Goal: Task Accomplishment & Management: Use online tool/utility

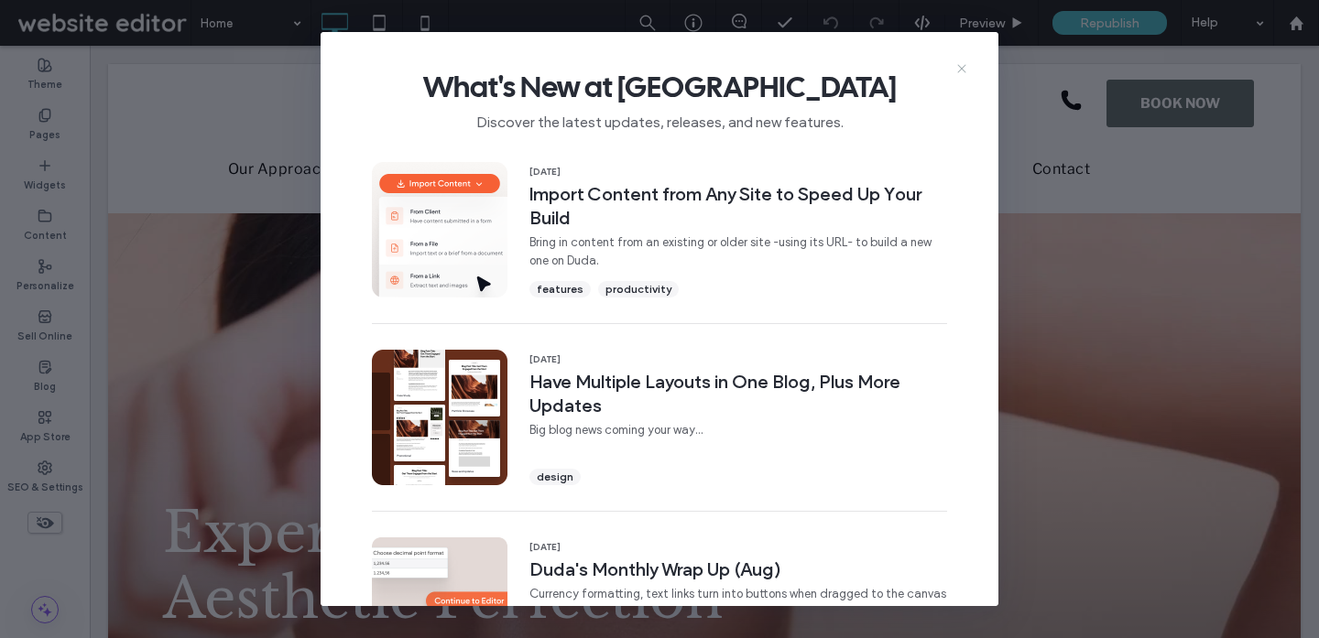
click at [962, 69] on use at bounding box center [961, 68] width 8 height 8
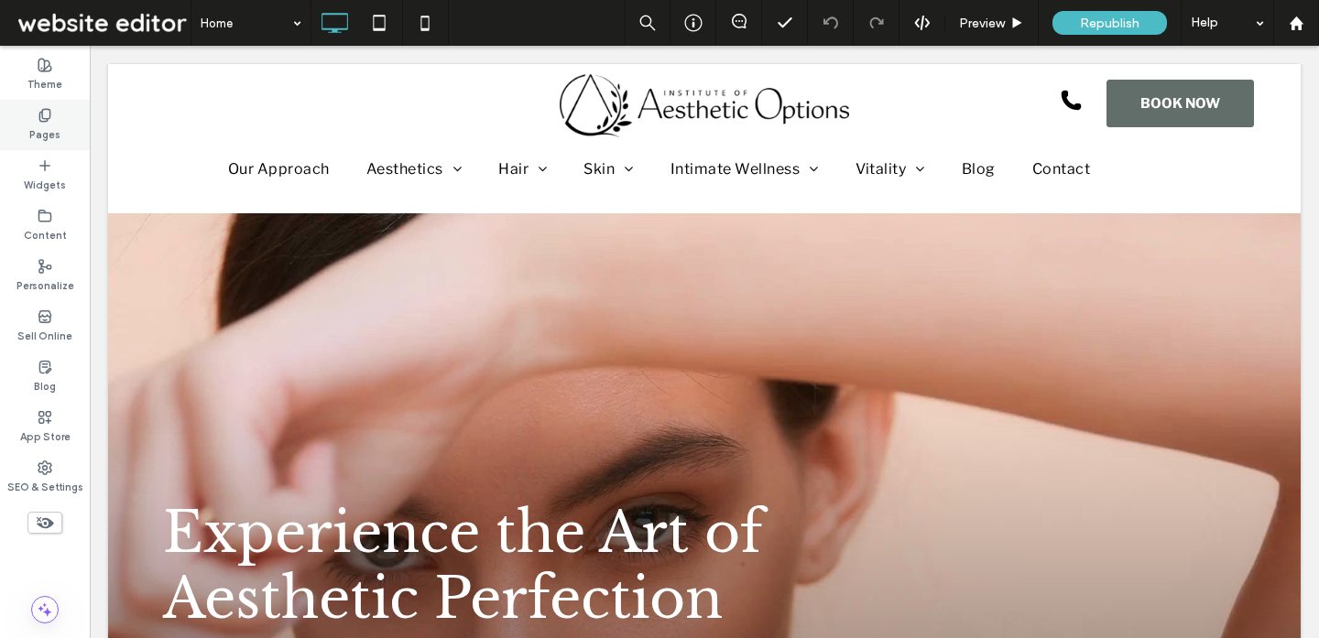
click at [62, 120] on div "Pages" at bounding box center [45, 125] width 90 height 50
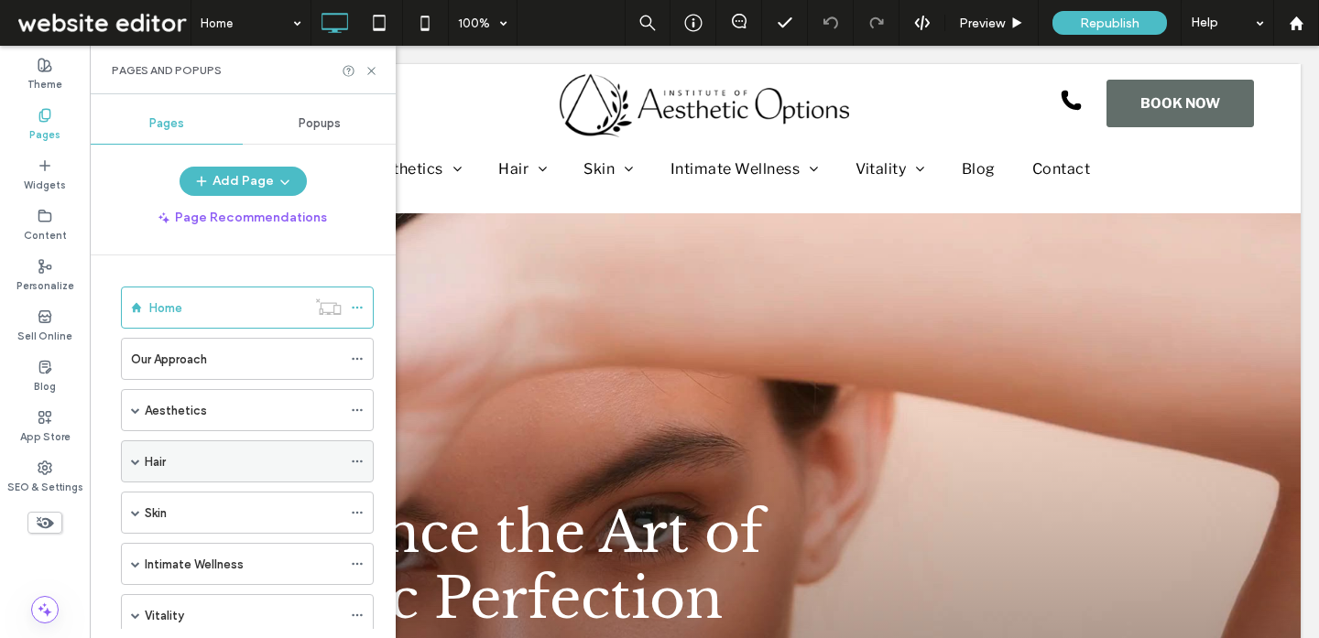
scroll to position [5, 0]
click at [138, 458] on span at bounding box center [135, 456] width 9 height 9
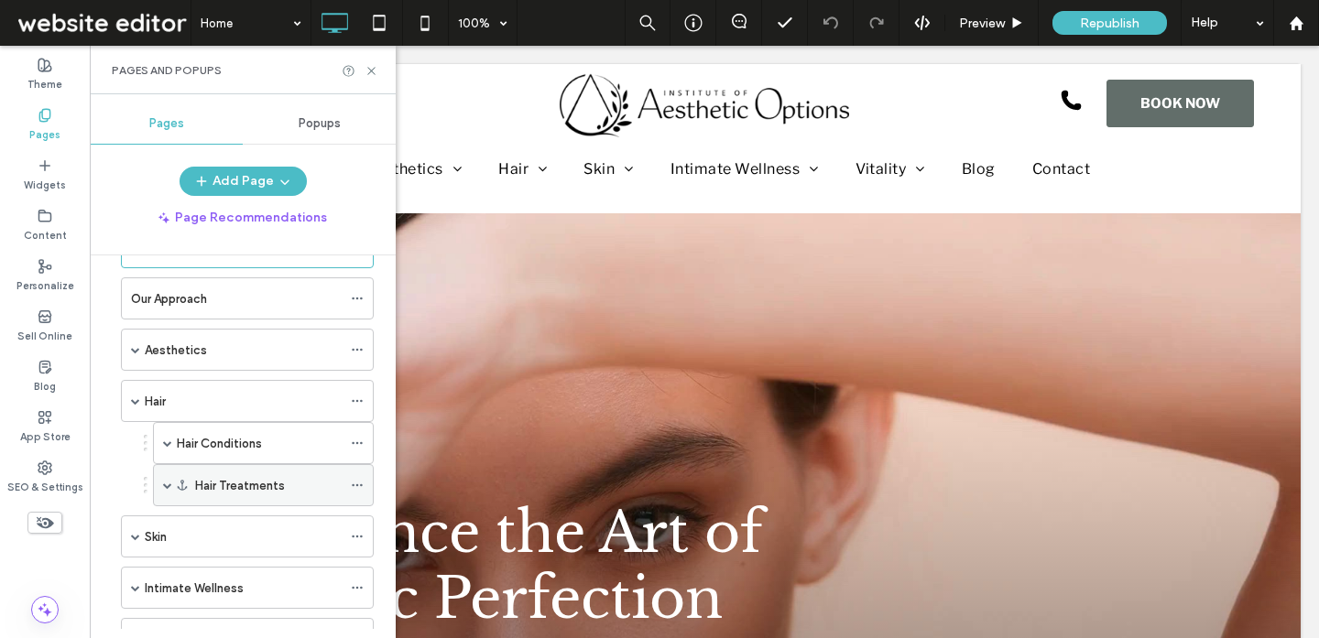
scroll to position [77, 0]
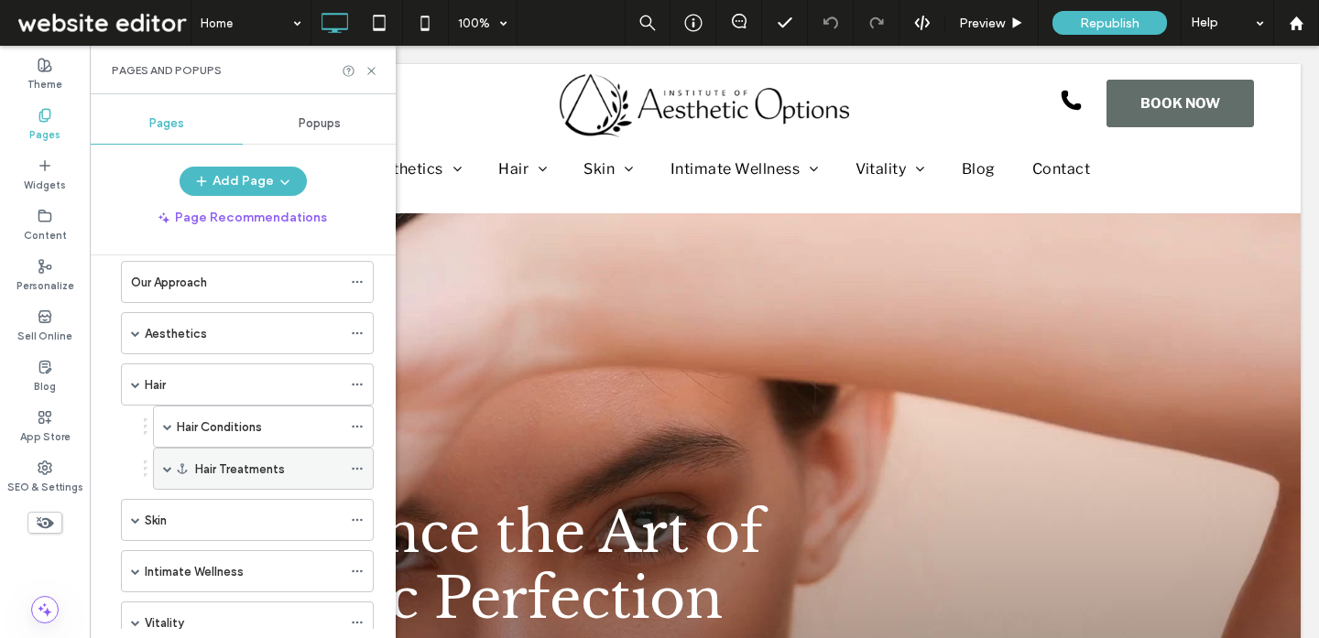
click at [166, 469] on span at bounding box center [167, 468] width 9 height 9
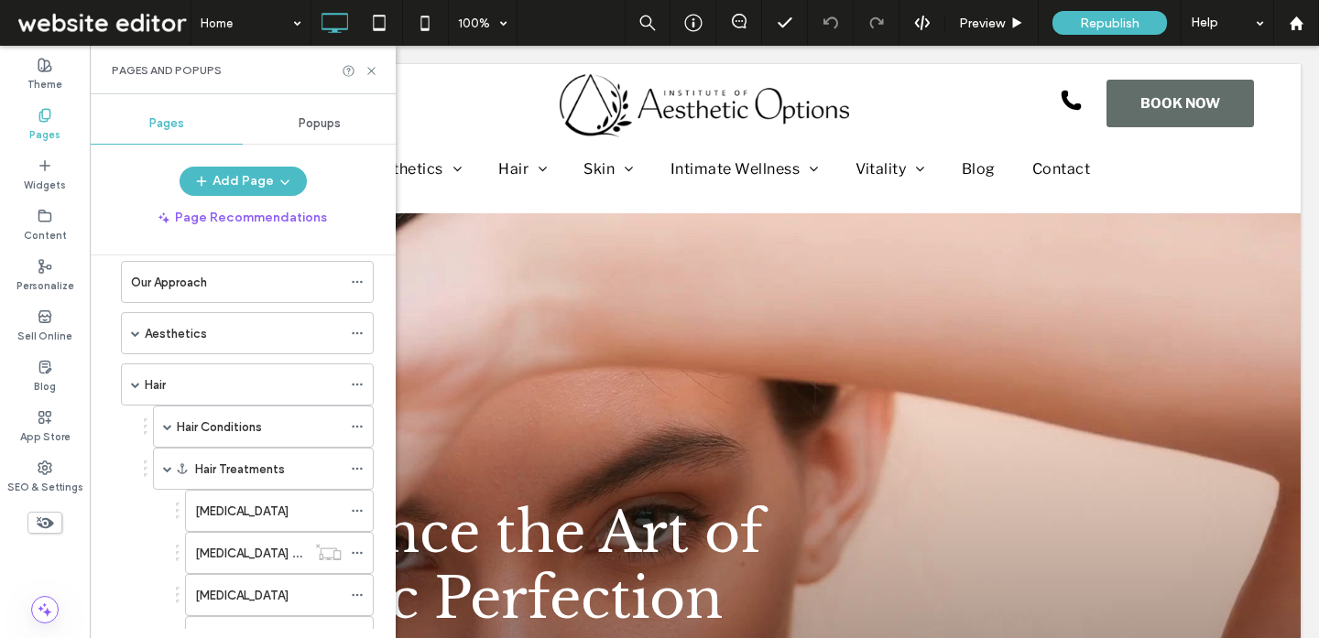
scroll to position [140, 0]
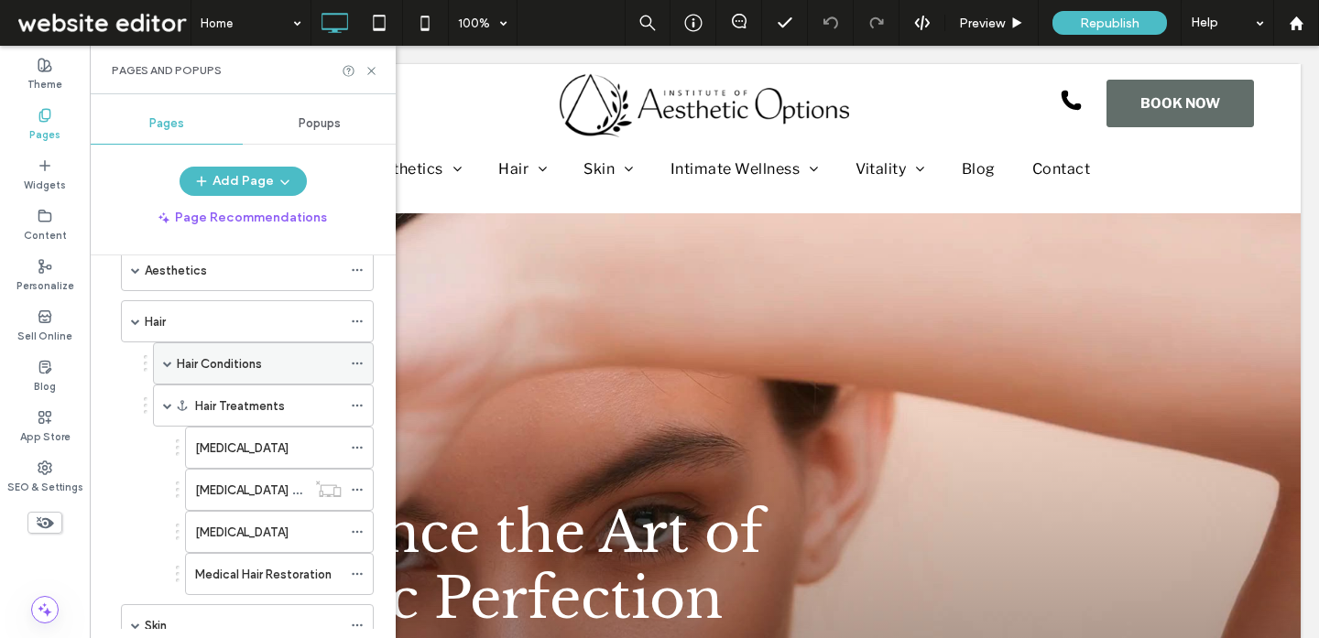
click at [171, 371] on span at bounding box center [167, 363] width 9 height 40
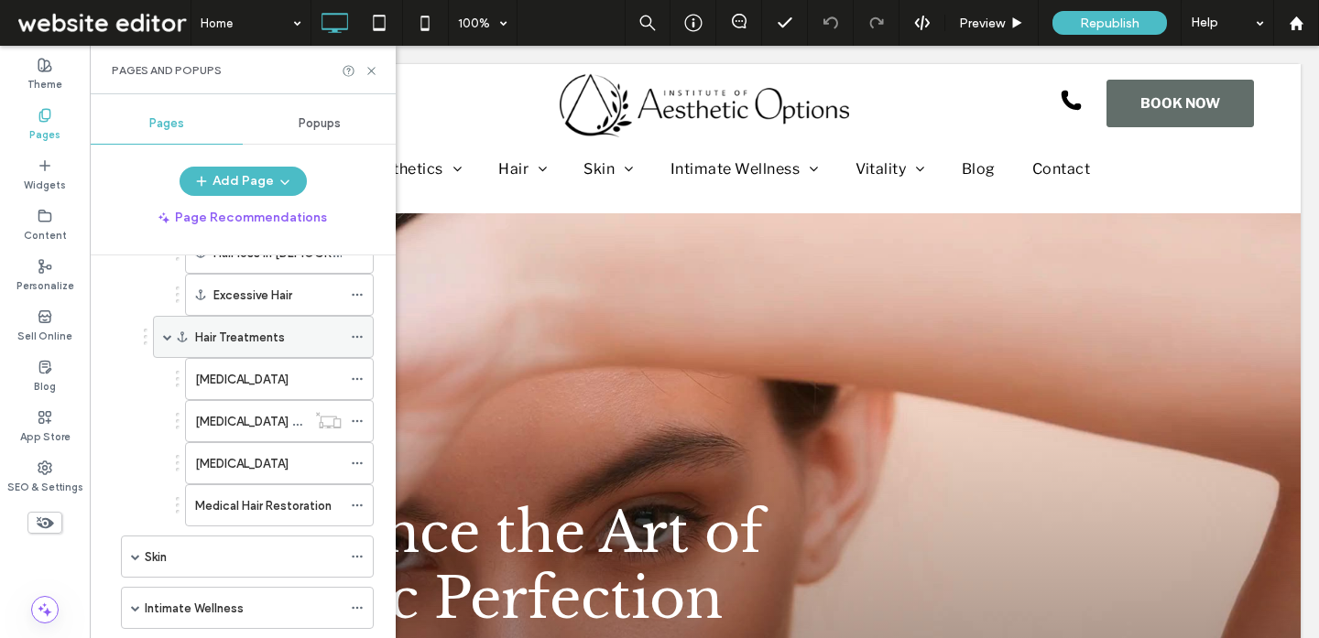
scroll to position [348, 0]
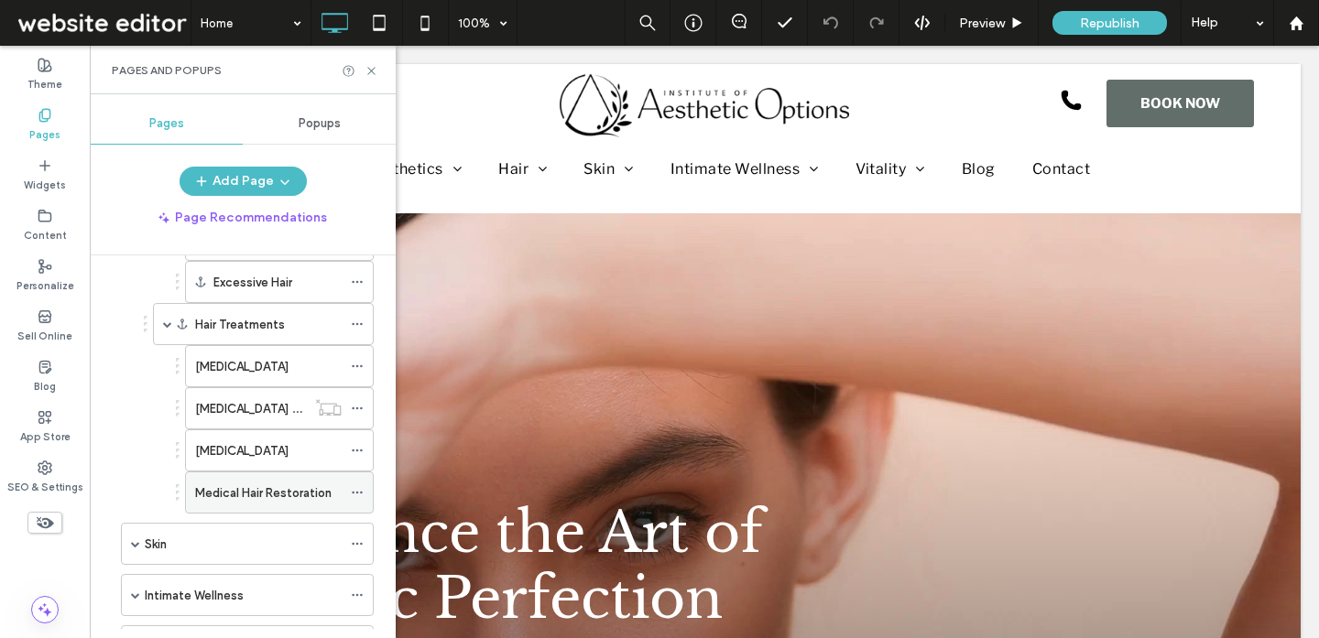
click at [263, 501] on label "Medical Hair Restoration" at bounding box center [263, 493] width 136 height 32
click at [254, 372] on label "Hair Transplants" at bounding box center [241, 367] width 93 height 32
click at [294, 406] on label "Hair Transplants Contact" at bounding box center [267, 409] width 144 height 32
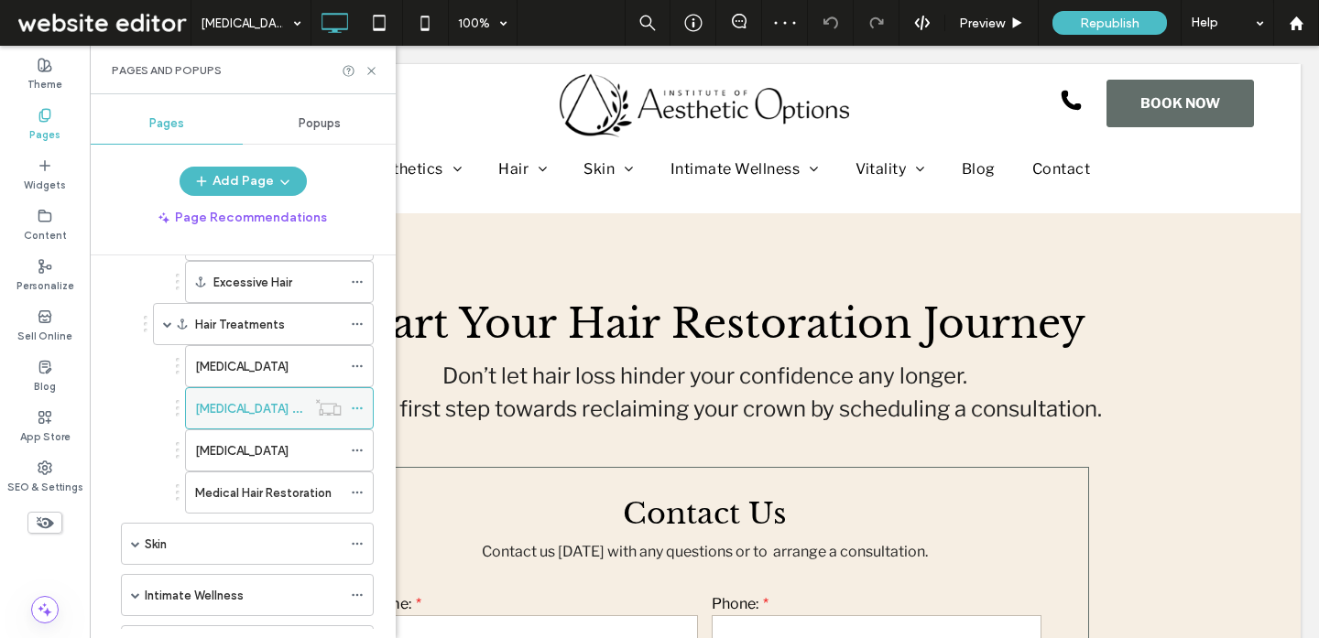
click at [307, 391] on div "Hair Transplants Contact" at bounding box center [279, 408] width 189 height 42
click at [304, 377] on div "Hair Transplants" at bounding box center [268, 366] width 147 height 40
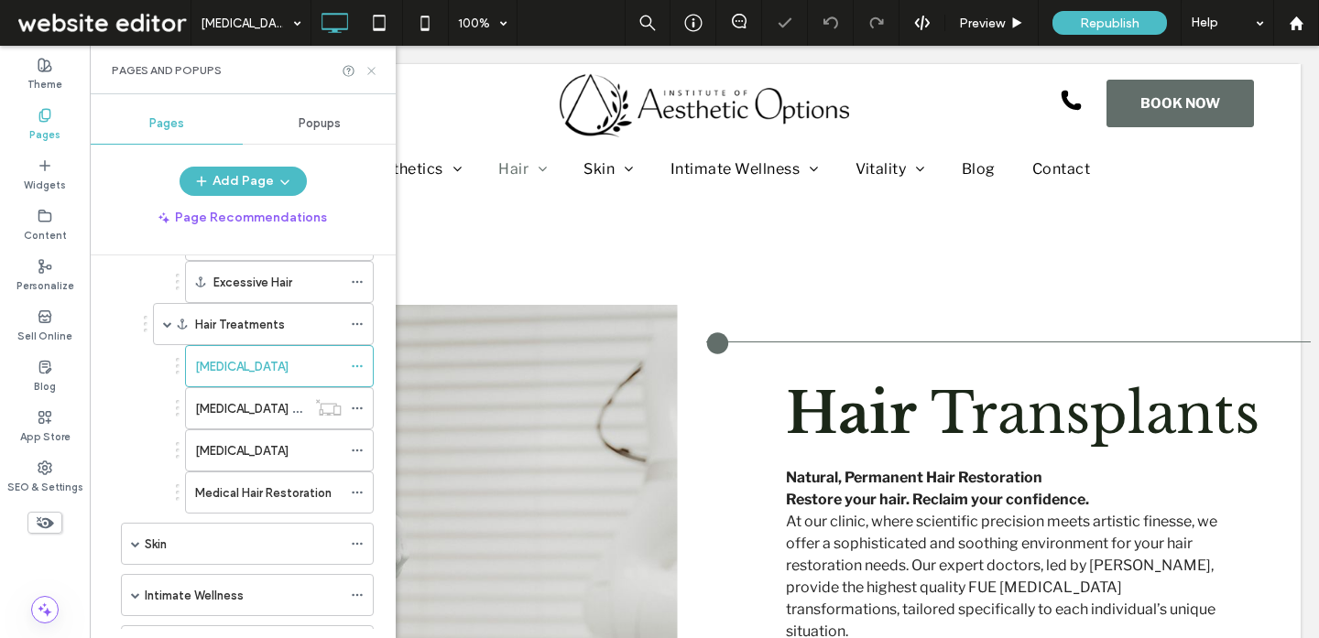
click at [376, 70] on icon at bounding box center [371, 71] width 14 height 14
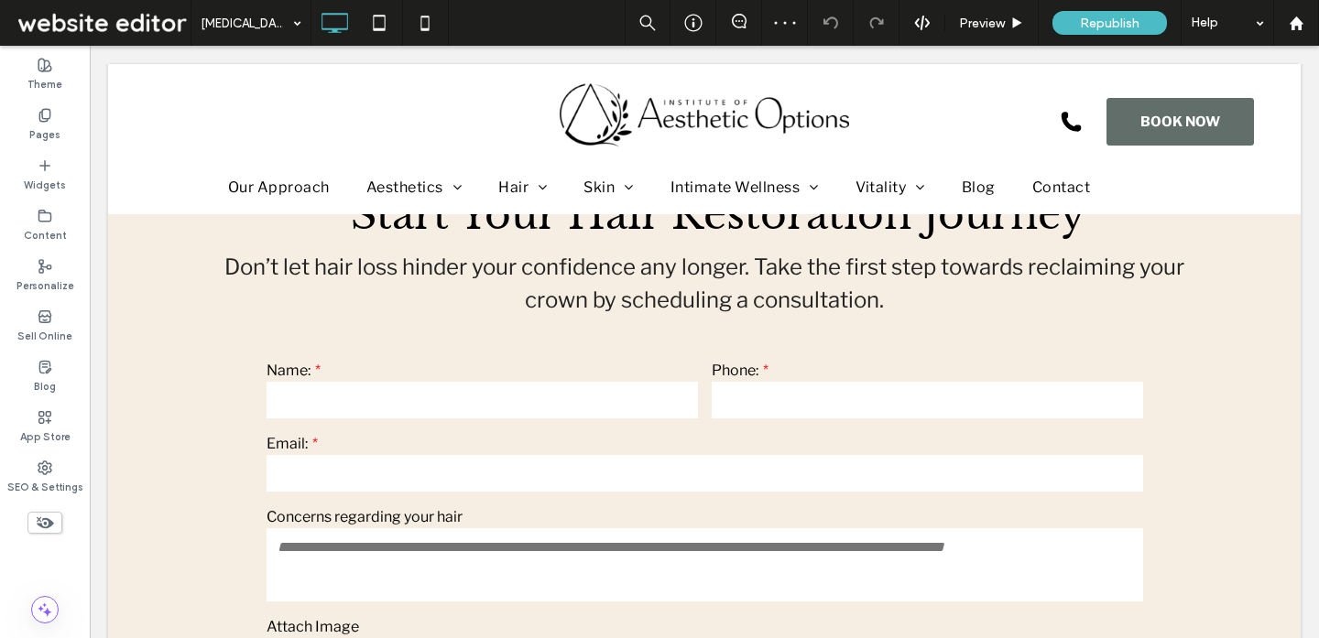
scroll to position [2211, 0]
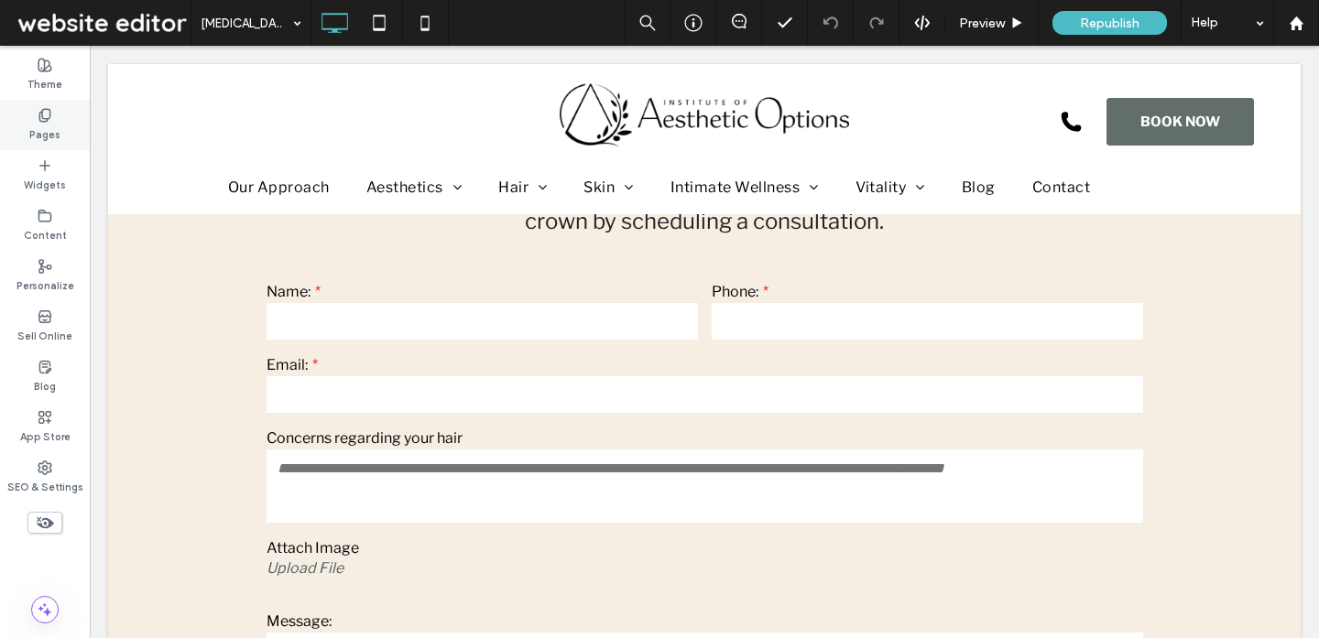
click at [53, 127] on label "Pages" at bounding box center [44, 133] width 31 height 20
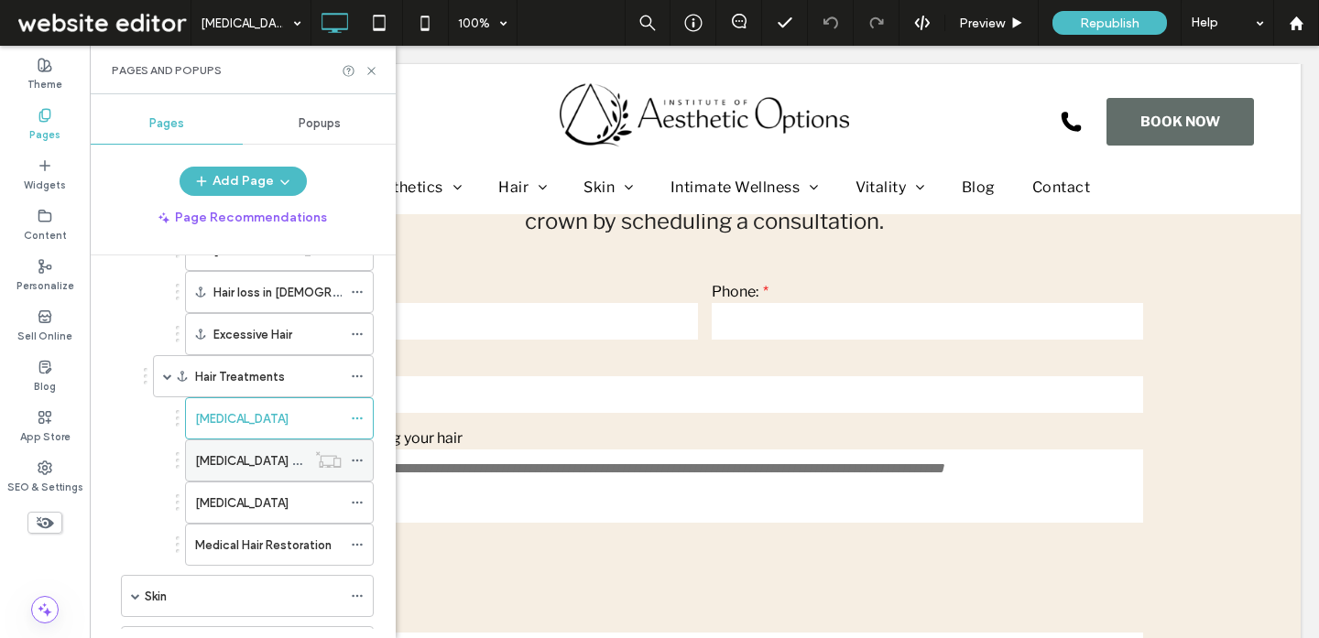
scroll to position [305, 0]
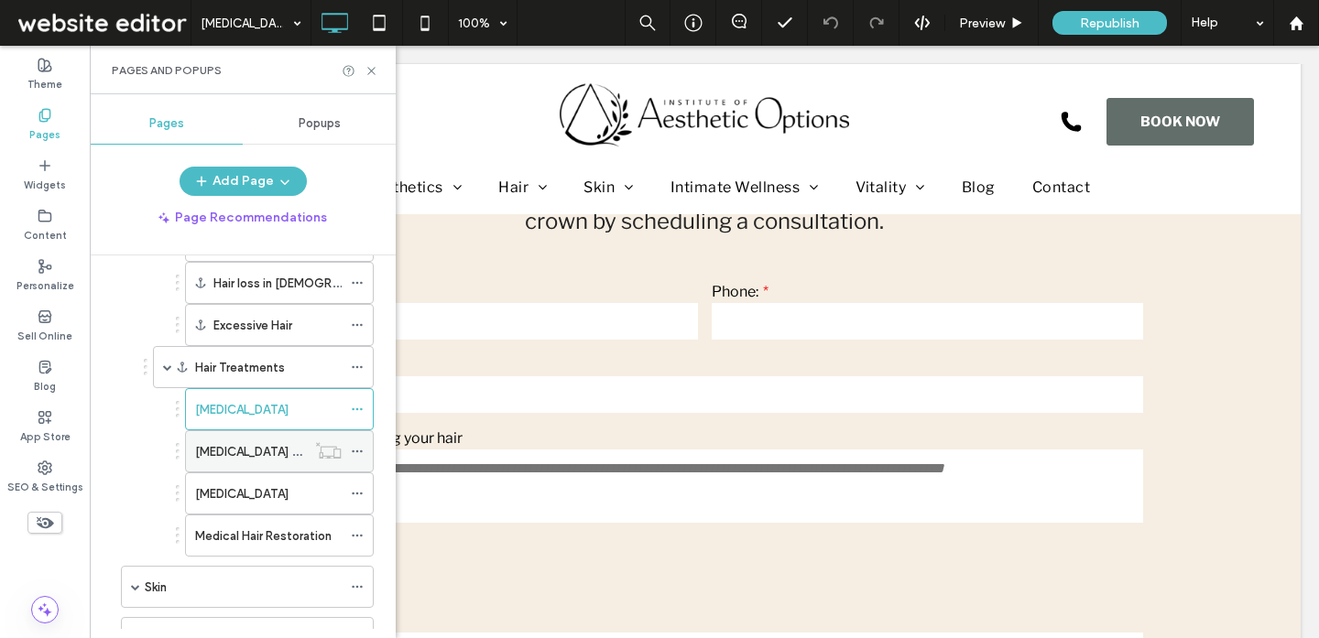
click at [258, 445] on label "Hair Transplants Contact" at bounding box center [267, 452] width 144 height 32
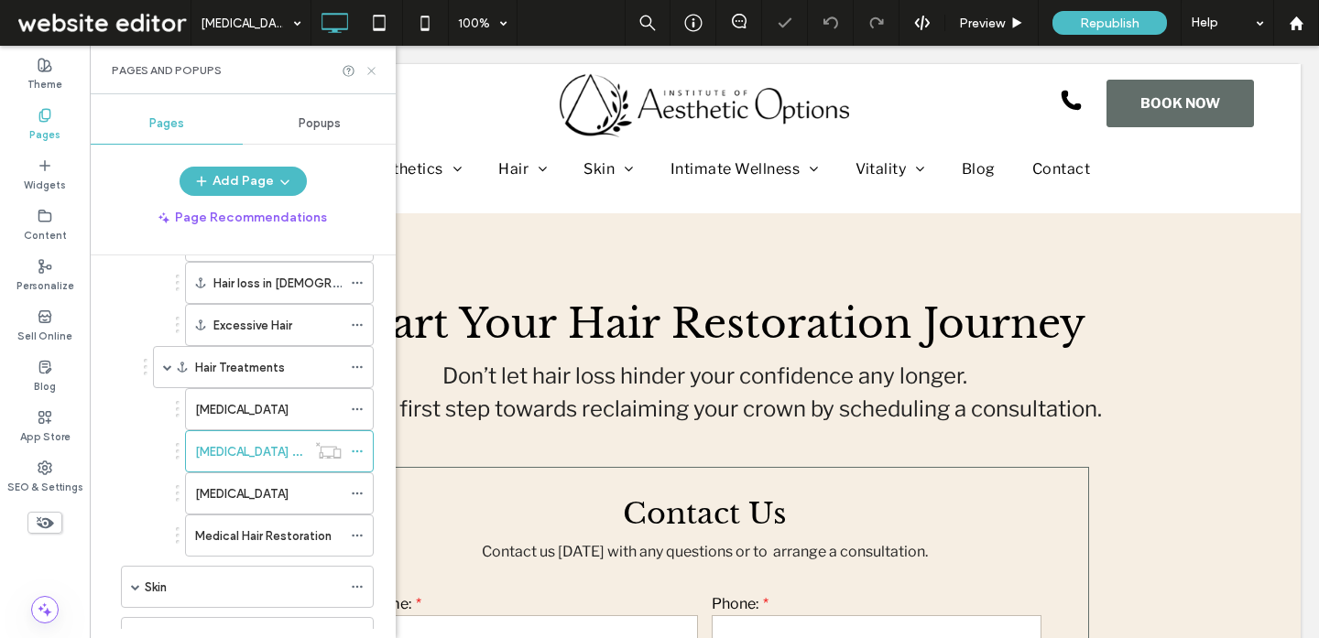
click at [370, 66] on icon at bounding box center [371, 71] width 14 height 14
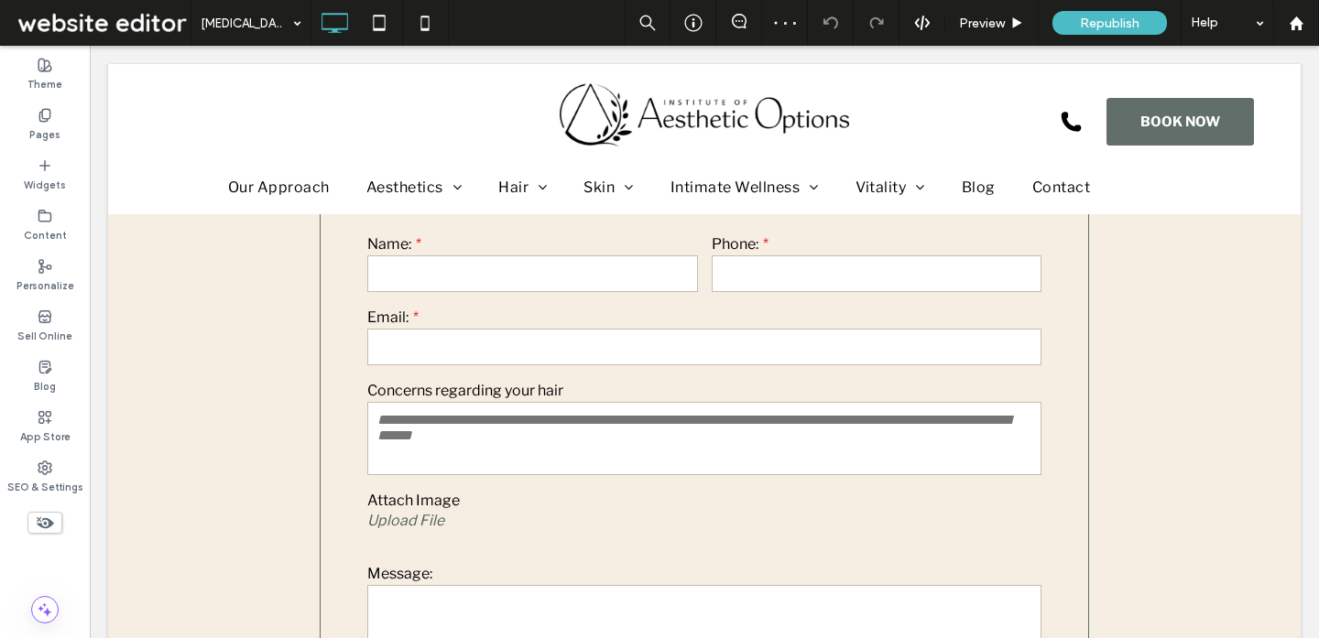
scroll to position [329, 0]
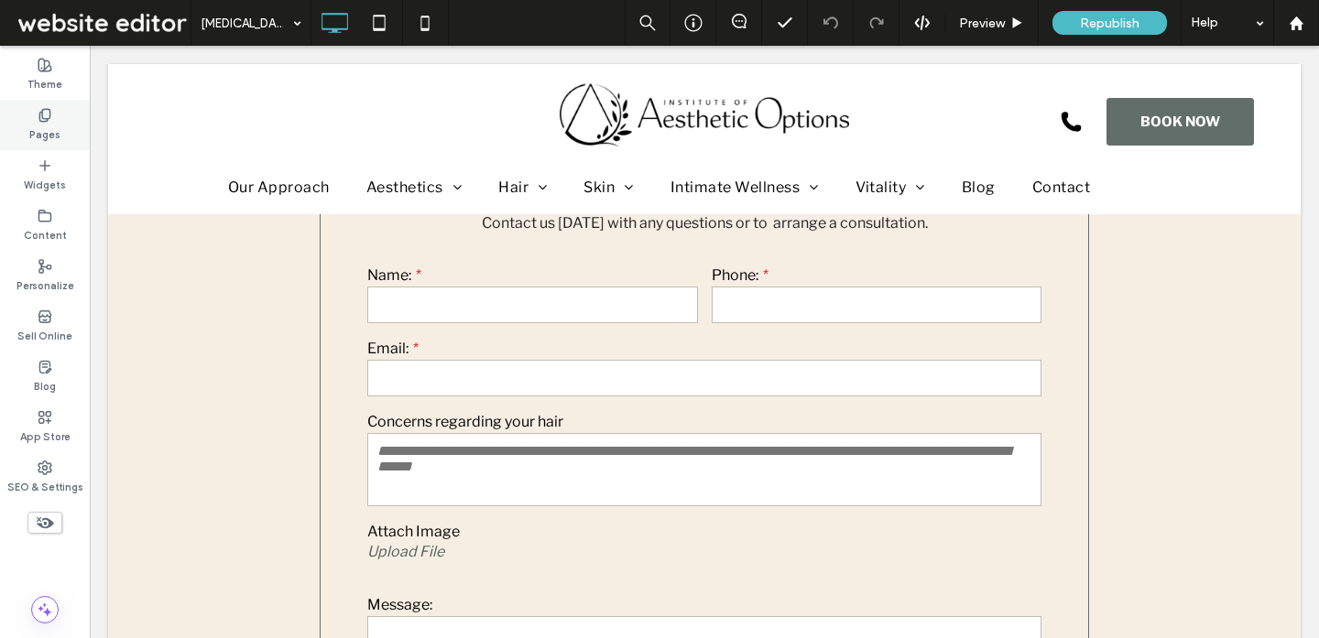
click at [42, 117] on use at bounding box center [44, 115] width 10 height 12
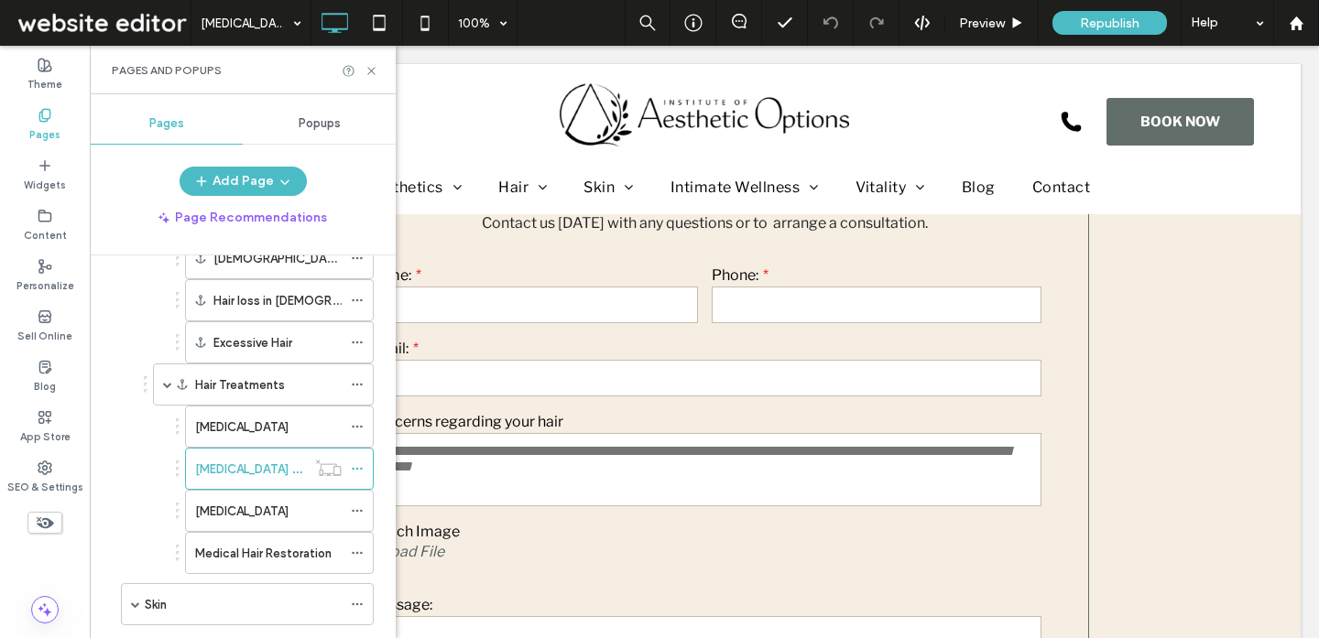
scroll to position [288, 0]
click at [285, 423] on div "Hair Transplants" at bounding box center [268, 426] width 147 height 19
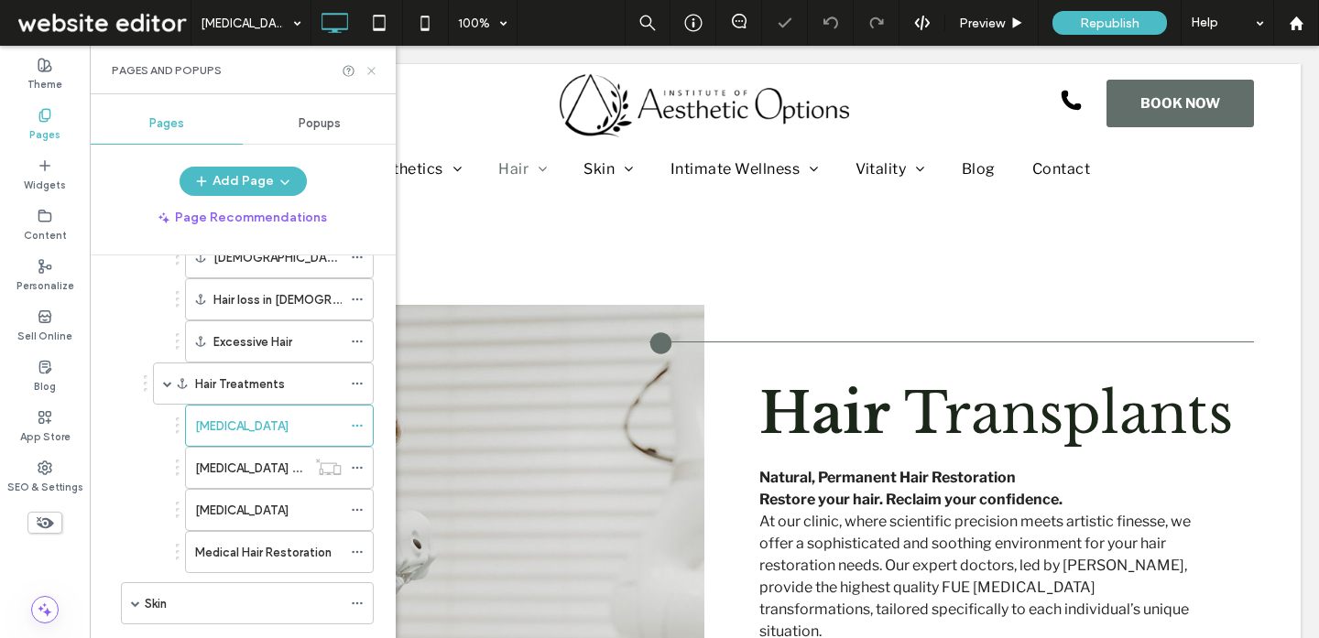
click at [375, 71] on icon at bounding box center [371, 71] width 14 height 14
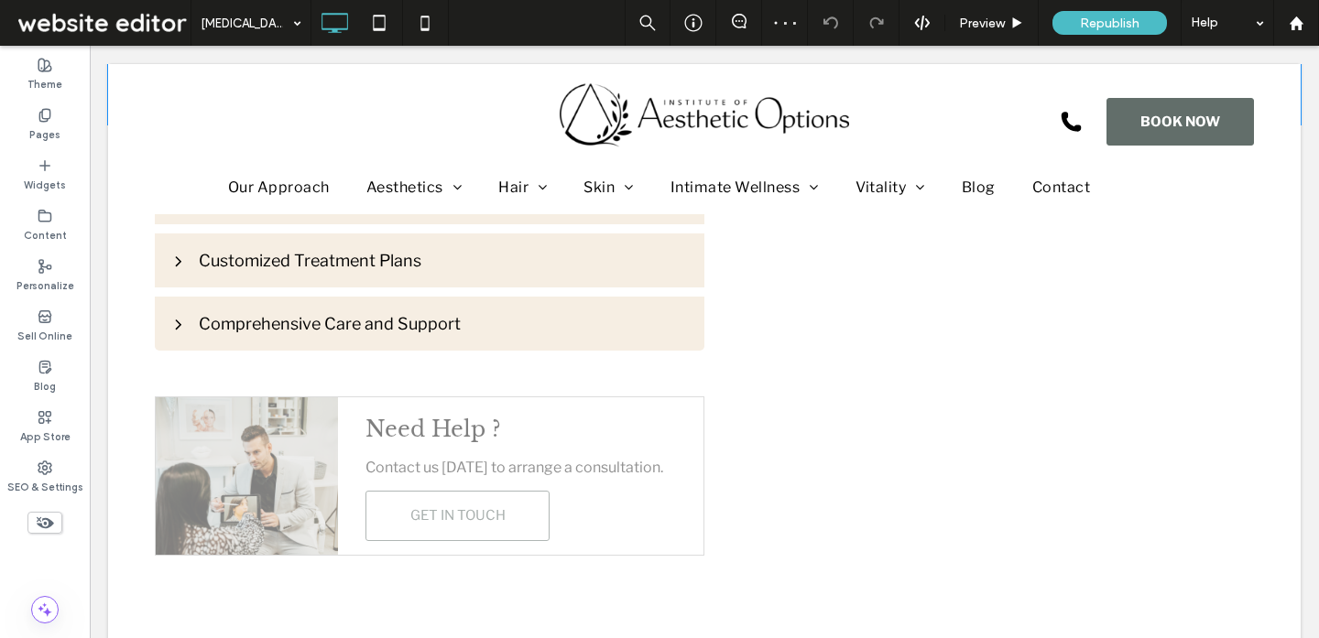
scroll to position [1033, 0]
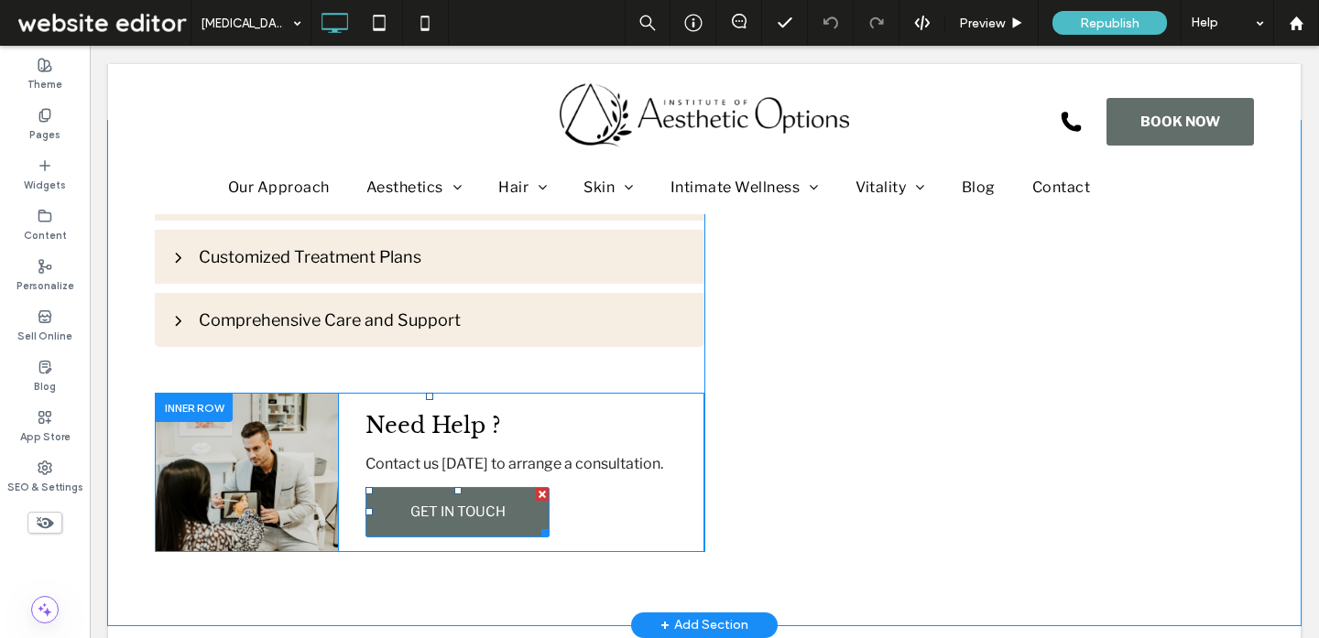
click at [399, 487] on link "GET IN TOUCH" at bounding box center [457, 512] width 184 height 50
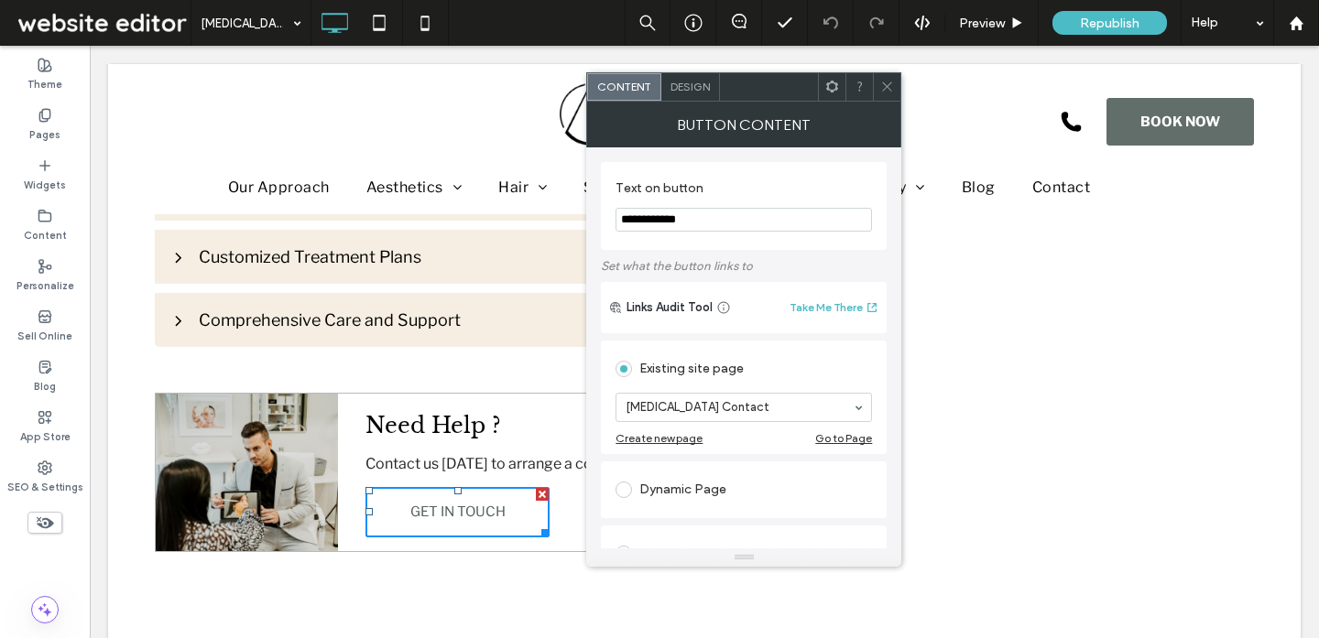
click at [886, 86] on use at bounding box center [887, 86] width 9 height 9
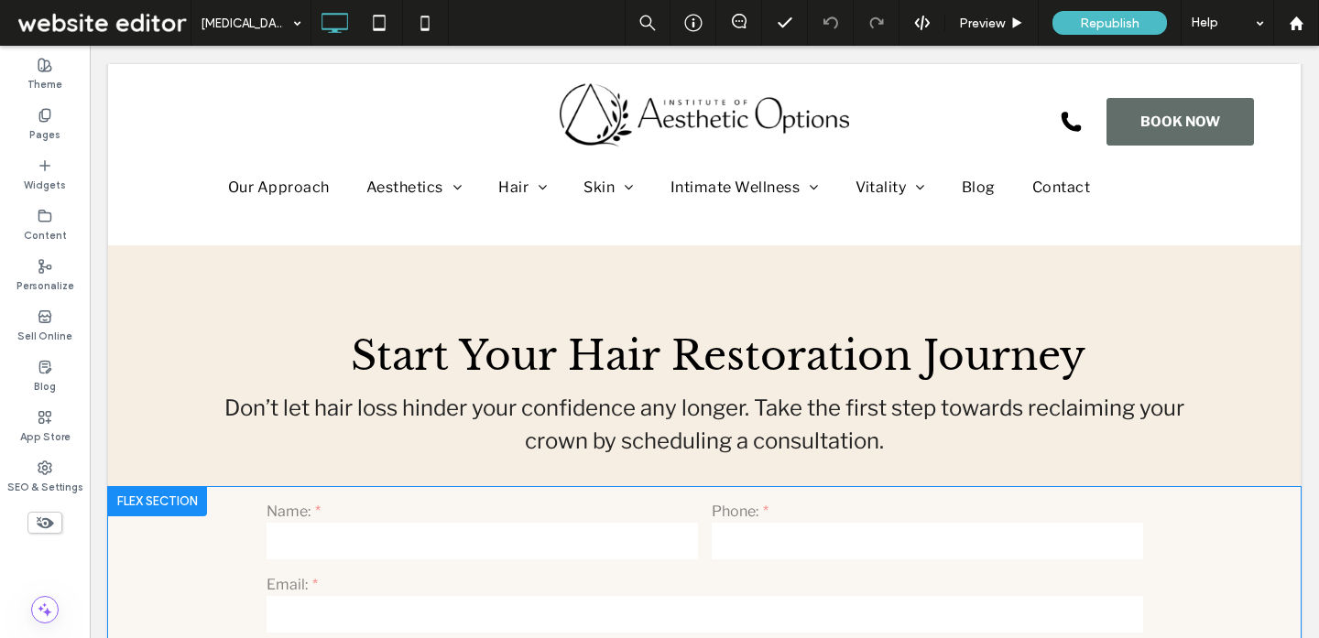
scroll to position [1949, 0]
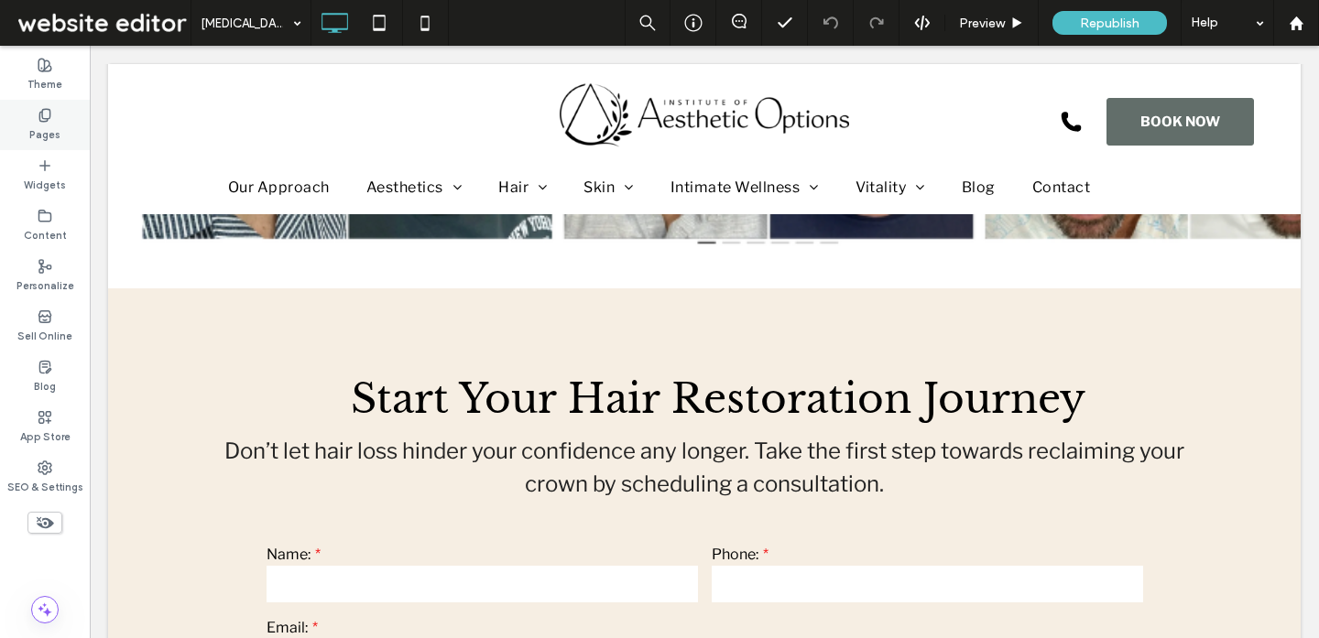
click at [52, 126] on label "Pages" at bounding box center [44, 133] width 31 height 20
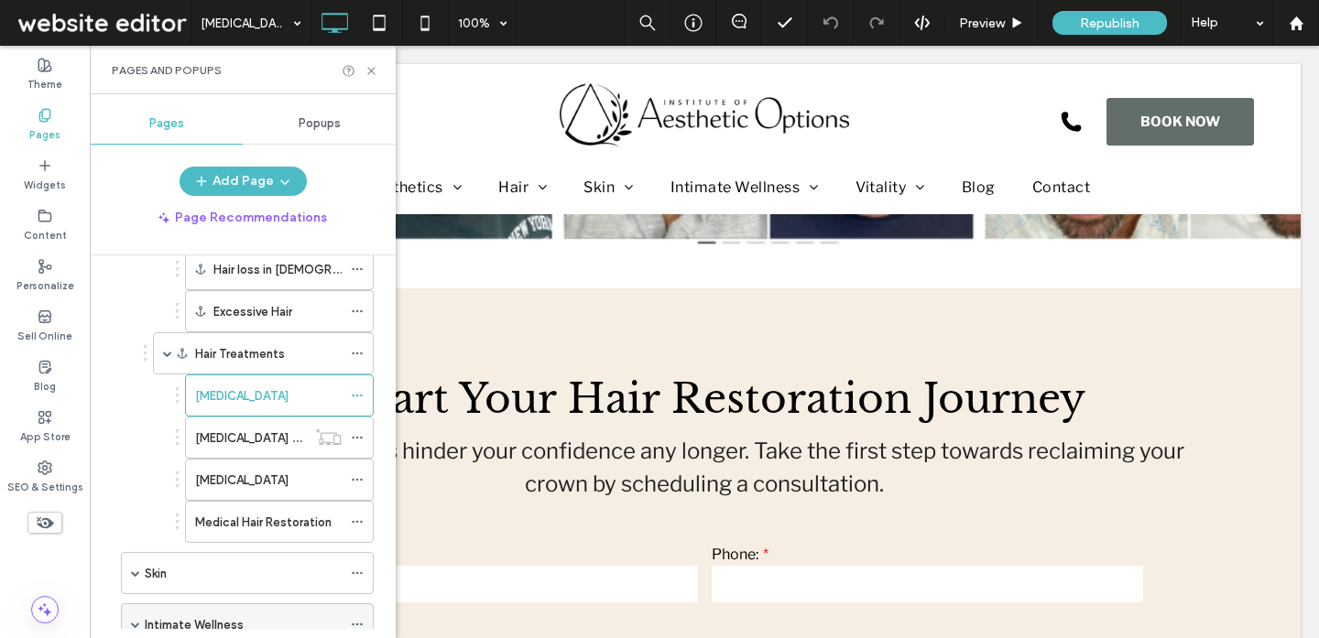
scroll to position [330, 0]
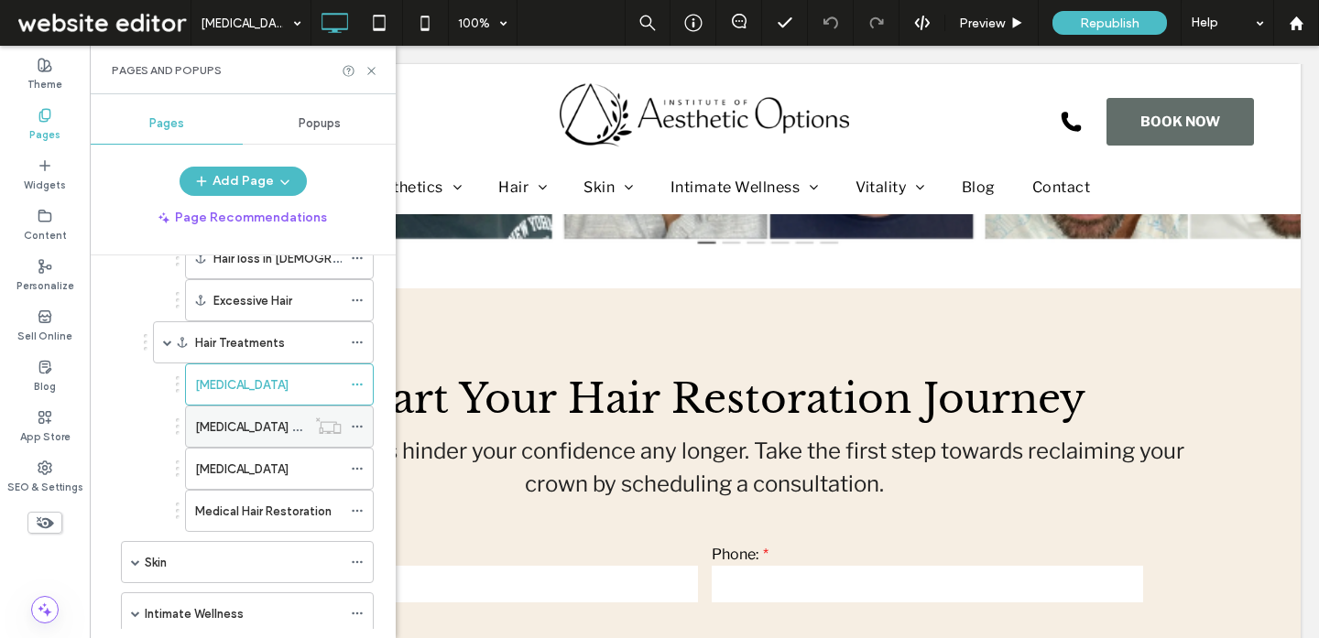
click at [251, 428] on label "Hair Transplants Contact" at bounding box center [267, 427] width 144 height 32
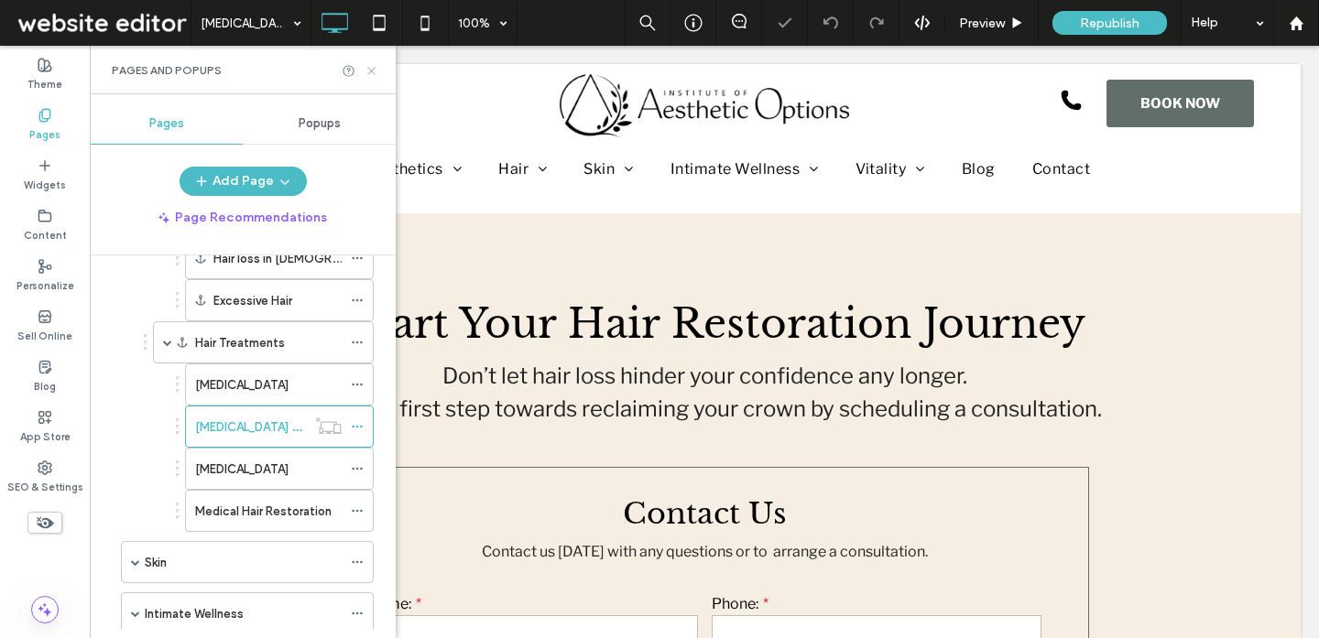
click at [370, 65] on icon at bounding box center [371, 71] width 14 height 14
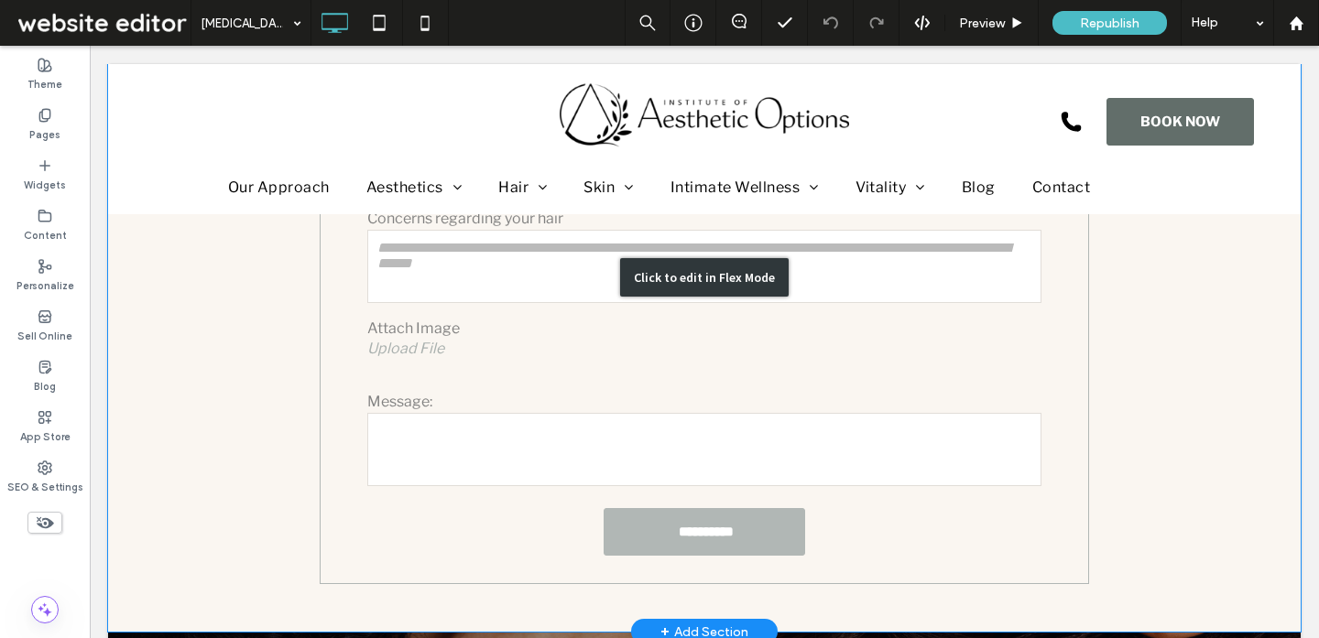
scroll to position [533, 0]
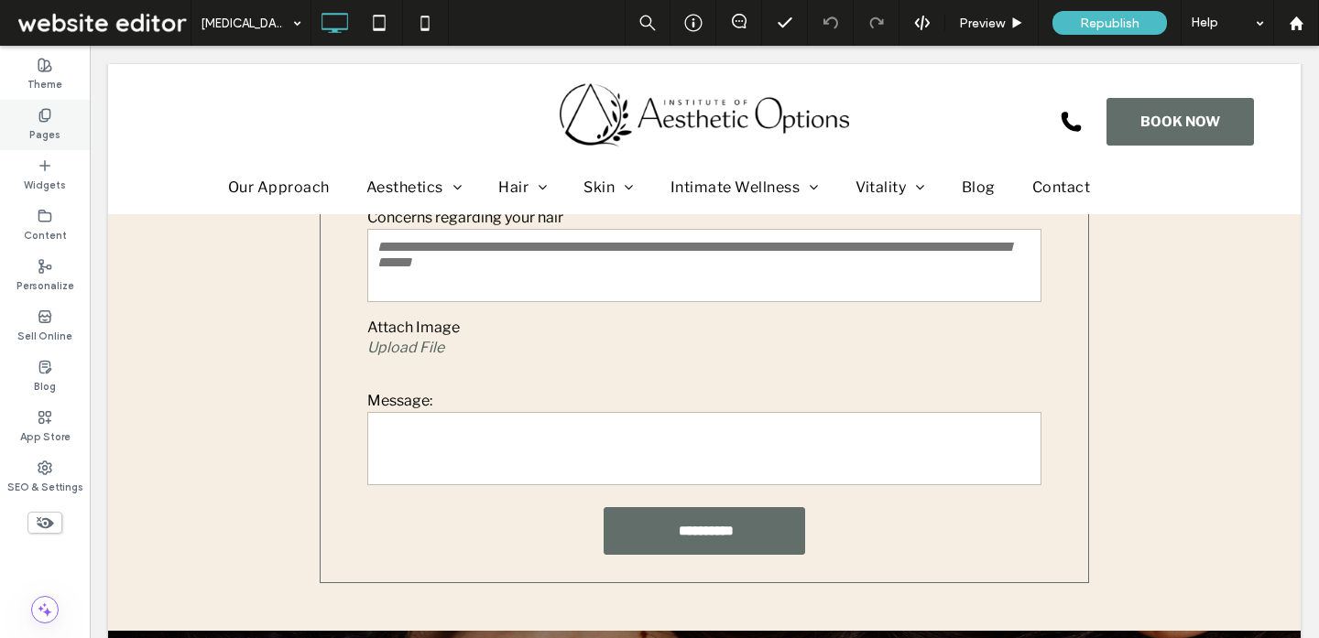
click at [50, 124] on label "Pages" at bounding box center [44, 133] width 31 height 20
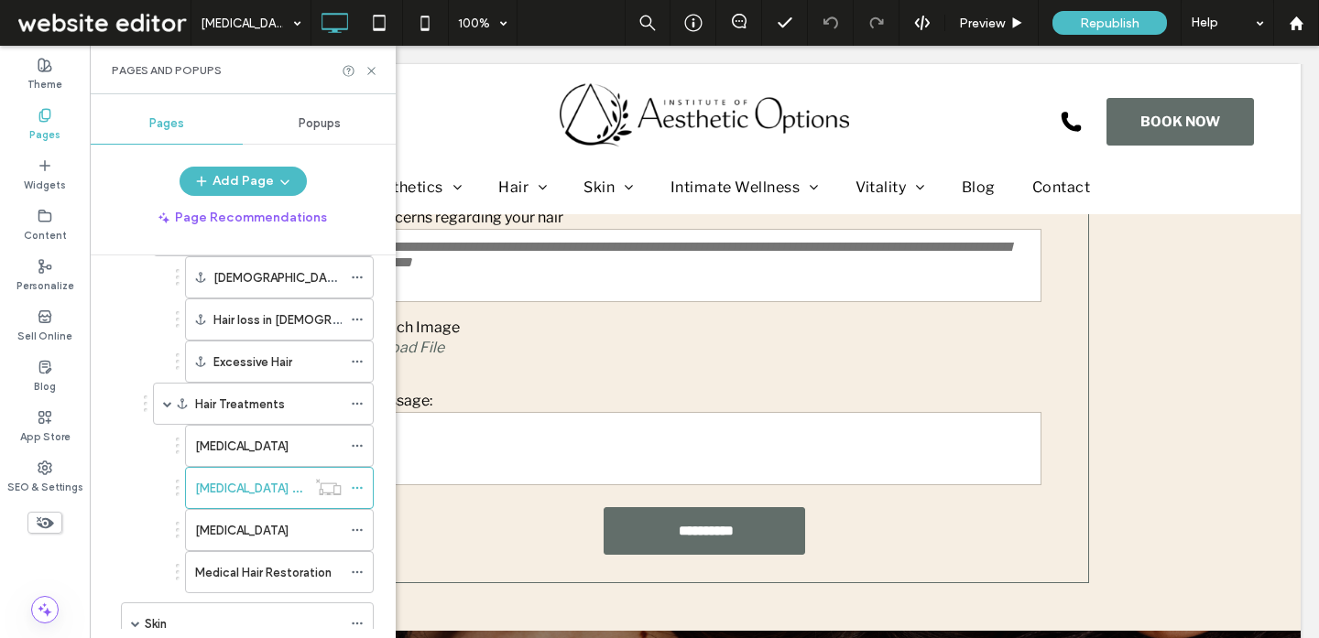
scroll to position [270, 0]
click at [230, 439] on div "Hair Transplants Contact" at bounding box center [256, 452] width 160 height 27
click at [284, 438] on div at bounding box center [659, 319] width 1319 height 638
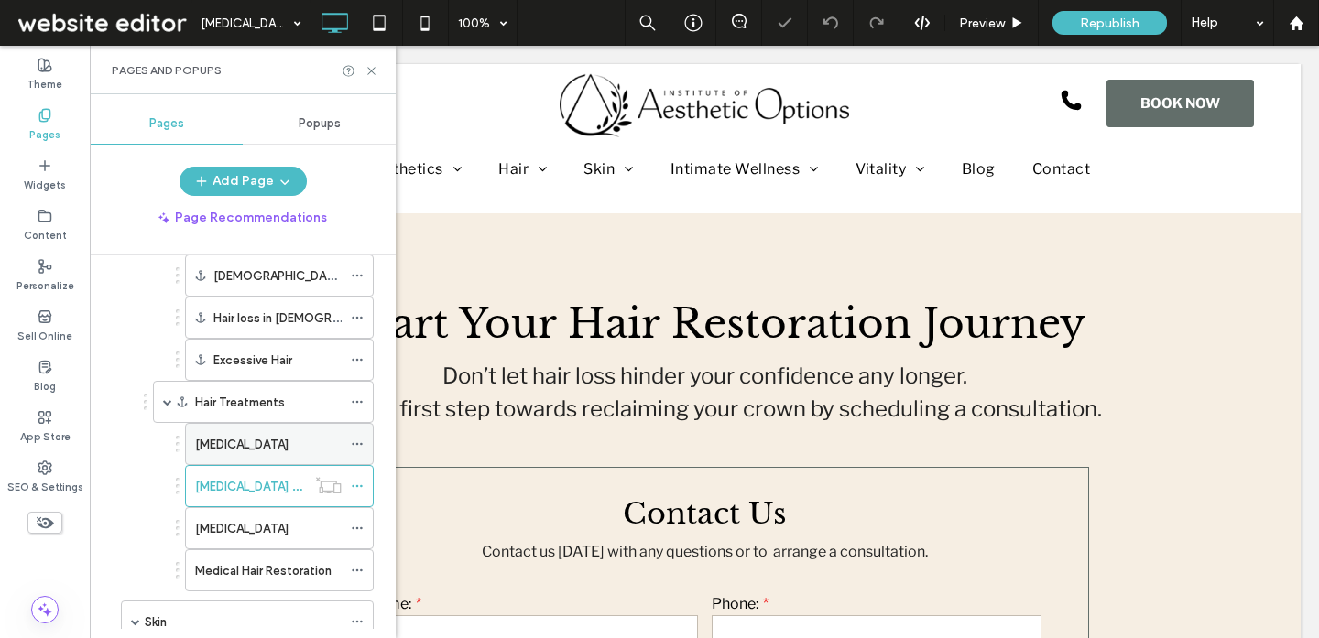
scroll to position [0, 0]
click at [281, 440] on label "Hair Transplants" at bounding box center [241, 445] width 93 height 32
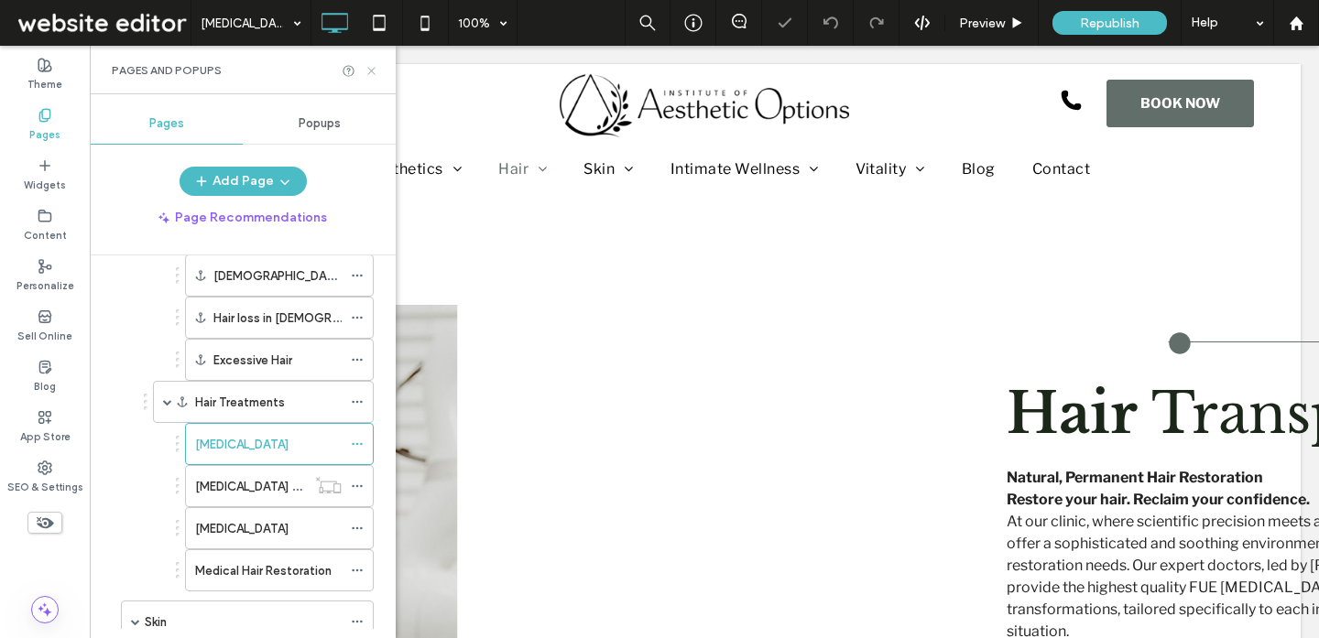
click at [375, 73] on use at bounding box center [370, 70] width 7 height 7
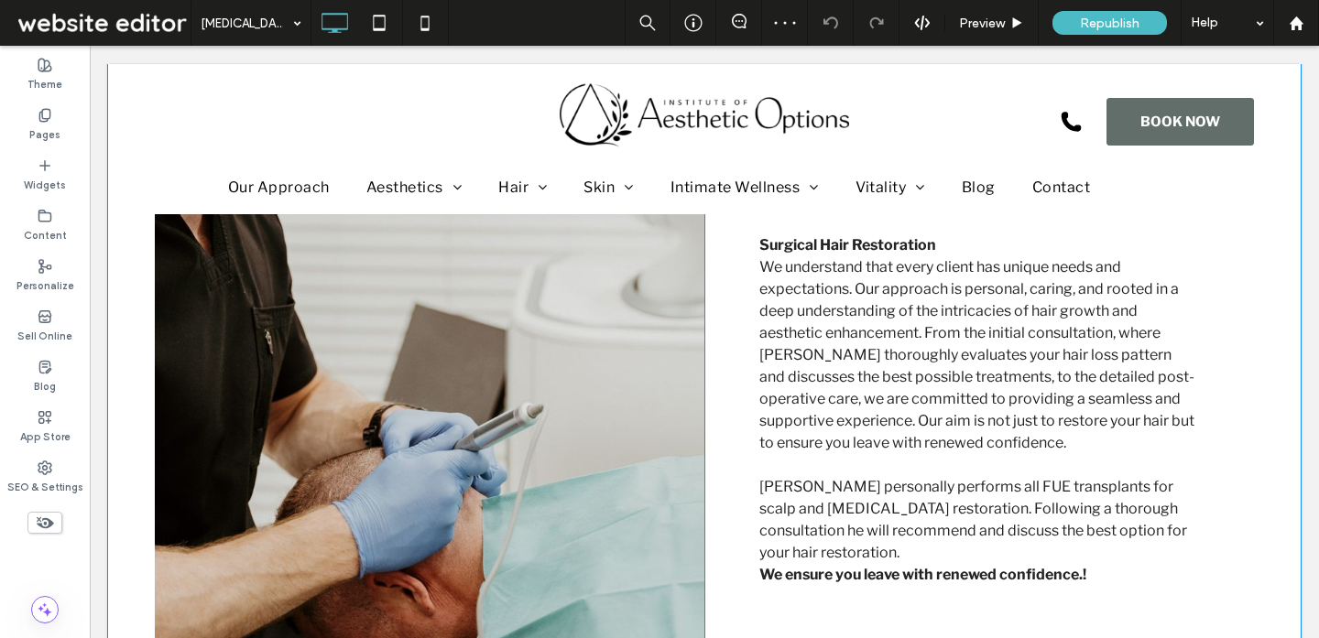
scroll to position [507, 0]
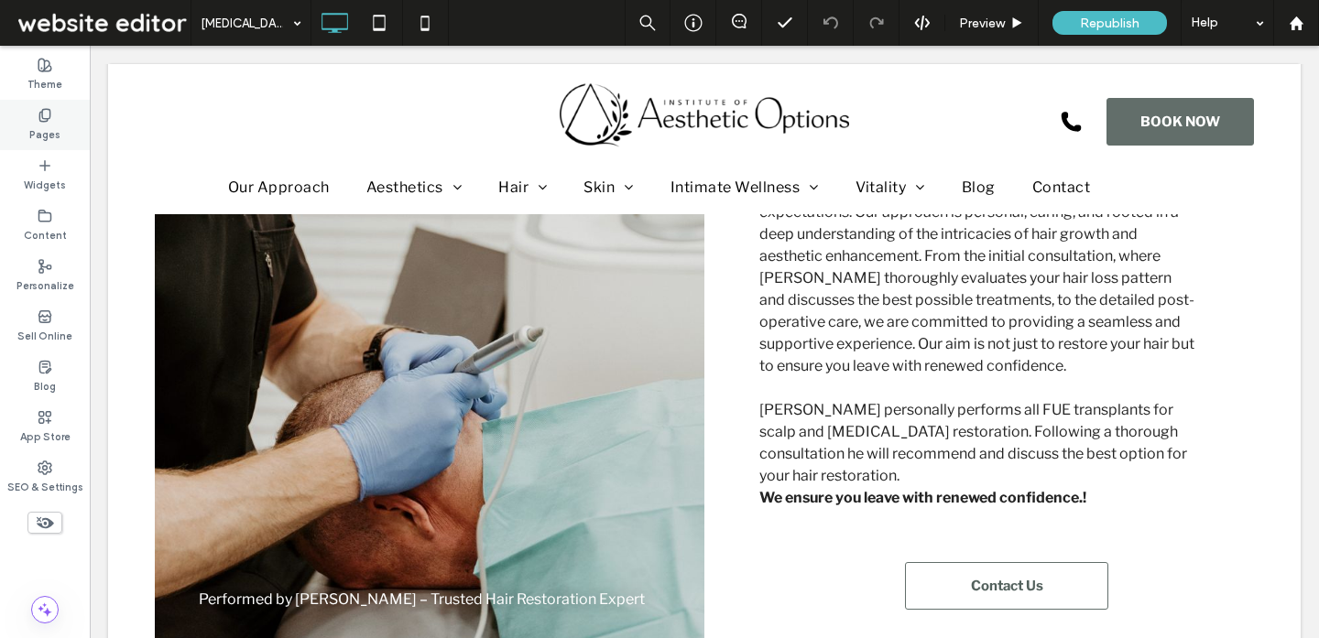
click at [78, 115] on div "Pages" at bounding box center [45, 125] width 90 height 50
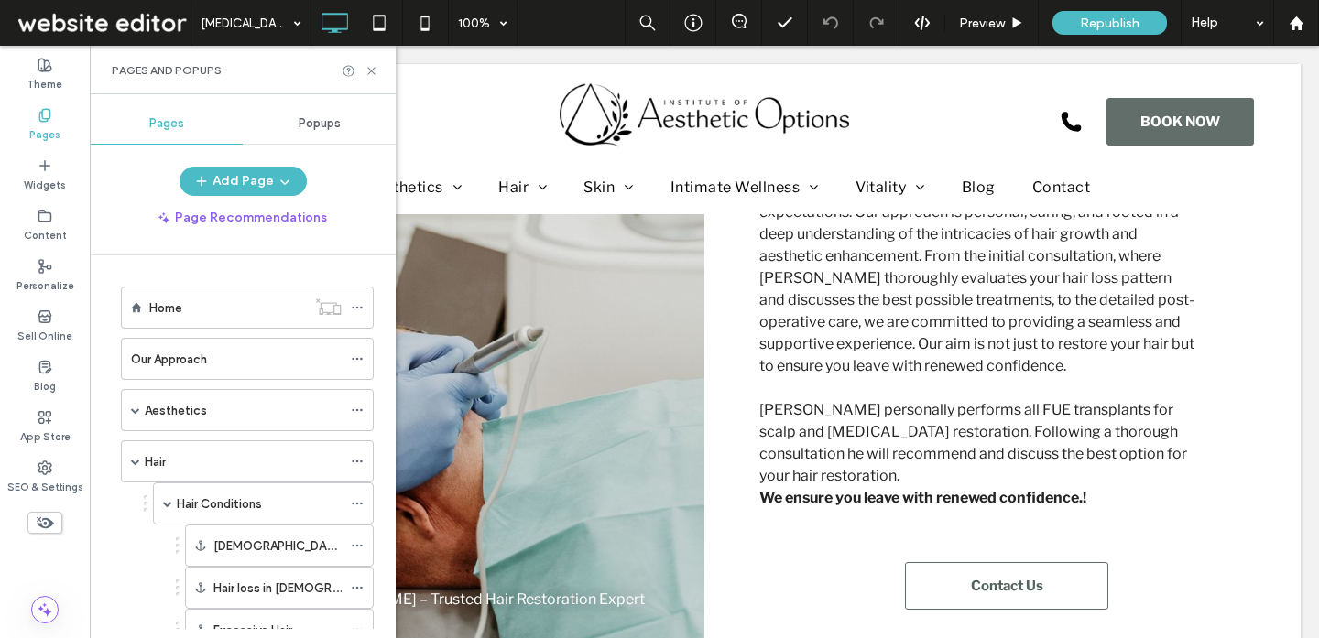
click at [330, 123] on span "Popups" at bounding box center [320, 123] width 42 height 15
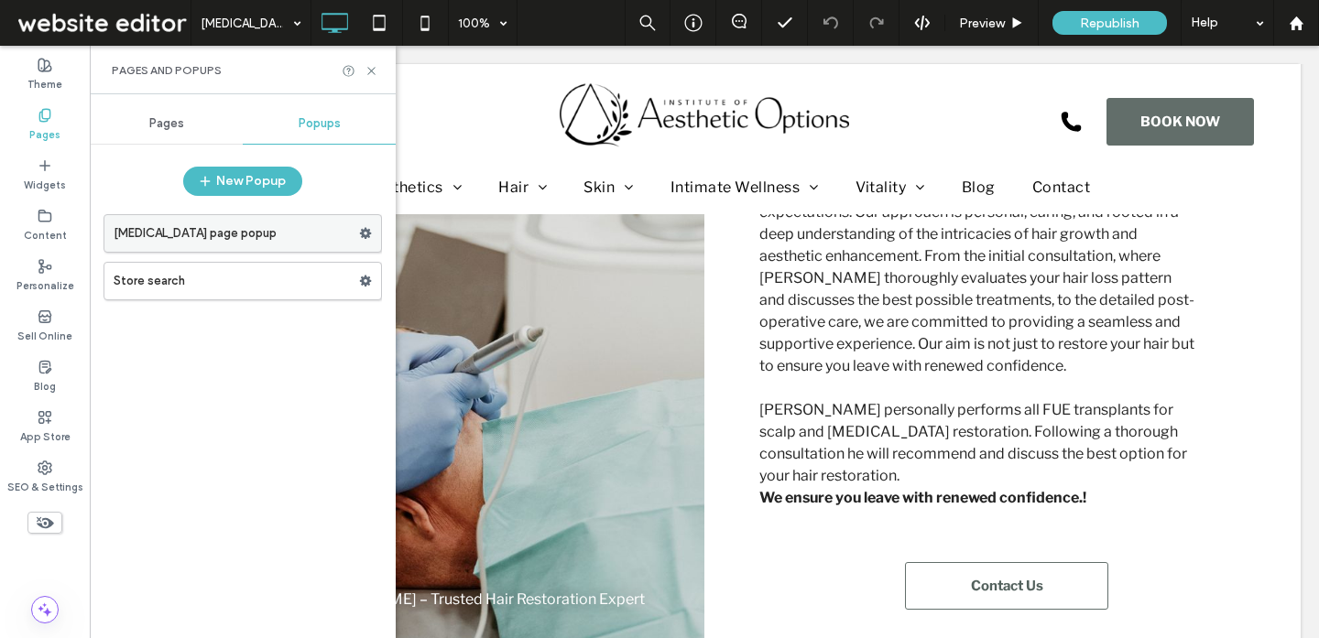
click at [252, 244] on label "Hair Transplant page popup" at bounding box center [236, 233] width 245 height 37
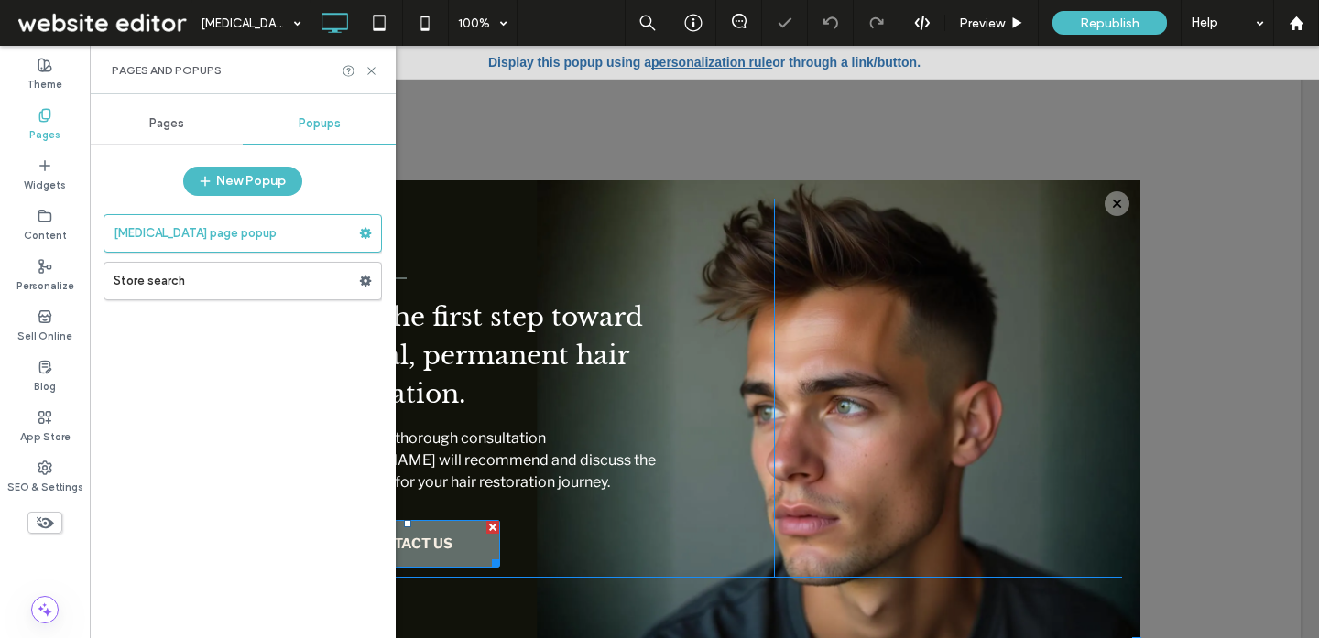
click at [459, 558] on link "CONTACT US" at bounding box center [407, 544] width 186 height 48
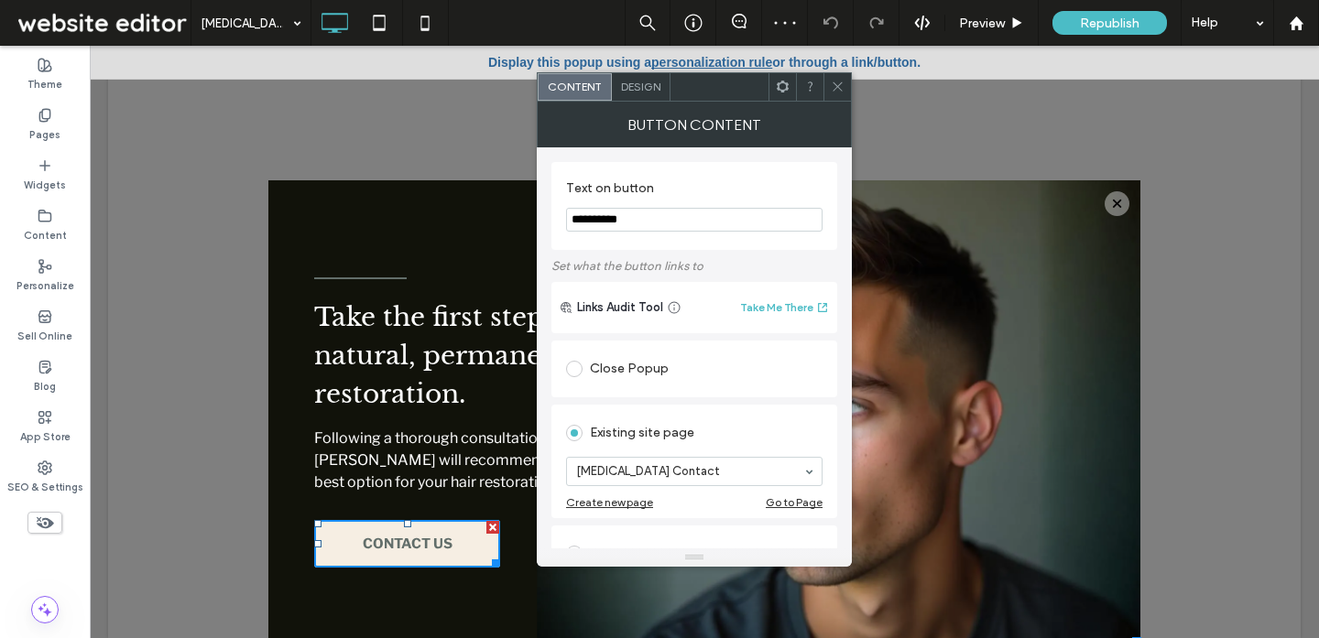
click at [831, 91] on icon at bounding box center [838, 87] width 14 height 14
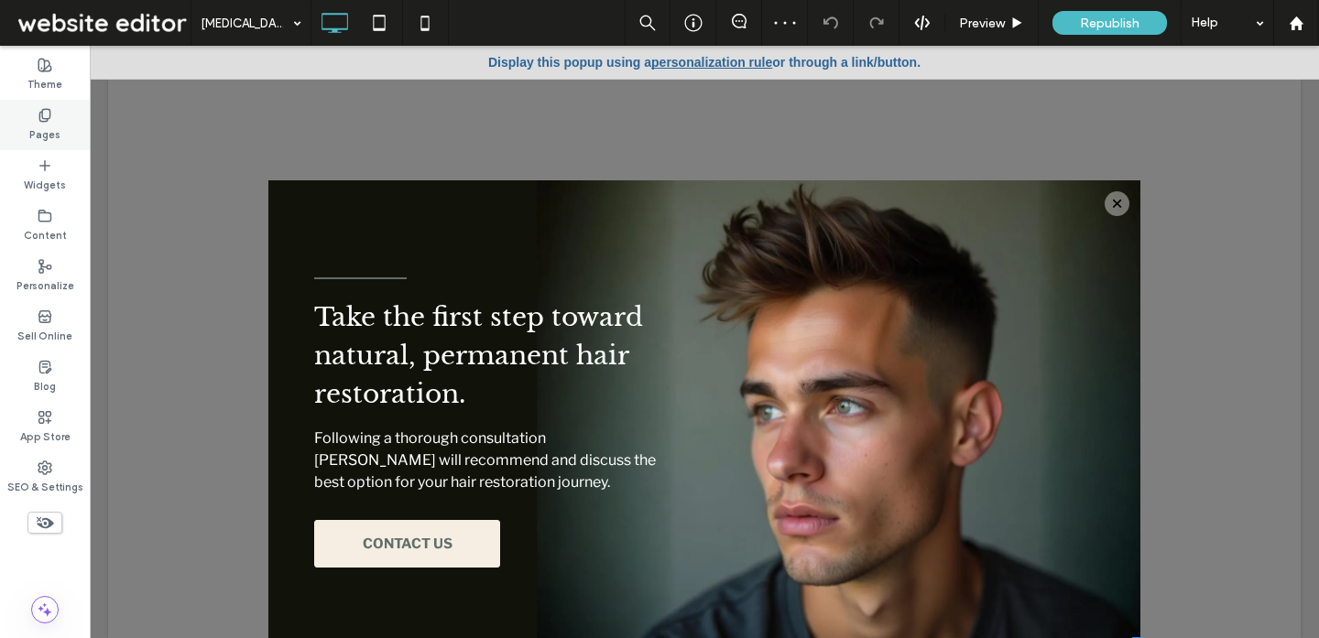
click at [74, 115] on div "Pages" at bounding box center [45, 125] width 90 height 50
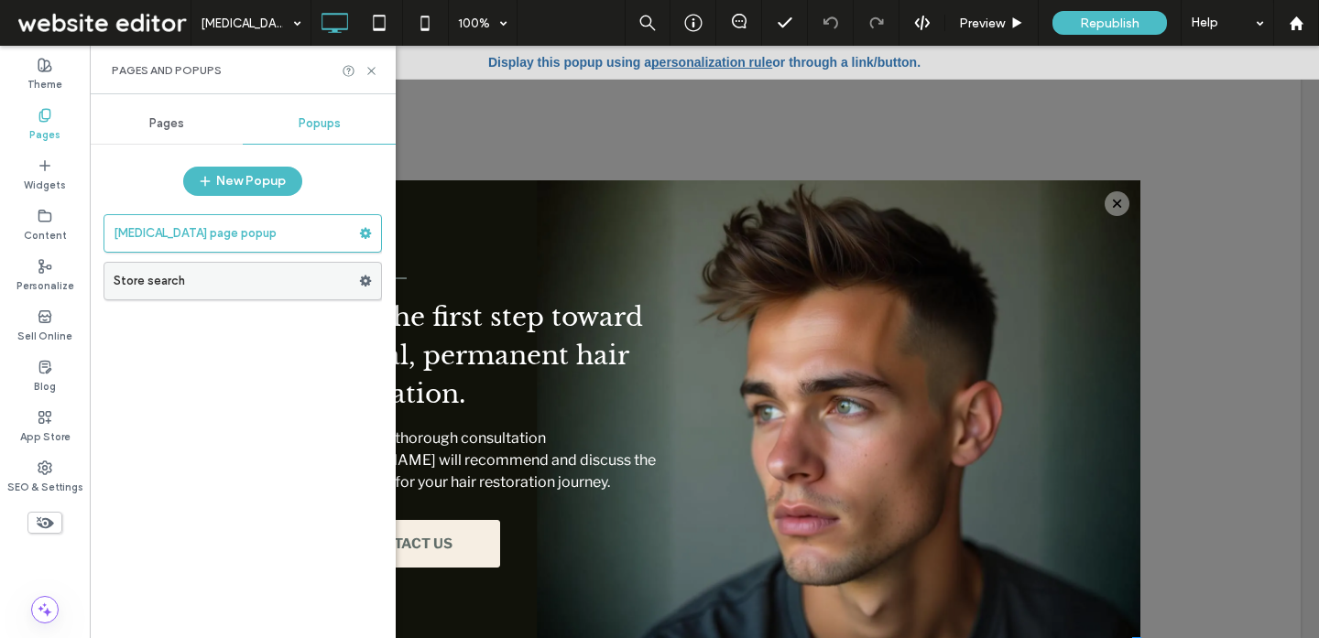
click at [304, 282] on label "Store search" at bounding box center [236, 281] width 245 height 37
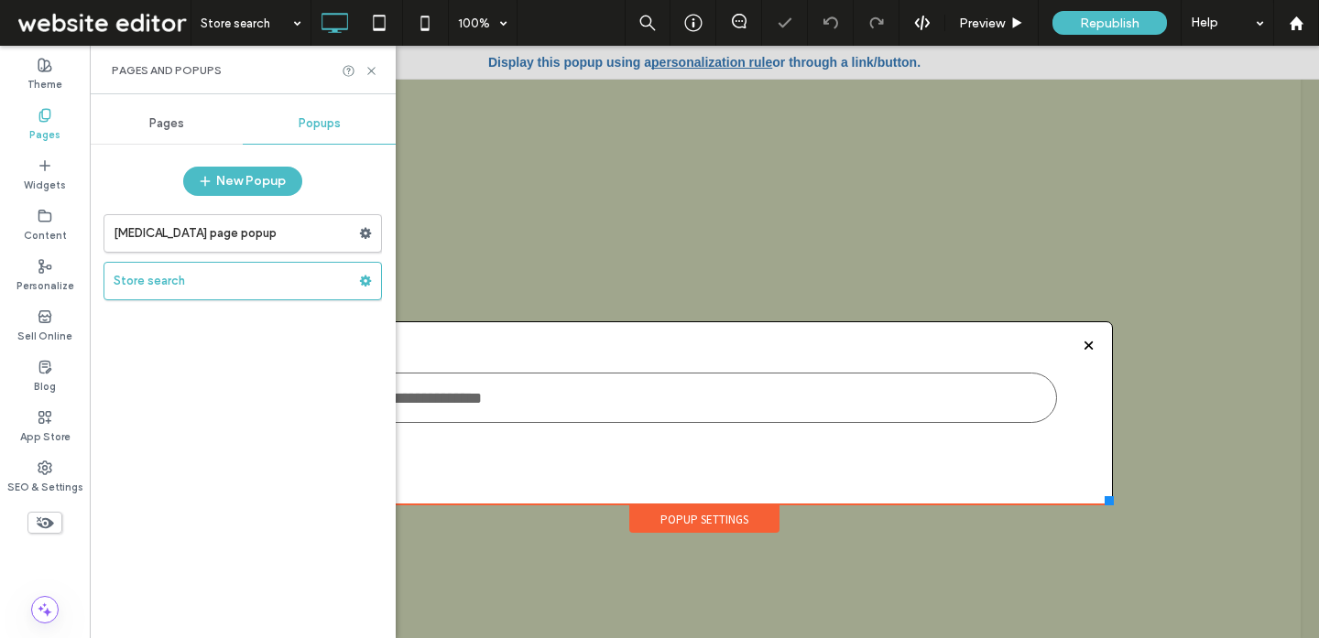
scroll to position [18, 0]
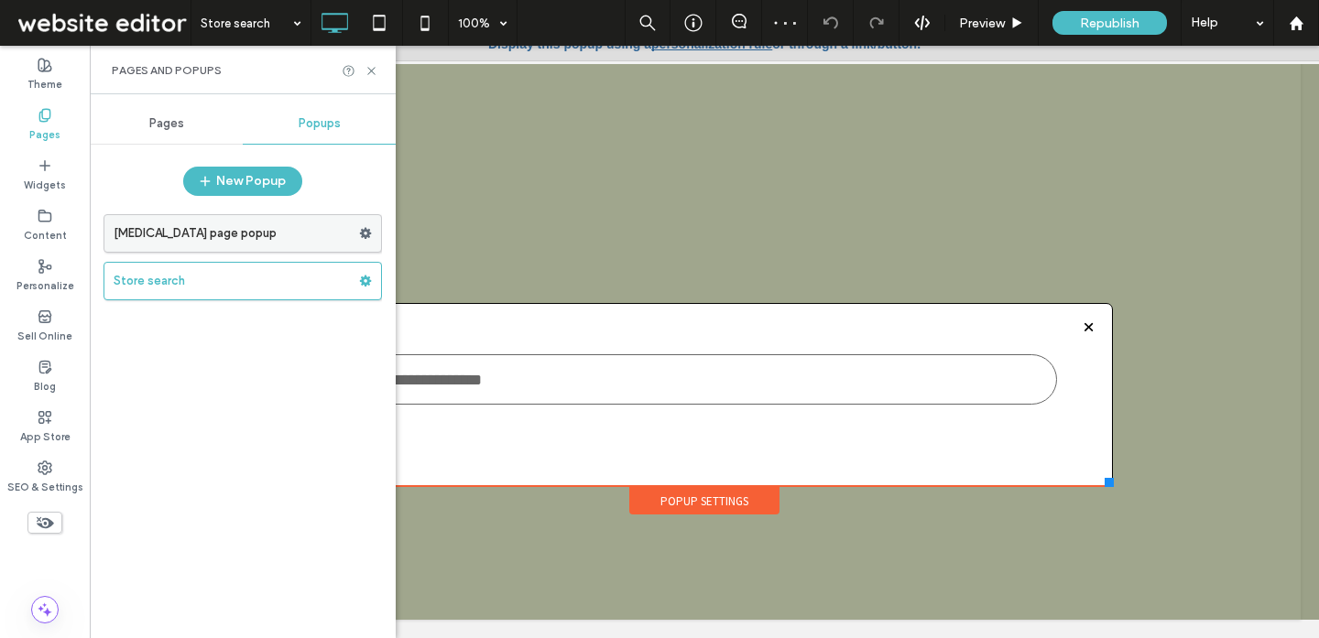
click at [299, 241] on label "Hair Transplant page popup" at bounding box center [236, 233] width 245 height 37
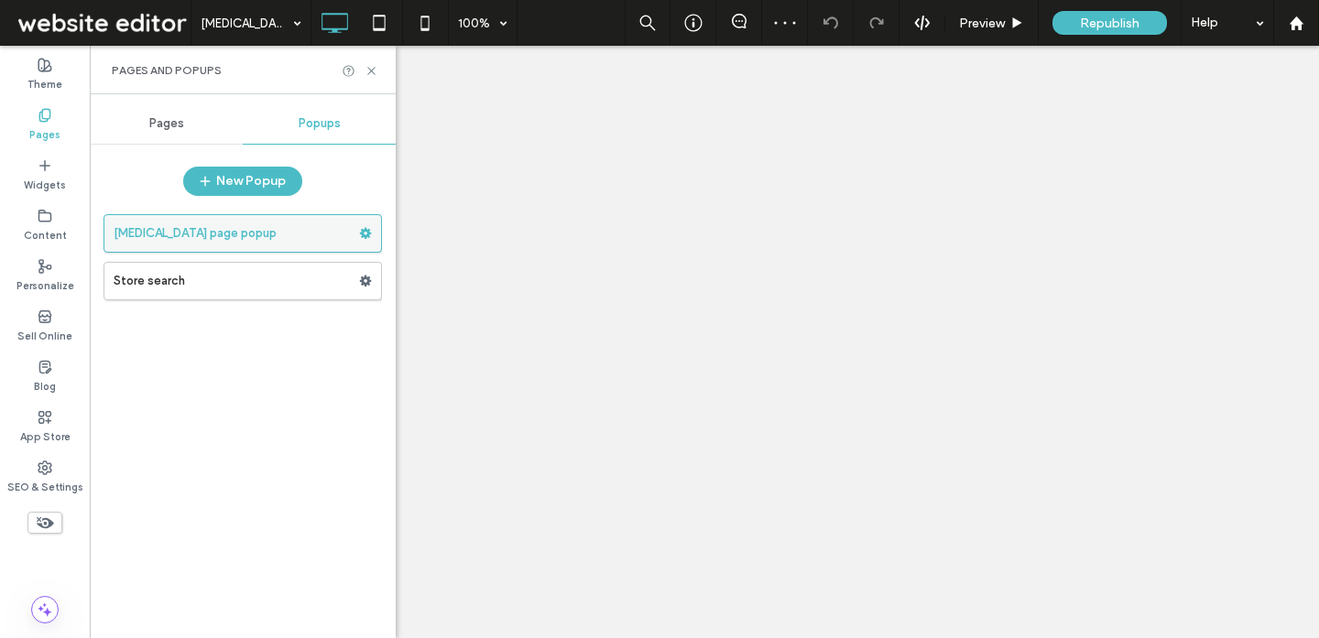
scroll to position [0, 0]
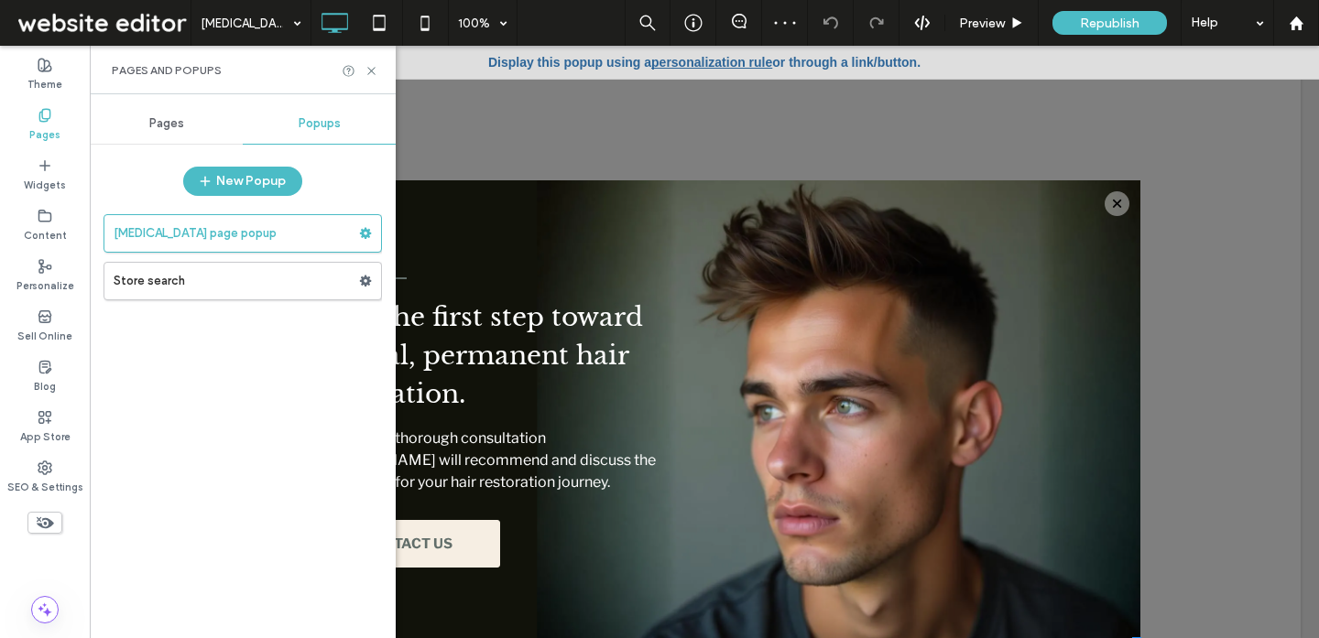
click at [162, 120] on span "Pages" at bounding box center [166, 123] width 35 height 15
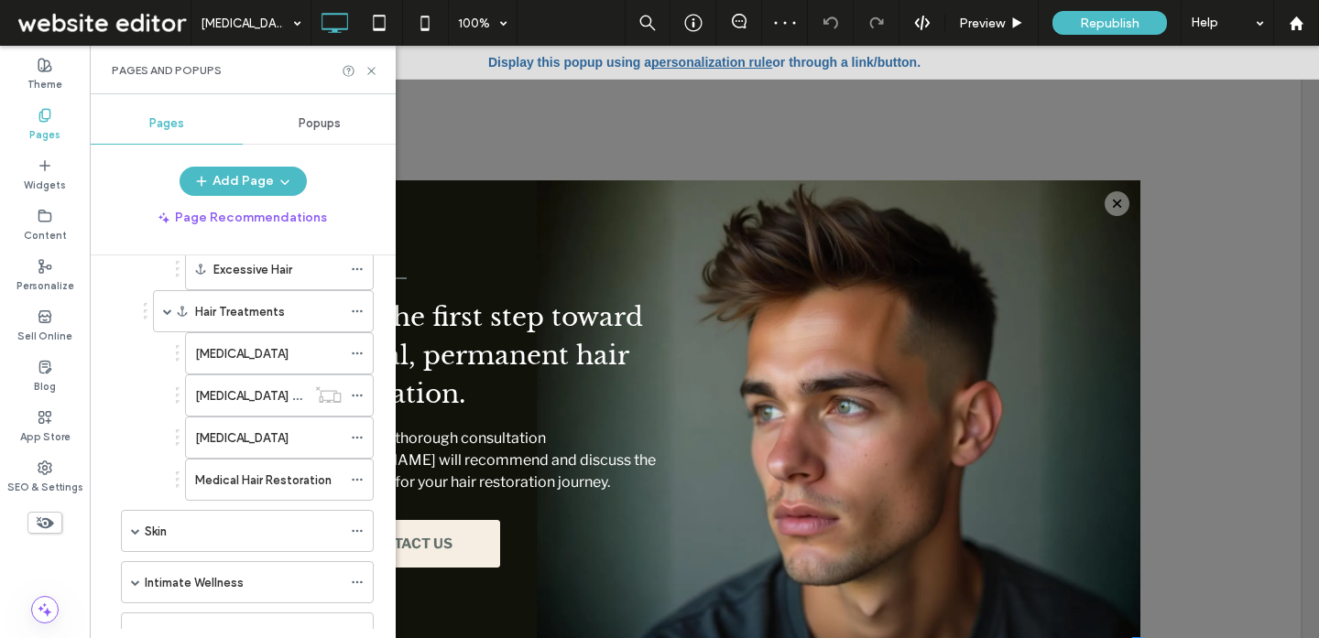
scroll to position [368, 0]
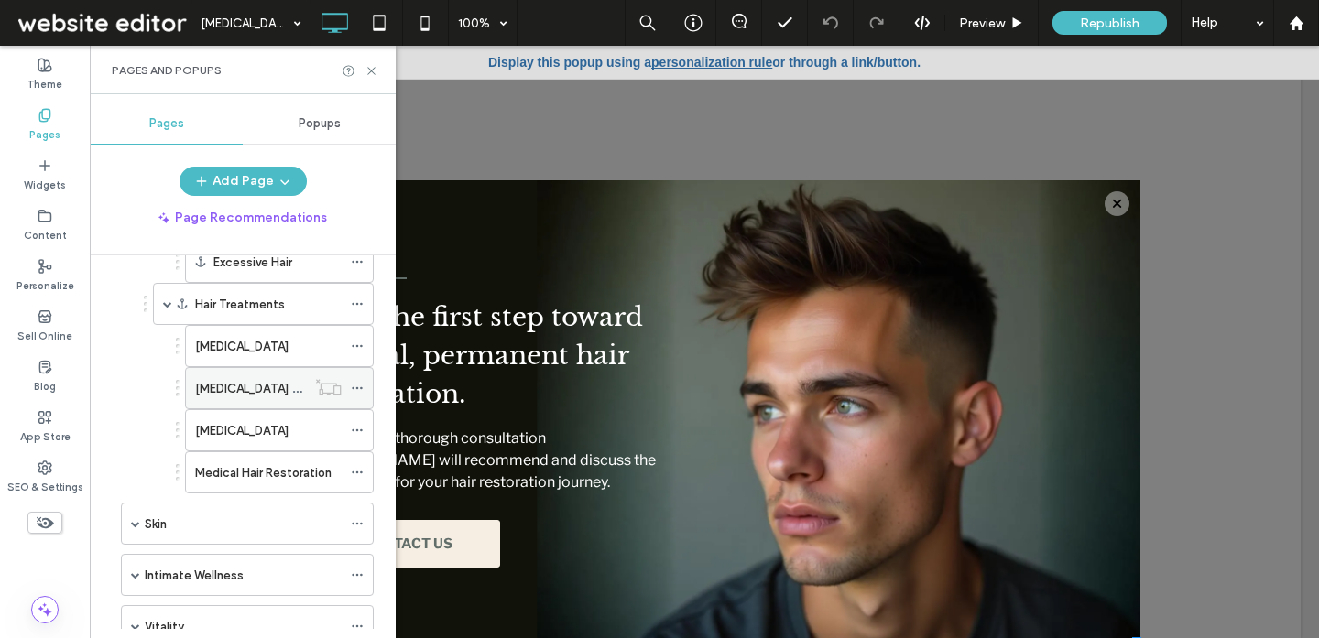
click at [247, 381] on label "Hair Transplants Contact" at bounding box center [267, 389] width 144 height 32
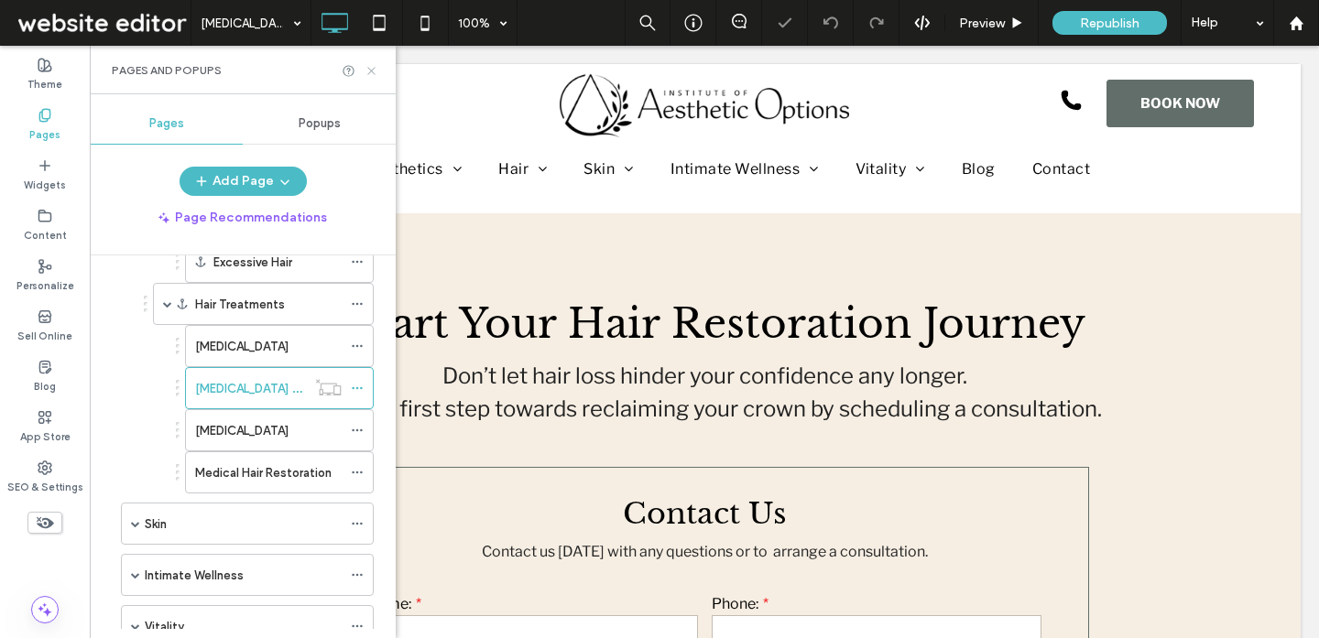
click at [372, 71] on use at bounding box center [370, 70] width 7 height 7
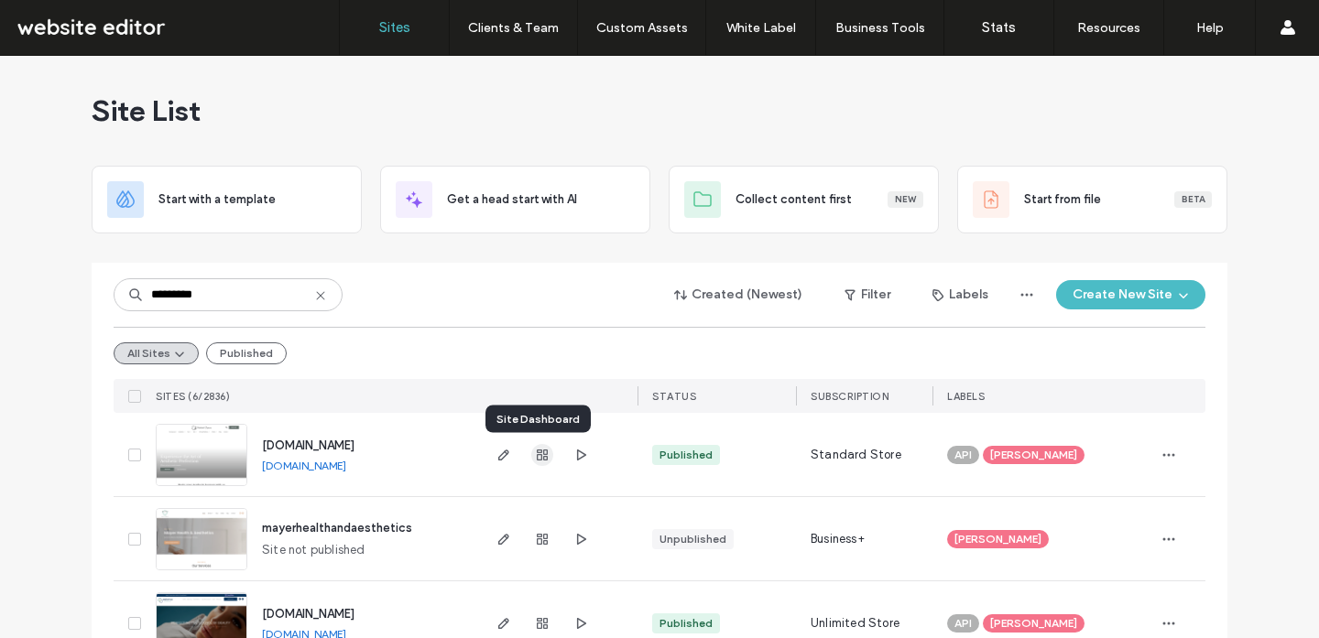
type input "*********"
click at [541, 457] on icon "button" at bounding box center [542, 455] width 15 height 15
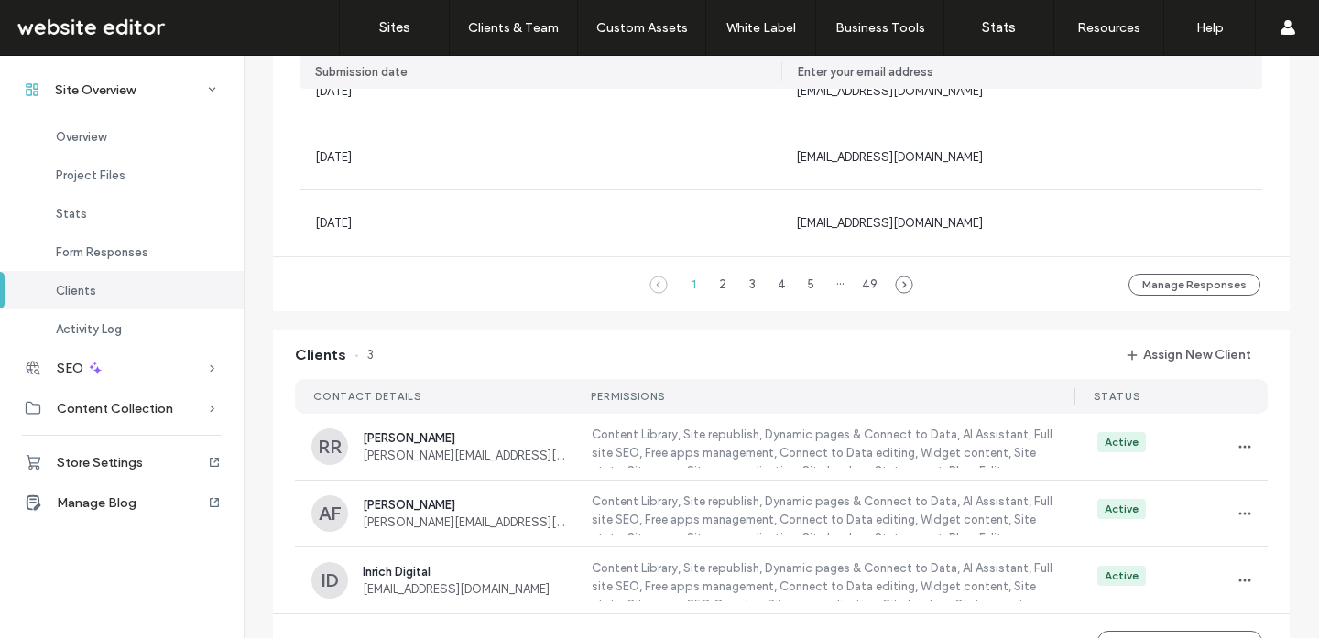
scroll to position [1605, 0]
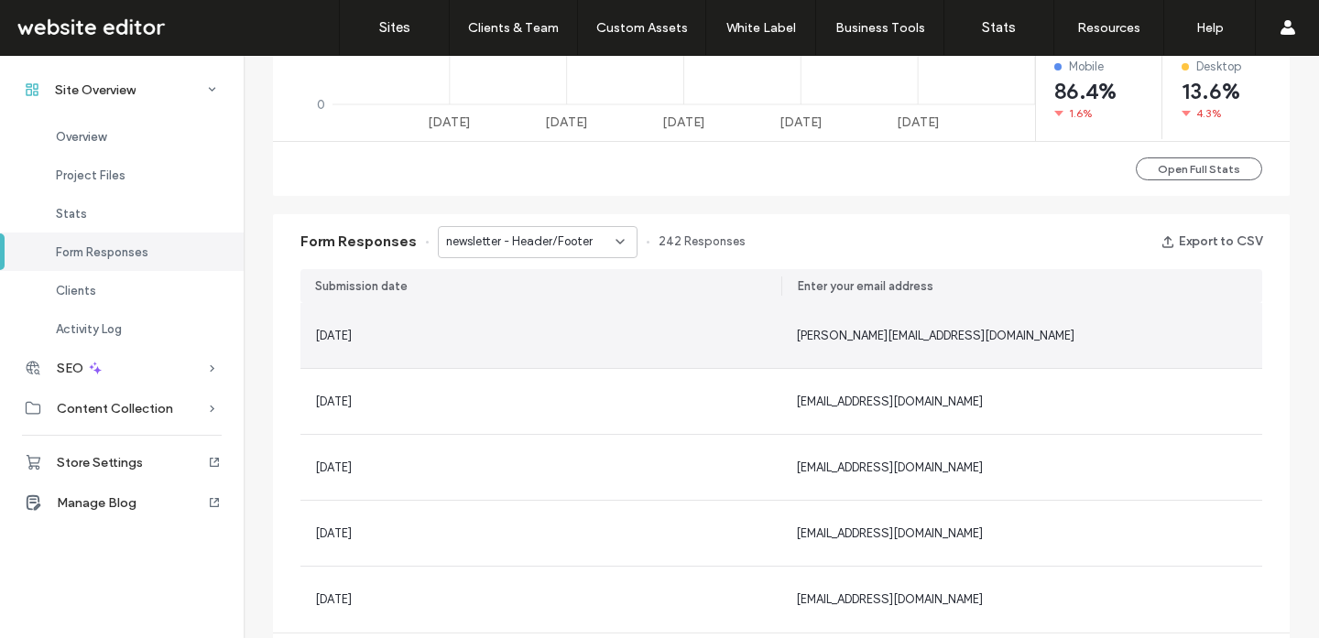
scroll to position [992, 0]
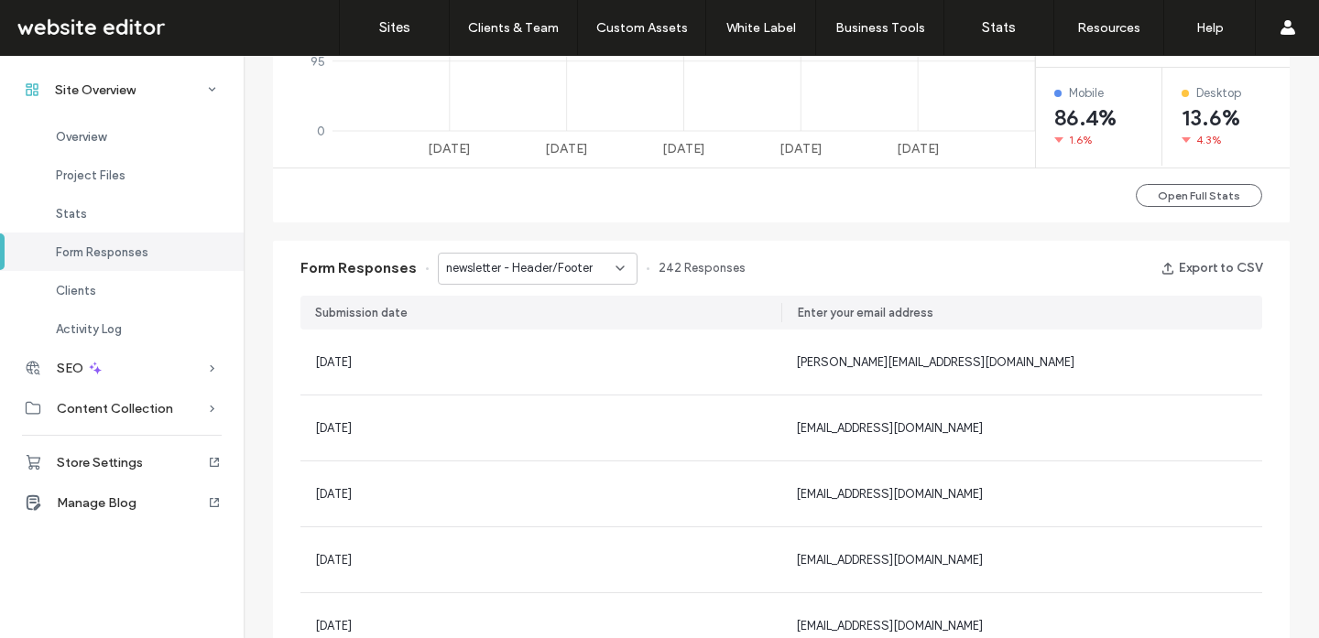
click at [473, 263] on span "newsletter - Header/Footer" at bounding box center [519, 268] width 147 height 18
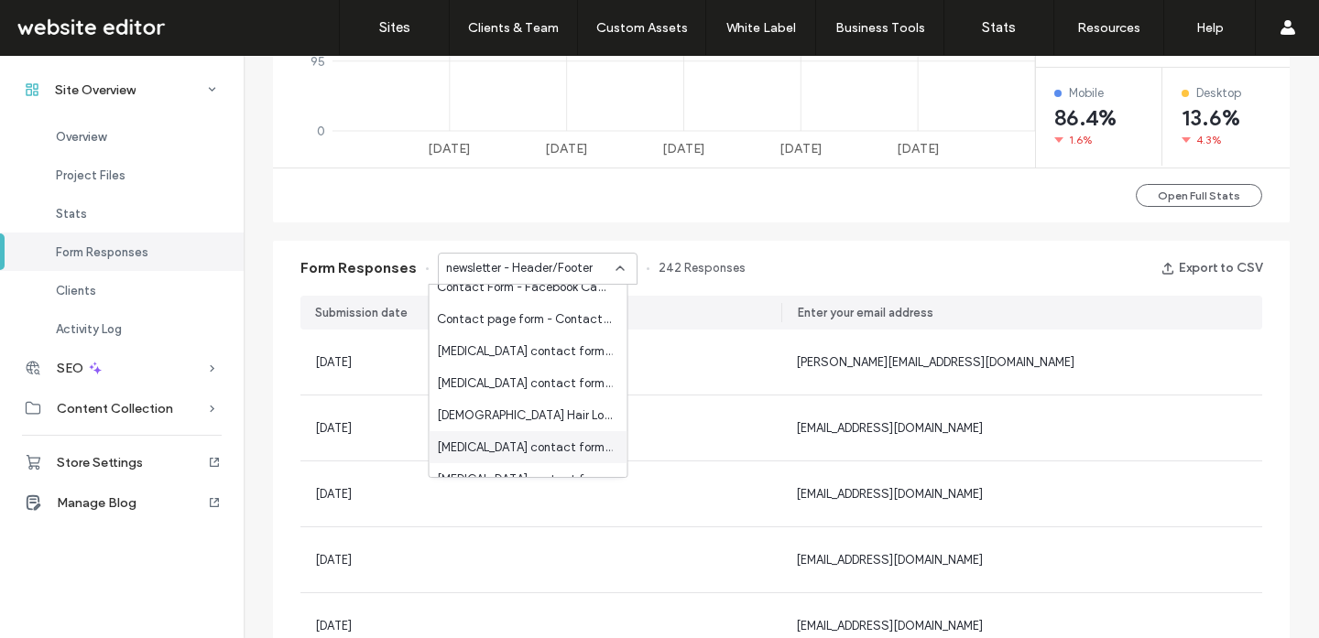
scroll to position [0, 0]
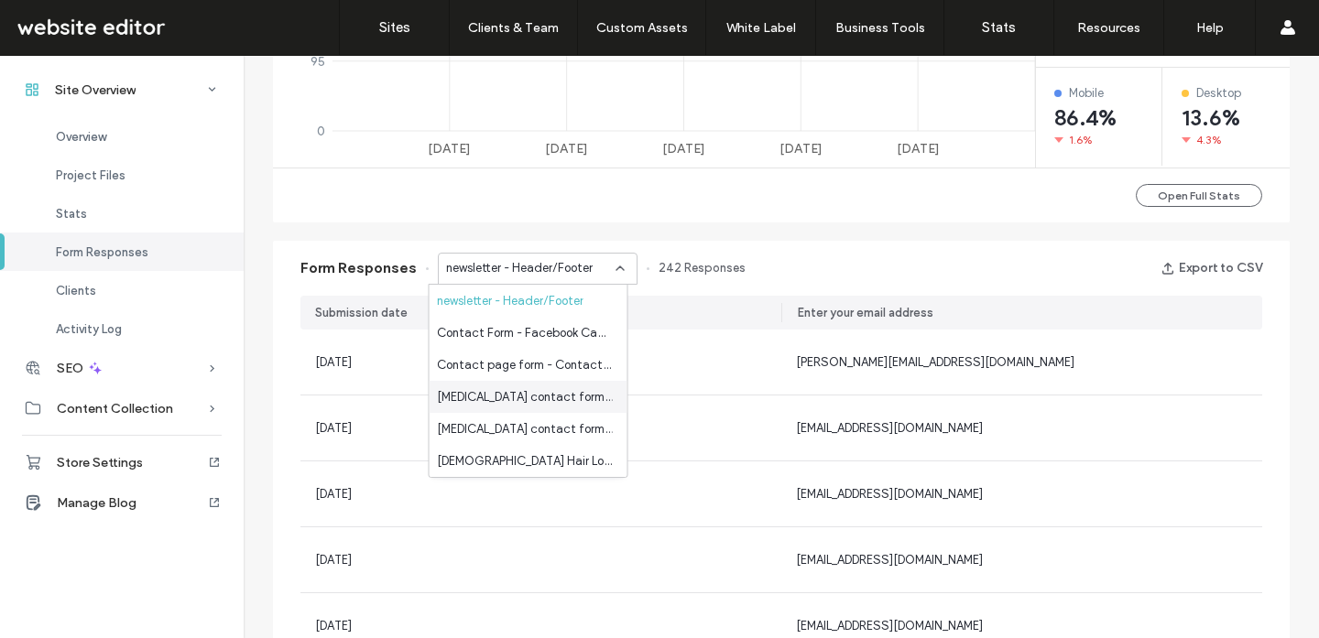
click at [482, 401] on span "Hair Transplant contact form - Hair Transplants page" at bounding box center [525, 397] width 176 height 18
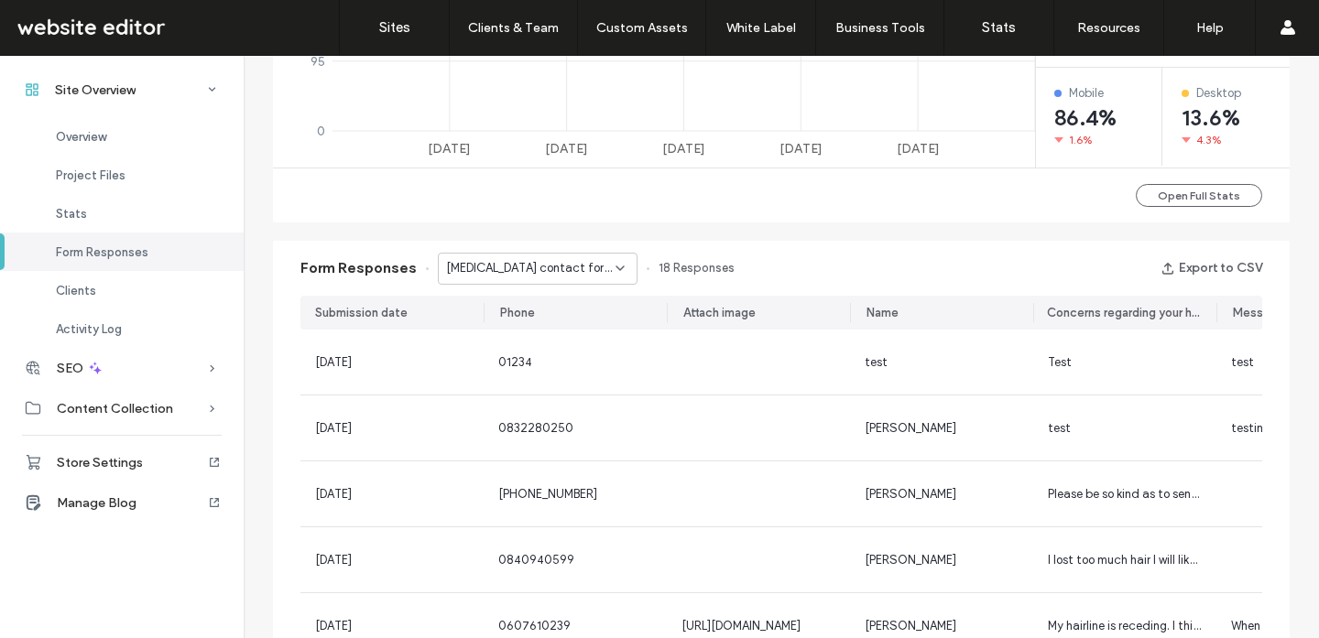
click at [519, 274] on span "Hair Transplant contact form - Hair Transplants page" at bounding box center [530, 268] width 169 height 18
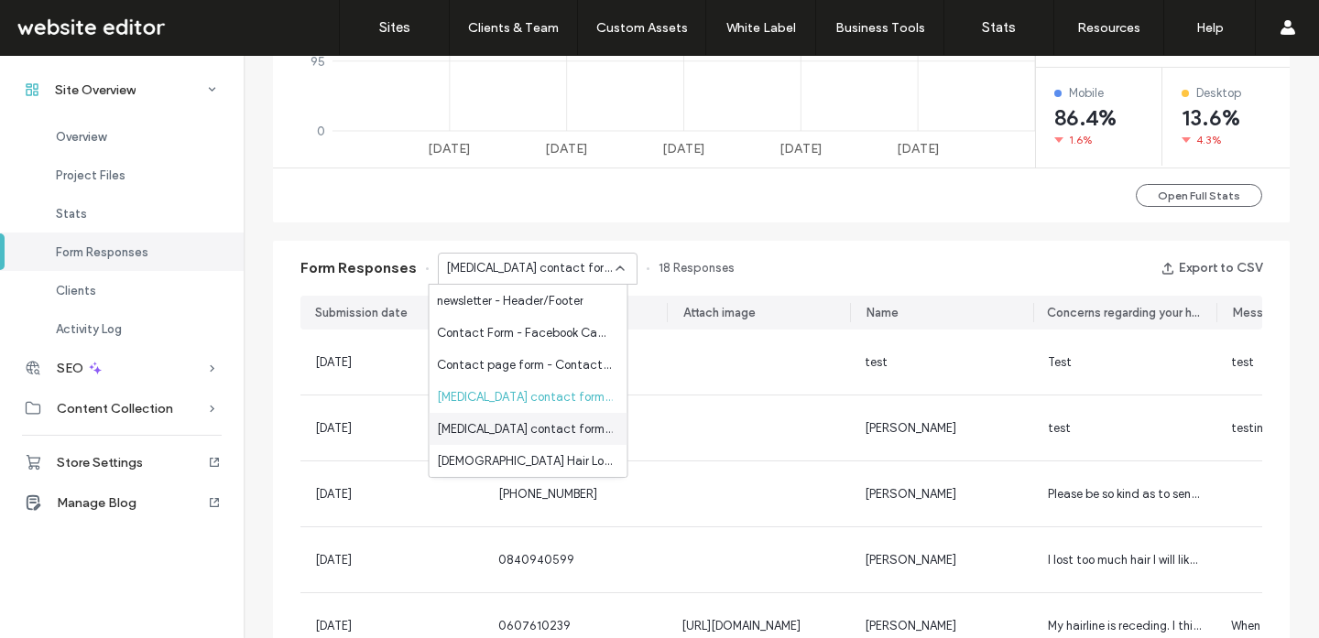
click at [499, 426] on span "Hair Transplant contact form - Hair Transplants Contact page" at bounding box center [525, 429] width 176 height 18
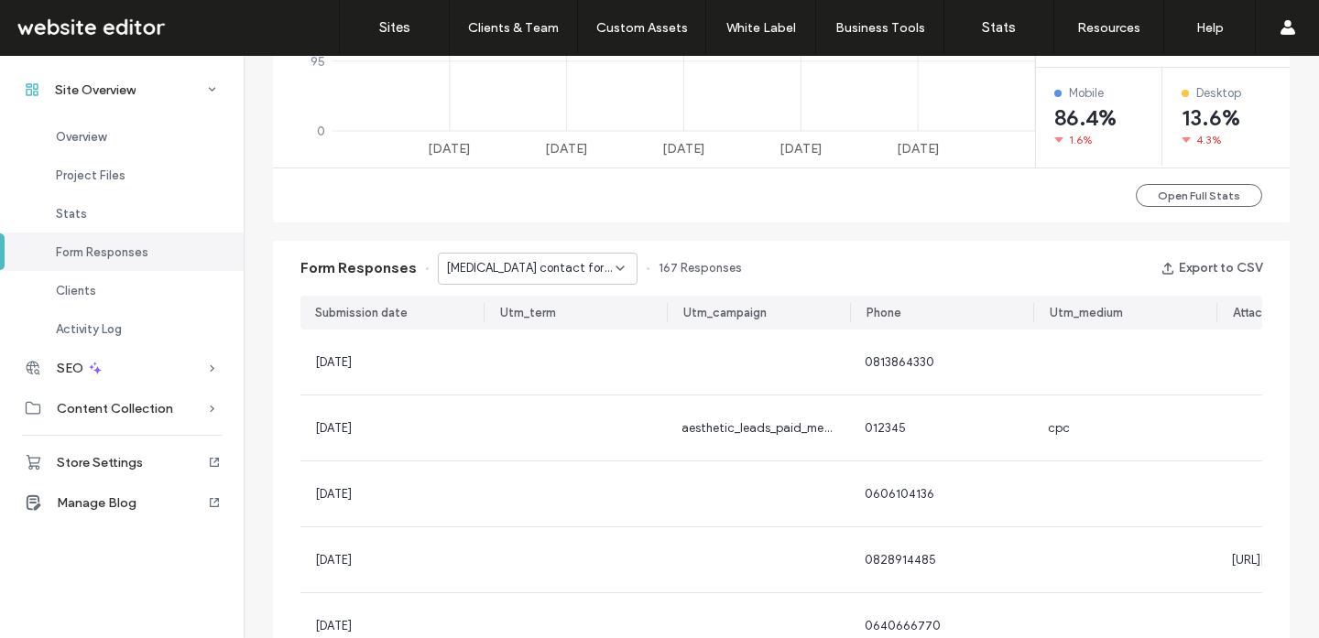
click at [539, 279] on div "Hair Transplant contact form - Hair Transplants Contact page" at bounding box center [538, 269] width 200 height 32
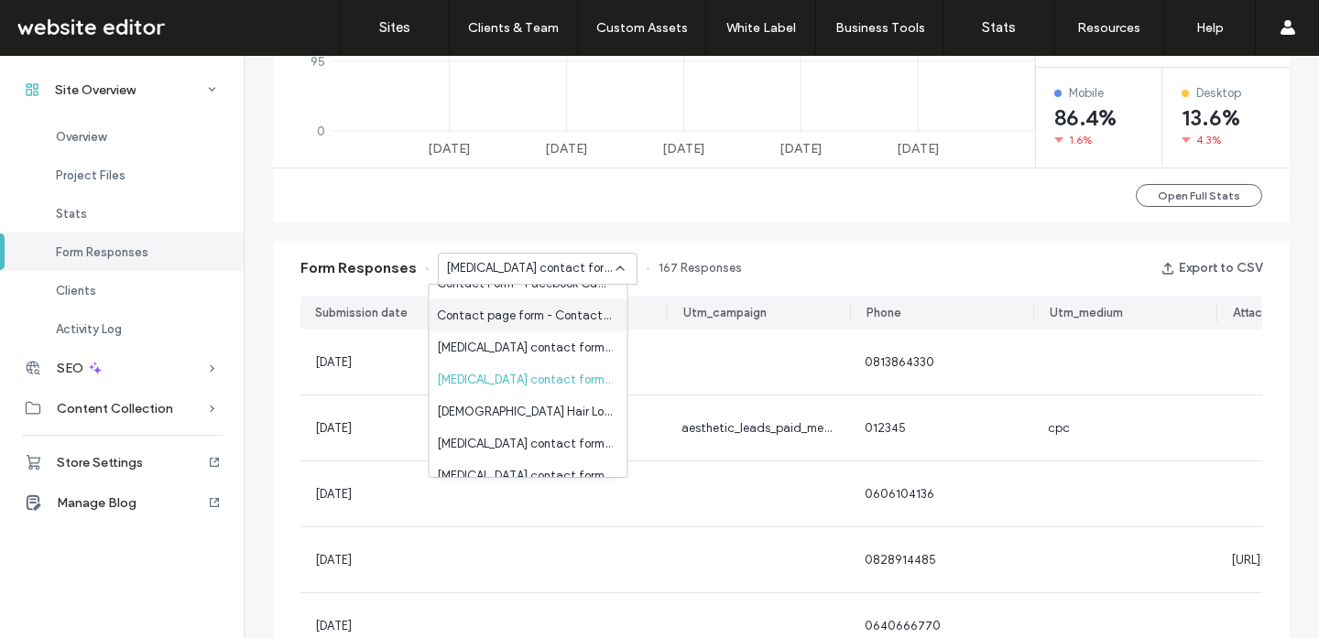
scroll to position [50, 0]
click at [539, 342] on span "Hair Transplant contact form - Hair Transplants page" at bounding box center [525, 347] width 176 height 18
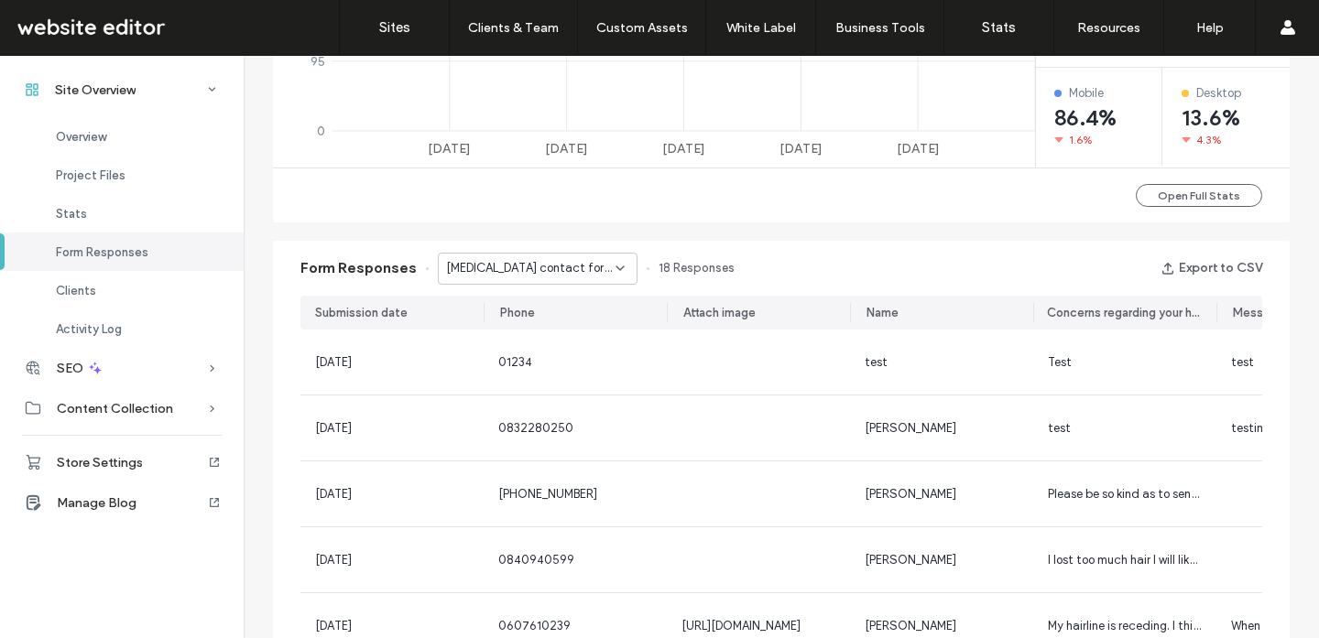
click at [559, 280] on div "Hair Transplant contact form - Hair Transplants page" at bounding box center [538, 269] width 200 height 32
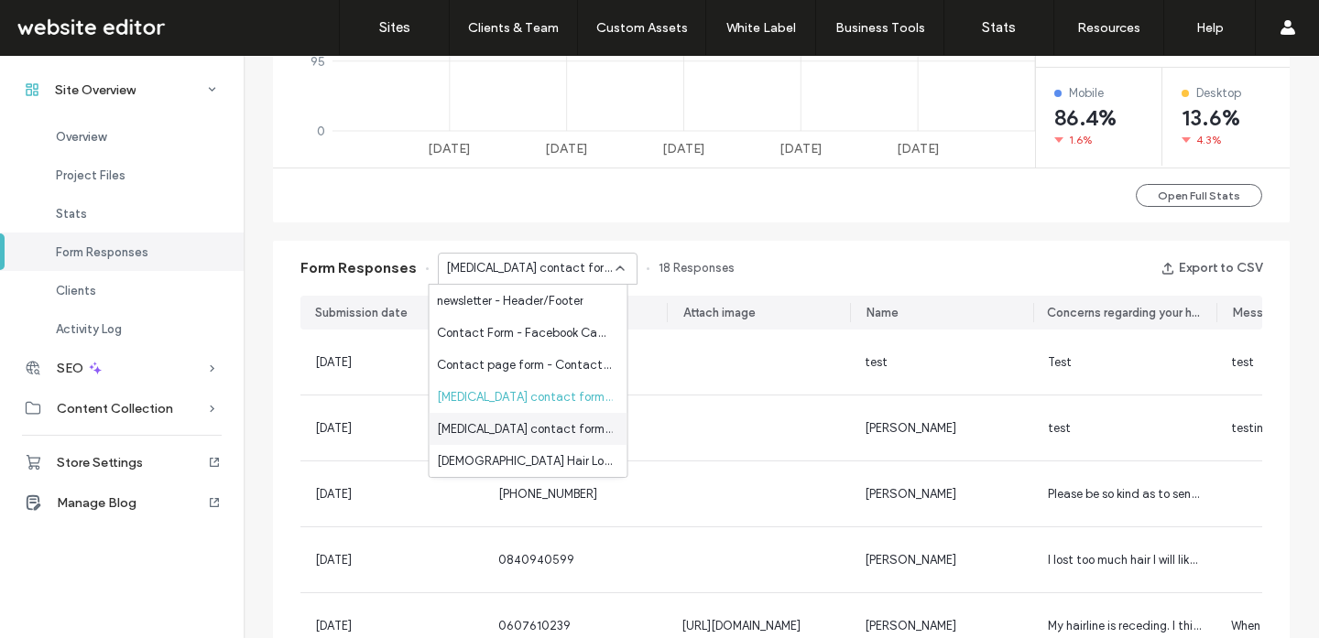
click at [505, 422] on span "Hair Transplant contact form - Hair Transplants Contact page" at bounding box center [525, 429] width 176 height 18
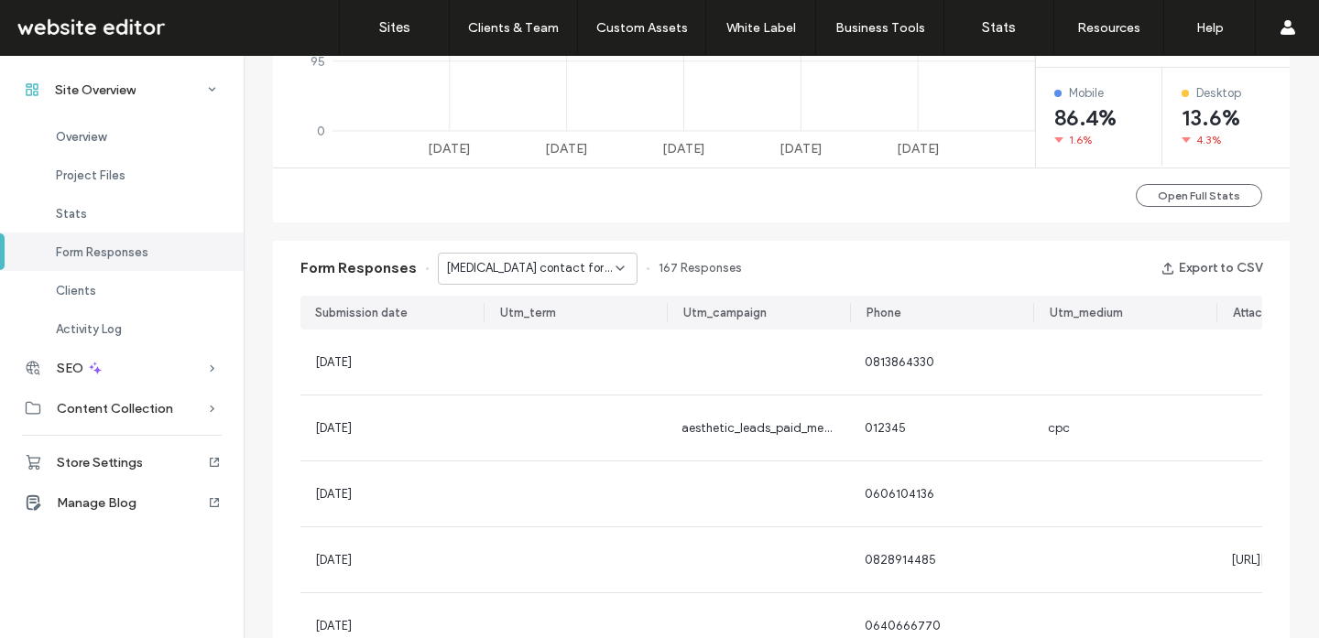
click at [562, 260] on span "Hair Transplant contact form - Hair Transplants Contact page" at bounding box center [530, 268] width 169 height 18
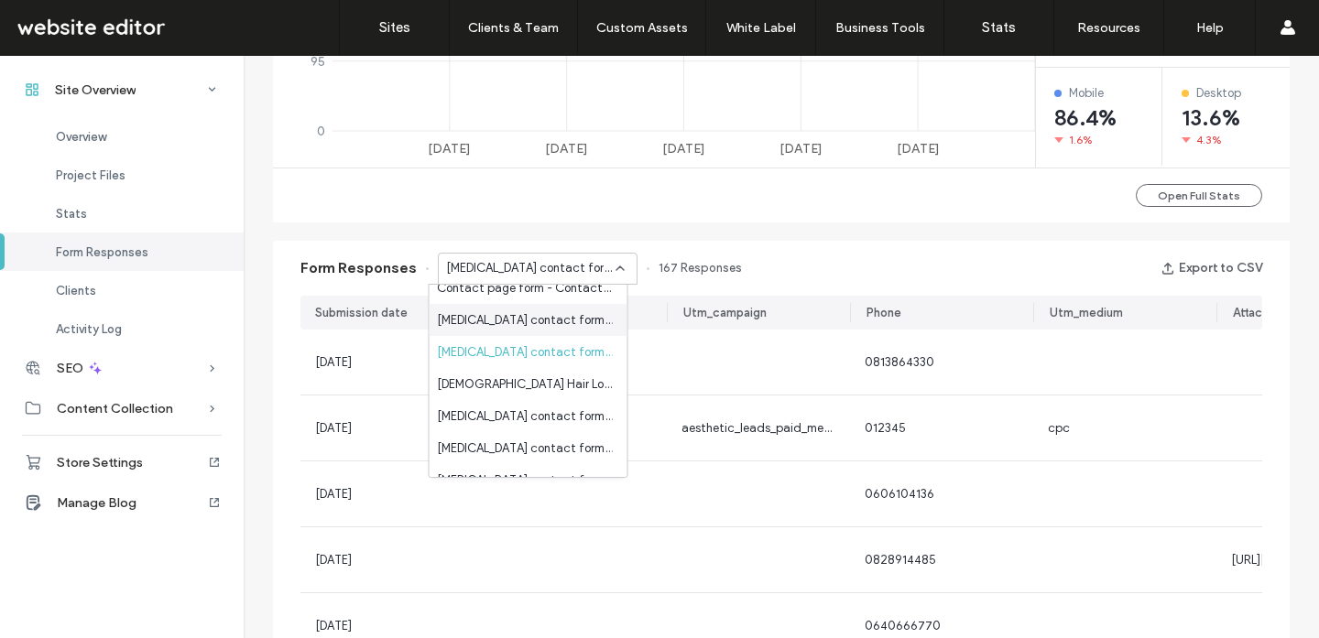
scroll to position [96, 0]
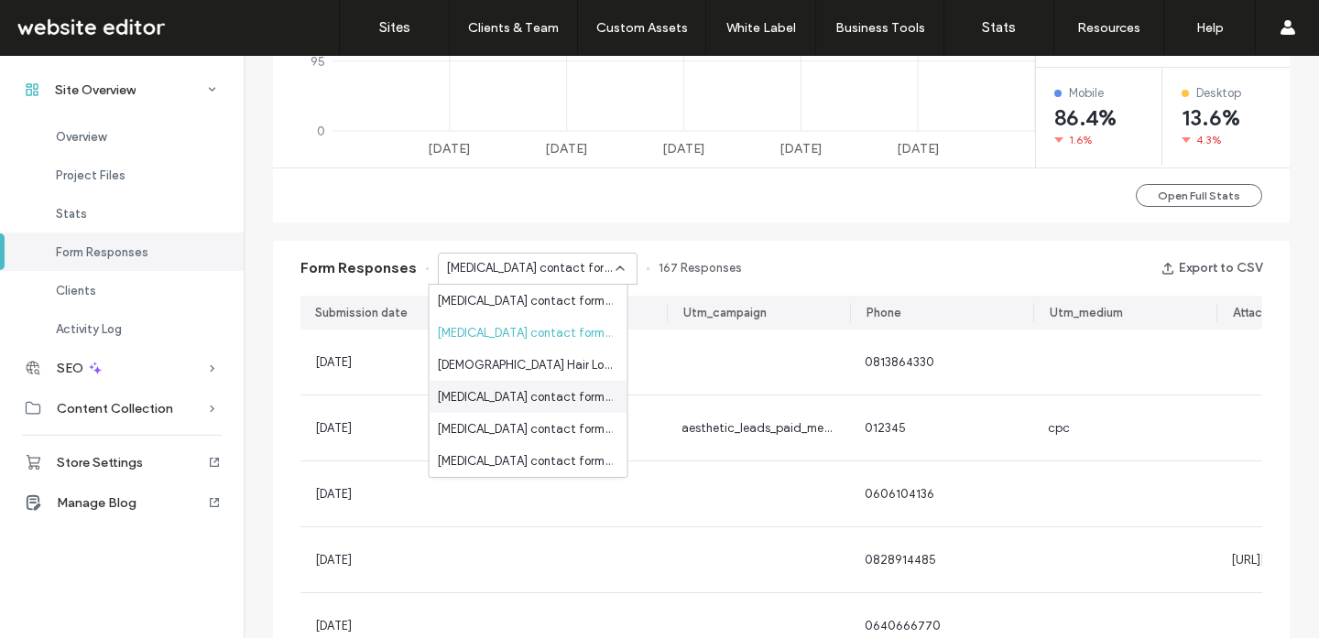
click at [531, 383] on div "Hair Transplant contact form - Hair Transplants page" at bounding box center [528, 397] width 198 height 32
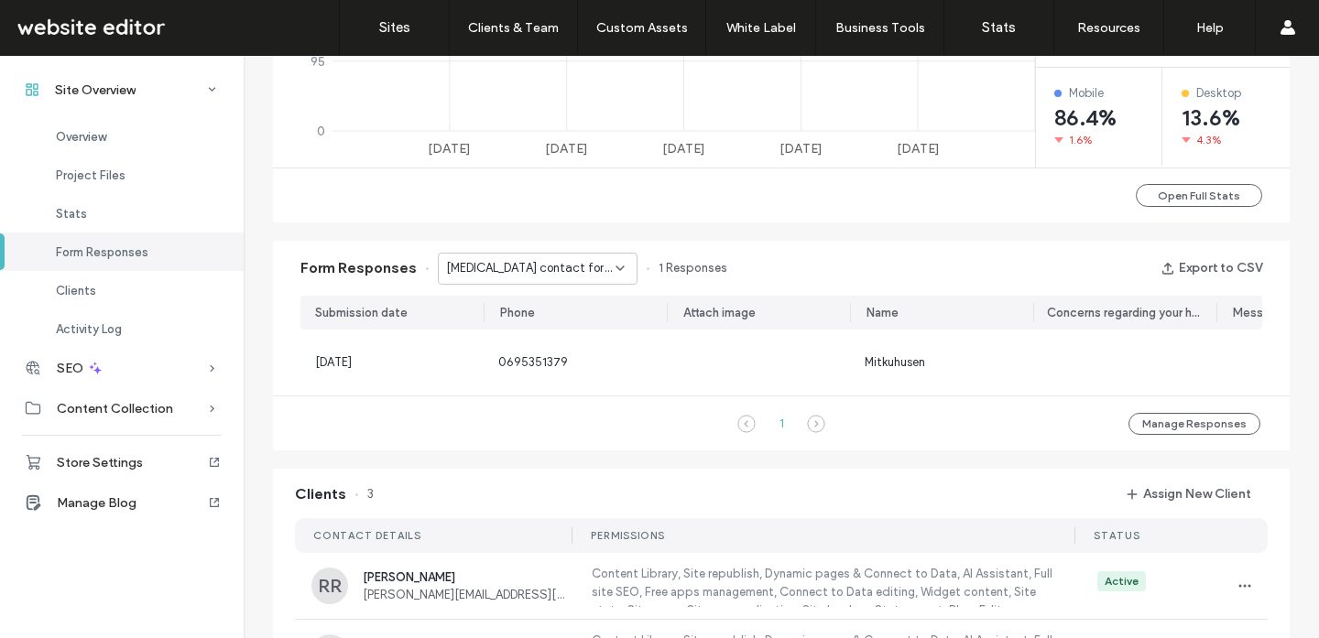
click at [560, 269] on span "Hair Transplant contact form - Hair Transplants page" at bounding box center [530, 268] width 169 height 18
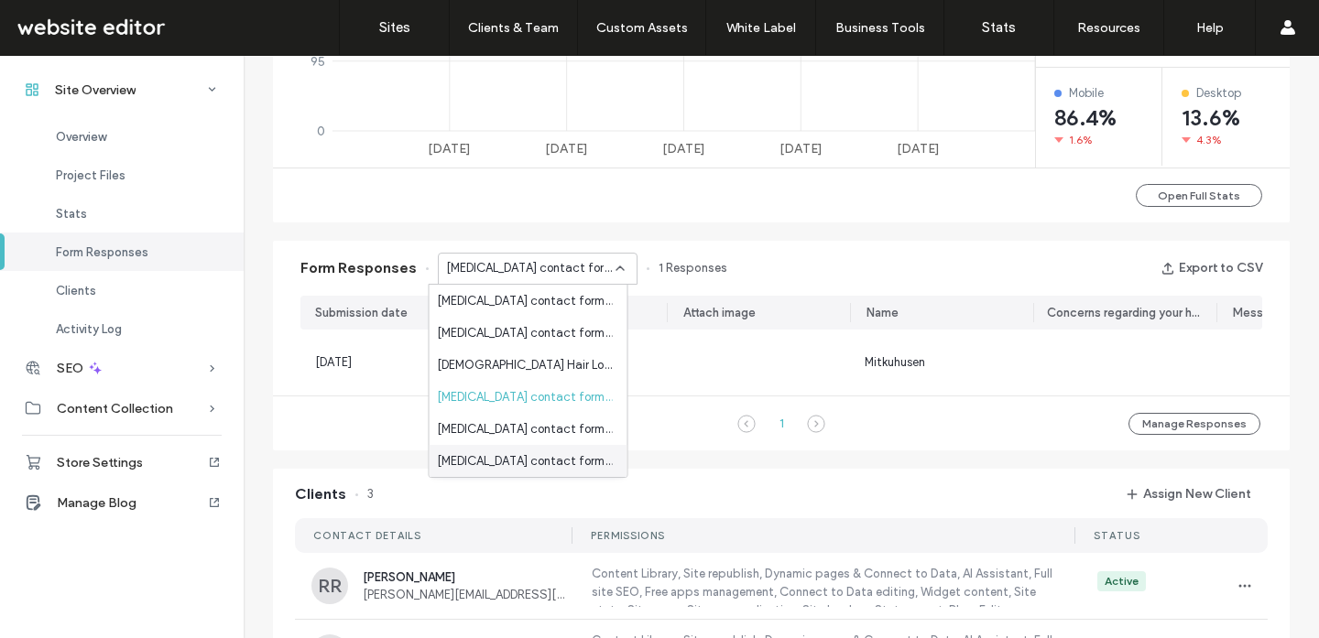
click at [480, 461] on span "Hair Transplant contact form - Hair Transplants page" at bounding box center [525, 461] width 176 height 18
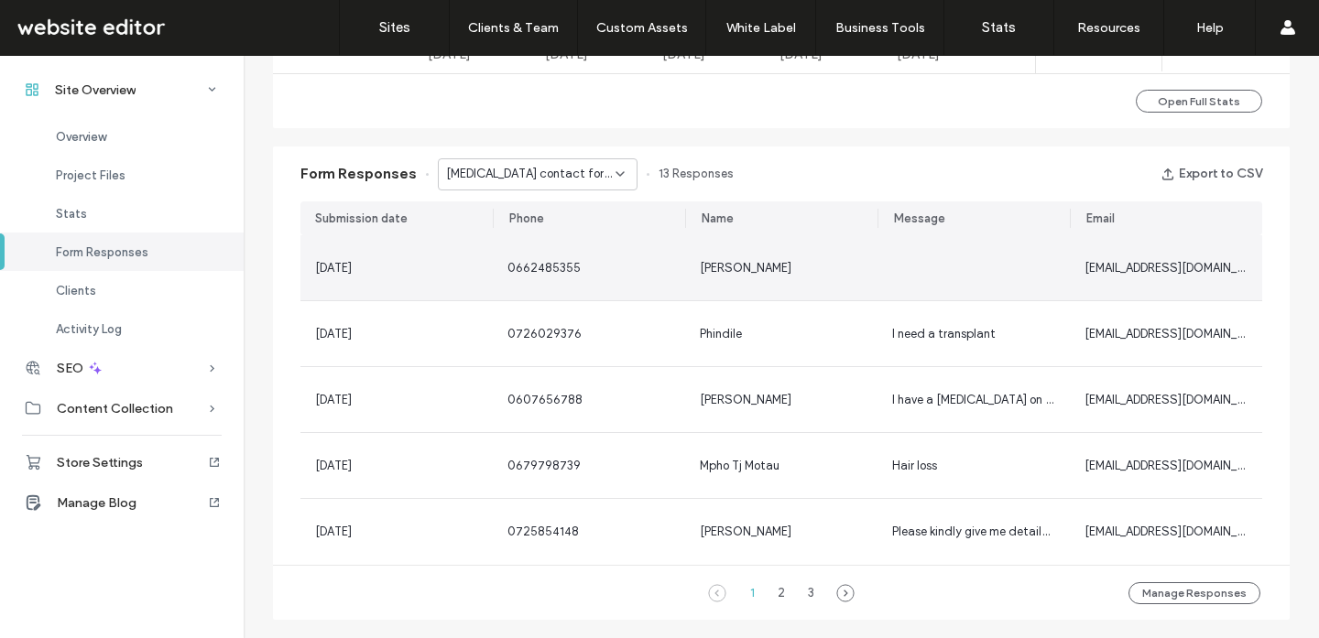
scroll to position [1099, 0]
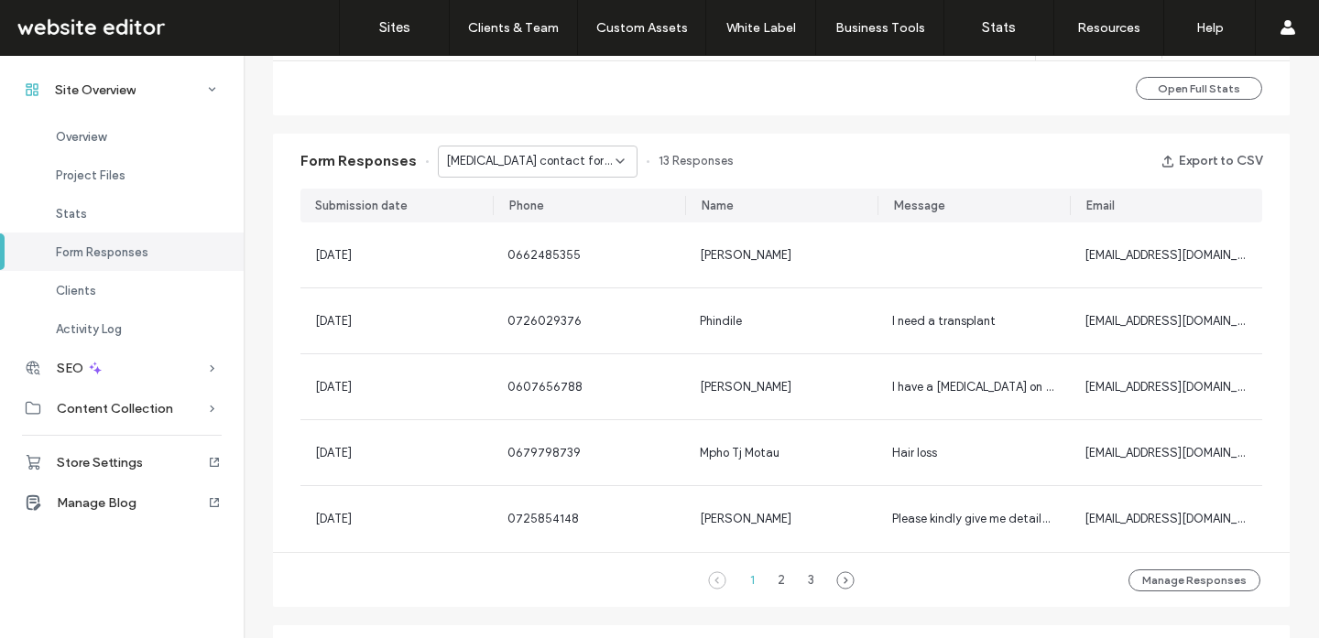
click at [501, 176] on div "Hair Transplant contact form - Hair Transplants page" at bounding box center [538, 162] width 200 height 32
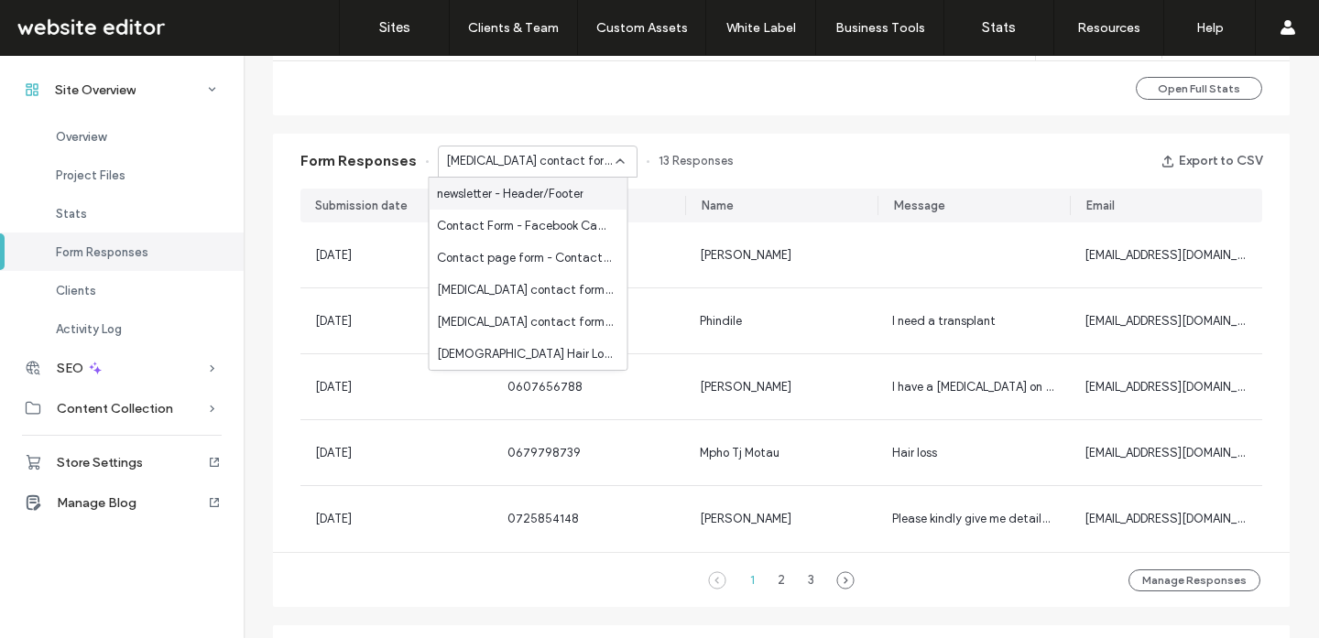
click at [478, 197] on span "newsletter - Header/Footer" at bounding box center [510, 194] width 147 height 18
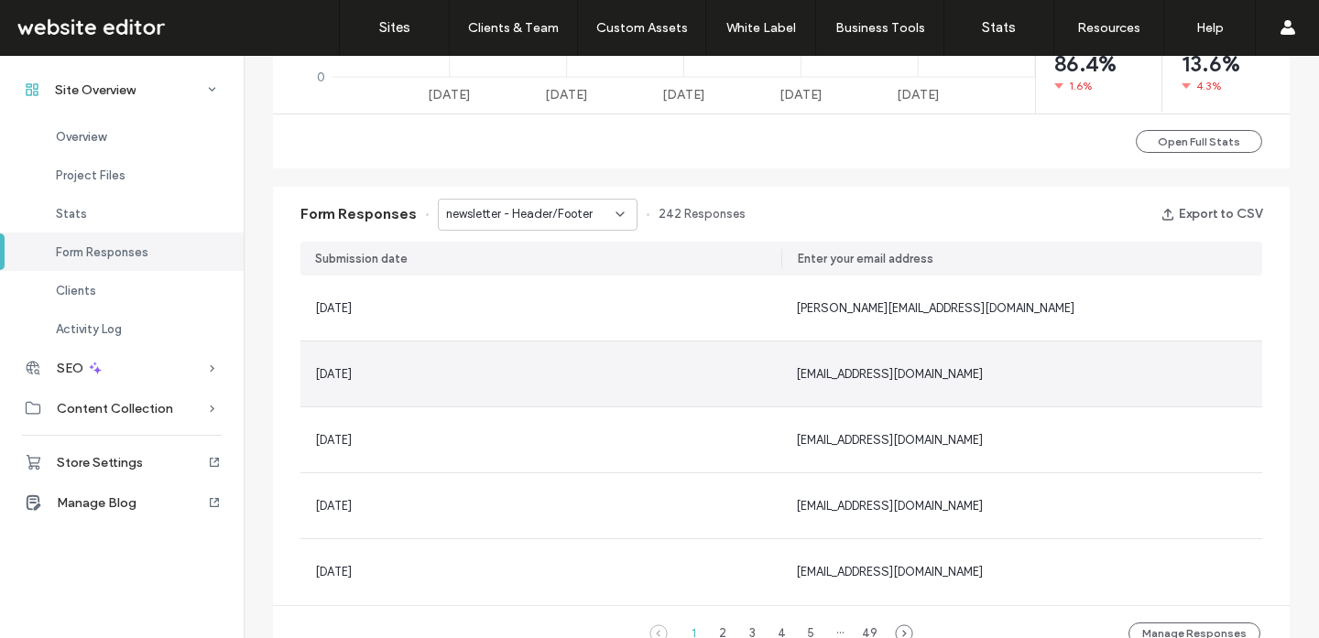
scroll to position [1033, 0]
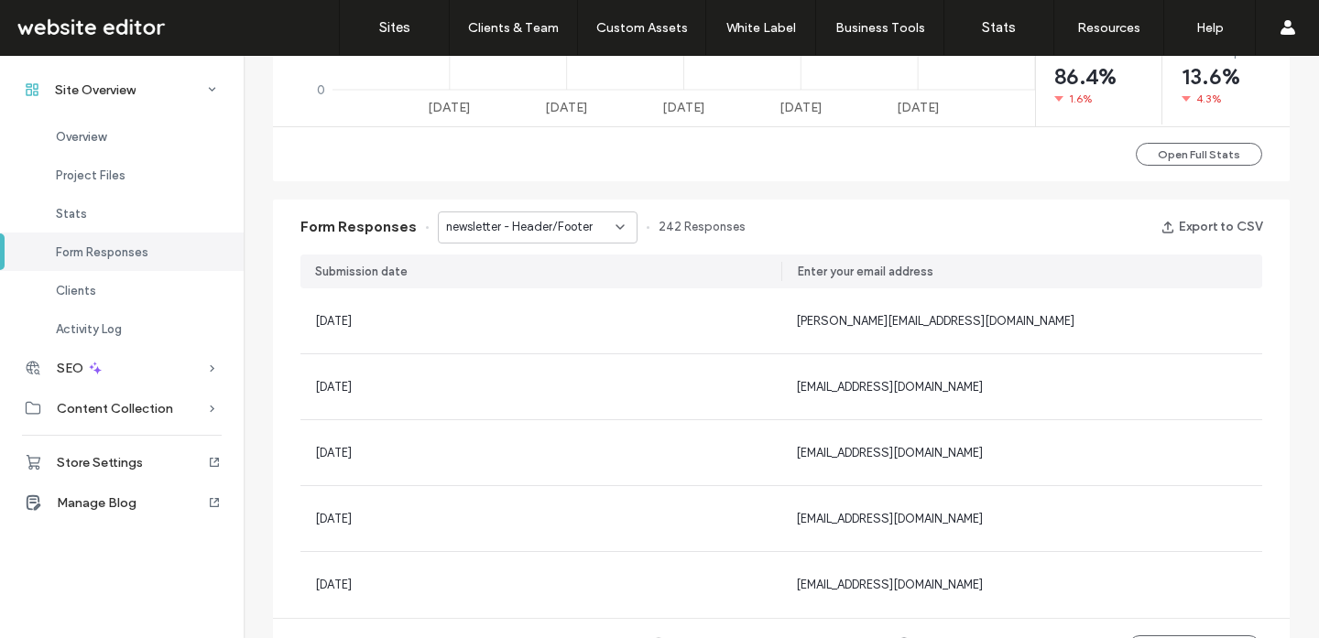
click at [578, 221] on span "newsletter - Header/Footer" at bounding box center [519, 227] width 147 height 18
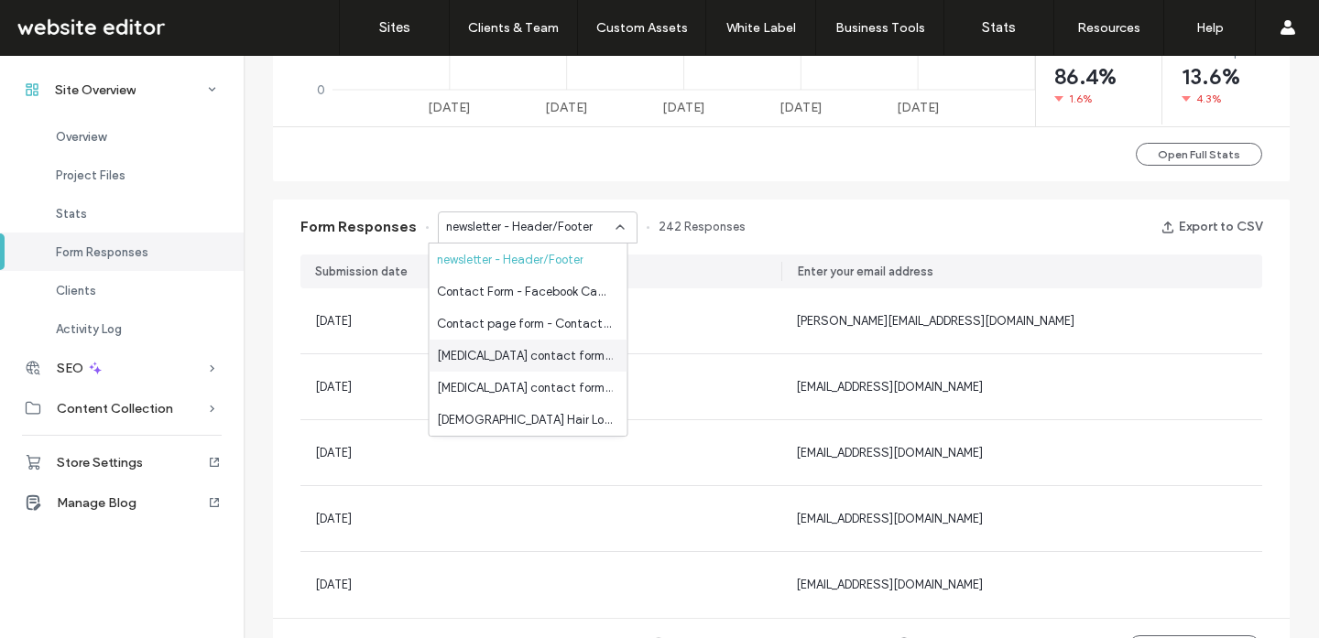
click at [613, 221] on icon at bounding box center [620, 227] width 15 height 15
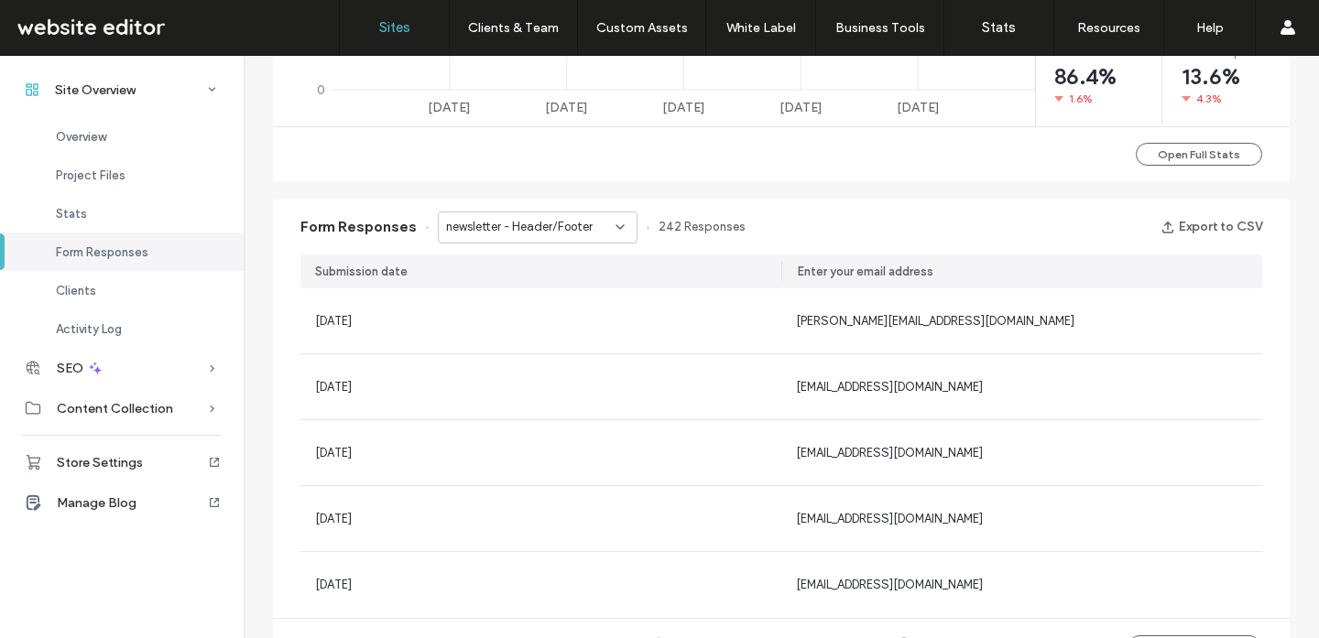
click at [381, 30] on label "Sites" at bounding box center [394, 27] width 31 height 16
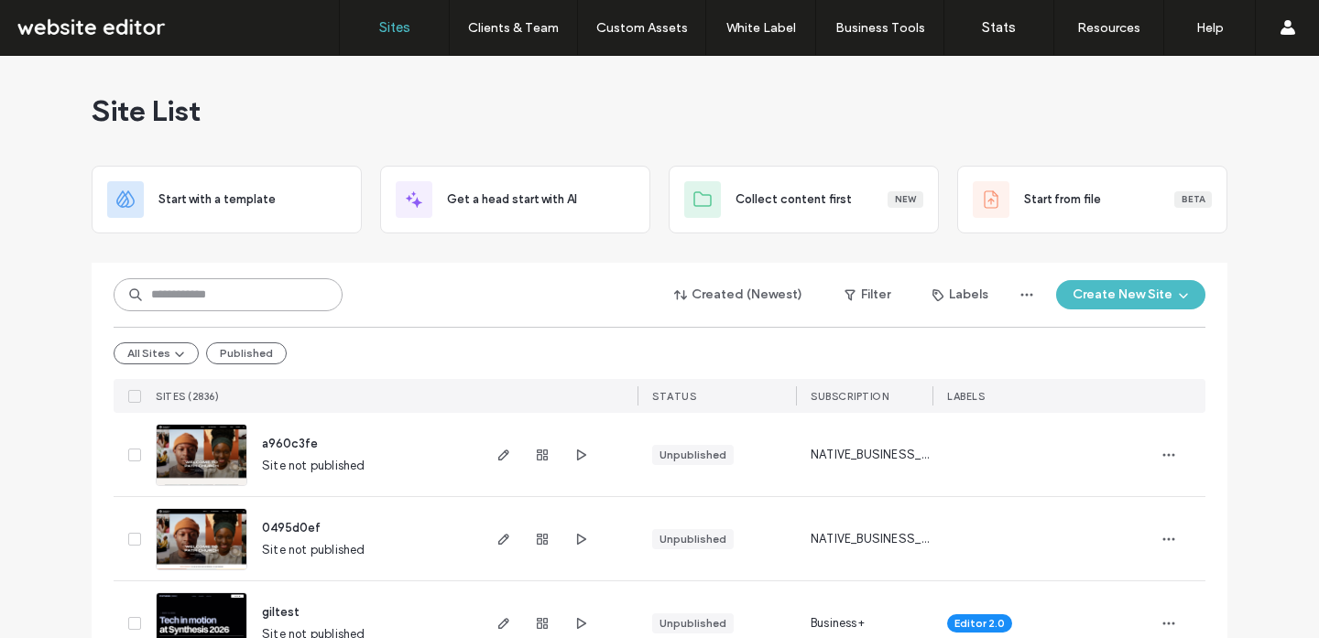
click at [233, 288] on input at bounding box center [228, 294] width 229 height 33
type input "*********"
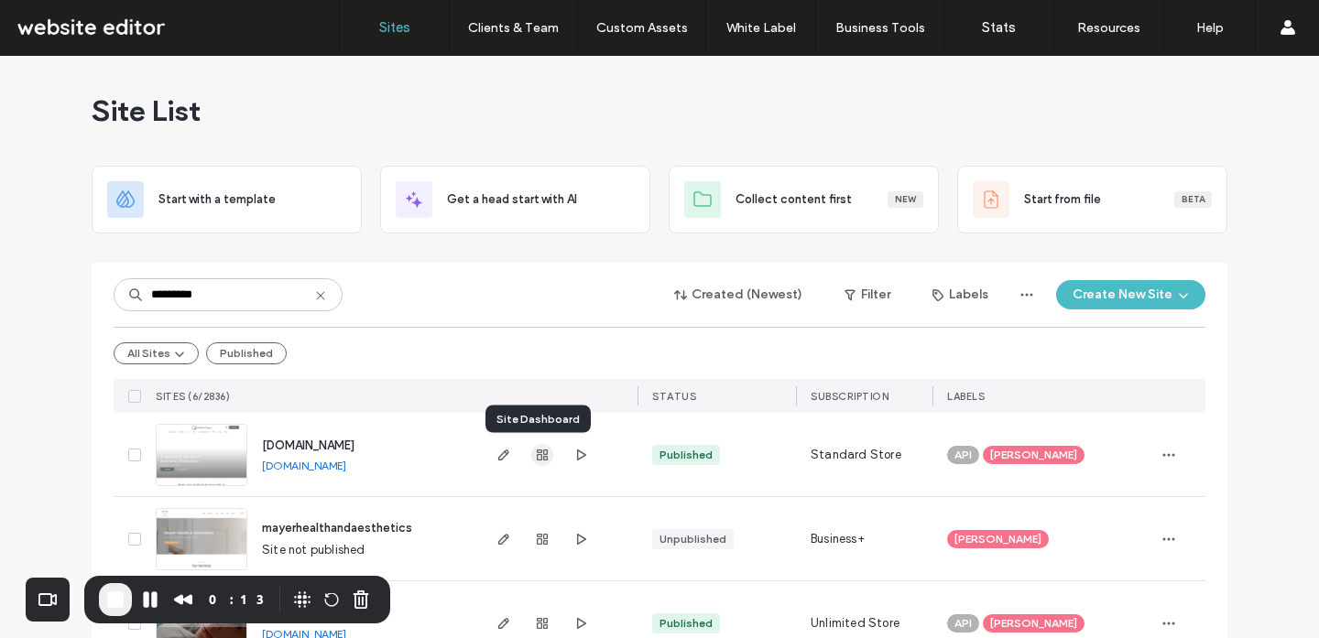
click at [537, 455] on use "button" at bounding box center [542, 455] width 11 height 11
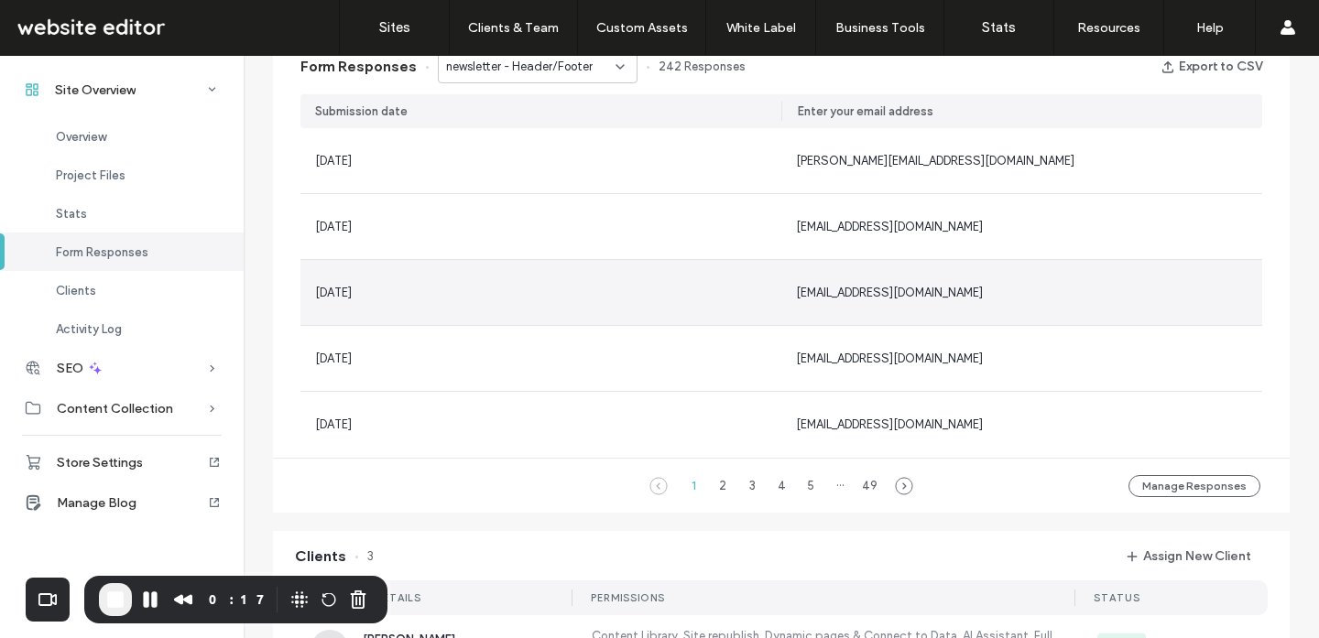
scroll to position [1015, 0]
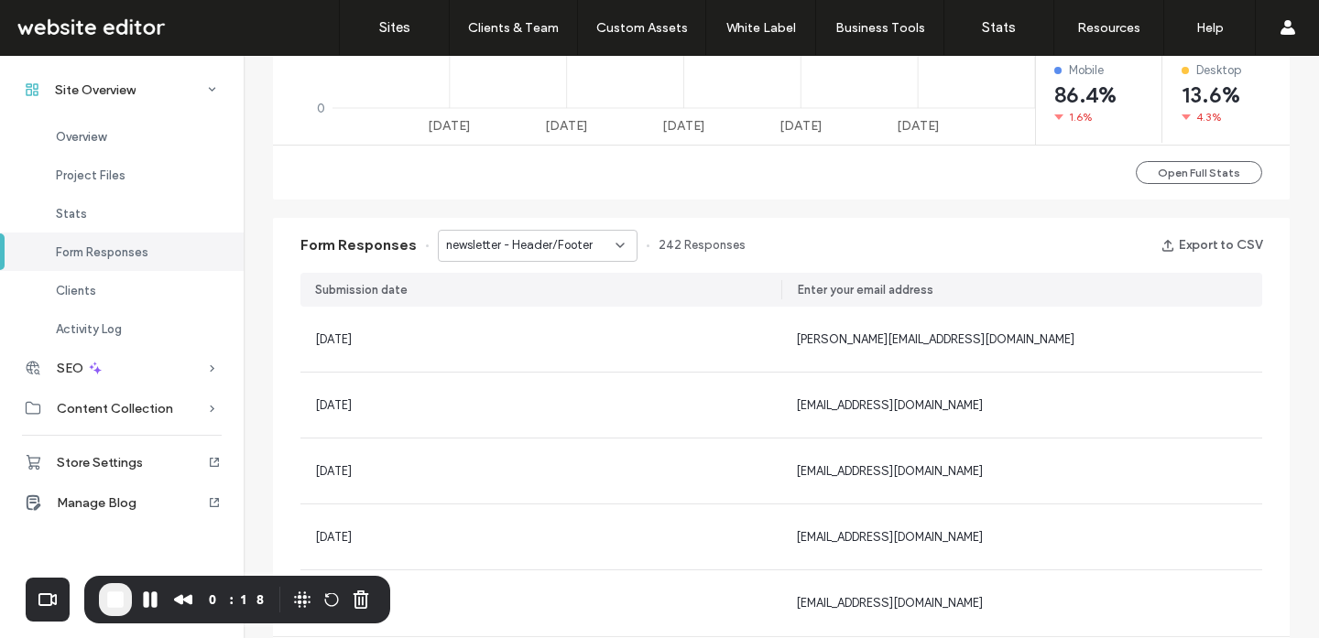
click at [505, 239] on span "newsletter - Header/Footer" at bounding box center [519, 245] width 147 height 18
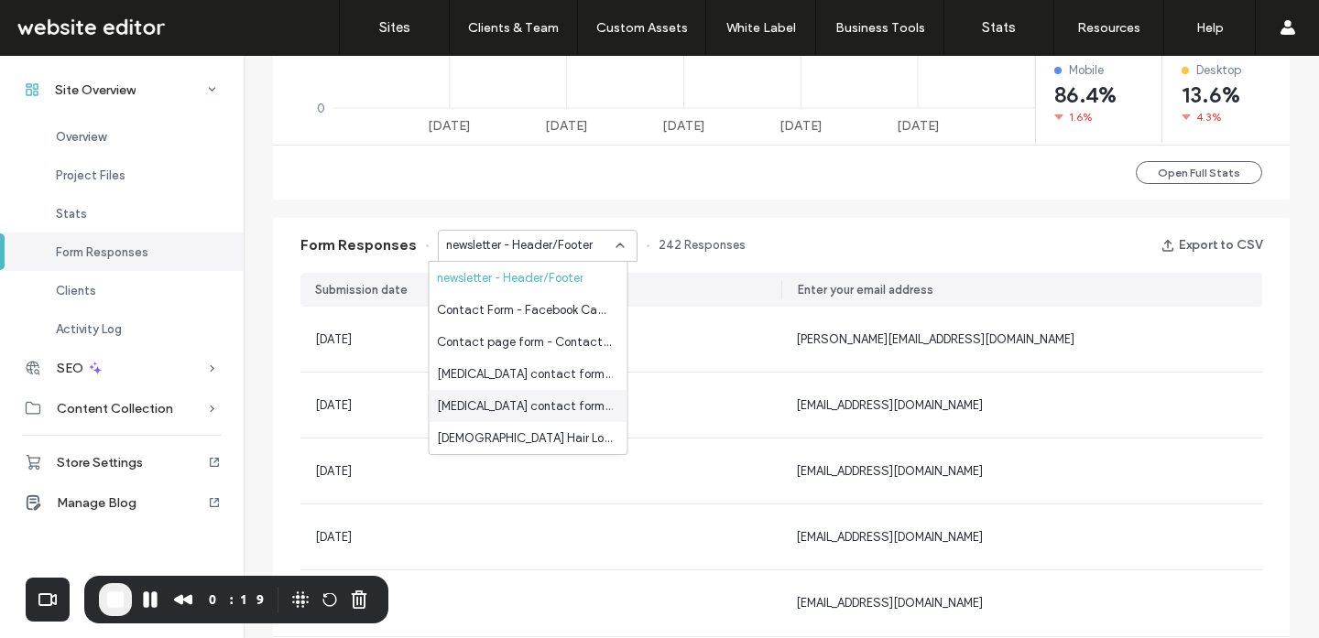
scroll to position [96, 0]
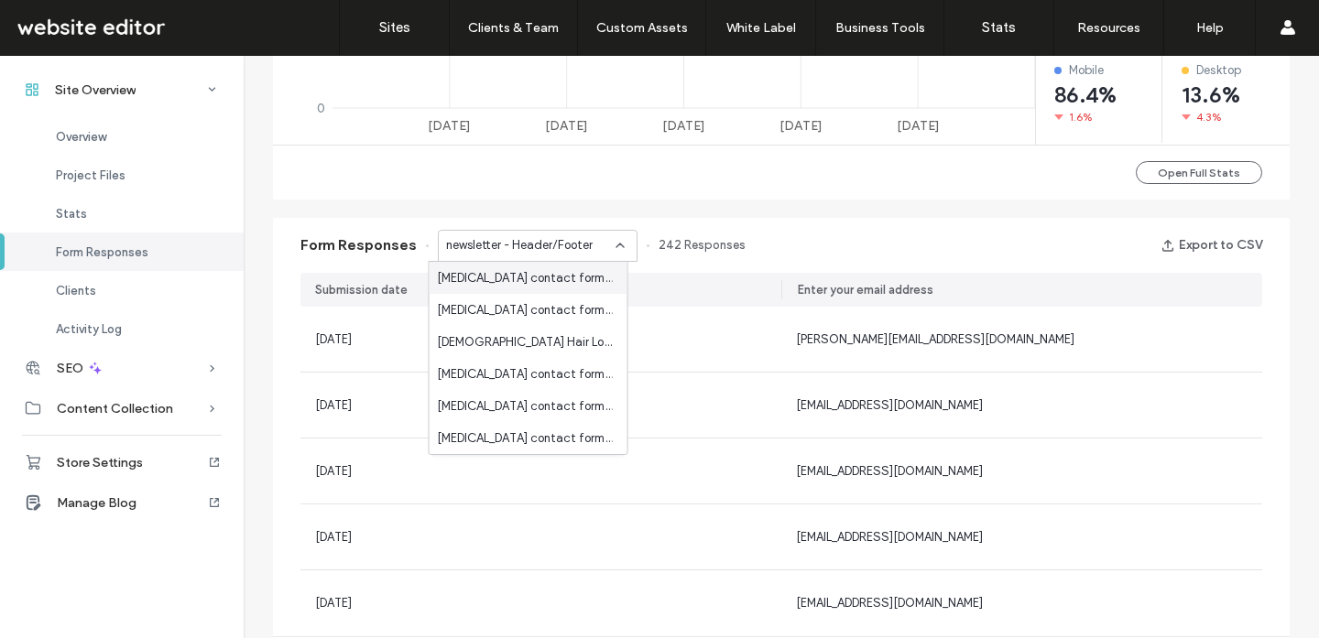
click at [613, 240] on icon at bounding box center [620, 245] width 15 height 15
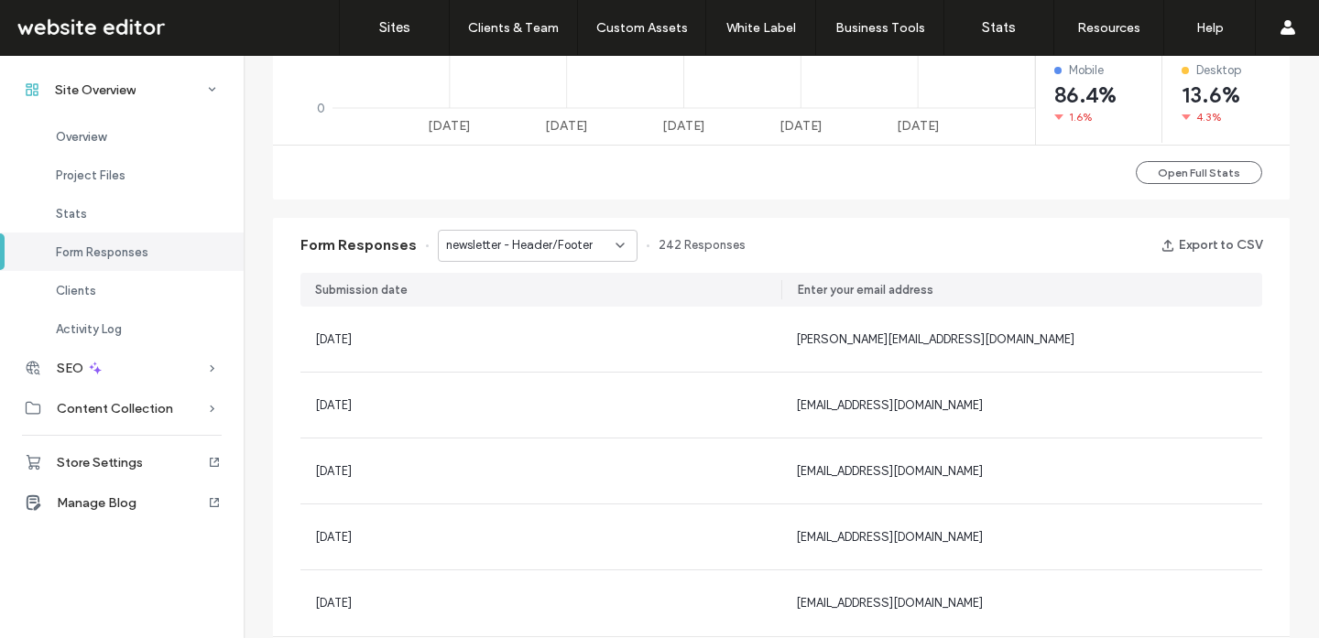
click at [579, 244] on span "newsletter - Header/Footer" at bounding box center [519, 245] width 147 height 18
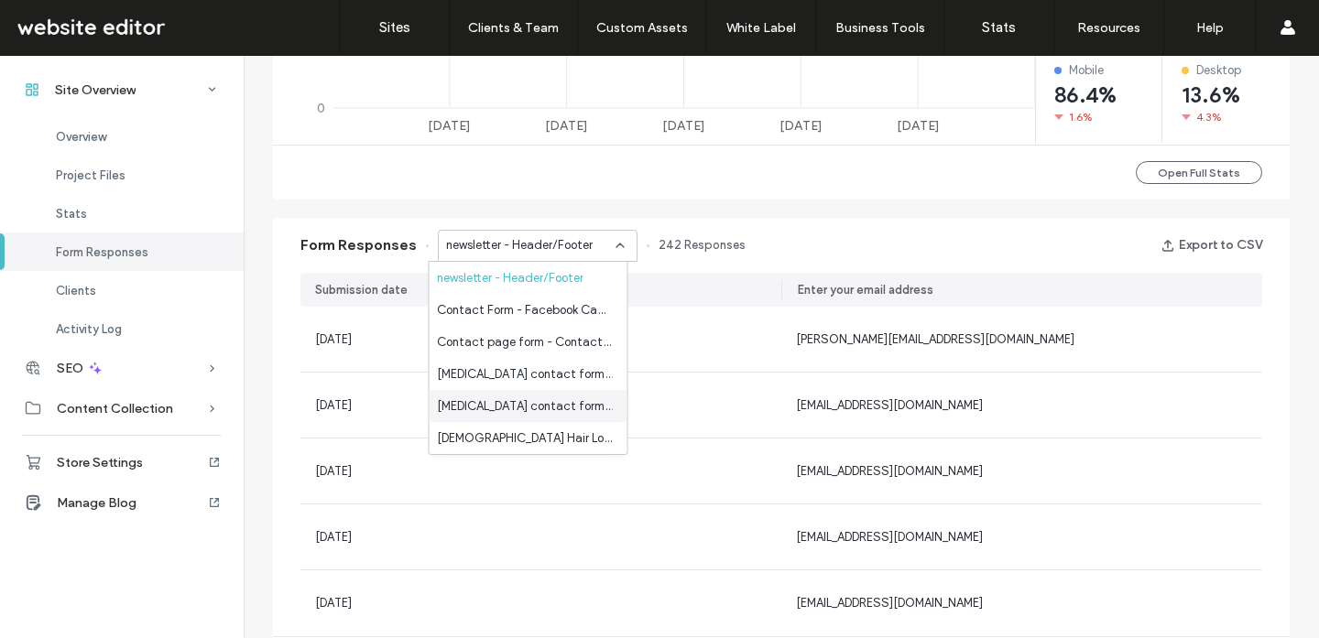
click at [539, 402] on span "Hair Transplant contact form - Hair Transplants Contact page" at bounding box center [525, 406] width 176 height 18
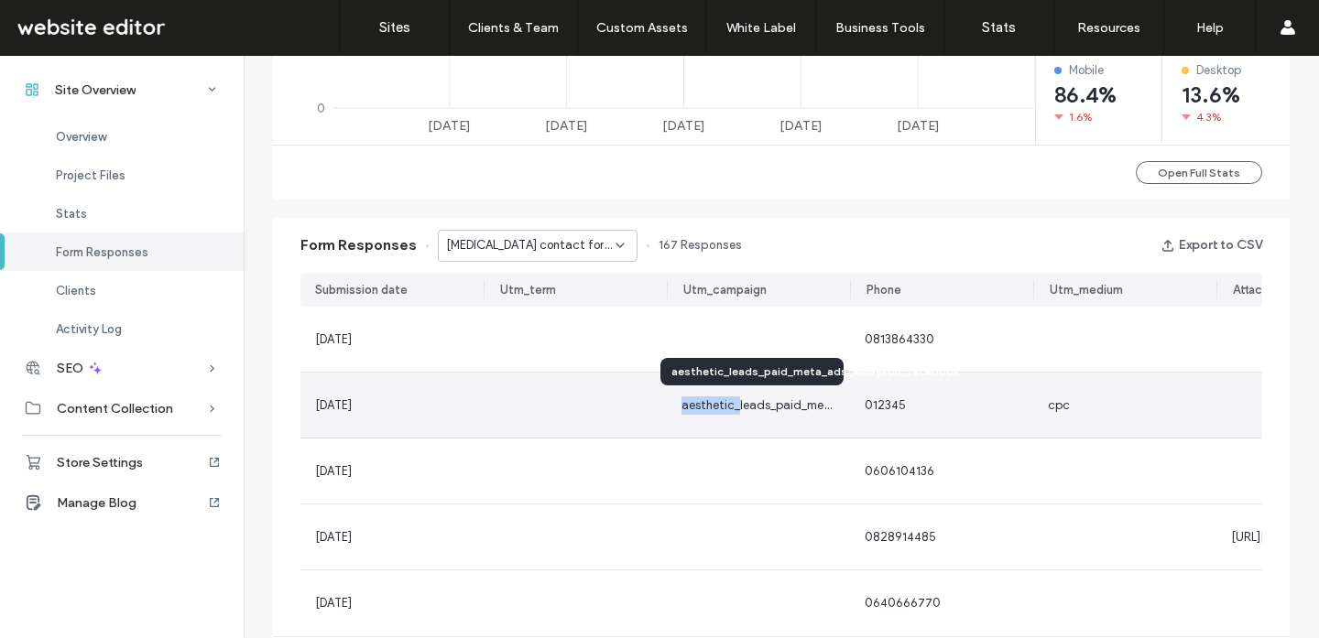
drag, startPoint x: 728, startPoint y: 405, endPoint x: 603, endPoint y: 405, distance: 124.5
click at [603, 405] on section "17 Sep, 2025 0813864330 Jean genelabtog@gmail.com 17 Sep, 2025 aesthetic_leads_…" at bounding box center [780, 472] width 961 height 330
drag, startPoint x: 769, startPoint y: 407, endPoint x: 678, endPoint y: 407, distance: 91.6
click at [681, 407] on span "aesthetic_leads_paid_meta_ads_alwayson_facebook" at bounding box center [828, 405] width 295 height 14
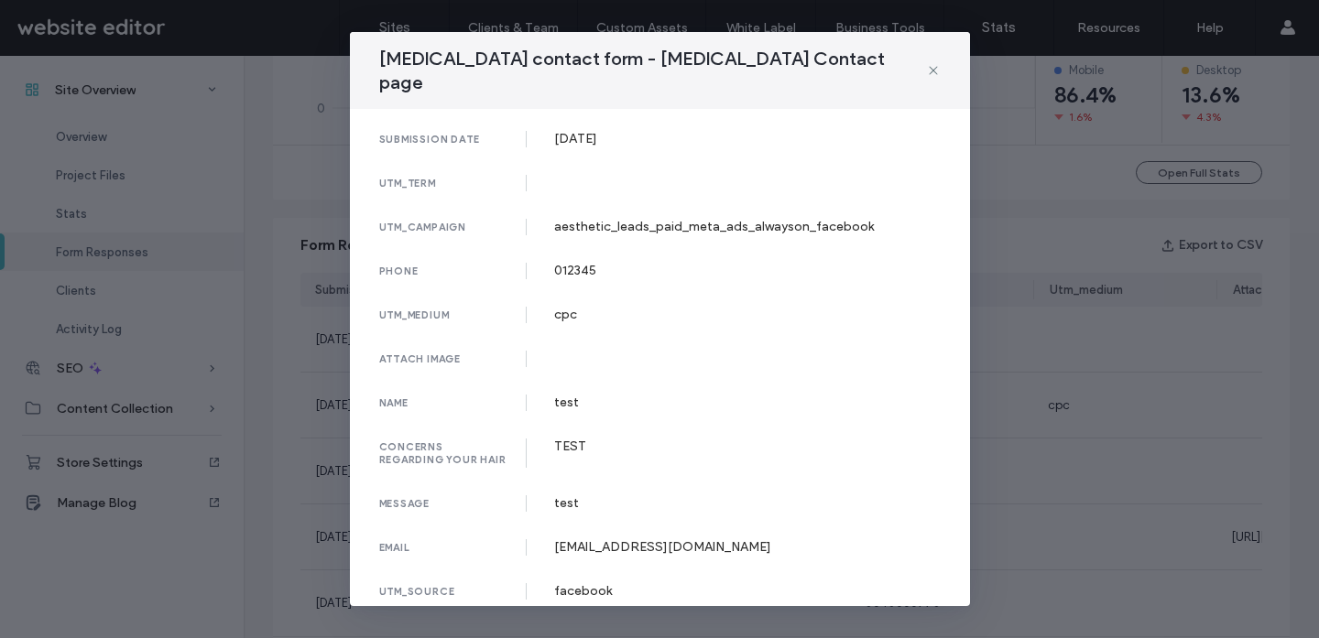
click at [935, 63] on icon at bounding box center [933, 70] width 15 height 15
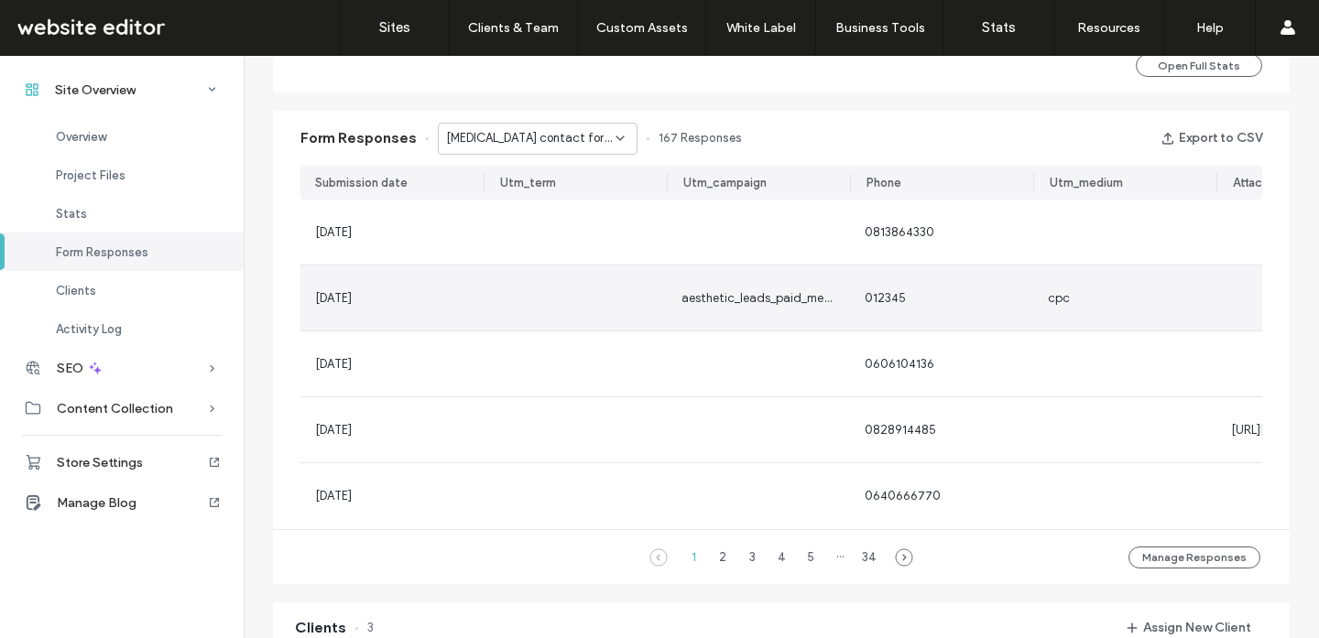
scroll to position [1132, 0]
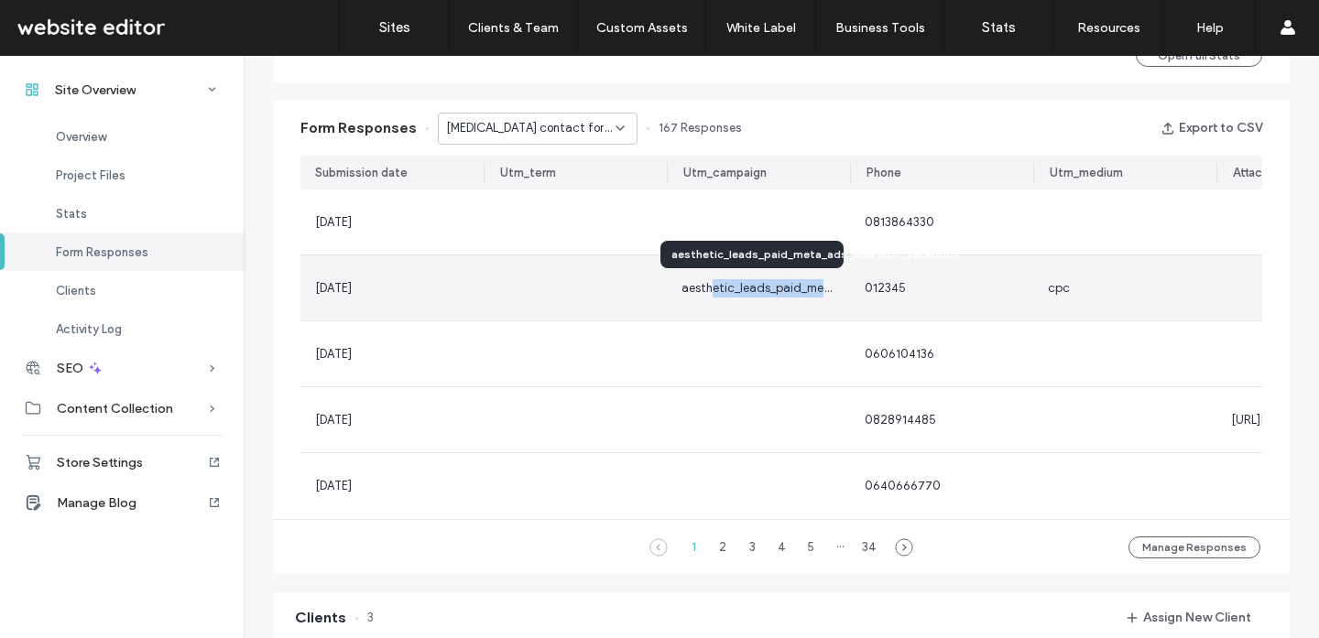
drag, startPoint x: 707, startPoint y: 286, endPoint x: 829, endPoint y: 285, distance: 121.8
click at [829, 285] on div "aesthetic_leads_paid_meta_ads_alwayson_facebook" at bounding box center [758, 287] width 183 height 65
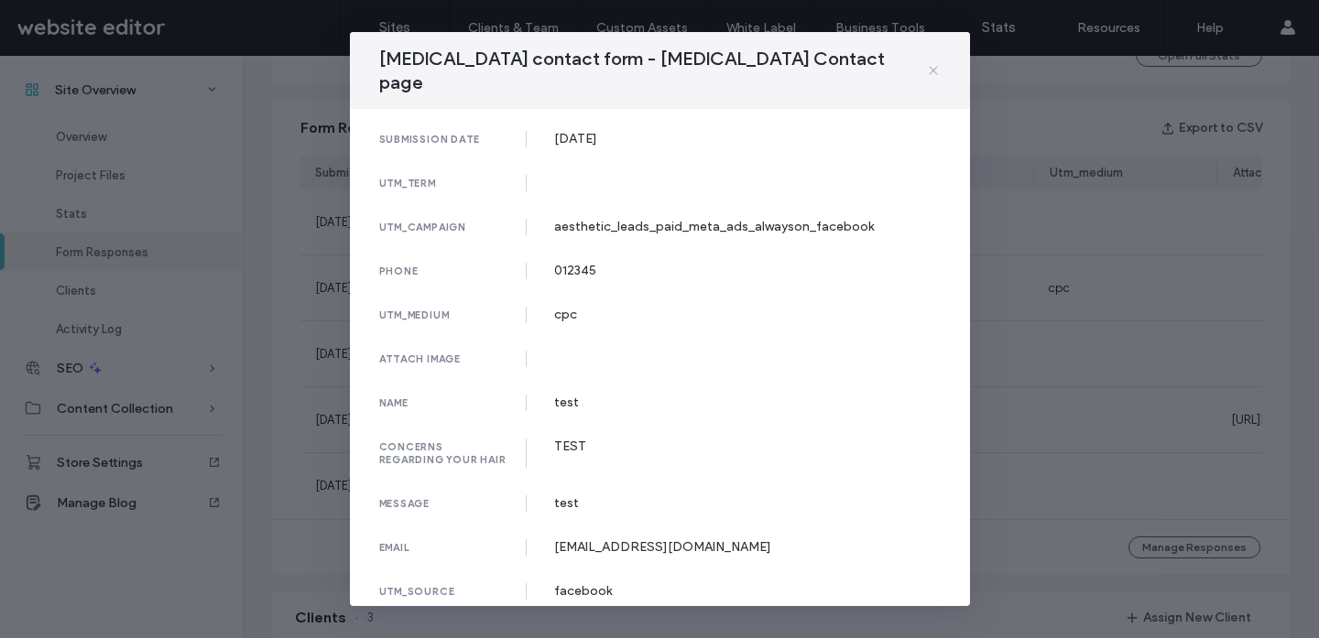
click at [929, 63] on icon at bounding box center [933, 70] width 15 height 15
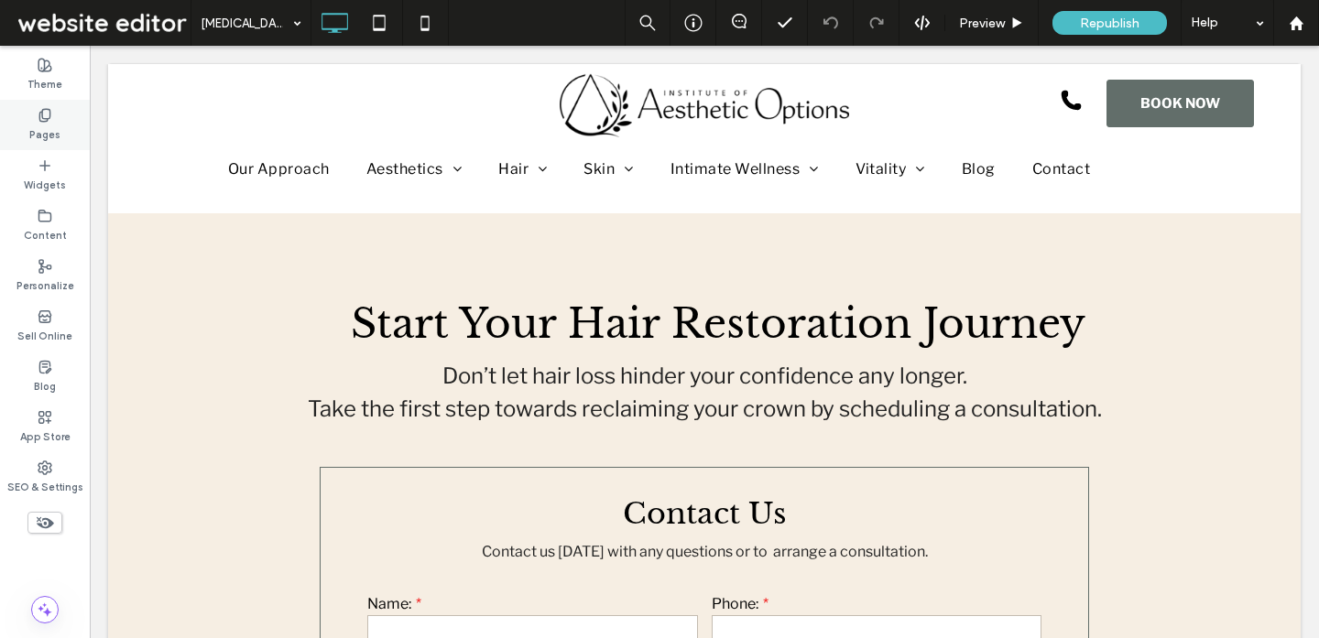
click at [48, 128] on label "Pages" at bounding box center [44, 133] width 31 height 20
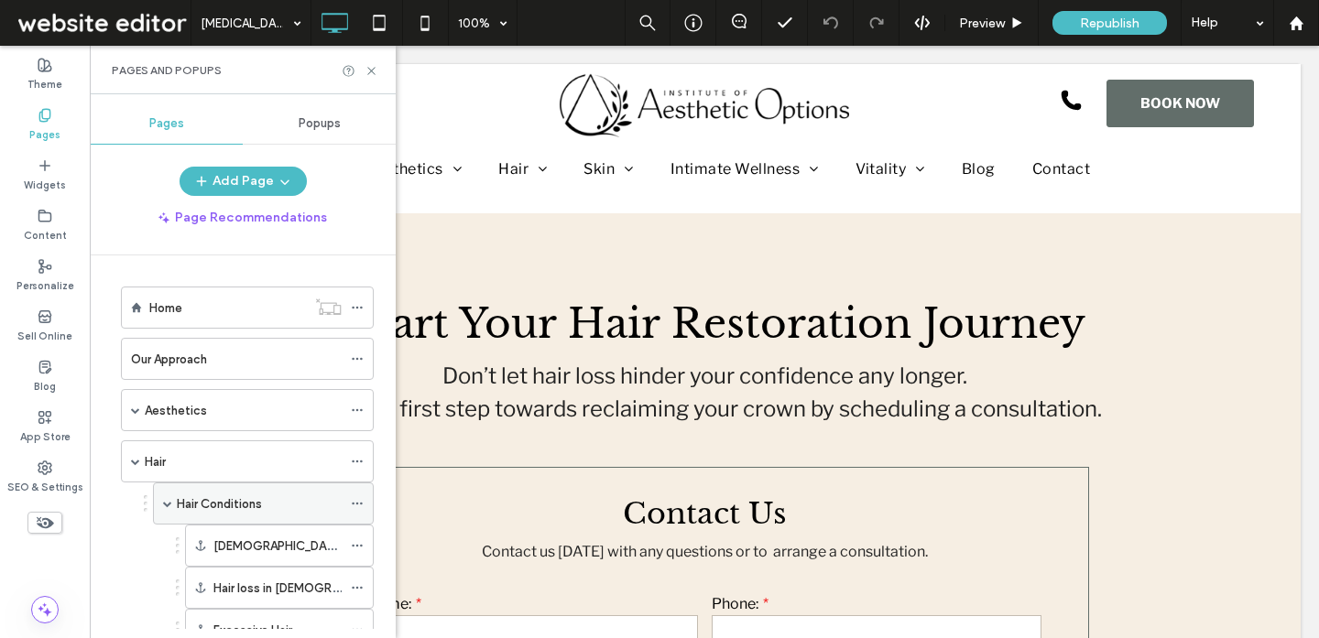
click at [231, 510] on label "Hair Conditions" at bounding box center [219, 504] width 85 height 32
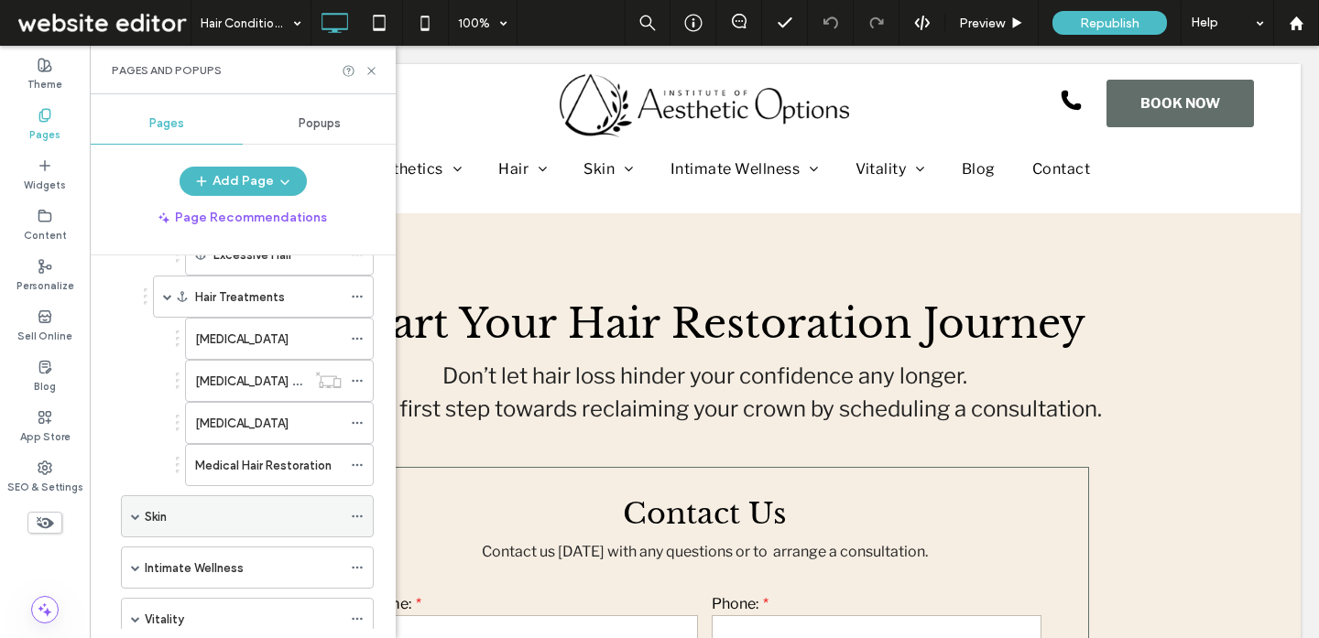
scroll to position [363, 0]
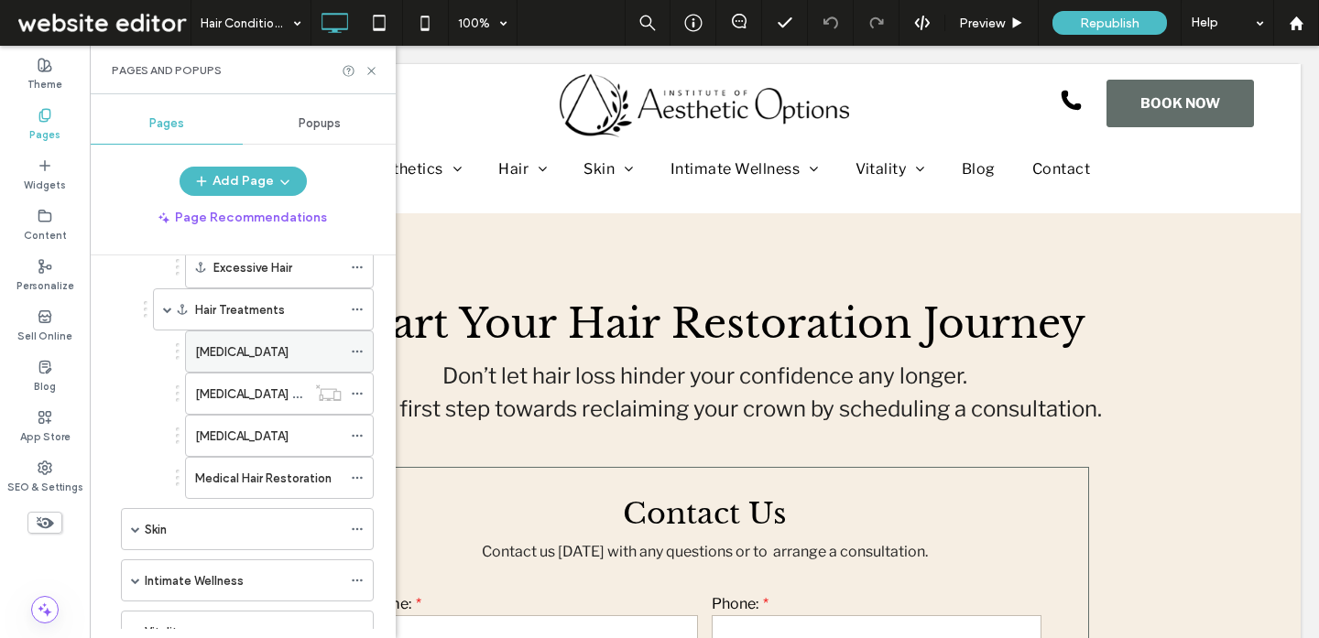
click at [290, 368] on div "[MEDICAL_DATA]" at bounding box center [268, 351] width 147 height 40
click at [372, 69] on icon at bounding box center [371, 71] width 14 height 14
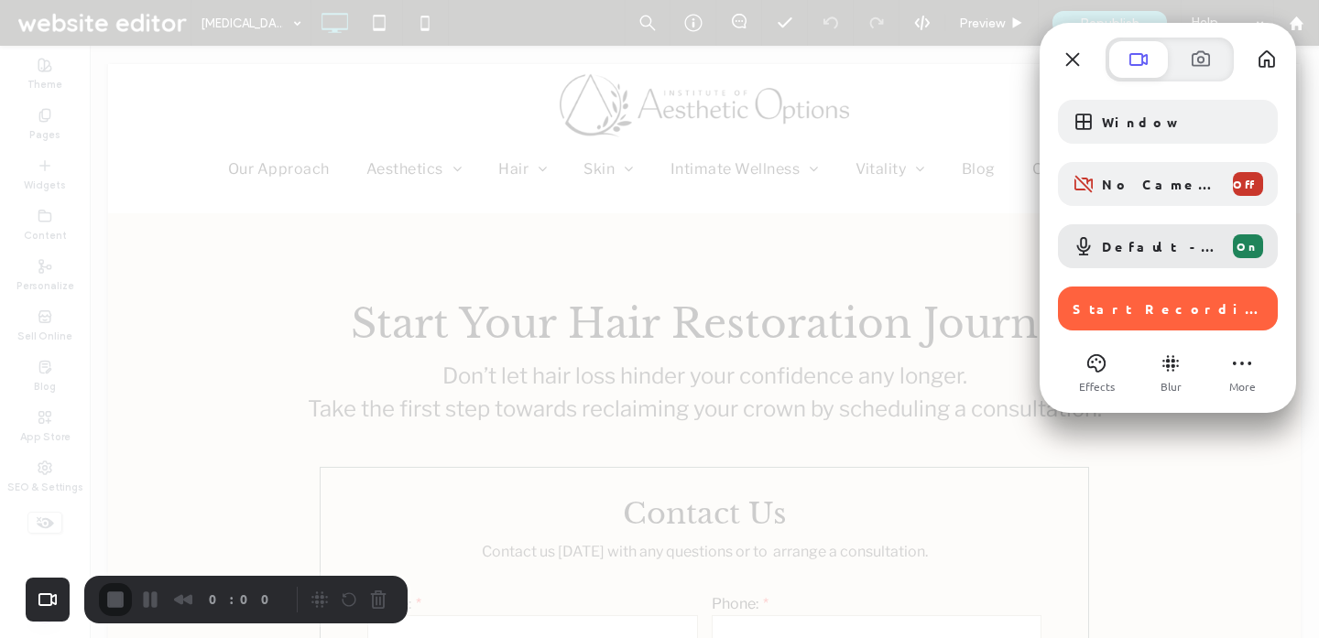
click at [1103, 331] on div at bounding box center [1168, 335] width 220 height 9
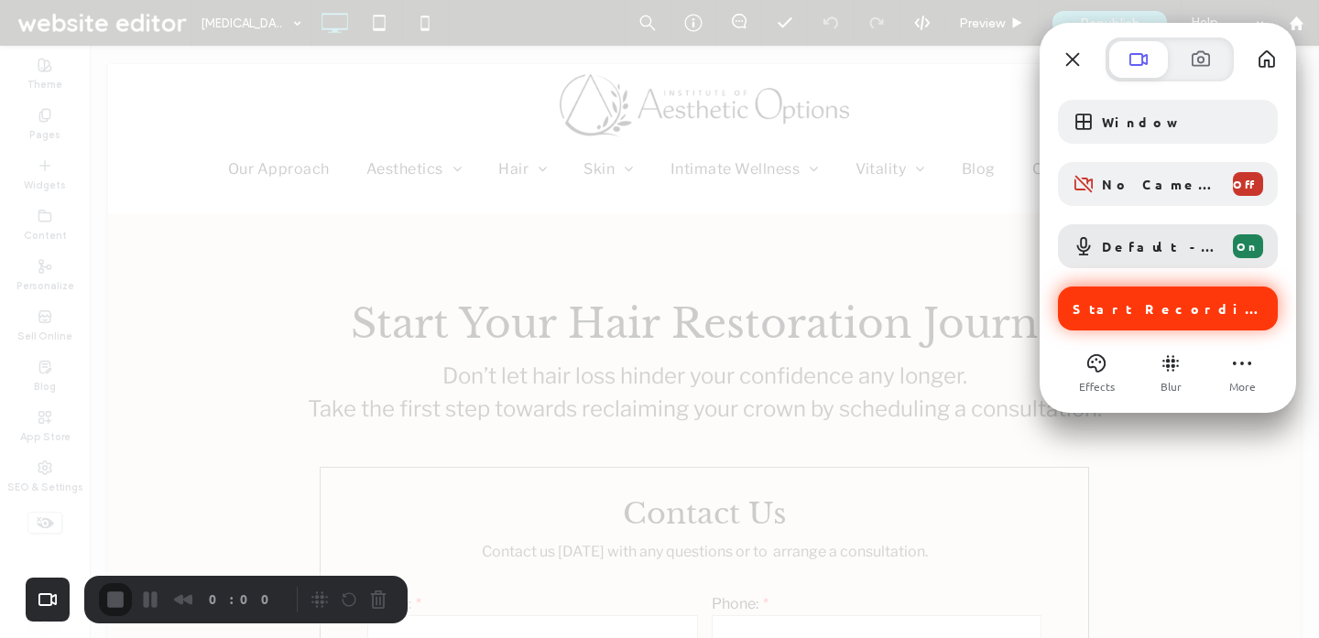
click at [1146, 310] on span "Start Recording" at bounding box center [1169, 308] width 194 height 16
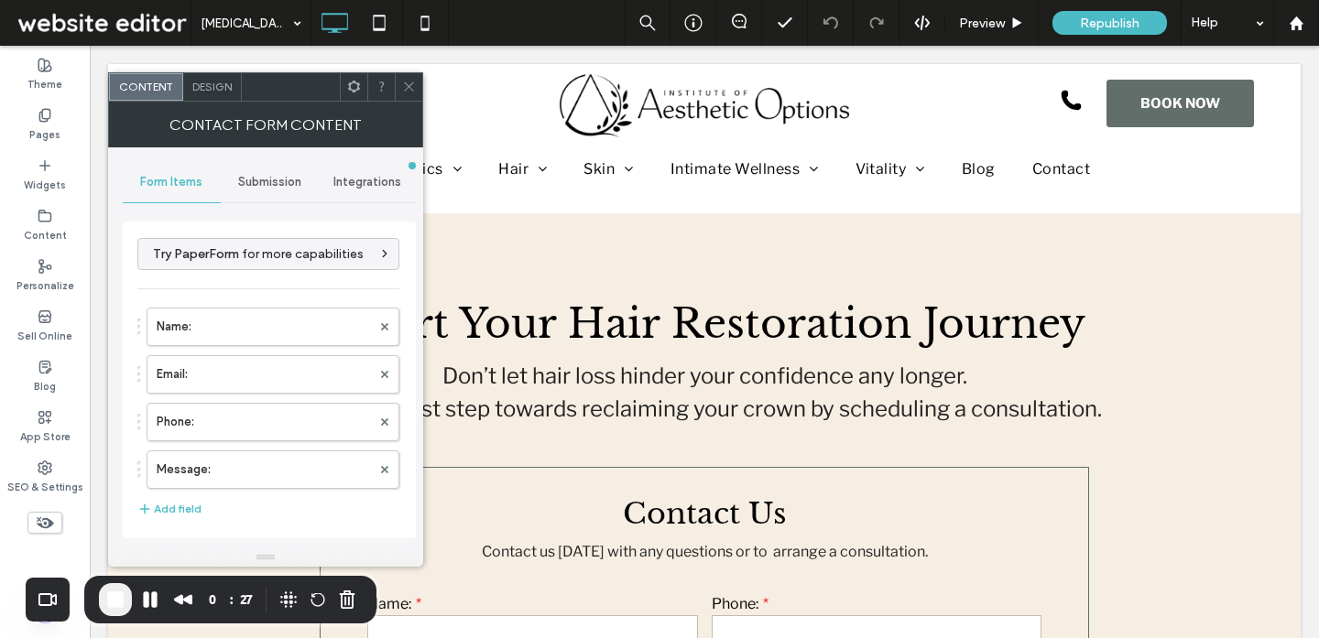
scroll to position [372, 0]
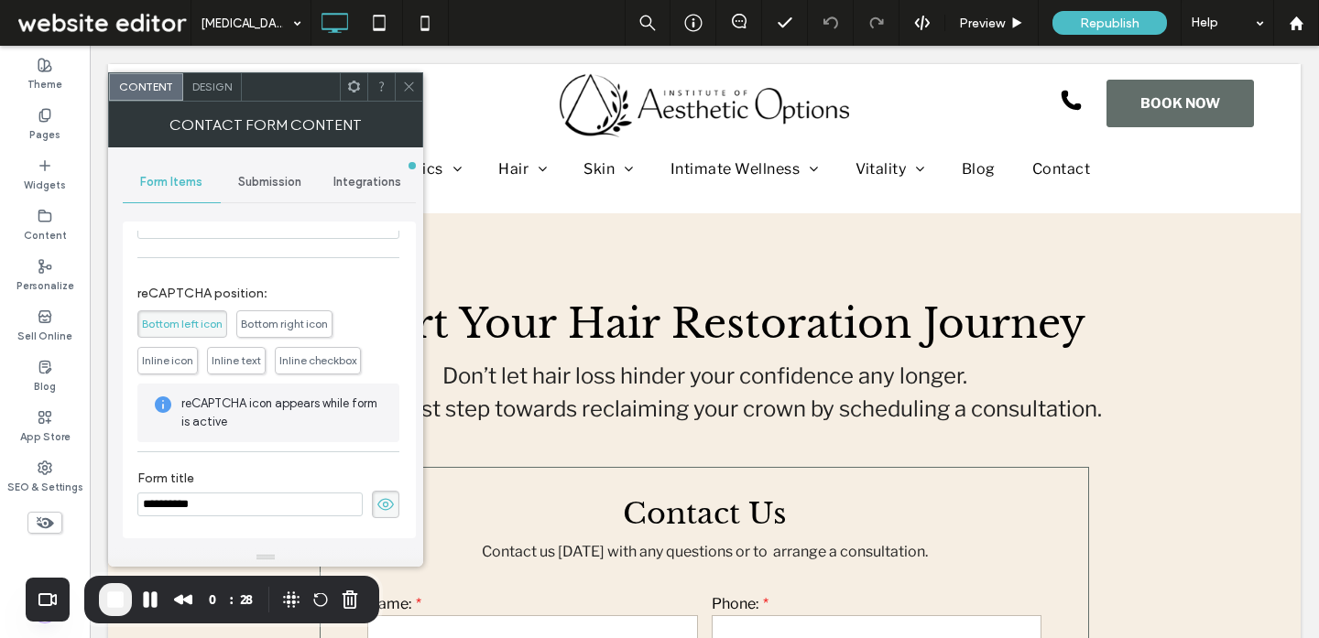
click at [134, 509] on div "**********" at bounding box center [269, 380] width 293 height 317
drag, startPoint x: 216, startPoint y: 509, endPoint x: 72, endPoint y: 505, distance: 143.8
click at [72, 505] on body ".wqwq-1{fill:#231f20;} .cls-1q, .cls-2q { fill-rule: evenodd; } .cls-2q { fill:…" at bounding box center [659, 319] width 1319 height 638
click at [411, 80] on icon at bounding box center [409, 87] width 14 height 14
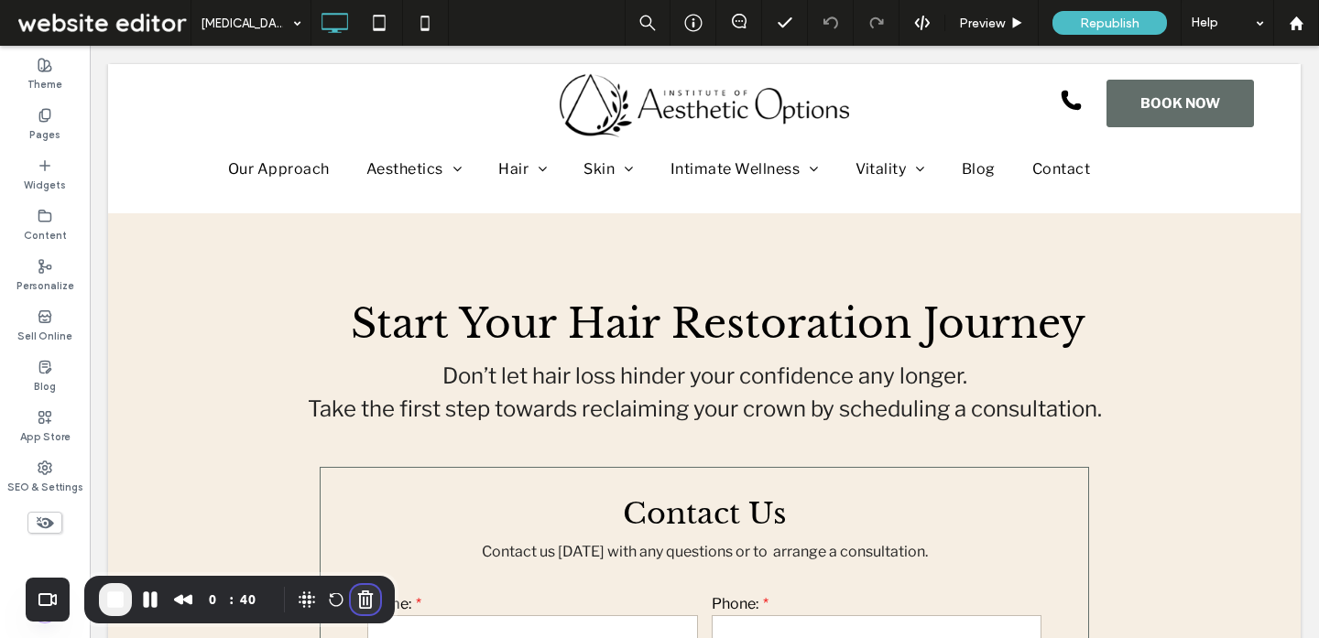
click at [351, 603] on button "Cancel Recording" at bounding box center [365, 599] width 29 height 29
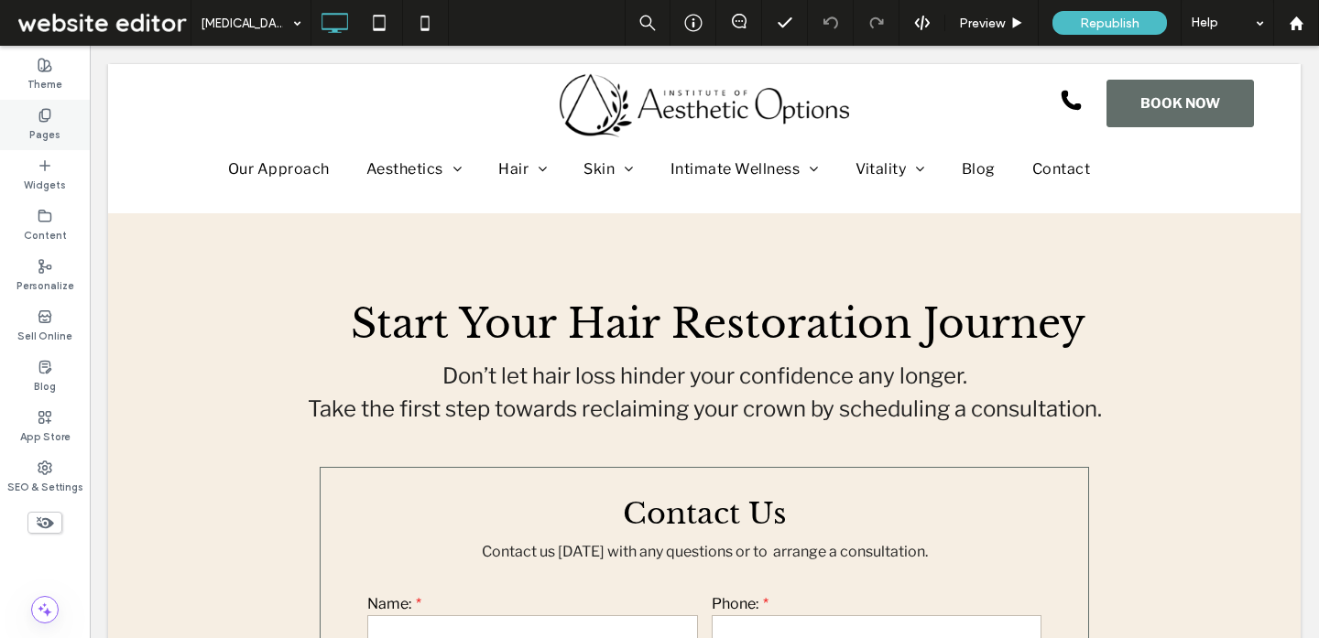
click at [64, 126] on div "Pages" at bounding box center [45, 125] width 90 height 50
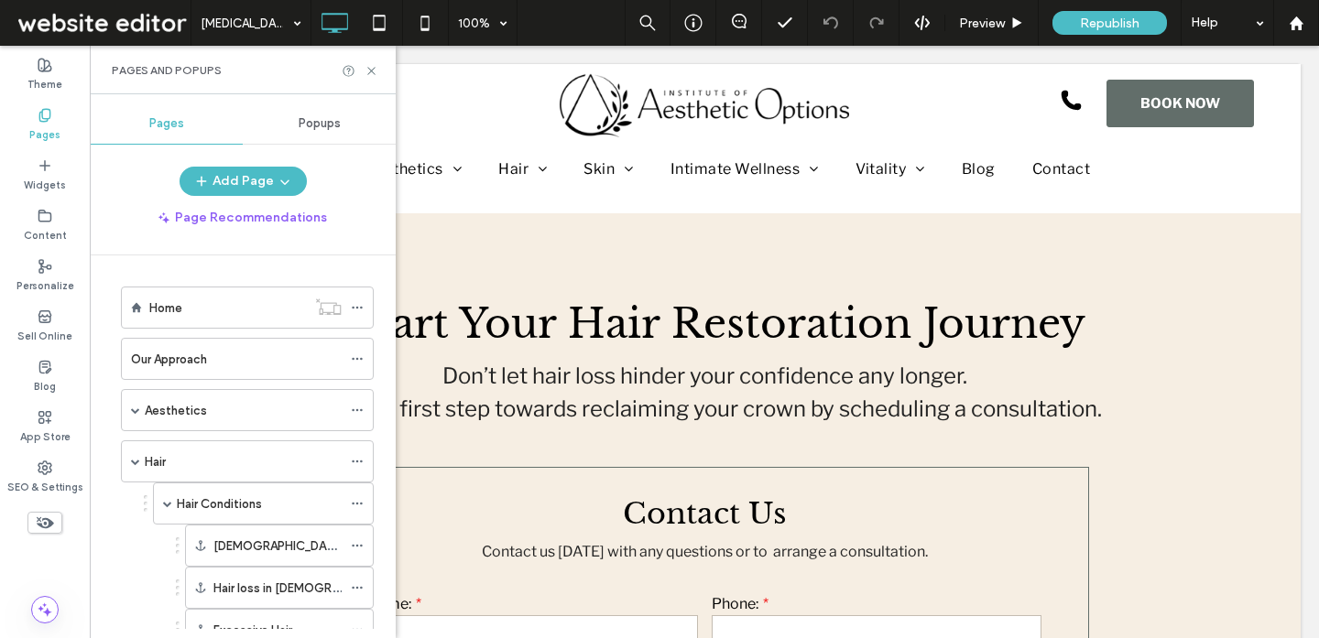
click at [311, 135] on div "Popups" at bounding box center [319, 123] width 153 height 40
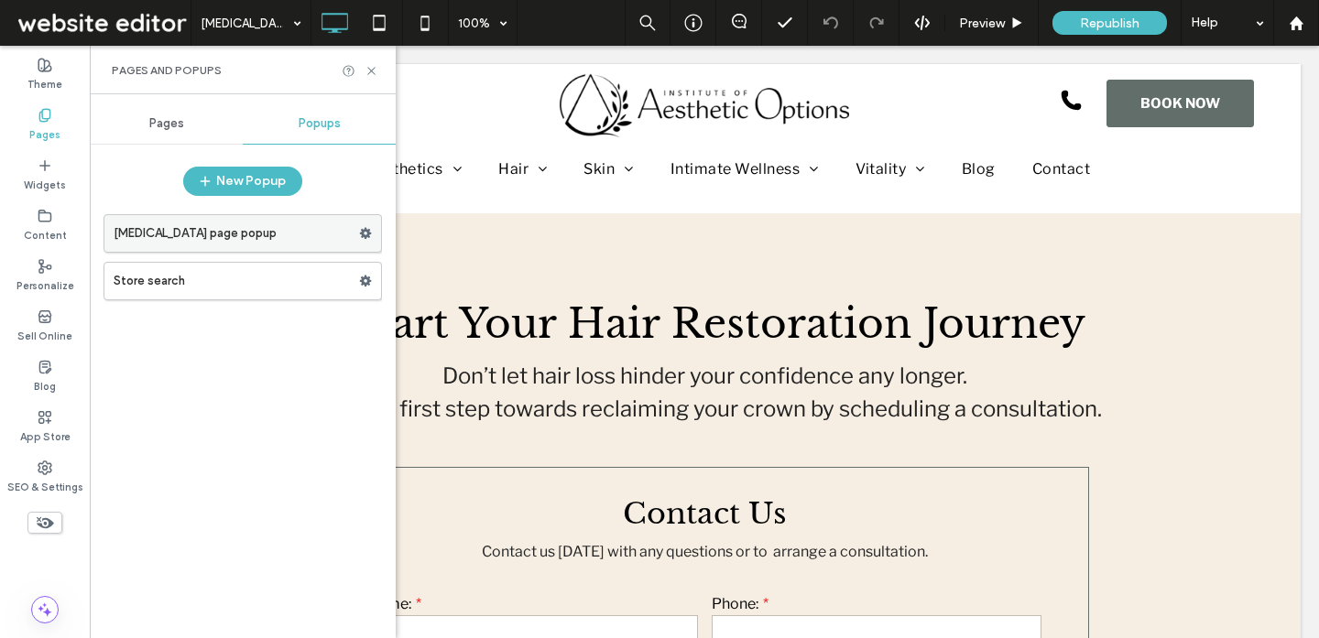
click at [304, 243] on label "Hair Transplant page popup" at bounding box center [236, 233] width 245 height 37
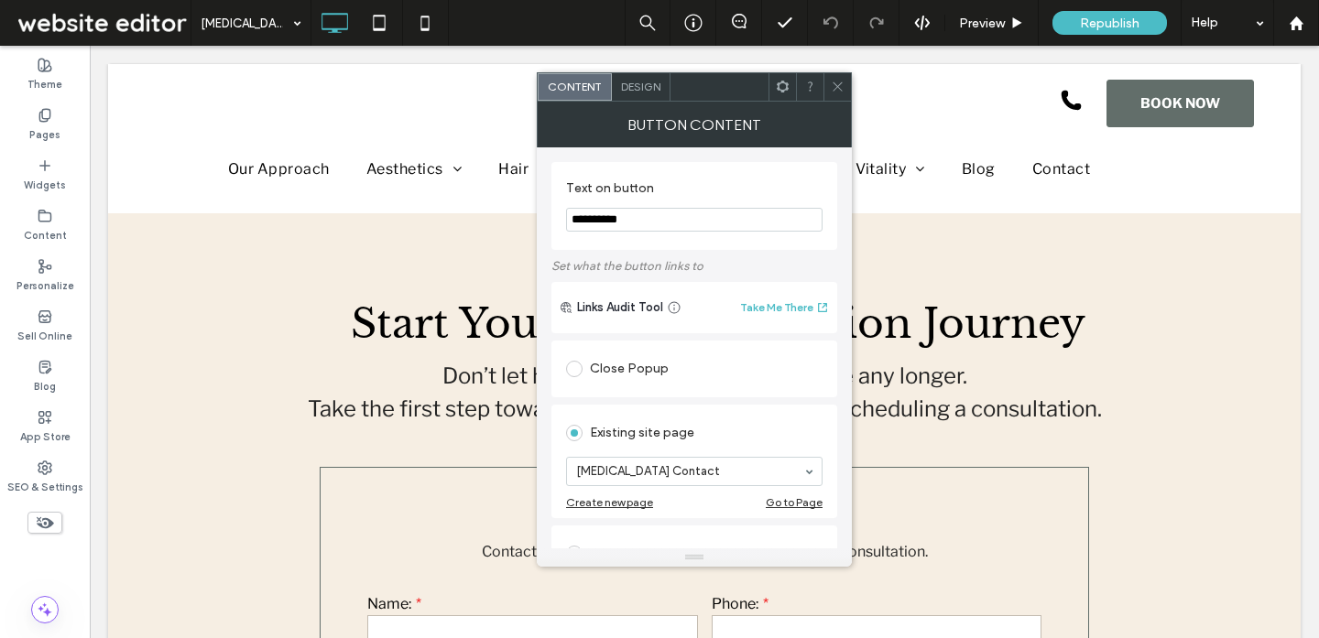
click at [839, 82] on icon at bounding box center [838, 87] width 14 height 14
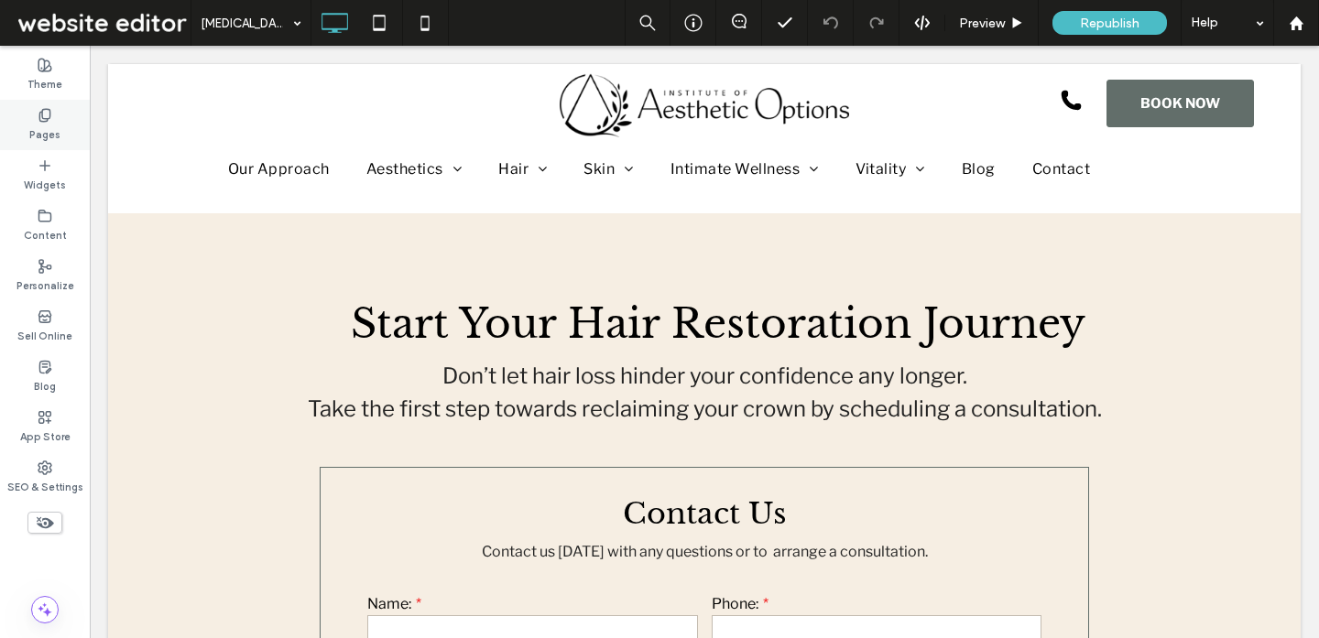
click at [51, 101] on div "Pages" at bounding box center [45, 125] width 90 height 50
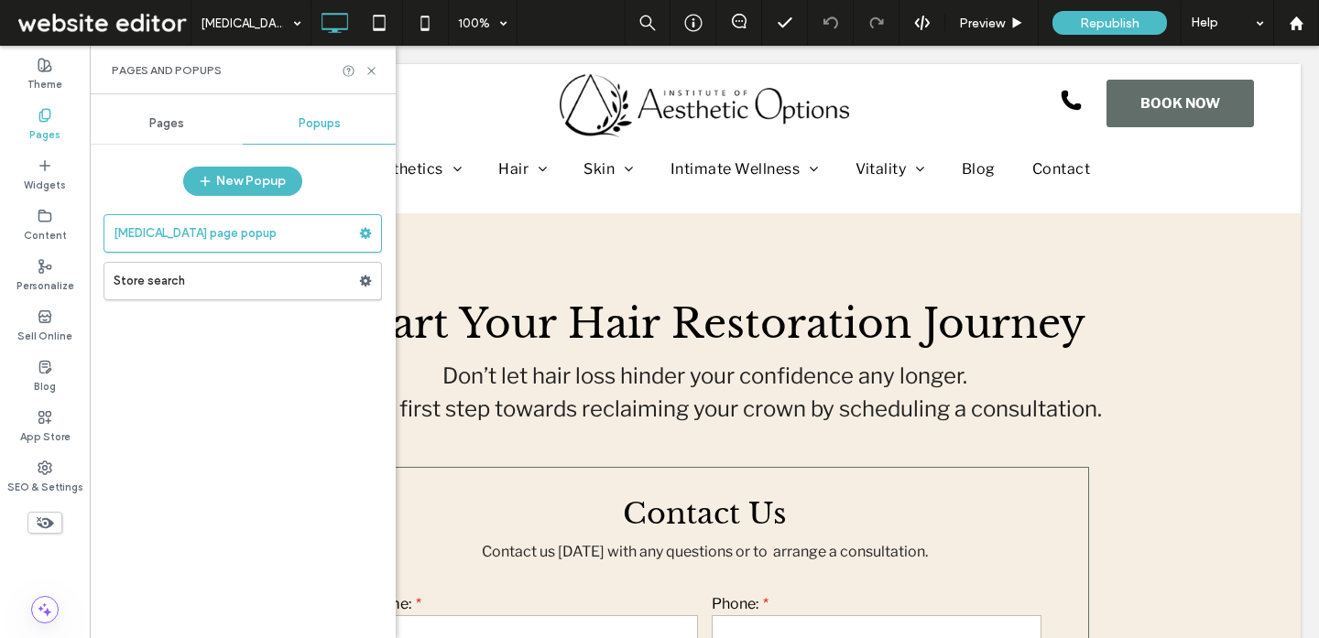
click at [173, 134] on div "Pages" at bounding box center [166, 123] width 153 height 40
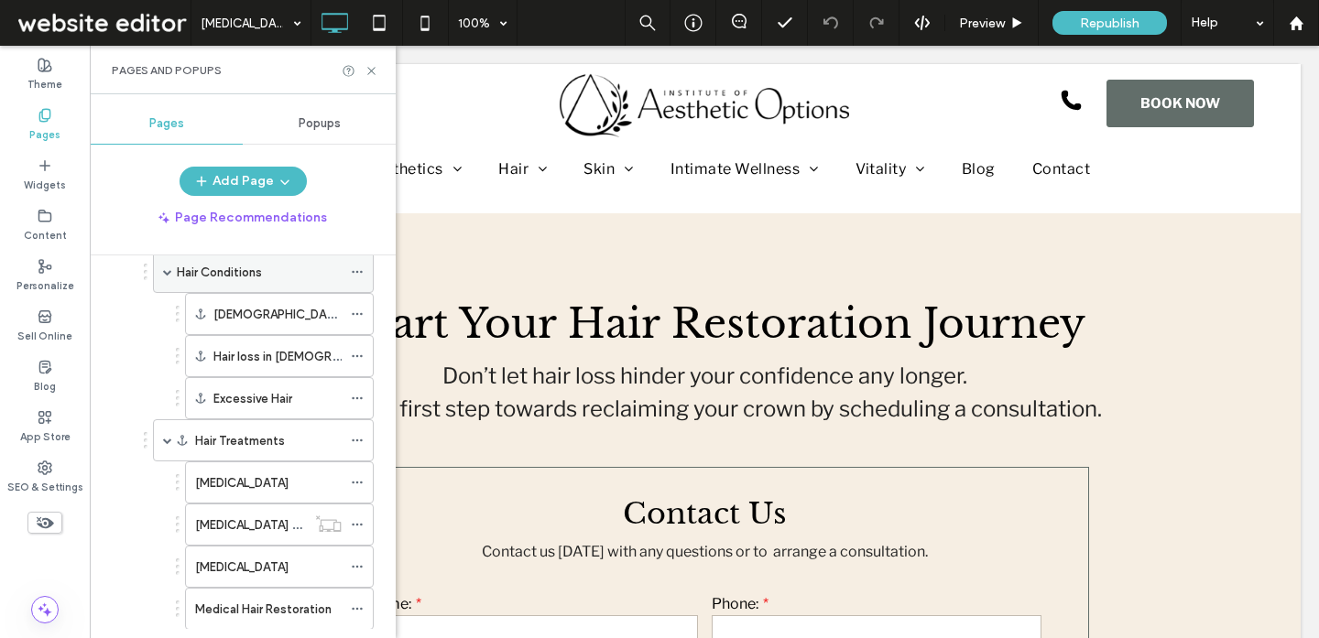
scroll to position [281, 0]
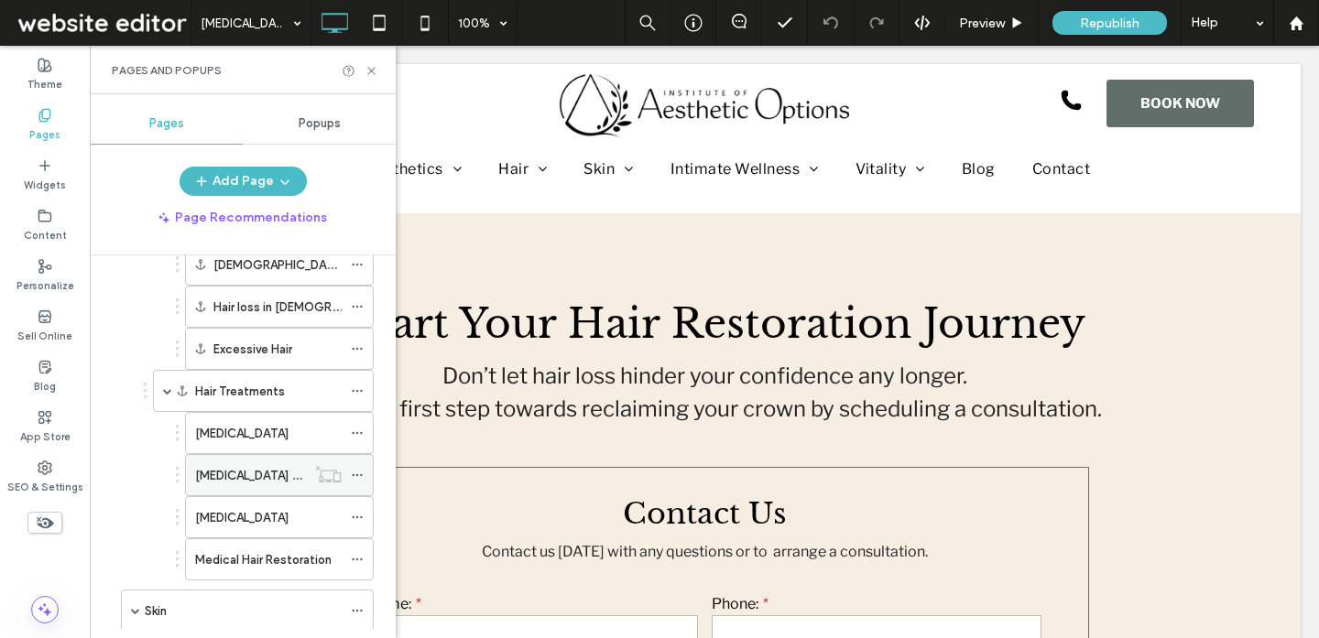
click at [250, 480] on label "Hair Transplants Contact" at bounding box center [267, 476] width 144 height 32
click at [375, 72] on icon at bounding box center [371, 71] width 14 height 14
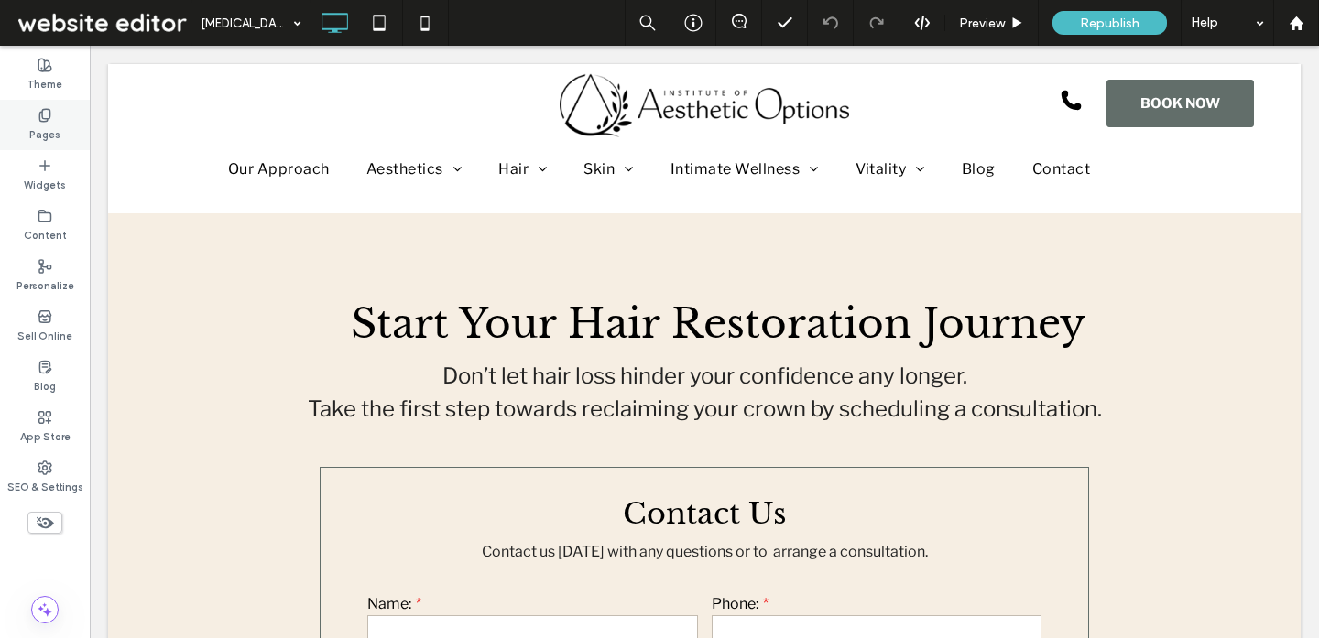
click at [49, 125] on label "Pages" at bounding box center [44, 133] width 31 height 20
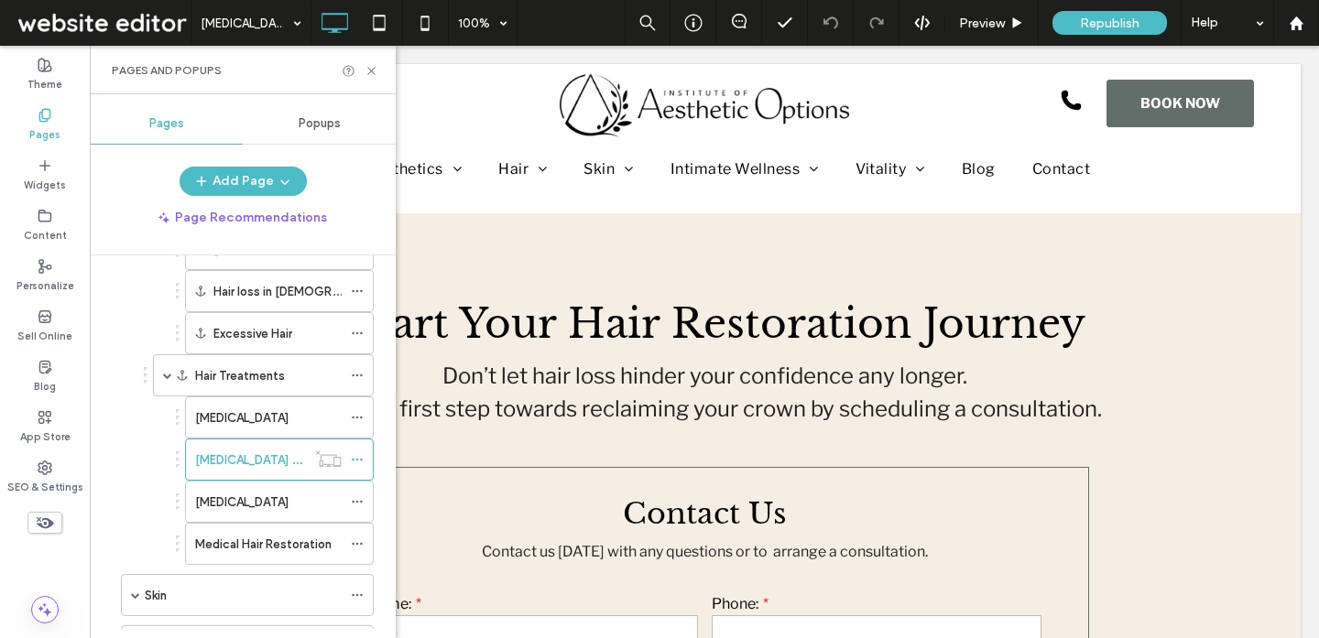
scroll to position [300, 0]
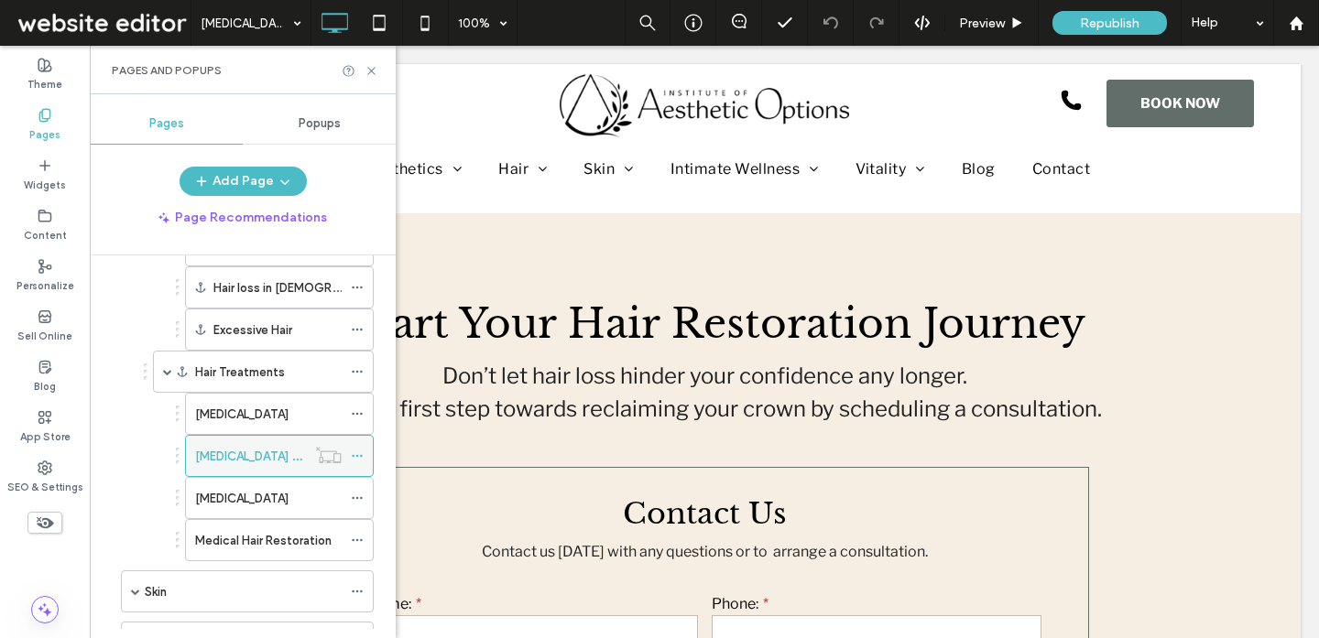
click at [355, 454] on icon at bounding box center [357, 456] width 13 height 13
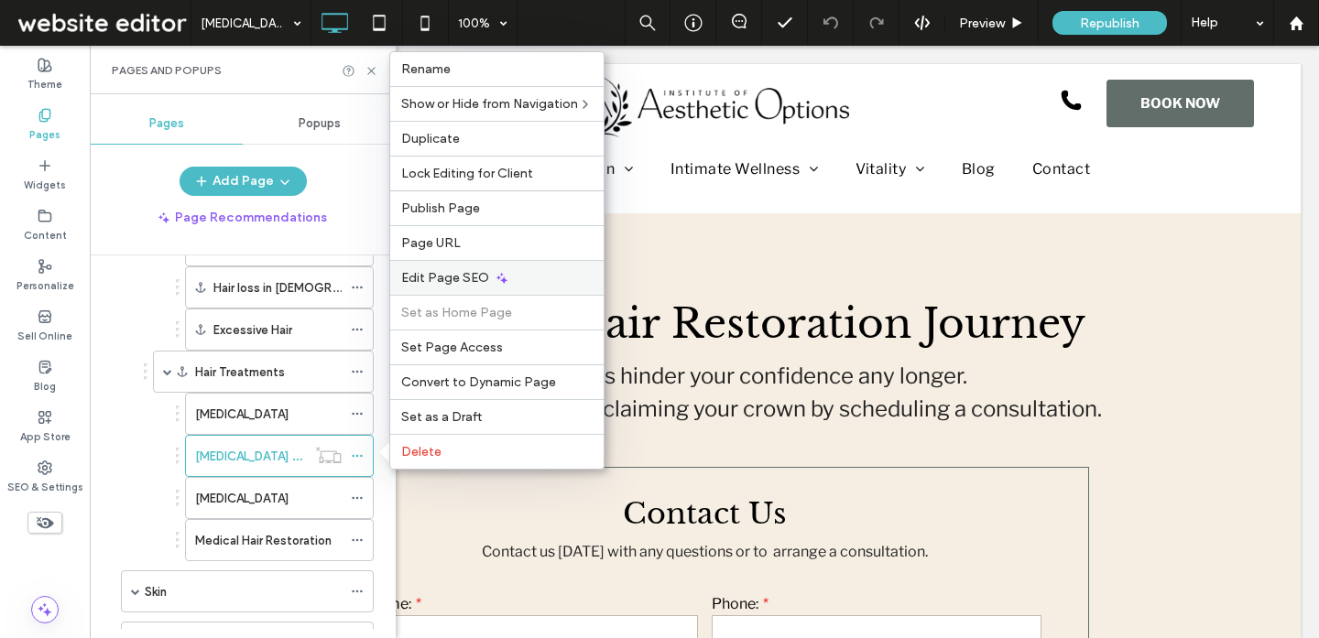
click at [434, 266] on div "Edit Page SEO" at bounding box center [496, 277] width 213 height 35
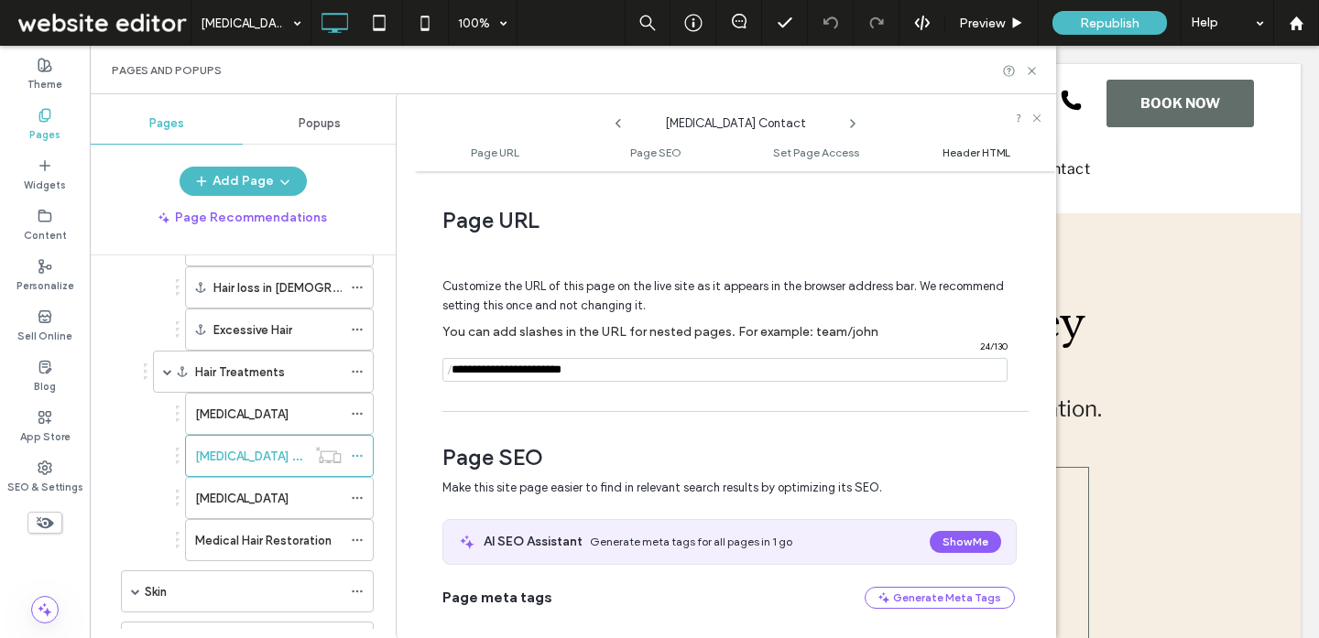
click at [965, 150] on span "Header HTML" at bounding box center [976, 153] width 68 height 14
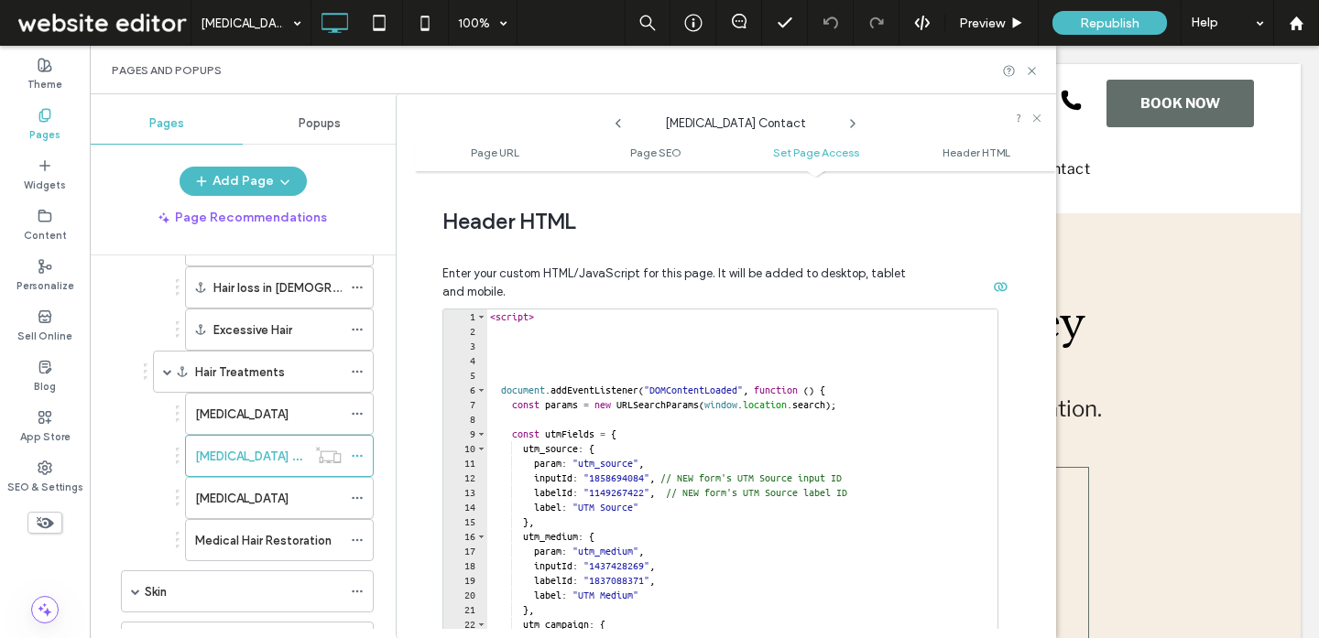
scroll to position [1689, 0]
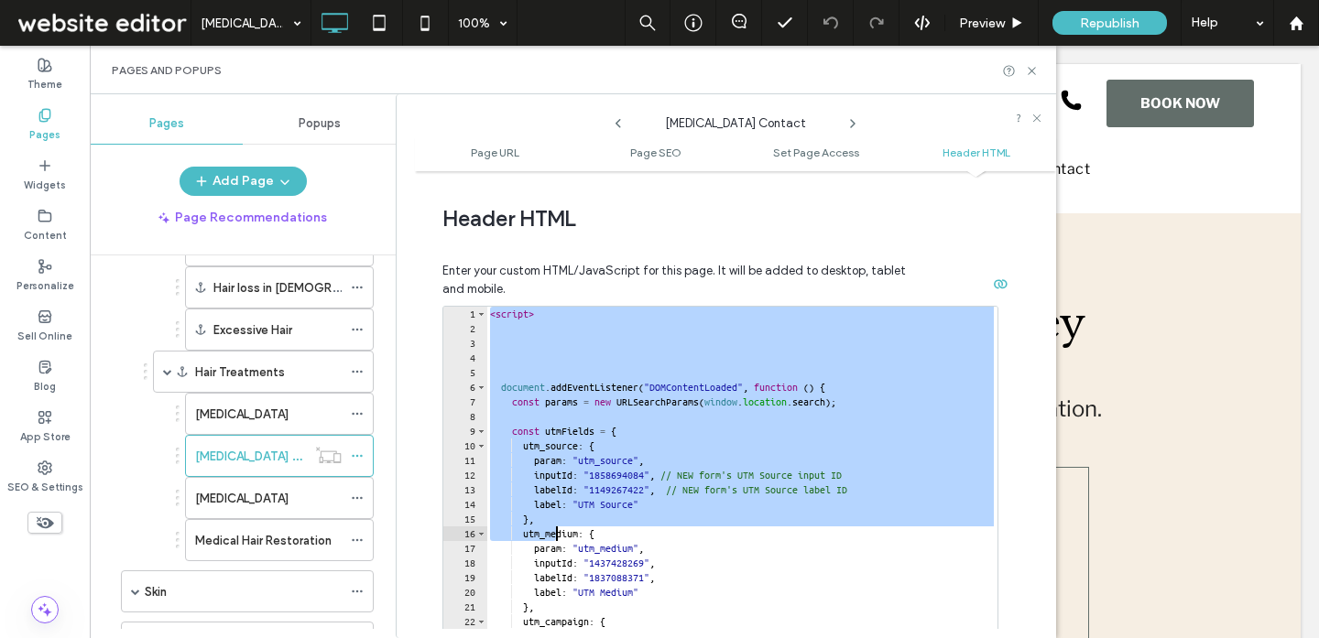
drag, startPoint x: 493, startPoint y: 318, endPoint x: 553, endPoint y: 573, distance: 262.5
click at [553, 573] on div "< script > document . addEventListener ( "DOMContentLoaded" , function ( ) { co…" at bounding box center [741, 504] width 511 height 394
type textarea "**********"
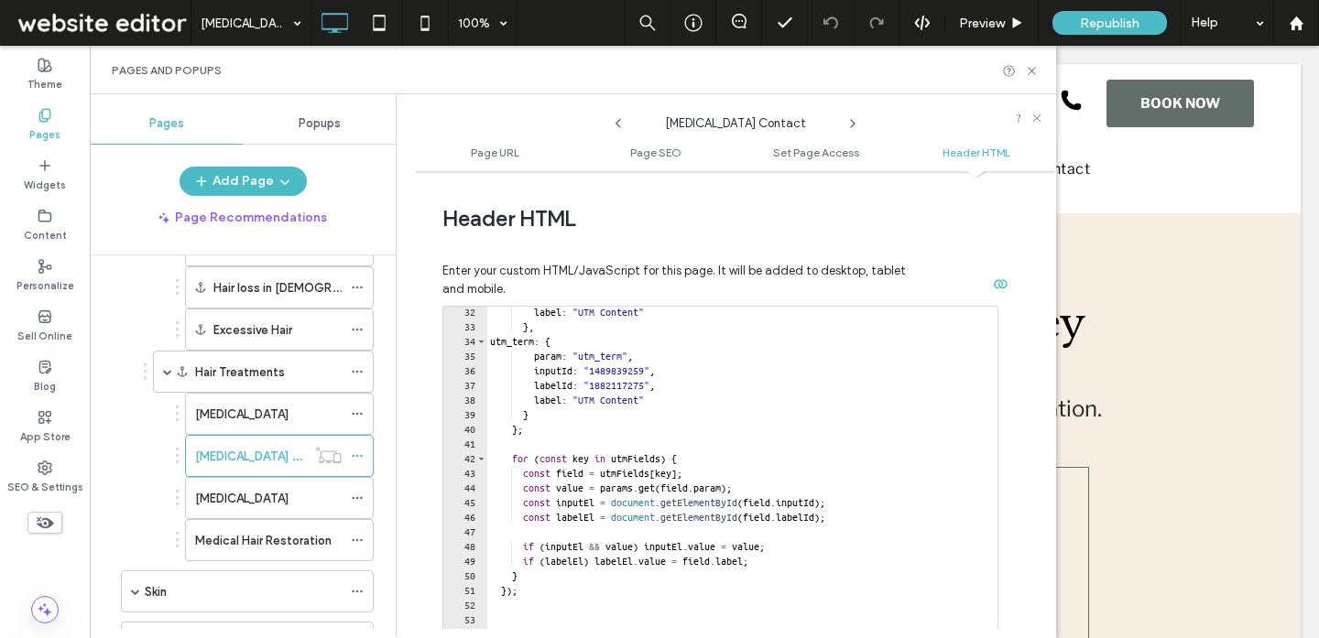
scroll to position [1703, 0]
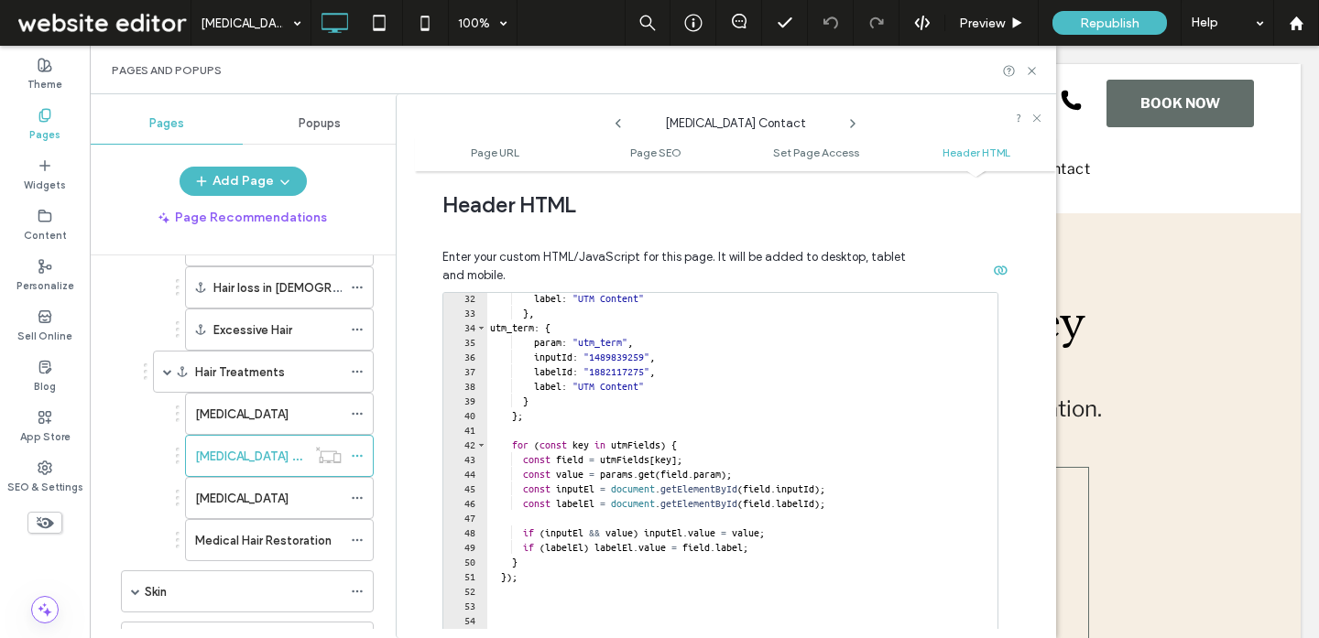
click at [563, 592] on div "label : "UTM Content" } , utm_term : { param : "utm_term" , inputId : "14898392…" at bounding box center [741, 488] width 511 height 394
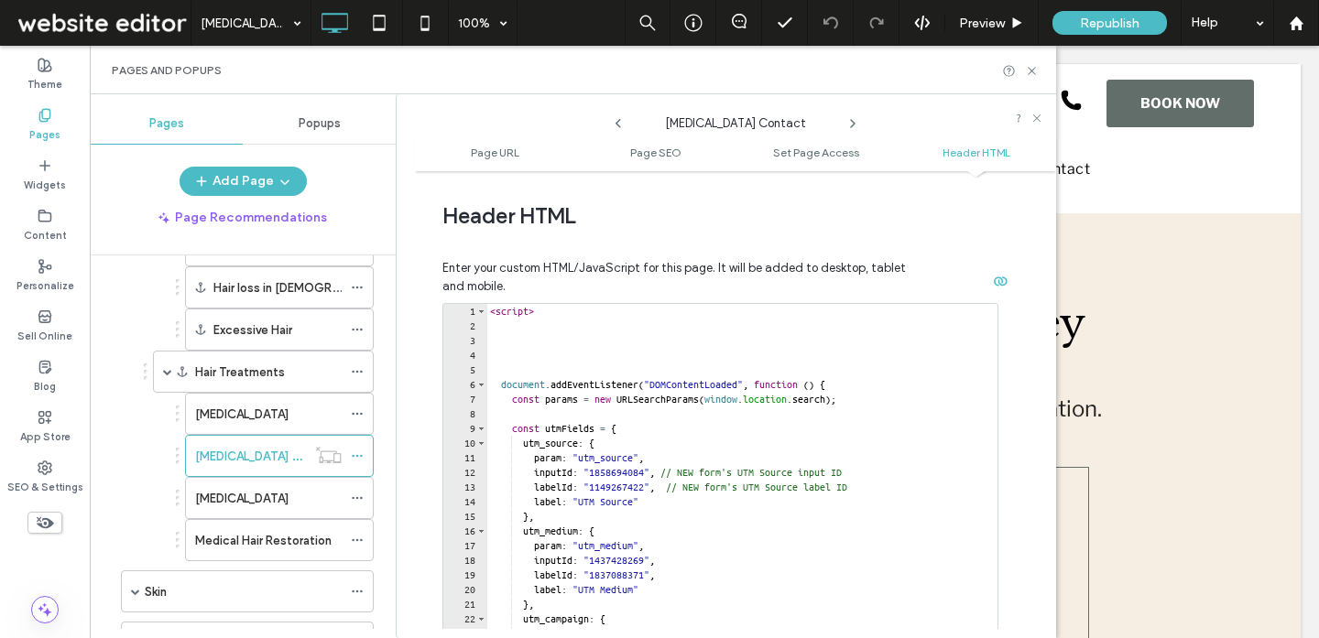
scroll to position [1698, 0]
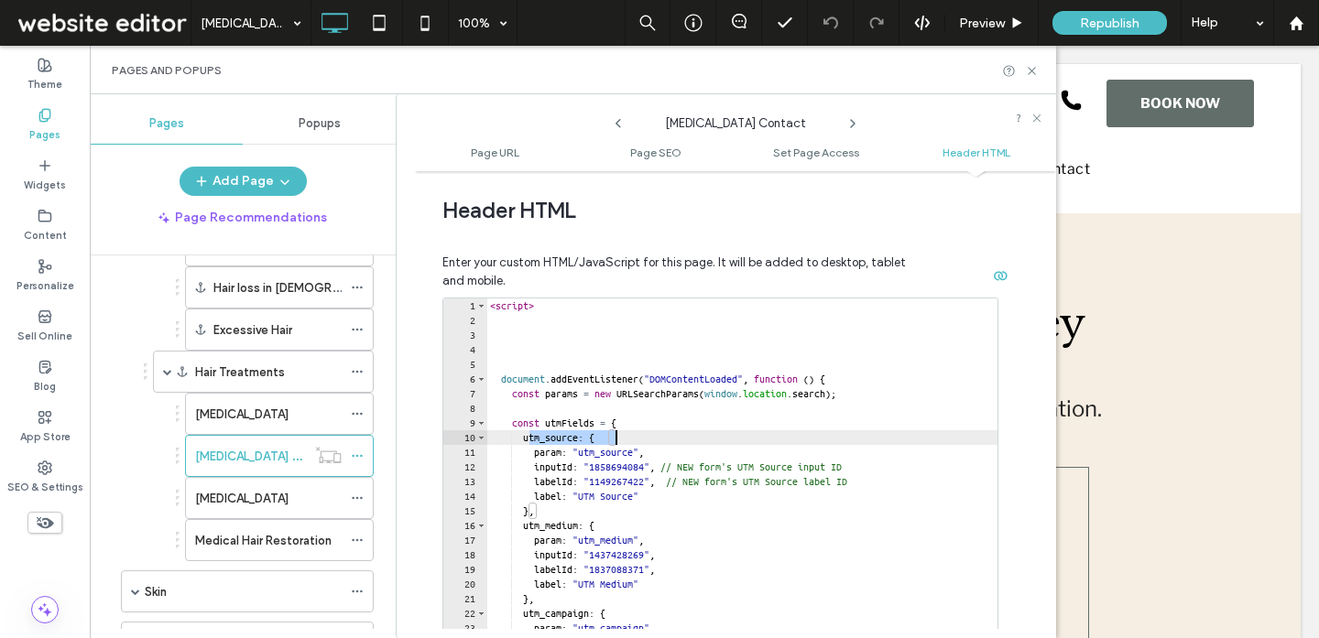
drag, startPoint x: 532, startPoint y: 440, endPoint x: 616, endPoint y: 441, distance: 84.2
click at [616, 441] on div "< script > document . addEventListener ( "DOMContentLoaded" , function ( ) { co…" at bounding box center [741, 496] width 511 height 394
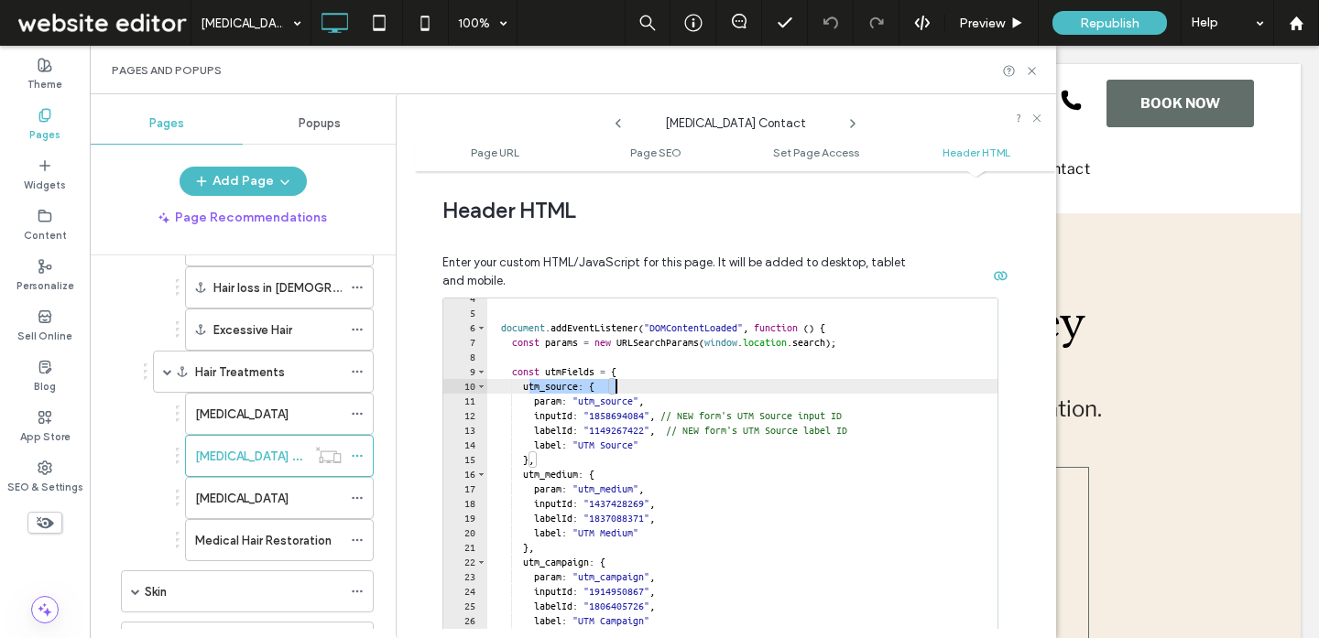
scroll to position [51, 0]
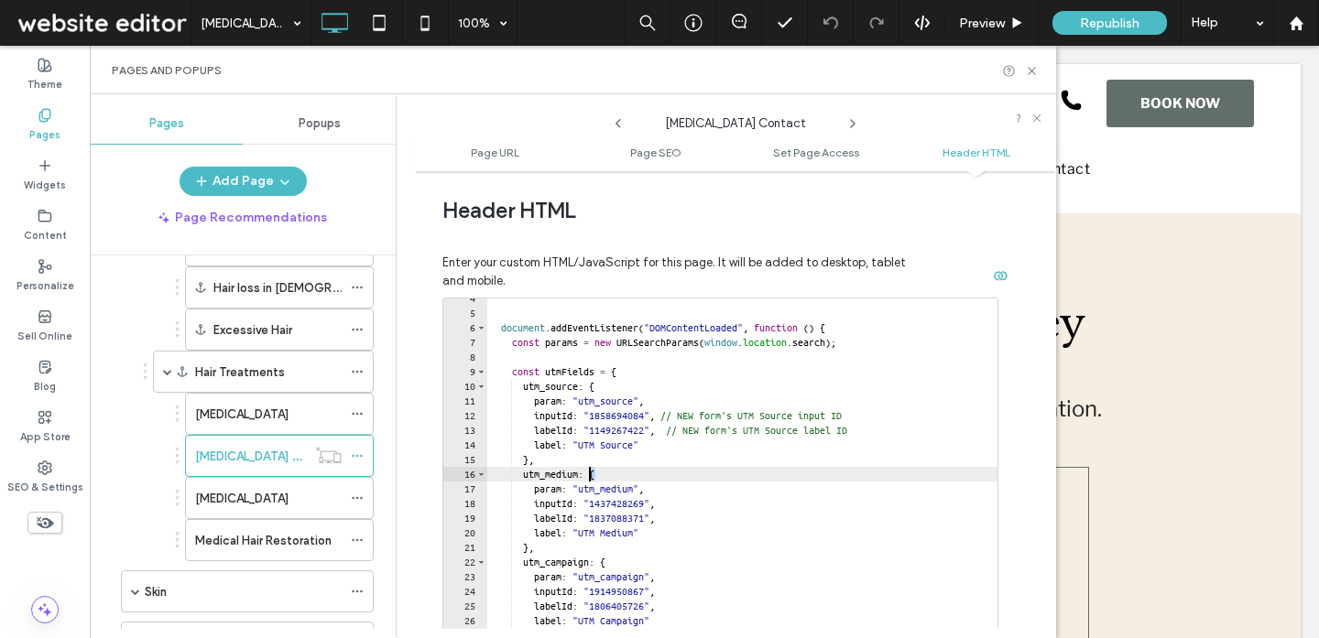
drag, startPoint x: 594, startPoint y: 477, endPoint x: 501, endPoint y: 477, distance: 93.4
click at [501, 477] on div "document . addEventListener ( "DOMContentLoaded" , function ( ) { const params …" at bounding box center [741, 488] width 511 height 394
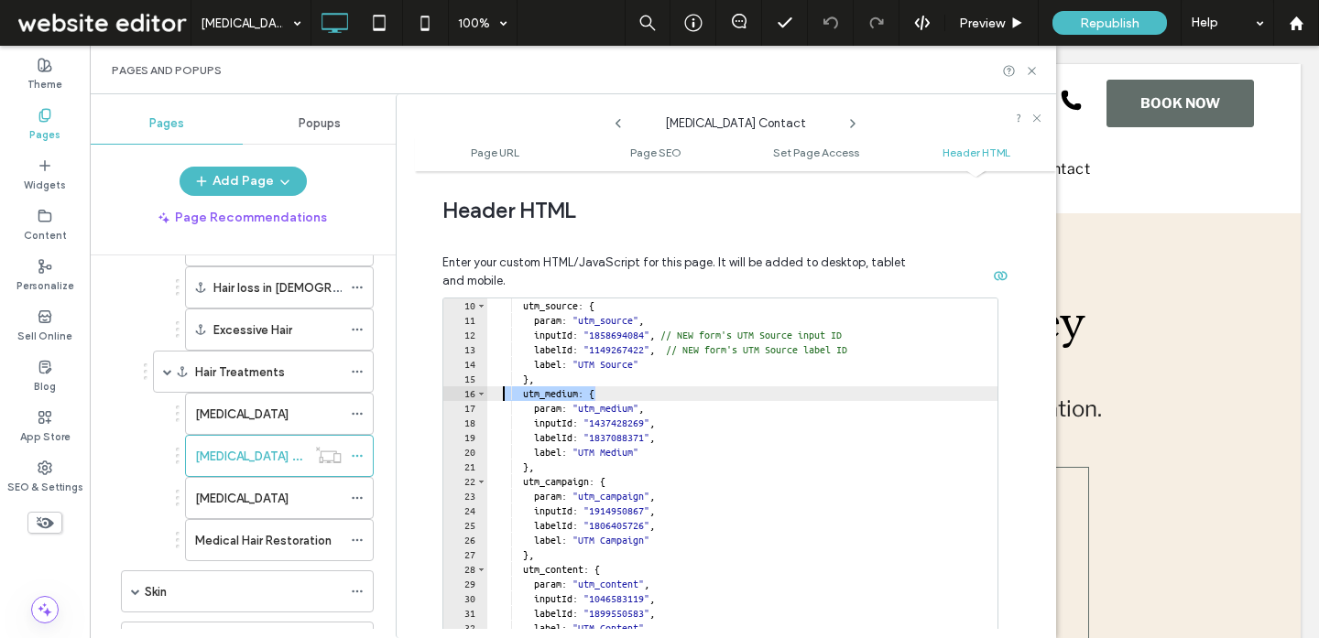
scroll to position [132, 0]
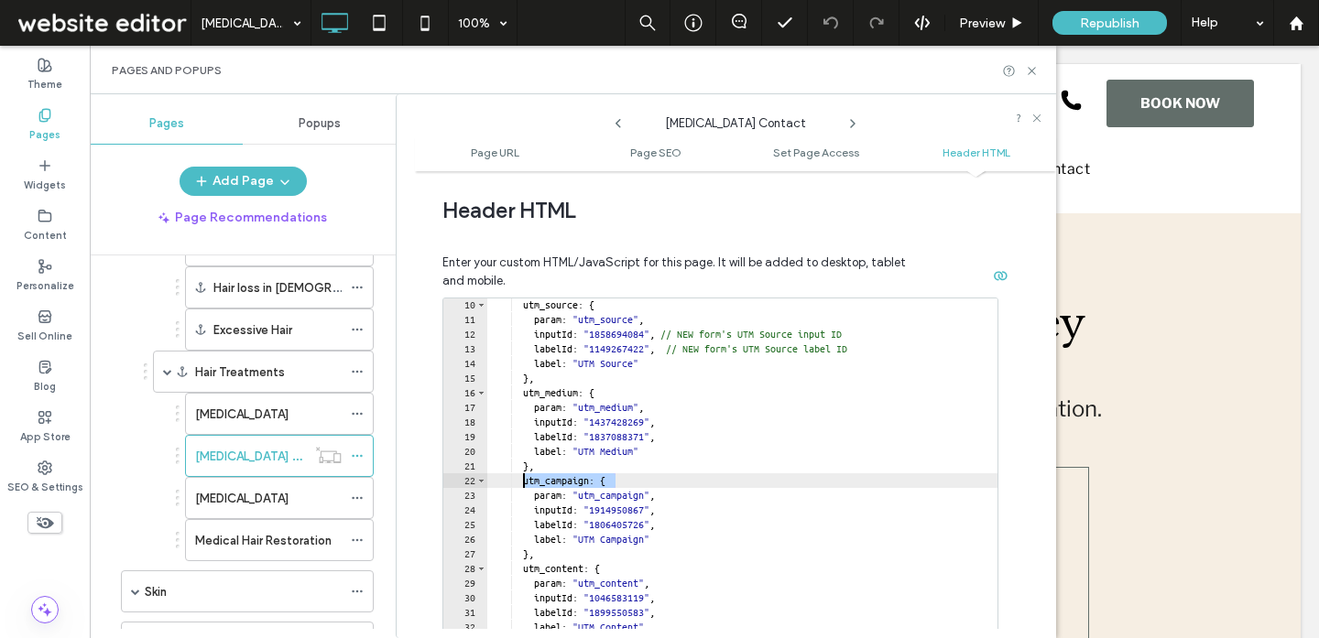
drag, startPoint x: 613, startPoint y: 483, endPoint x: 522, endPoint y: 483, distance: 90.7
click at [522, 483] on div "utm_source : { param : "utm_source" , inputId : "1858694084" , // NEW form's UT…" at bounding box center [741, 495] width 511 height 394
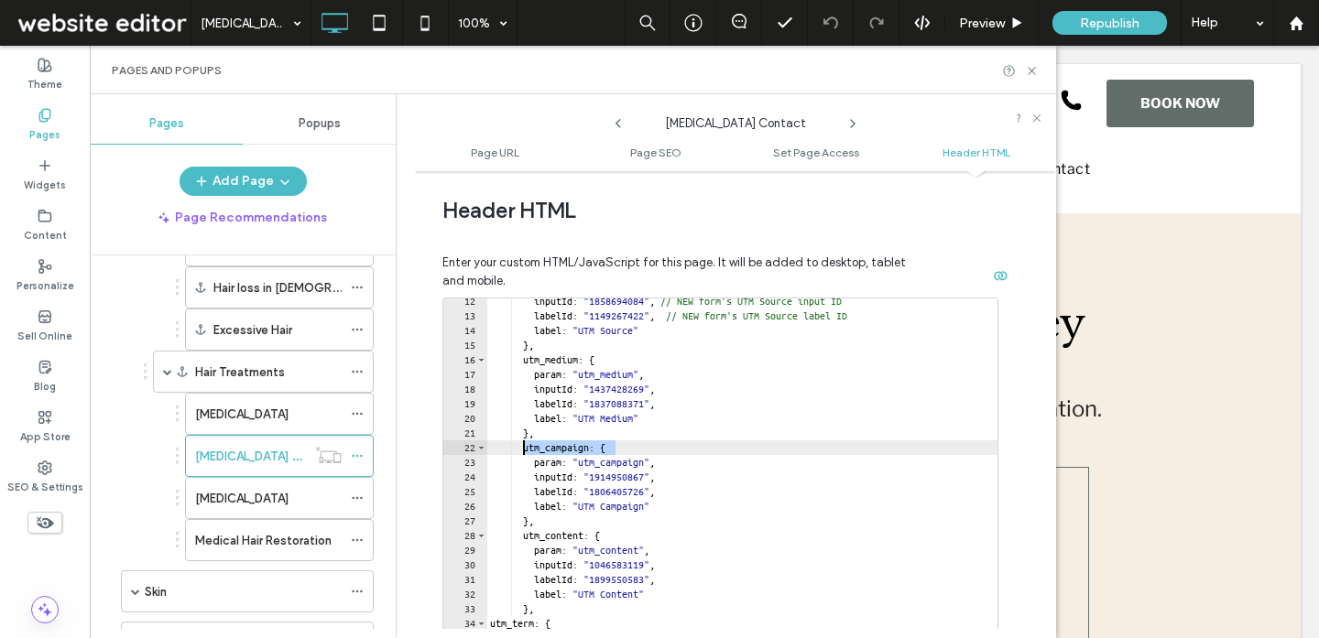
scroll to position [207, 0]
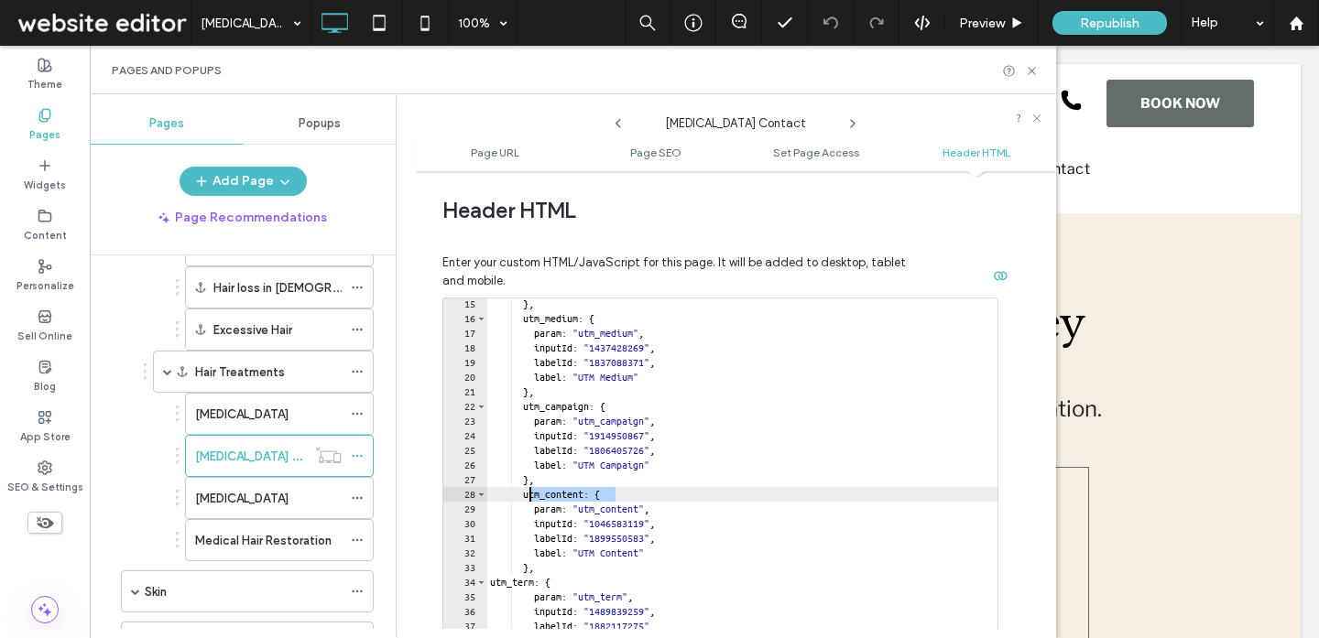
drag, startPoint x: 614, startPoint y: 499, endPoint x: 516, endPoint y: 499, distance: 98.9
click at [516, 499] on div "} , utm_medium : { param : "utm_medium" , inputId : "1437428269" , labelId : "1…" at bounding box center [741, 494] width 511 height 394
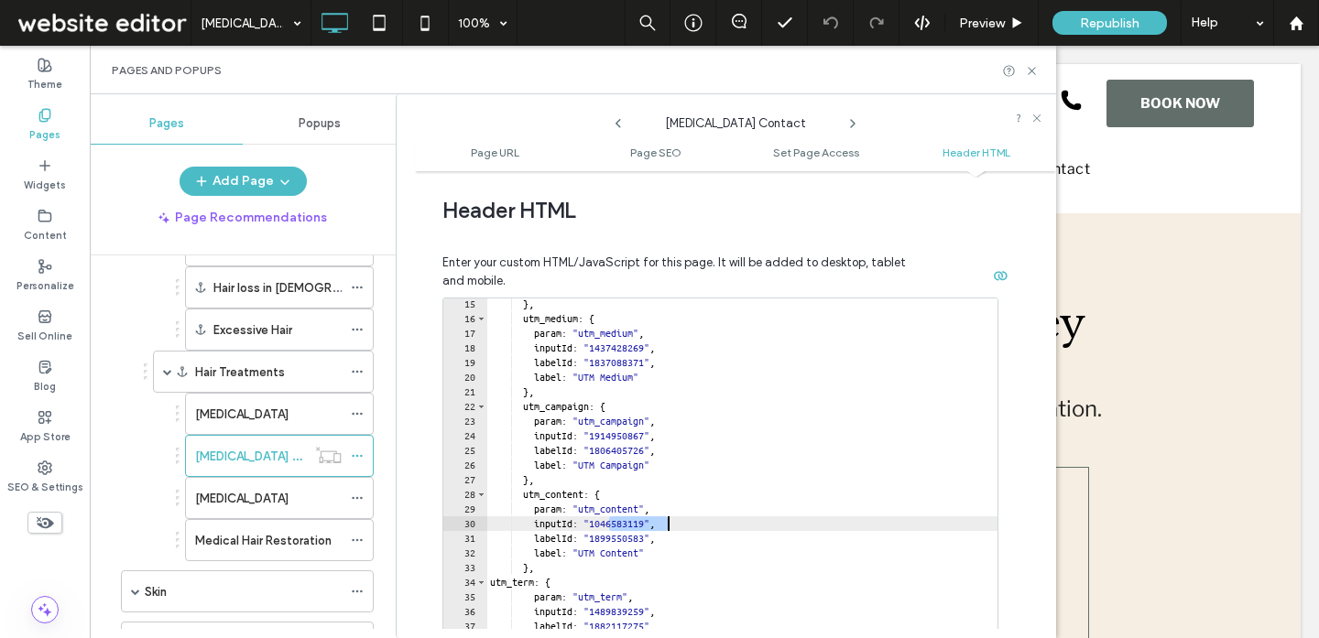
drag, startPoint x: 610, startPoint y: 529, endPoint x: 670, endPoint y: 530, distance: 60.4
click at [671, 530] on div "} , utm_medium : { param : "utm_medium" , inputId : "1437428269" , labelId : "1…" at bounding box center [741, 494] width 511 height 394
drag, startPoint x: 668, startPoint y: 540, endPoint x: 608, endPoint y: 540, distance: 60.4
click at [608, 540] on div "} , utm_medium : { param : "utm_medium" , inputId : "1437428269" , labelId : "1…" at bounding box center [741, 494] width 511 height 394
type textarea "**********"
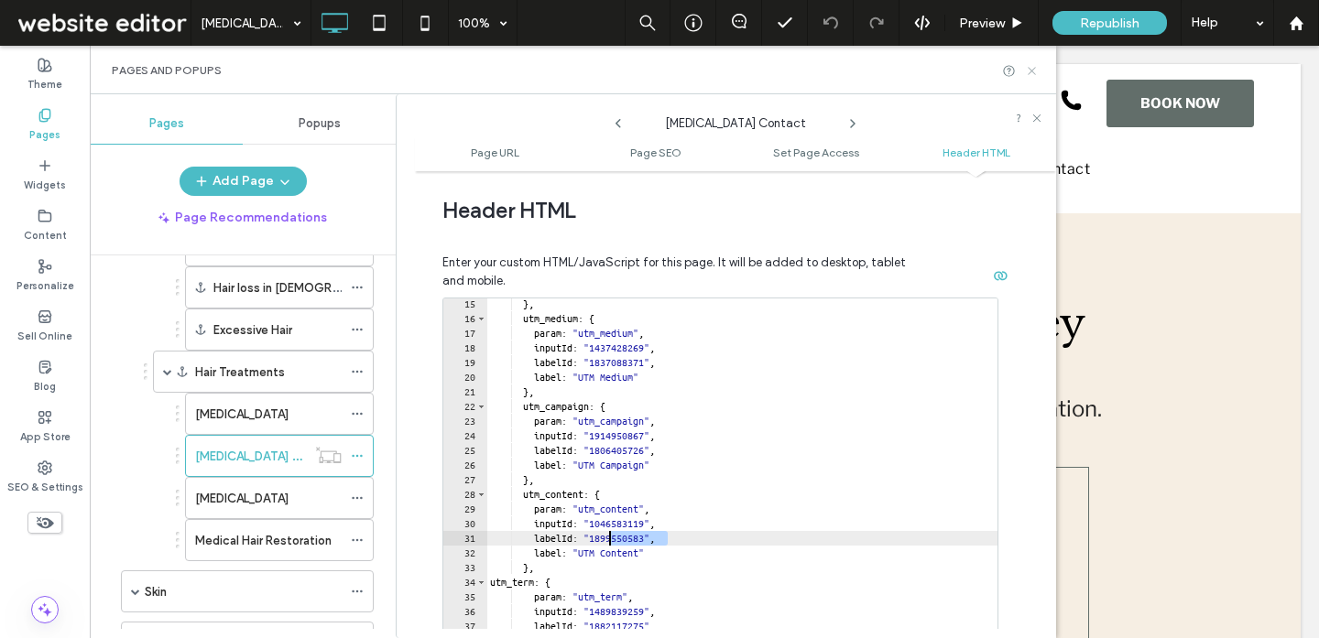
click at [1030, 69] on use at bounding box center [1030, 70] width 7 height 7
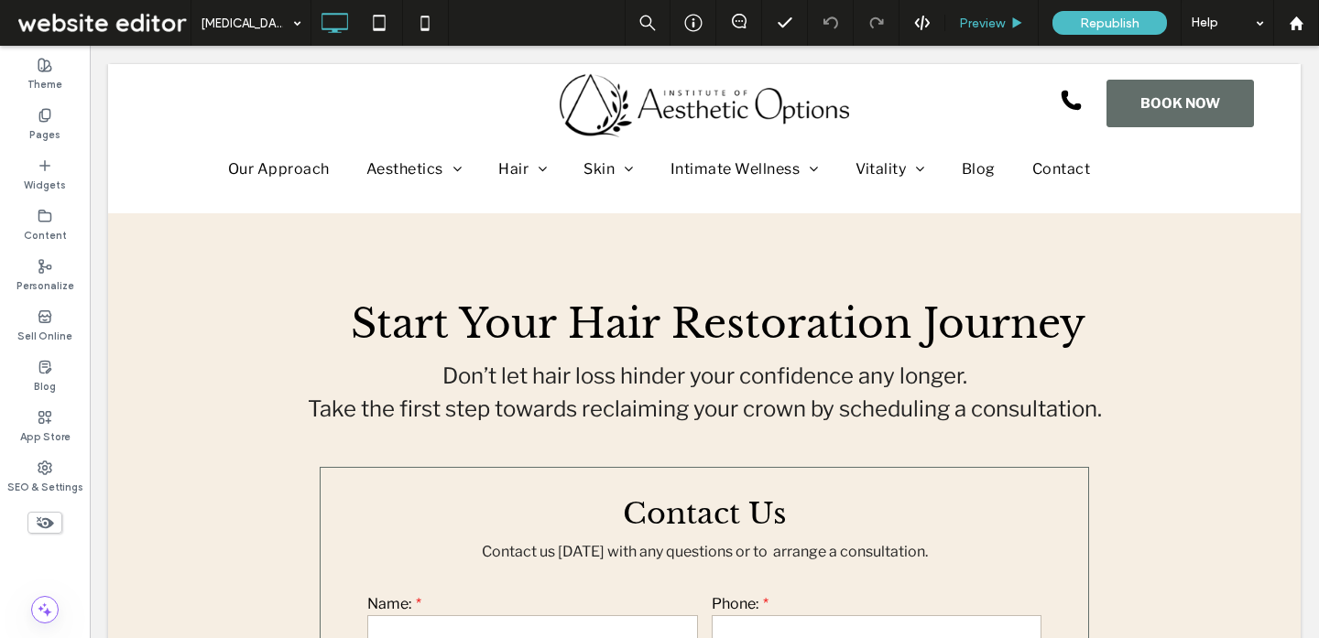
click at [996, 30] on div "Preview" at bounding box center [991, 23] width 93 height 46
click at [969, 23] on span "Preview" at bounding box center [982, 24] width 46 height 16
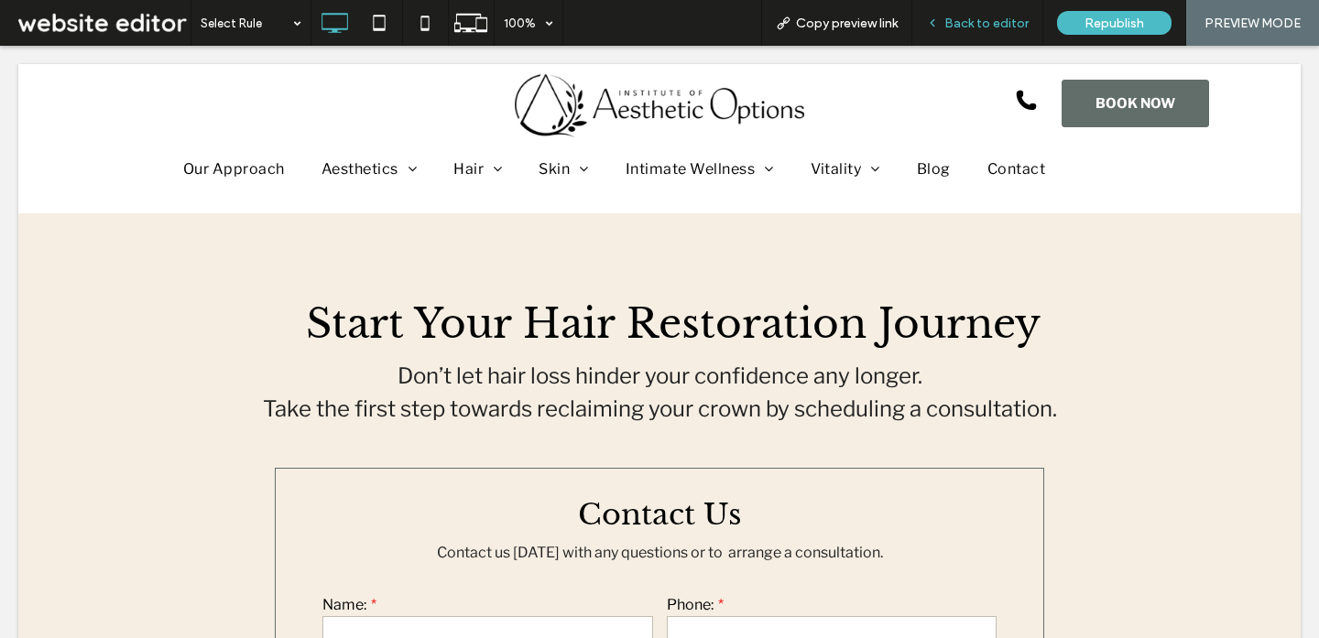
click at [1004, 28] on span "Back to editor" at bounding box center [986, 24] width 84 height 16
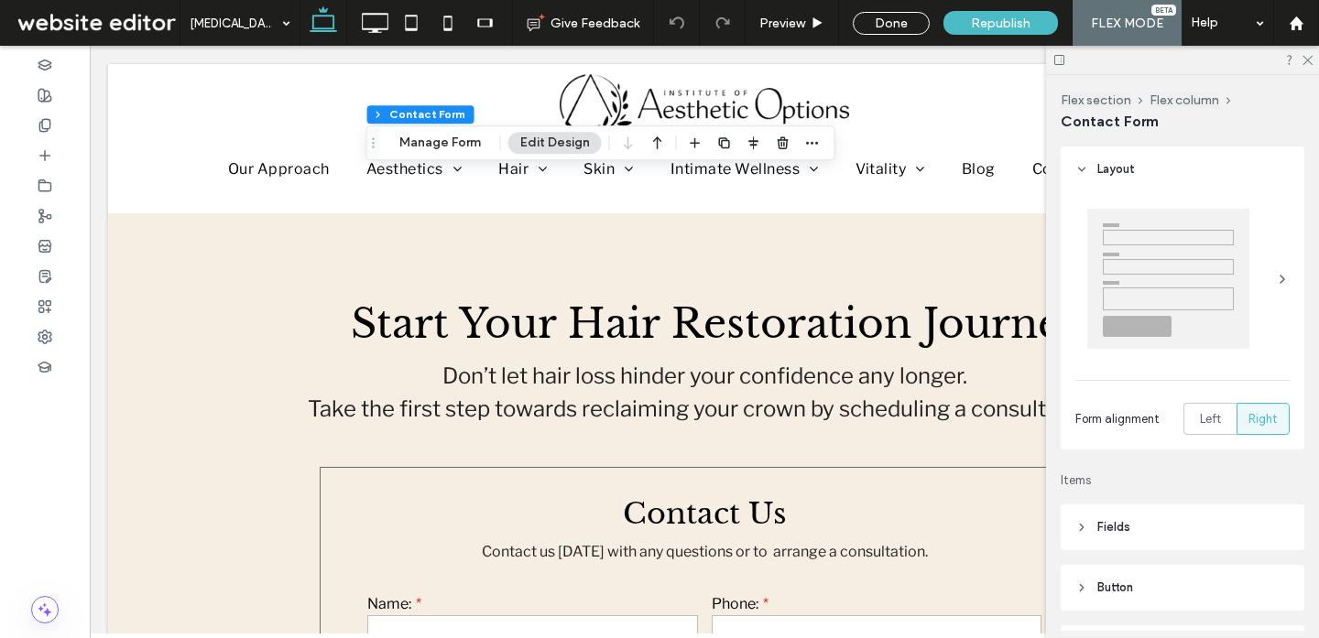
type input "*"
type input "***"
type input "*"
type input "***"
type input "*"
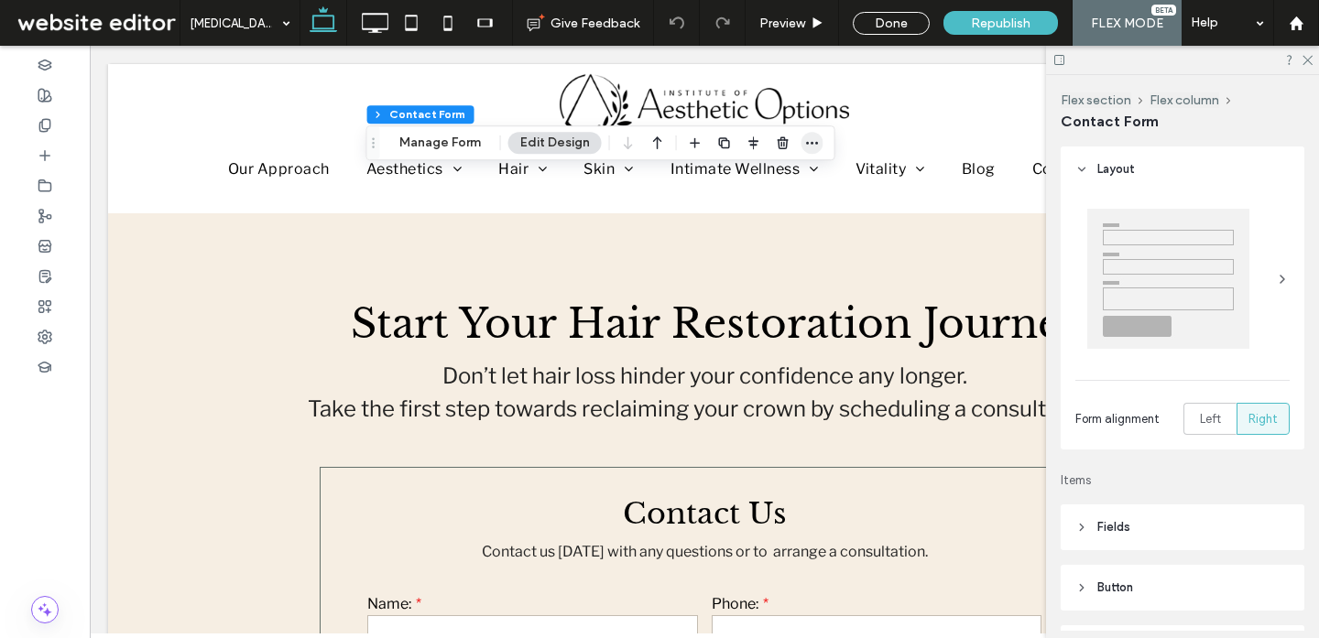
click at [818, 138] on span "button" at bounding box center [812, 143] width 22 height 22
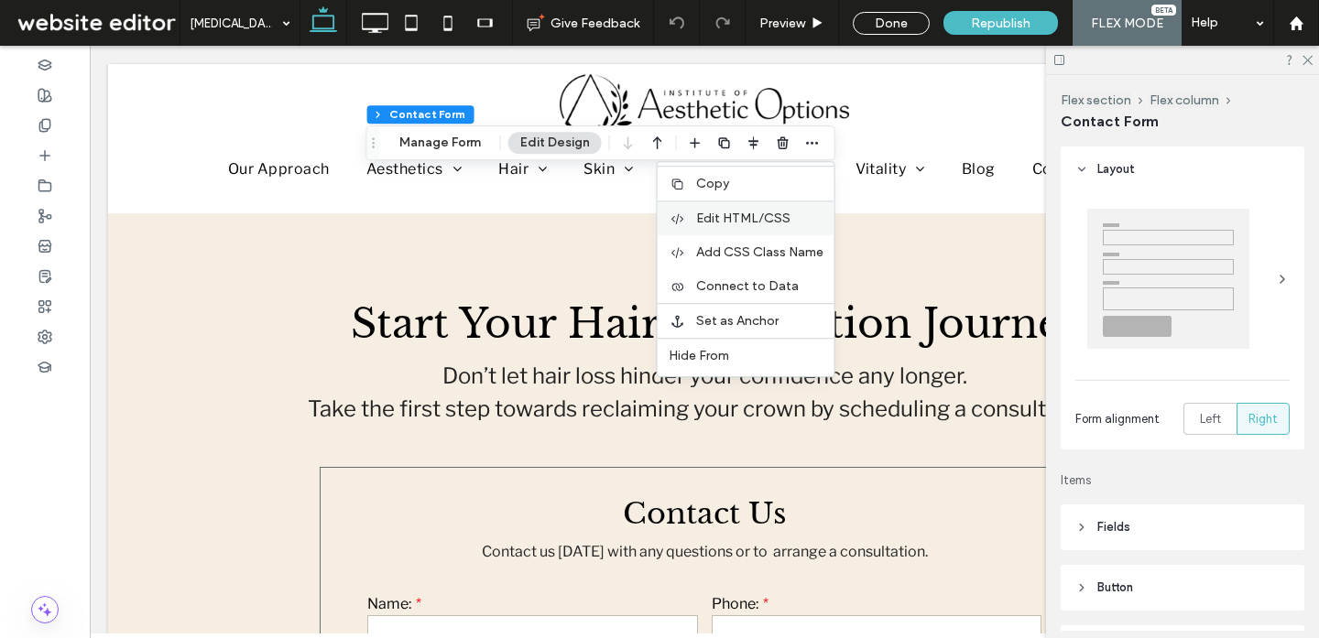
click at [748, 222] on span "Edit HTML/CSS" at bounding box center [743, 219] width 94 height 16
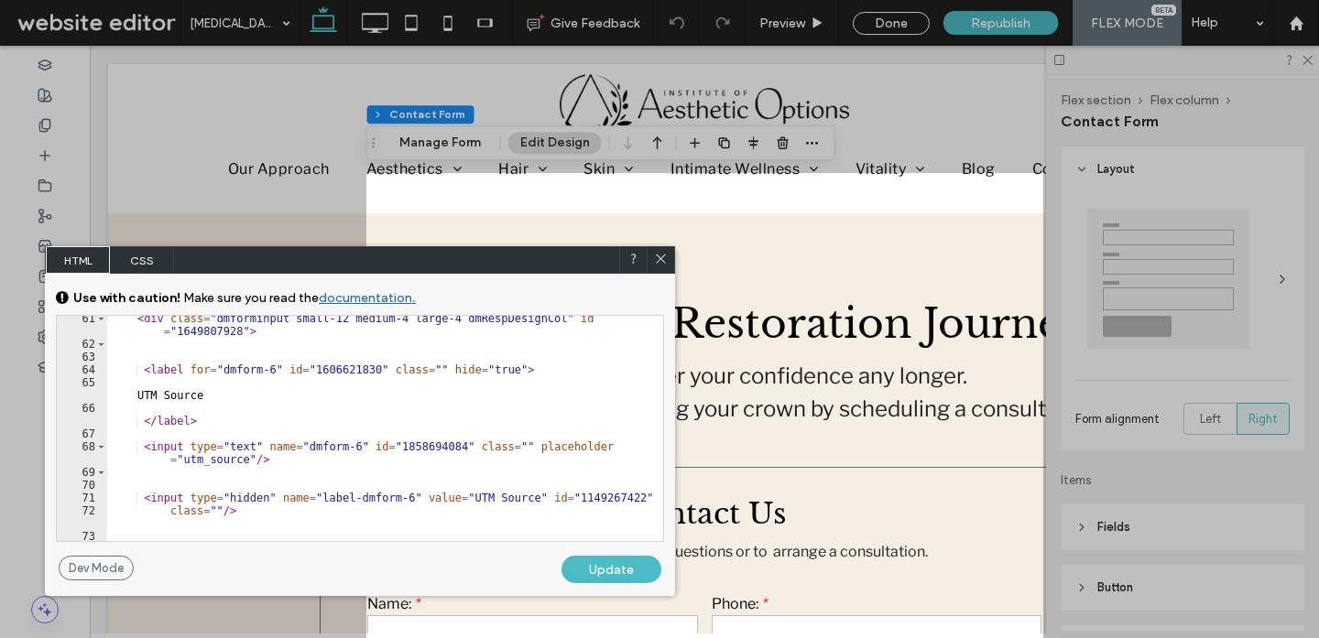
scroll to position [954, 0]
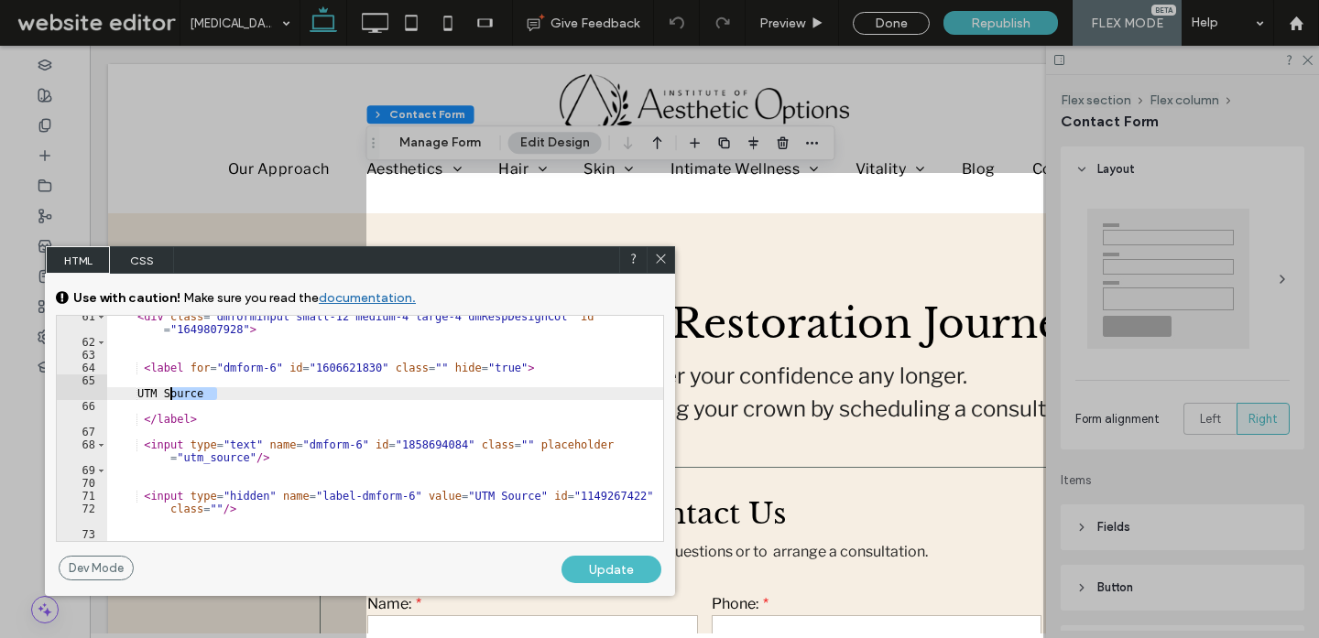
drag, startPoint x: 214, startPoint y: 388, endPoint x: 147, endPoint y: 388, distance: 66.8
click at [147, 388] on div "< div class = "dmforminput small-12 medium-4 large-4 dmRespDesignCol" id = "164…" at bounding box center [385, 448] width 556 height 277
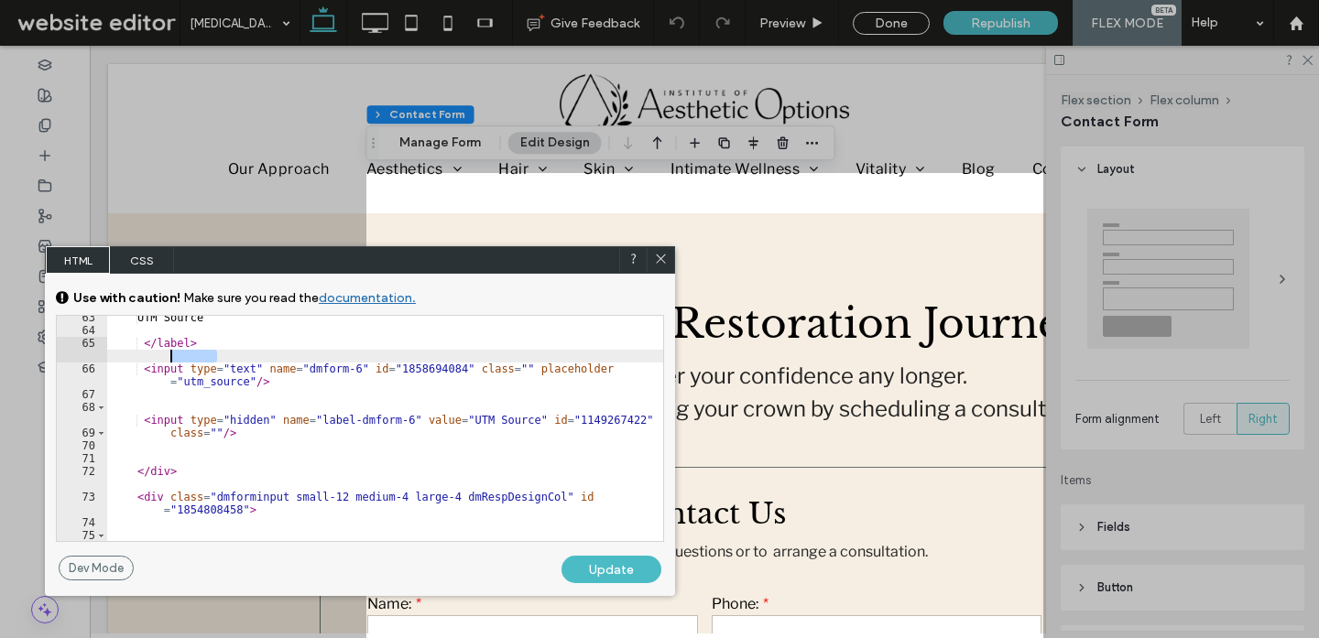
scroll to position [992, 0]
click at [254, 368] on div "UTM Source </ label > < input type = "text" name = "dmform-6" id = "1858694084"…" at bounding box center [385, 443] width 556 height 264
click at [421, 365] on div "UTM Source </ label > < input type = "text" name = "dmform-6" id = "1858694084"…" at bounding box center [385, 443] width 556 height 264
click at [455, 365] on div "UTM Source </ label > < input type = "text" name = "dmform-6" id = "1858694084"…" at bounding box center [385, 443] width 556 height 264
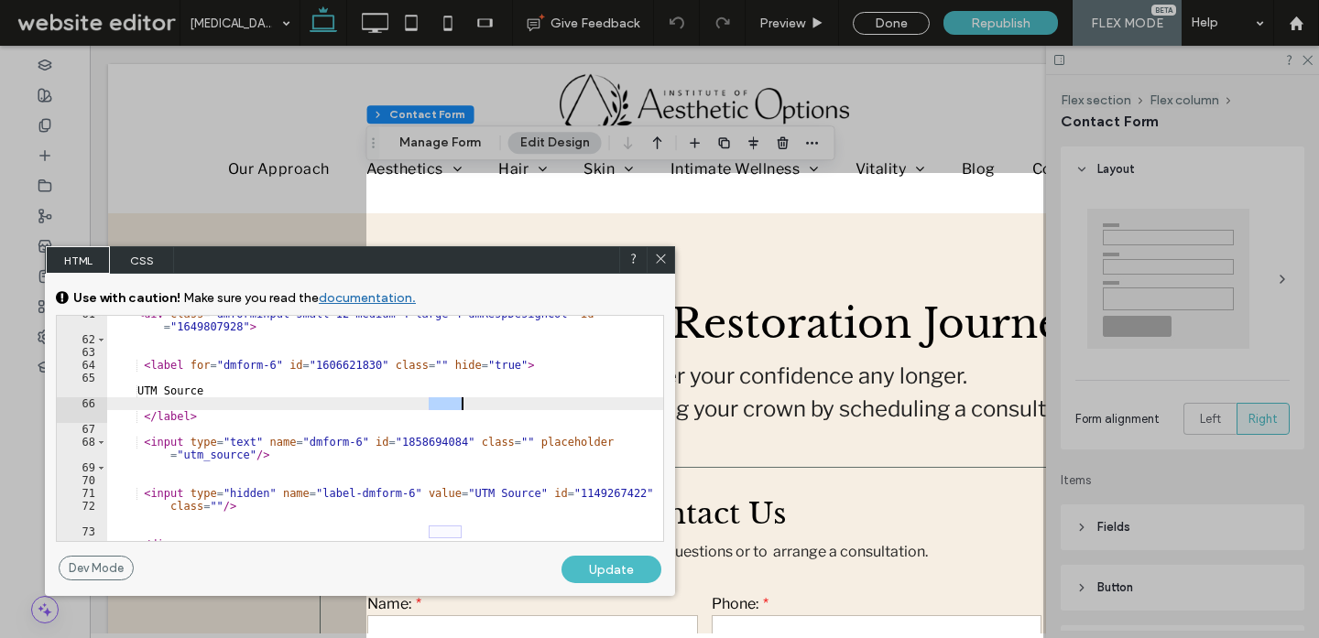
scroll to position [957, 0]
click at [330, 356] on div "< div class = "dmforminput small-12 medium-4 large-4 dmRespDesignCol" id = "164…" at bounding box center [385, 446] width 556 height 277
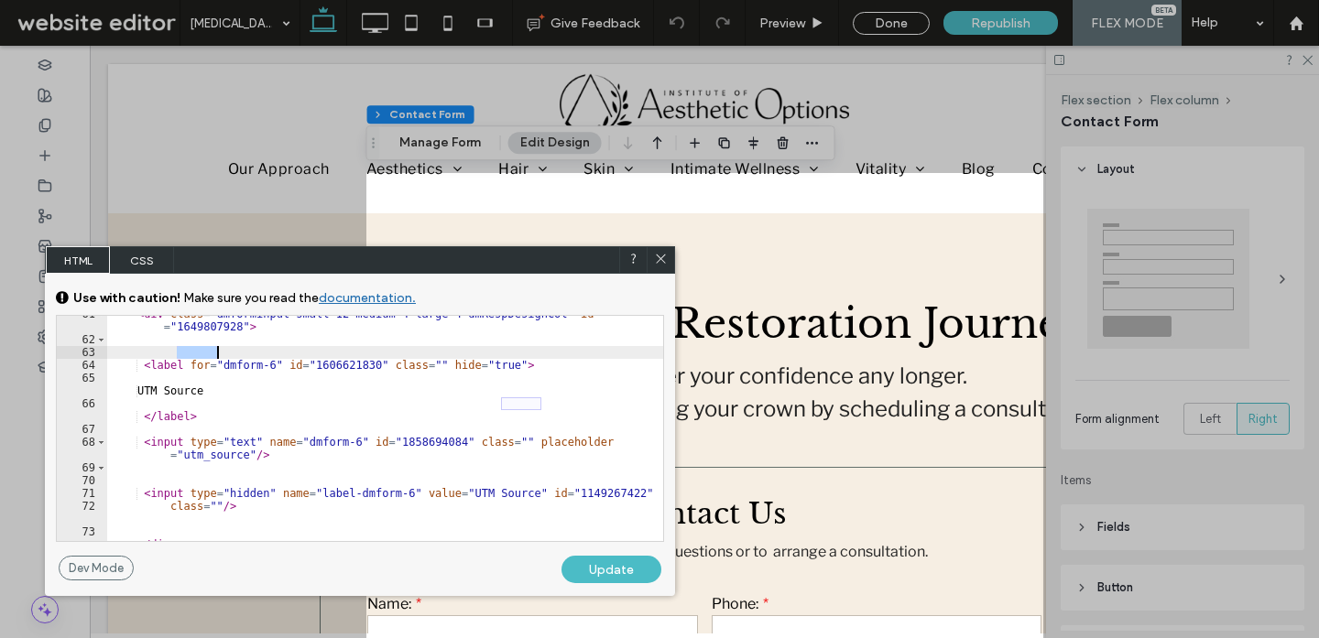
click at [330, 356] on div "< div class = "dmforminput small-12 medium-4 large-4 dmRespDesignCol" id = "164…" at bounding box center [385, 446] width 556 height 277
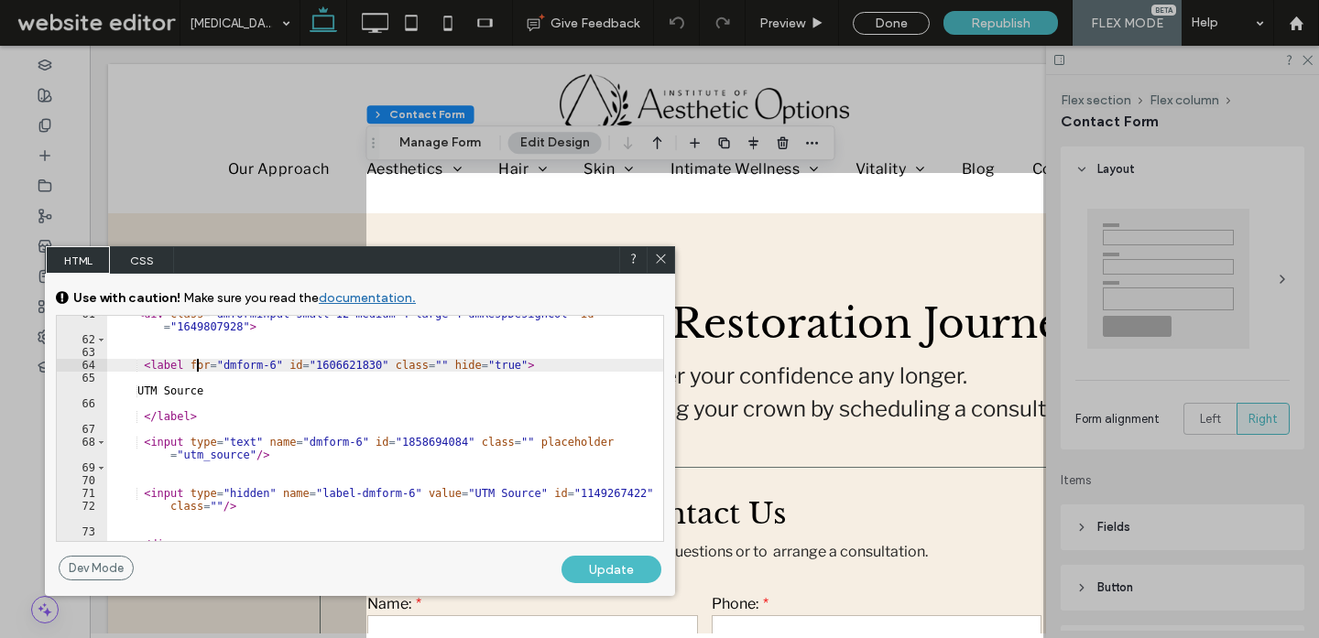
click at [330, 359] on div "< div class = "dmforminput small-12 medium-4 large-4 dmRespDesignCol" id = "164…" at bounding box center [385, 446] width 556 height 277
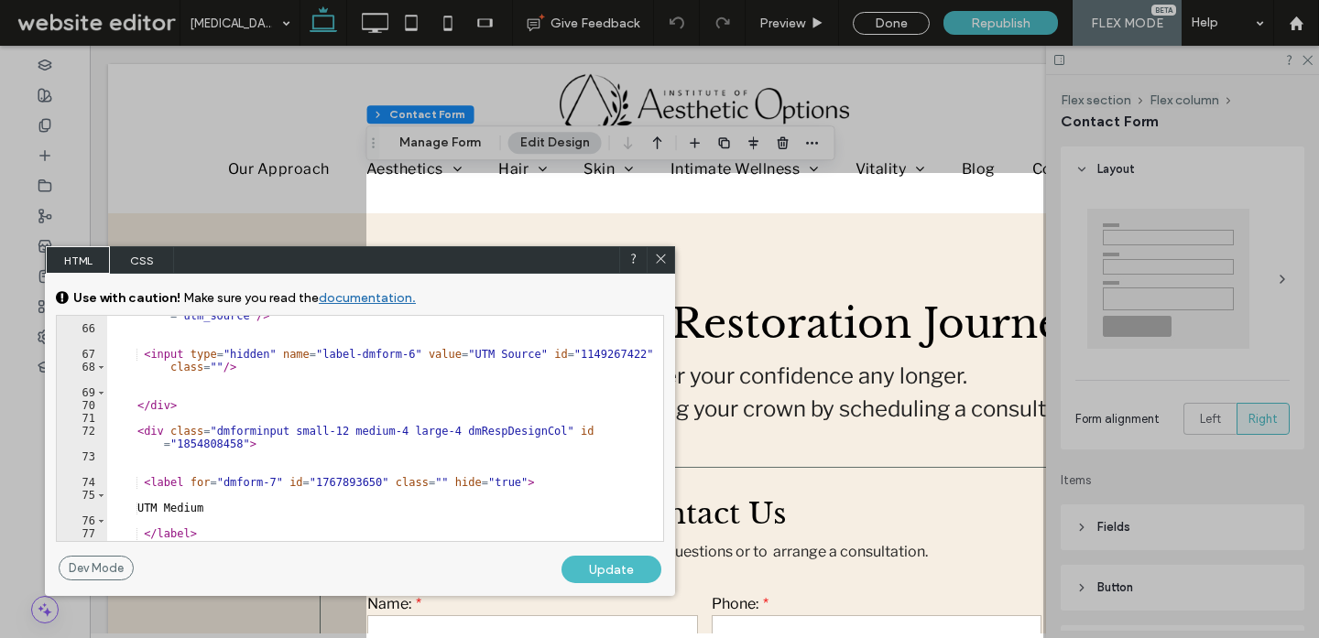
scroll to position [1033, 0]
click at [348, 475] on div "< input type = "text" name = "dmform-6" id = "1858694084" class = "" placeholde…" at bounding box center [385, 427] width 556 height 264
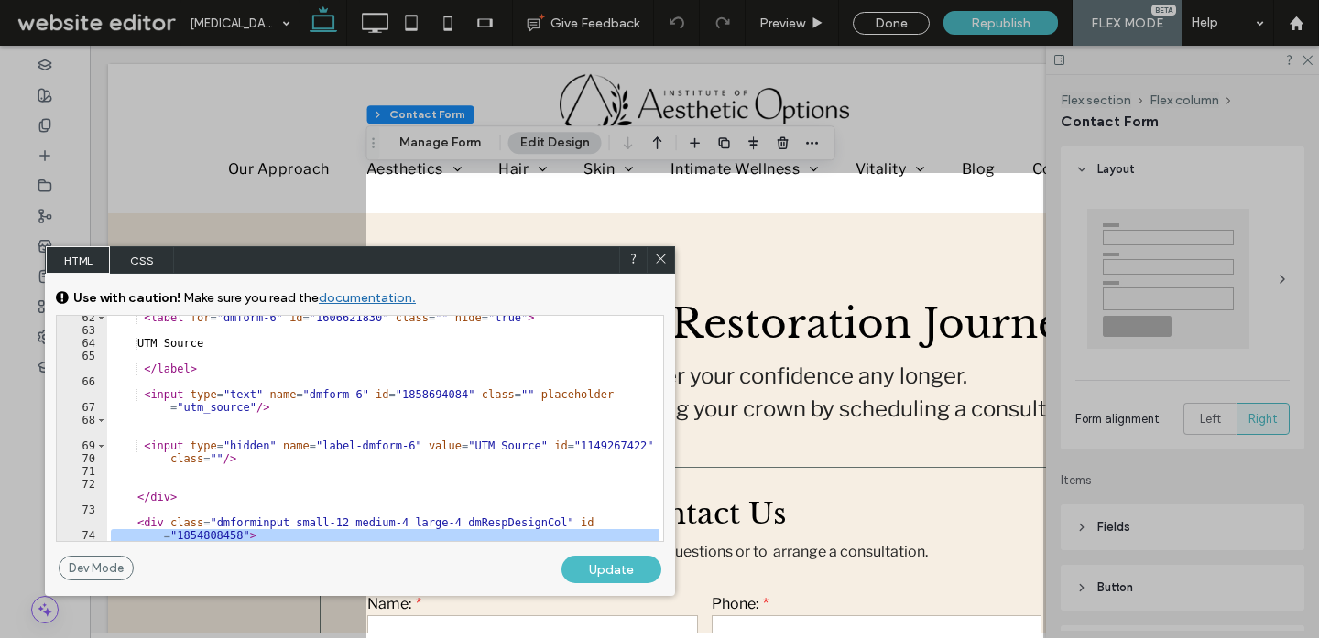
scroll to position [978, 0]
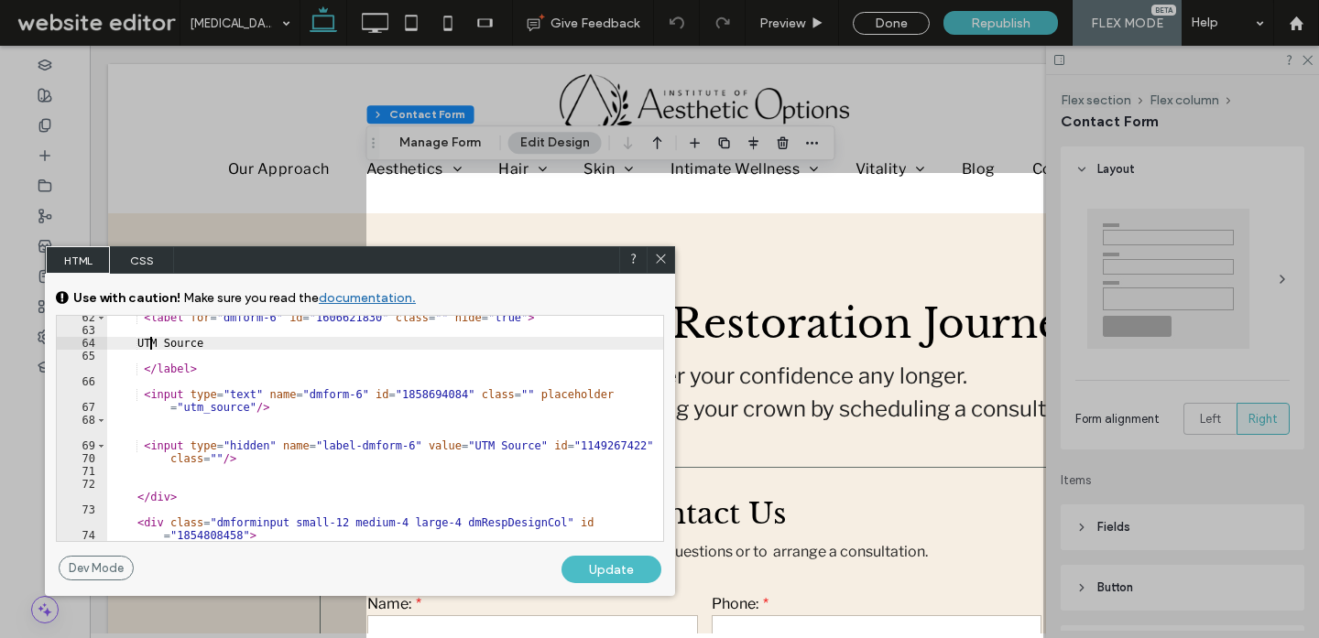
click at [150, 339] on div "< label for = "dmform-6" id = "1606621830" class = "" hide = "true" > UTM Sourc…" at bounding box center [385, 443] width 556 height 264
type textarea "********"
drag, startPoint x: 220, startPoint y: 343, endPoint x: 136, endPoint y: 343, distance: 84.2
click at [136, 343] on div "< label for = "dmform-6" id = "1606621830" class = "" hide = "true" > UTM Sourc…" at bounding box center [385, 443] width 556 height 264
click at [224, 346] on div "< label for = "dmform-6" id = "1606621830" class = "" hide = "true" > UTM Sourc…" at bounding box center [385, 443] width 556 height 264
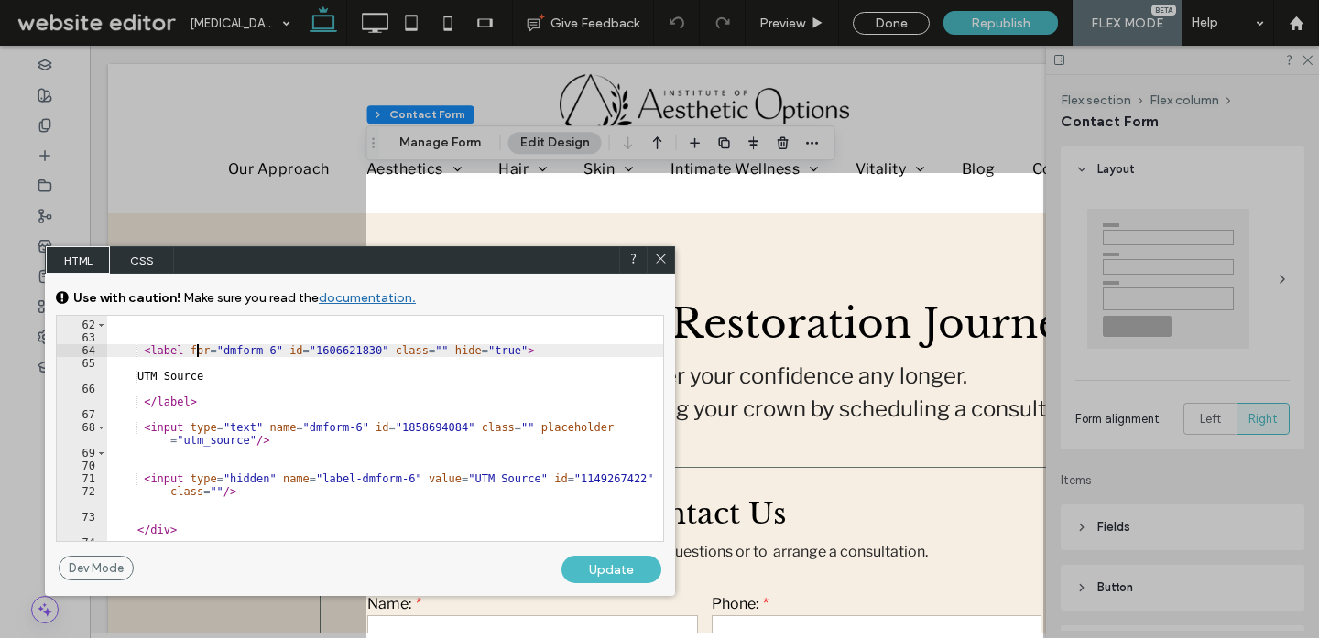
scroll to position [971, 0]
click at [661, 266] on span at bounding box center [661, 260] width 14 height 16
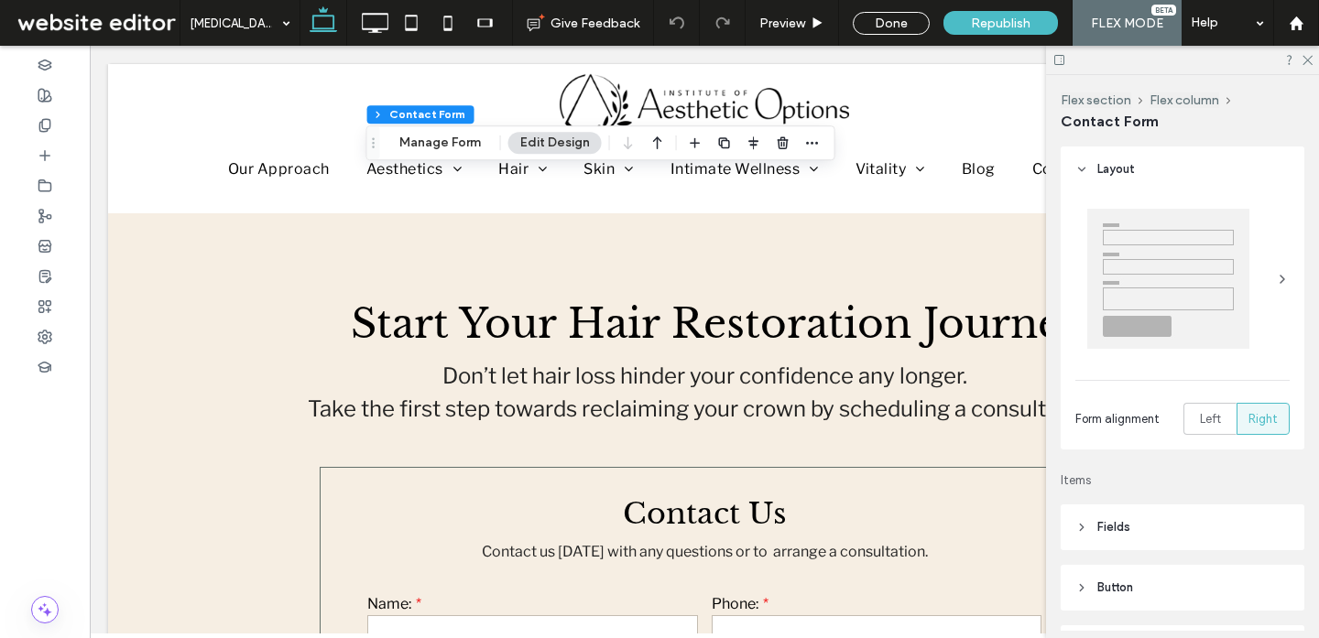
type input "*"
click at [477, 143] on button "Manage Form" at bounding box center [439, 143] width 105 height 22
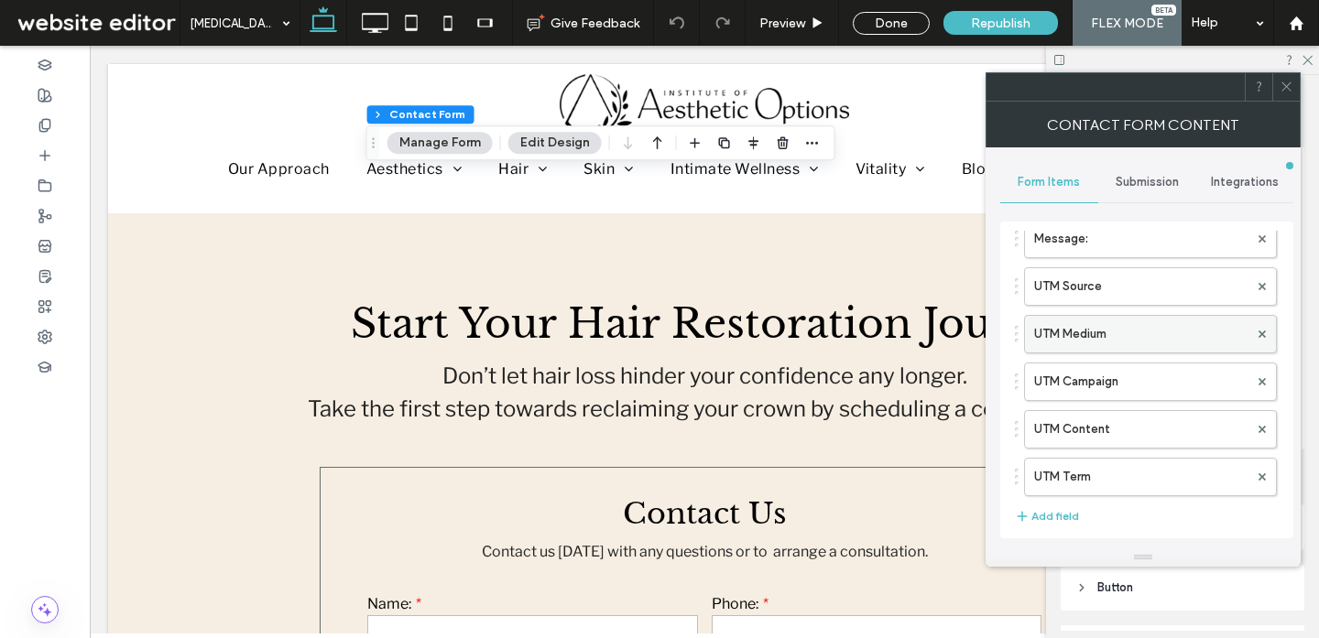
scroll to position [340, 0]
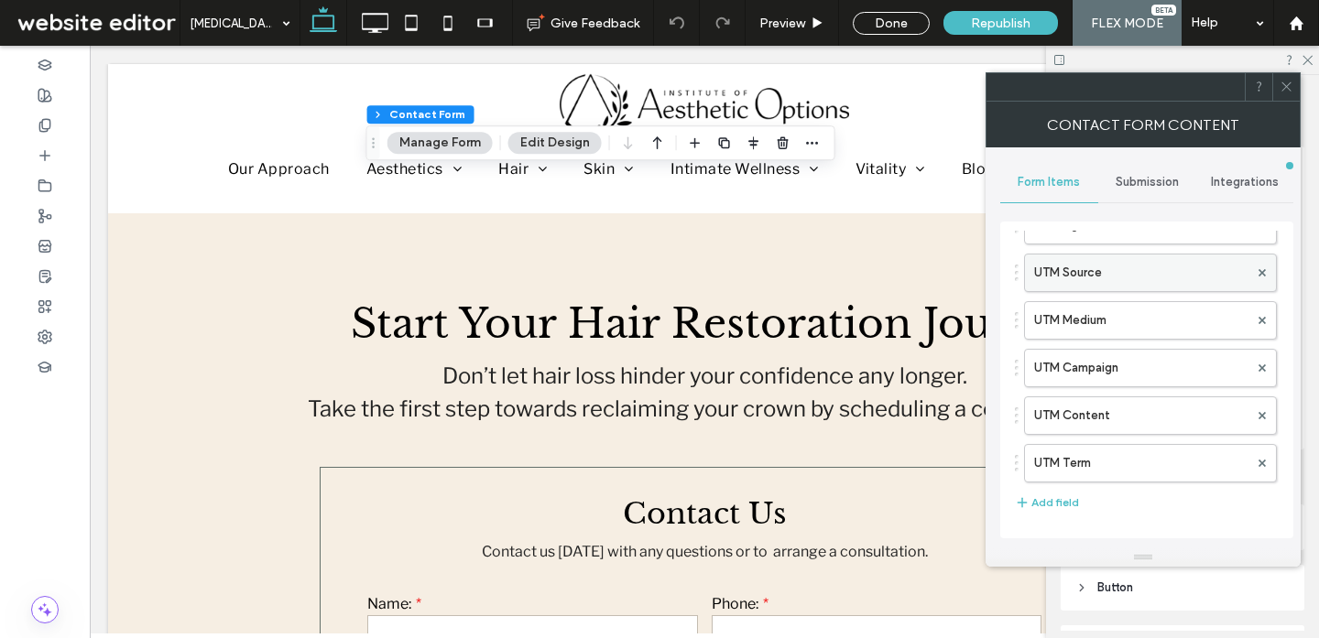
click at [1156, 265] on label "UTM Source" at bounding box center [1141, 273] width 214 height 37
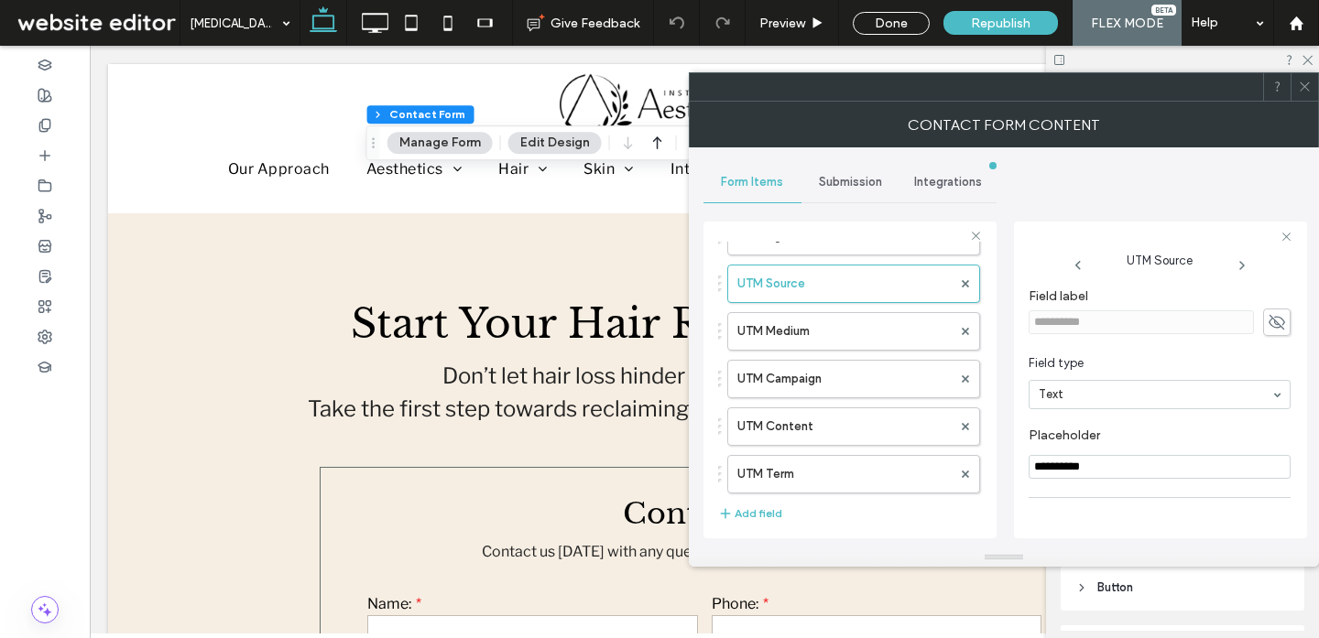
drag, startPoint x: 1129, startPoint y: 474, endPoint x: 982, endPoint y: 470, distance: 147.5
click at [983, 471] on div "**********" at bounding box center [849, 377] width 293 height 341
click at [1298, 92] on icon at bounding box center [1305, 87] width 14 height 14
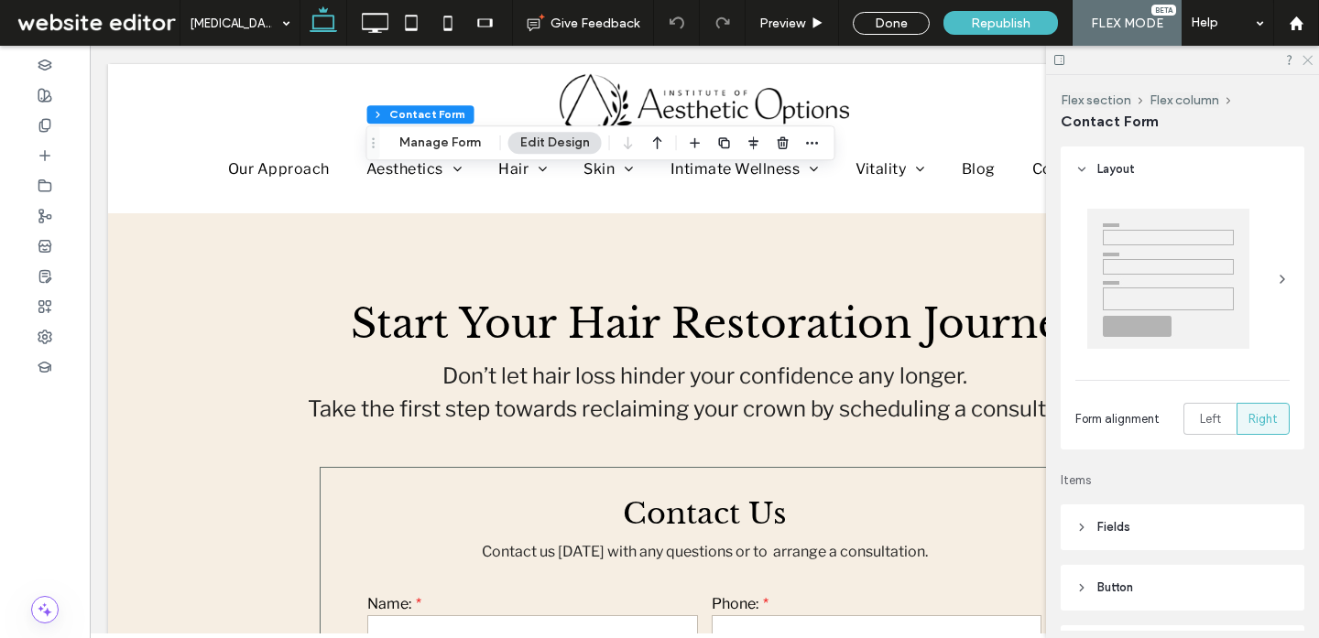
click at [1305, 62] on icon at bounding box center [1306, 59] width 12 height 12
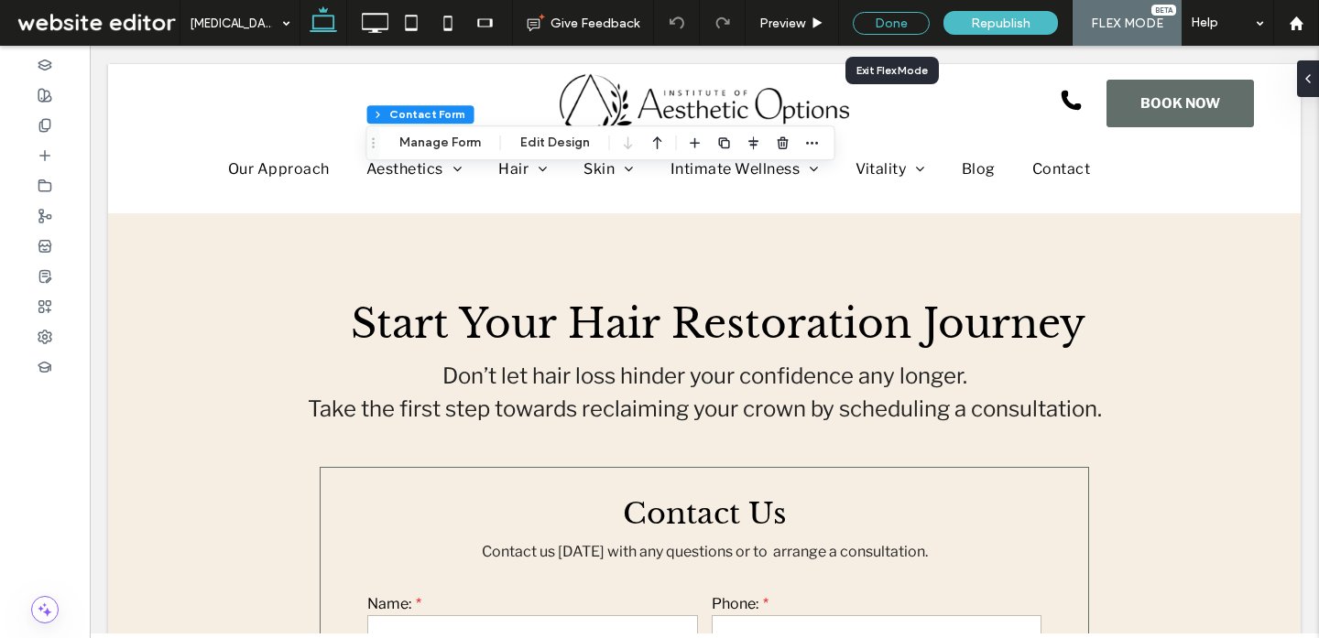
click at [884, 30] on div "Done" at bounding box center [891, 23] width 77 height 23
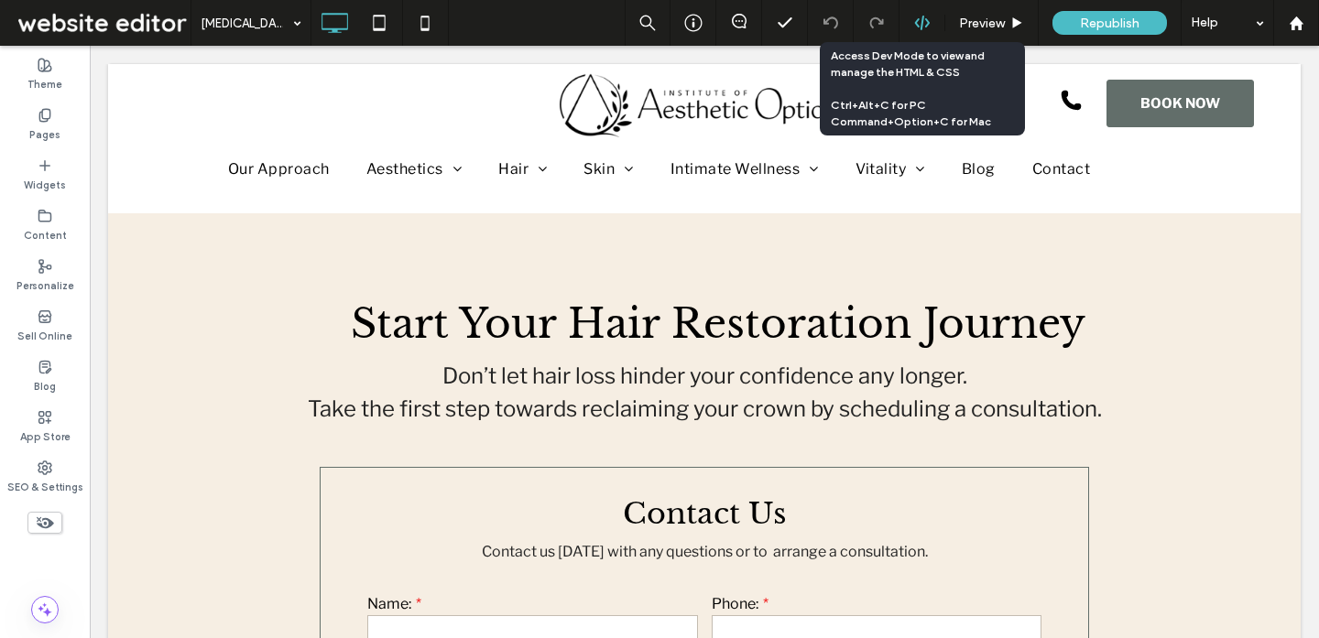
click at [932, 23] on div at bounding box center [921, 23] width 45 height 16
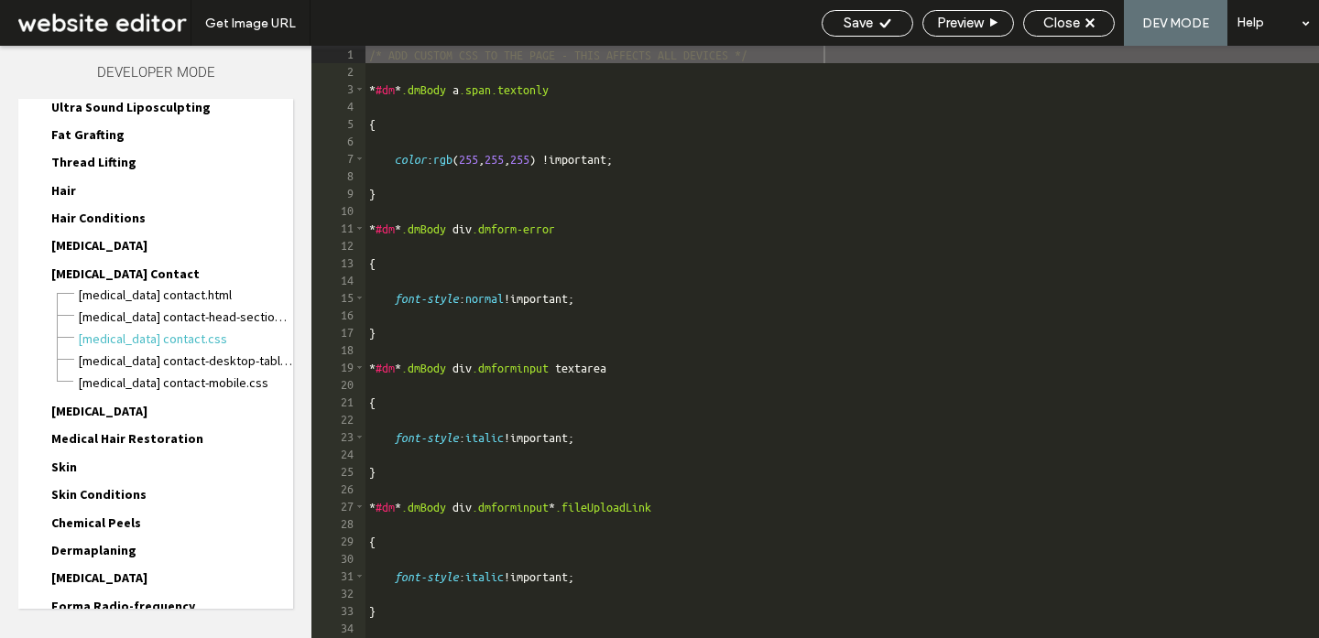
scroll to position [0, 0]
click at [458, 169] on div "/* ADD CUSTOM CSS TO THE PAGE - THIS AFFECTS ALL DEVICES */ * #dm * .dmBody a .…" at bounding box center [841, 359] width 953 height 627
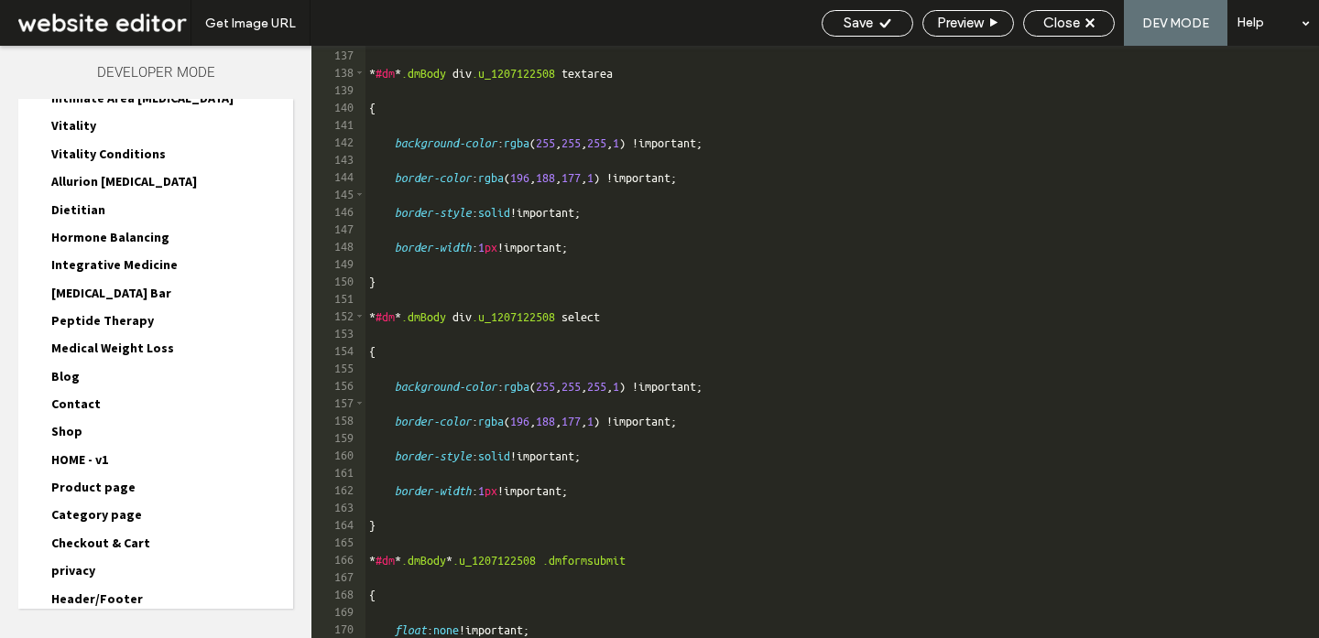
scroll to position [1445, 0]
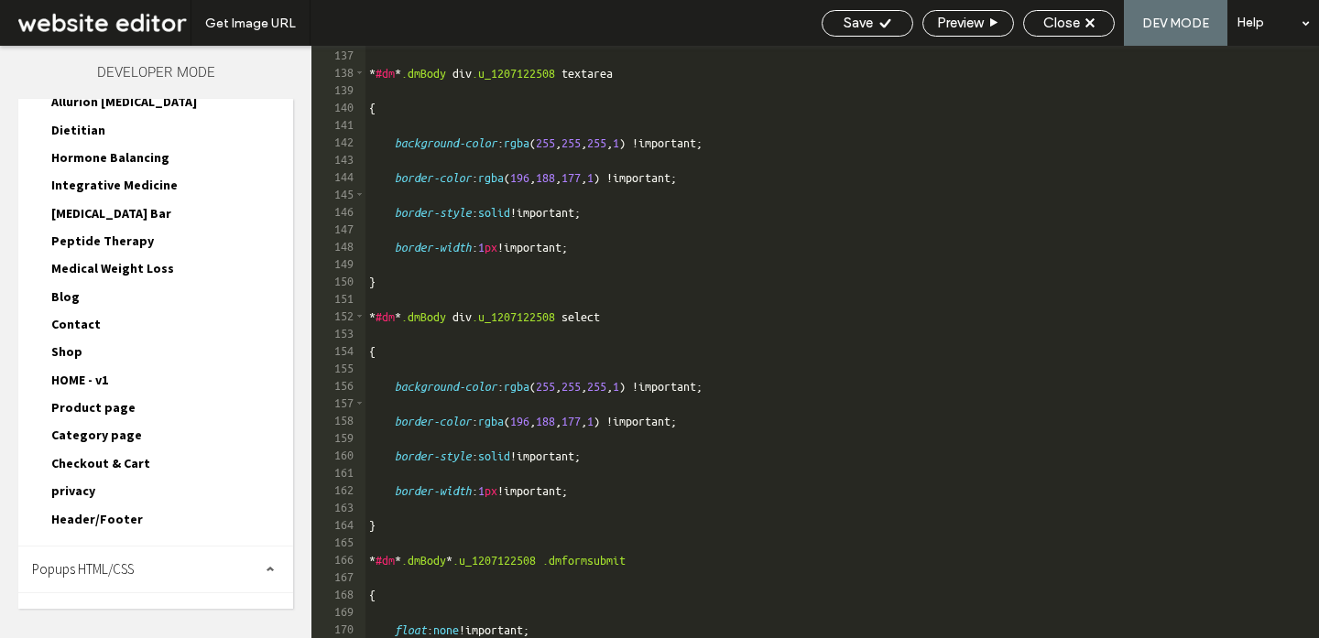
click at [92, 316] on span "Contact" at bounding box center [75, 324] width 49 height 16
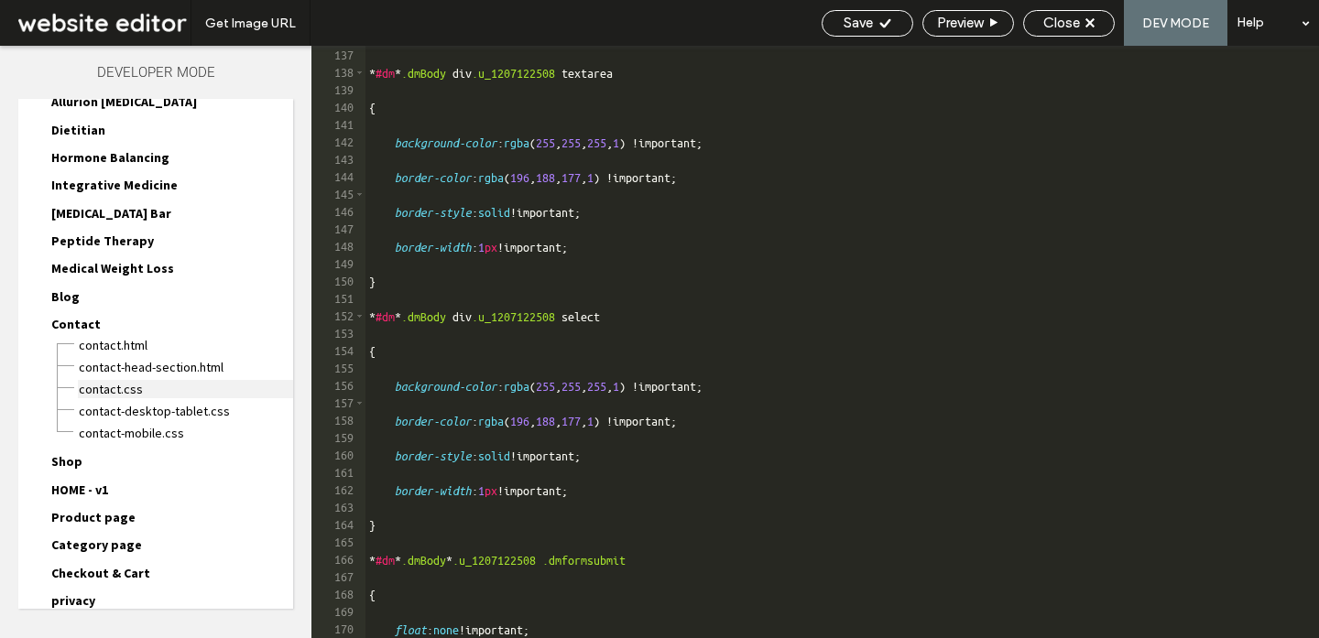
click at [101, 380] on span "Contact.css" at bounding box center [185, 389] width 215 height 18
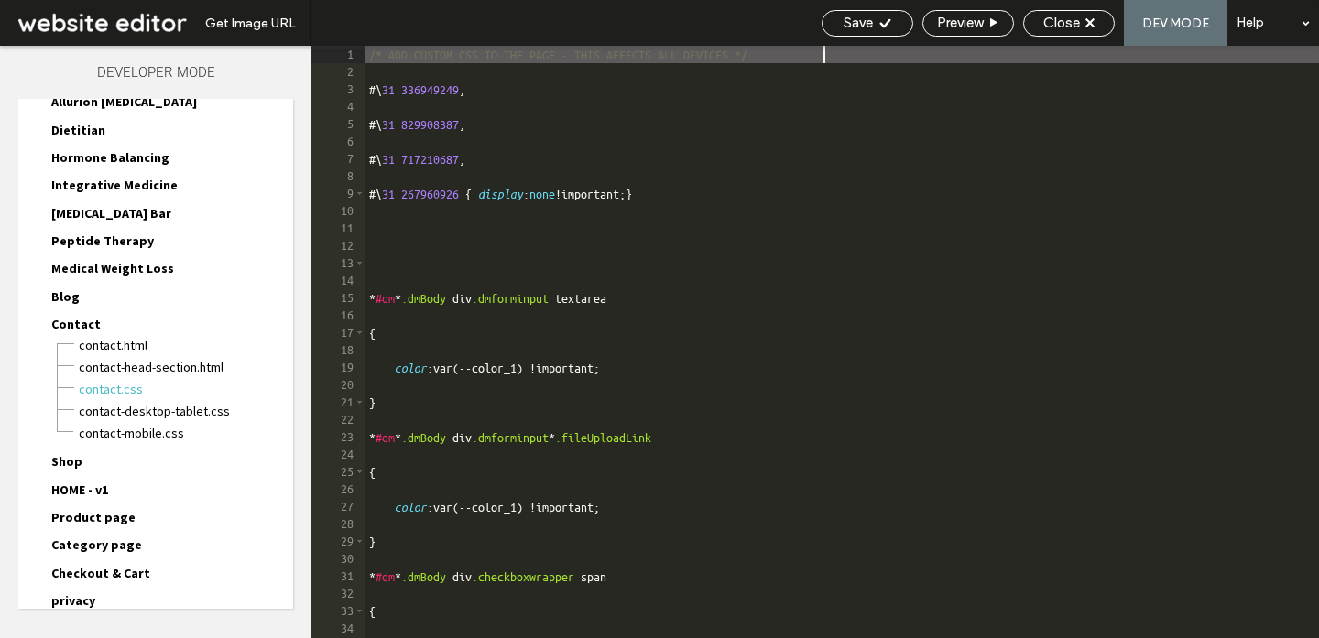
scroll to position [0, 0]
click at [460, 203] on div "/* ADD CUSTOM CSS TO THE PAGE - THIS AFFECTS ALL DEVICES */ #\ 31 336949249 , #…" at bounding box center [841, 359] width 953 height 627
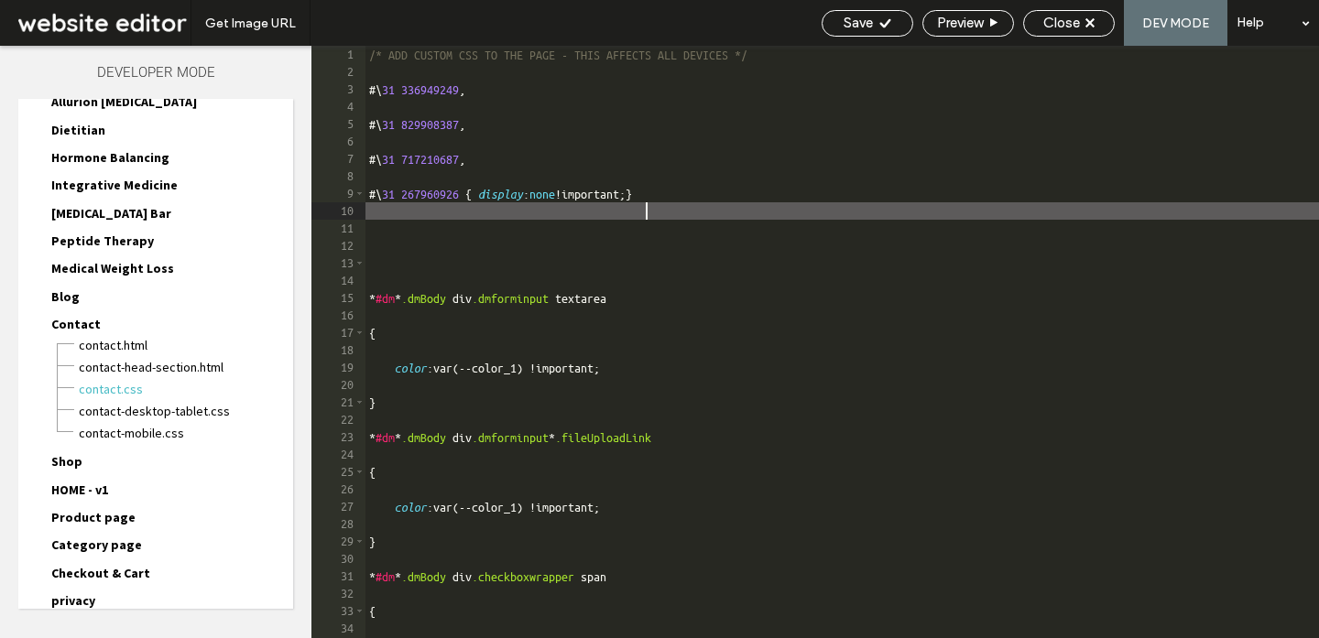
click at [762, 202] on div "/* ADD CUSTOM CSS TO THE PAGE - THIS AFFECTS ALL DEVICES */ #\ 31 336949249 , #…" at bounding box center [841, 359] width 953 height 627
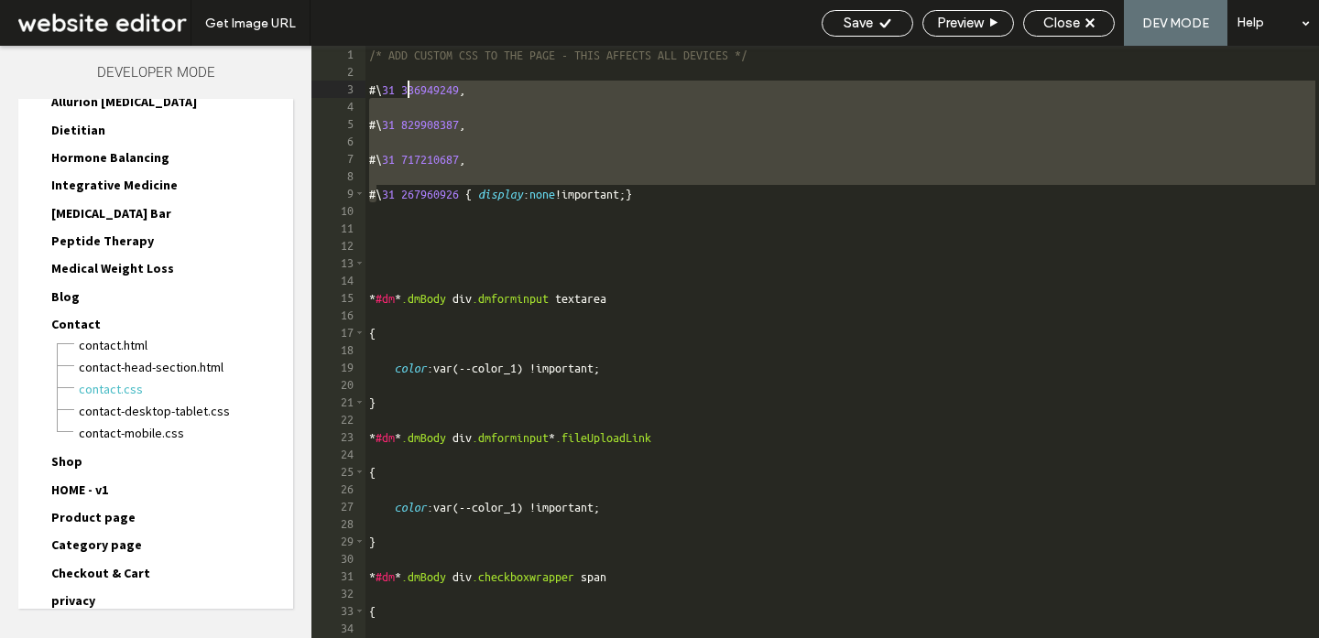
drag, startPoint x: 722, startPoint y: 192, endPoint x: 381, endPoint y: 69, distance: 362.4
click at [381, 69] on div "/* ADD CUSTOM CSS TO THE PAGE - THIS AFFECTS ALL DEVICES */ #\ 31 336949249 , #…" at bounding box center [841, 359] width 953 height 627
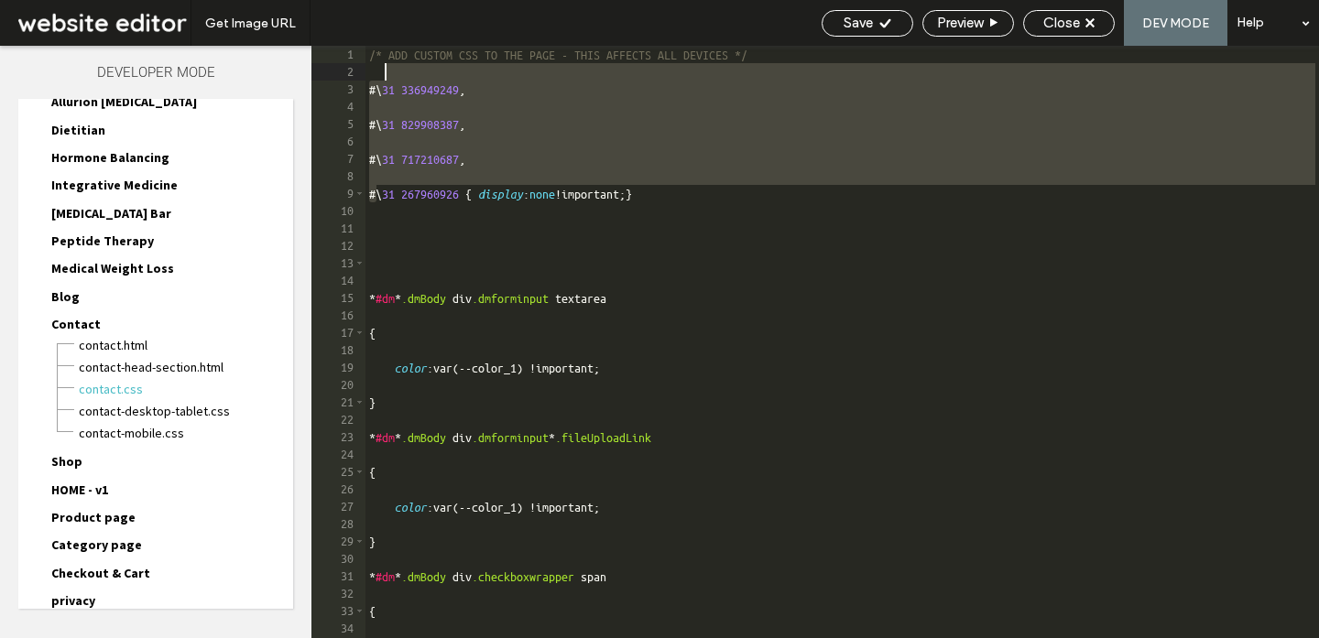
click at [389, 87] on div "/* ADD CUSTOM CSS TO THE PAGE - THIS AFFECTS ALL DEVICES */ #\ 31 336949249 , #…" at bounding box center [841, 359] width 953 height 627
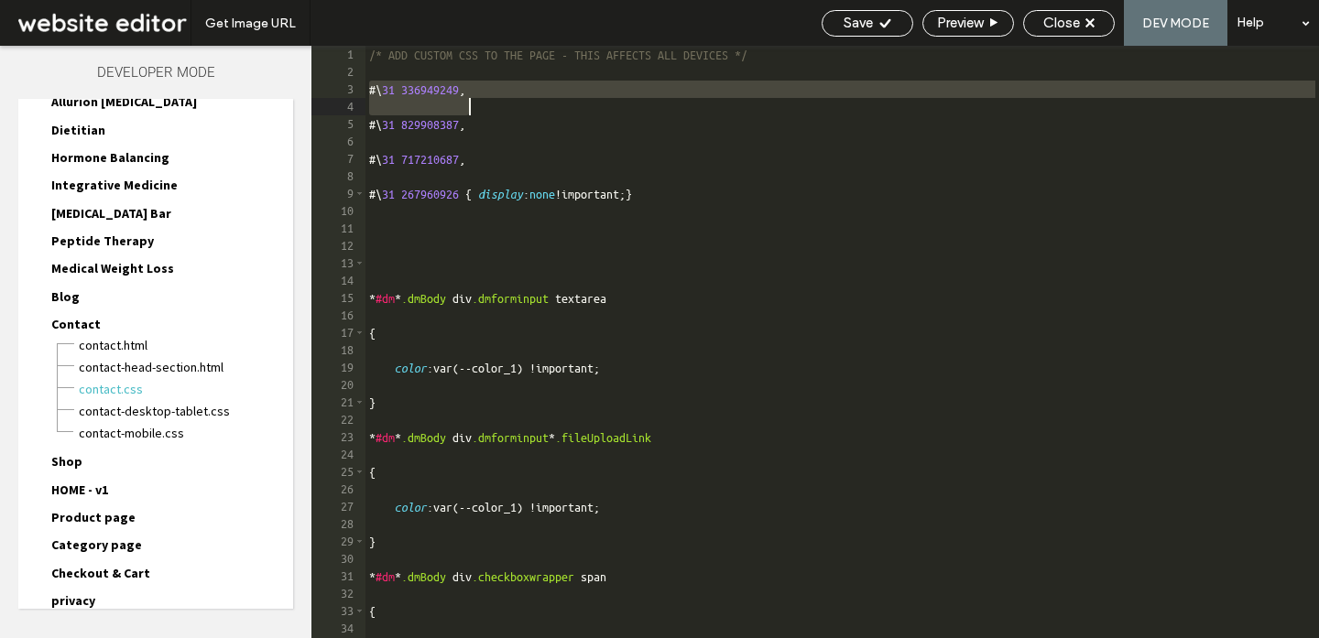
drag, startPoint x: 370, startPoint y: 85, endPoint x: 726, endPoint y: 266, distance: 399.7
click at [726, 266] on div "/* ADD CUSTOM CSS TO THE PAGE - THIS AFFECTS ALL DEVICES */ #\ 31 336949249 , #…" at bounding box center [841, 359] width 953 height 627
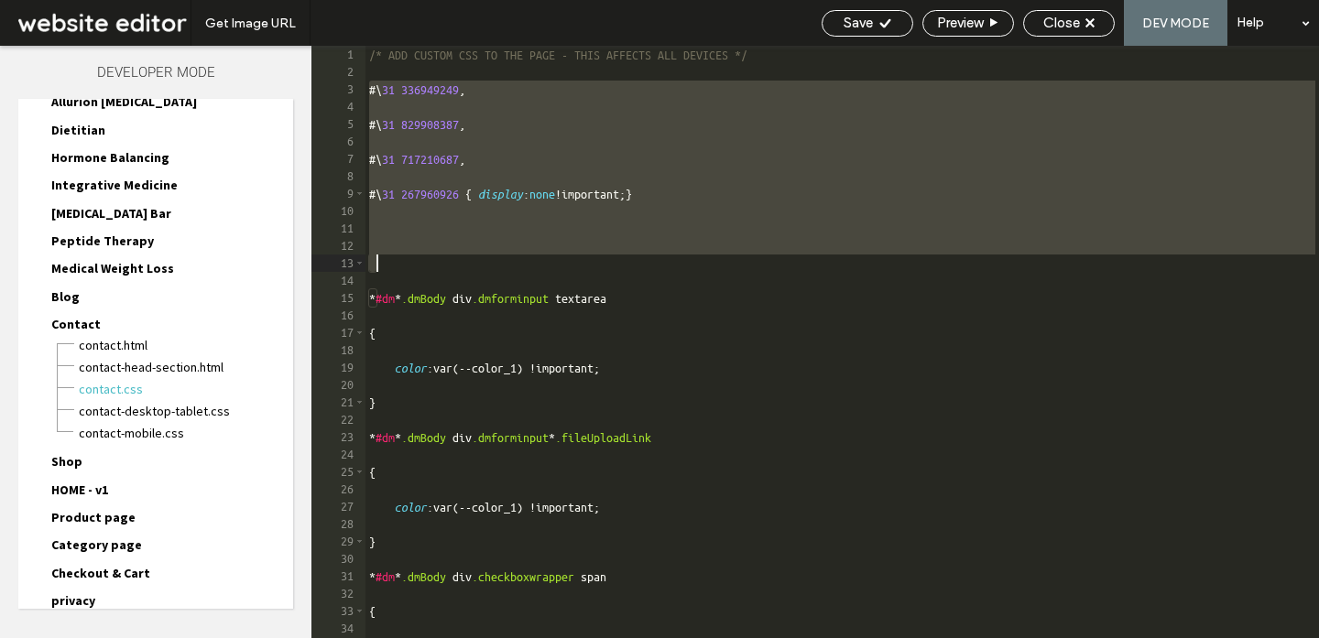
click at [743, 207] on div "/* ADD CUSTOM CSS TO THE PAGE - THIS AFFECTS ALL DEVICES */ #\ 31 336949249 , #…" at bounding box center [841, 359] width 953 height 627
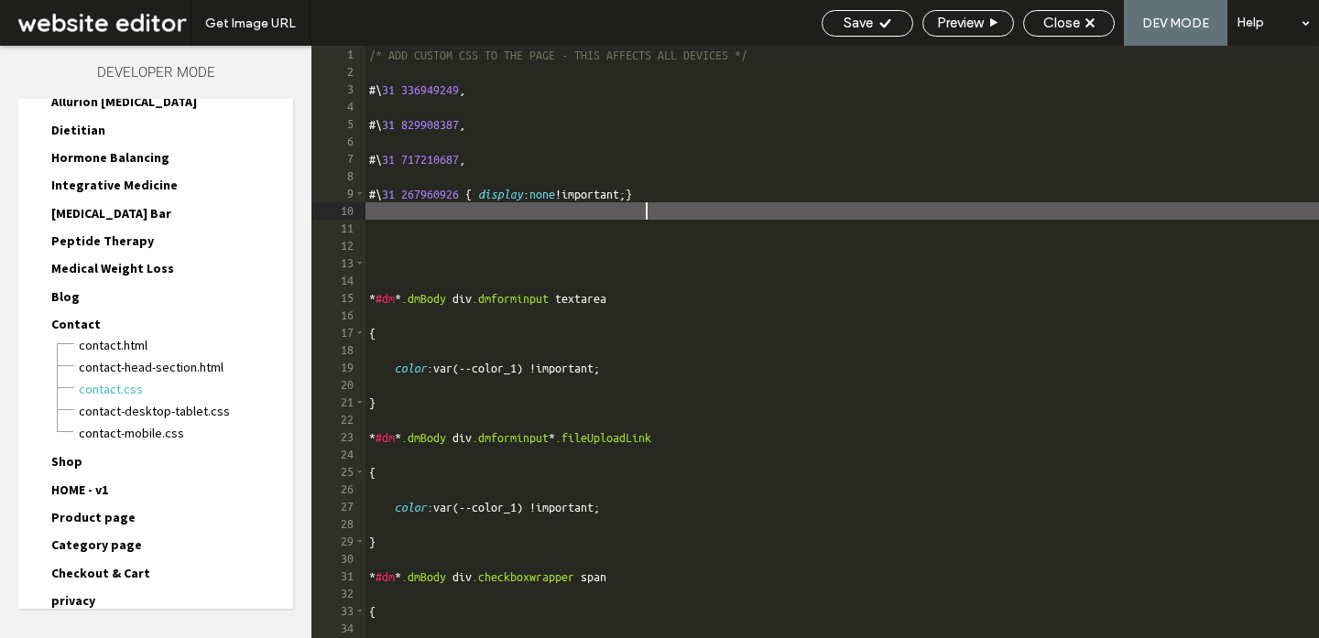
click at [733, 201] on div "/* ADD CUSTOM CSS TO THE PAGE - THIS AFFECTS ALL DEVICES */ #\ 31 336949249 , #…" at bounding box center [841, 359] width 953 height 627
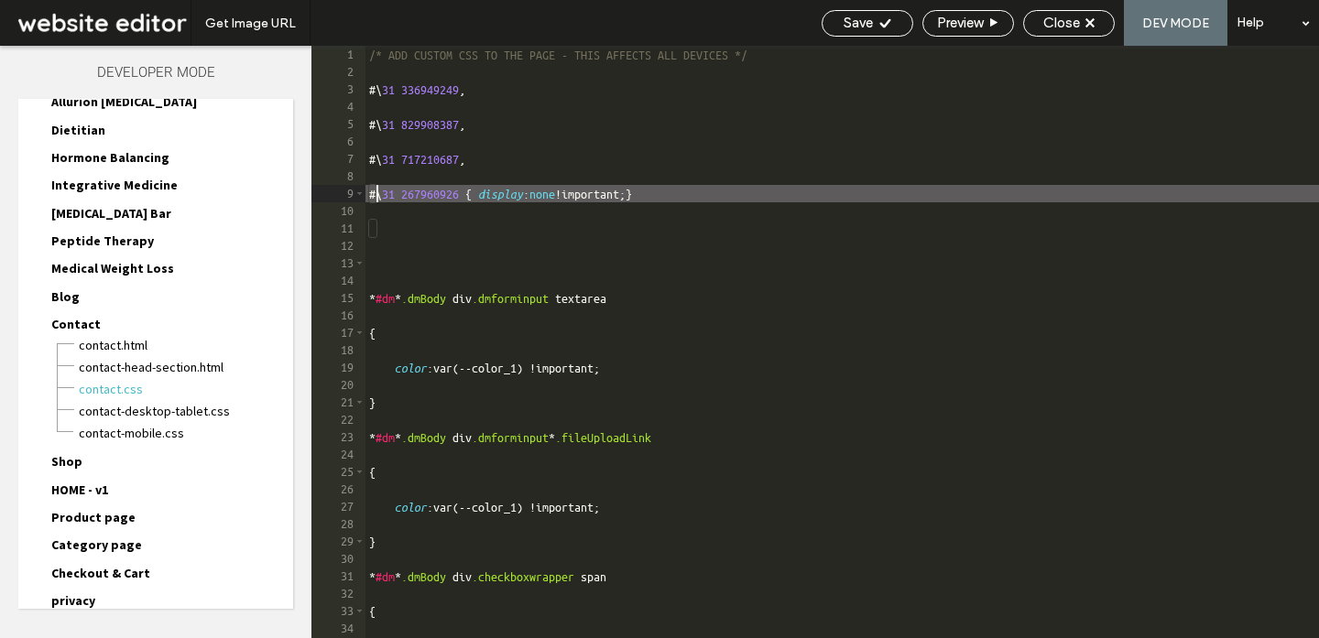
click at [717, 192] on div "/* ADD CUSTOM CSS TO THE PAGE - THIS AFFECTS ALL DEVICES */ #\ 31 336949249 , #…" at bounding box center [841, 359] width 953 height 627
click at [714, 197] on div "/* ADD CUSTOM CSS TO THE PAGE - THIS AFFECTS ALL DEVICES */ #\ 31 336949249 , #…" at bounding box center [841, 359] width 953 height 627
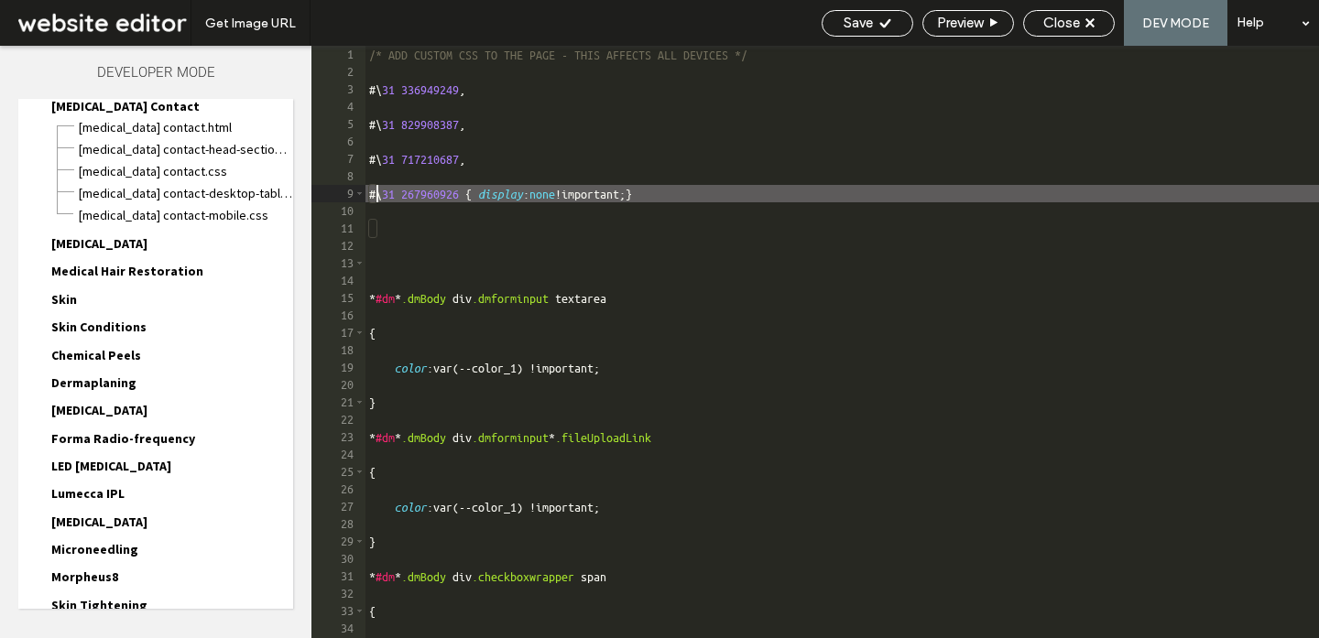
scroll to position [379, 0]
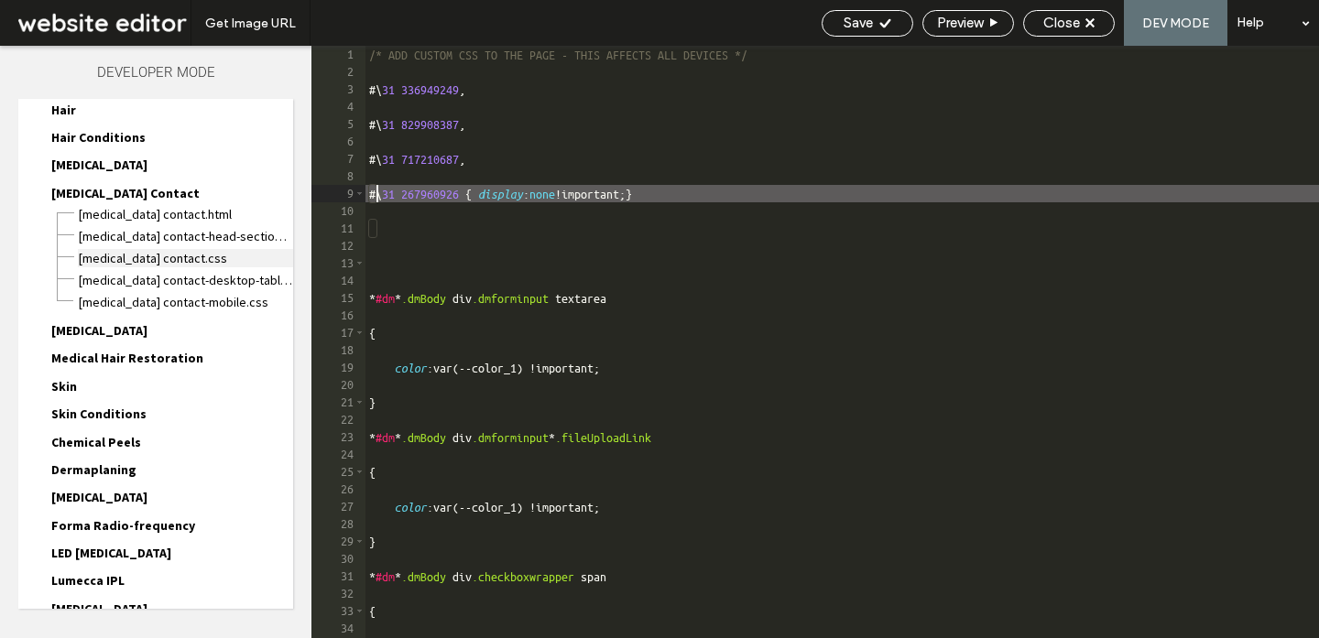
click at [139, 249] on span "Hair Transplants Contact.css" at bounding box center [185, 258] width 215 height 18
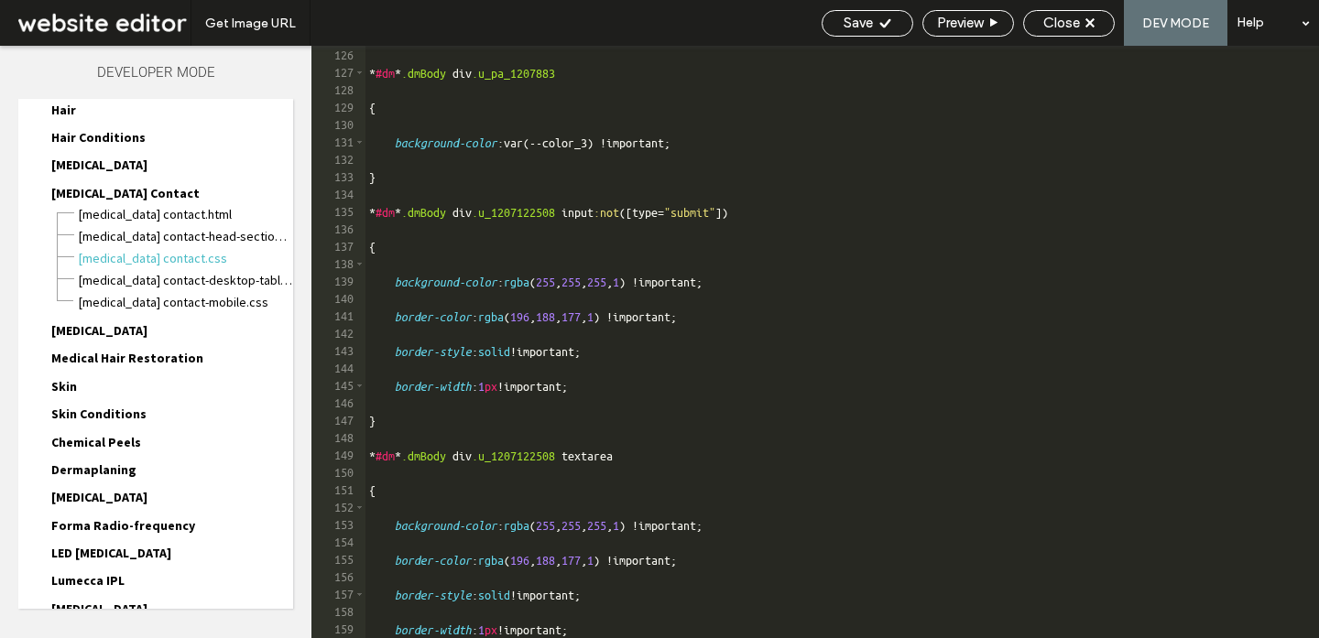
scroll to position [2365, 0]
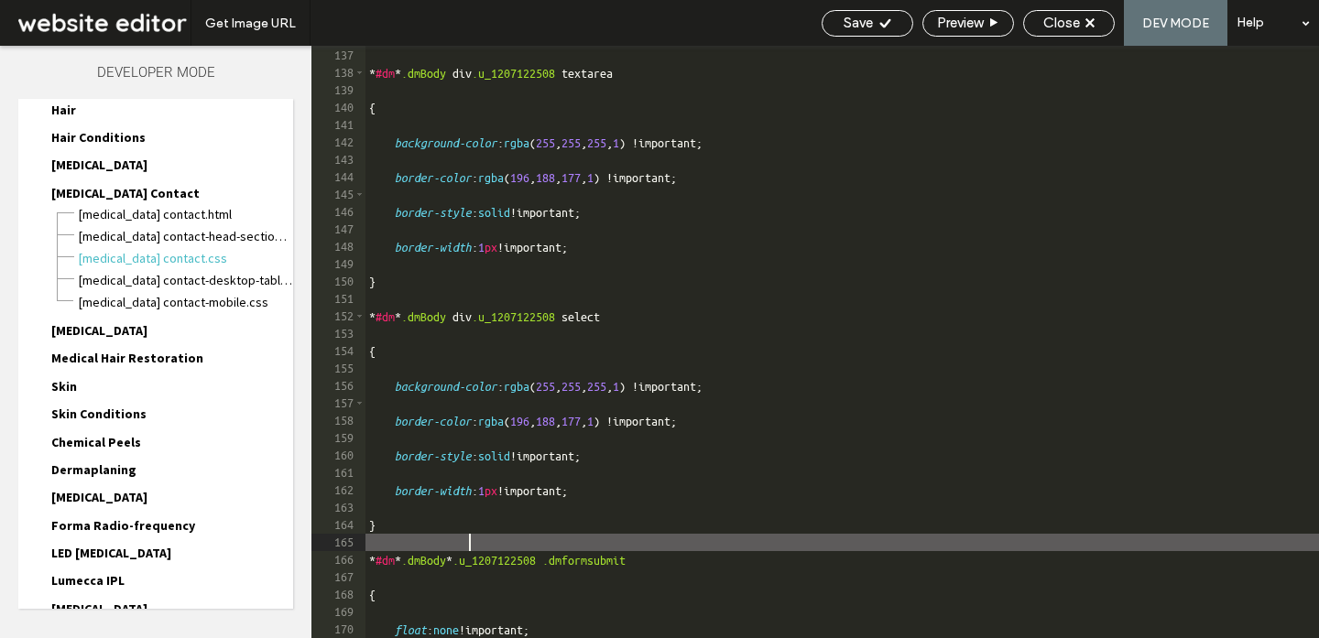
click at [469, 537] on div "} * #dm * .dmBody div .u_1207122508 textarea { background-color : rgba ( 255 , …" at bounding box center [841, 342] width 953 height 627
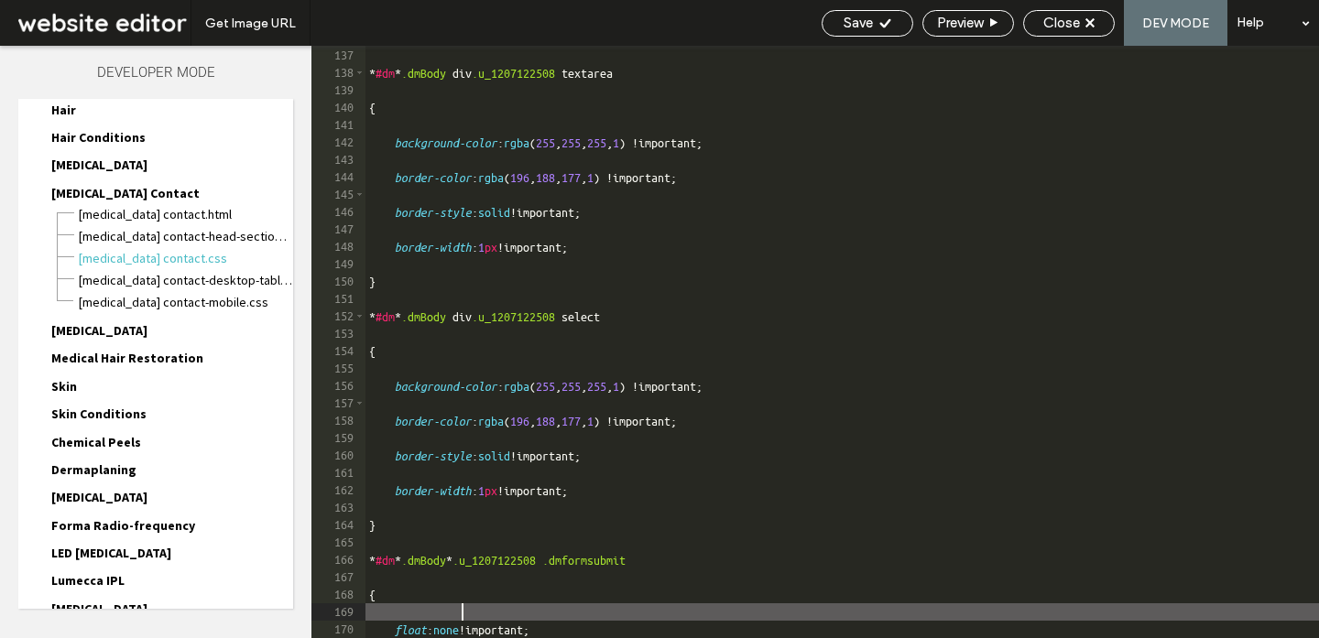
click at [462, 611] on div "} * #dm * .dmBody div .u_1207122508 textarea { background-color : rgba ( 255 , …" at bounding box center [841, 342] width 953 height 627
type textarea "**********"
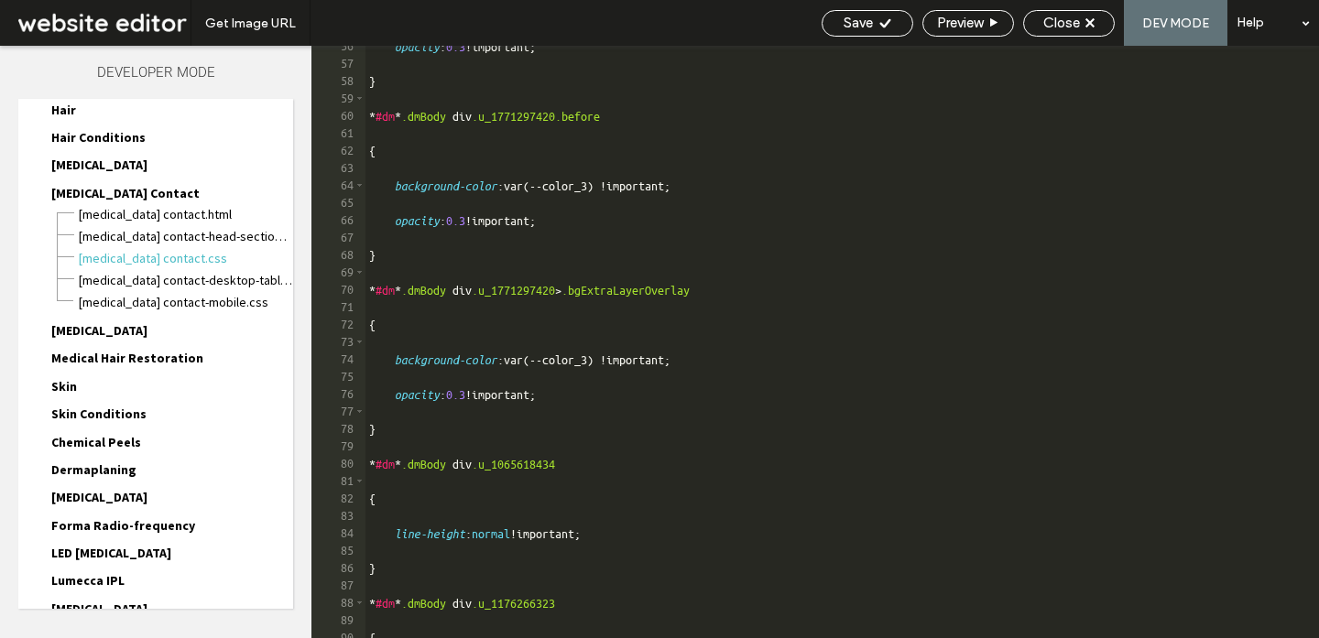
scroll to position [363, 0]
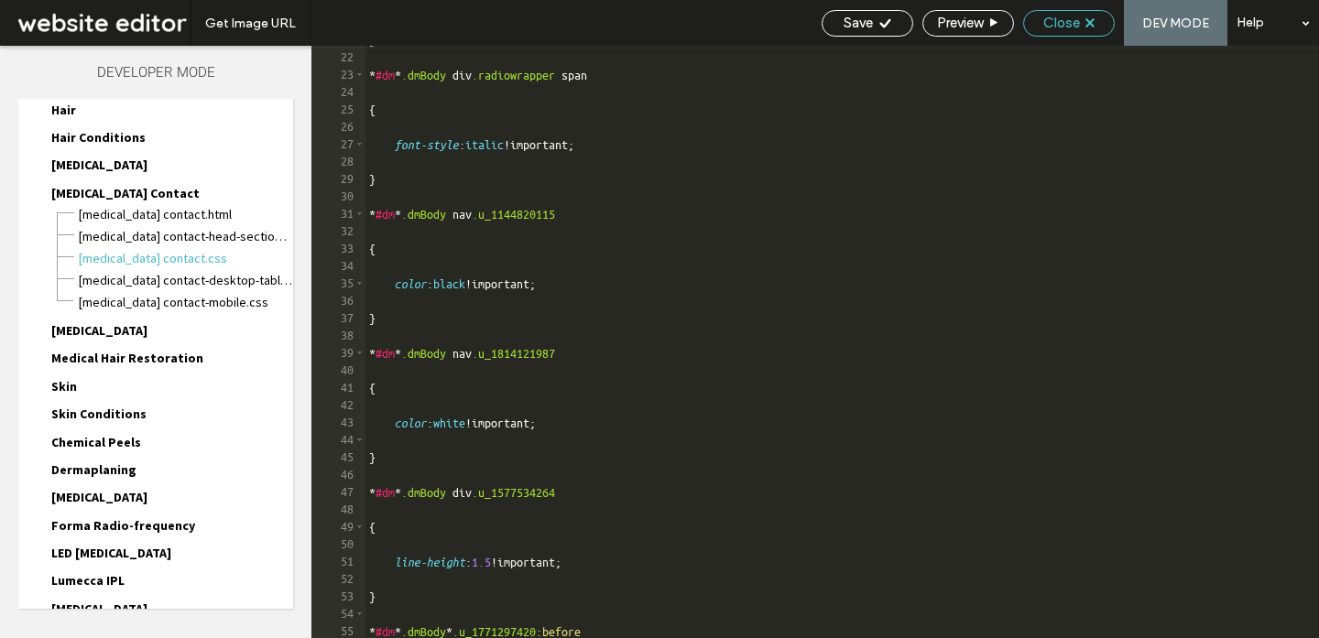
click at [1088, 29] on div "Close" at bounding box center [1069, 23] width 90 height 16
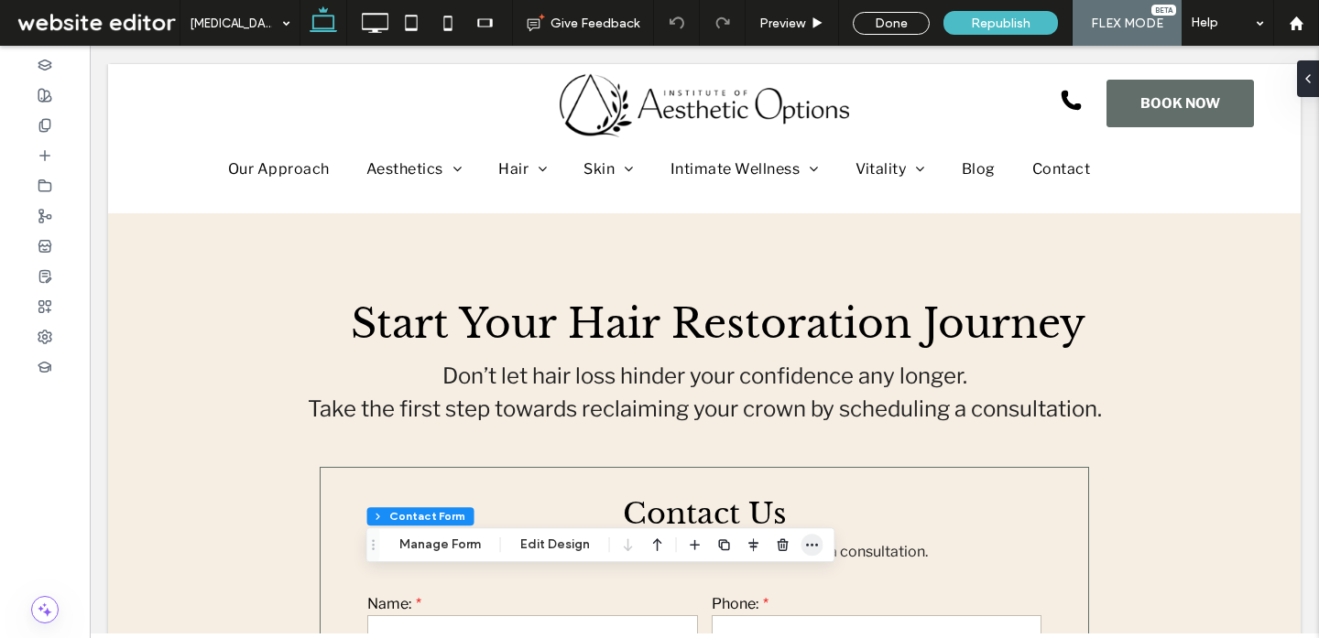
click at [810, 539] on icon "button" at bounding box center [812, 545] width 15 height 15
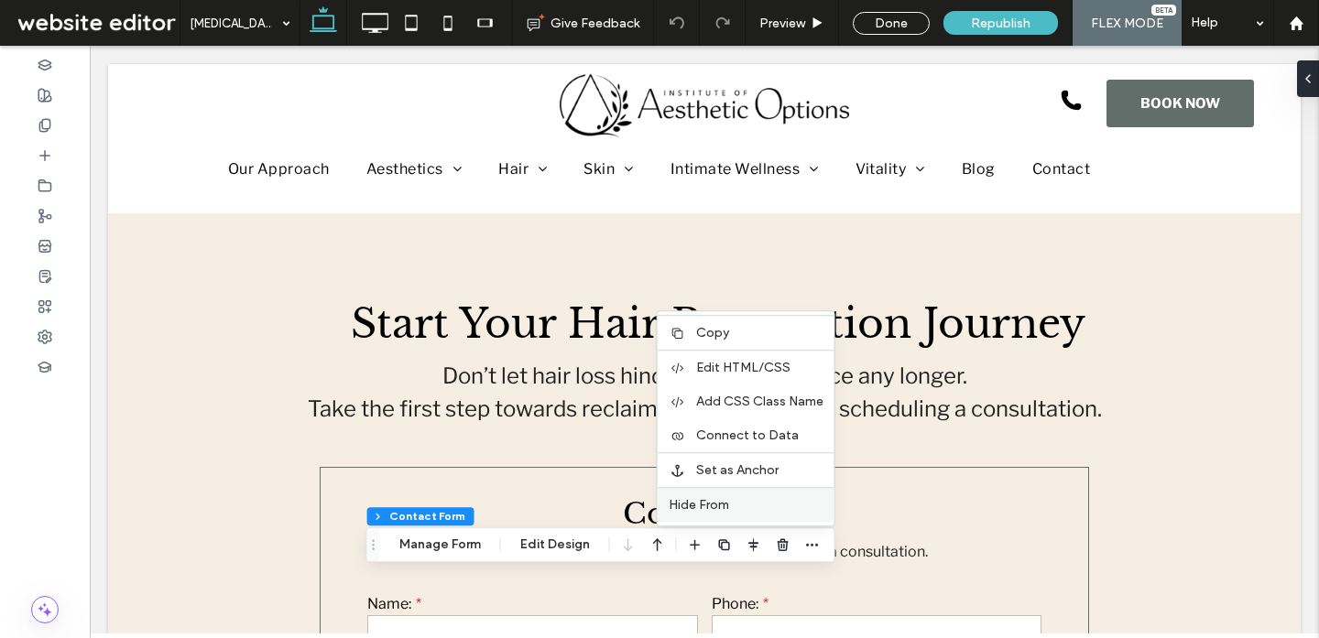
click at [761, 513] on div "Hide From" at bounding box center [745, 504] width 177 height 35
type input "*"
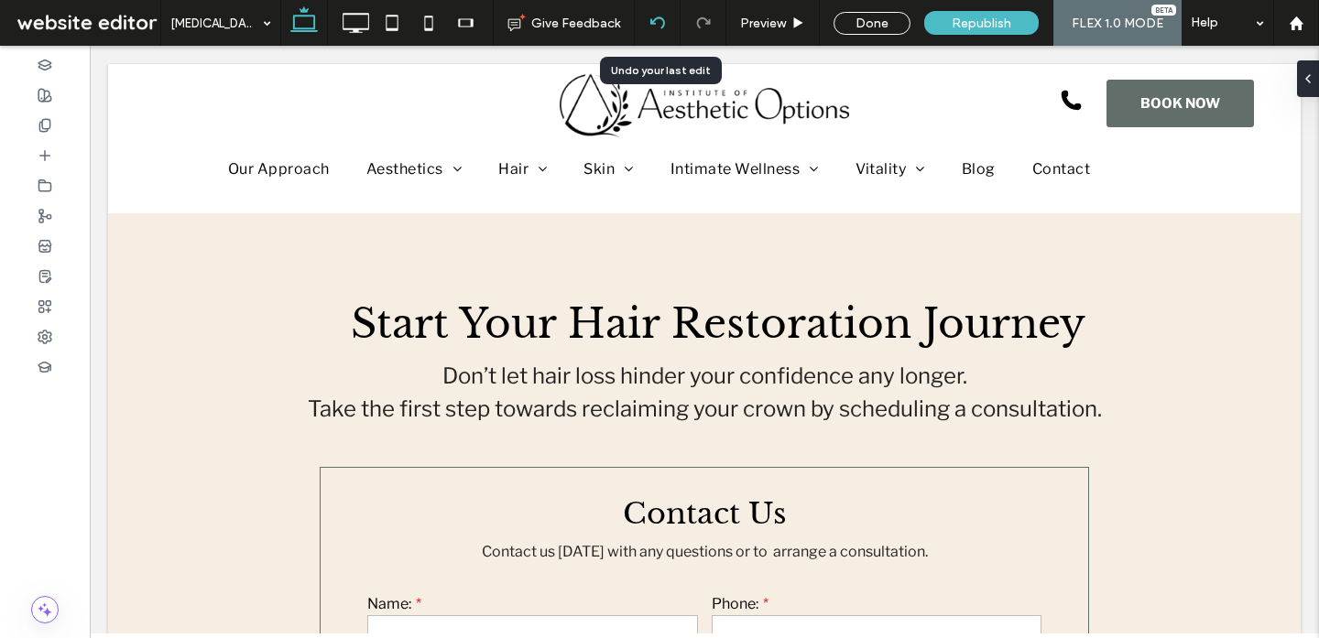
click at [664, 24] on use at bounding box center [656, 22] width 15 height 12
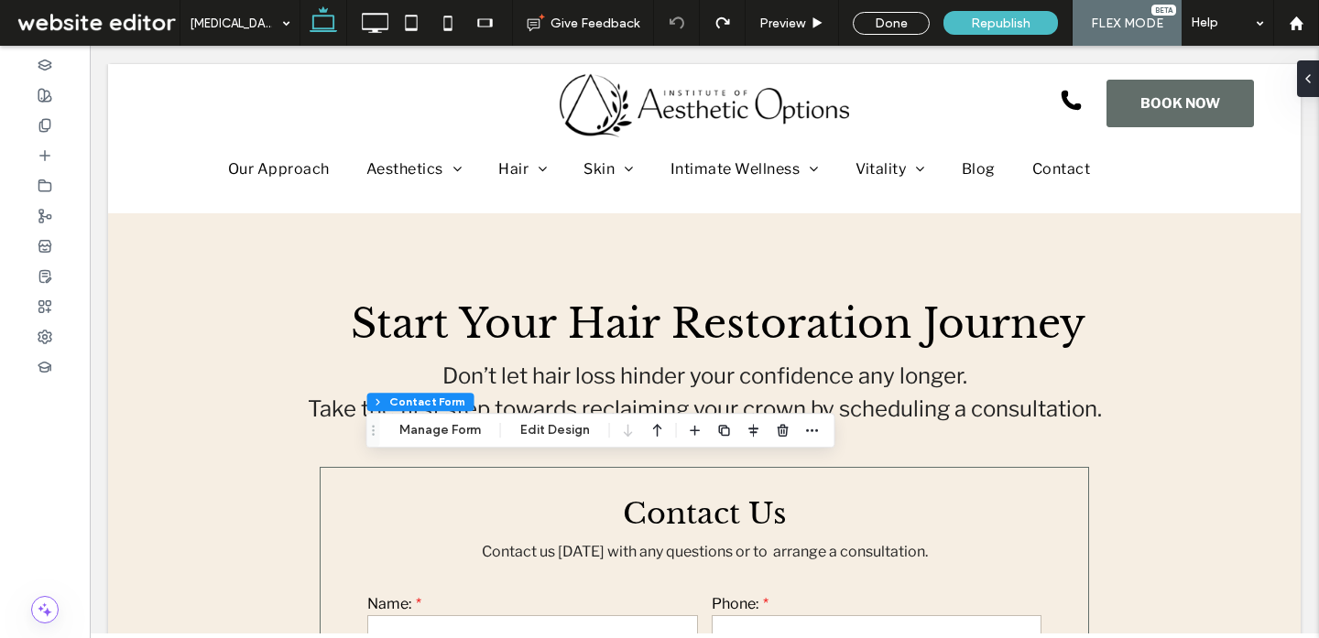
type input "*"
type input "***"
type input "*"
type input "***"
click at [814, 438] on span "button" at bounding box center [812, 430] width 22 height 22
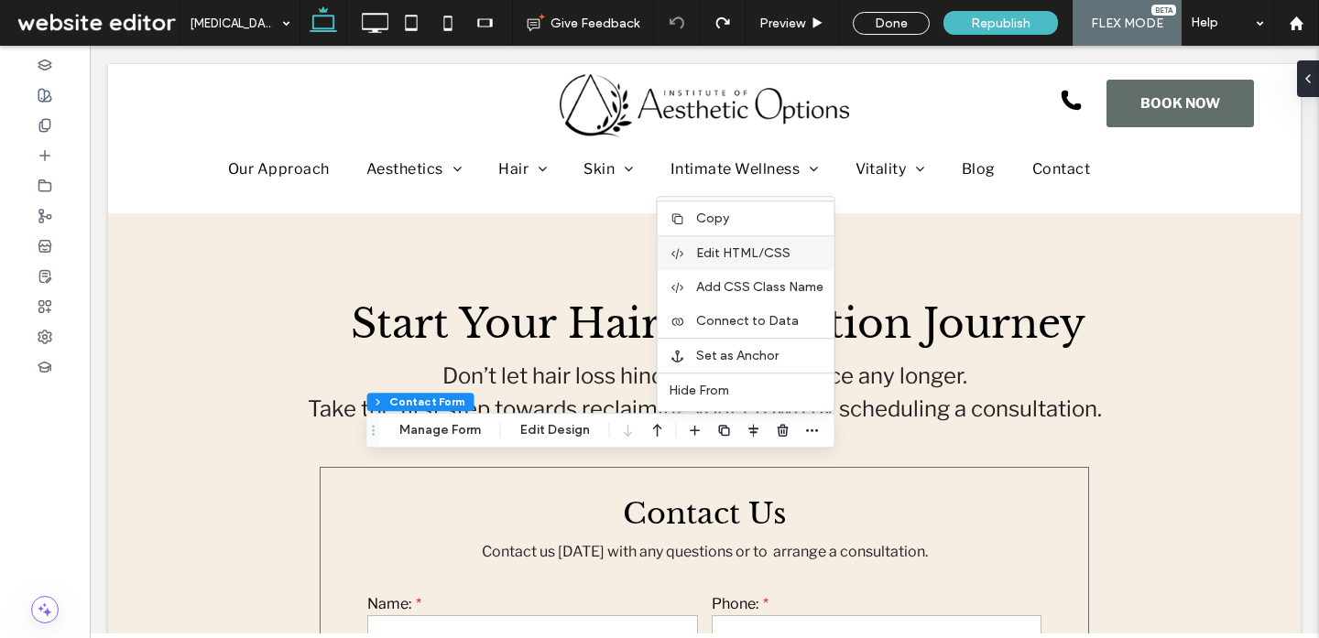
click at [775, 262] on div "Edit HTML/CSS" at bounding box center [745, 252] width 177 height 35
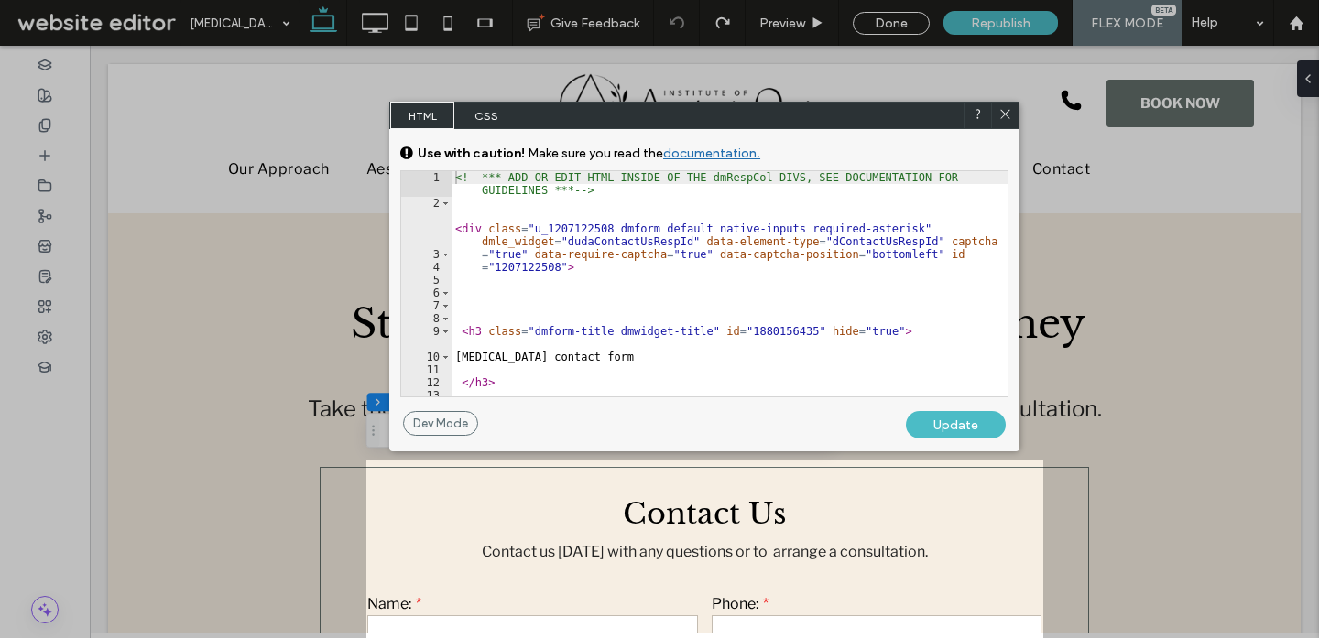
click at [464, 113] on span "CSS" at bounding box center [486, 115] width 64 height 27
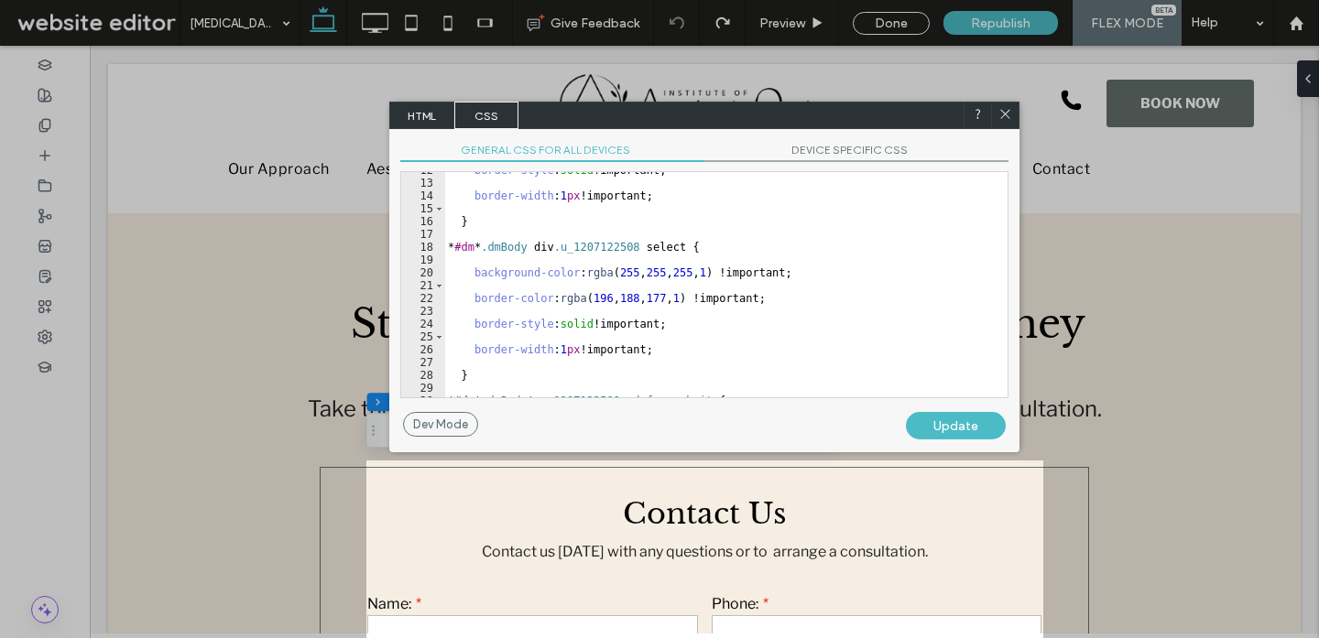
scroll to position [198, 0]
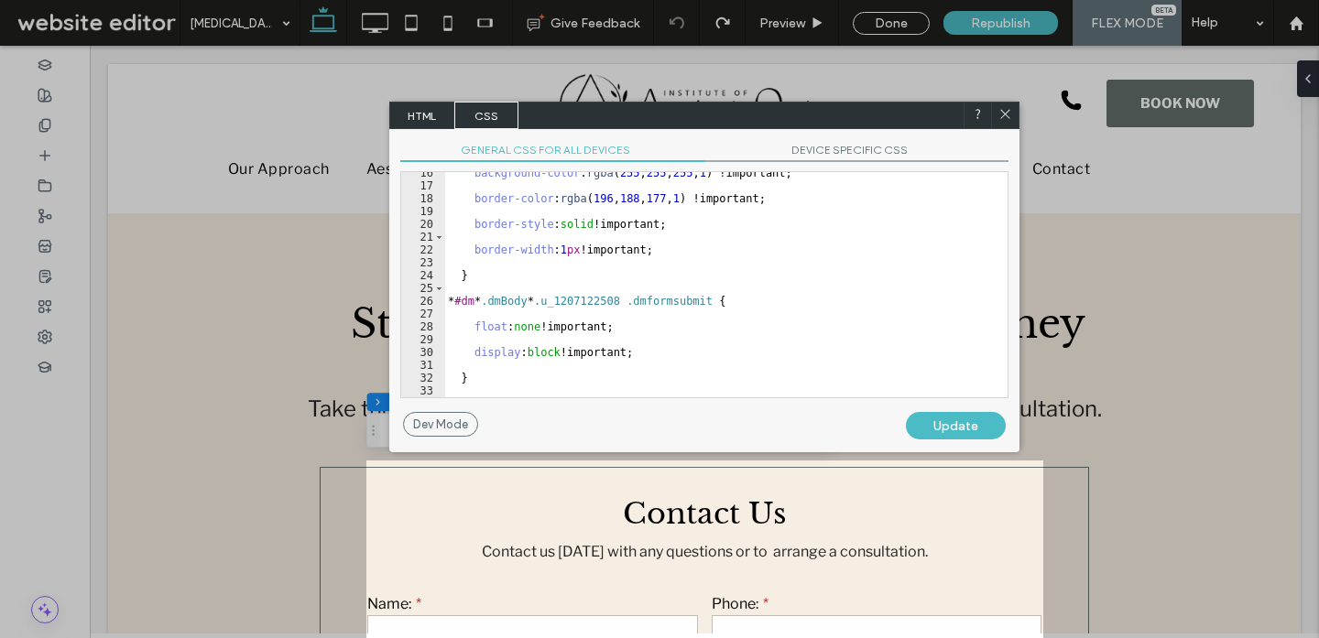
type textarea "**********"
click at [933, 353] on div "background-color : rgba ( 255 , 255 , 255 , 1 ) !important; border-color : rgba…" at bounding box center [725, 292] width 563 height 251
click at [1010, 105] on div at bounding box center [1004, 115] width 27 height 27
click at [1005, 111] on icon at bounding box center [1005, 114] width 14 height 14
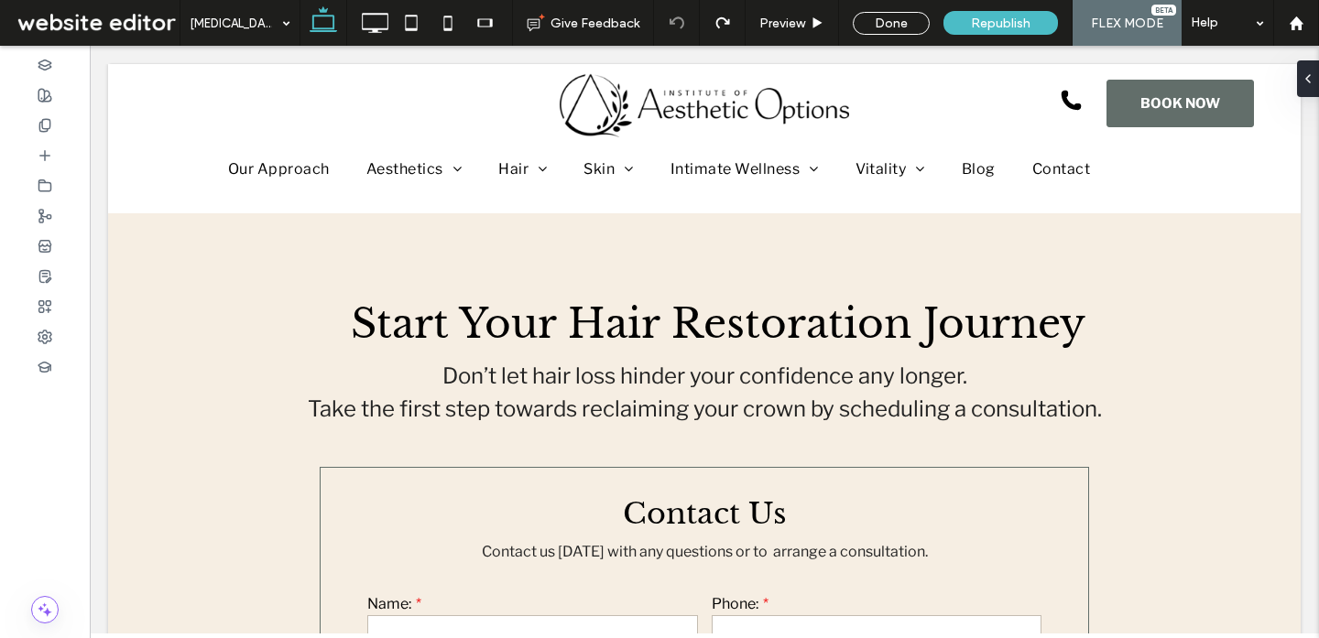
type input "**"
type input "****"
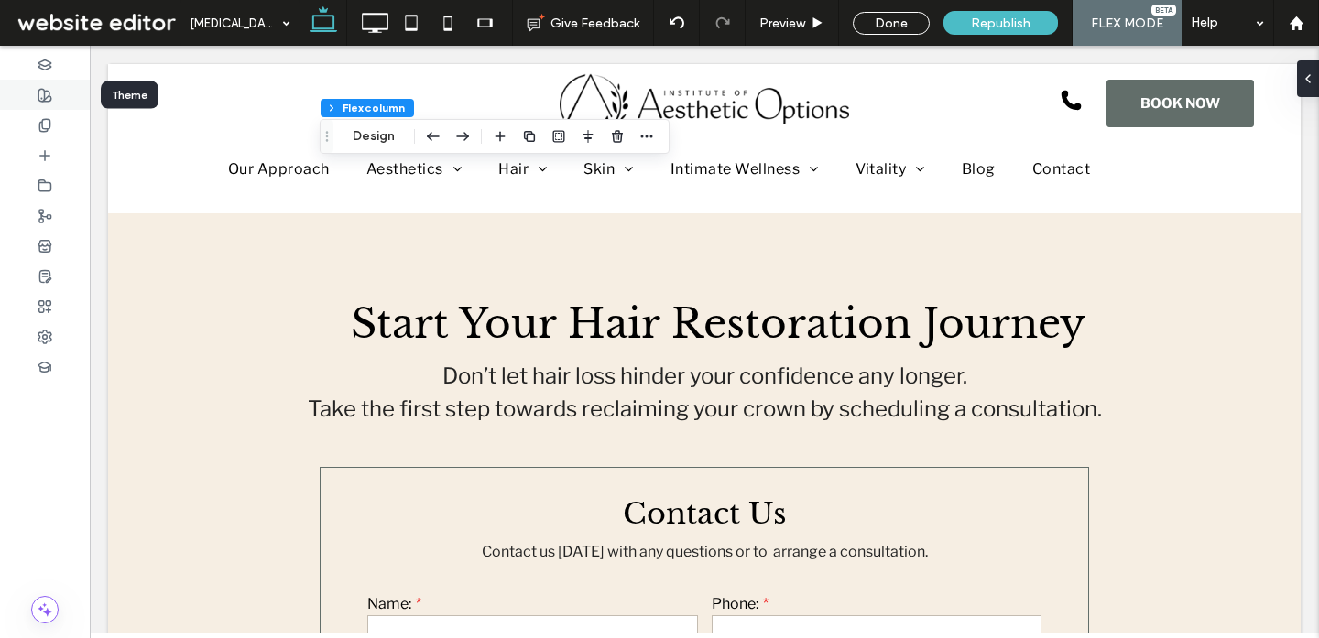
click at [39, 92] on icon at bounding box center [45, 95] width 15 height 15
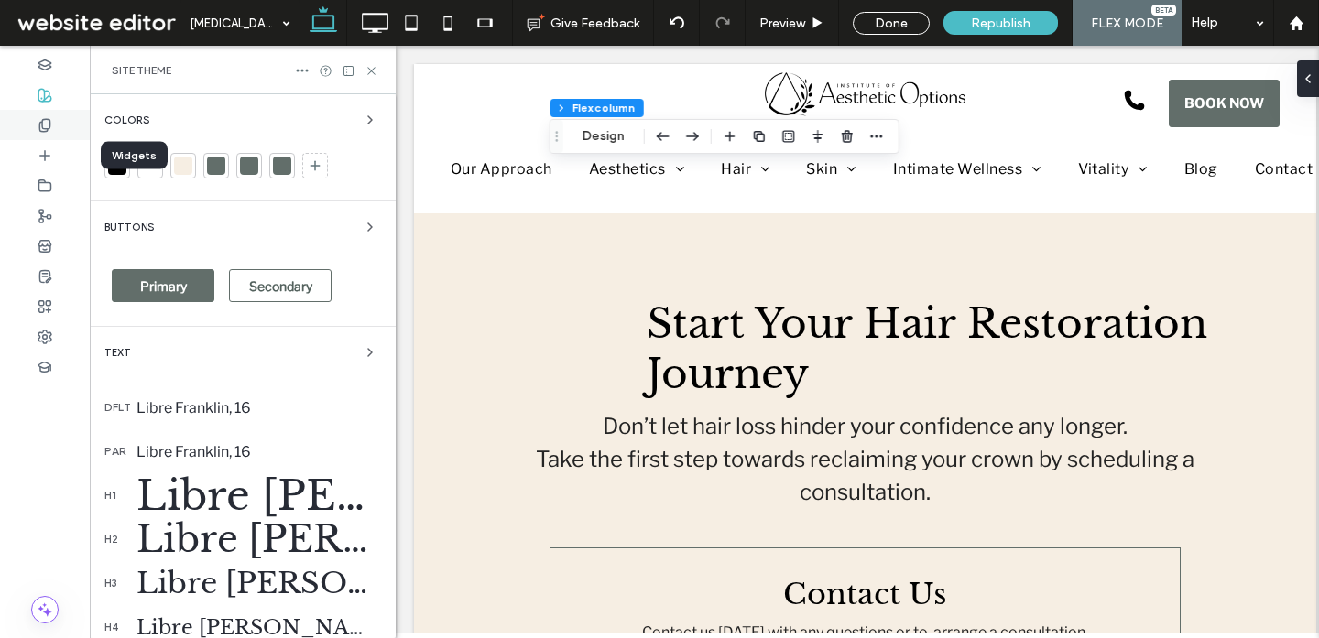
click at [54, 128] on div at bounding box center [45, 125] width 90 height 30
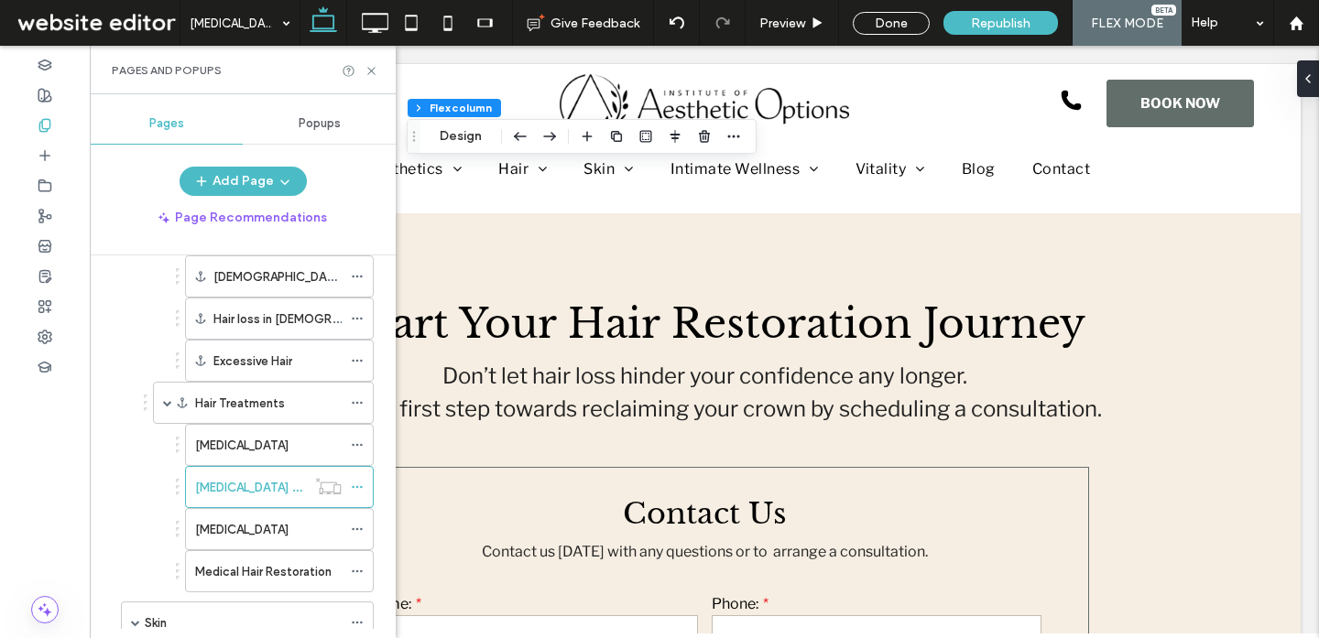
scroll to position [271, 0]
click at [274, 448] on label "Hair Transplants" at bounding box center [241, 444] width 93 height 32
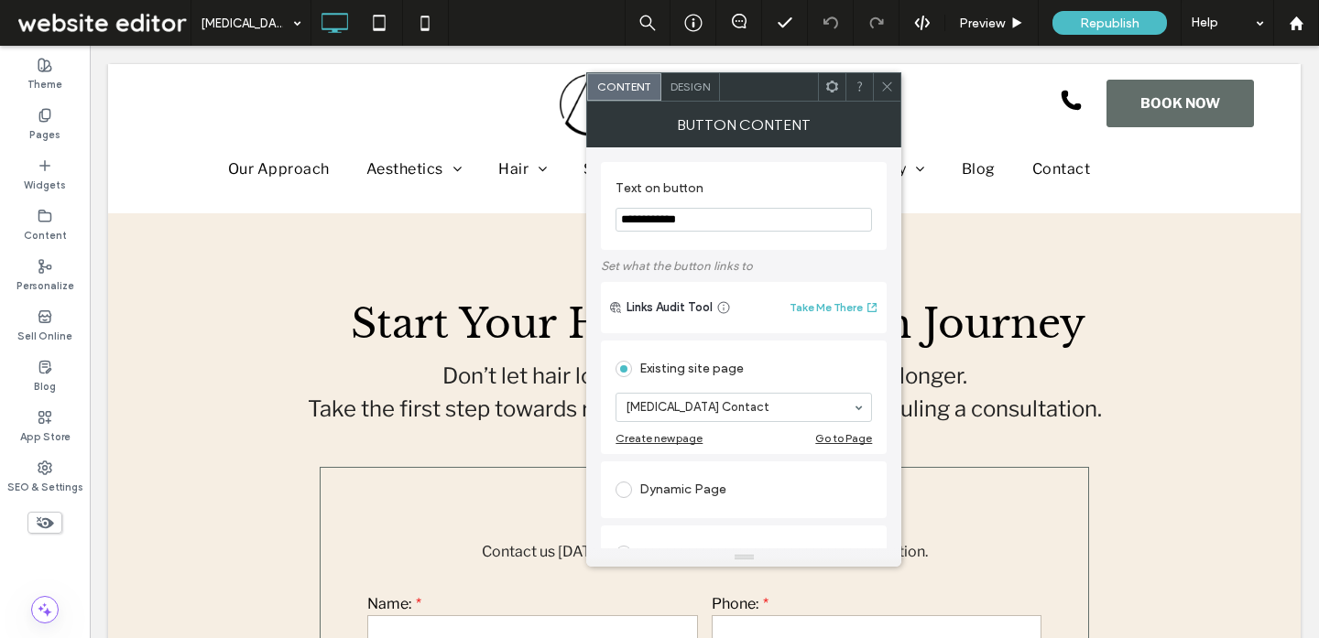
click at [885, 92] on icon at bounding box center [887, 87] width 14 height 14
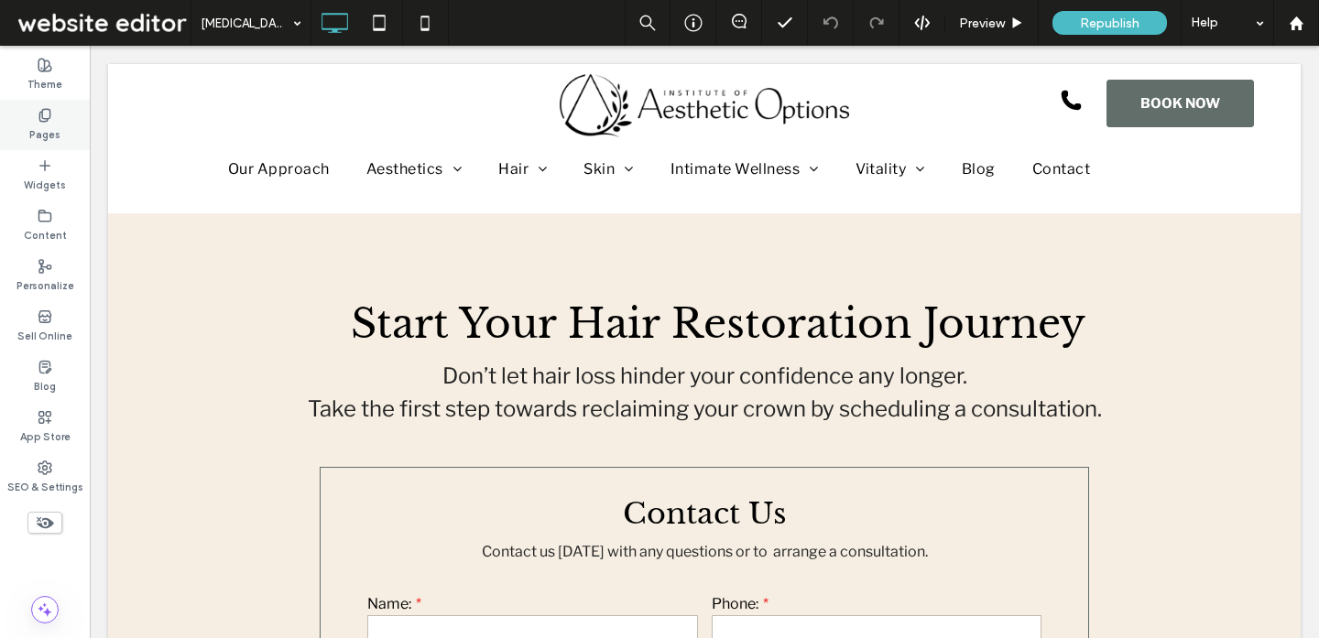
click at [61, 142] on div "Pages" at bounding box center [45, 125] width 90 height 50
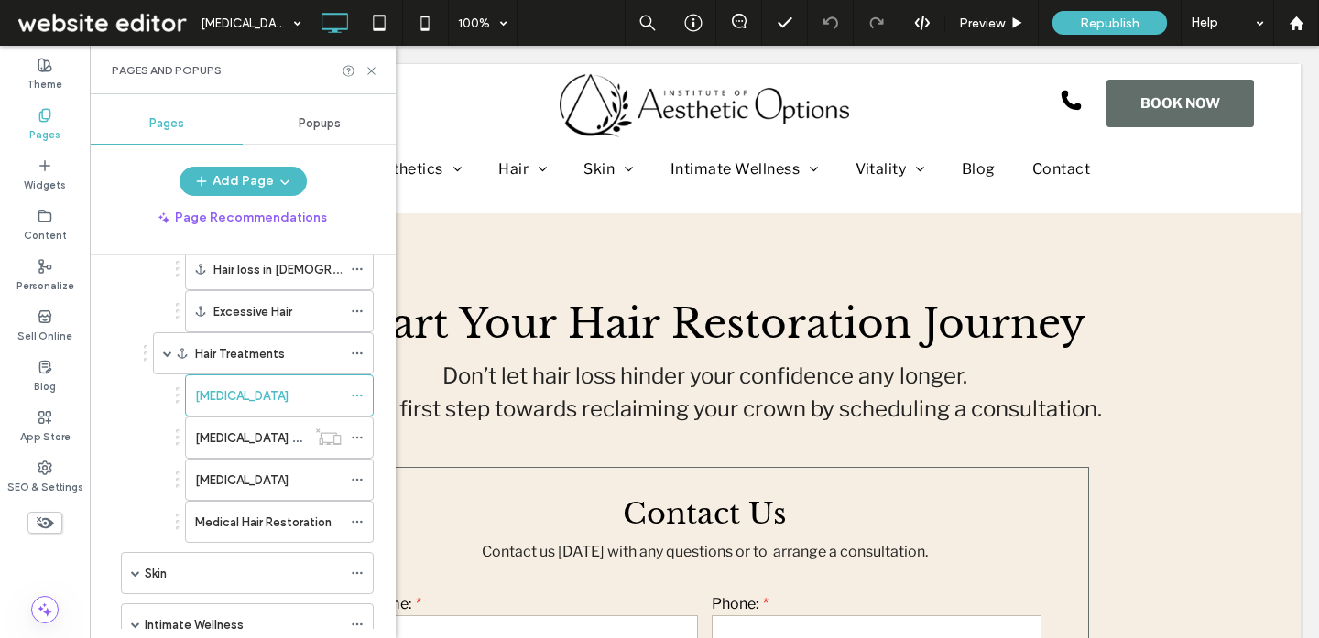
scroll to position [320, 0]
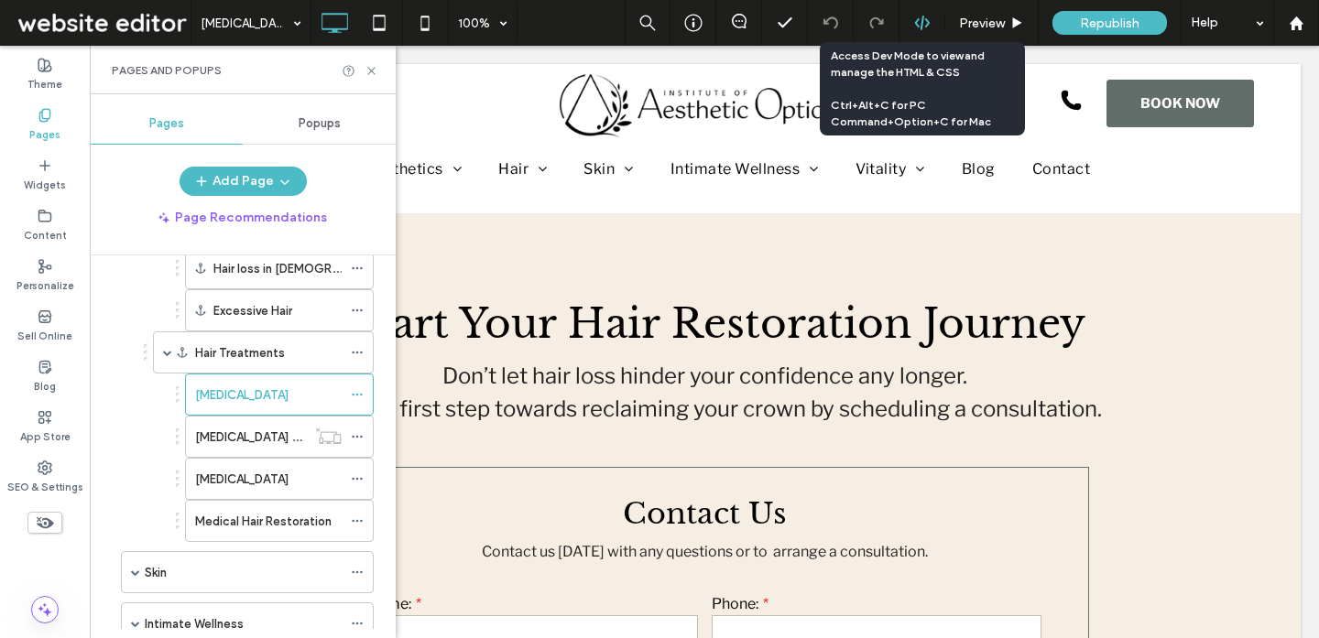
click at [925, 18] on use at bounding box center [921, 23] width 15 height 15
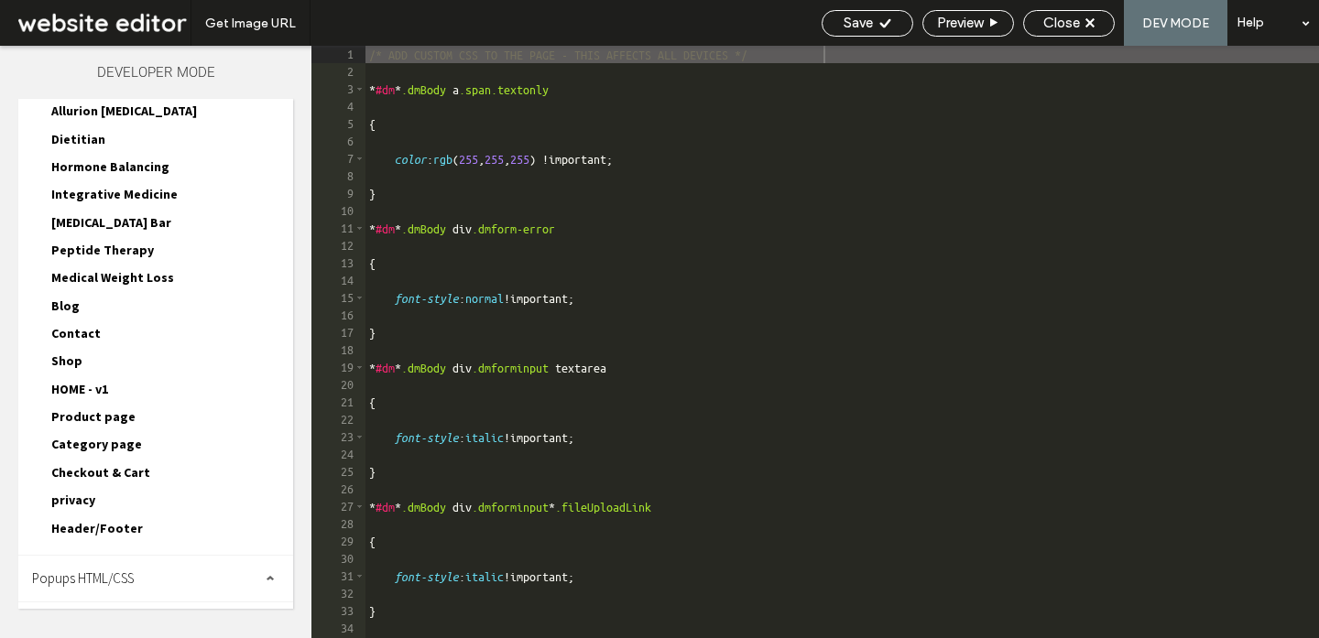
scroll to position [1445, 0]
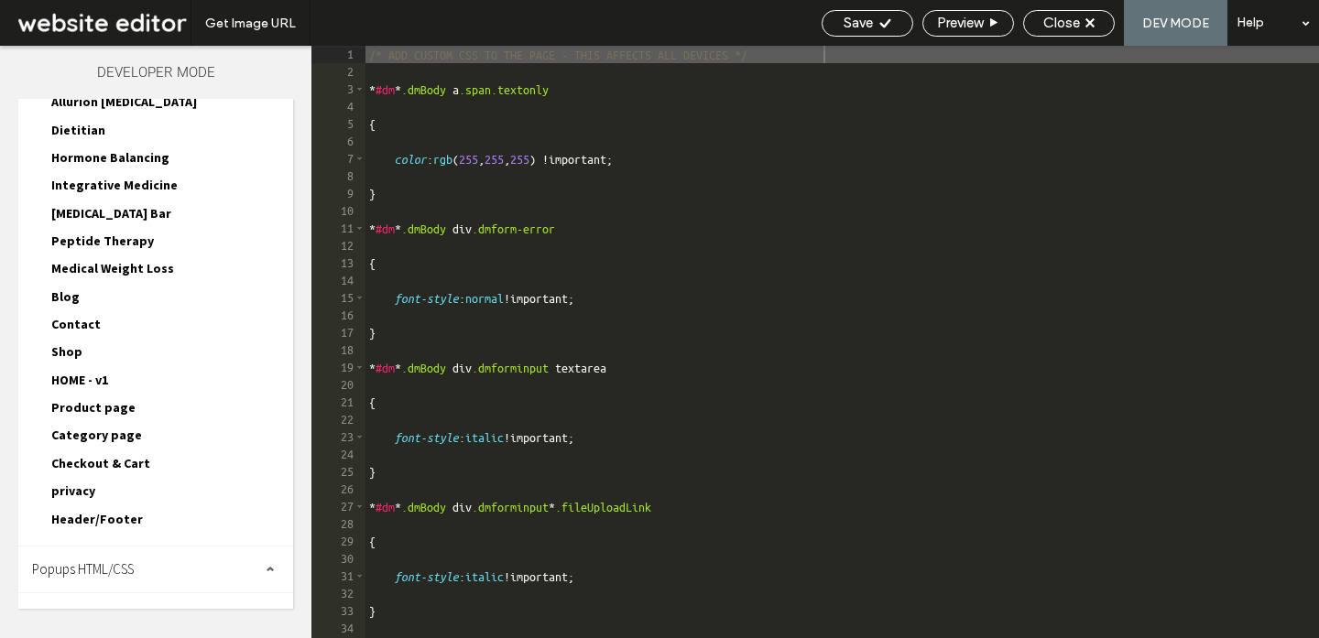
click at [73, 316] on span "Contact" at bounding box center [75, 324] width 49 height 16
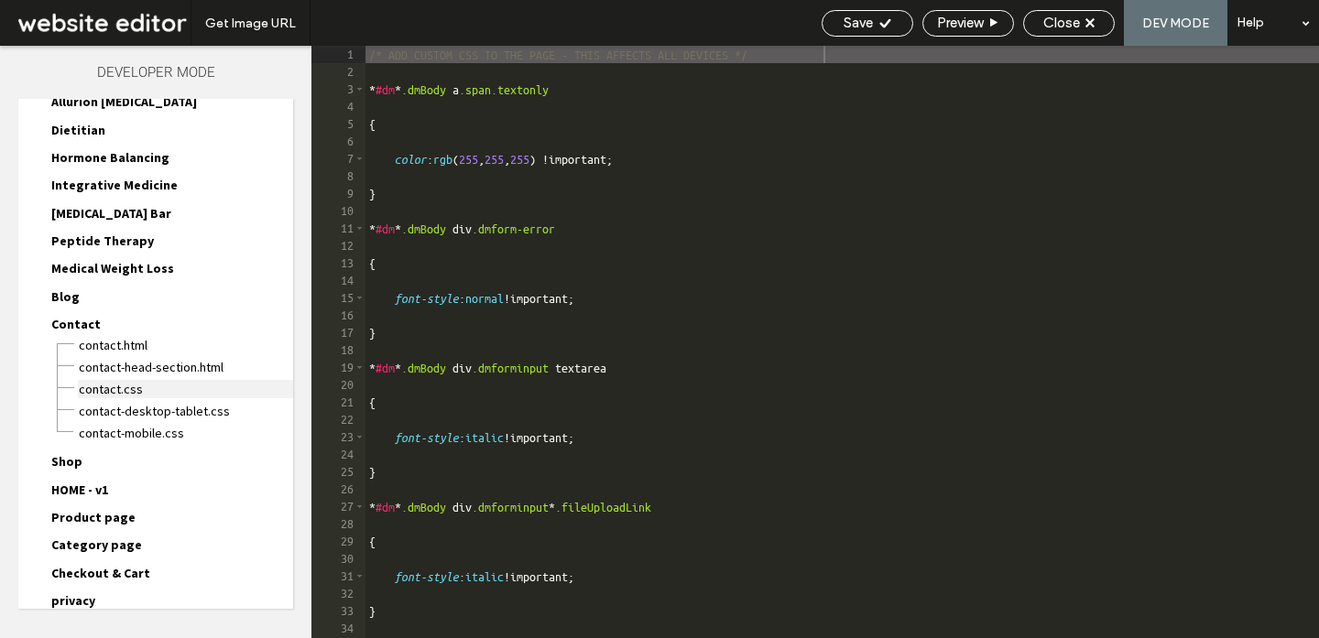
click at [132, 380] on span "Contact.css" at bounding box center [185, 389] width 215 height 18
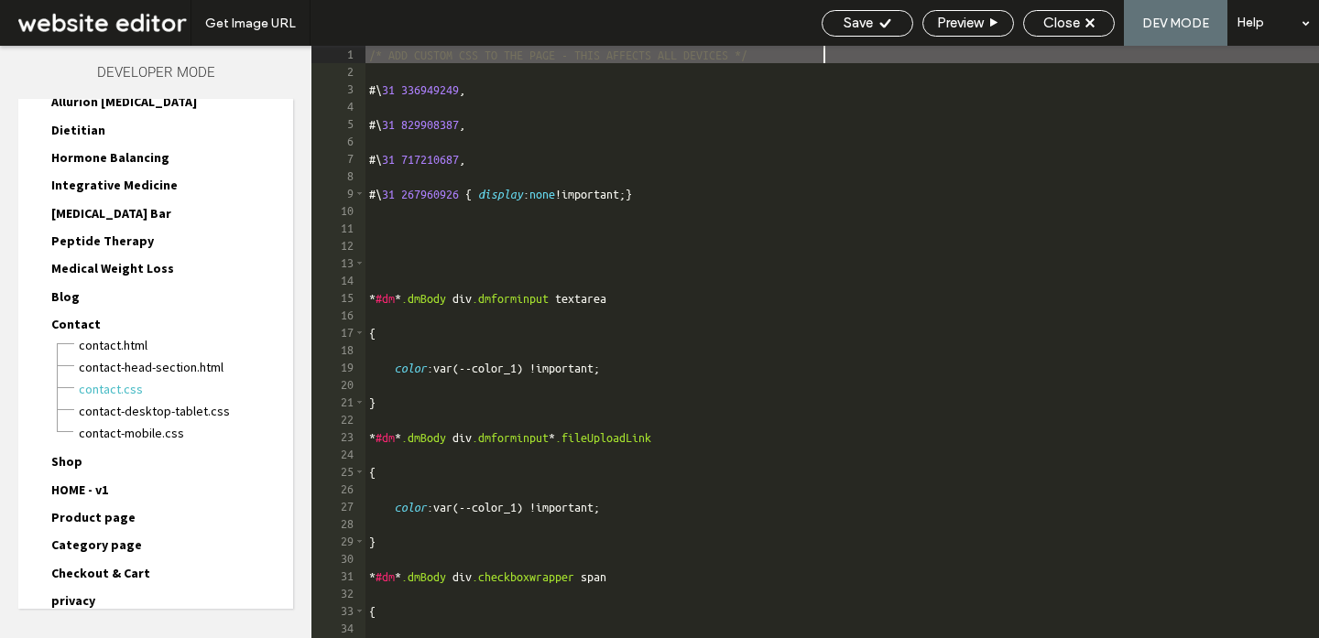
drag, startPoint x: 727, startPoint y: 201, endPoint x: 657, endPoint y: 79, distance: 141.1
click at [703, 171] on div "/* ADD CUSTOM CSS TO THE PAGE - THIS AFFECTS ALL DEVICES */ #\ 31 336949249 , #…" at bounding box center [841, 359] width 953 height 627
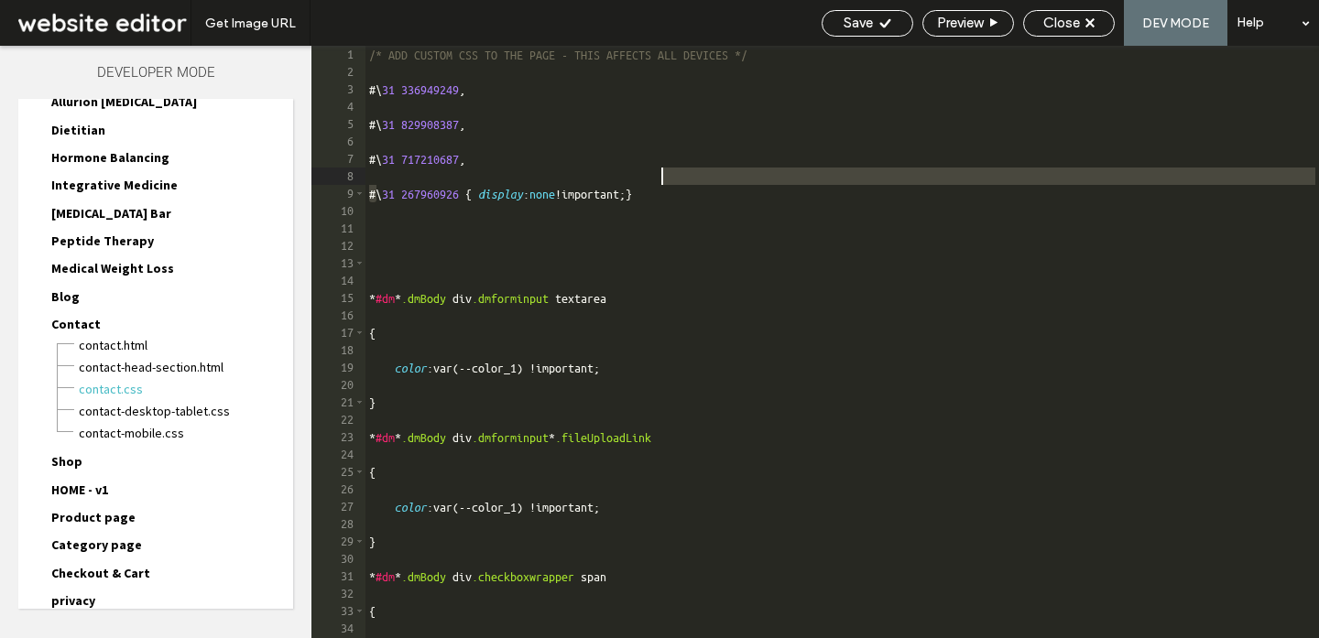
click at [497, 207] on div "/* ADD CUSTOM CSS TO THE PAGE - THIS AFFECTS ALL DEVICES */ #\ 31 336949249 , #…" at bounding box center [841, 359] width 953 height 627
type textarea "**********"
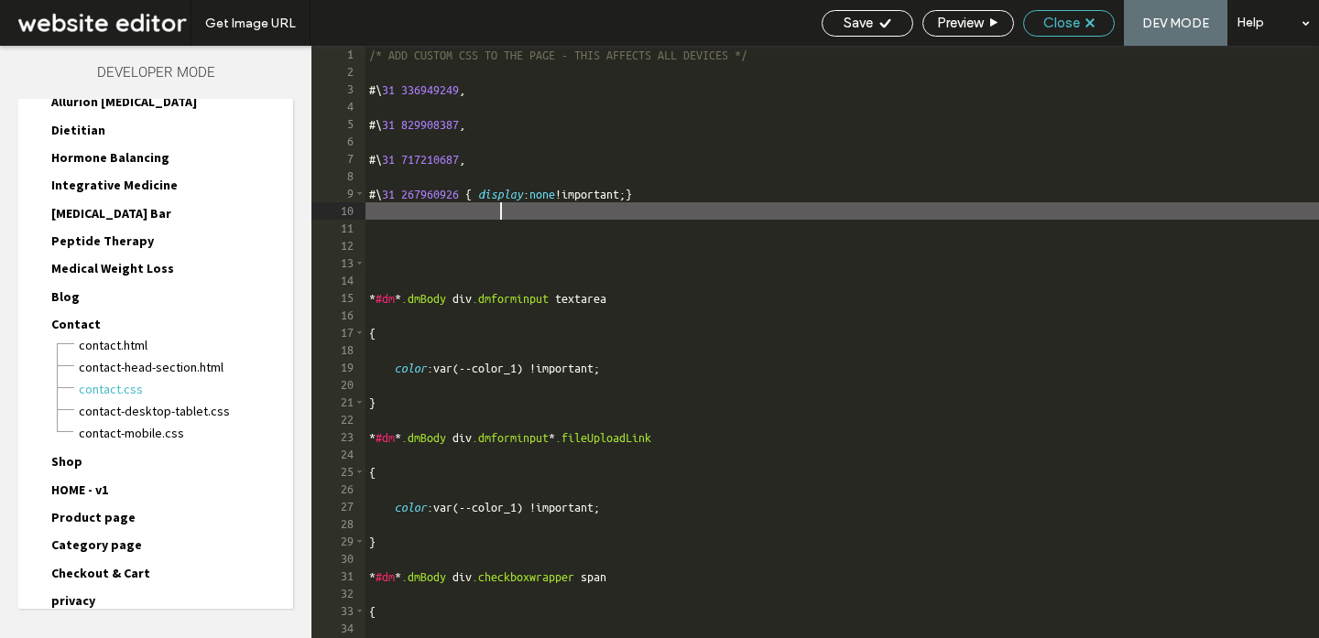
click at [1090, 25] on icon at bounding box center [1089, 22] width 9 height 9
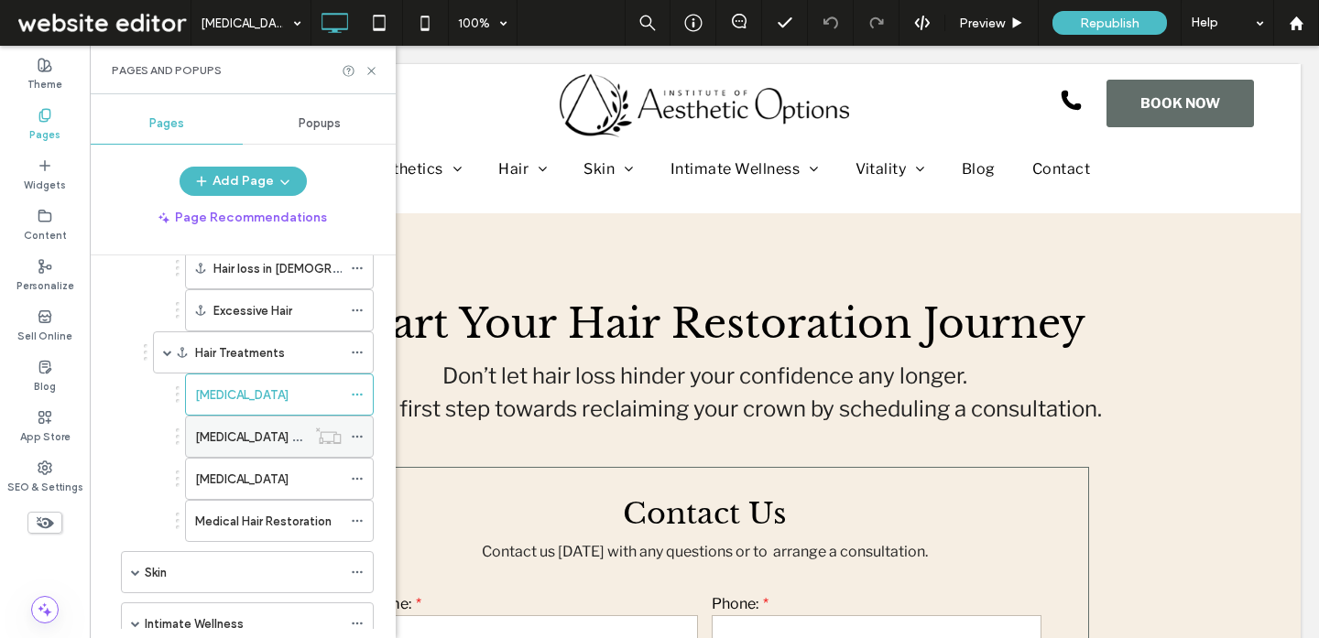
click at [359, 433] on icon at bounding box center [357, 436] width 13 height 13
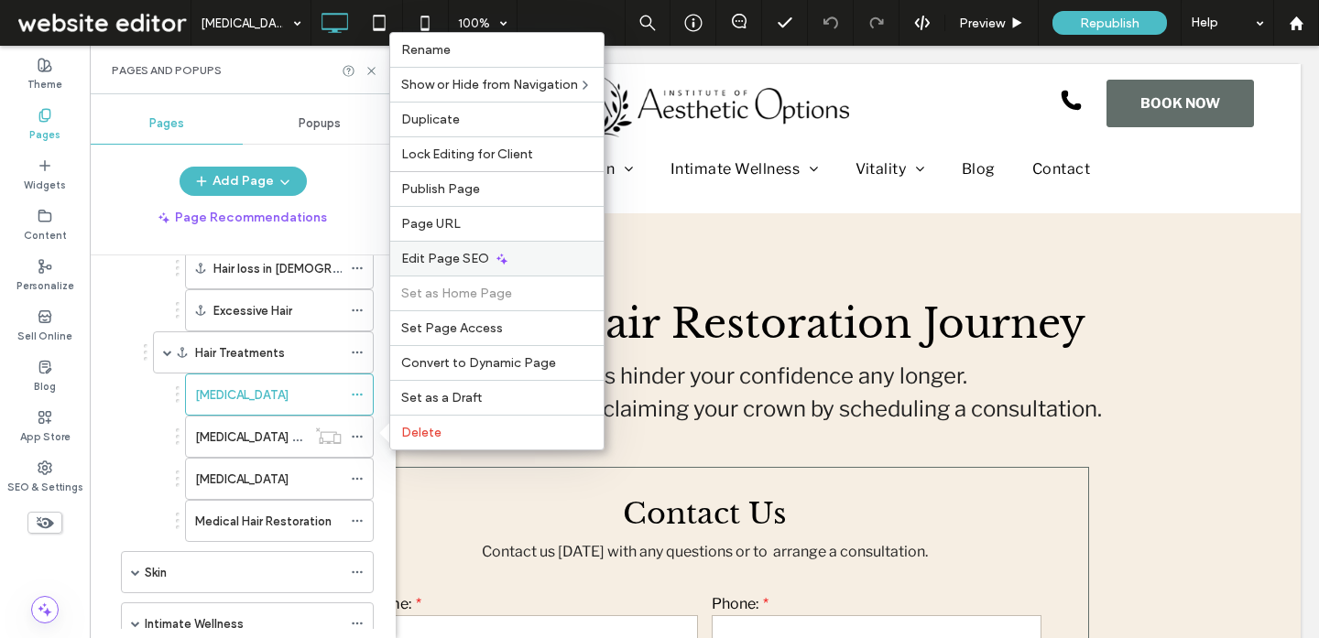
click at [457, 265] on span "Edit Page SEO" at bounding box center [445, 259] width 88 height 16
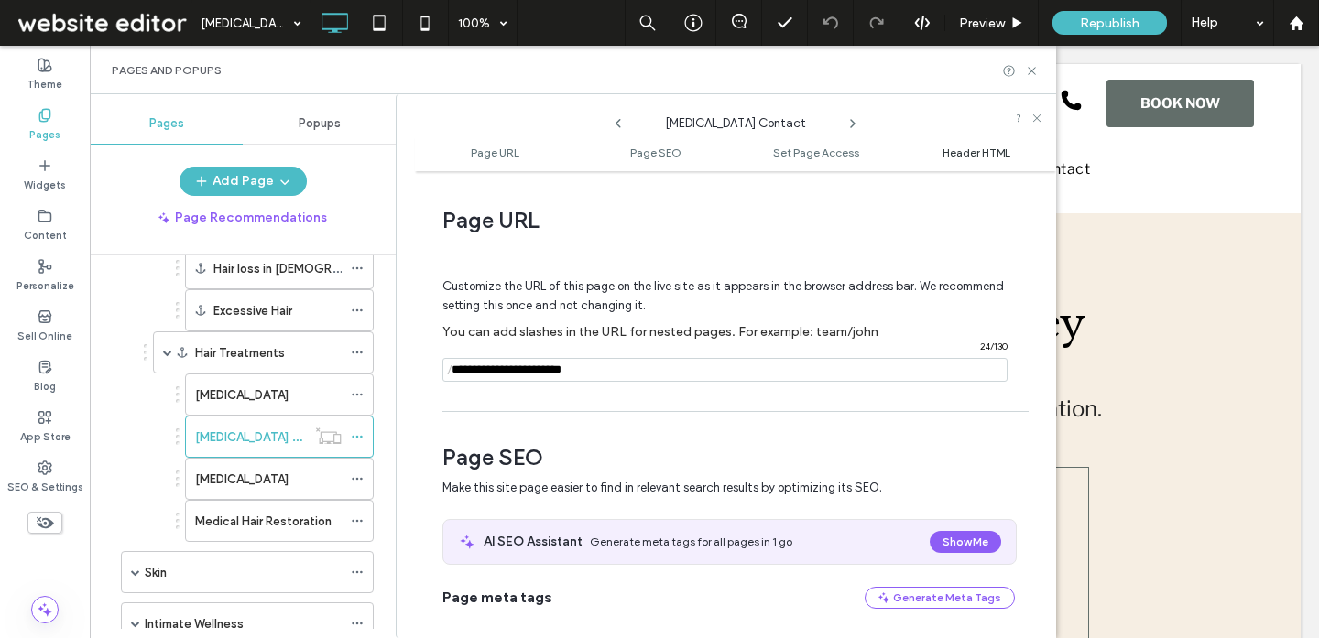
click at [955, 147] on span "Header HTML" at bounding box center [976, 153] width 68 height 14
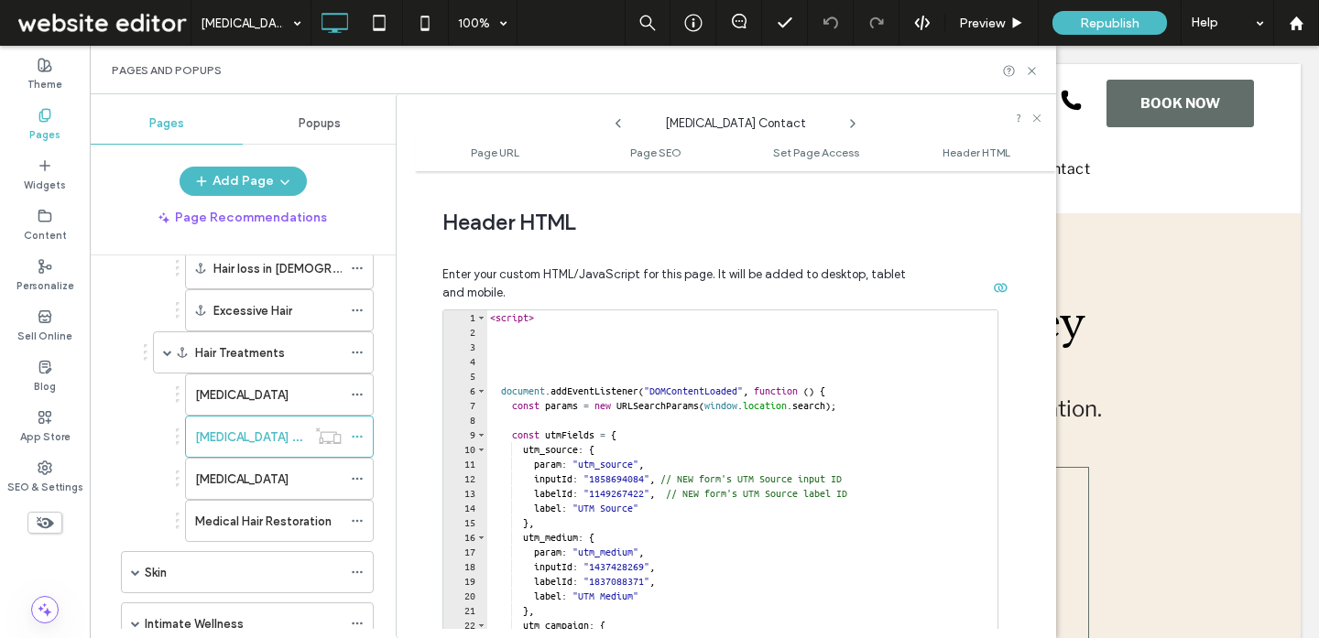
scroll to position [1689, 0]
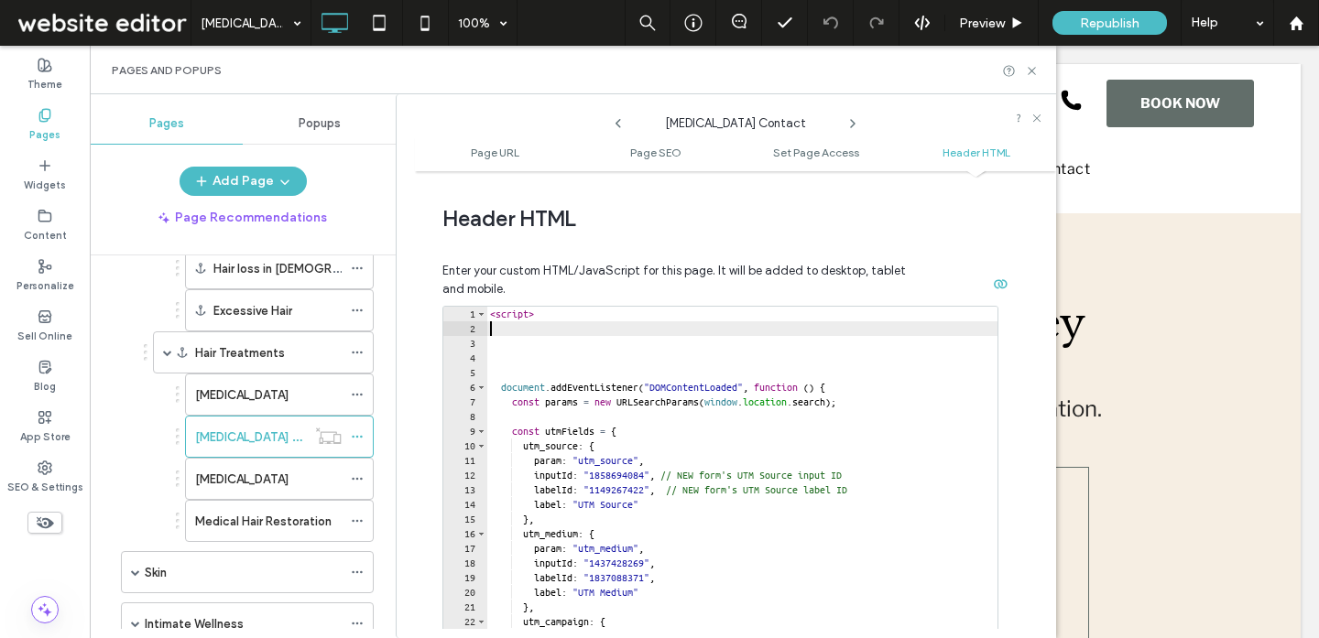
drag, startPoint x: 530, startPoint y: 337, endPoint x: 599, endPoint y: 492, distance: 169.3
click at [599, 492] on div "< script > document . addEventListener ( "DOMContentLoaded" , function ( ) { co…" at bounding box center [741, 504] width 511 height 394
type textarea "**********"
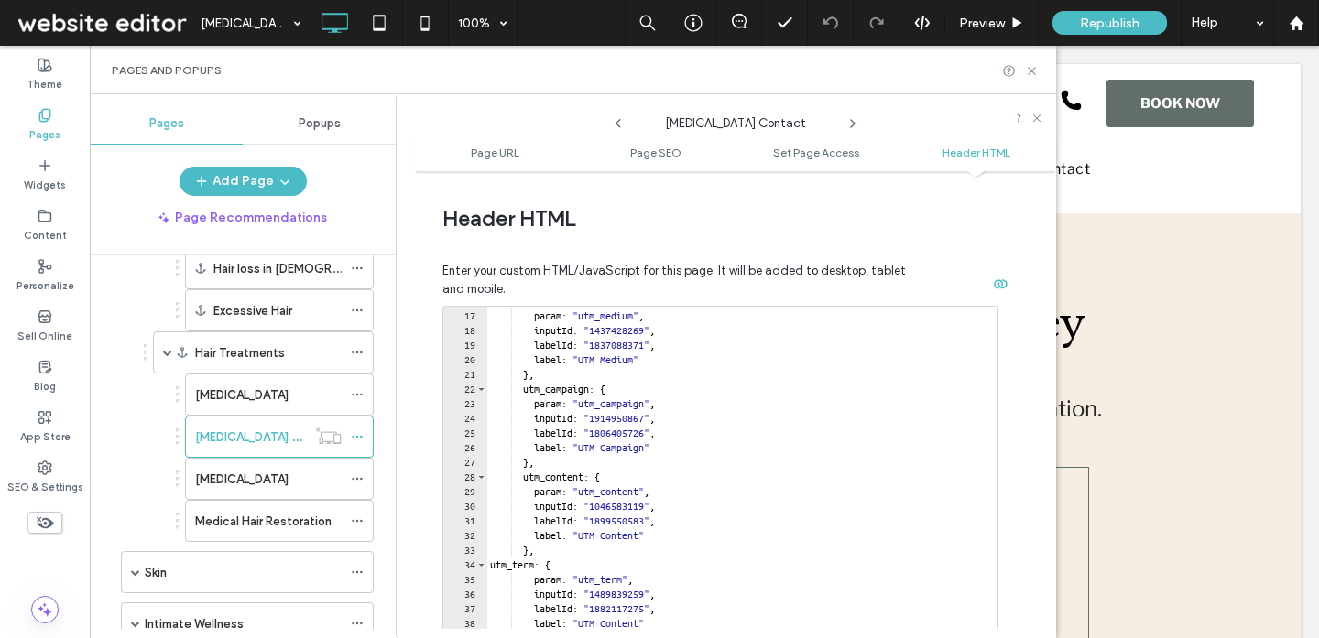
scroll to position [297, 0]
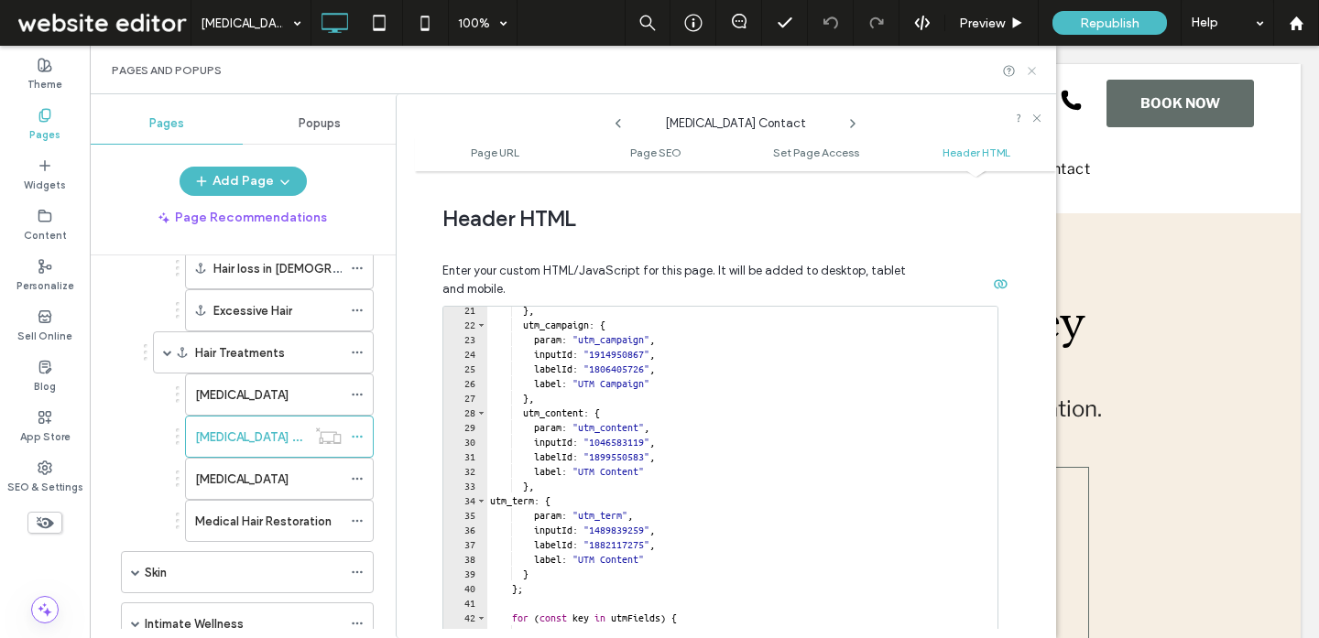
click at [1033, 67] on icon at bounding box center [1032, 71] width 14 height 14
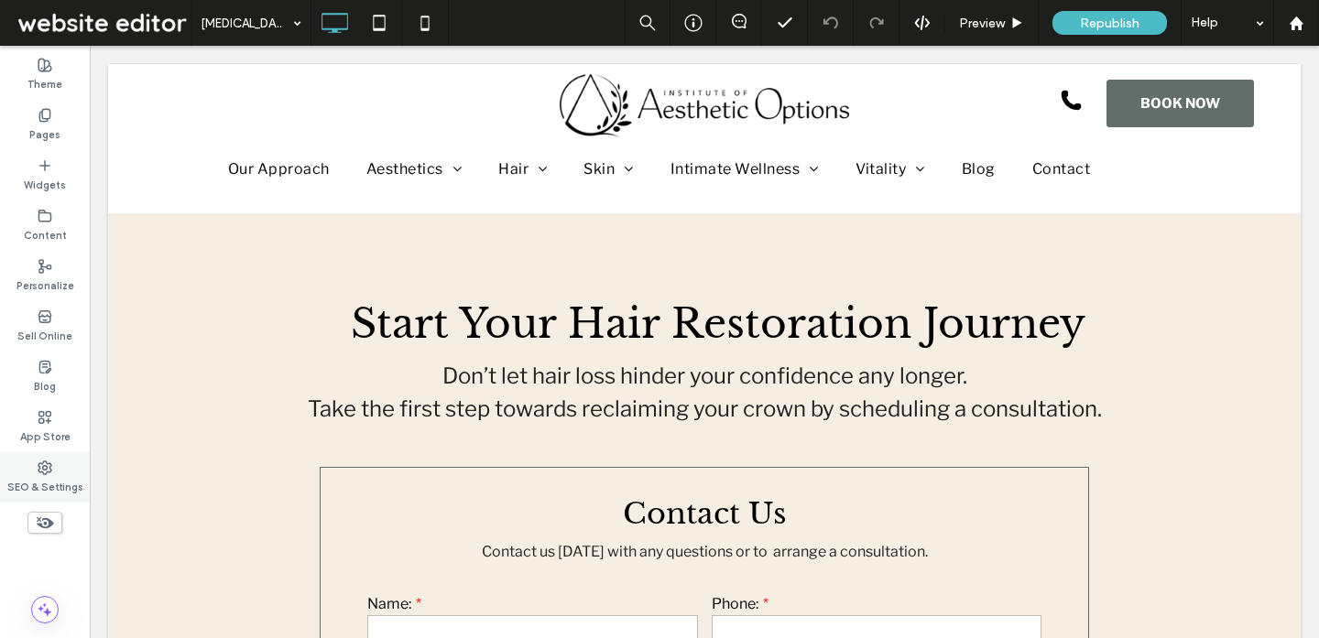
click at [42, 476] on label "SEO & Settings" at bounding box center [45, 485] width 76 height 20
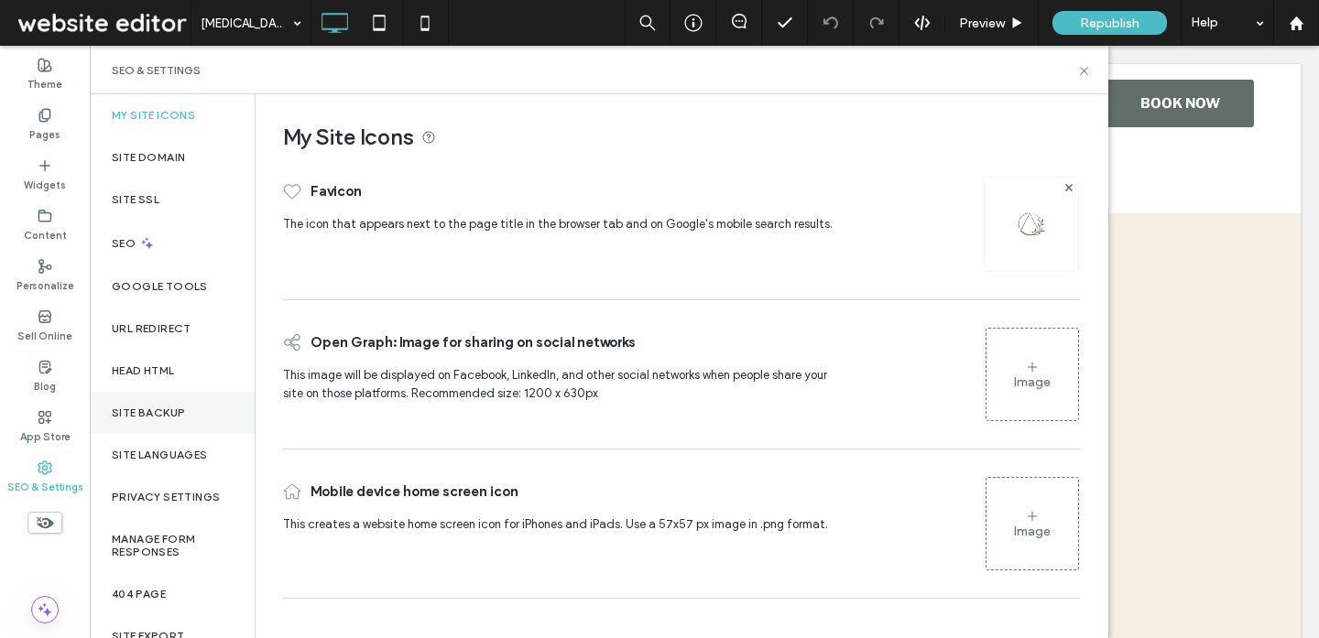
click at [177, 403] on div "Site Backup" at bounding box center [172, 413] width 165 height 42
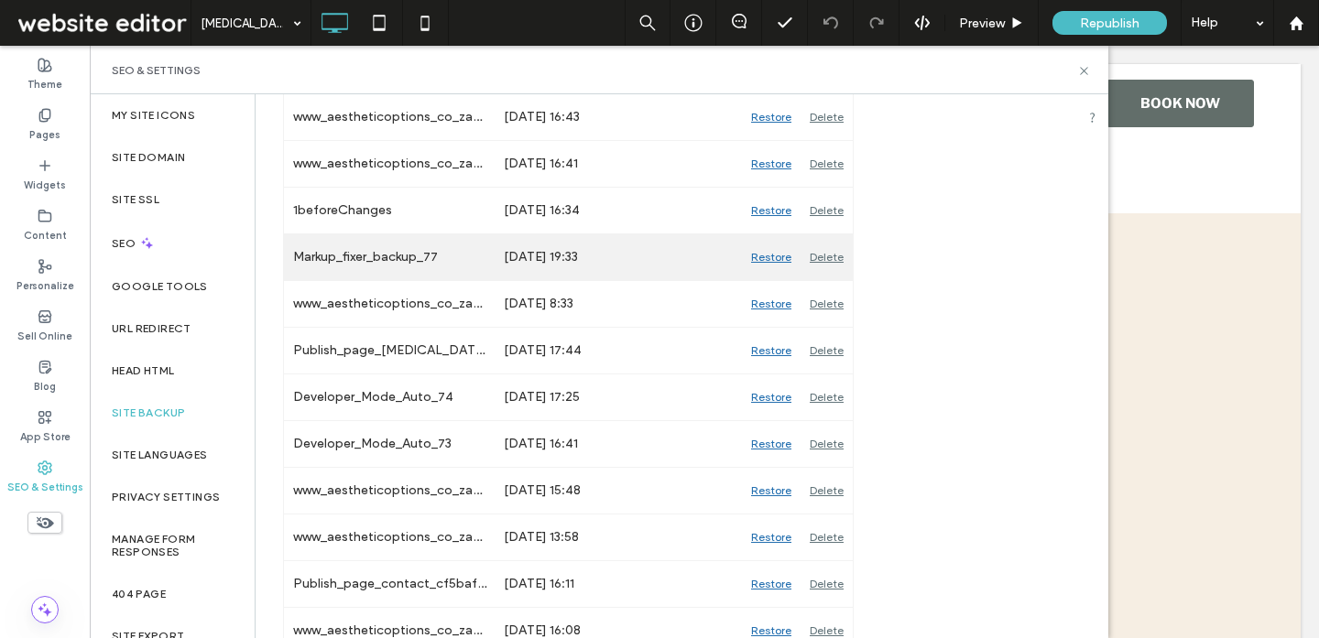
scroll to position [0, 0]
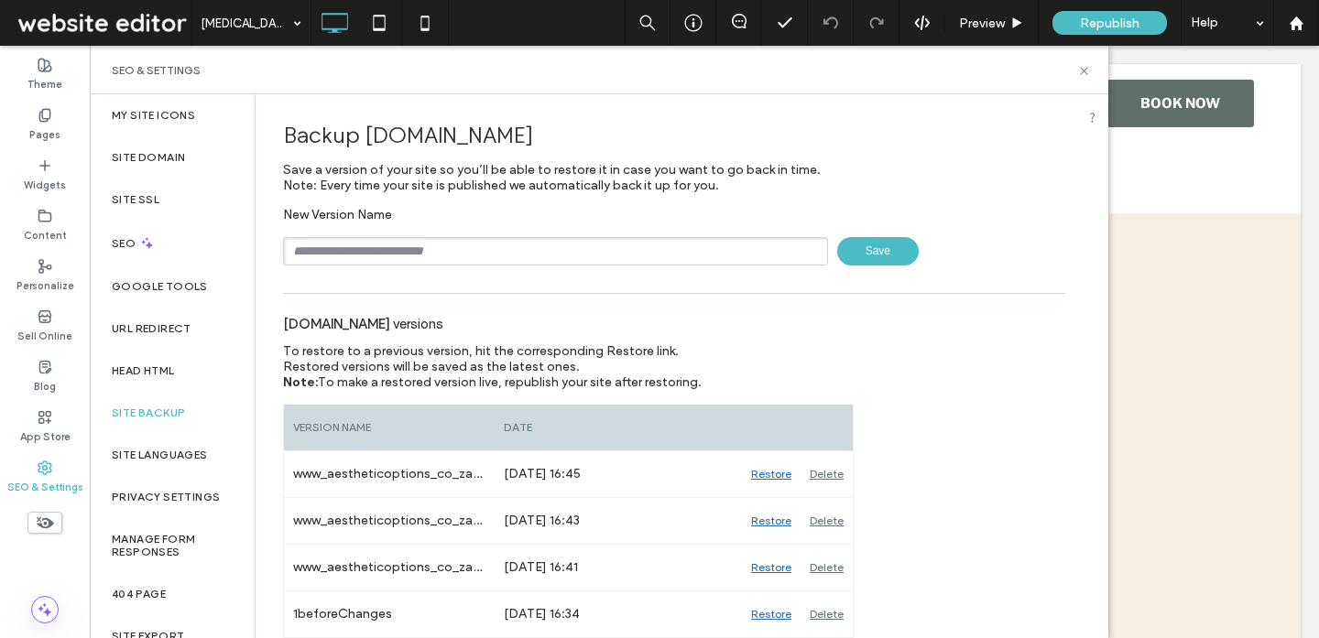
click at [522, 252] on input "text" at bounding box center [555, 251] width 545 height 28
type input "*****"
click at [862, 249] on span "Save" at bounding box center [877, 251] width 81 height 28
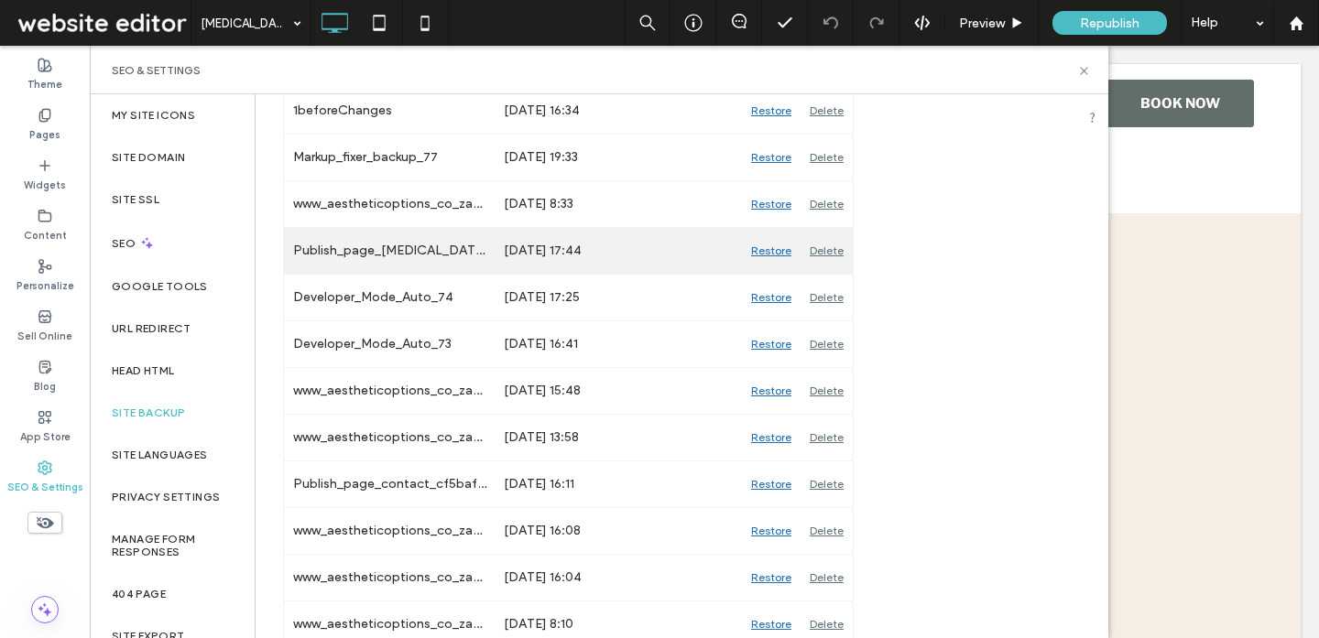
scroll to position [549, 0]
click at [759, 255] on div "Restore" at bounding box center [771, 252] width 59 height 46
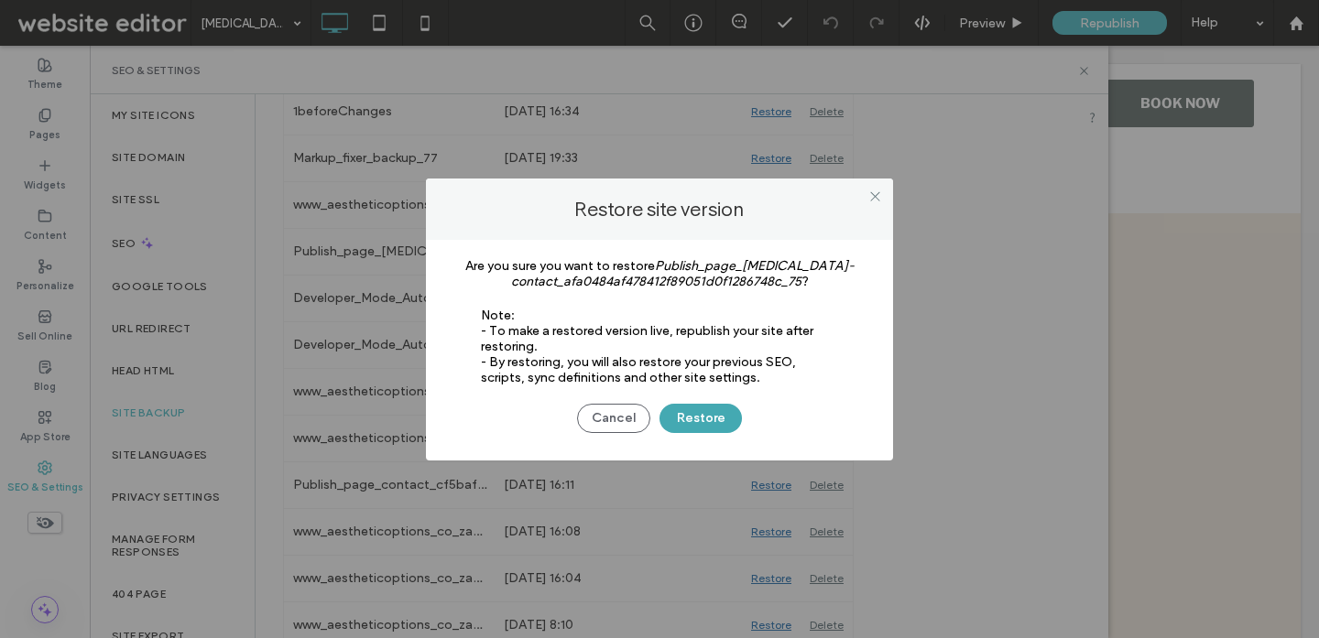
click at [700, 422] on button "Restore" at bounding box center [700, 418] width 82 height 29
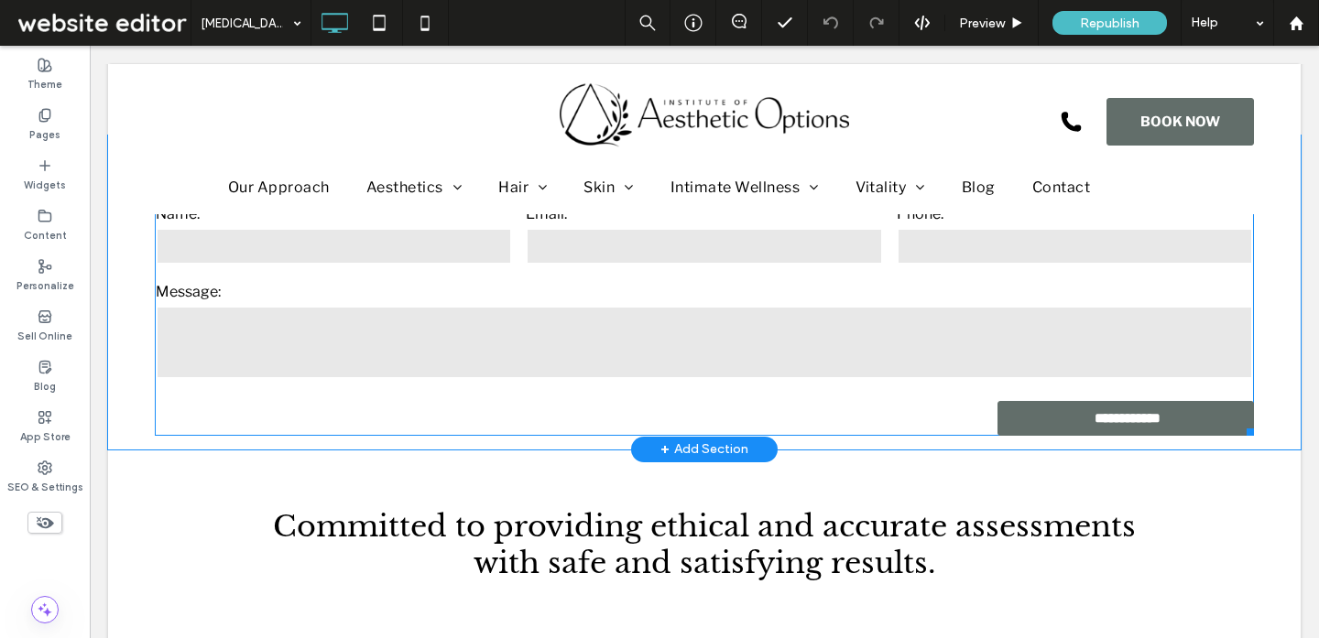
scroll to position [2901, 0]
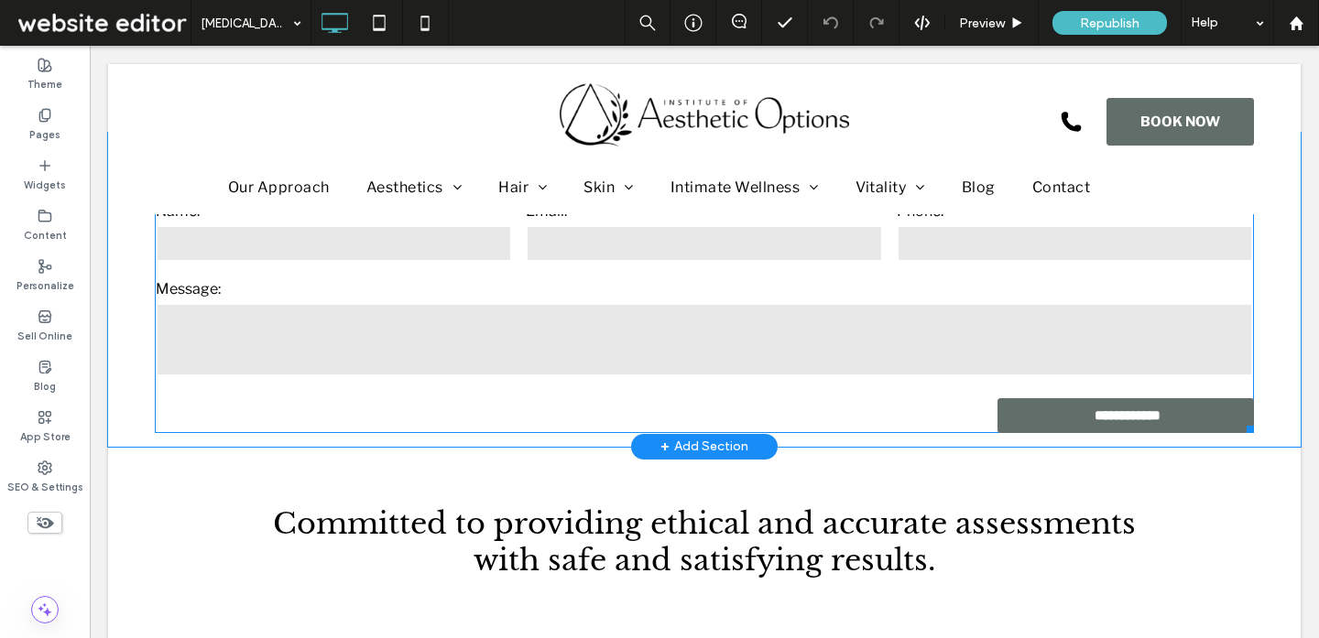
click at [816, 386] on form "**********" at bounding box center [704, 317] width 1099 height 234
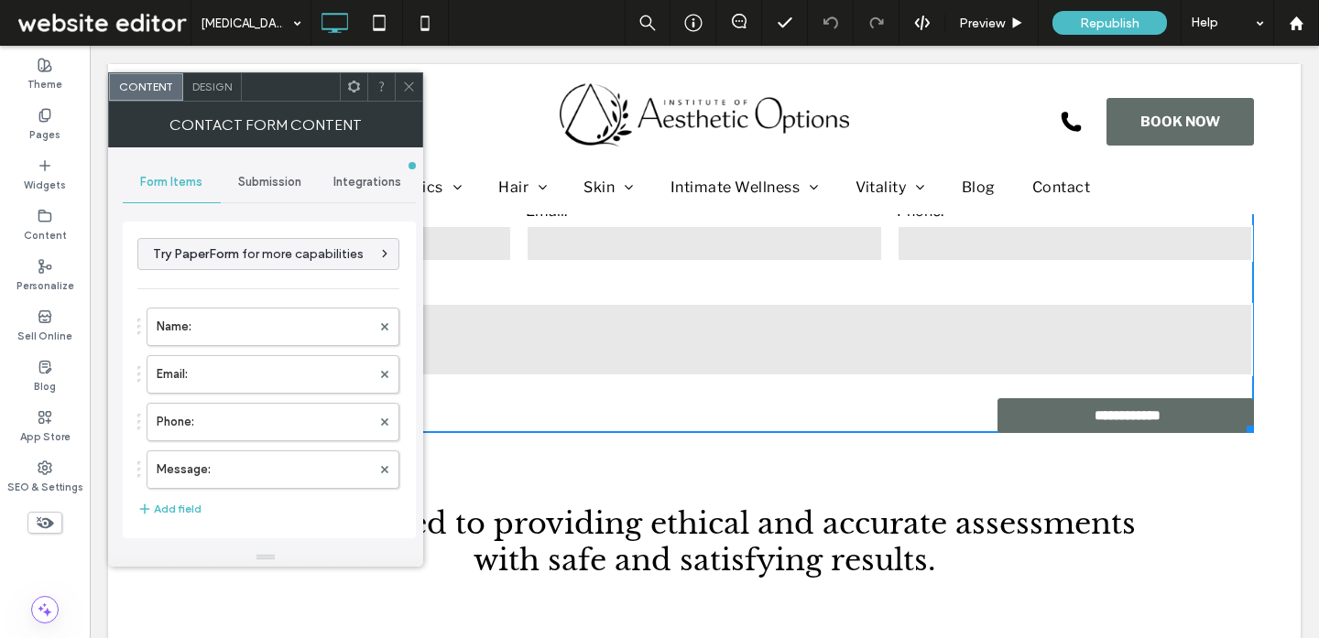
scroll to position [372, 0]
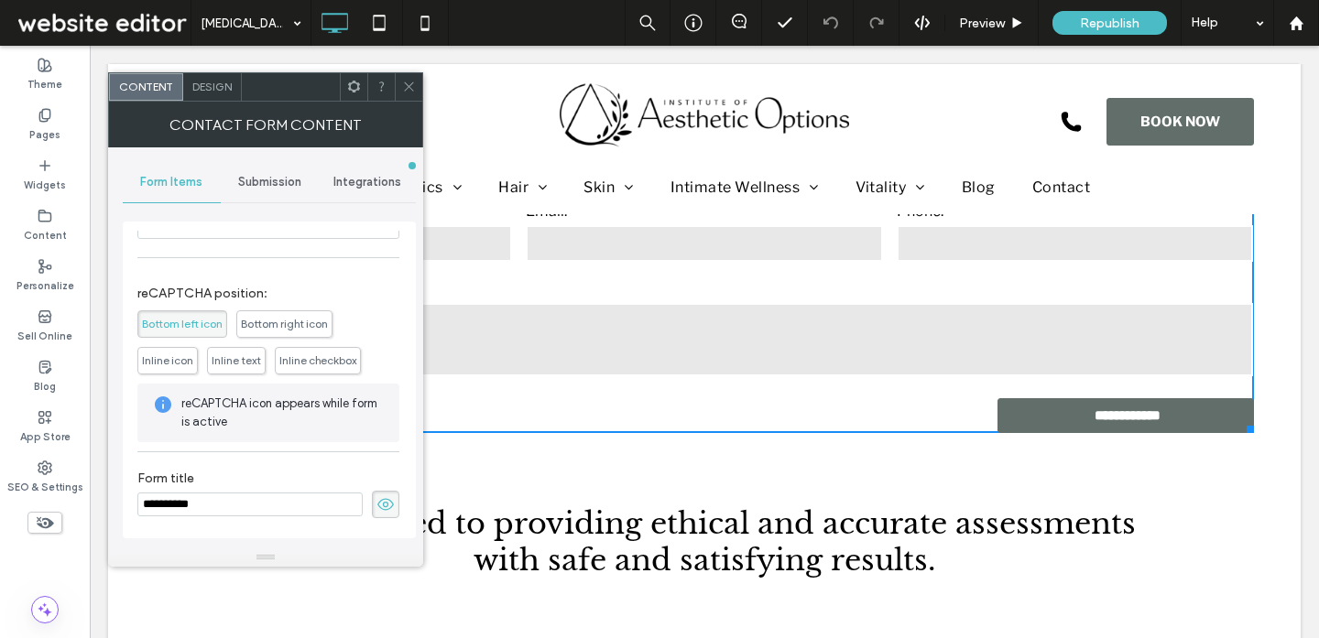
click at [409, 74] on span at bounding box center [409, 86] width 14 height 27
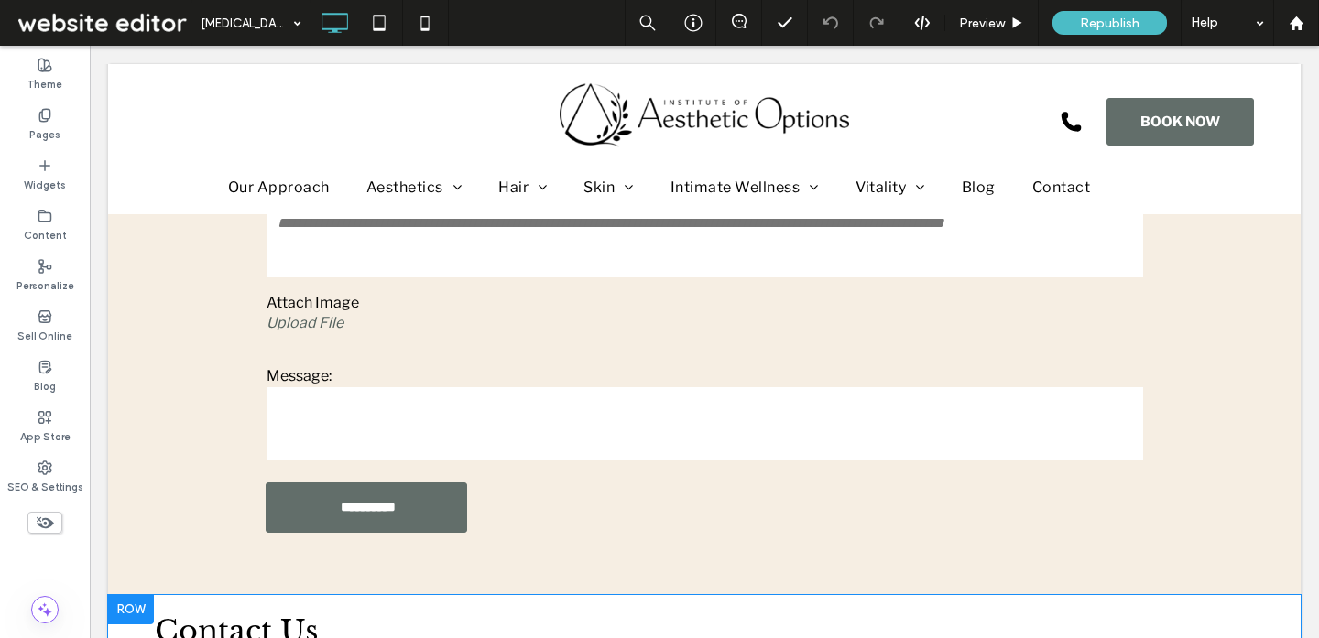
scroll to position [2402, 0]
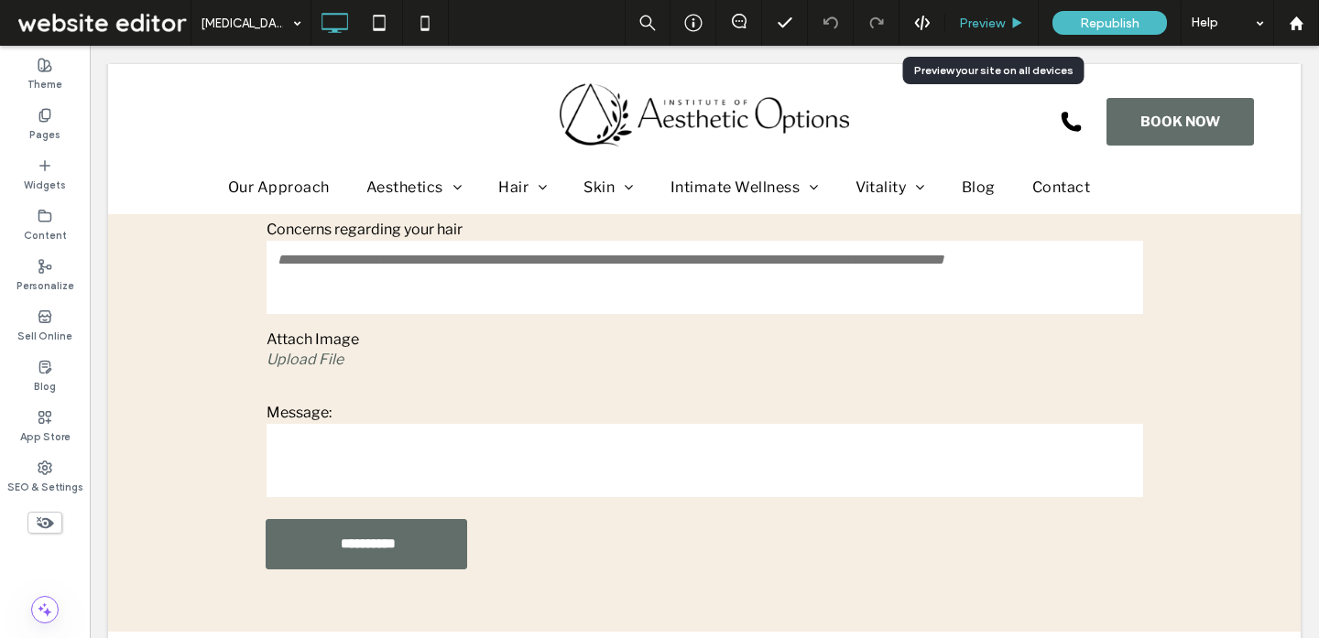
click at [1012, 24] on icon at bounding box center [1017, 23] width 14 height 14
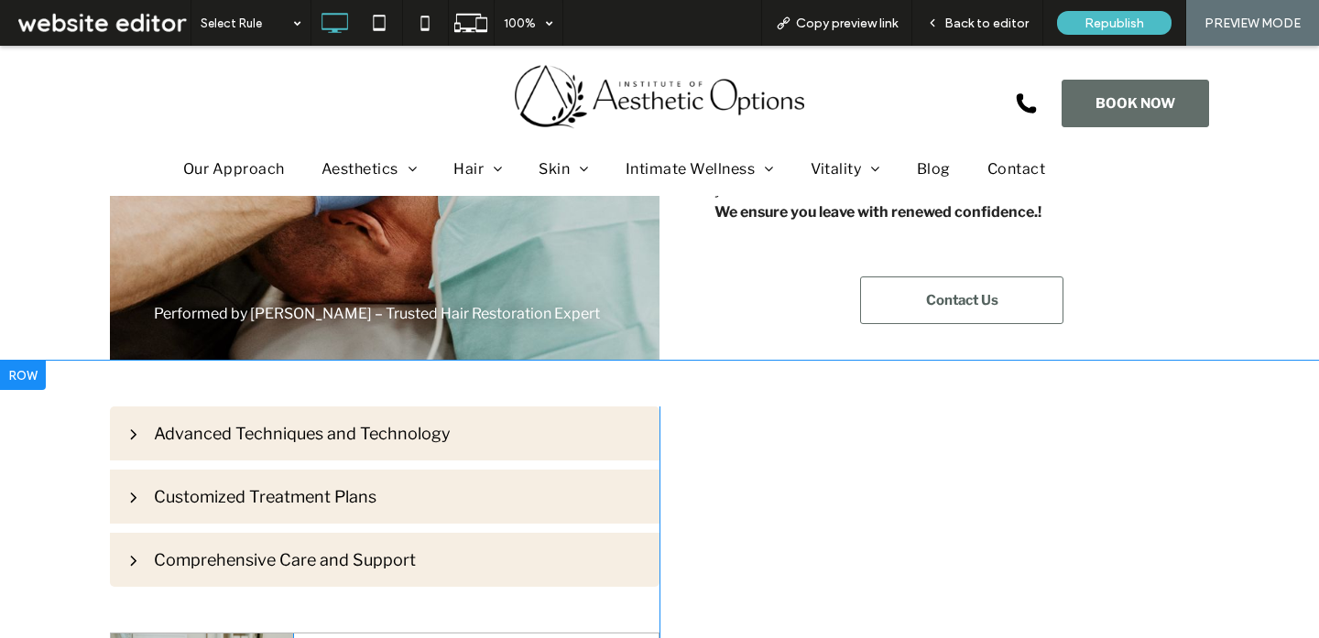
scroll to position [755, 0]
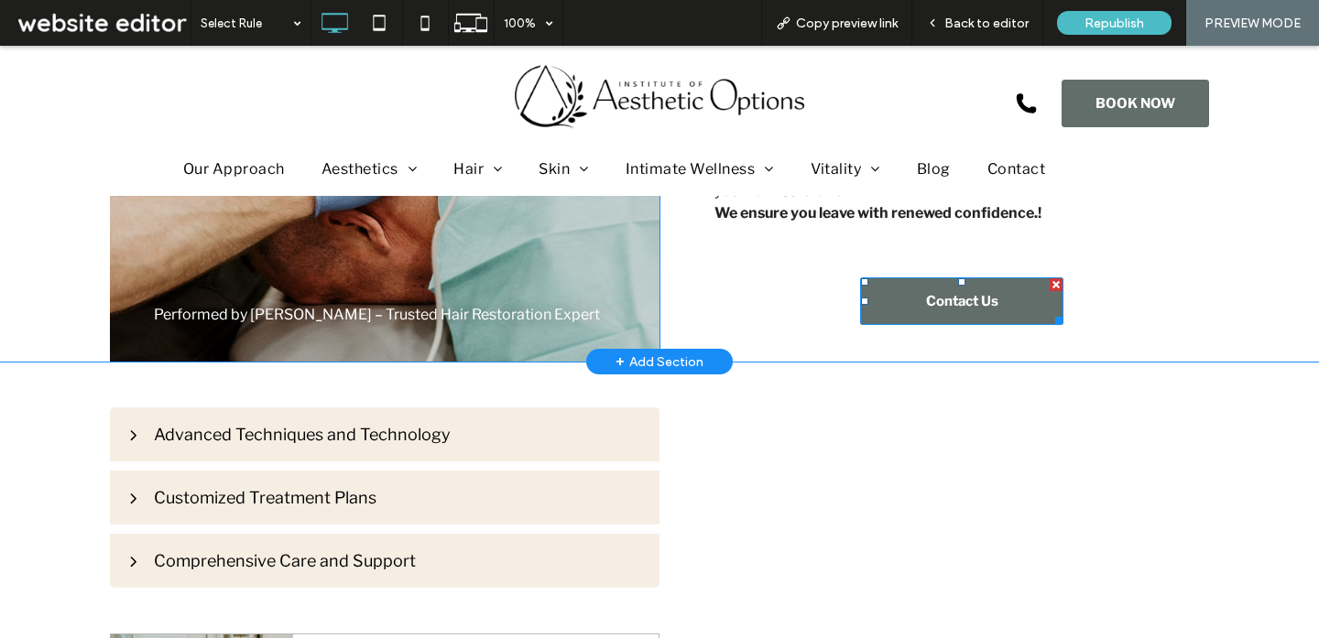
click at [927, 293] on span "Contact Us" at bounding box center [962, 301] width 72 height 16
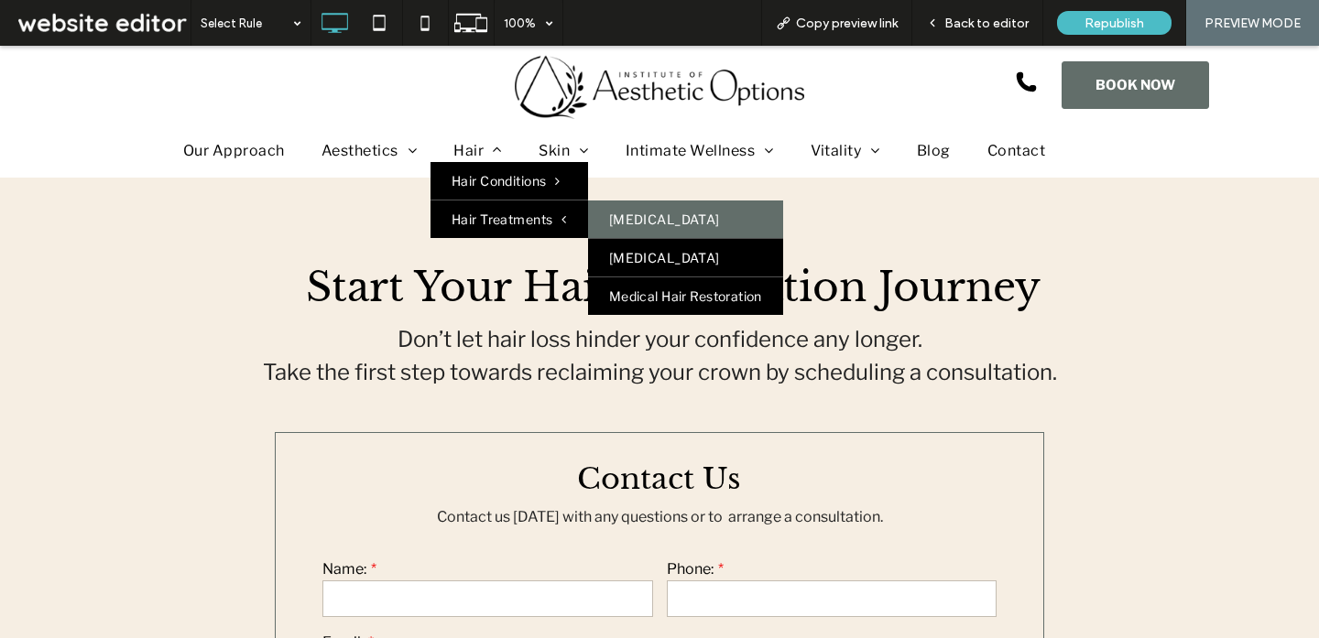
click at [657, 223] on link "[MEDICAL_DATA]" at bounding box center [685, 220] width 195 height 38
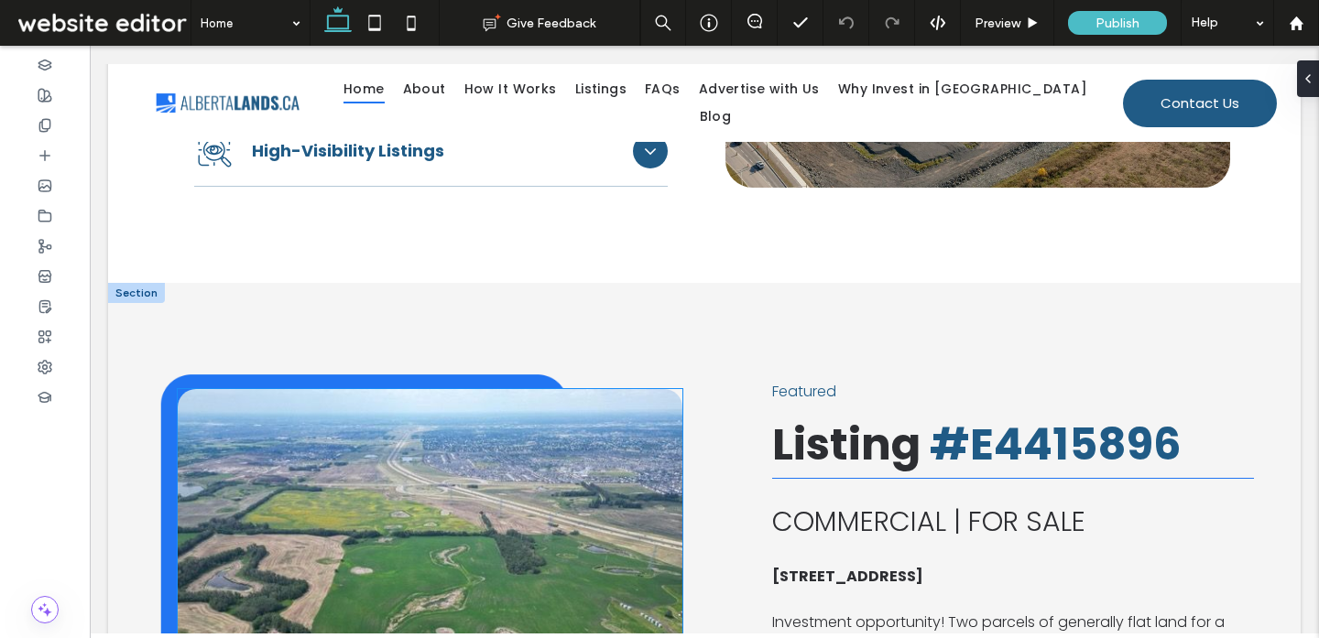
scroll to position [1551, 0]
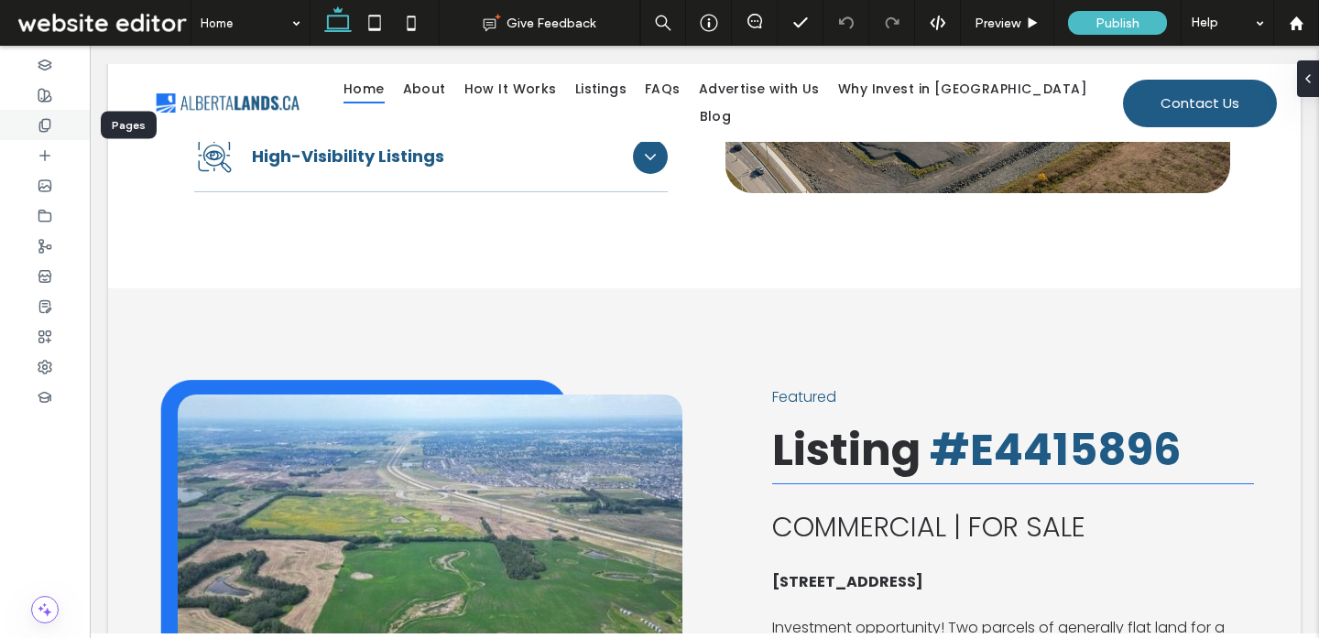
click at [49, 128] on icon at bounding box center [45, 125] width 15 height 15
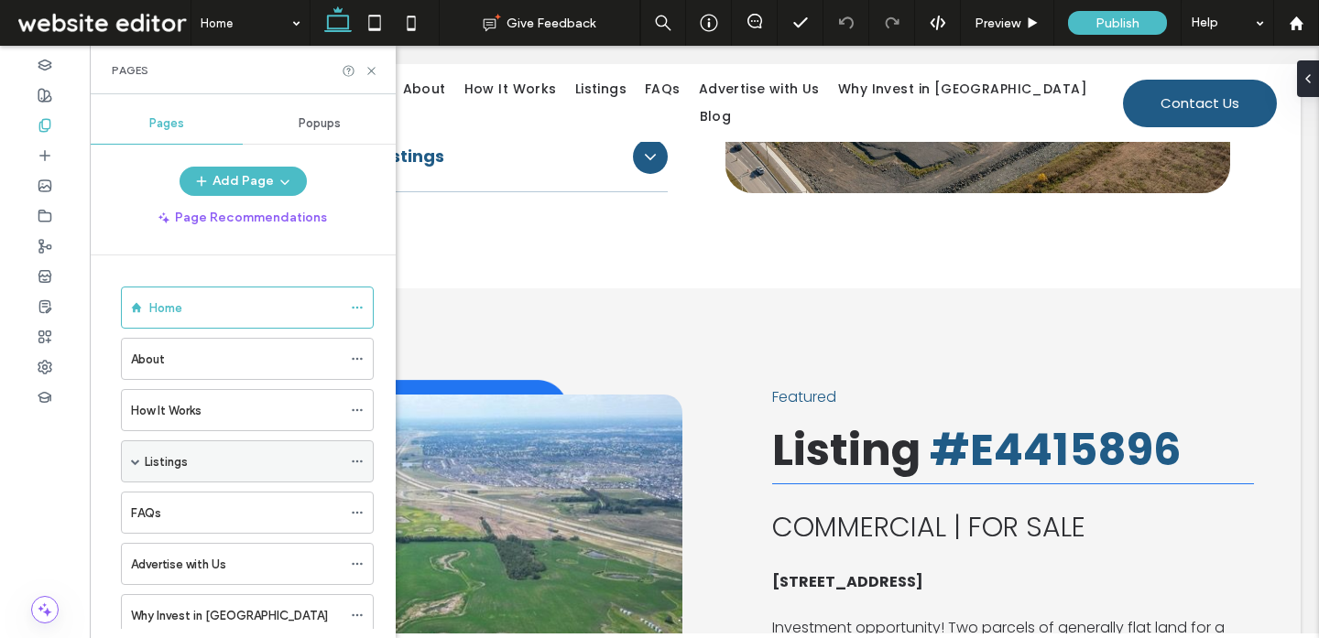
click at [198, 462] on div "Listings" at bounding box center [243, 461] width 197 height 19
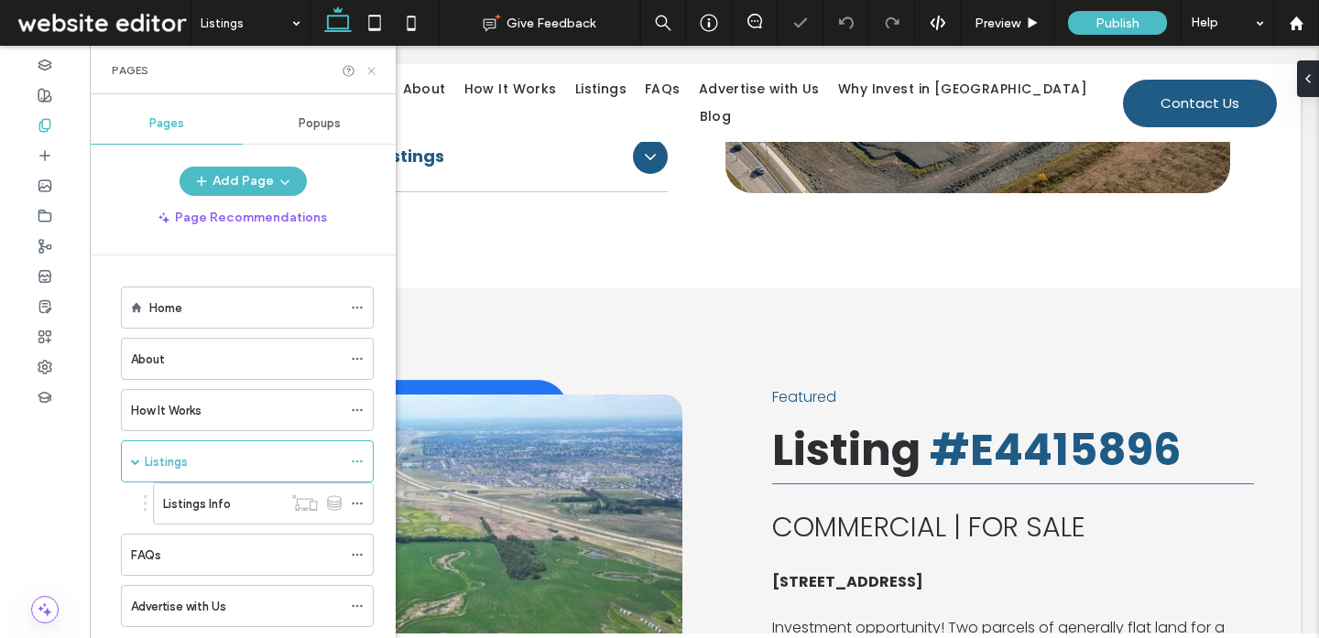
click at [370, 69] on use at bounding box center [370, 70] width 7 height 7
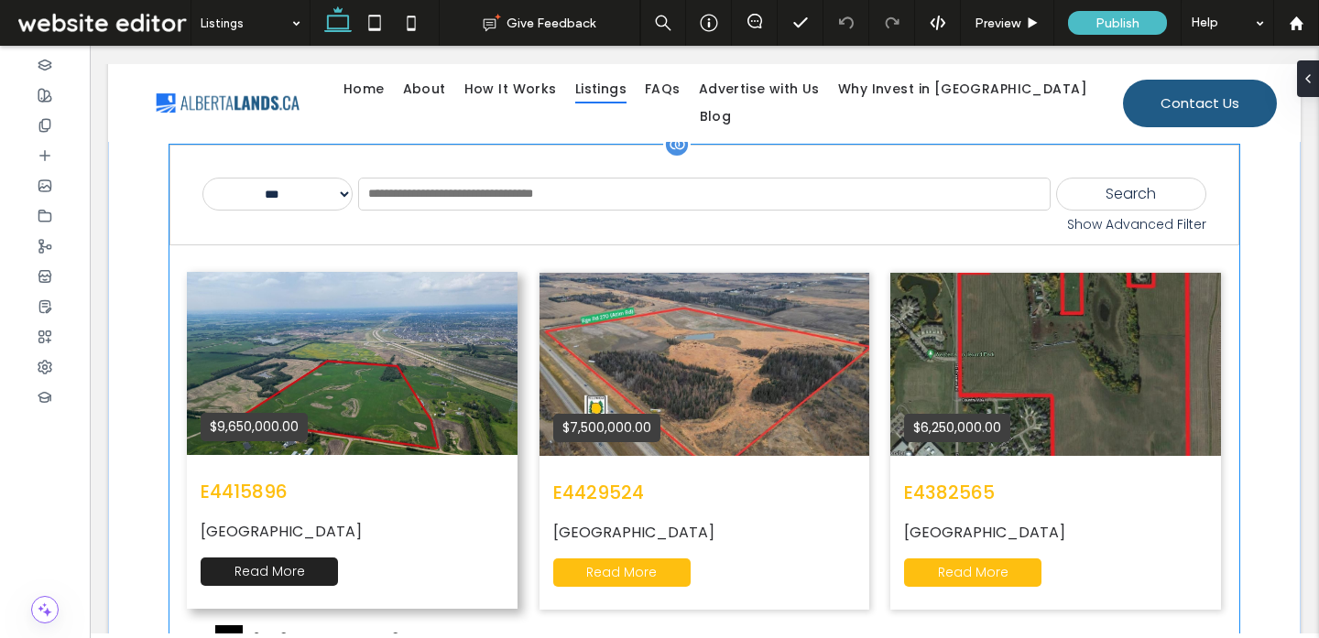
scroll to position [1451, 0]
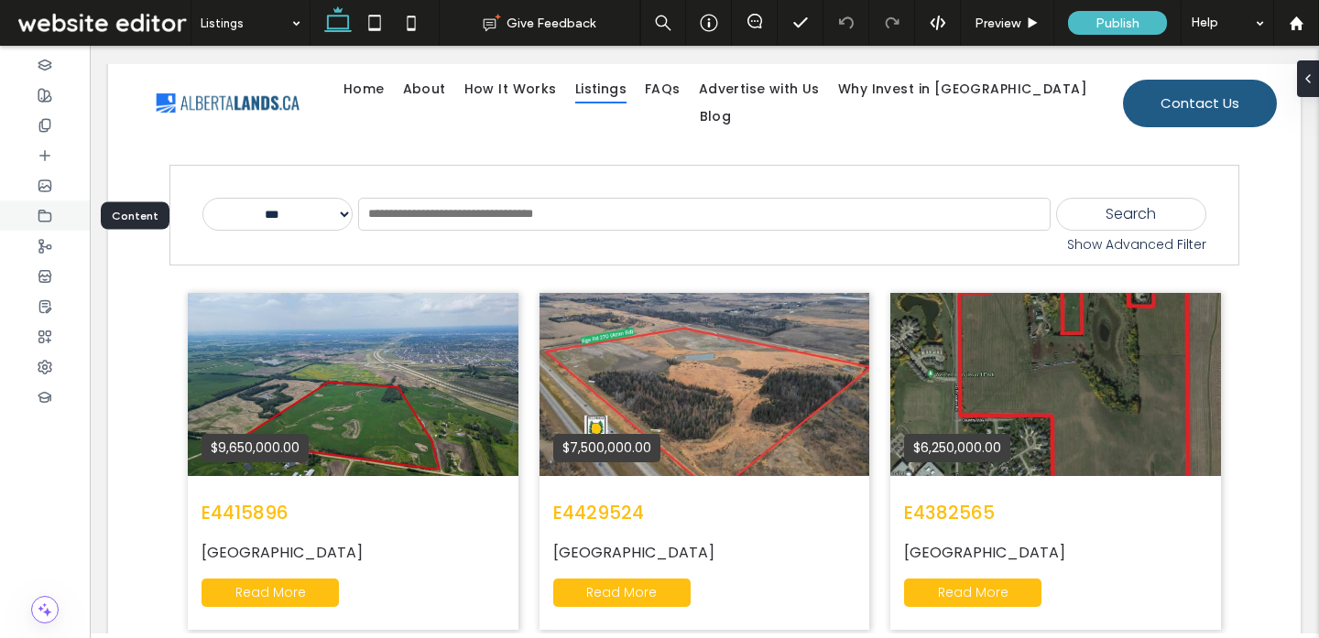
click at [47, 211] on icon at bounding box center [45, 216] width 15 height 15
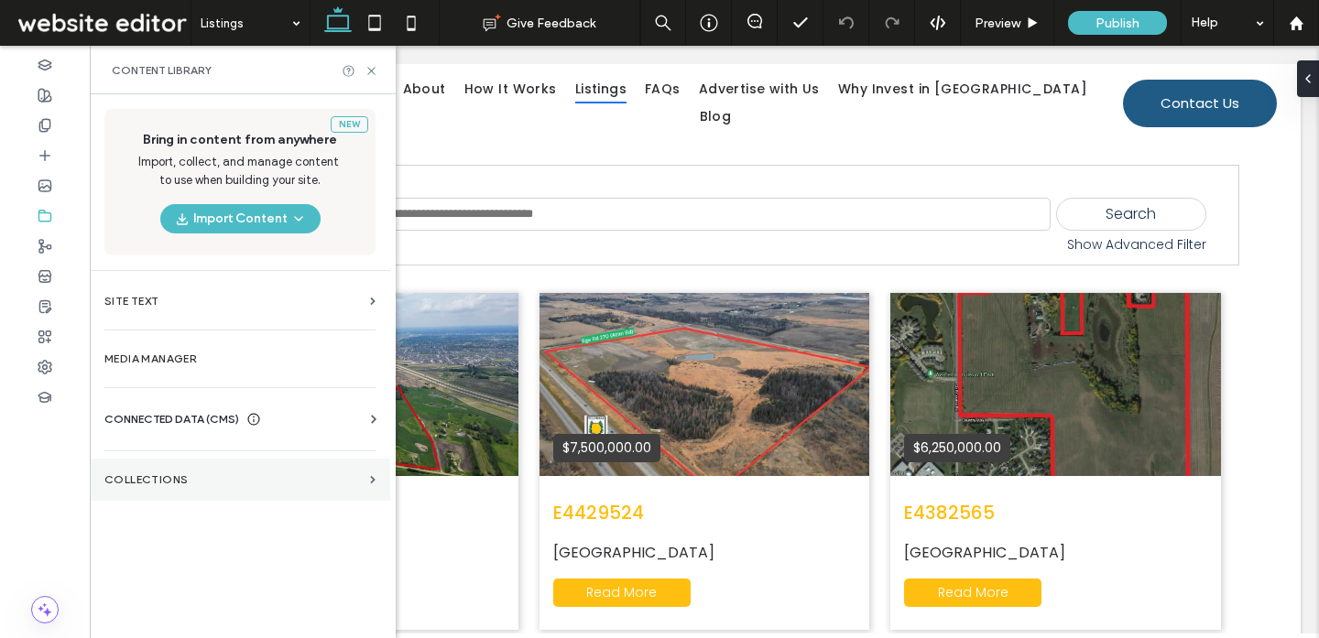
click at [190, 481] on label "Collections" at bounding box center [233, 479] width 258 height 13
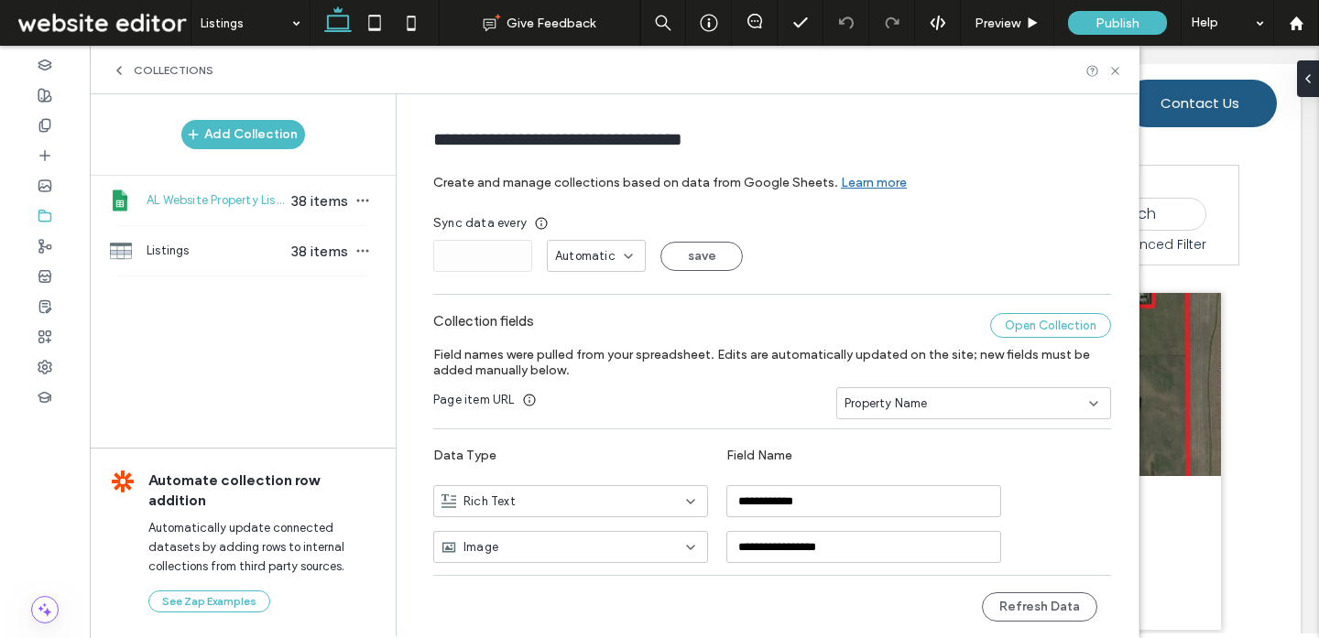
click at [1011, 330] on div "Open Collection" at bounding box center [1050, 325] width 121 height 25
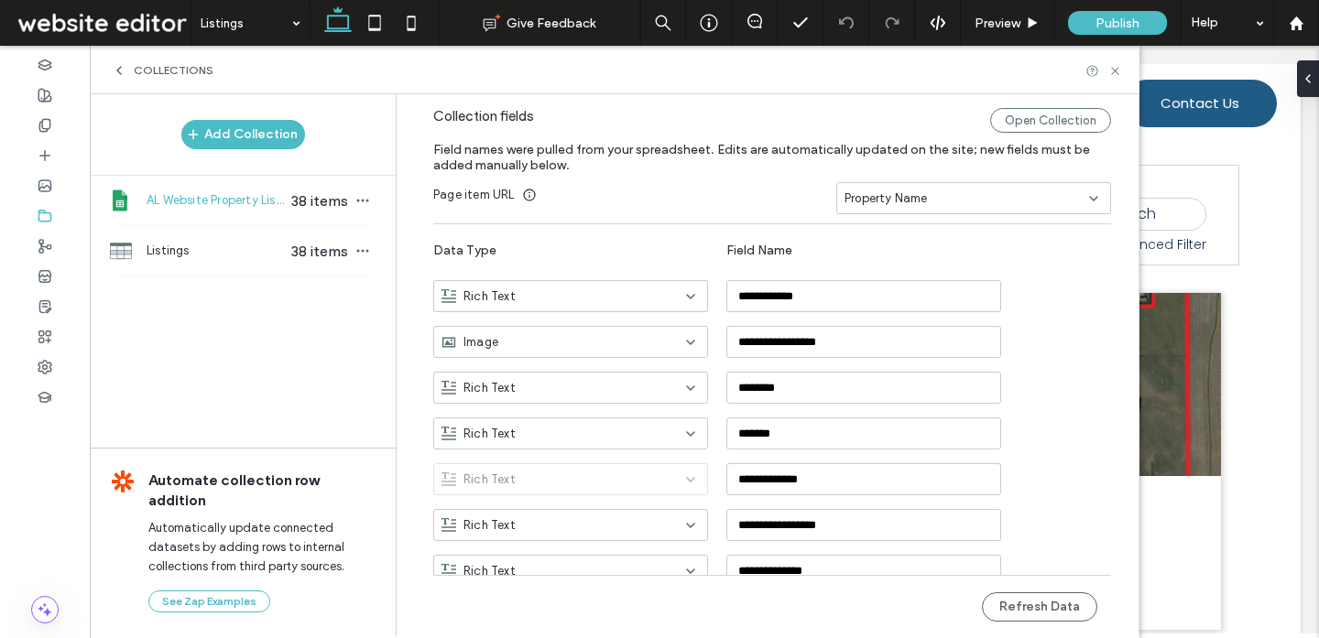
scroll to position [179, 0]
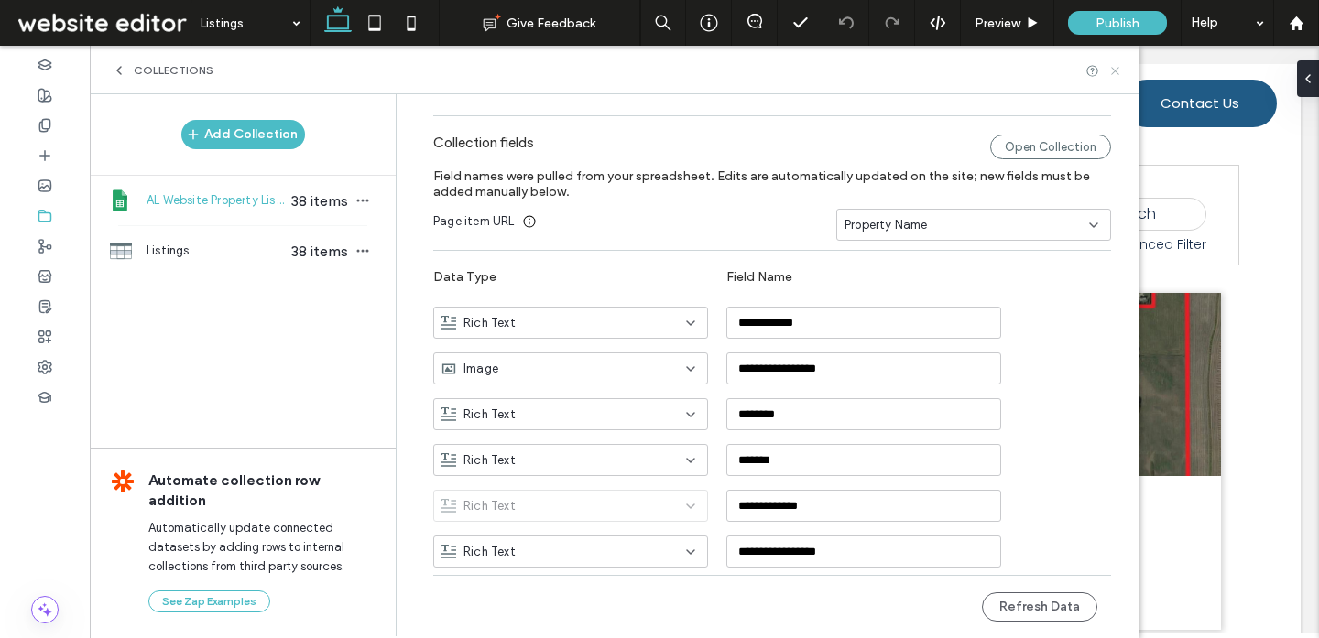
click at [1115, 72] on icon at bounding box center [1115, 71] width 14 height 14
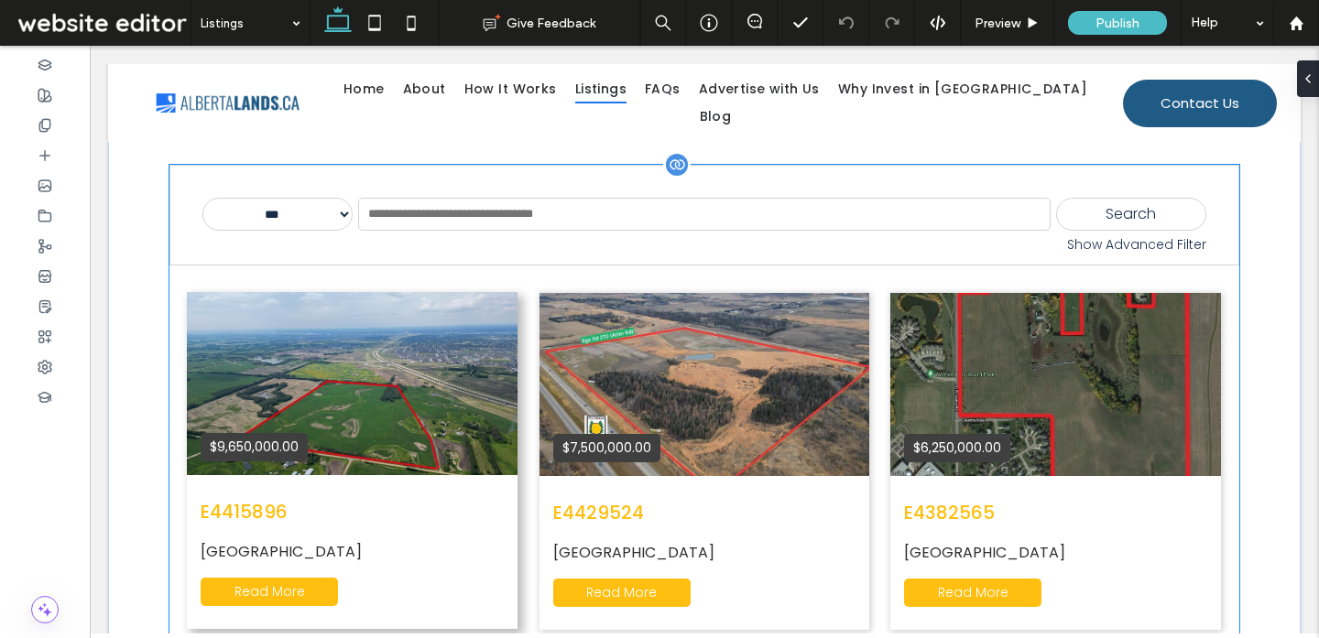
click at [440, 320] on div "$9,650,000.00" at bounding box center [352, 383] width 331 height 183
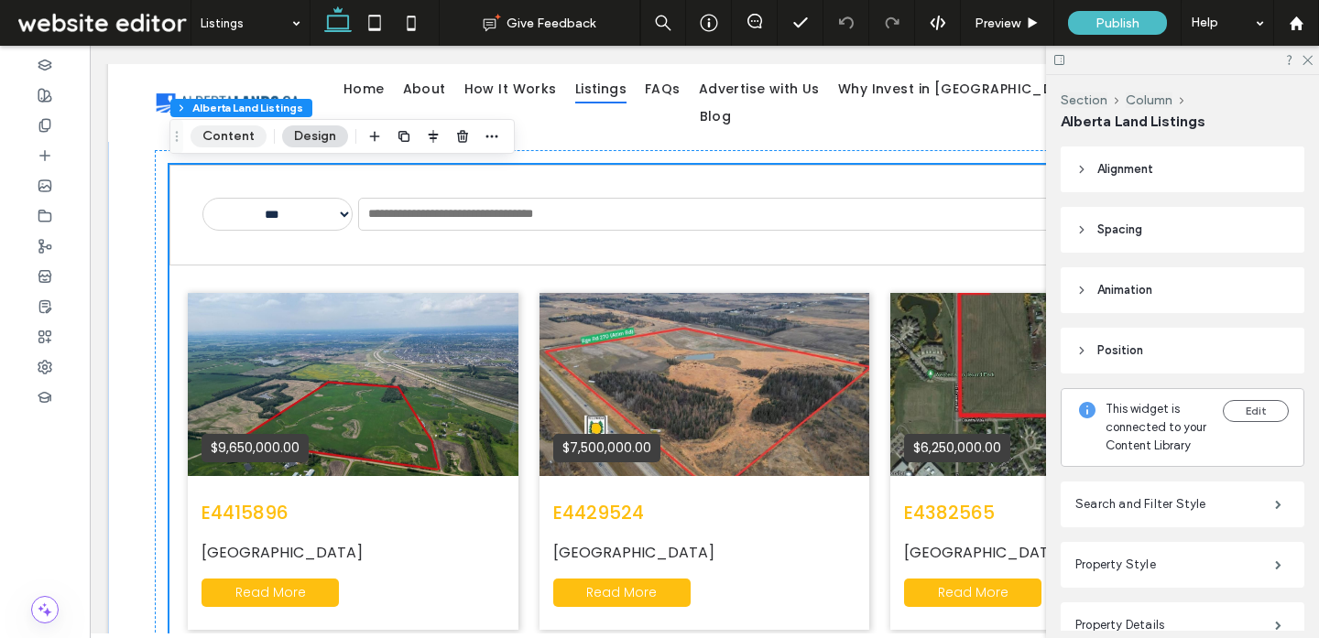
click at [241, 141] on button "Content" at bounding box center [228, 136] width 76 height 22
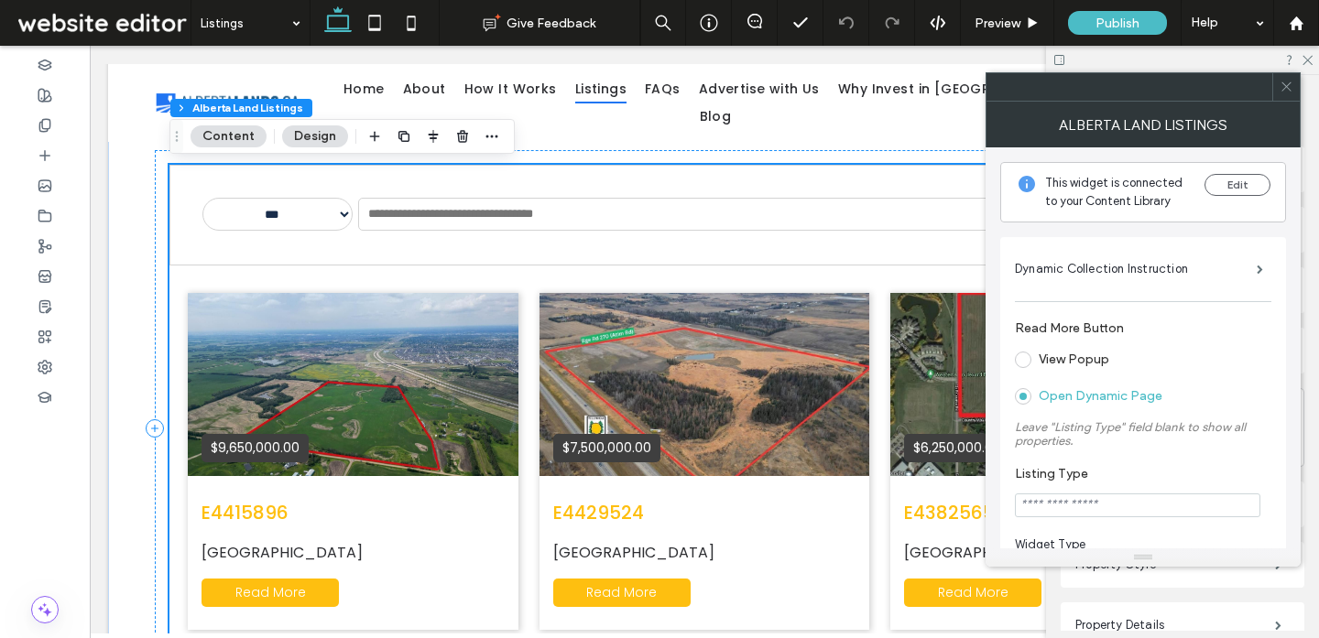
scroll to position [16, 0]
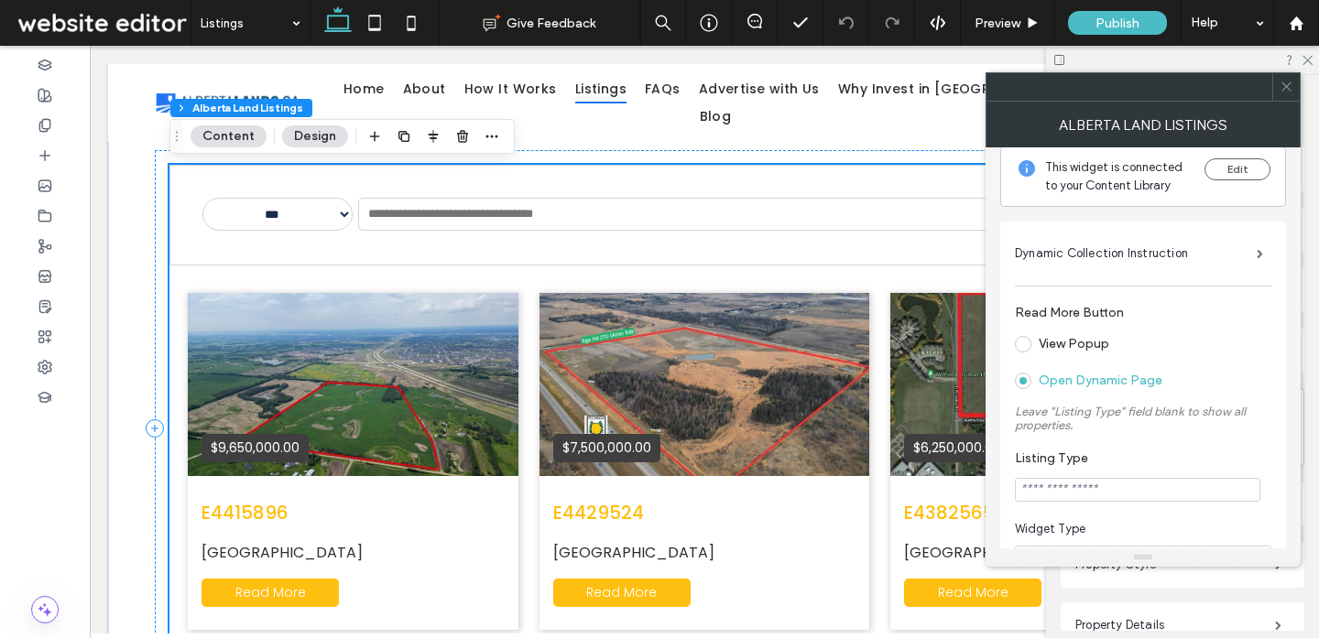
click at [1291, 97] on span at bounding box center [1286, 86] width 14 height 27
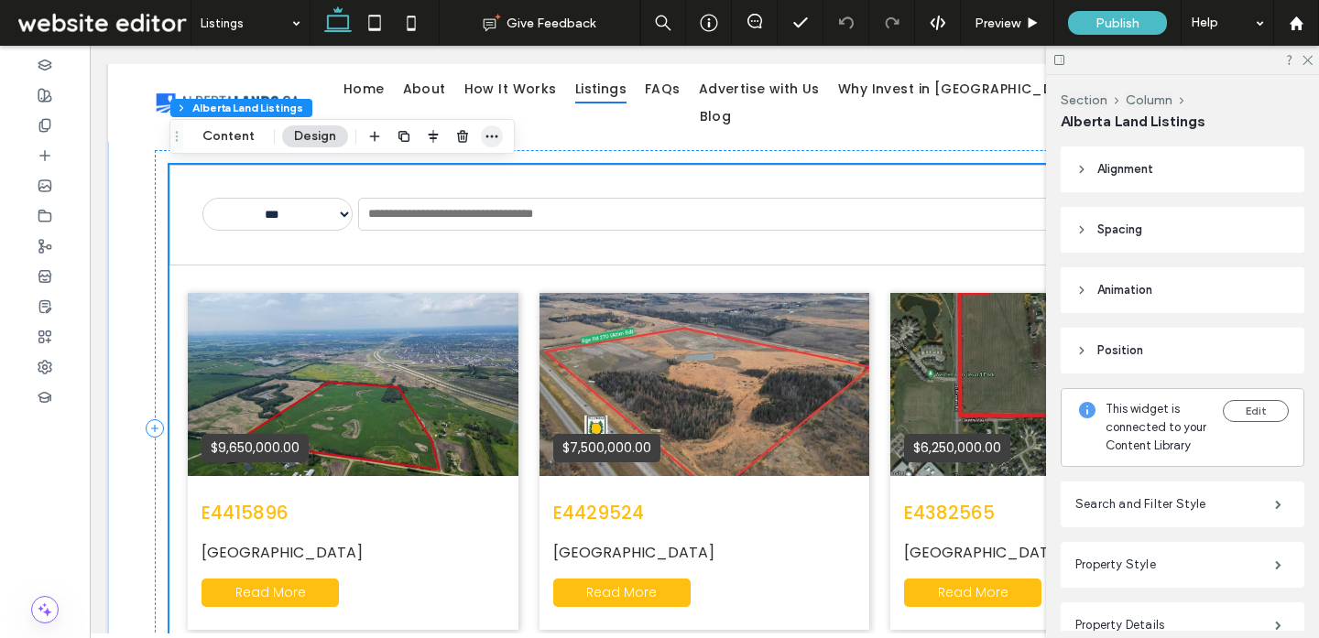
click at [486, 137] on use "button" at bounding box center [492, 137] width 12 height 3
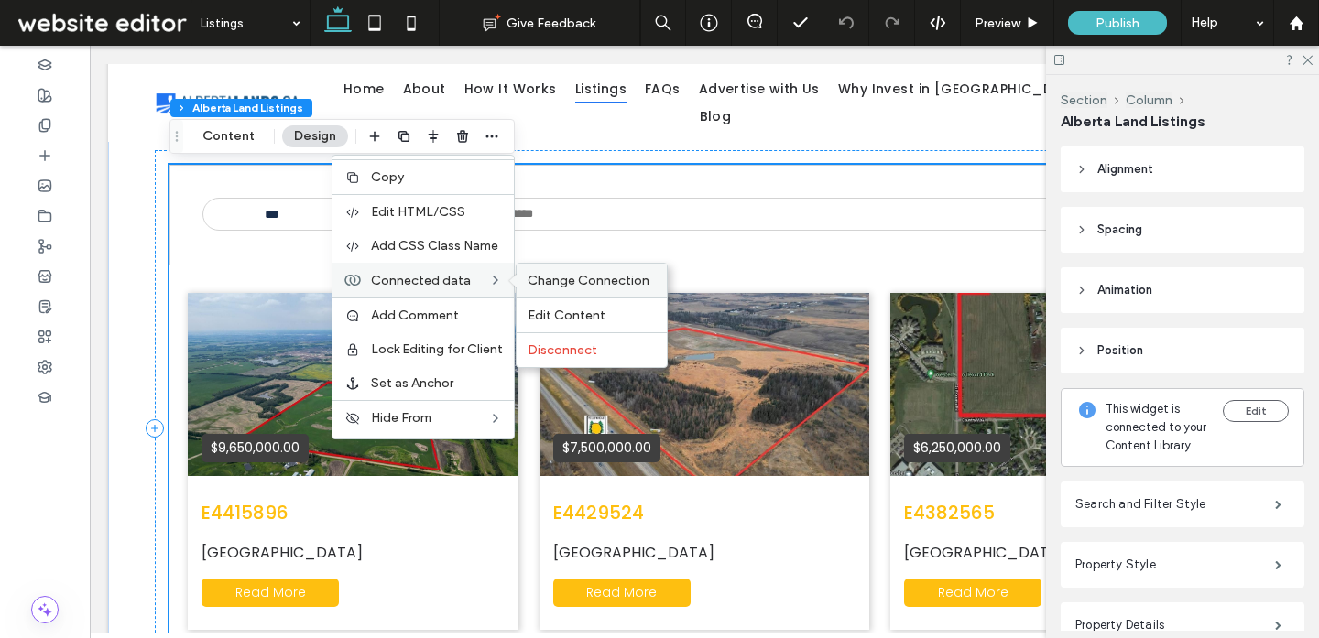
click at [567, 280] on span "Change Connection" at bounding box center [588, 281] width 122 height 16
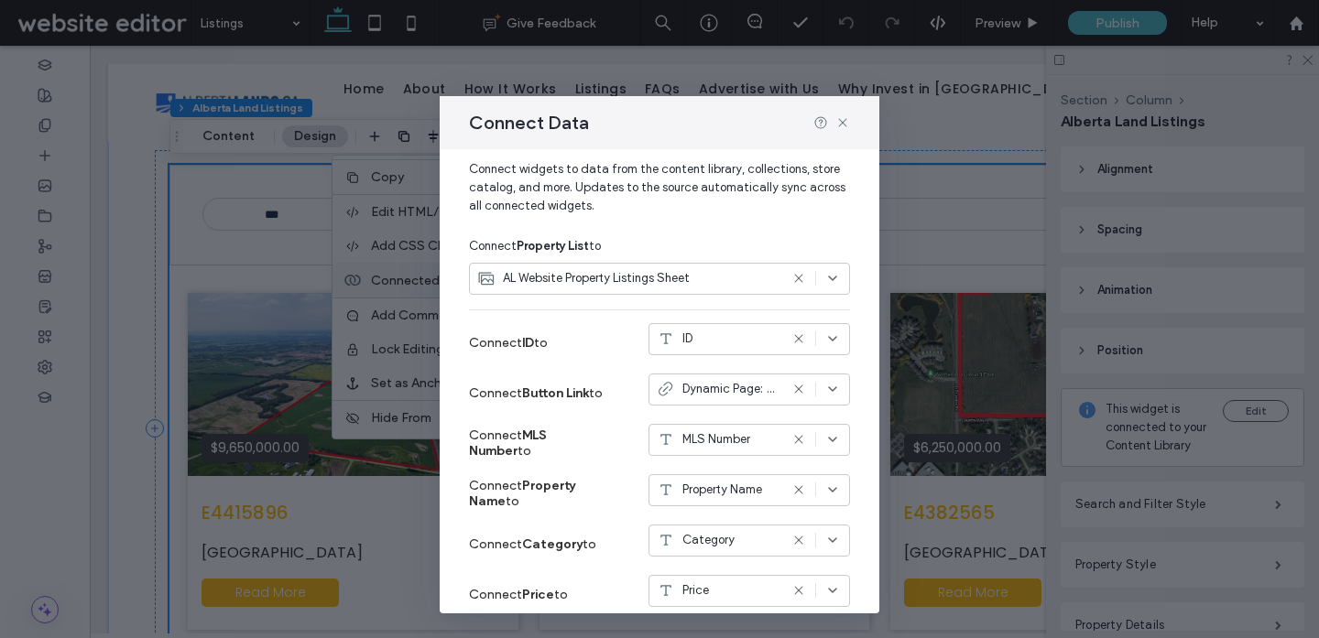
scroll to position [0, 0]
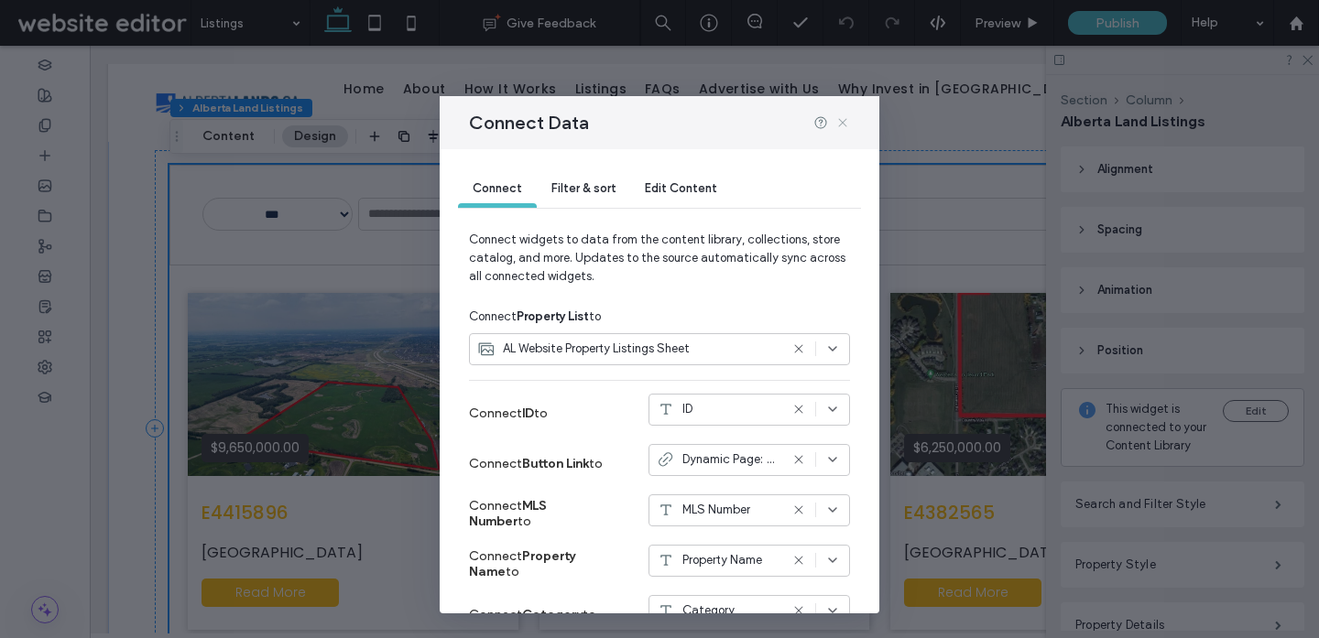
click at [846, 124] on icon at bounding box center [842, 122] width 15 height 15
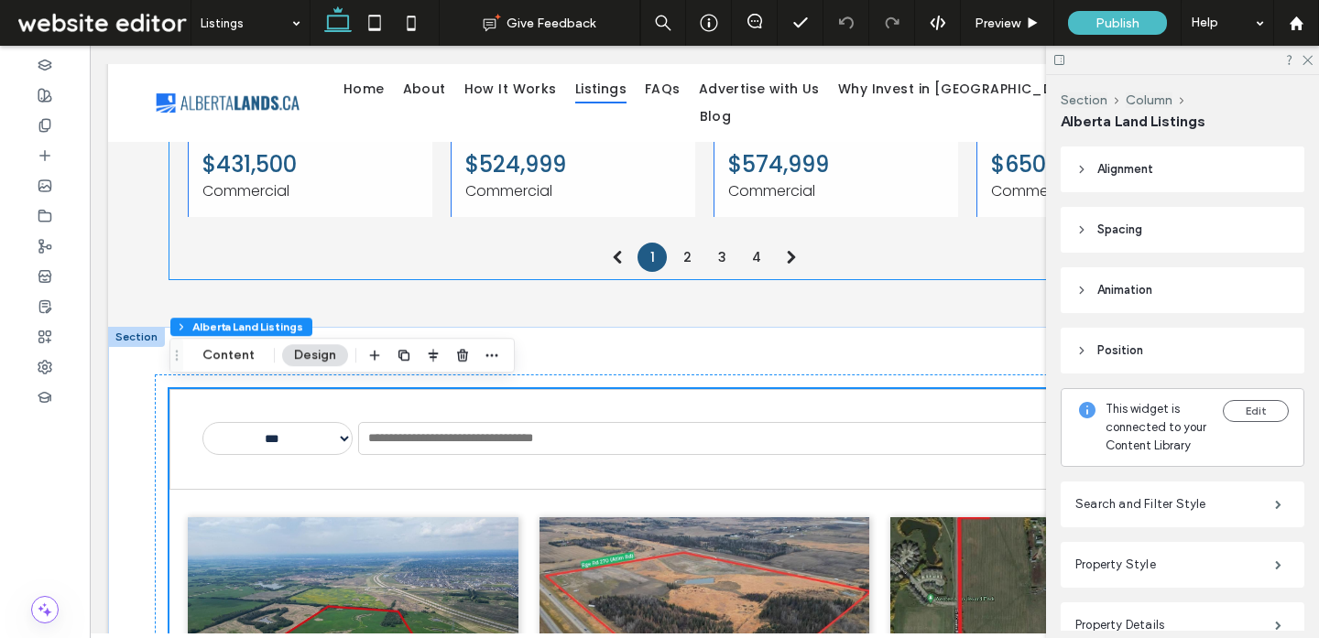
scroll to position [1225, 0]
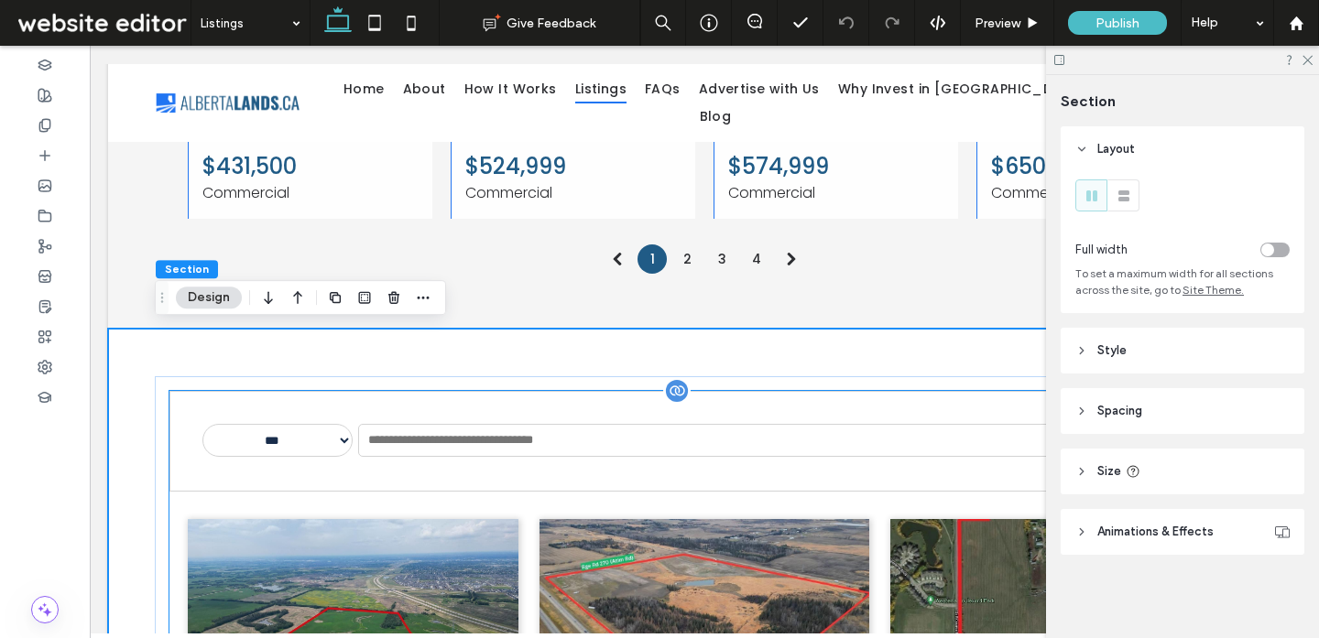
click at [232, 487] on div "**********" at bounding box center [704, 441] width 1070 height 101
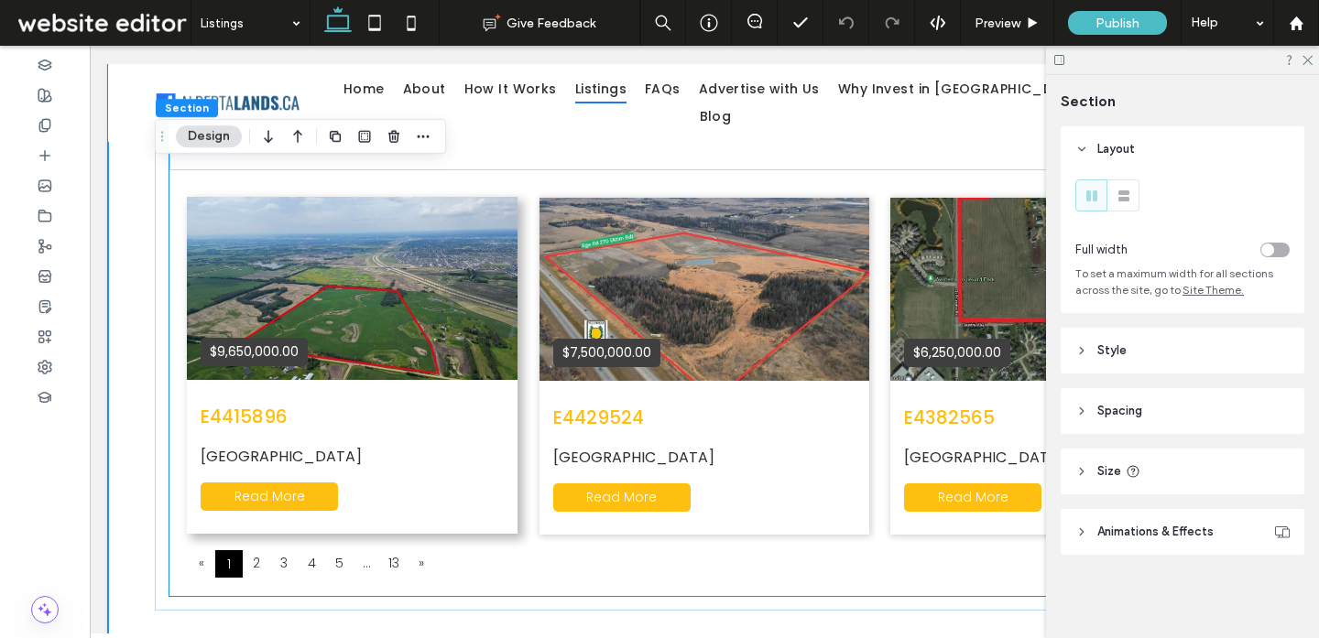
scroll to position [1567, 0]
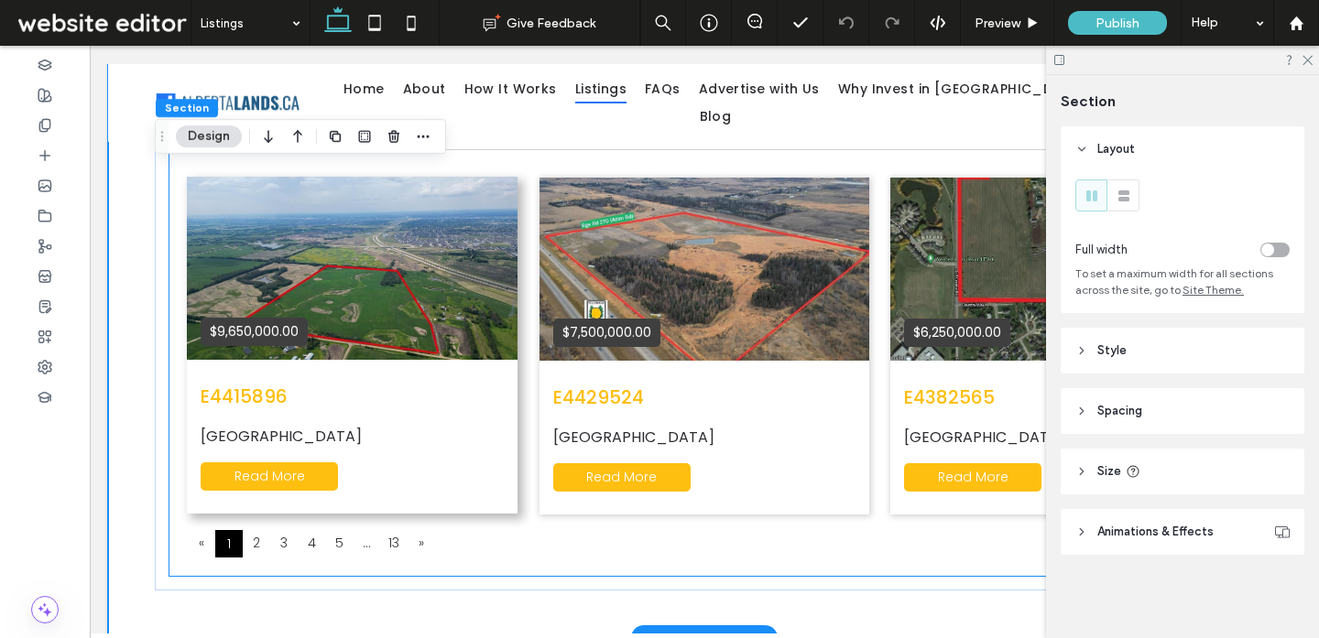
click at [452, 405] on h3 "E4415896" at bounding box center [352, 396] width 303 height 27
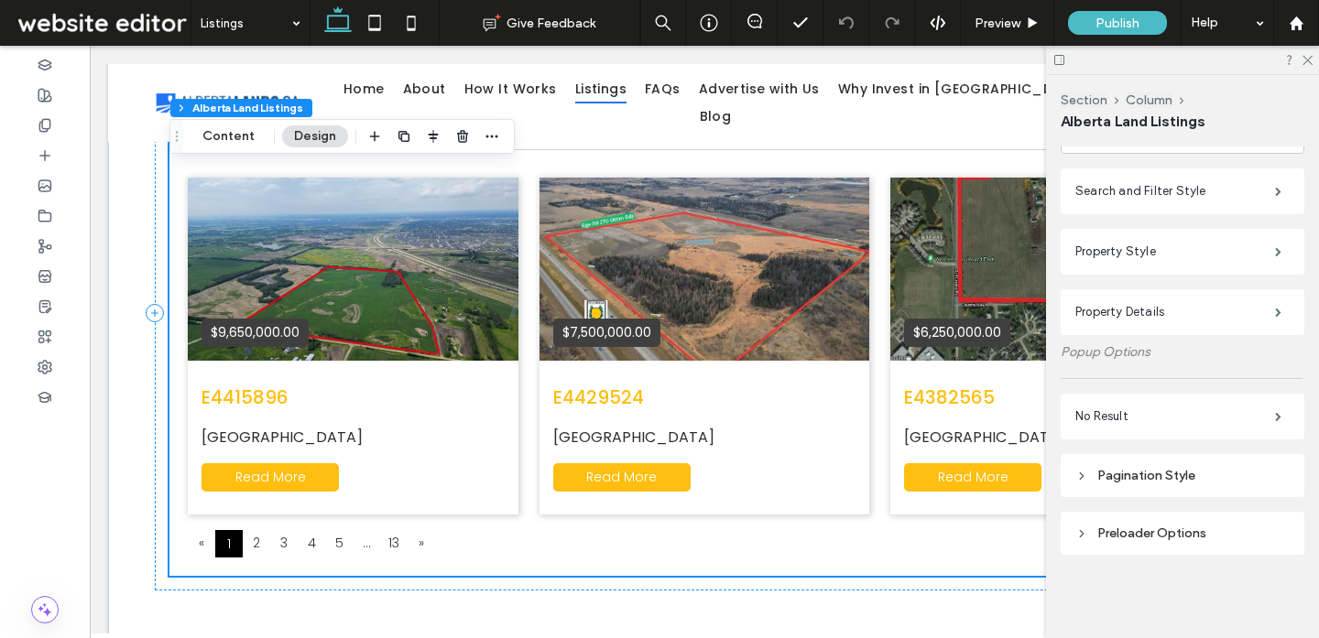
scroll to position [315, 0]
click at [1133, 479] on div "Pagination Style" at bounding box center [1182, 474] width 214 height 16
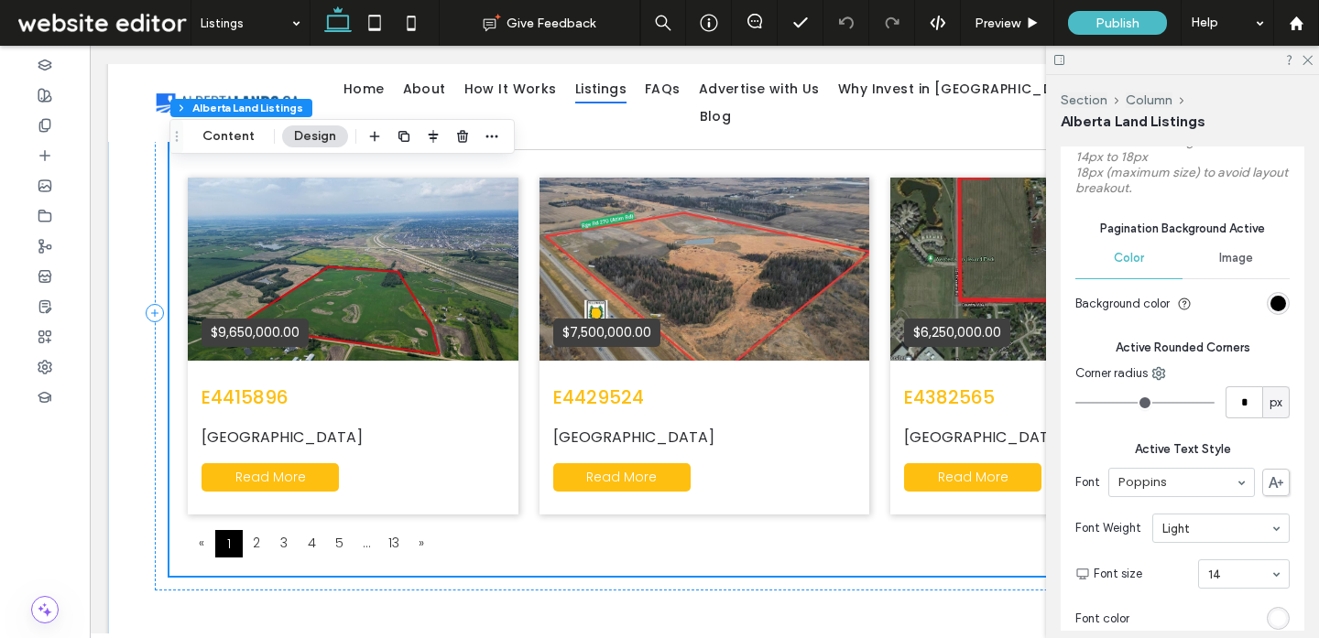
scroll to position [0, 0]
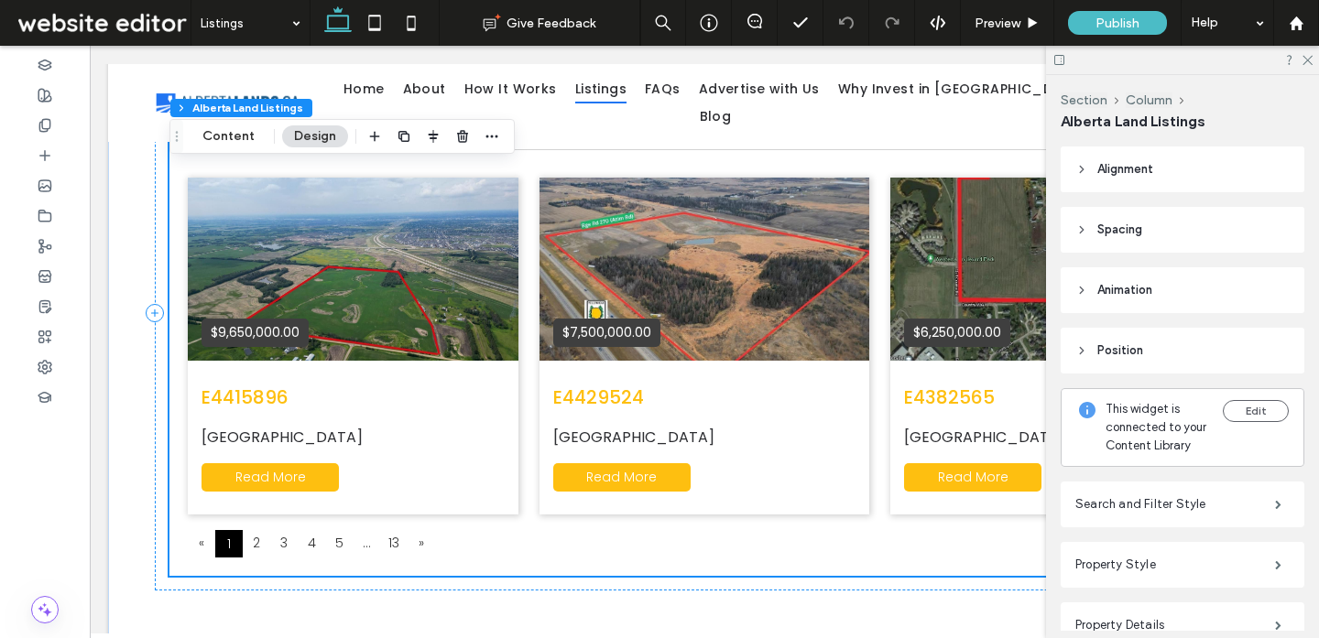
click at [1132, 349] on span "Position" at bounding box center [1120, 351] width 46 height 18
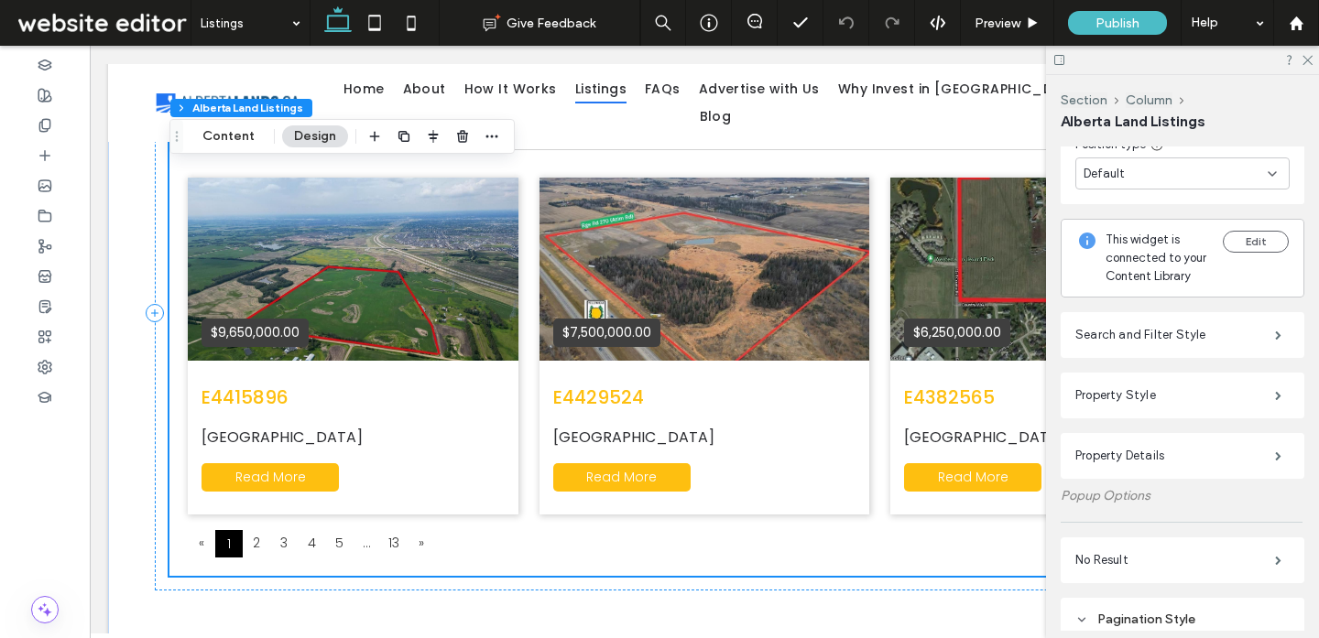
scroll to position [261, 0]
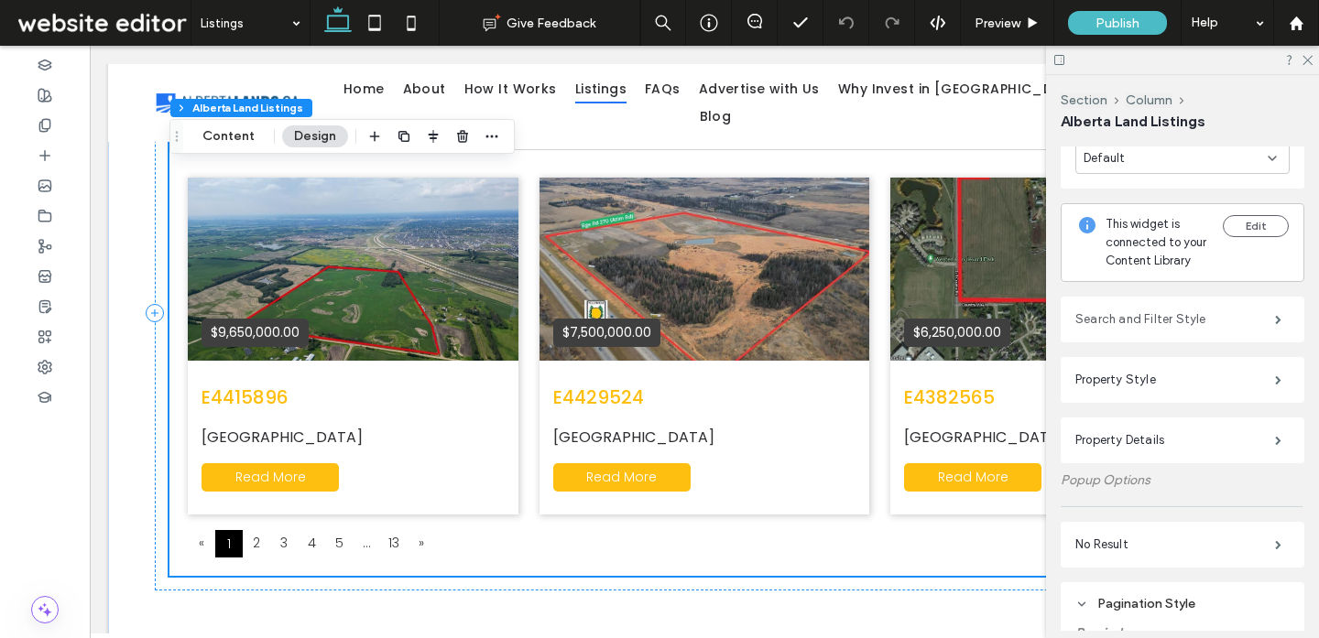
click at [1128, 323] on label "Search and Filter Style" at bounding box center [1175, 319] width 200 height 37
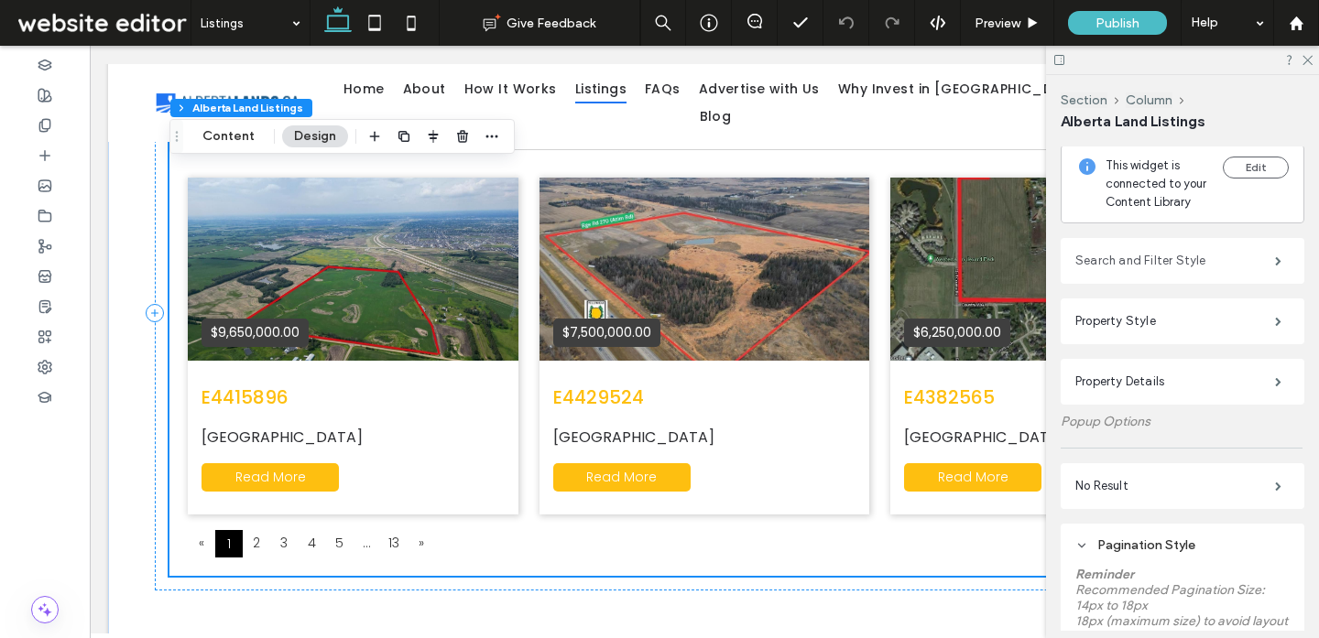
click at [1147, 258] on label "Search and Filter Style" at bounding box center [1175, 261] width 200 height 37
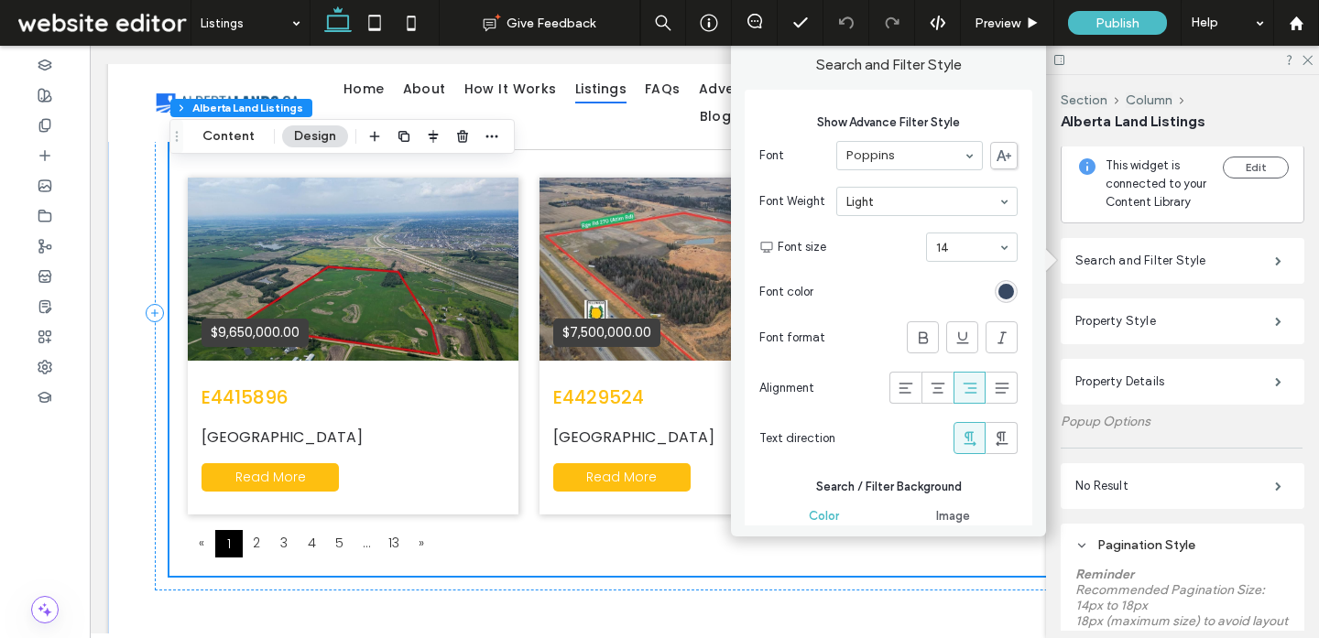
click at [998, 295] on div "rgb(25, 45, 75)" at bounding box center [1006, 292] width 16 height 16
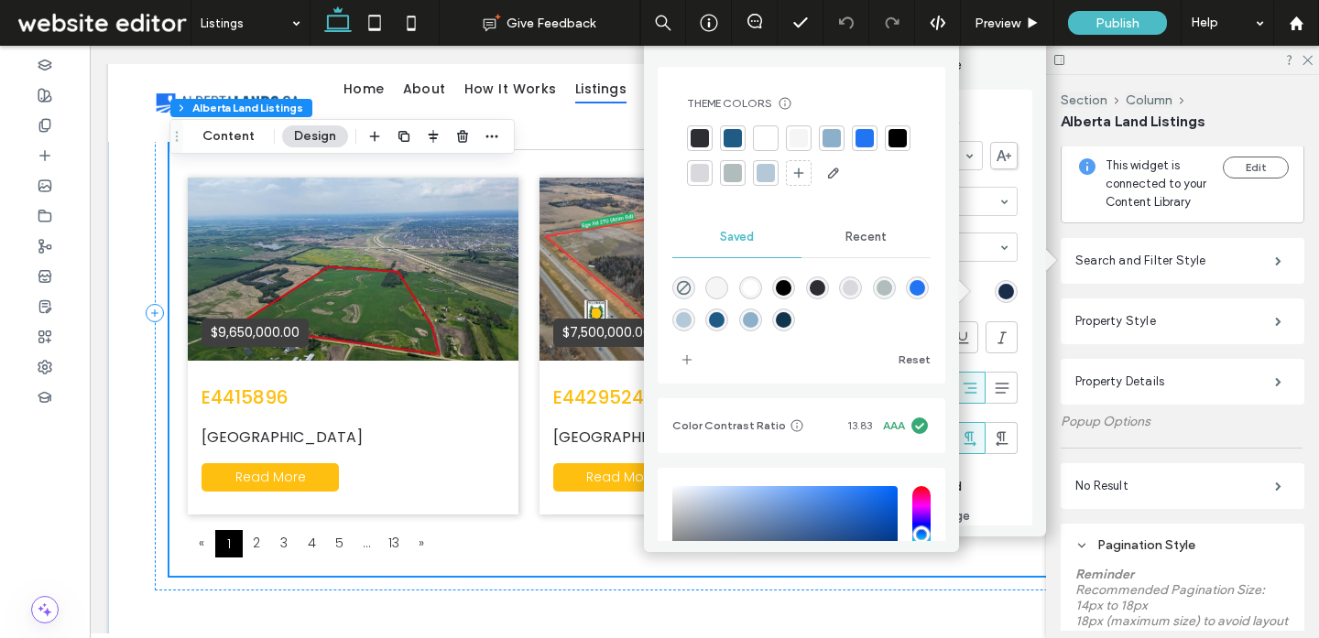
click at [888, 147] on div at bounding box center [897, 138] width 18 height 18
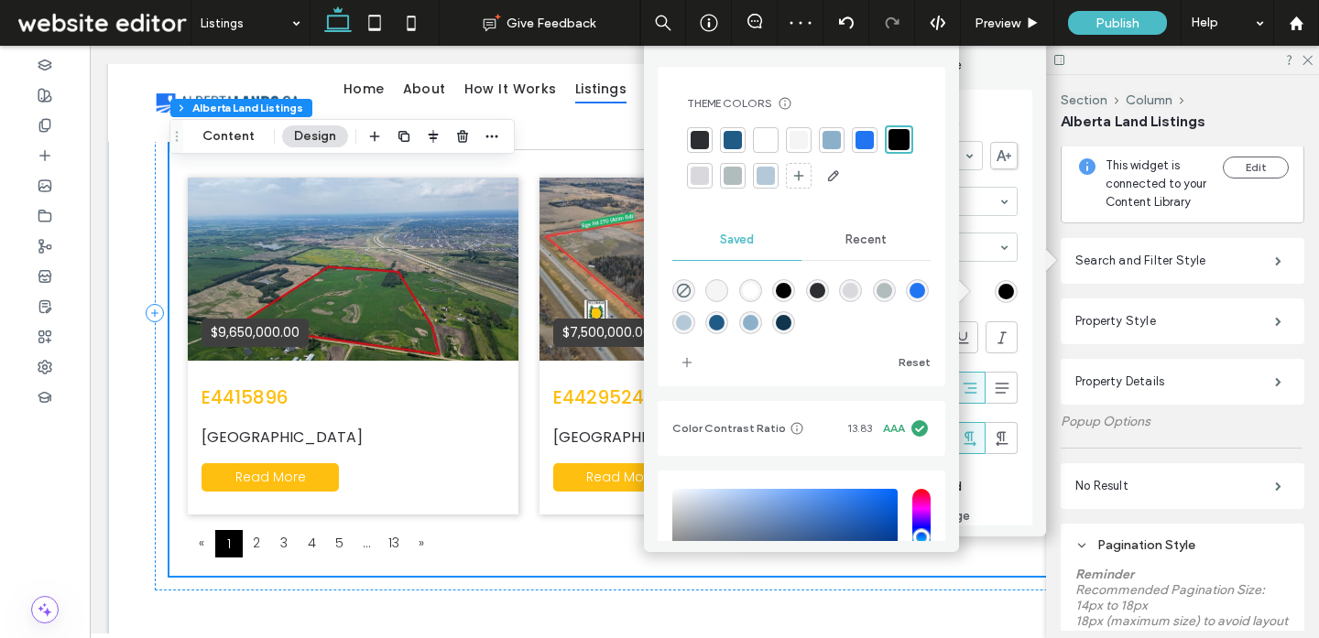
click at [975, 277] on section "Font color" at bounding box center [888, 291] width 258 height 41
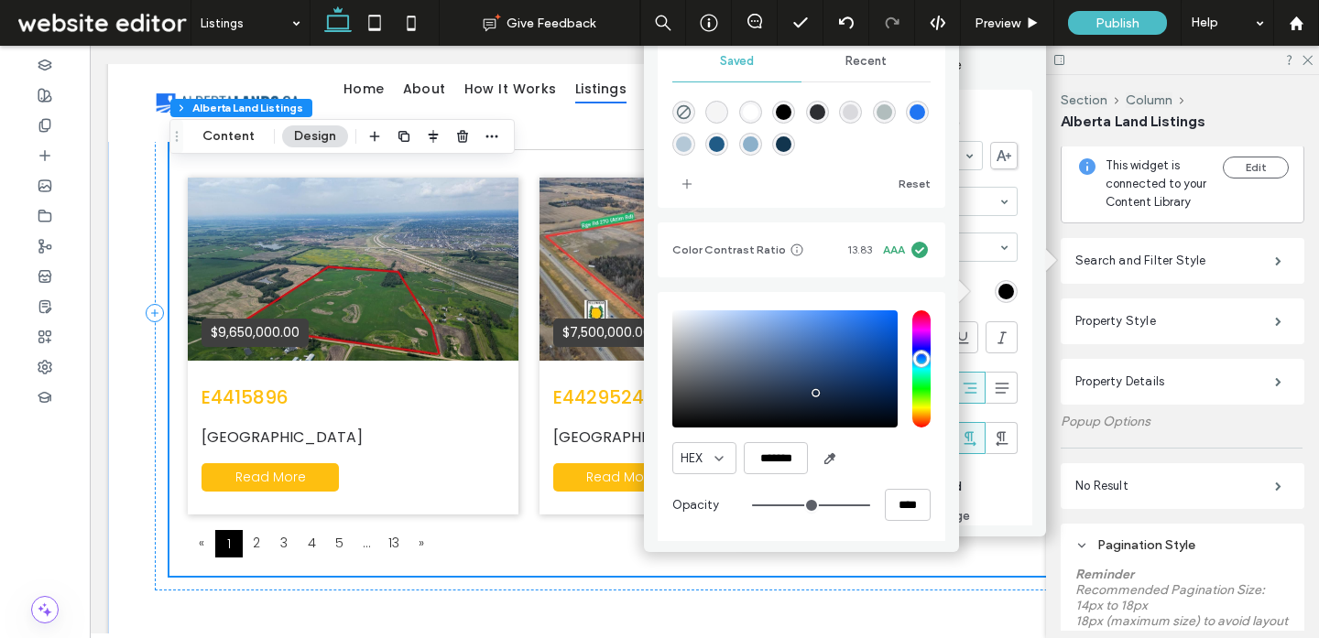
scroll to position [0, 0]
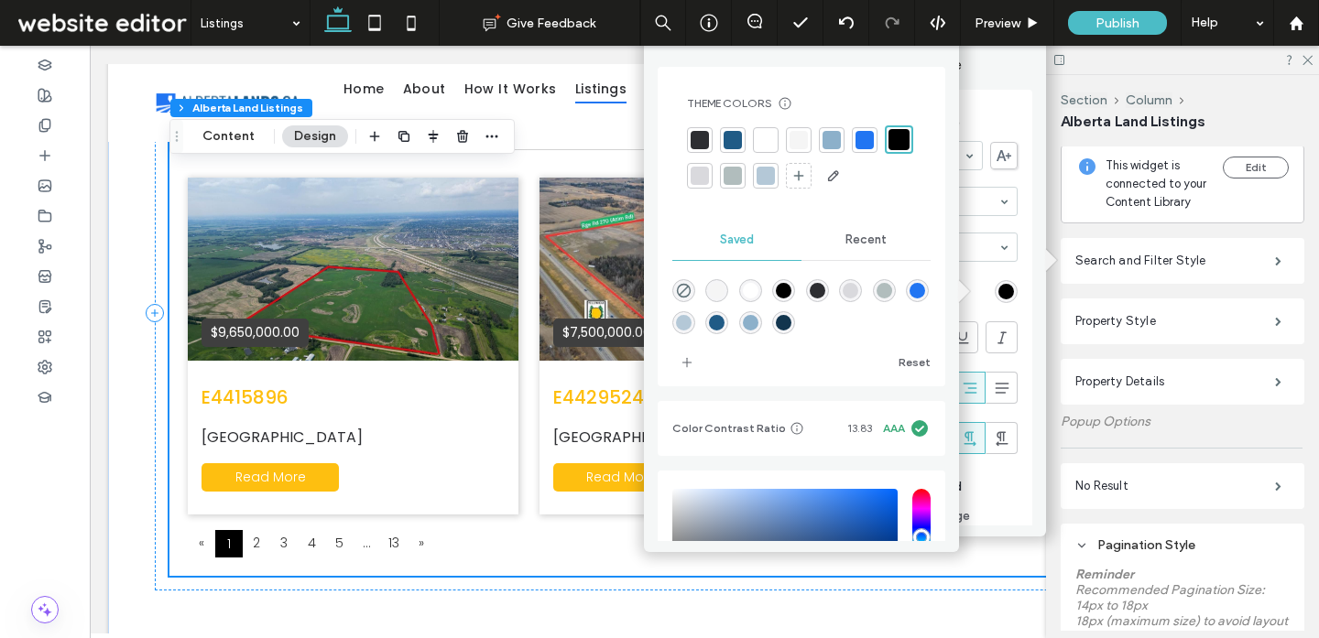
click at [938, 68] on div "Theme Colors Save time with Theme Colors Create a color palette to instantly ad…" at bounding box center [801, 292] width 315 height 498
drag, startPoint x: 930, startPoint y: 57, endPoint x: 890, endPoint y: 126, distance: 80.4
click at [890, 126] on div "Theme Colors Save time with Theme Colors Create a color palette to instantly ad…" at bounding box center [801, 292] width 315 height 498
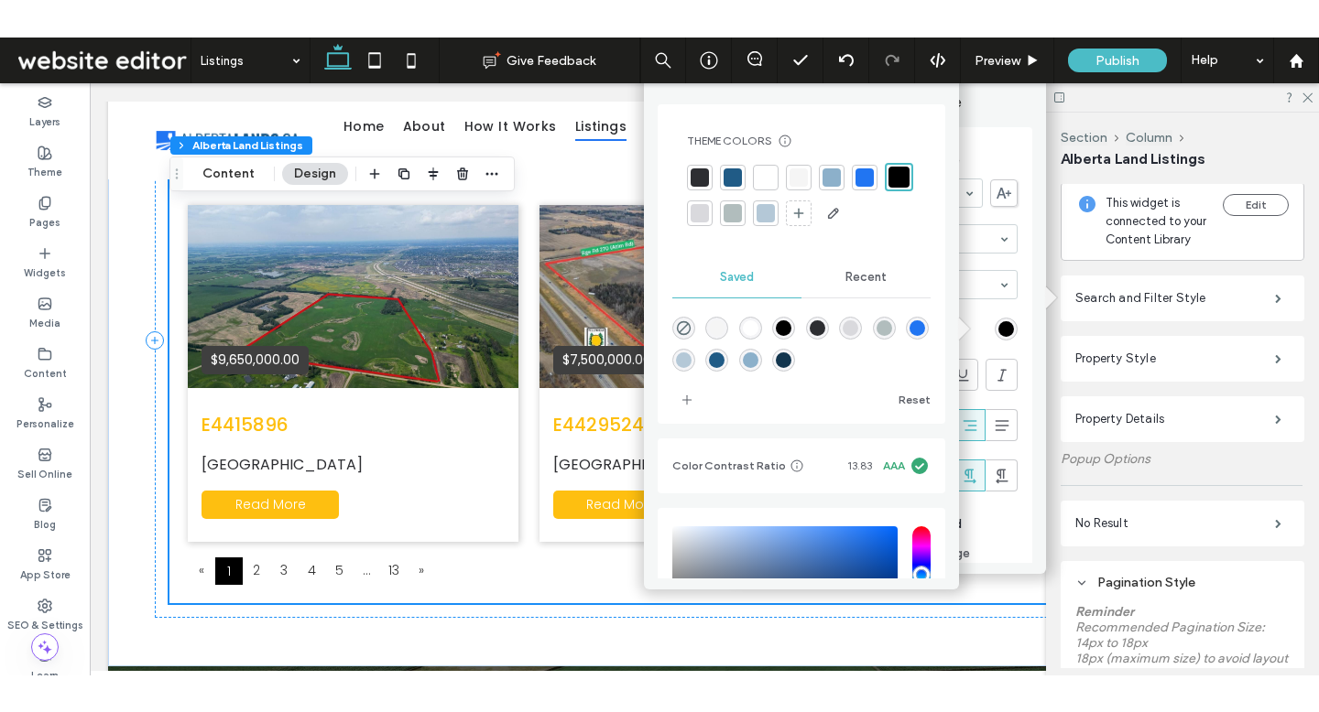
scroll to position [1548, 0]
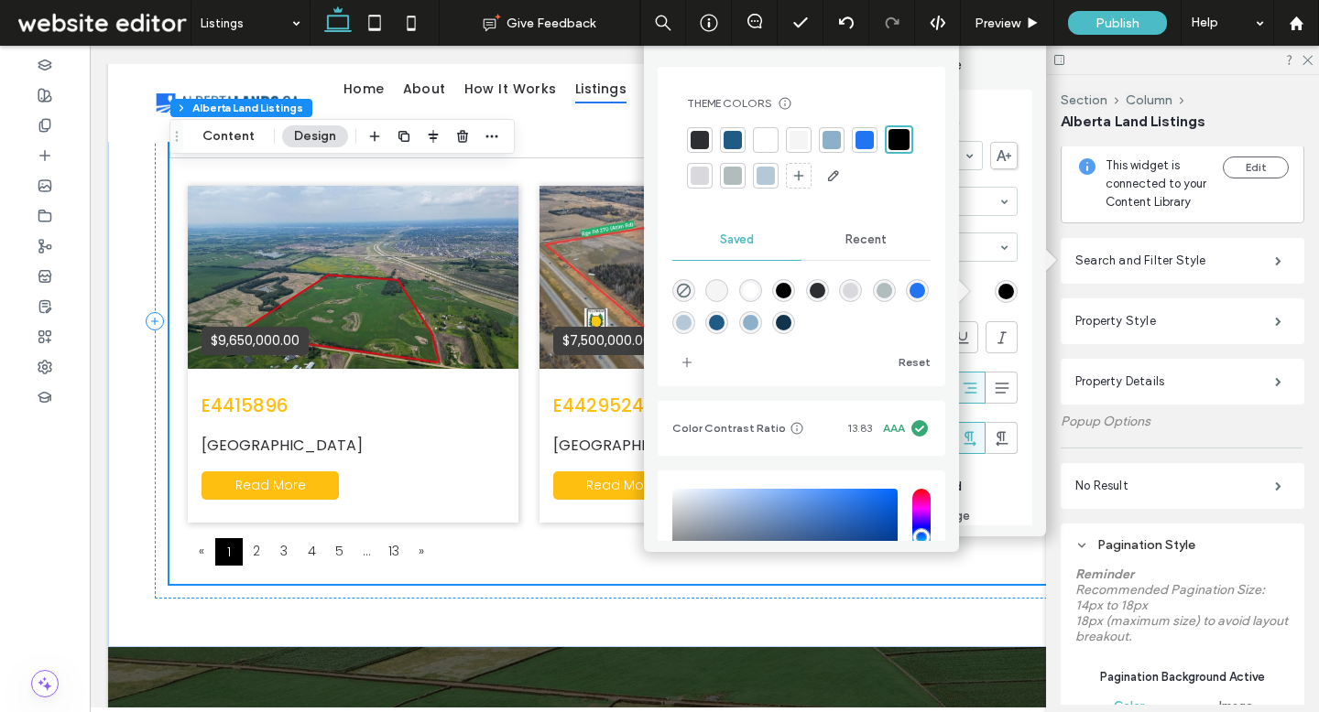
drag, startPoint x: 921, startPoint y: 72, endPoint x: 912, endPoint y: 151, distance: 79.3
click at [921, 93] on div "Theme Colors Save time with Theme Colors Create a color palette to instantly ad…" at bounding box center [801, 227] width 288 height 320
click at [994, 114] on span "Show Advance Filter Style" at bounding box center [888, 123] width 258 height 18
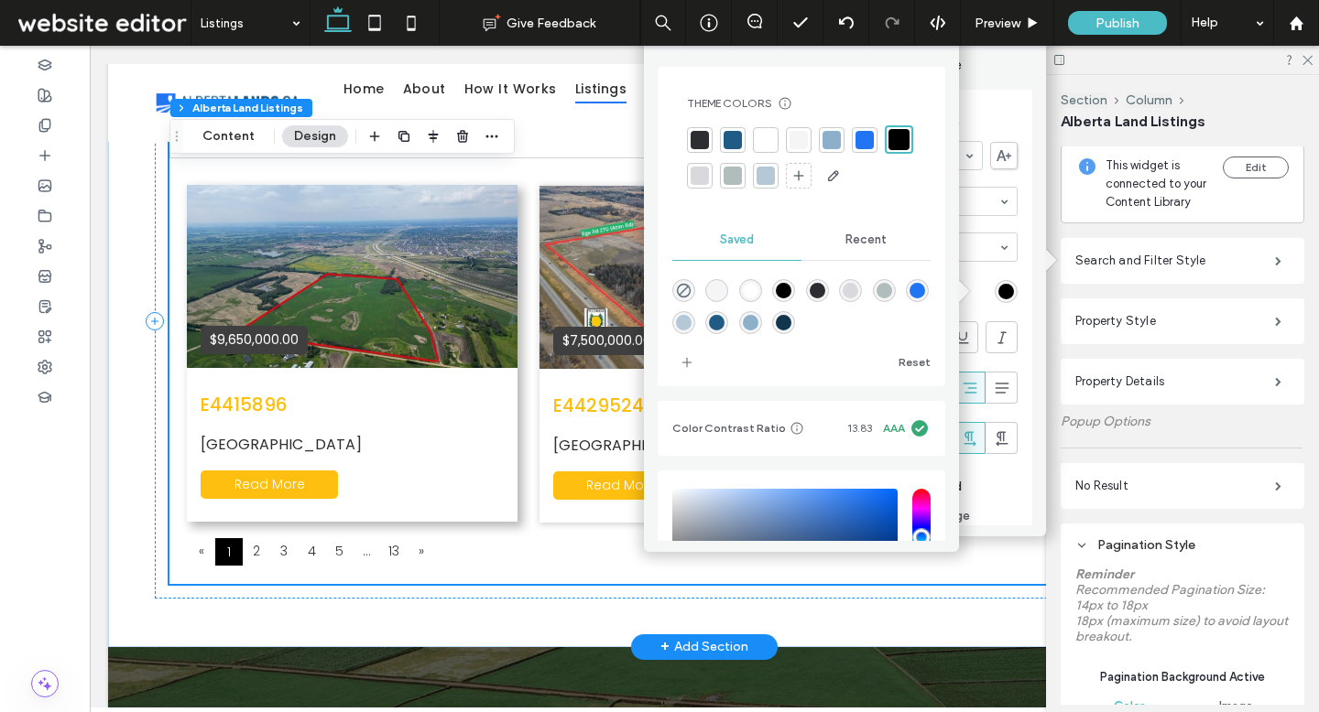
click at [453, 238] on div "$9,650,000.00" at bounding box center [352, 276] width 331 height 183
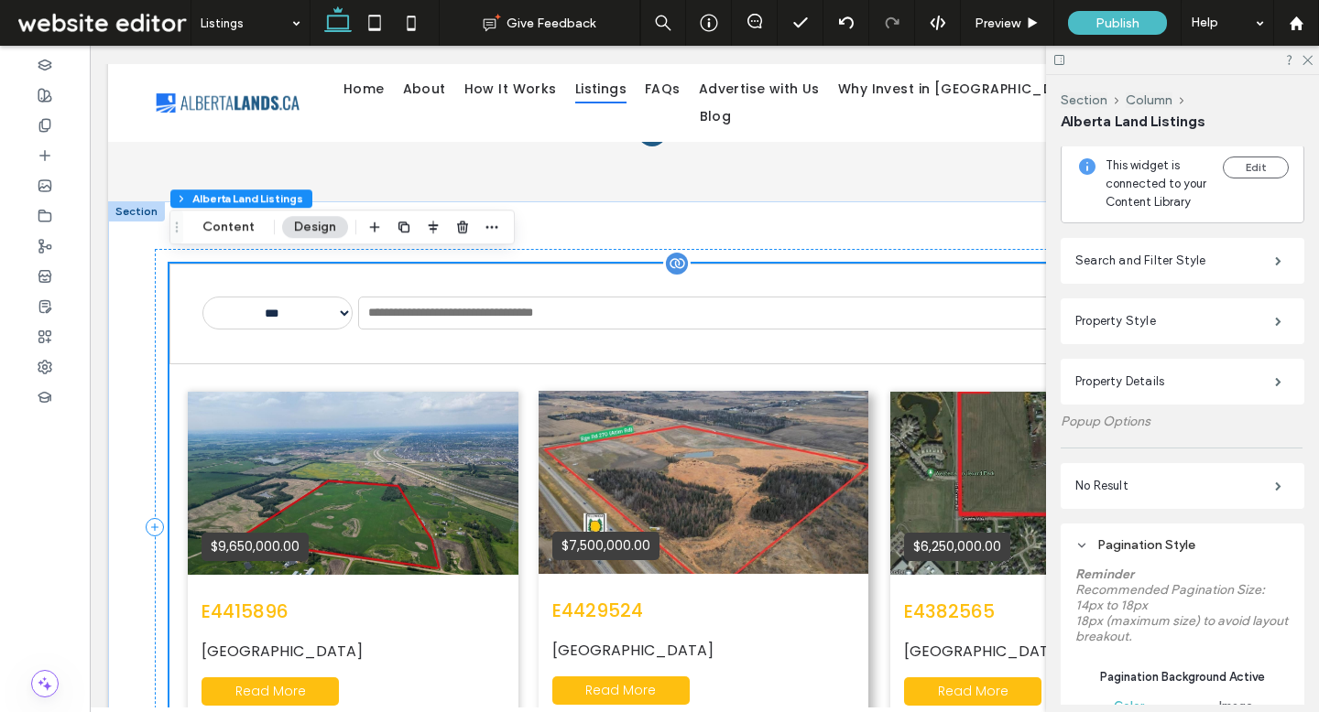
scroll to position [1428, 0]
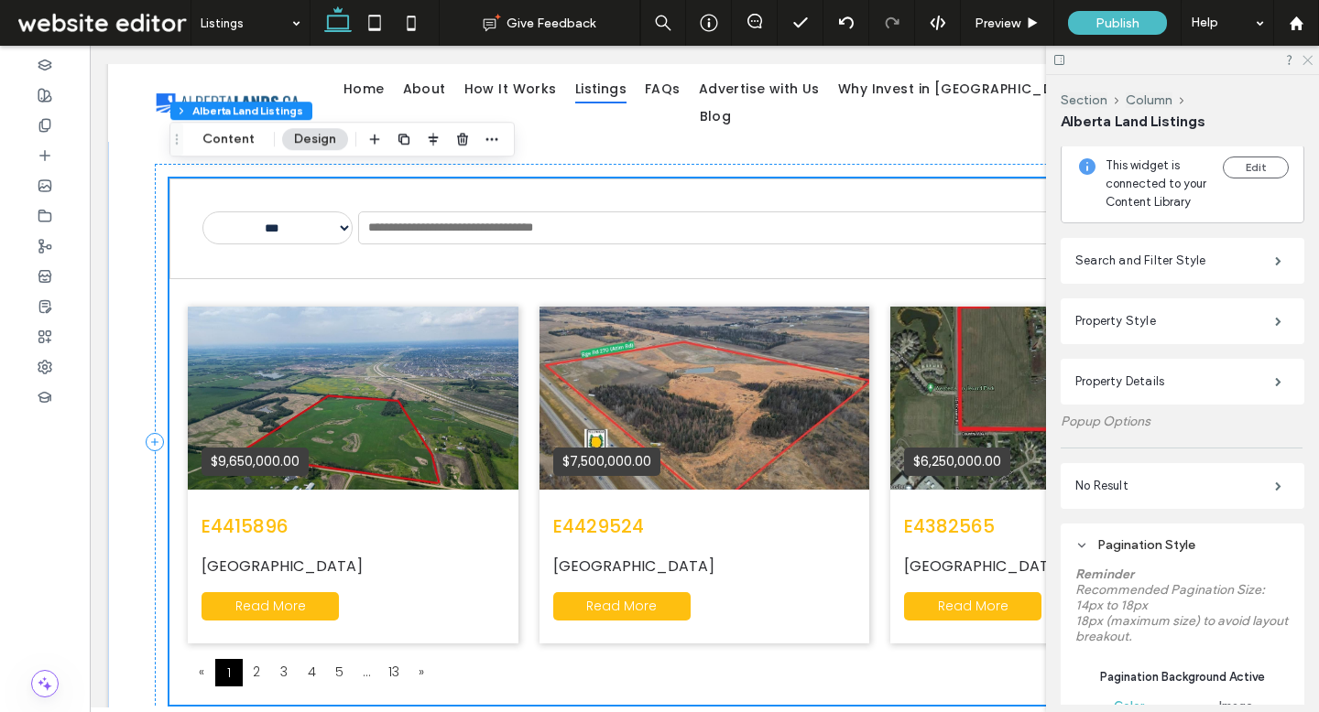
click at [1303, 63] on icon at bounding box center [1306, 59] width 12 height 12
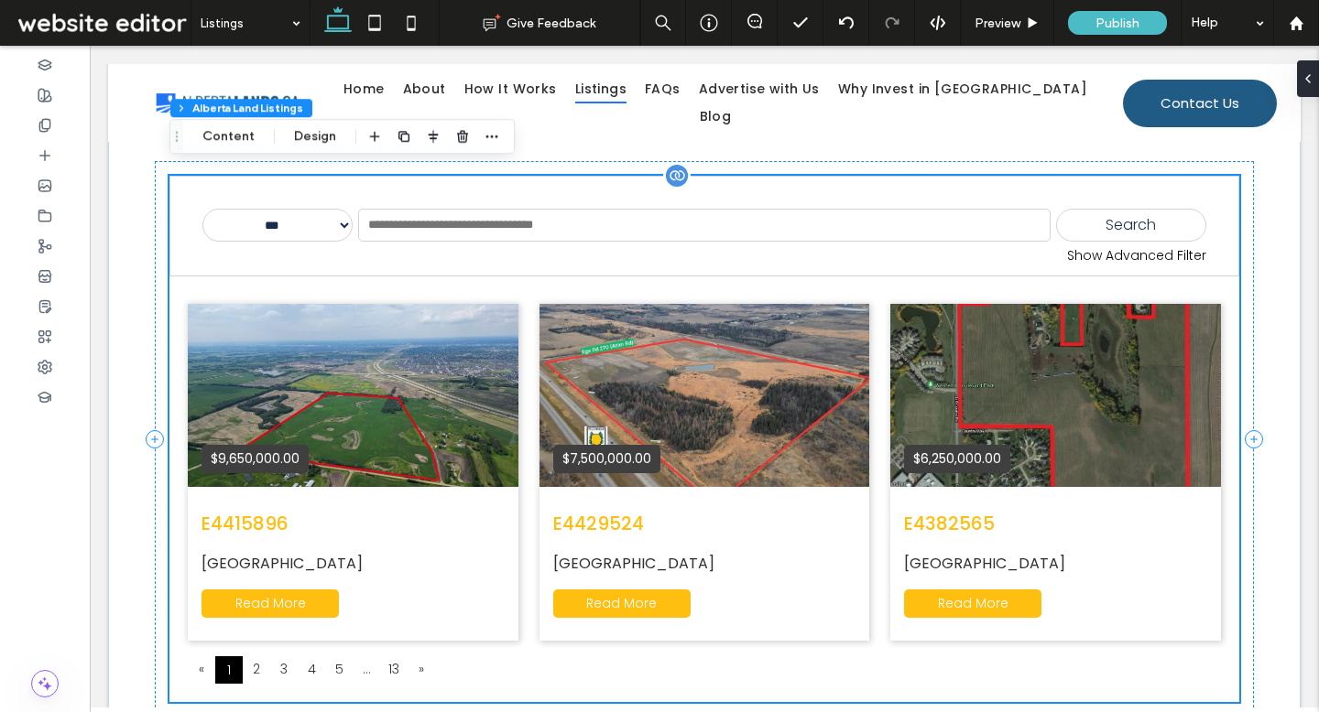
scroll to position [1427, 0]
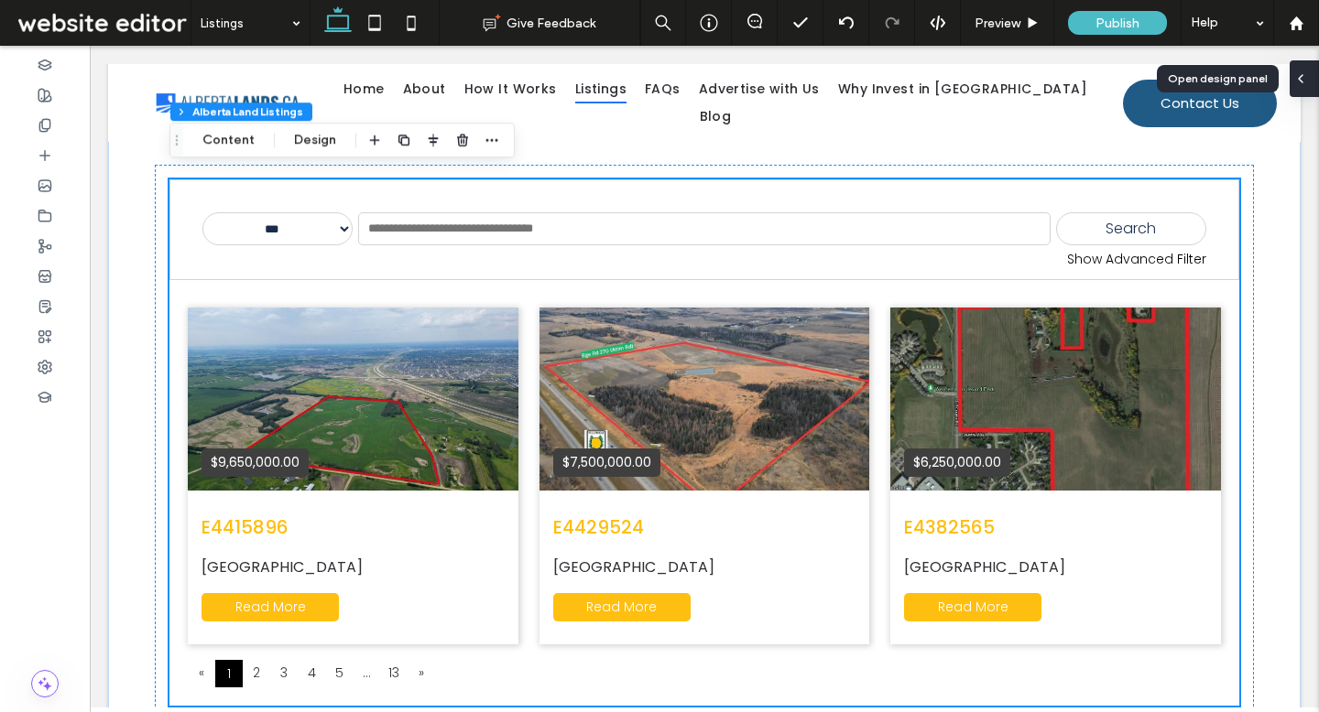
click at [1301, 89] on span at bounding box center [1300, 78] width 15 height 37
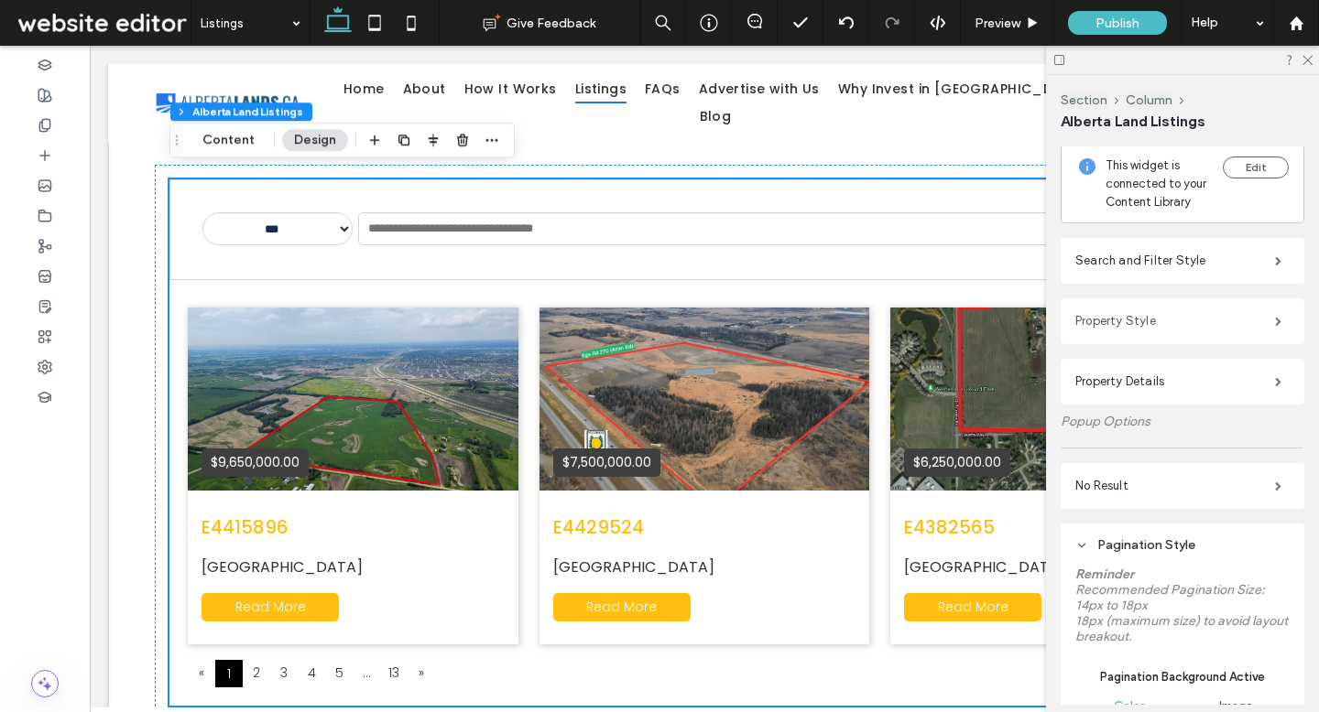
click at [1123, 320] on label "Property Style" at bounding box center [1175, 321] width 200 height 37
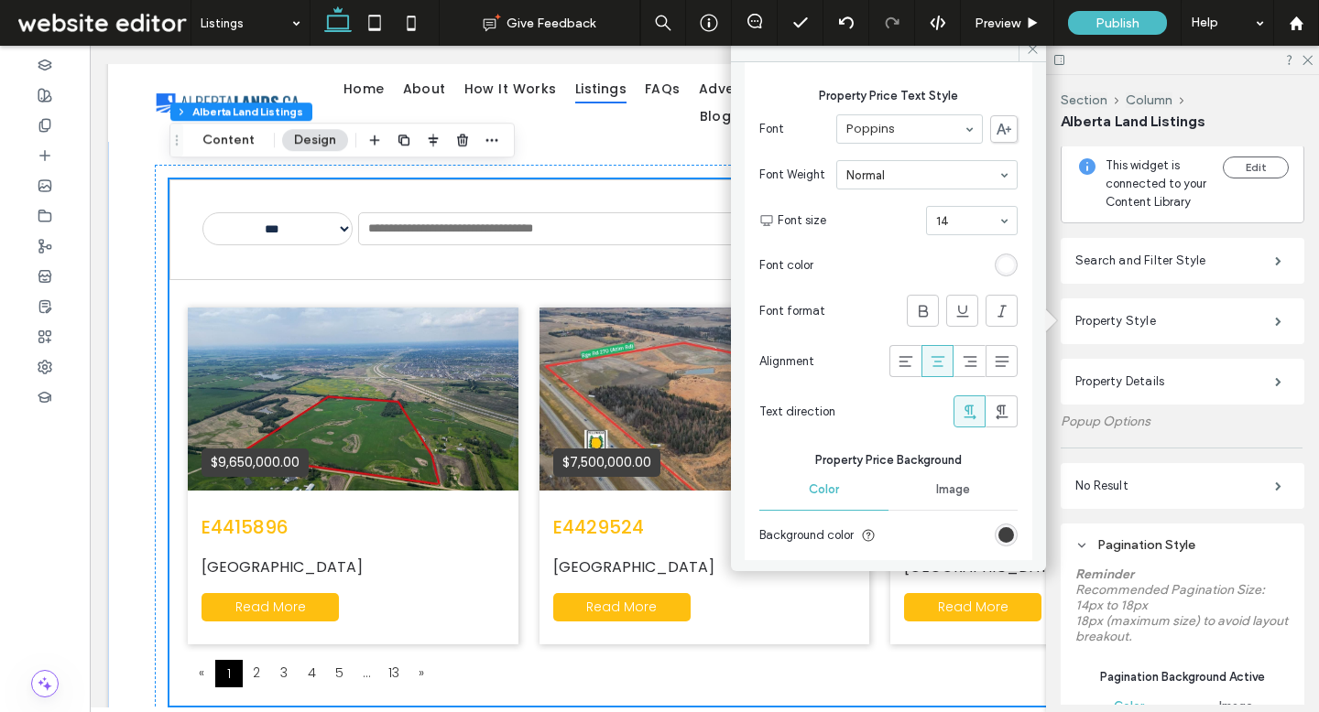
scroll to position [359, 0]
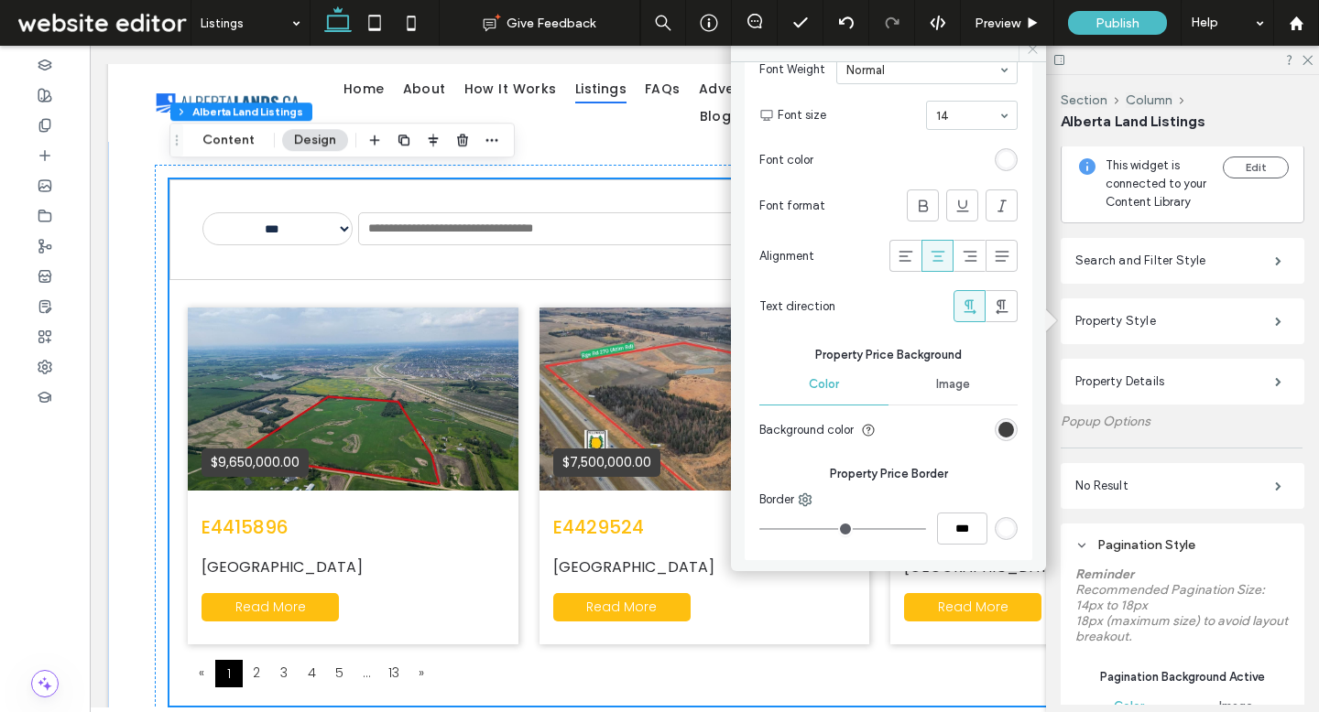
click at [1027, 51] on icon at bounding box center [1033, 49] width 14 height 14
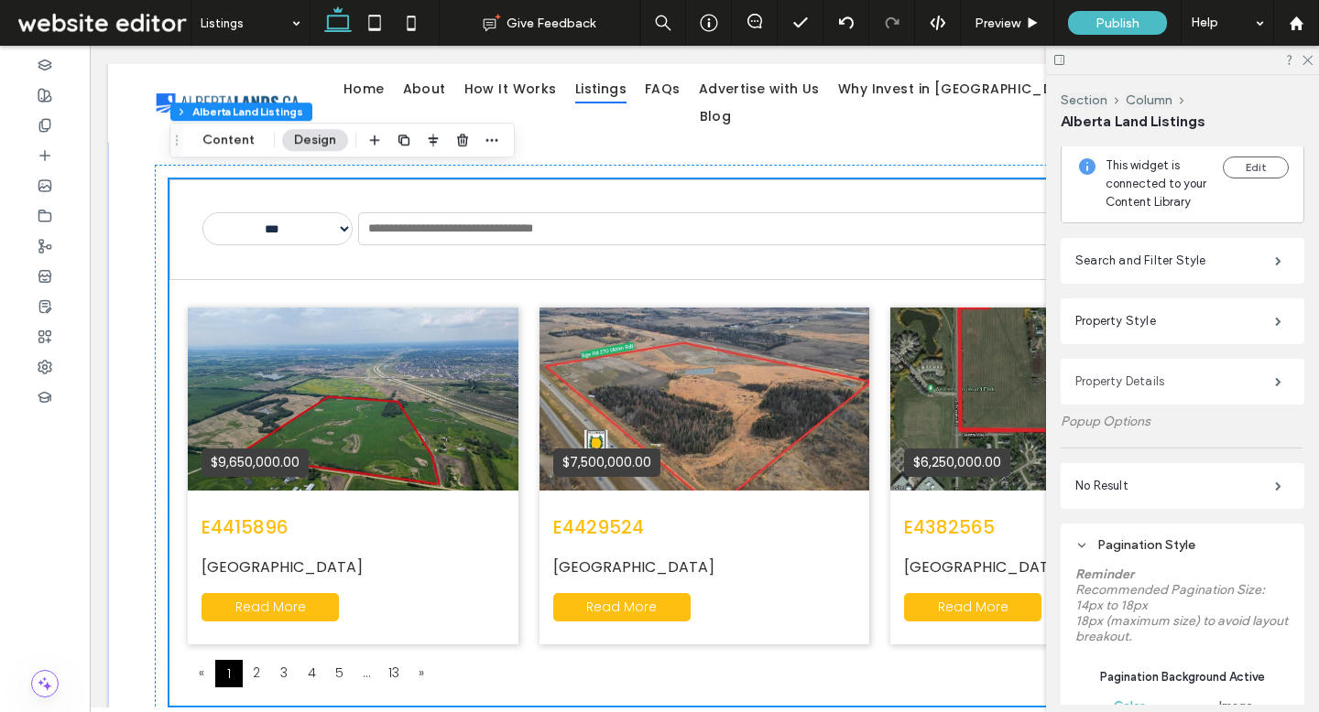
click at [1124, 384] on label "Property Details" at bounding box center [1175, 382] width 200 height 37
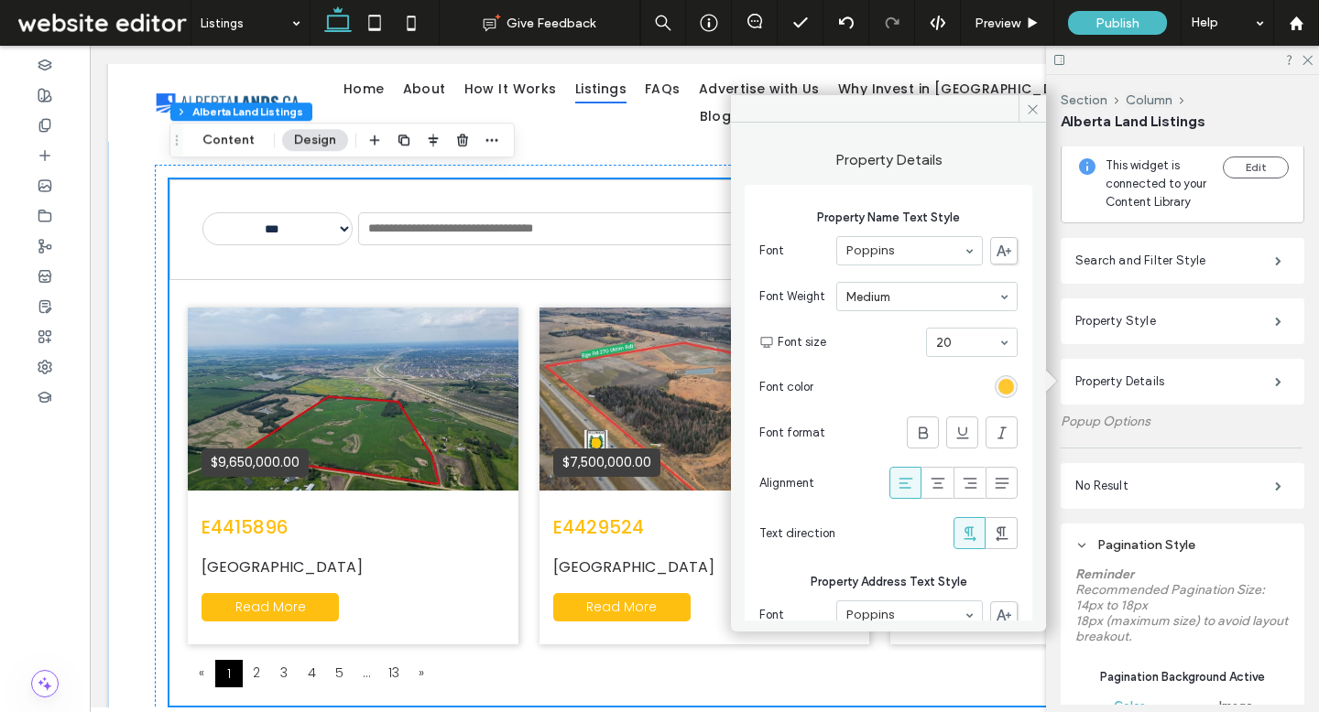
click at [999, 389] on div "rgb(254, 191, 16)" at bounding box center [1006, 387] width 16 height 16
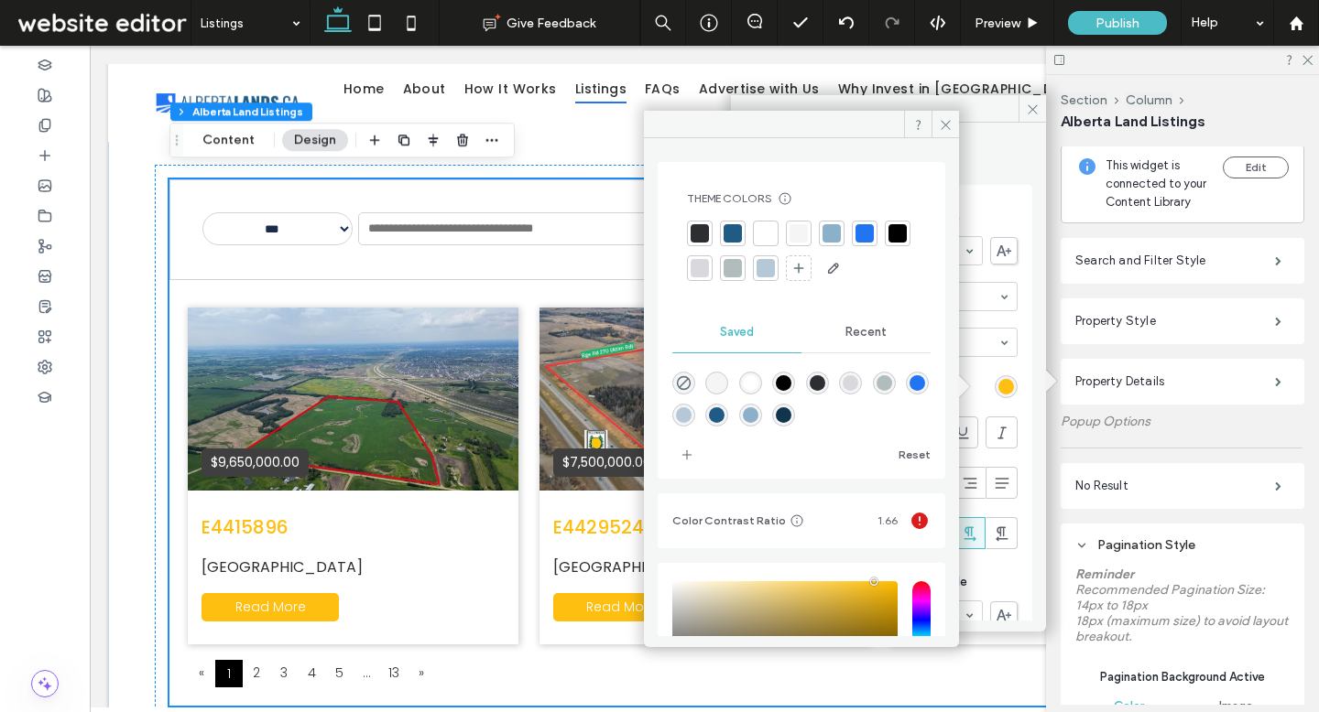
click at [727, 223] on div at bounding box center [733, 234] width 26 height 26
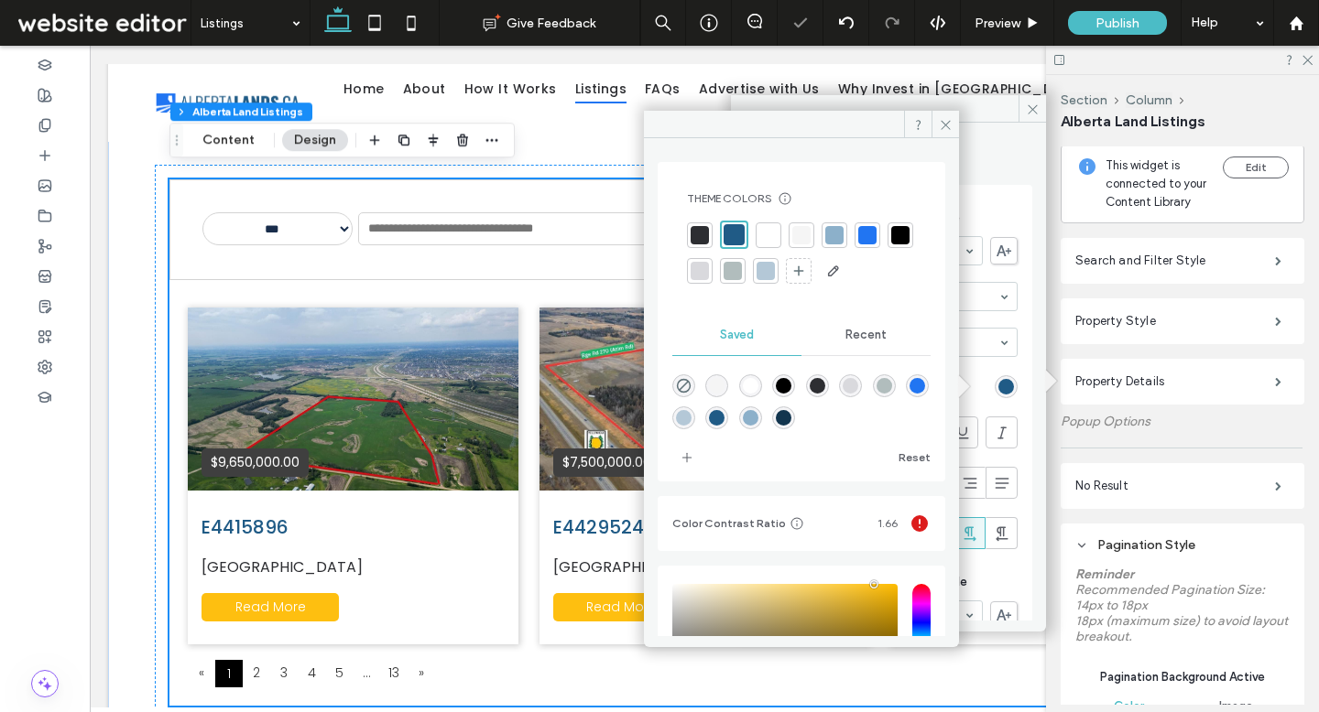
click at [874, 244] on div at bounding box center [867, 236] width 26 height 26
click at [940, 125] on icon at bounding box center [946, 125] width 14 height 14
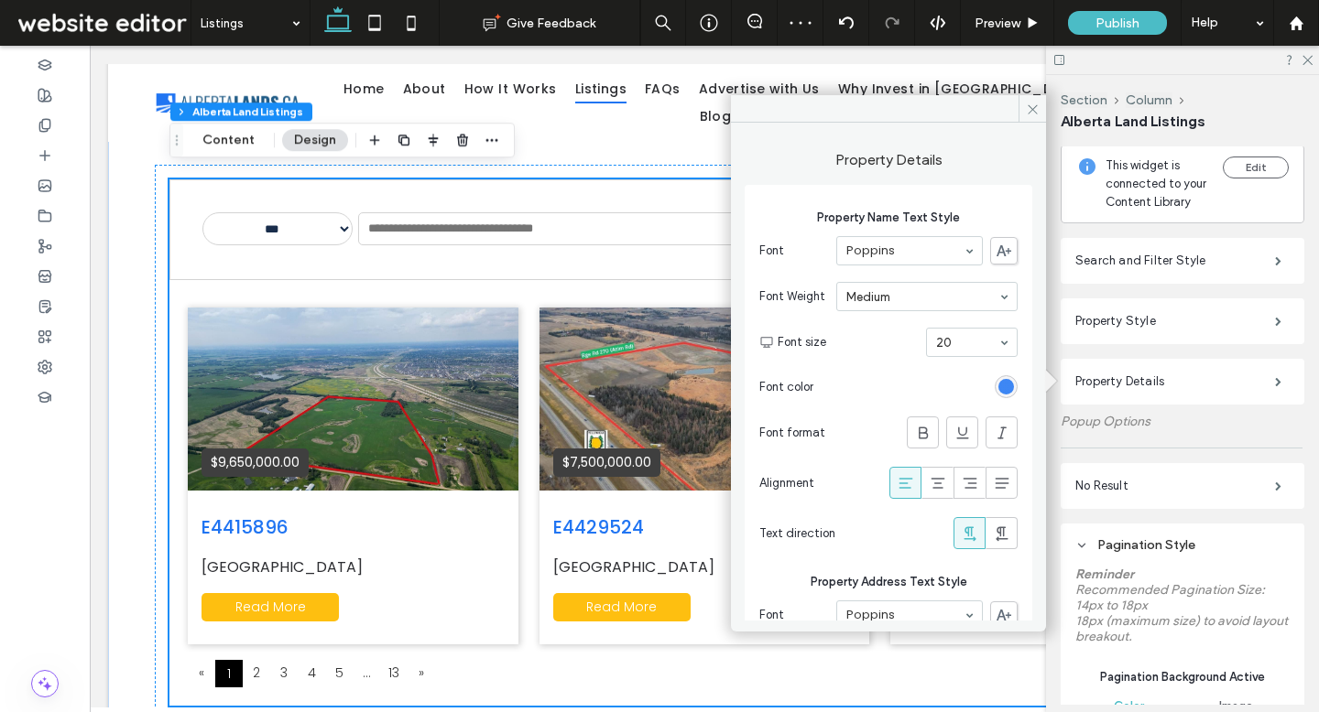
click at [998, 386] on div "rgba(33,117,242,1)" at bounding box center [1006, 387] width 16 height 16
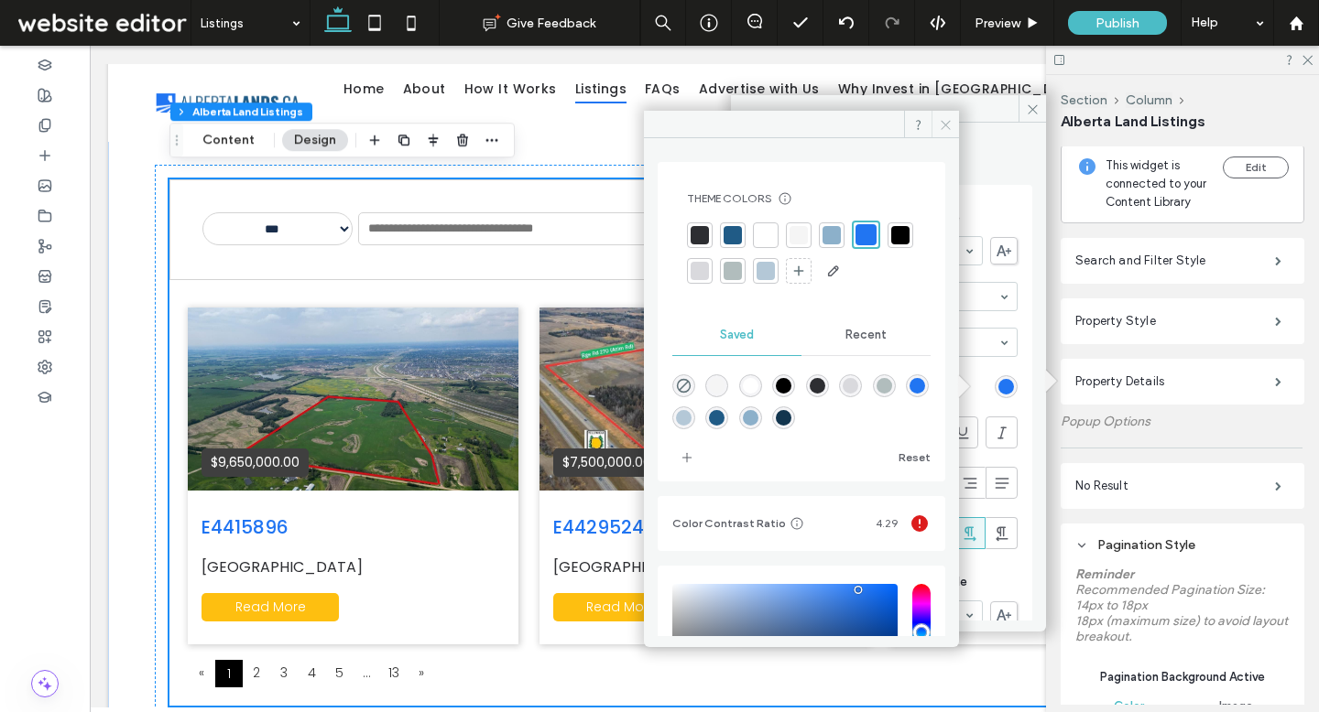
click at [939, 130] on icon at bounding box center [946, 125] width 14 height 14
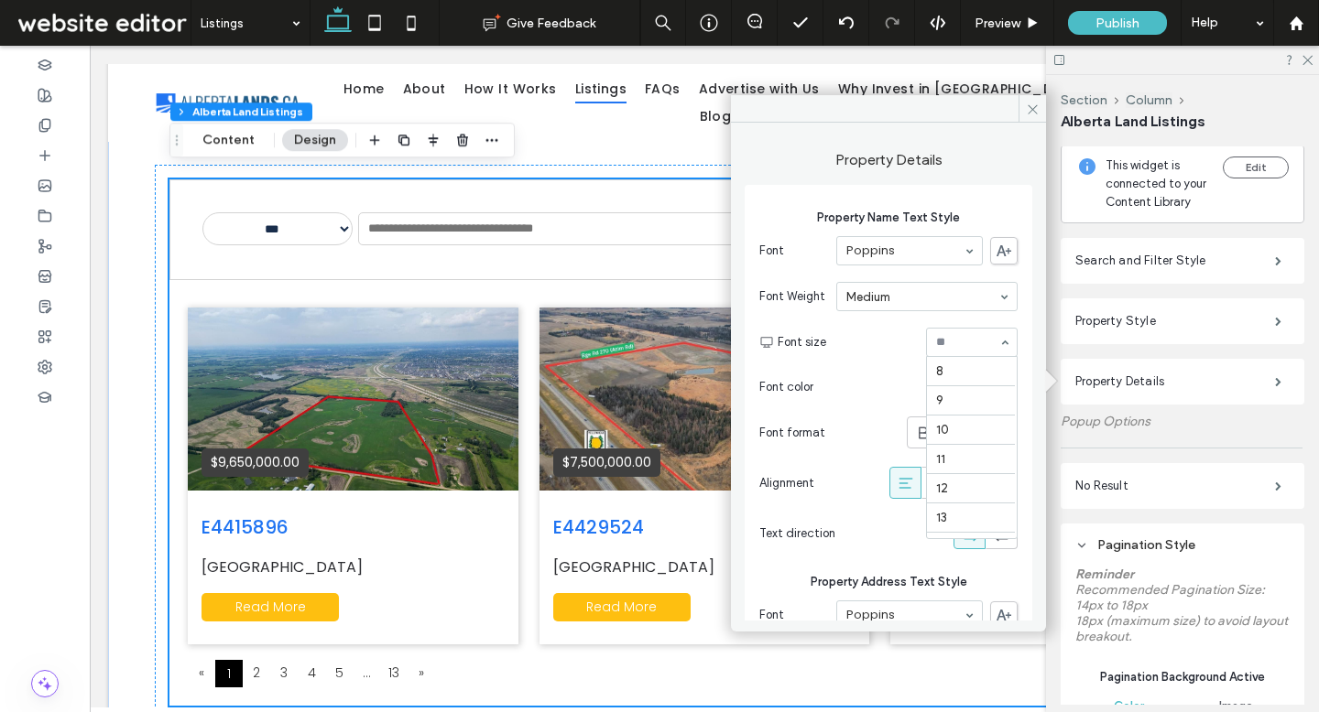
scroll to position [302, 0]
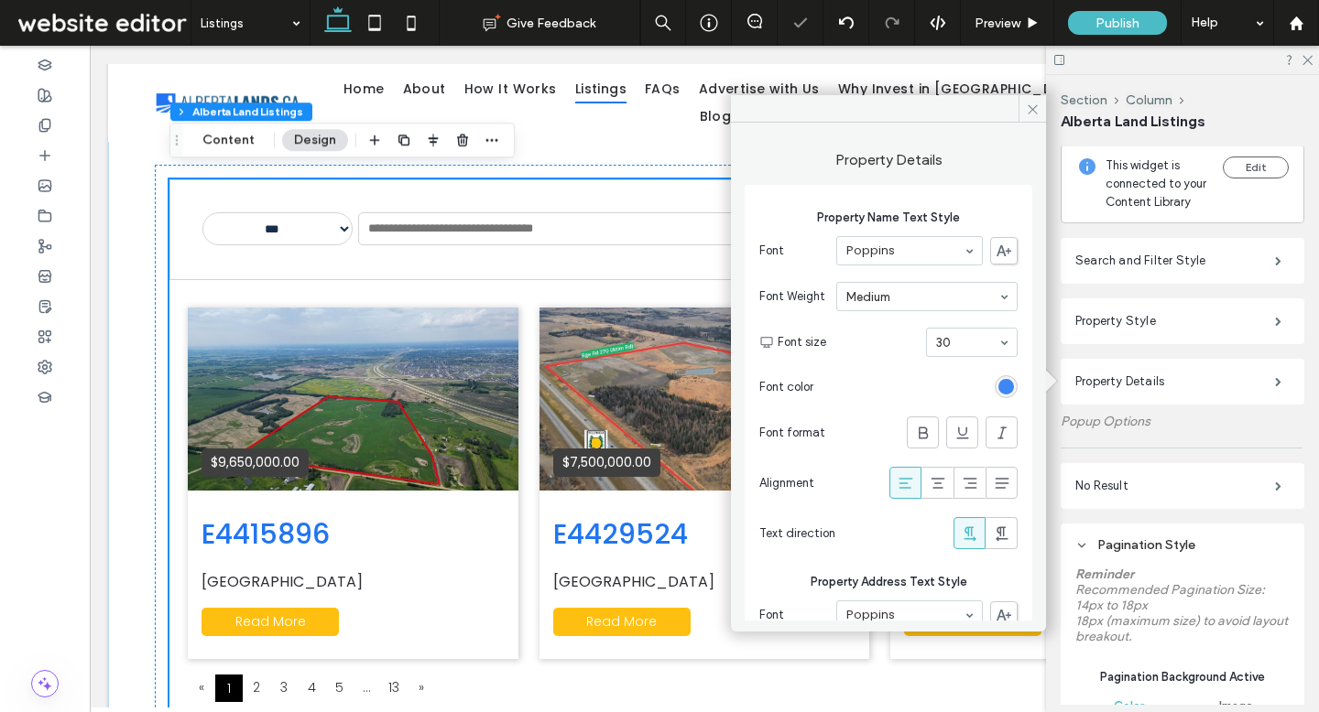
click at [998, 390] on div "rgba(33,117,242,1)" at bounding box center [1006, 387] width 16 height 16
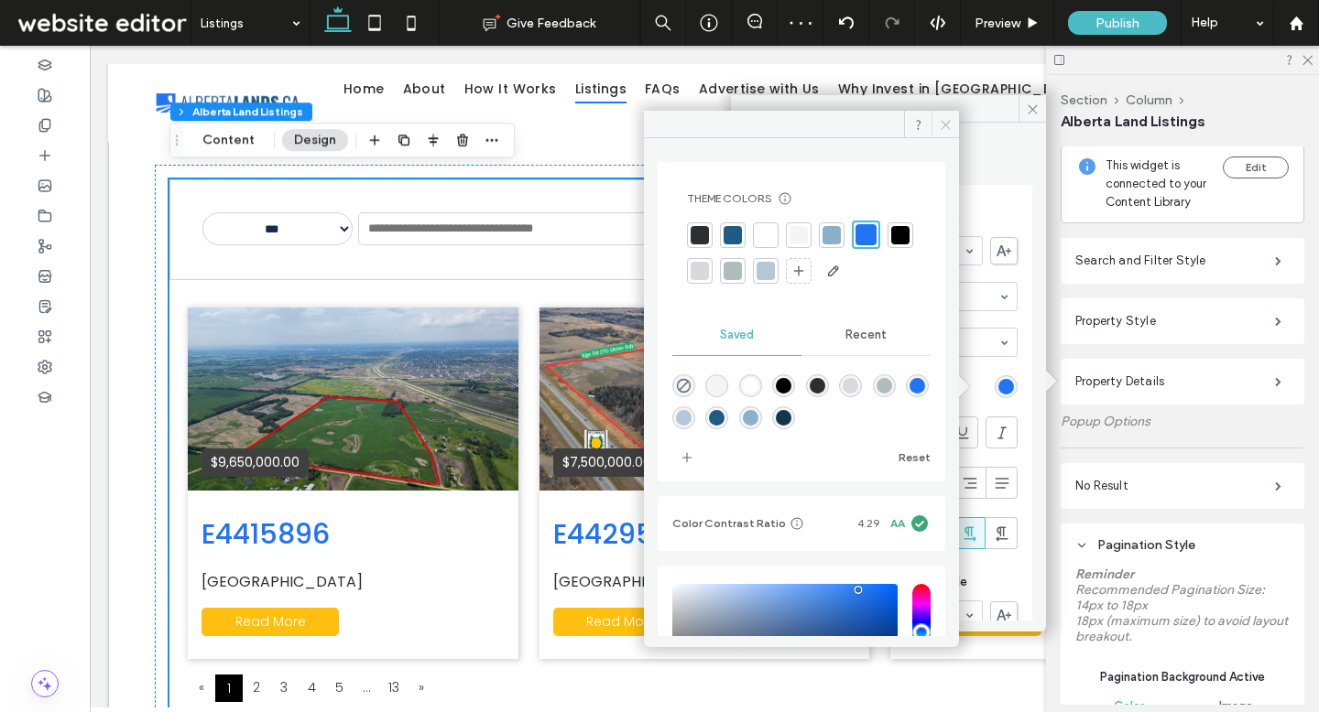
click at [941, 128] on use at bounding box center [944, 124] width 9 height 9
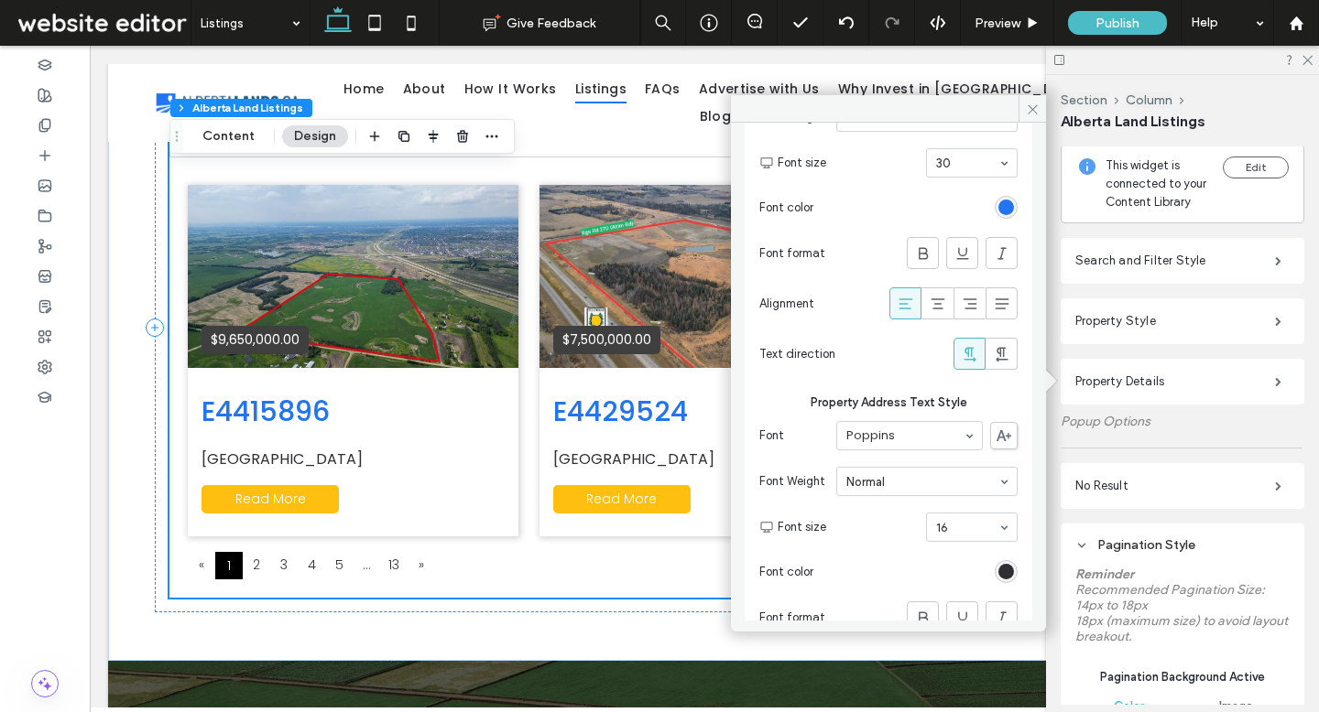
scroll to position [179, 0]
click at [914, 260] on icon at bounding box center [923, 254] width 18 height 18
click at [998, 208] on div "rgba(33,117,242,1)" at bounding box center [1006, 209] width 16 height 16
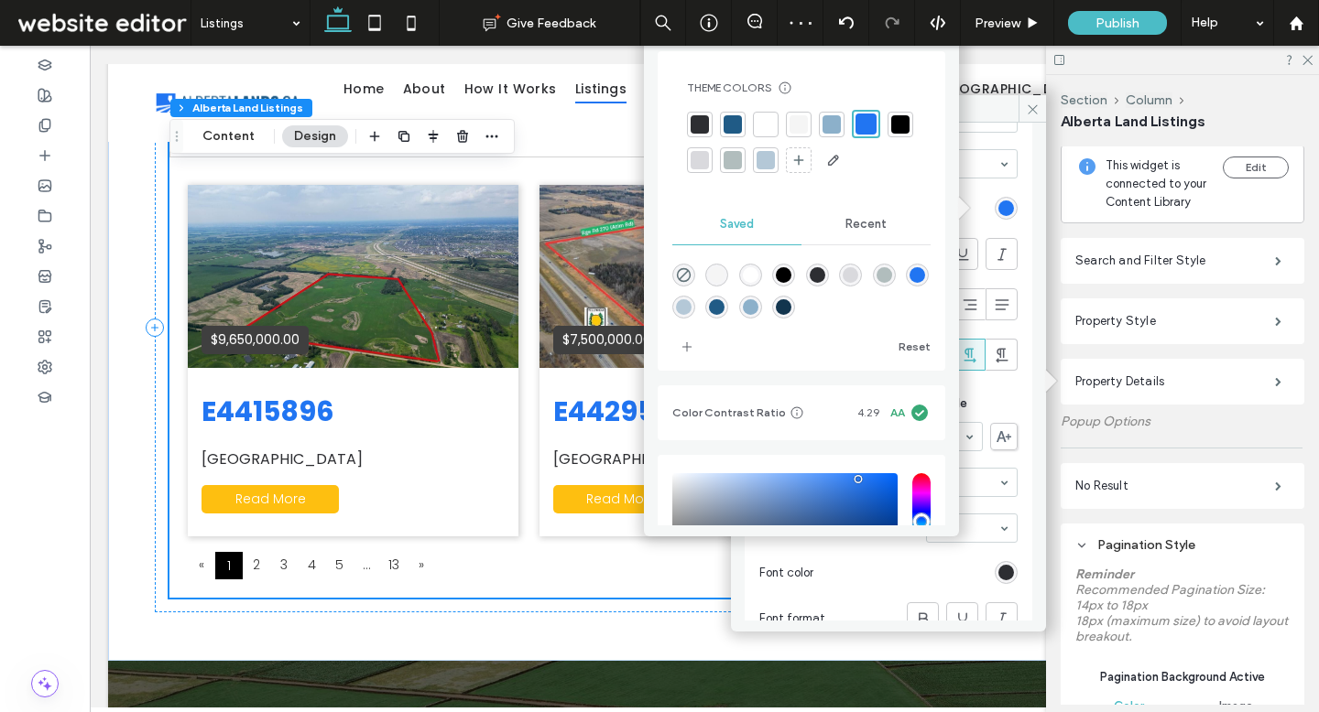
click at [986, 182] on section "Font size 30" at bounding box center [897, 164] width 240 height 48
click at [982, 136] on div "Font Weight Bold" at bounding box center [888, 118] width 258 height 44
click at [910, 99] on div "Theme Colors Save time with Theme Colors Create a color palette to instantly ad…" at bounding box center [801, 128] width 258 height 124
click at [967, 209] on span at bounding box center [957, 207] width 23 height 23
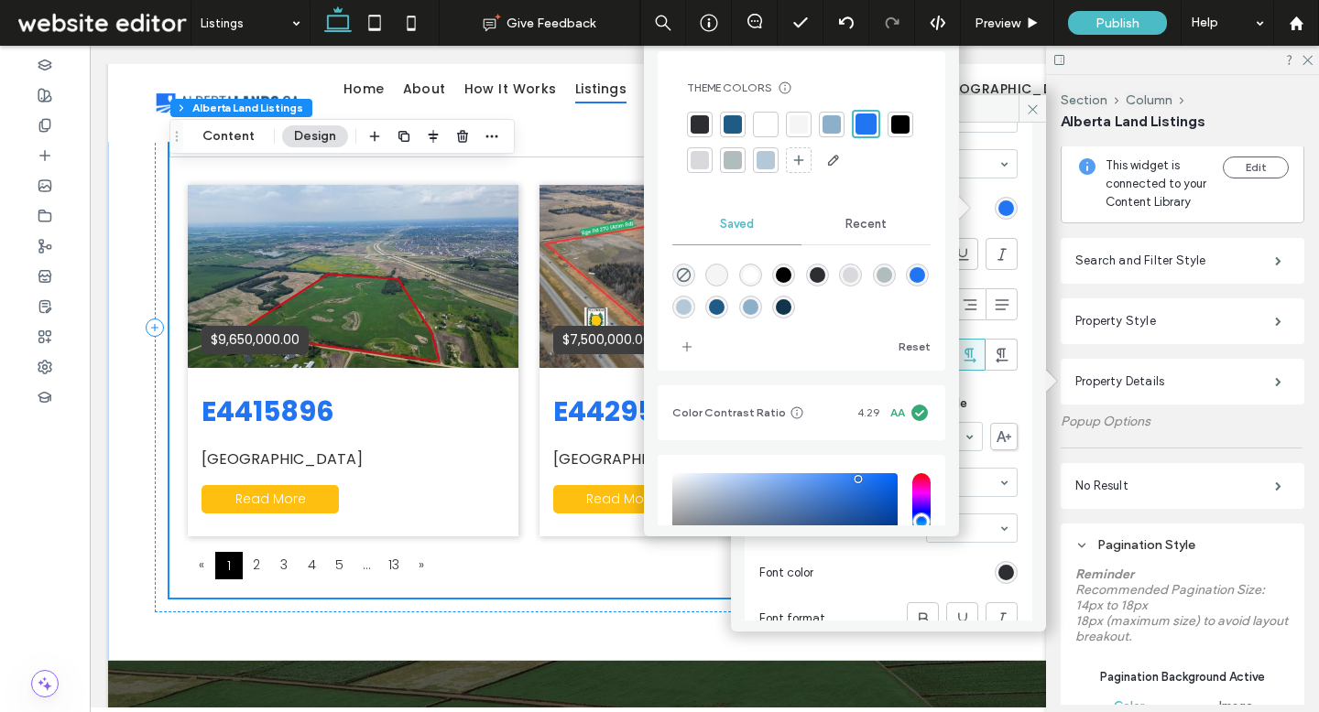
click at [994, 209] on div "rgba(33,117,242,1)" at bounding box center [1005, 208] width 23 height 23
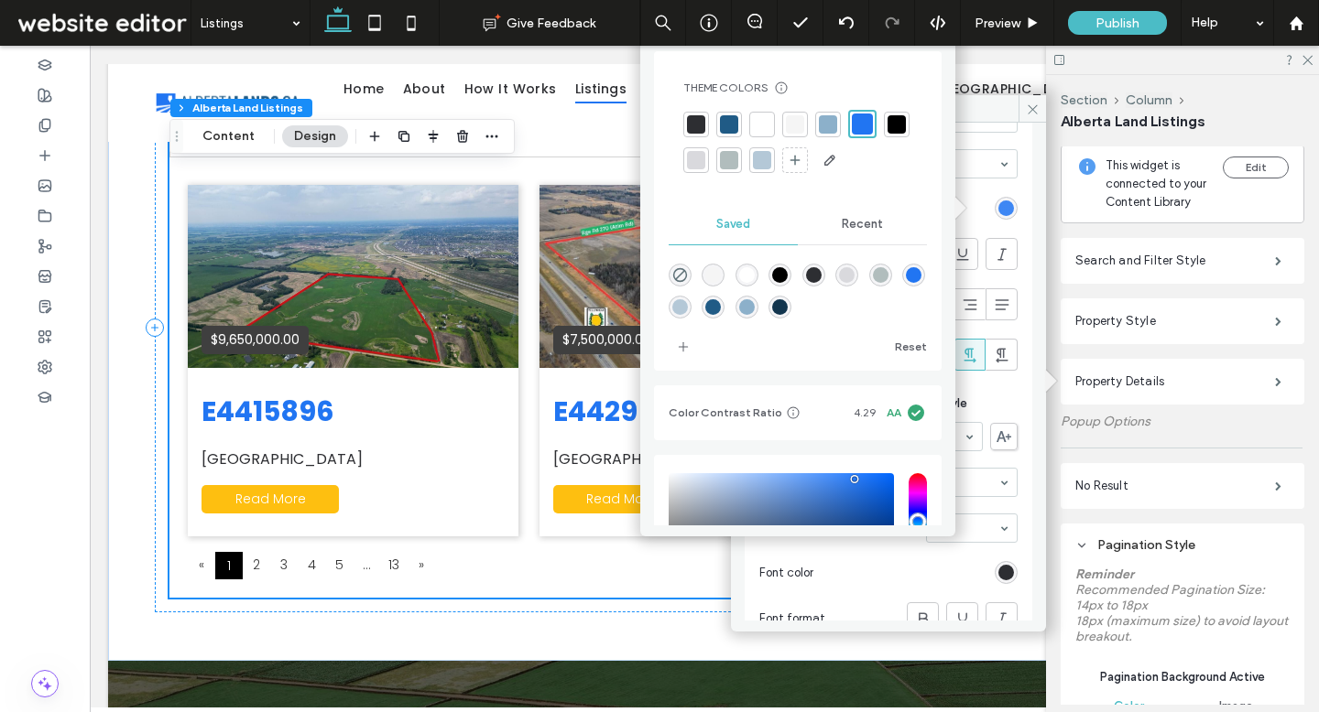
click at [998, 212] on div "rgba(33,117,242,1)" at bounding box center [1006, 209] width 16 height 16
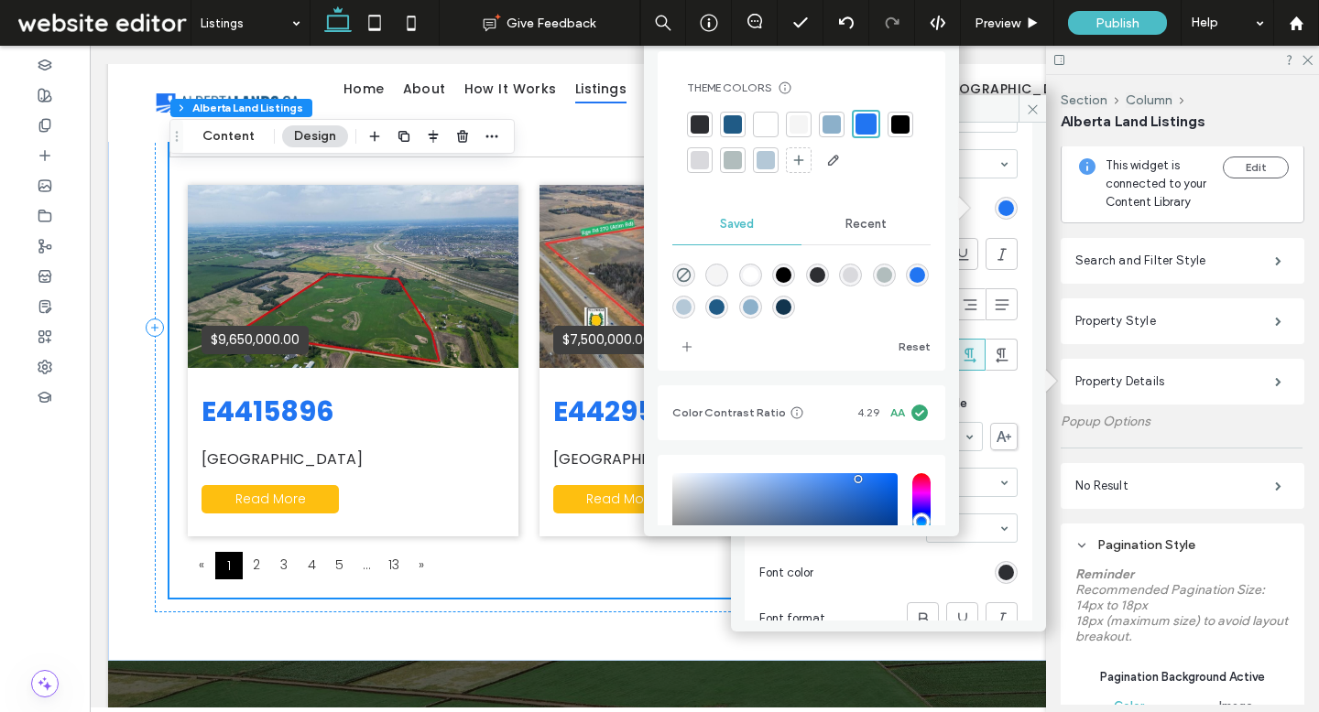
scroll to position [0, 0]
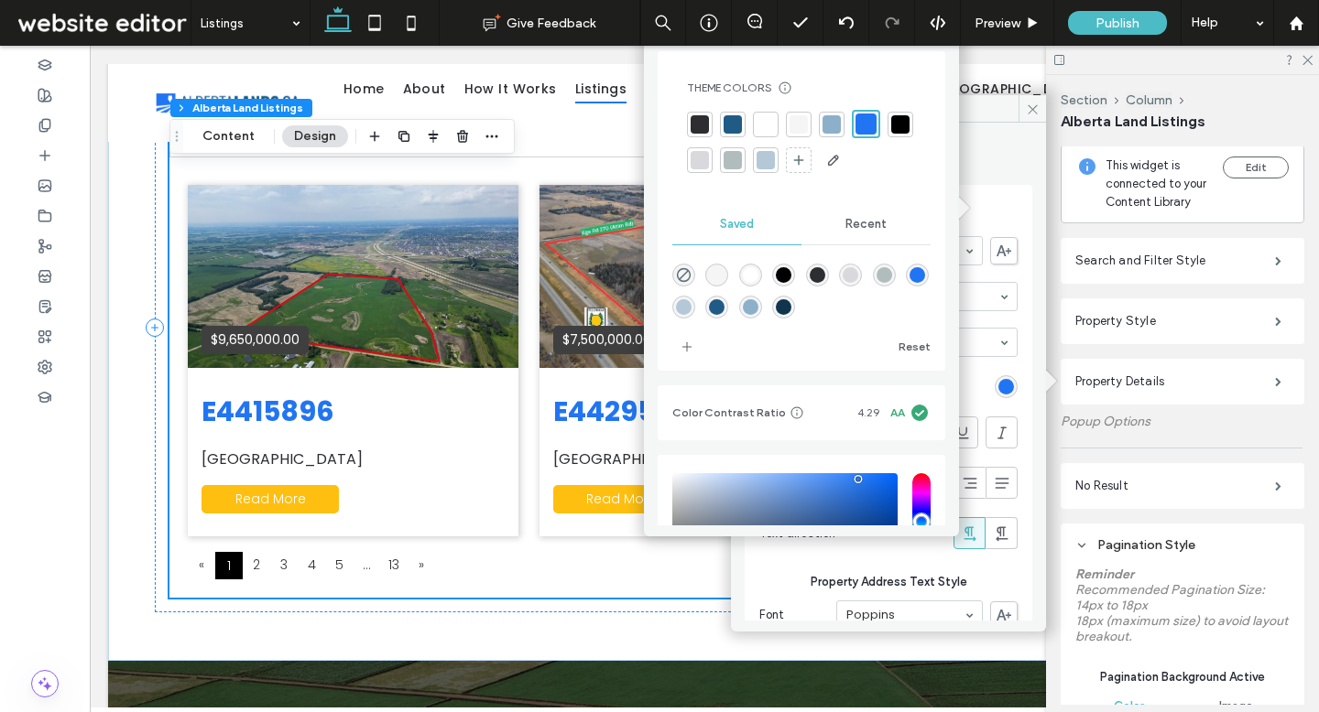
click at [1034, 120] on span at bounding box center [1031, 108] width 27 height 27
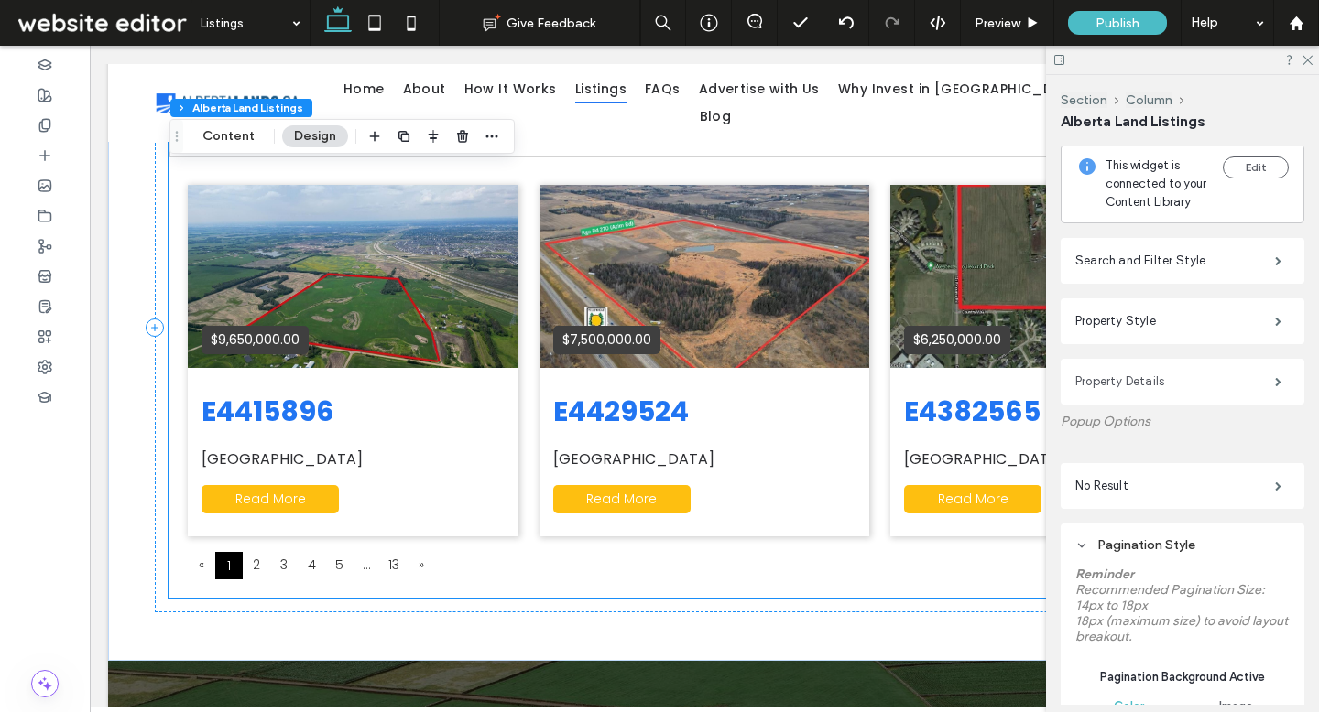
click at [1171, 379] on label "Property Details" at bounding box center [1175, 382] width 200 height 37
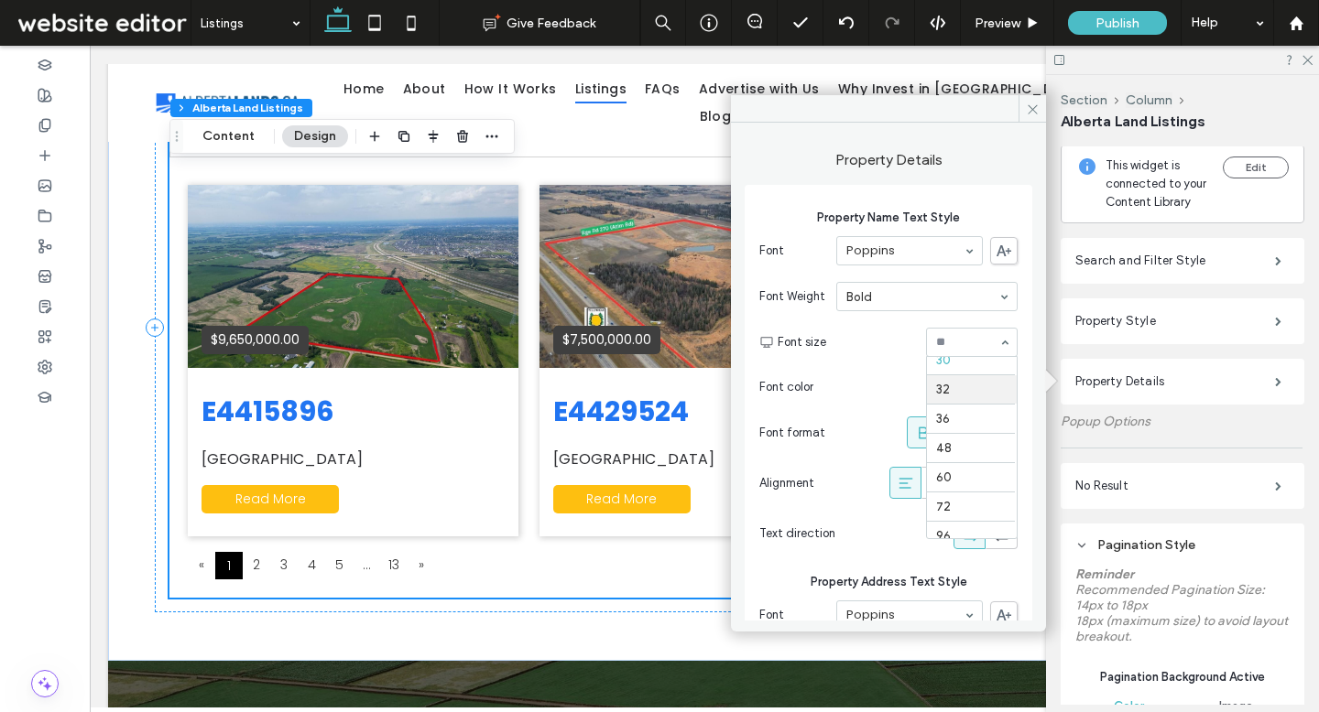
scroll to position [300, 0]
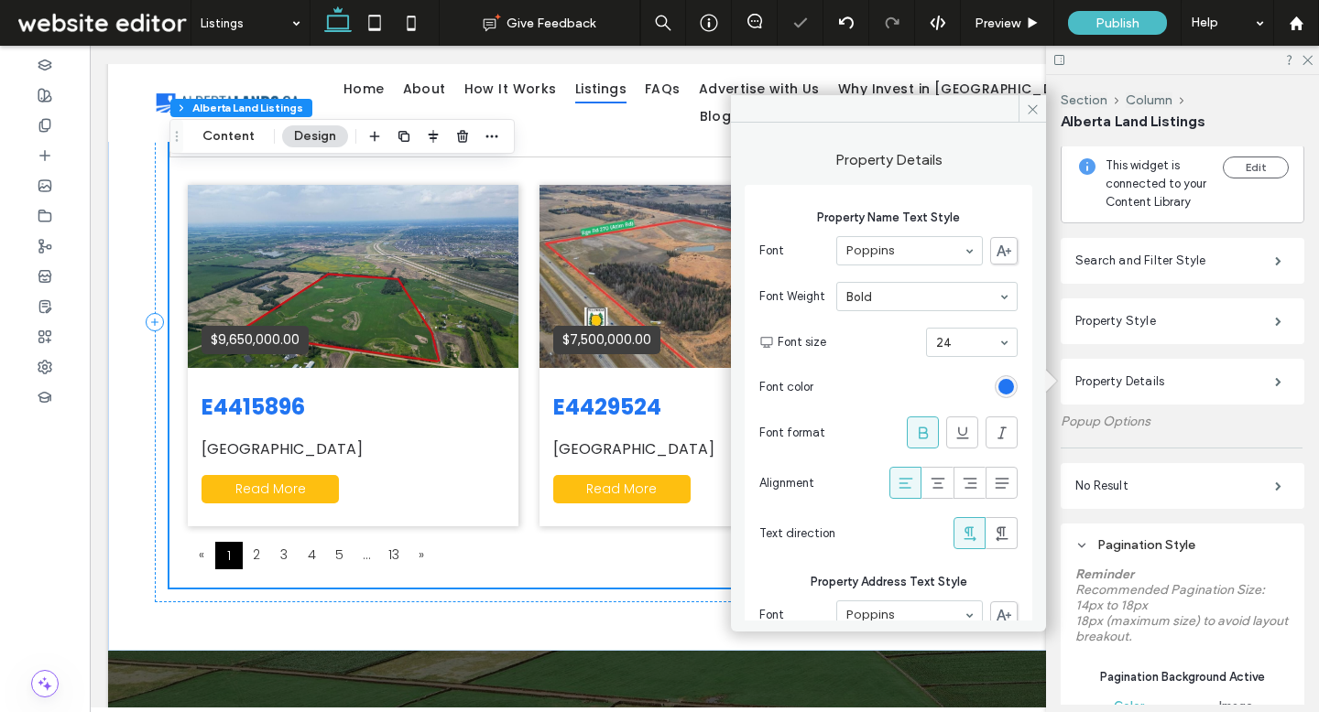
click at [997, 397] on div "rgb(33, 117, 242)" at bounding box center [1005, 386] width 23 height 23
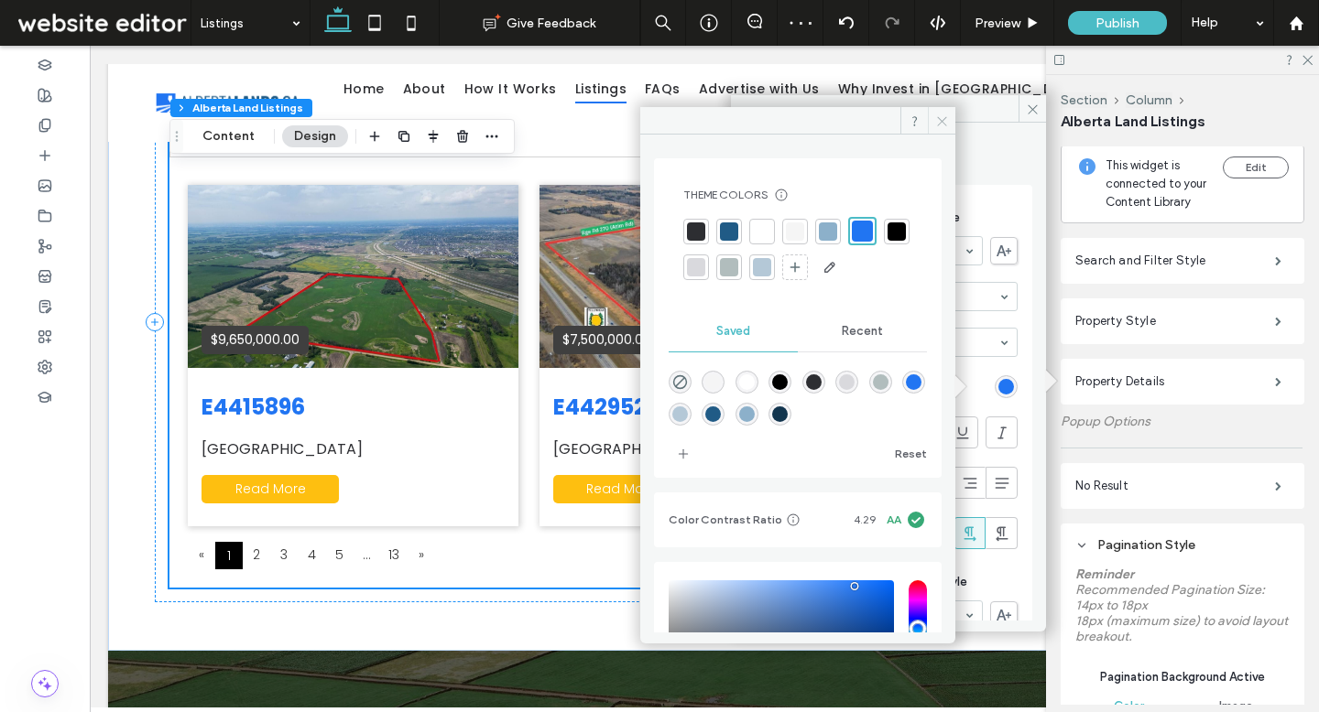
click at [950, 113] on span at bounding box center [941, 120] width 27 height 27
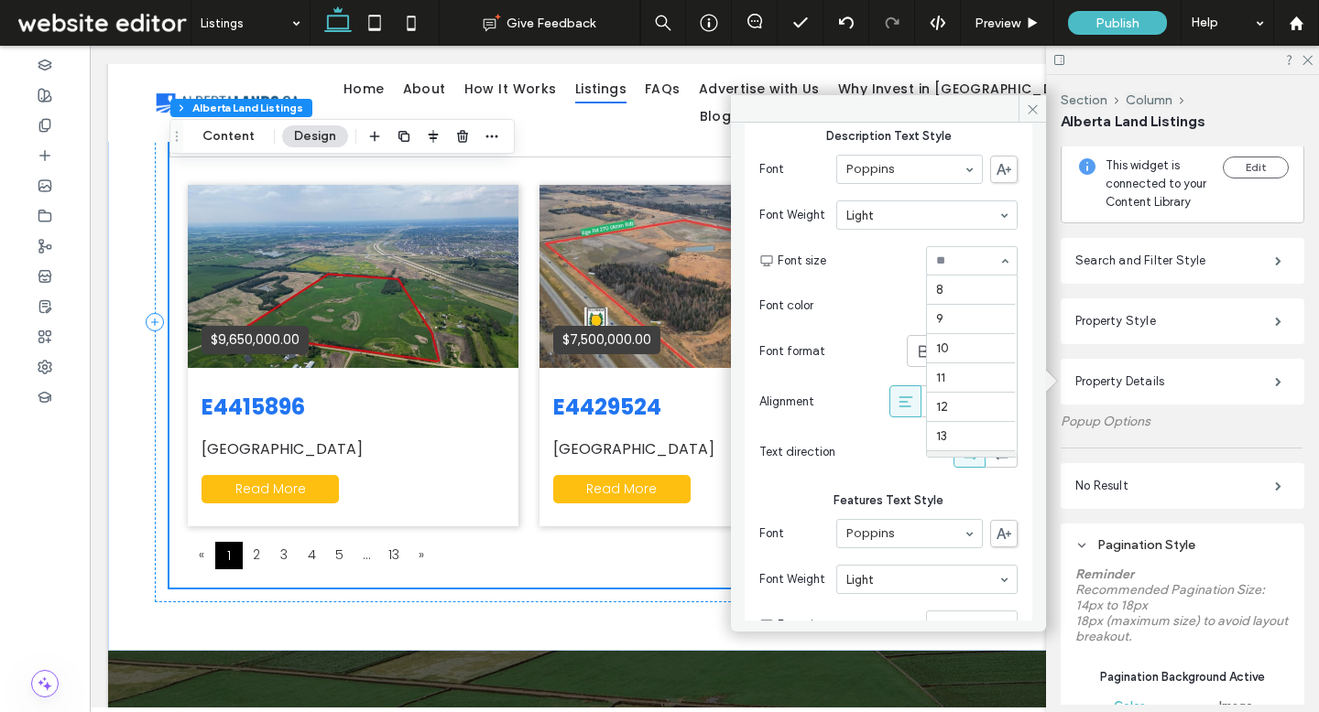
scroll to position [181, 0]
click at [998, 311] on div "rgb(45, 46, 50)" at bounding box center [1006, 306] width 16 height 16
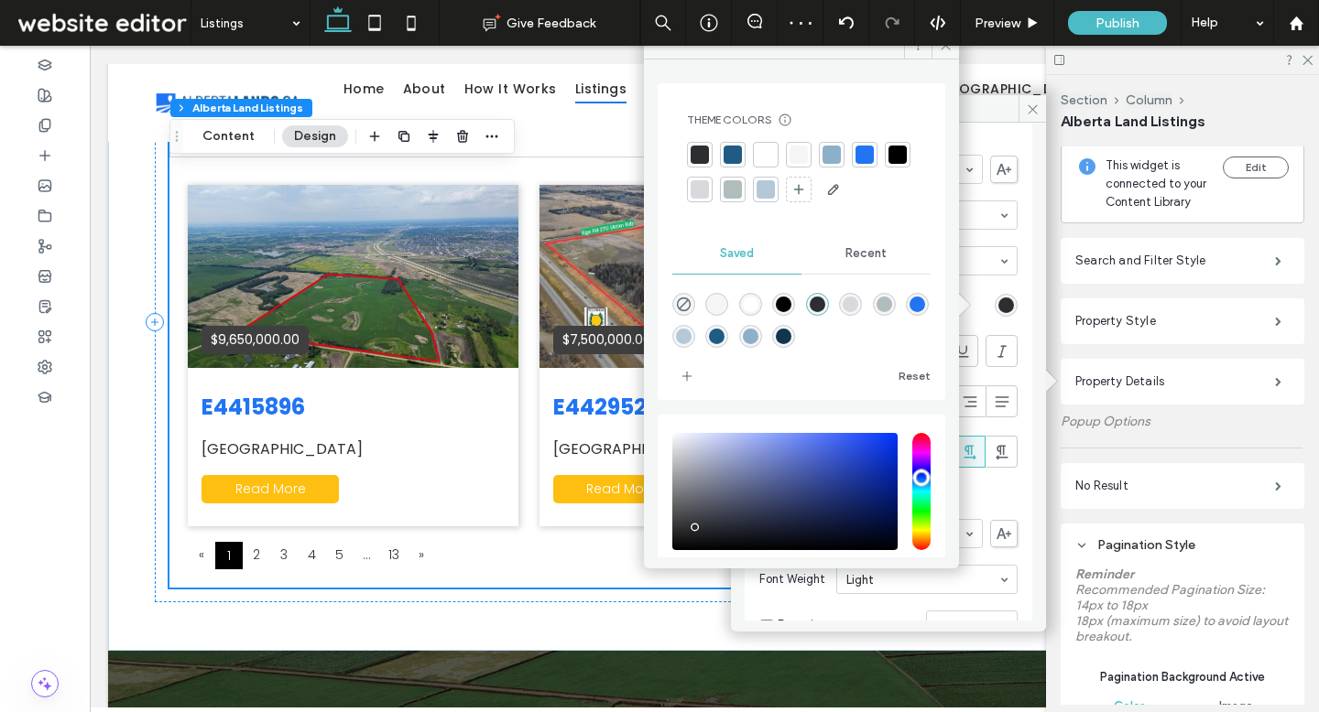
click at [888, 164] on div at bounding box center [897, 155] width 18 height 18
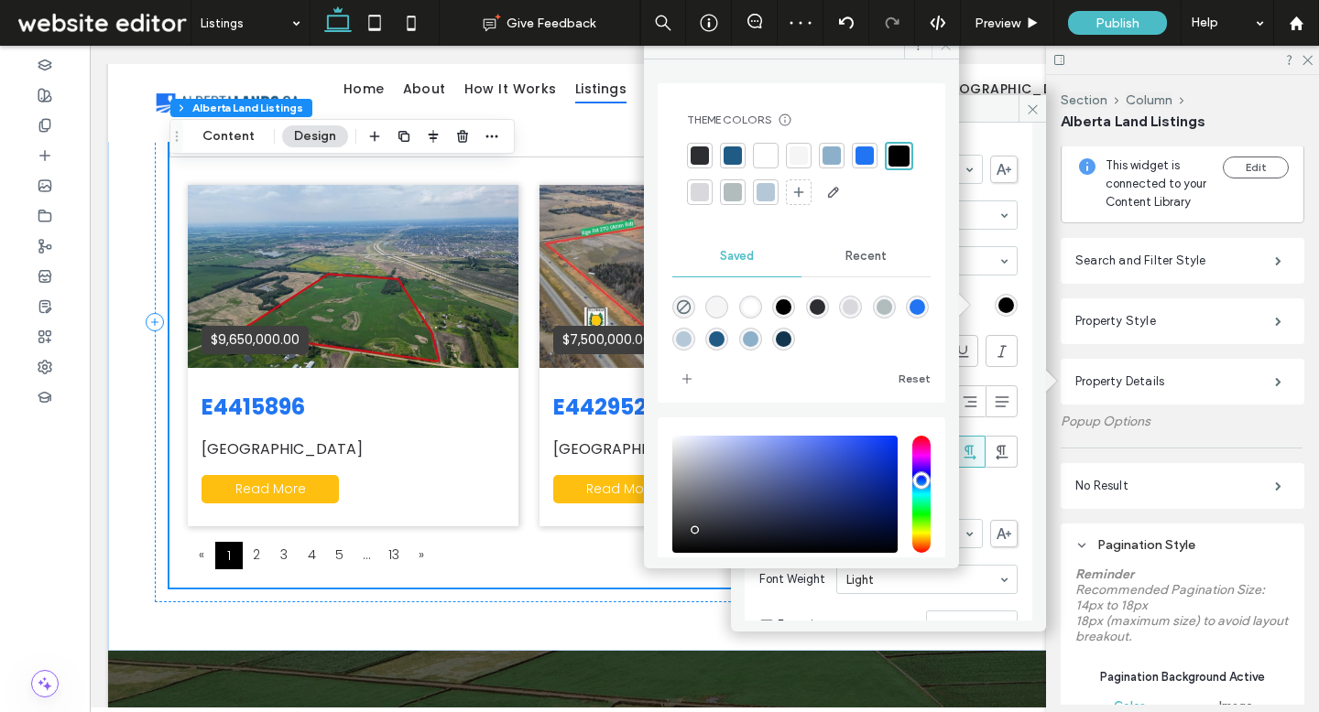
click at [940, 50] on icon at bounding box center [946, 45] width 14 height 14
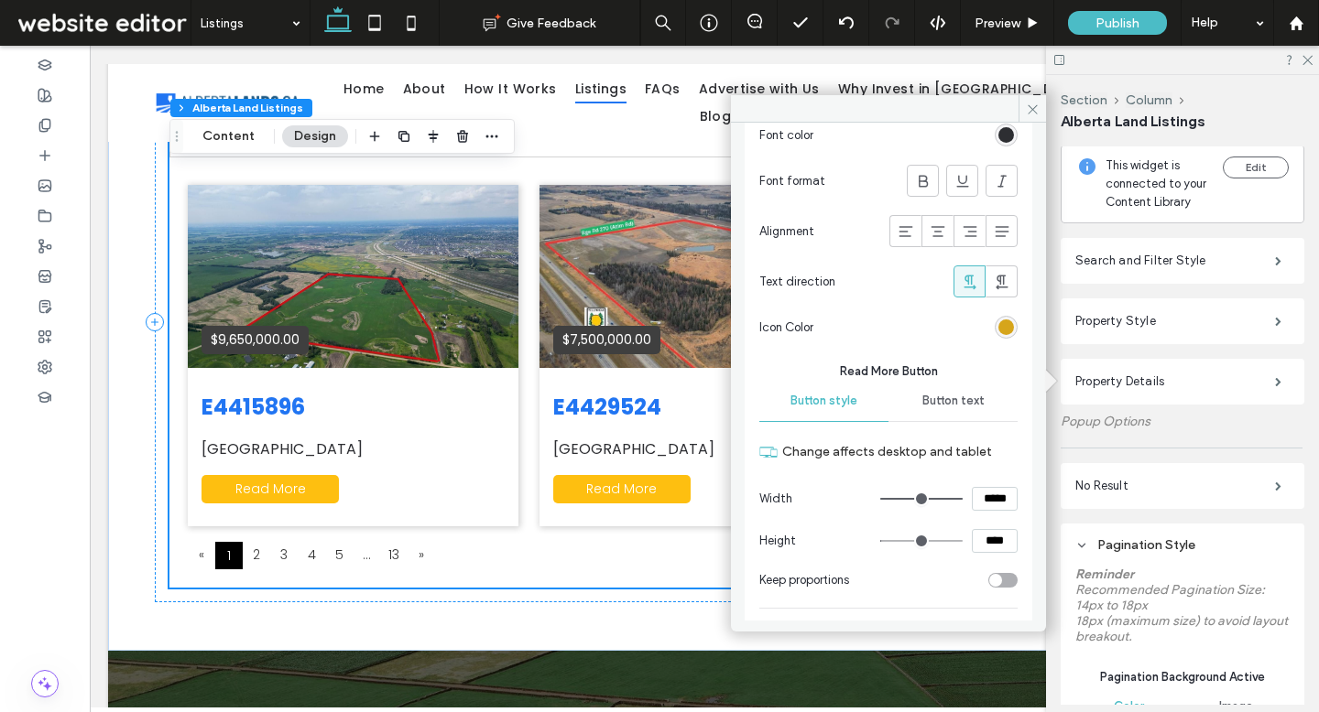
scroll to position [1299, 0]
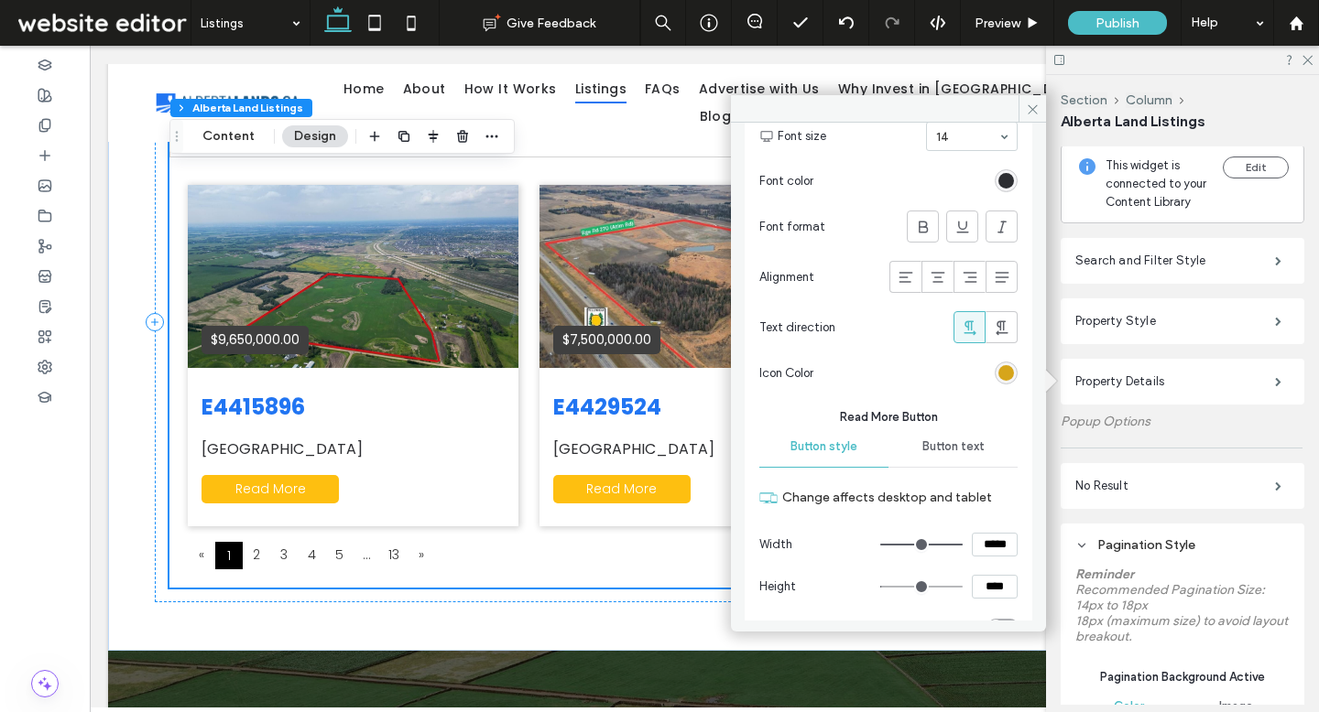
click at [1000, 384] on section "Icon Color" at bounding box center [888, 373] width 258 height 41
click at [998, 381] on div "rgb(214, 165, 27)" at bounding box center [1005, 373] width 23 height 23
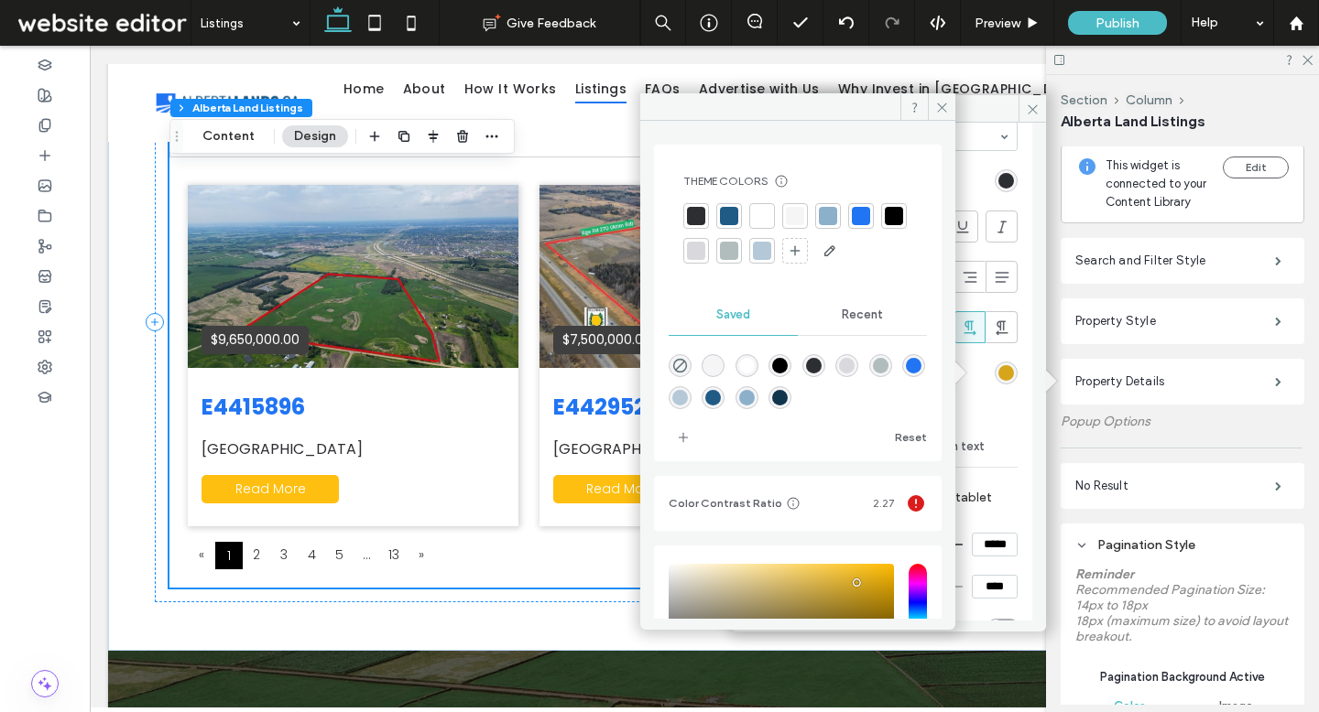
click at [850, 216] on div at bounding box center [861, 216] width 26 height 26
click at [944, 114] on icon at bounding box center [942, 108] width 14 height 14
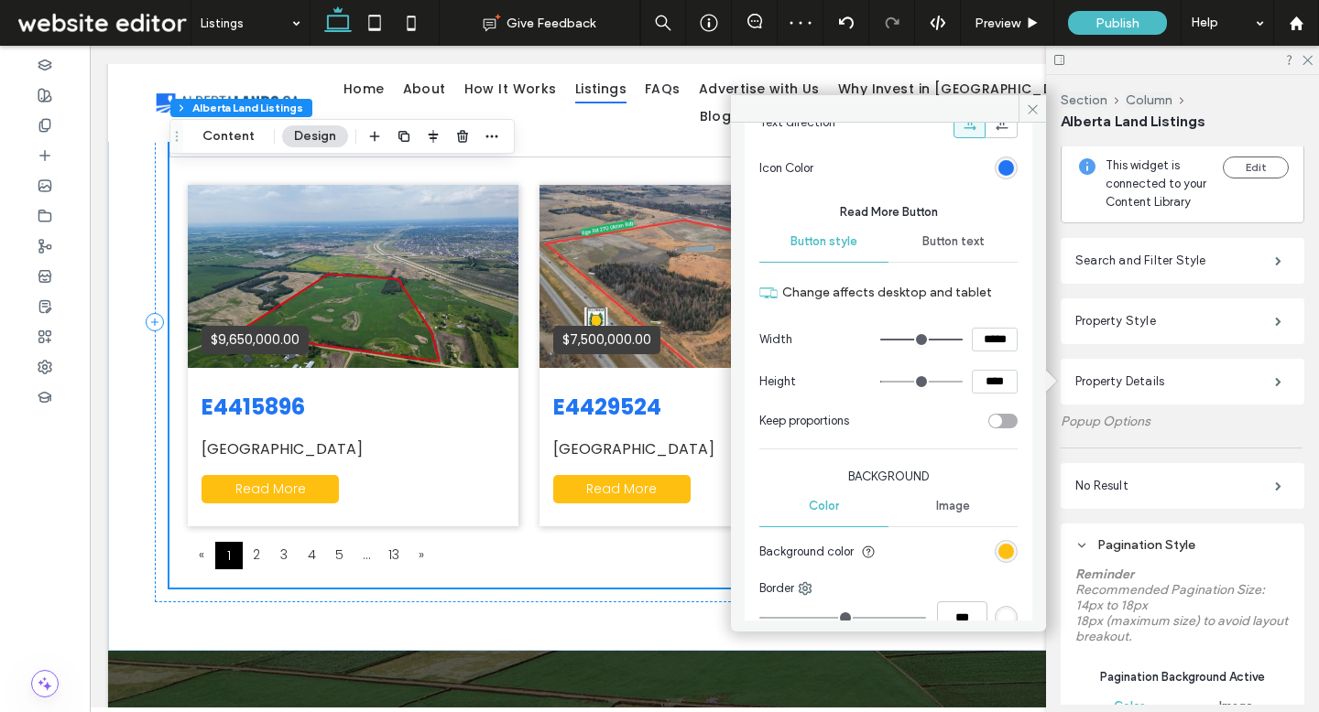
scroll to position [1618, 0]
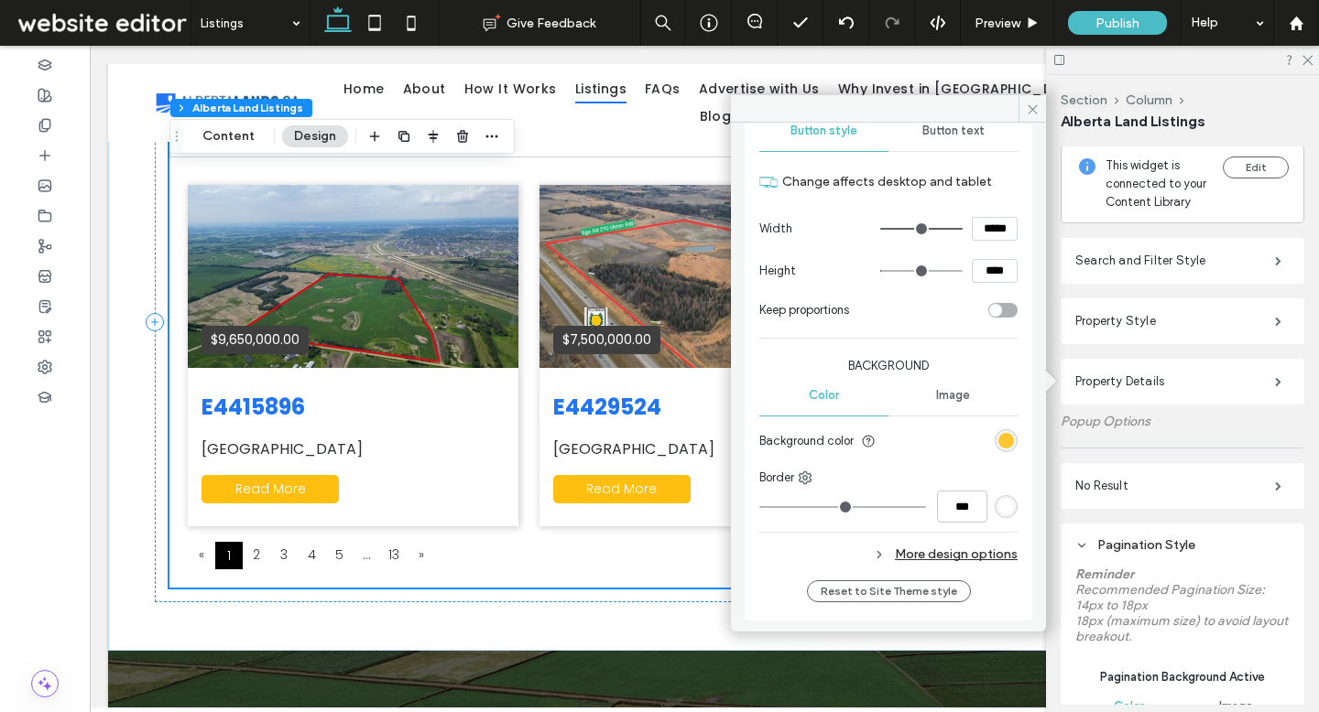
click at [998, 442] on div "rgb(254, 191, 16)" at bounding box center [1006, 441] width 16 height 16
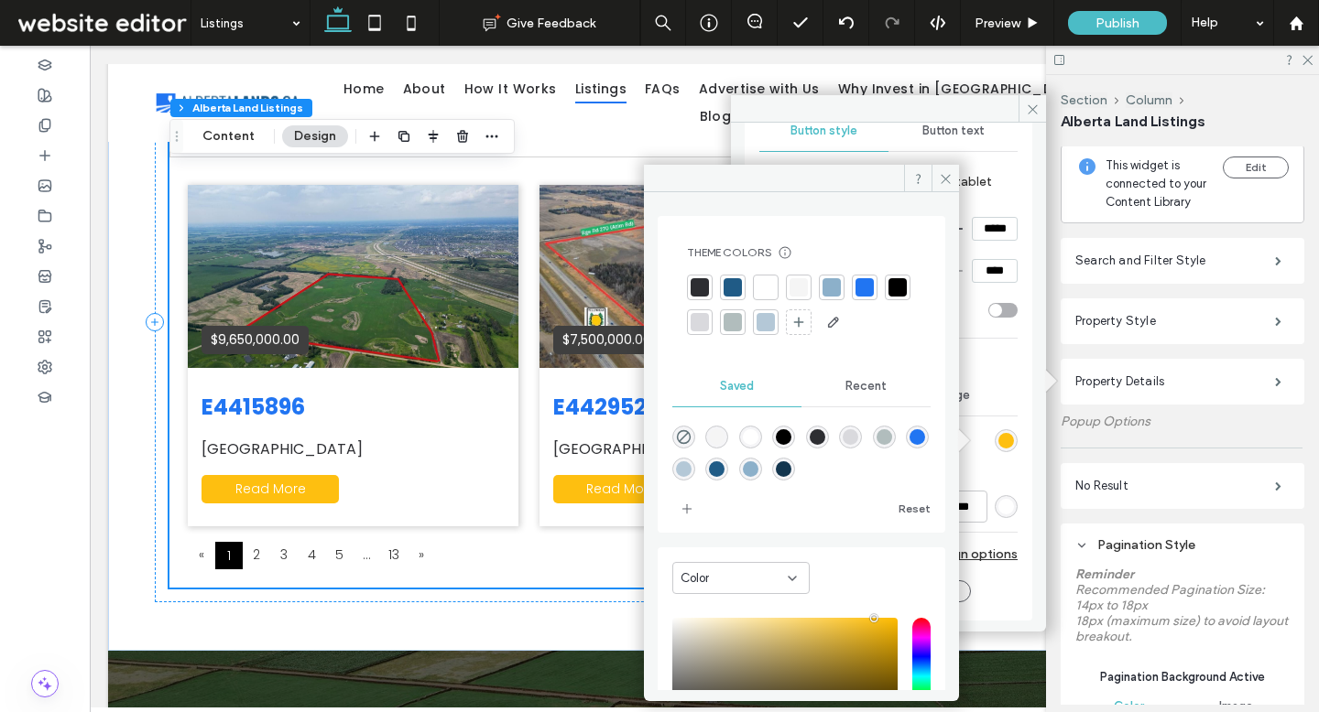
click at [858, 289] on div at bounding box center [864, 287] width 18 height 18
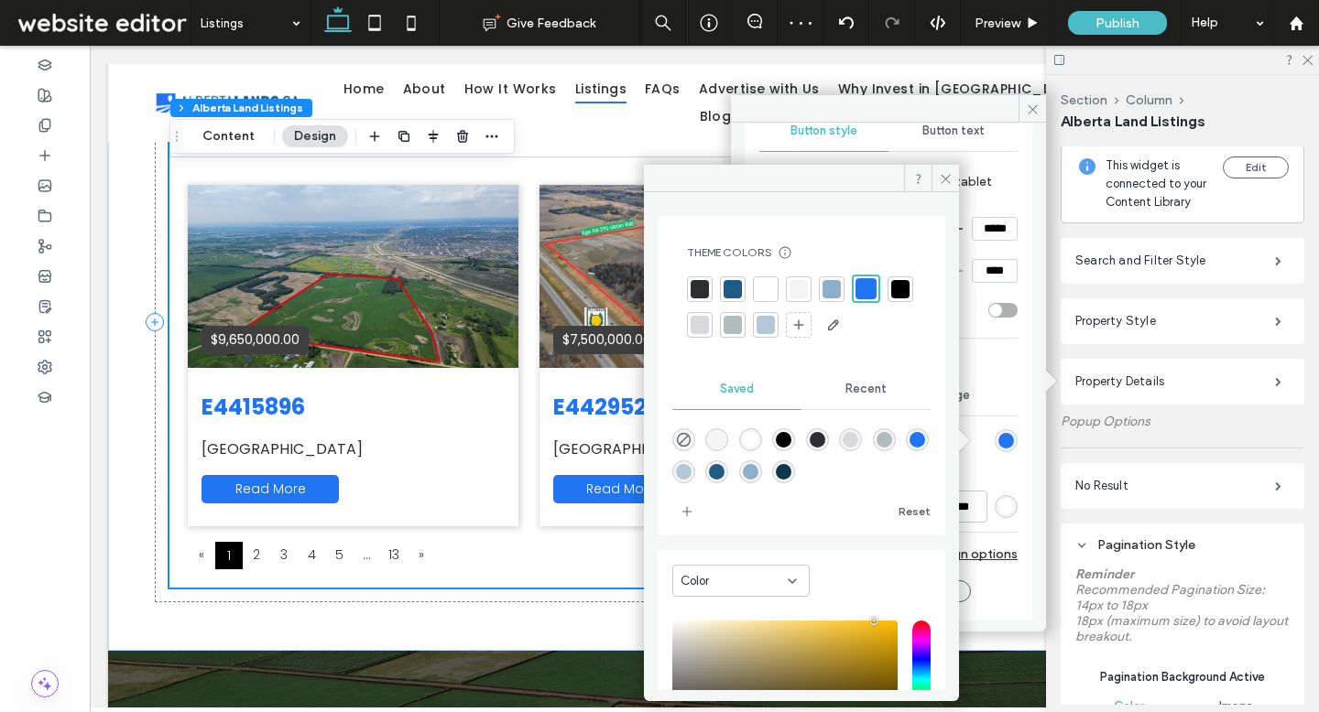
click at [732, 287] on div at bounding box center [732, 289] width 18 height 18
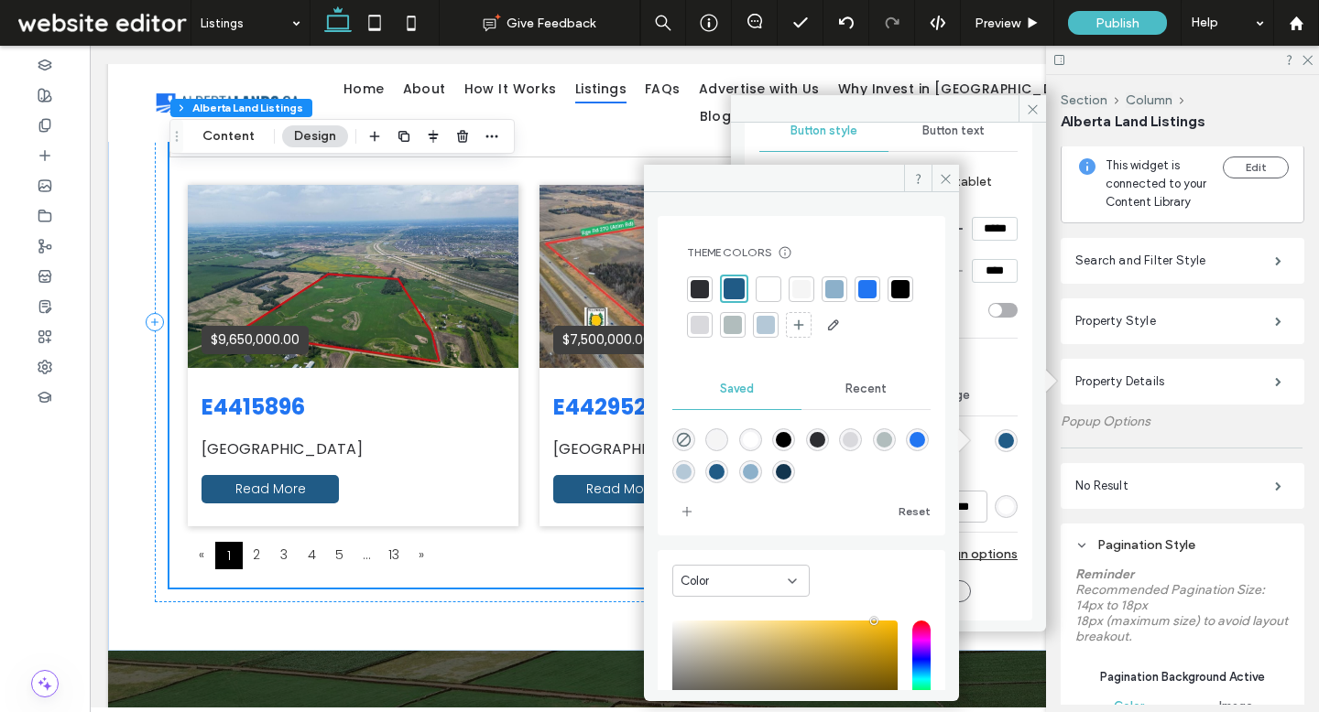
click at [870, 288] on div at bounding box center [867, 289] width 18 height 18
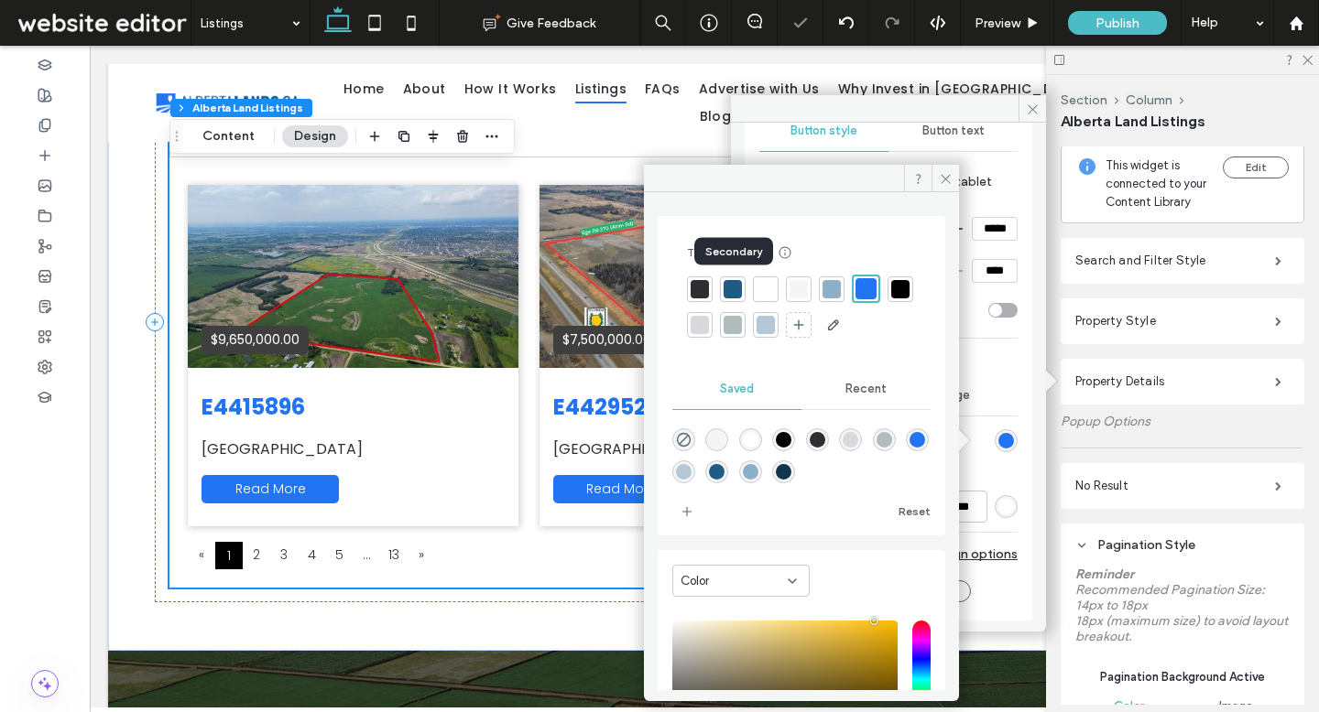
click at [730, 289] on div at bounding box center [732, 289] width 18 height 18
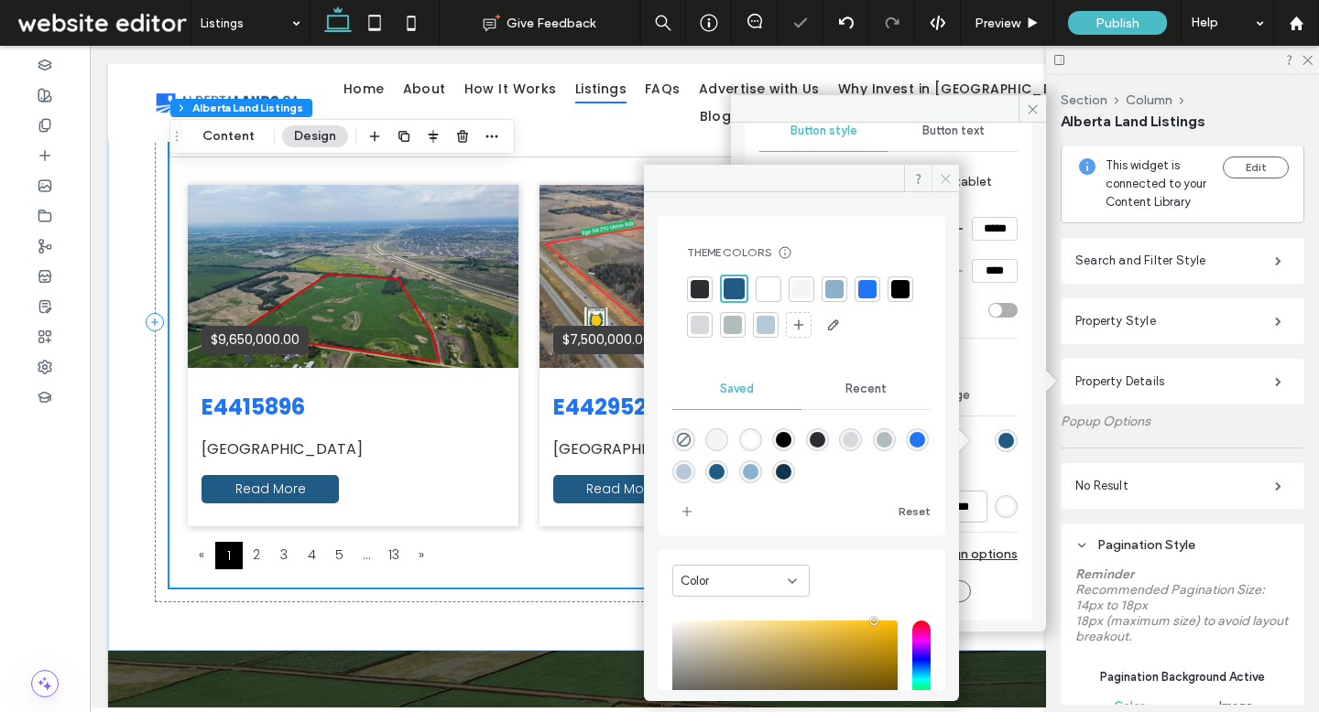
click at [939, 186] on span at bounding box center [944, 178] width 27 height 27
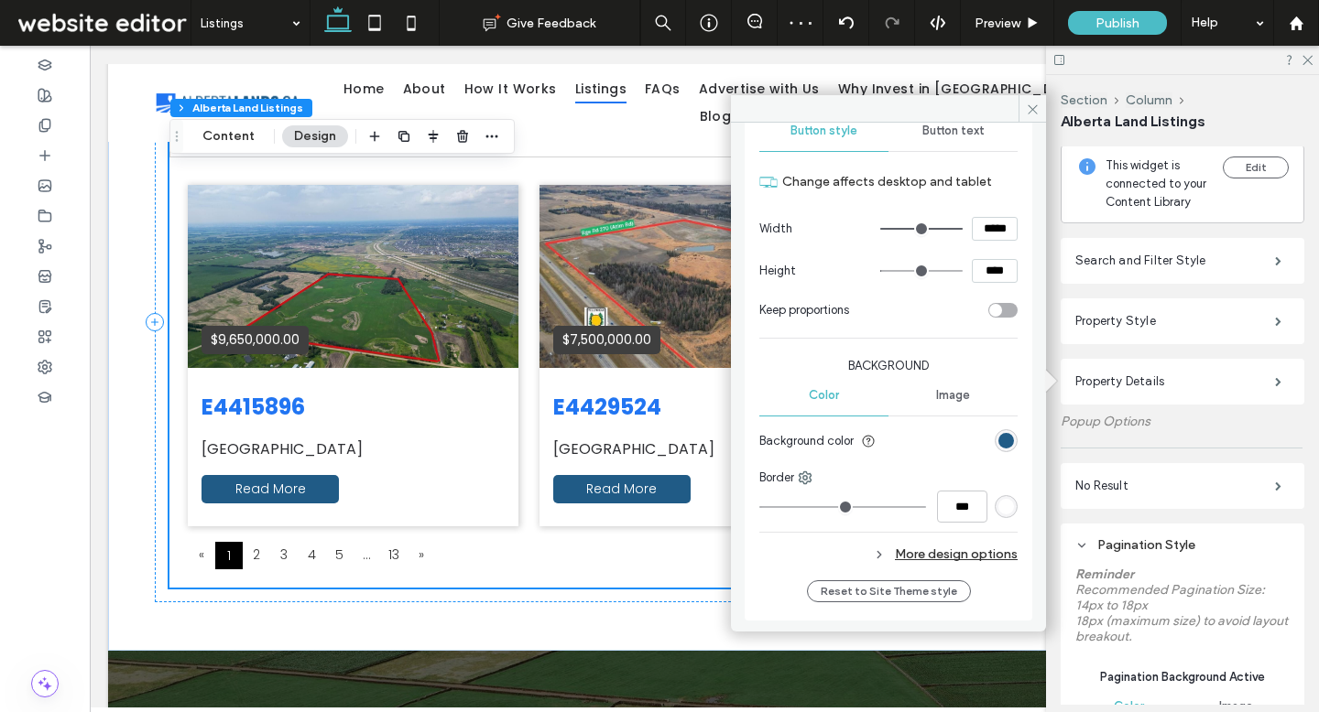
click at [981, 549] on div "More design options" at bounding box center [888, 554] width 258 height 25
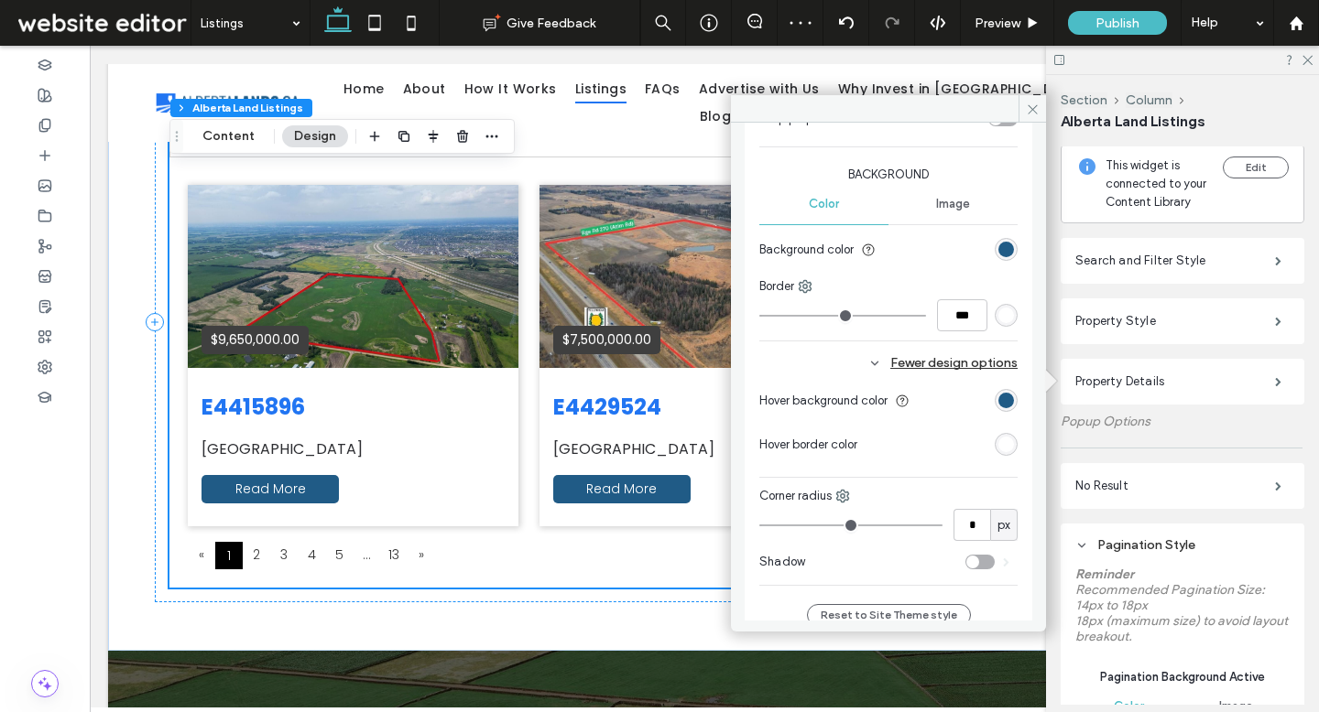
scroll to position [1811, 0]
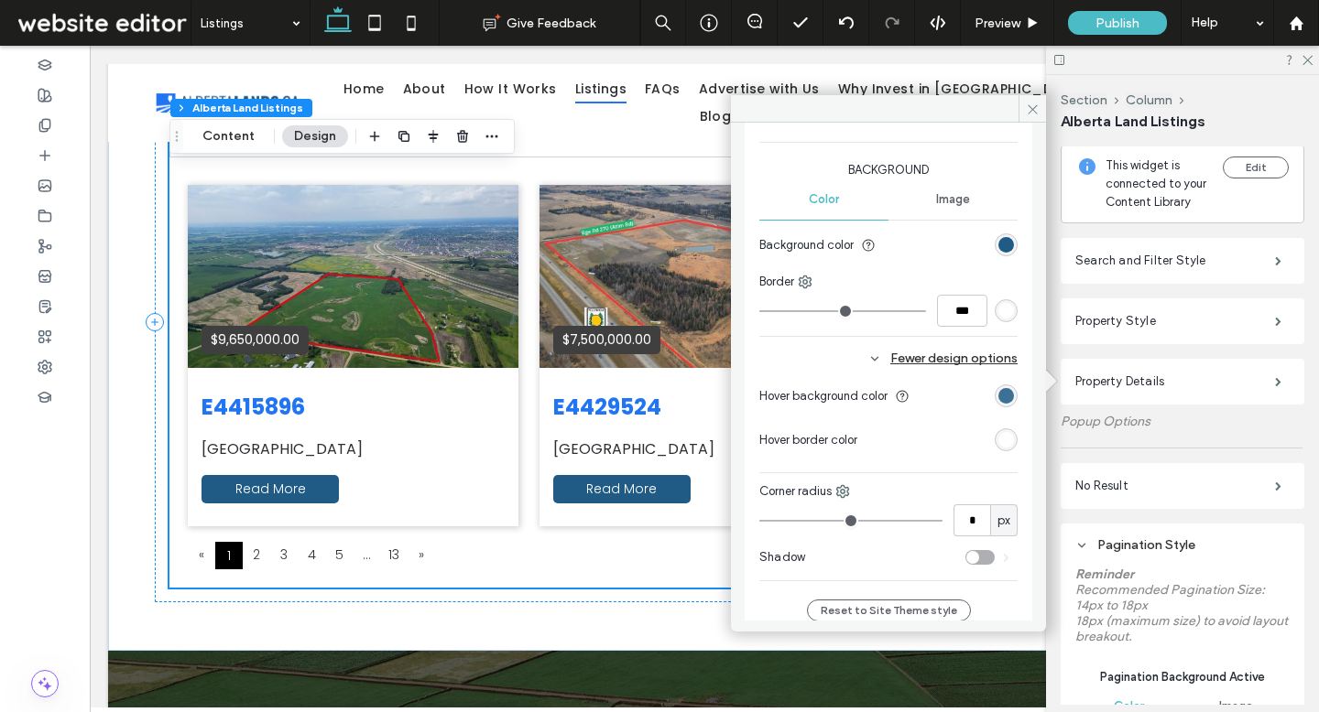
click at [998, 397] on div "rgb(32, 91, 134)" at bounding box center [1006, 396] width 16 height 16
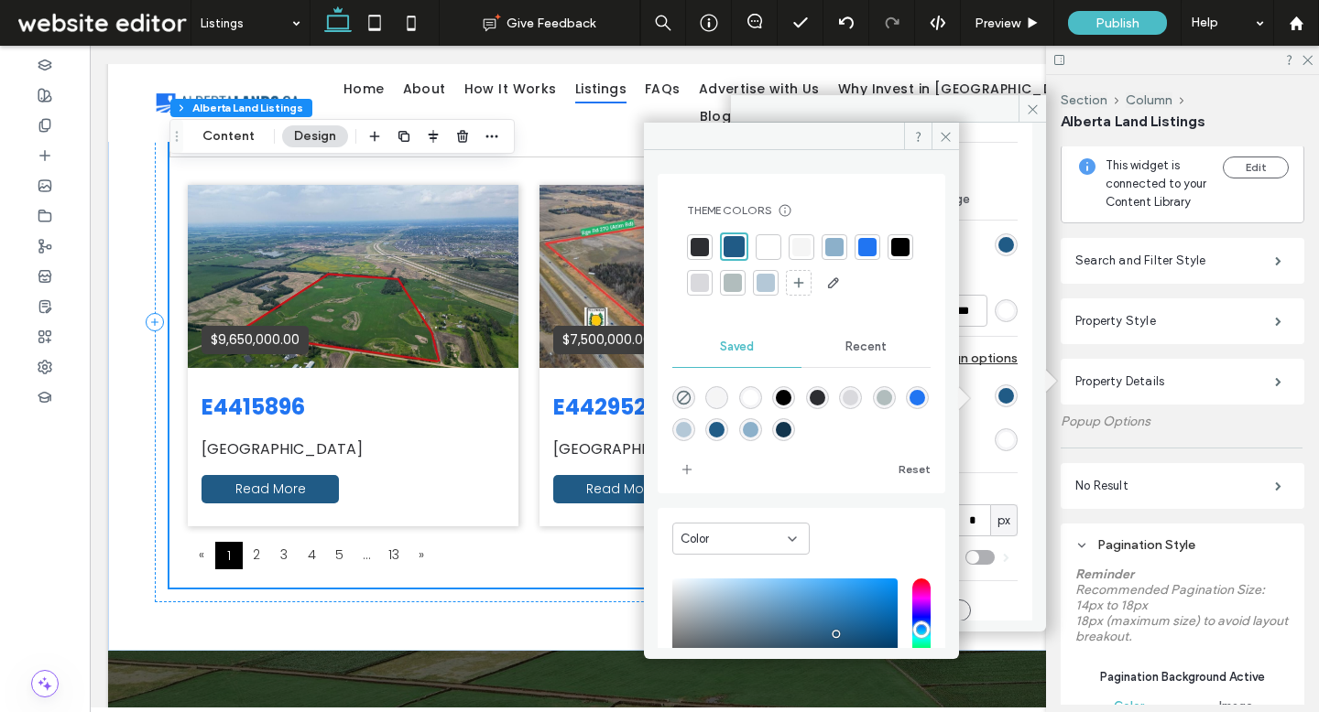
click at [864, 249] on div at bounding box center [867, 247] width 18 height 18
click at [937, 148] on span at bounding box center [944, 136] width 27 height 27
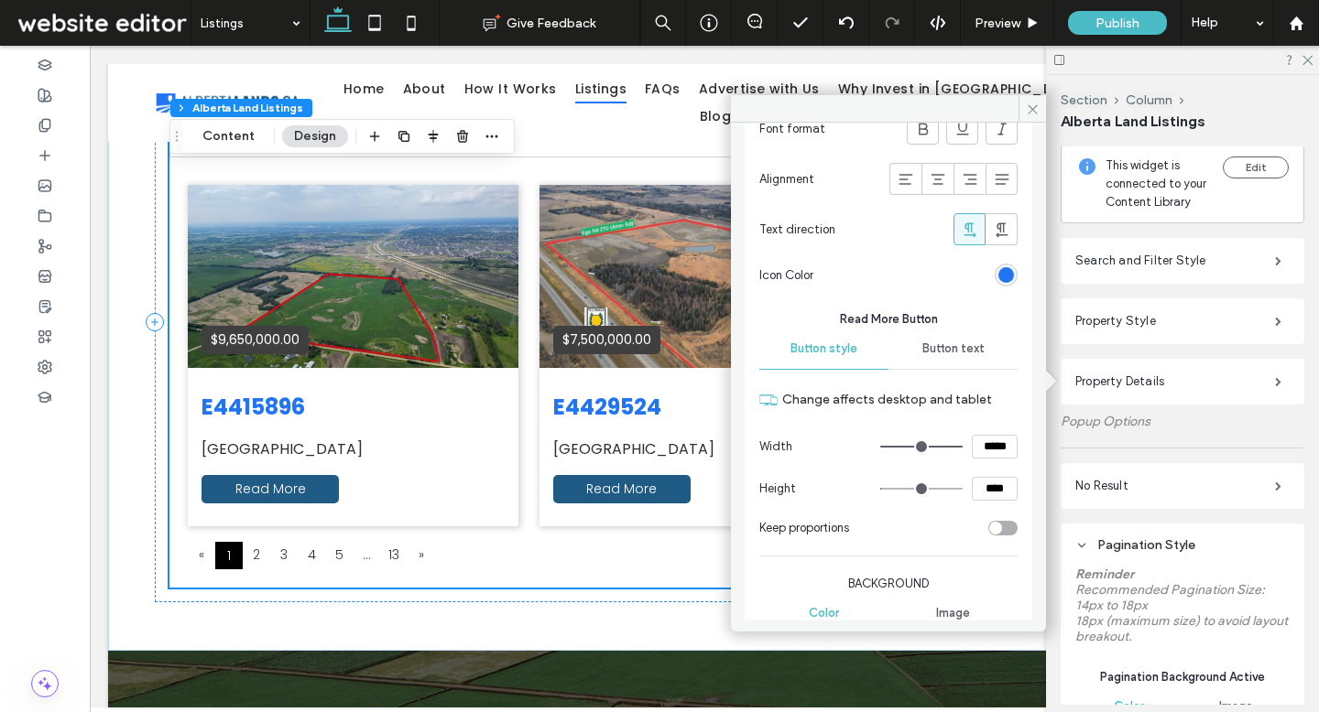
click at [951, 353] on span "Button text" at bounding box center [953, 349] width 62 height 15
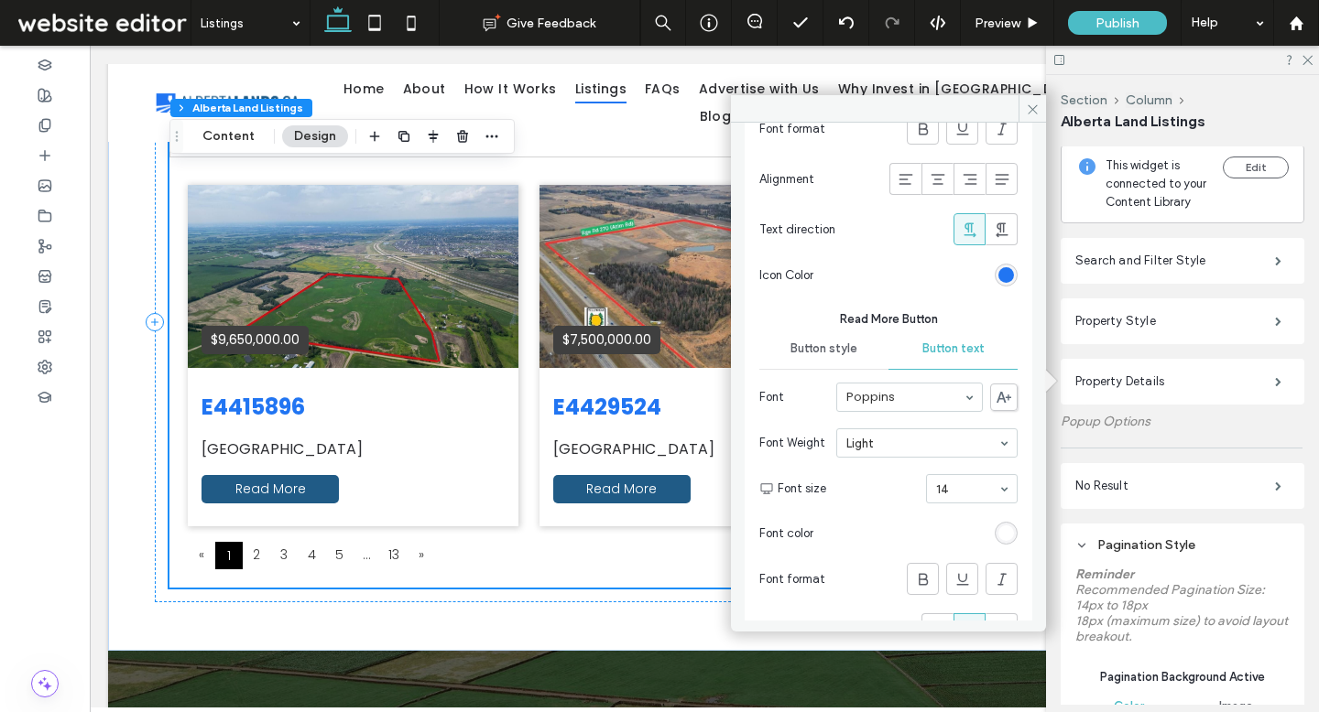
scroll to position [1503, 0]
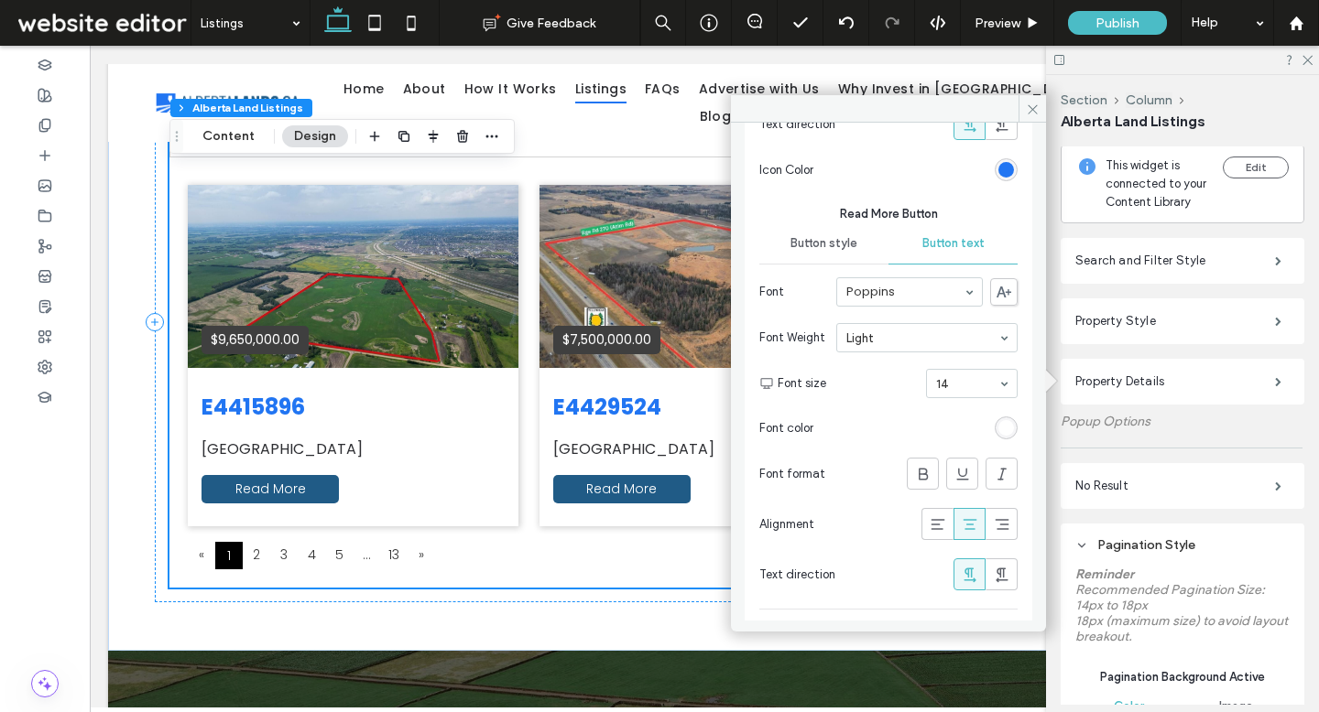
click at [842, 255] on div "Button style" at bounding box center [823, 243] width 129 height 40
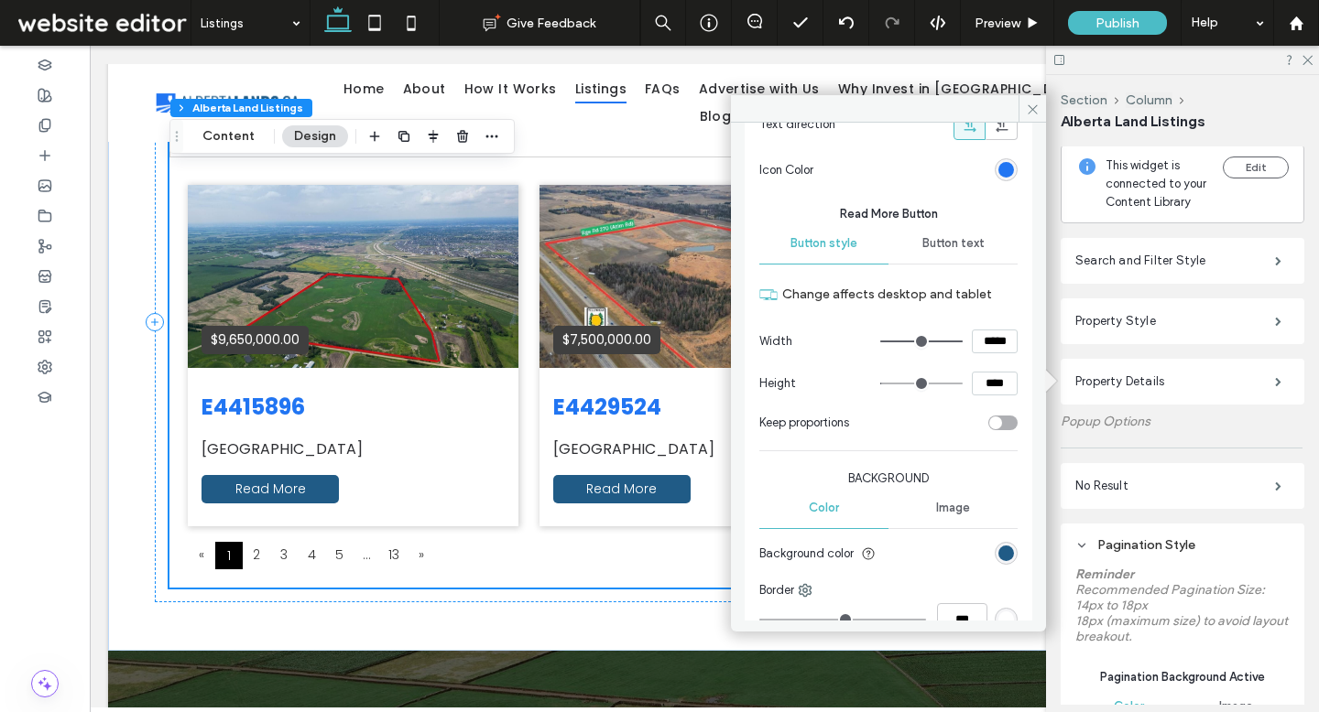
click at [989, 386] on input "****" at bounding box center [995, 384] width 46 height 24
type input "****"
type input "**"
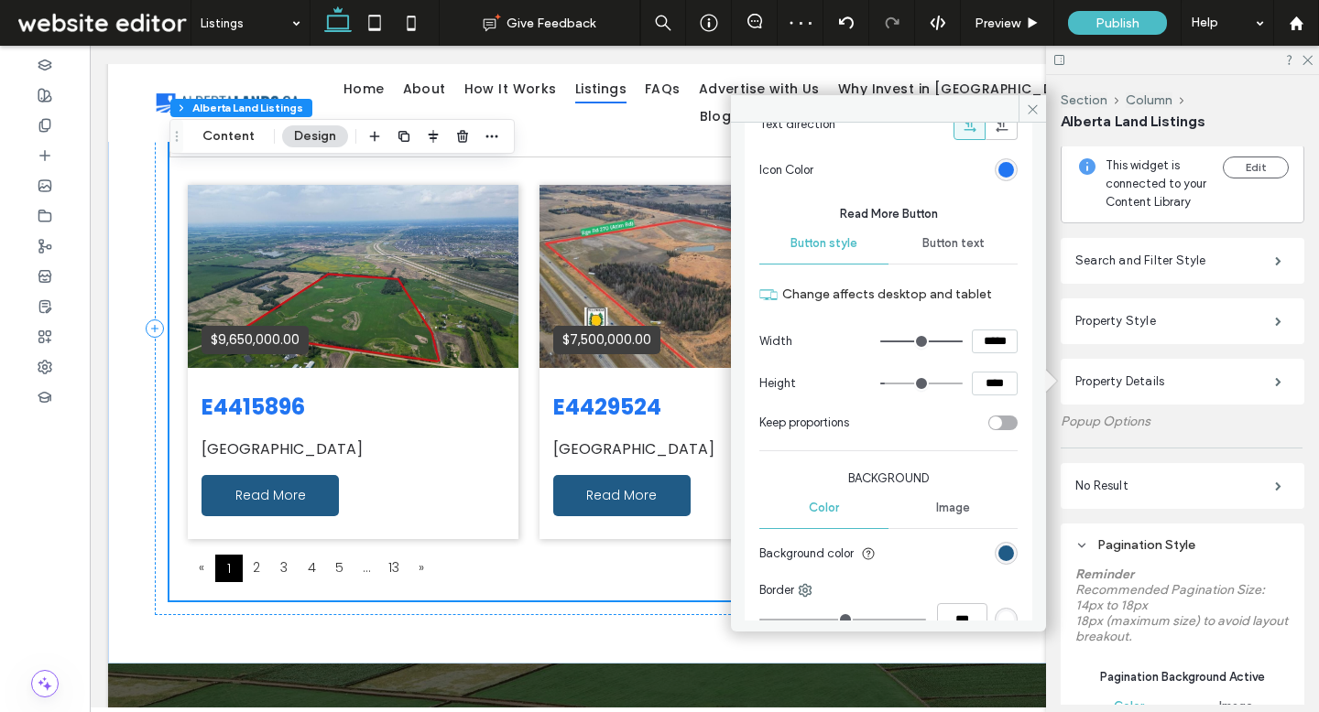
click at [951, 253] on div "Button text" at bounding box center [952, 243] width 129 height 40
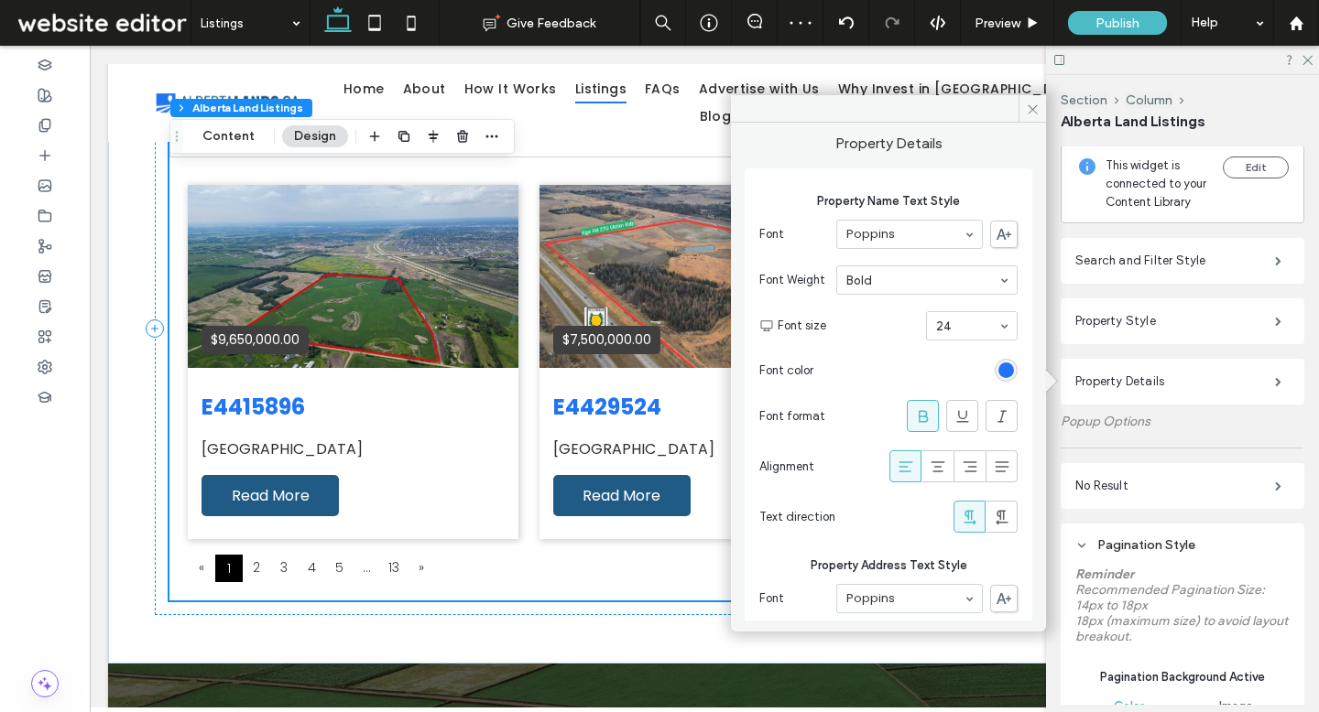
scroll to position [0, 0]
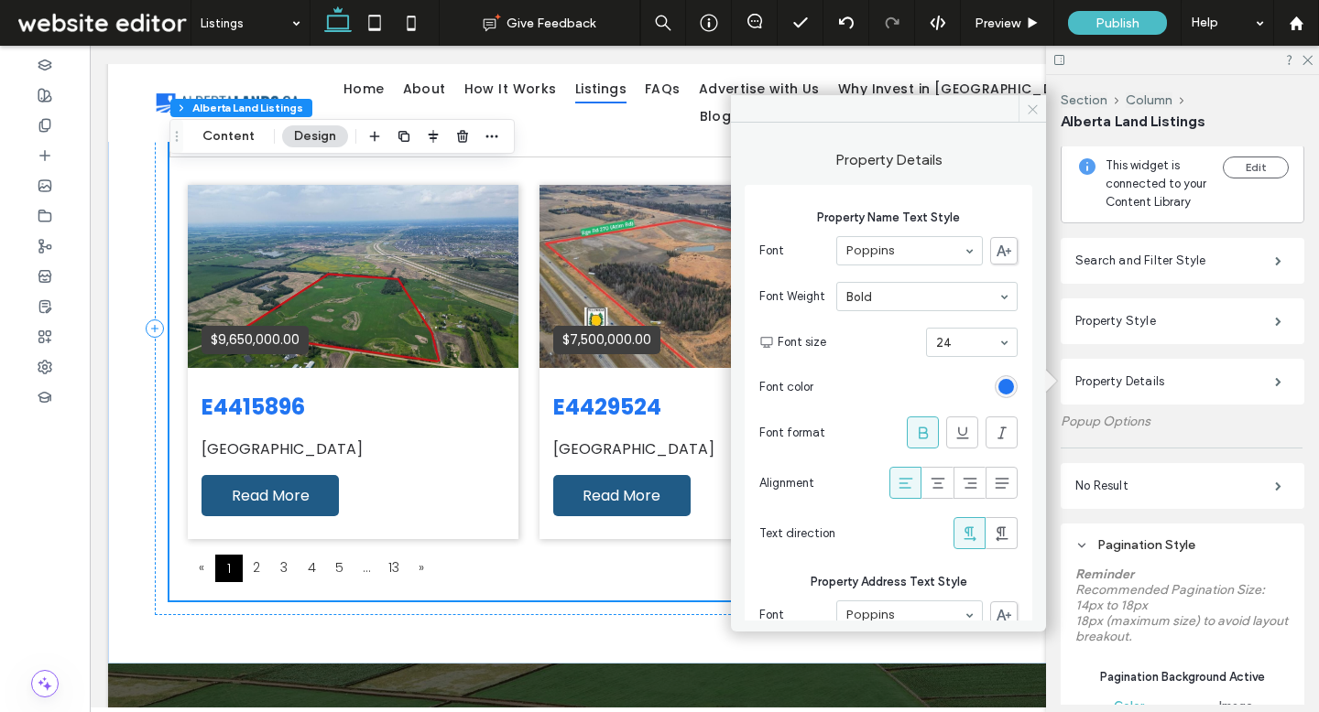
click at [1031, 111] on icon at bounding box center [1033, 110] width 14 height 14
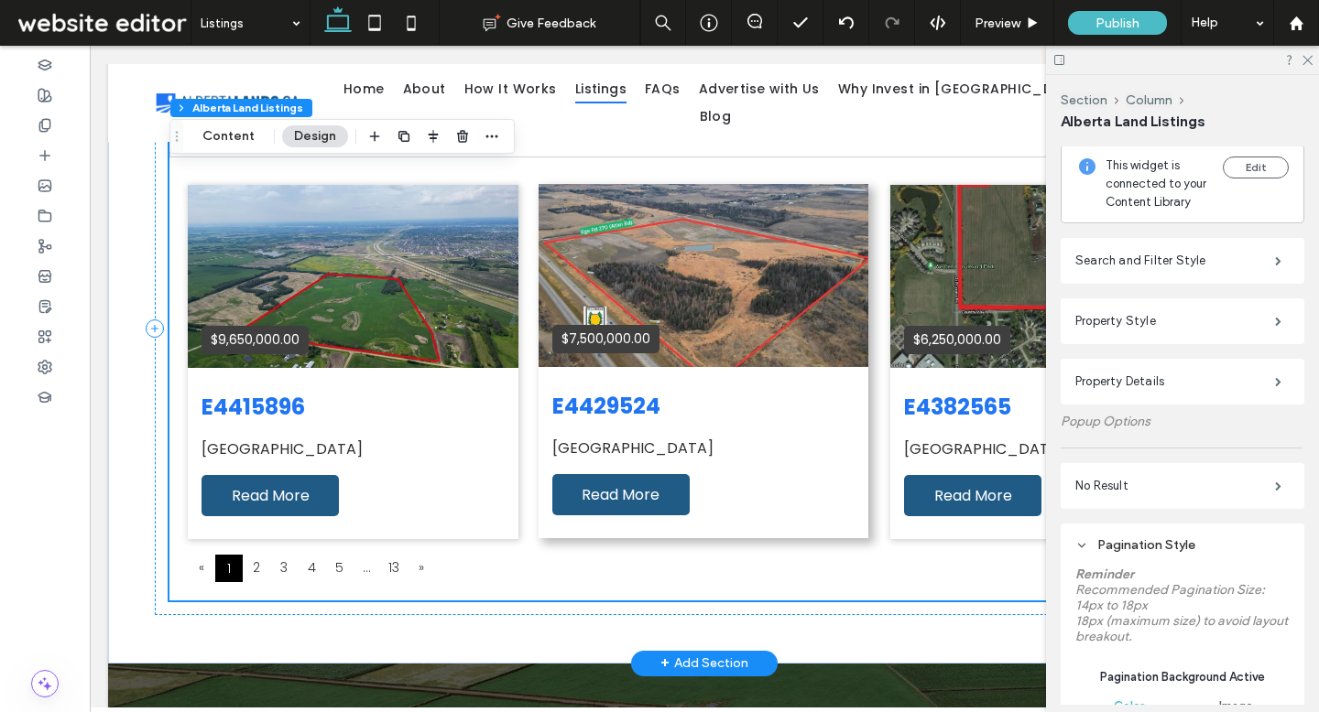
scroll to position [1564, 0]
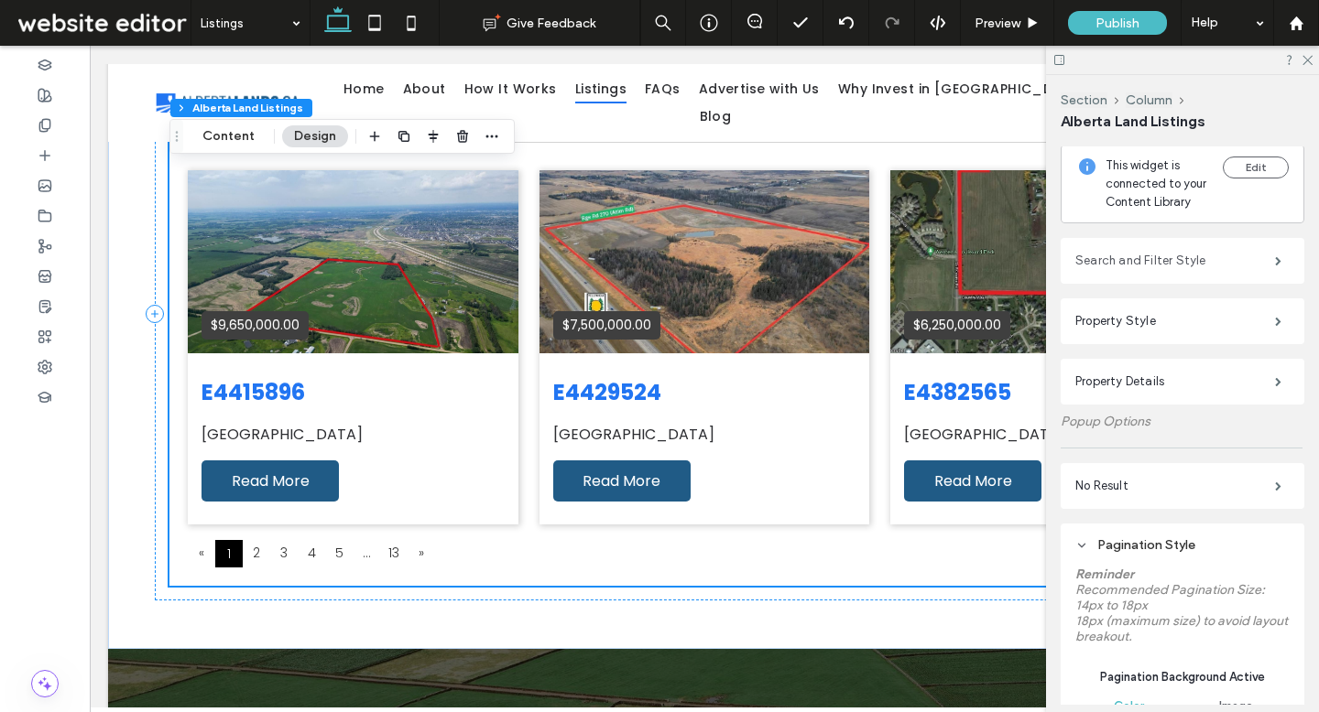
click at [1139, 272] on label "Search and Filter Style" at bounding box center [1175, 261] width 200 height 37
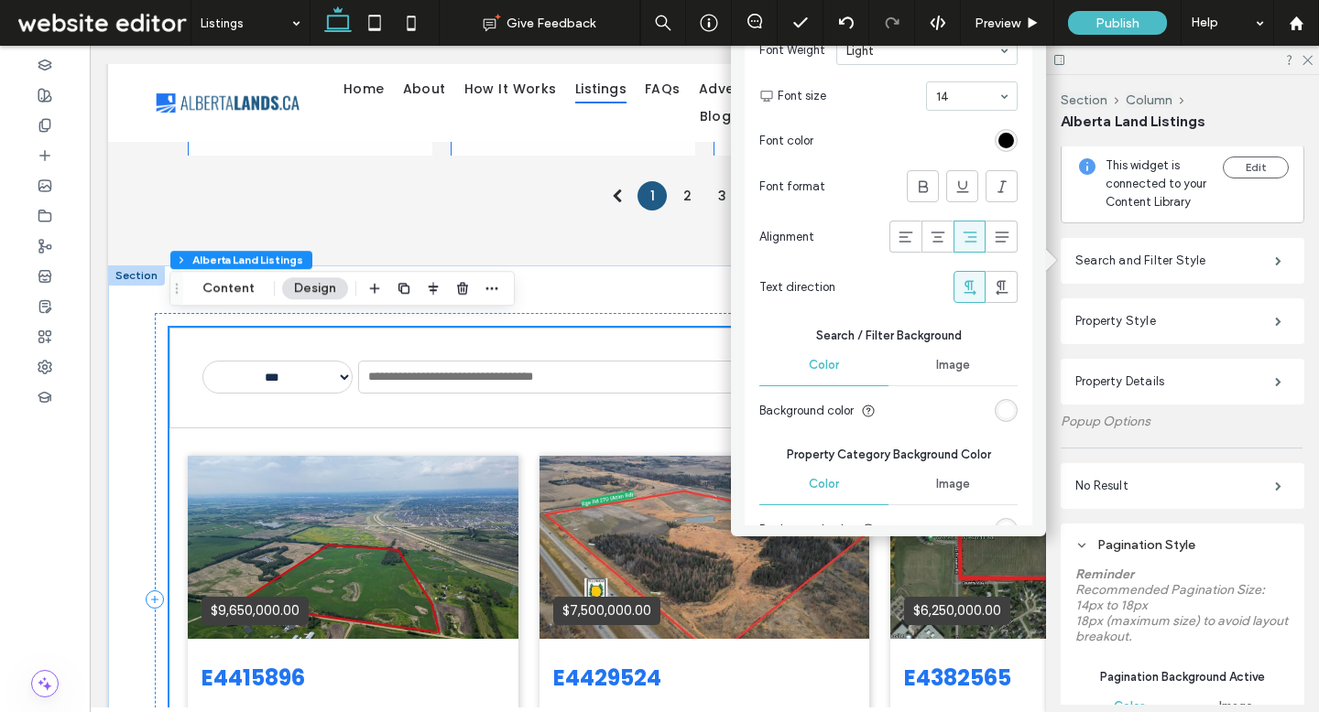
scroll to position [131, 0]
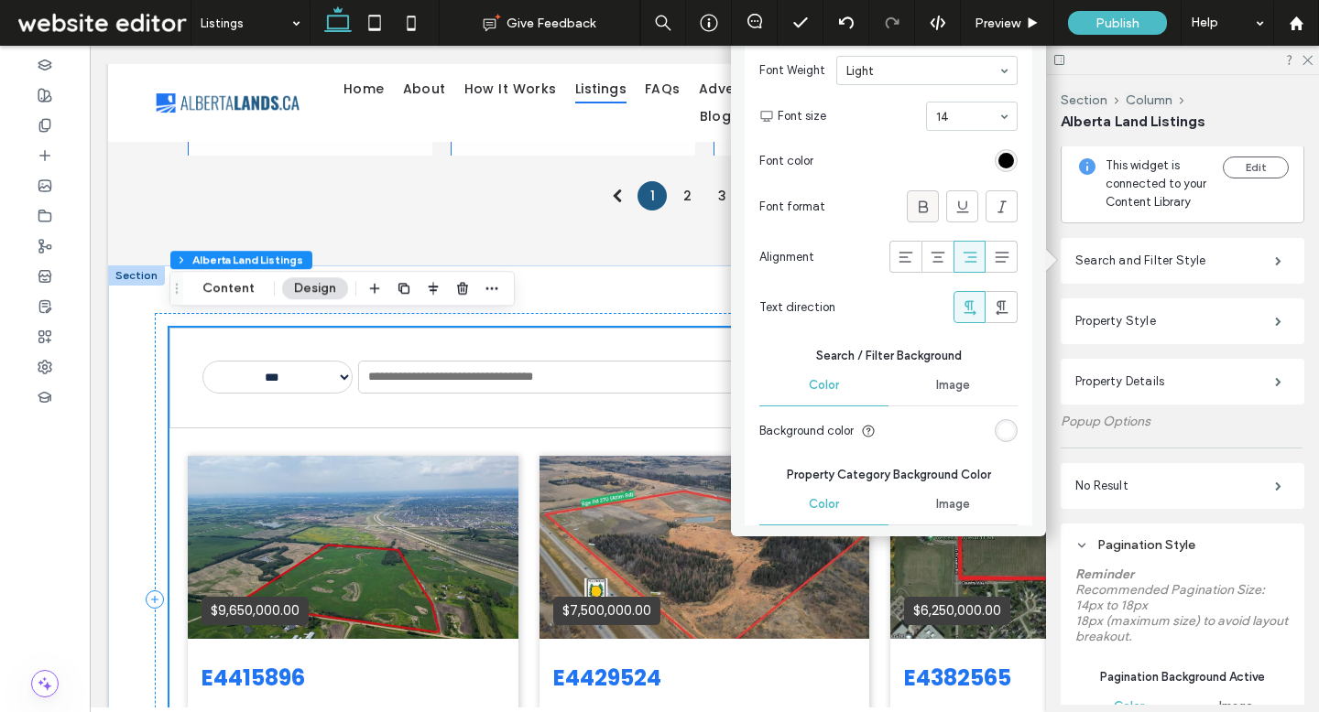
click at [918, 212] on use at bounding box center [922, 207] width 9 height 12
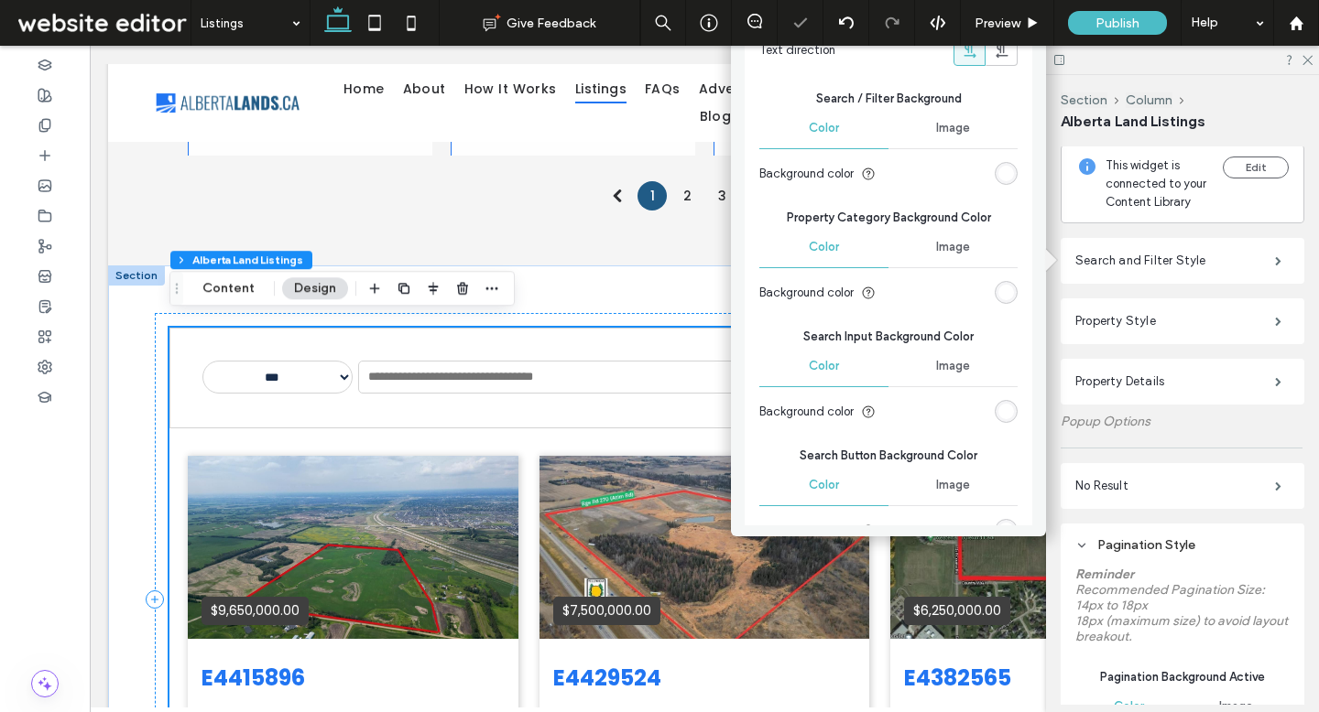
scroll to position [390, 0]
click at [998, 290] on div "rgb(255, 255, 255)" at bounding box center [1006, 291] width 16 height 16
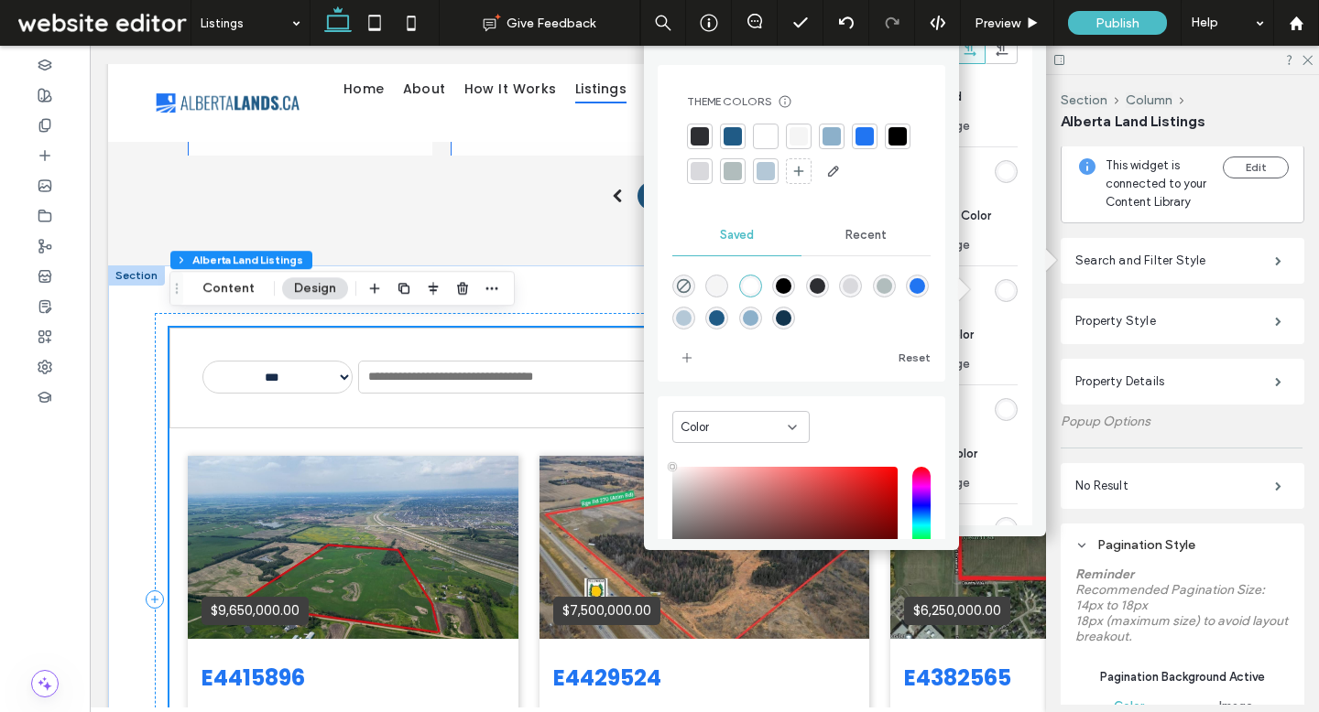
click at [792, 139] on div at bounding box center [798, 136] width 18 height 18
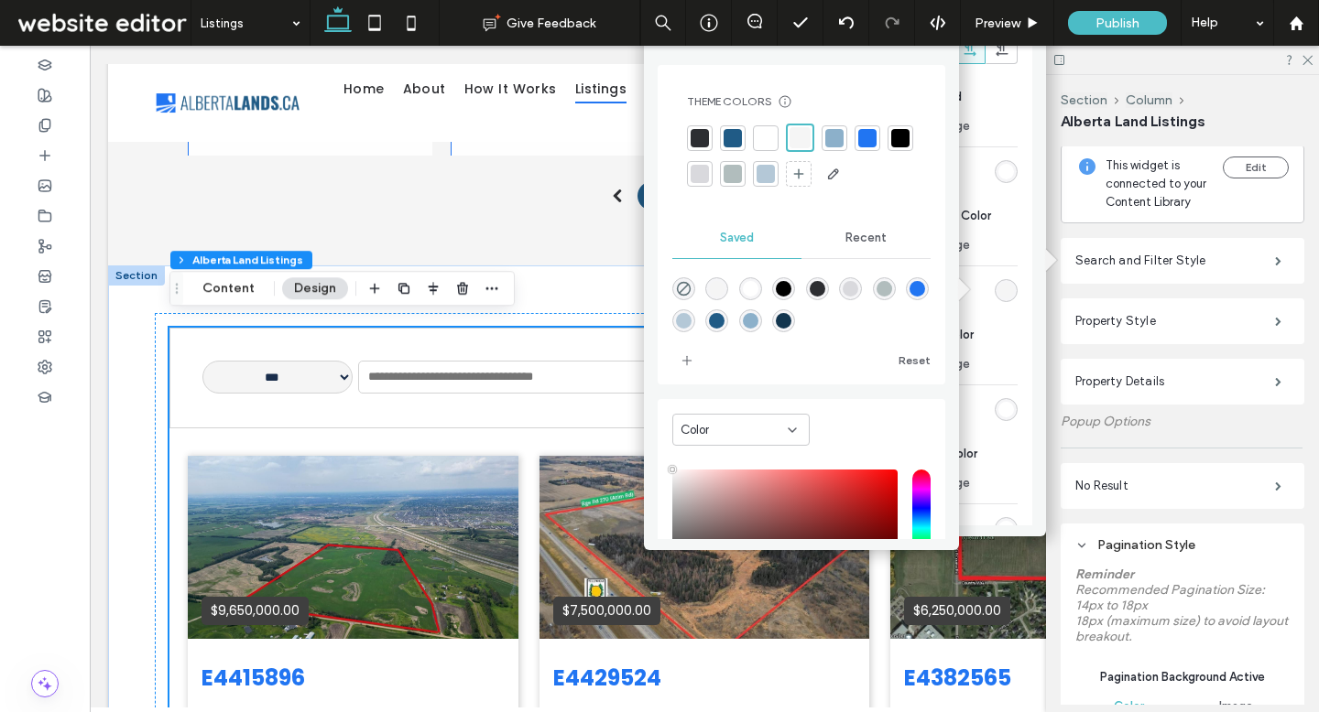
click at [983, 209] on span "Property Category Background Color" at bounding box center [888, 216] width 258 height 18
click at [1027, 109] on div "Search and Filter Style Show Advance Filter Style Font Poppins Font Weight Norm…" at bounding box center [888, 276] width 315 height 498
click at [1128, 258] on label "Search and Filter Style" at bounding box center [1175, 261] width 200 height 37
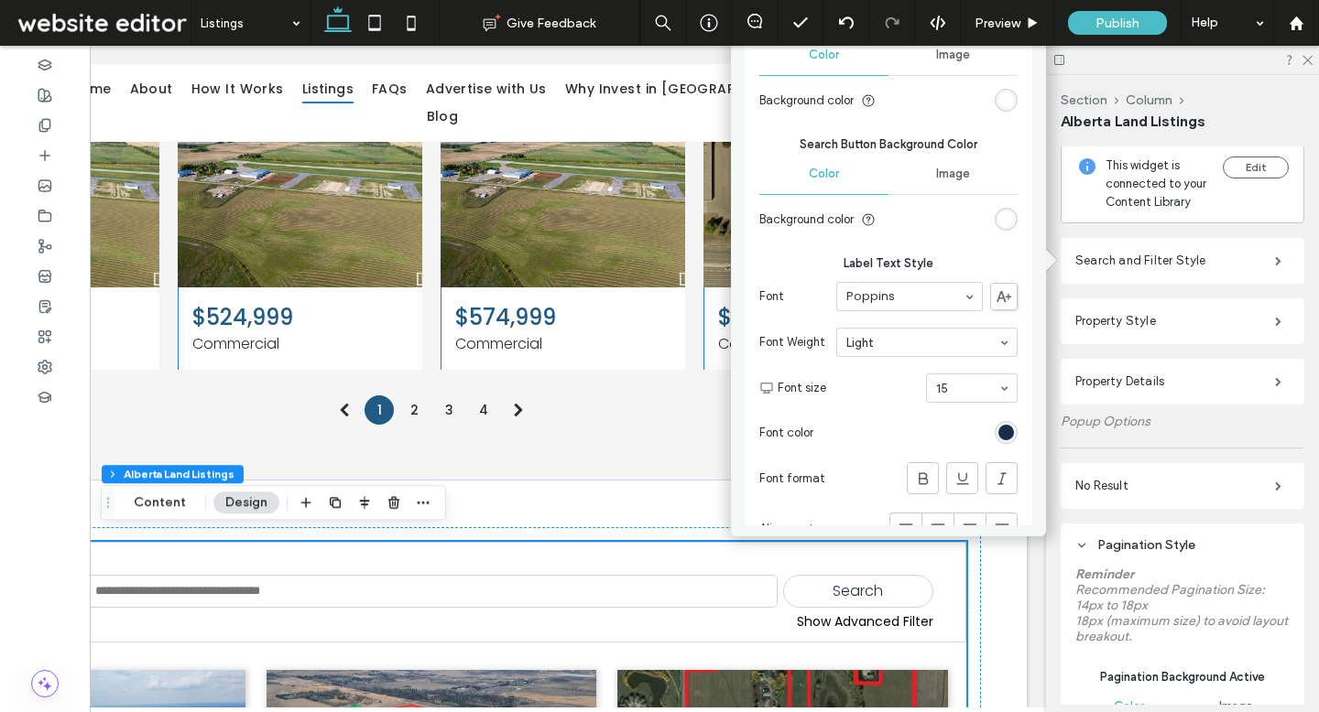
scroll to position [701, 0]
click at [998, 221] on div "rgb(255, 255, 255)" at bounding box center [1006, 219] width 16 height 16
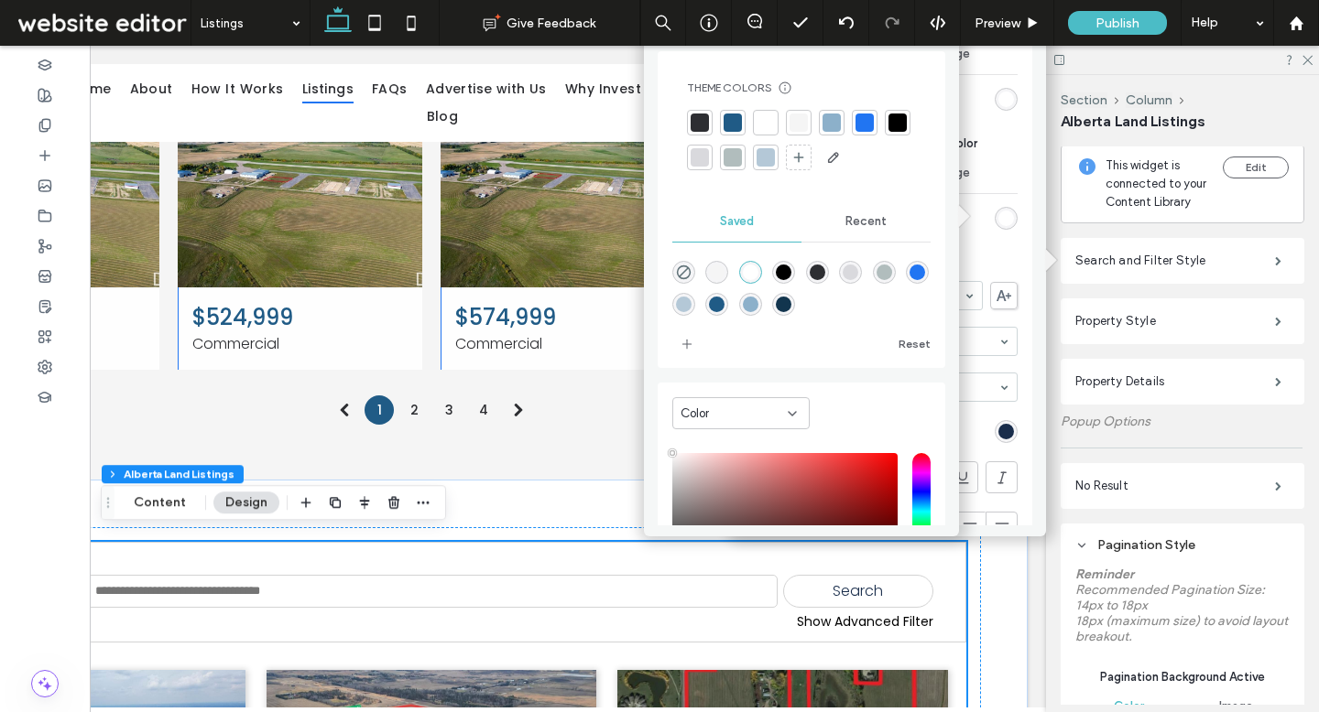
click at [738, 120] on div at bounding box center [732, 123] width 18 height 18
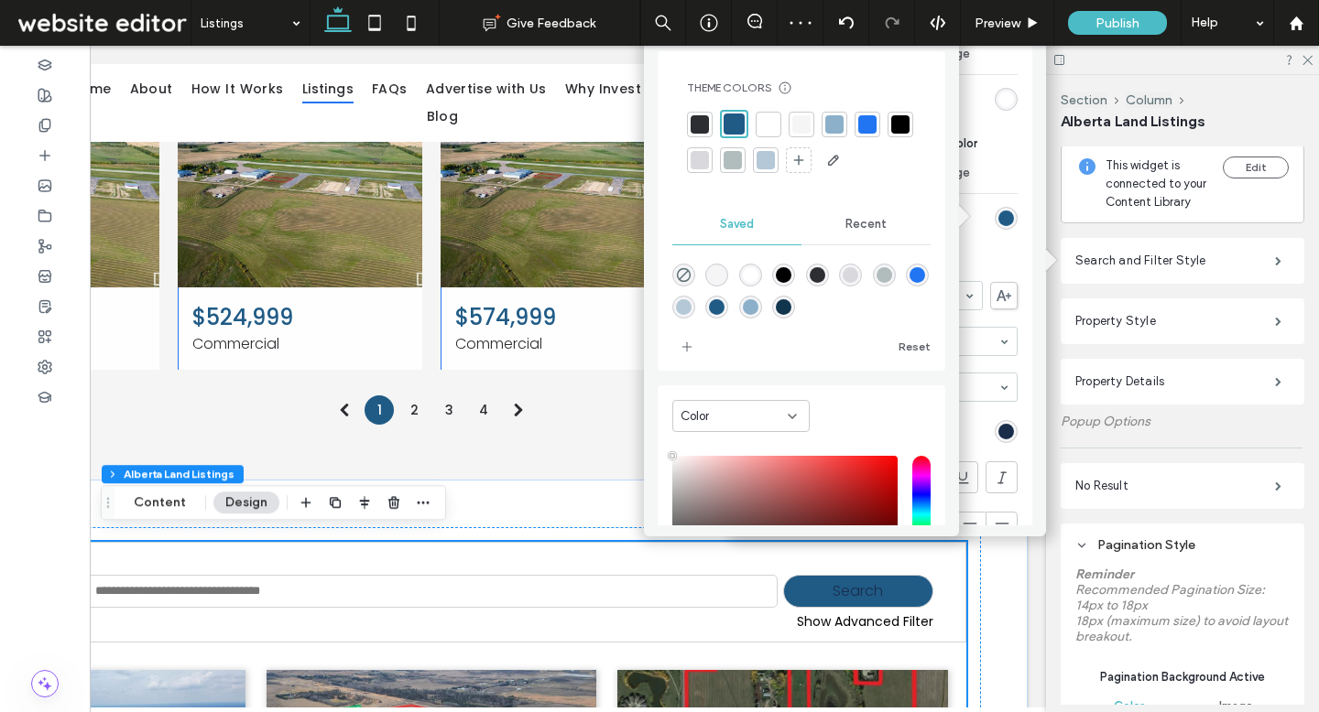
click at [976, 163] on div "Image" at bounding box center [952, 173] width 129 height 40
click at [1023, 256] on div "Search and Filter Style Show Advance Filter Style Font Poppins Font Weight Norm…" at bounding box center [888, 276] width 315 height 498
click at [1102, 262] on label "Search and Filter Style" at bounding box center [1175, 261] width 200 height 37
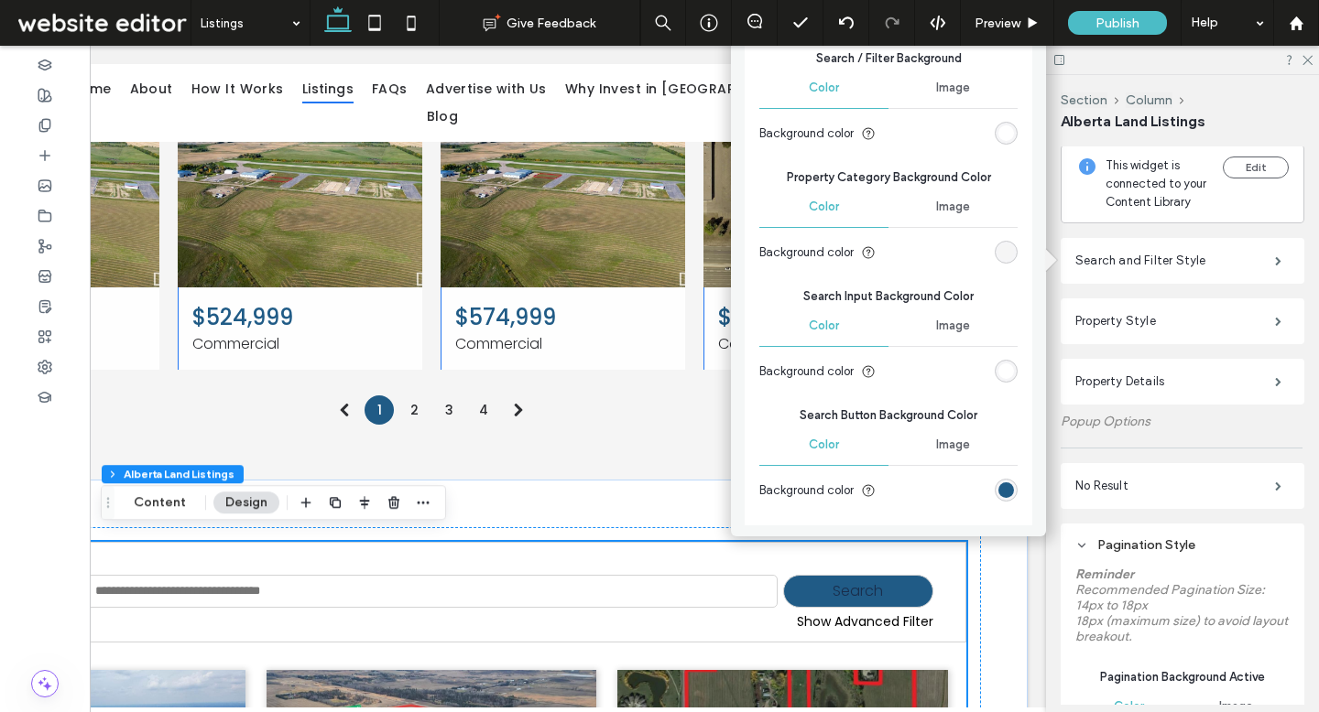
scroll to position [433, 0]
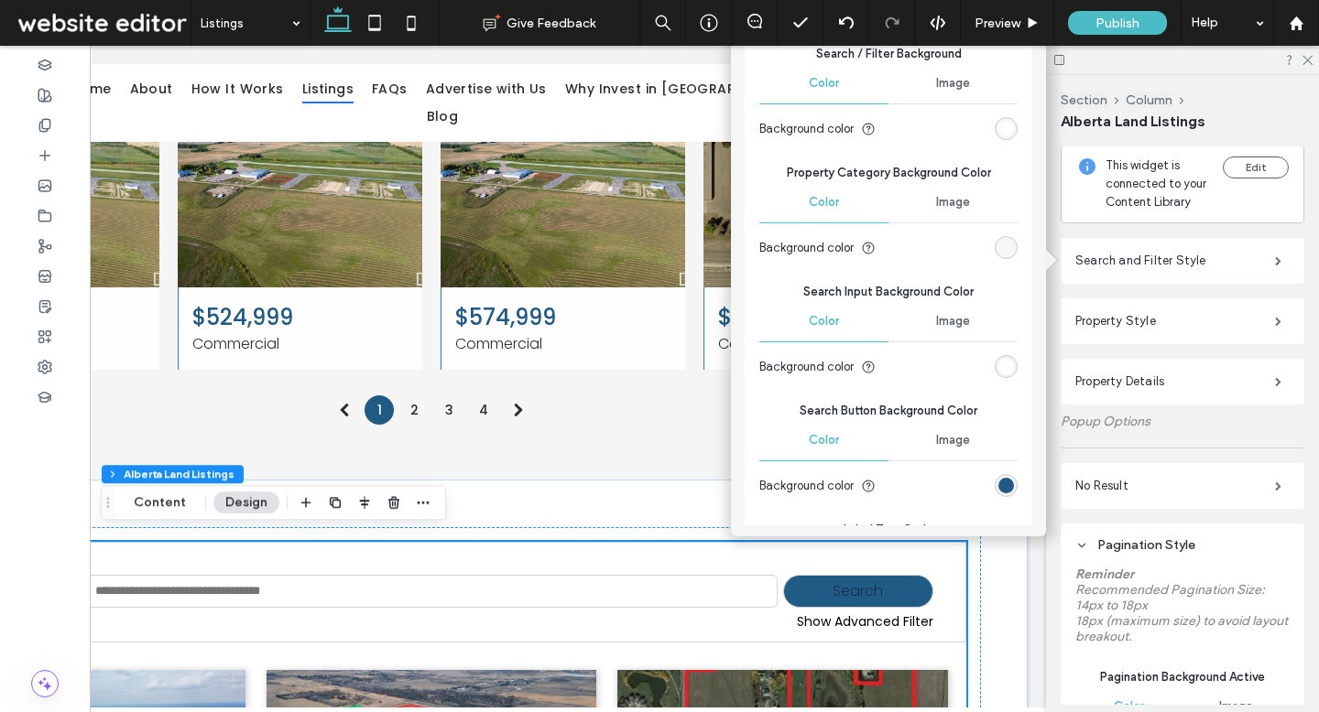
click at [998, 247] on div "rgb(245, 245, 245)" at bounding box center [1006, 248] width 16 height 16
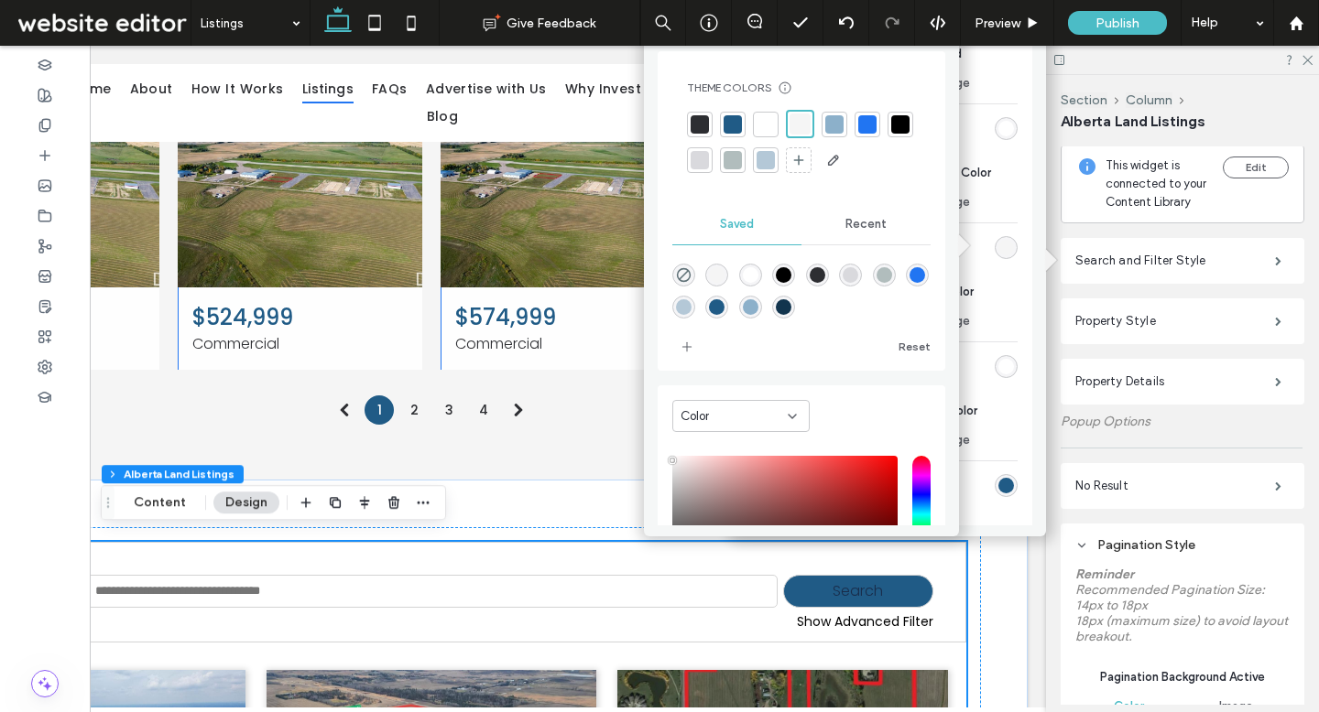
click at [766, 120] on div at bounding box center [765, 124] width 18 height 18
click at [1101, 241] on div "Search and Filter Style" at bounding box center [1182, 261] width 244 height 46
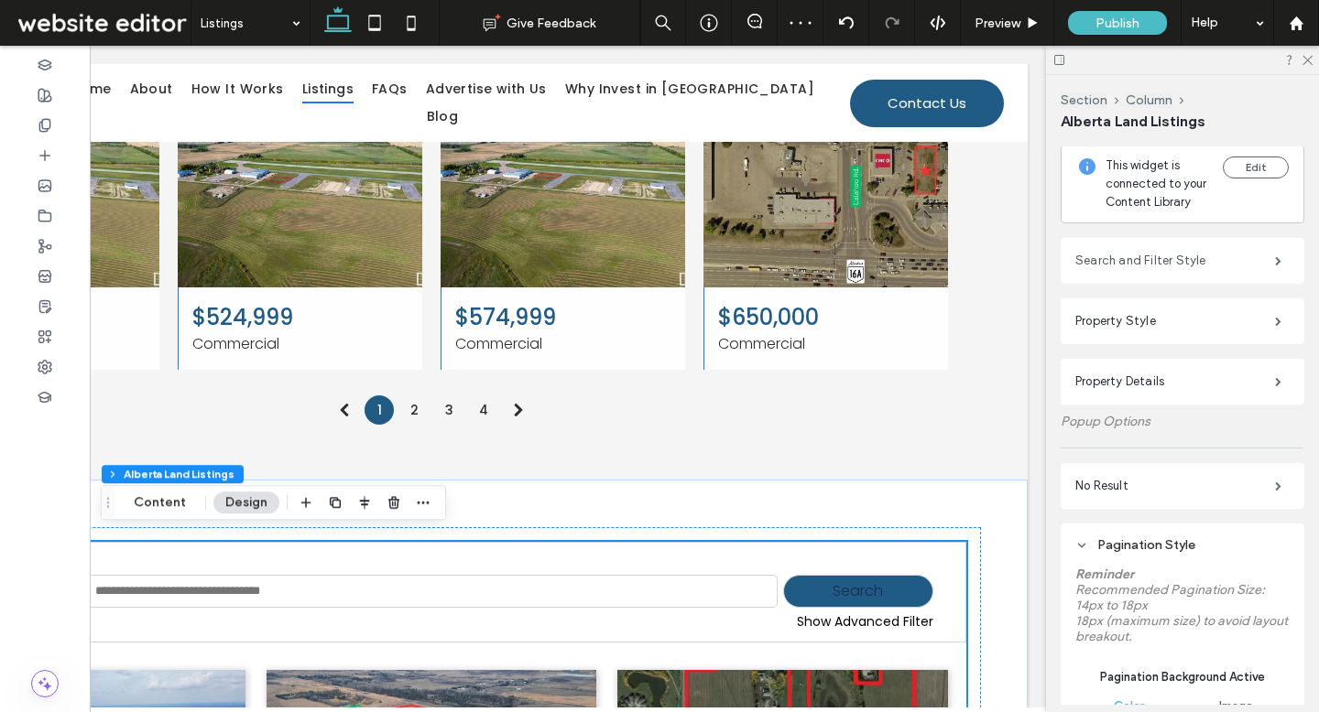
click at [1107, 268] on label "Search and Filter Style" at bounding box center [1175, 261] width 200 height 37
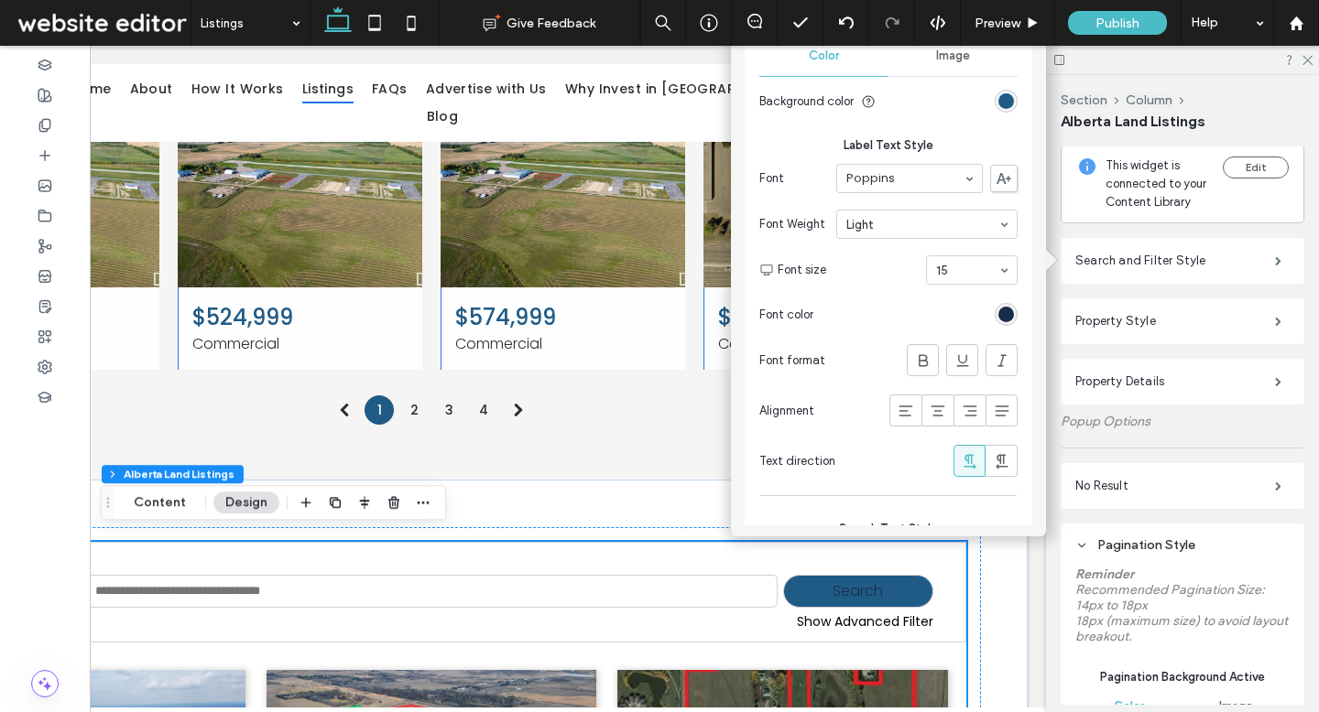
scroll to position [834, 0]
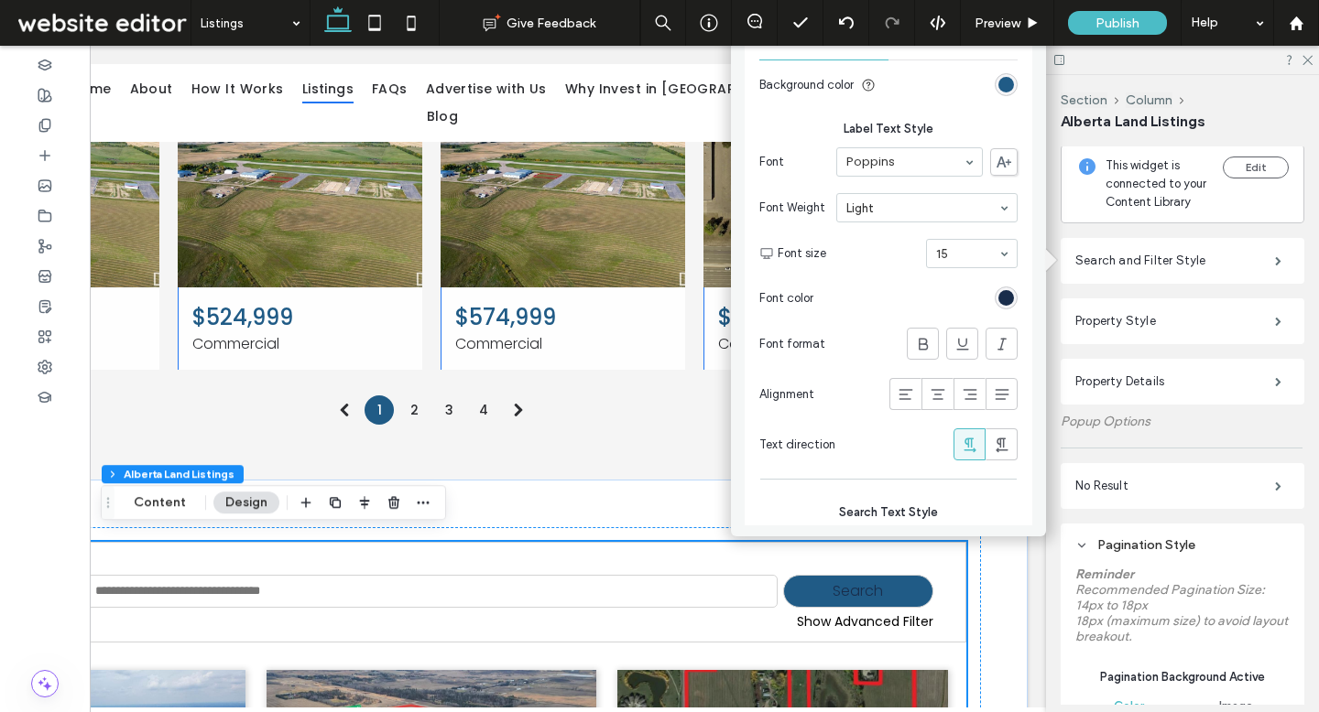
click at [994, 306] on div "rgb(25, 45, 75)" at bounding box center [1005, 298] width 23 height 23
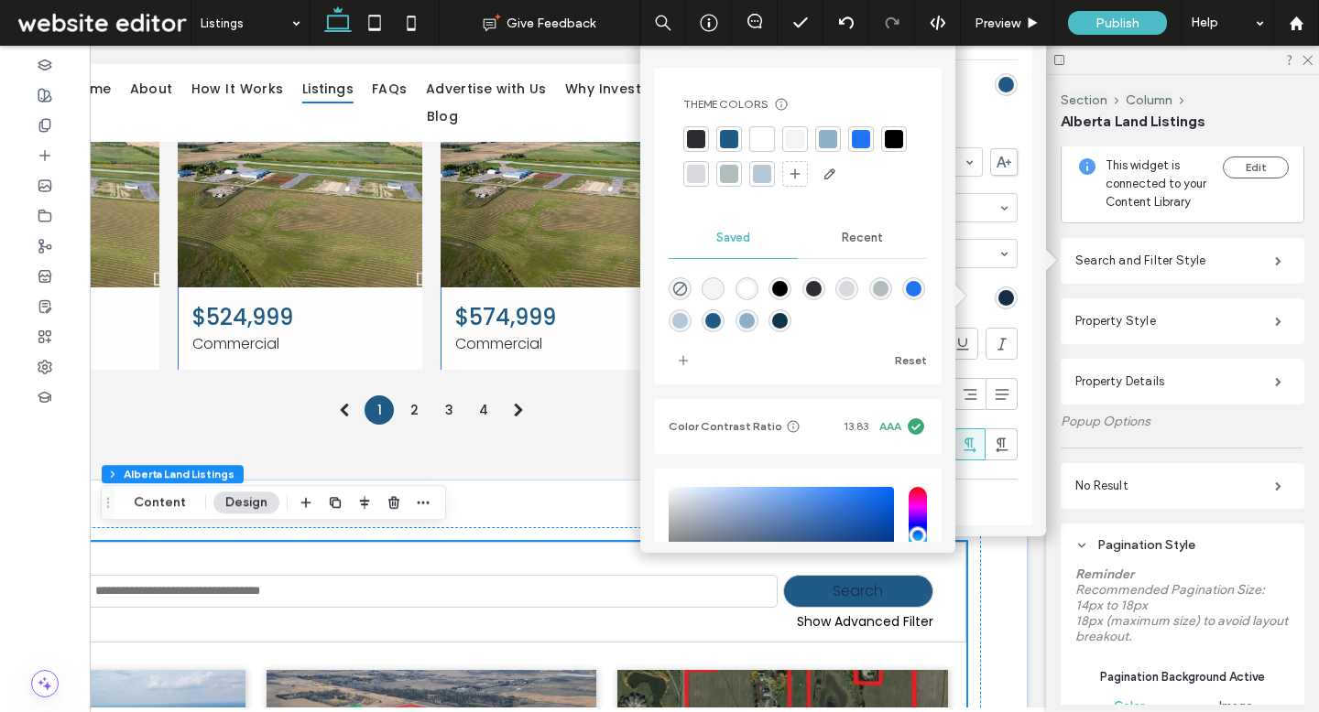
click at [759, 155] on div at bounding box center [797, 157] width 229 height 62
click at [761, 143] on div at bounding box center [762, 139] width 18 height 18
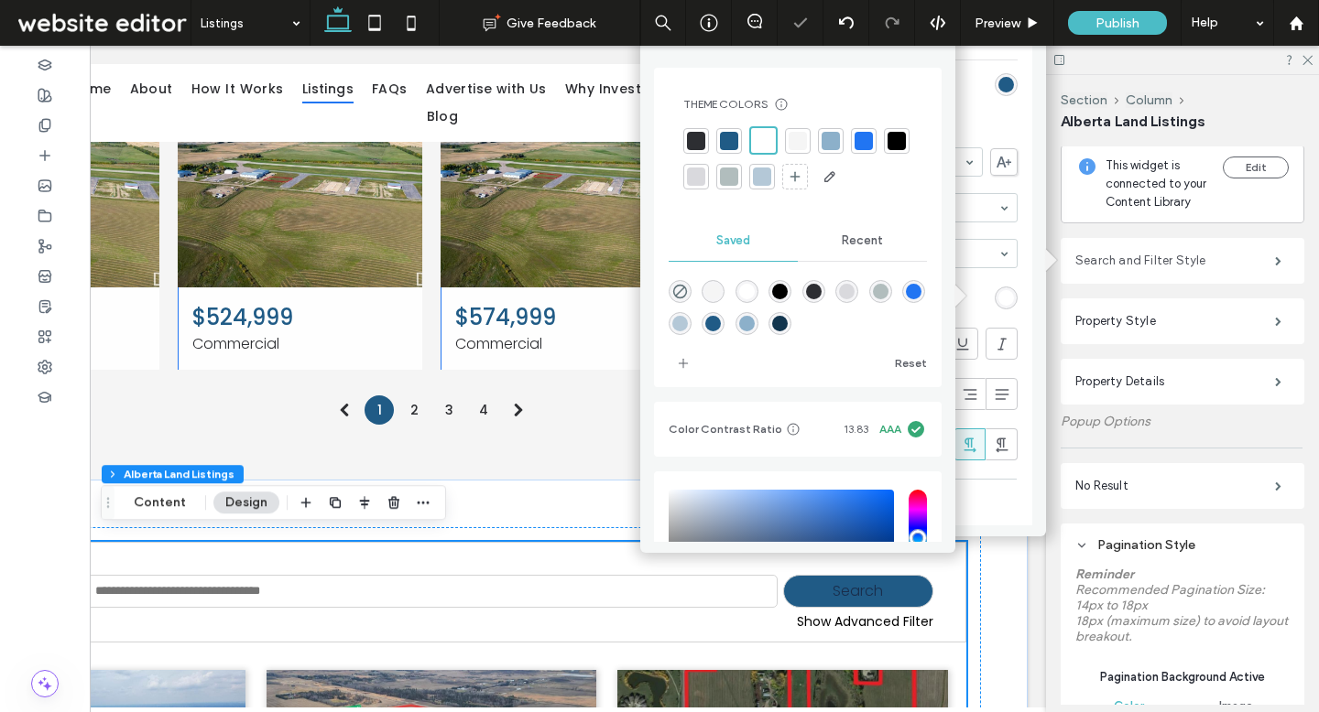
click at [1124, 272] on label "Search and Filter Style" at bounding box center [1175, 261] width 200 height 37
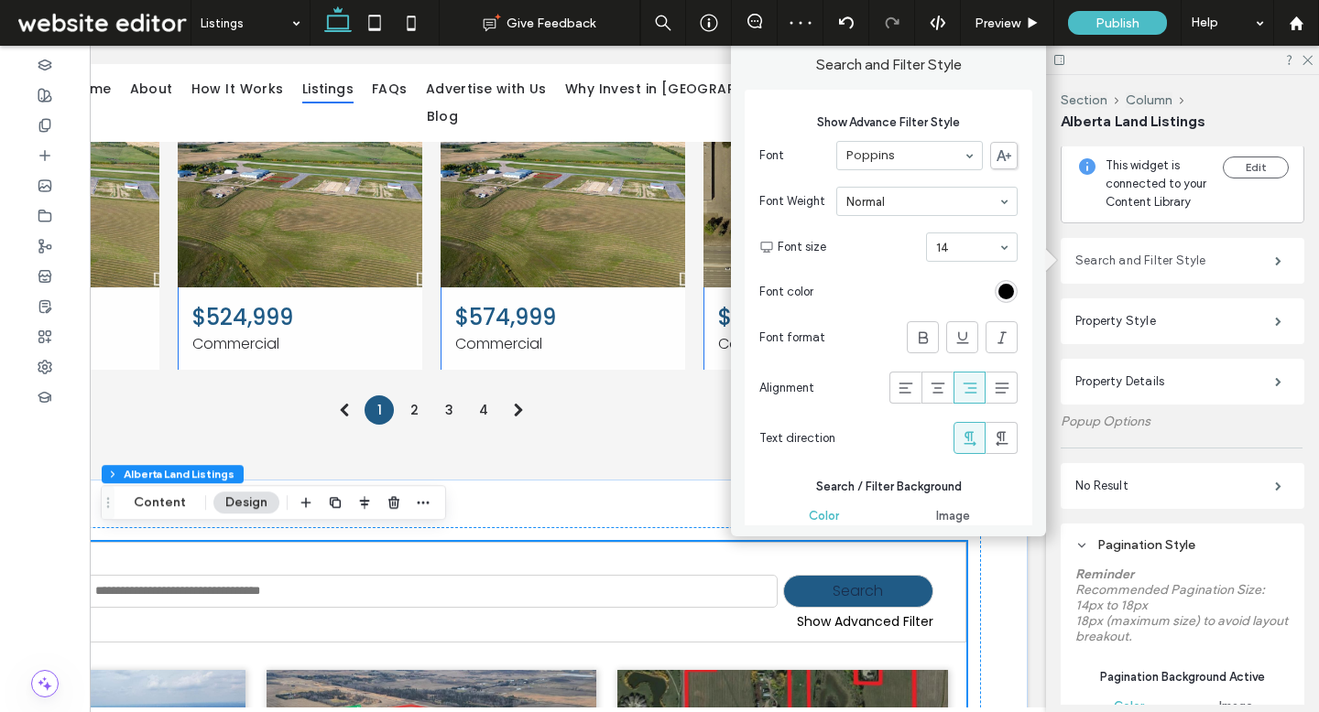
click at [1127, 263] on label "Search and Filter Style" at bounding box center [1175, 261] width 200 height 37
click at [1122, 259] on label "Search and Filter Style" at bounding box center [1175, 261] width 200 height 37
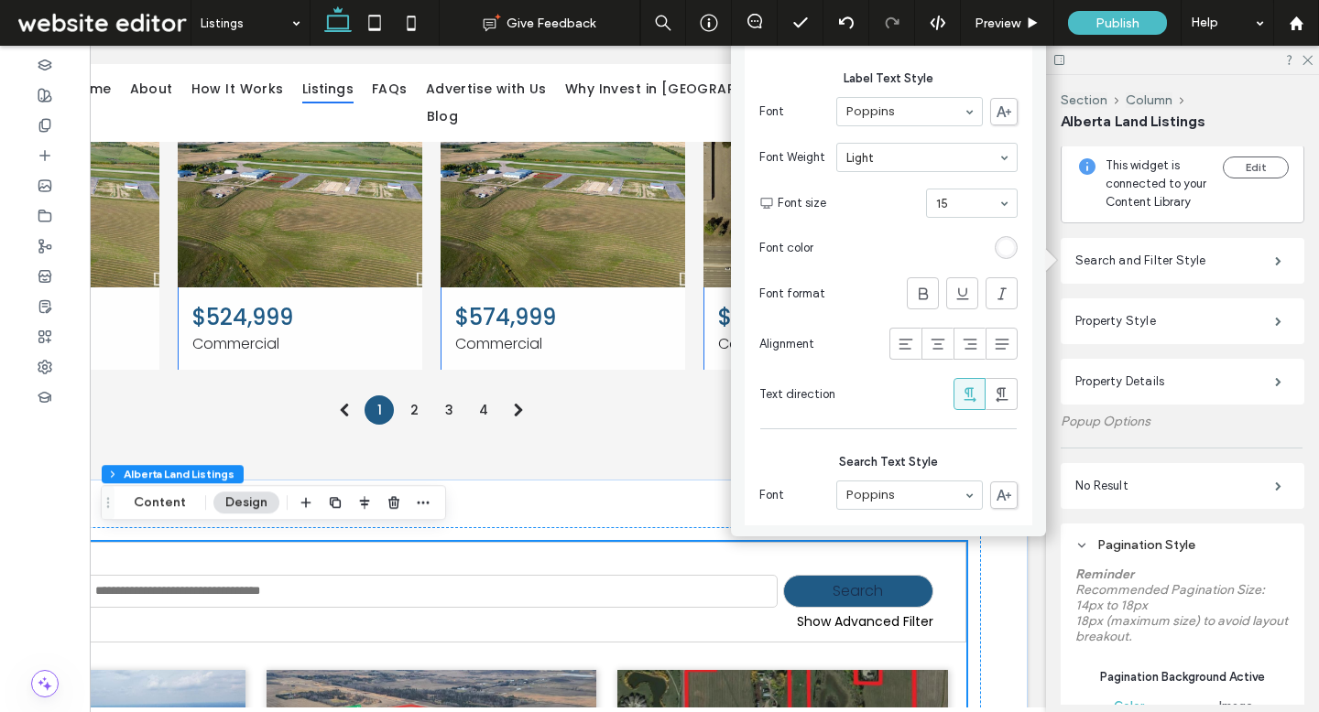
scroll to position [885, 0]
click at [998, 250] on div "rgb(255, 255, 255)" at bounding box center [1006, 247] width 16 height 16
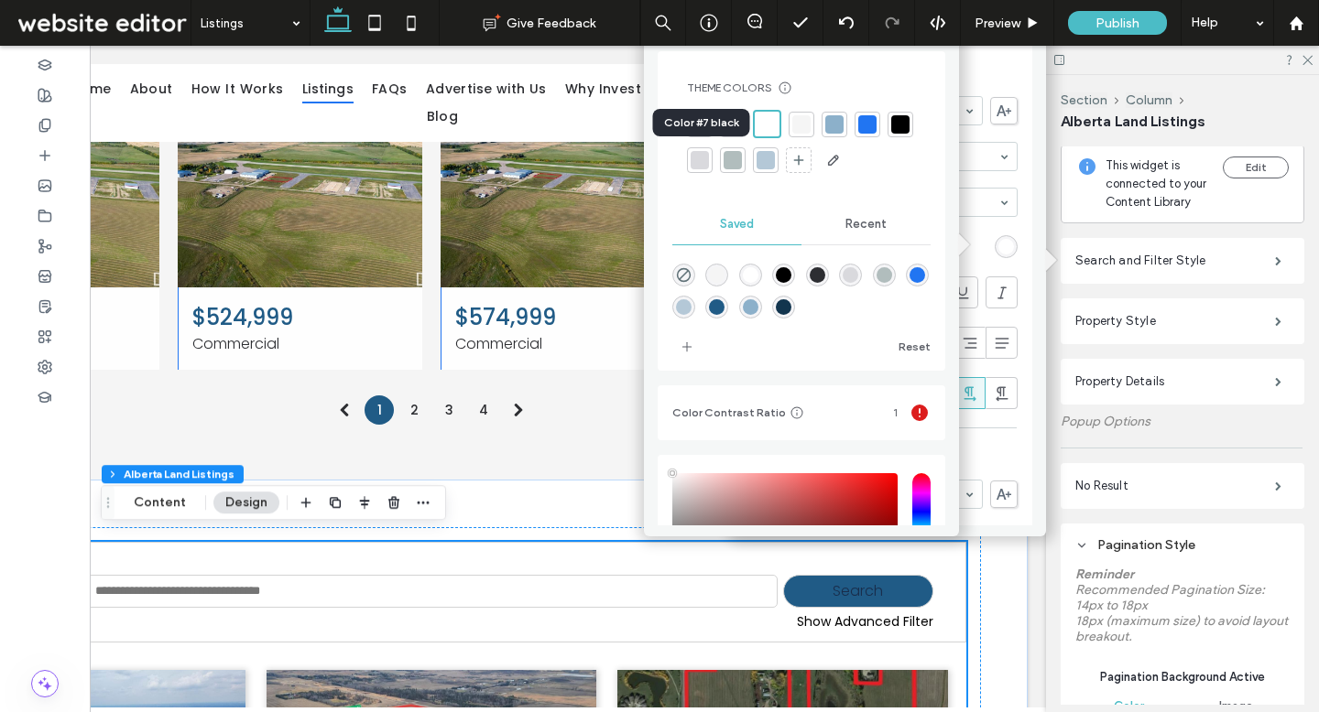
click at [891, 134] on div at bounding box center [900, 124] width 18 height 18
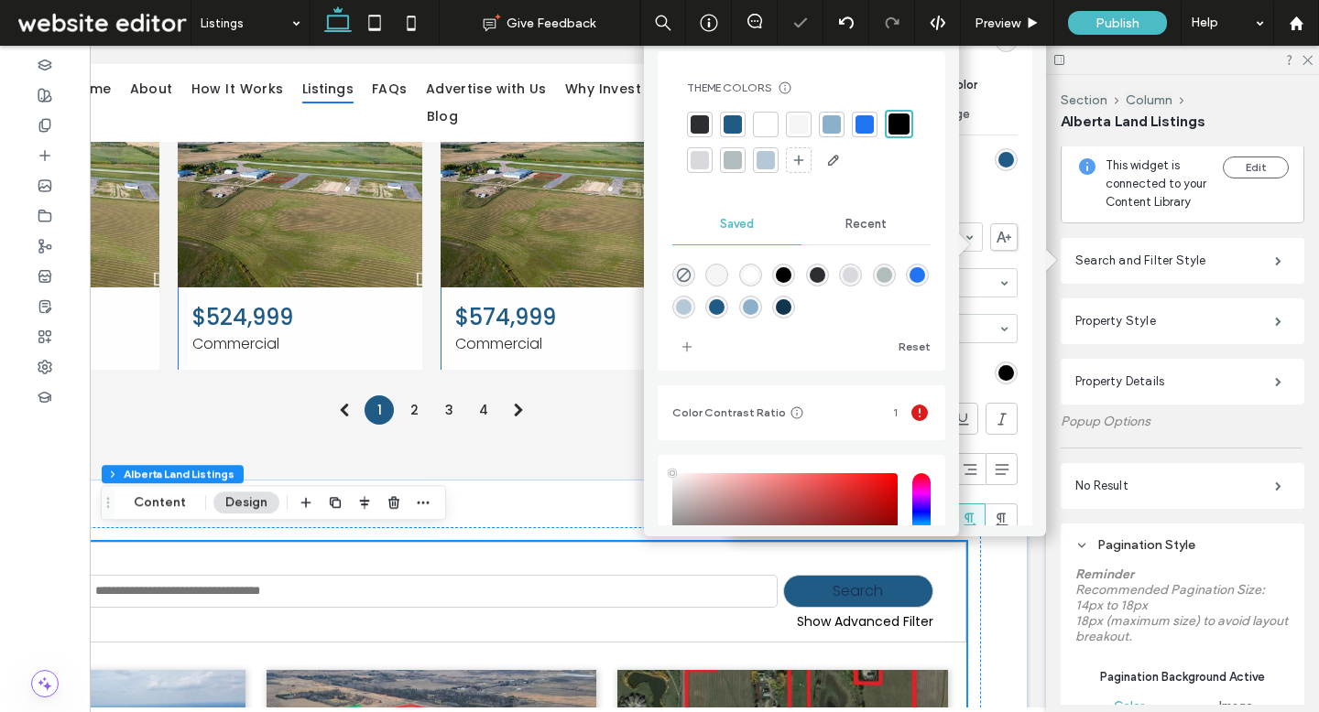
scroll to position [758, 0]
click at [1000, 158] on div "rgb(32, 91, 134)" at bounding box center [1006, 161] width 16 height 16
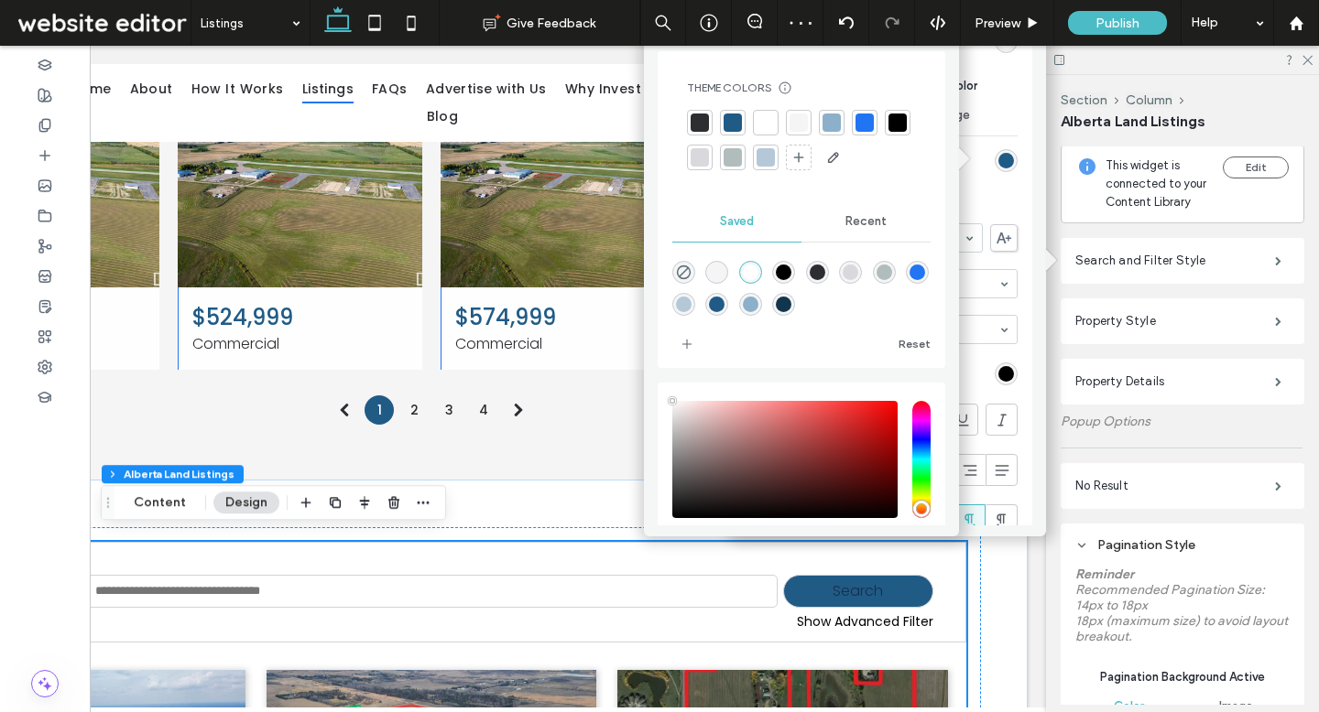
click at [809, 120] on div at bounding box center [799, 123] width 26 height 26
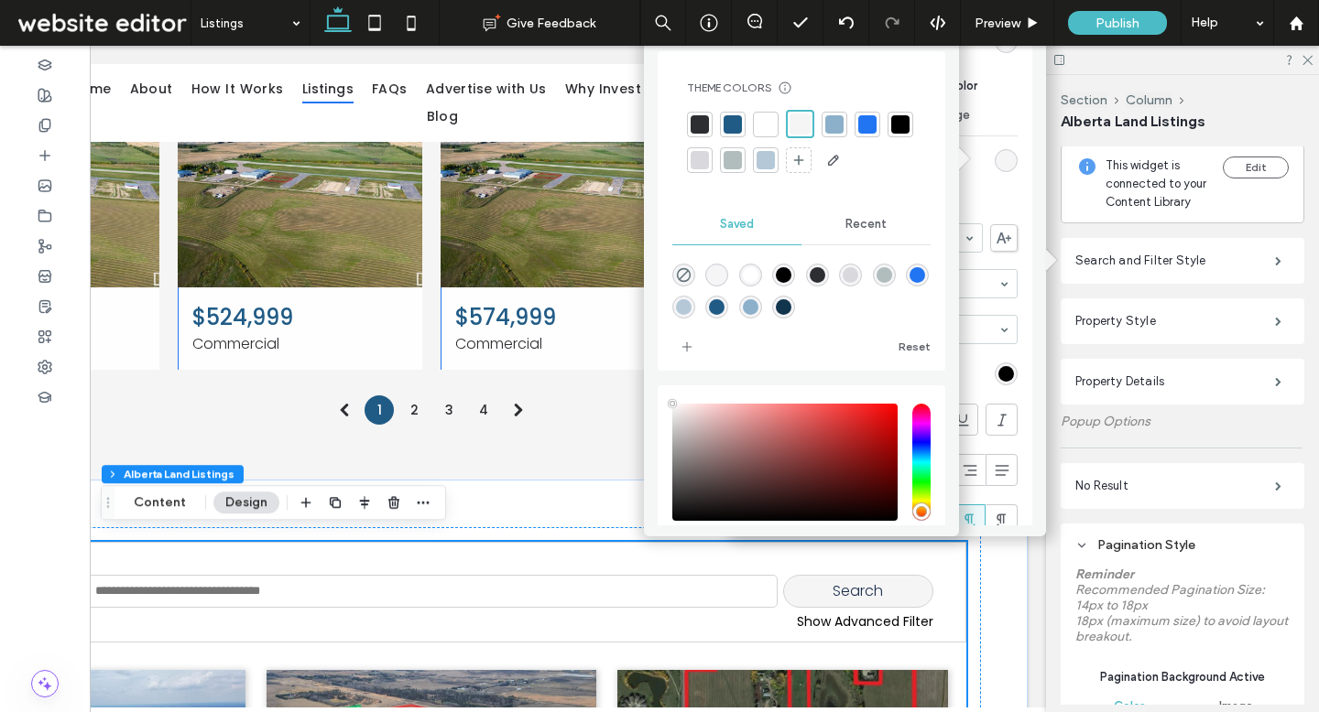
click at [973, 374] on section "Font color" at bounding box center [888, 373] width 258 height 41
click at [1127, 263] on label "Search and Filter Style" at bounding box center [1175, 261] width 200 height 37
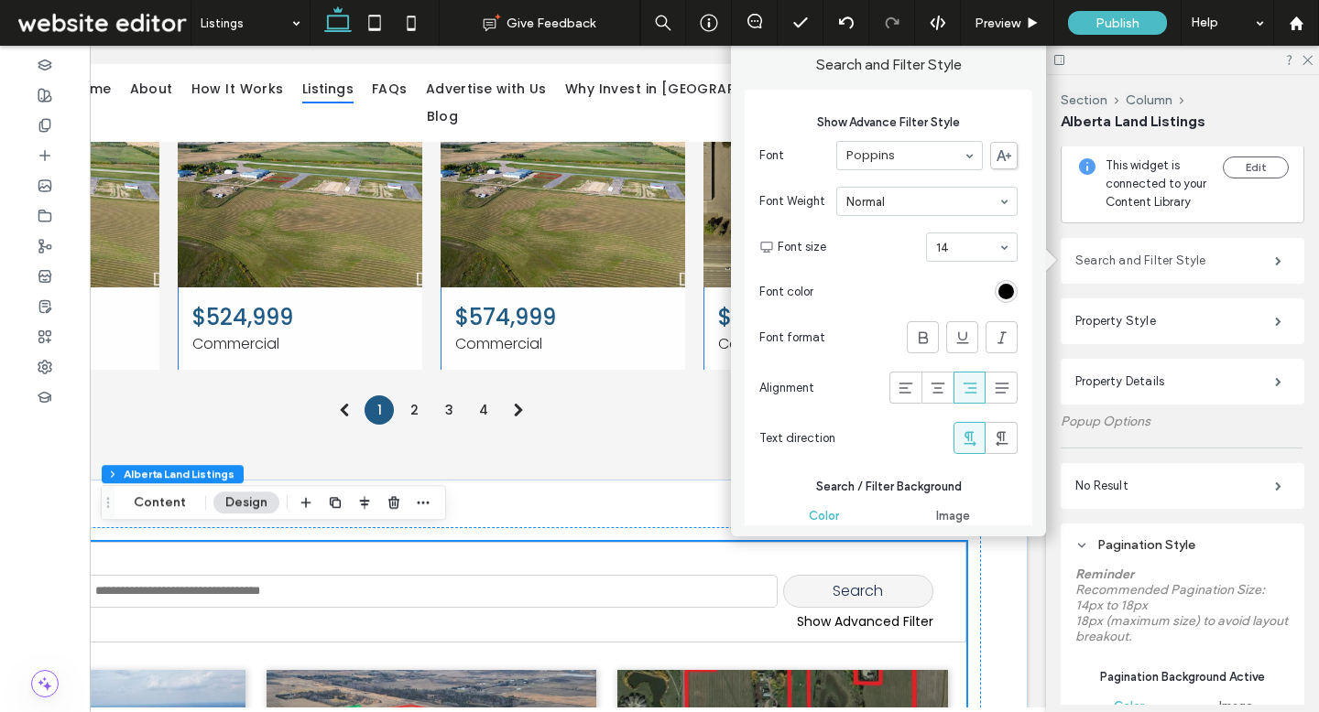
click at [1127, 263] on label "Search and Filter Style" at bounding box center [1175, 261] width 200 height 37
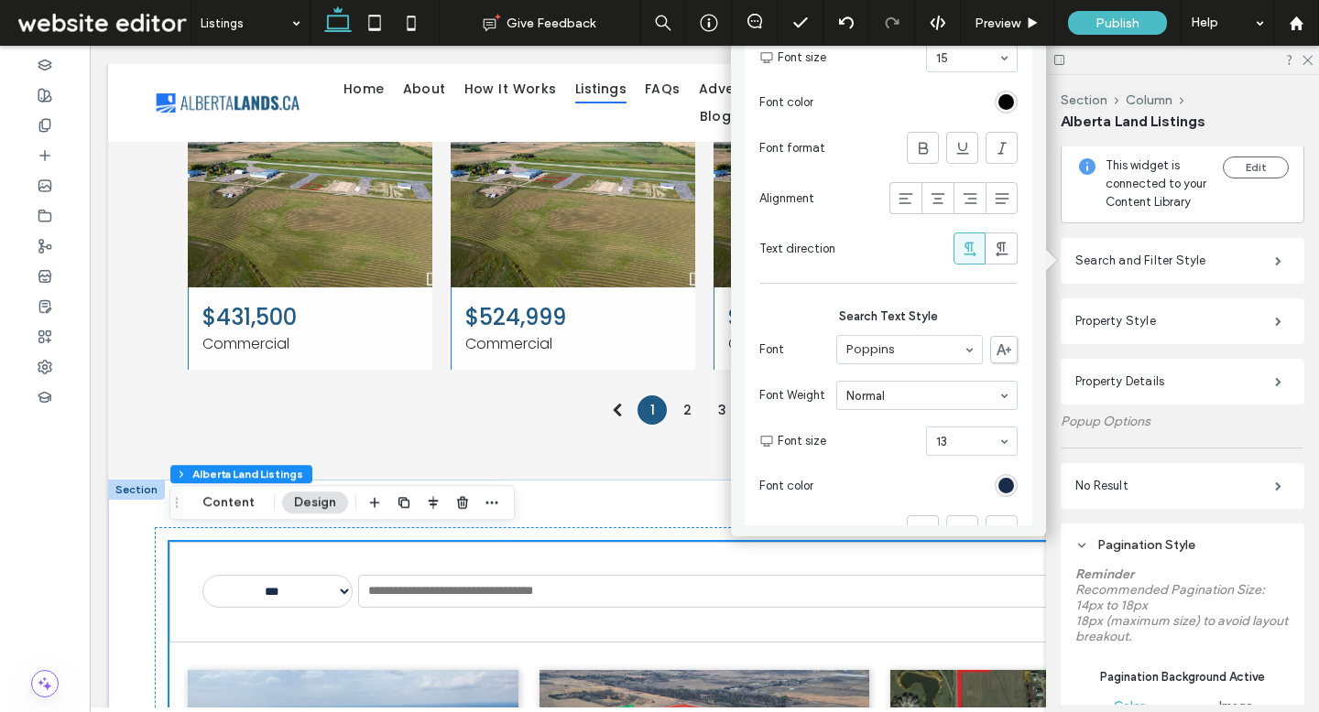
scroll to position [949, 0]
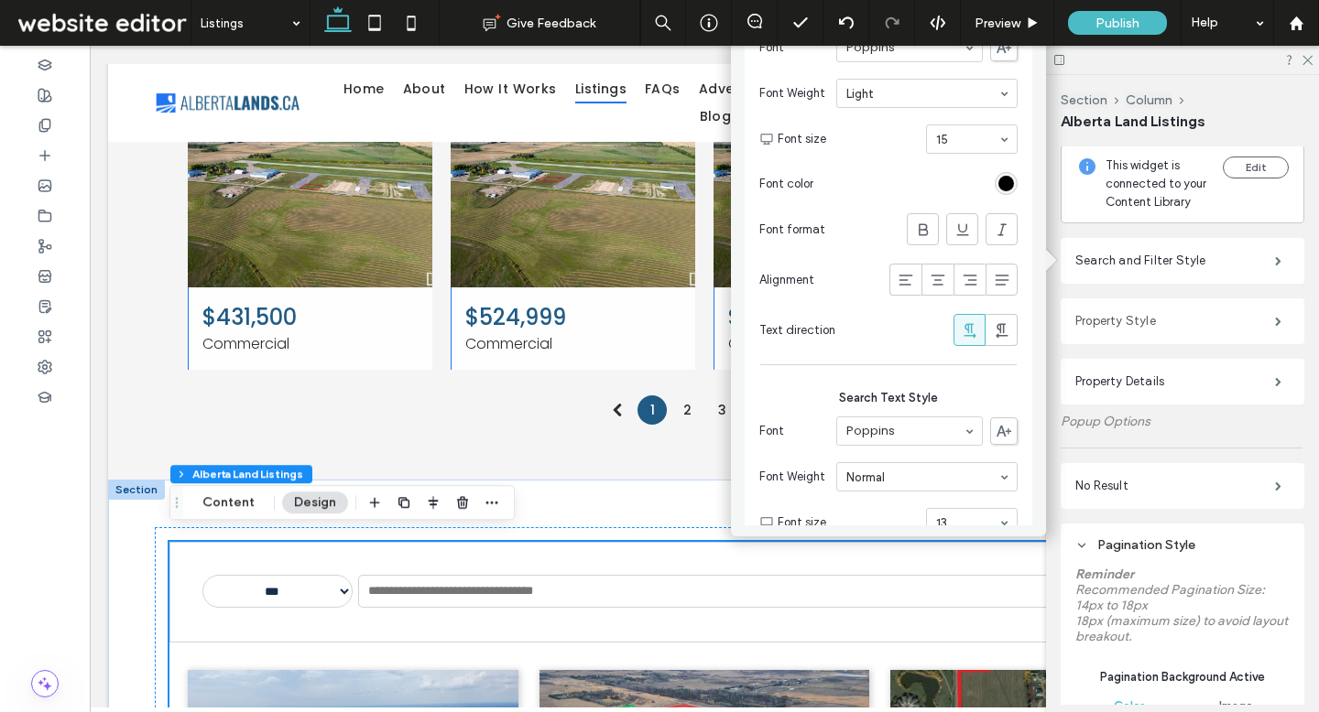
click at [1127, 318] on label "Property Style" at bounding box center [1175, 321] width 200 height 37
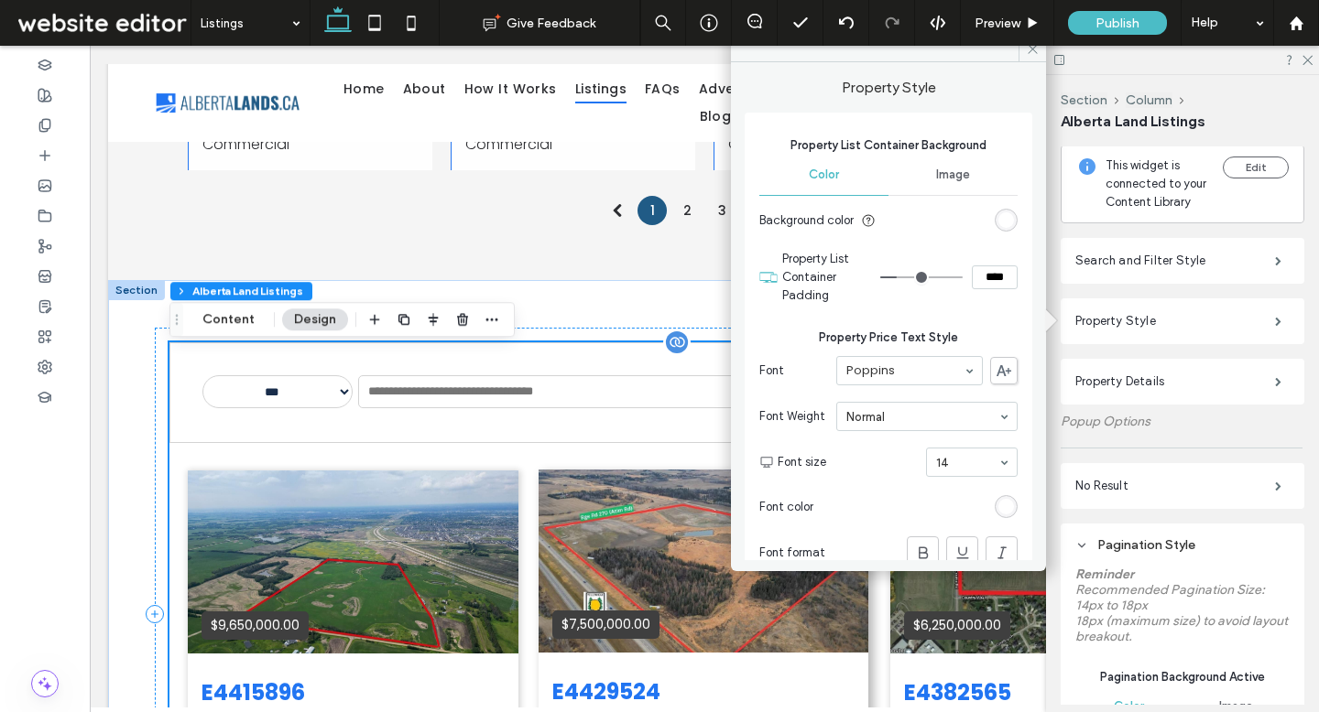
scroll to position [1244, 0]
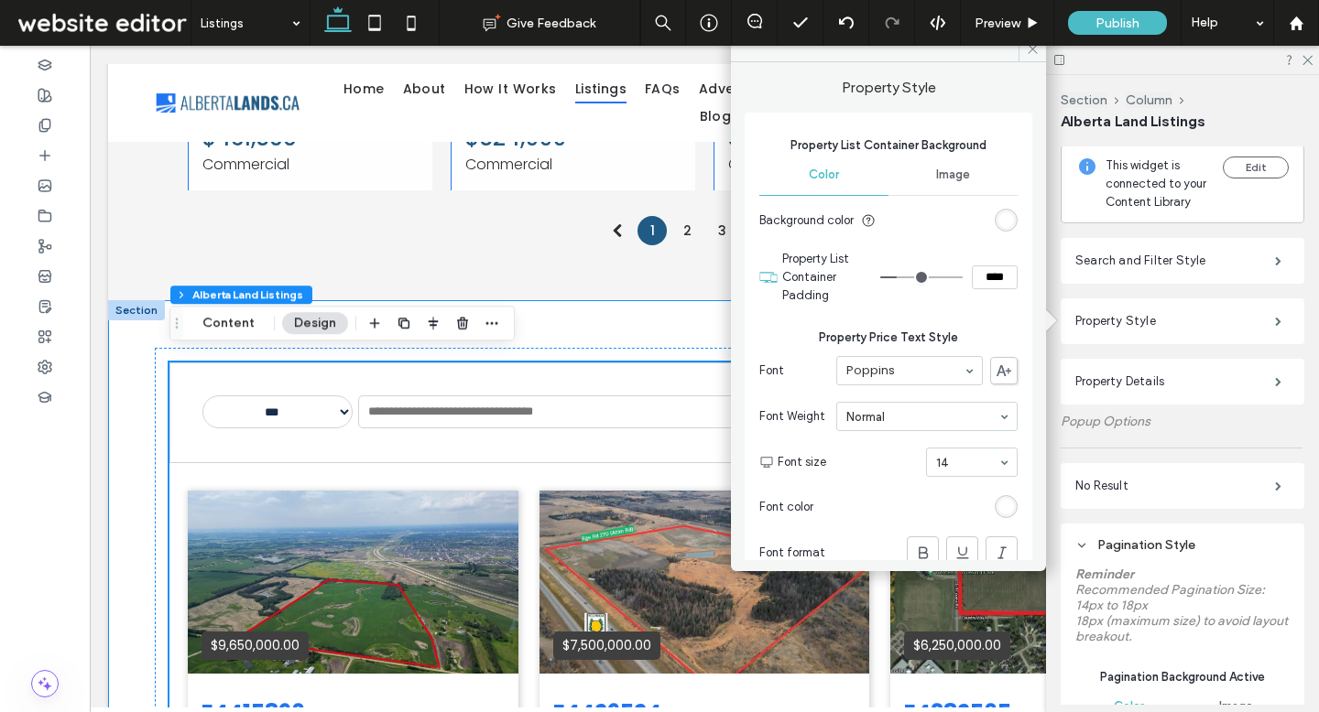
click at [127, 451] on div "**********" at bounding box center [704, 634] width 1192 height 668
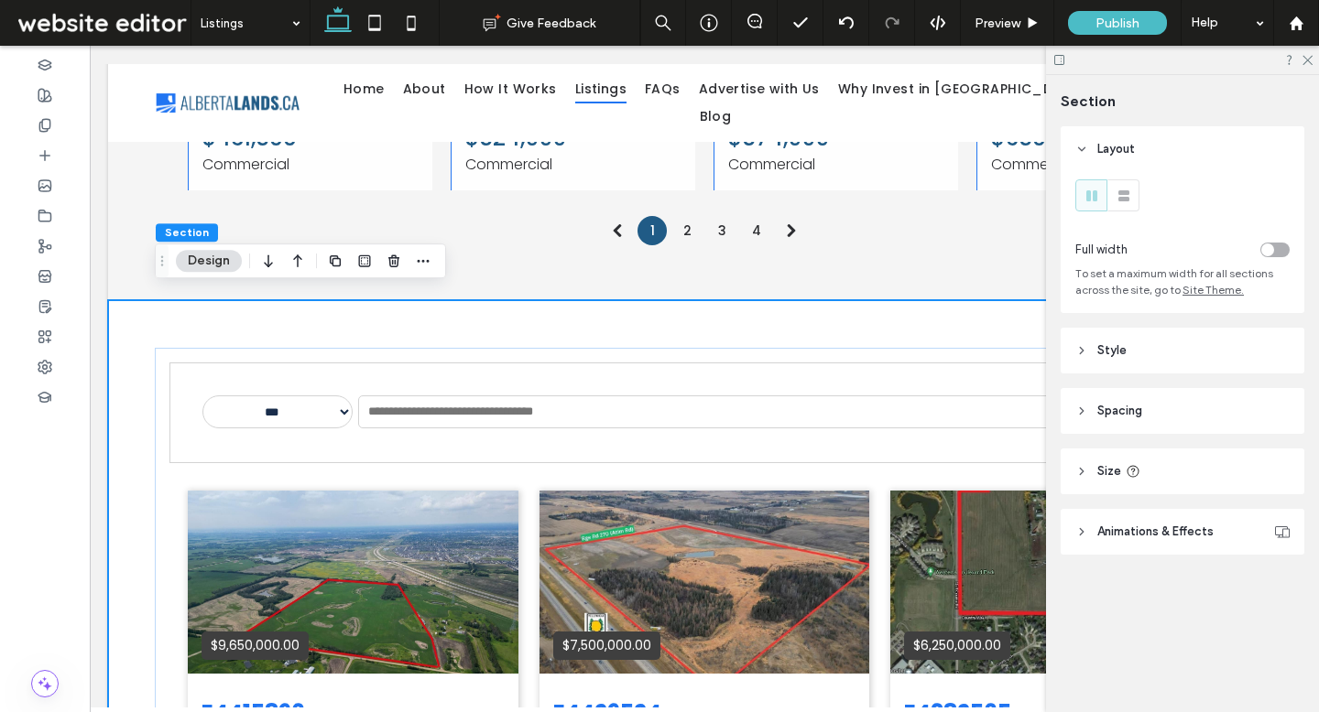
click at [1141, 349] on header "Style" at bounding box center [1182, 351] width 244 height 46
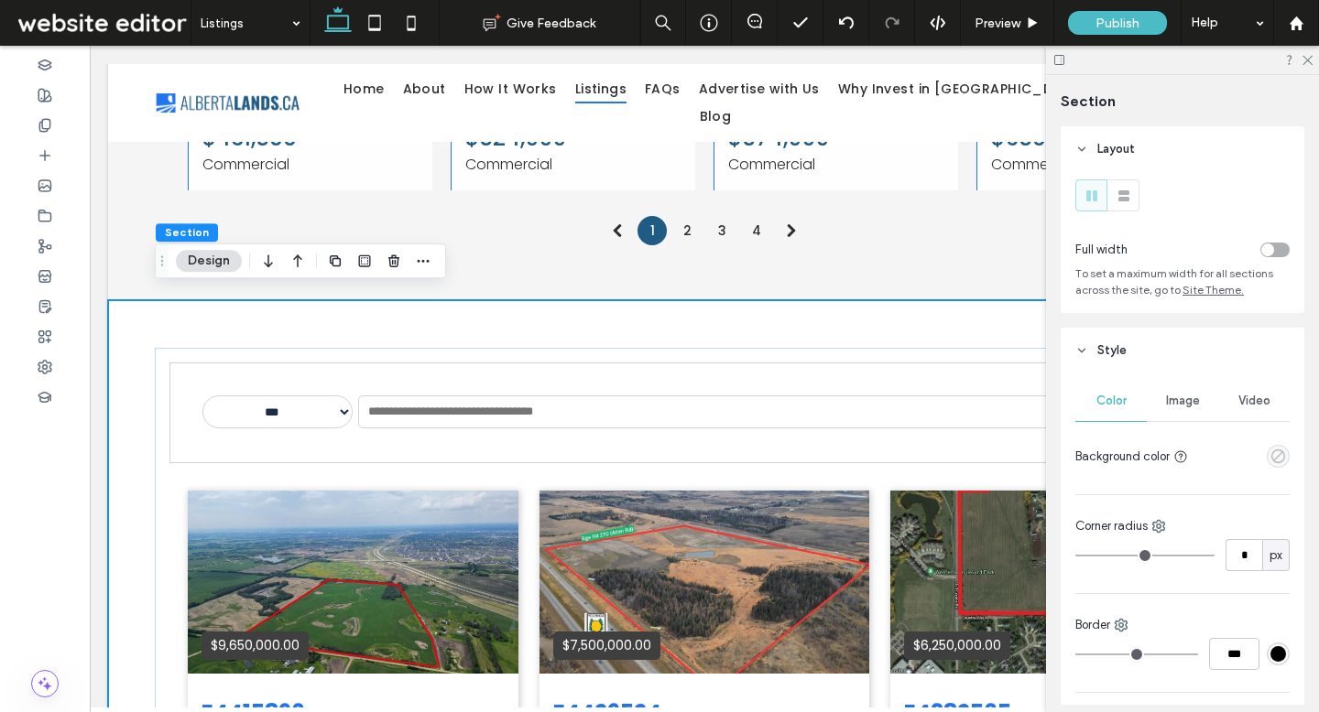
click at [1274, 458] on icon "empty color" at bounding box center [1278, 457] width 16 height 16
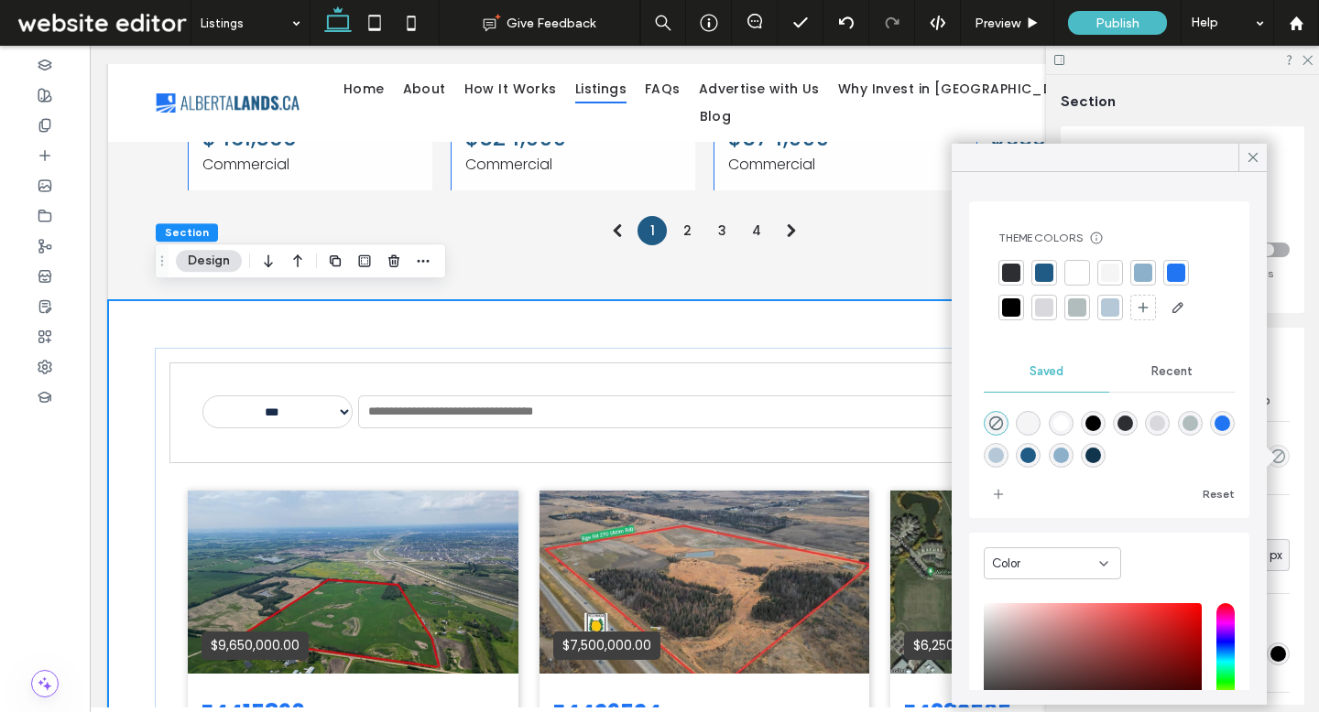
click at [1106, 276] on div at bounding box center [1110, 273] width 18 height 18
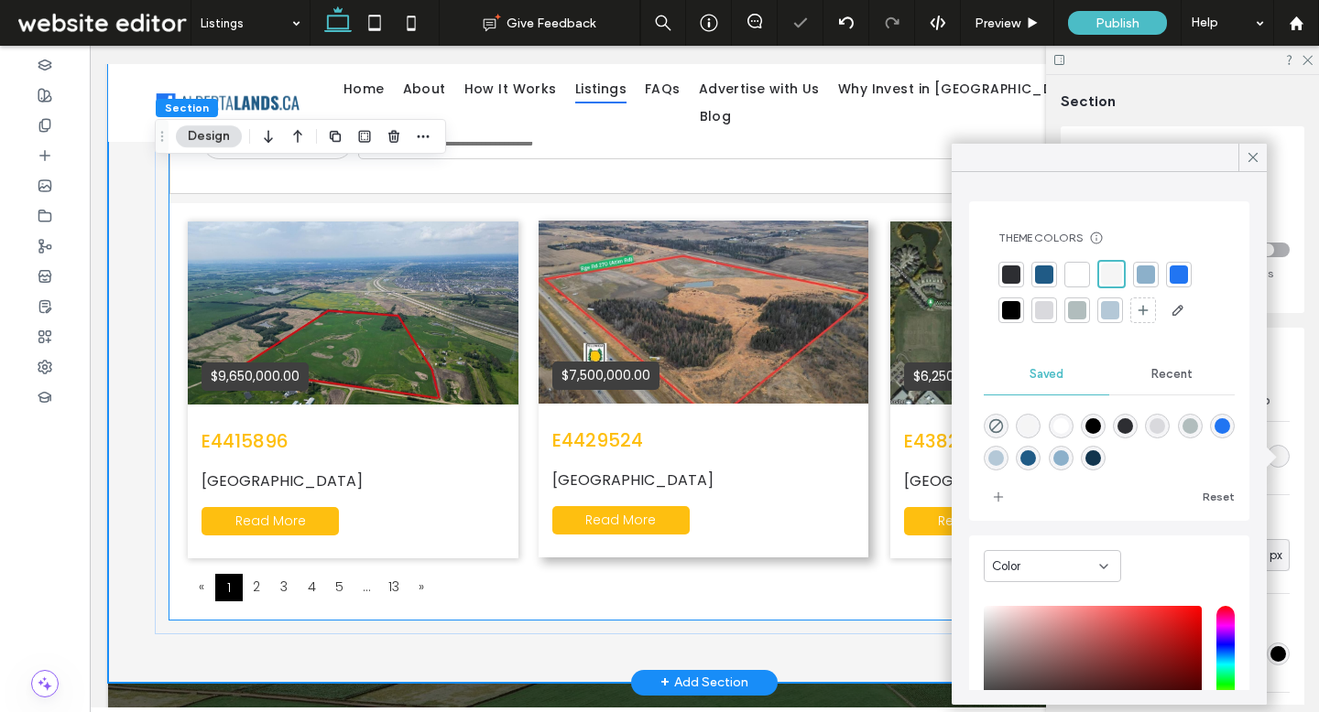
scroll to position [1523, 0]
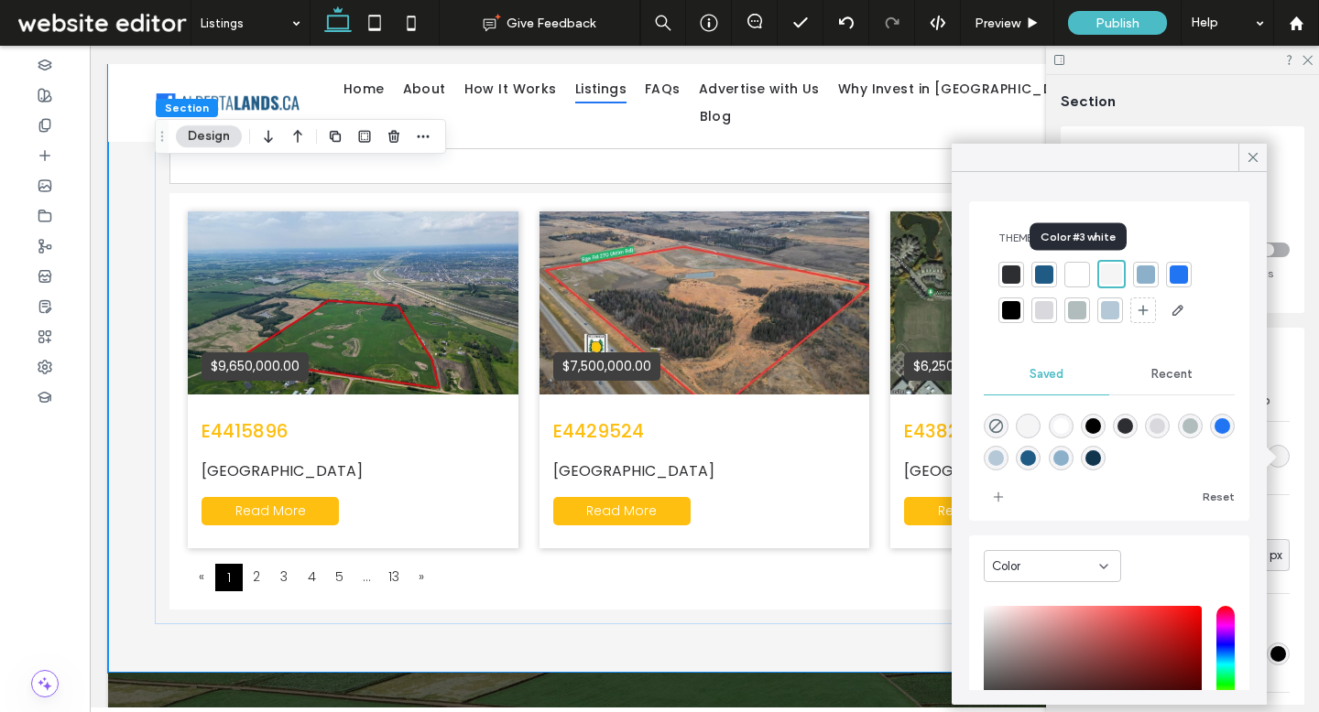
click at [1078, 268] on div at bounding box center [1077, 275] width 18 height 18
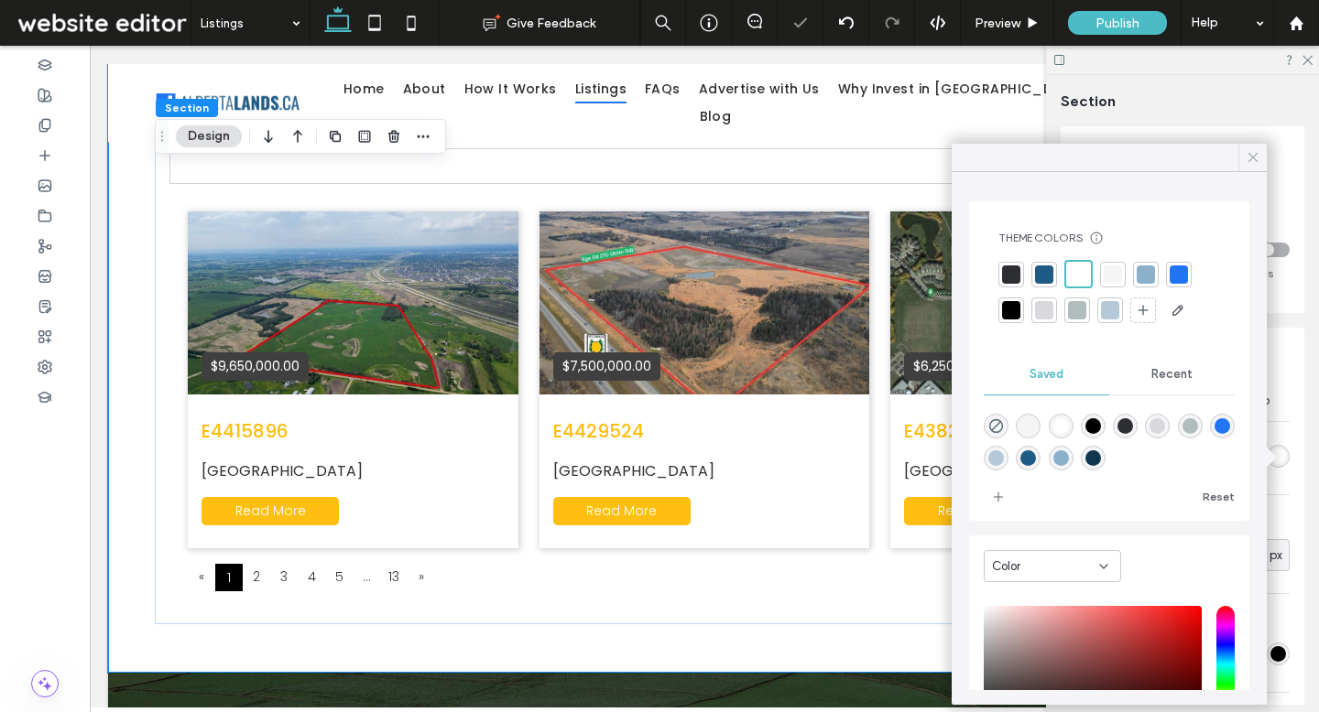
click at [1249, 168] on span at bounding box center [1252, 157] width 16 height 27
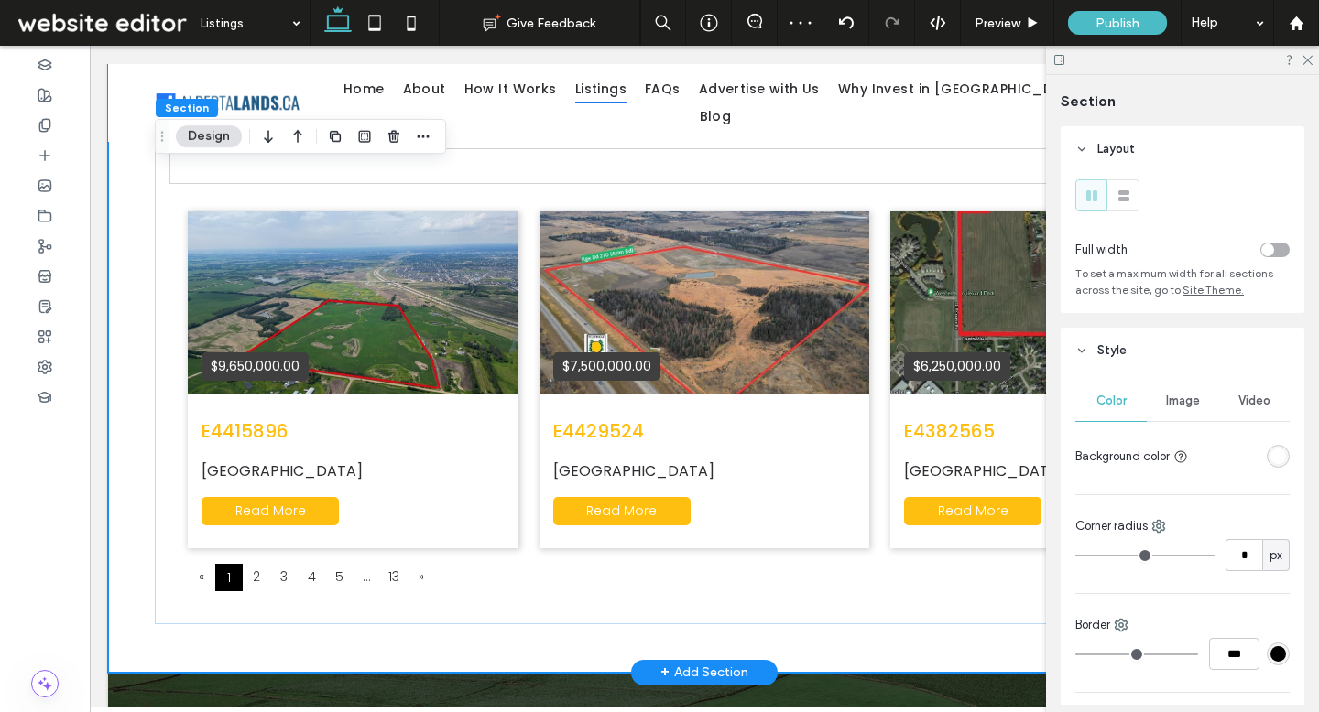
click at [820, 541] on div "$9,650,000.00 E4415896 Edmonton Read More $7,500,000.00 E4429524 Rural Parkland…" at bounding box center [704, 388] width 1033 height 353
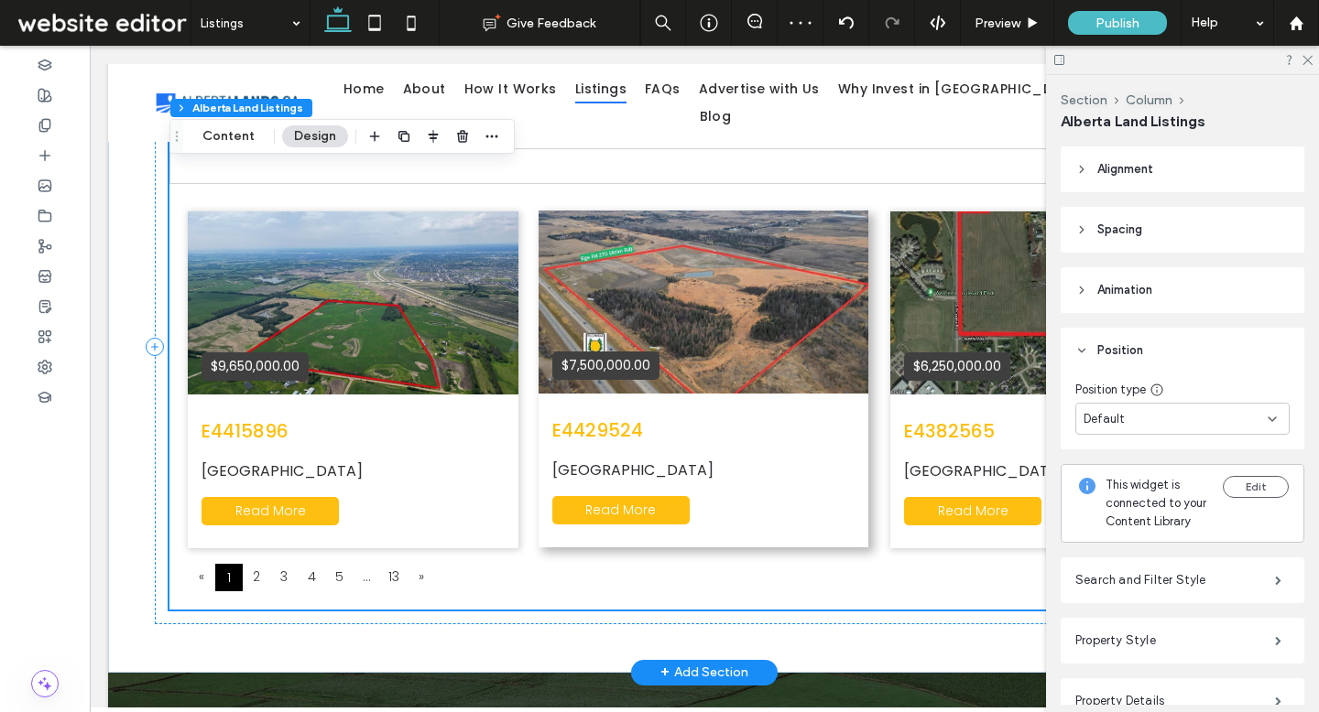
click at [815, 521] on div "E4429524 Rural Parkland County Read More" at bounding box center [703, 471] width 331 height 154
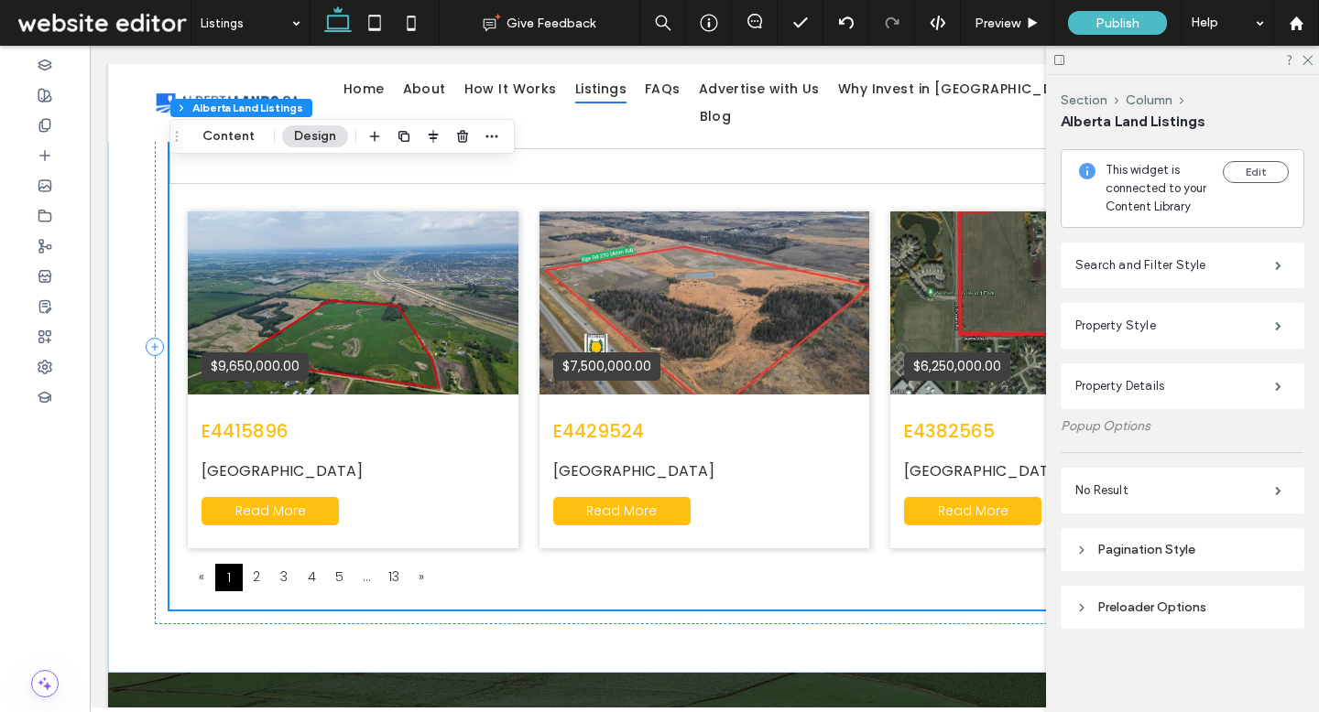
scroll to position [321, 0]
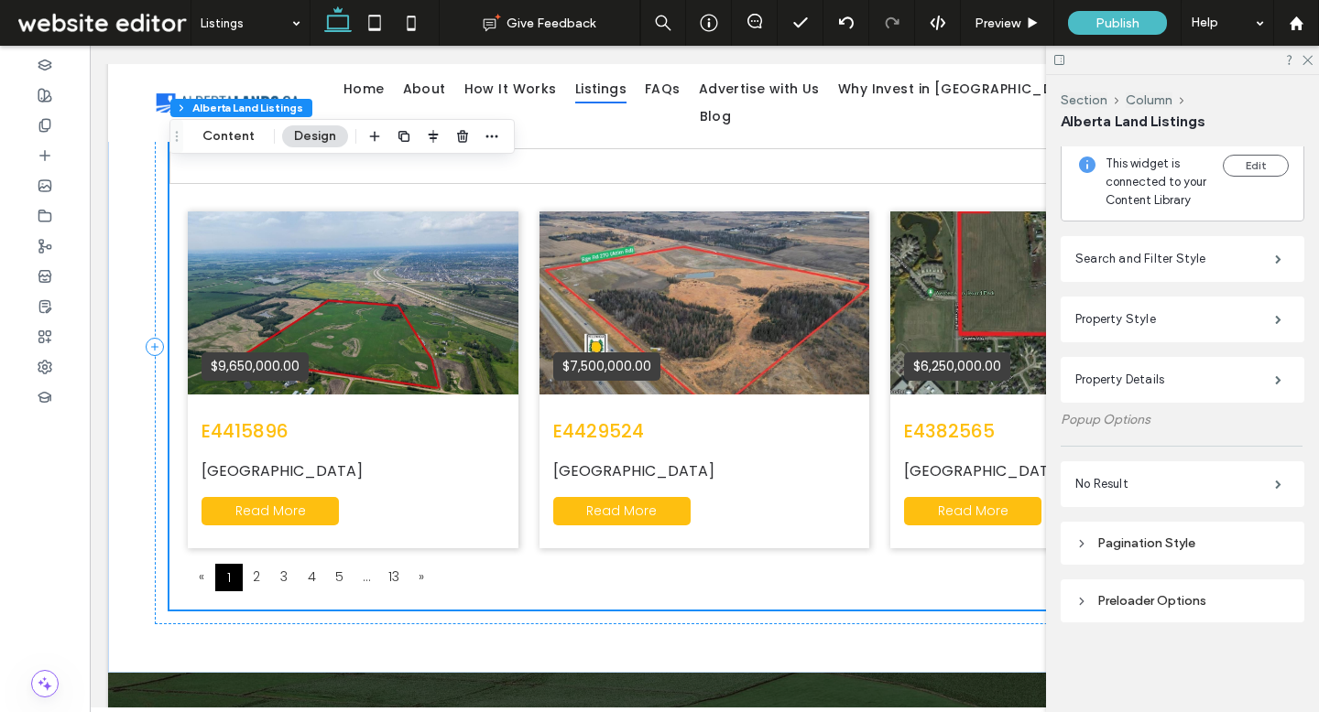
click at [1135, 541] on div "Pagination Style" at bounding box center [1182, 544] width 214 height 16
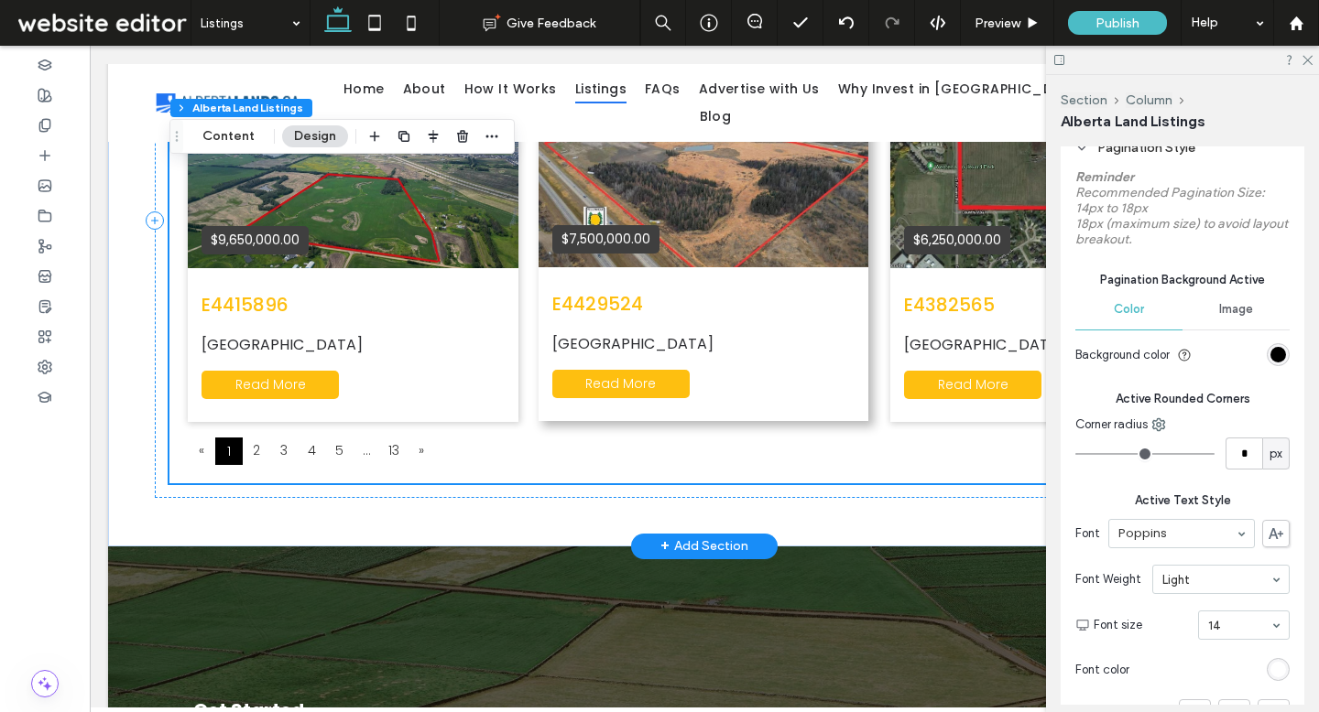
scroll to position [1650, 0]
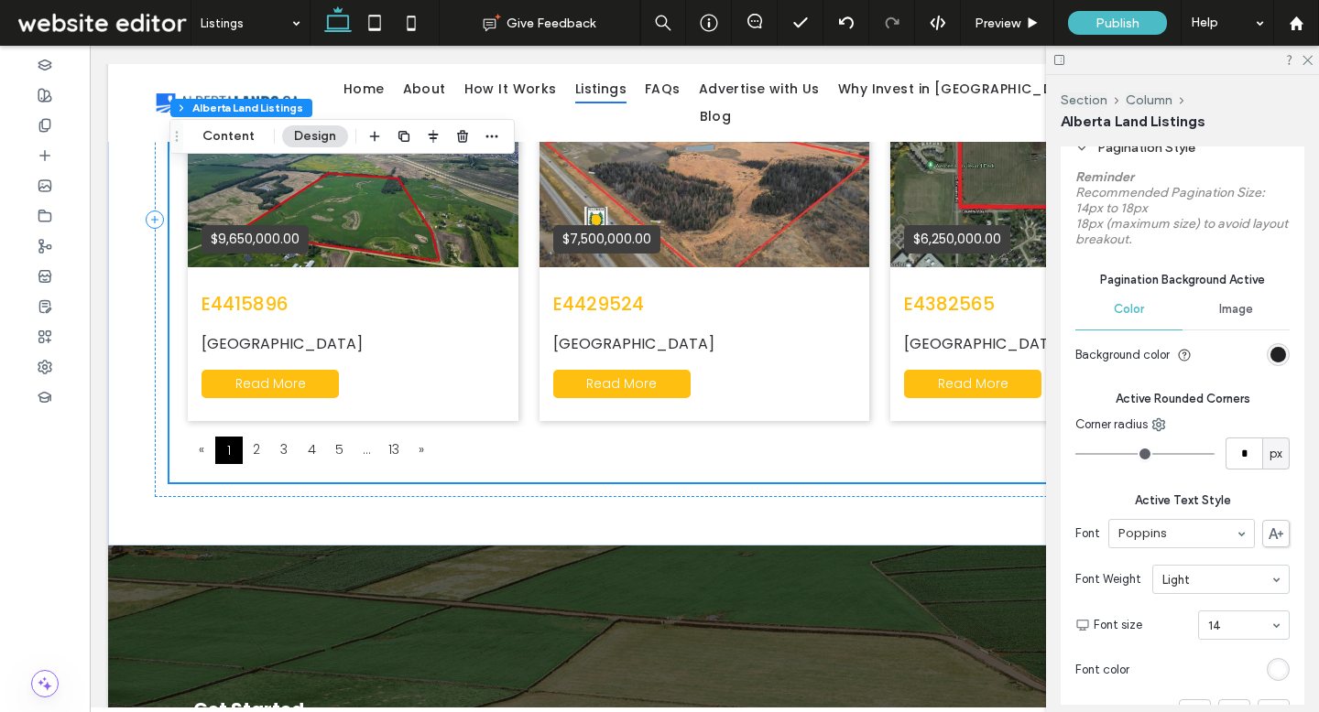
click at [1272, 353] on div "rgb(0, 0, 0)" at bounding box center [1278, 355] width 16 height 16
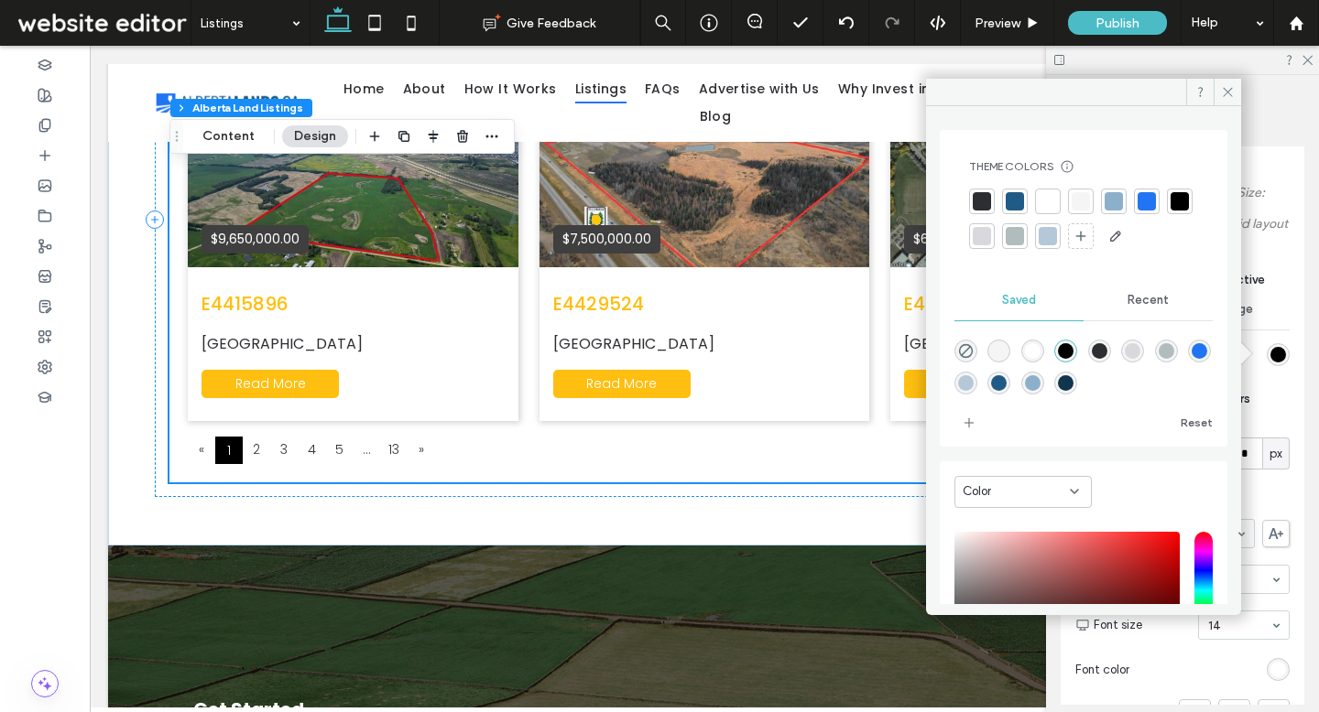
click at [1014, 198] on div at bounding box center [1014, 201] width 18 height 18
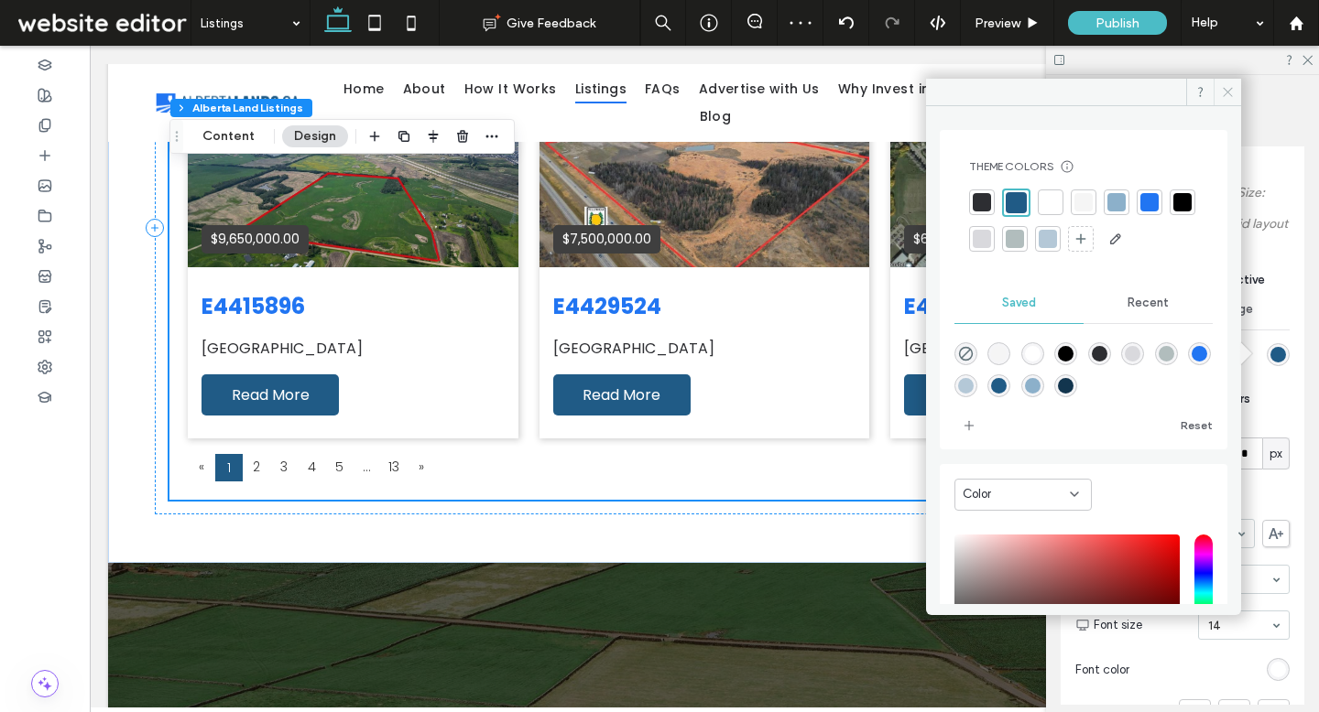
click at [1226, 90] on icon at bounding box center [1228, 92] width 14 height 14
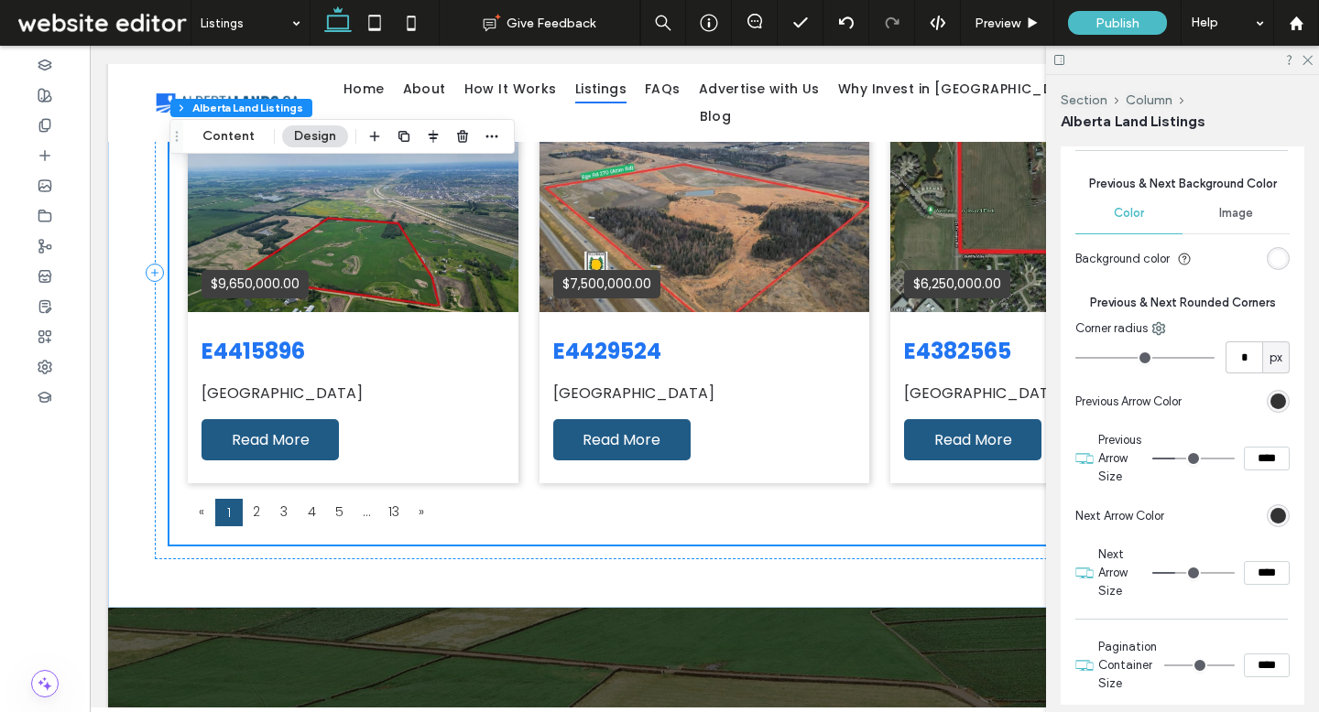
scroll to position [2231, 0]
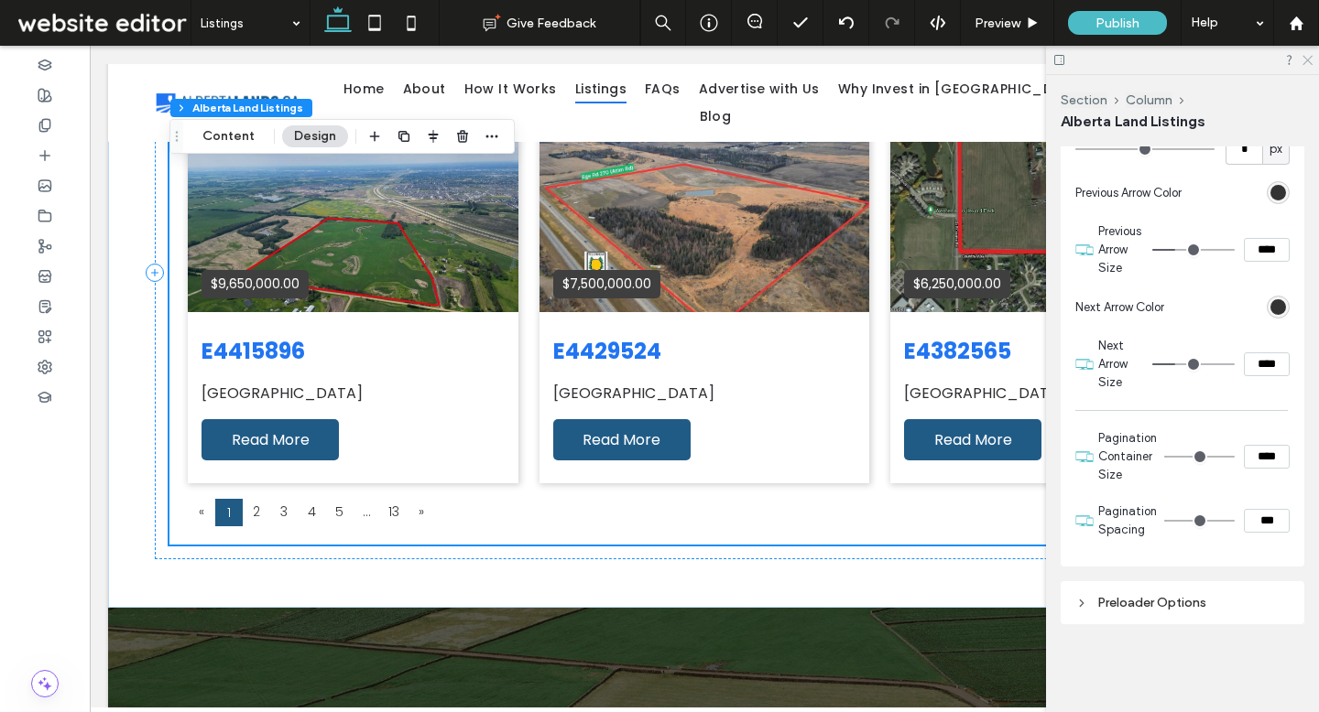
click at [1305, 56] on icon at bounding box center [1306, 59] width 12 height 12
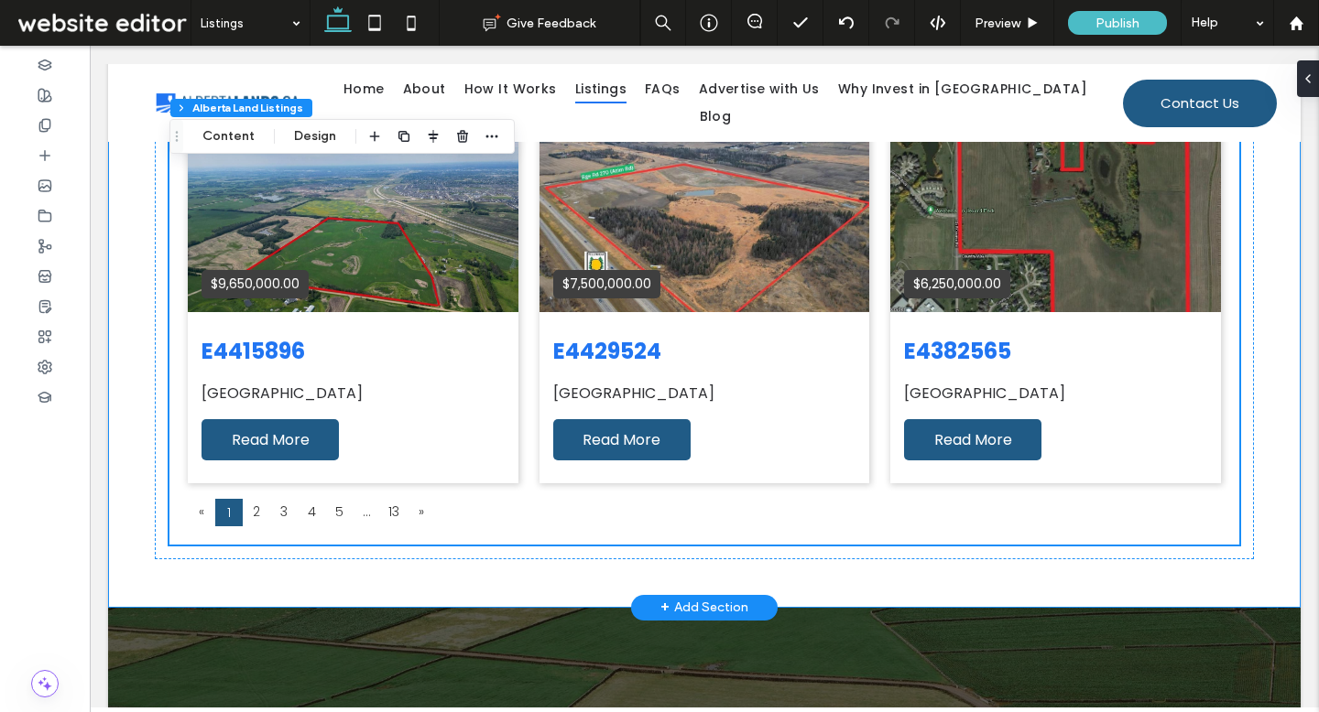
click at [174, 579] on div "**********" at bounding box center [704, 273] width 1099 height 668
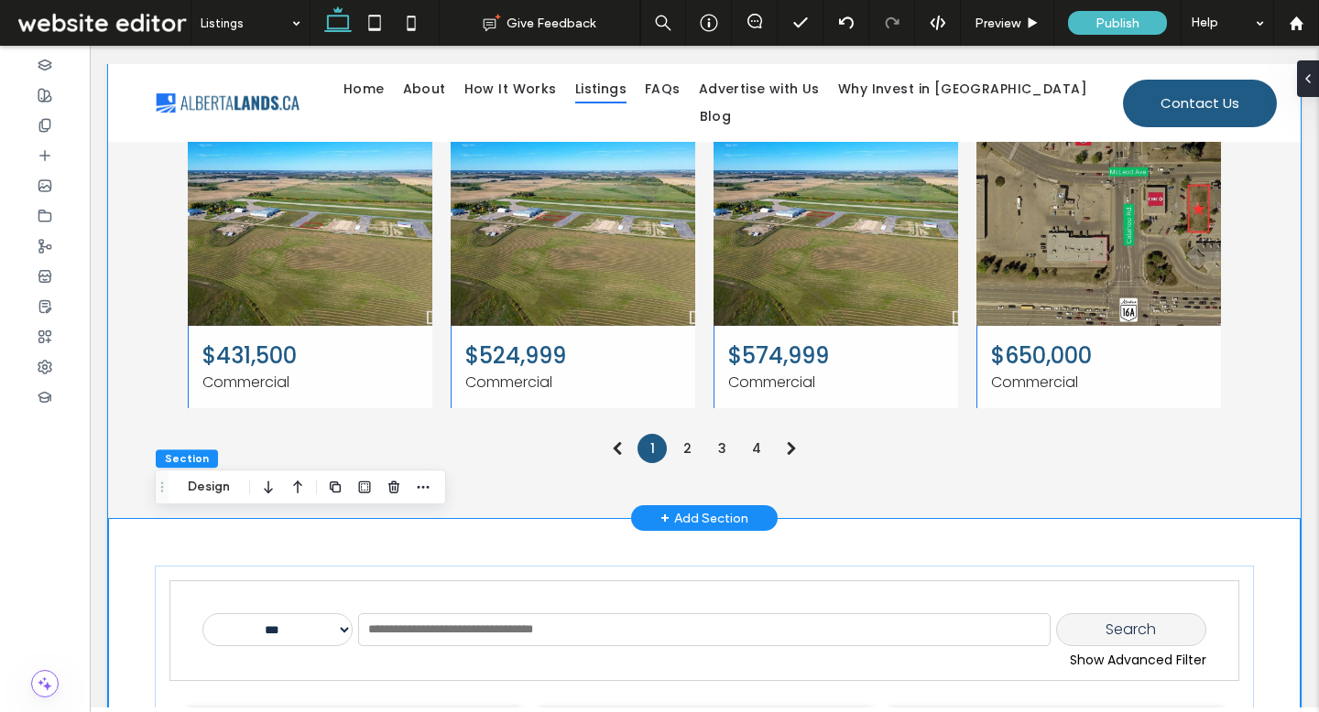
scroll to position [1056, 0]
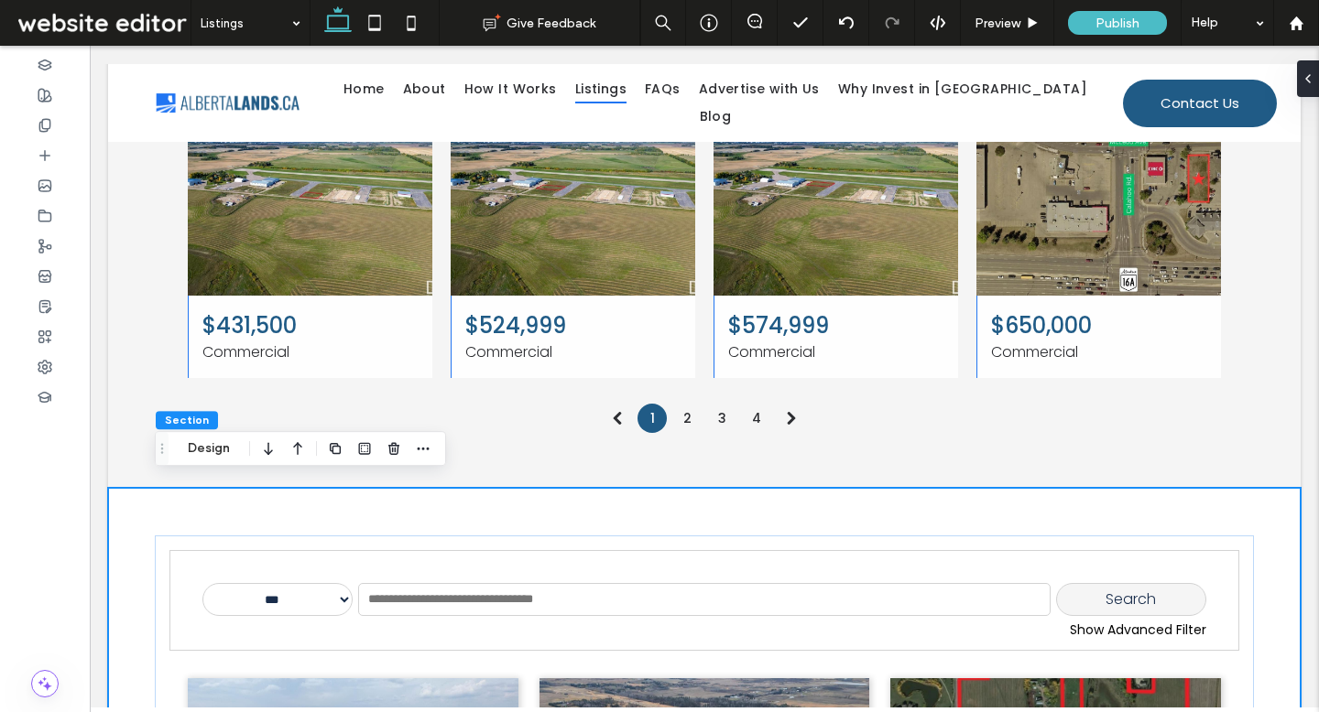
click at [301, 449] on icon "button" at bounding box center [298, 448] width 22 height 33
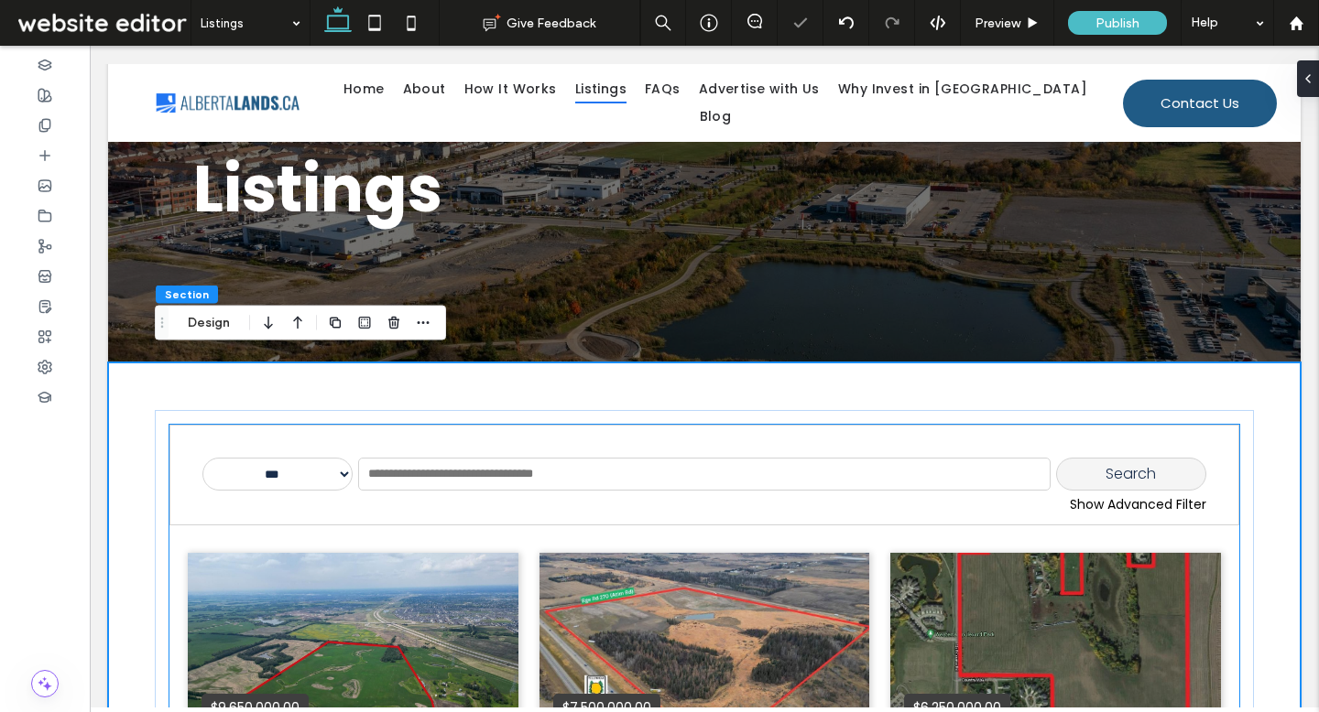
scroll to position [117, 0]
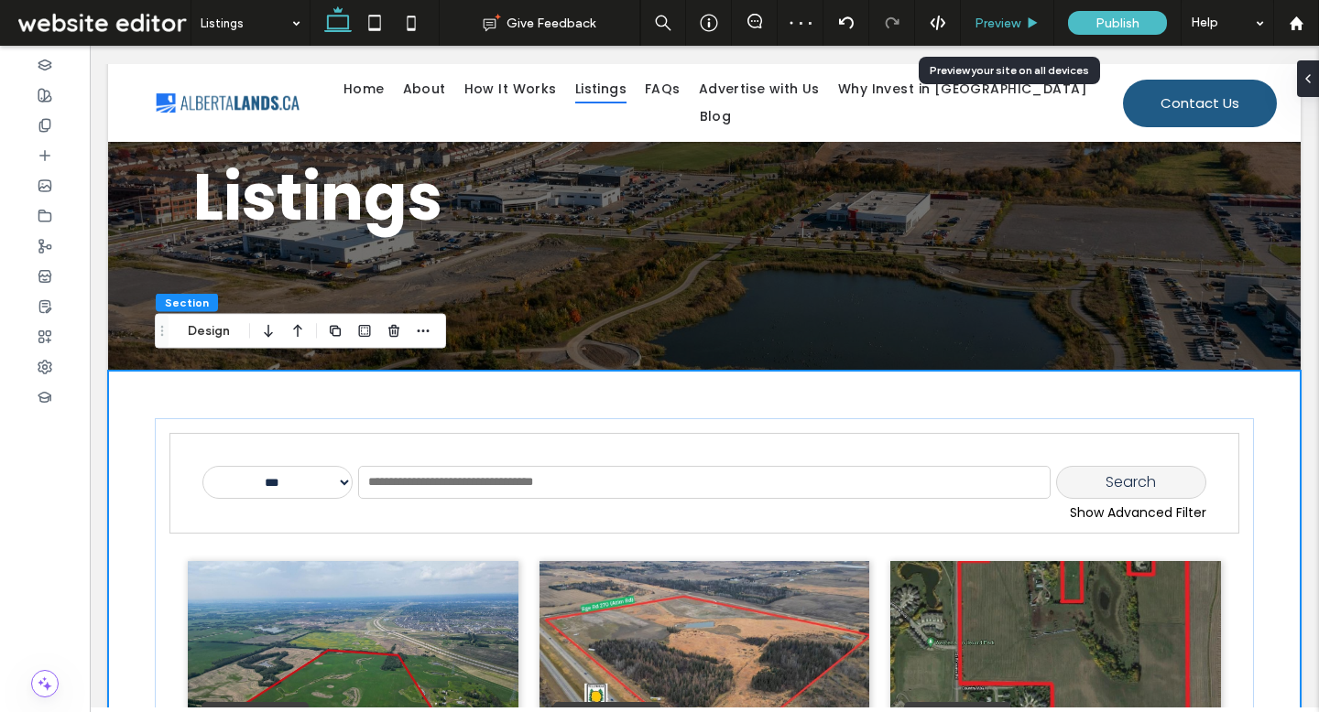
click at [1022, 28] on div "Preview" at bounding box center [1007, 24] width 92 height 16
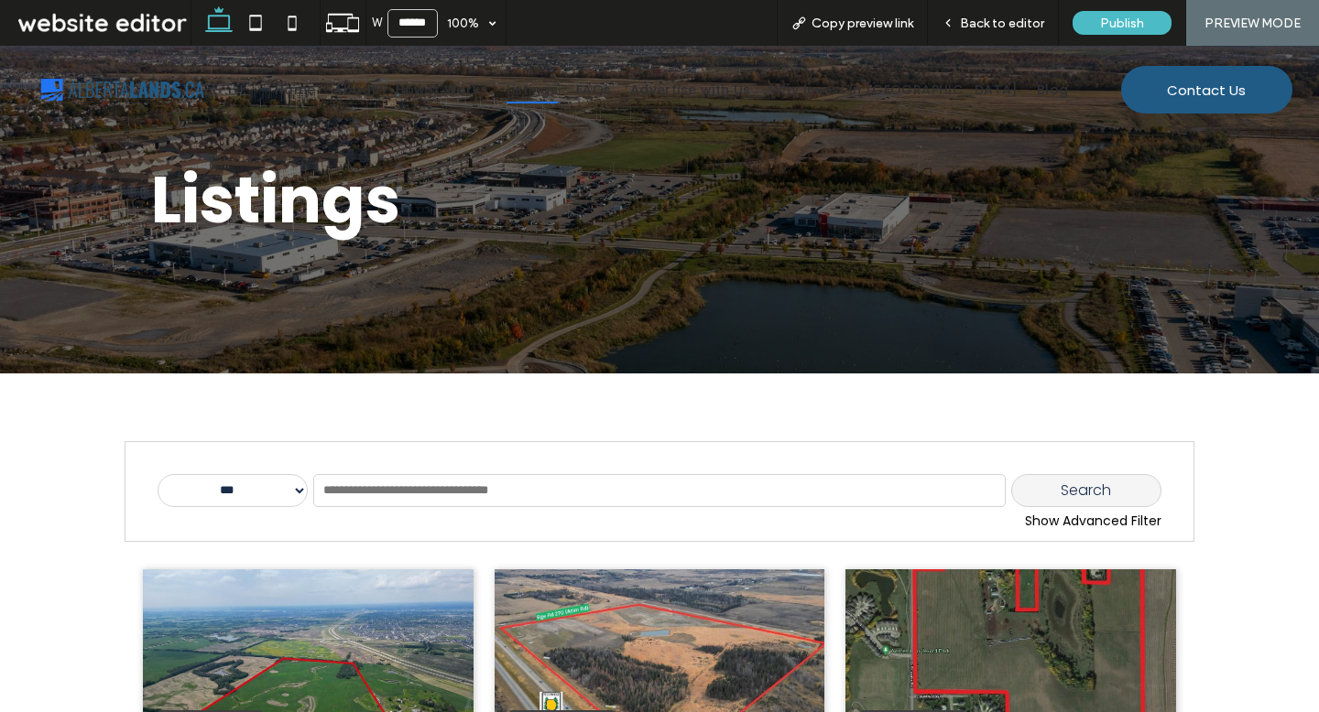
scroll to position [99, 0]
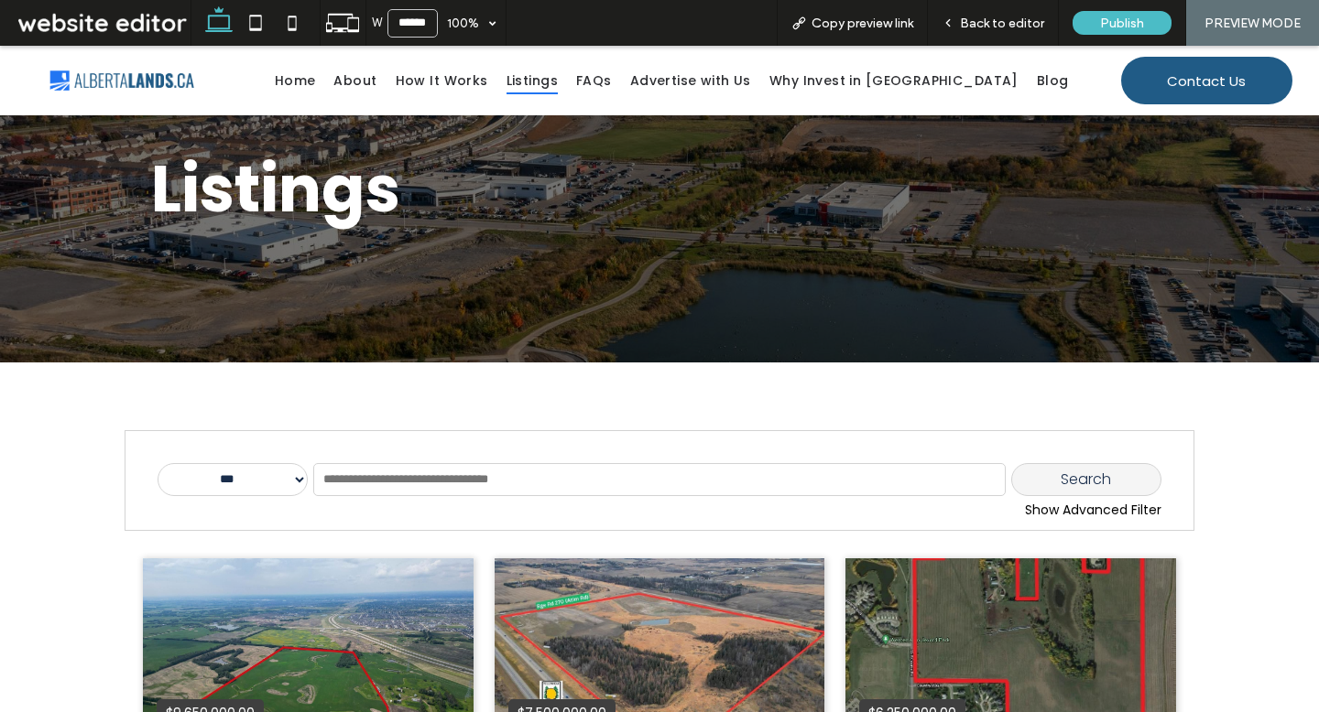
click at [1051, 505] on div "Show Advanced Filter" at bounding box center [660, 510] width 1004 height 19
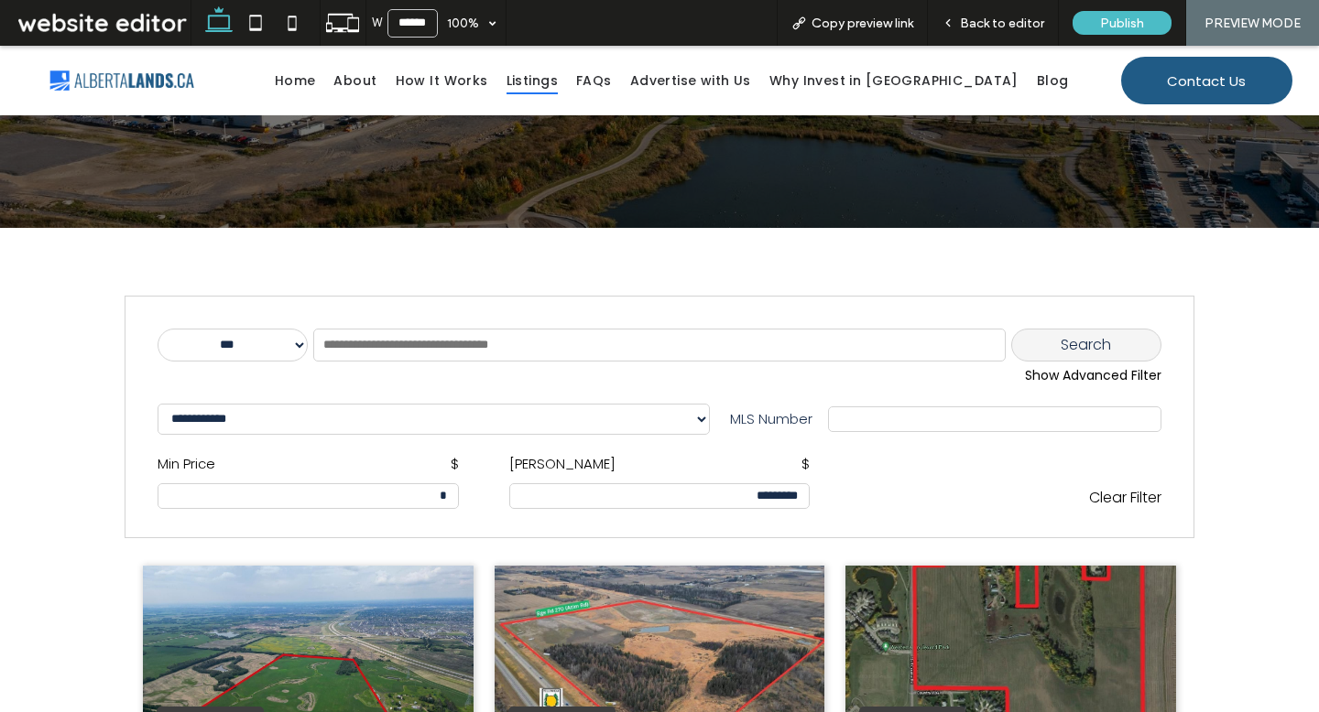
scroll to position [334, 0]
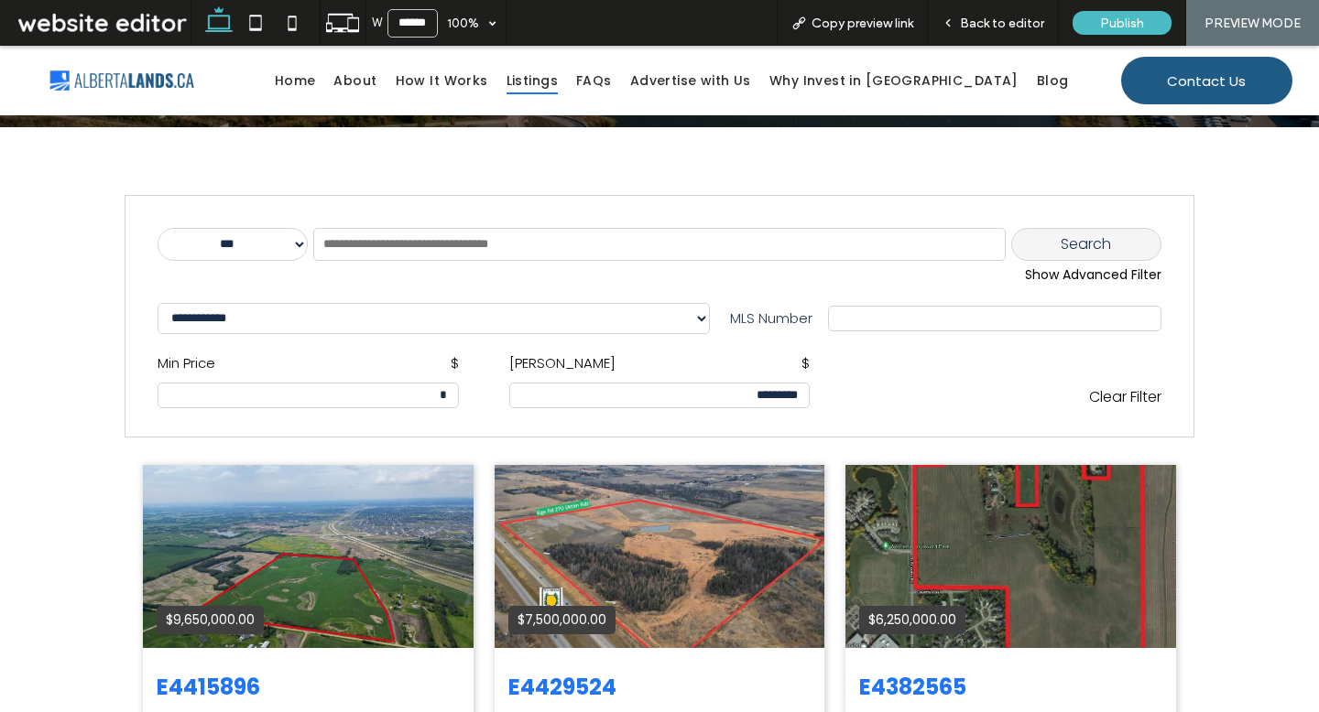
click at [315, 327] on select "**********" at bounding box center [434, 318] width 552 height 31
click at [869, 316] on input "text" at bounding box center [994, 318] width 313 height 15
drag, startPoint x: 1103, startPoint y: 276, endPoint x: 1103, endPoint y: 289, distance: 13.7
click at [1103, 277] on div "Show Advanced Filter" at bounding box center [660, 275] width 1004 height 19
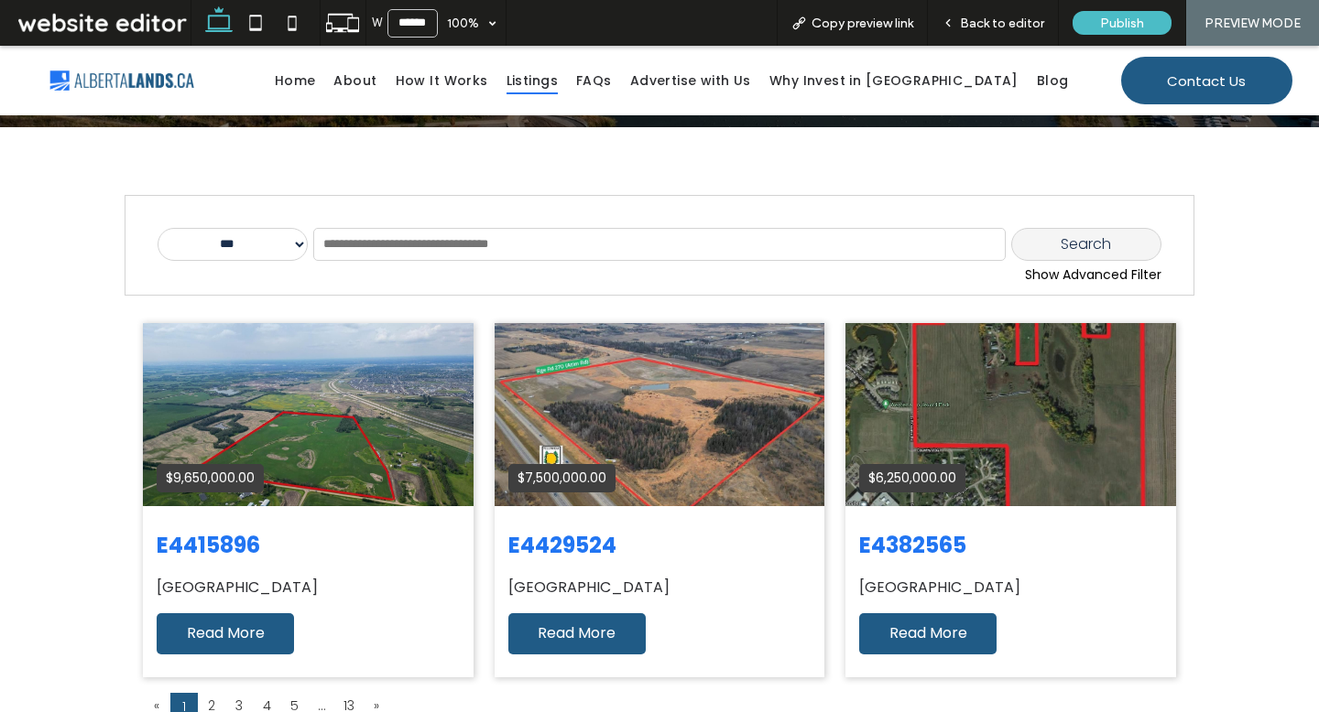
click at [1093, 277] on div "Show Advanced Filter" at bounding box center [660, 275] width 1004 height 19
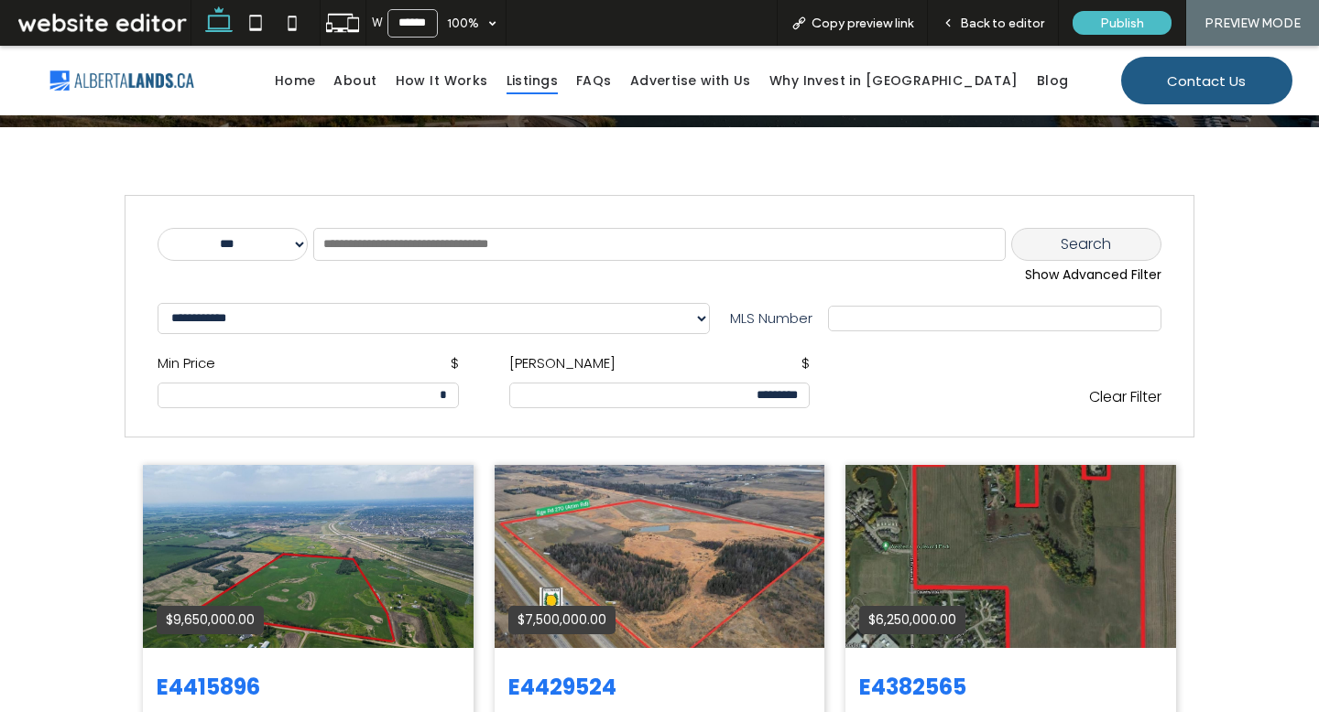
click at [1082, 277] on div "Show Advanced Filter" at bounding box center [660, 275] width 1004 height 19
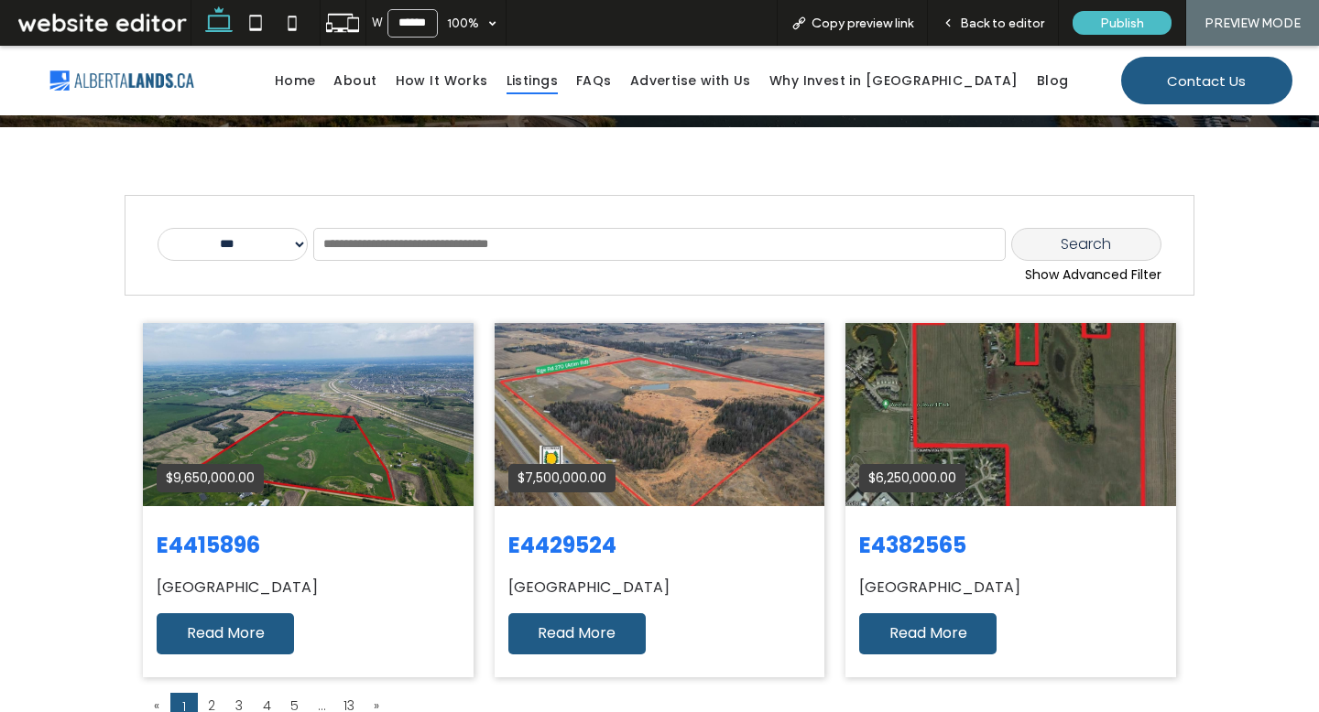
click at [1085, 267] on div "Show Advanced Filter" at bounding box center [660, 275] width 1004 height 19
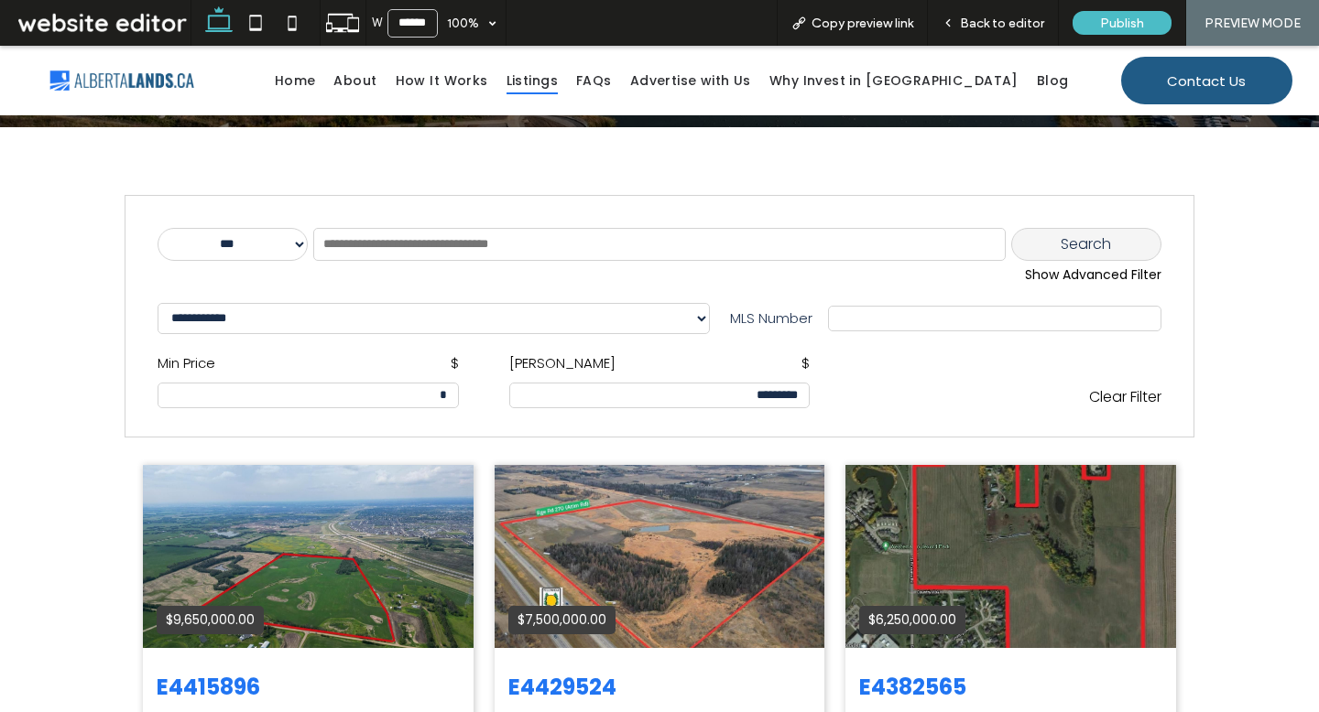
click at [1096, 270] on div "Show Advanced Filter" at bounding box center [660, 275] width 1004 height 19
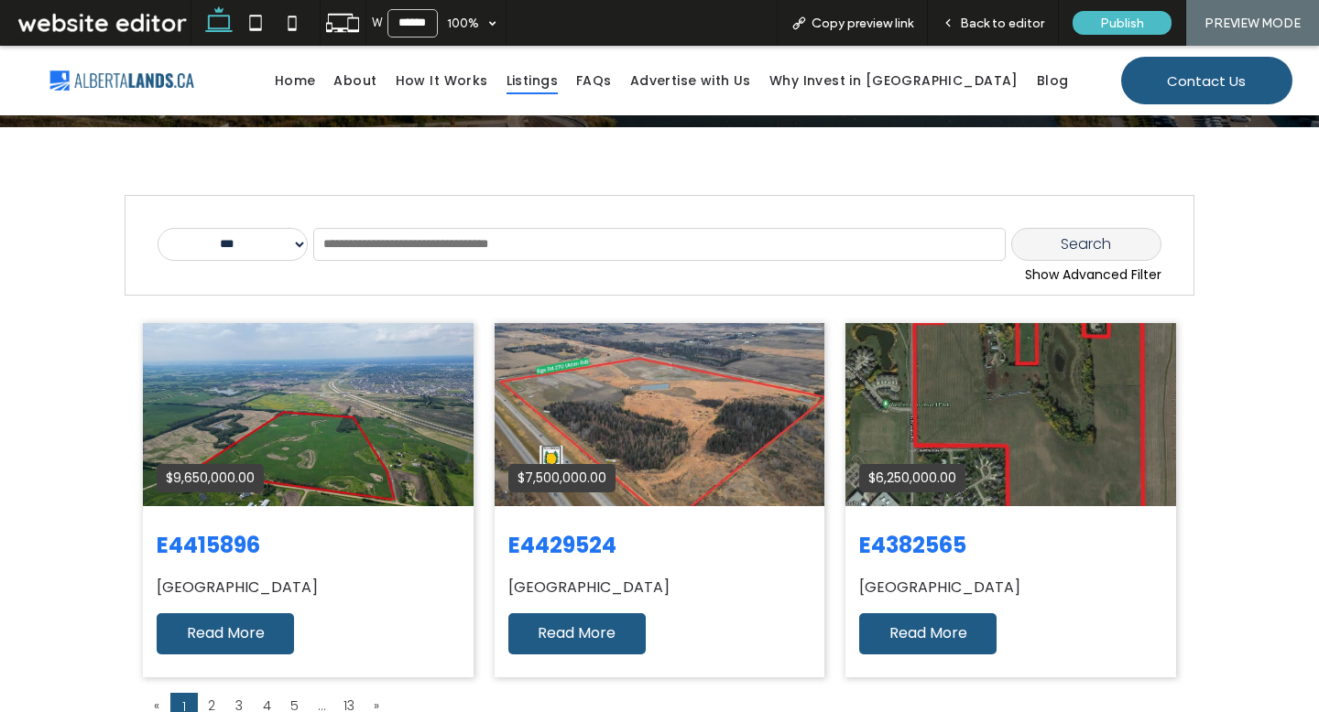
click at [1082, 271] on div "Show Advanced Filter" at bounding box center [660, 275] width 1004 height 19
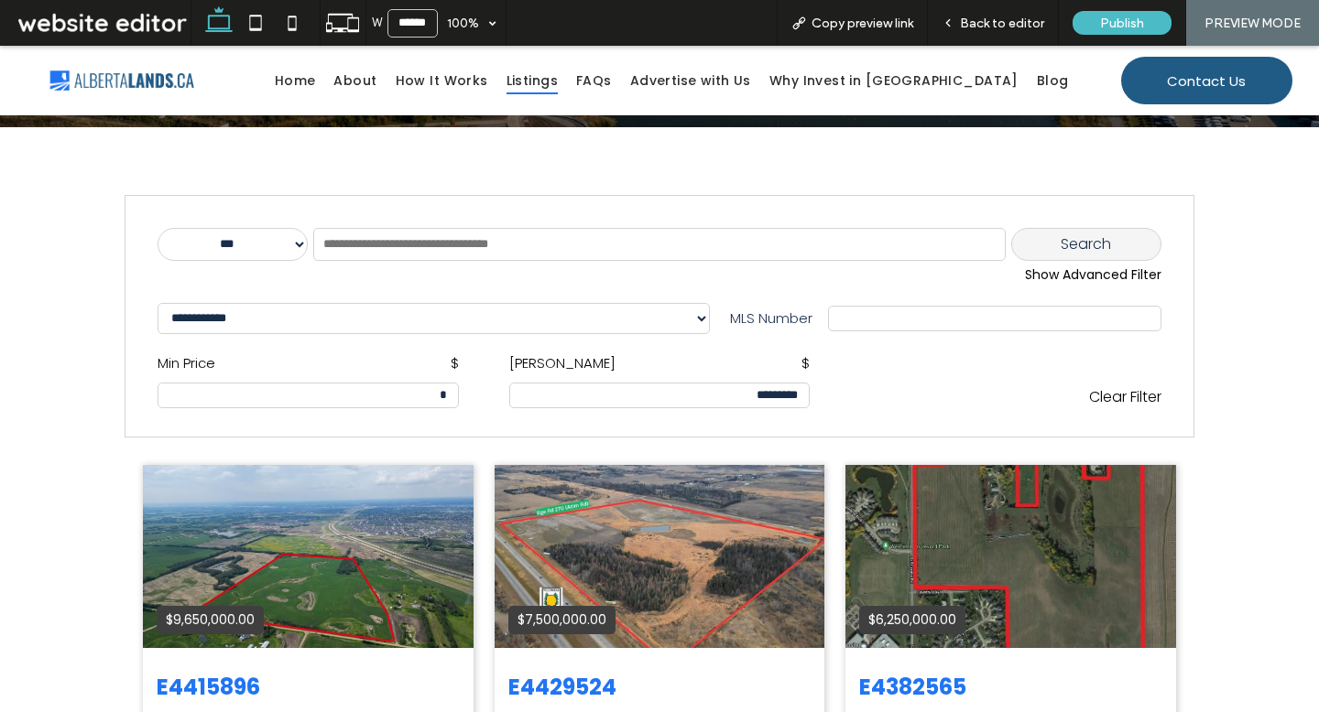
click at [1072, 274] on div "Show Advanced Filter" at bounding box center [660, 275] width 1004 height 19
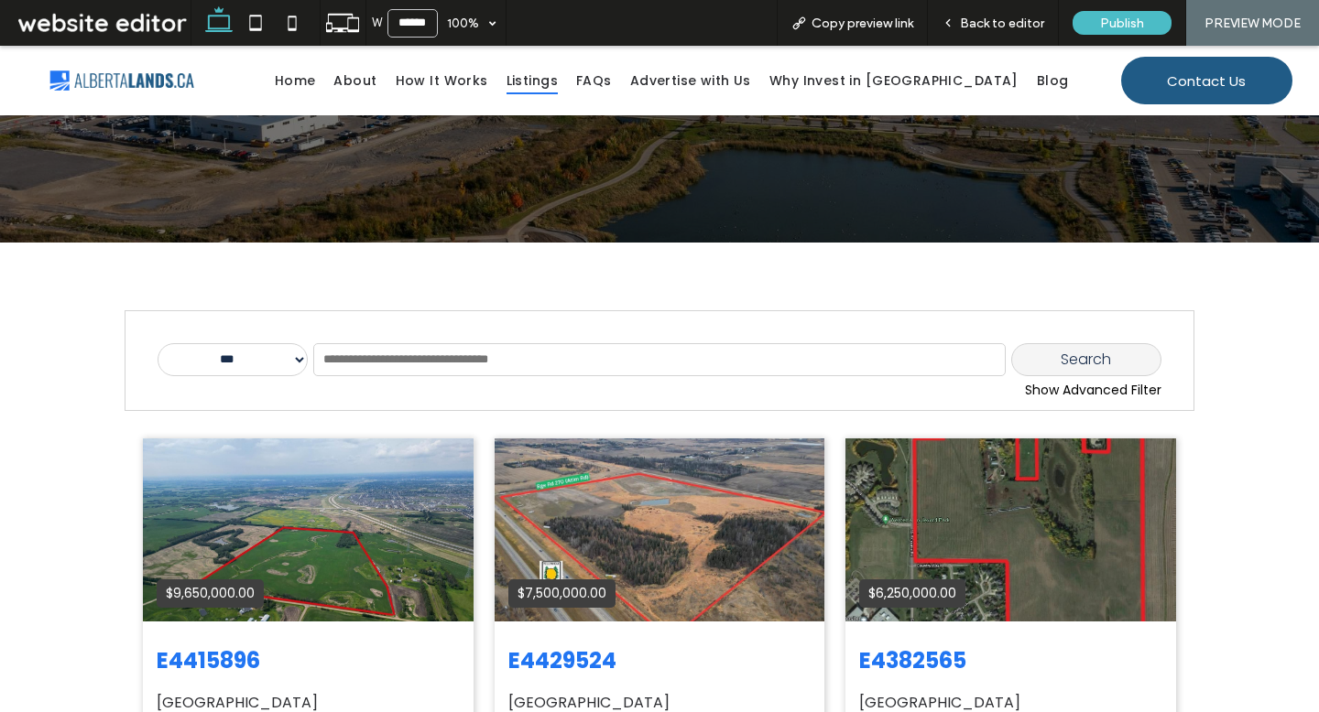
scroll to position [217, 0]
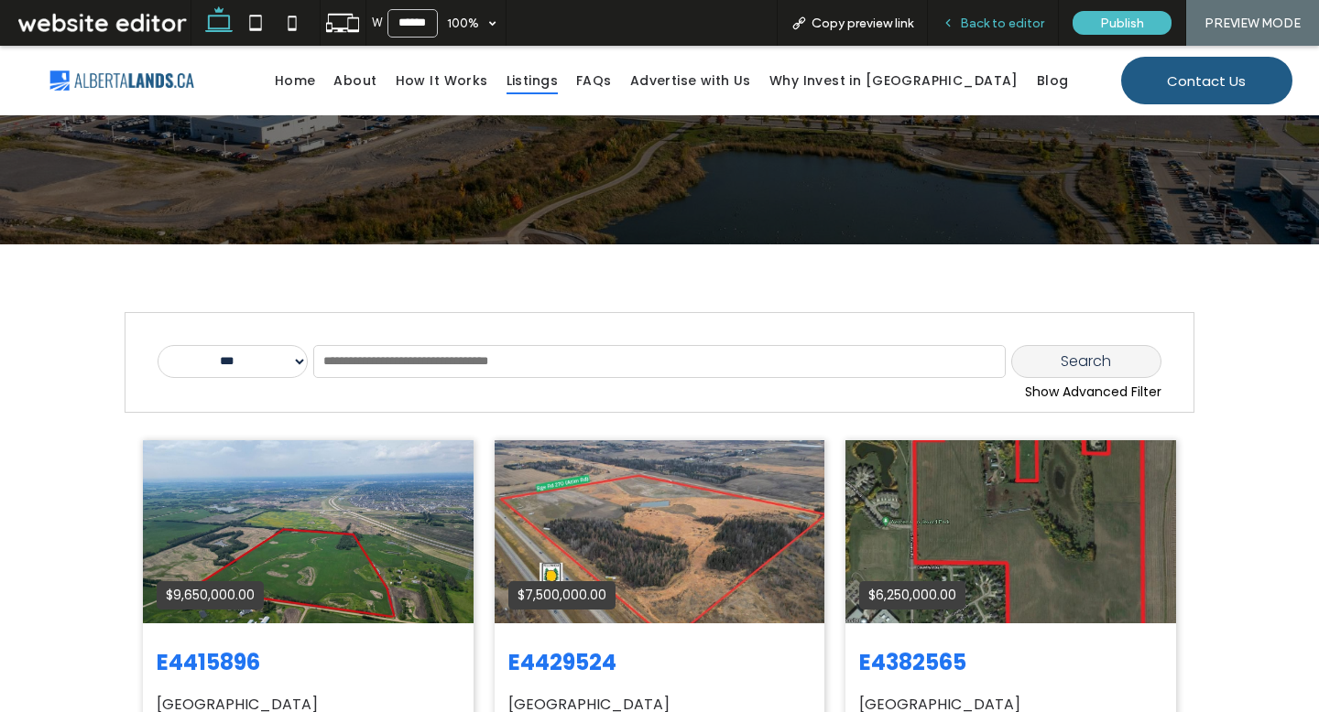
click at [1024, 17] on span "Back to editor" at bounding box center [1002, 24] width 84 height 16
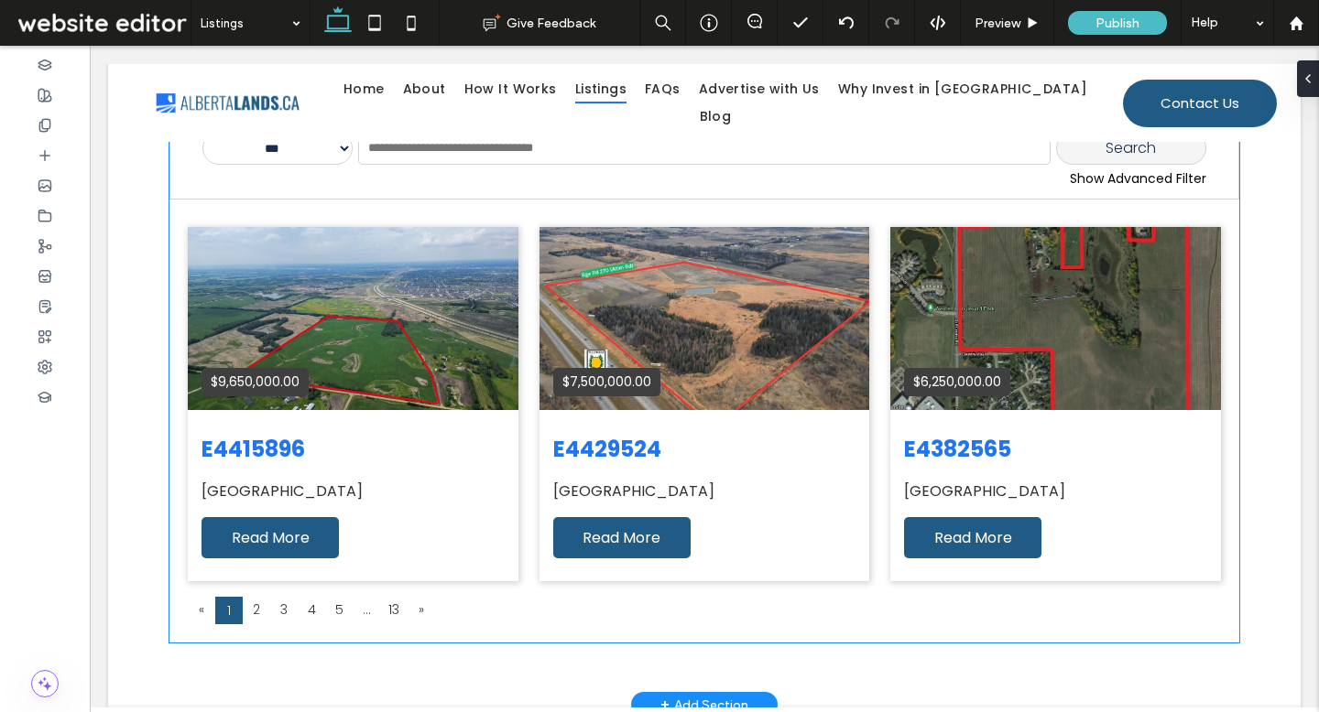
scroll to position [466, 0]
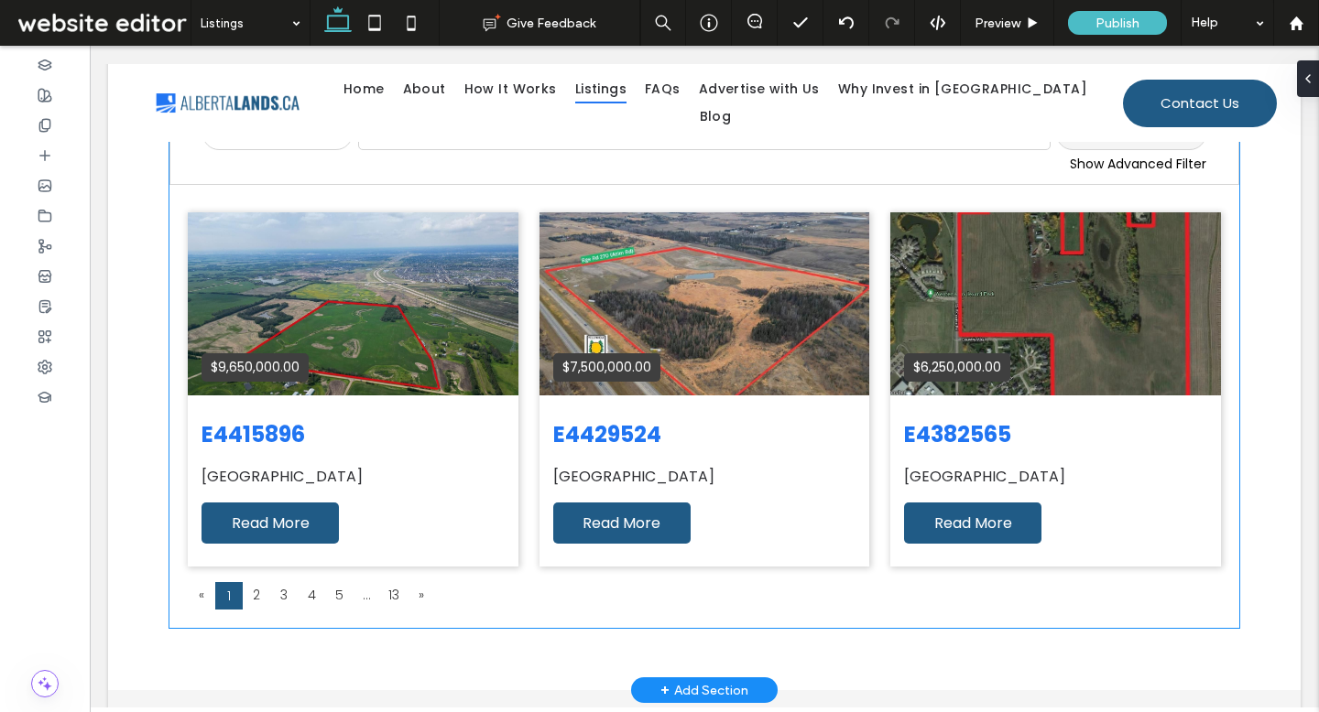
click at [666, 396] on div "E4429524 Rural Parkland County Read More" at bounding box center [704, 481] width 331 height 171
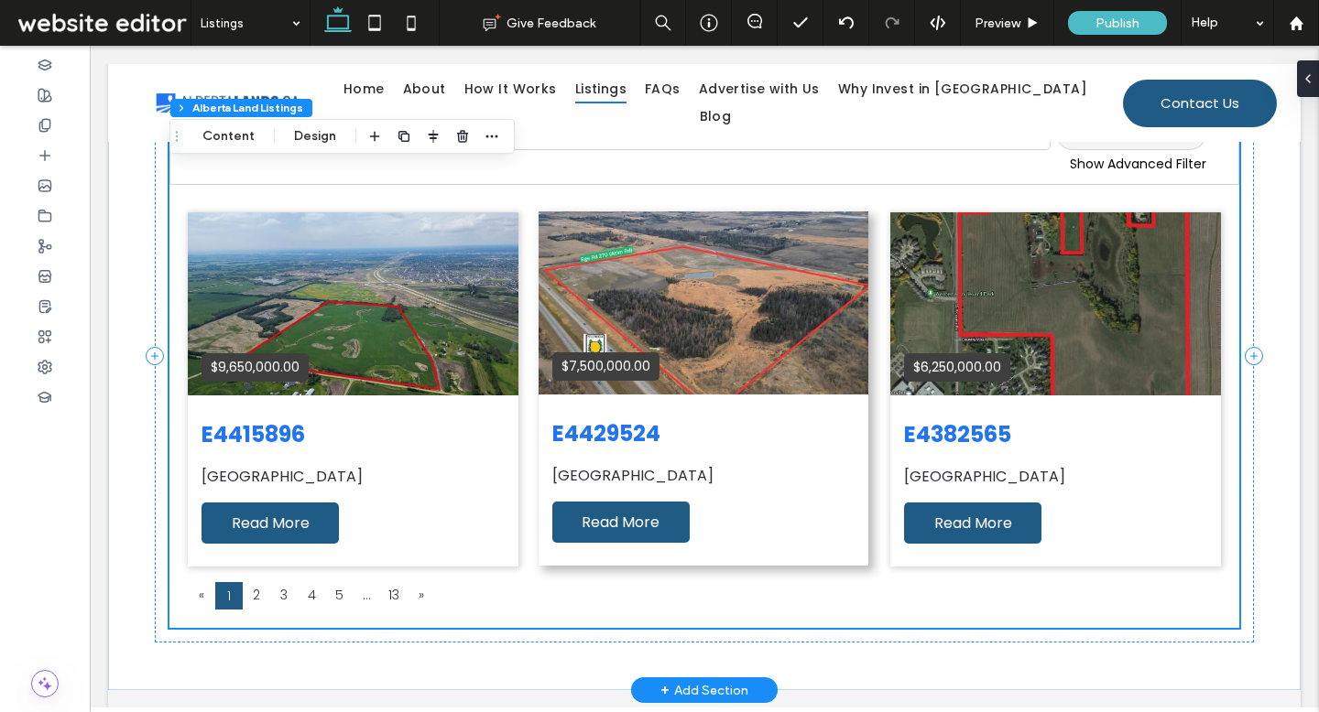
click at [705, 368] on div "$7,500,000.00" at bounding box center [703, 303] width 331 height 183
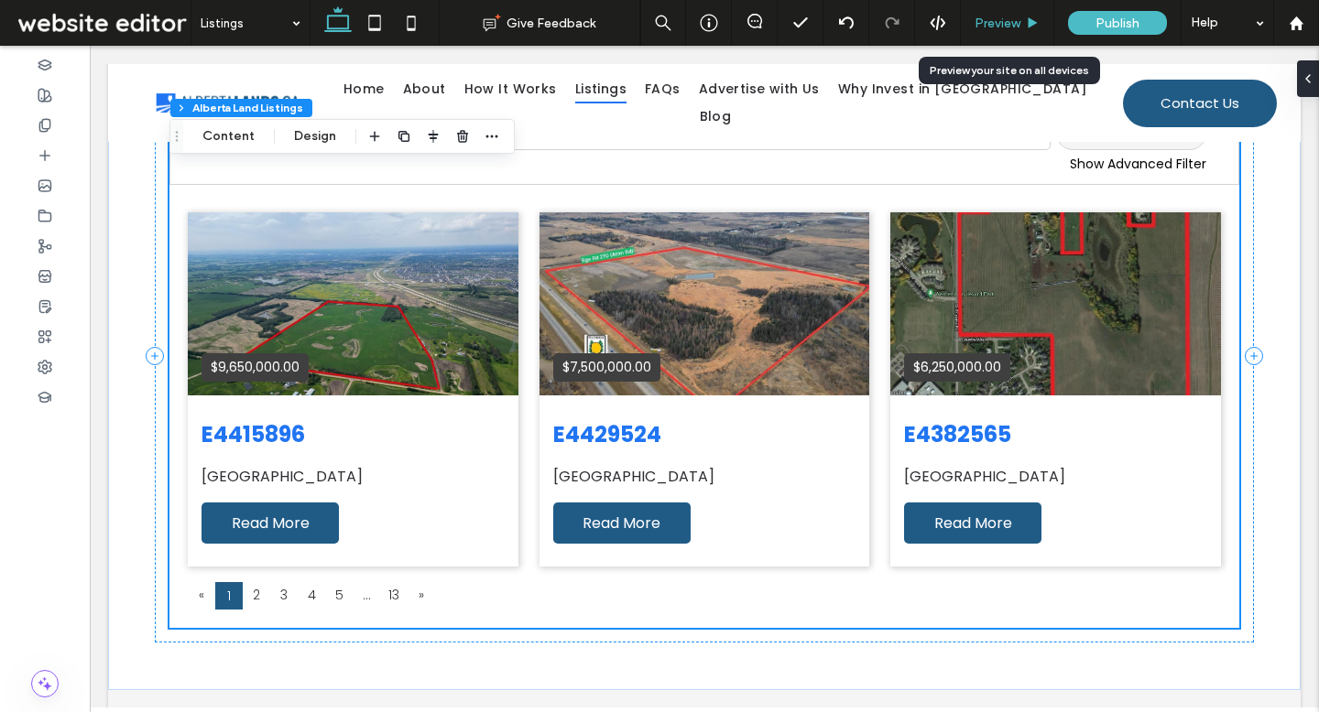
click at [1036, 30] on div "Preview" at bounding box center [1007, 23] width 93 height 46
click at [994, 23] on span "Preview" at bounding box center [997, 24] width 46 height 16
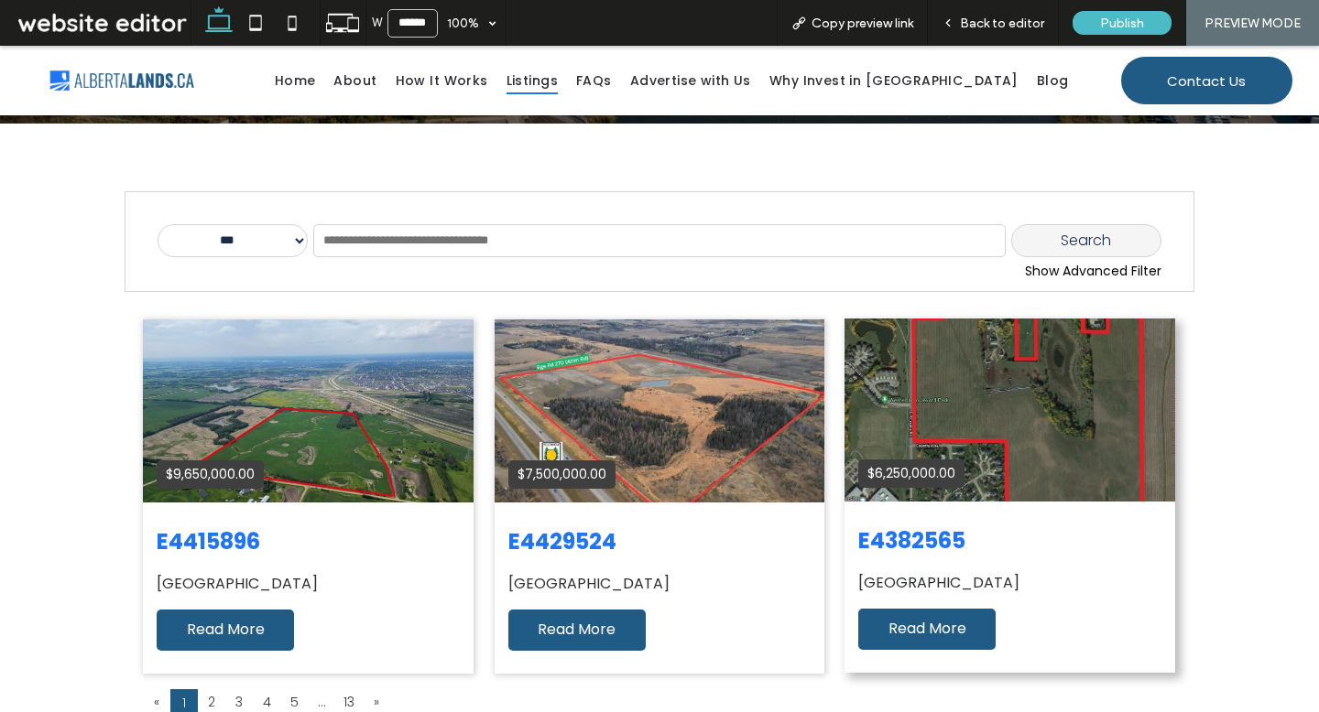
scroll to position [341, 0]
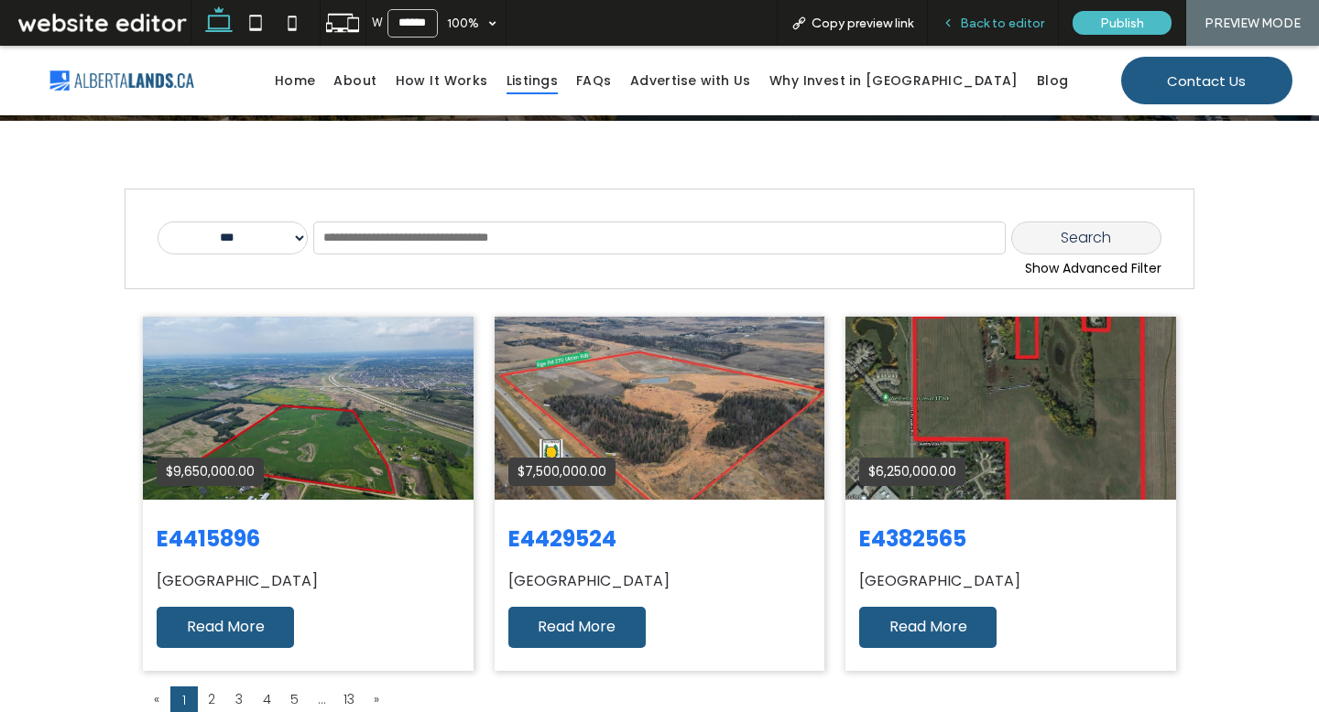
click at [1027, 19] on span "Back to editor" at bounding box center [1002, 24] width 84 height 16
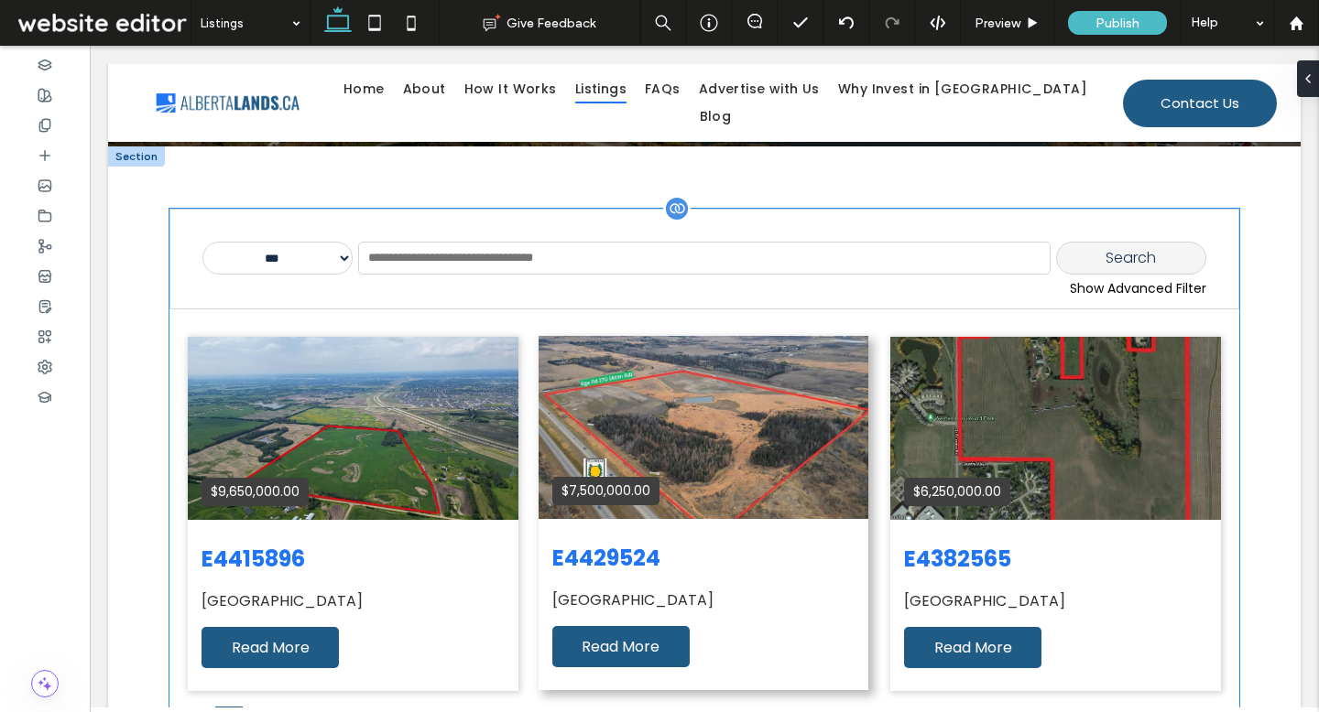
scroll to position [344, 0]
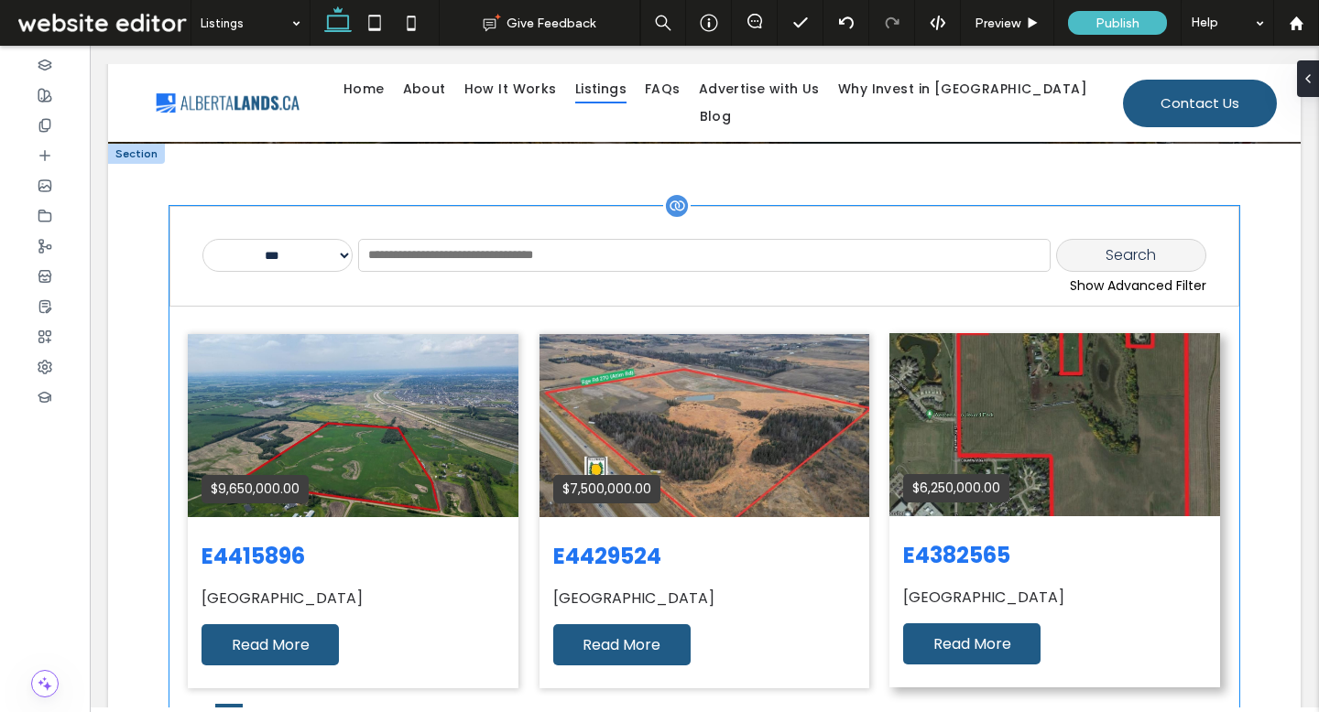
click at [1007, 333] on div "$6,250,000.00" at bounding box center [1054, 424] width 331 height 183
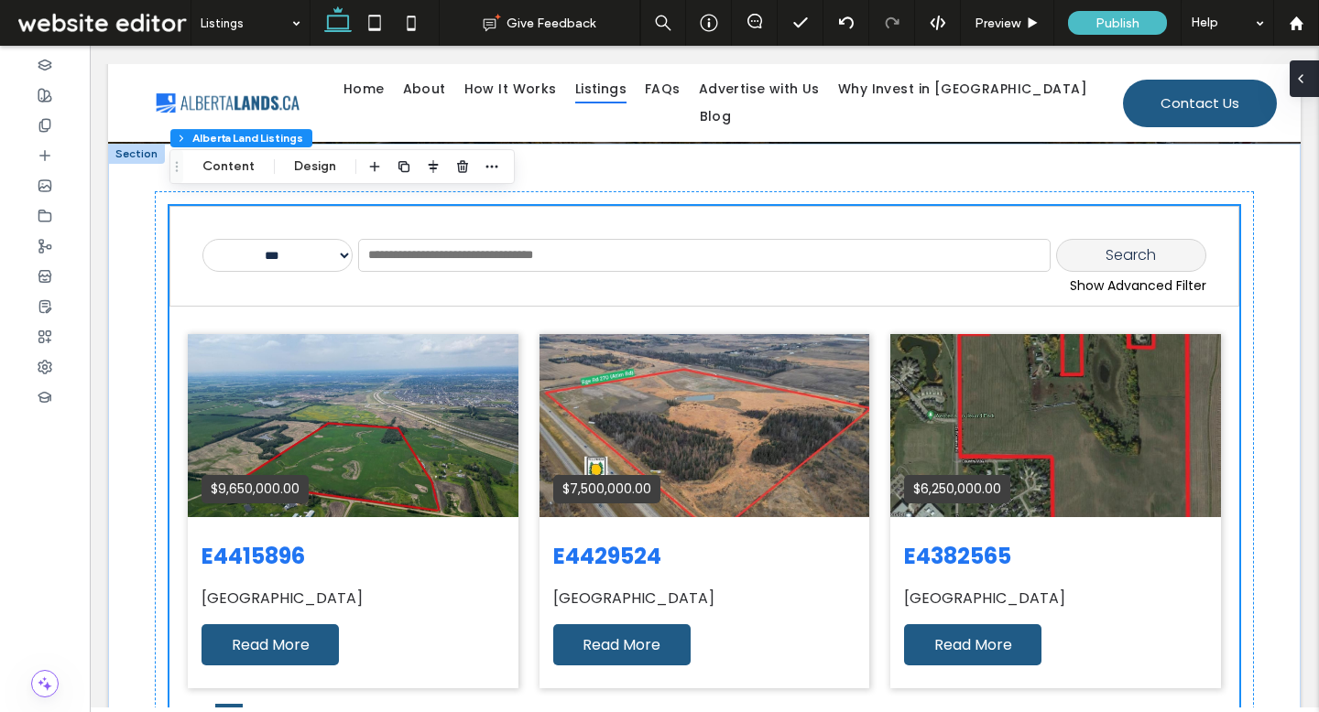
click at [1305, 88] on span at bounding box center [1300, 78] width 15 height 37
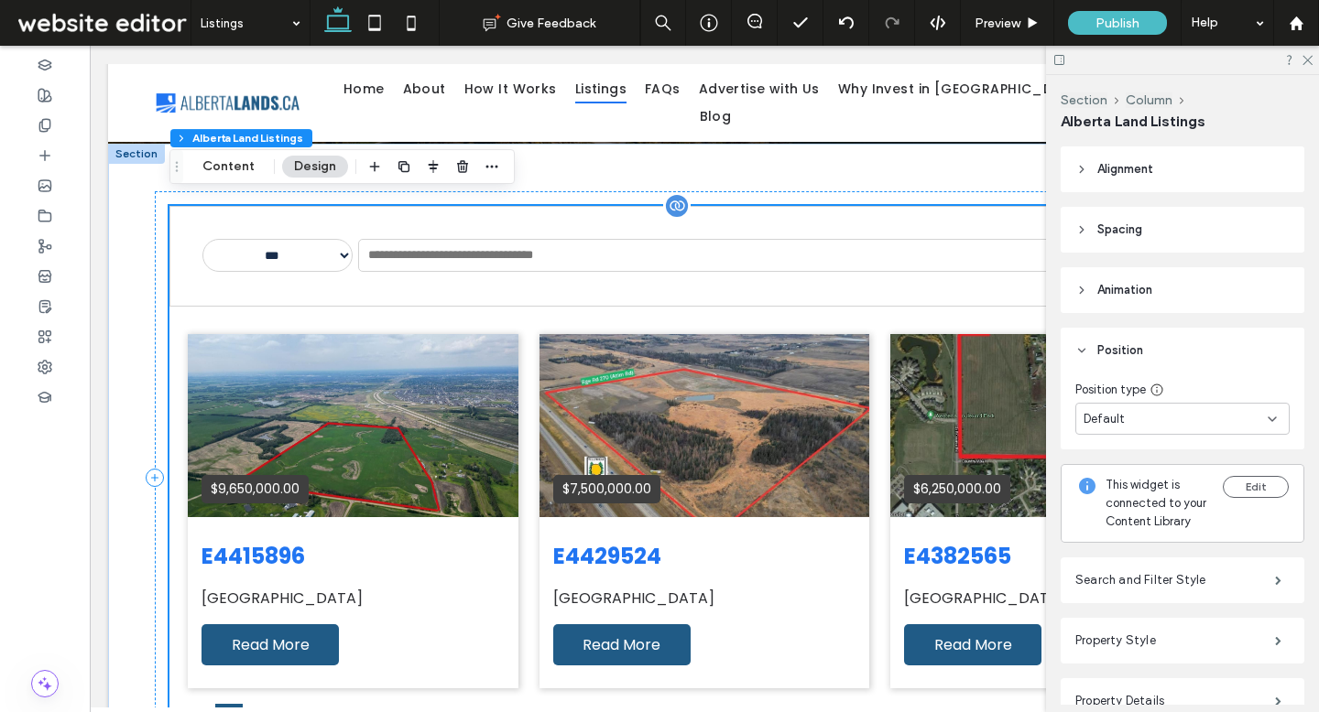
click at [696, 304] on div "**********" at bounding box center [704, 478] width 1070 height 544
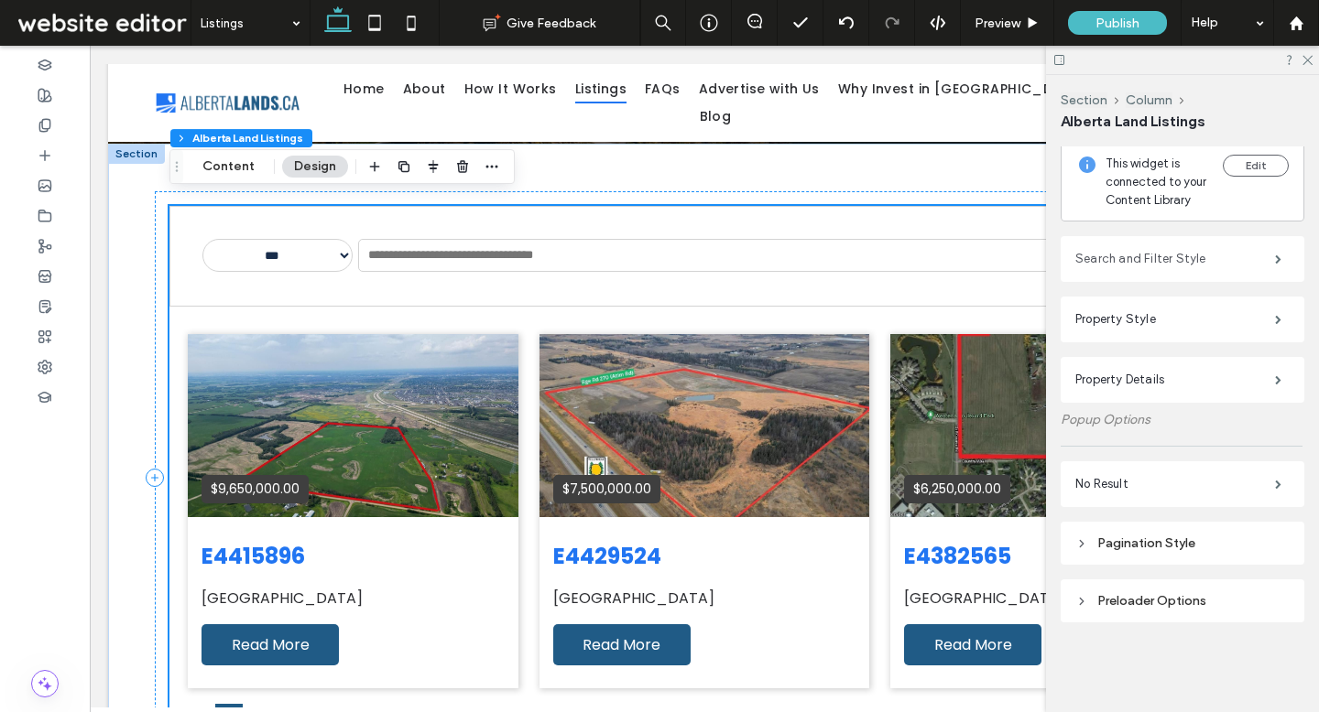
click at [1173, 265] on label "Search and Filter Style" at bounding box center [1175, 259] width 200 height 37
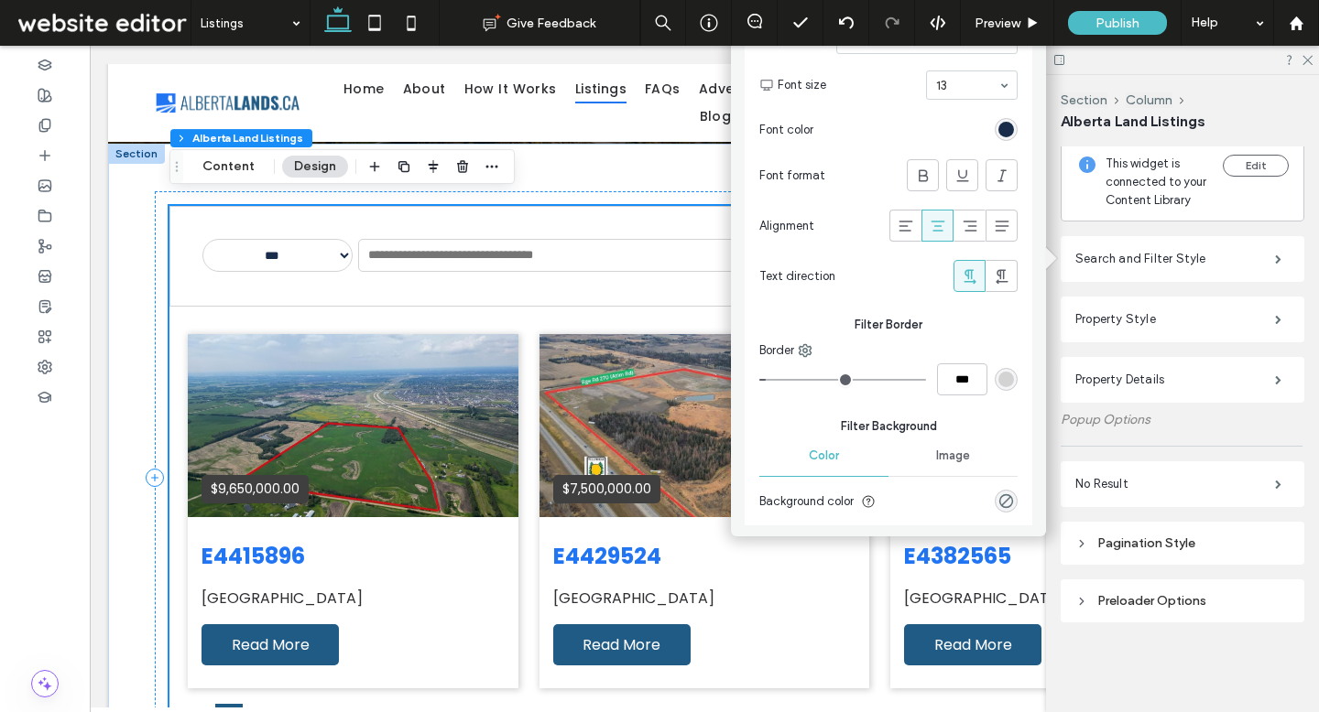
scroll to position [2137, 0]
type input "*"
type input "***"
drag, startPoint x: 775, startPoint y: 374, endPoint x: 651, endPoint y: 374, distance: 123.6
type input "*"
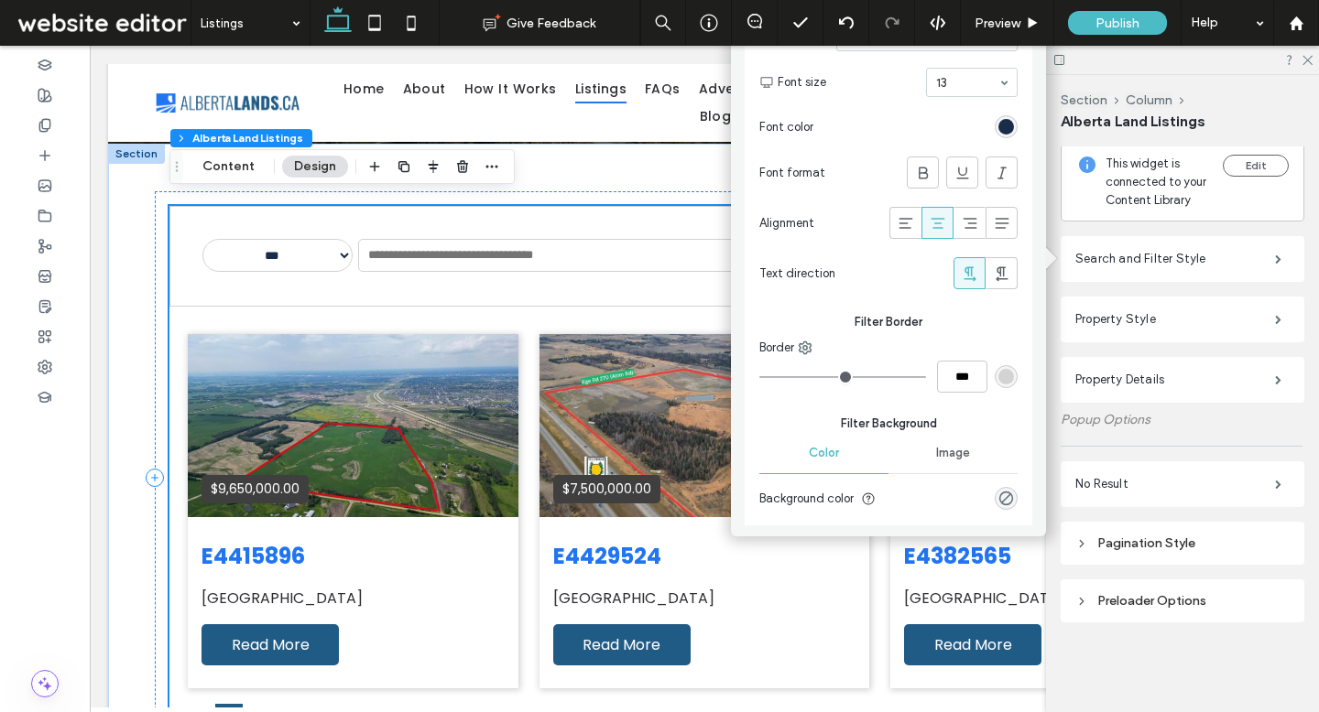
click at [759, 376] on input "range" at bounding box center [842, 377] width 167 height 2
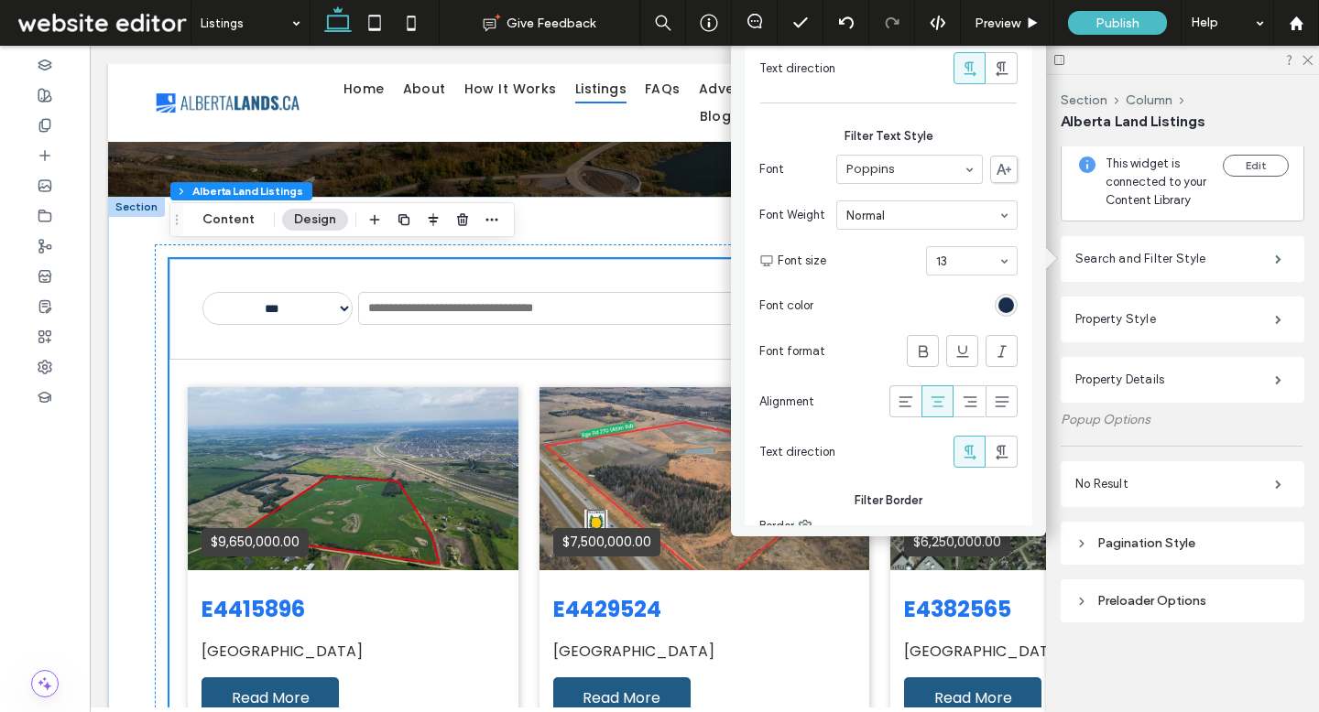
scroll to position [1956, 0]
click at [1076, 258] on label "Search and Filter Style" at bounding box center [1175, 259] width 200 height 37
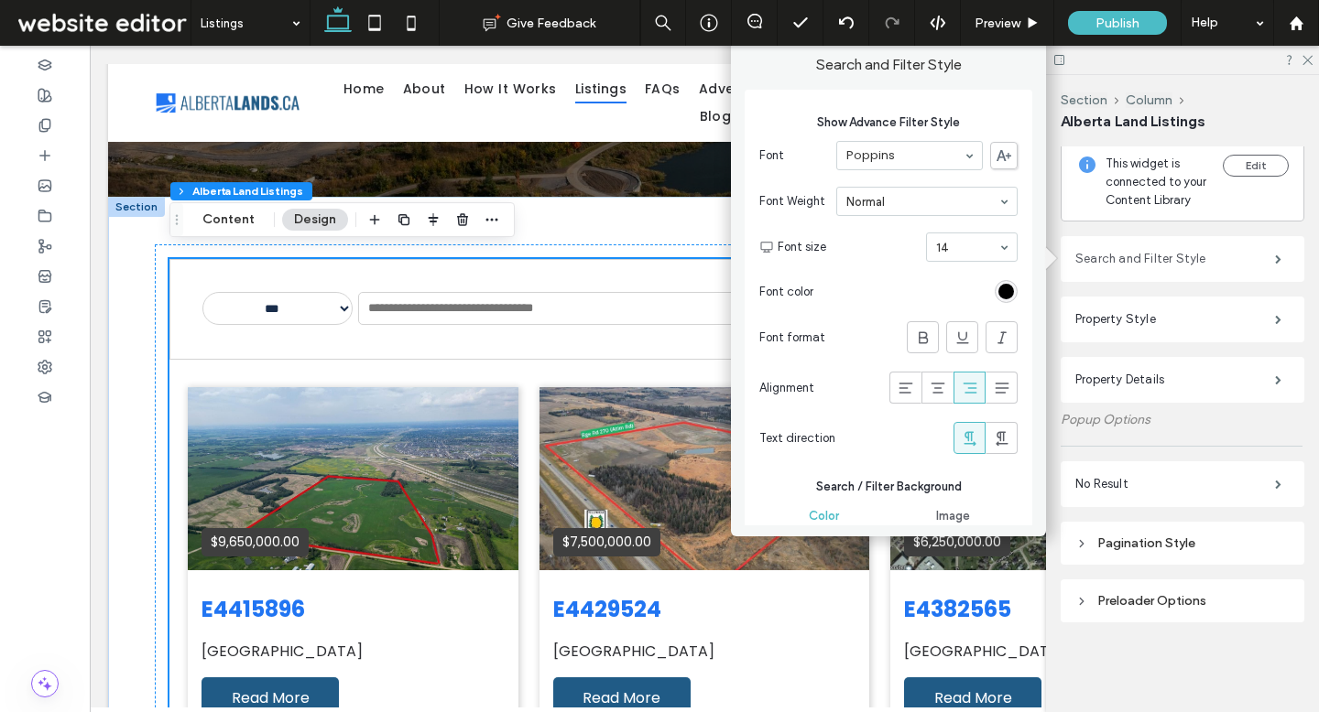
click at [1093, 248] on label "Search and Filter Style" at bounding box center [1175, 259] width 200 height 37
click at [126, 334] on div "**********" at bounding box center [704, 531] width 1192 height 668
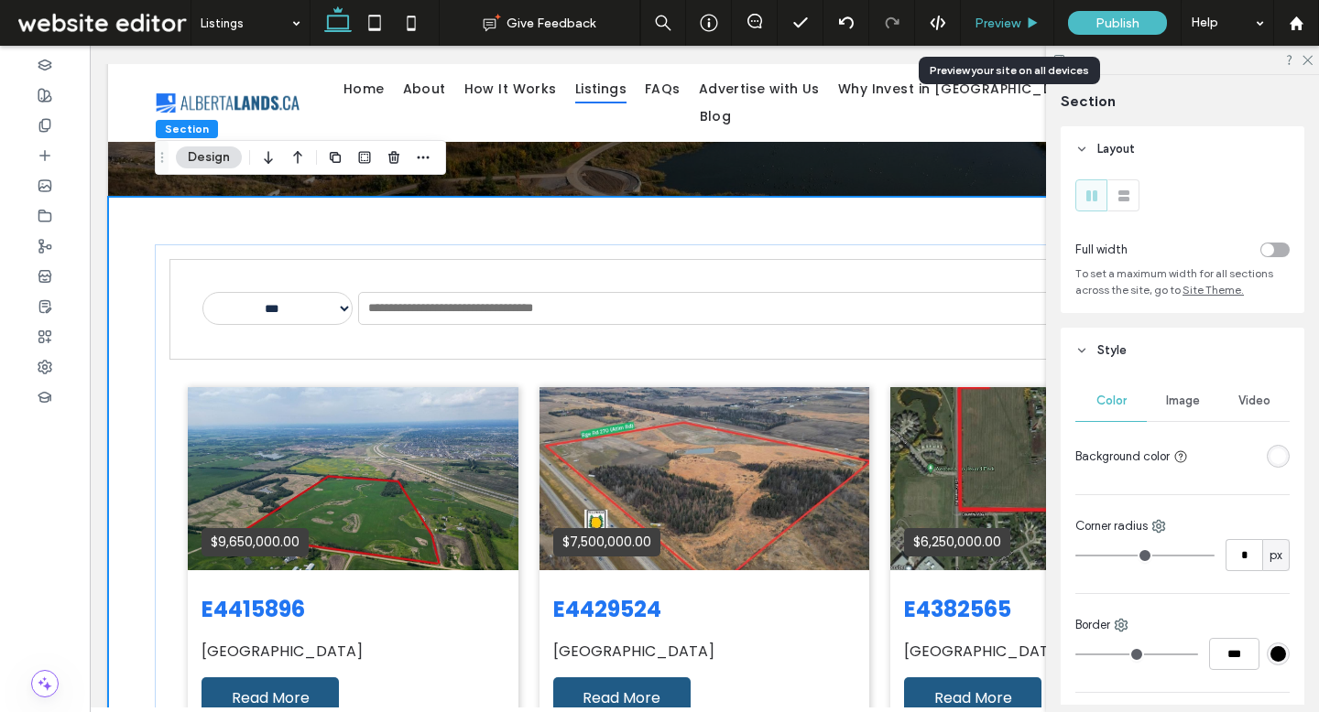
click at [991, 24] on span "Preview" at bounding box center [997, 24] width 46 height 16
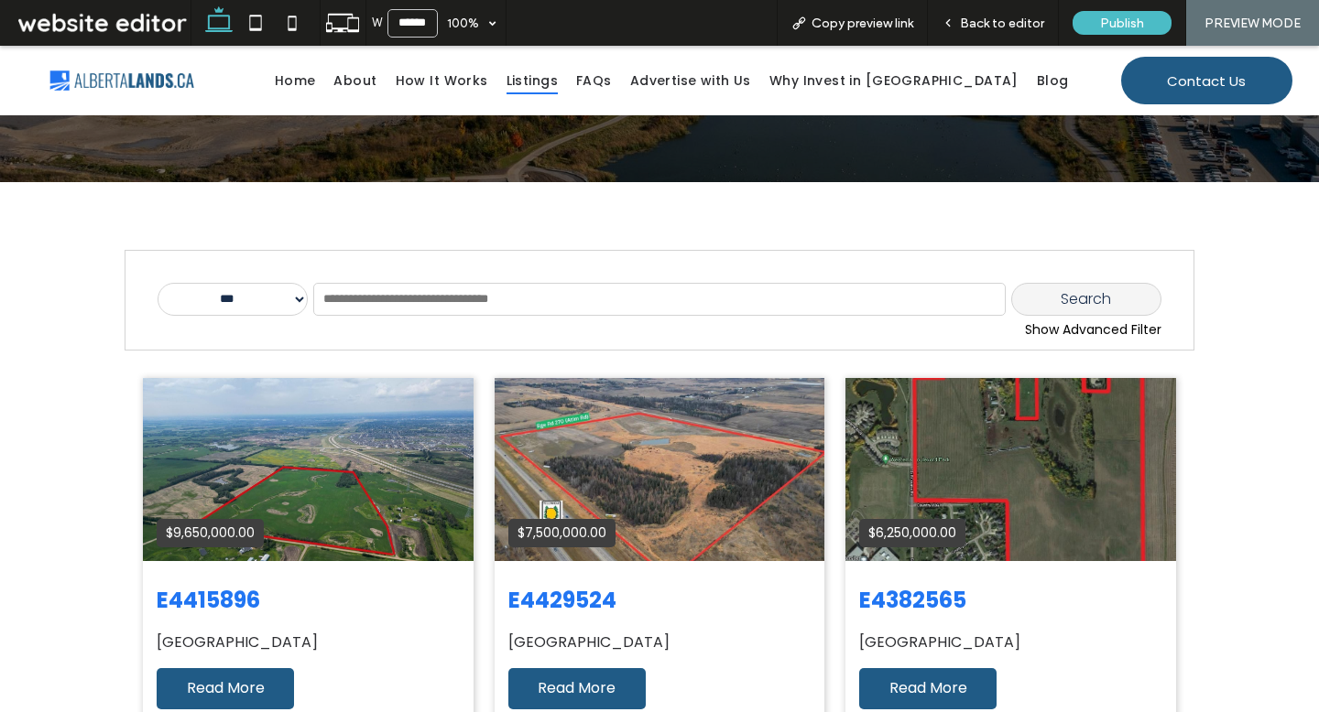
scroll to position [273, 0]
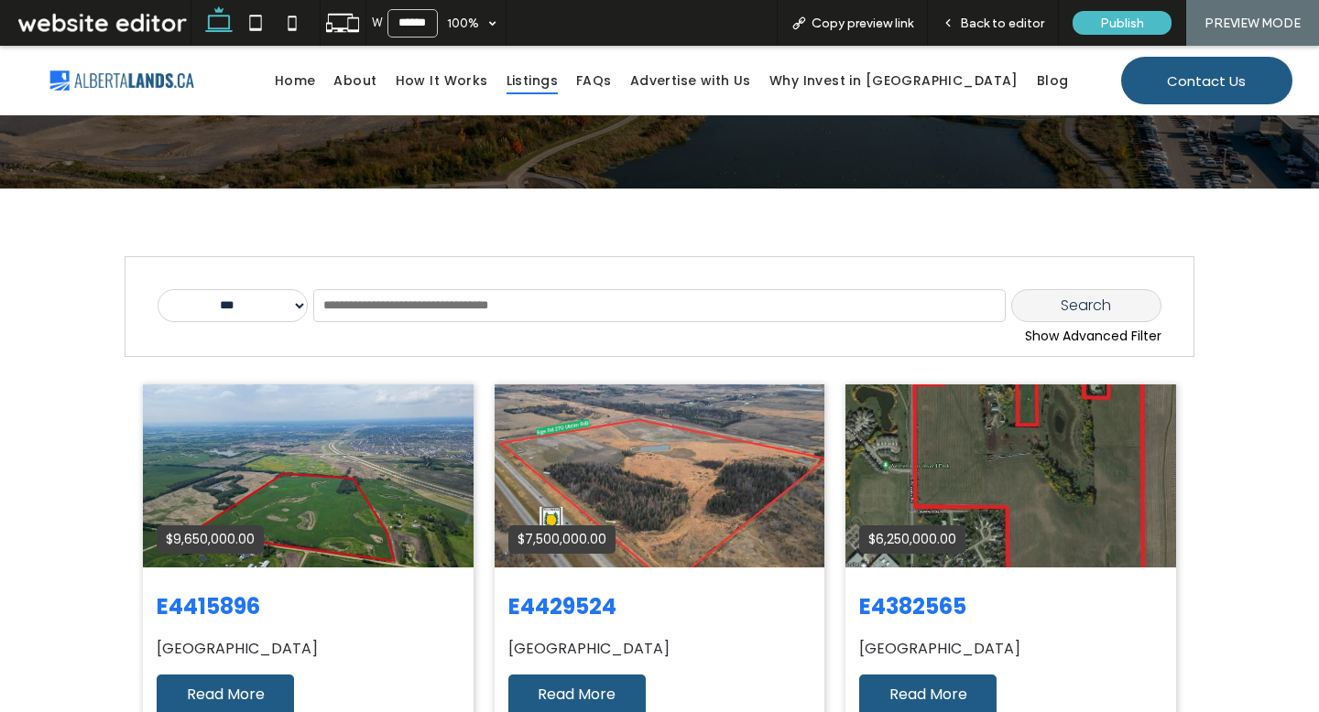
click at [1114, 340] on div "Show Advanced Filter" at bounding box center [660, 336] width 1004 height 19
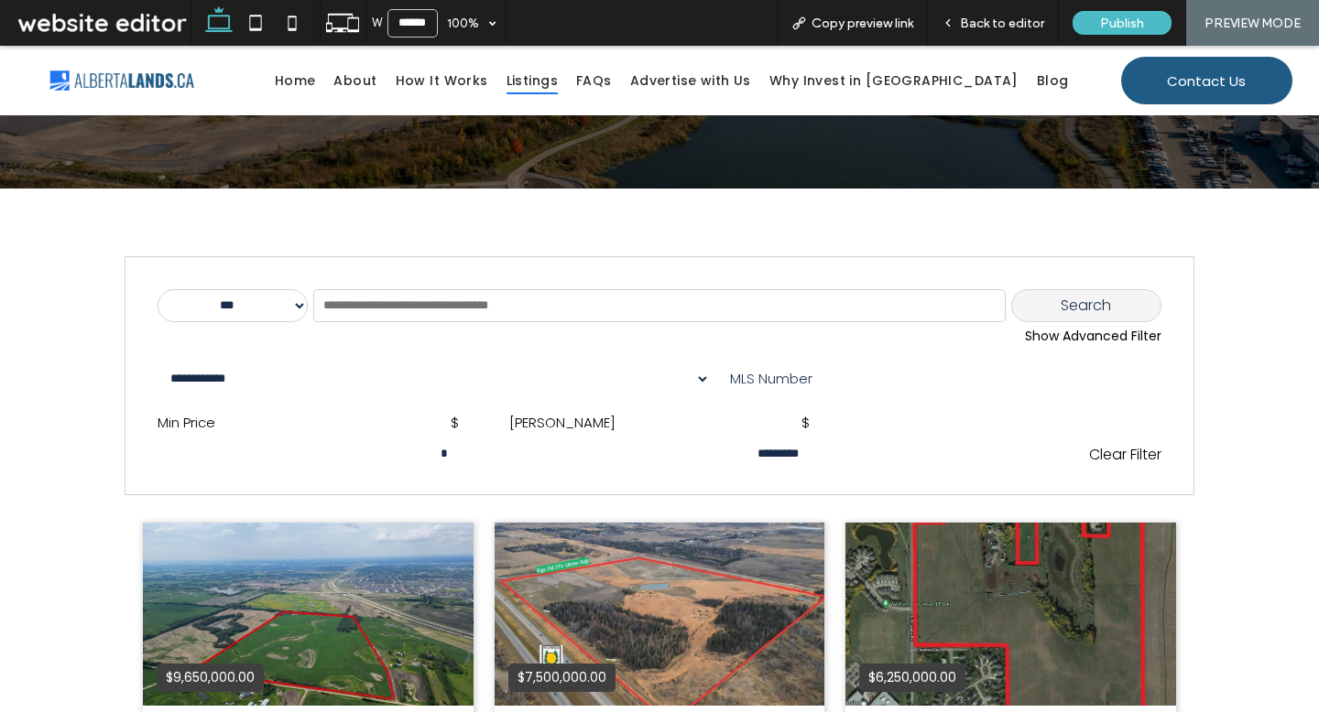
click at [1094, 337] on div "Show Advanced Filter" at bounding box center [660, 336] width 1004 height 19
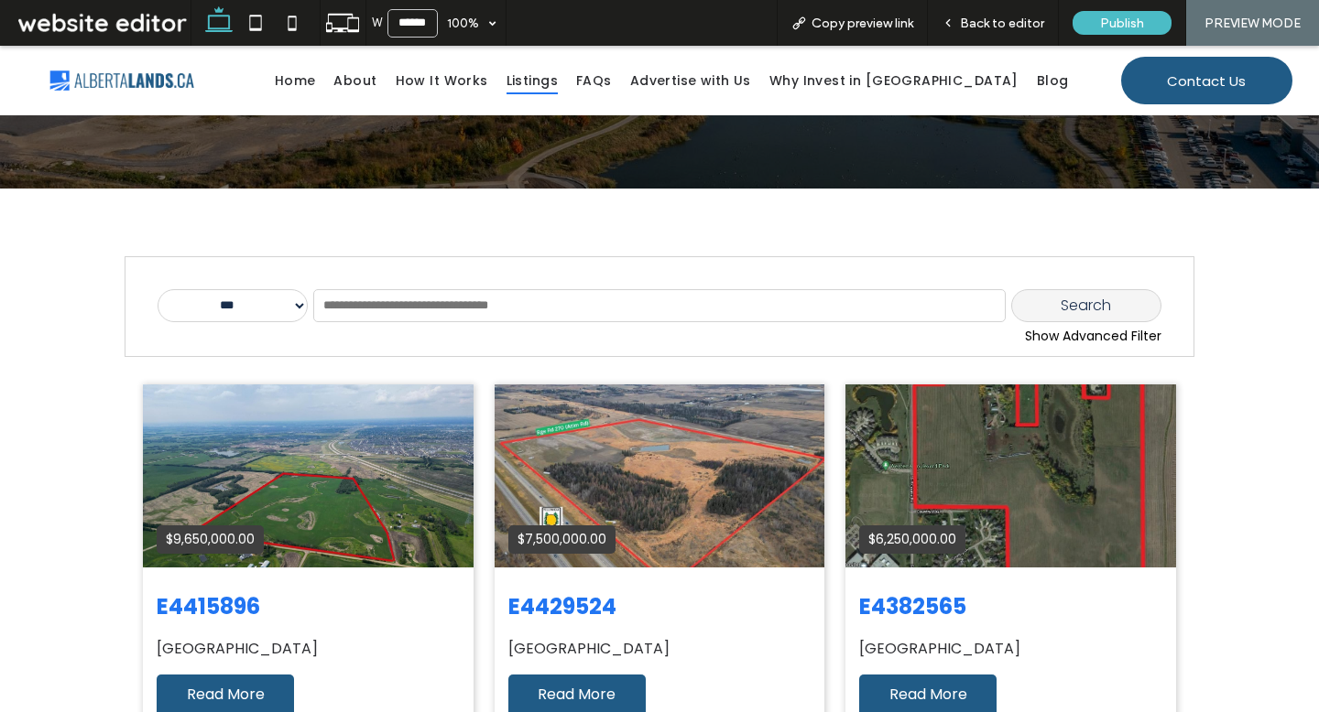
click at [1079, 336] on div "Show Advanced Filter" at bounding box center [660, 336] width 1004 height 19
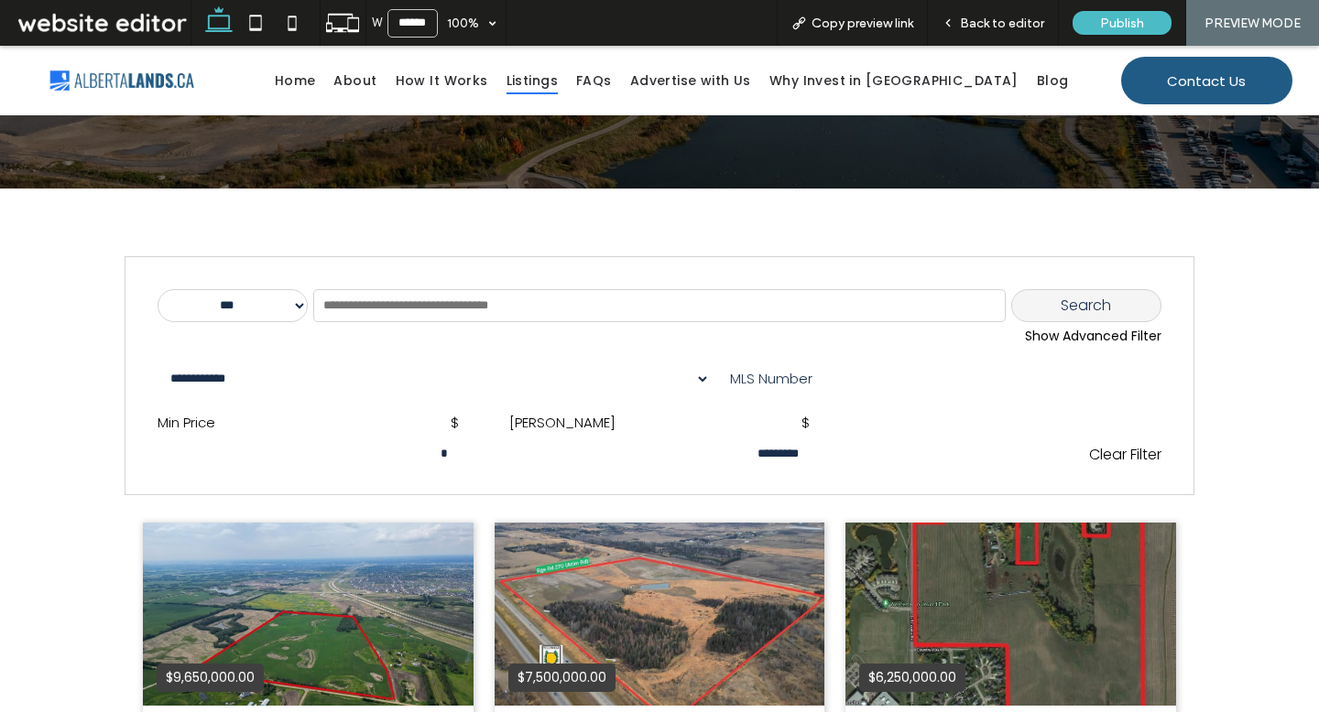
click at [1048, 331] on div "Show Advanced Filter" at bounding box center [660, 336] width 1004 height 19
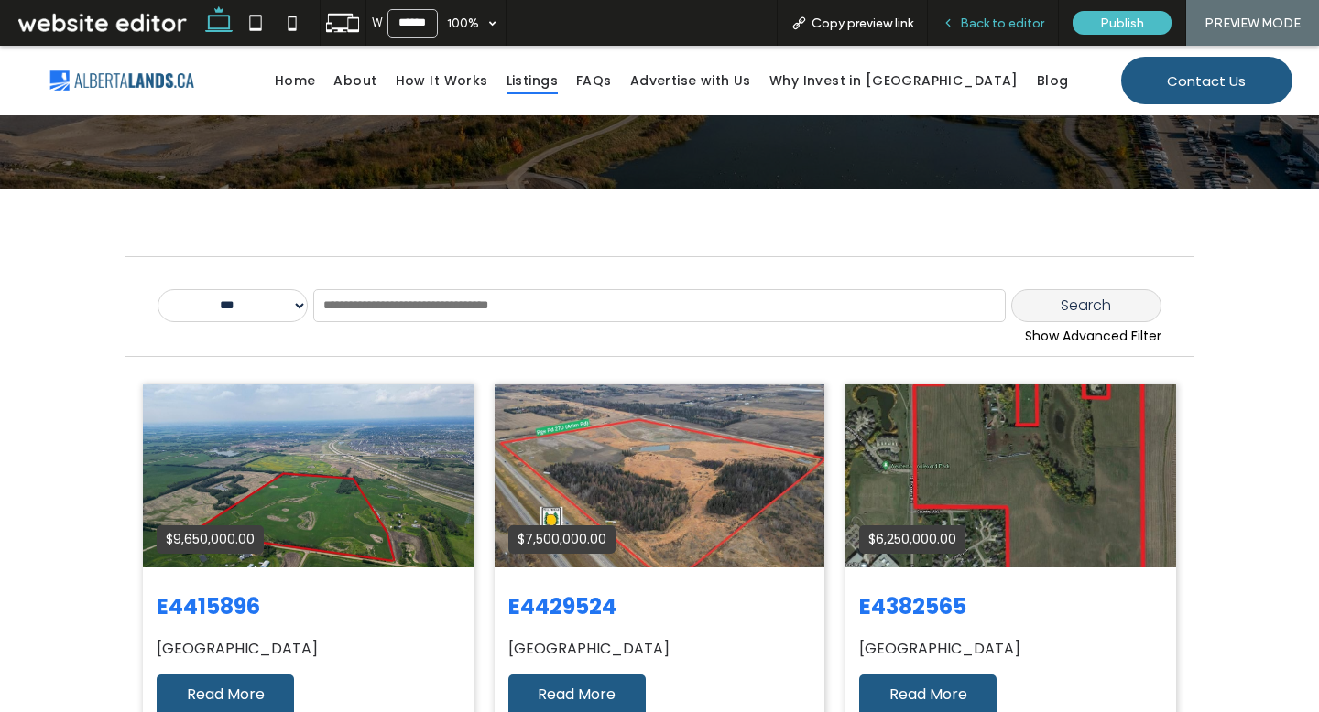
click at [1016, 13] on div "Back to editor" at bounding box center [993, 23] width 131 height 46
click at [1006, 14] on div "Back to editor" at bounding box center [993, 23] width 131 height 46
click at [1007, 16] on span "Back to editor" at bounding box center [1002, 24] width 84 height 16
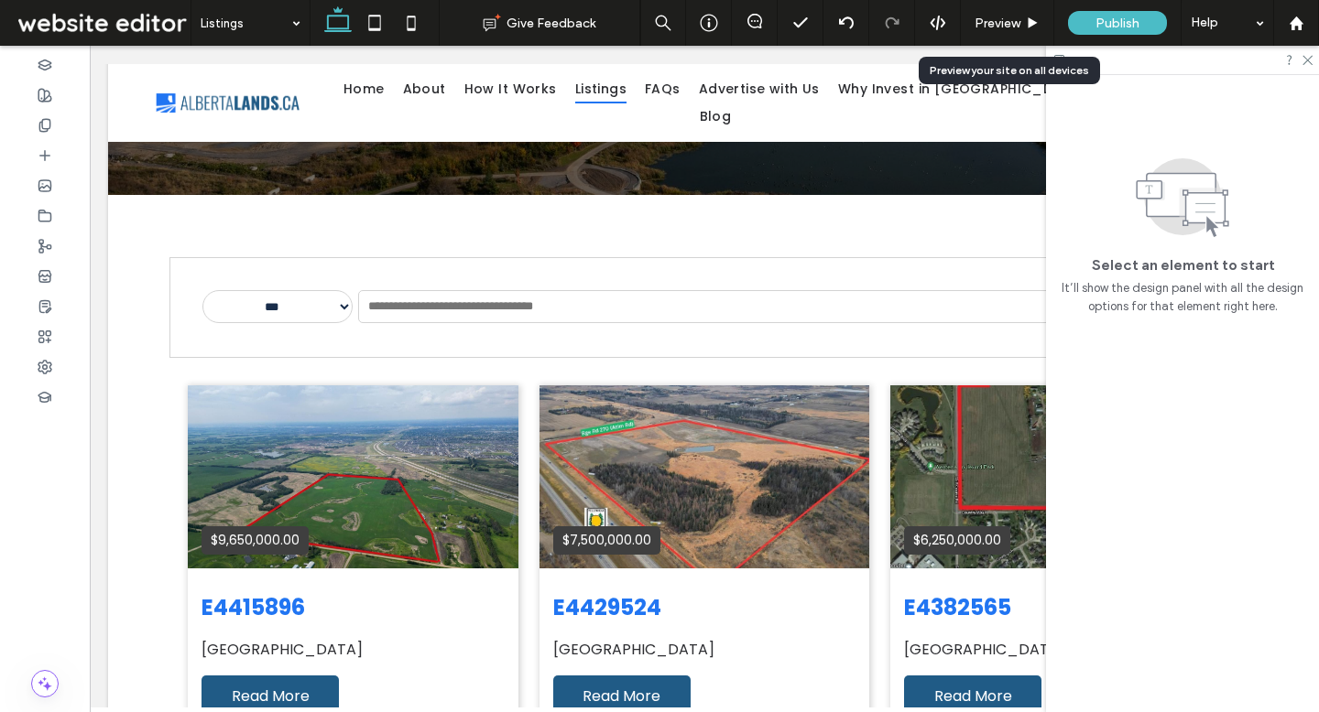
scroll to position [291, 0]
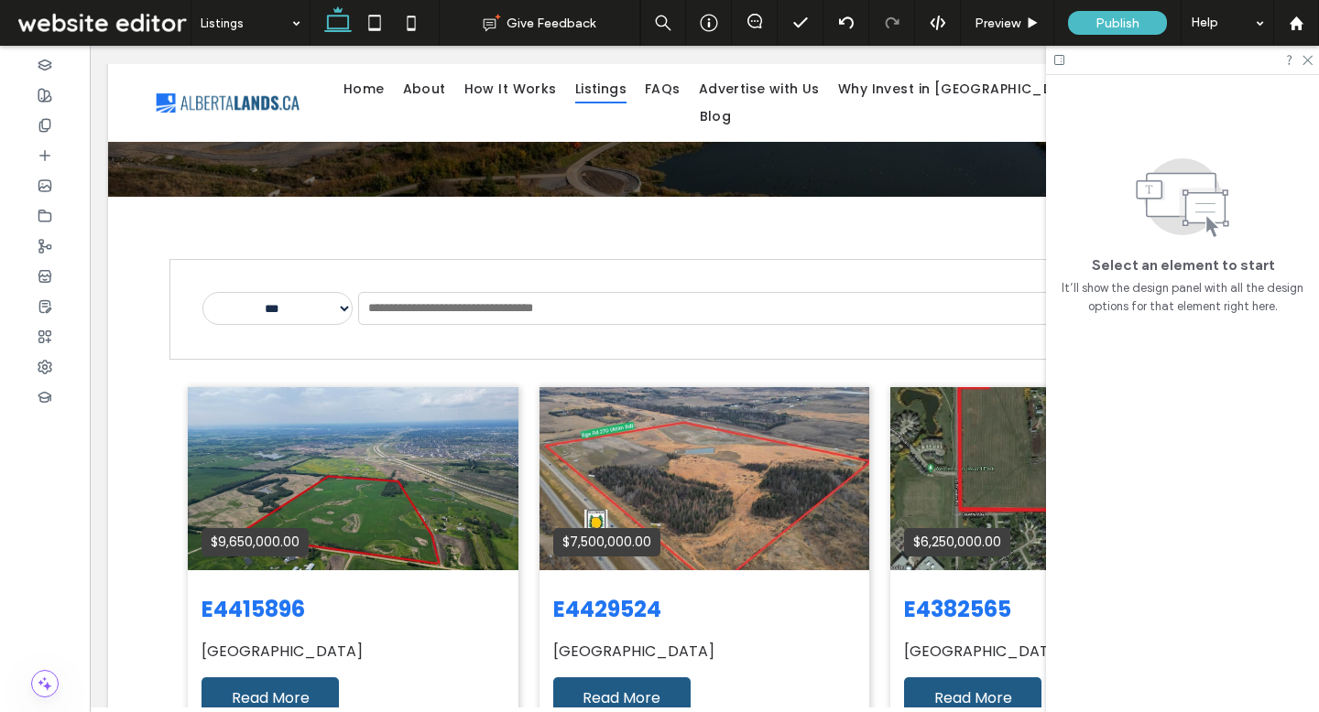
click at [1307, 65] on div at bounding box center [1182, 60] width 273 height 28
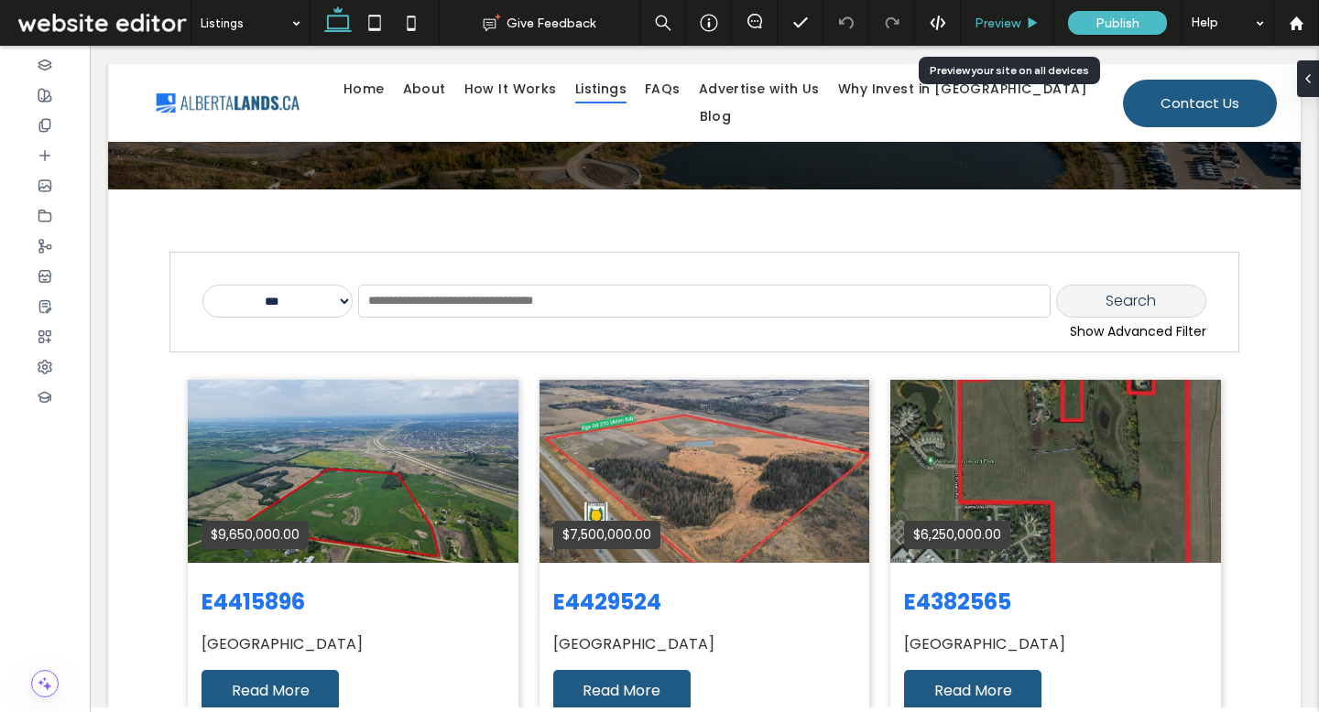
click at [1010, 23] on span "Preview" at bounding box center [997, 24] width 46 height 16
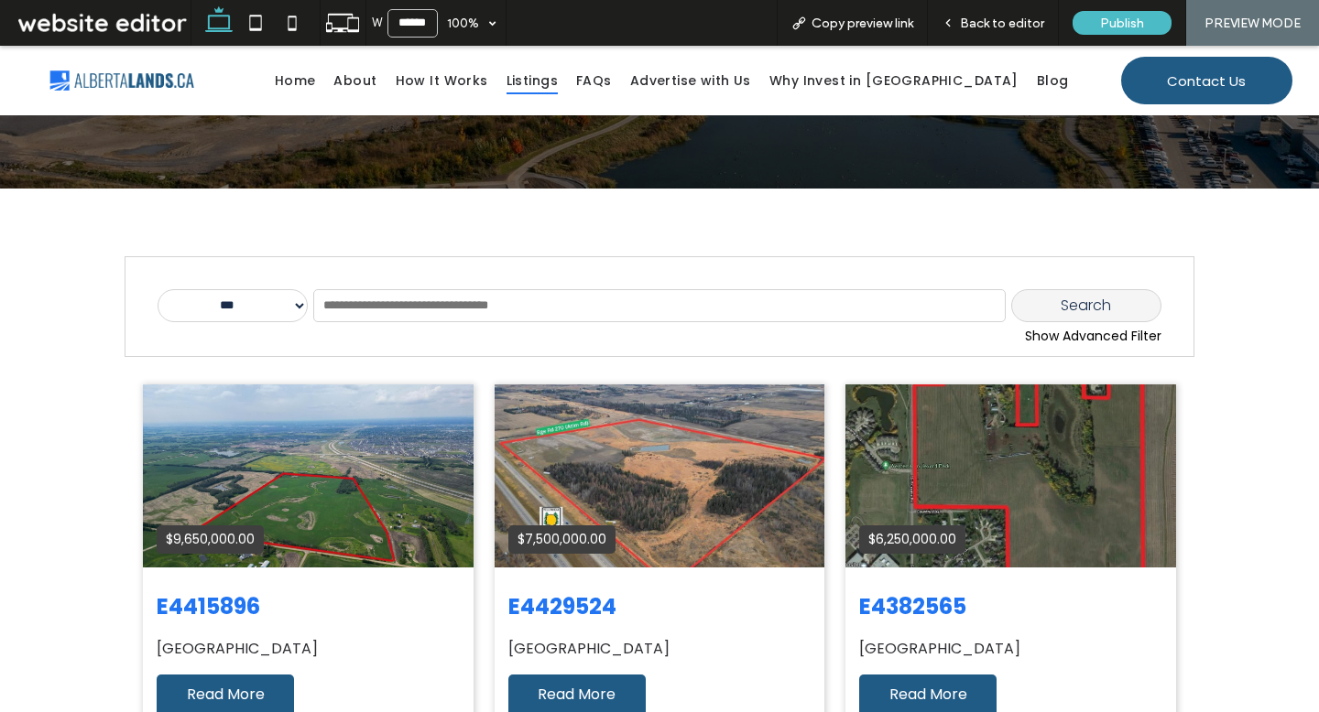
scroll to position [272, 0]
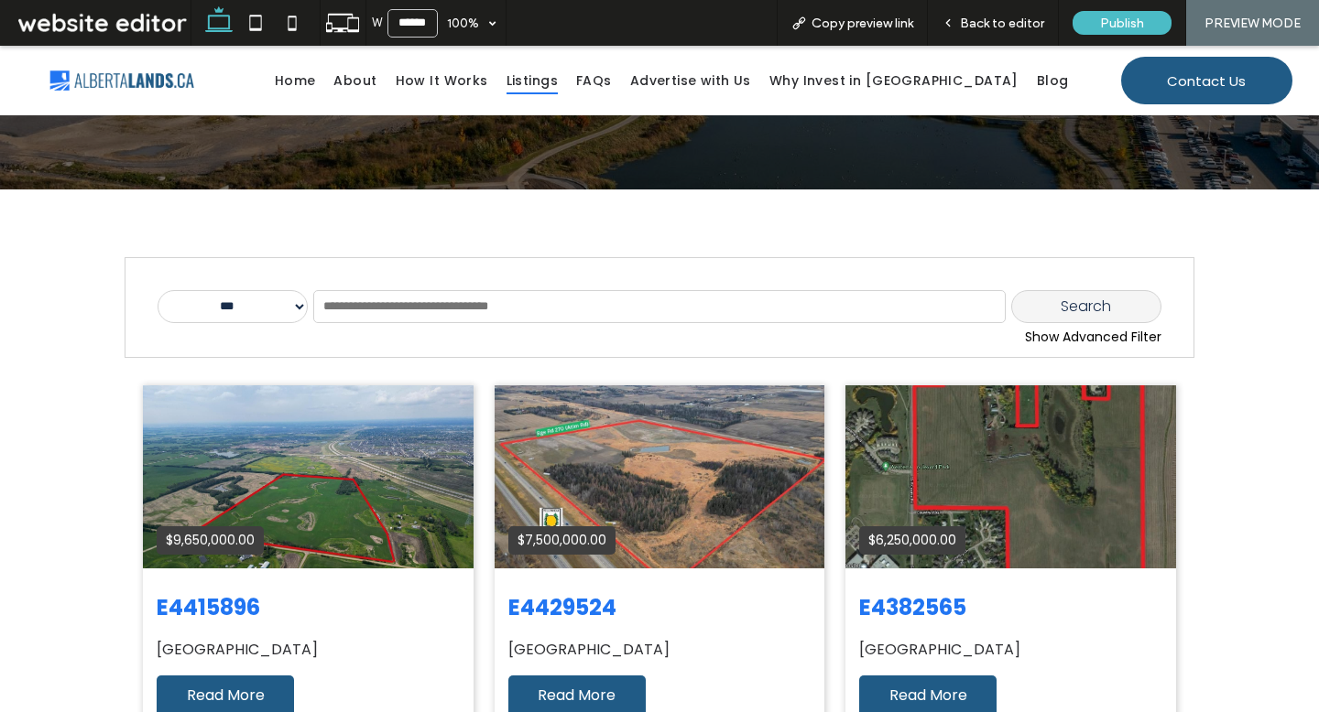
click at [1076, 341] on div "Show Advanced Filter" at bounding box center [660, 337] width 1004 height 19
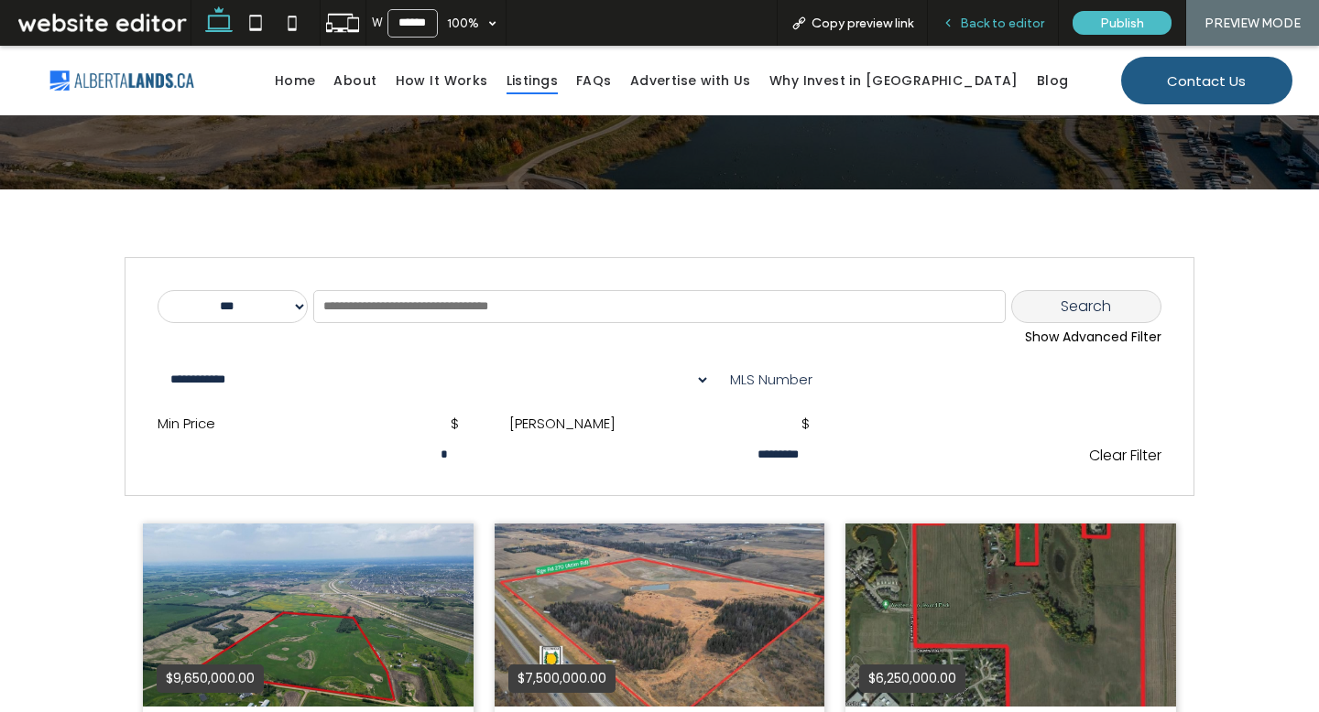
click at [1018, 20] on span "Back to editor" at bounding box center [1002, 24] width 84 height 16
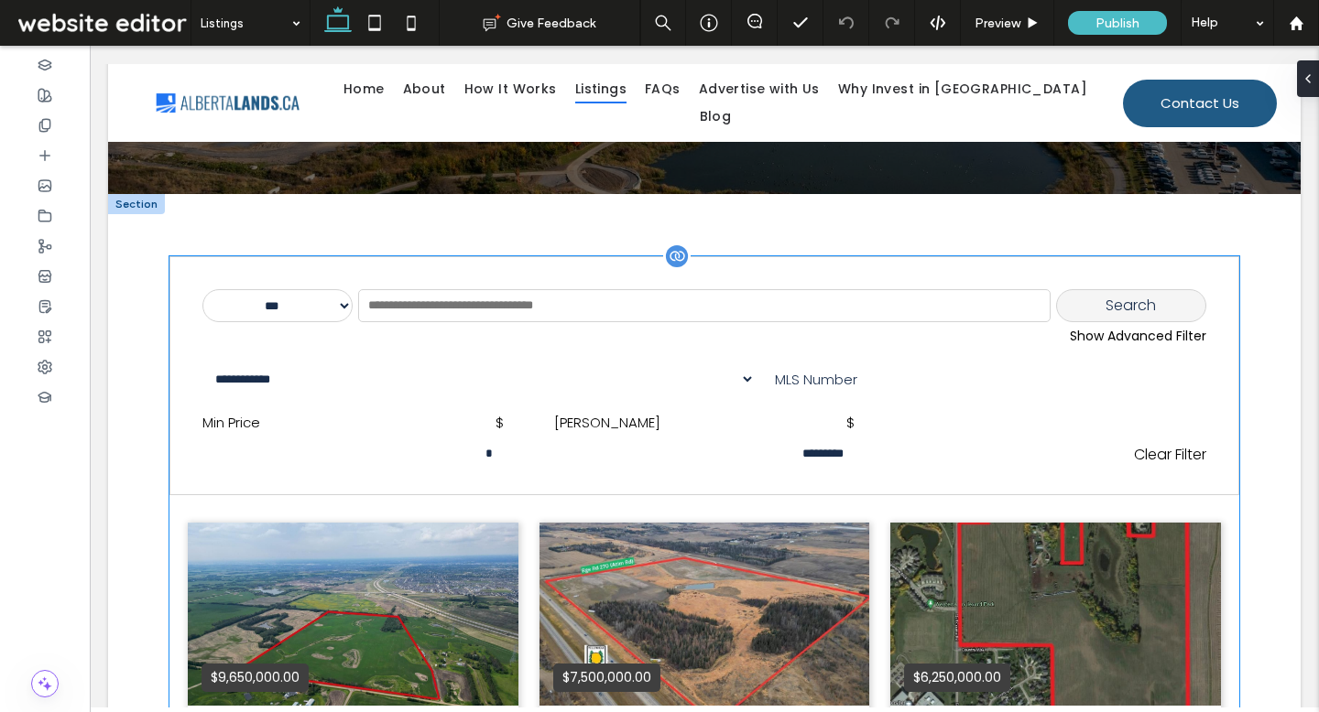
scroll to position [290, 0]
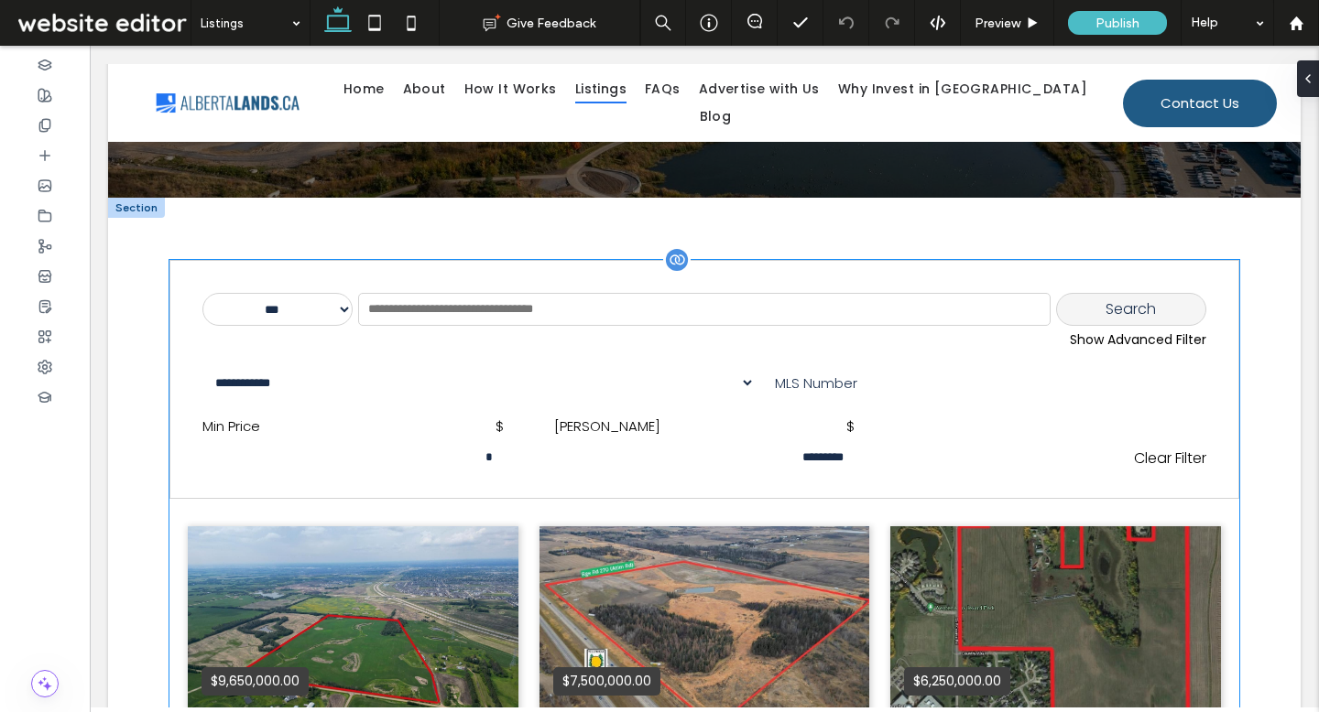
click at [878, 396] on div "**********" at bounding box center [704, 419] width 1004 height 138
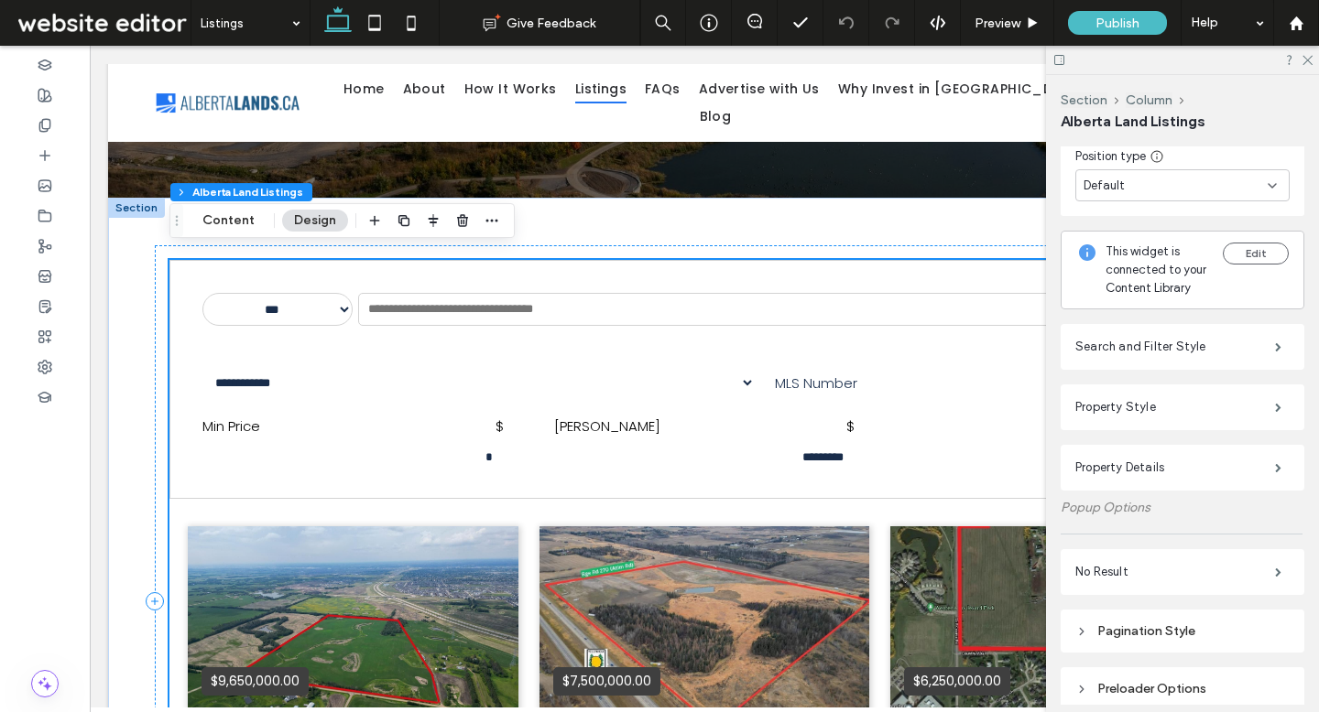
scroll to position [234, 0]
click at [1161, 353] on label "Search and Filter Style" at bounding box center [1175, 346] width 200 height 37
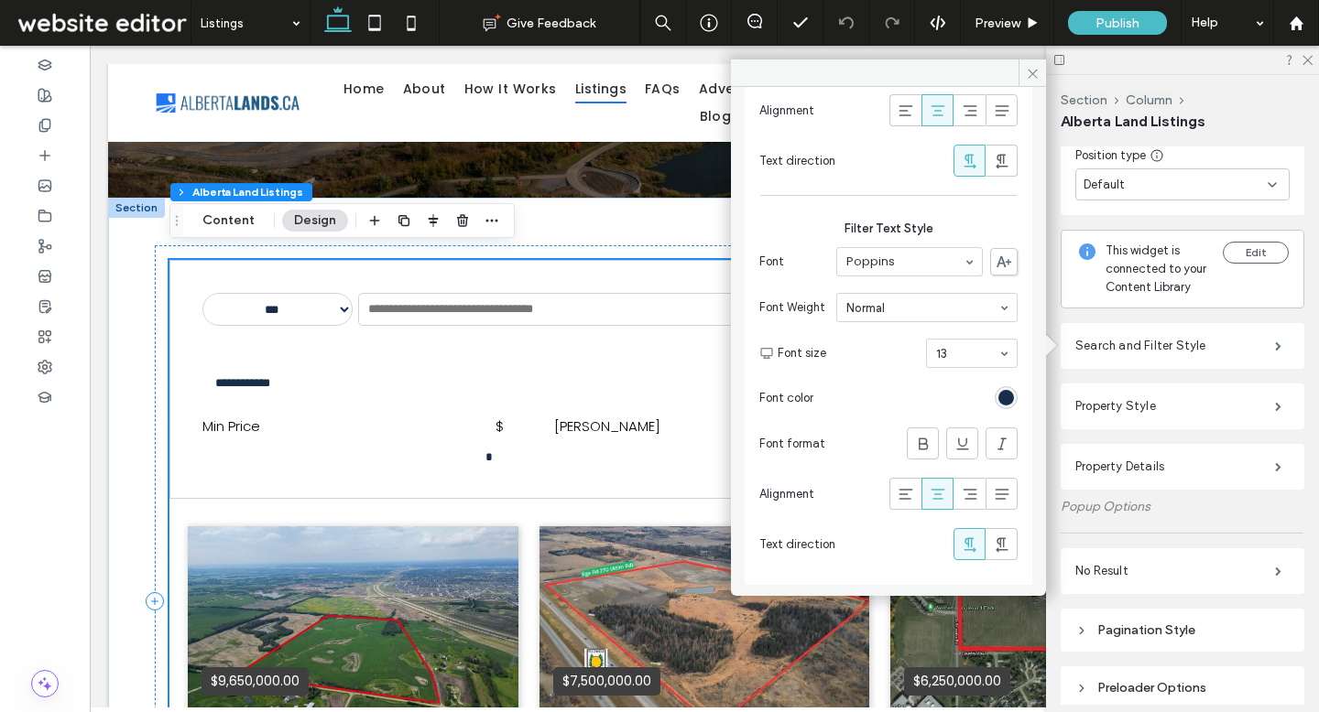
scroll to position [2137, 0]
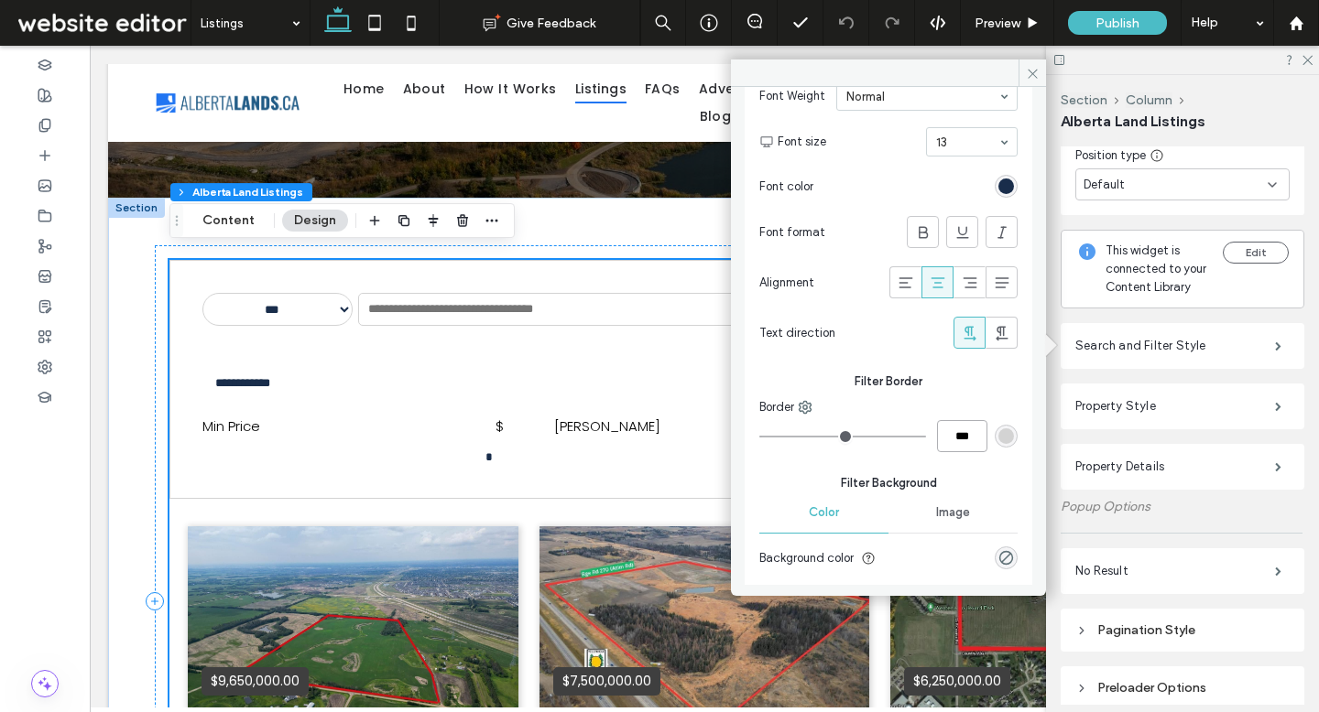
click at [961, 439] on input "***" at bounding box center [962, 436] width 50 height 32
type input "*"
type input "***"
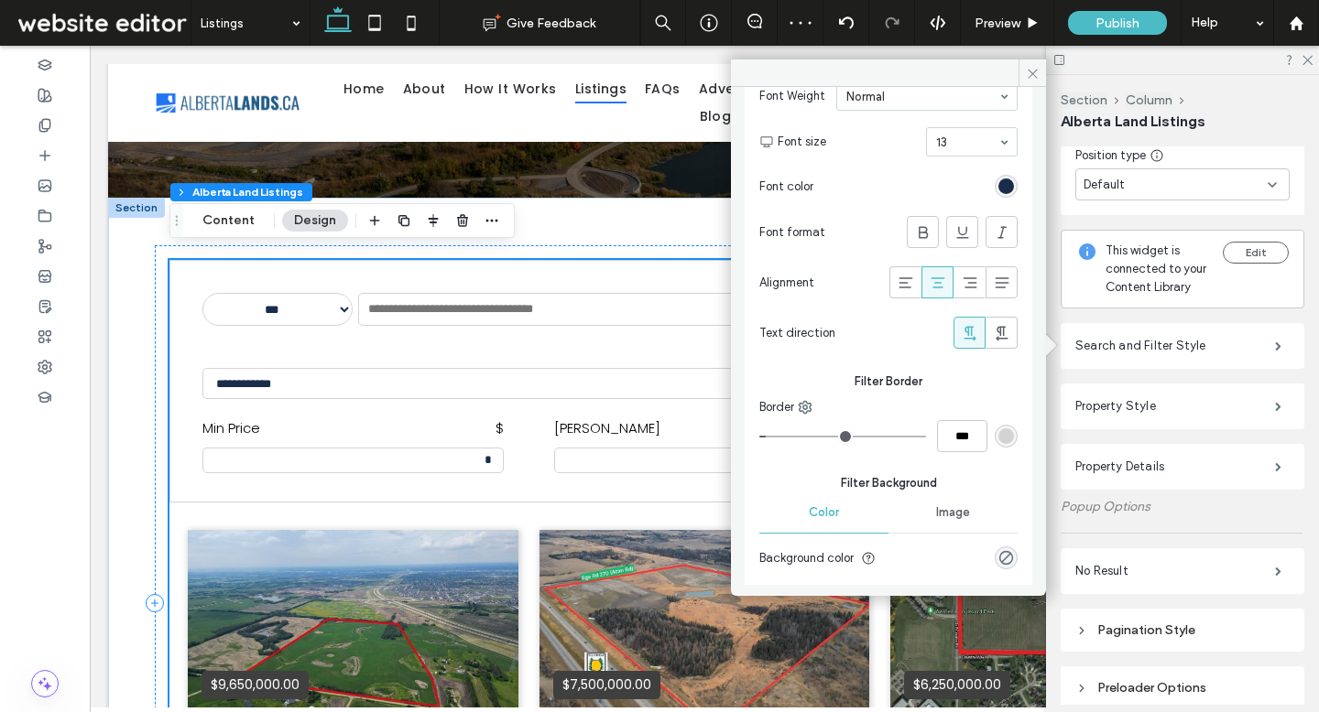
click at [998, 560] on div "rgba(0, 0, 0, 0)" at bounding box center [1006, 558] width 16 height 16
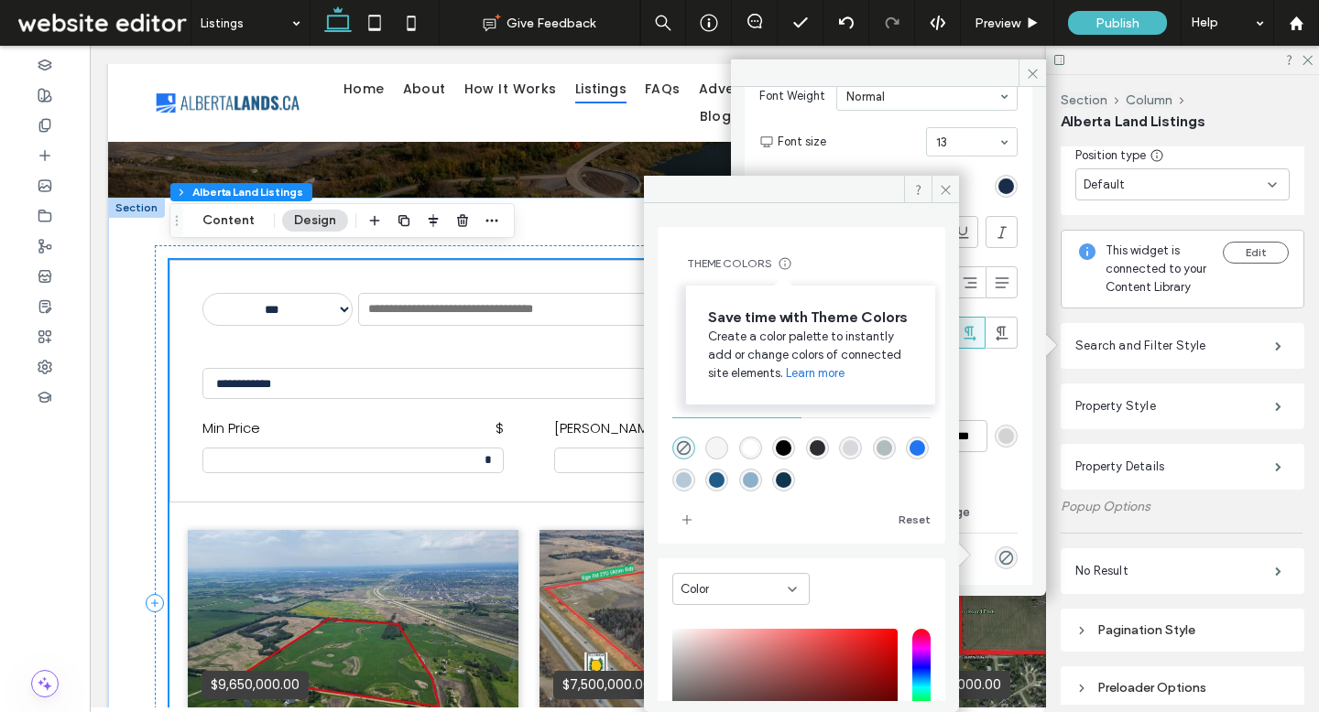
click at [799, 296] on div "Save time with Theme Colors Create a color palette to instantly add or change c…" at bounding box center [810, 345] width 249 height 119
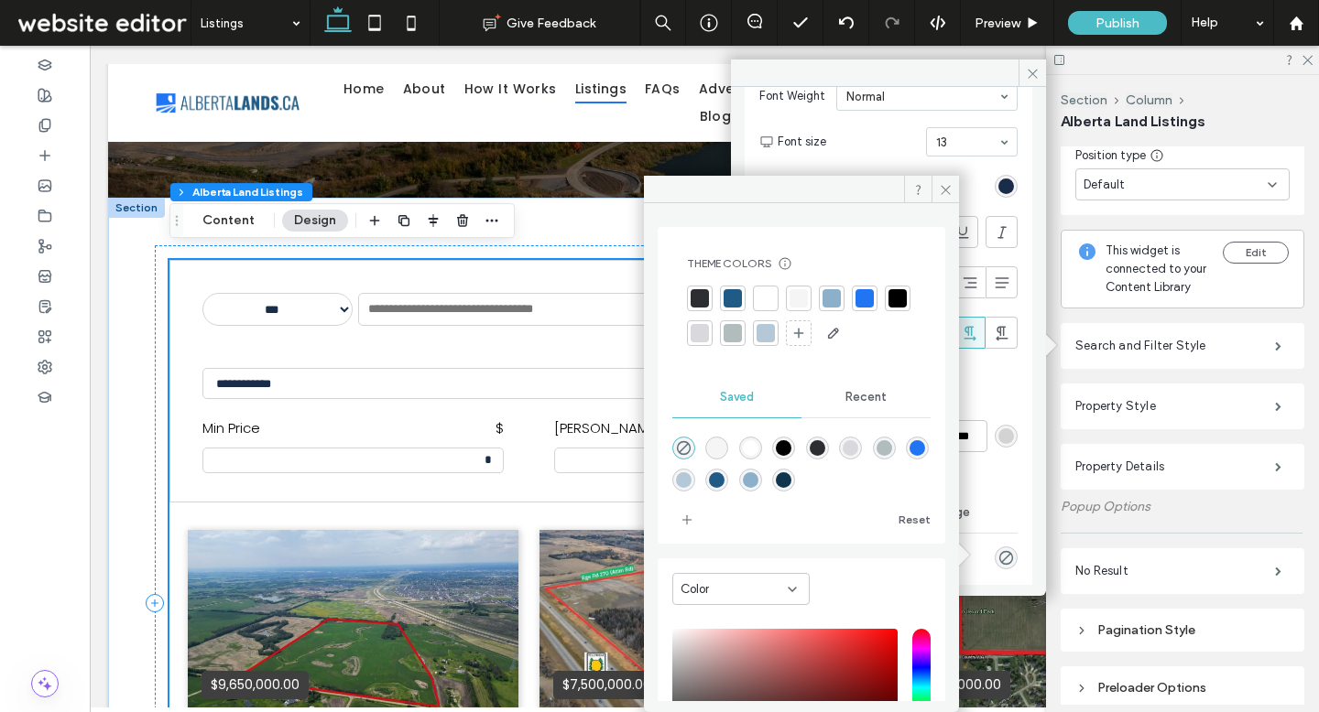
click at [799, 304] on div at bounding box center [798, 298] width 18 height 18
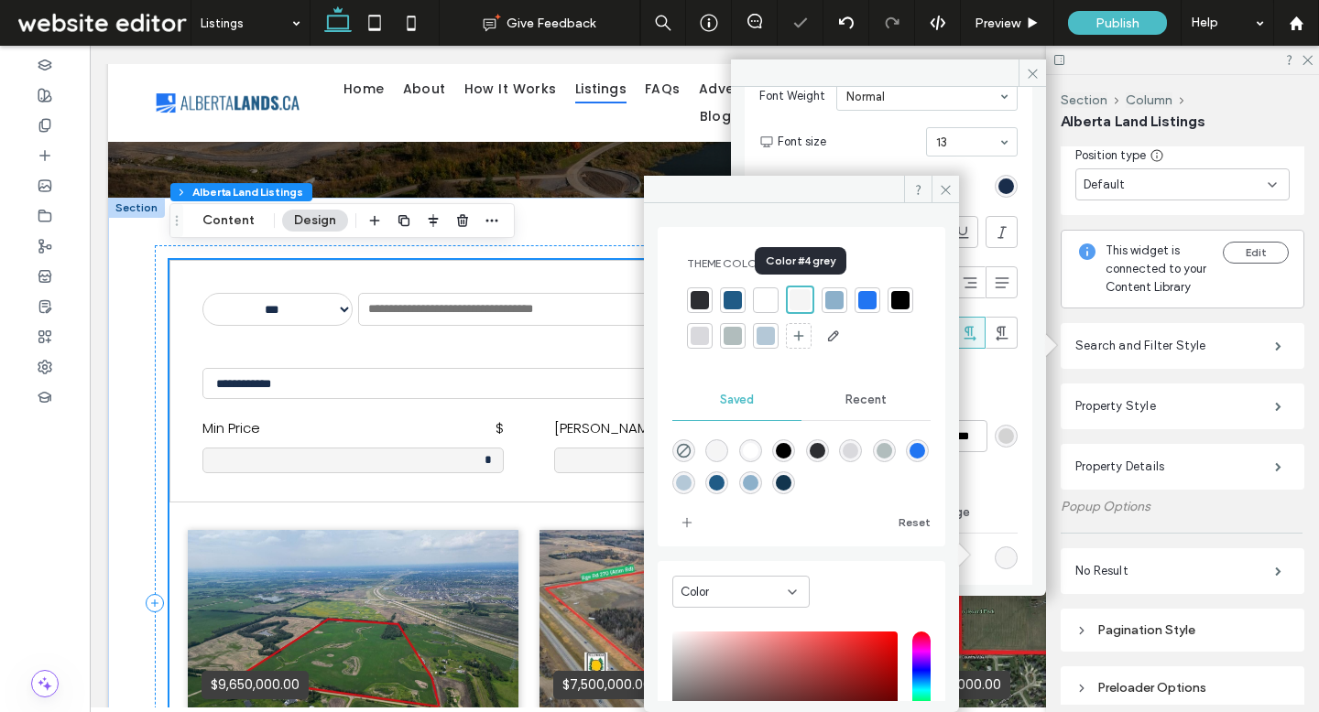
click at [798, 302] on div at bounding box center [799, 299] width 21 height 21
click at [764, 298] on div at bounding box center [765, 300] width 18 height 18
click at [948, 194] on icon at bounding box center [946, 190] width 14 height 14
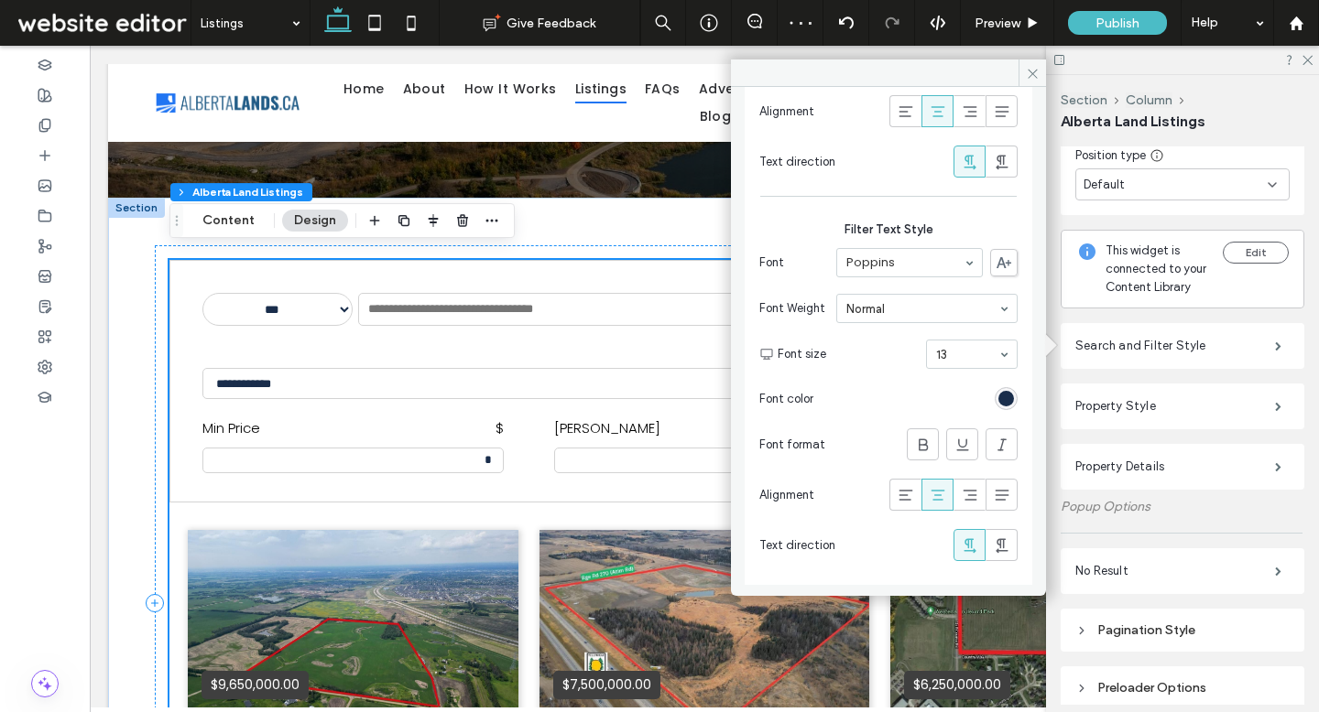
scroll to position [1920, 0]
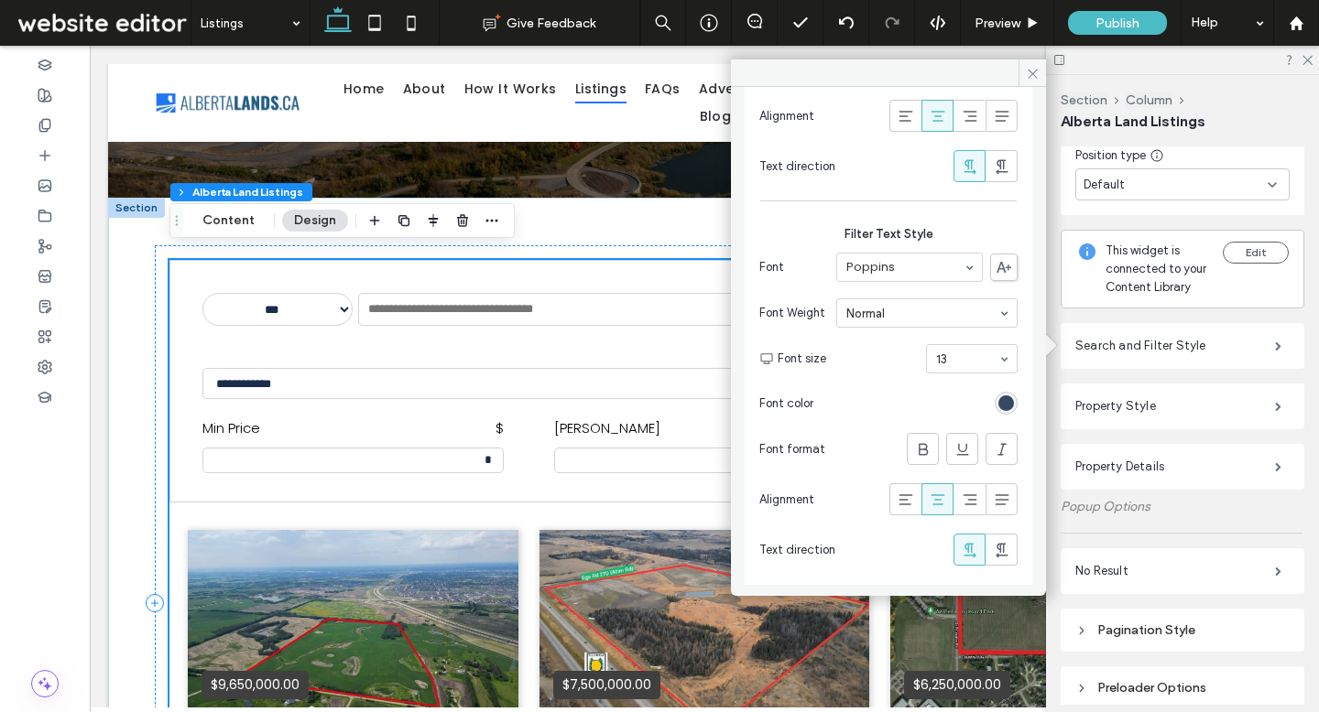
click at [1000, 406] on div "rgb(25, 45, 75)" at bounding box center [1006, 404] width 16 height 16
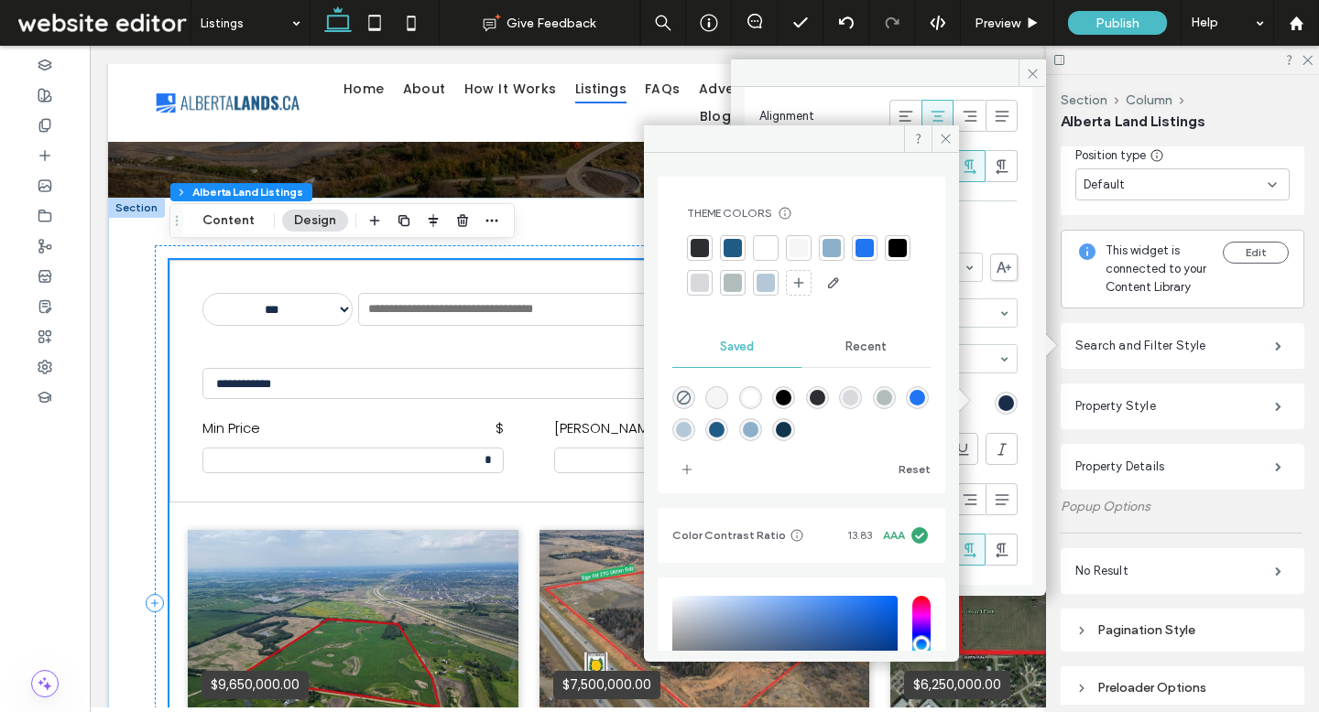
click at [888, 257] on div at bounding box center [897, 248] width 18 height 18
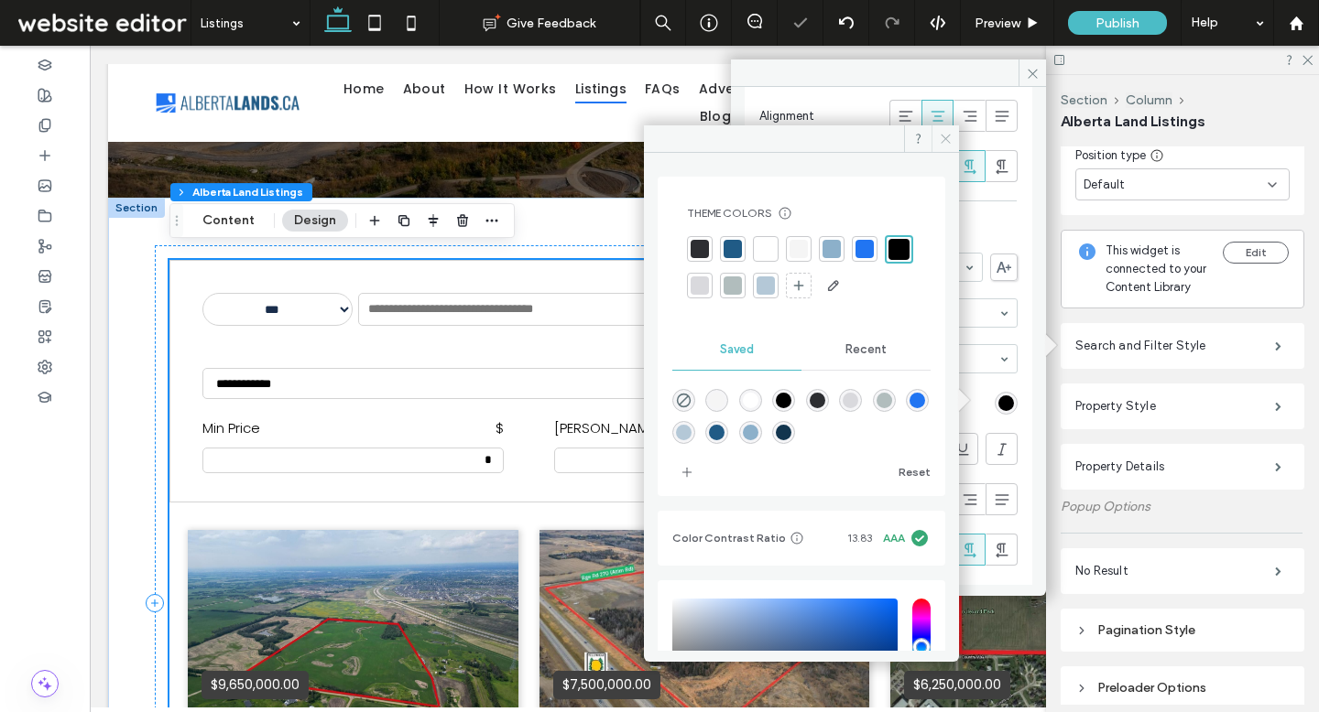
click at [942, 141] on use at bounding box center [944, 139] width 9 height 9
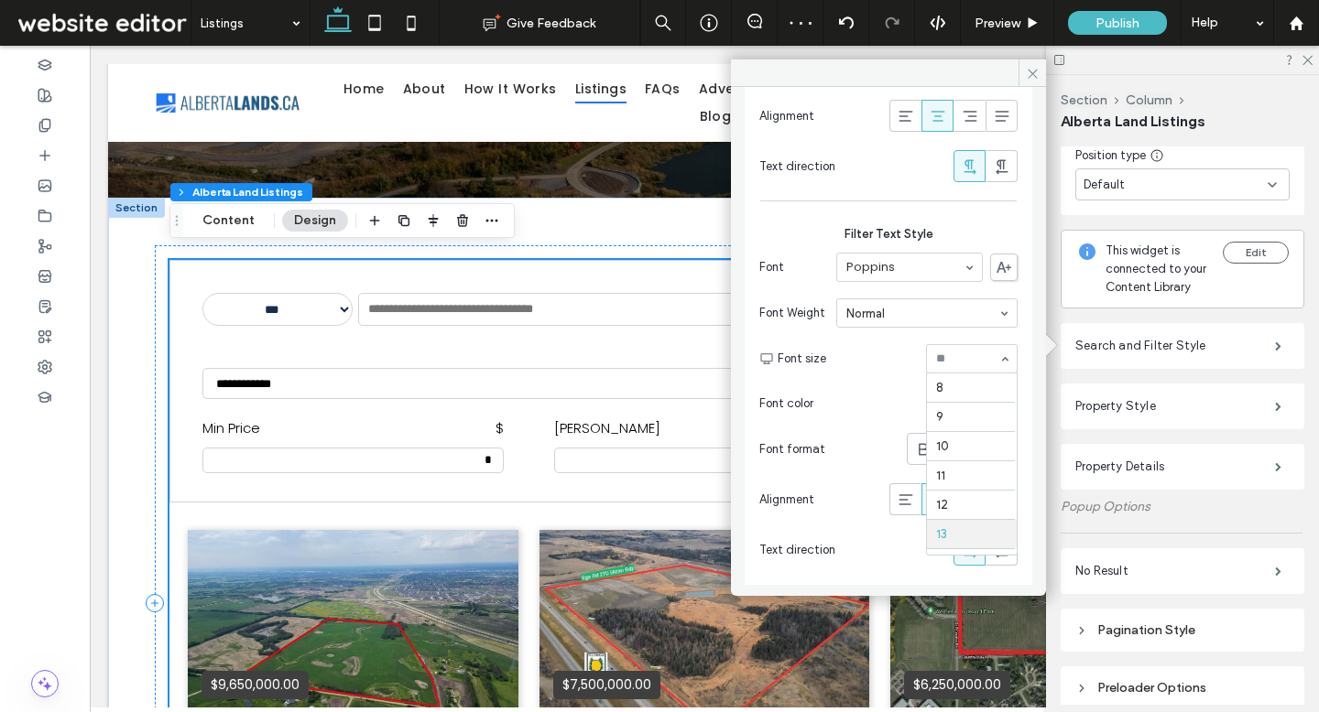
drag, startPoint x: 963, startPoint y: 357, endPoint x: 953, endPoint y: 400, distance: 44.2
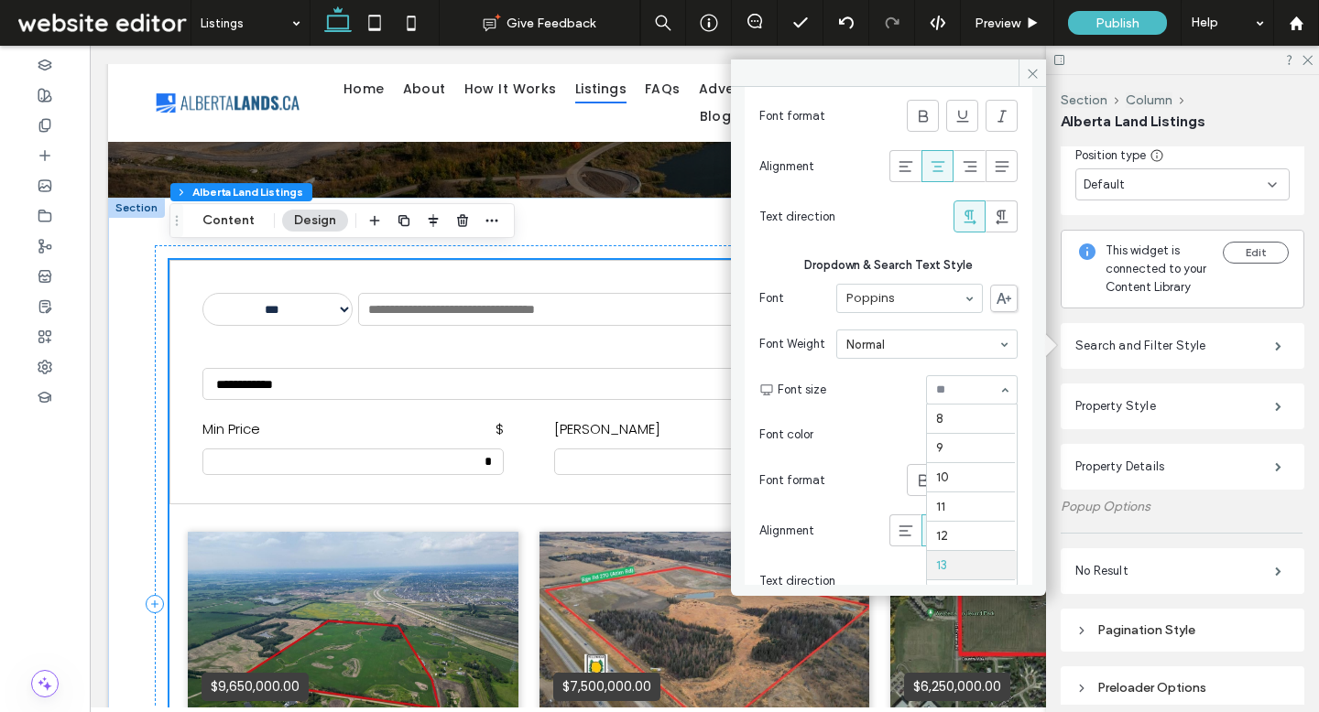
scroll to position [151, 0]
click at [954, 459] on hr at bounding box center [971, 458] width 88 height 1
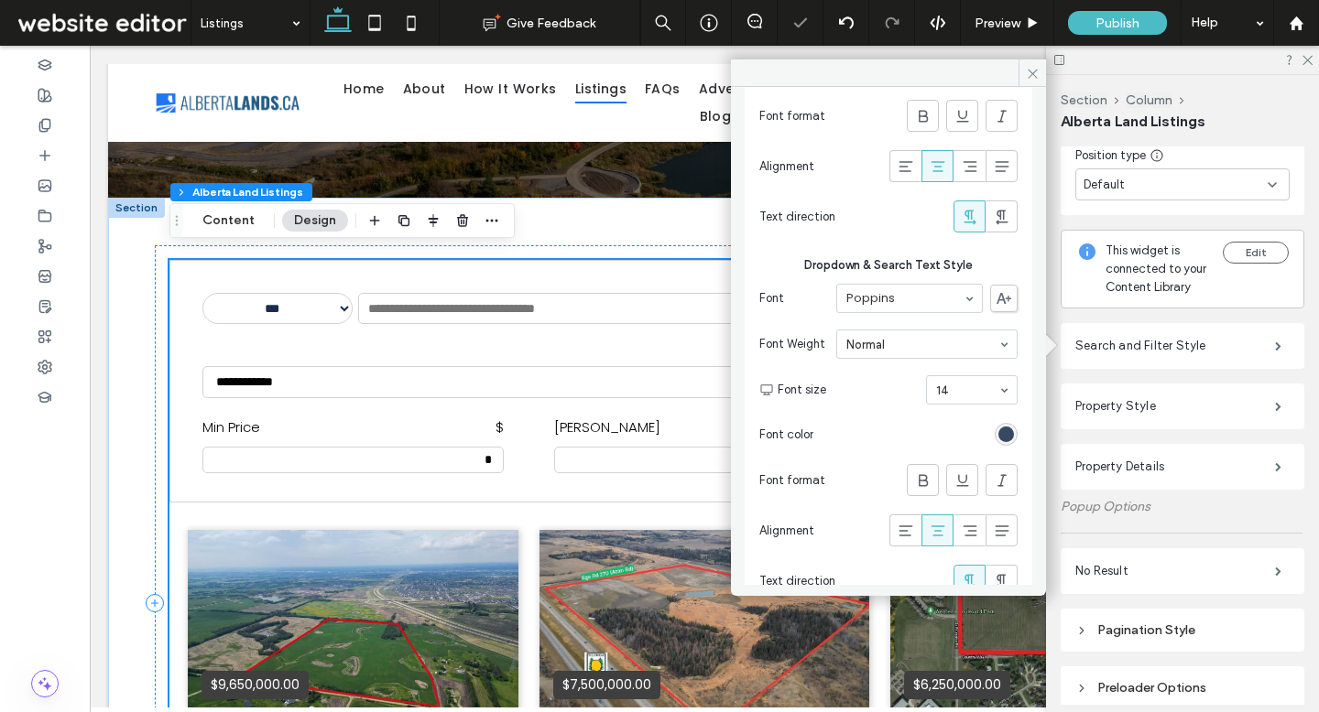
click at [998, 429] on div "rgb(25, 45, 75)" at bounding box center [1006, 435] width 16 height 16
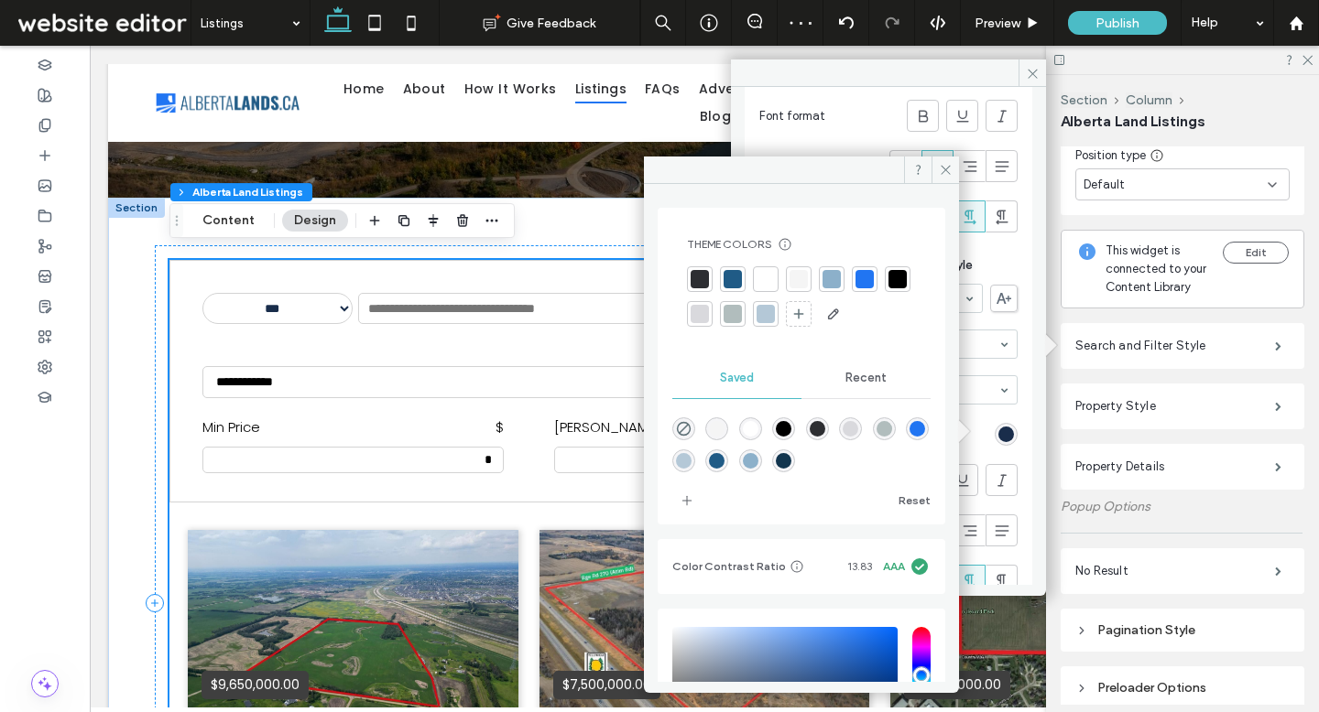
click at [888, 288] on div at bounding box center [897, 279] width 18 height 18
click at [950, 160] on span at bounding box center [944, 170] width 27 height 27
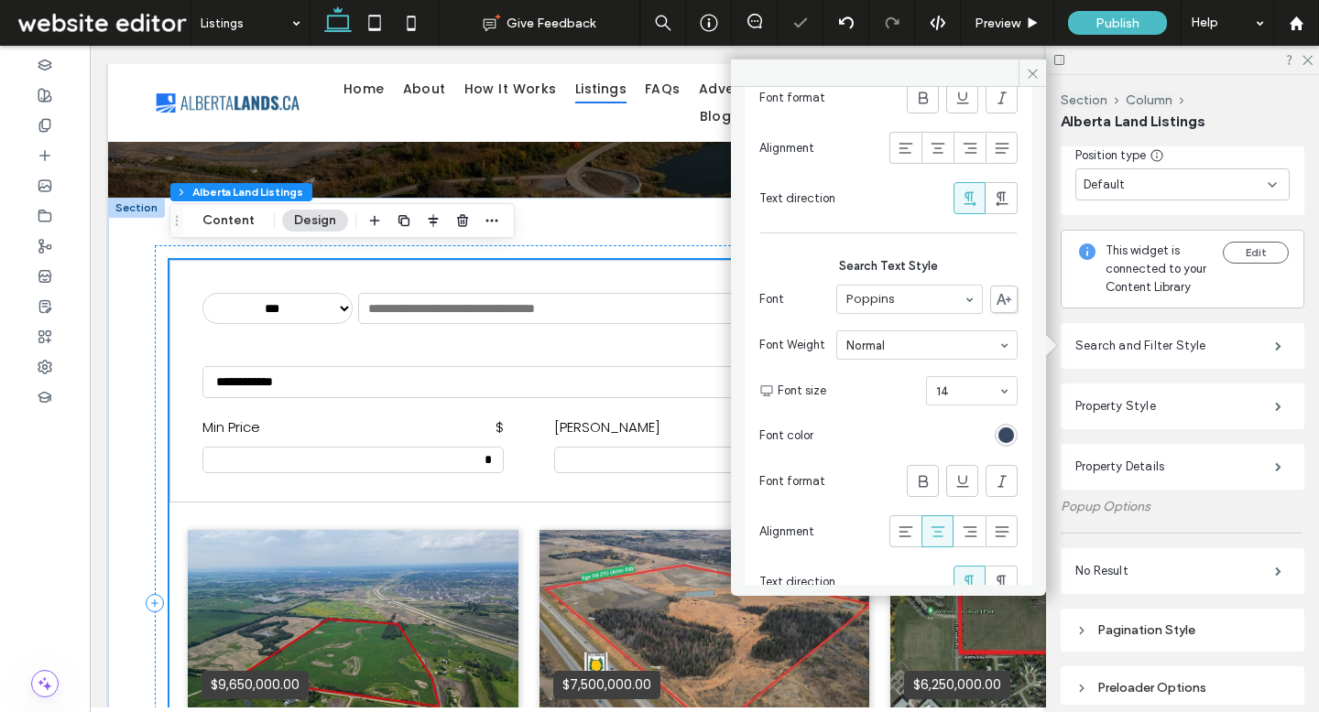
click at [1000, 434] on div "rgb(25, 45, 75)" at bounding box center [1006, 436] width 16 height 16
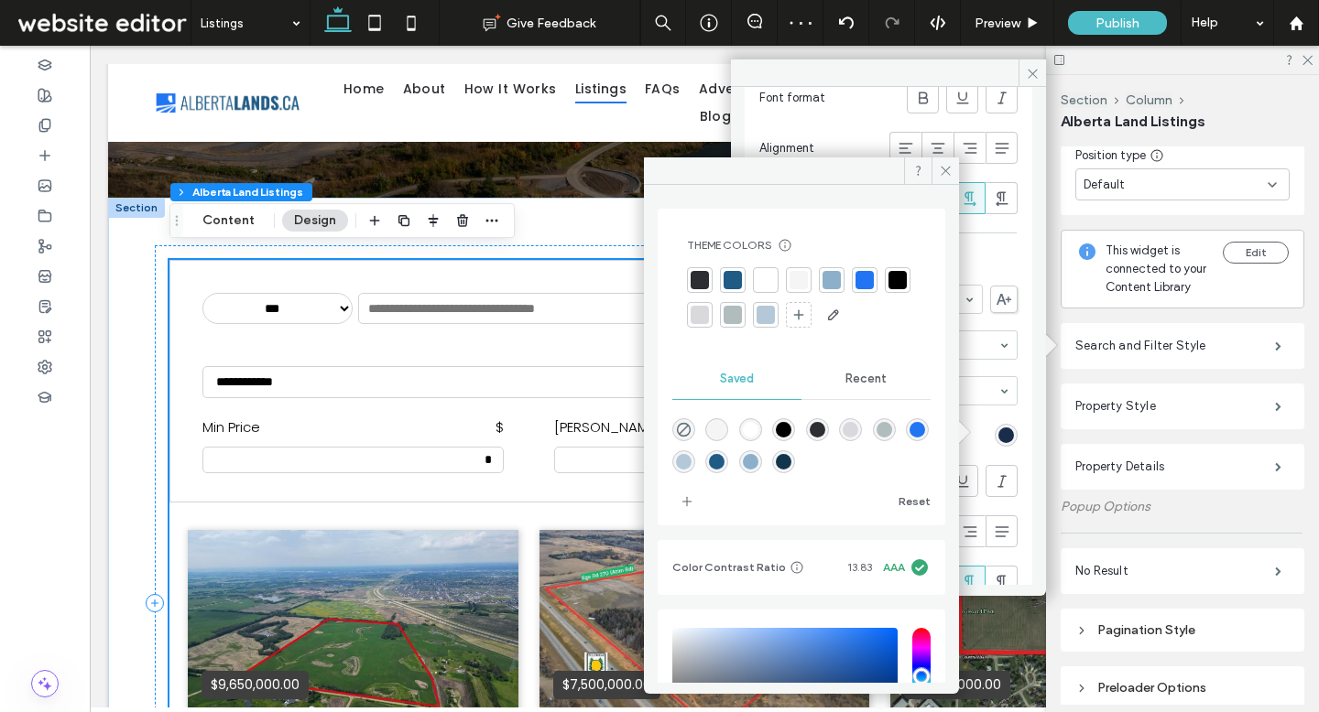
click at [888, 289] on div at bounding box center [897, 280] width 18 height 18
click at [939, 174] on icon at bounding box center [946, 171] width 14 height 14
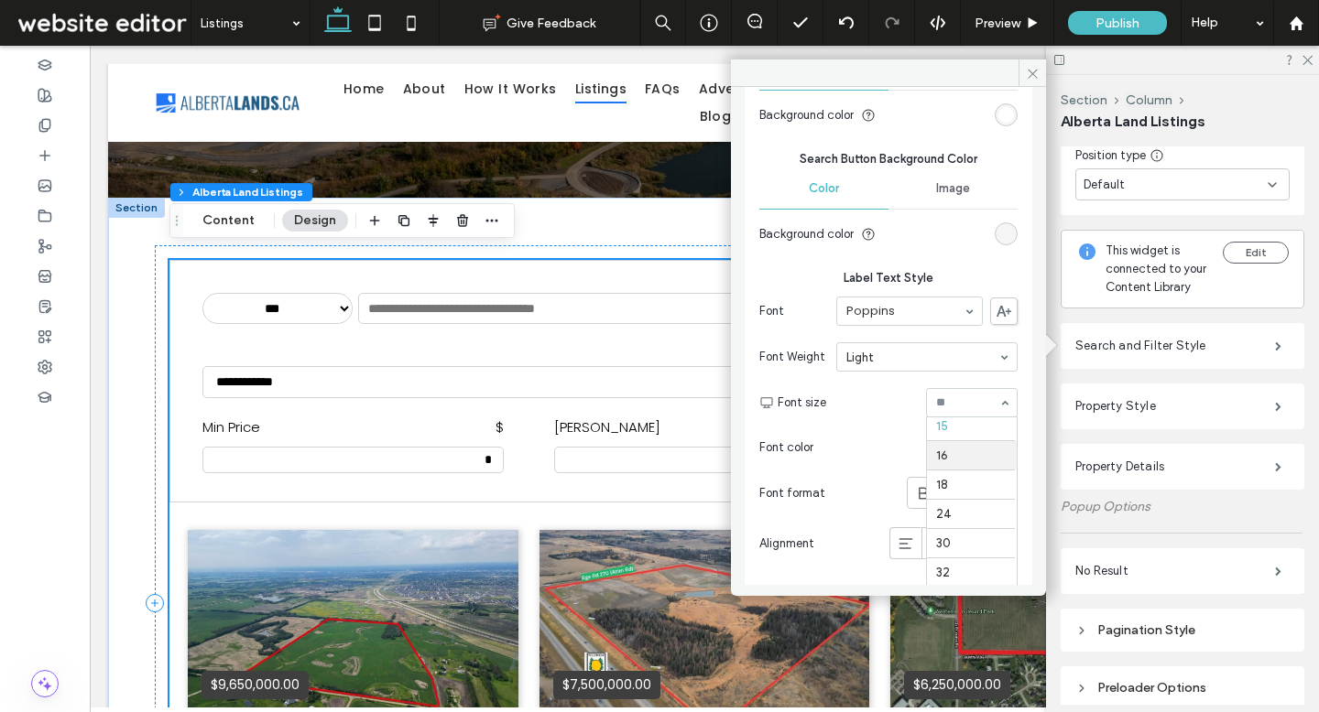
scroll to position [156, 0]
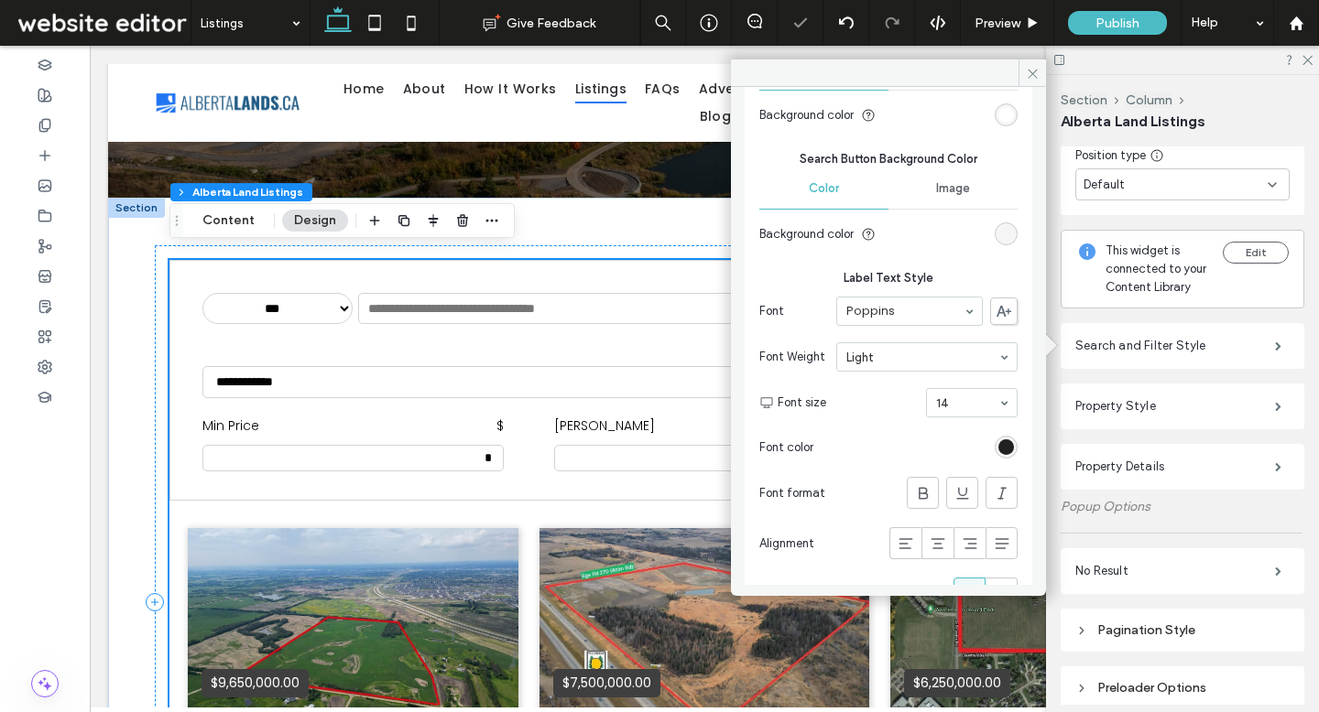
click at [998, 450] on div "rgb(0, 0, 0)" at bounding box center [1006, 448] width 16 height 16
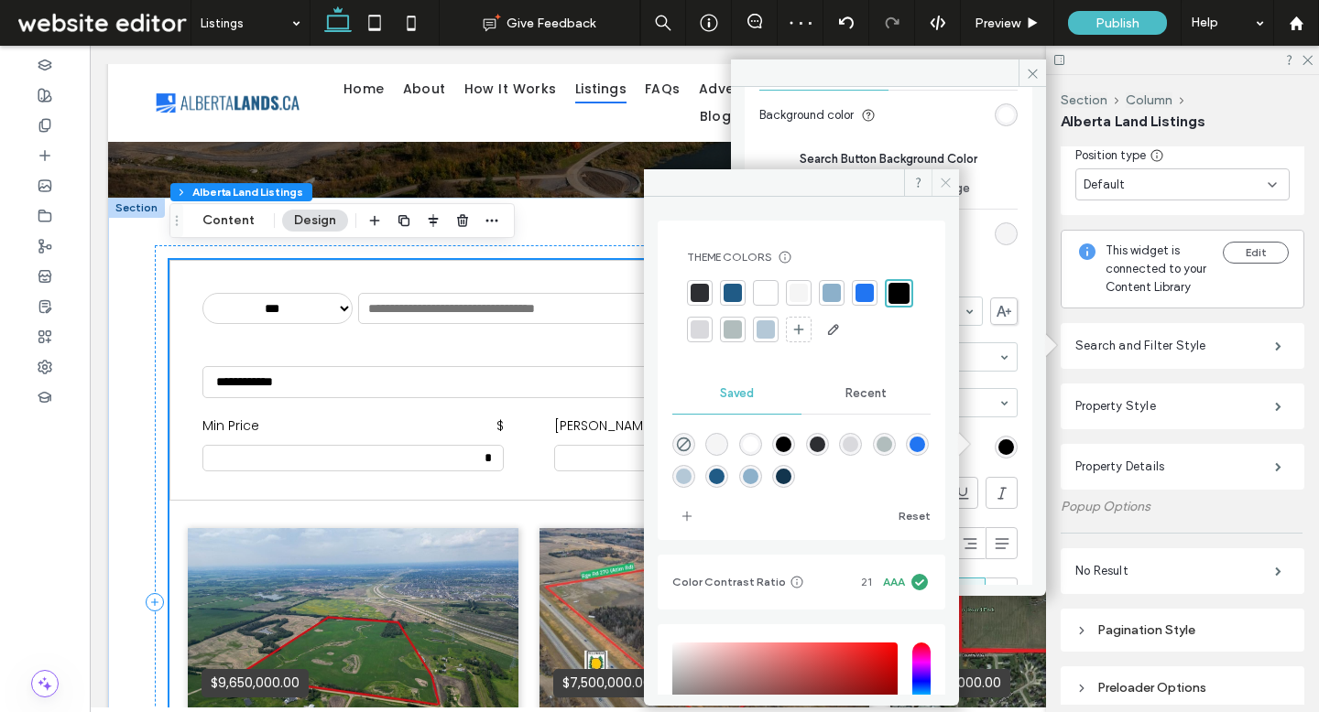
click at [942, 184] on icon at bounding box center [946, 183] width 14 height 14
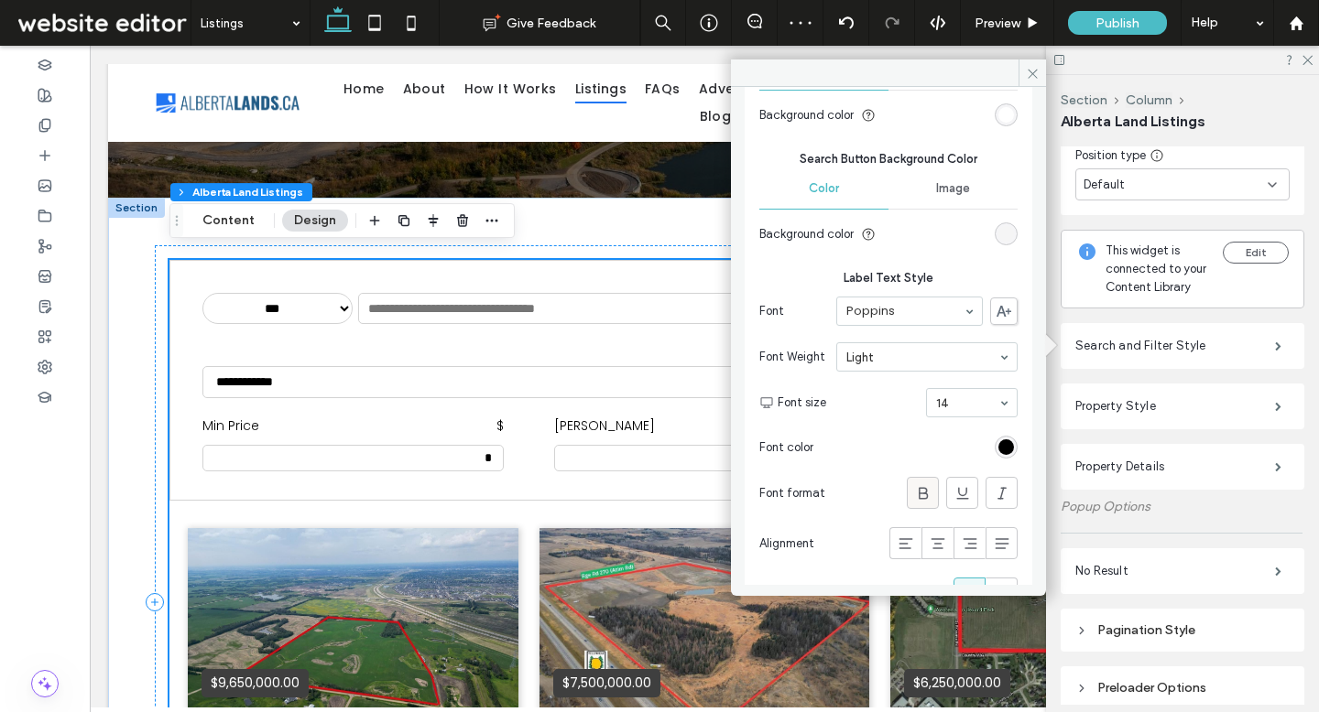
click at [914, 493] on icon at bounding box center [923, 493] width 18 height 18
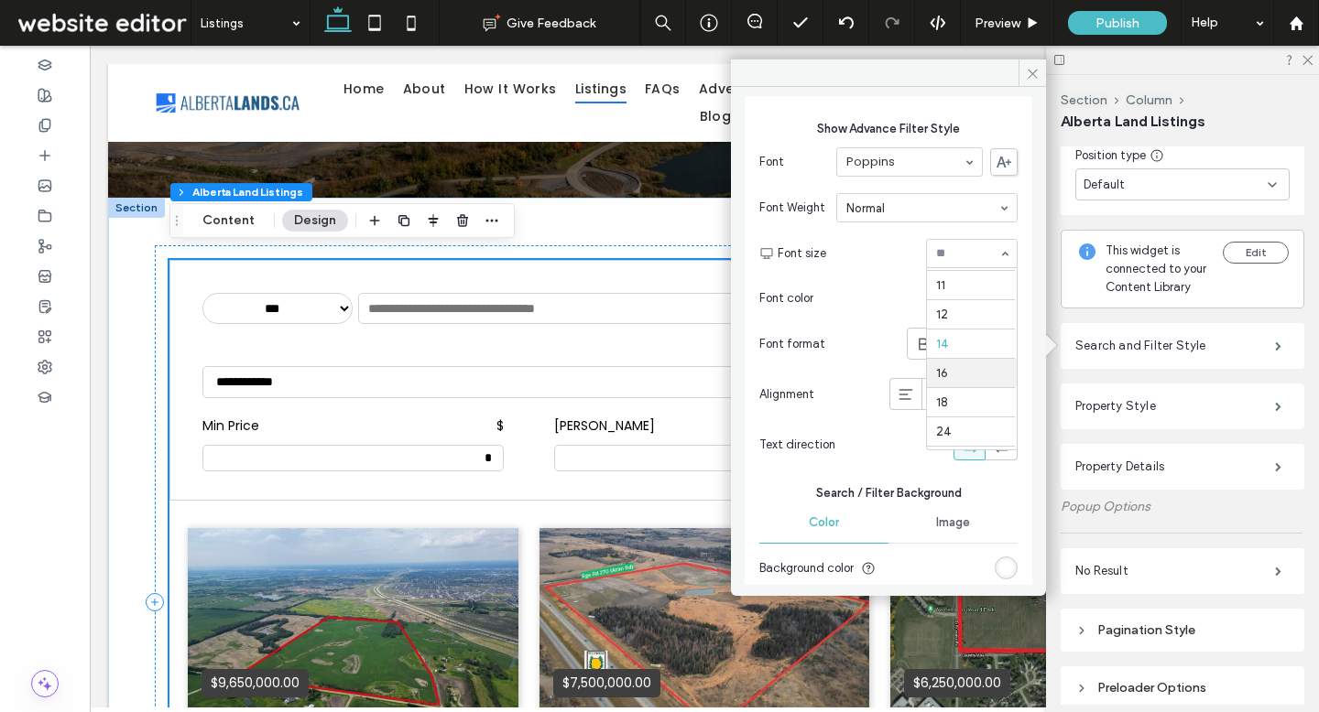
scroll to position [73, 0]
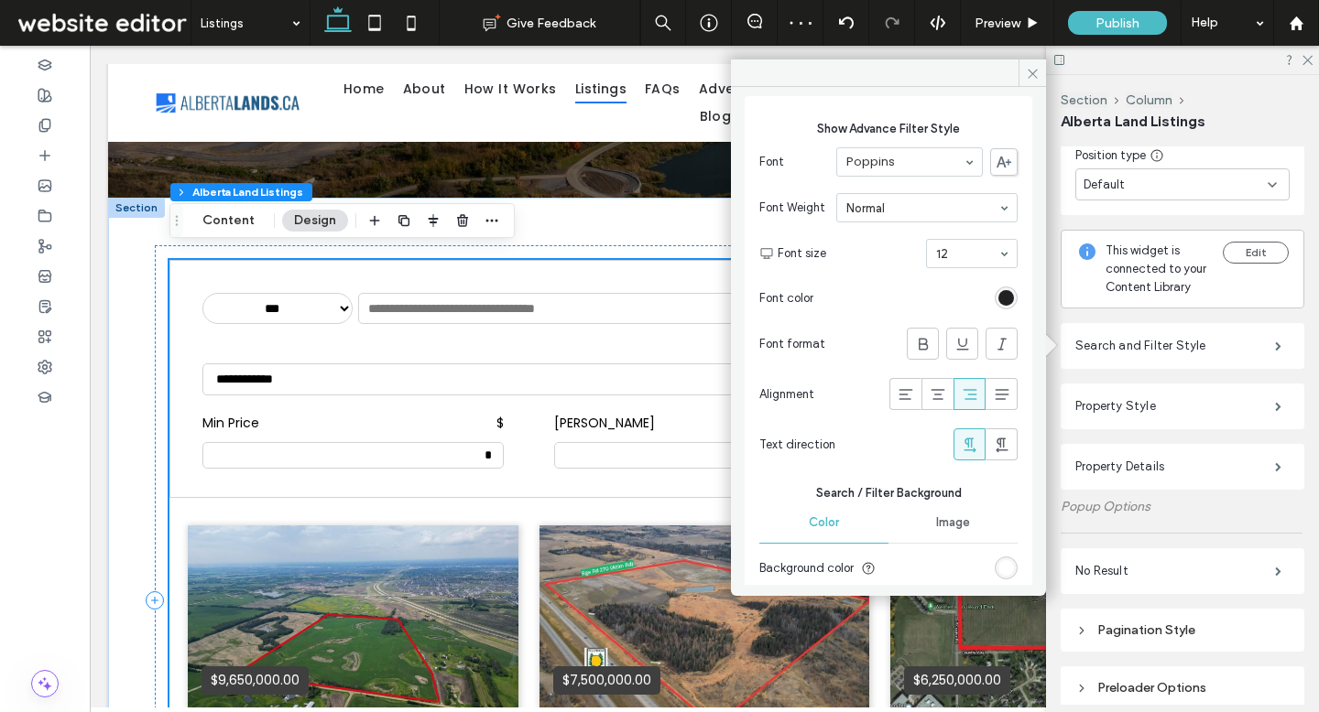
click at [998, 293] on div "rgb(0, 0, 0)" at bounding box center [1006, 298] width 16 height 16
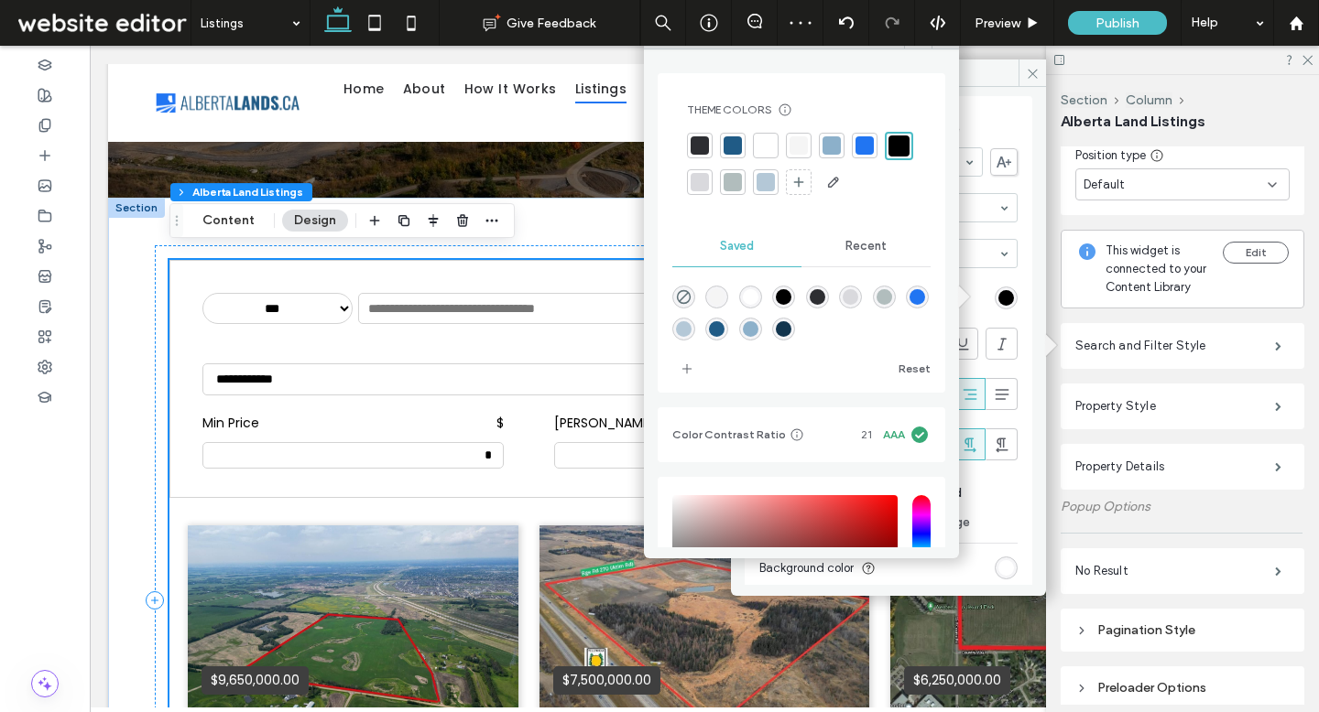
click at [725, 145] on div at bounding box center [732, 145] width 18 height 18
click at [1033, 81] on span at bounding box center [1031, 73] width 27 height 27
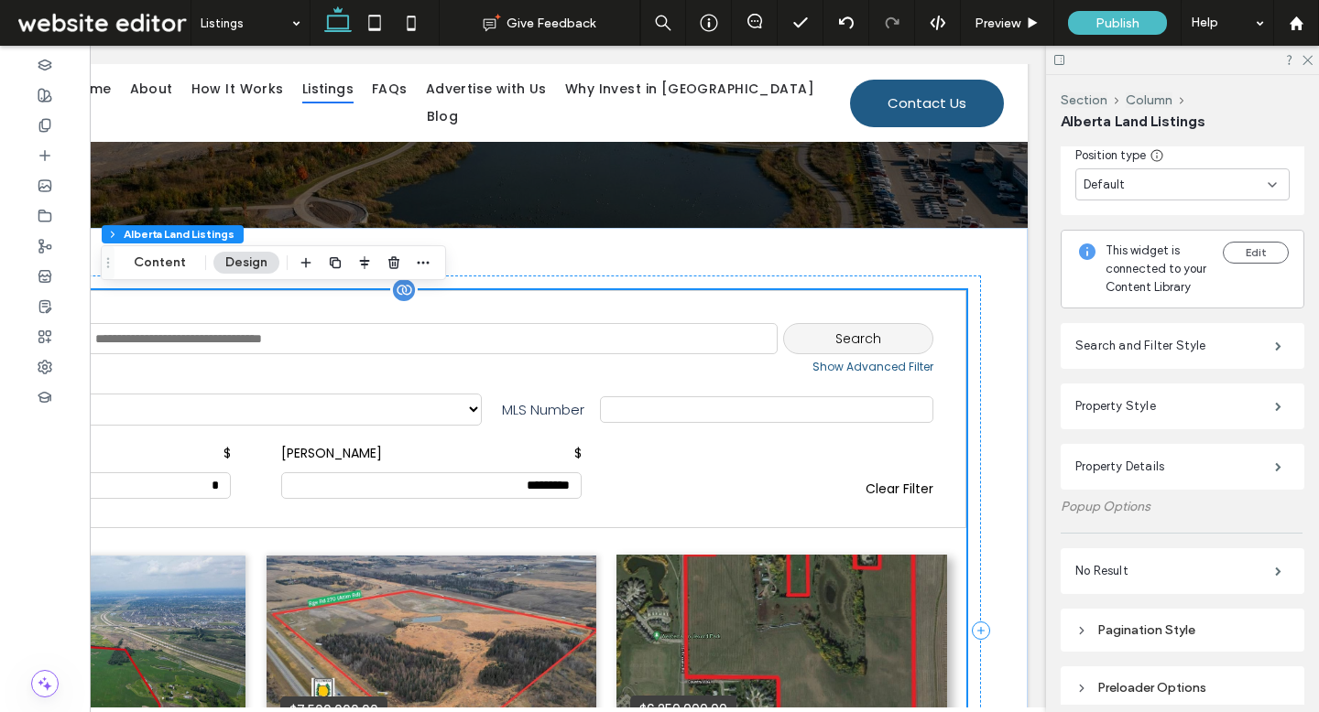
scroll to position [234, 0]
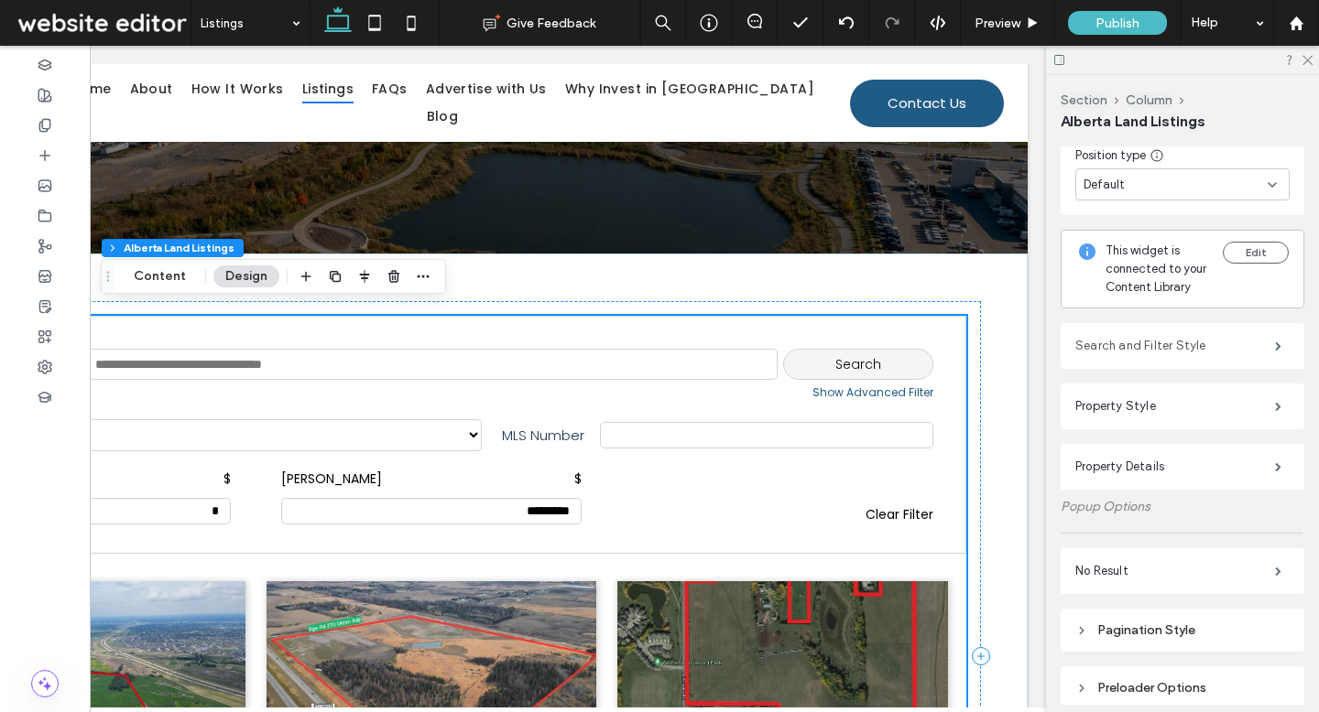
click at [1179, 353] on label "Search and Filter Style" at bounding box center [1175, 346] width 200 height 37
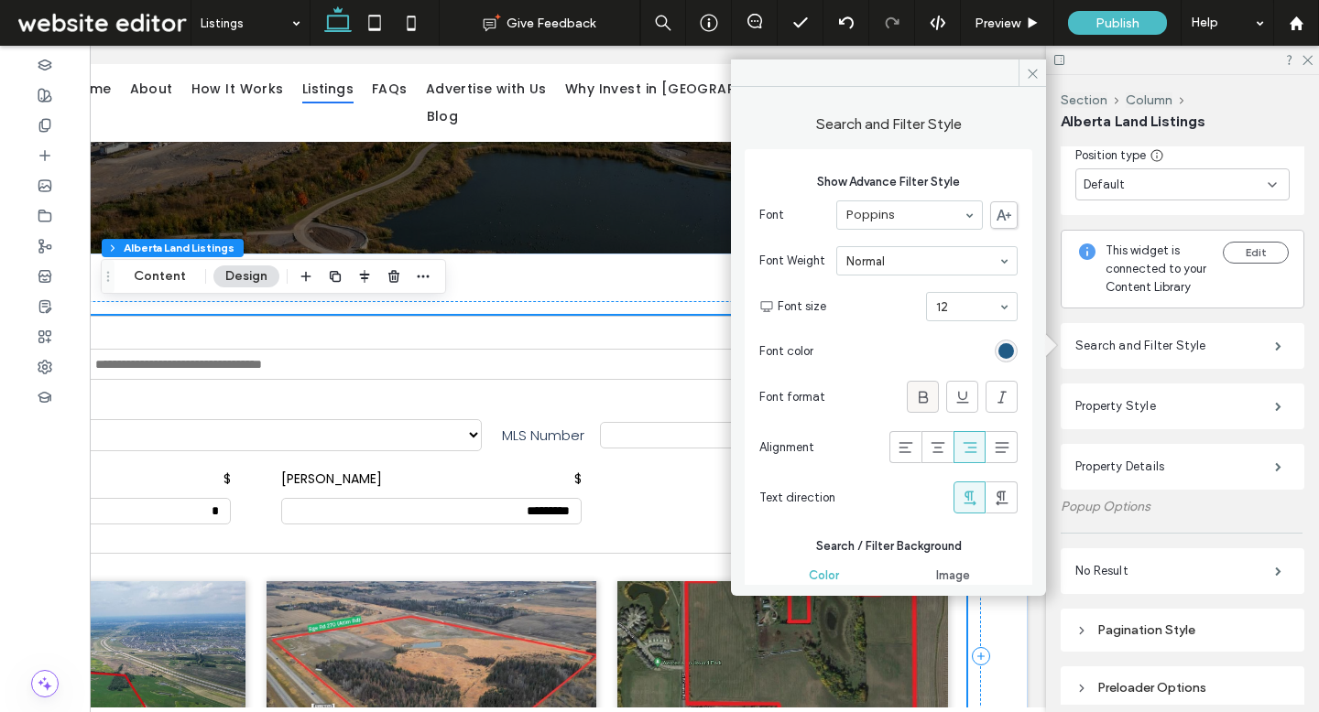
click at [915, 399] on icon at bounding box center [923, 397] width 18 height 18
click at [1028, 75] on icon at bounding box center [1033, 74] width 14 height 14
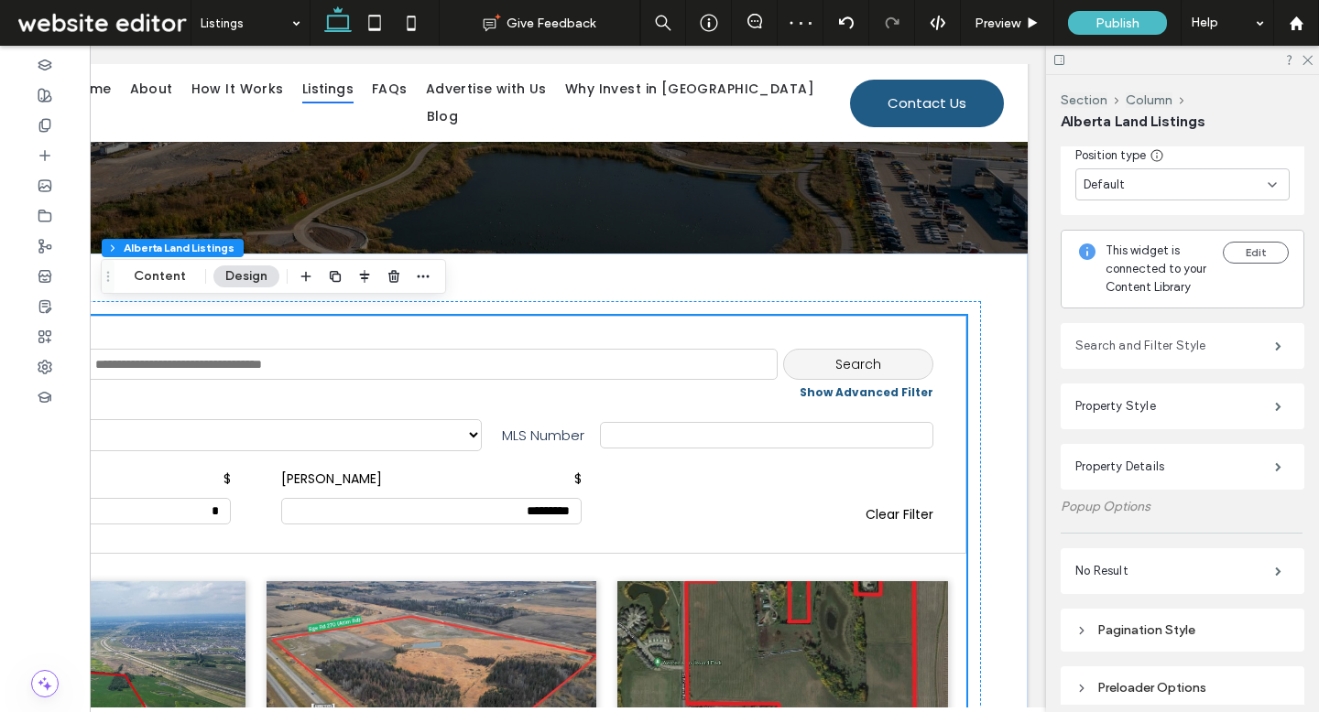
click at [1139, 353] on label "Search and Filter Style" at bounding box center [1175, 346] width 200 height 37
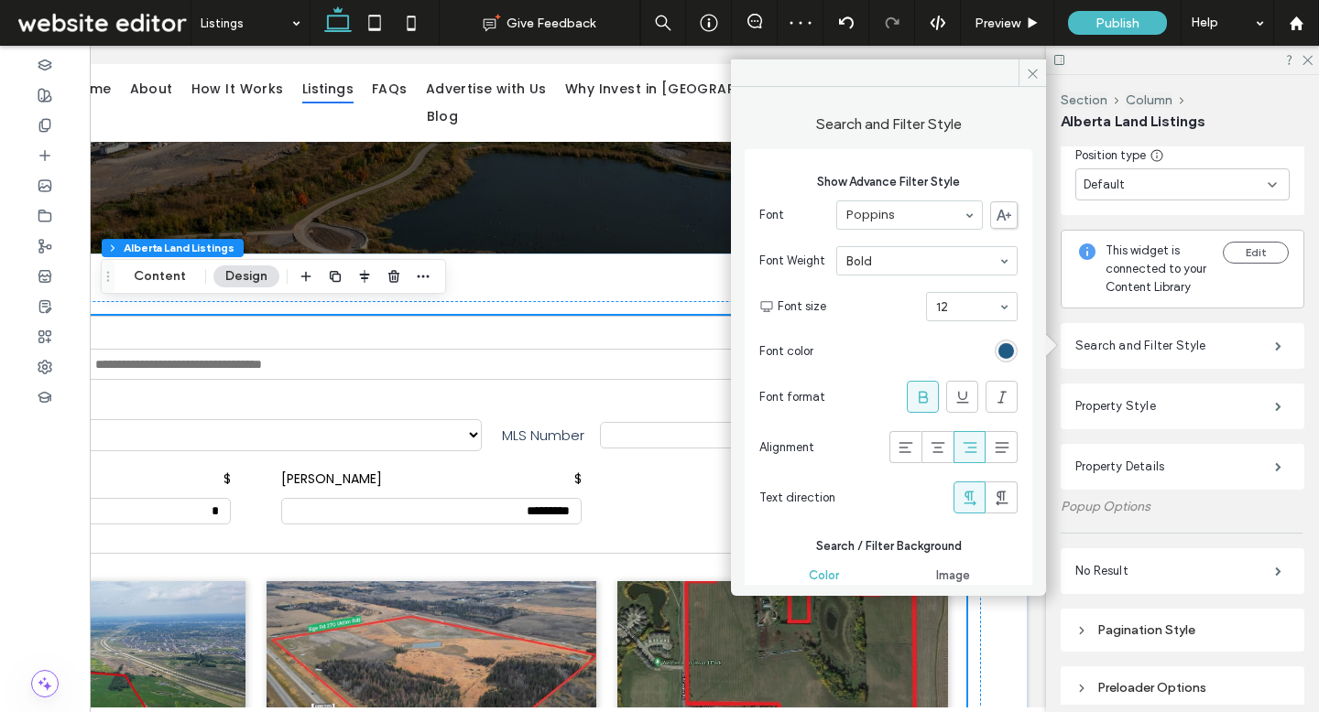
click at [920, 402] on icon at bounding box center [923, 397] width 18 height 18
click at [948, 413] on div "Font format" at bounding box center [888, 397] width 258 height 50
click at [953, 407] on span at bounding box center [962, 397] width 18 height 30
click at [1026, 77] on icon at bounding box center [1033, 74] width 14 height 14
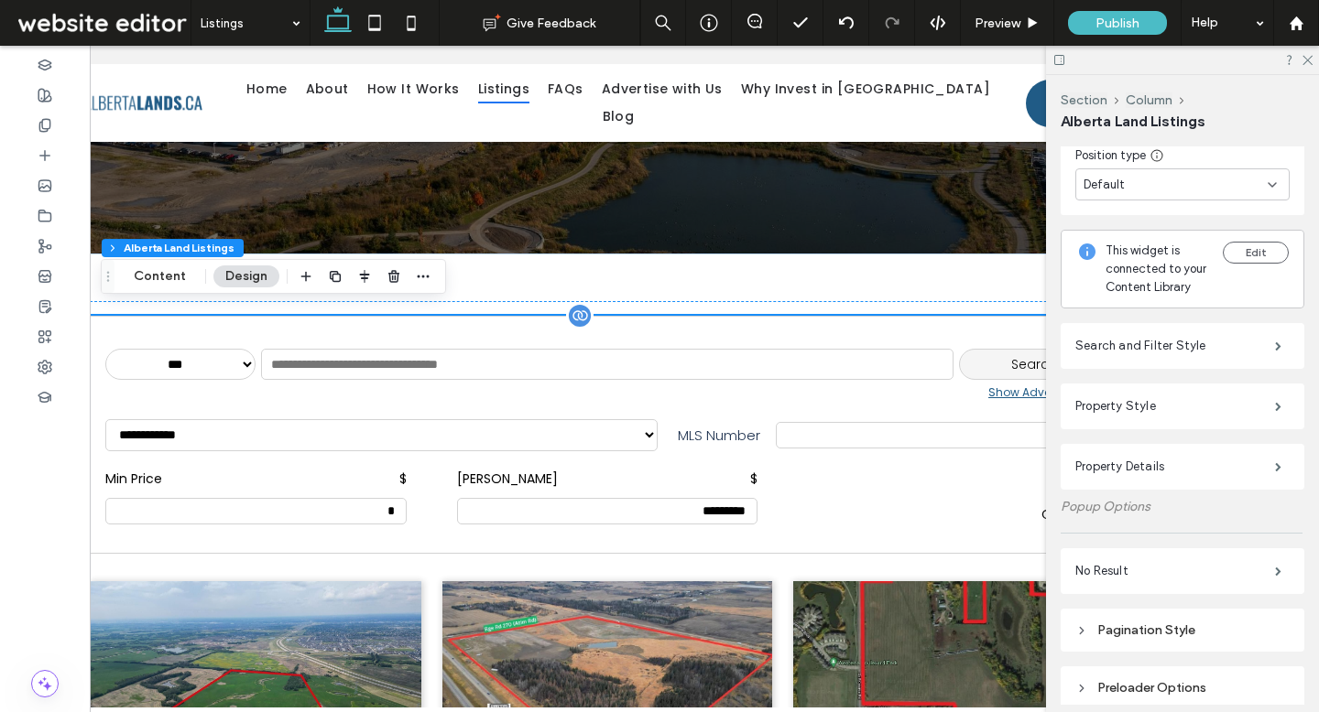
scroll to position [0, 106]
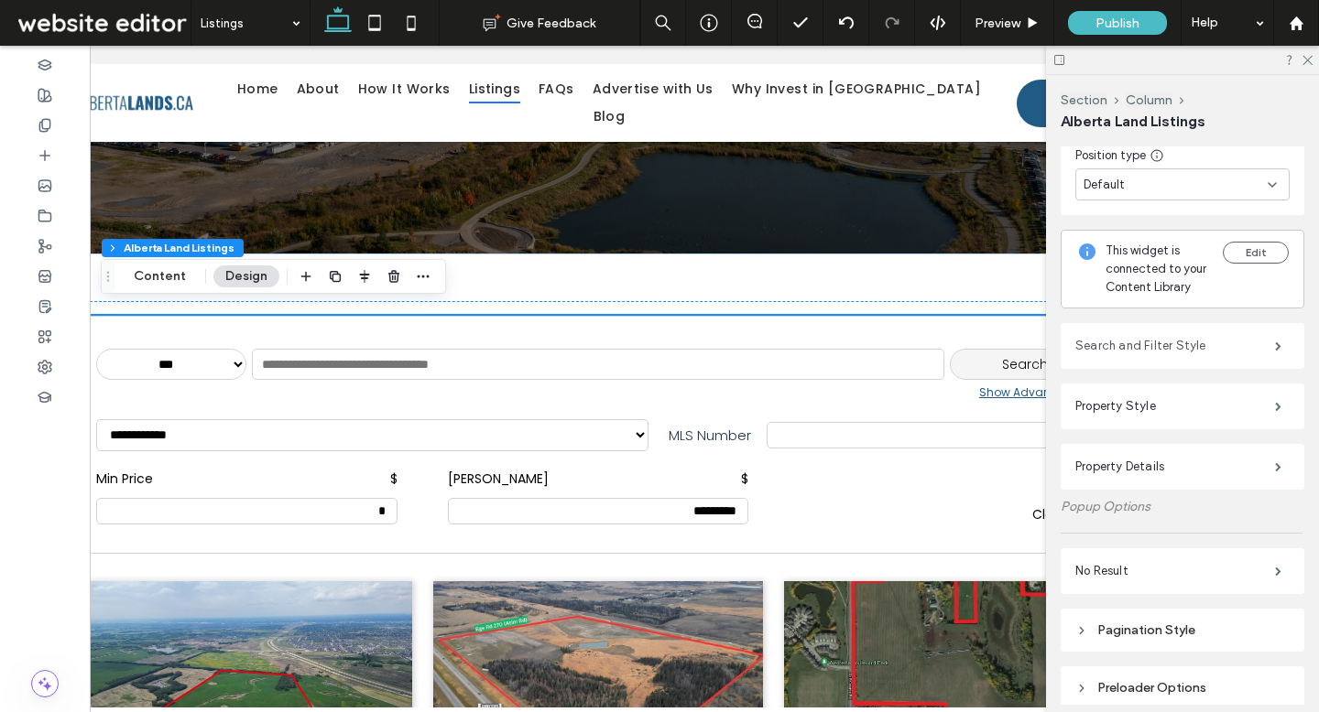
click at [1150, 345] on label "Search and Filter Style" at bounding box center [1175, 346] width 200 height 37
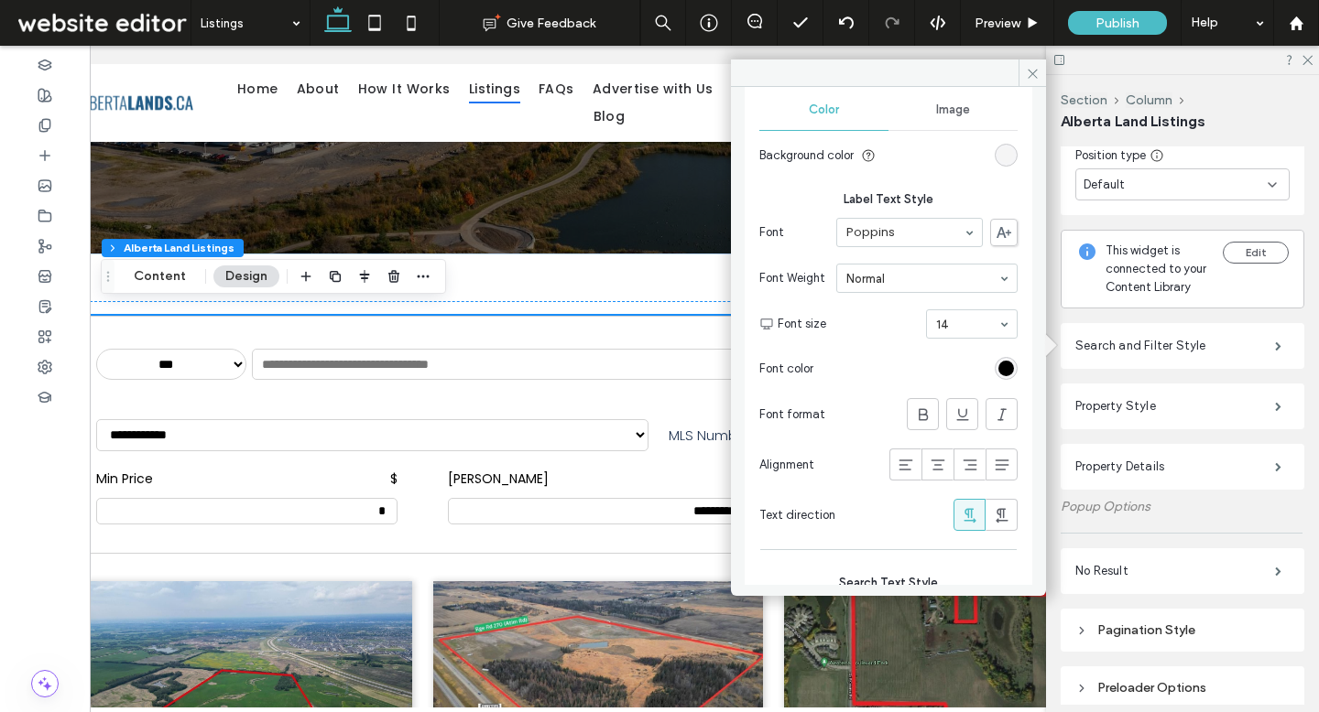
scroll to position [835, 0]
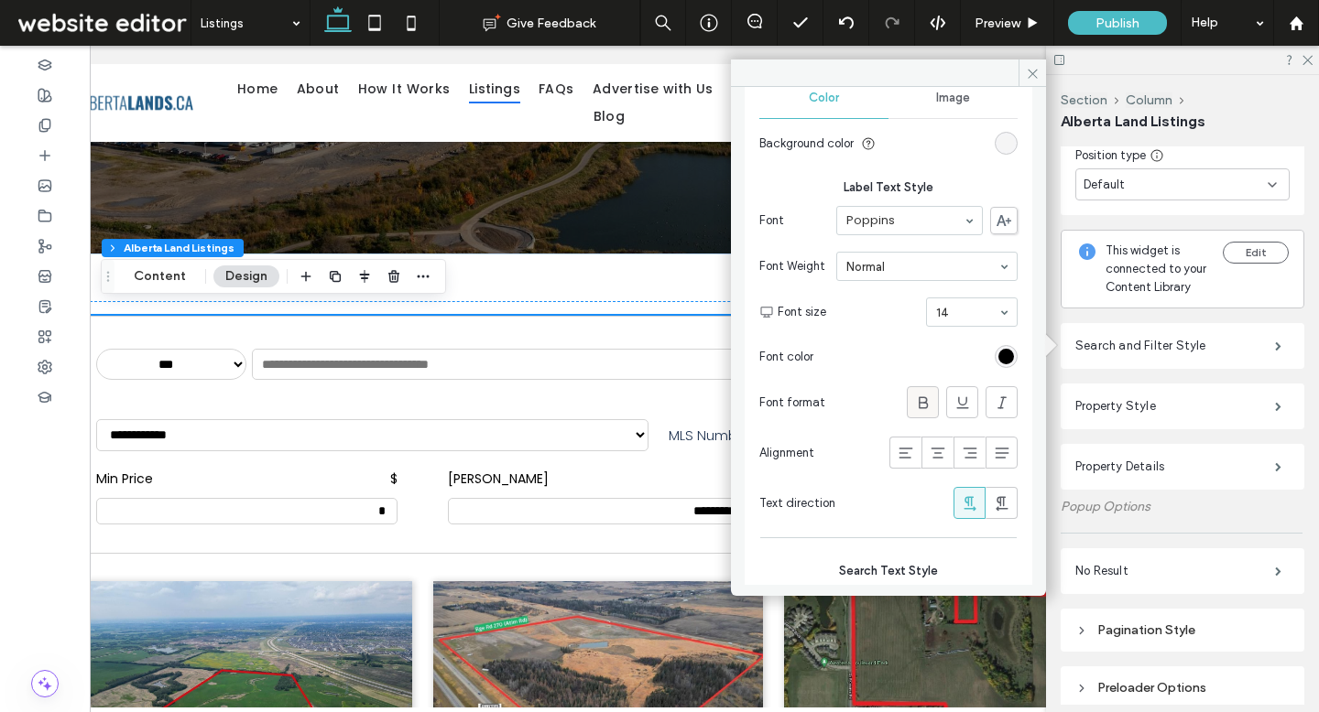
click at [918, 397] on use at bounding box center [922, 403] width 9 height 12
click at [1038, 71] on icon at bounding box center [1033, 74] width 14 height 14
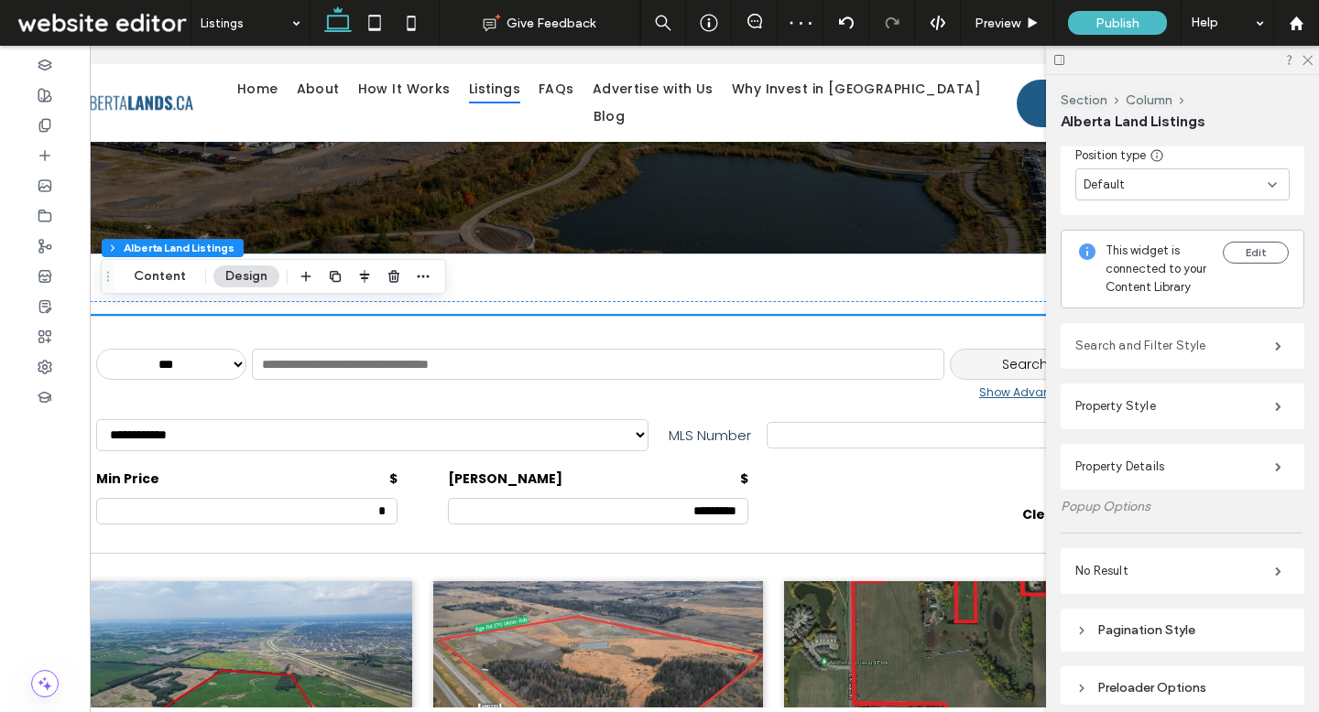
click at [1149, 353] on label "Search and Filter Style" at bounding box center [1175, 346] width 200 height 37
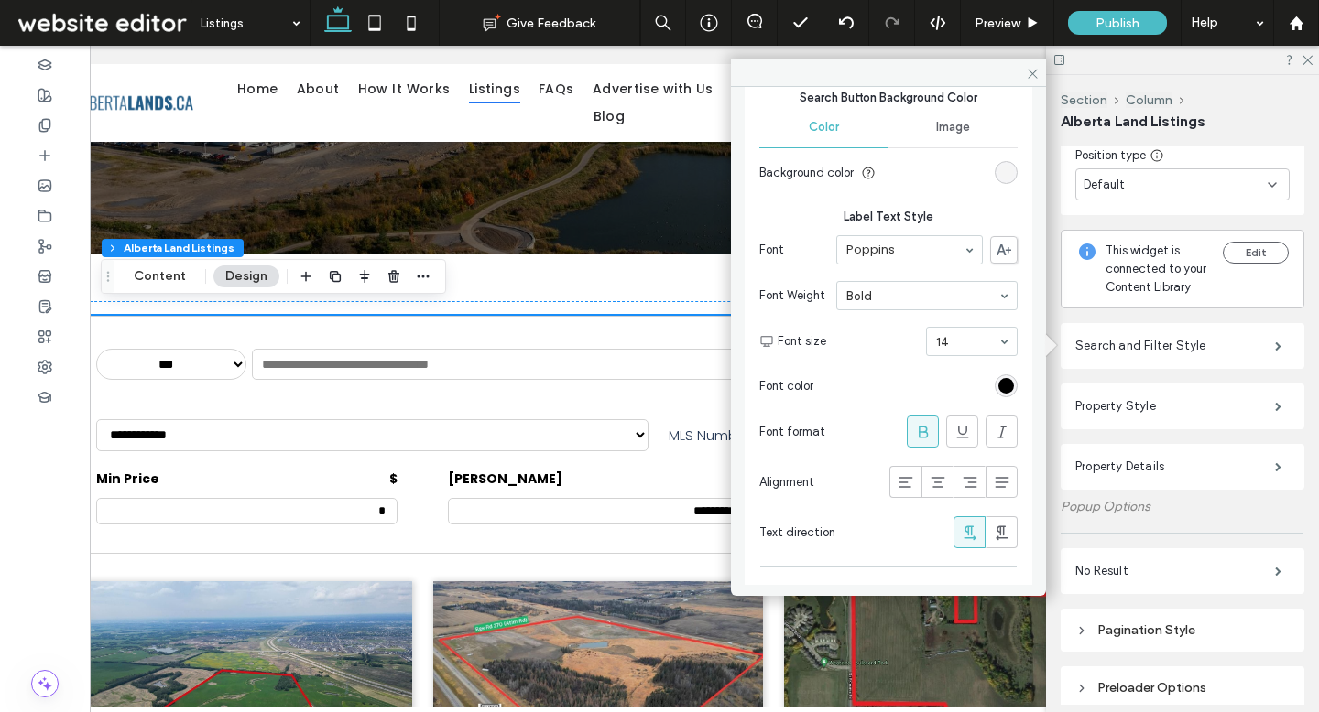
scroll to position [809, 0]
click at [914, 430] on icon at bounding box center [923, 428] width 18 height 18
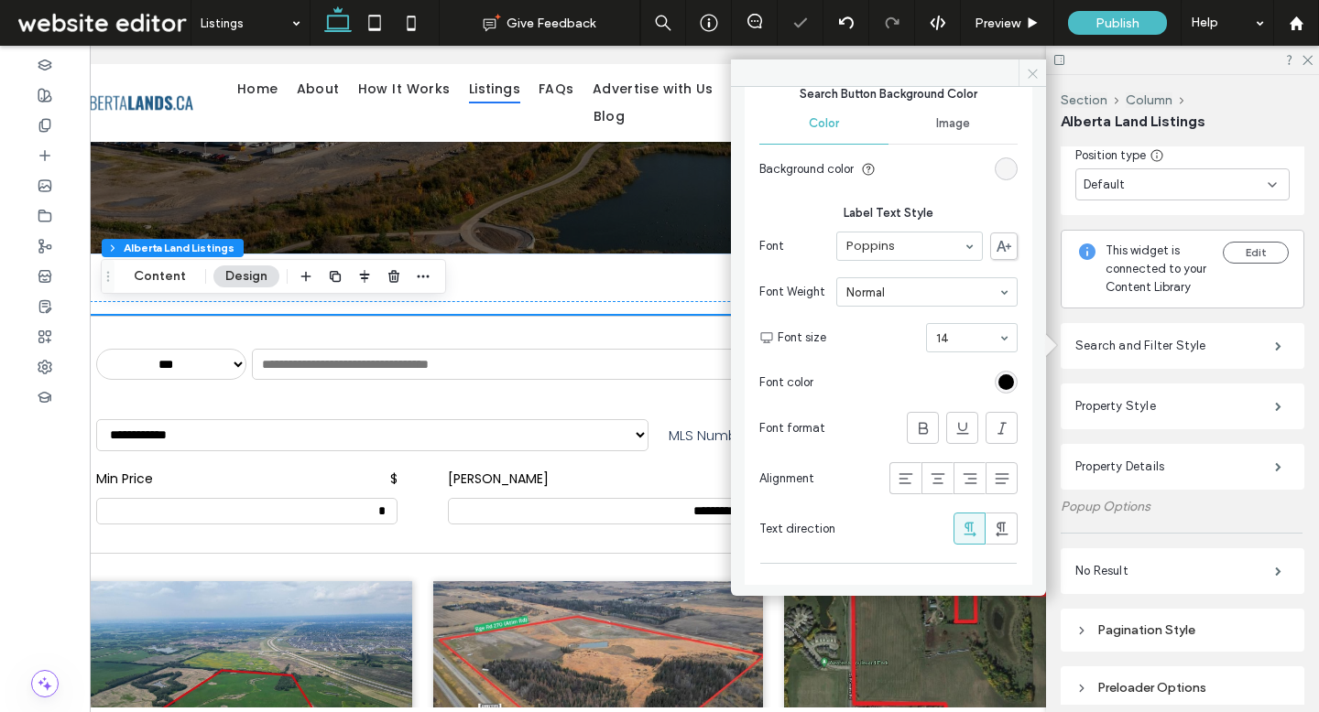
click at [1027, 80] on span at bounding box center [1031, 73] width 27 height 27
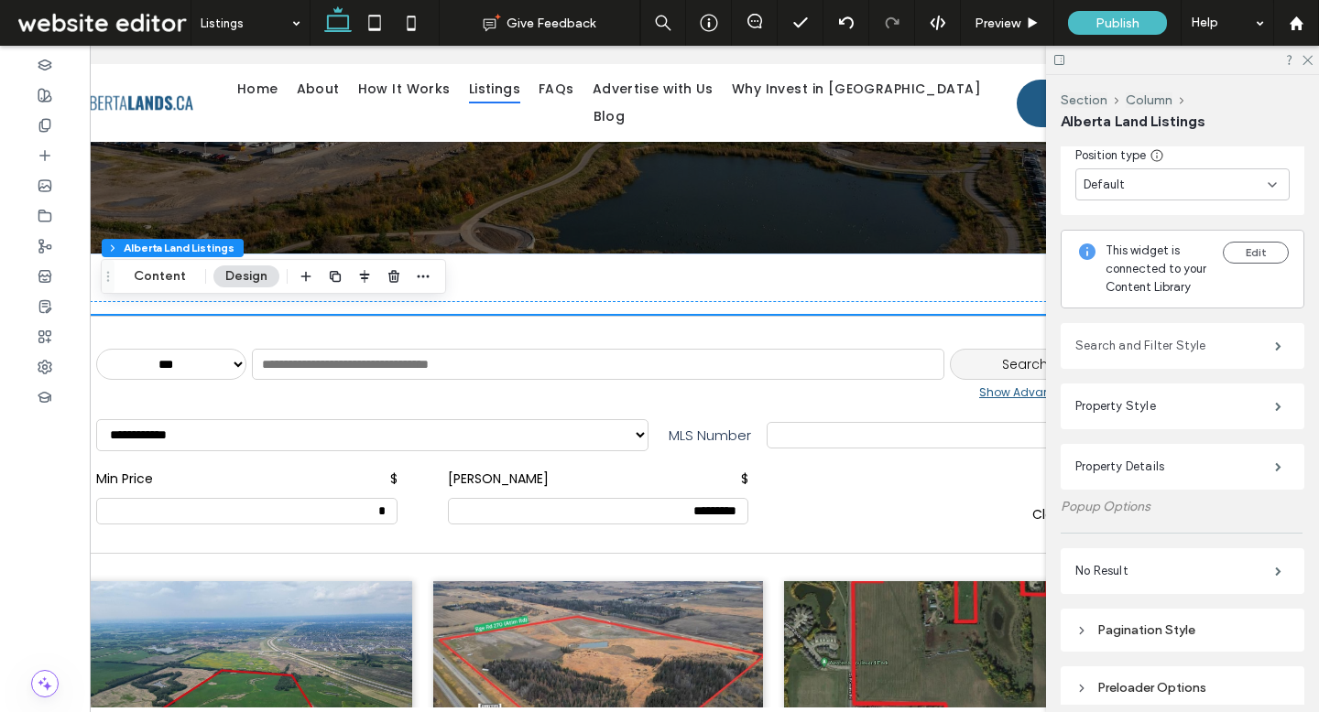
click at [1105, 345] on label "Search and Filter Style" at bounding box center [1175, 346] width 200 height 37
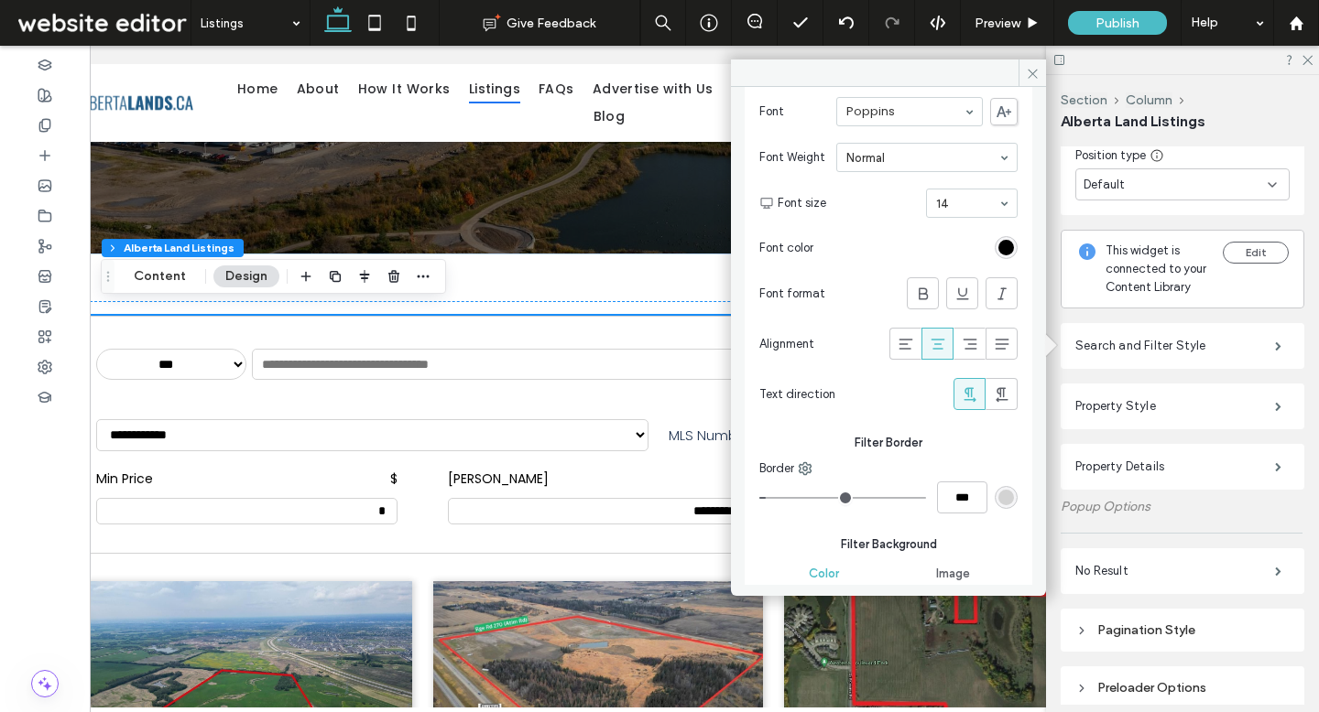
scroll to position [2137, 0]
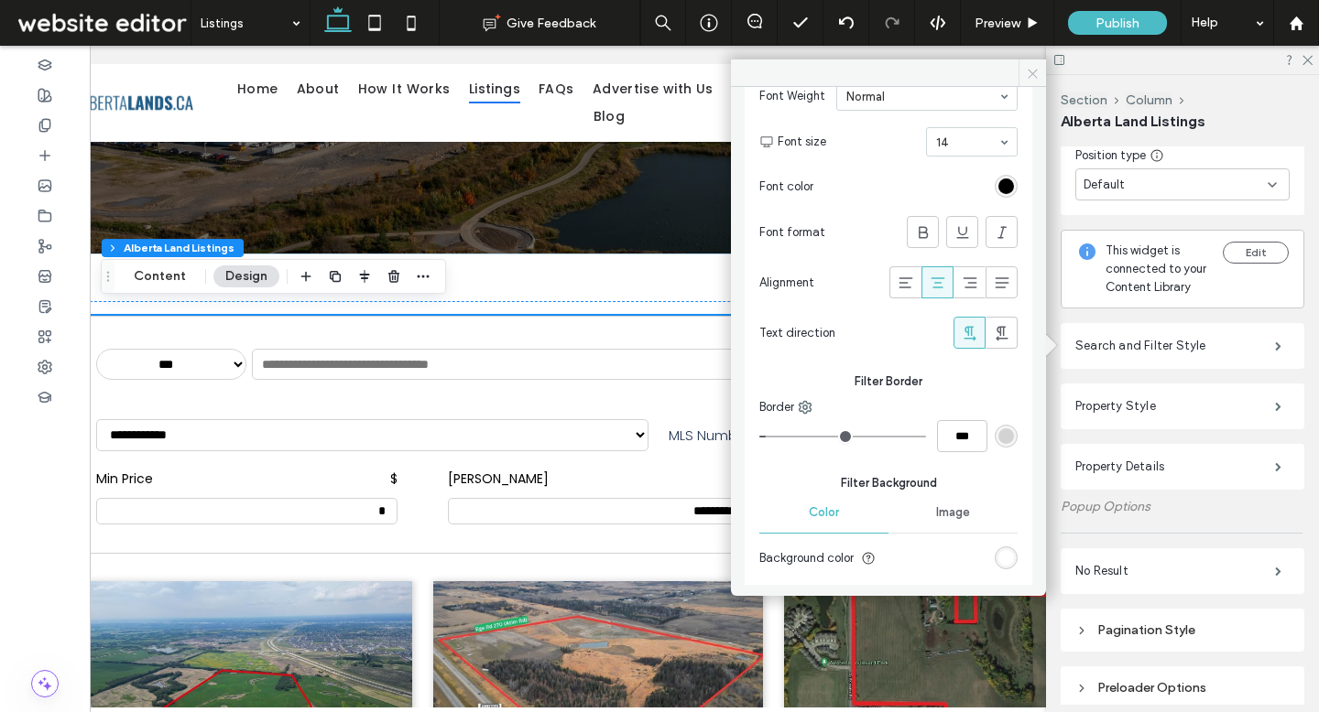
click at [1033, 76] on icon at bounding box center [1033, 74] width 14 height 14
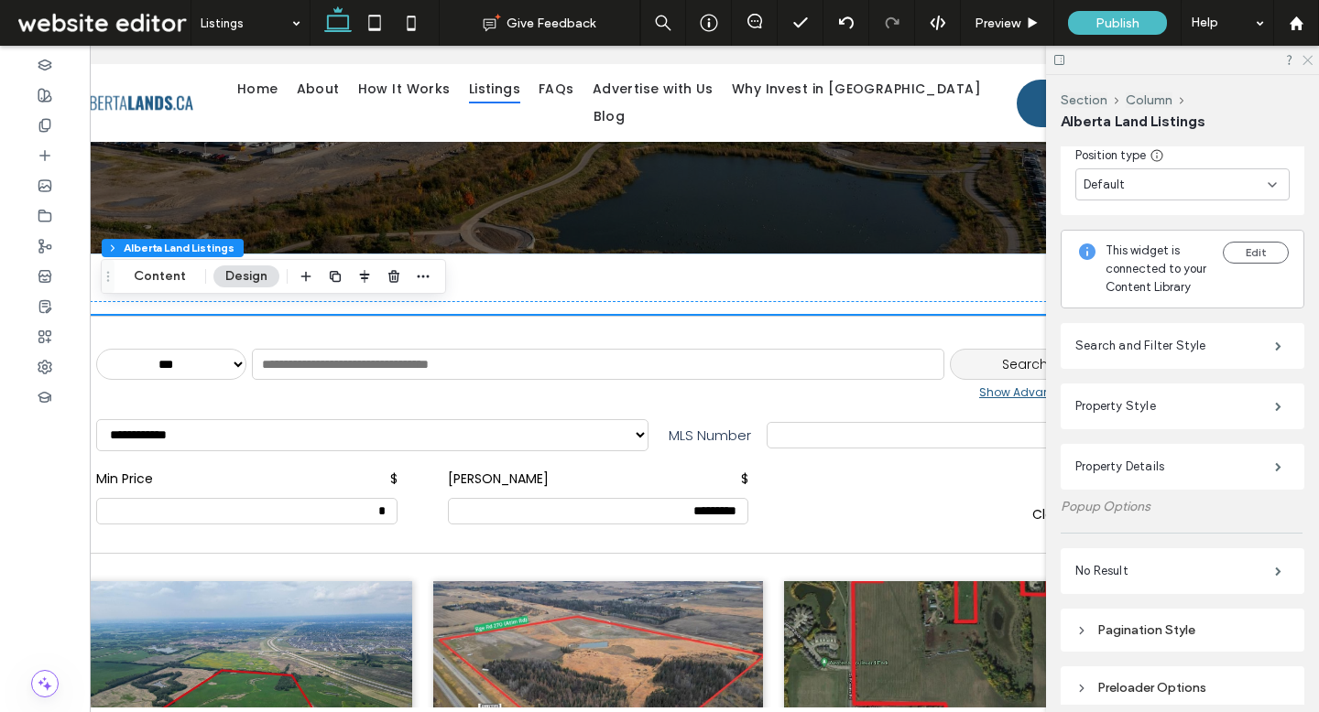
click at [1308, 60] on use at bounding box center [1307, 61] width 10 height 10
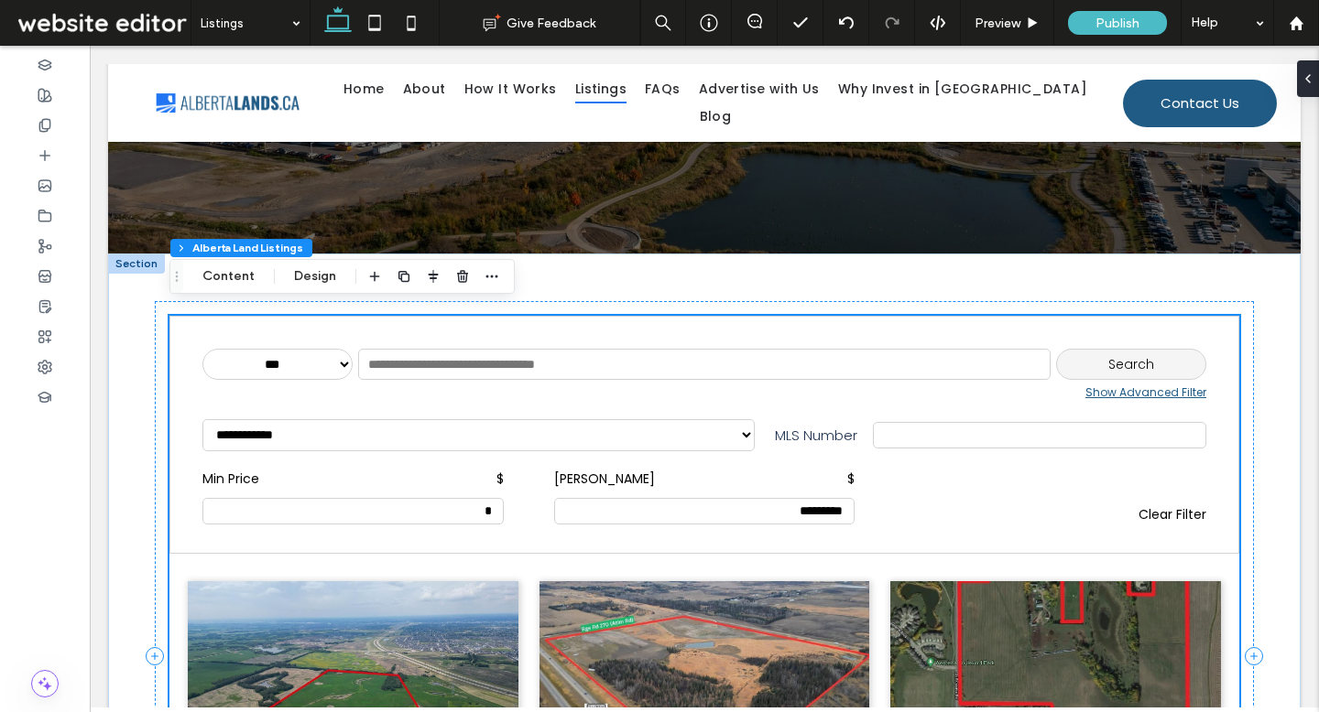
scroll to position [0, 0]
click at [1001, 16] on span "Preview" at bounding box center [997, 24] width 46 height 16
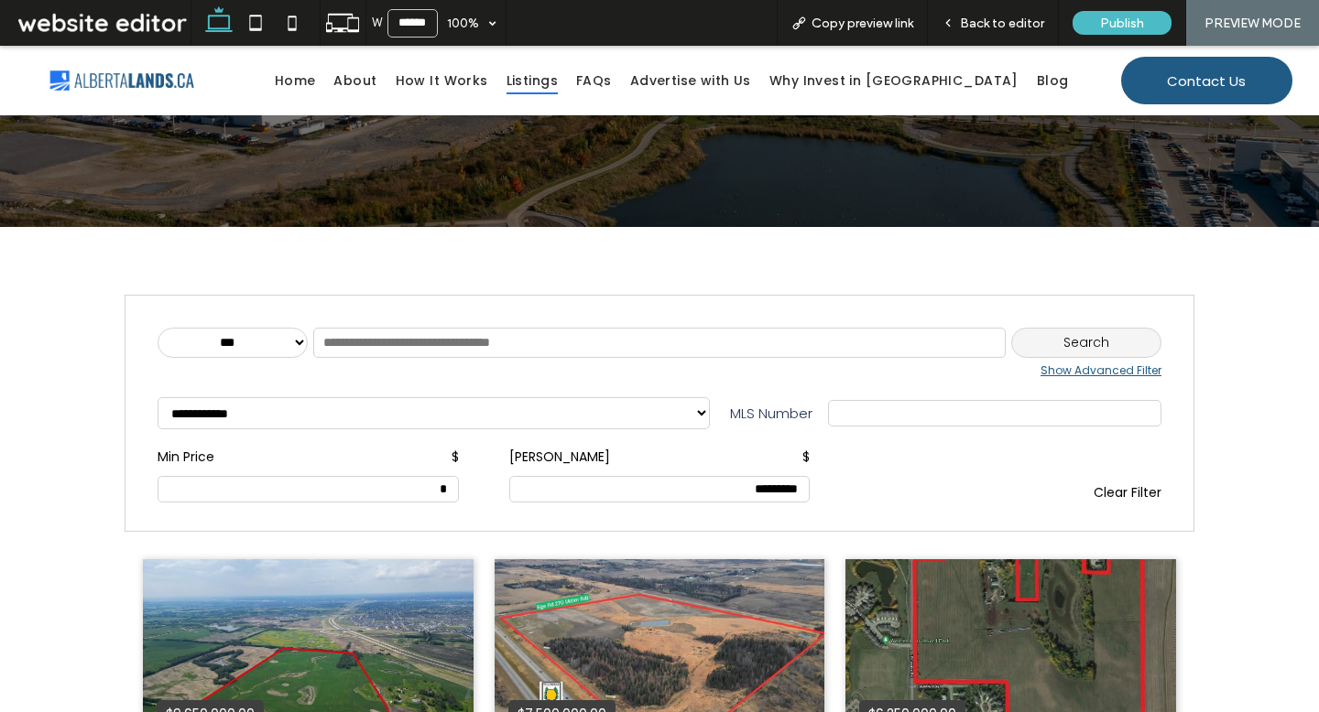
scroll to position [216, 0]
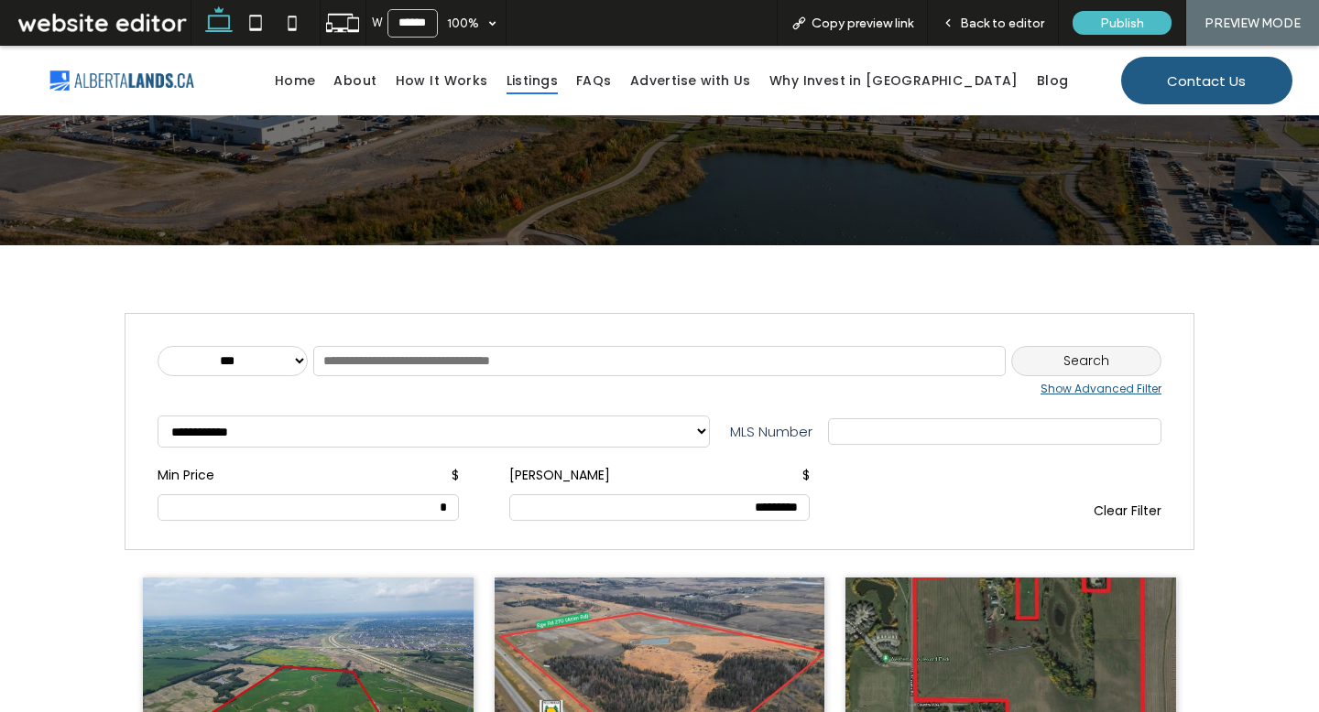
click at [1093, 383] on div "Show Advanced Filter" at bounding box center [660, 389] width 1004 height 16
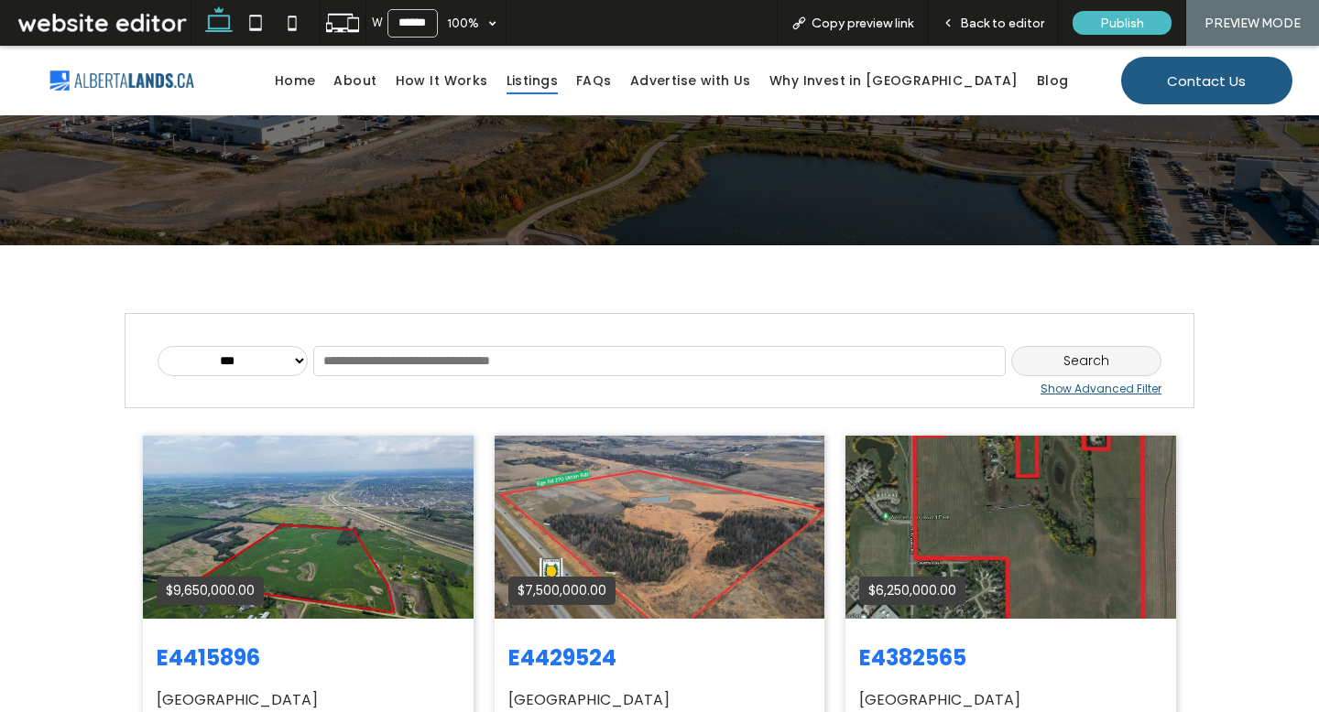
click at [1059, 386] on div "Show Advanced Filter" at bounding box center [660, 389] width 1004 height 16
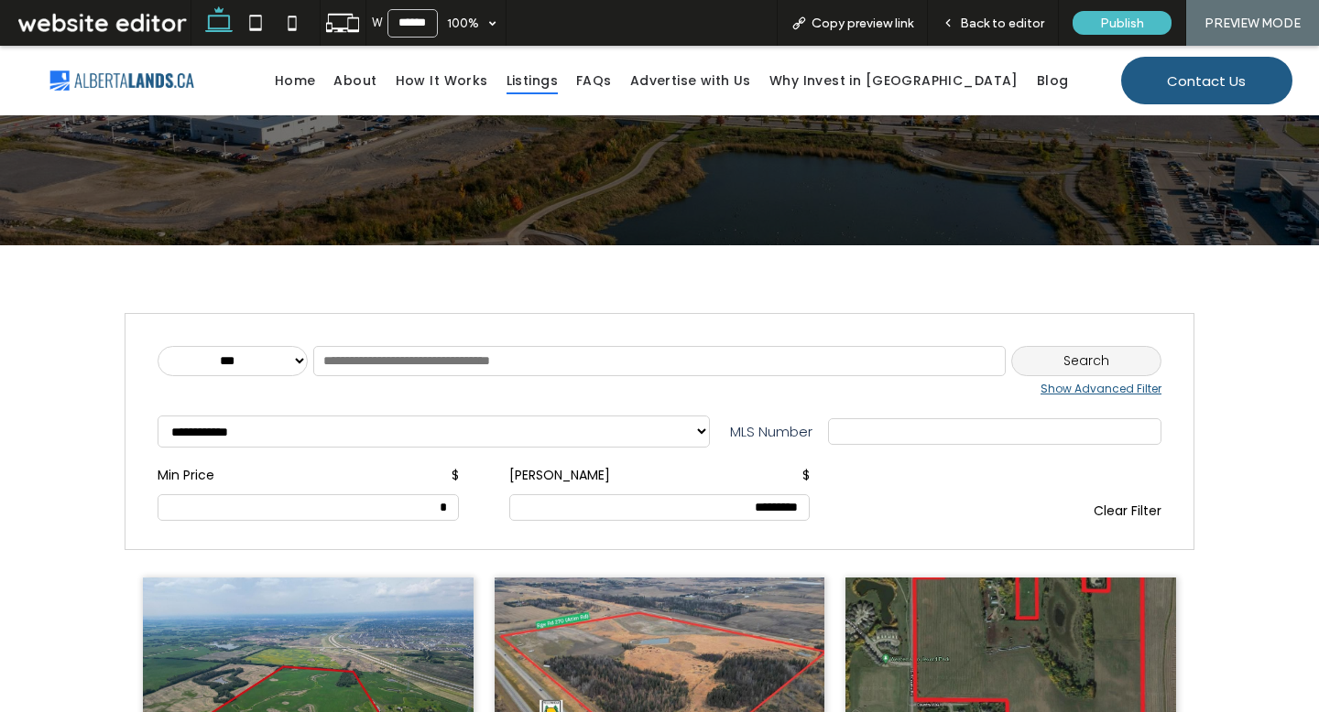
click at [1059, 385] on div "Show Advanced Filter" at bounding box center [660, 389] width 1004 height 16
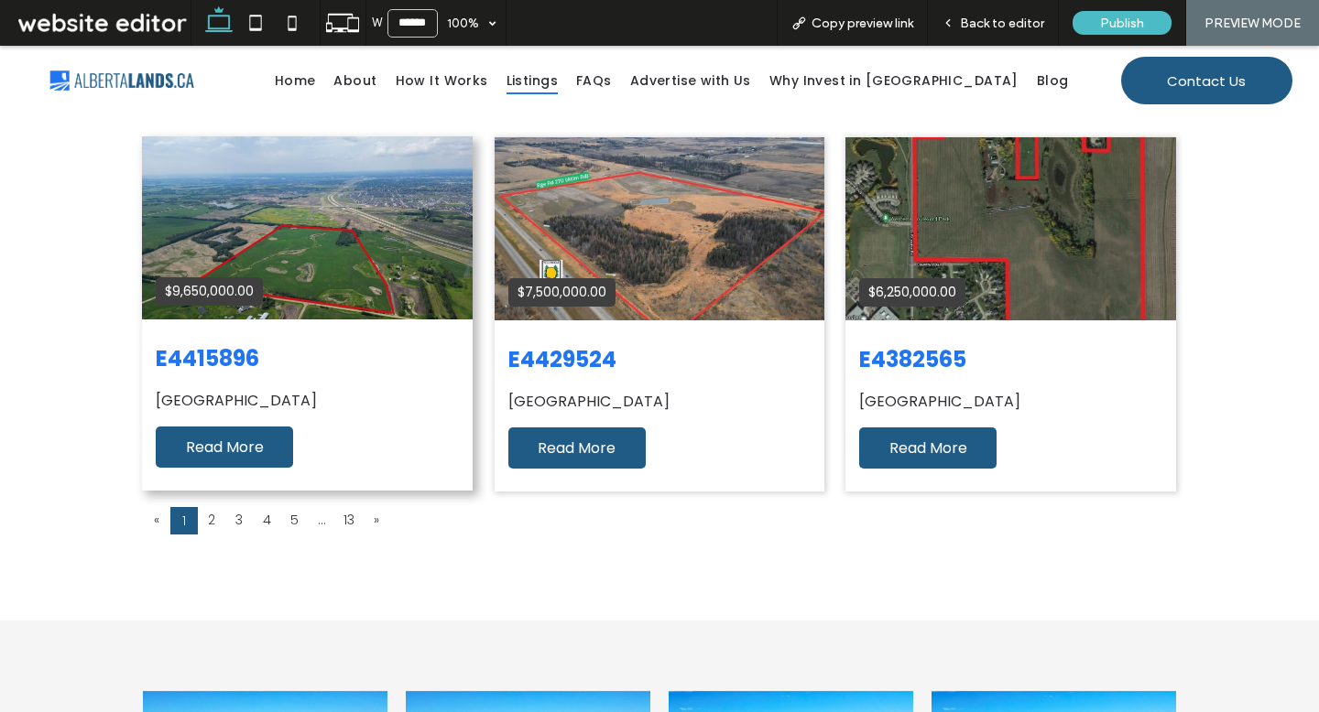
scroll to position [546, 0]
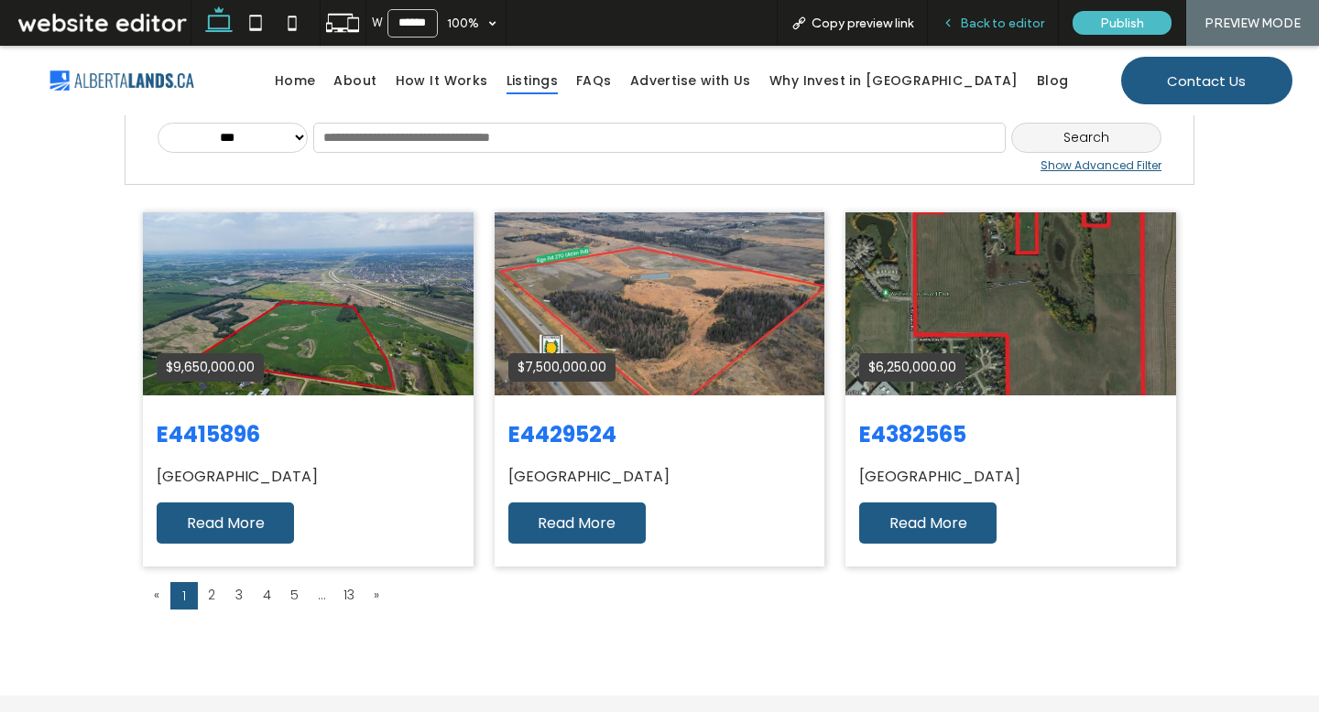
click at [979, 25] on span "Back to editor" at bounding box center [1002, 24] width 84 height 16
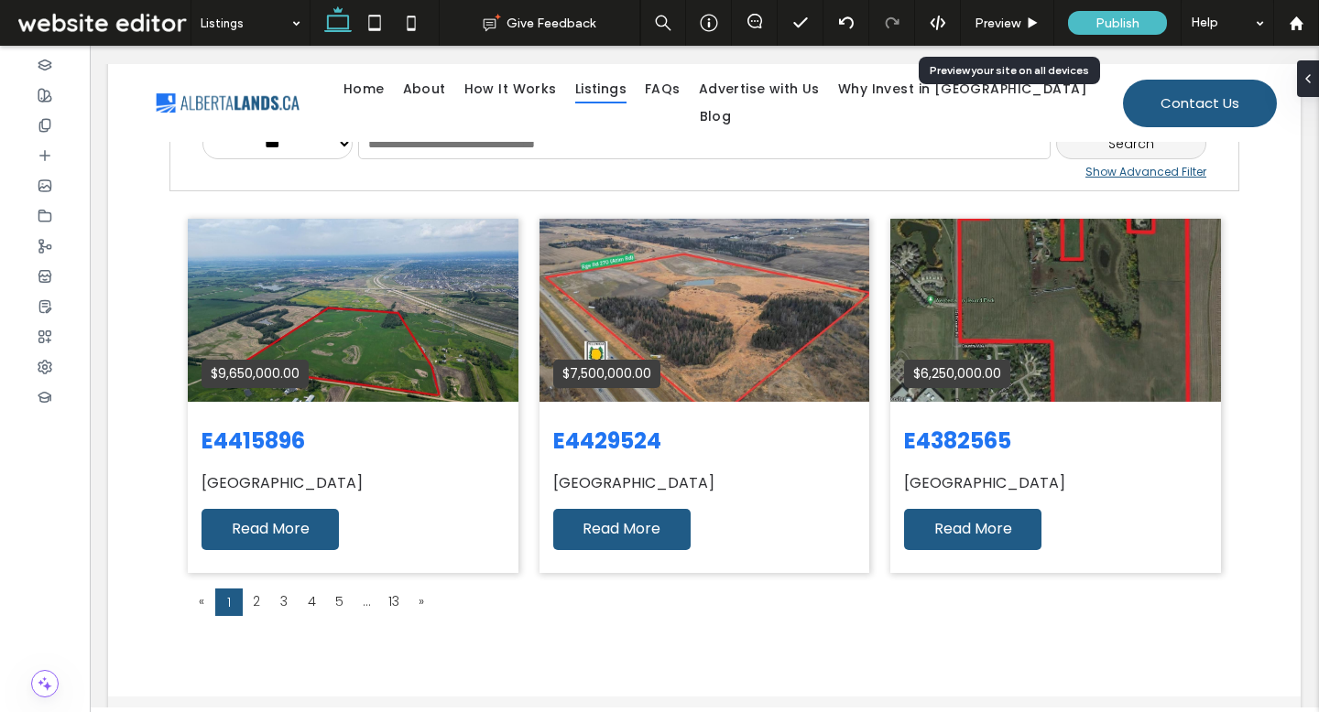
scroll to position [452, 0]
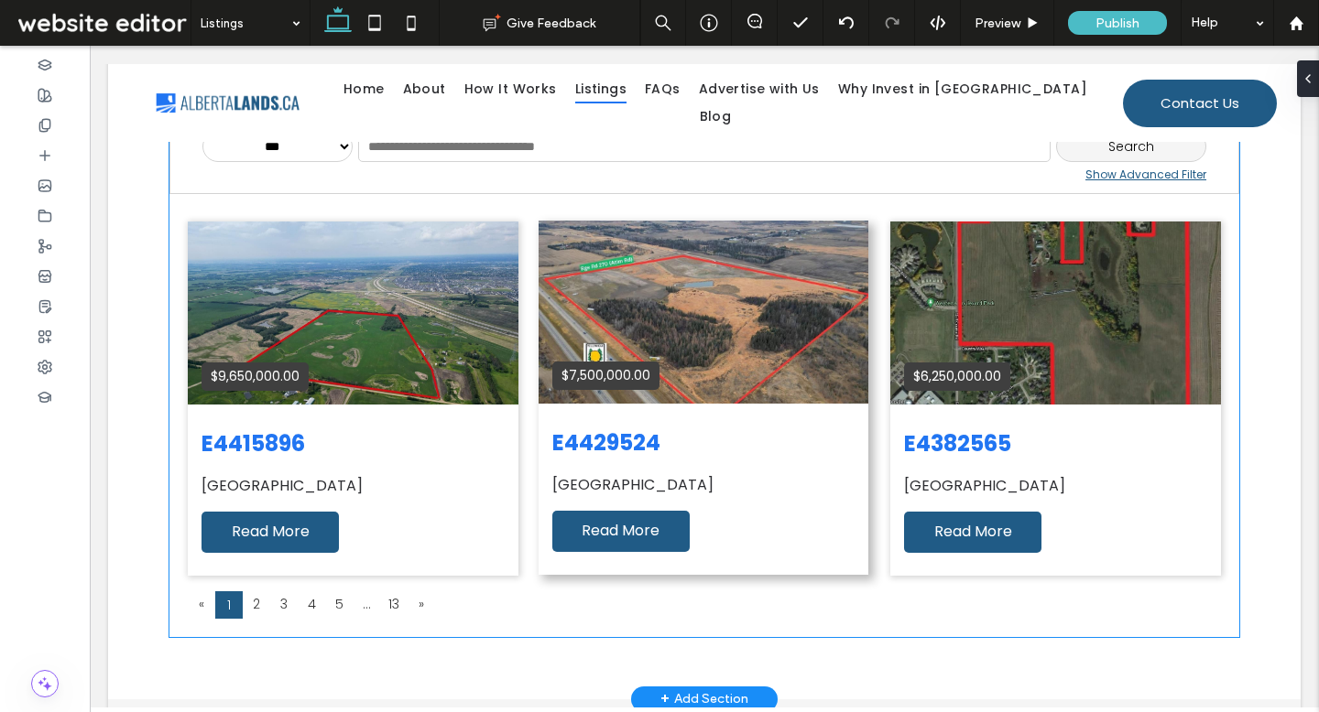
click at [676, 345] on div "$7,500,000.00" at bounding box center [703, 312] width 331 height 183
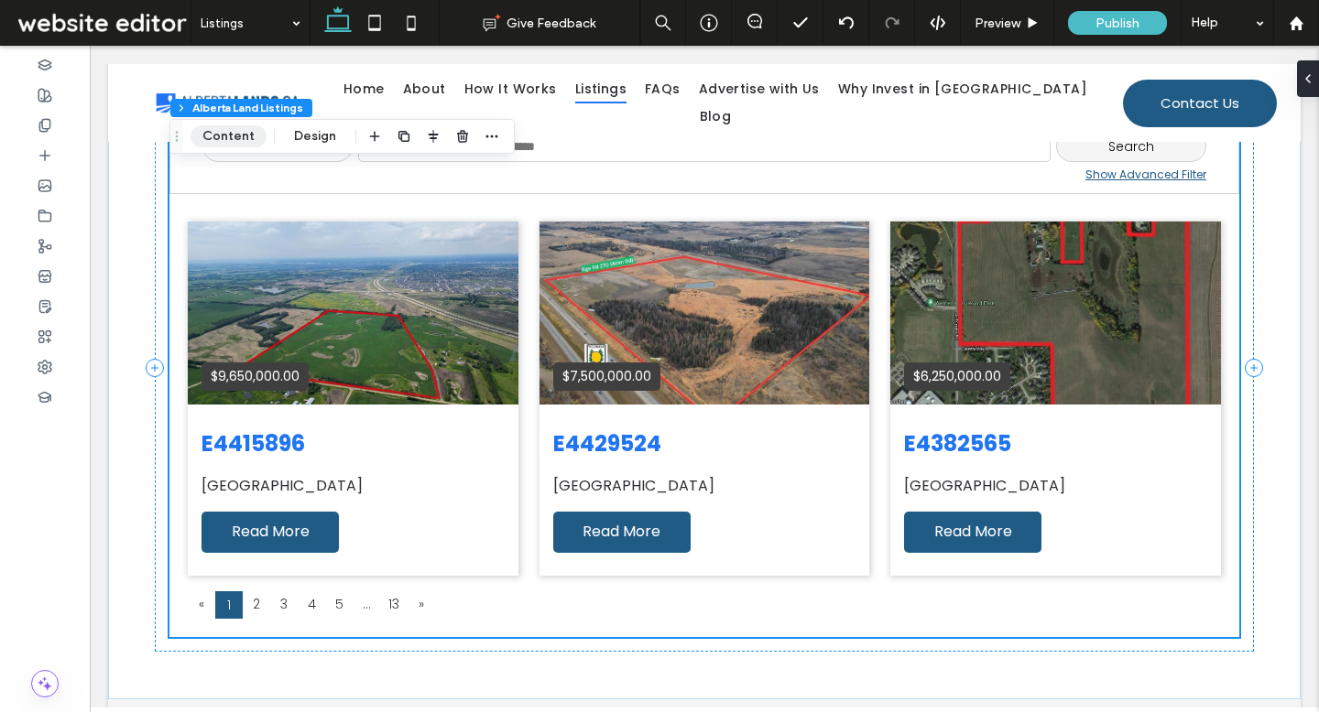
click at [235, 138] on button "Content" at bounding box center [228, 136] width 76 height 22
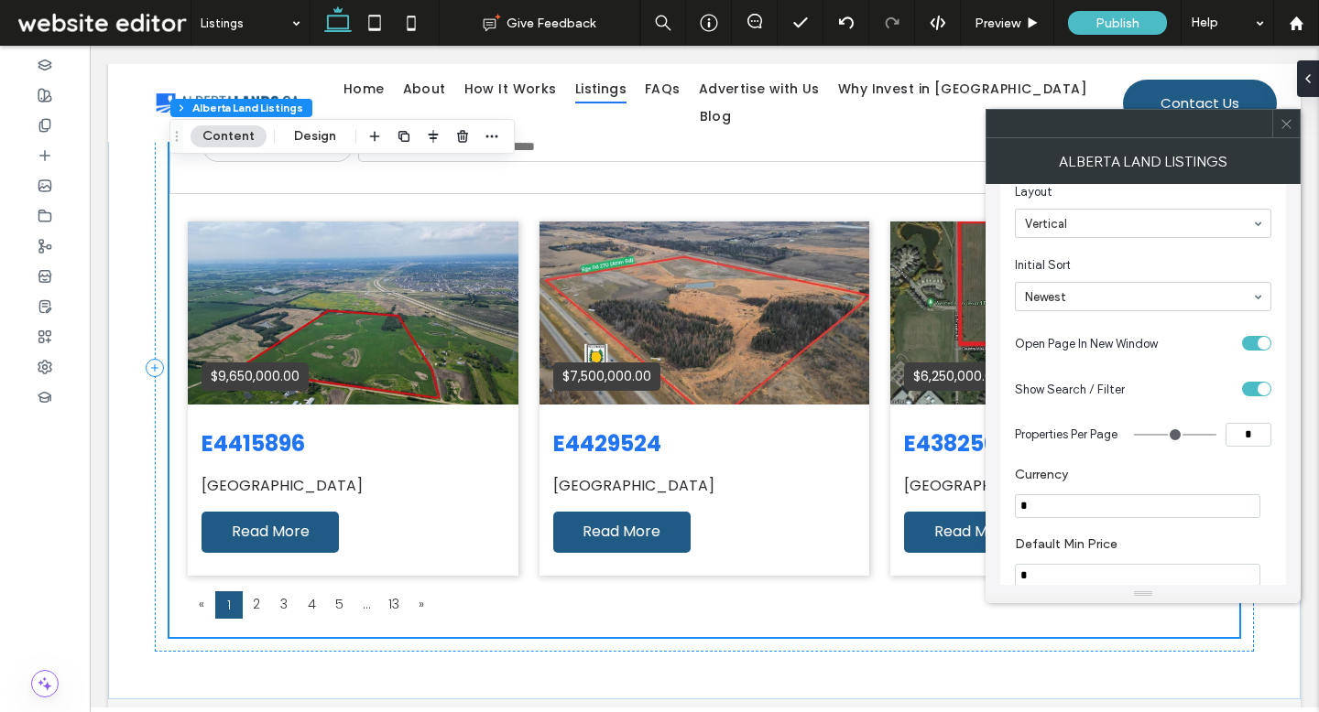
scroll to position [467, 0]
click at [1254, 431] on input "*" at bounding box center [1248, 430] width 46 height 24
drag, startPoint x: 1258, startPoint y: 434, endPoint x: 1184, endPoint y: 430, distance: 74.3
click at [1187, 431] on div "*" at bounding box center [1202, 430] width 137 height 24
type input "*"
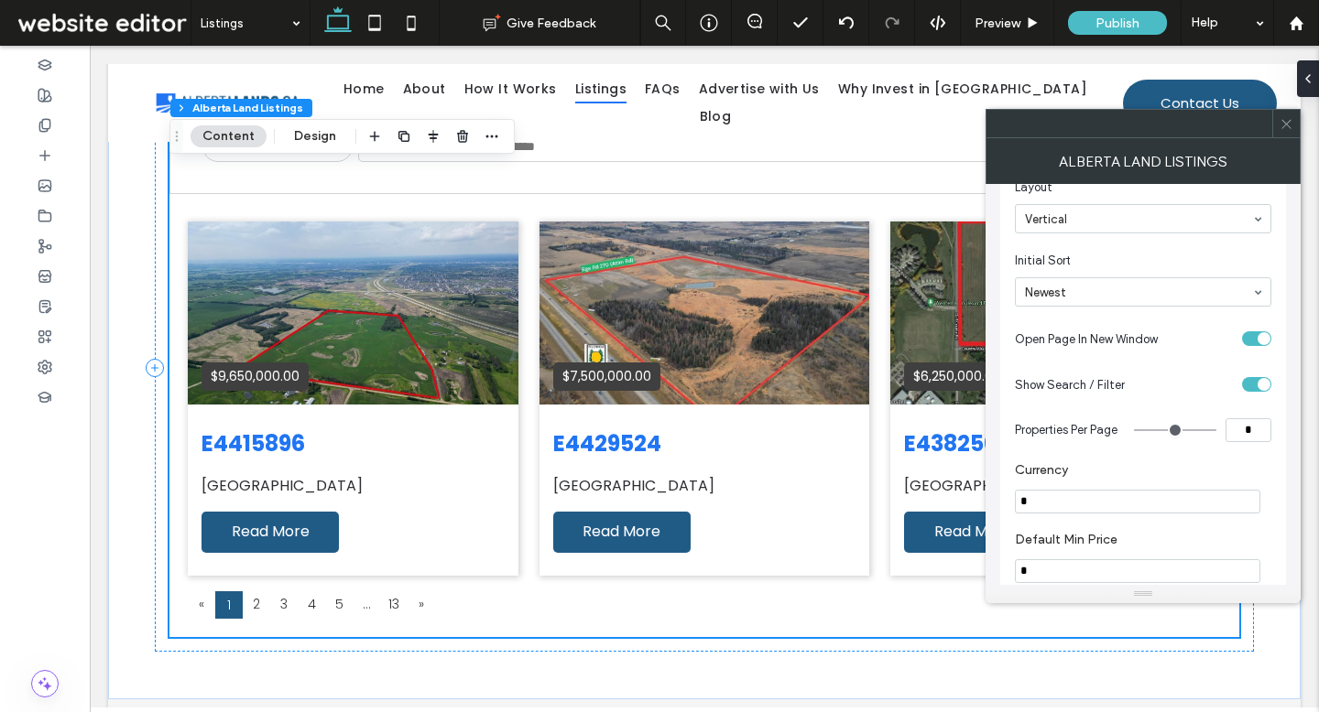
type input "*"
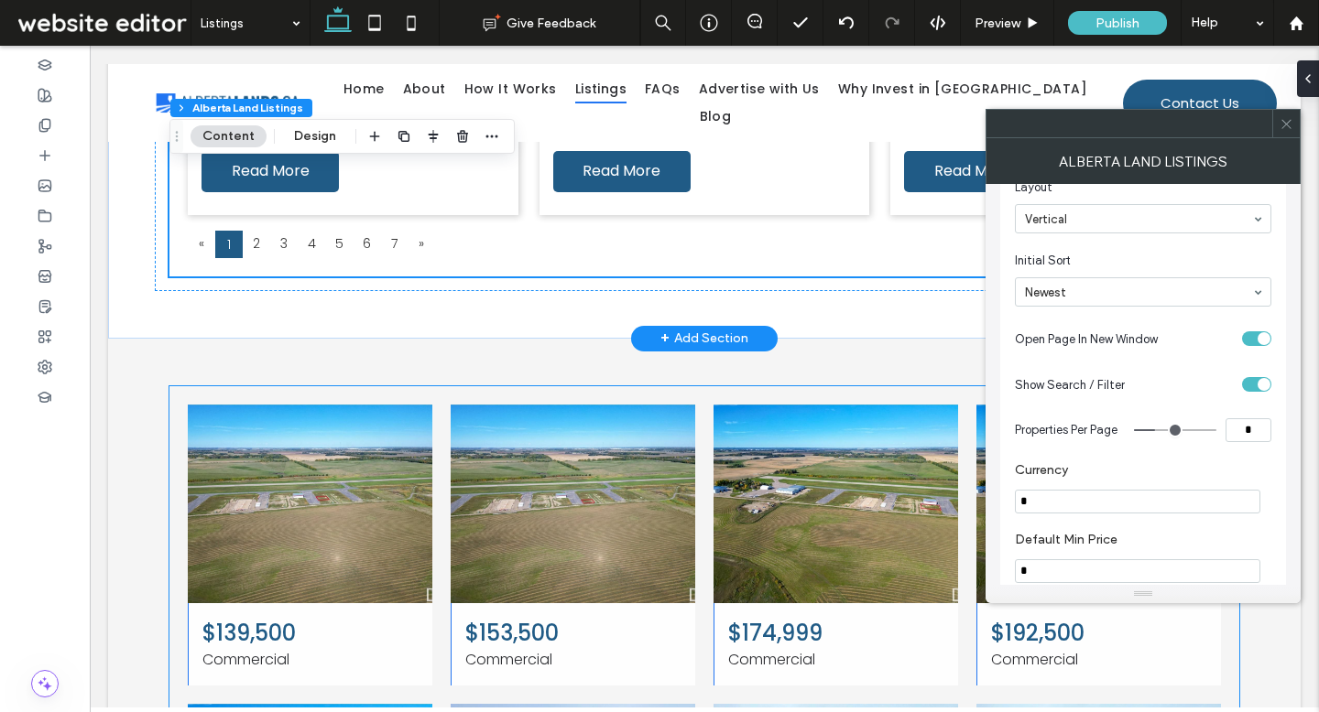
scroll to position [1140, 0]
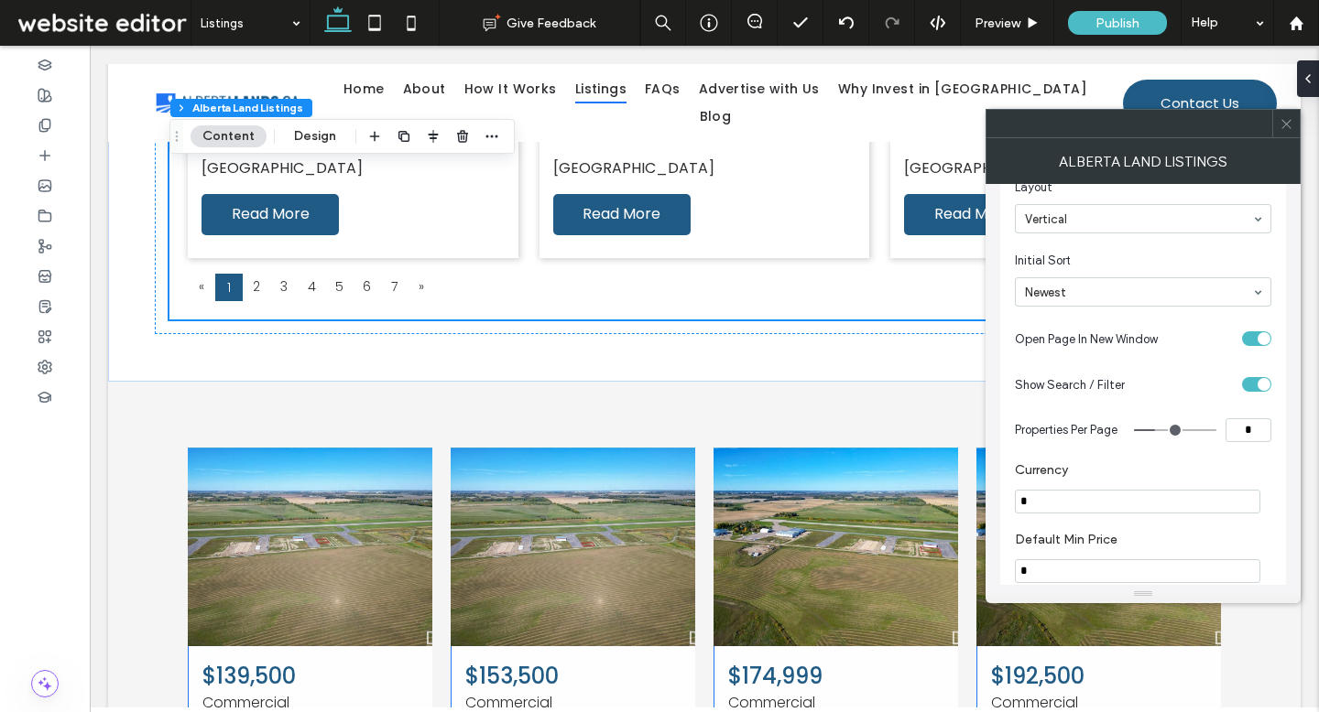
drag, startPoint x: 1265, startPoint y: 431, endPoint x: 1168, endPoint y: 429, distance: 96.2
click at [1168, 429] on div "*" at bounding box center [1202, 430] width 137 height 24
type input "*"
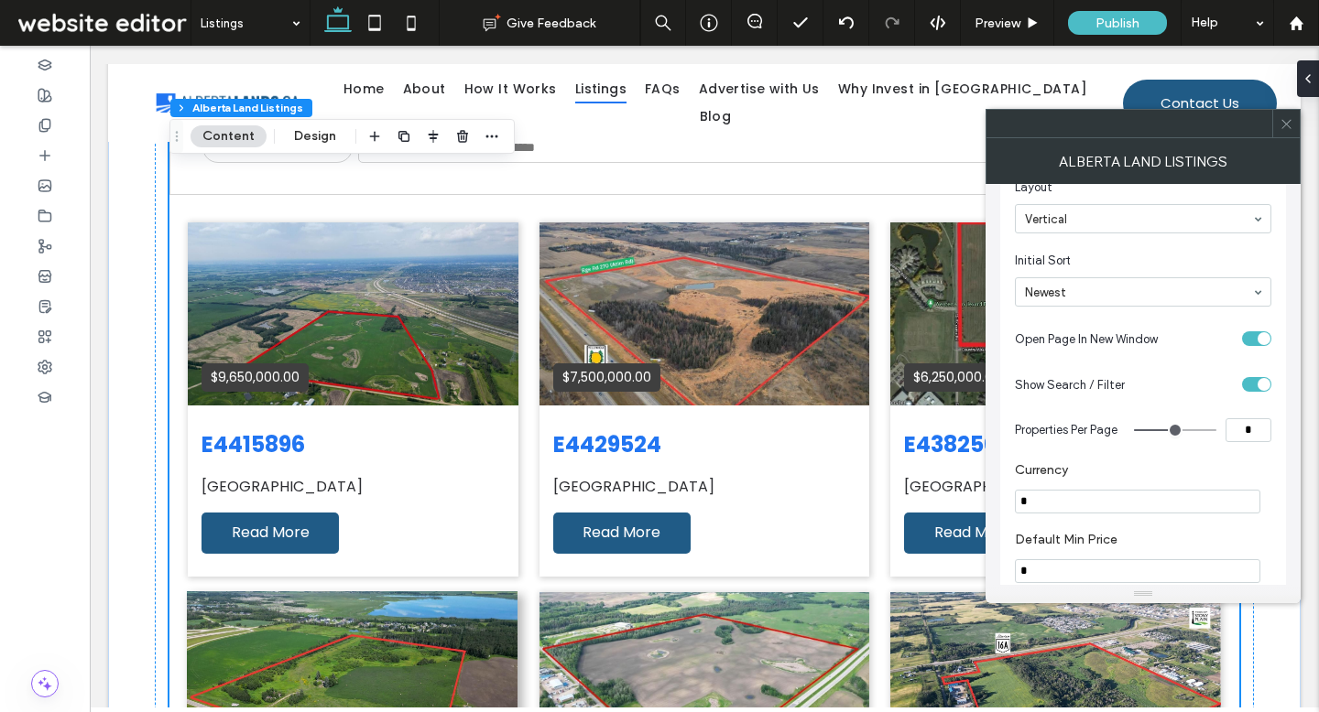
scroll to position [453, 0]
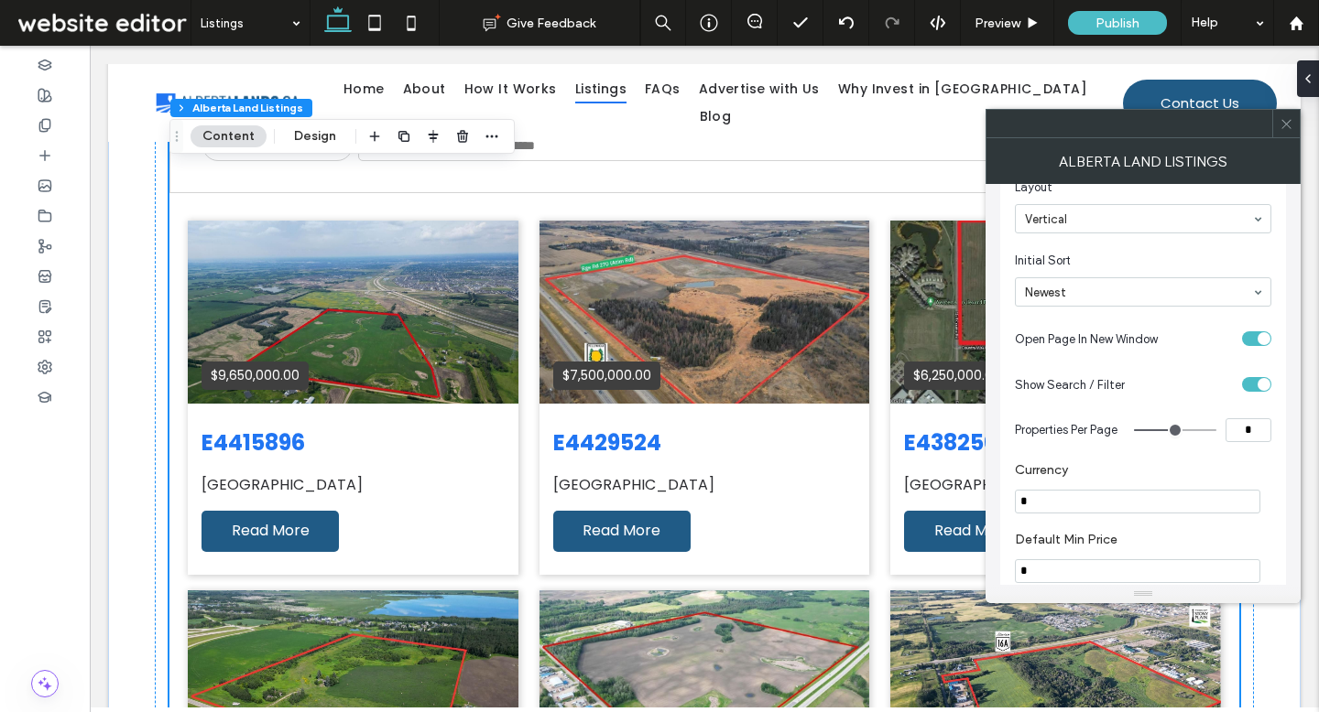
click at [1290, 123] on icon at bounding box center [1286, 124] width 14 height 14
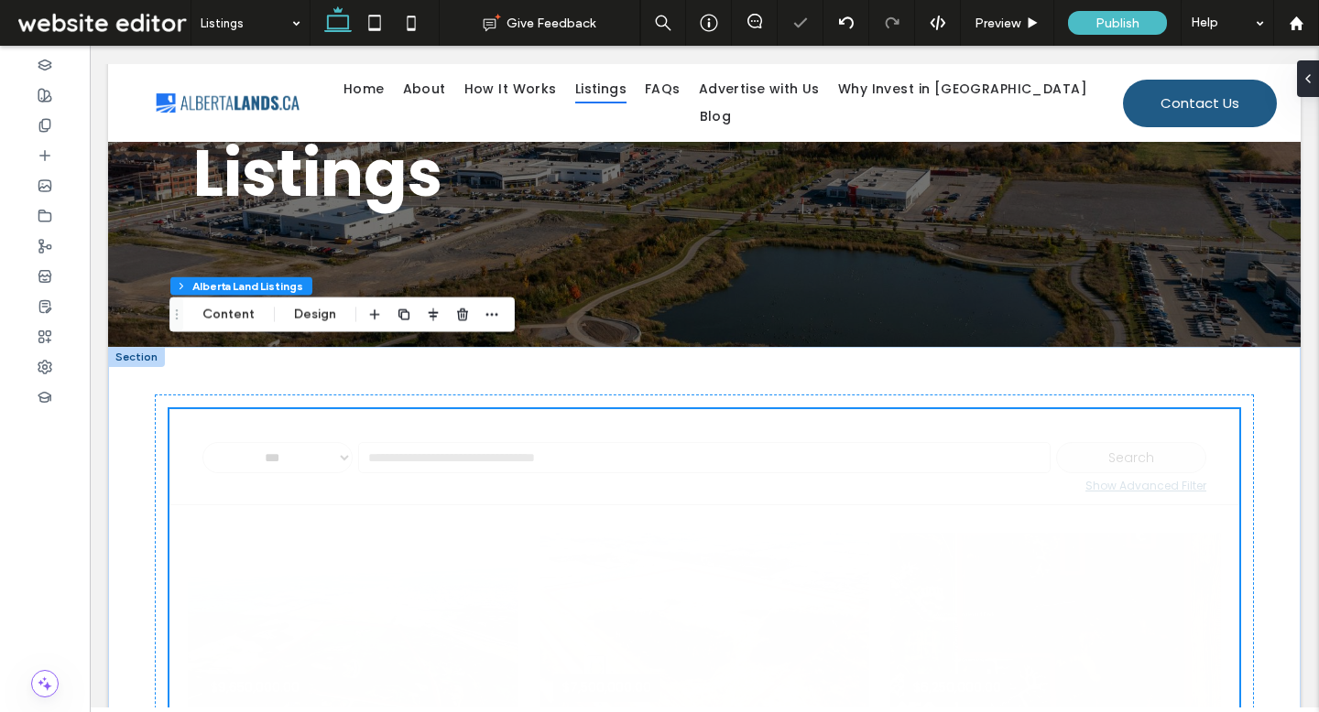
scroll to position [138, 0]
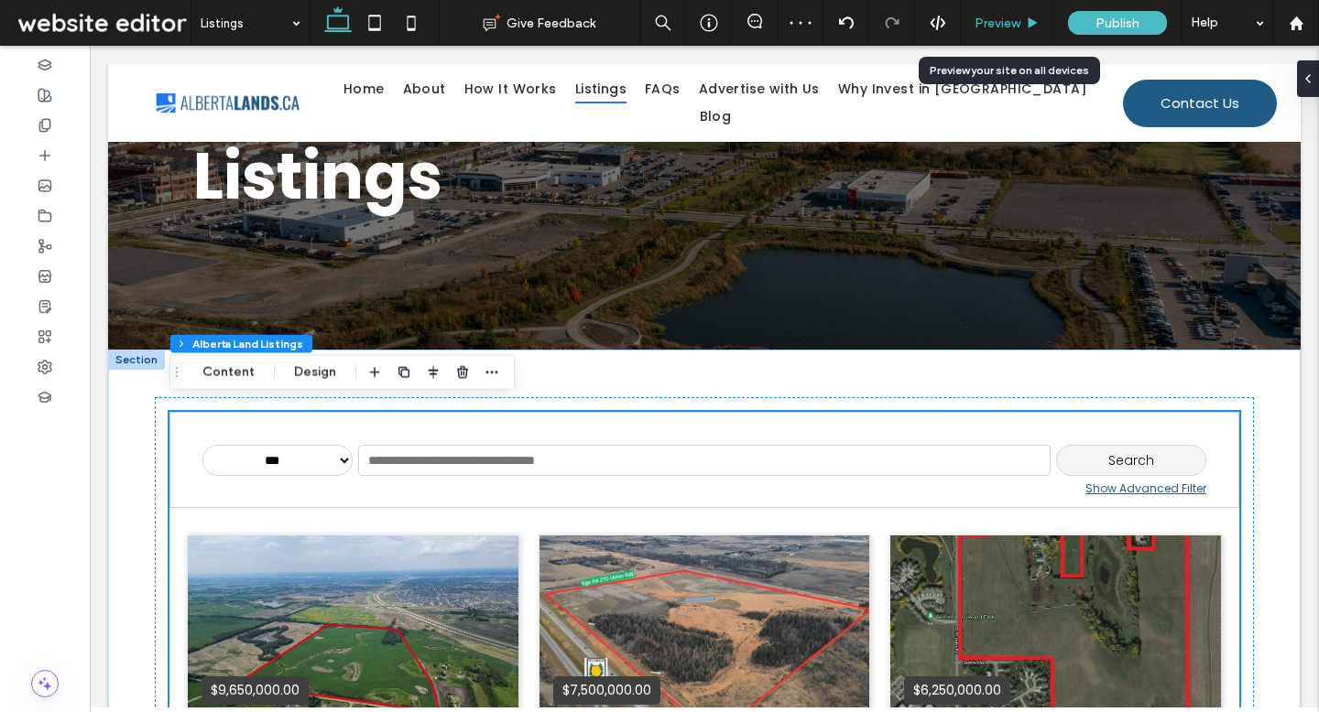
click at [1022, 25] on div "Preview" at bounding box center [1007, 24] width 92 height 16
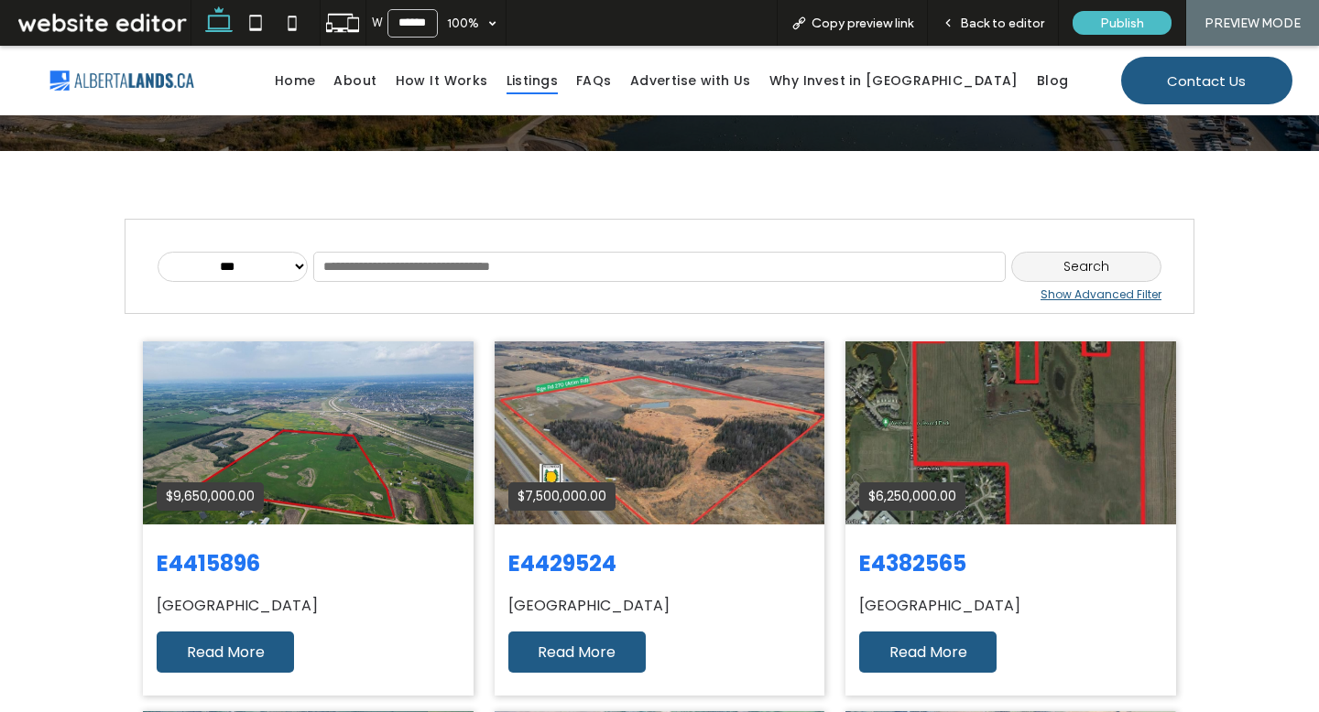
scroll to position [335, 0]
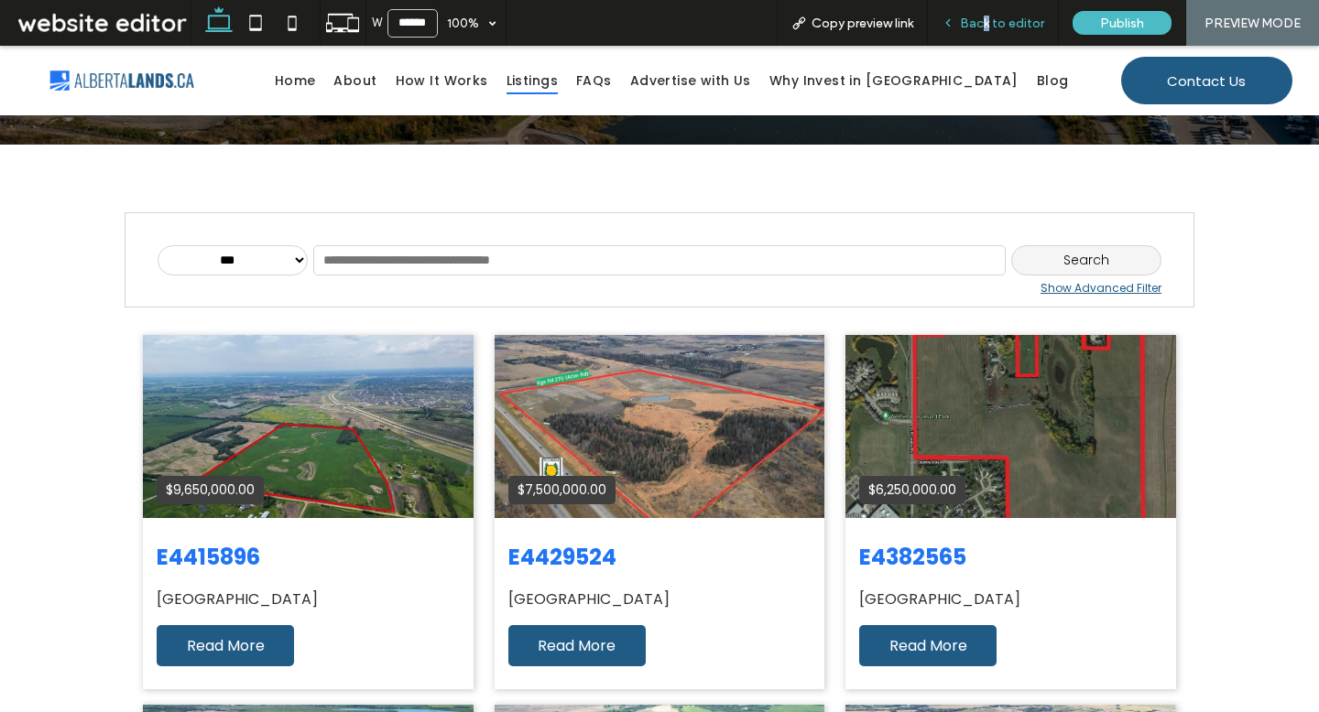
click at [989, 16] on span "Back to editor" at bounding box center [1002, 24] width 84 height 16
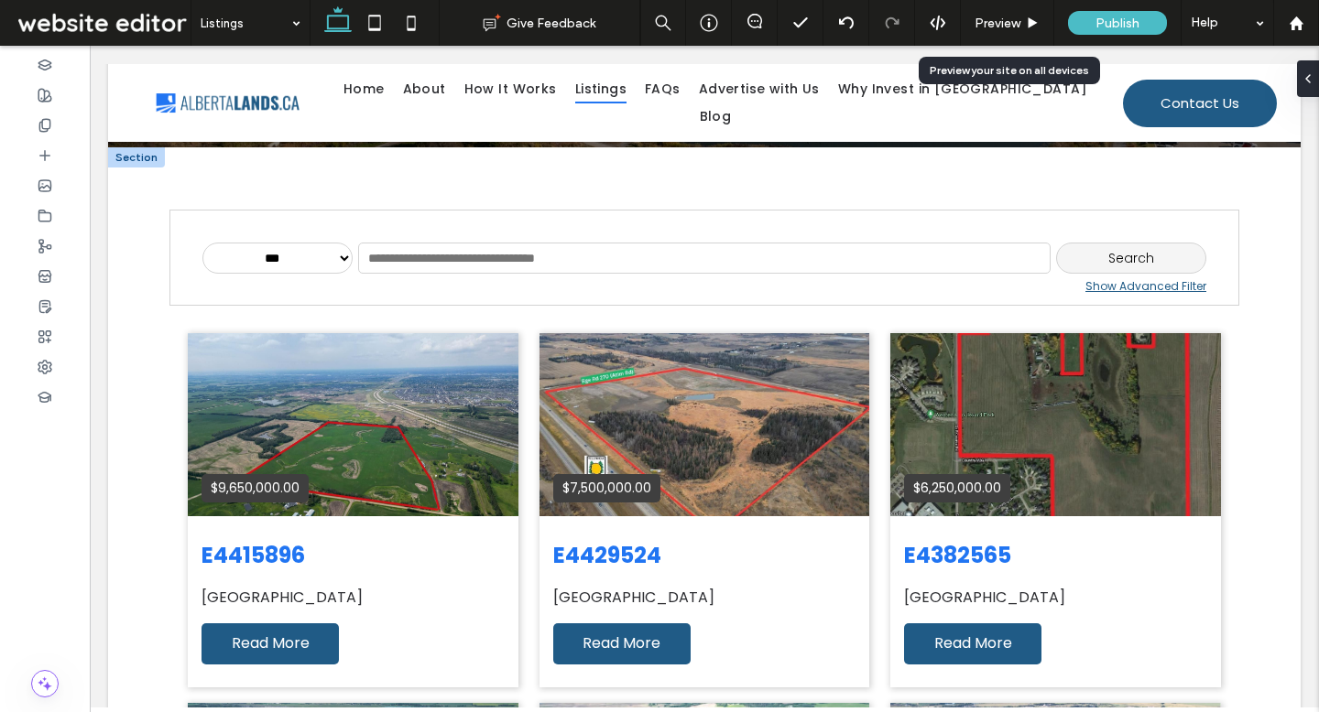
scroll to position [335, 0]
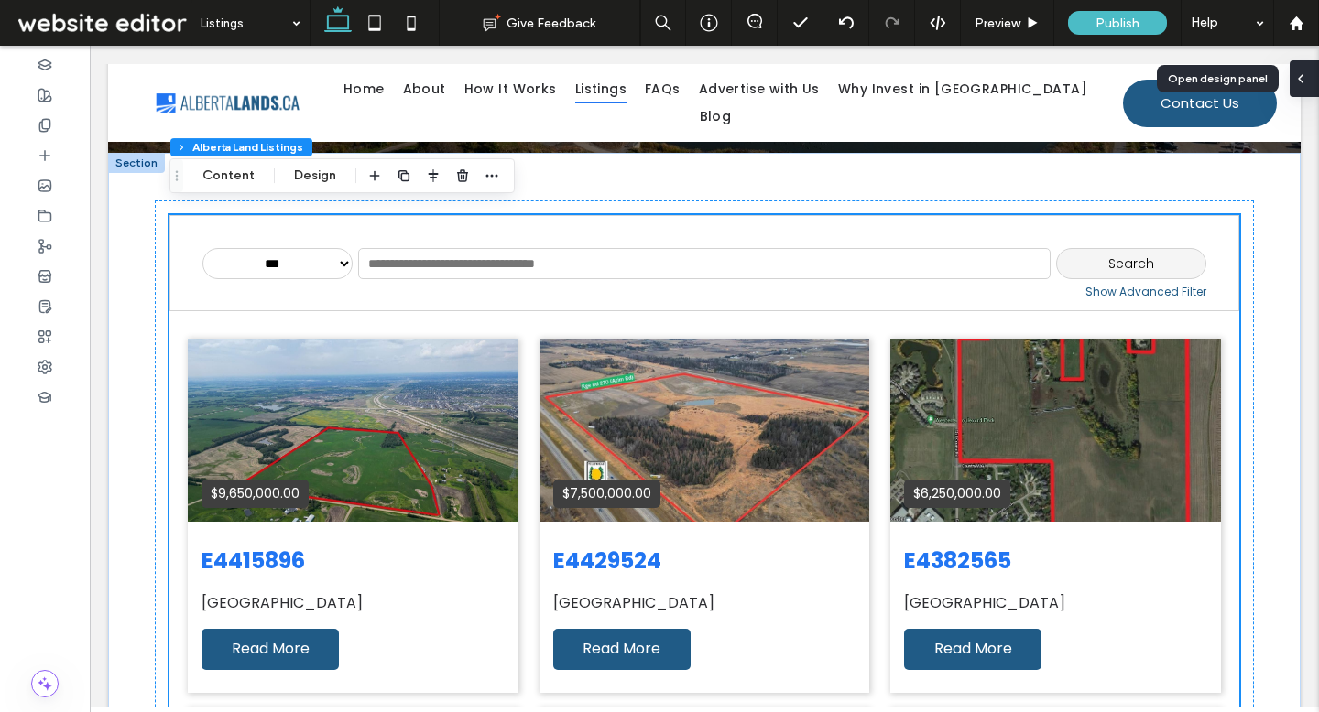
click at [1310, 82] on div at bounding box center [1303, 78] width 29 height 37
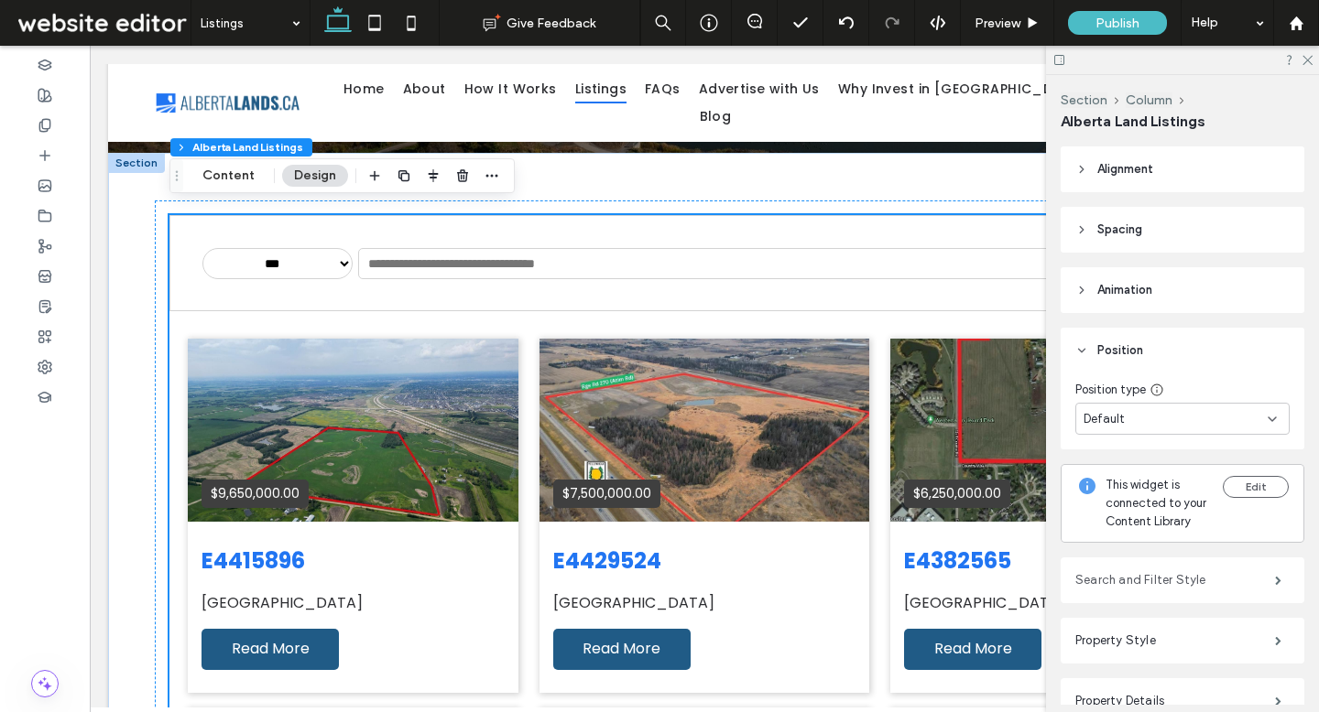
click at [1082, 572] on label "Search and Filter Style" at bounding box center [1175, 580] width 200 height 37
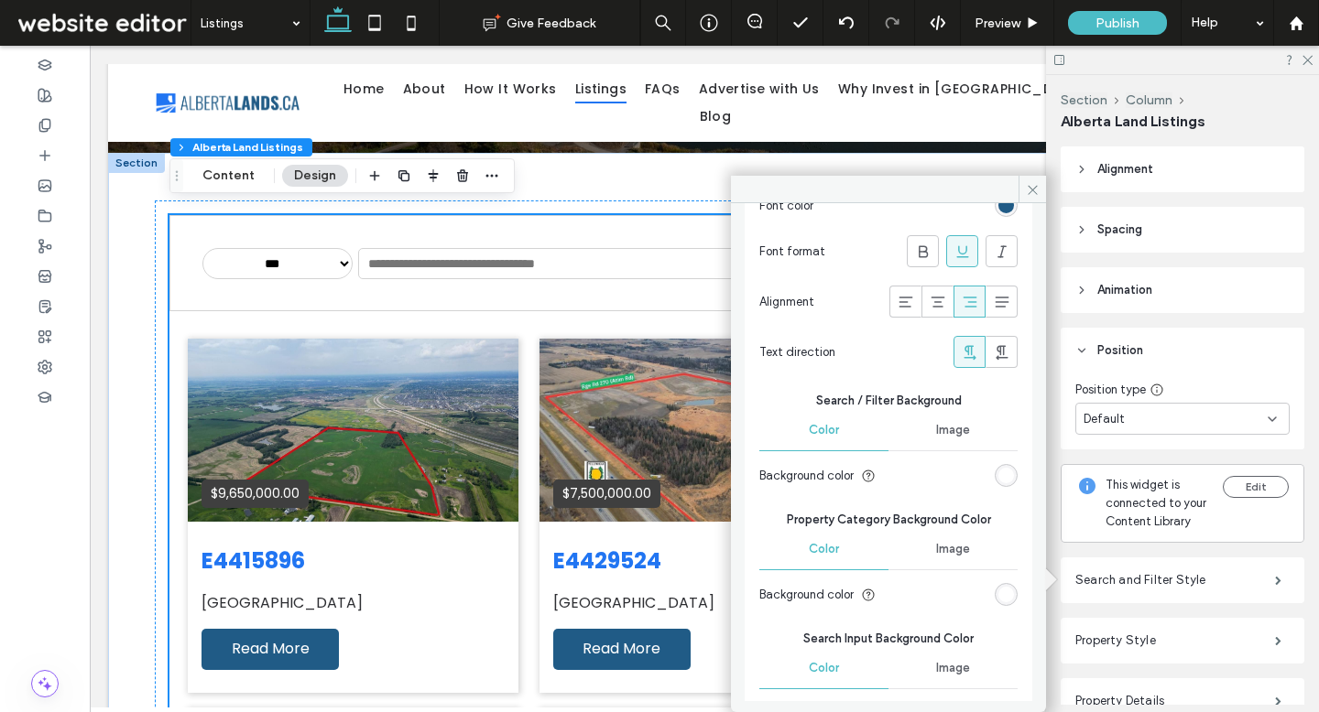
scroll to position [266, 0]
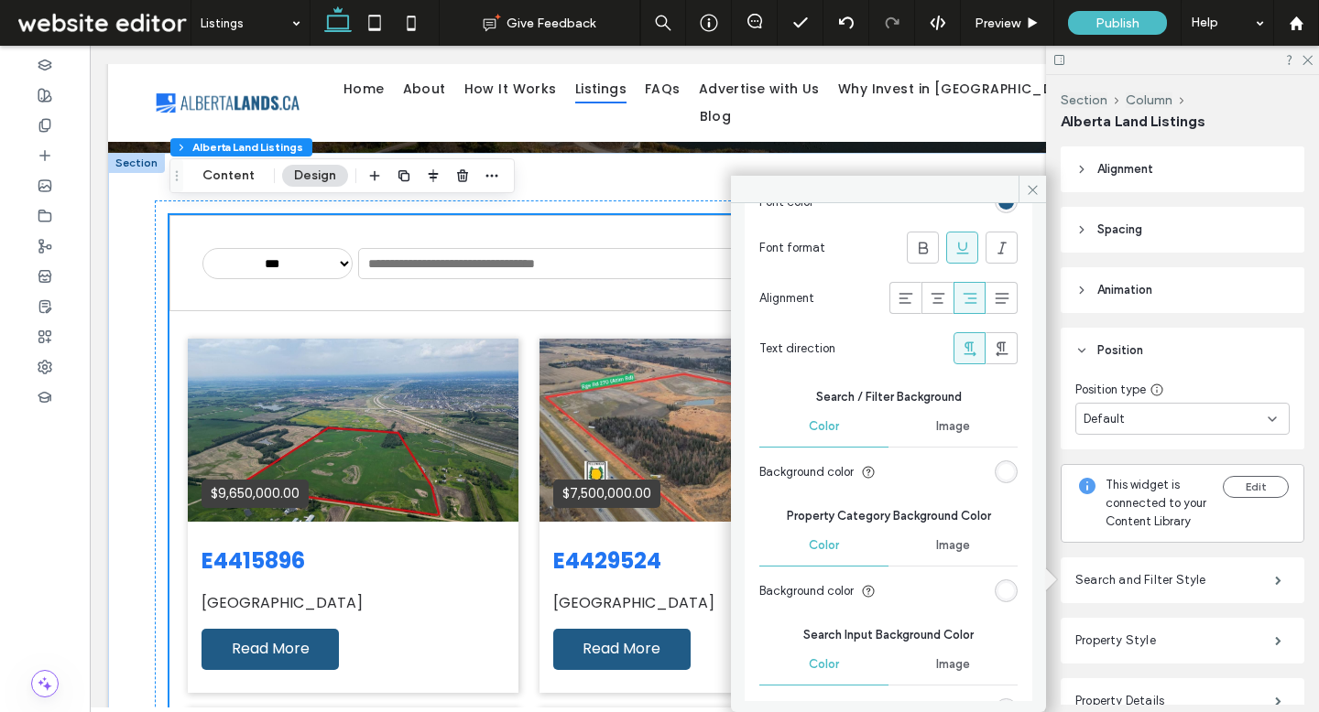
click at [999, 467] on div "rgb(255, 255, 255)" at bounding box center [1006, 472] width 16 height 16
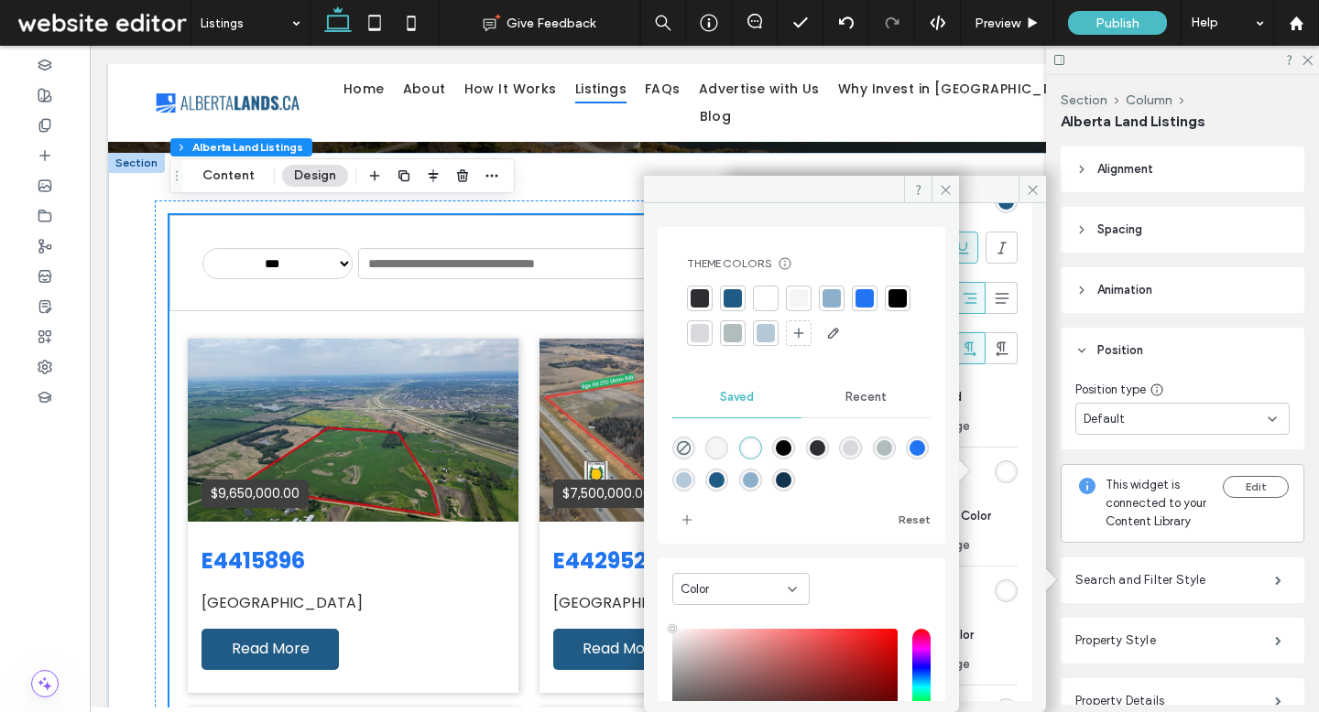
click at [731, 300] on div at bounding box center [732, 298] width 18 height 18
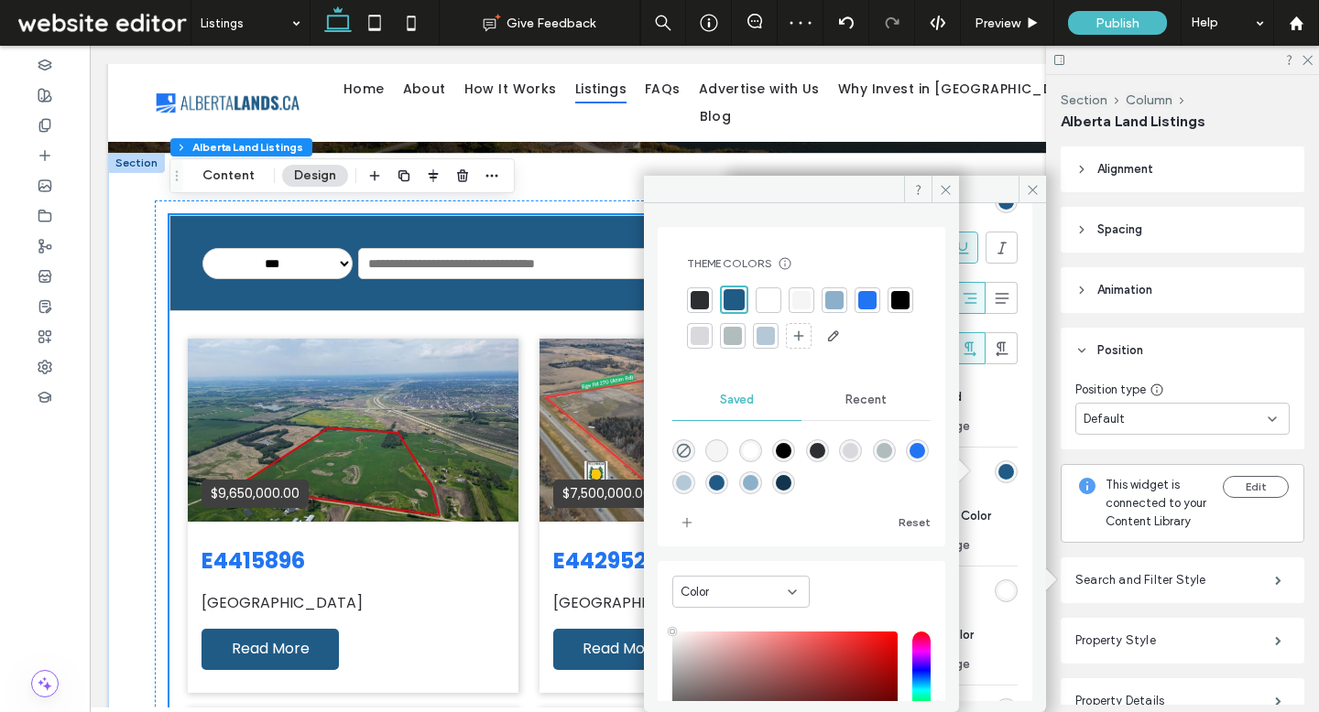
click at [709, 342] on div at bounding box center [699, 336] width 18 height 18
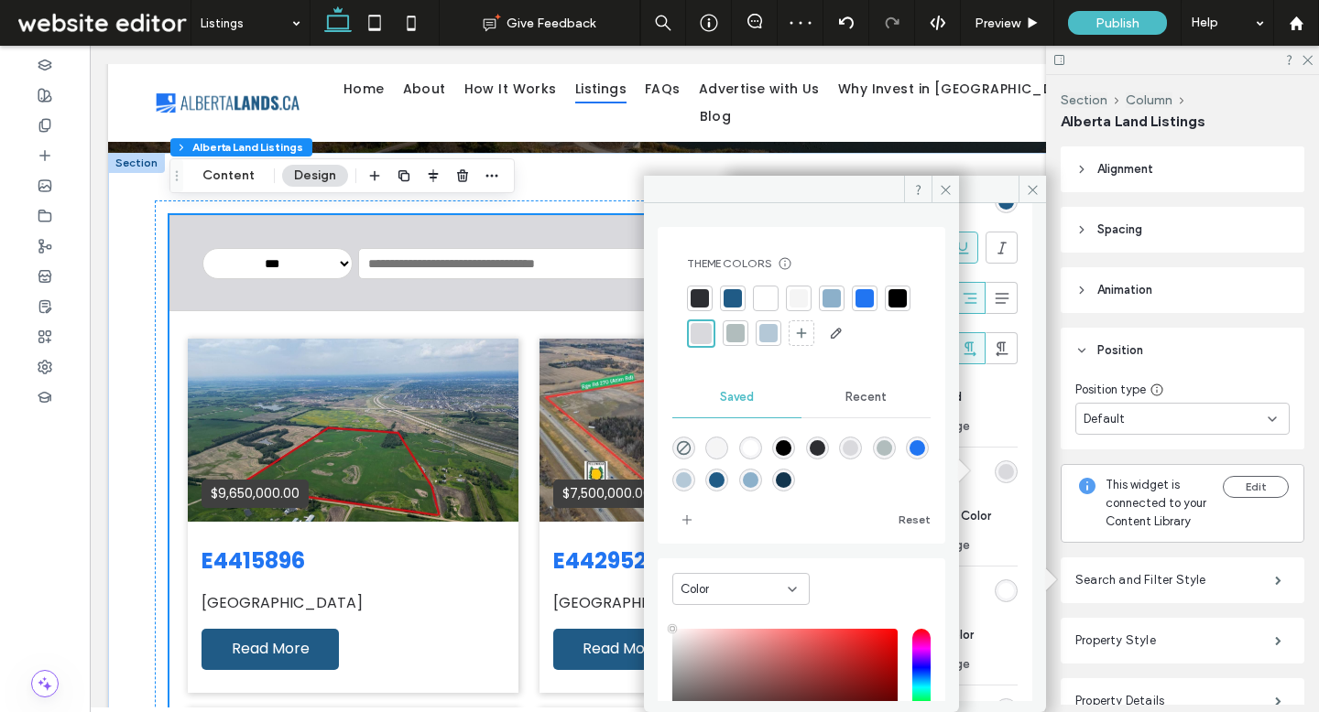
click at [807, 305] on div at bounding box center [799, 299] width 26 height 26
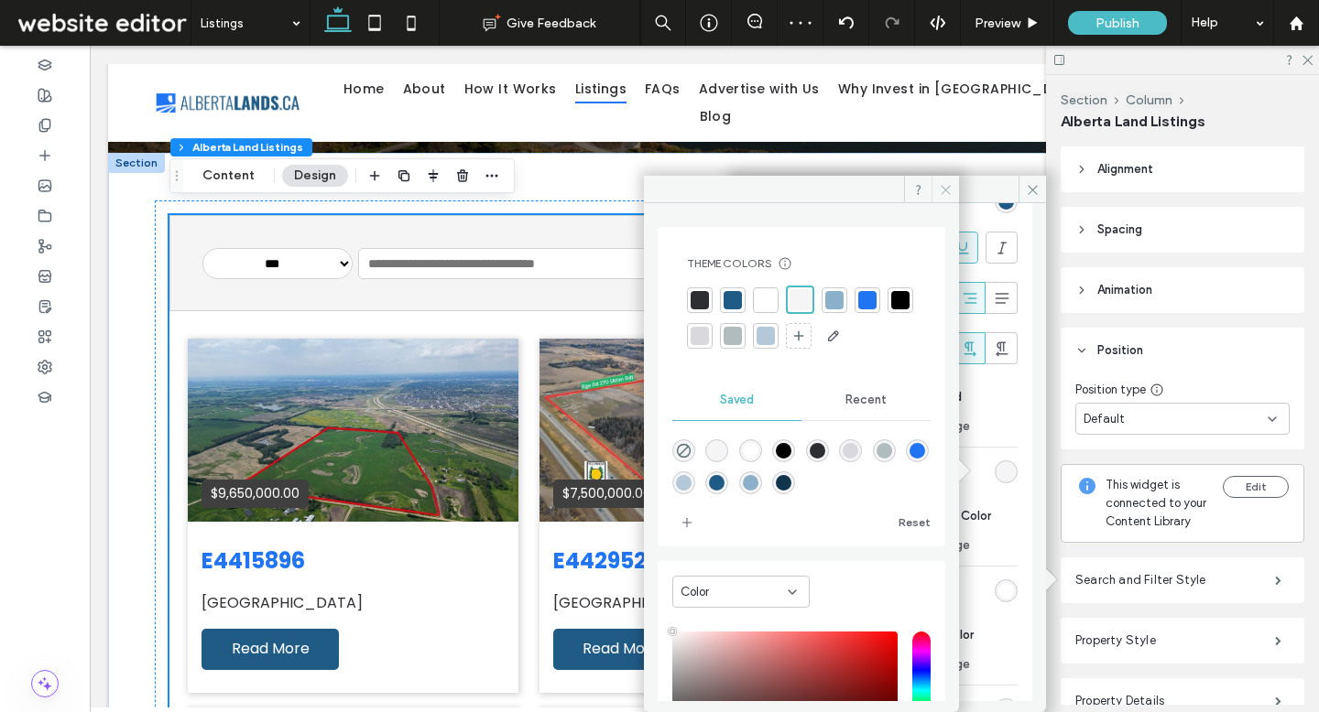
click at [943, 190] on icon at bounding box center [946, 190] width 14 height 14
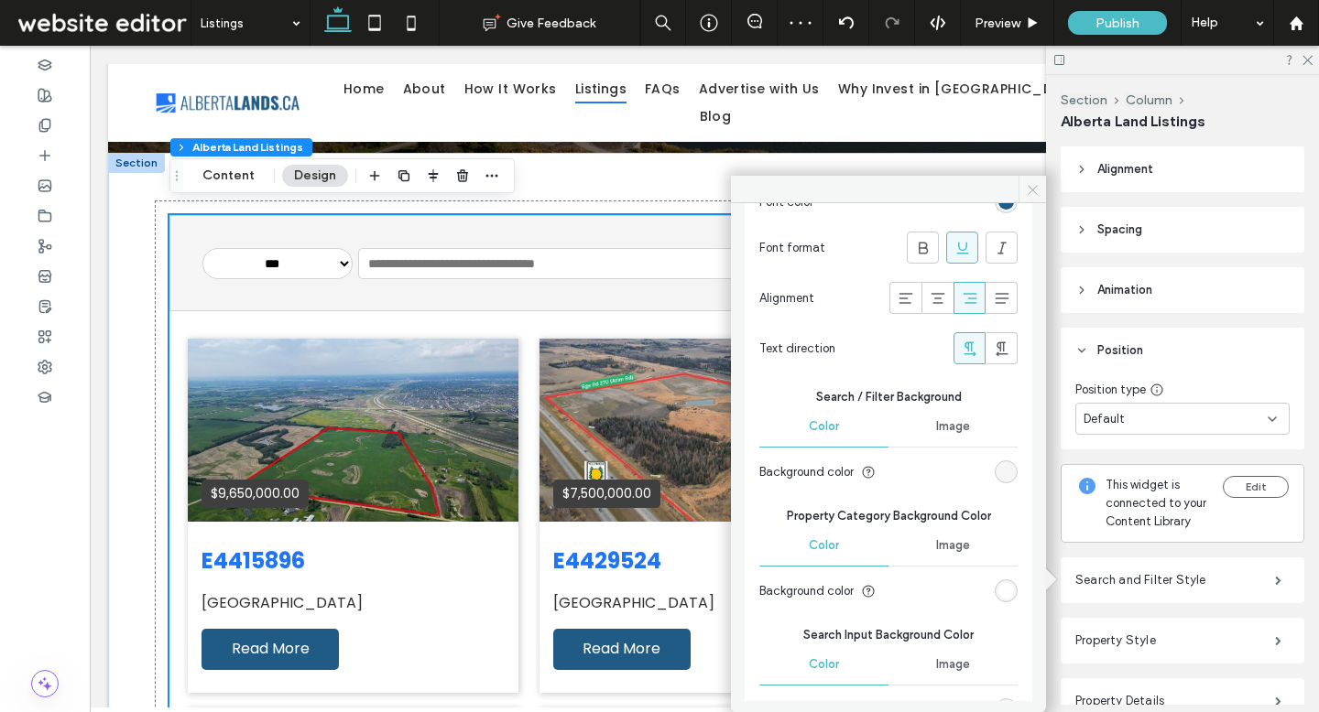
click at [1028, 190] on icon at bounding box center [1033, 190] width 14 height 14
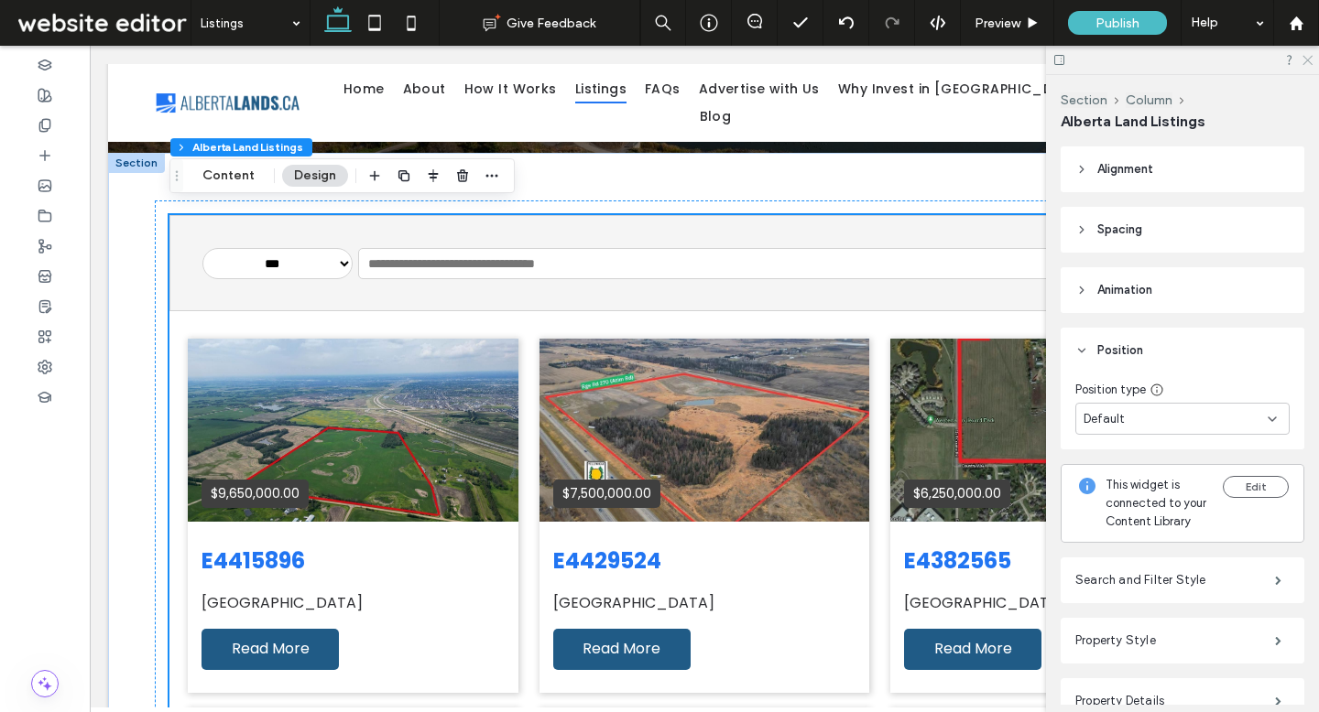
click at [1305, 62] on use at bounding box center [1307, 61] width 10 height 10
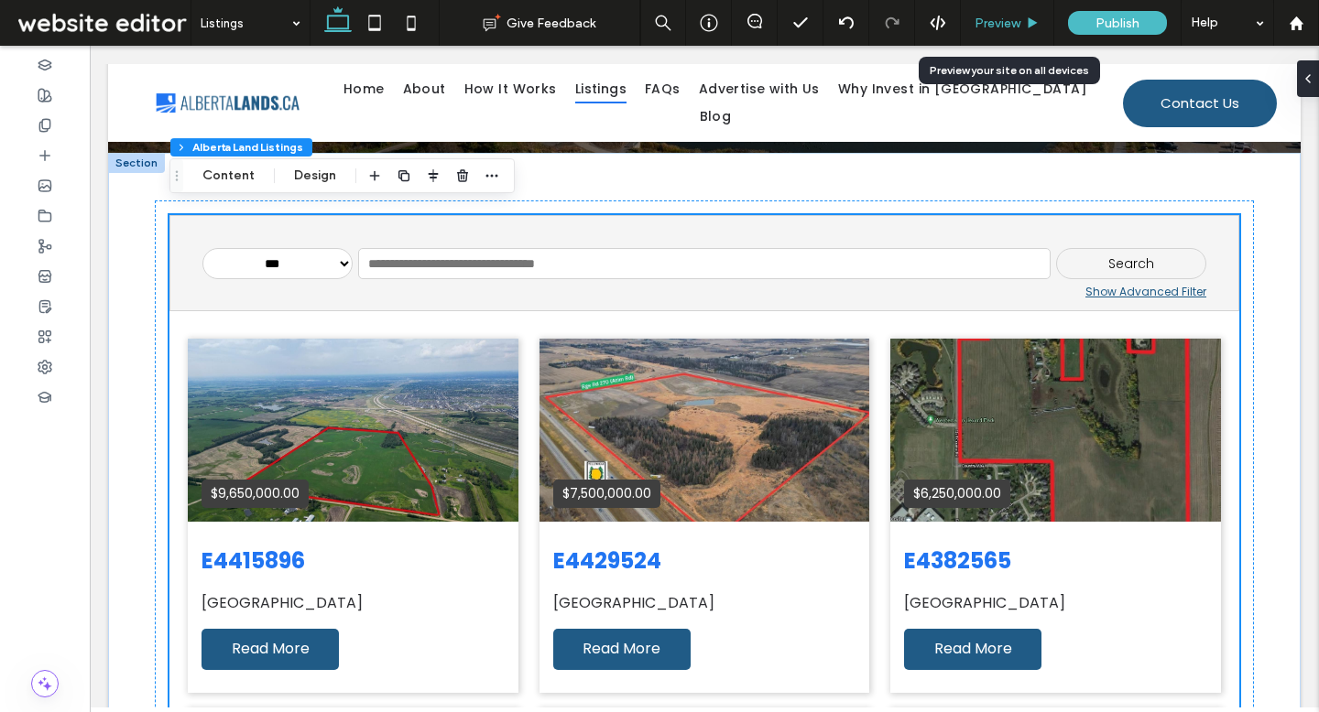
click at [998, 18] on span "Preview" at bounding box center [997, 24] width 46 height 16
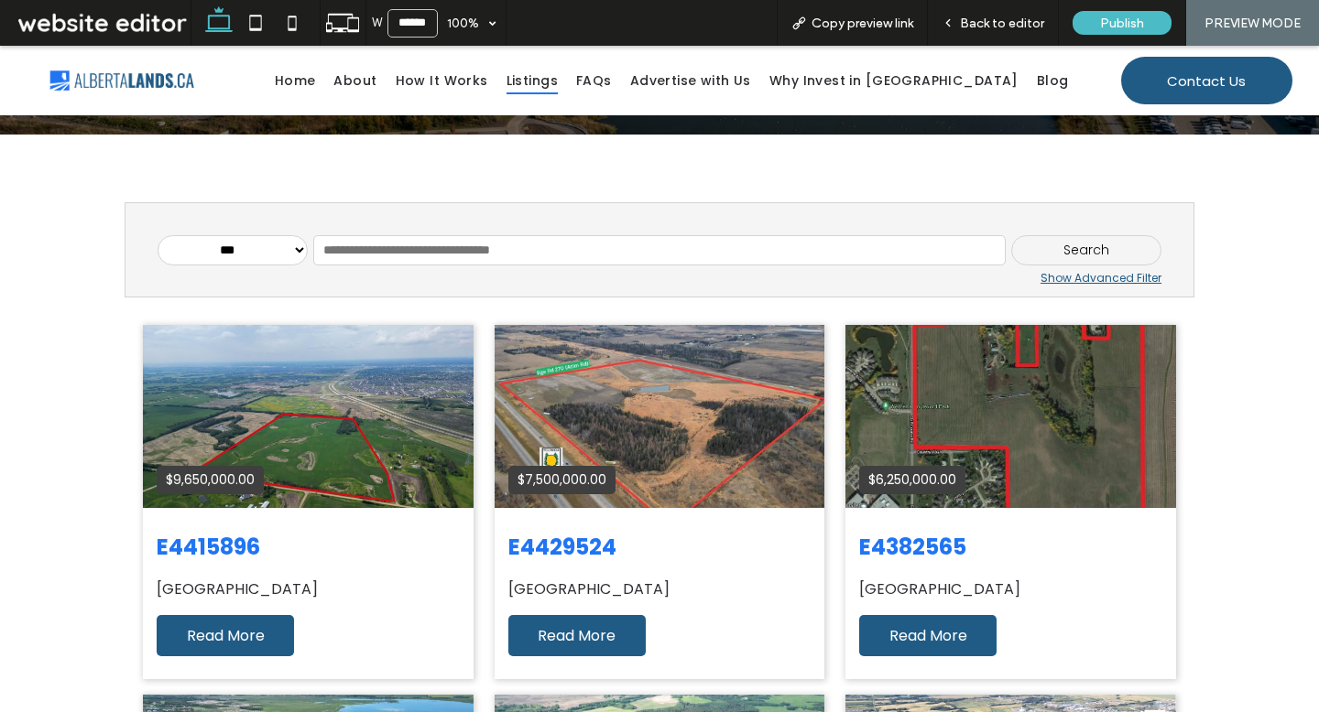
scroll to position [317, 0]
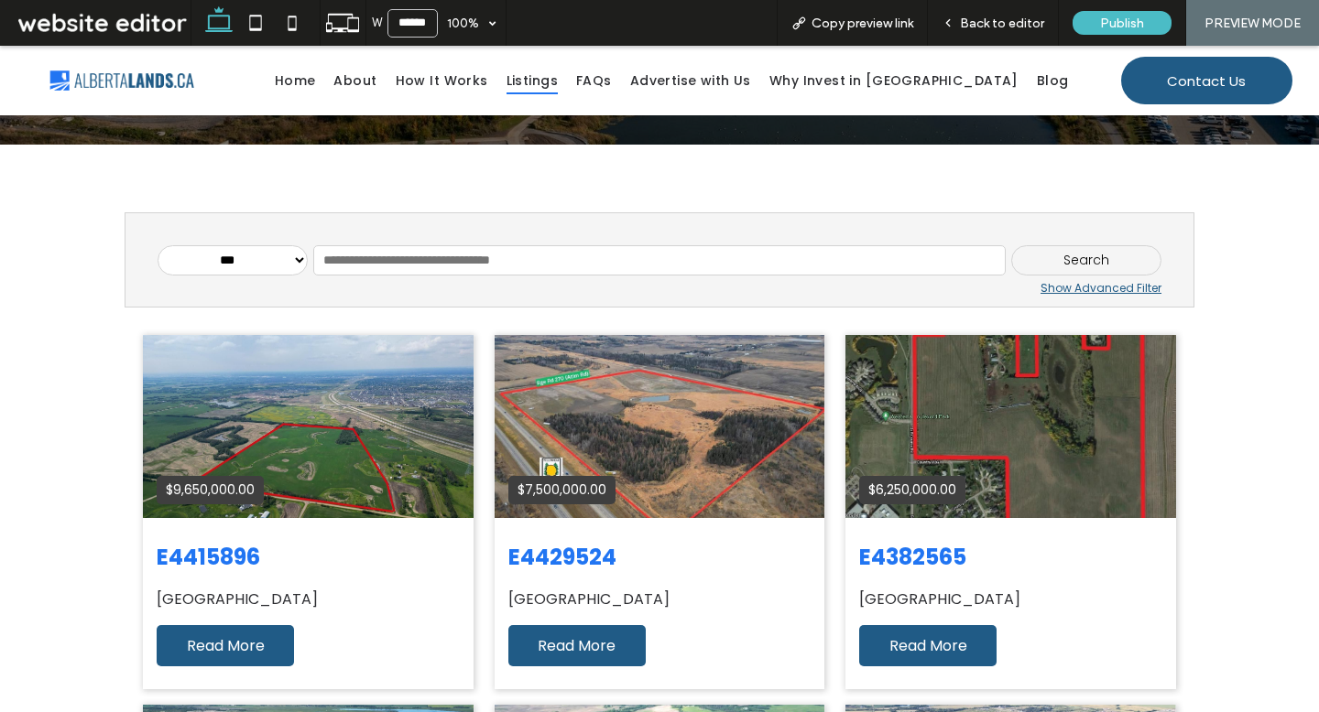
click at [1067, 291] on div "Show Advanced Filter" at bounding box center [660, 288] width 1004 height 16
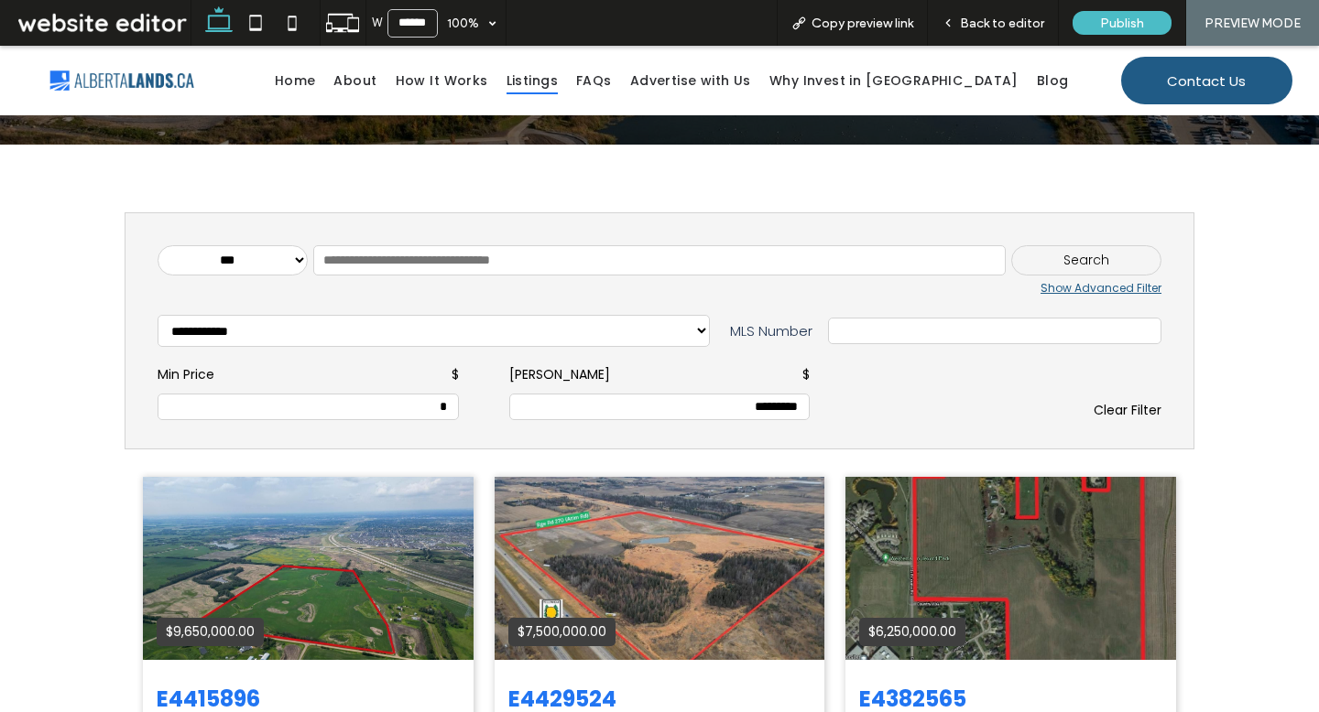
click at [1078, 289] on div "Show Advanced Filter" at bounding box center [660, 288] width 1004 height 16
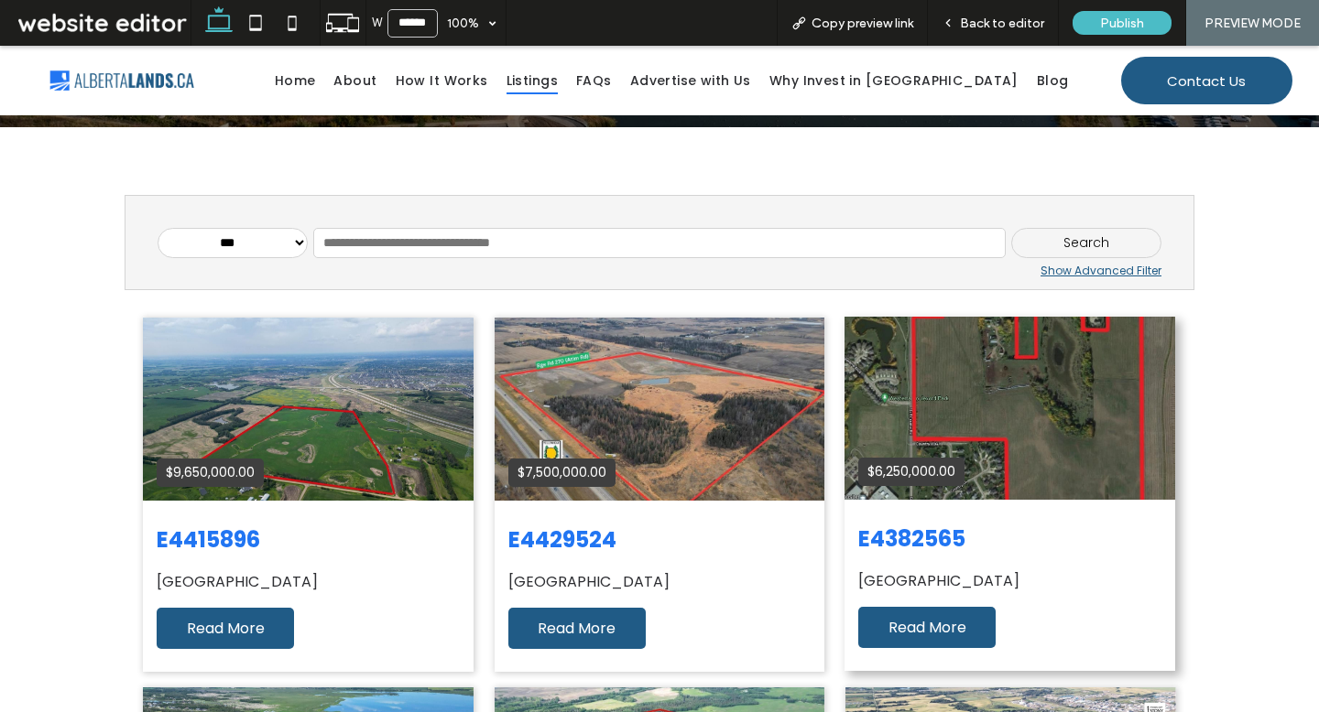
scroll to position [336, 0]
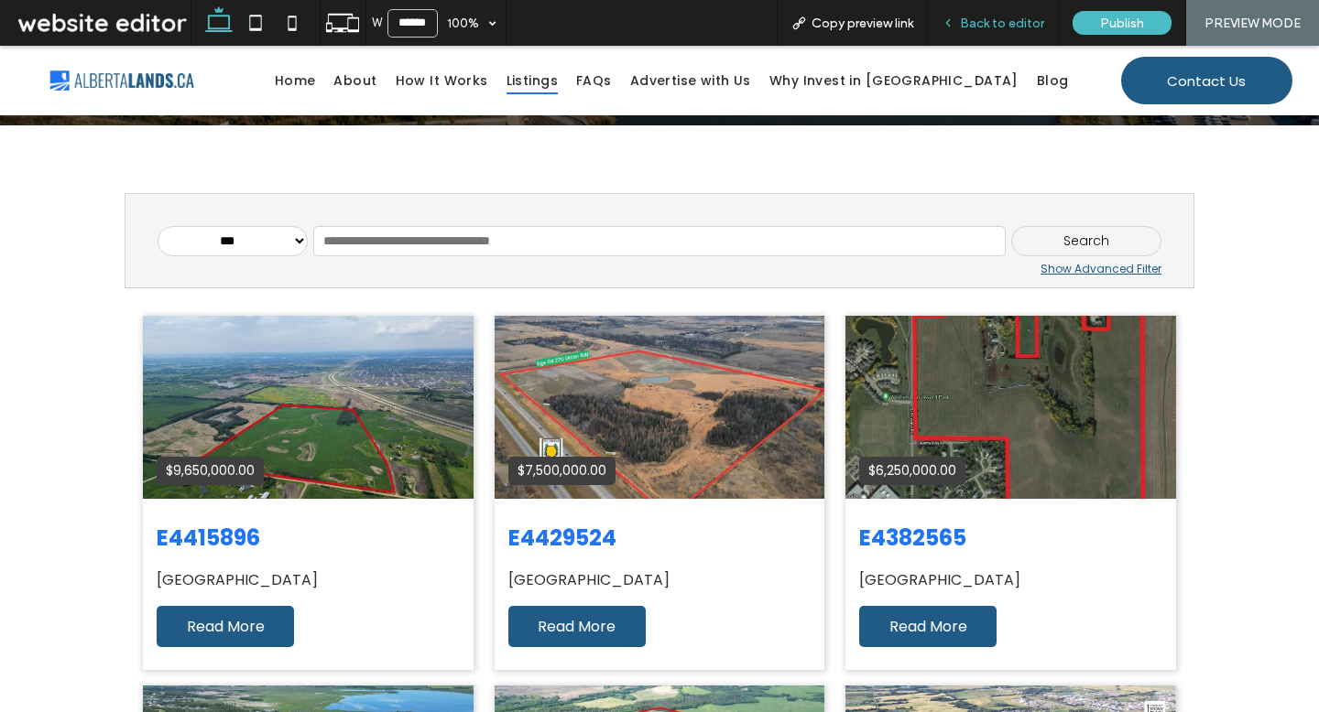
click at [1030, 20] on span "Back to editor" at bounding box center [1002, 24] width 84 height 16
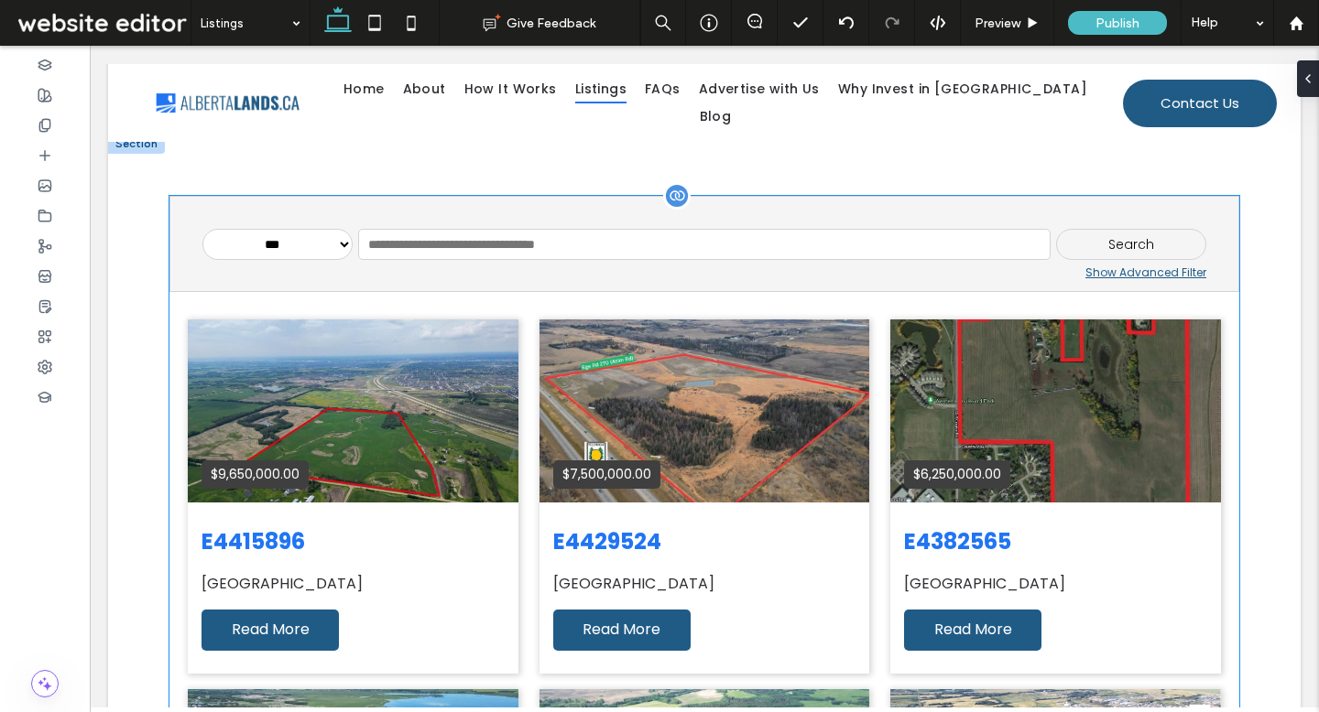
scroll to position [354, 0]
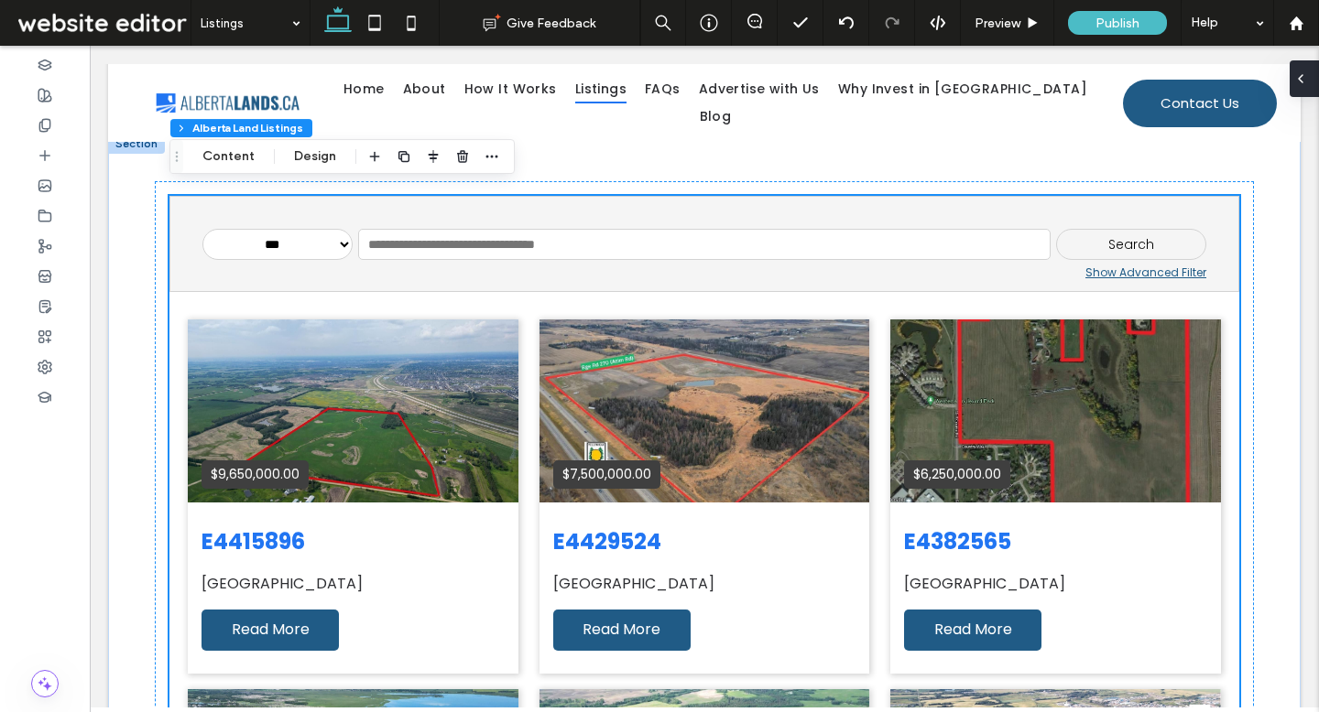
click at [1309, 81] on div at bounding box center [1303, 78] width 29 height 37
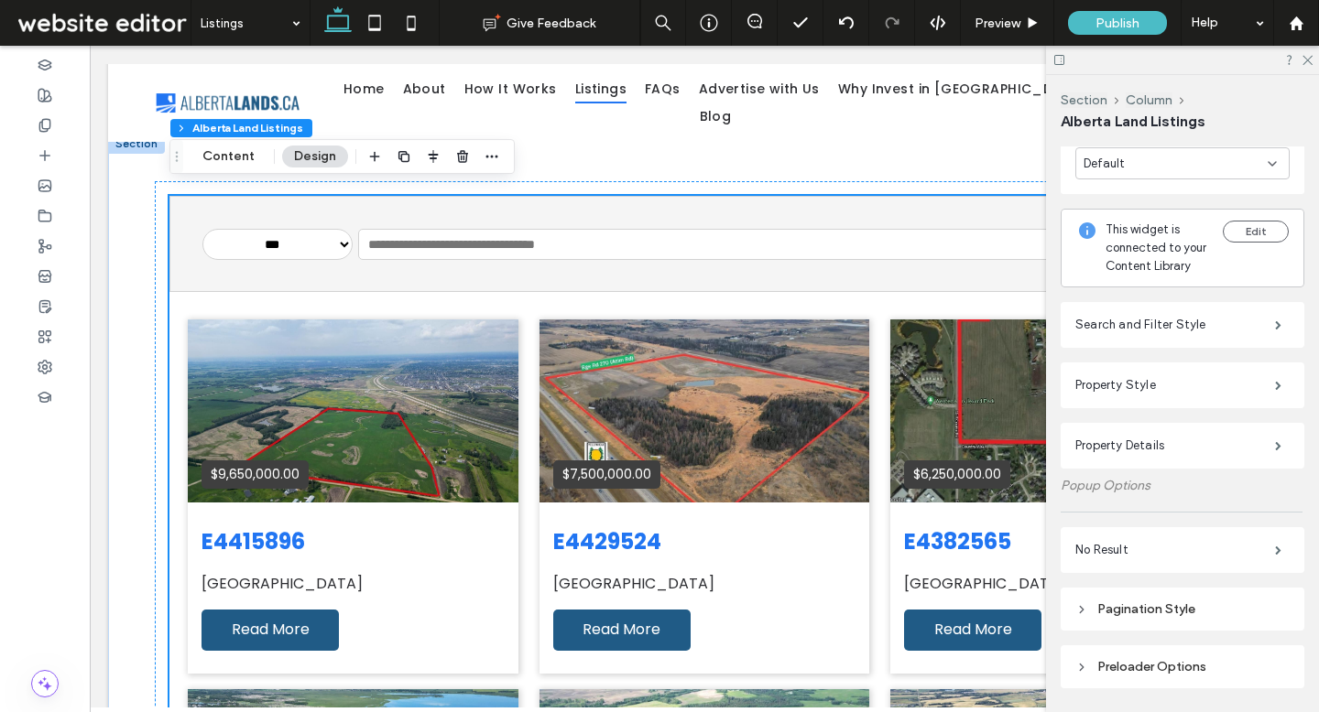
scroll to position [257, 0]
click at [1166, 330] on label "Search and Filter Style" at bounding box center [1175, 323] width 200 height 37
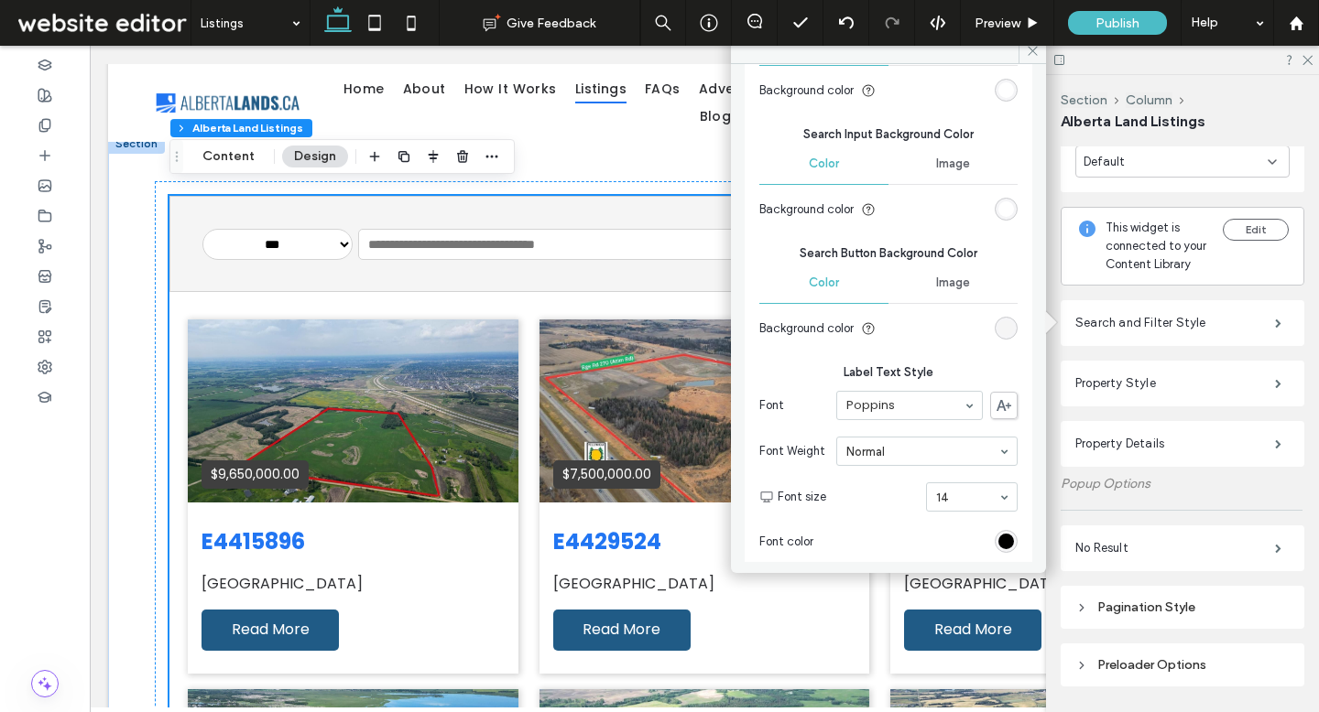
scroll to position [677, 0]
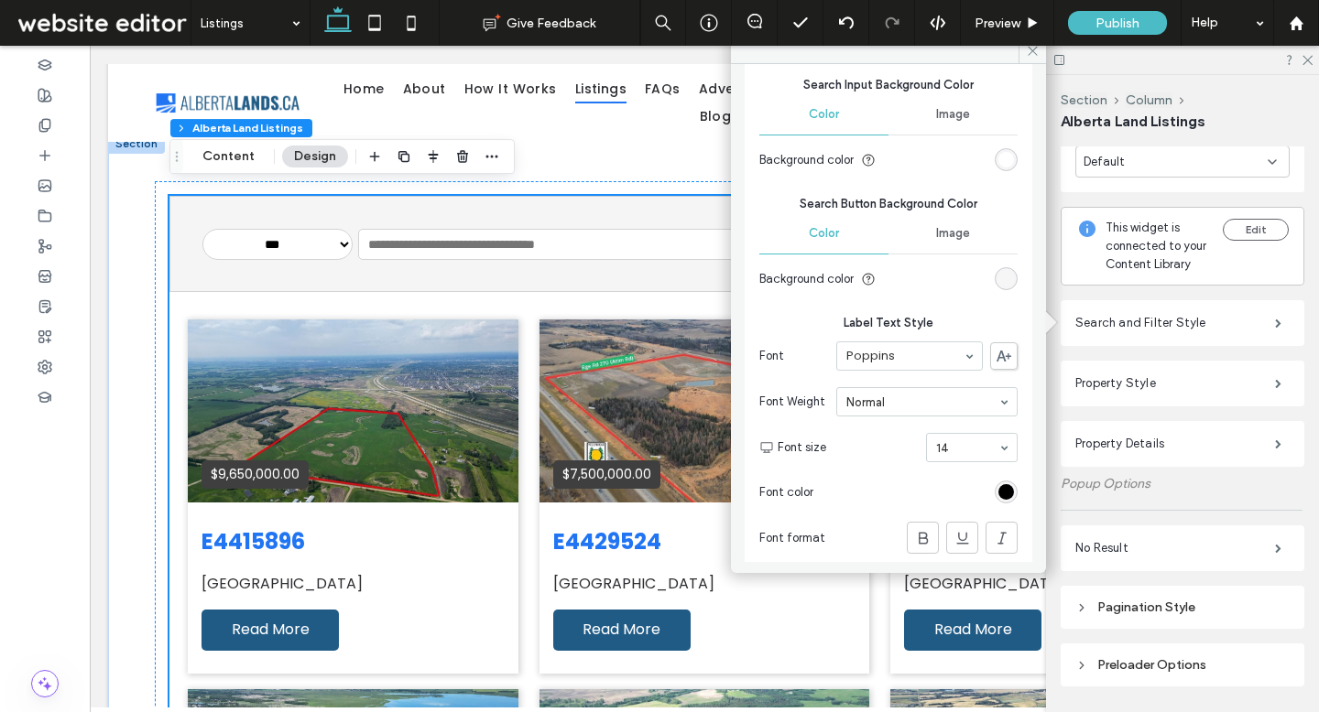
click at [998, 271] on div "rgb(245, 245, 245)" at bounding box center [1006, 279] width 16 height 16
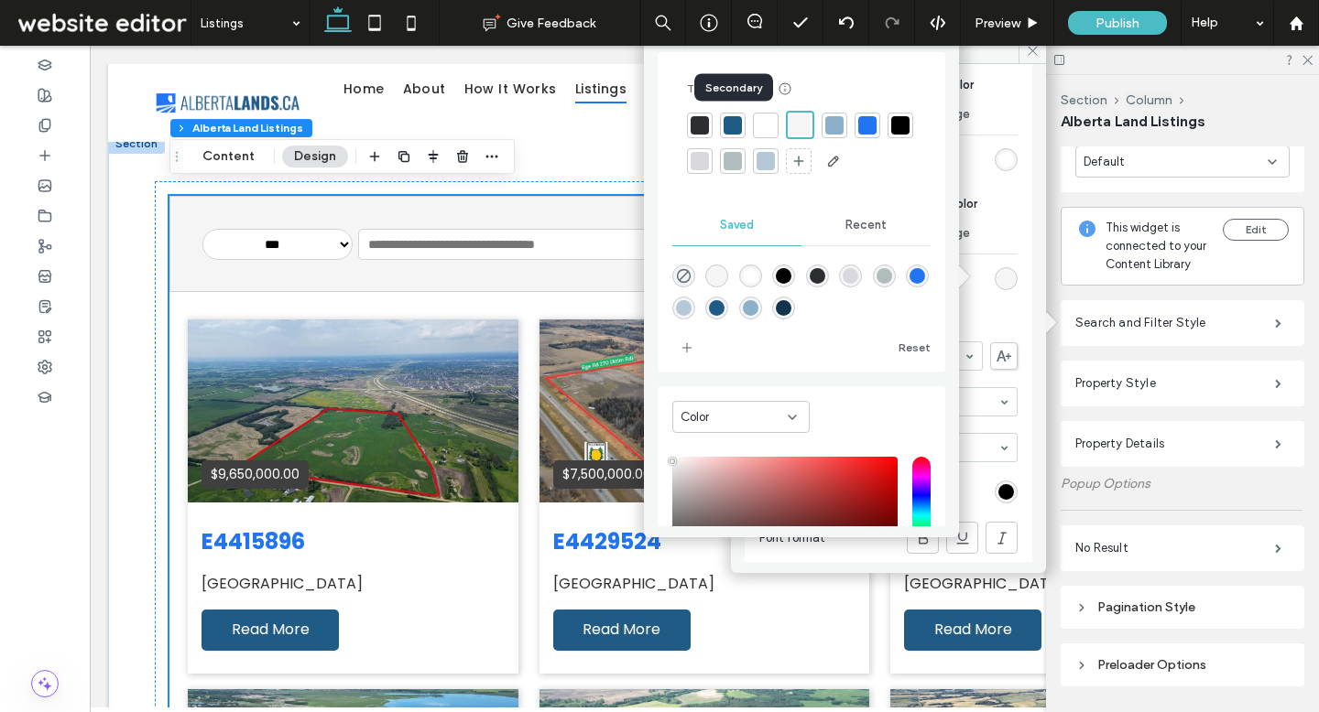
click at [728, 121] on div at bounding box center [732, 125] width 18 height 18
click at [767, 126] on div at bounding box center [768, 125] width 18 height 18
click at [993, 248] on div "Image" at bounding box center [952, 233] width 129 height 40
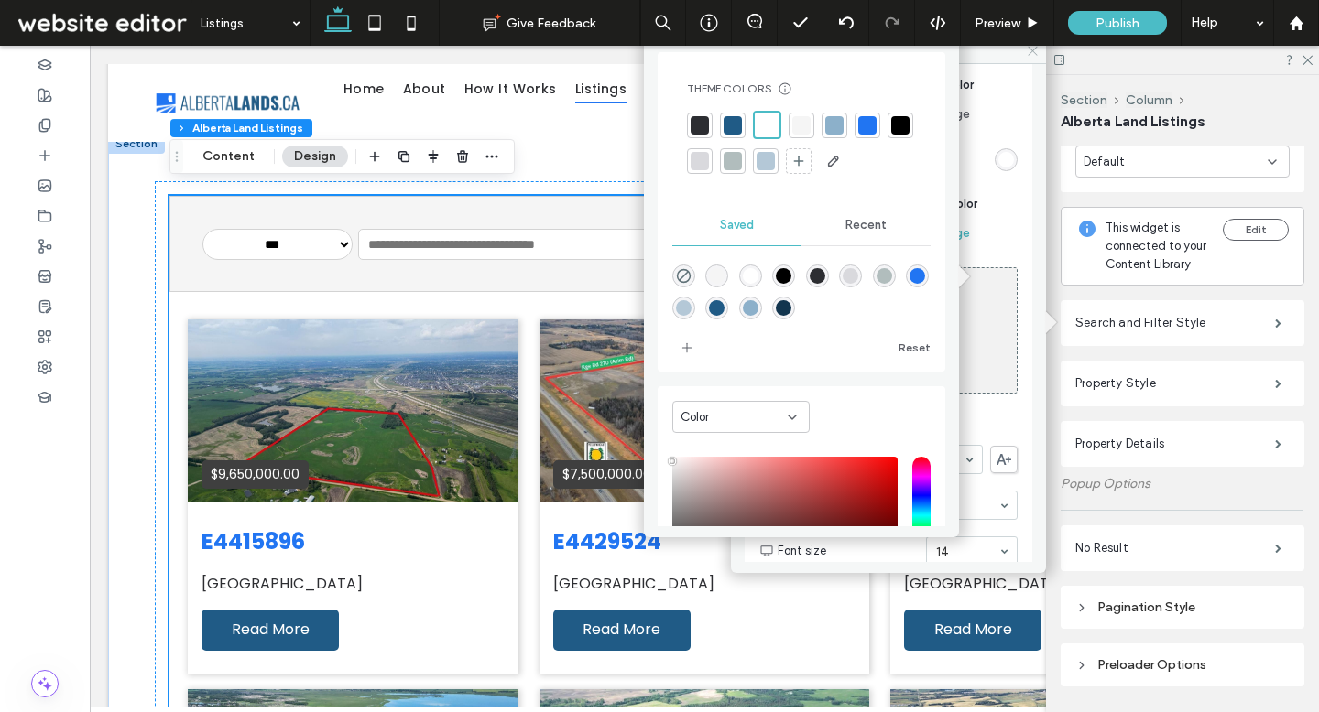
click at [1029, 49] on icon at bounding box center [1033, 51] width 14 height 14
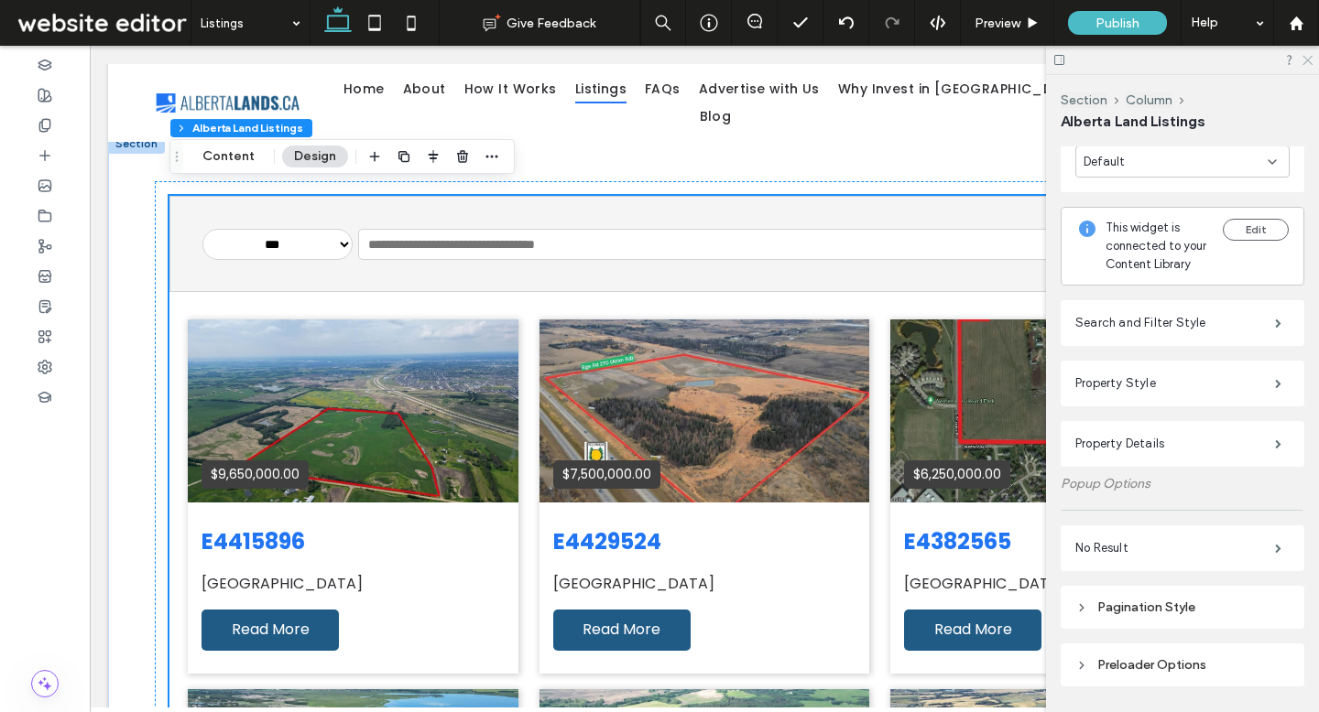
click at [1304, 64] on icon at bounding box center [1306, 59] width 12 height 12
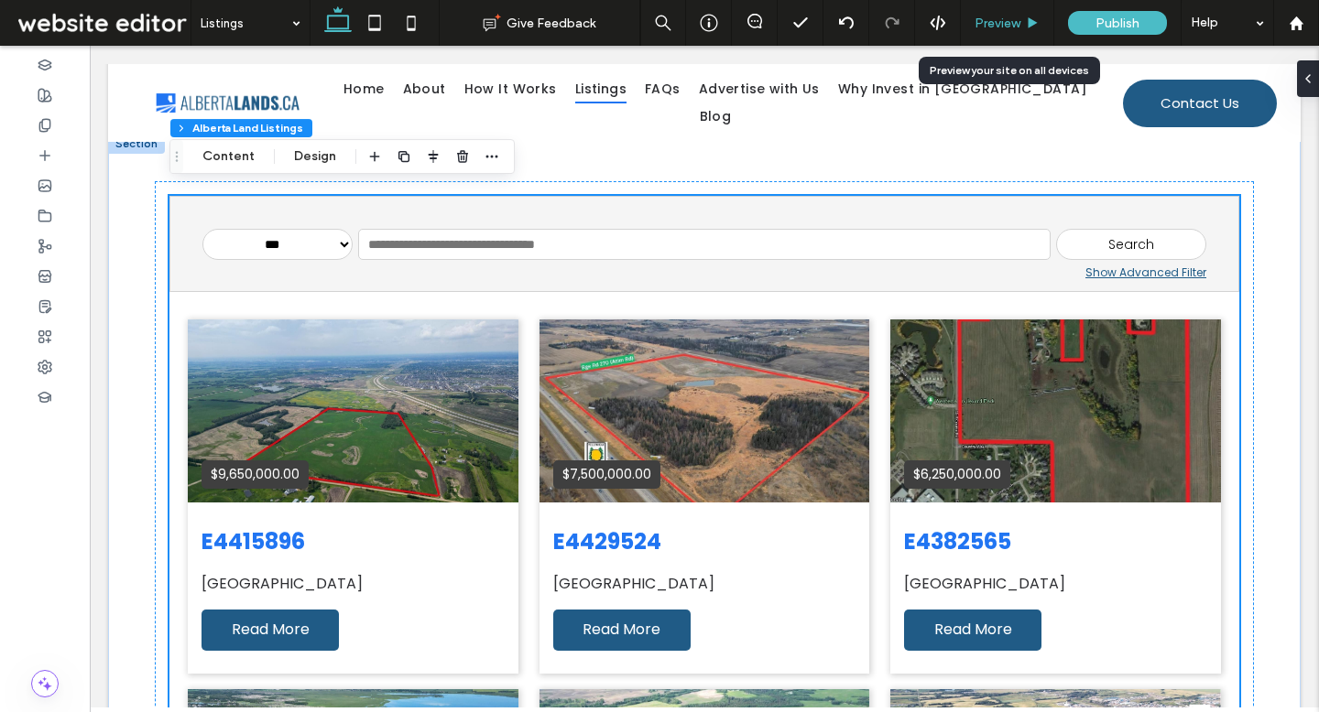
click at [1000, 25] on span "Preview" at bounding box center [997, 24] width 46 height 16
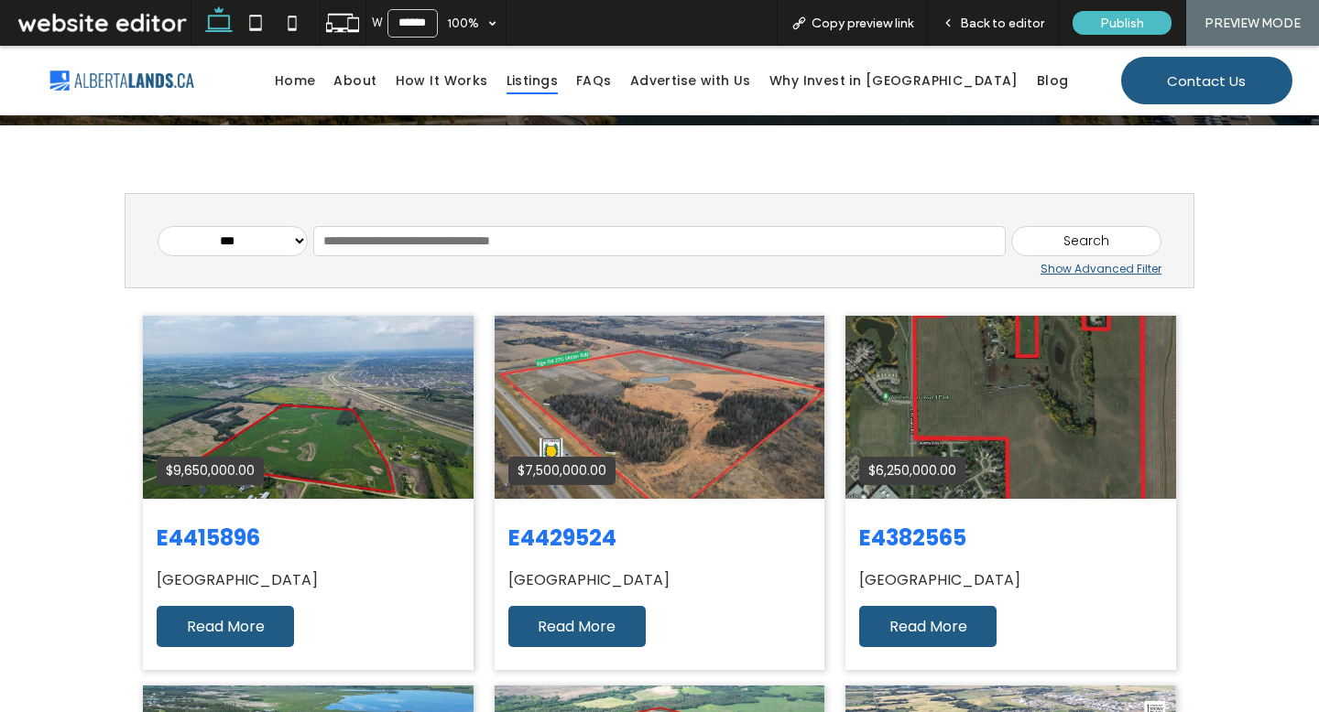
click at [1099, 264] on div "Show Advanced Filter" at bounding box center [660, 269] width 1004 height 16
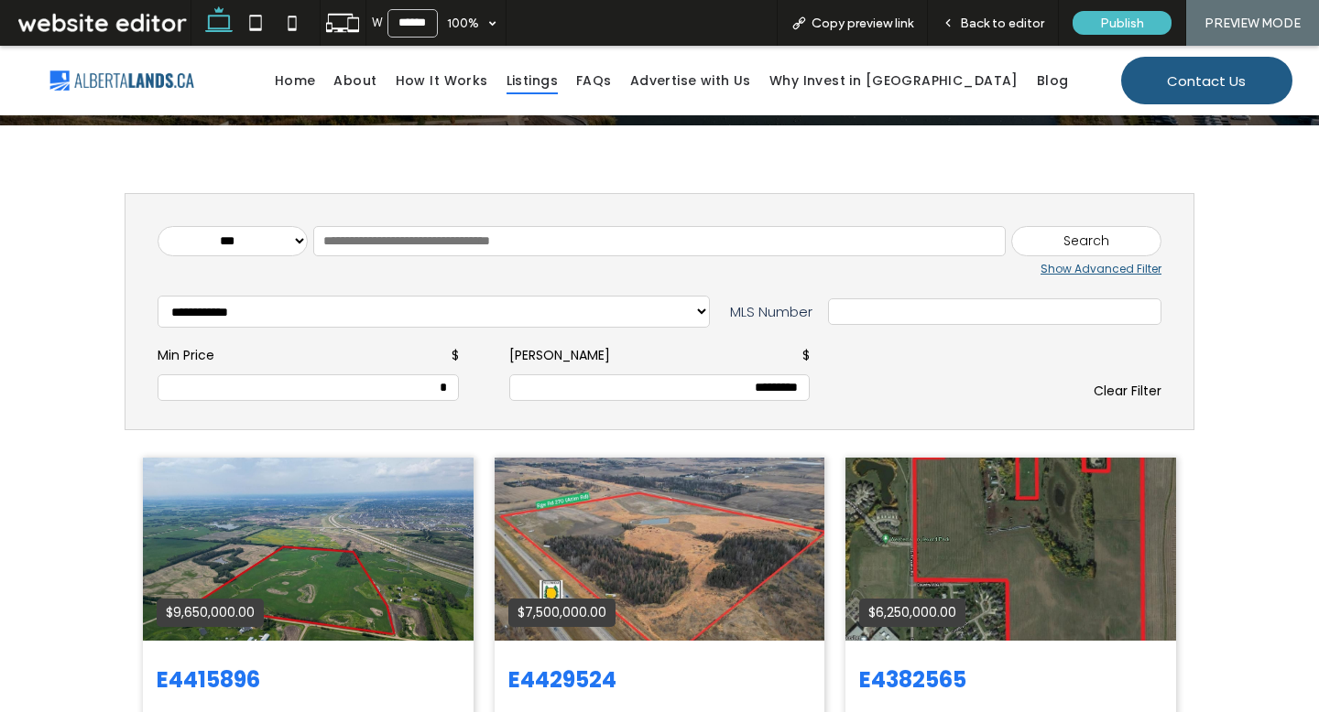
click at [1099, 270] on div "Show Advanced Filter" at bounding box center [660, 269] width 1004 height 16
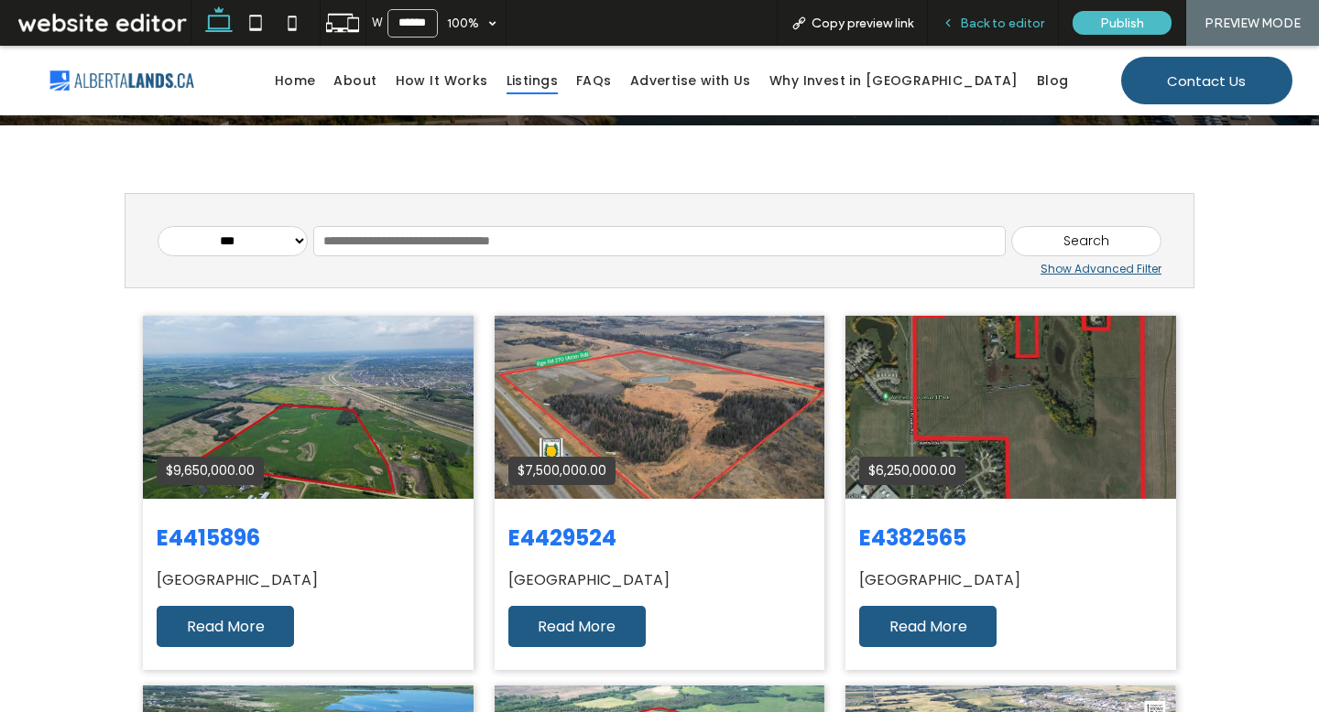
click at [1038, 28] on span "Back to editor" at bounding box center [1002, 24] width 84 height 16
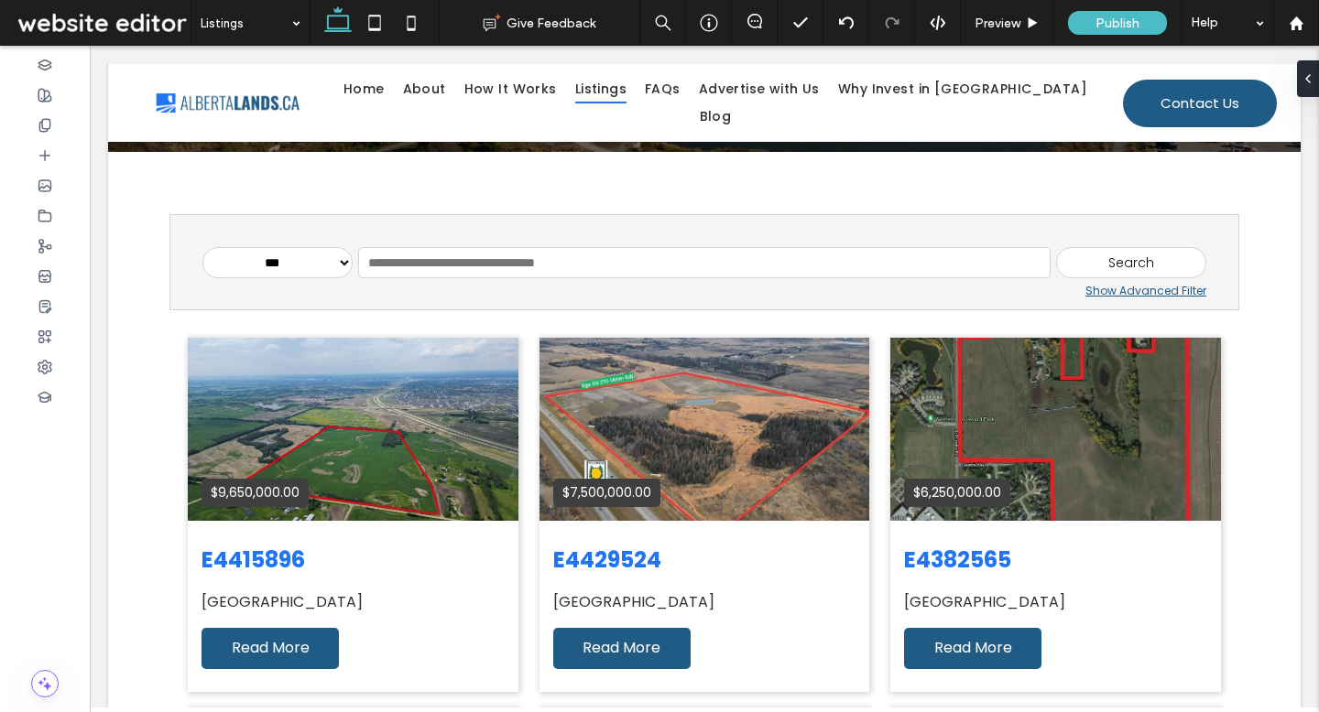
scroll to position [354, 0]
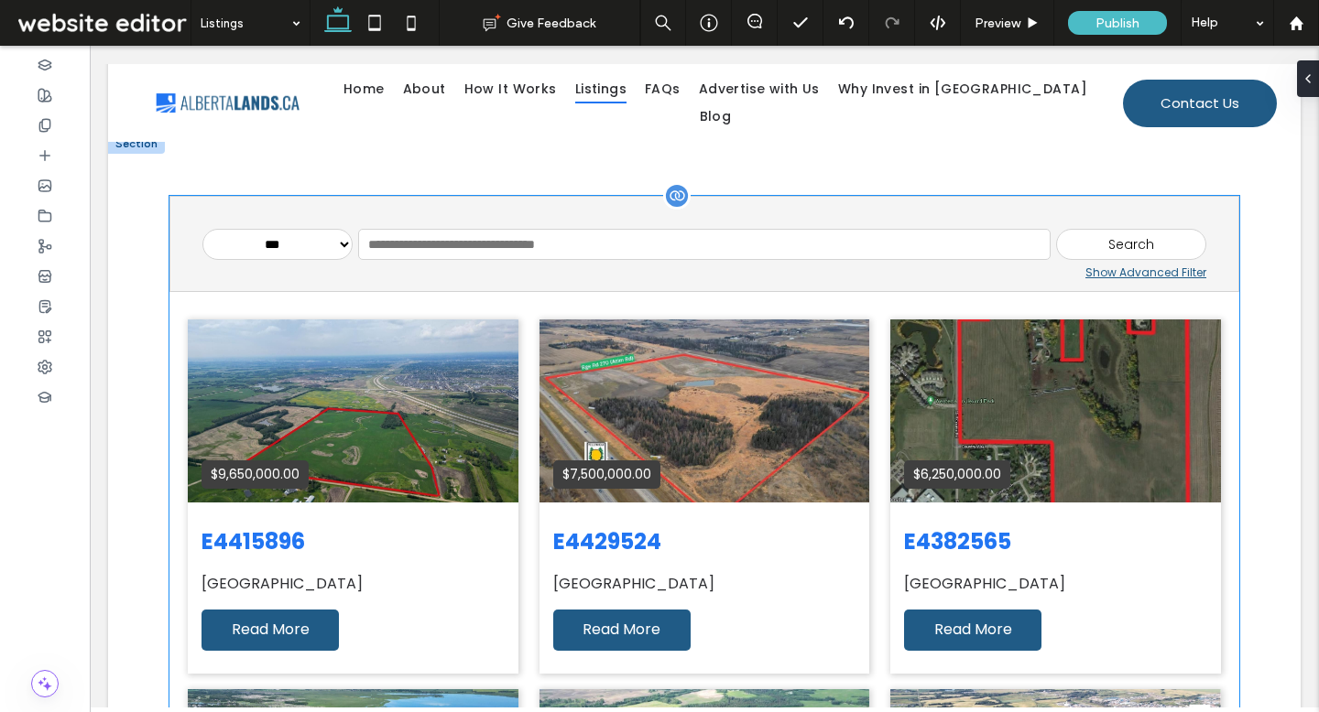
click at [1198, 253] on div "**********" at bounding box center [704, 244] width 1070 height 96
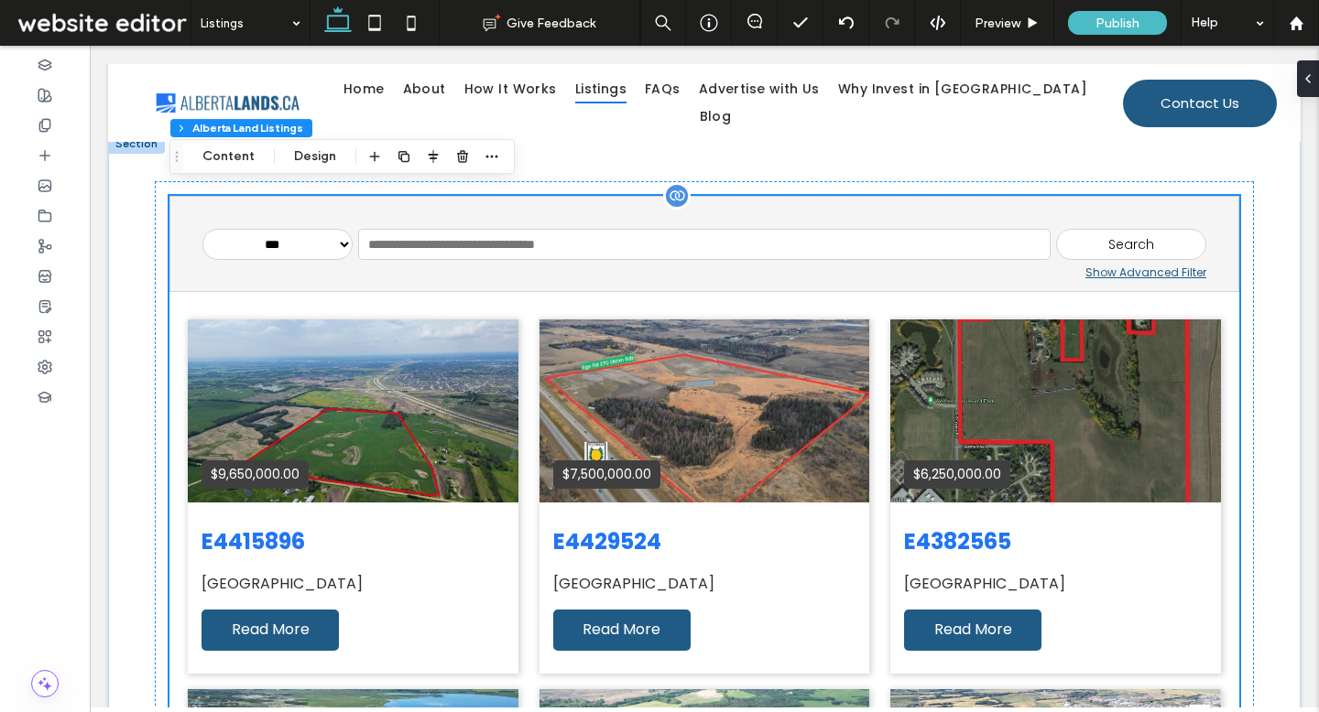
click at [1214, 267] on div "**********" at bounding box center [704, 244] width 1070 height 96
click at [1303, 78] on icon at bounding box center [1300, 78] width 15 height 15
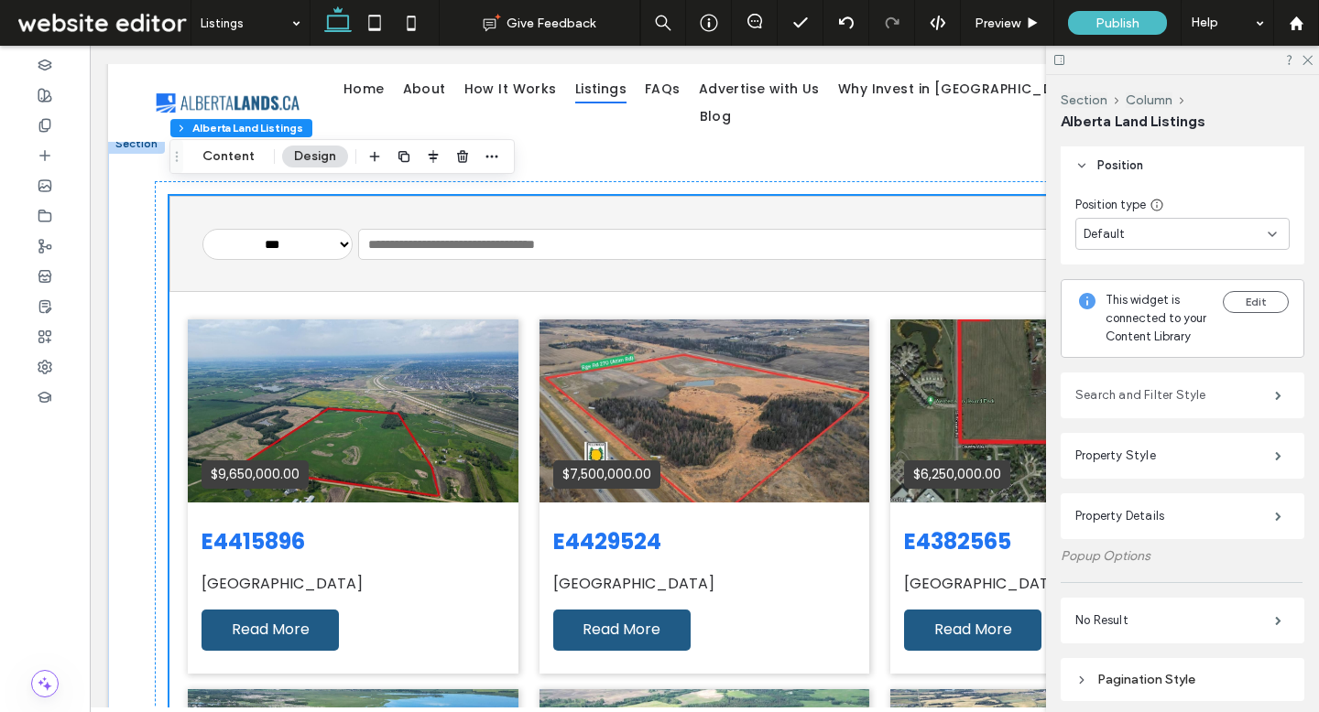
click at [1169, 386] on label "Search and Filter Style" at bounding box center [1175, 395] width 200 height 37
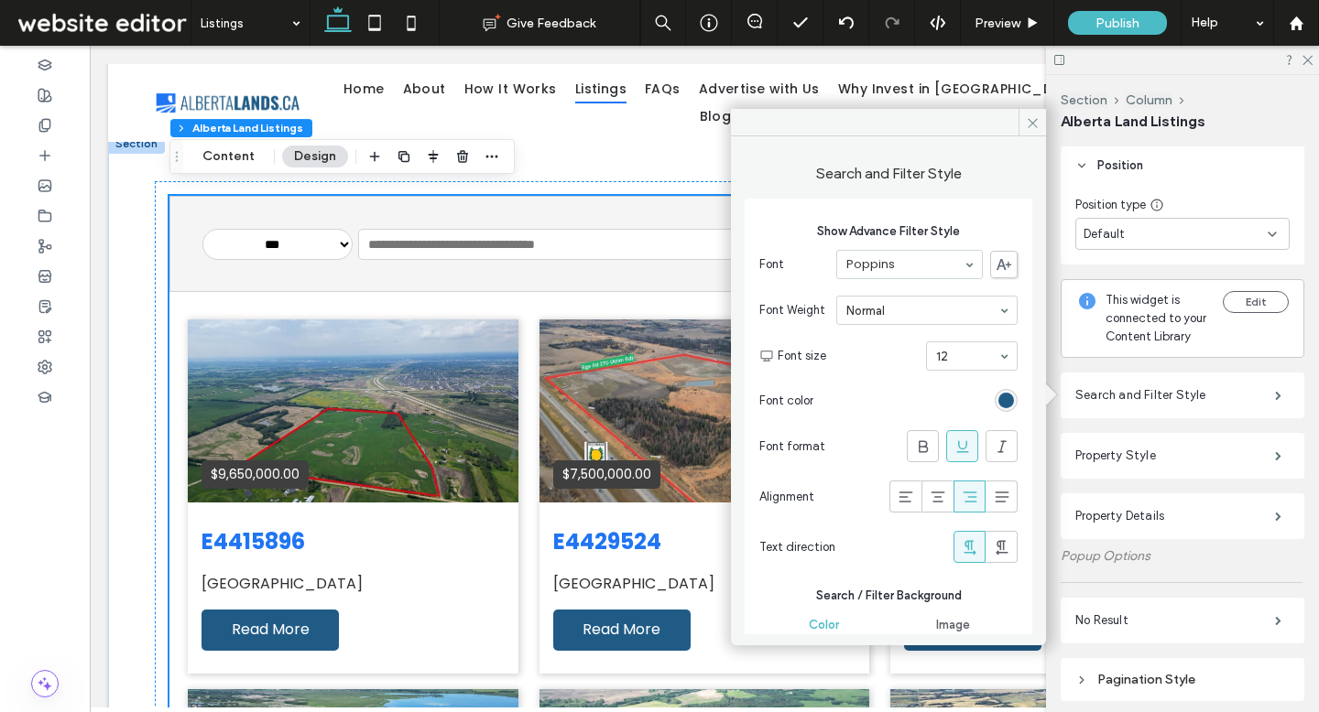
scroll to position [321, 0]
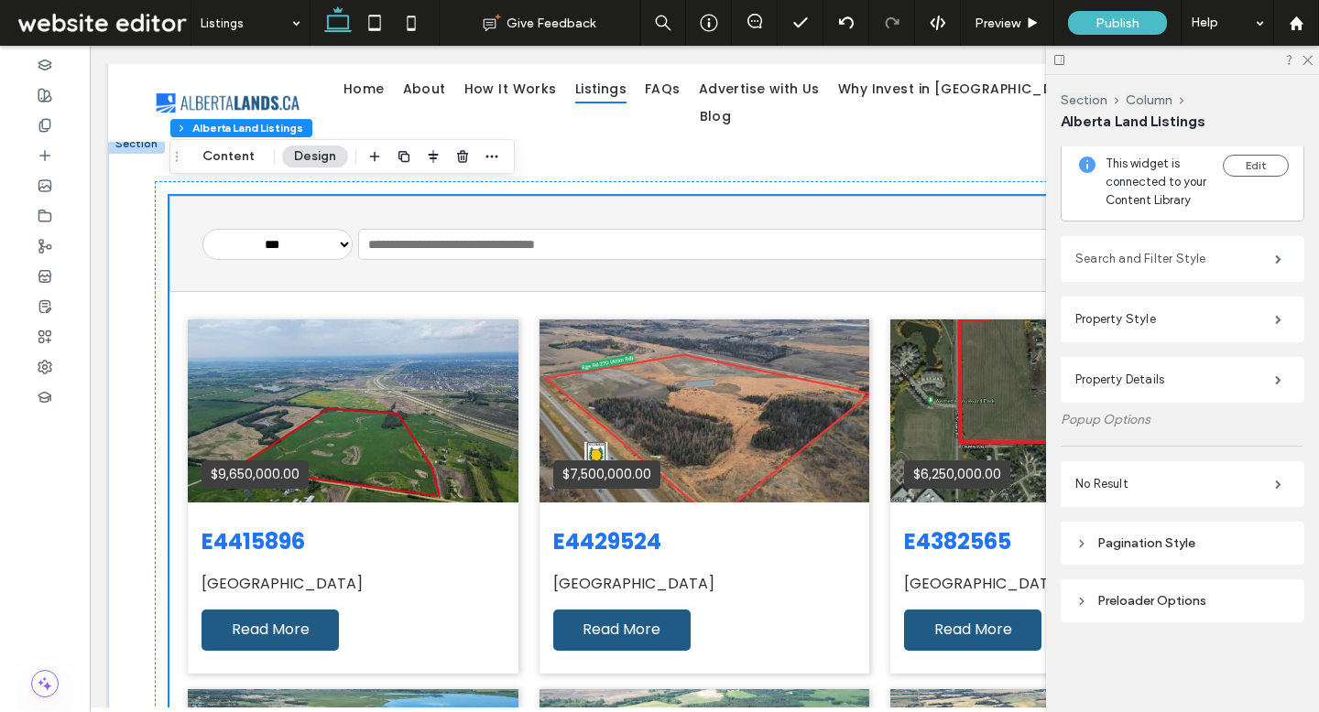
click at [1140, 266] on label "Search and Filter Style" at bounding box center [1175, 259] width 200 height 37
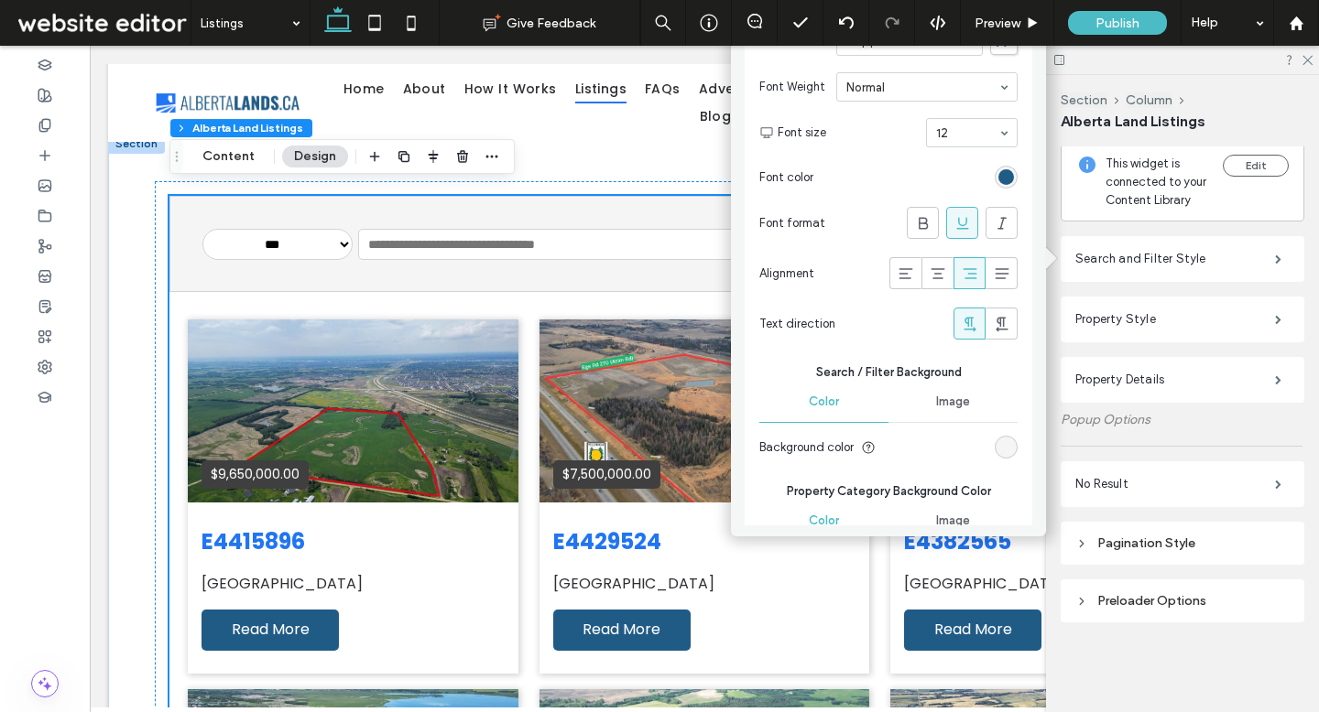
scroll to position [0, 0]
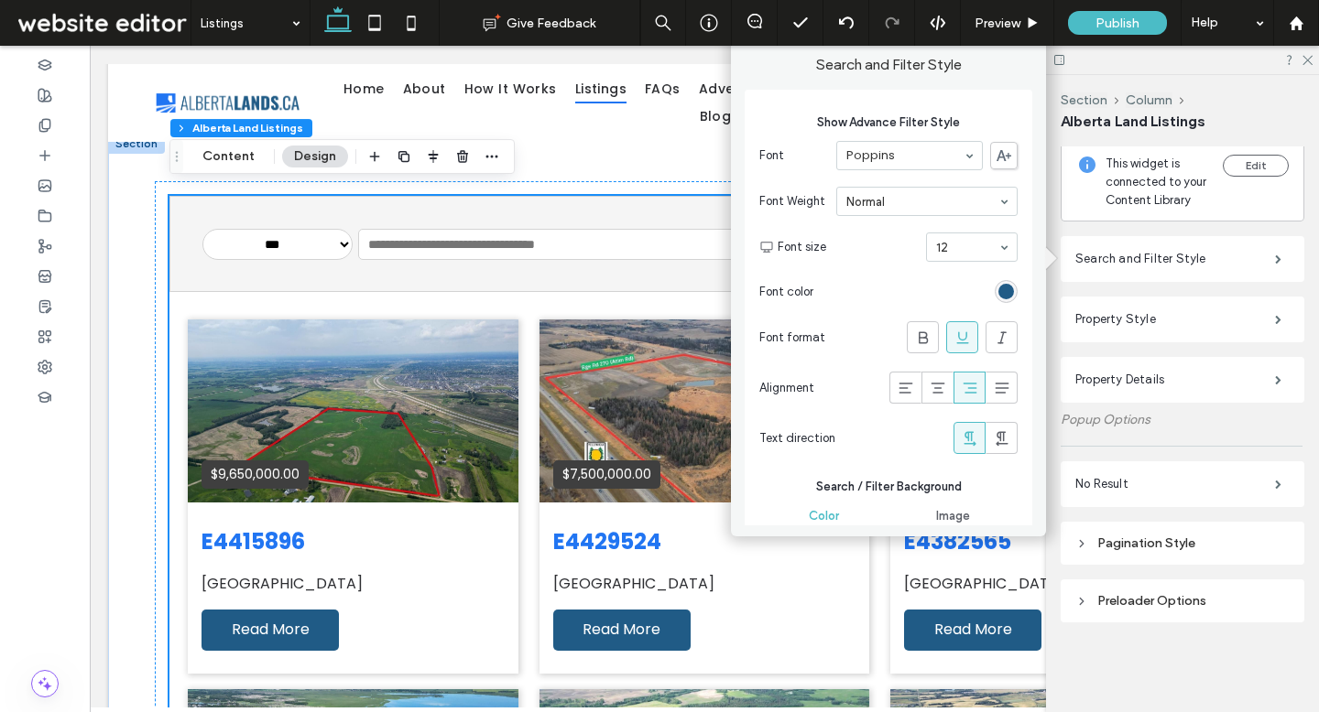
click at [1237, 94] on div "Section Column" at bounding box center [1182, 100] width 244 height 16
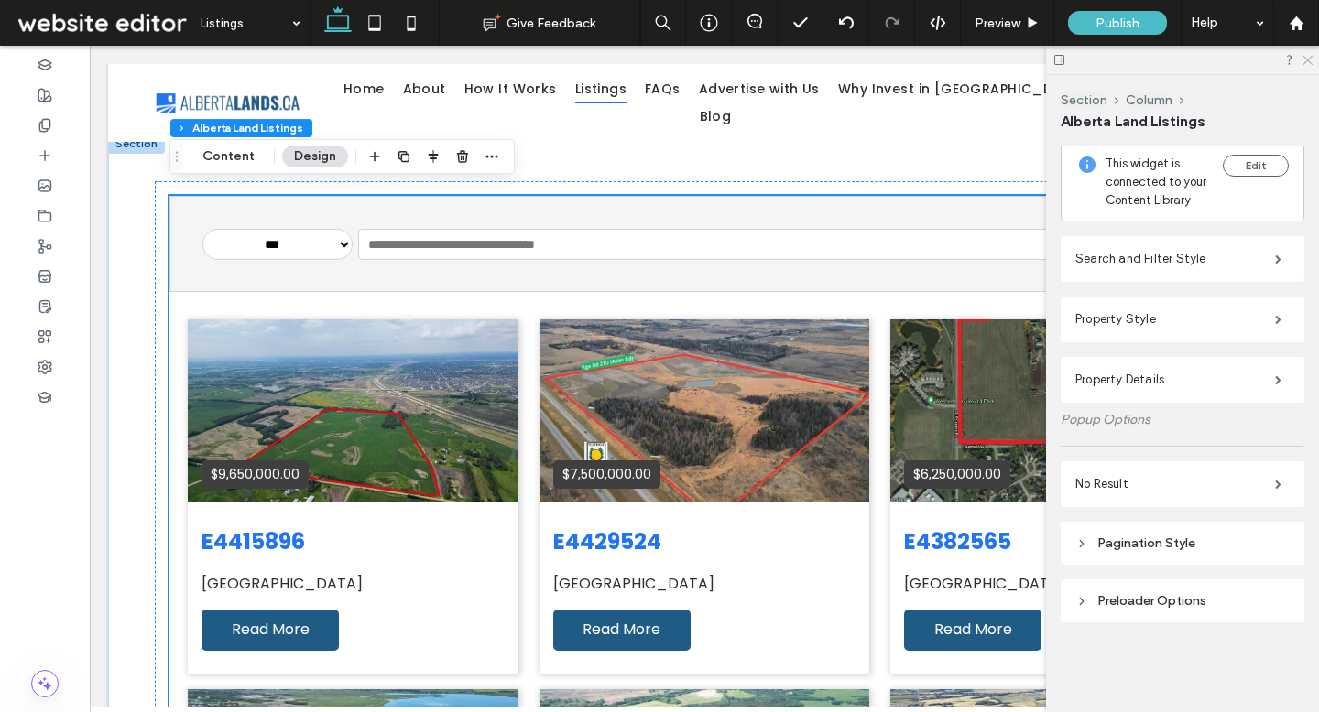
click at [1302, 56] on icon at bounding box center [1306, 59] width 12 height 12
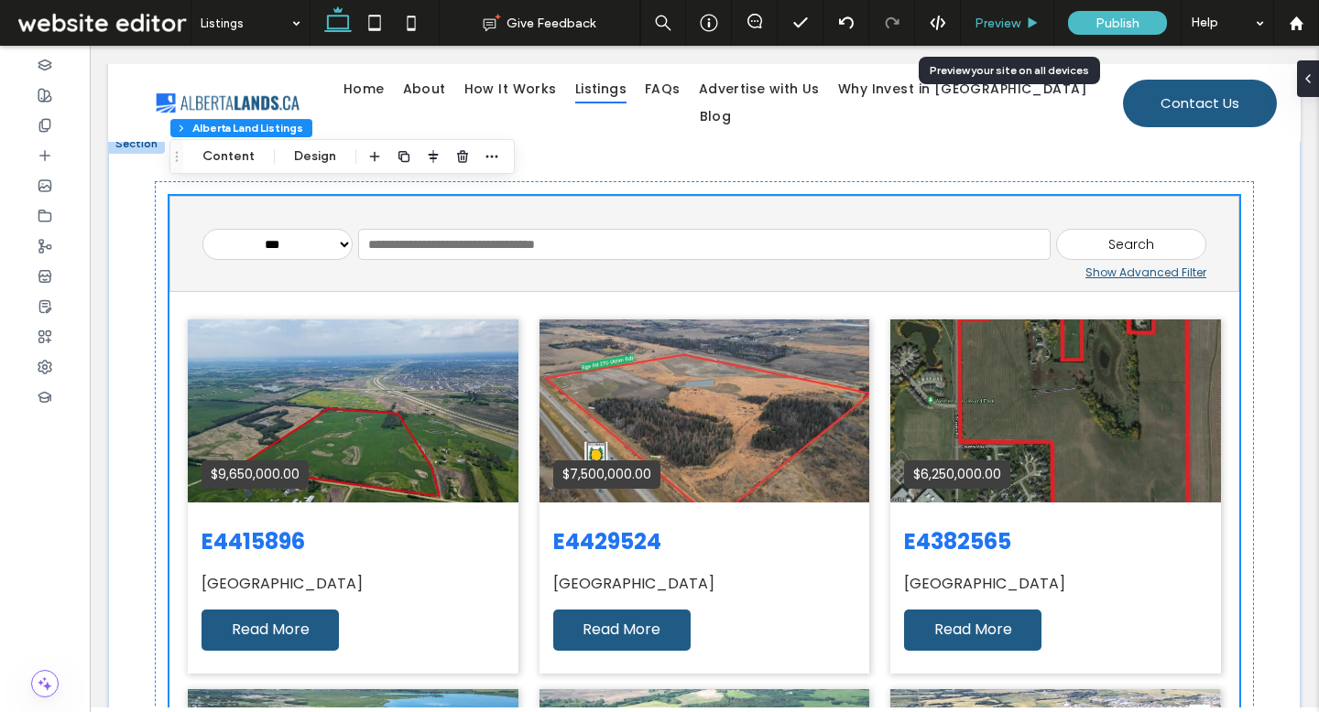
click at [1040, 19] on div "Preview" at bounding box center [1007, 24] width 92 height 16
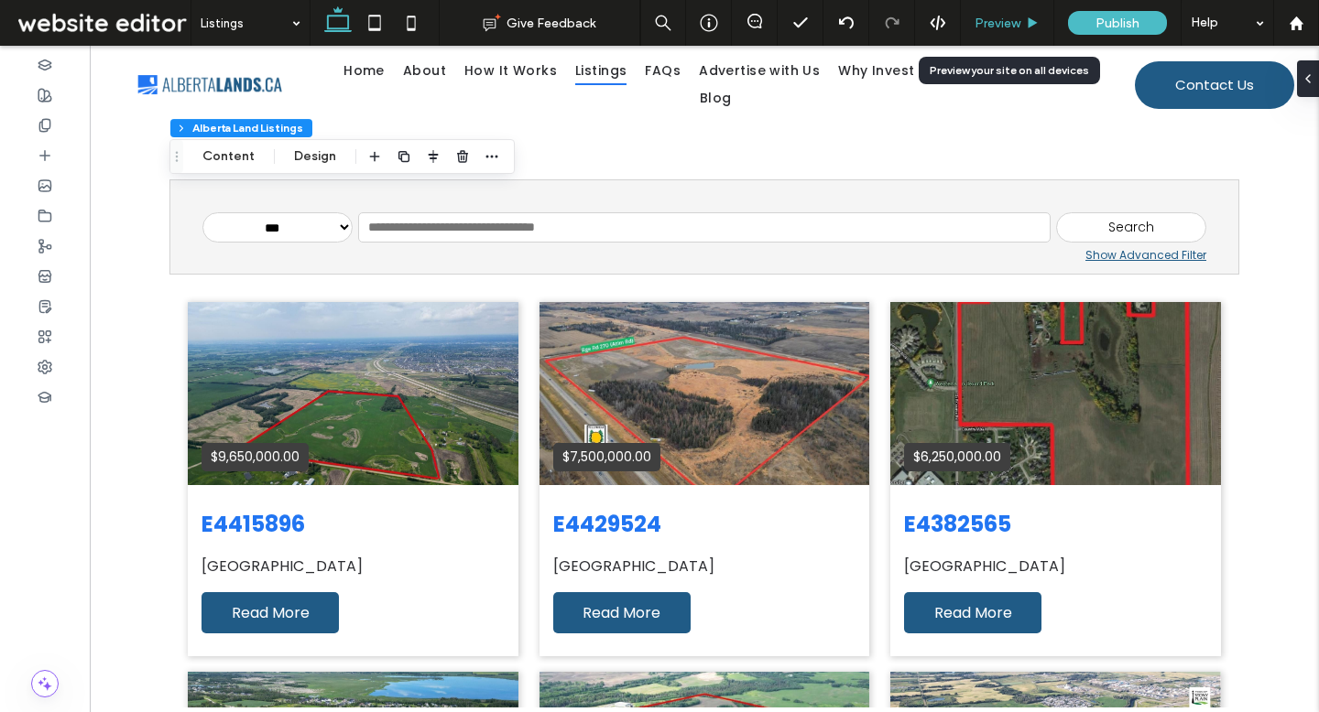
scroll to position [336, 0]
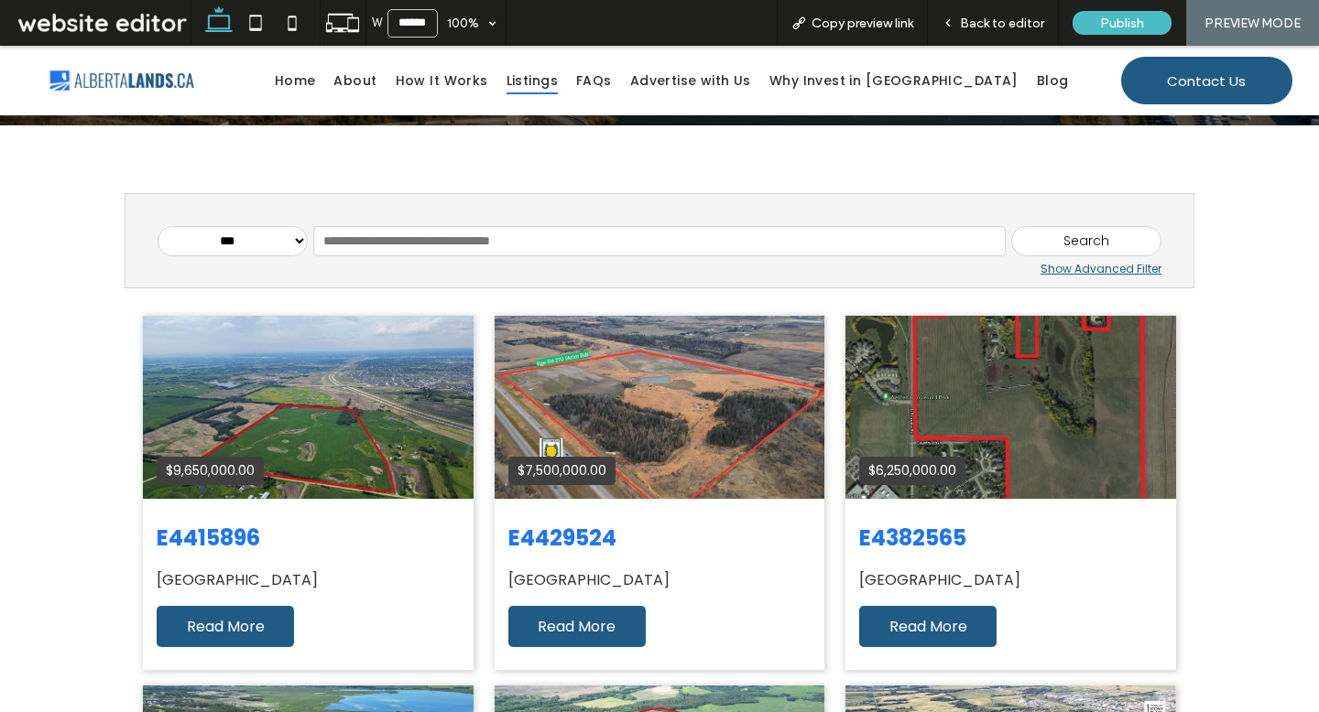
drag, startPoint x: 1080, startPoint y: 271, endPoint x: 1078, endPoint y: 315, distance: 44.0
click at [1080, 271] on div "Show Advanced Filter" at bounding box center [660, 269] width 1004 height 16
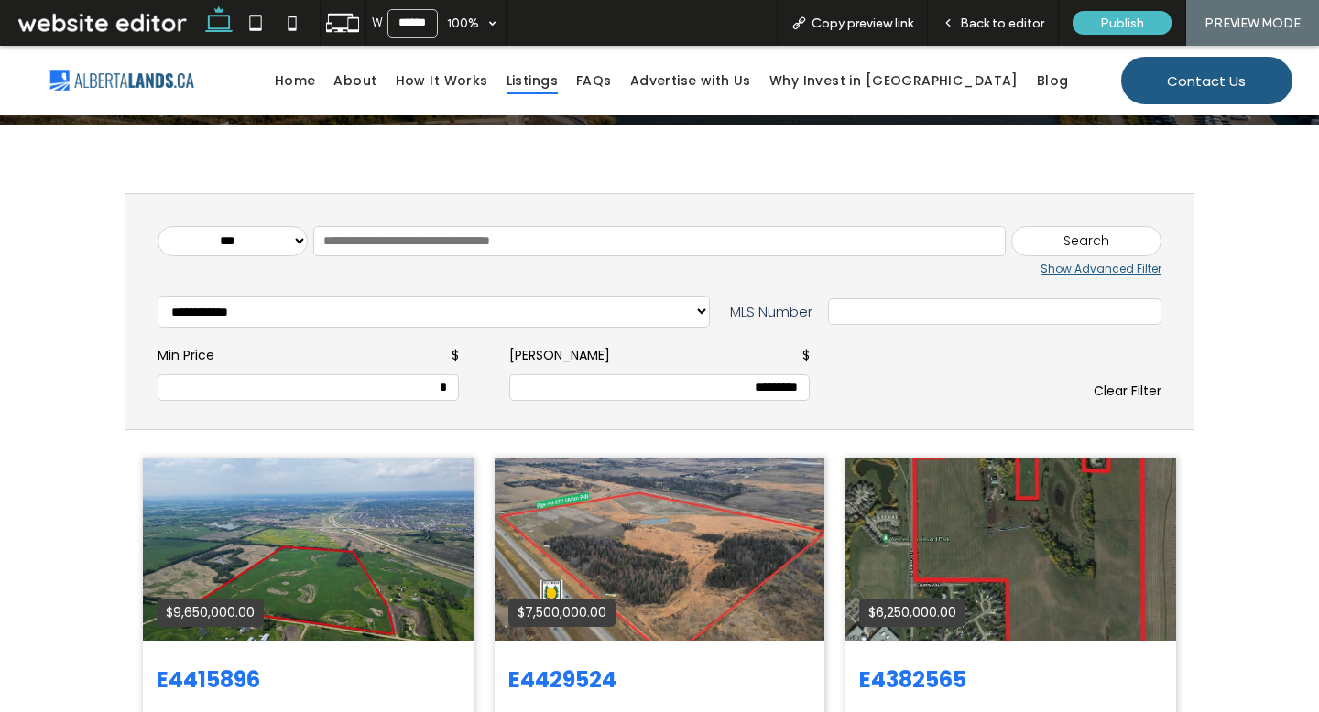
click at [1092, 266] on div "Show Advanced Filter" at bounding box center [660, 269] width 1004 height 16
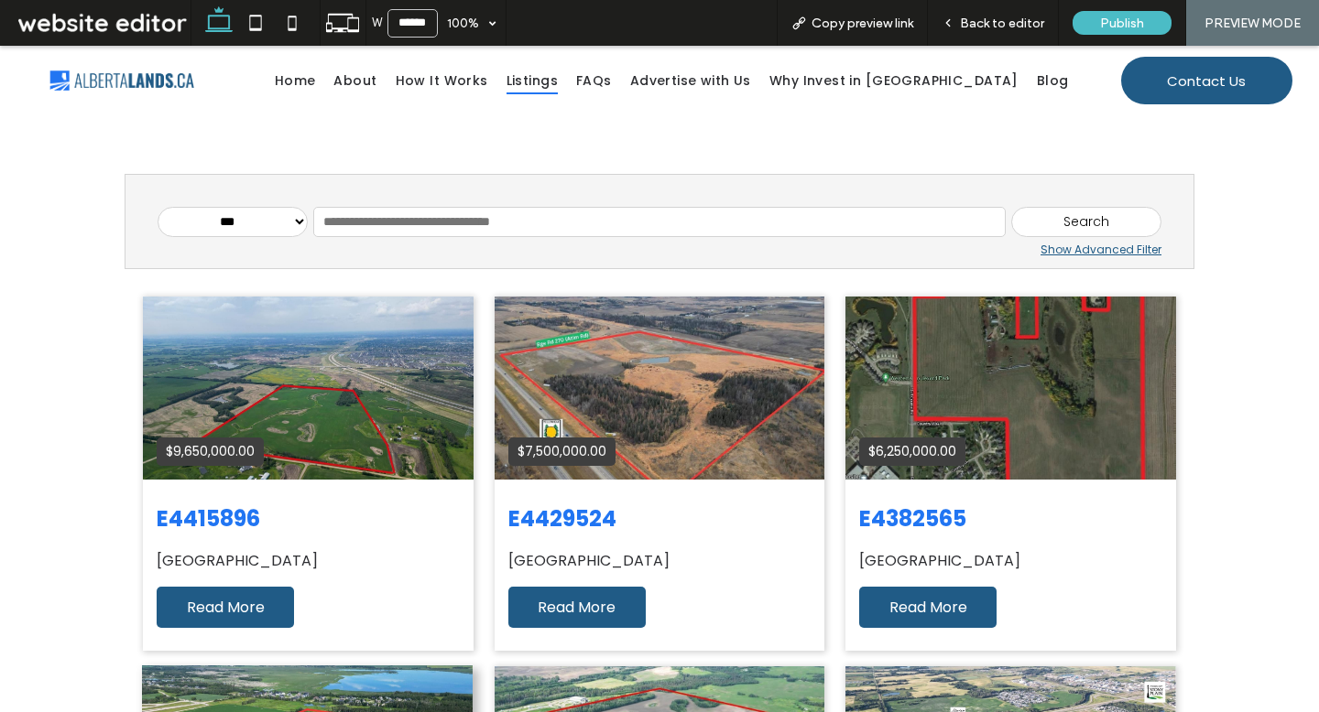
scroll to position [351, 0]
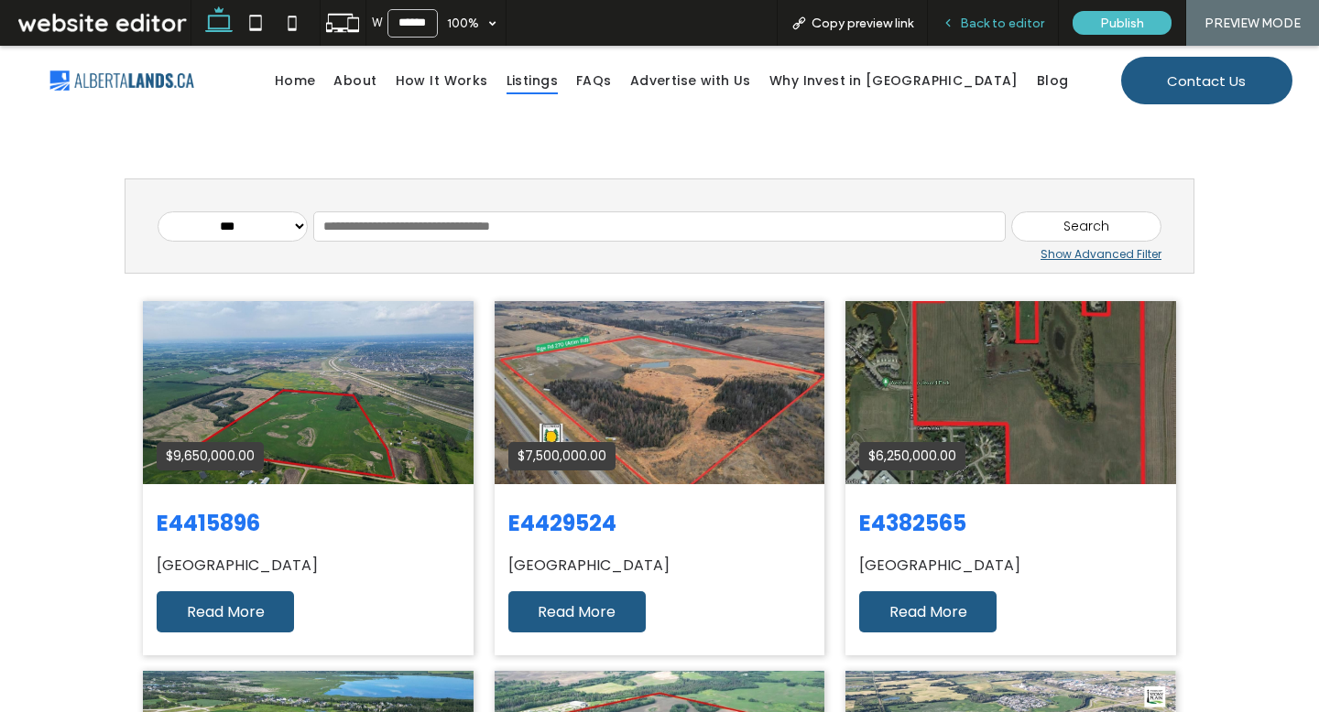
click at [1022, 27] on span "Back to editor" at bounding box center [1002, 24] width 84 height 16
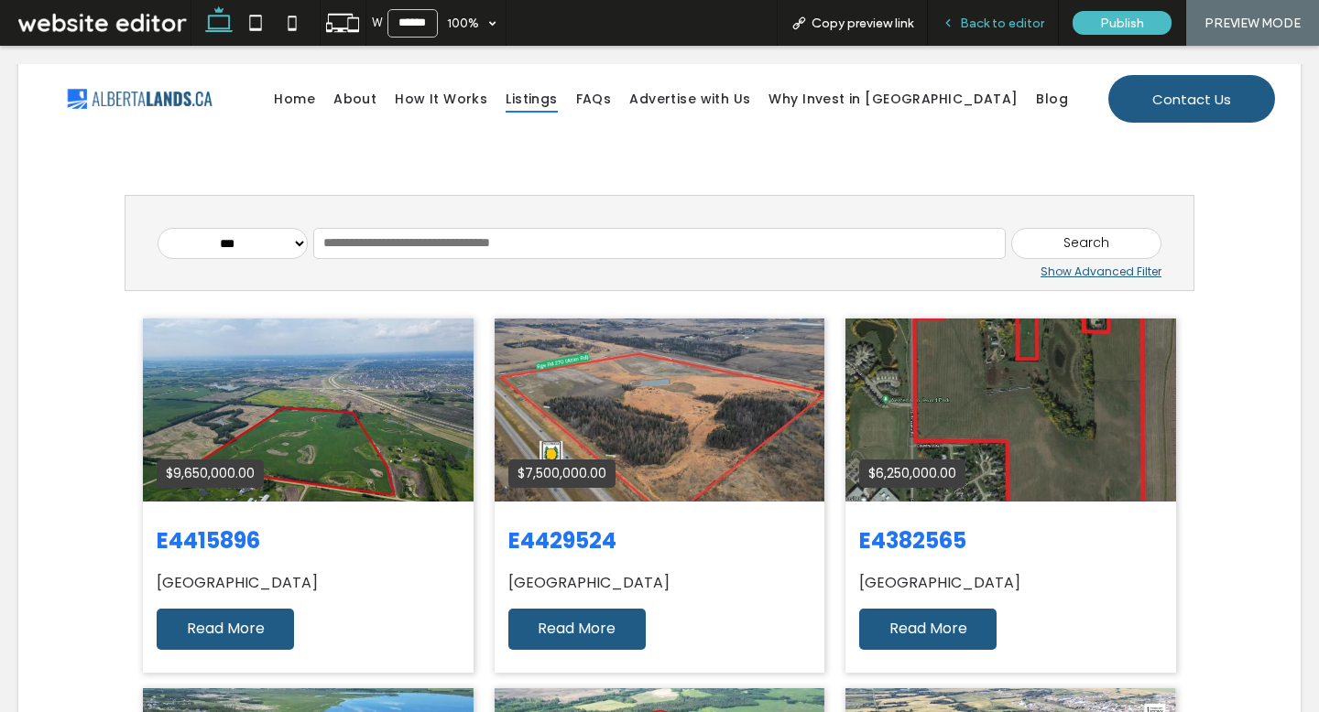
scroll to position [369, 0]
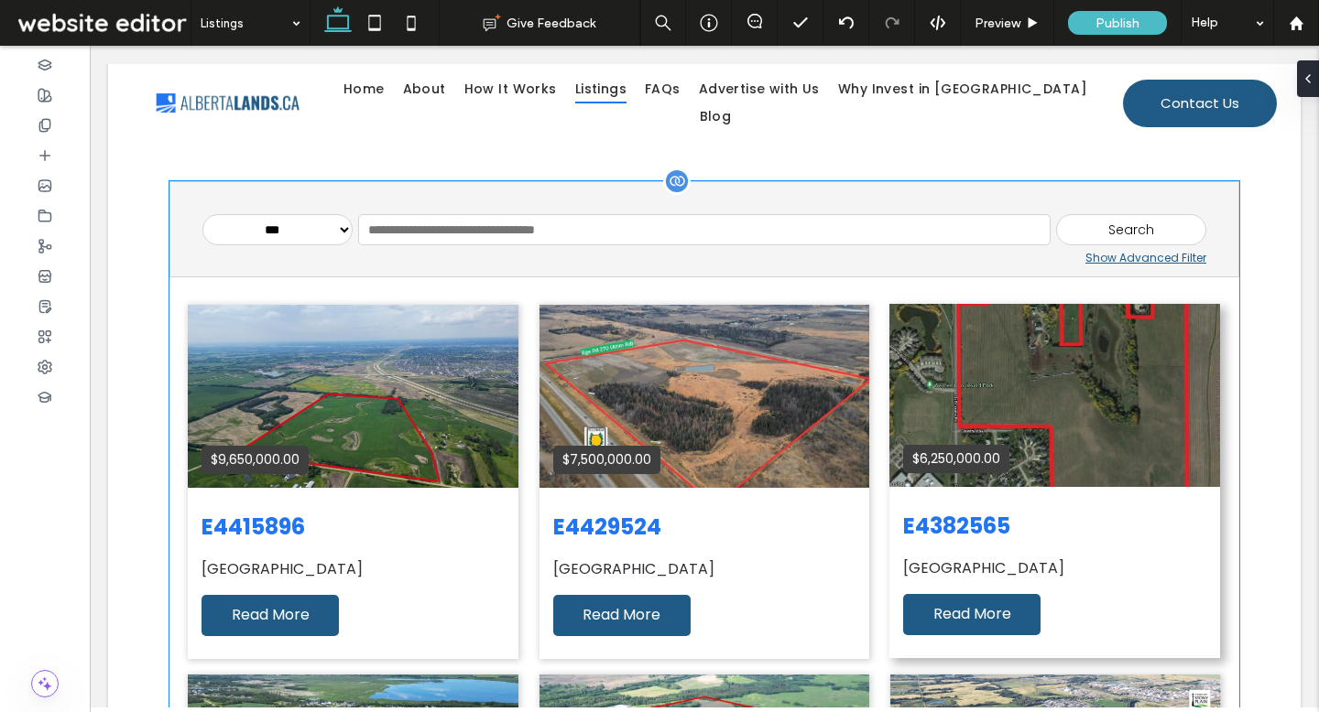
click at [1115, 401] on div "$6,250,000.00" at bounding box center [1054, 395] width 331 height 183
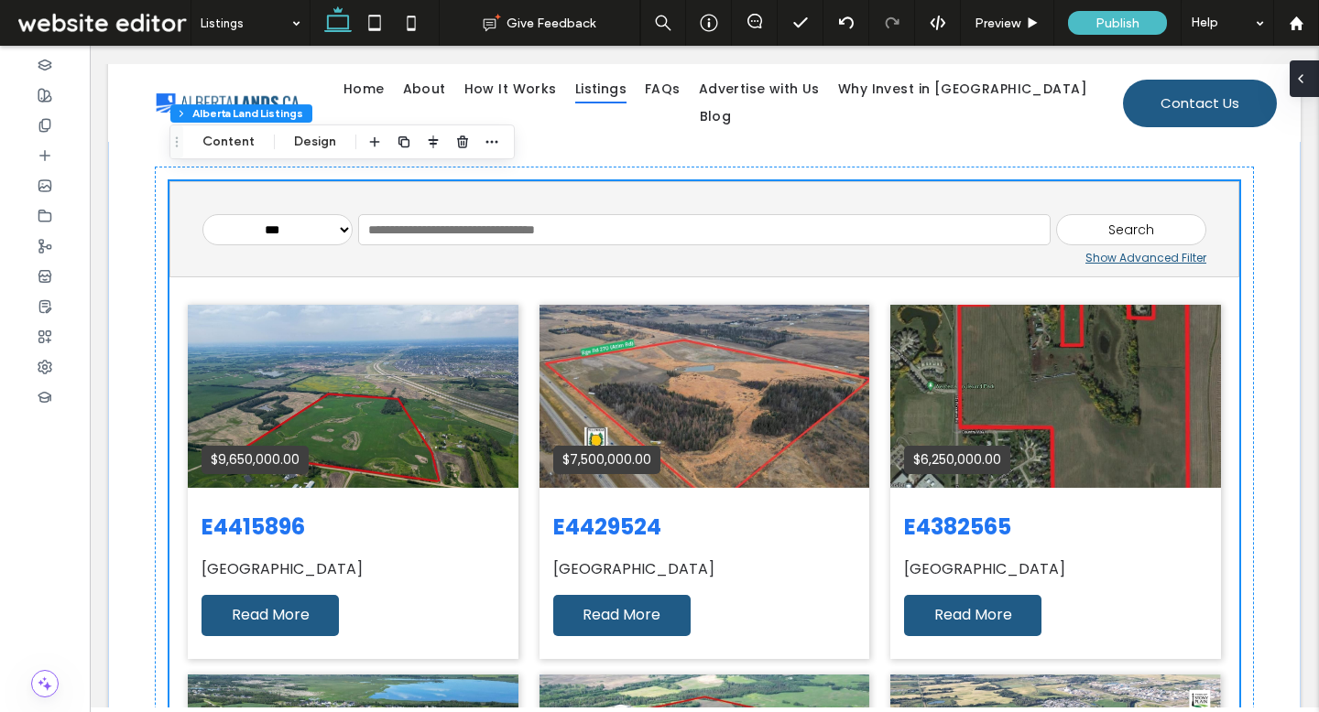
click at [1307, 83] on icon at bounding box center [1300, 78] width 15 height 15
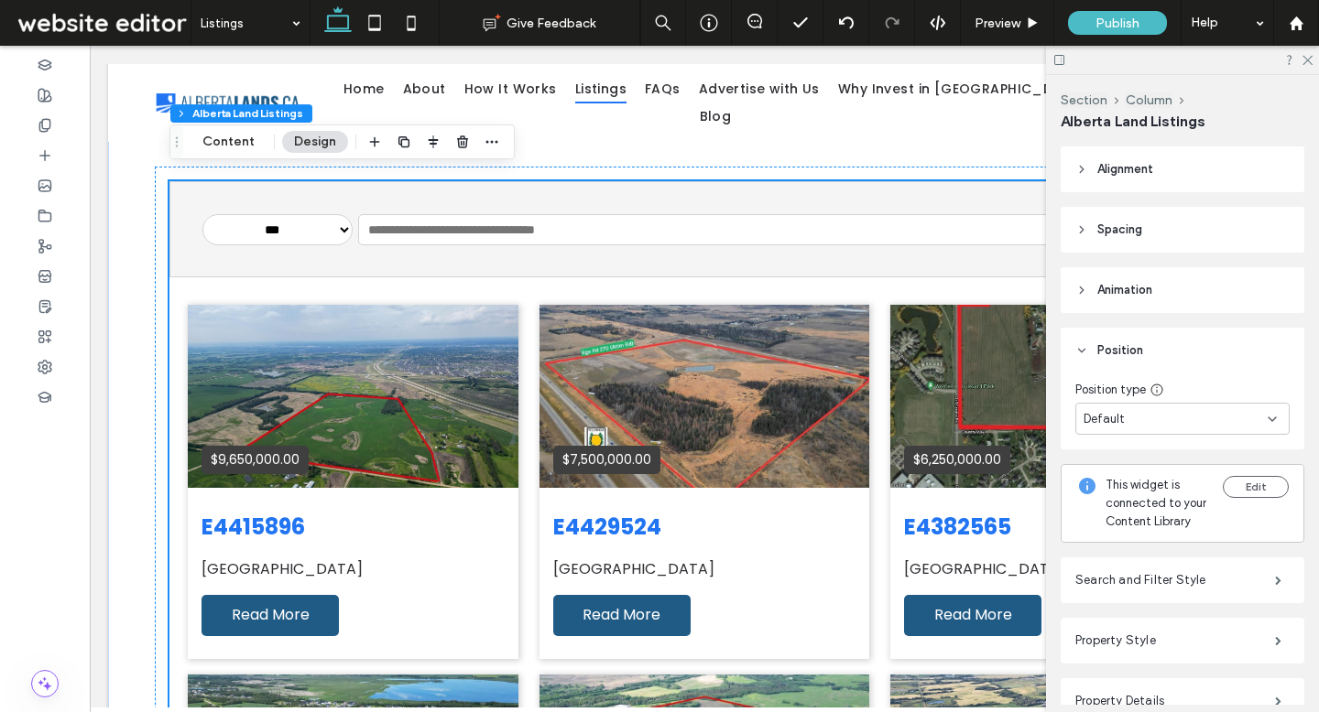
scroll to position [321, 0]
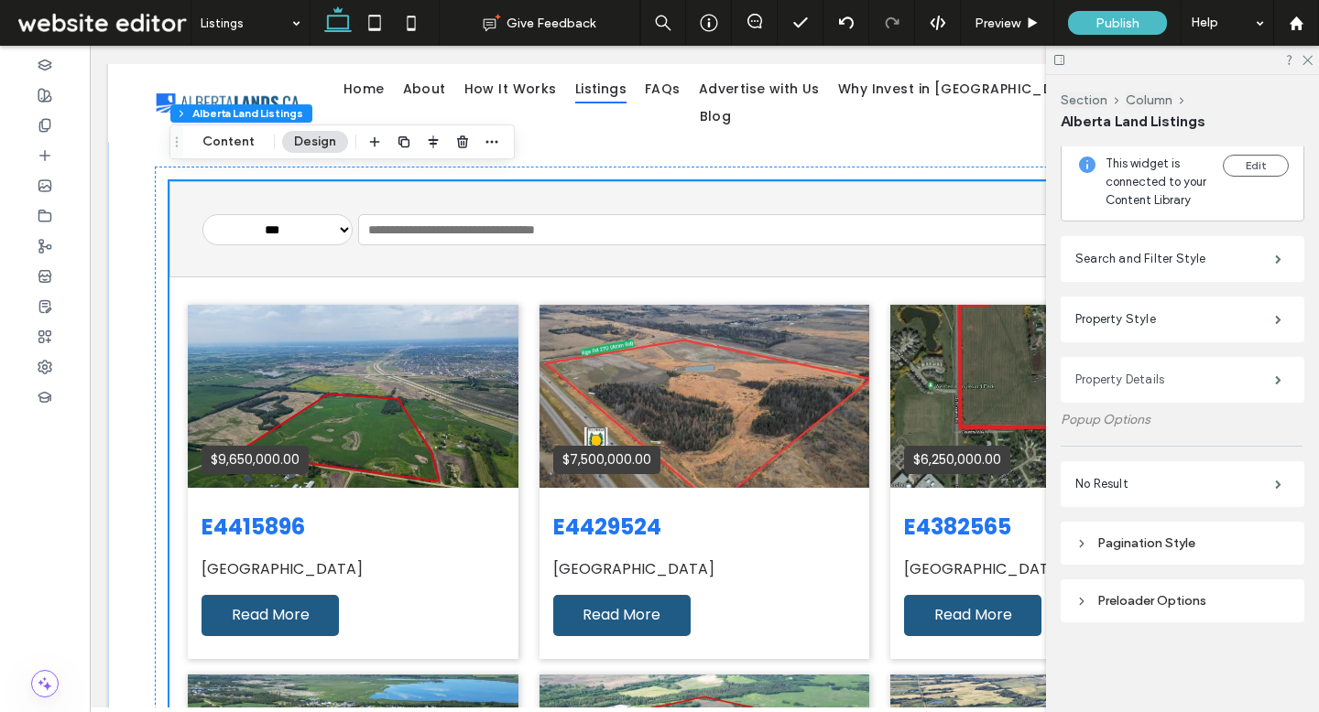
click at [1159, 384] on label "Property Details" at bounding box center [1175, 380] width 200 height 37
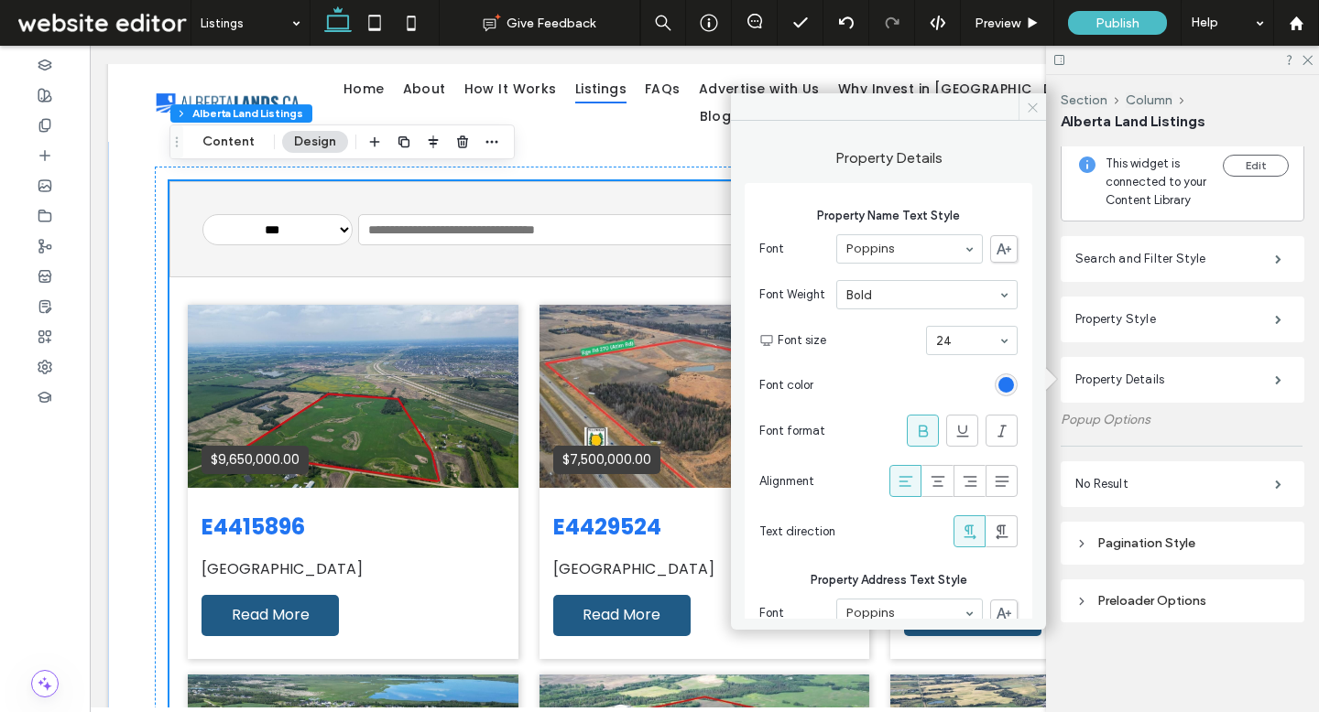
click at [1026, 116] on span at bounding box center [1031, 106] width 27 height 27
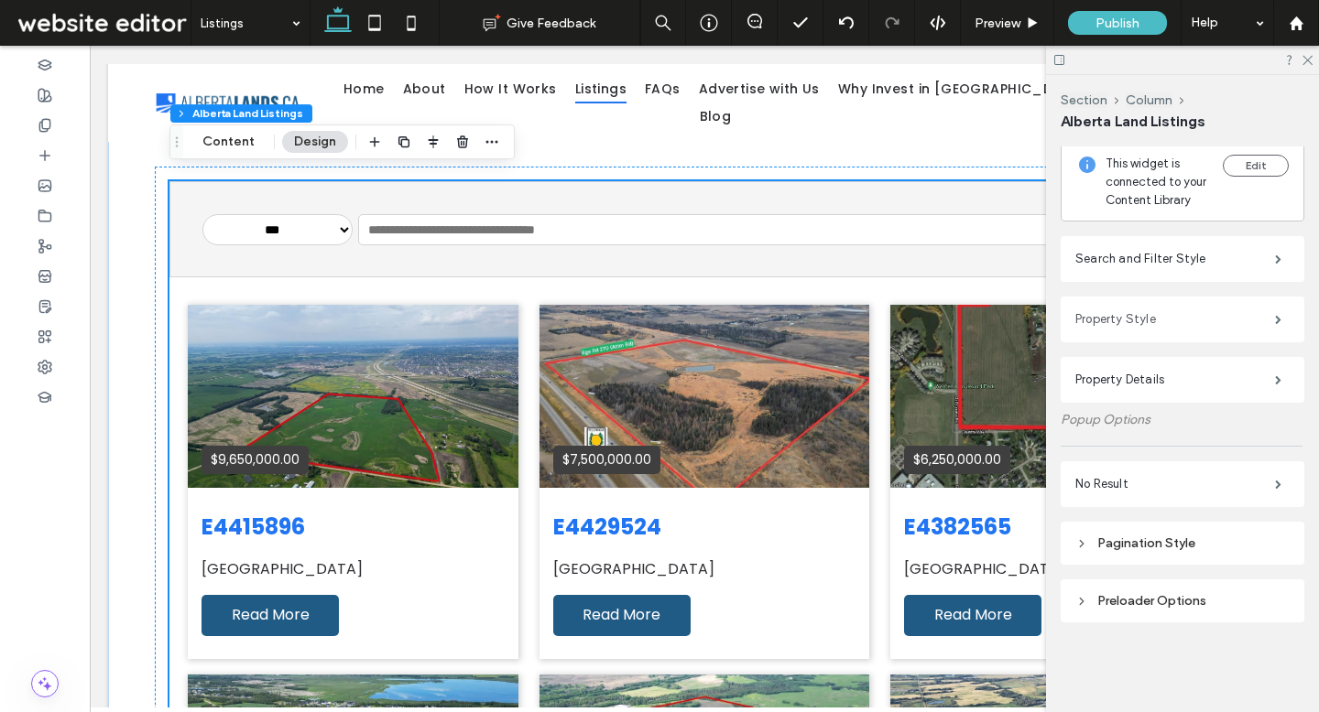
click at [1110, 325] on label "Property Style" at bounding box center [1175, 319] width 200 height 37
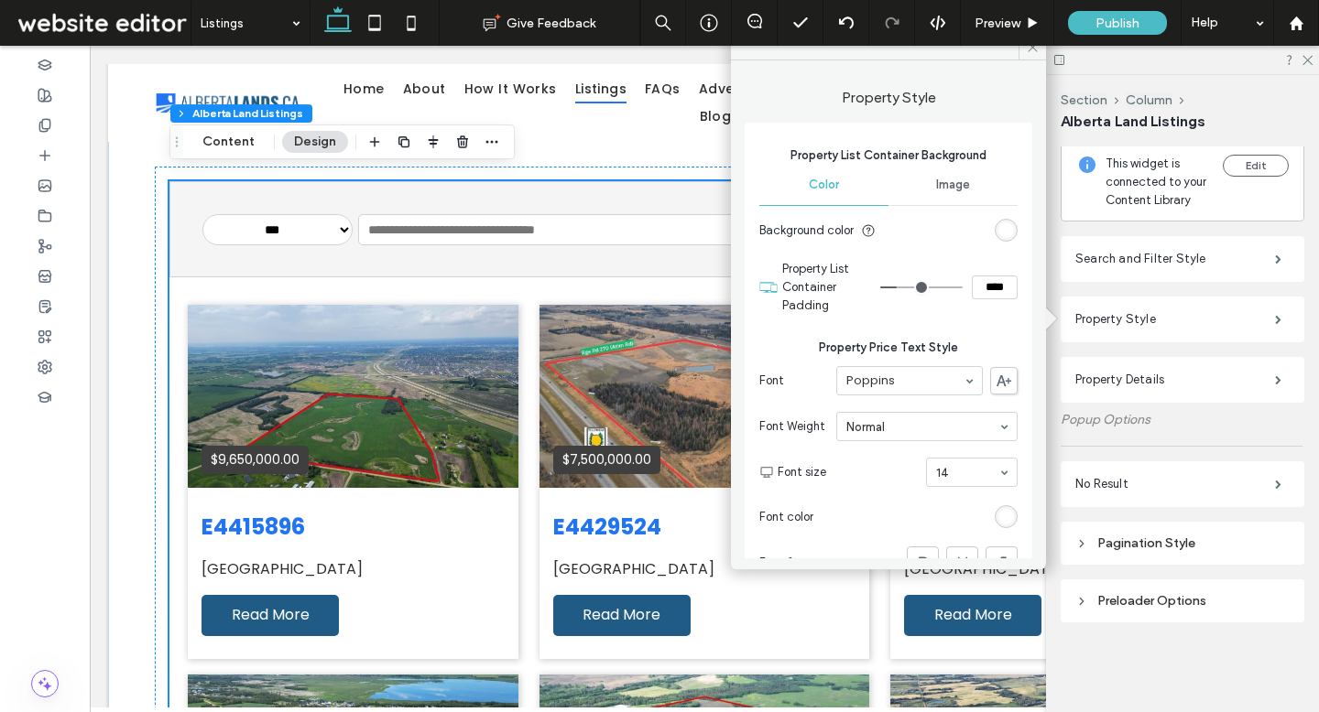
click at [998, 227] on div "rgb(255, 255, 255)" at bounding box center [1006, 231] width 16 height 16
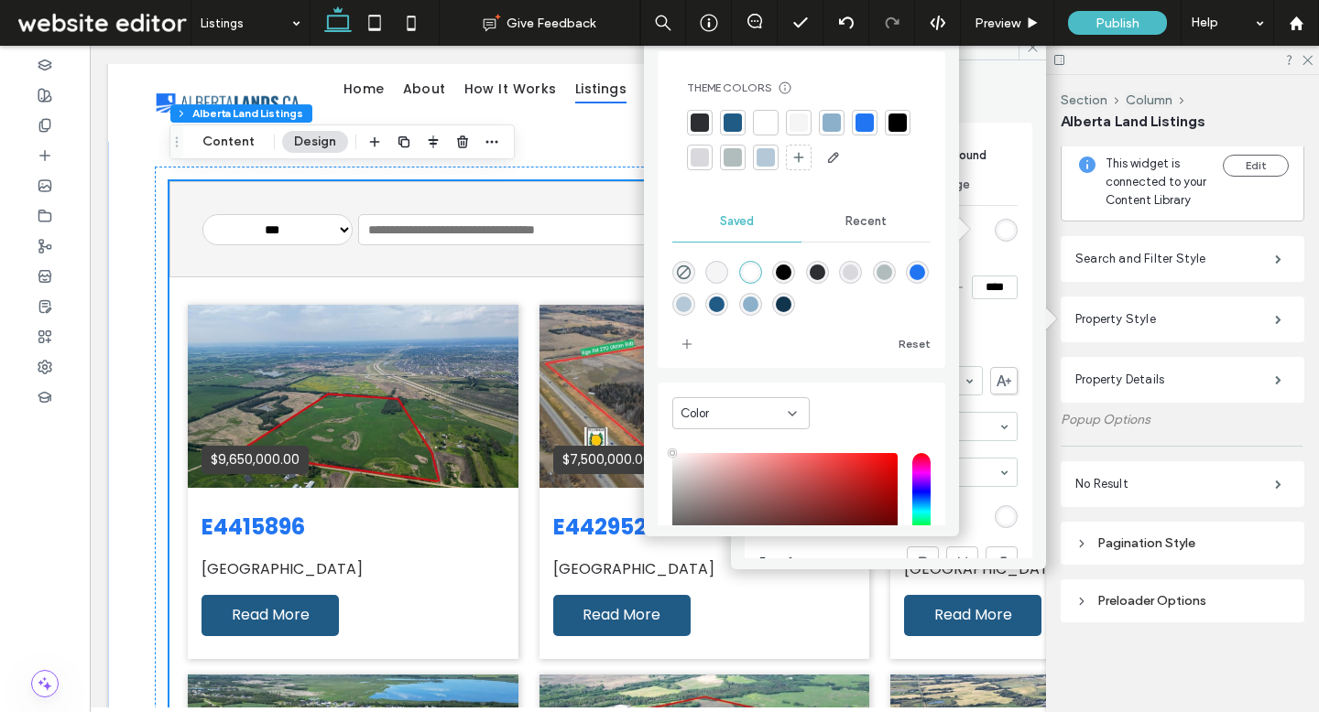
click at [728, 114] on div at bounding box center [732, 123] width 18 height 18
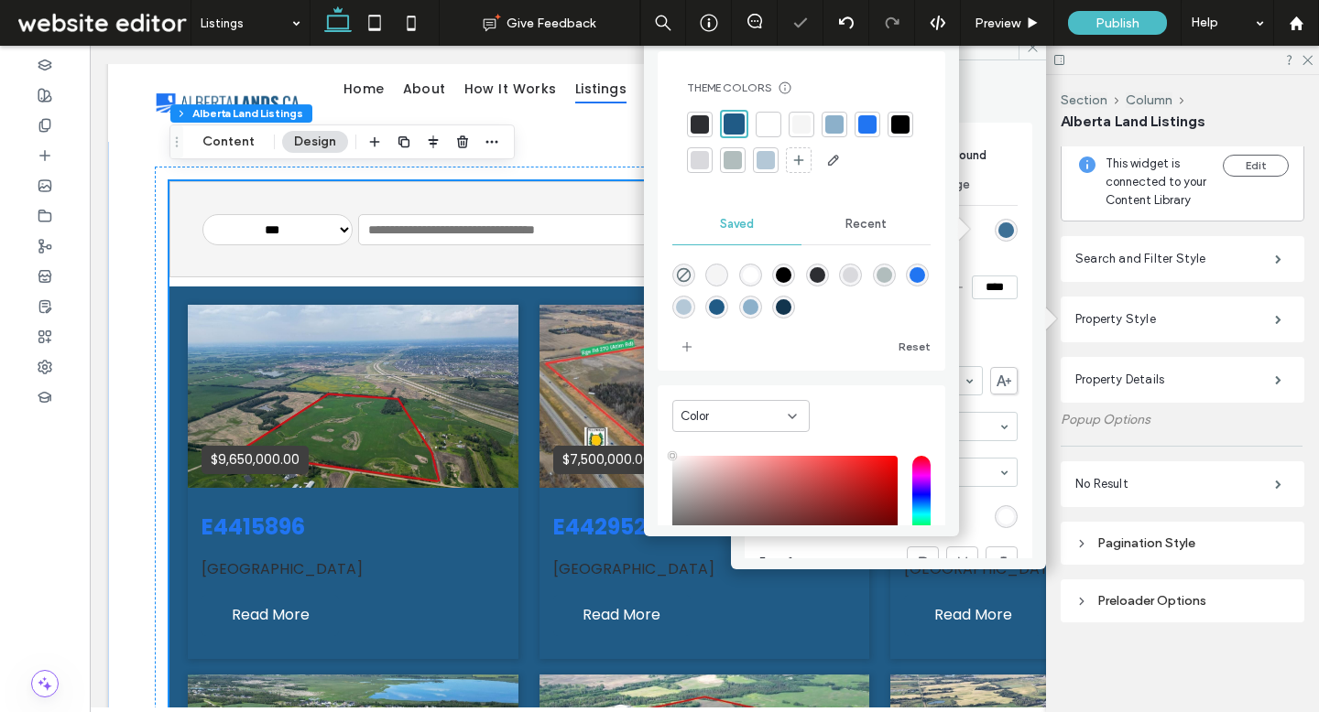
click at [998, 228] on div "rgba(32,91,134,1)" at bounding box center [1006, 231] width 16 height 16
click at [846, 220] on span "Recent" at bounding box center [865, 224] width 41 height 15
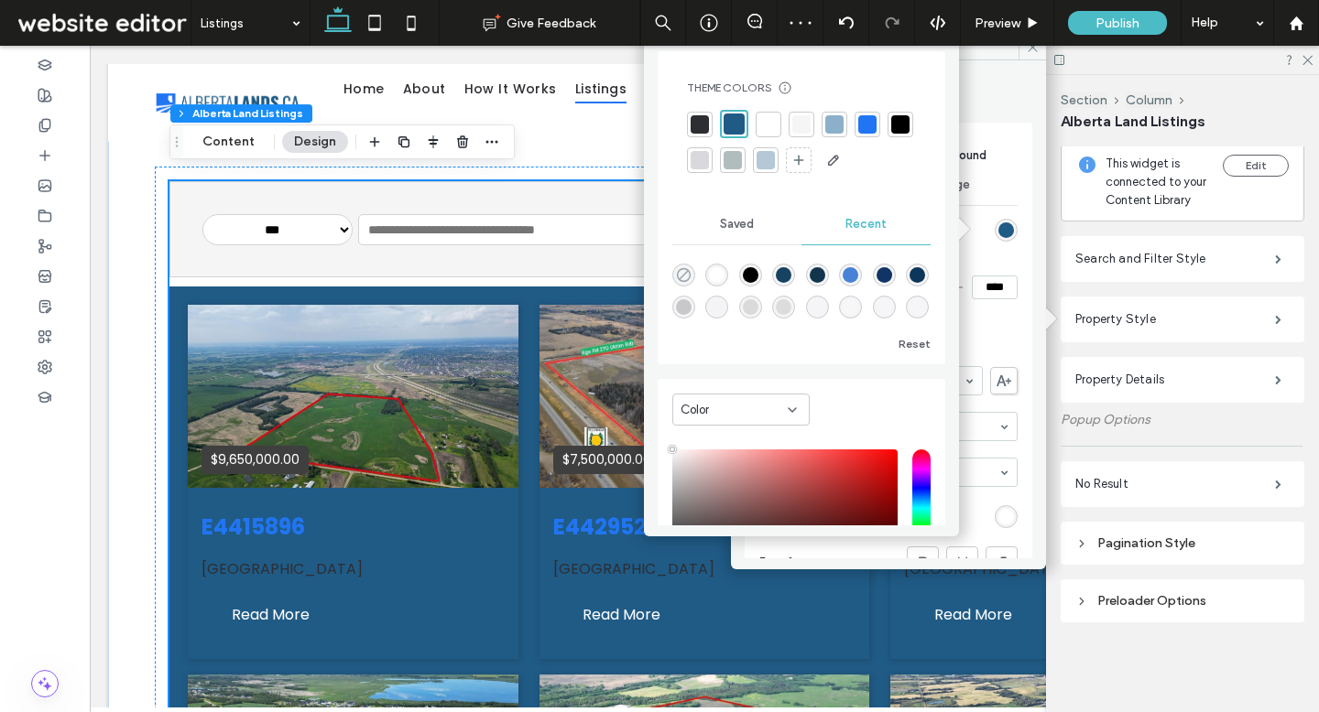
click at [680, 275] on icon "rgba(0, 0, 0, 0)" at bounding box center [684, 275] width 16 height 16
type input "*******"
type input "*"
type input "**"
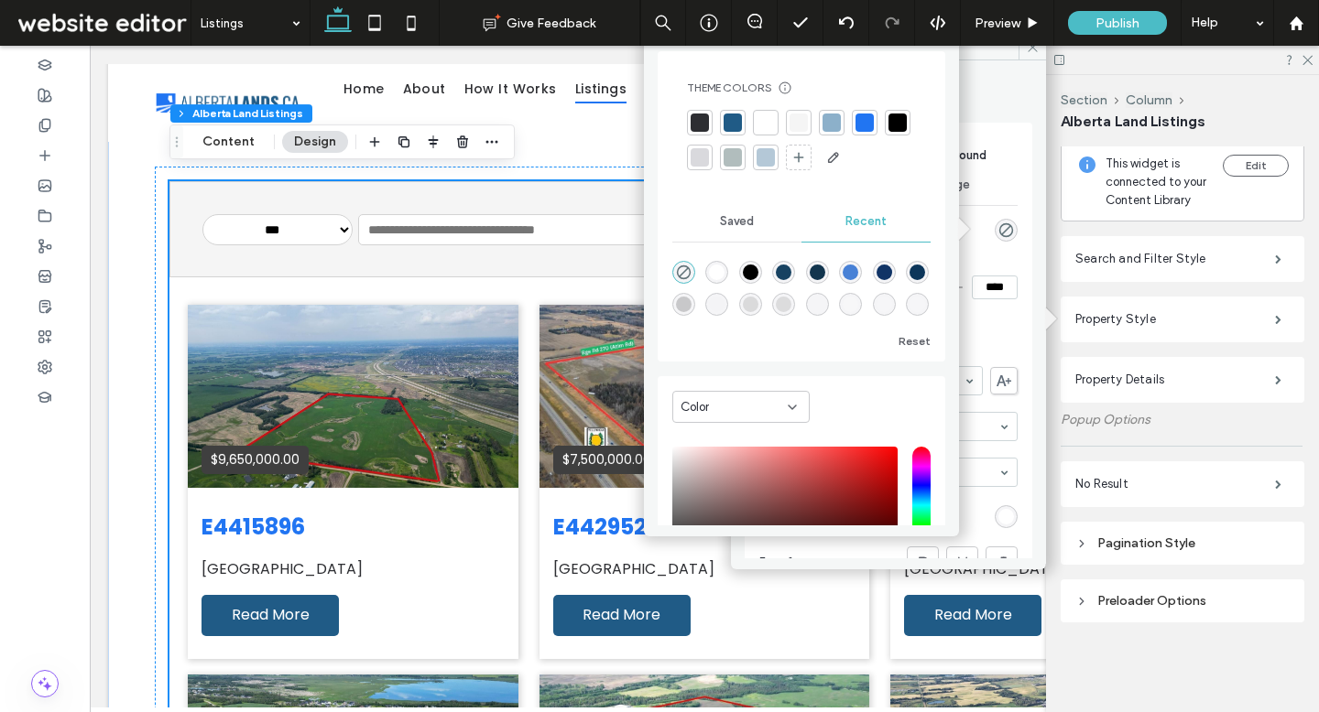
click at [1005, 258] on section "Property List Container Padding ****" at bounding box center [899, 287] width 235 height 73
click at [1025, 49] on span at bounding box center [1031, 46] width 27 height 27
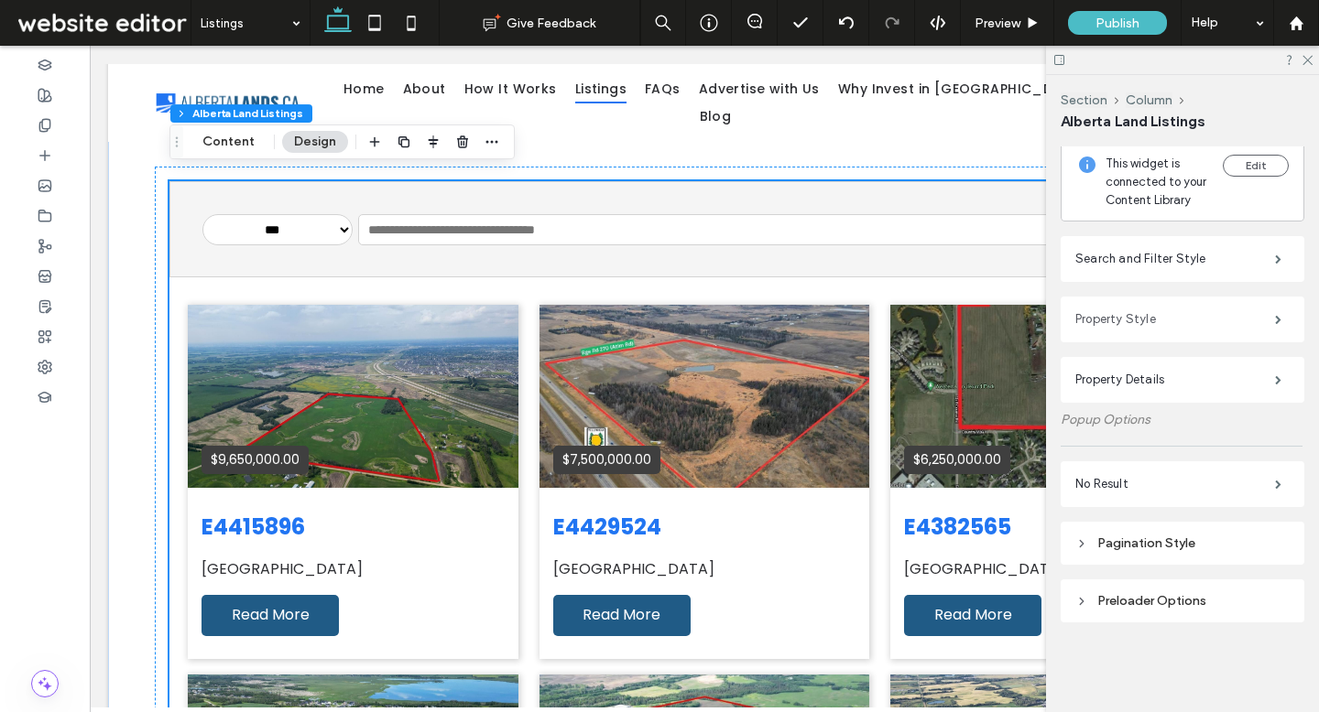
click at [1118, 321] on label "Property Style" at bounding box center [1175, 319] width 200 height 37
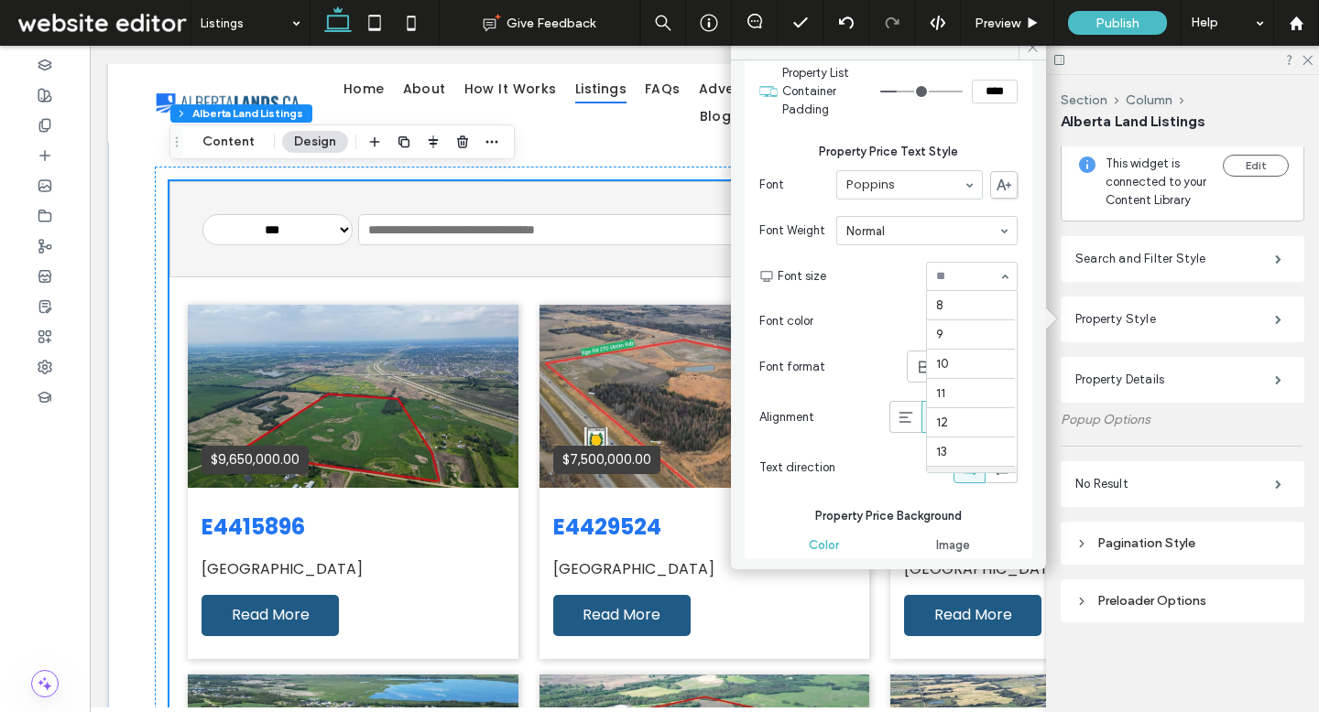
scroll to position [181, 0]
click at [972, 274] on input at bounding box center [967, 276] width 62 height 13
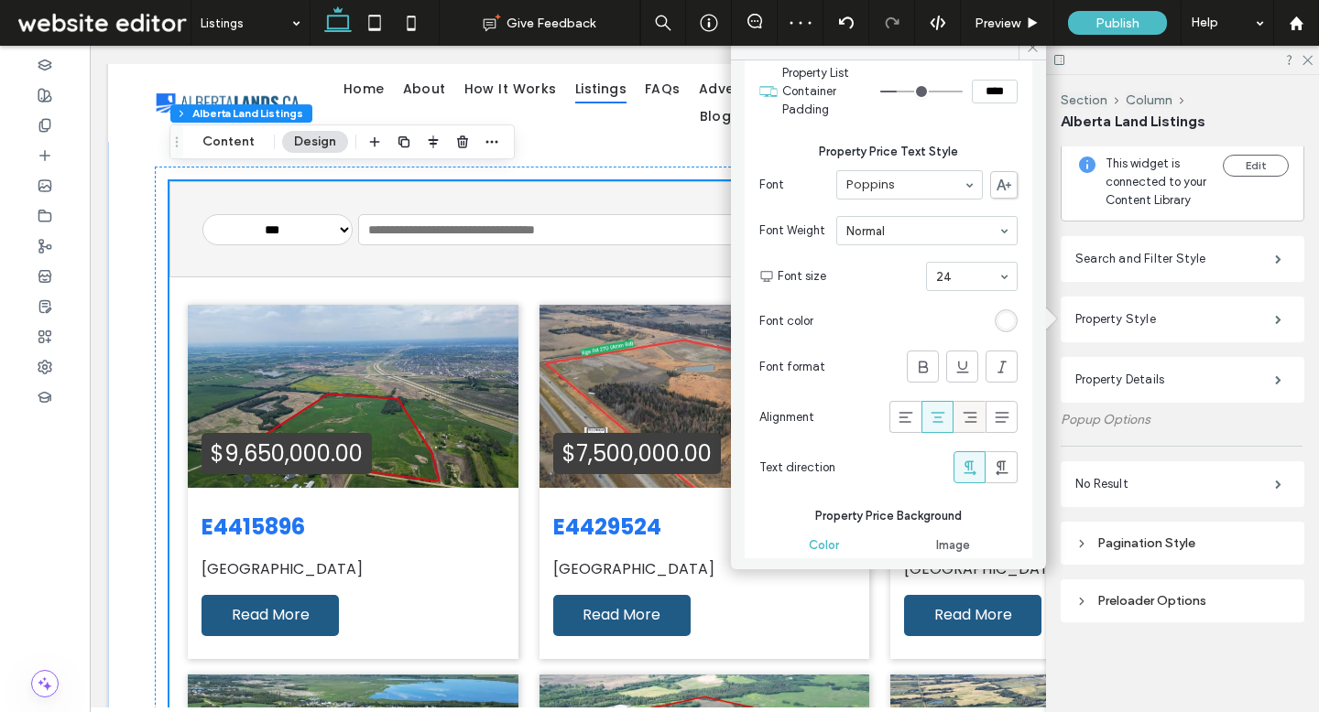
click at [961, 418] on icon at bounding box center [970, 417] width 18 height 18
click at [929, 424] on icon at bounding box center [938, 417] width 18 height 18
click at [899, 414] on icon at bounding box center [905, 417] width 18 height 18
click at [962, 420] on use at bounding box center [969, 417] width 14 height 11
click at [929, 418] on icon at bounding box center [938, 417] width 18 height 18
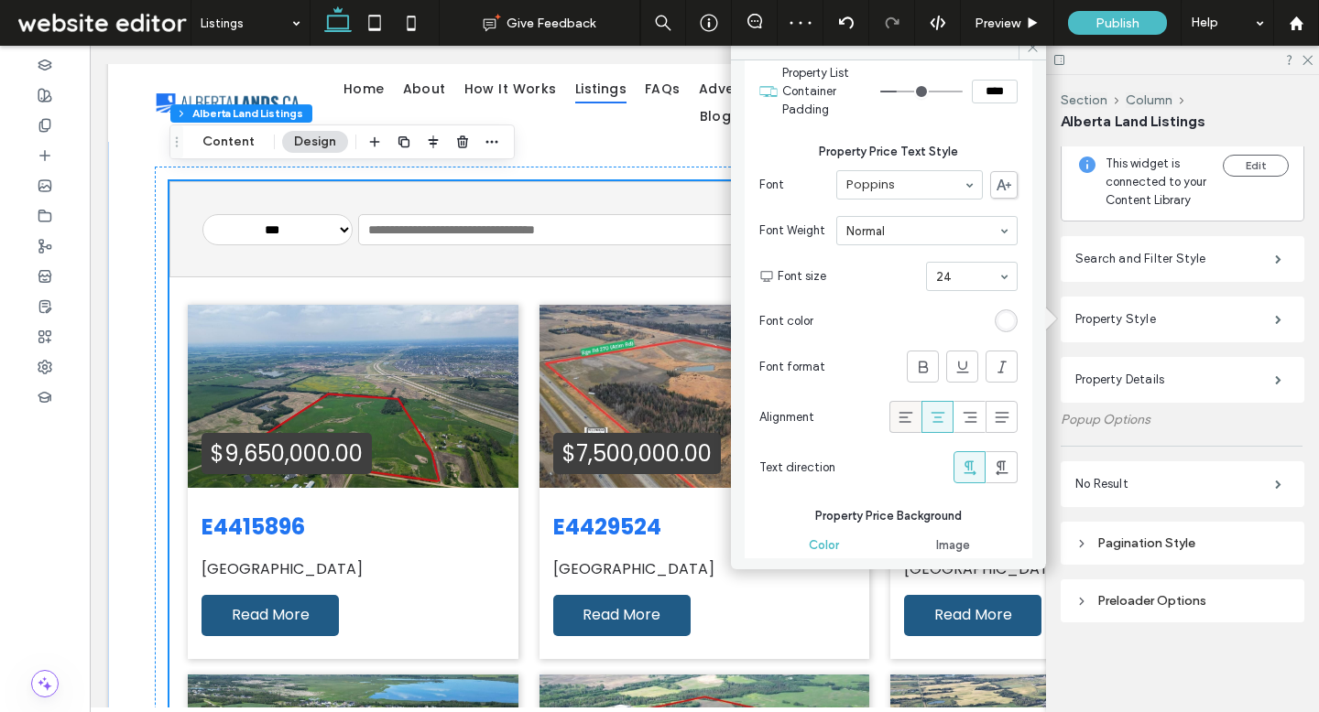
click at [902, 420] on icon at bounding box center [905, 417] width 18 height 18
click at [929, 428] on span at bounding box center [938, 417] width 18 height 30
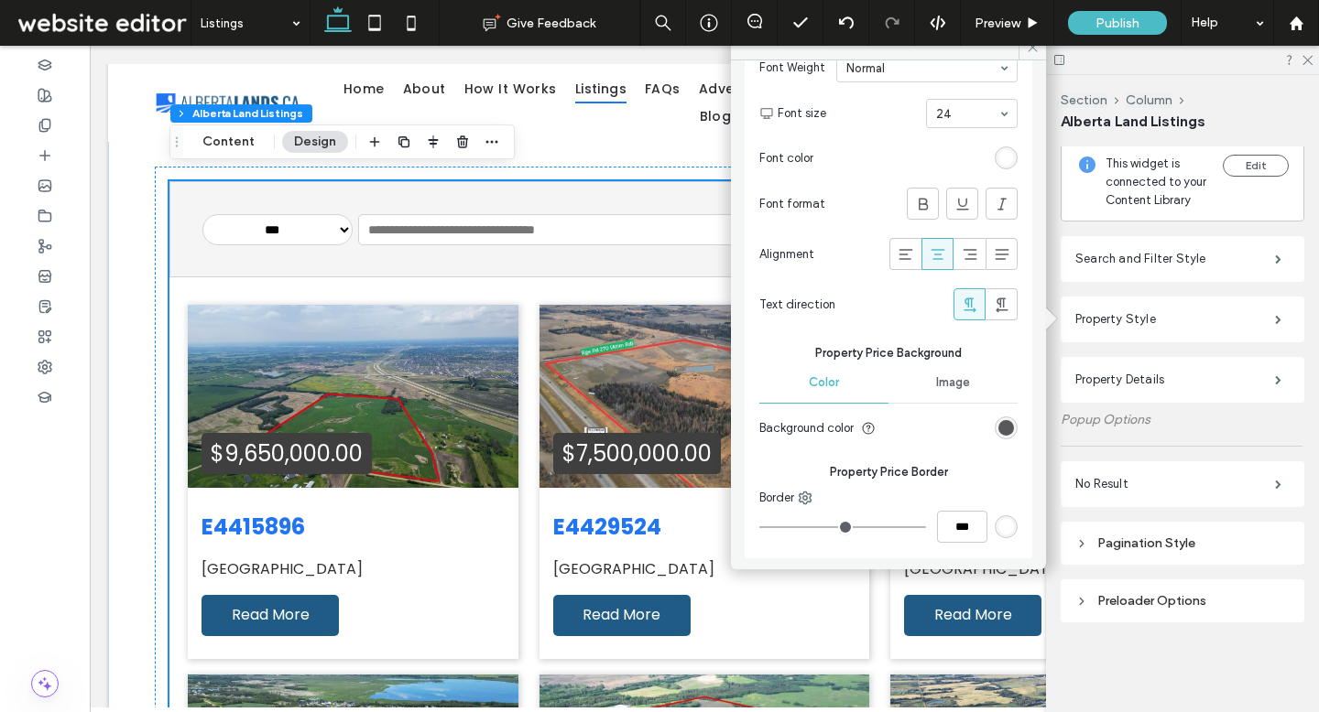
click at [998, 428] on div "rgb(63, 63, 63)" at bounding box center [1006, 428] width 16 height 16
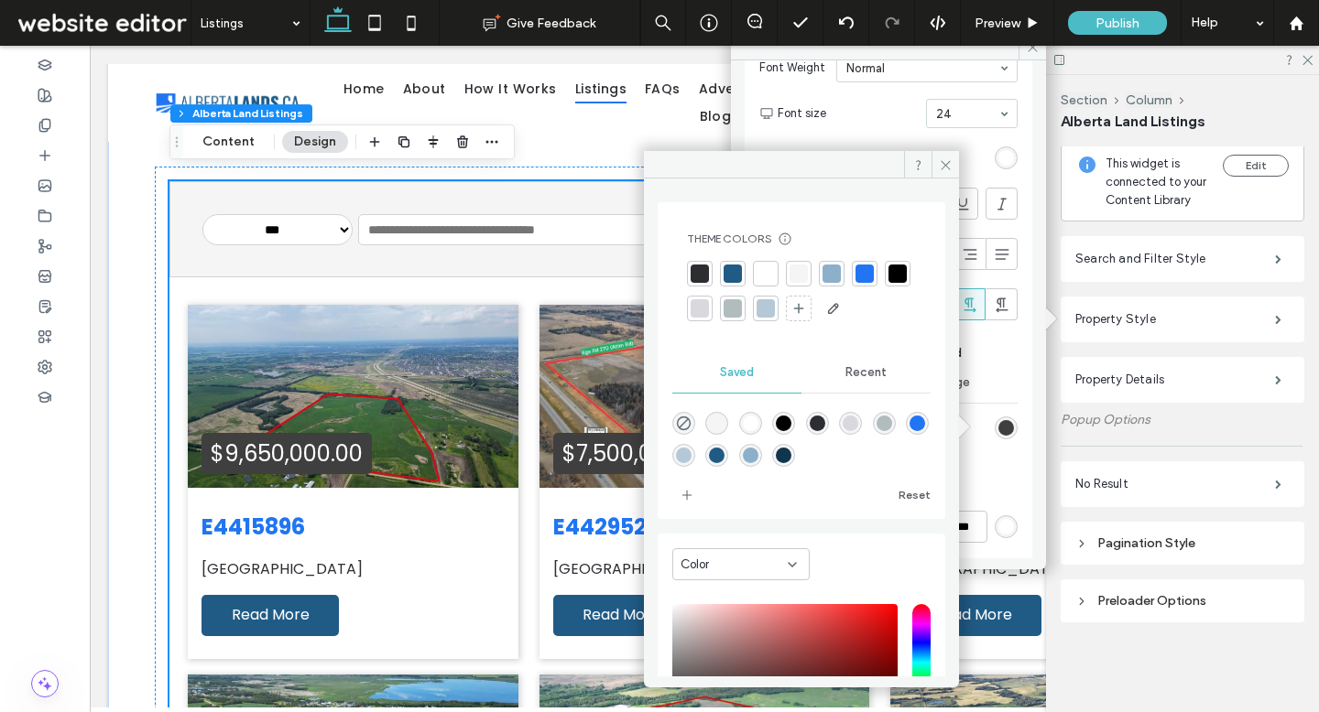
click at [853, 278] on div at bounding box center [865, 274] width 26 height 26
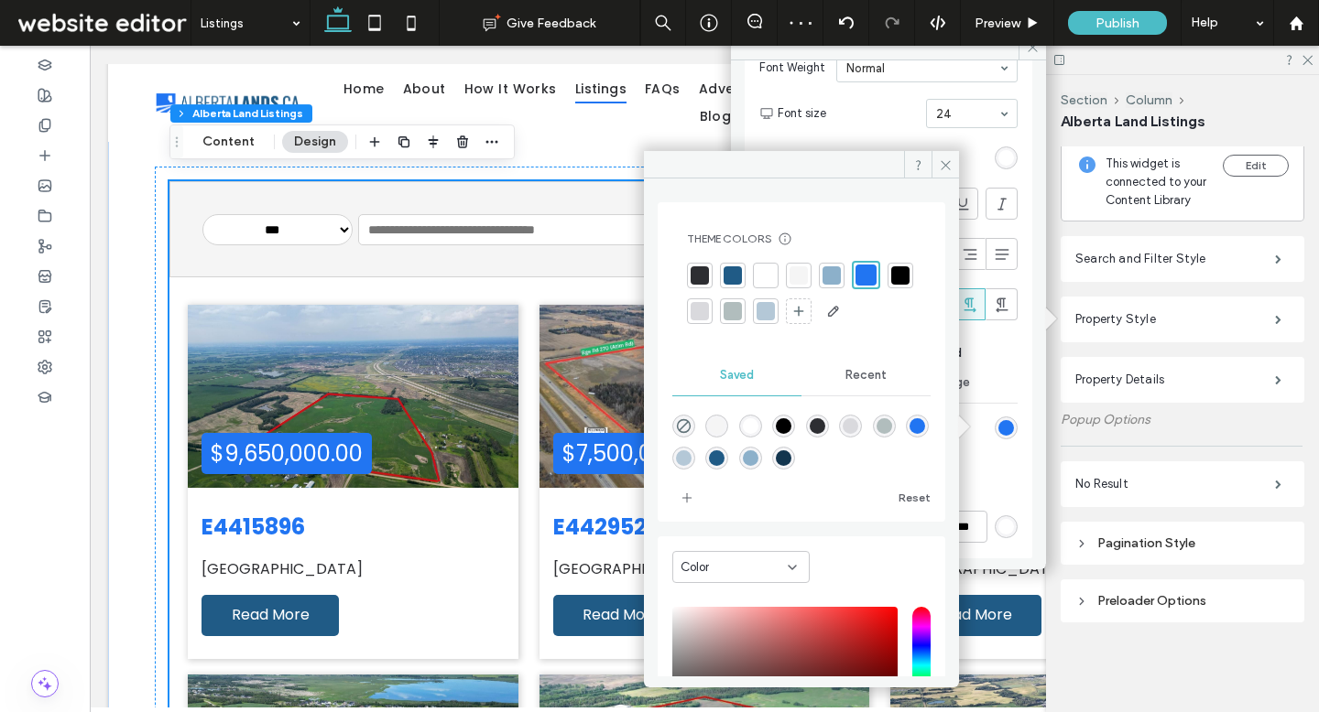
click at [733, 271] on div at bounding box center [732, 275] width 18 height 18
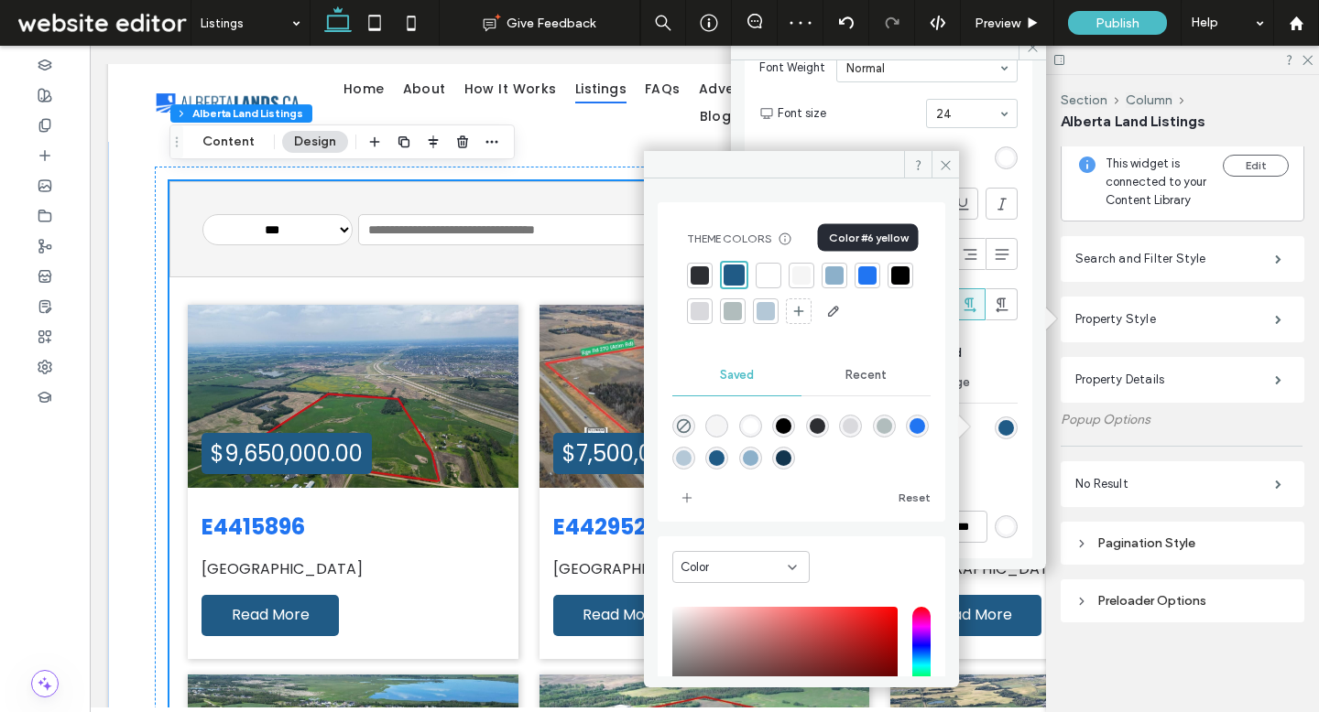
click at [862, 275] on div at bounding box center [867, 275] width 18 height 18
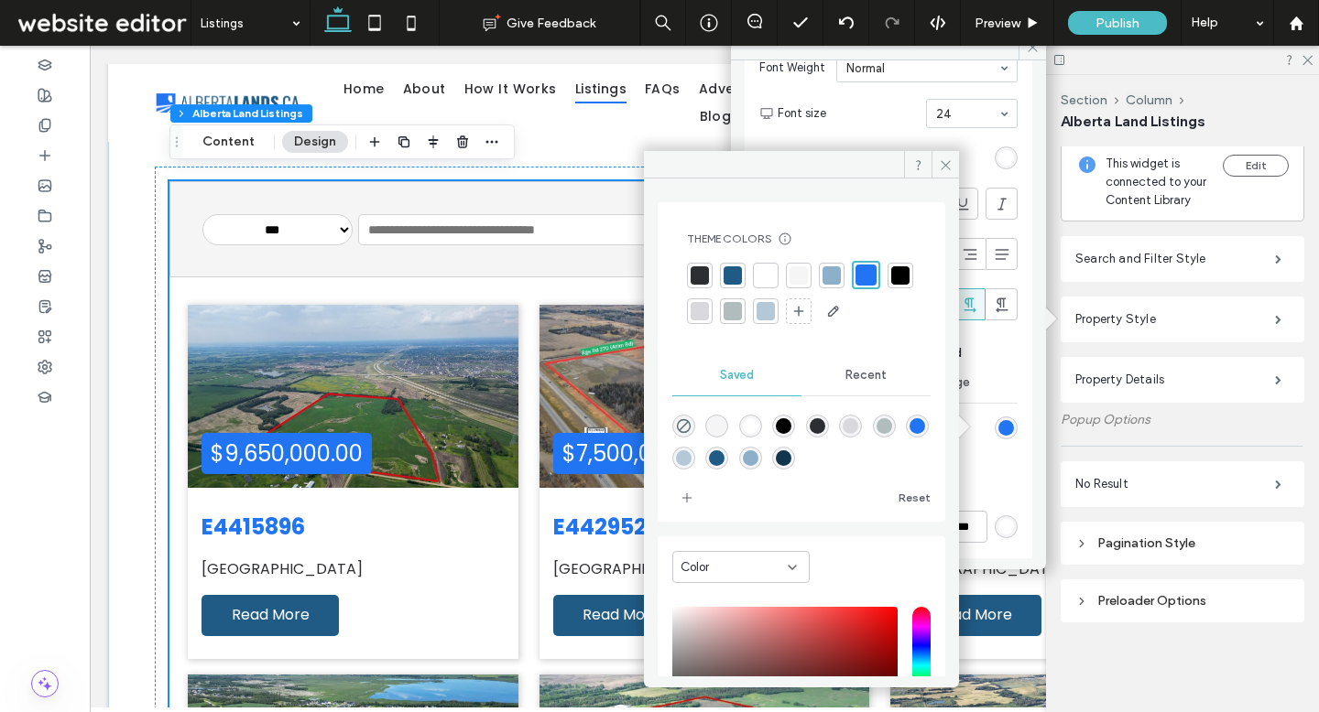
click at [838, 277] on div at bounding box center [831, 275] width 18 height 18
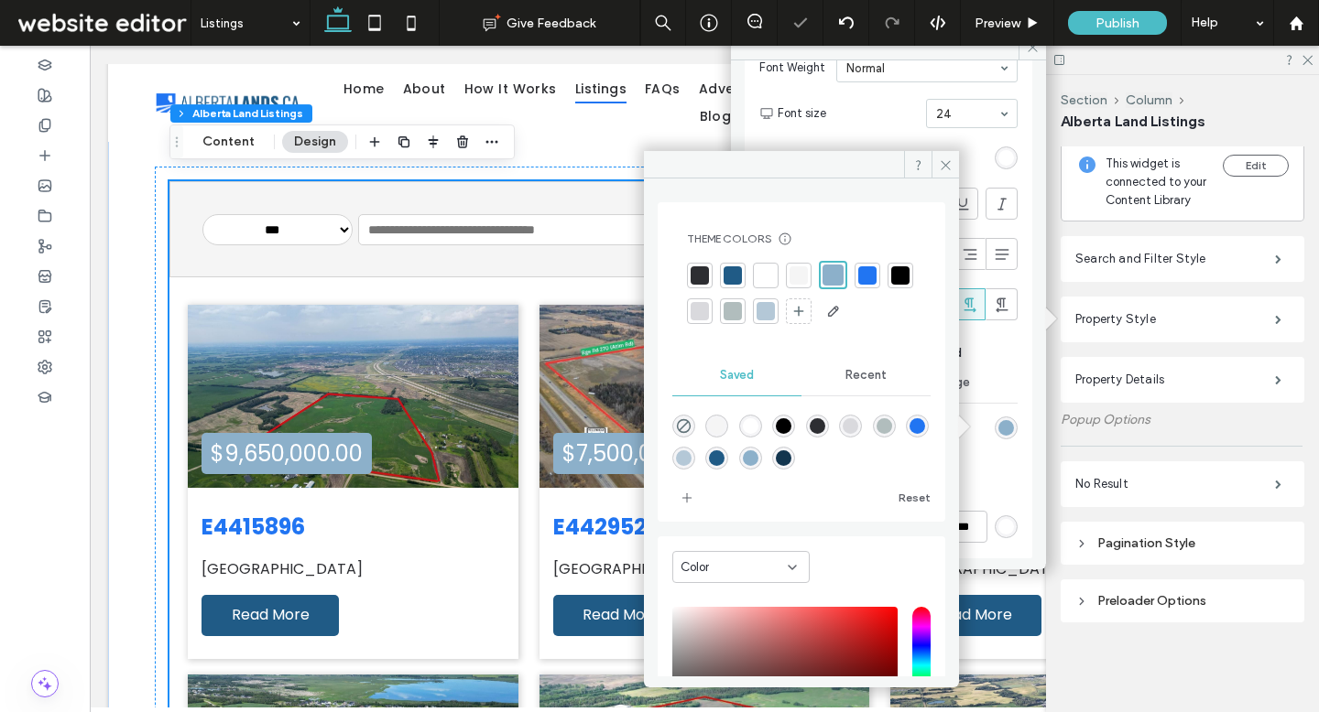
click at [762, 277] on div at bounding box center [765, 275] width 18 height 18
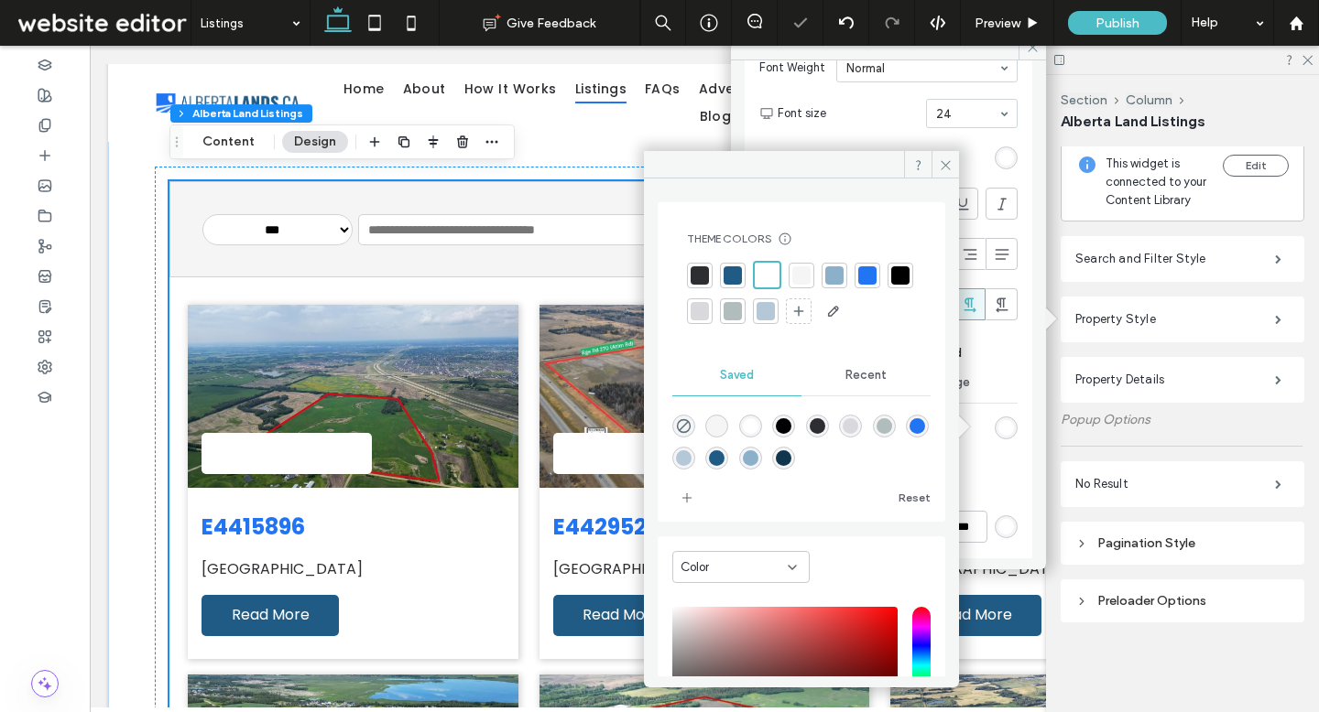
click at [891, 285] on div at bounding box center [900, 275] width 18 height 18
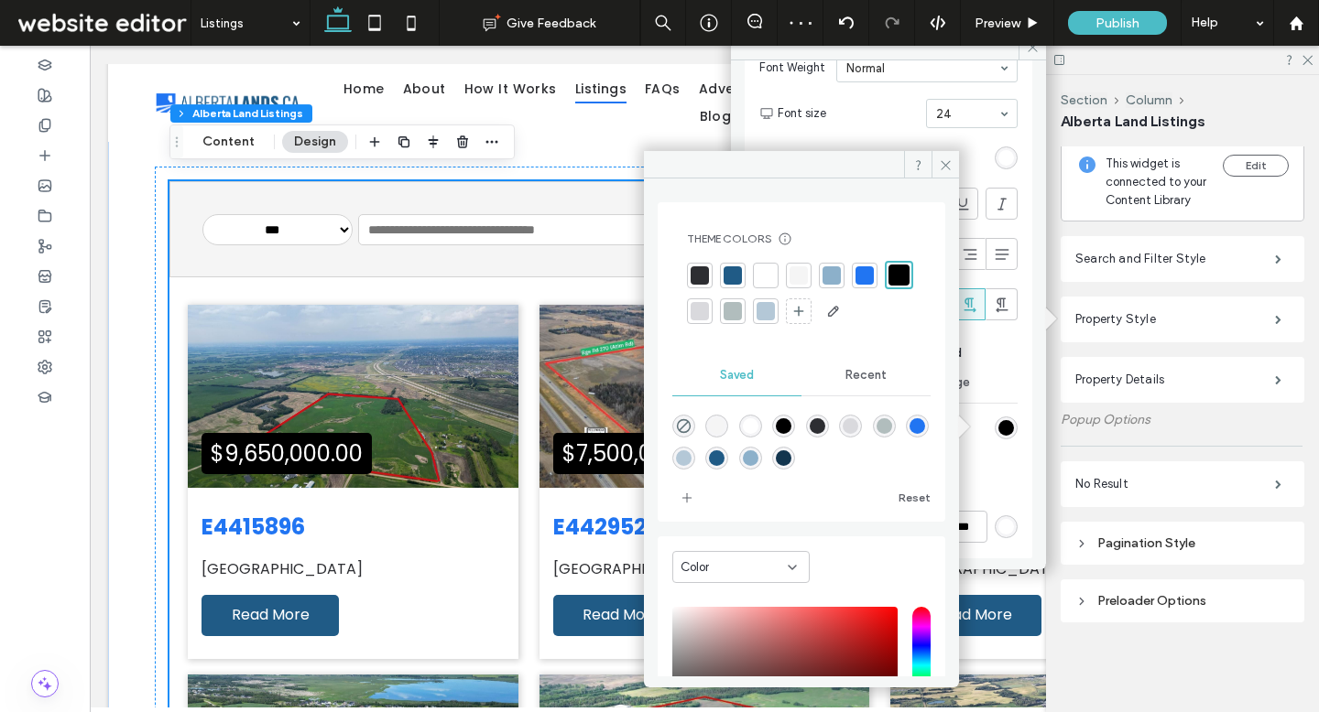
click at [729, 275] on div at bounding box center [732, 275] width 18 height 18
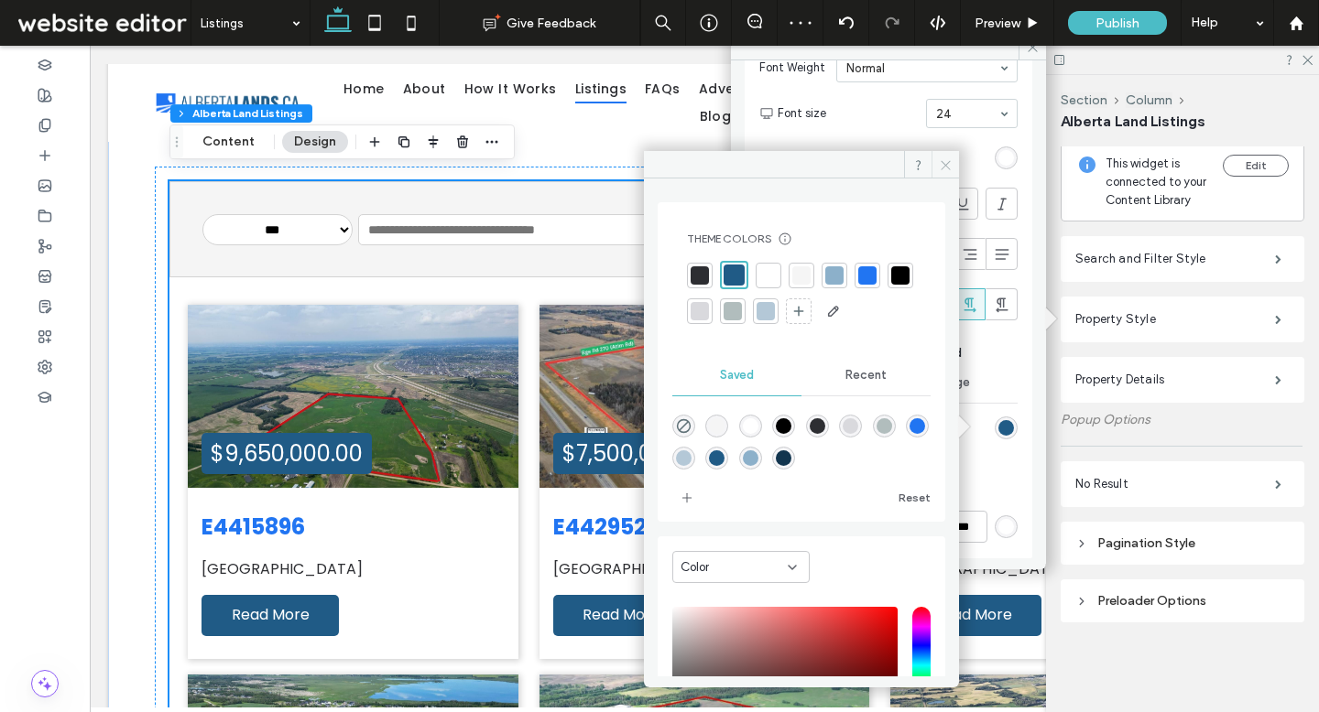
click at [940, 164] on icon at bounding box center [946, 165] width 14 height 14
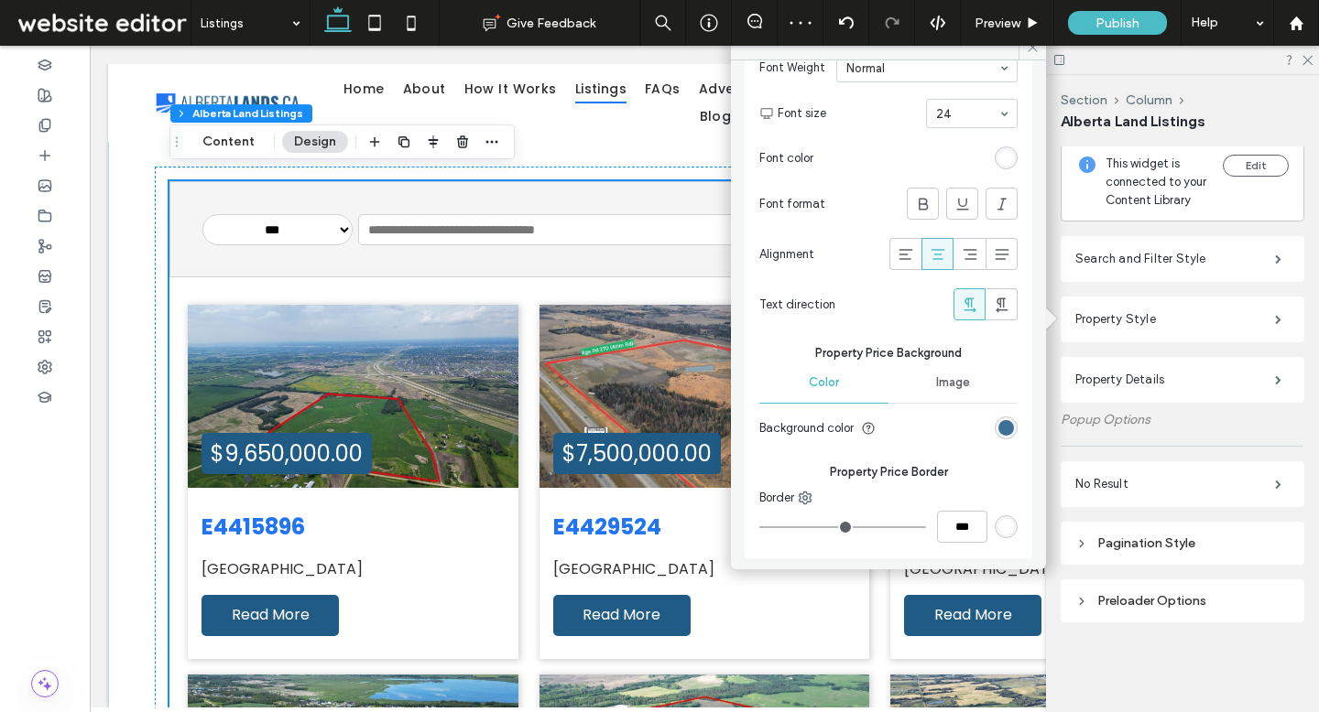
click at [998, 431] on div "rgba(32,91,134,1)" at bounding box center [1006, 428] width 16 height 16
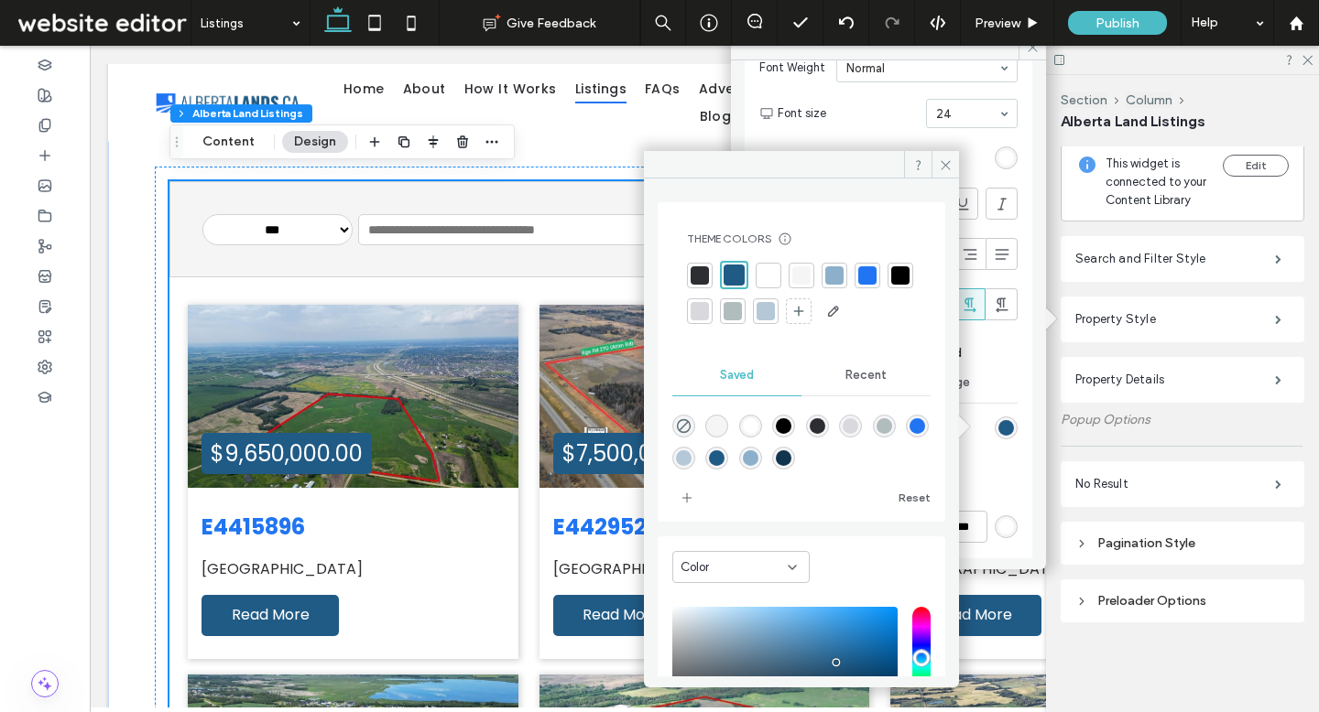
click at [724, 460] on div "rgba(32,91,134,1)" at bounding box center [717, 459] width 16 height 16
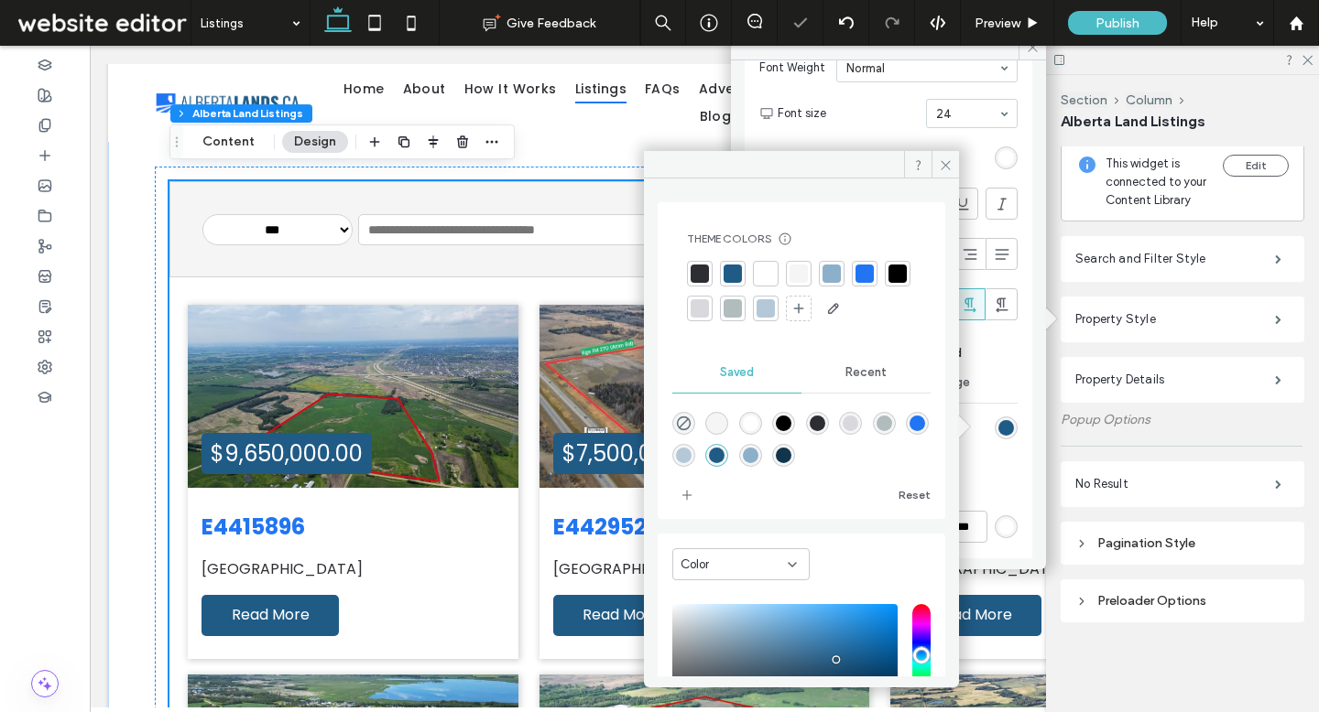
scroll to position [161, 0]
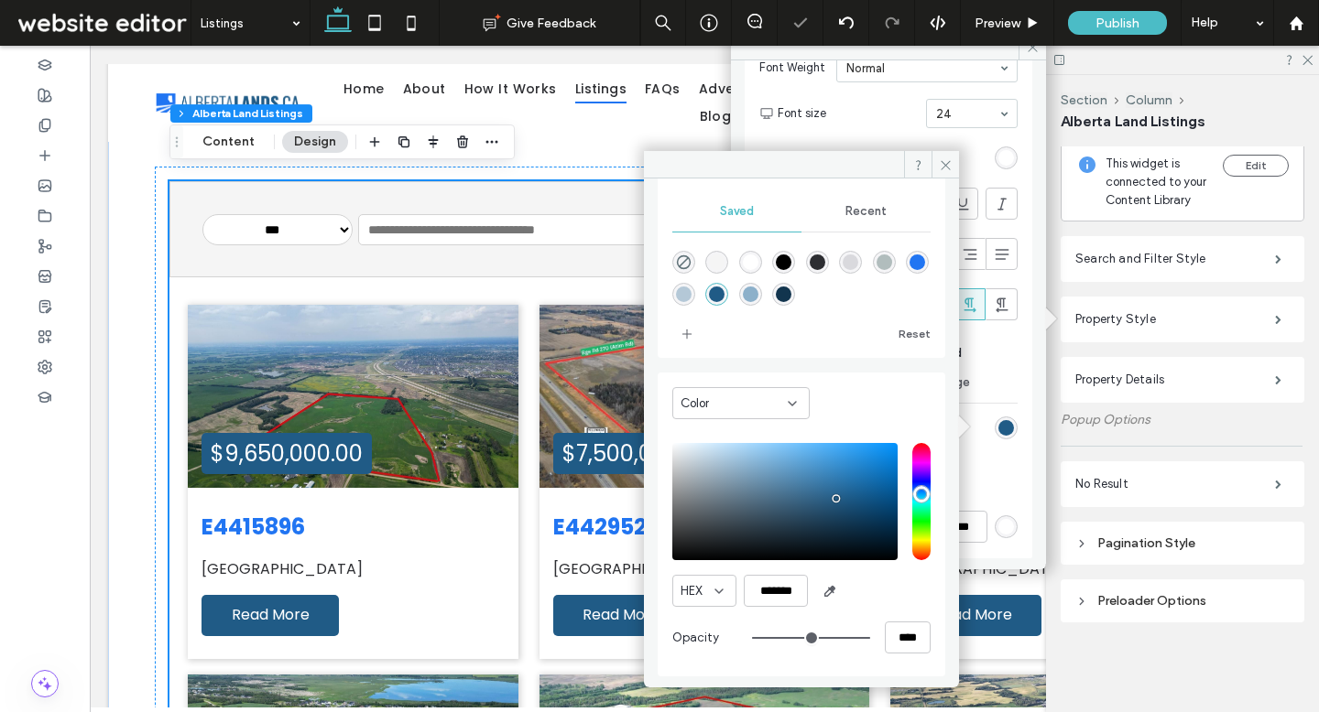
type input "**"
type input "***"
type input "**"
type input "***"
type input "**"
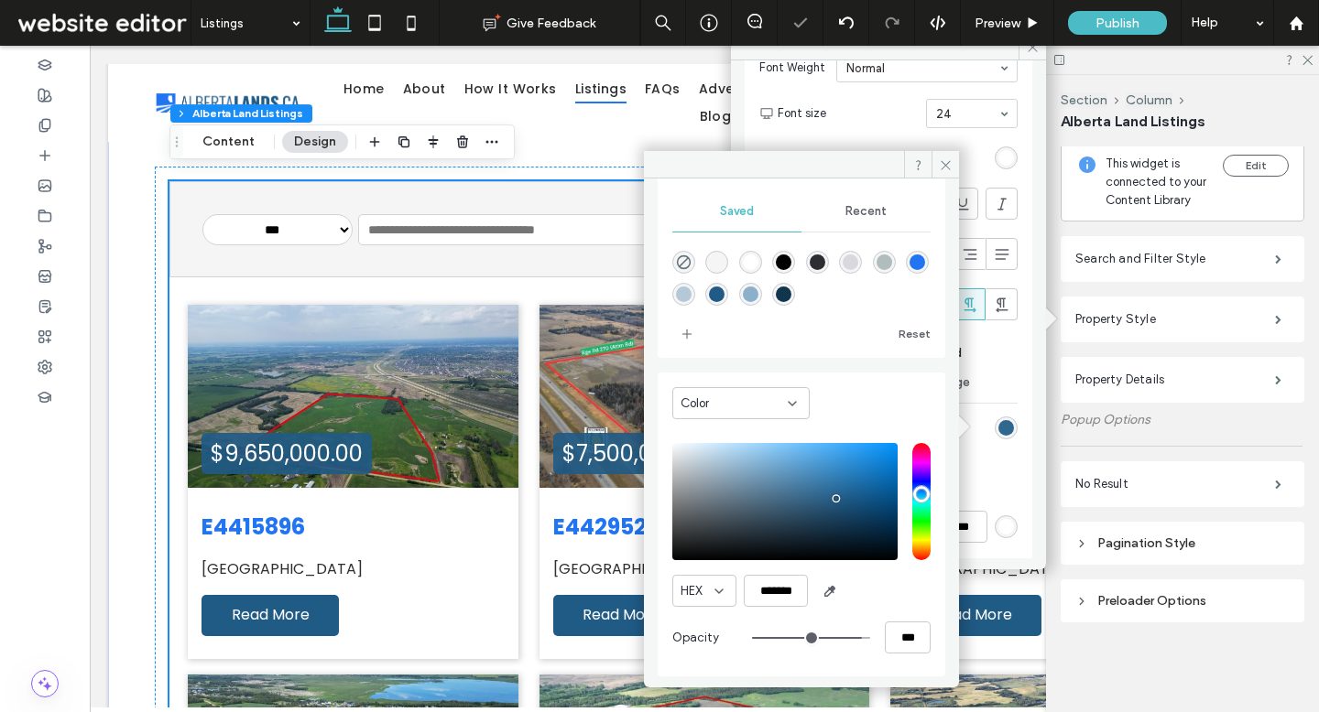
type input "***"
type input "**"
type input "***"
type input "**"
type input "***"
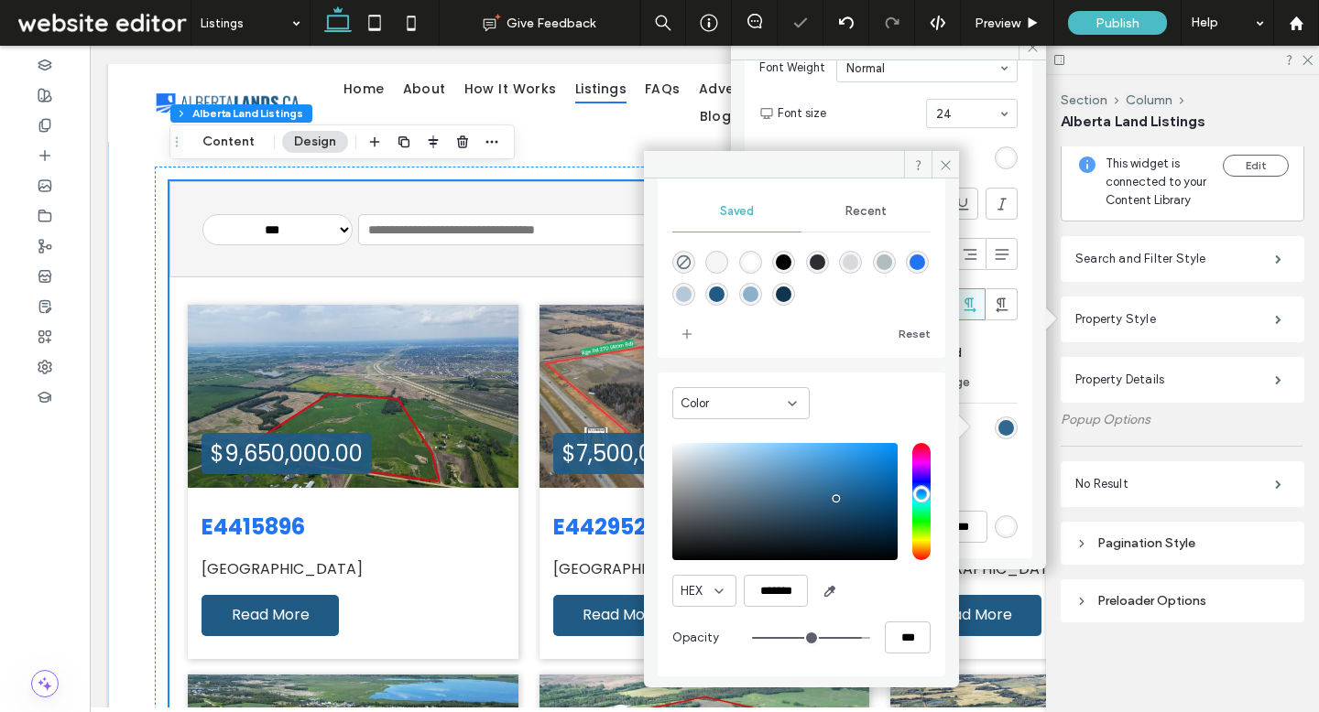
type input "**"
type input "***"
type input "**"
type input "***"
type input "**"
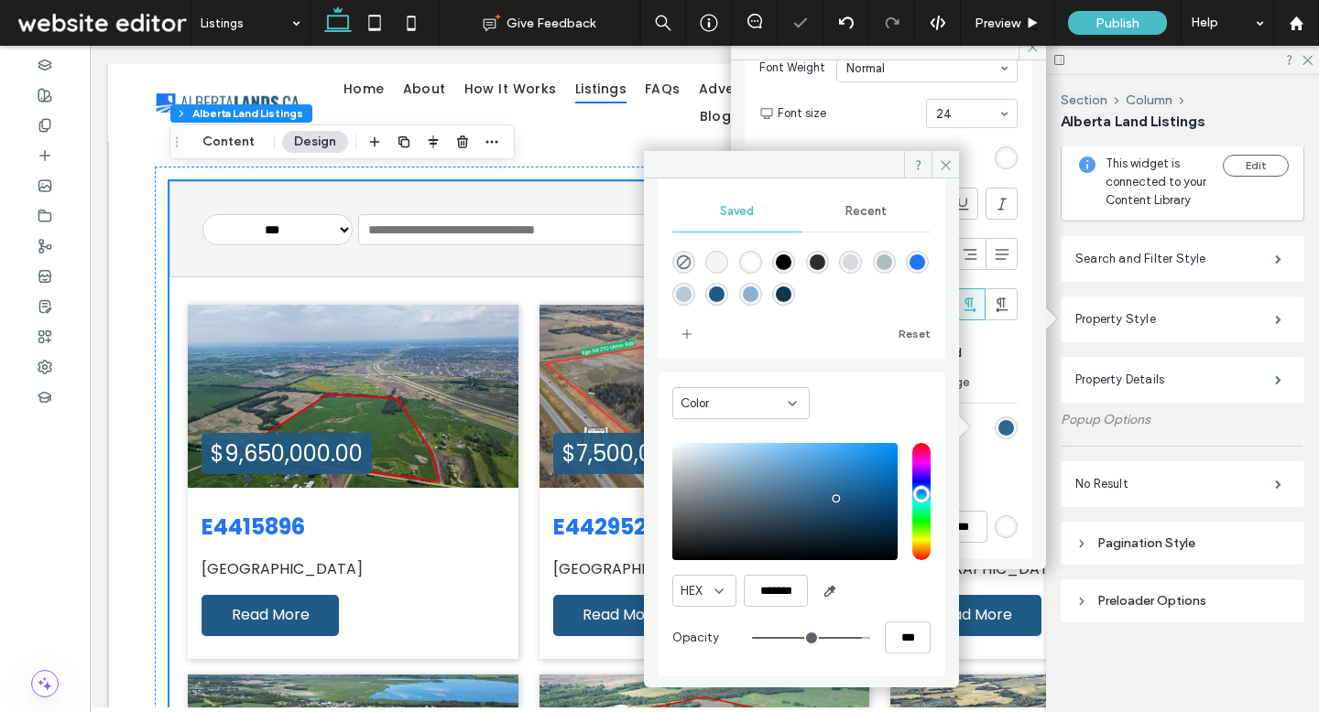
type input "***"
type input "**"
type input "***"
type input "**"
type input "***"
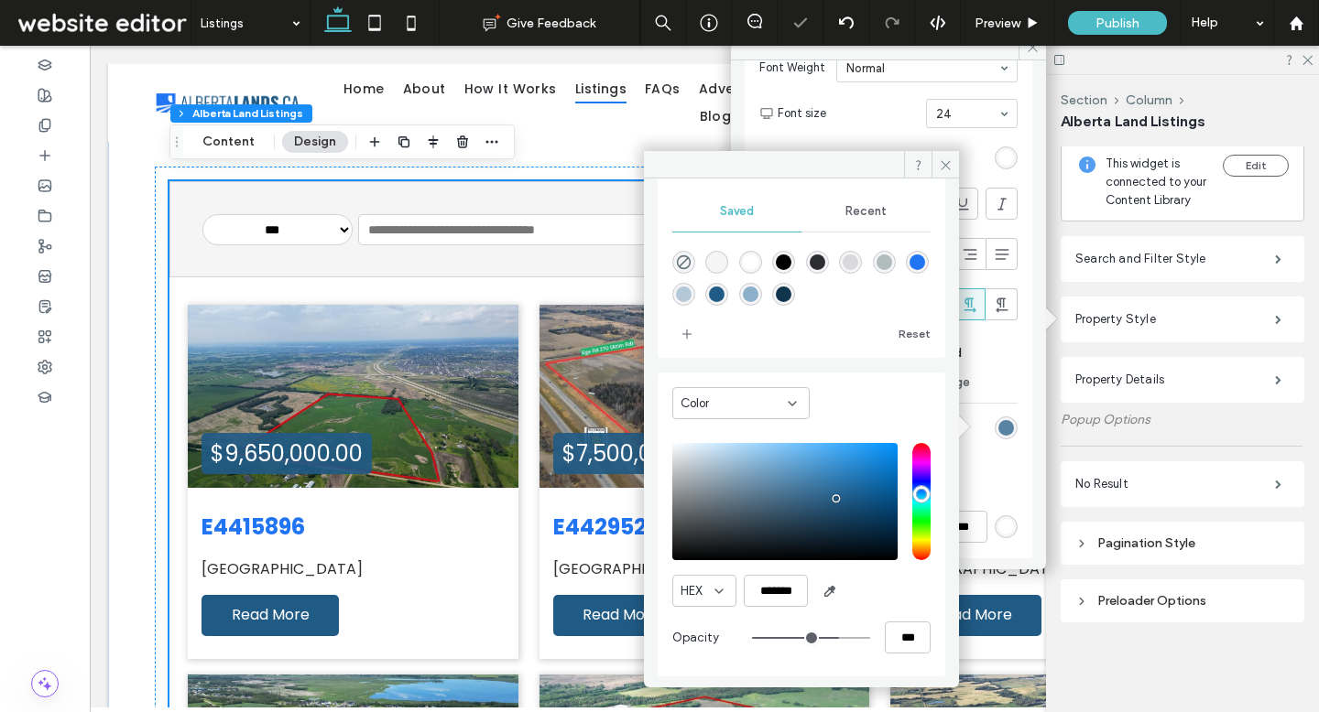
type input "**"
type input "***"
type input "**"
type input "***"
type input "**"
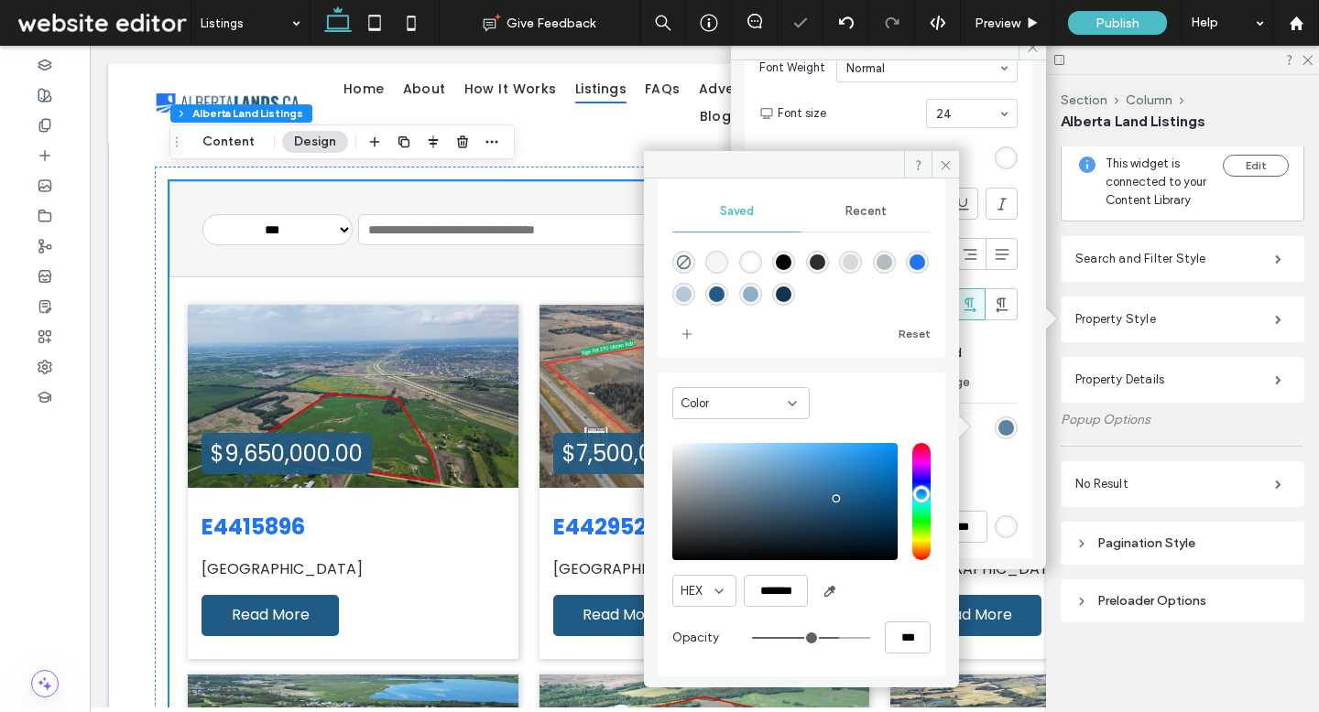
type input "***"
type input "**"
type input "***"
type input "**"
type input "***"
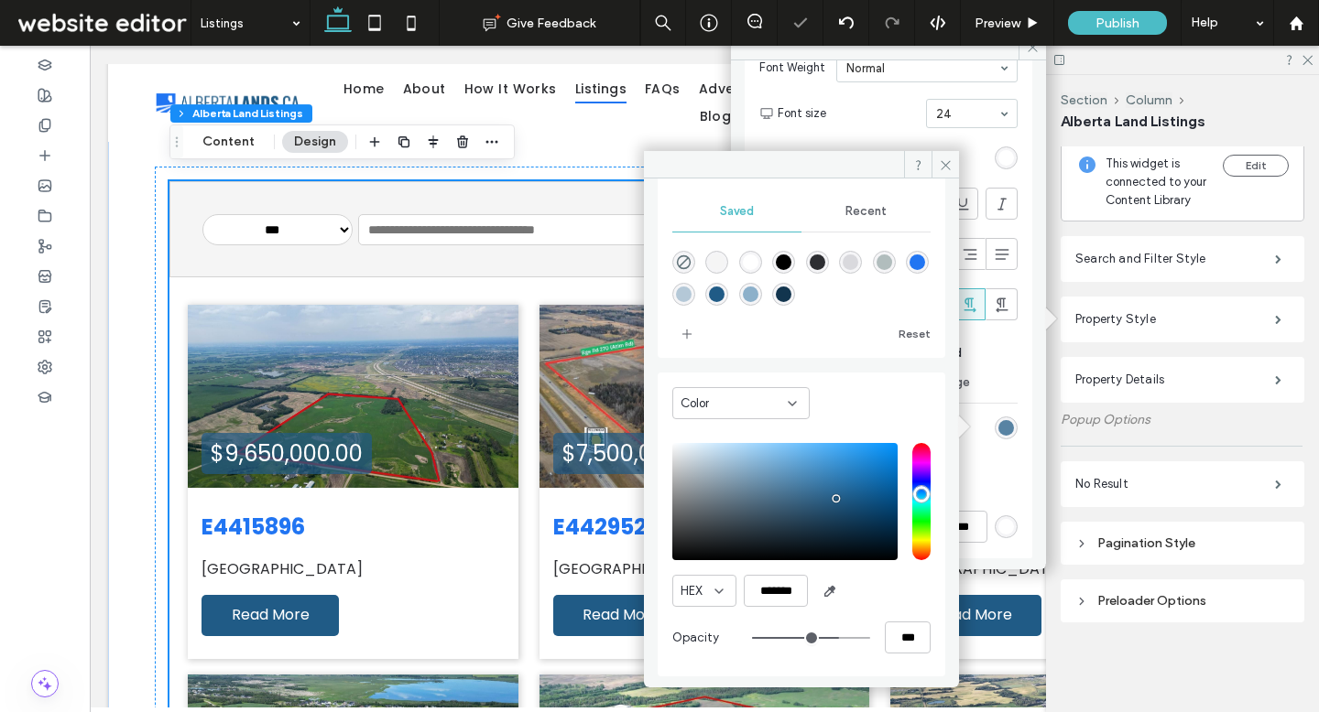
type input "**"
type input "***"
type input "**"
type input "***"
type input "**"
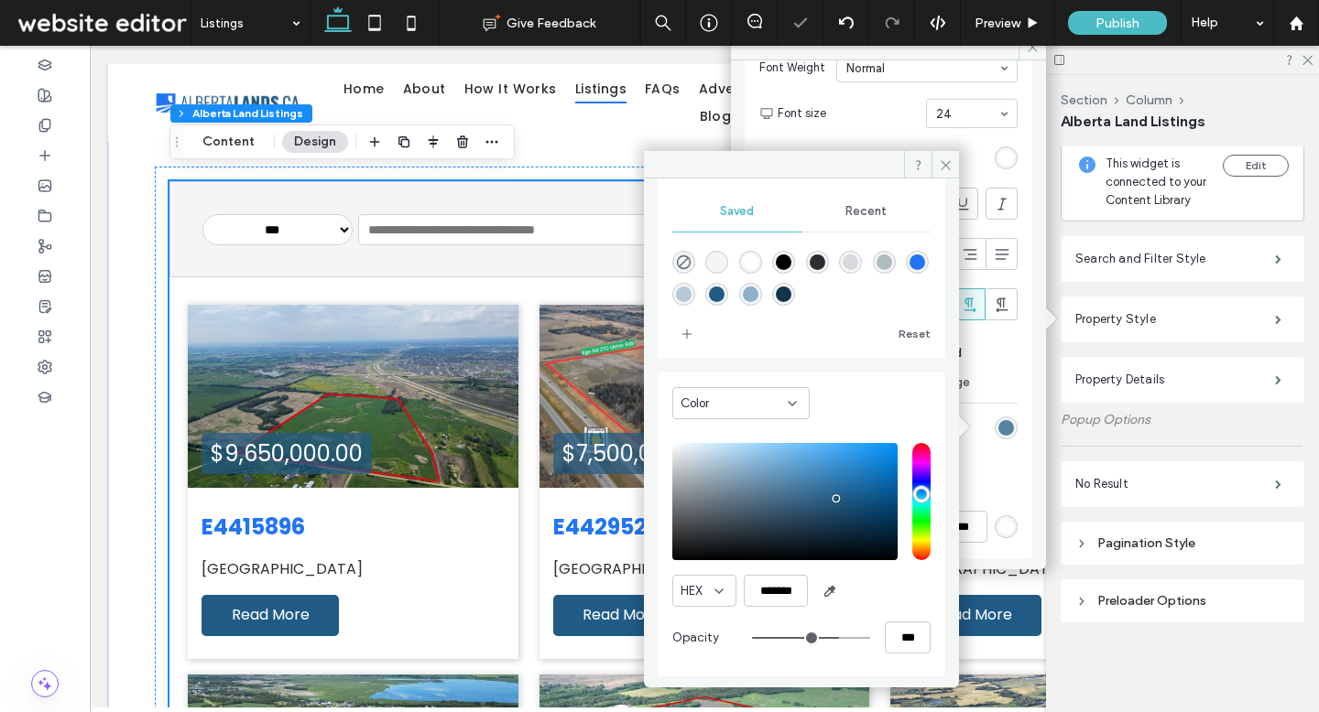
type input "***"
type input "**"
type input "***"
type input "**"
type input "***"
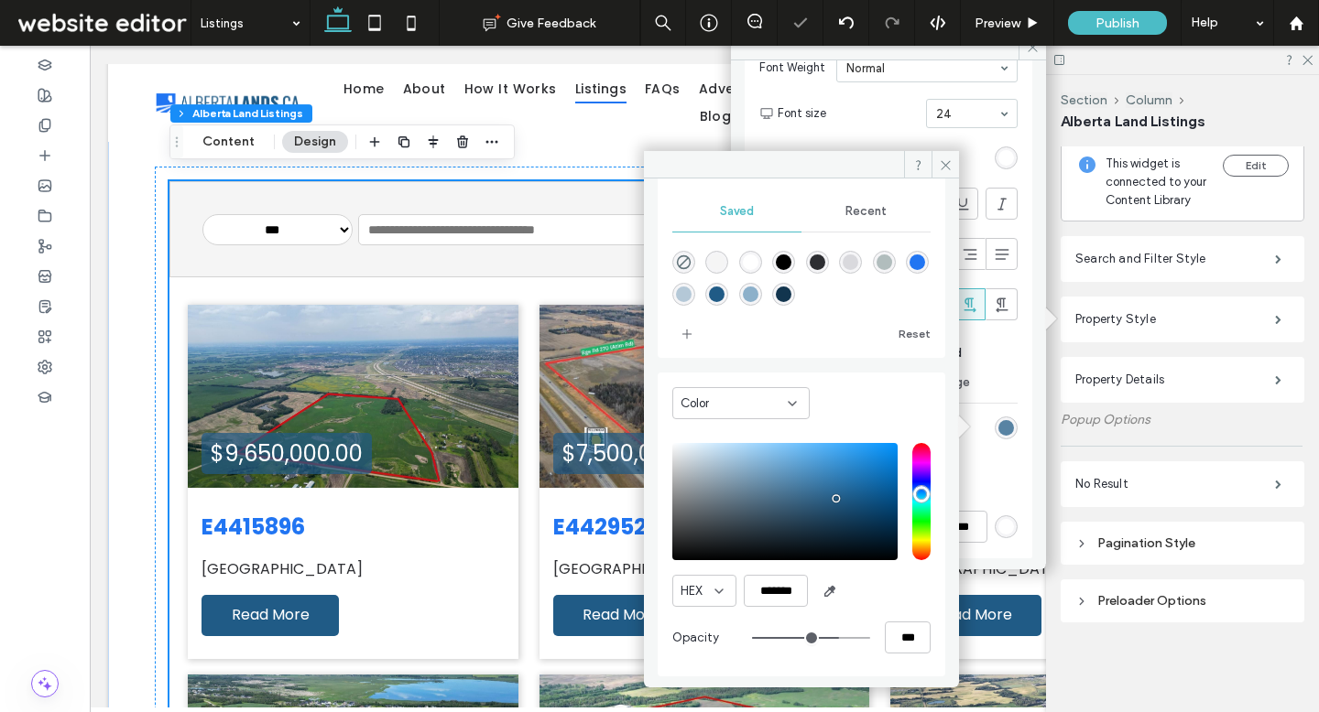
type input "**"
type input "***"
type input "**"
type input "***"
type input "**"
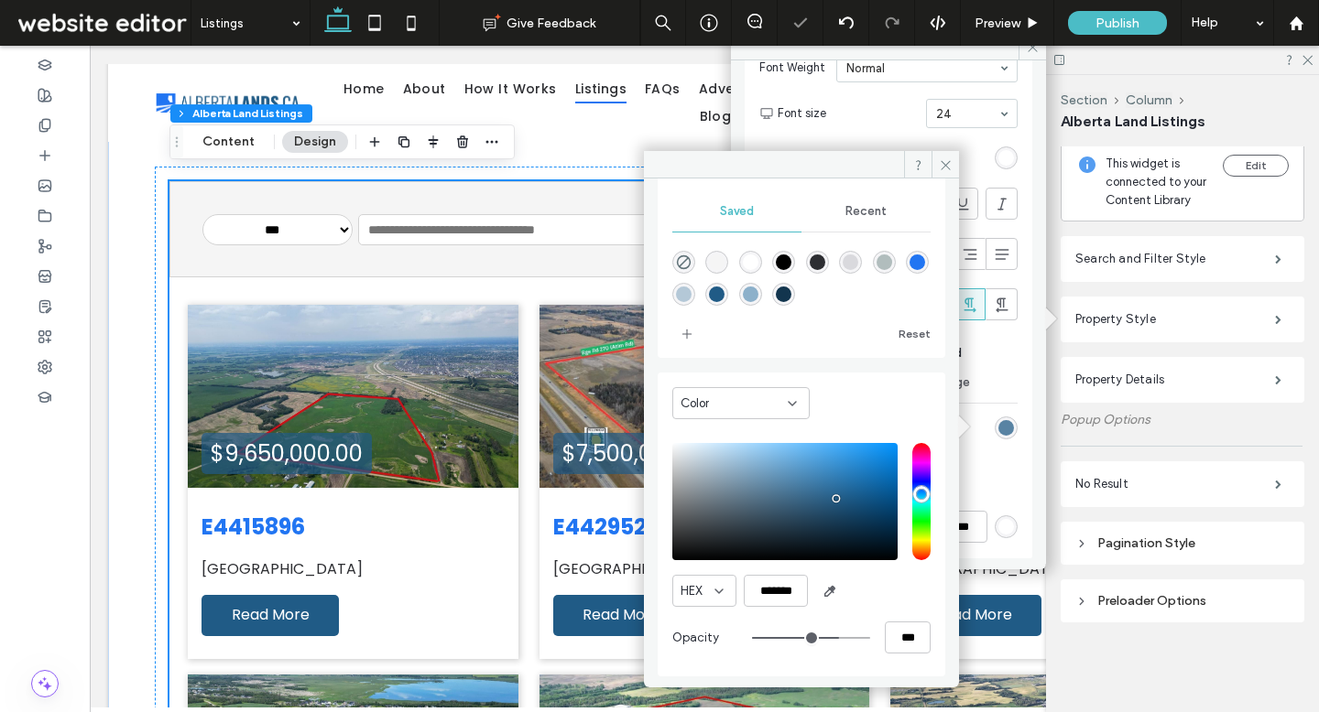
type input "***"
type input "**"
type input "***"
type input "**"
type input "***"
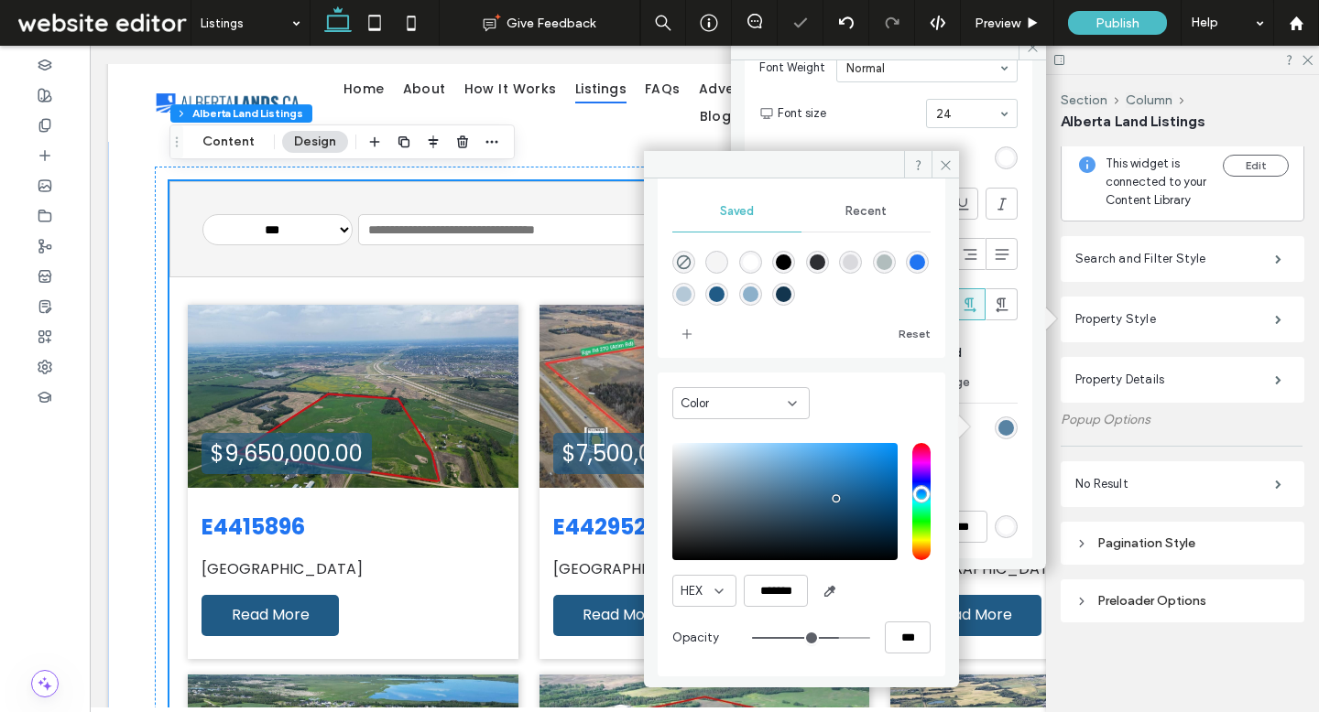
type input "**"
type input "***"
type input "**"
type input "***"
type input "**"
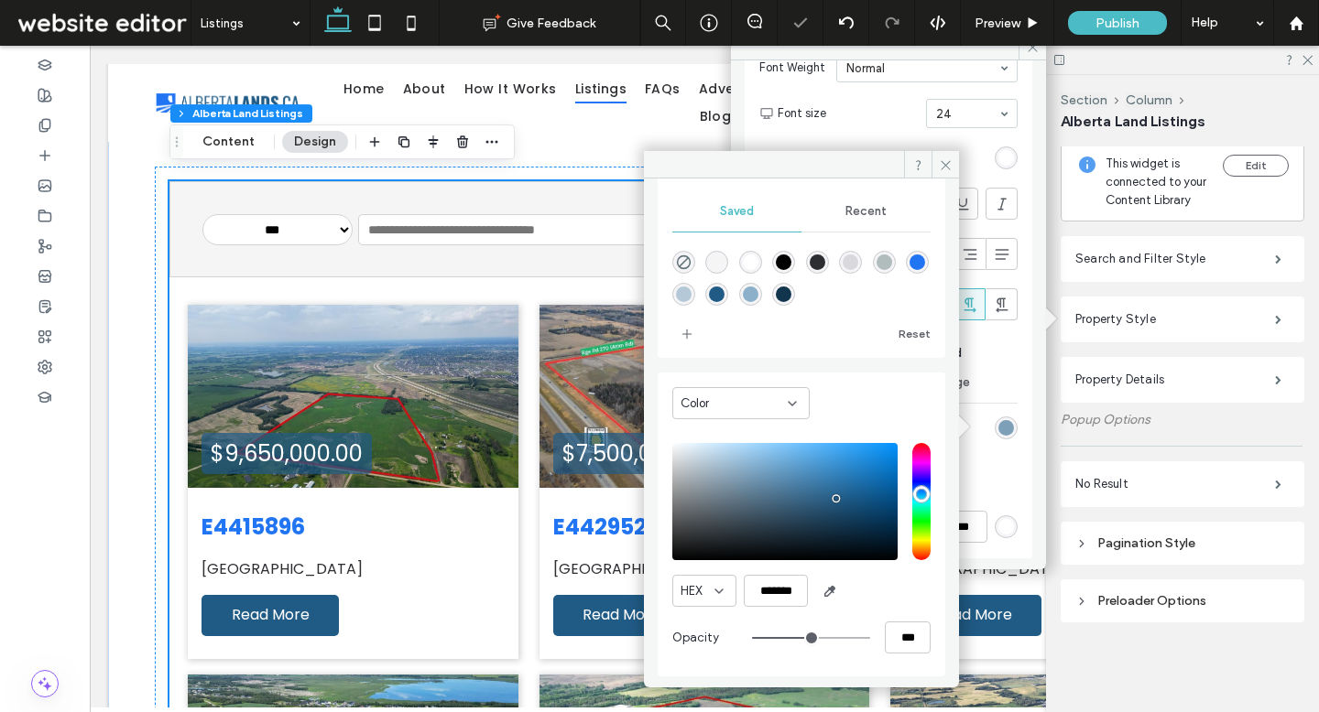
type input "***"
type input "**"
type input "***"
type input "**"
type input "***"
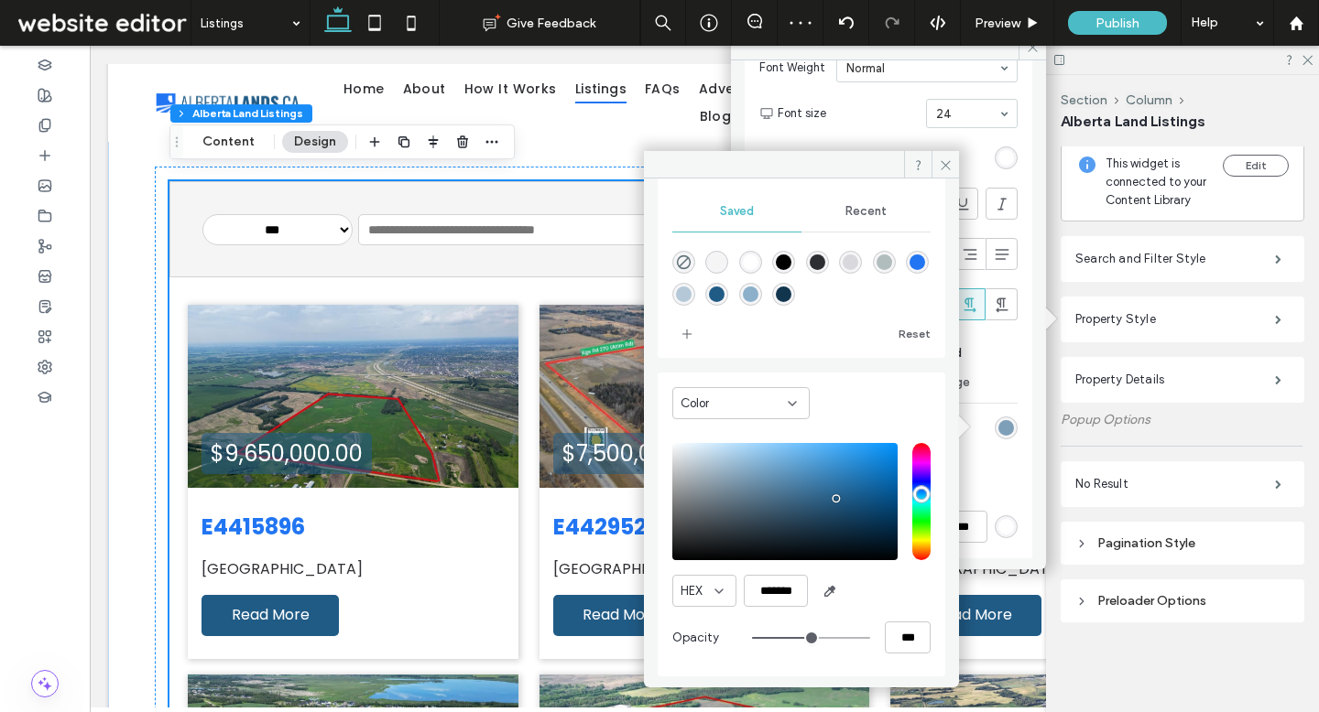
type input "**"
type input "***"
type input "**"
type input "***"
type input "**"
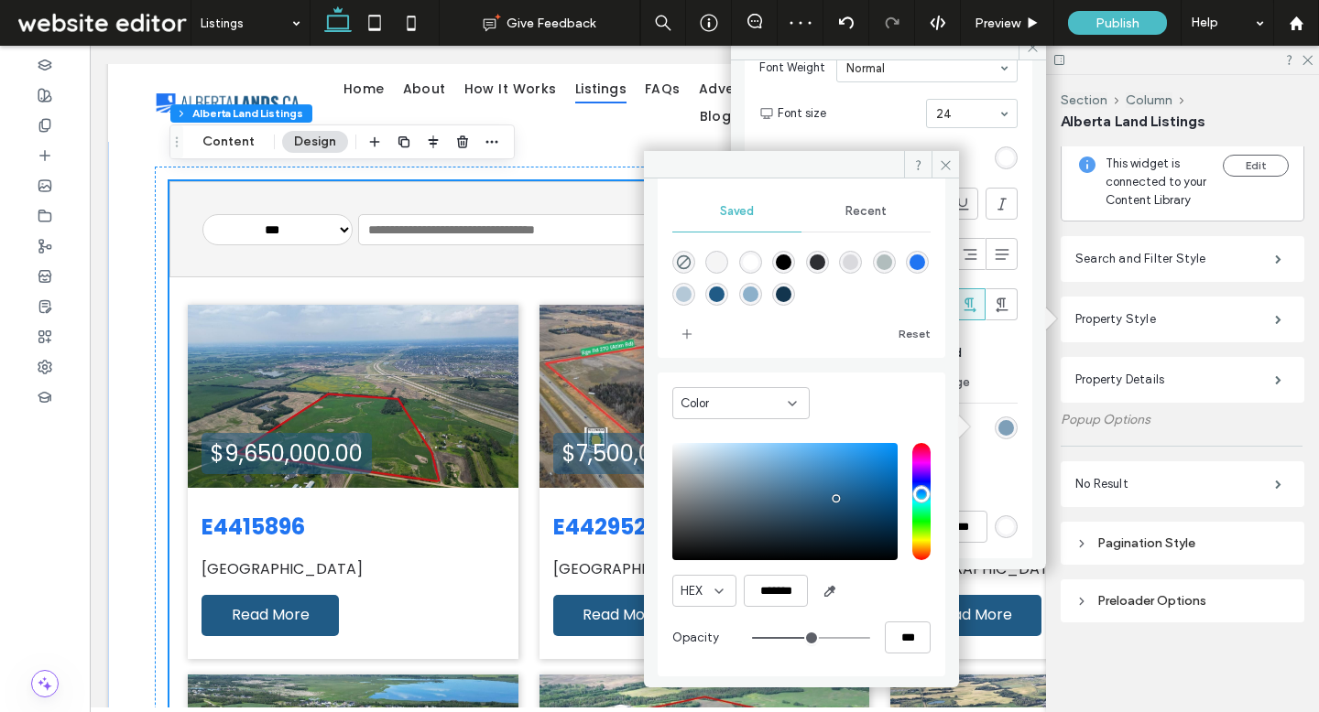
type input "***"
type input "**"
type input "***"
type input "**"
type input "***"
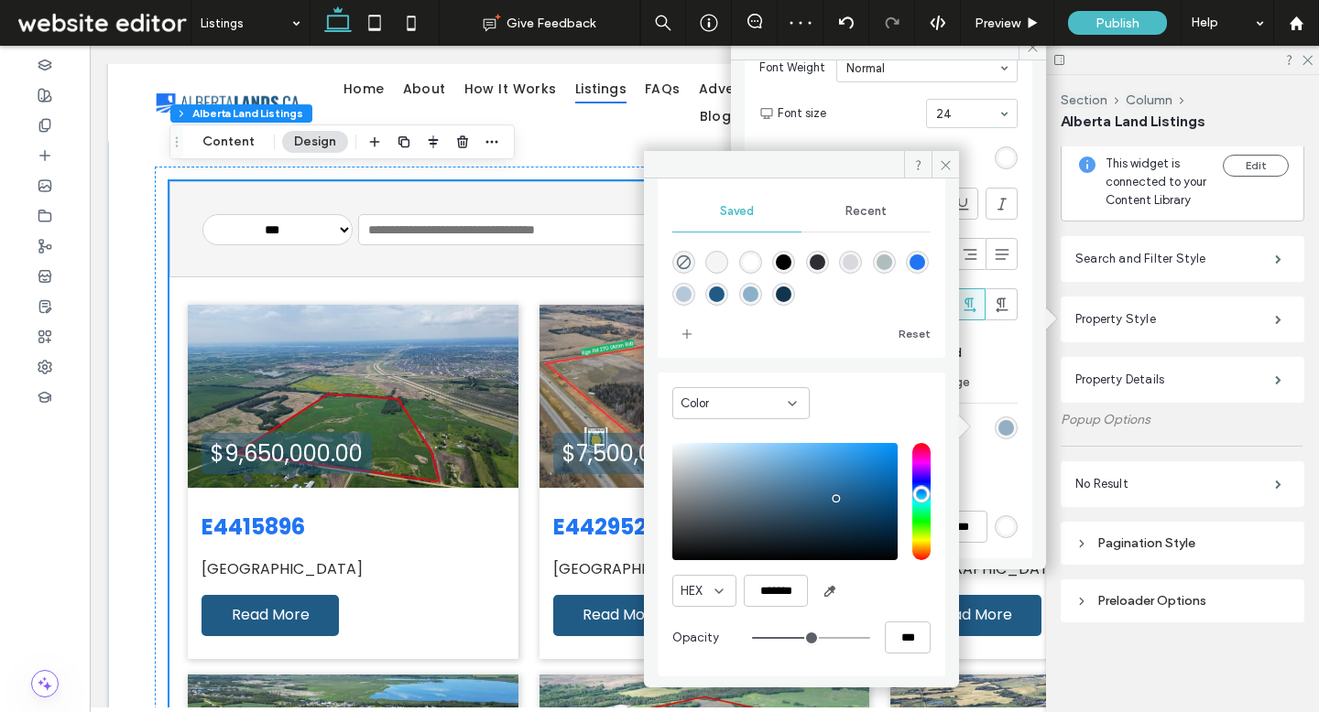
type input "**"
type input "***"
type input "**"
type input "***"
type input "**"
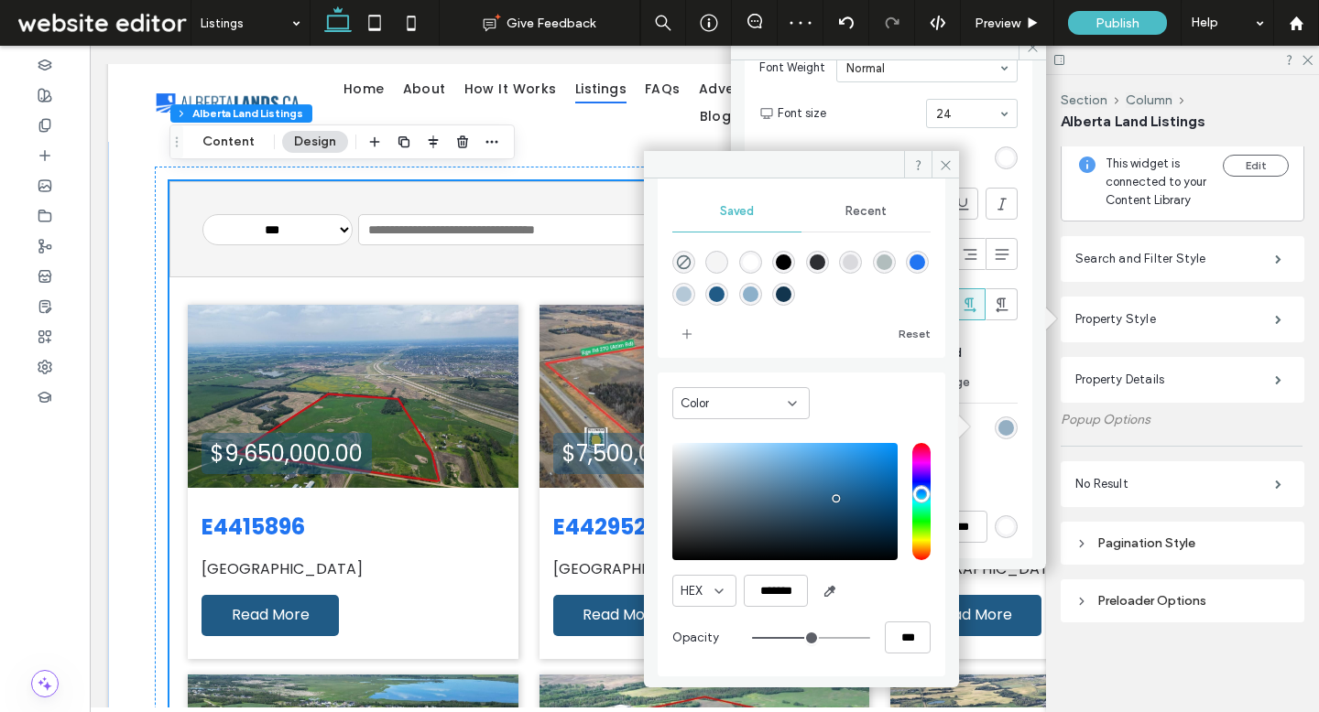
type input "***"
type input "**"
type input "***"
type input "**"
type input "***"
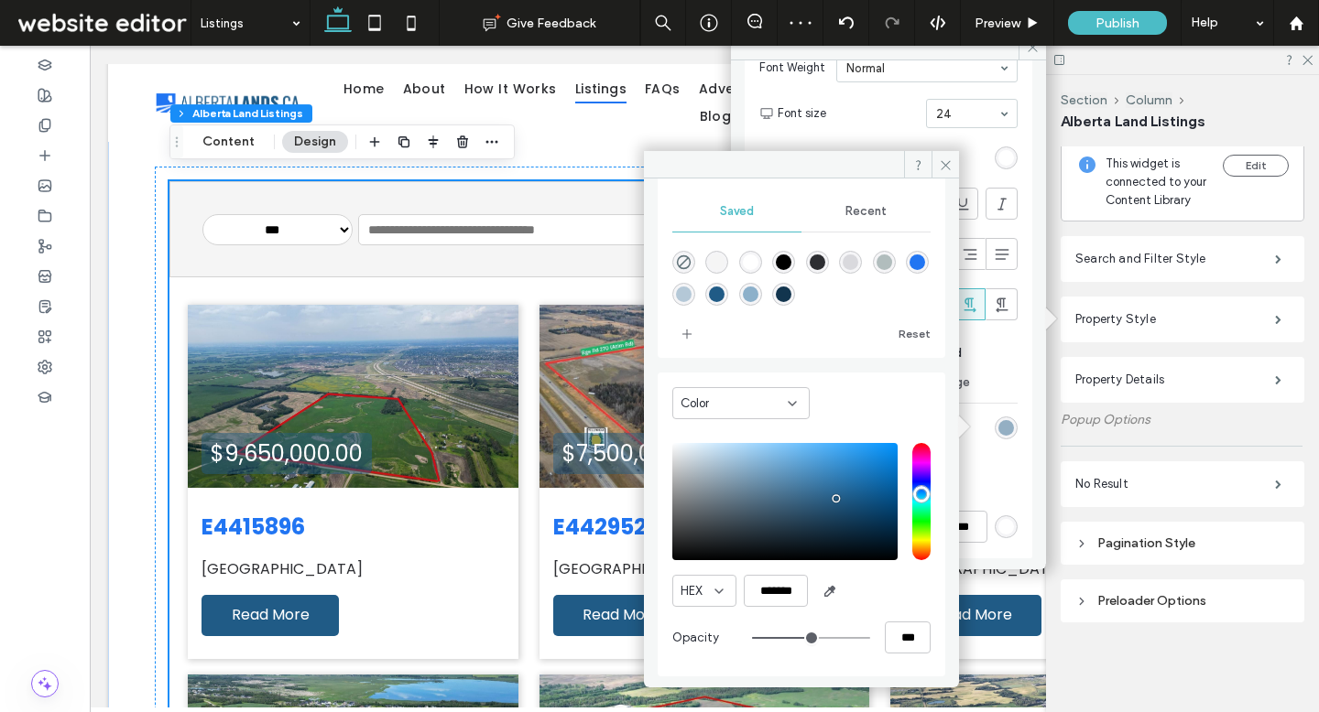
type input "**"
type input "***"
type input "**"
type input "***"
type input "**"
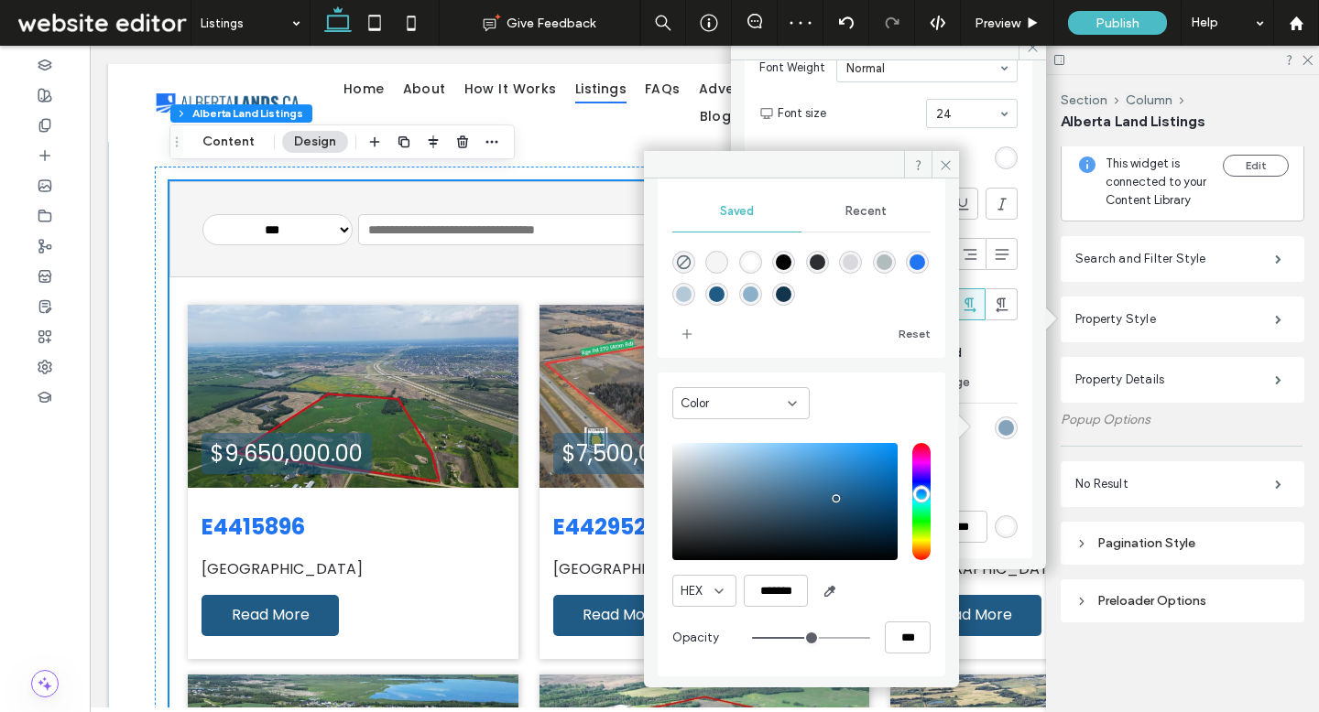
type input "***"
drag, startPoint x: 845, startPoint y: 635, endPoint x: 804, endPoint y: 638, distance: 41.4
type input "**"
click at [804, 638] on input "range" at bounding box center [811, 638] width 118 height 2
click at [940, 167] on icon at bounding box center [946, 165] width 14 height 14
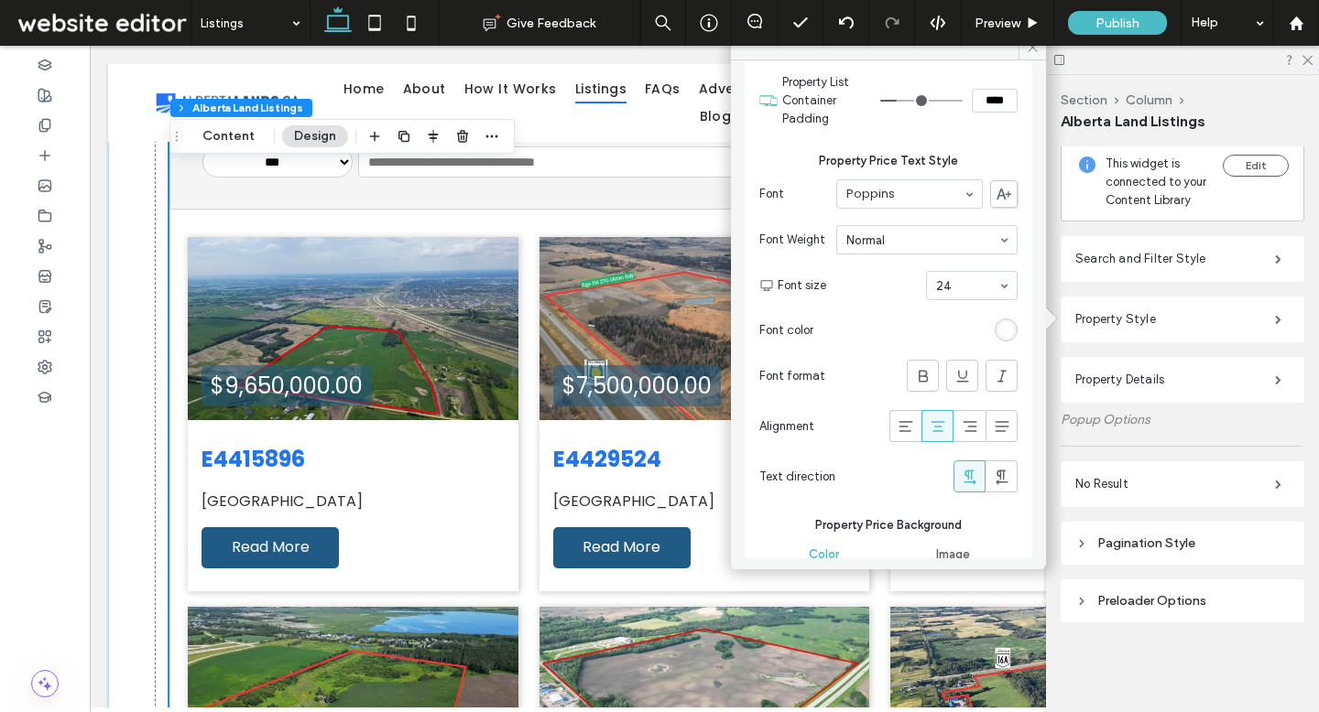
scroll to position [0, 0]
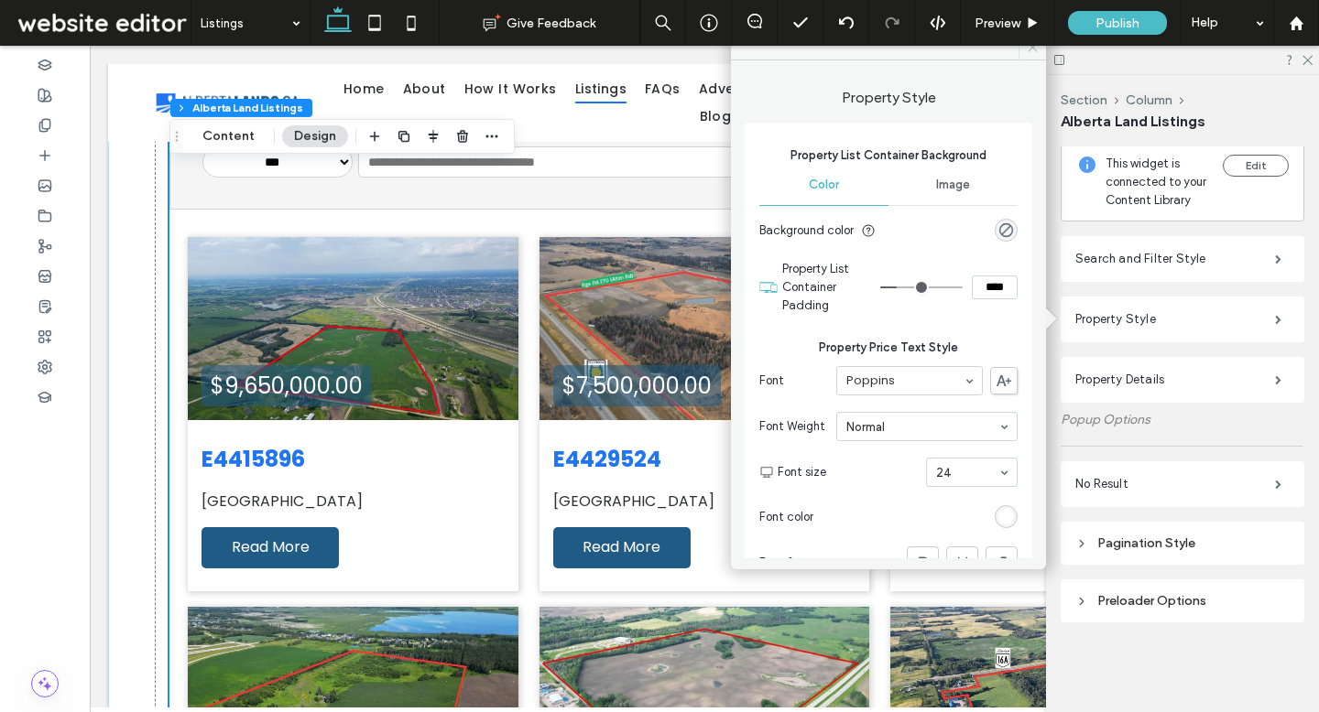
click at [1027, 53] on icon at bounding box center [1033, 47] width 14 height 14
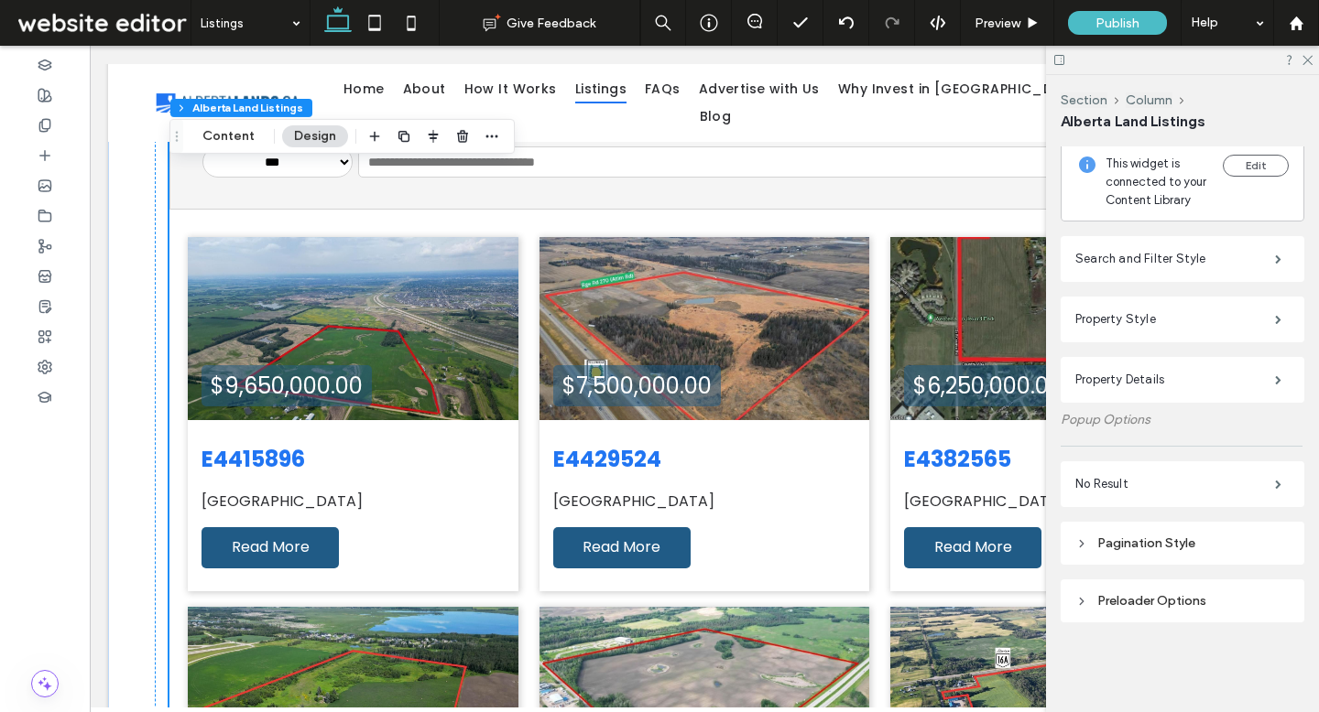
click at [1129, 598] on div "Preloader Options" at bounding box center [1182, 601] width 214 height 16
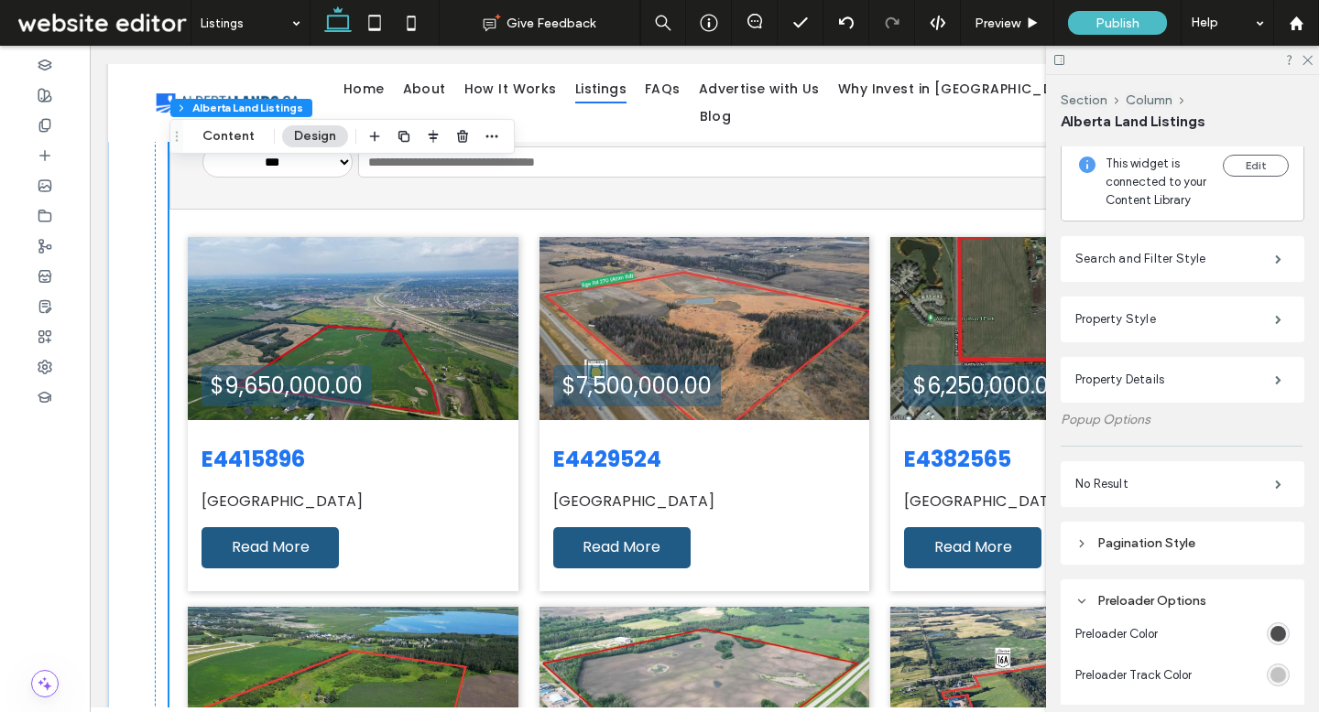
scroll to position [413, 0]
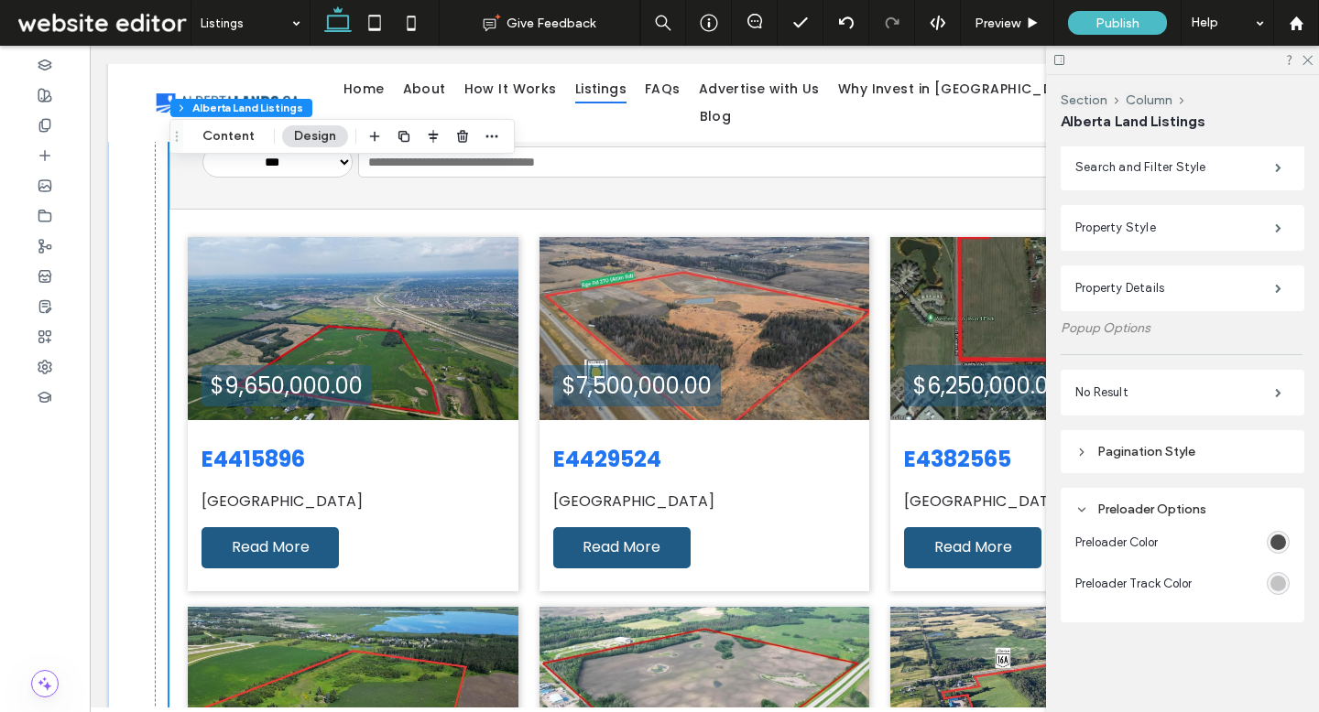
click at [1119, 453] on div "Pagination Style" at bounding box center [1182, 452] width 214 height 16
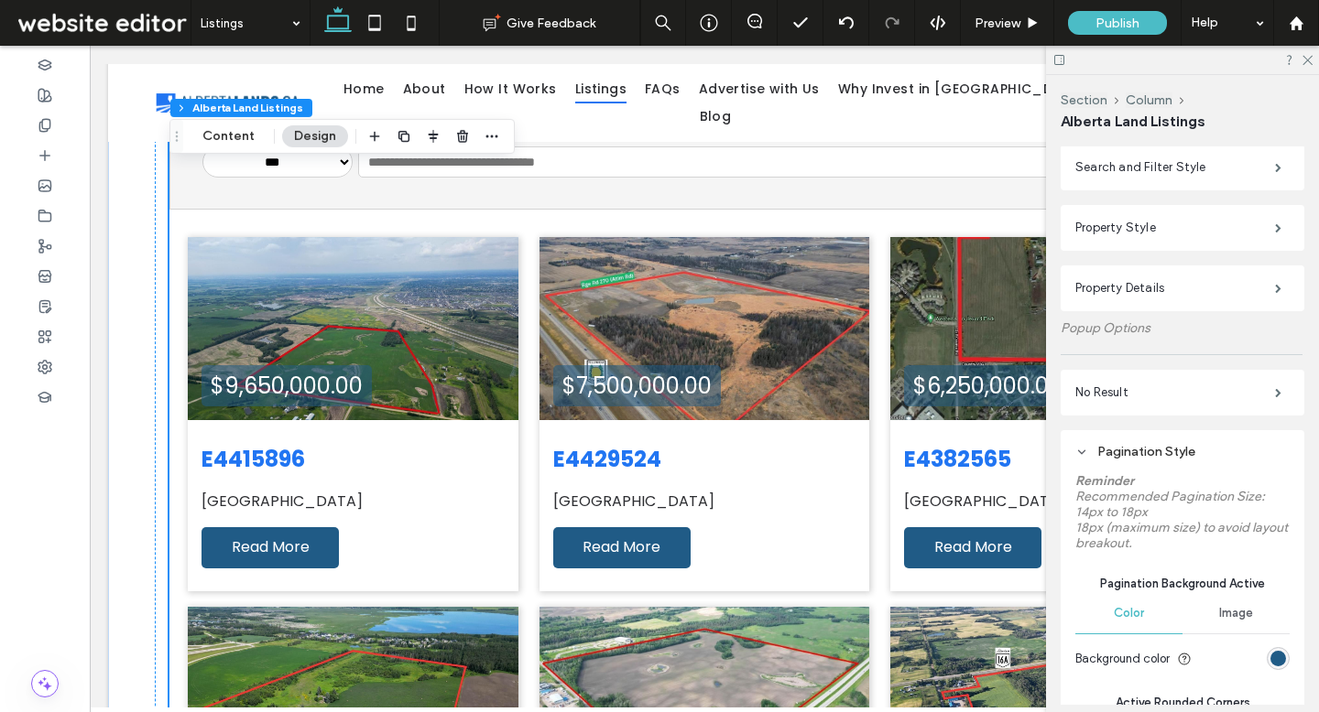
click at [1124, 444] on div "Pagination Style" at bounding box center [1182, 452] width 214 height 16
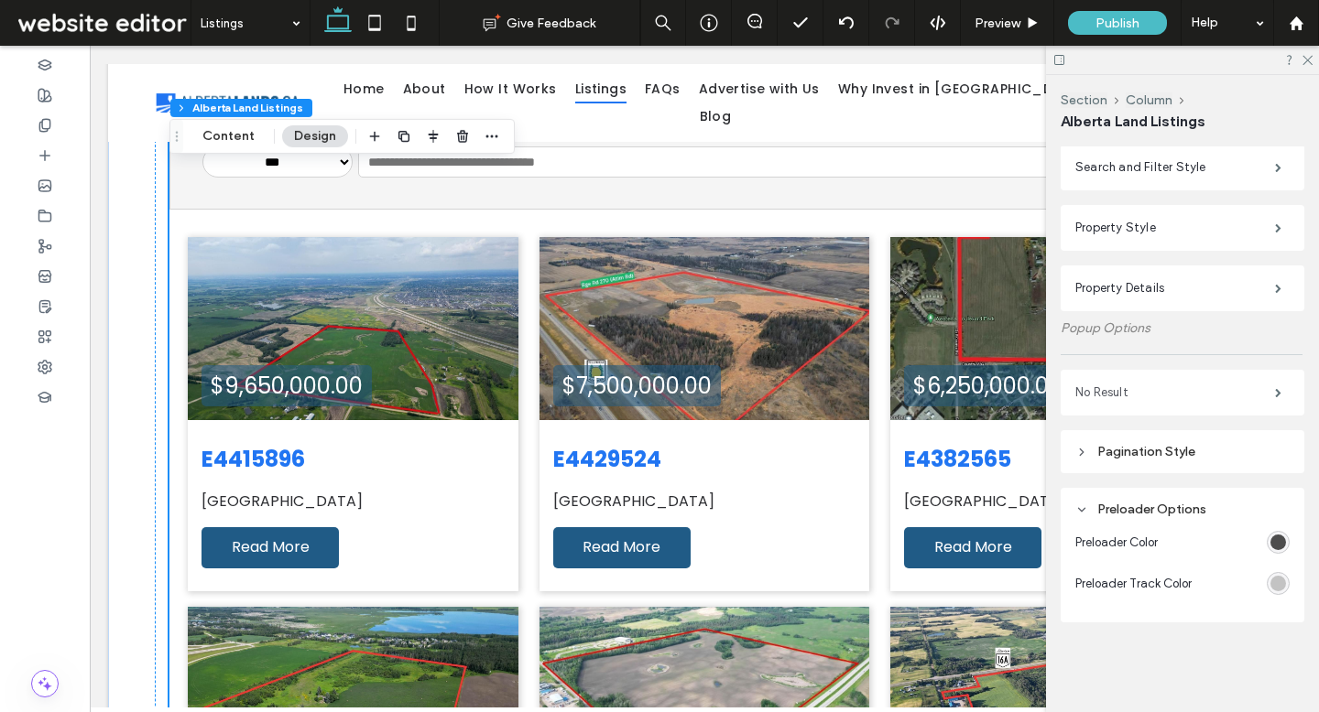
click at [1113, 397] on label "No Result" at bounding box center [1175, 393] width 200 height 37
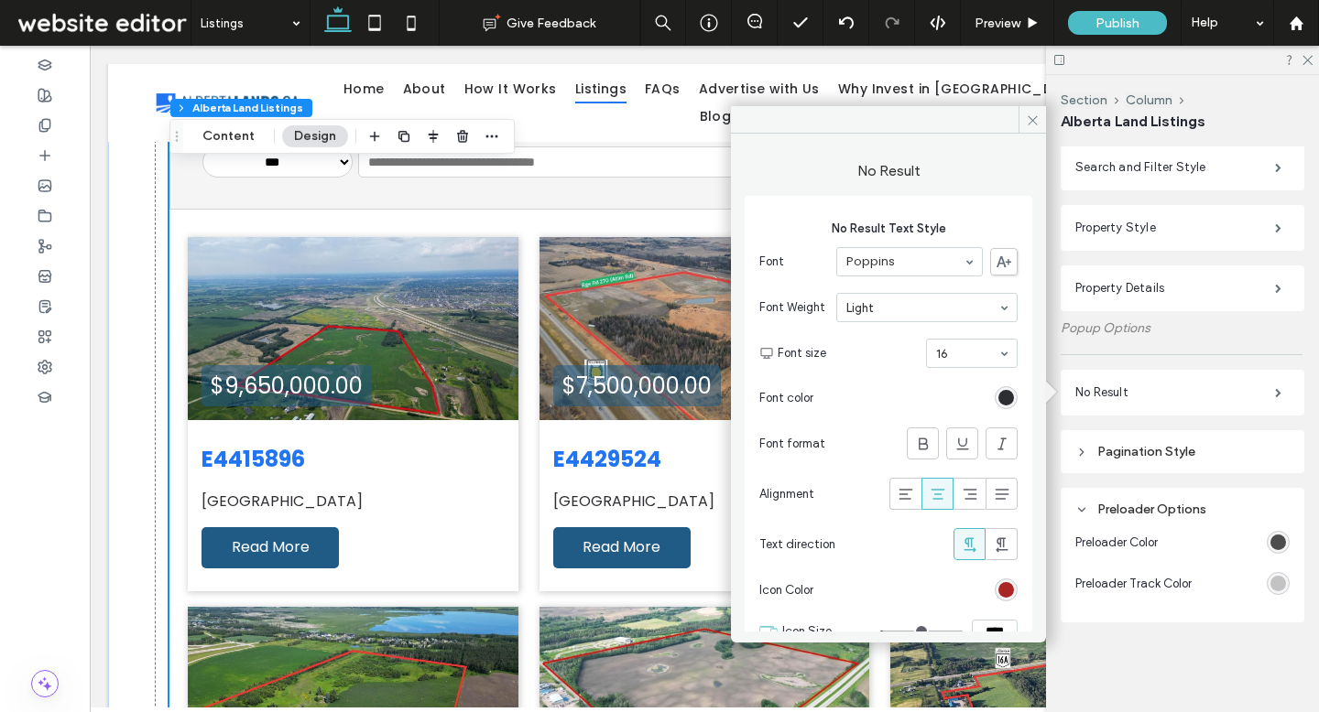
scroll to position [32, 0]
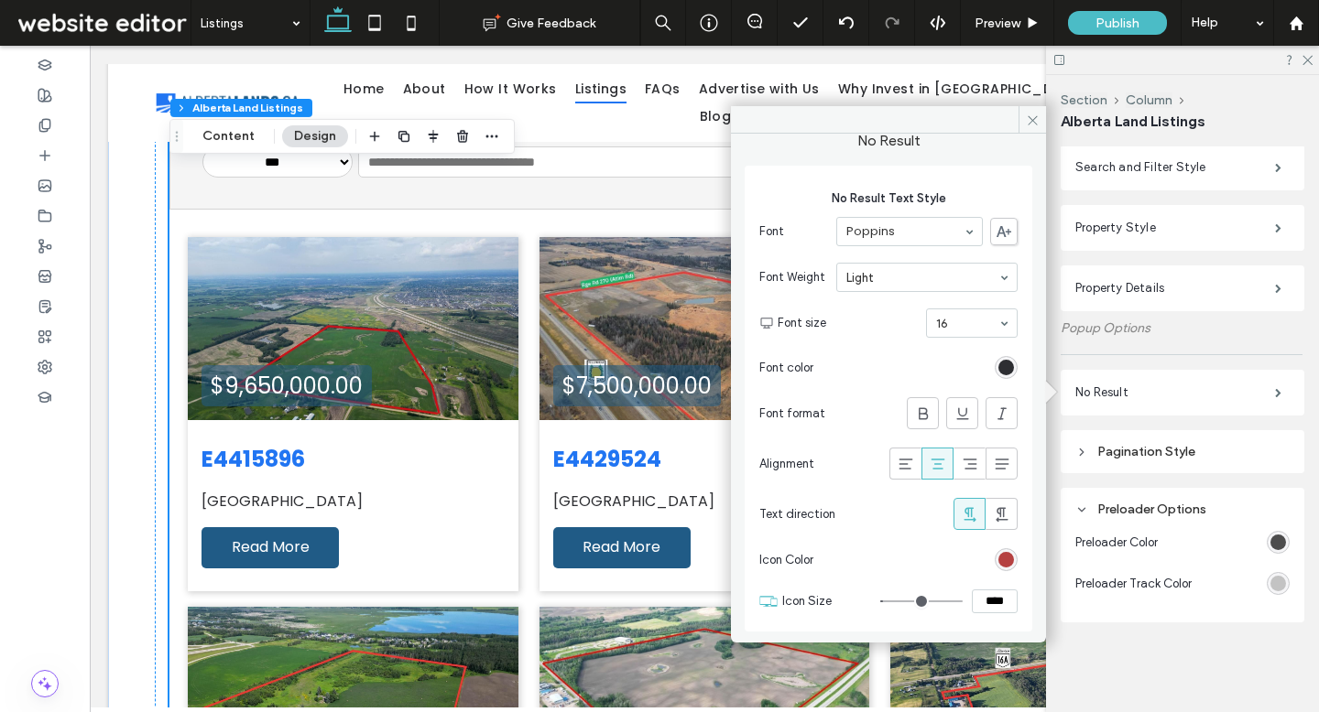
click at [998, 555] on div "rgb(170, 37, 37)" at bounding box center [1006, 560] width 16 height 16
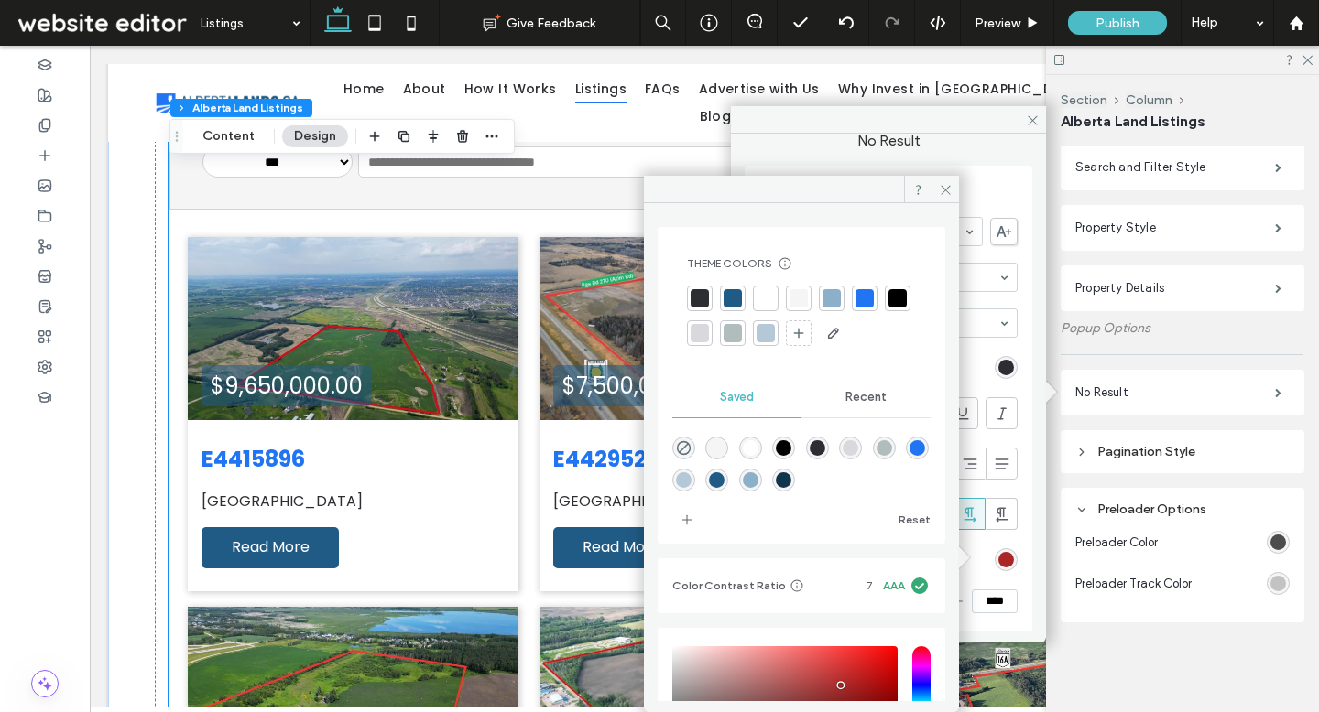
click at [855, 296] on div at bounding box center [864, 298] width 18 height 18
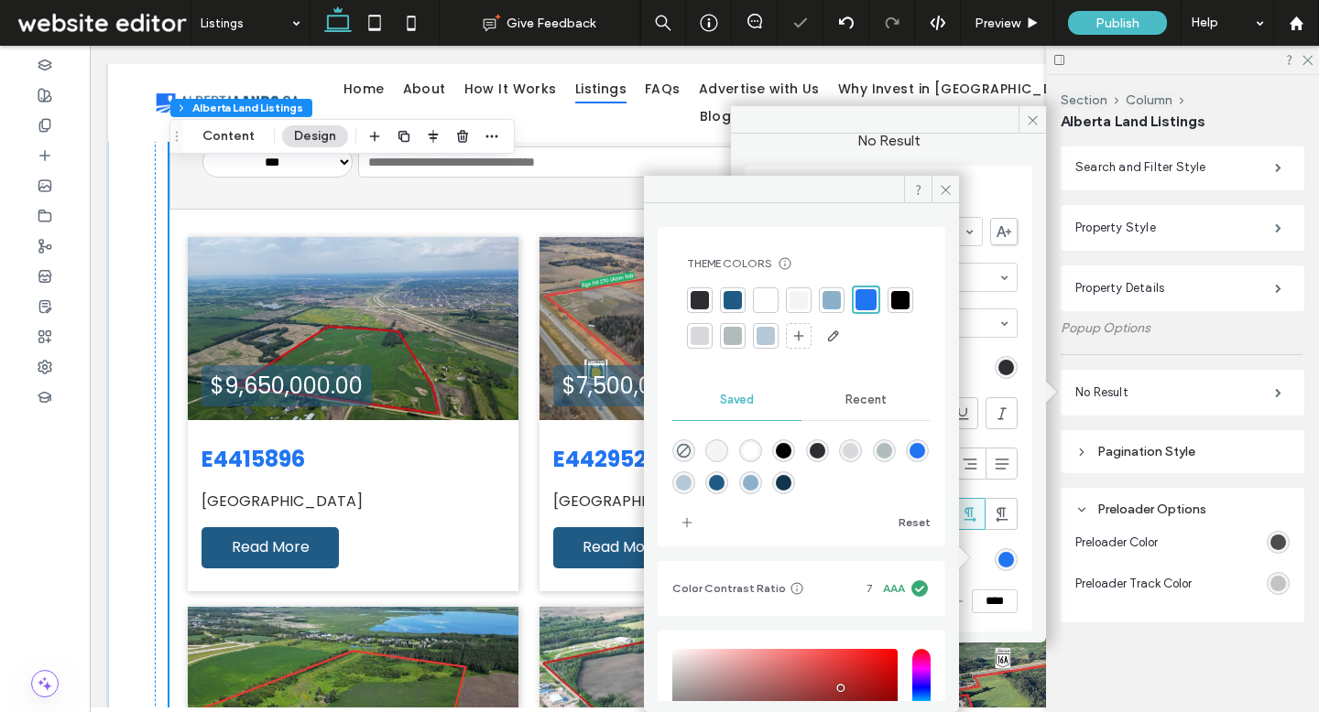
click at [948, 183] on icon at bounding box center [946, 190] width 14 height 14
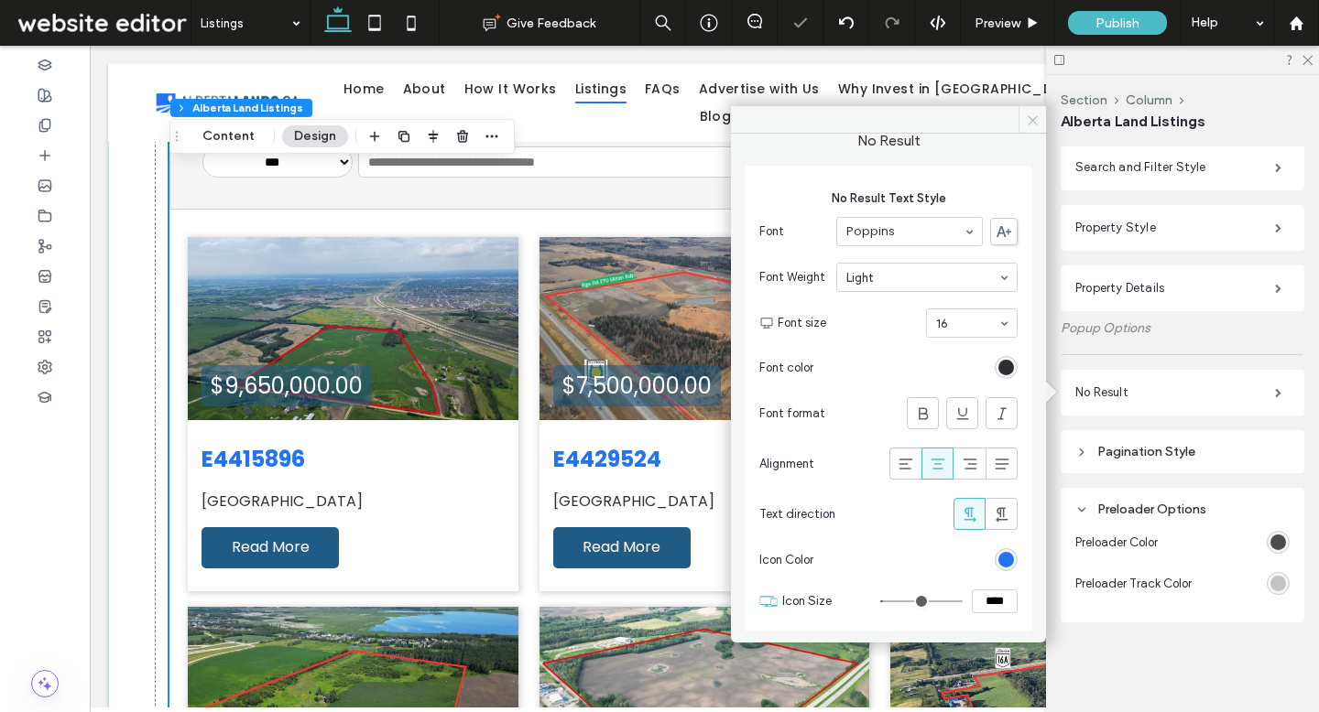
click at [1027, 123] on icon at bounding box center [1033, 121] width 14 height 14
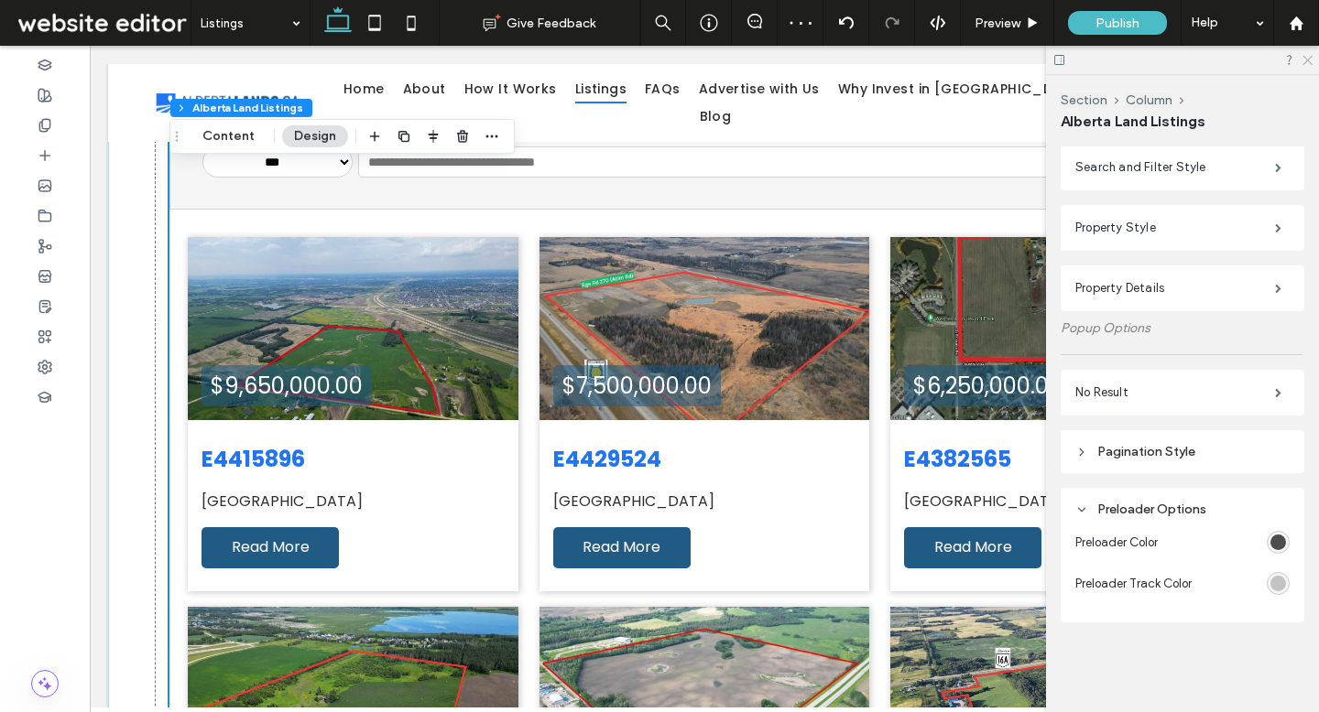
click at [1307, 58] on icon at bounding box center [1306, 59] width 12 height 12
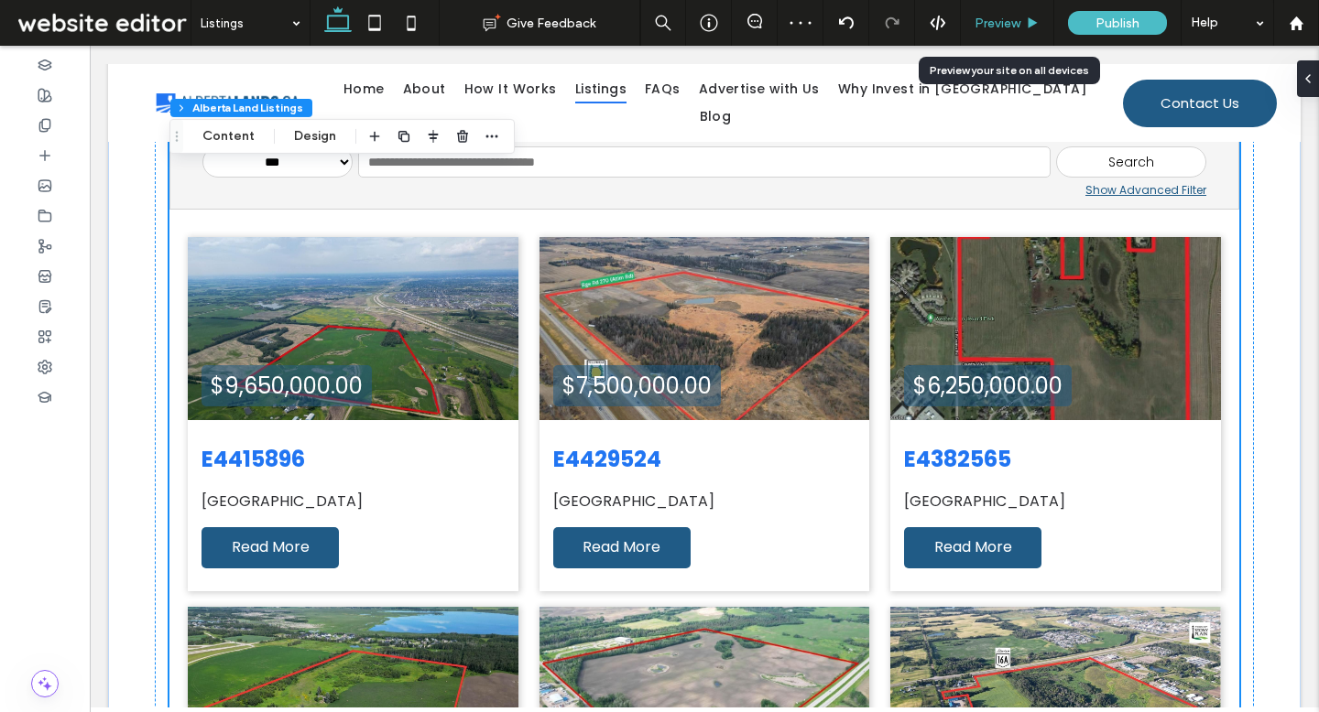
click at [1009, 12] on div "Preview" at bounding box center [1007, 23] width 93 height 46
click at [1009, 19] on span "Preview" at bounding box center [997, 24] width 46 height 16
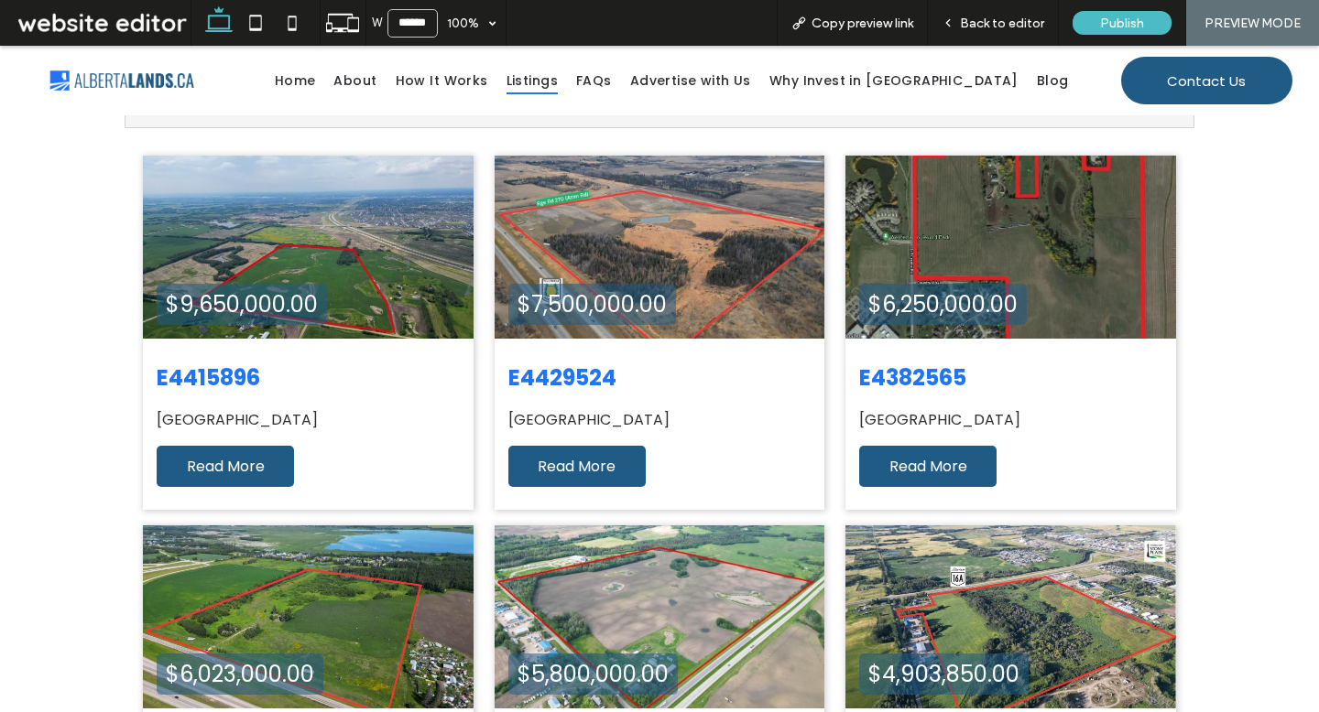
scroll to position [518, 0]
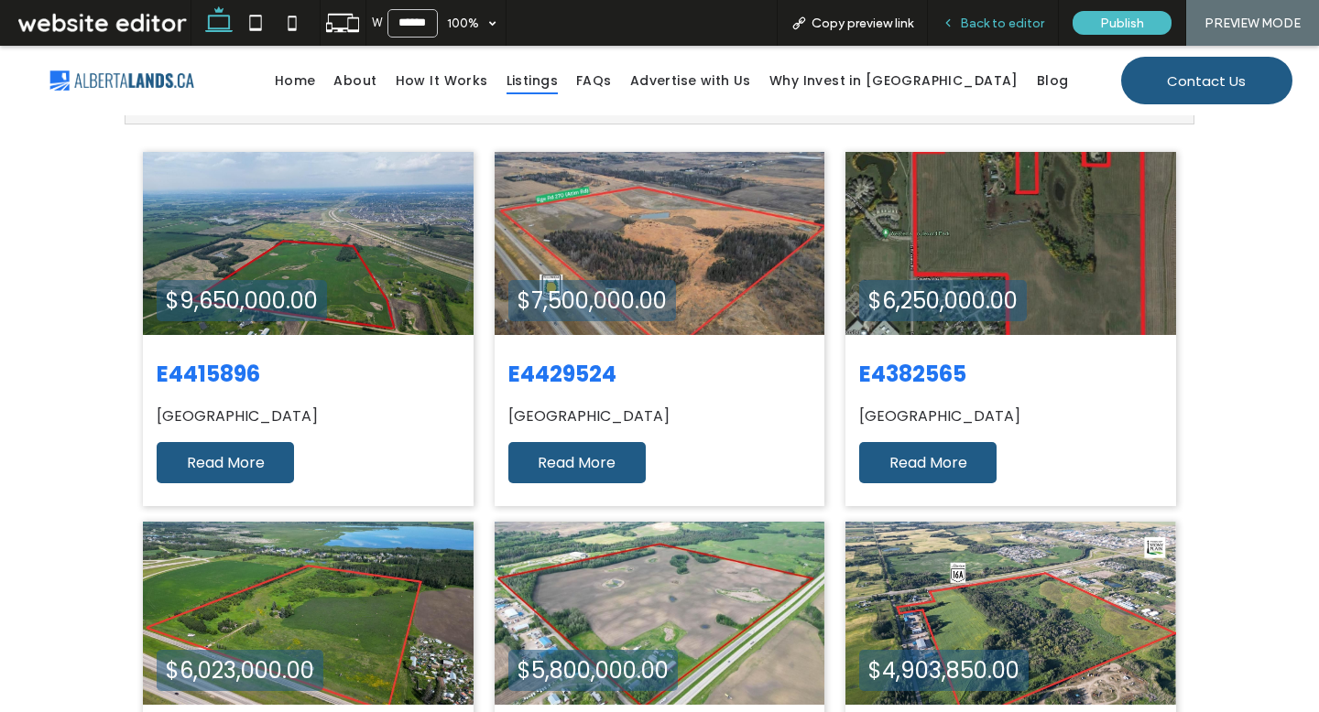
click at [1009, 32] on div "Back to editor" at bounding box center [993, 23] width 131 height 46
click at [983, 28] on span "Back to editor" at bounding box center [1002, 24] width 84 height 16
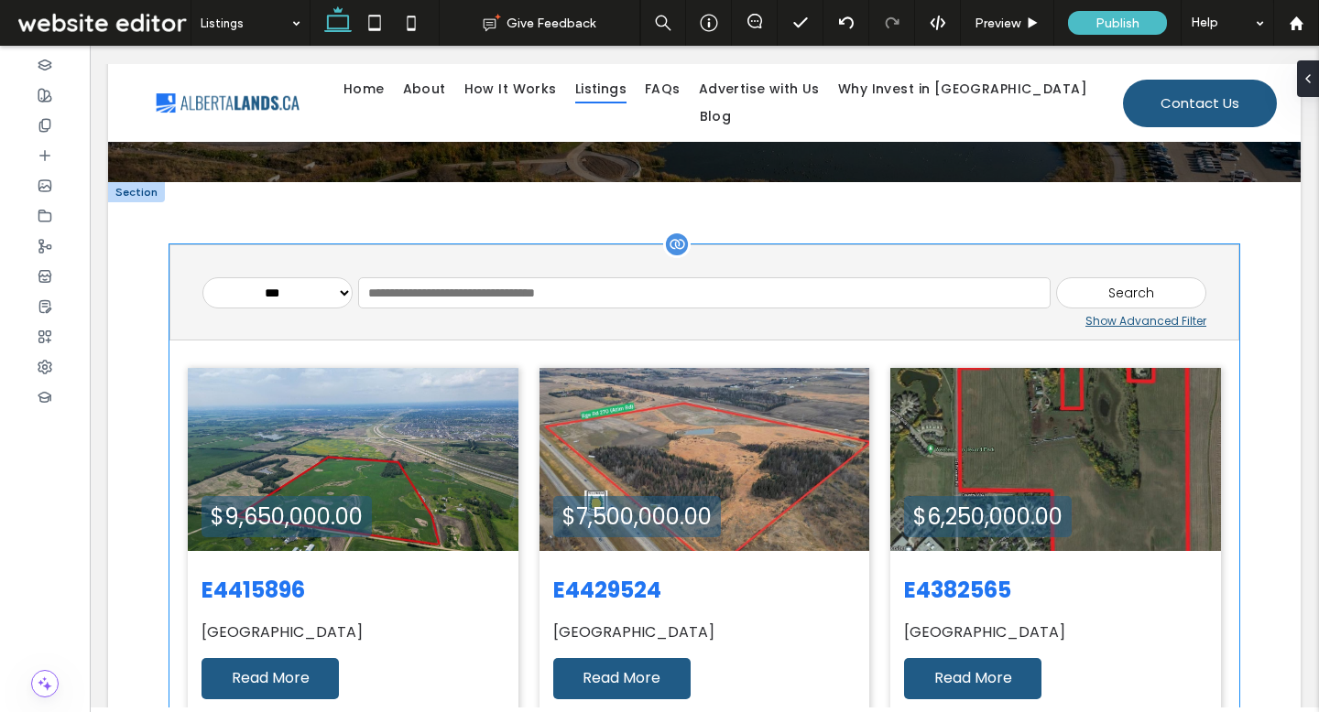
scroll to position [307, 0]
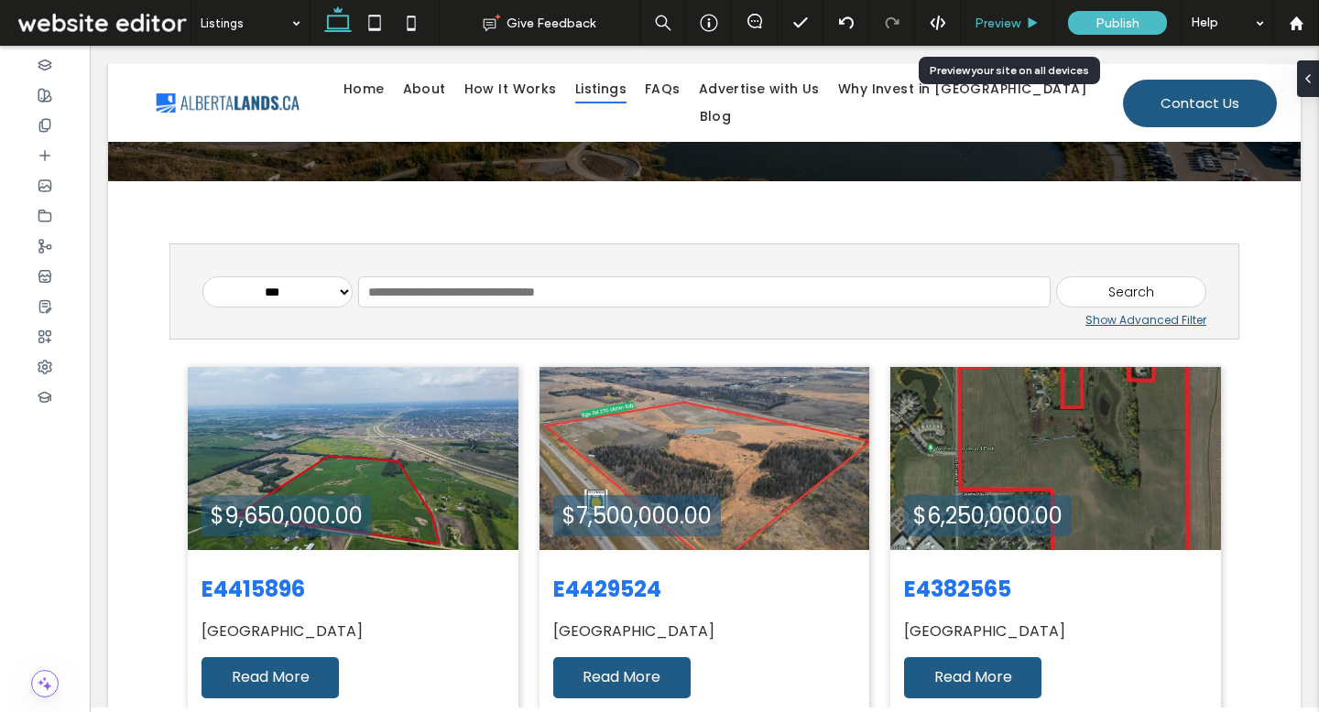
click at [1009, 14] on div "Preview" at bounding box center [1007, 23] width 93 height 46
click at [1005, 24] on span "Preview" at bounding box center [997, 24] width 46 height 16
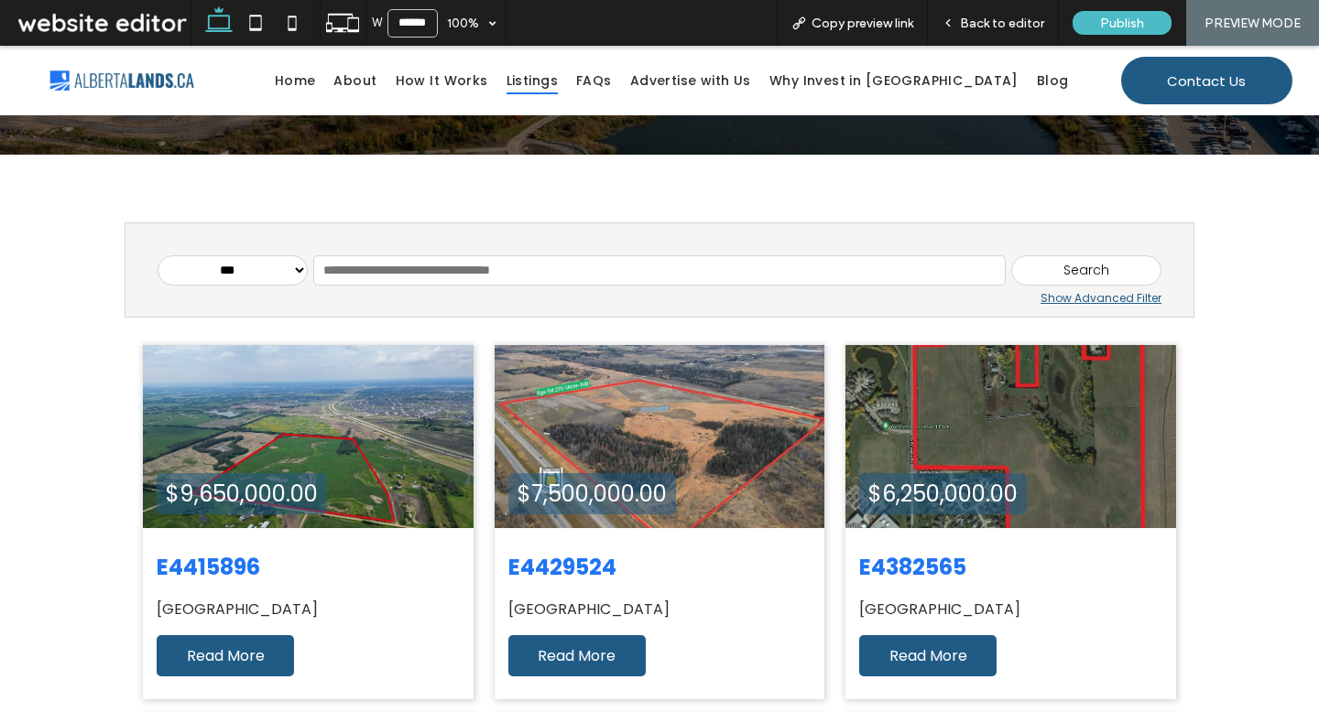
scroll to position [288, 0]
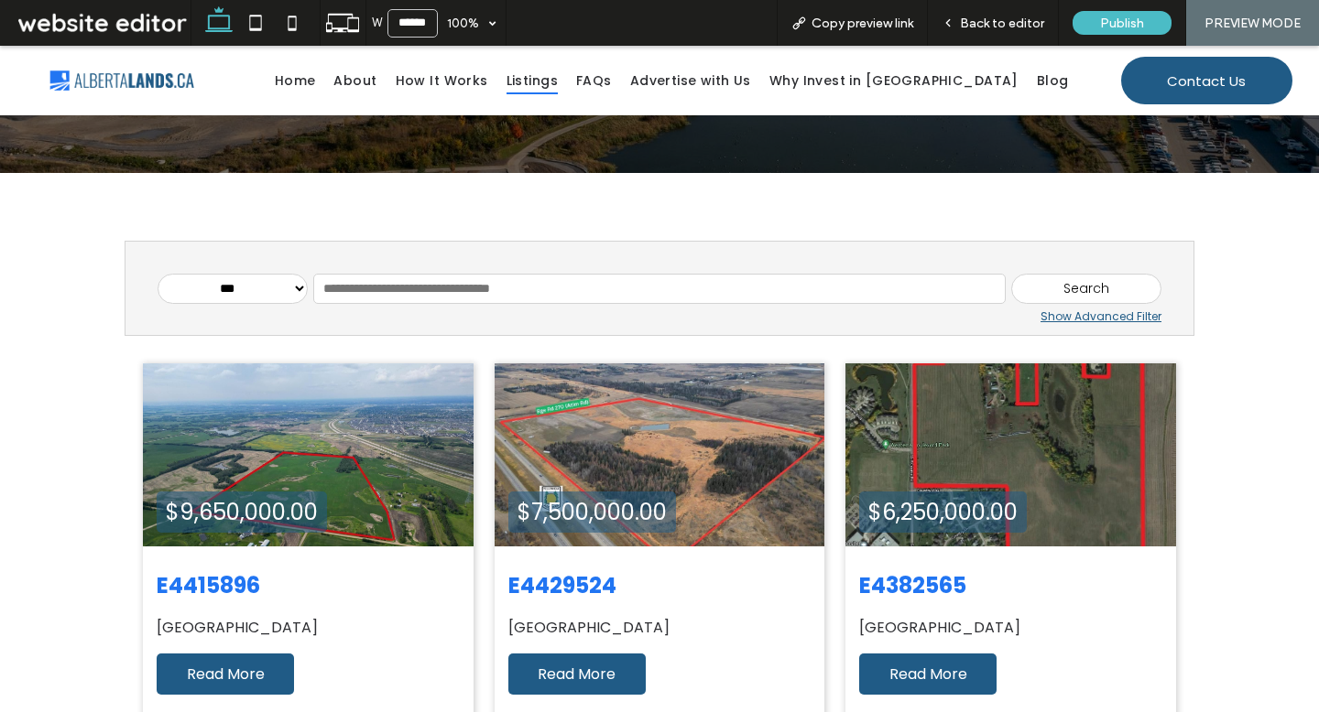
click at [1071, 322] on div "Show Advanced Filter" at bounding box center [660, 317] width 1004 height 16
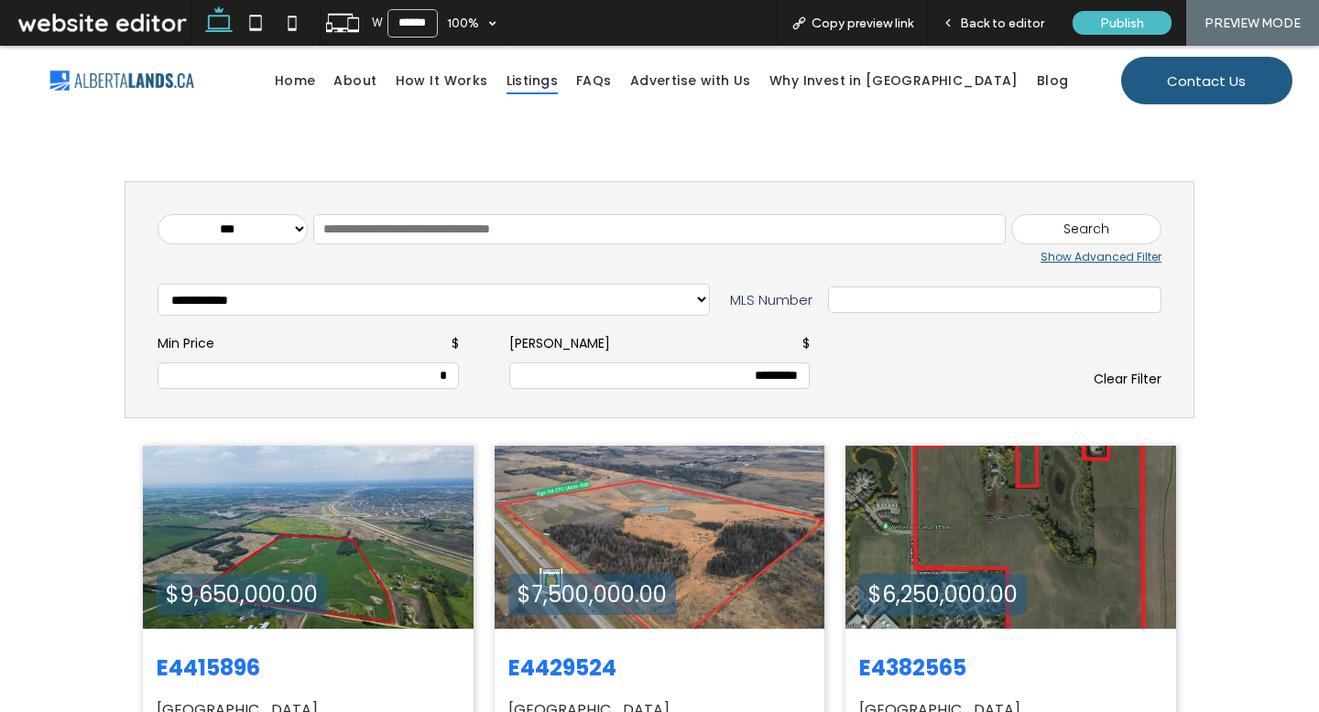
scroll to position [353, 0]
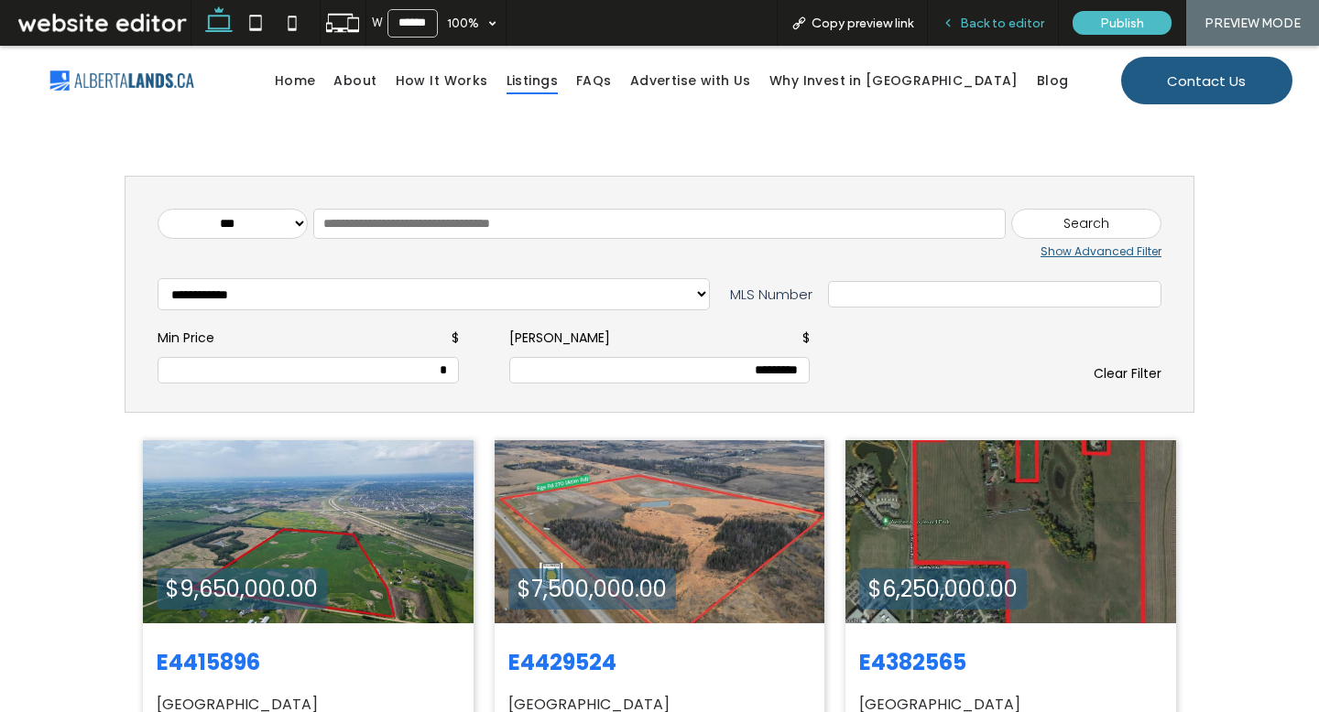
click at [988, 25] on span "Back to editor" at bounding box center [1002, 24] width 84 height 16
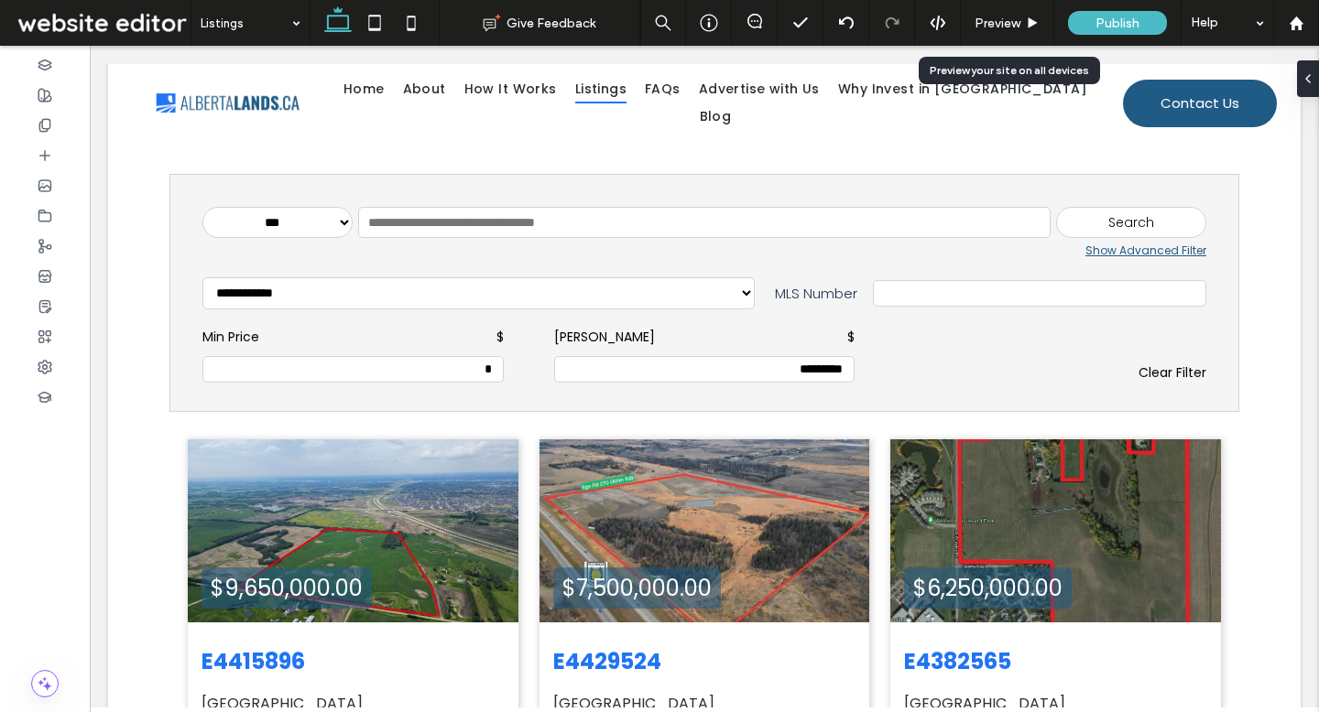
scroll to position [372, 0]
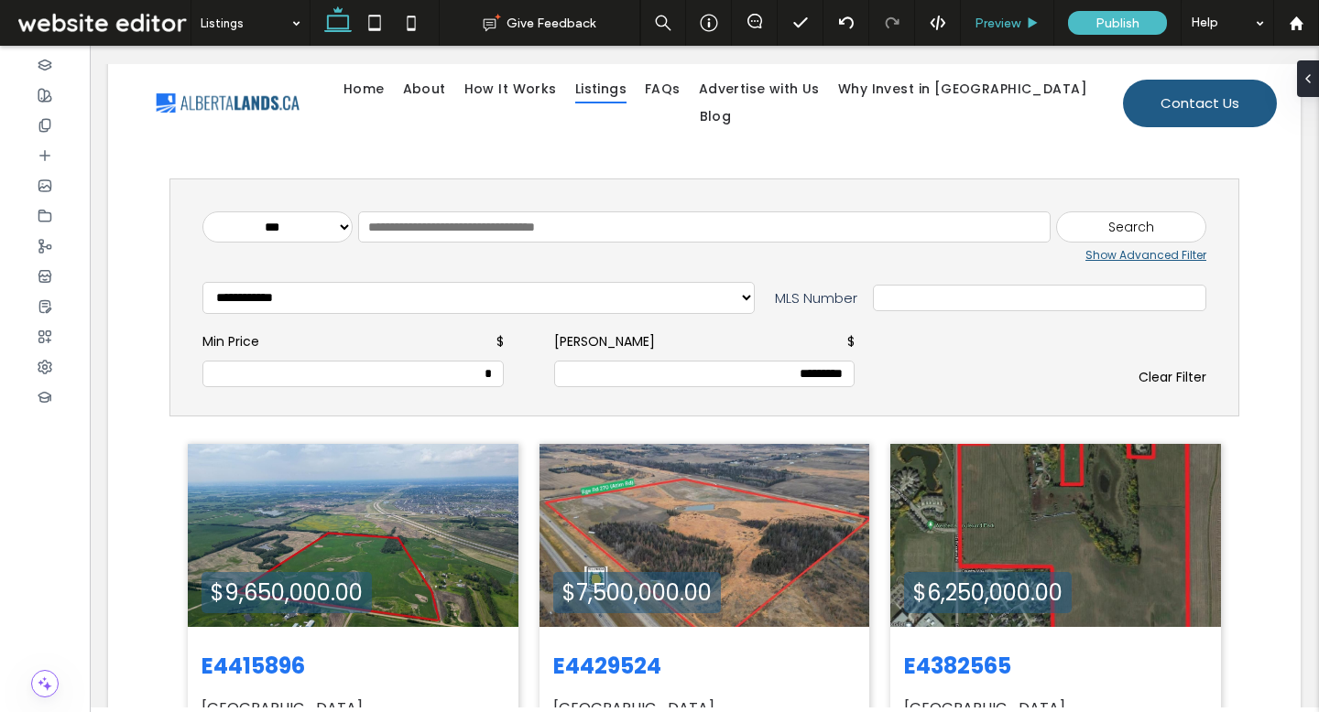
click at [994, 28] on span "Preview" at bounding box center [997, 24] width 46 height 16
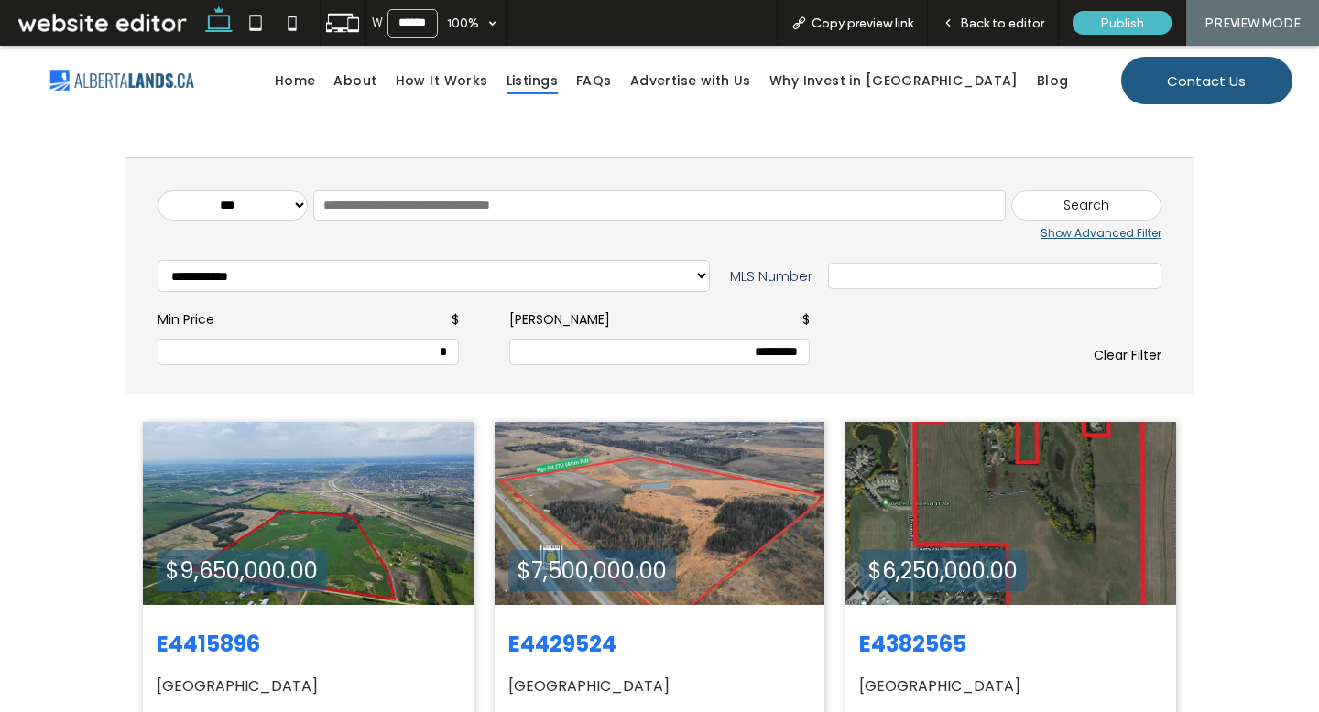
scroll to position [353, 0]
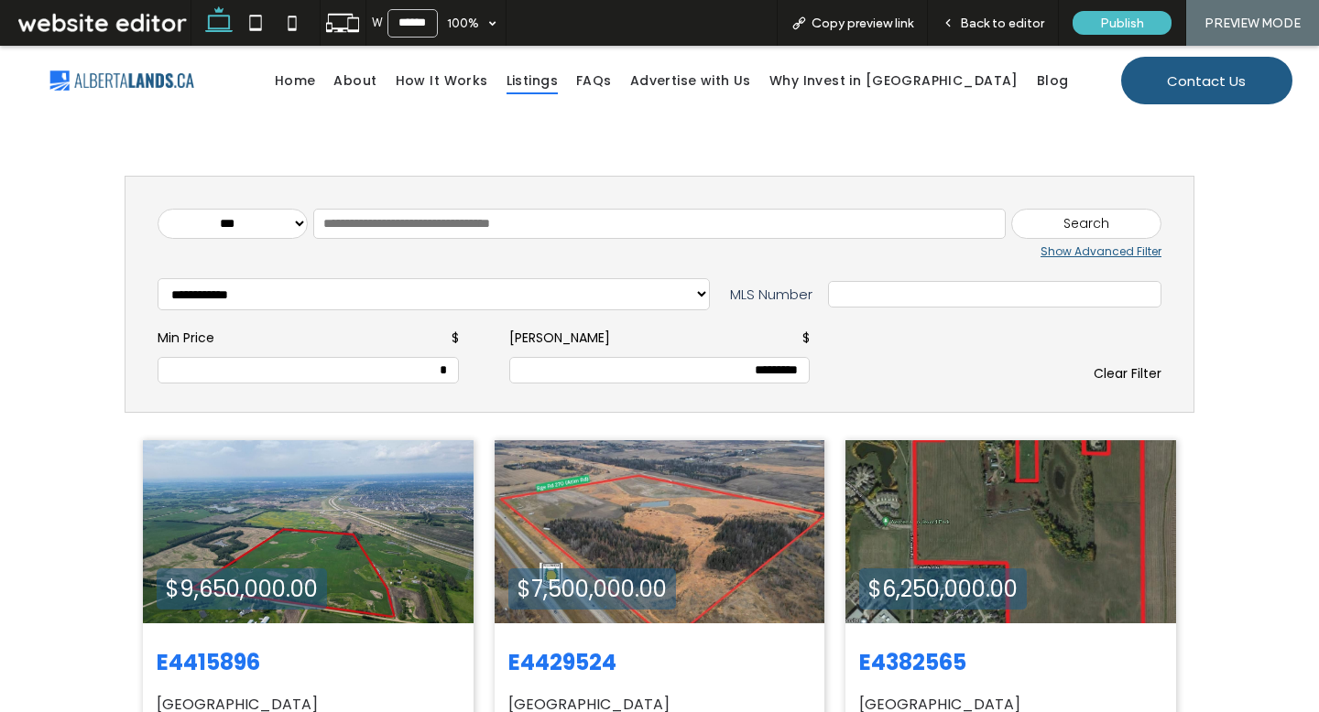
click at [409, 369] on input "*" at bounding box center [308, 371] width 281 height 16
drag, startPoint x: 440, startPoint y: 370, endPoint x: 386, endPoint y: 370, distance: 54.0
click at [397, 370] on input "*" at bounding box center [308, 371] width 281 height 16
click at [1019, 22] on span "Back to editor" at bounding box center [1002, 24] width 84 height 16
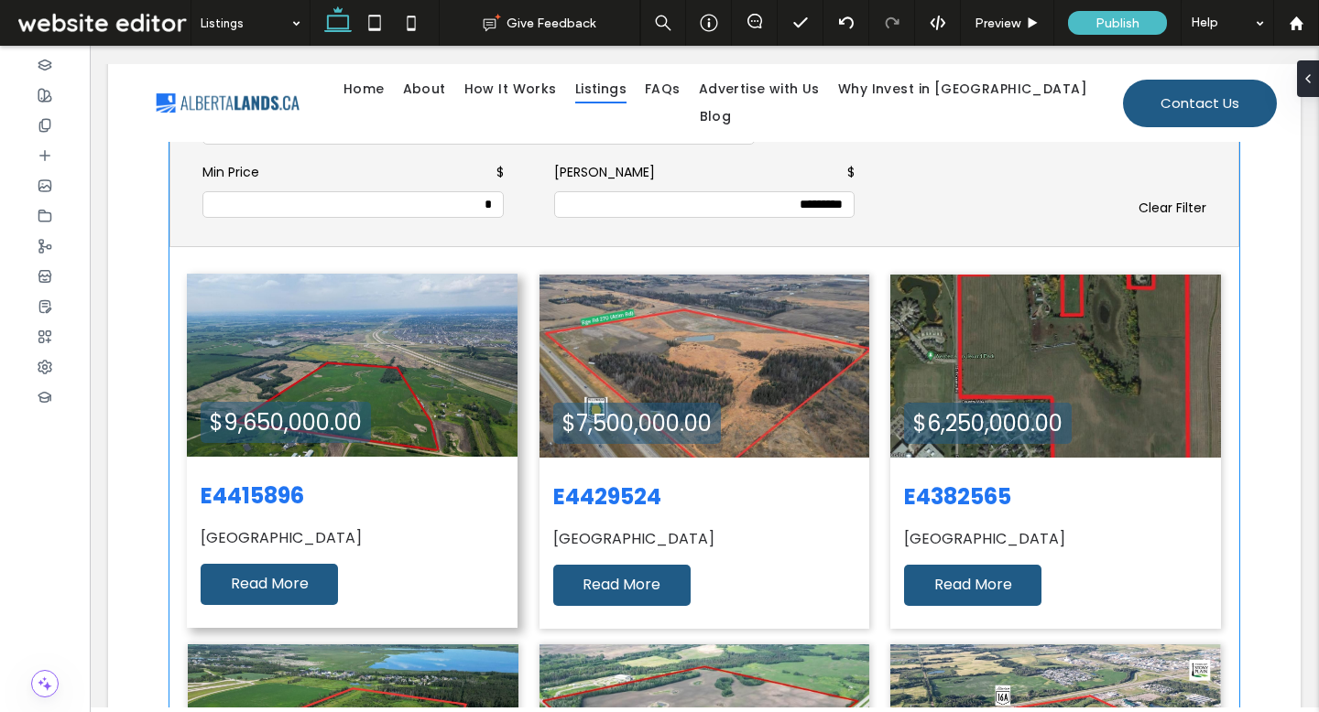
scroll to position [550, 0]
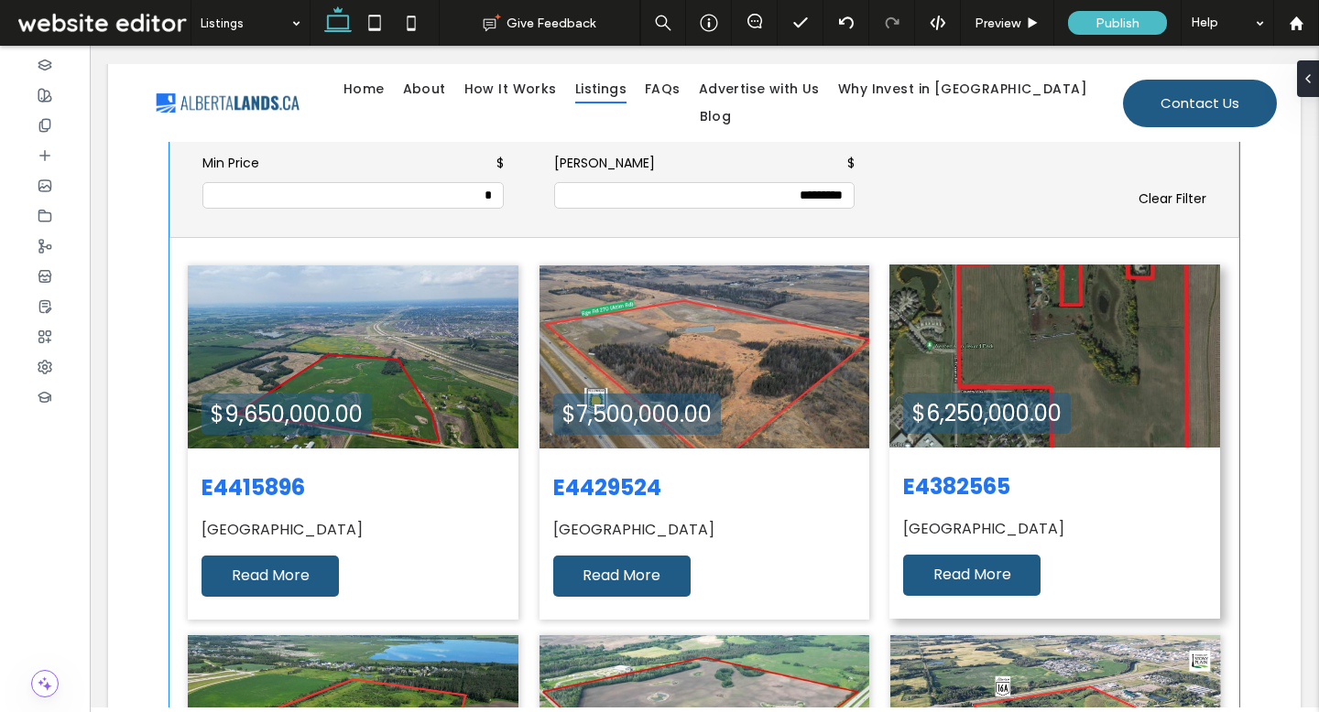
click at [905, 397] on div "$6,250,000.00" at bounding box center [987, 413] width 168 height 41
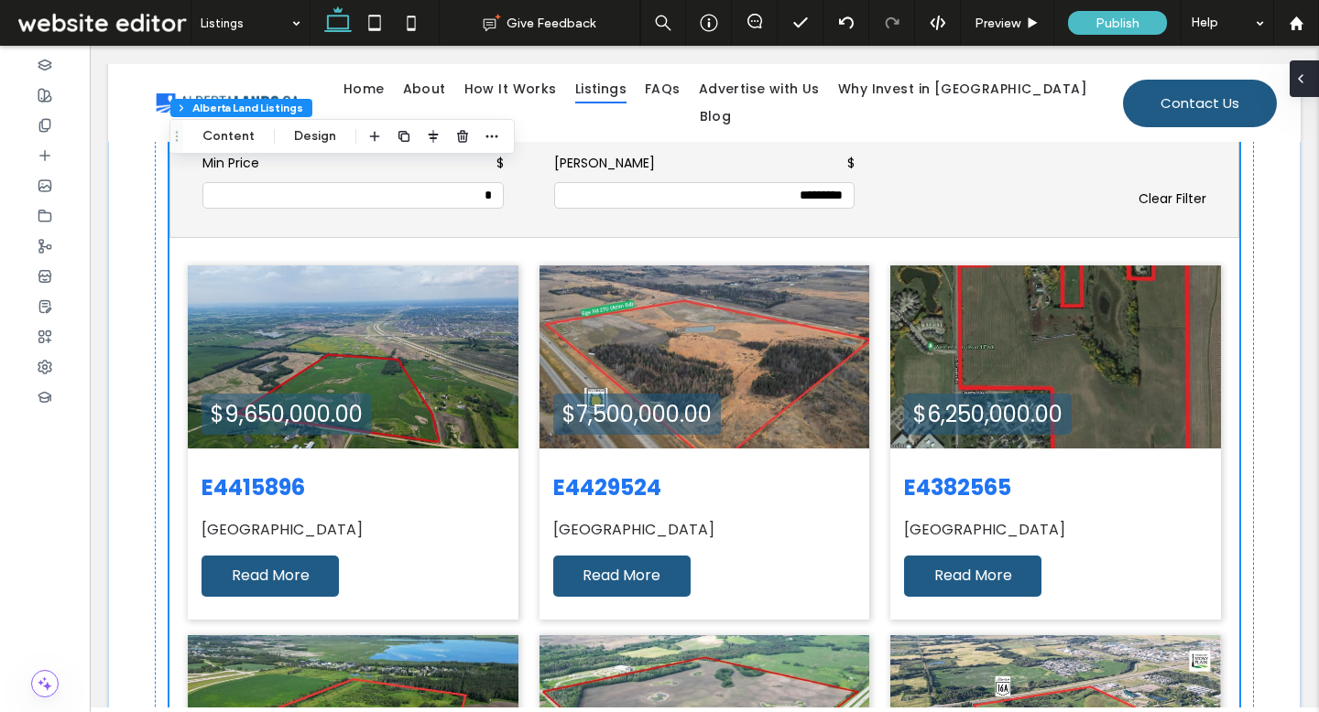
click at [1309, 92] on div at bounding box center [1303, 78] width 29 height 37
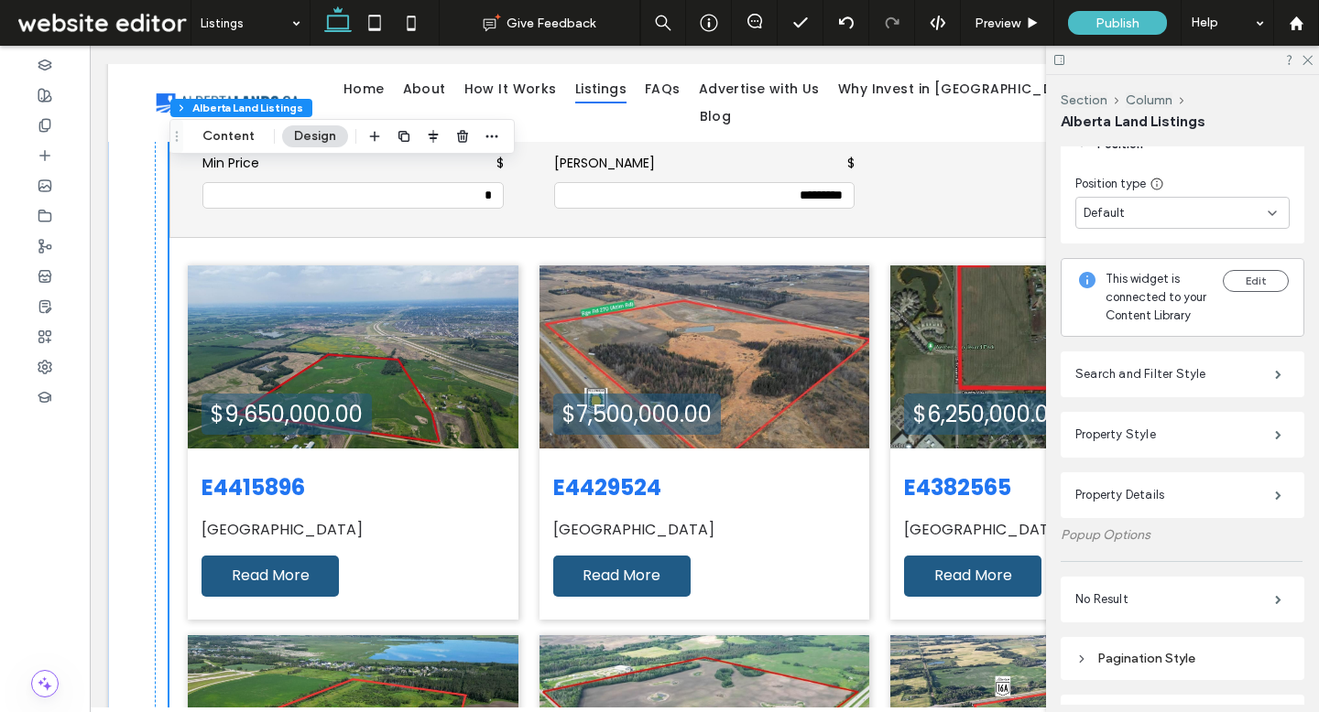
scroll to position [204, 0]
click at [1125, 433] on label "Property Style" at bounding box center [1175, 436] width 200 height 37
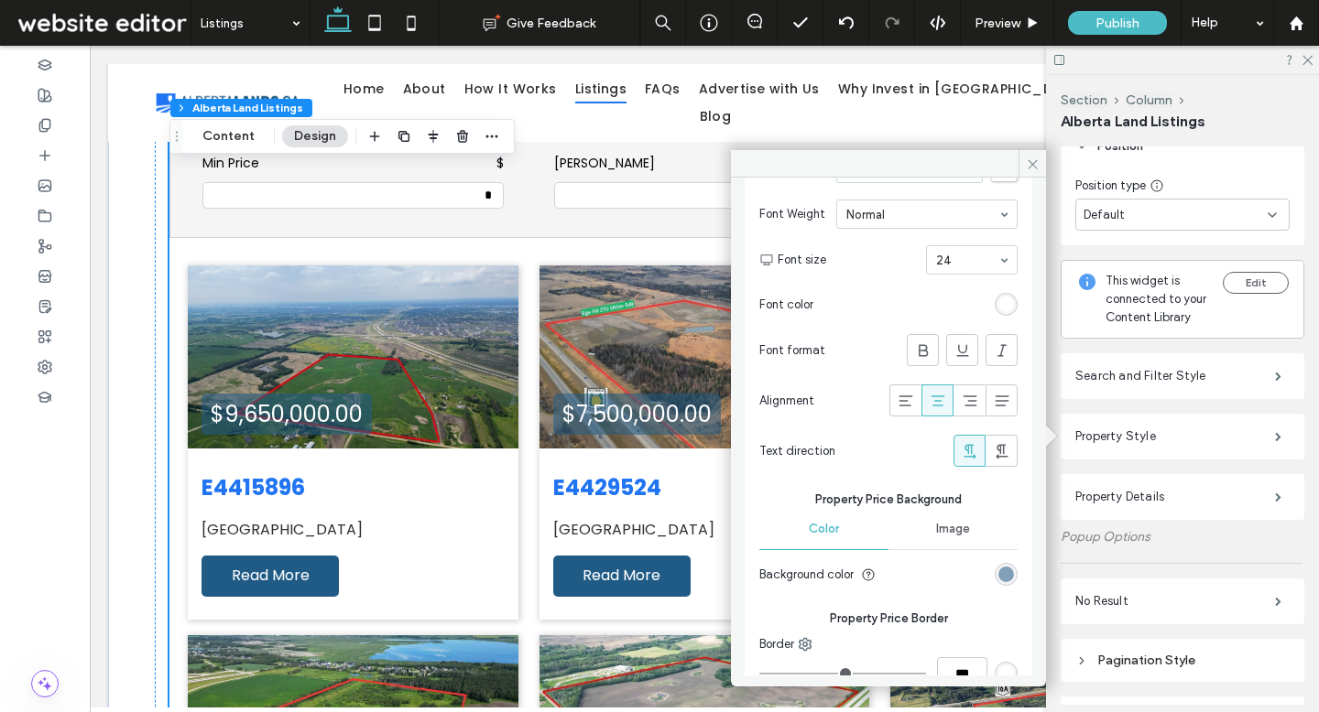
scroll to position [359, 0]
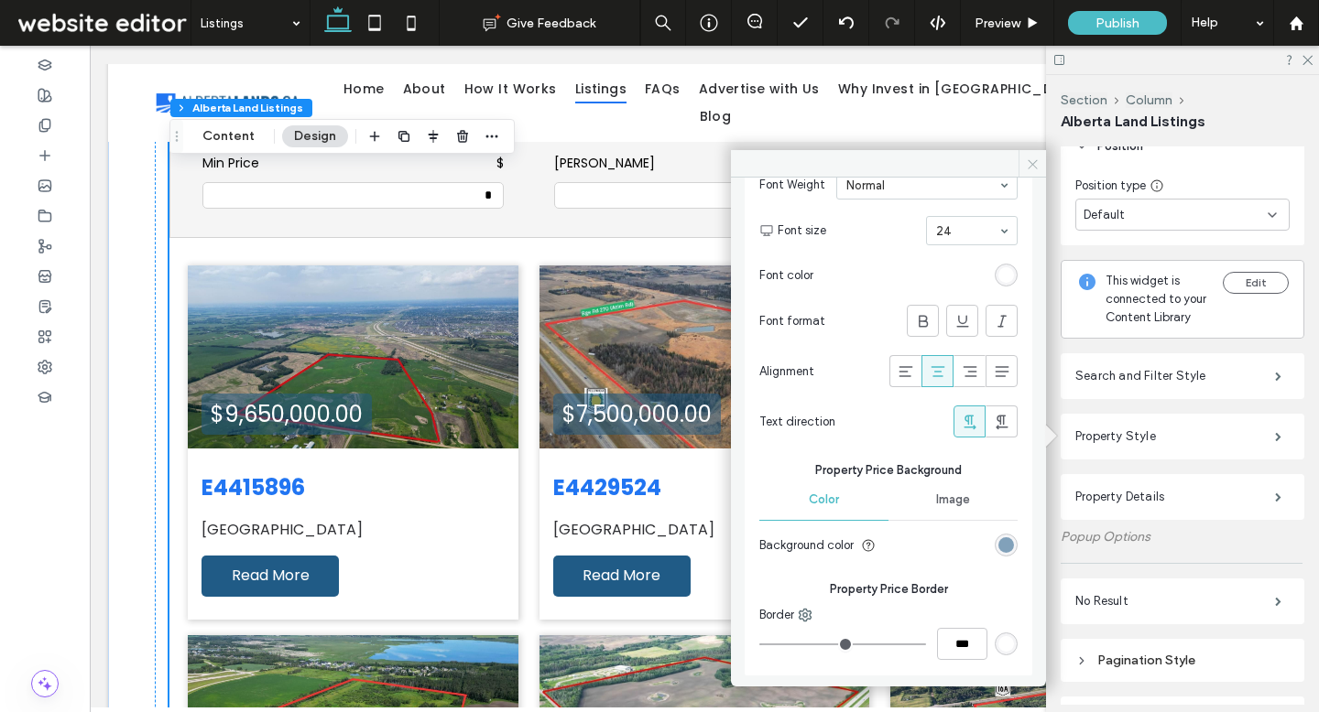
click at [1027, 162] on icon at bounding box center [1033, 165] width 14 height 14
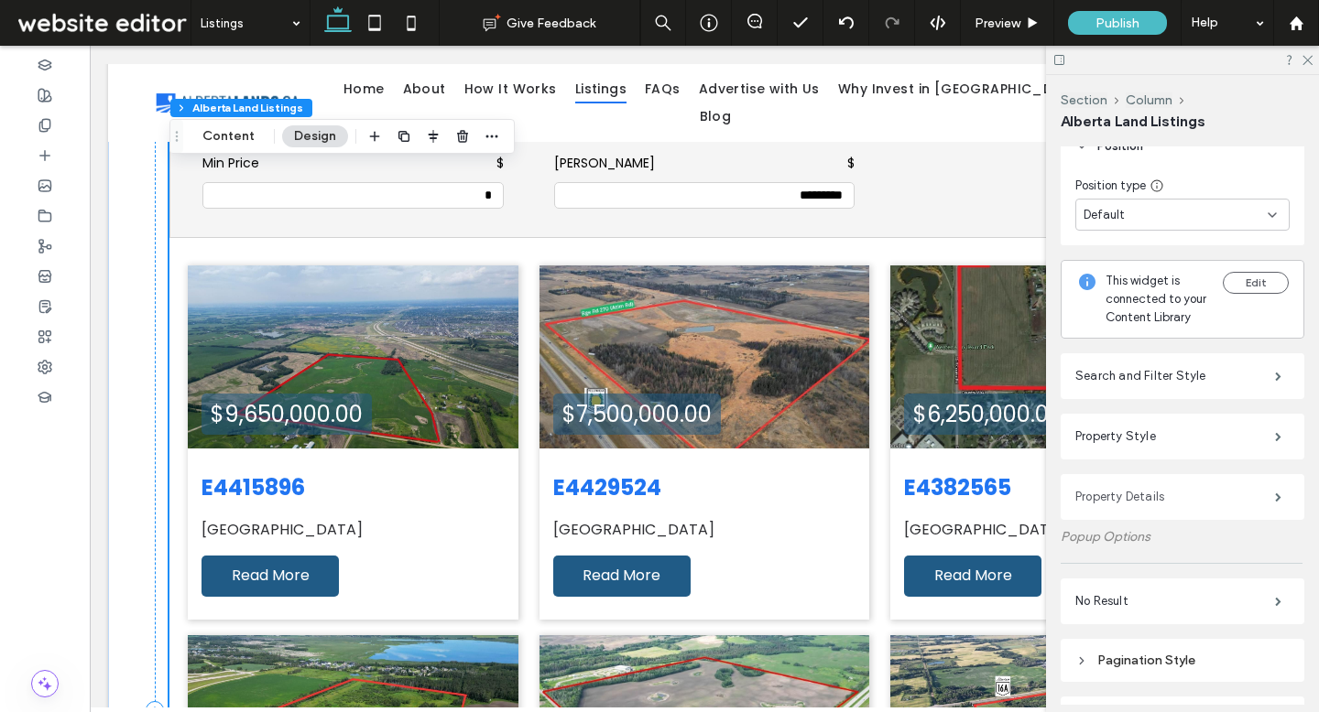
click at [1086, 483] on label "Property Details" at bounding box center [1175, 497] width 200 height 37
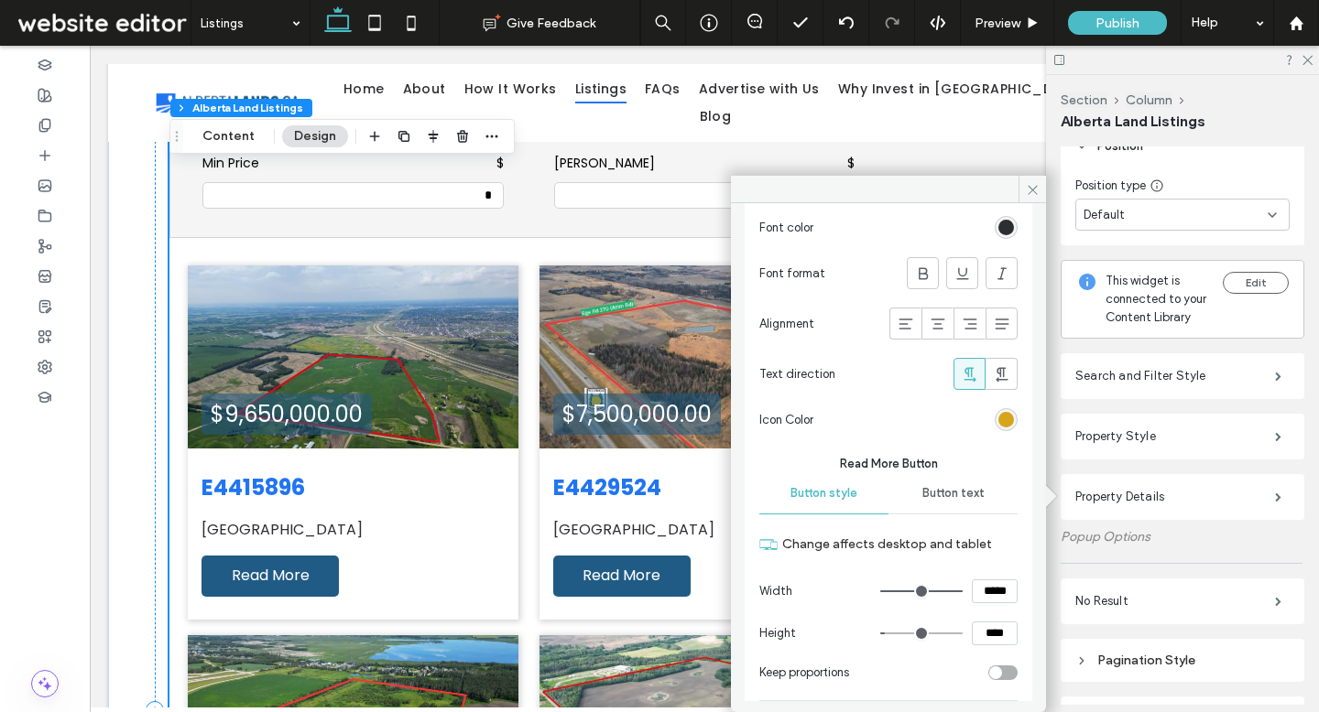
scroll to position [1335, 0]
click at [998, 418] on div "rgb(214, 165, 27)" at bounding box center [1006, 418] width 16 height 16
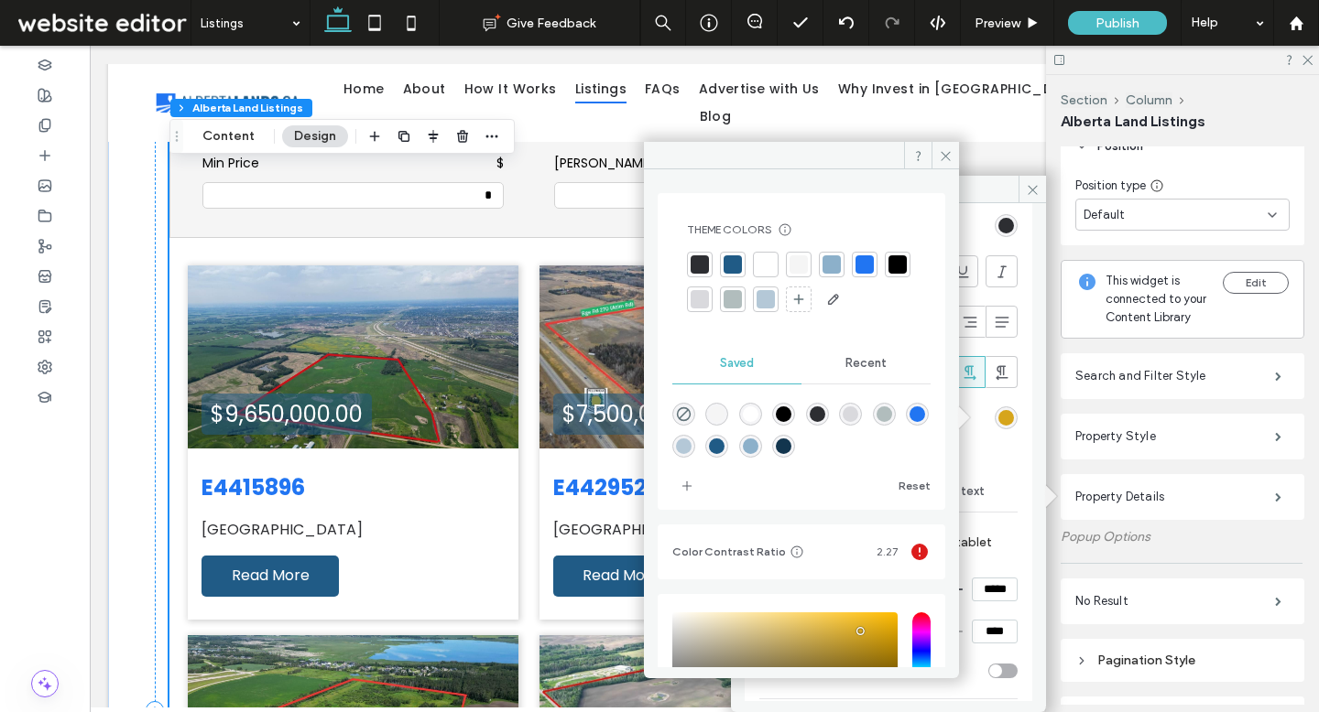
click at [871, 266] on div at bounding box center [864, 264] width 18 height 18
click at [943, 158] on use at bounding box center [944, 155] width 9 height 9
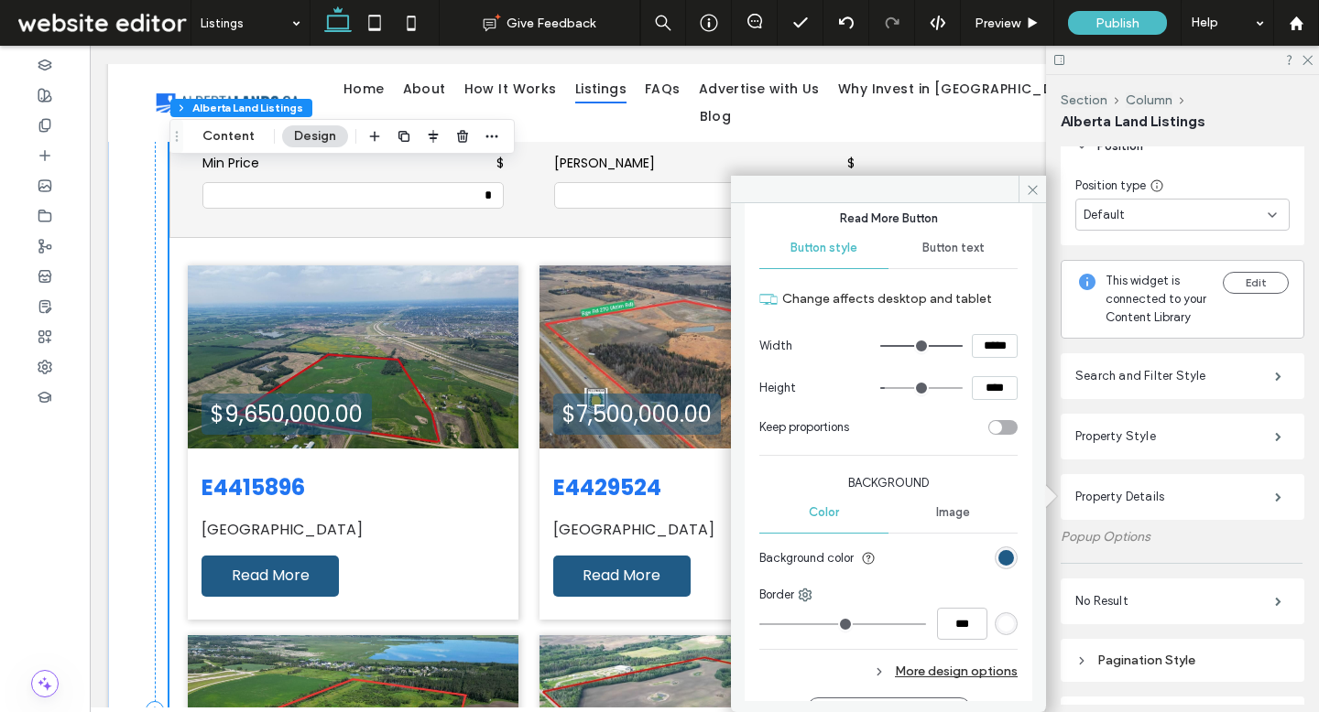
scroll to position [1618, 0]
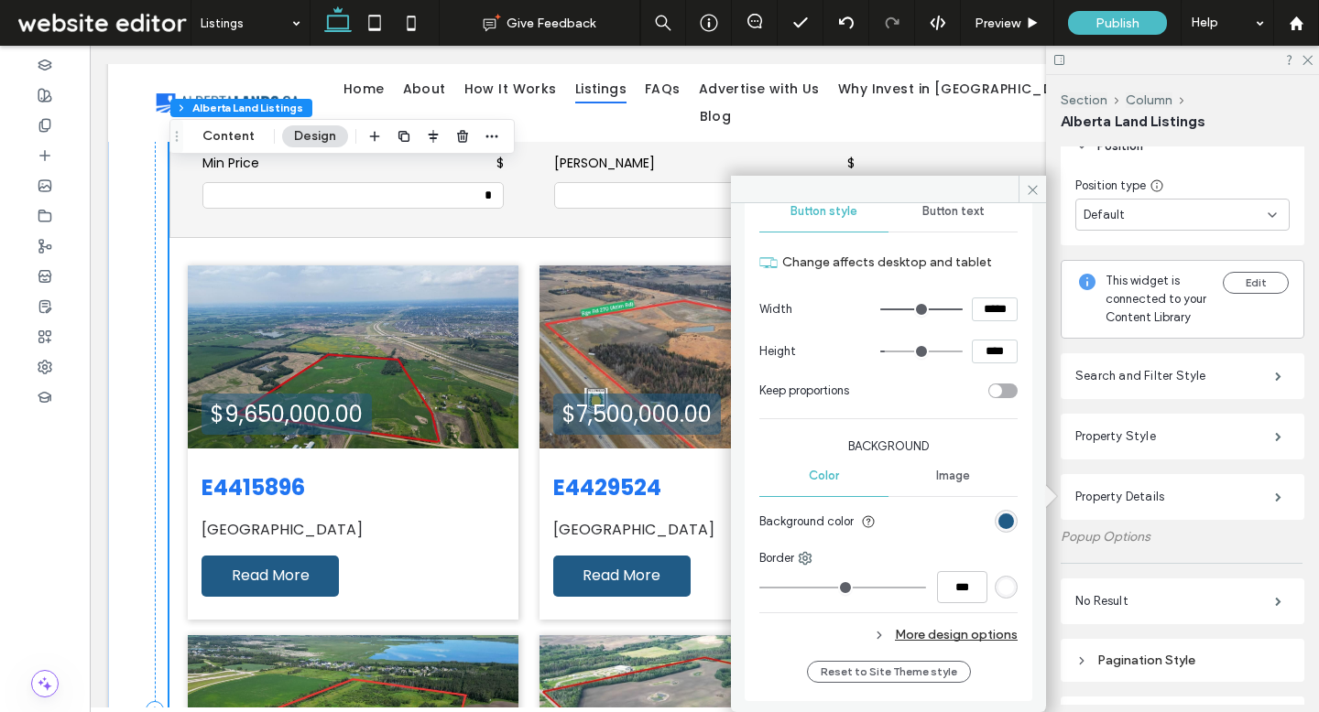
click at [915, 632] on div "More design options" at bounding box center [888, 635] width 258 height 25
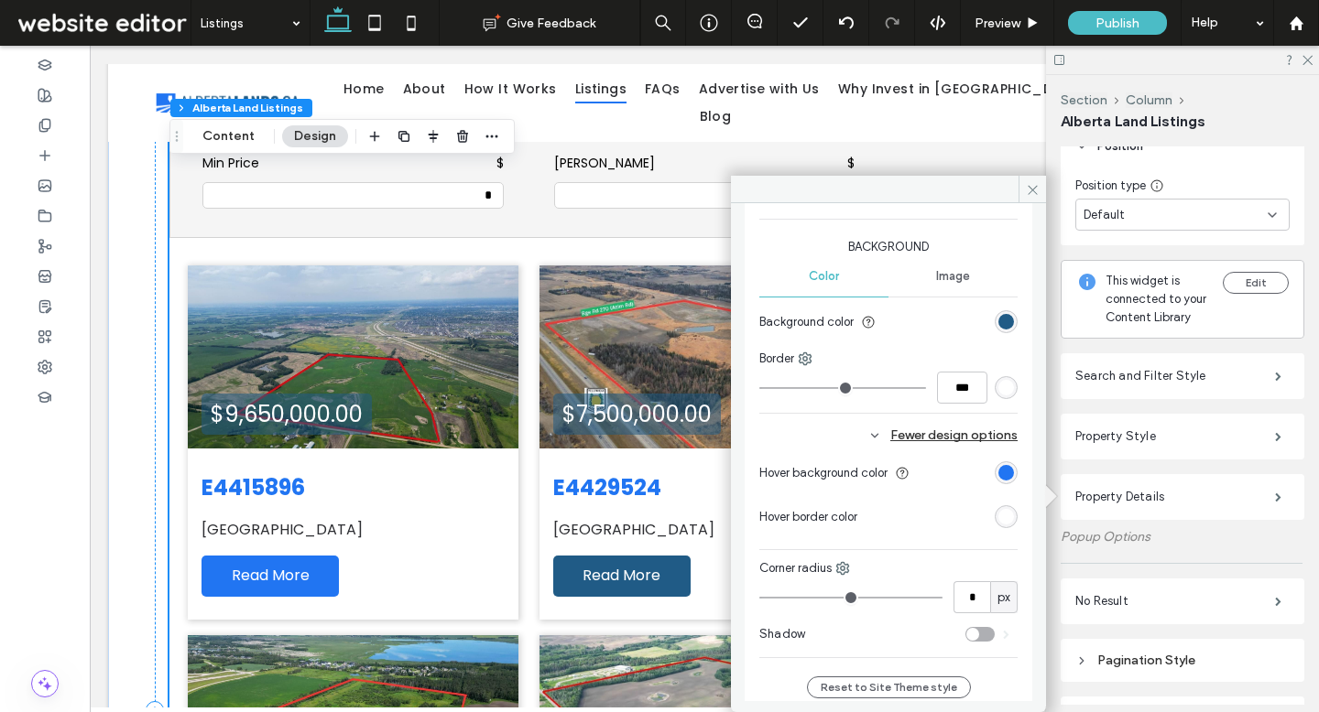
scroll to position [1818, 0]
click at [964, 599] on input "*" at bounding box center [971, 595] width 37 height 32
type input "**"
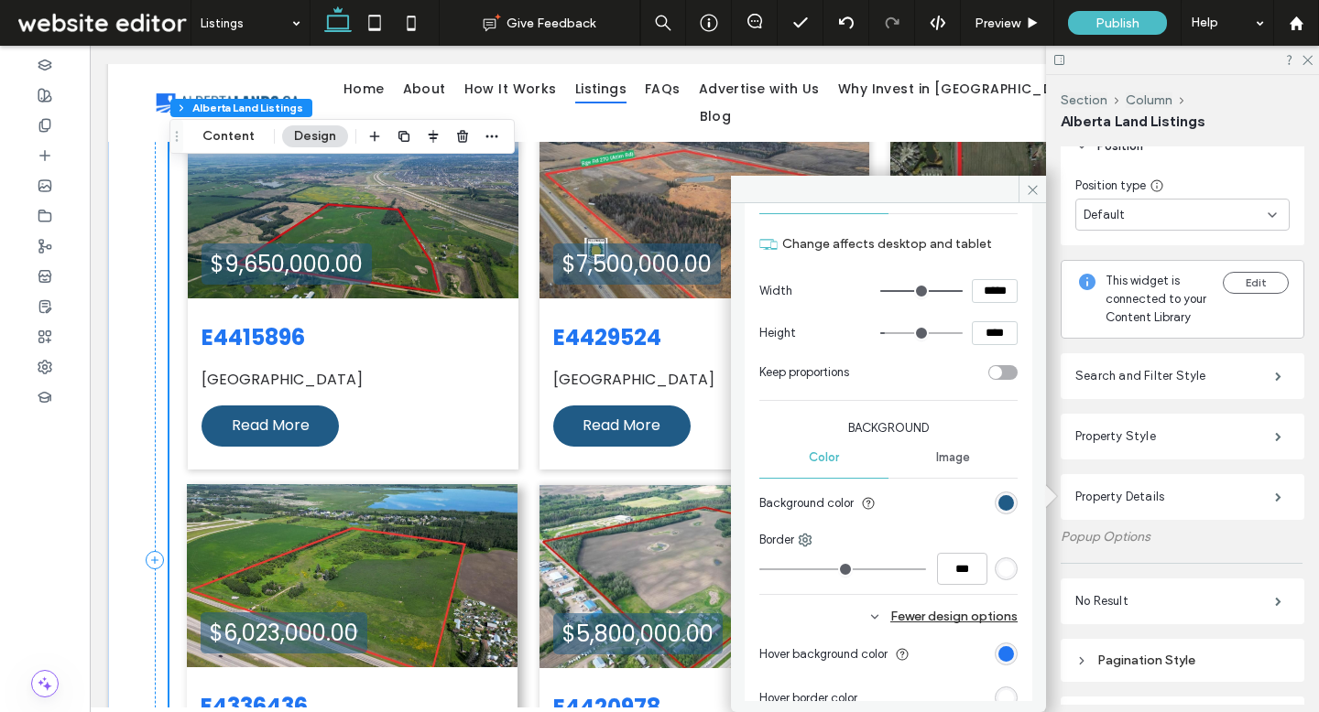
scroll to position [706, 0]
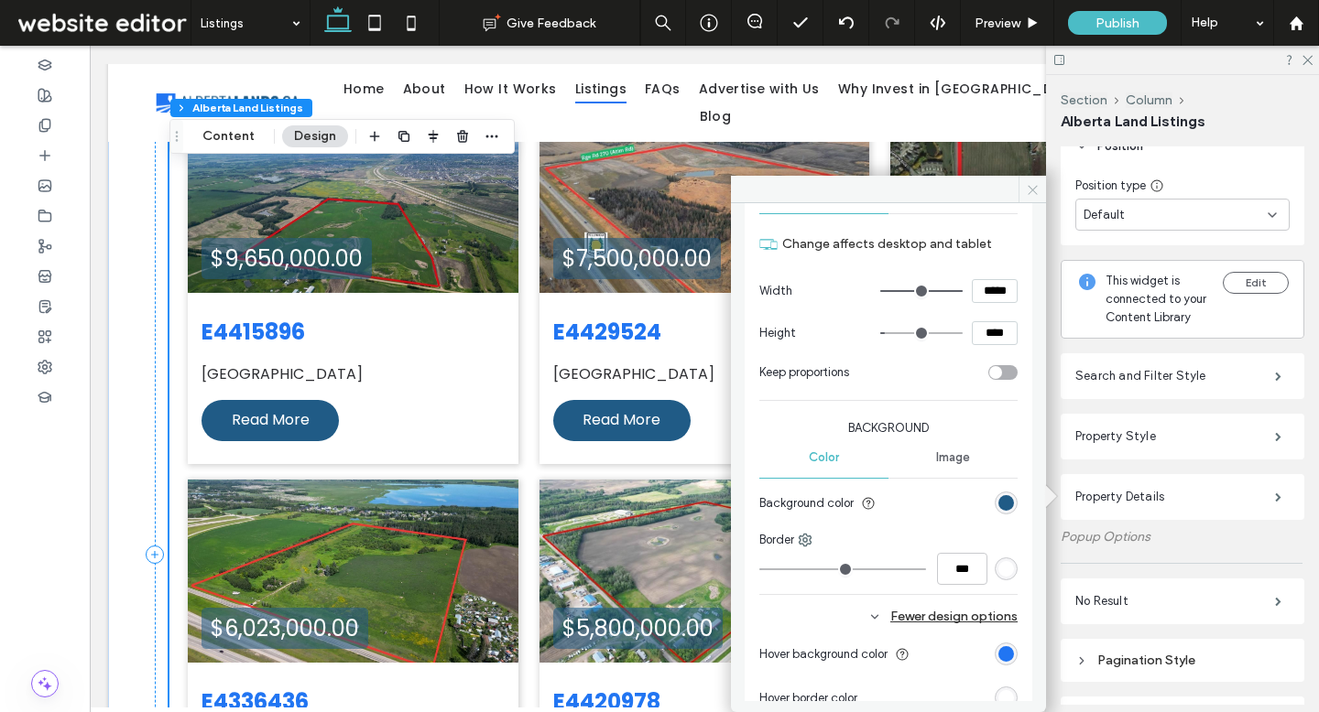
drag, startPoint x: 1024, startPoint y: 191, endPoint x: 934, endPoint y: 147, distance: 100.3
click at [1024, 191] on span at bounding box center [1031, 189] width 27 height 27
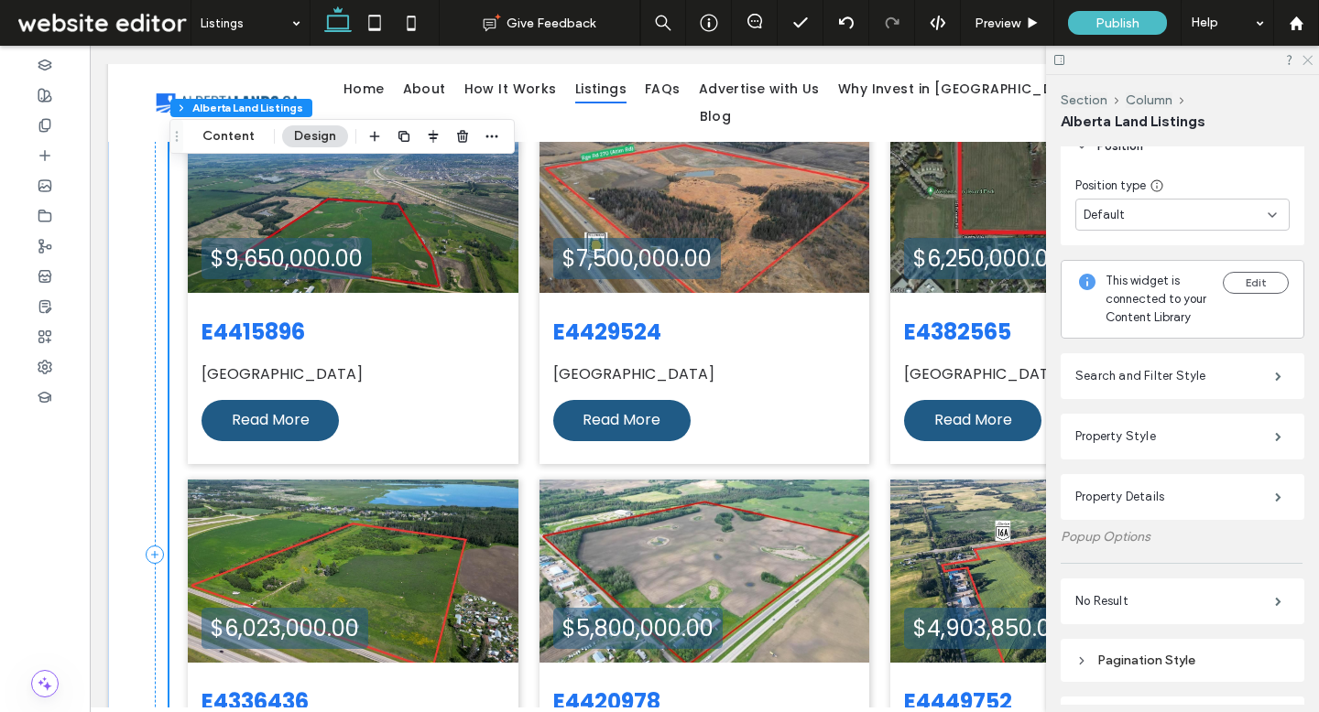
click at [1303, 57] on icon at bounding box center [1306, 59] width 12 height 12
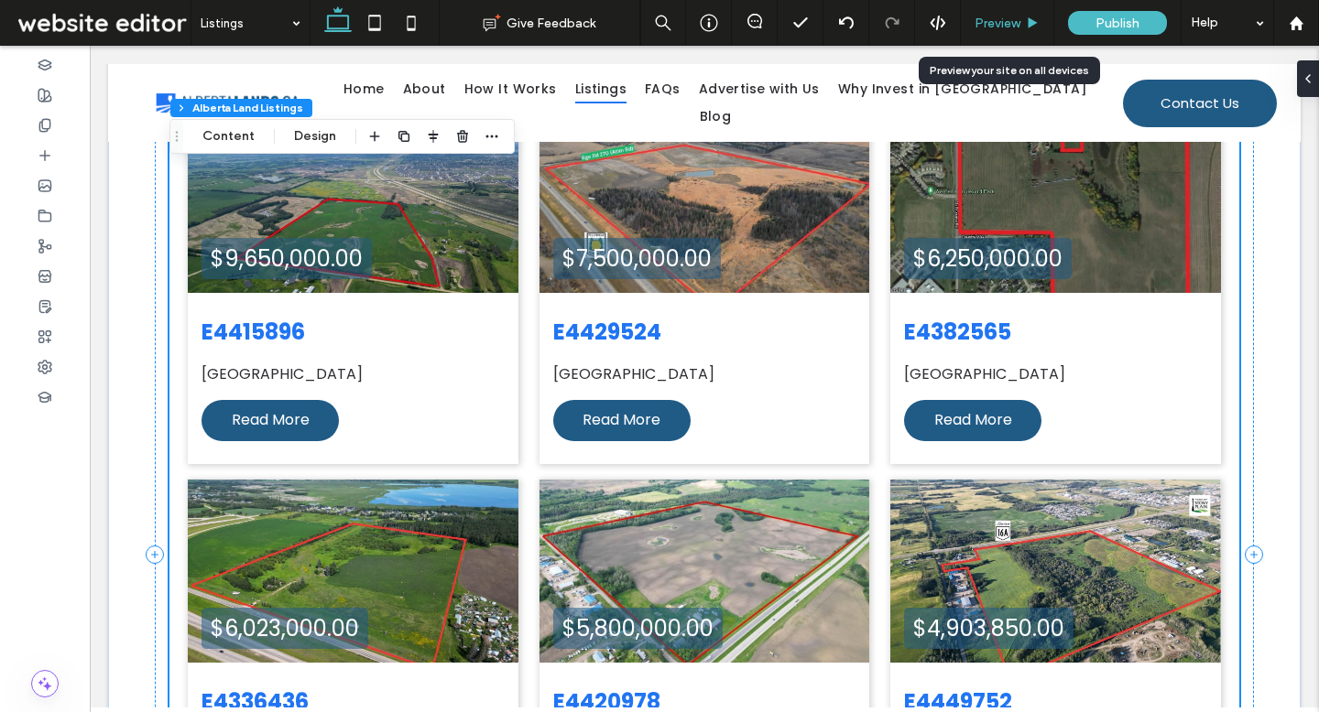
click at [992, 16] on span "Preview" at bounding box center [997, 24] width 46 height 16
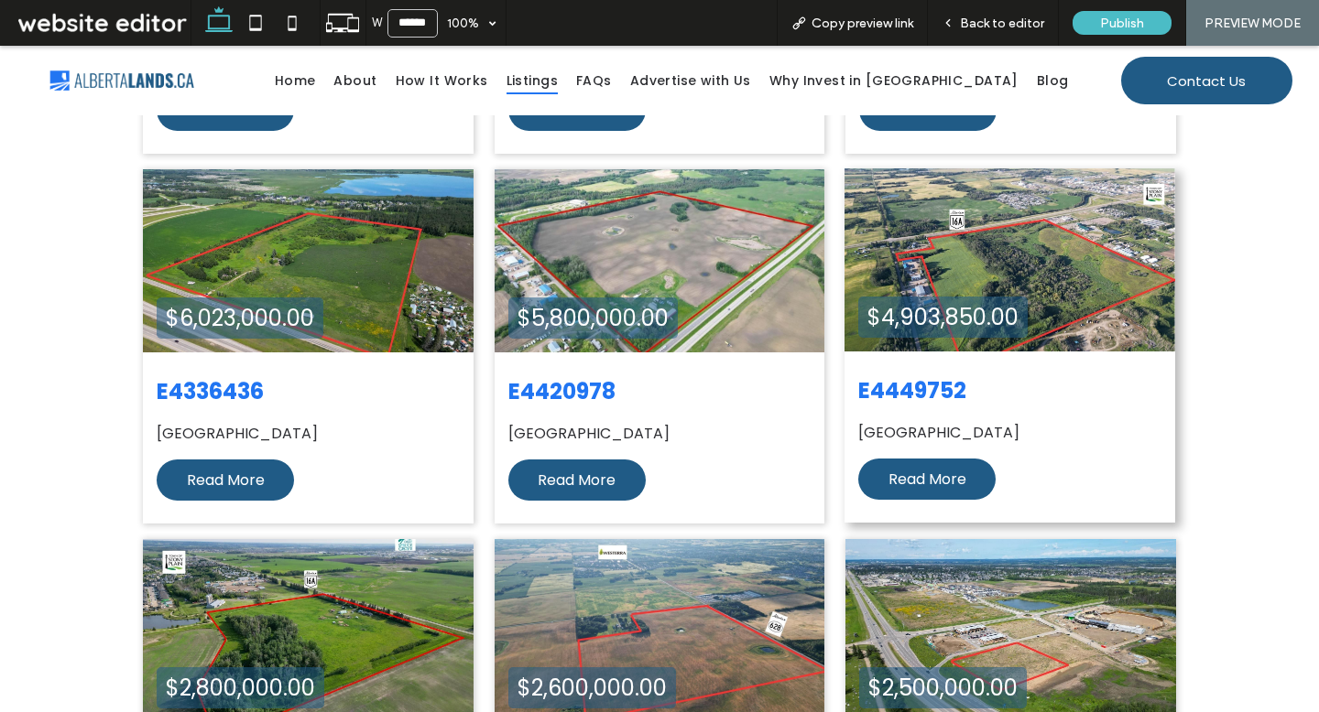
scroll to position [1018, 0]
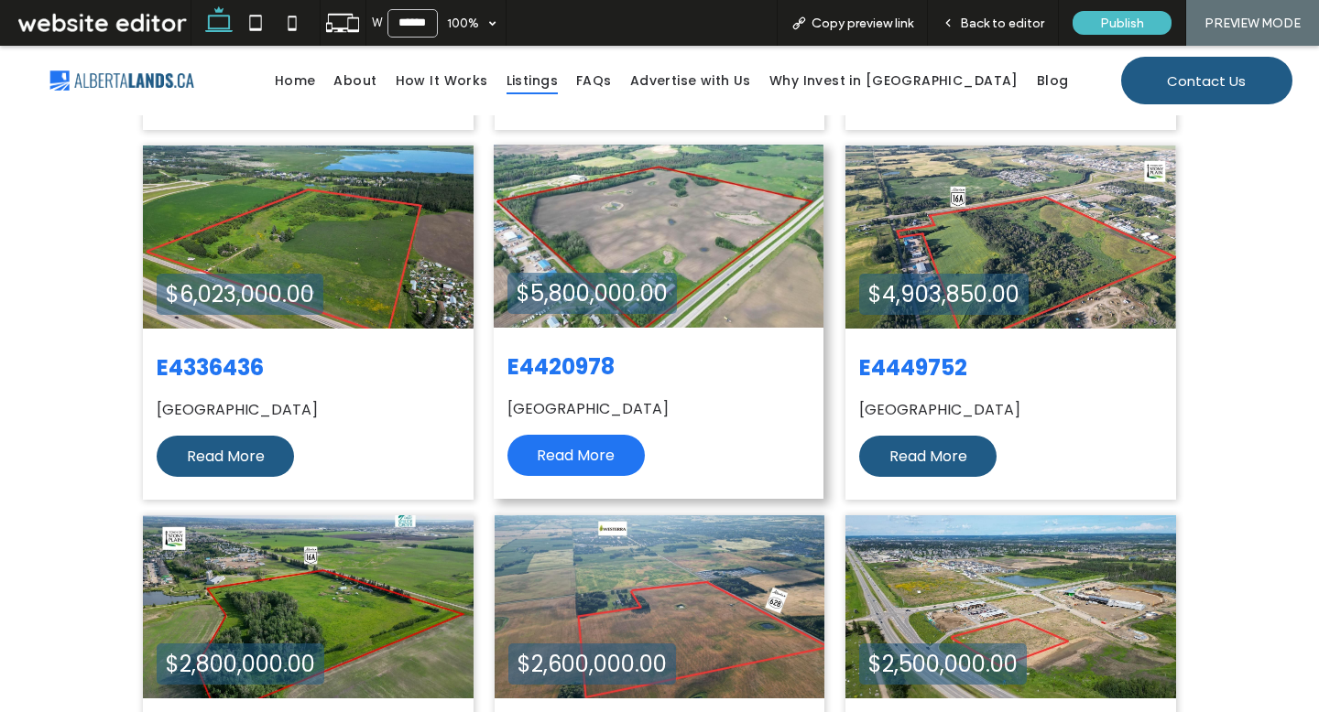
click at [544, 455] on span "Read More" at bounding box center [576, 456] width 78 height 22
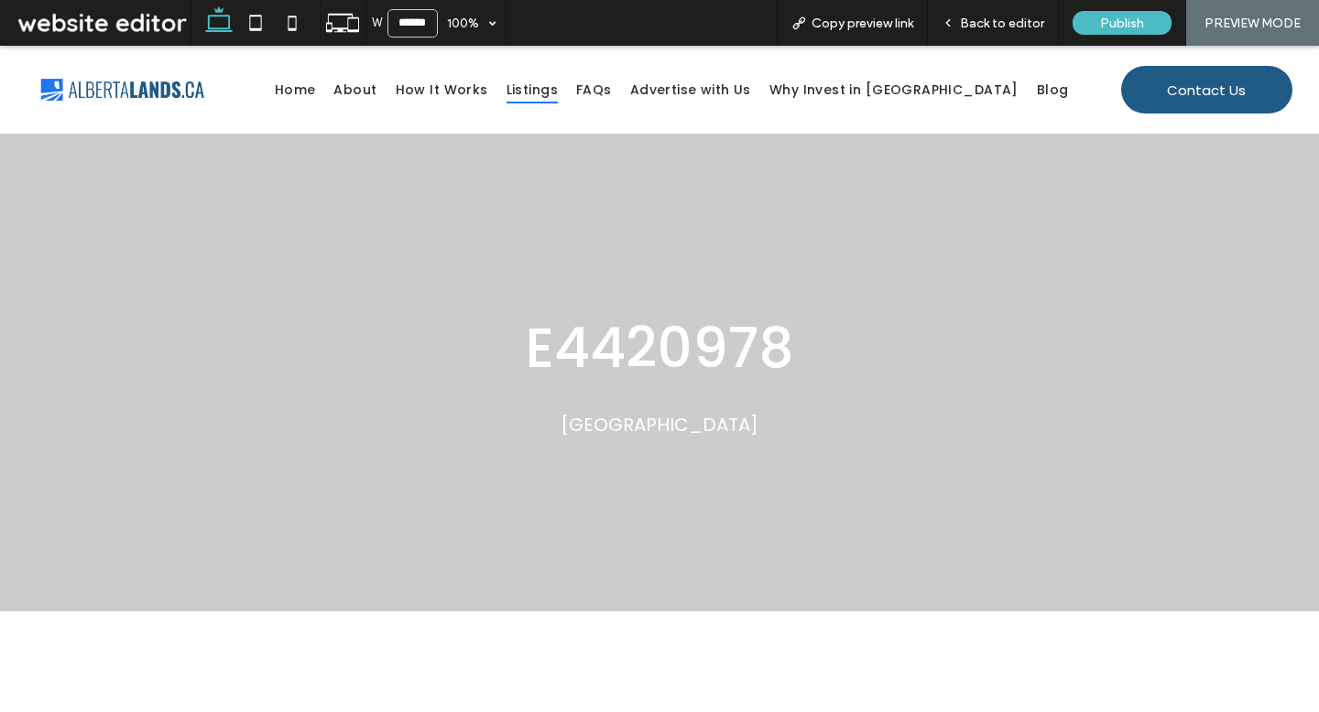
click at [558, 99] on span "Listings" at bounding box center [531, 90] width 51 height 28
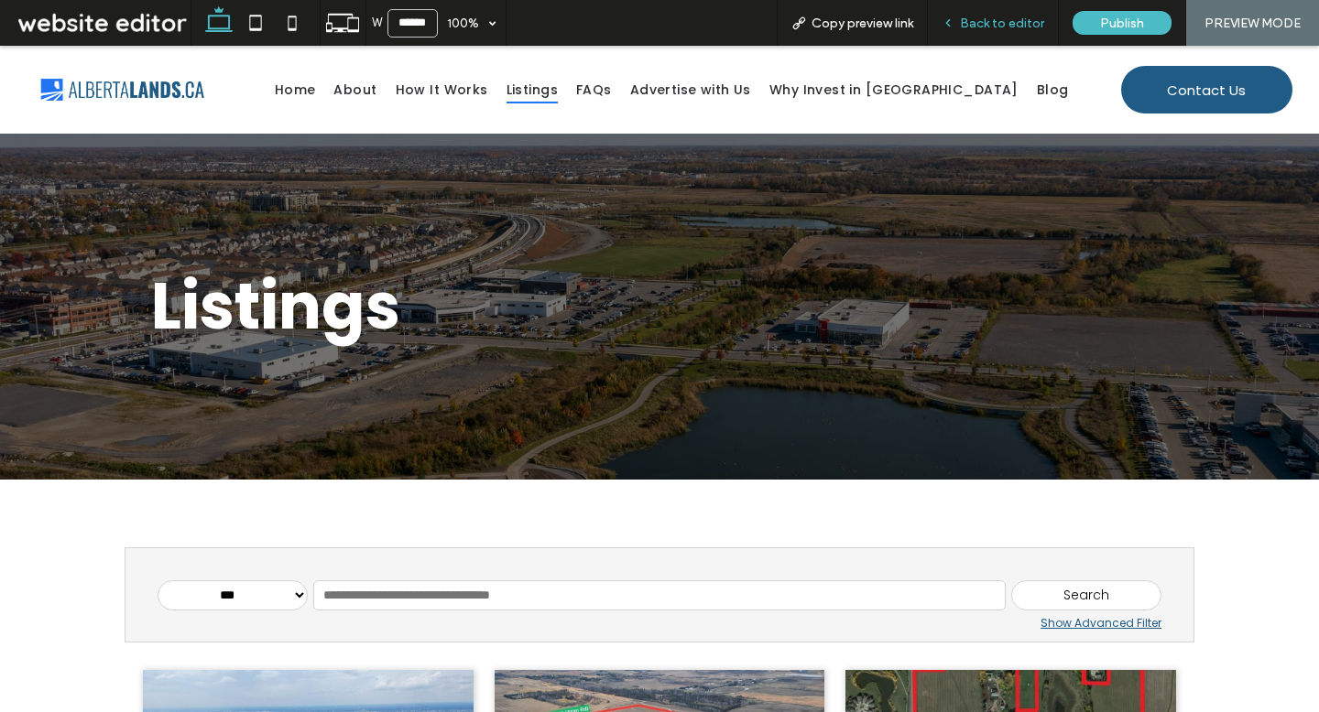
click at [1030, 21] on span "Back to editor" at bounding box center [1002, 24] width 84 height 16
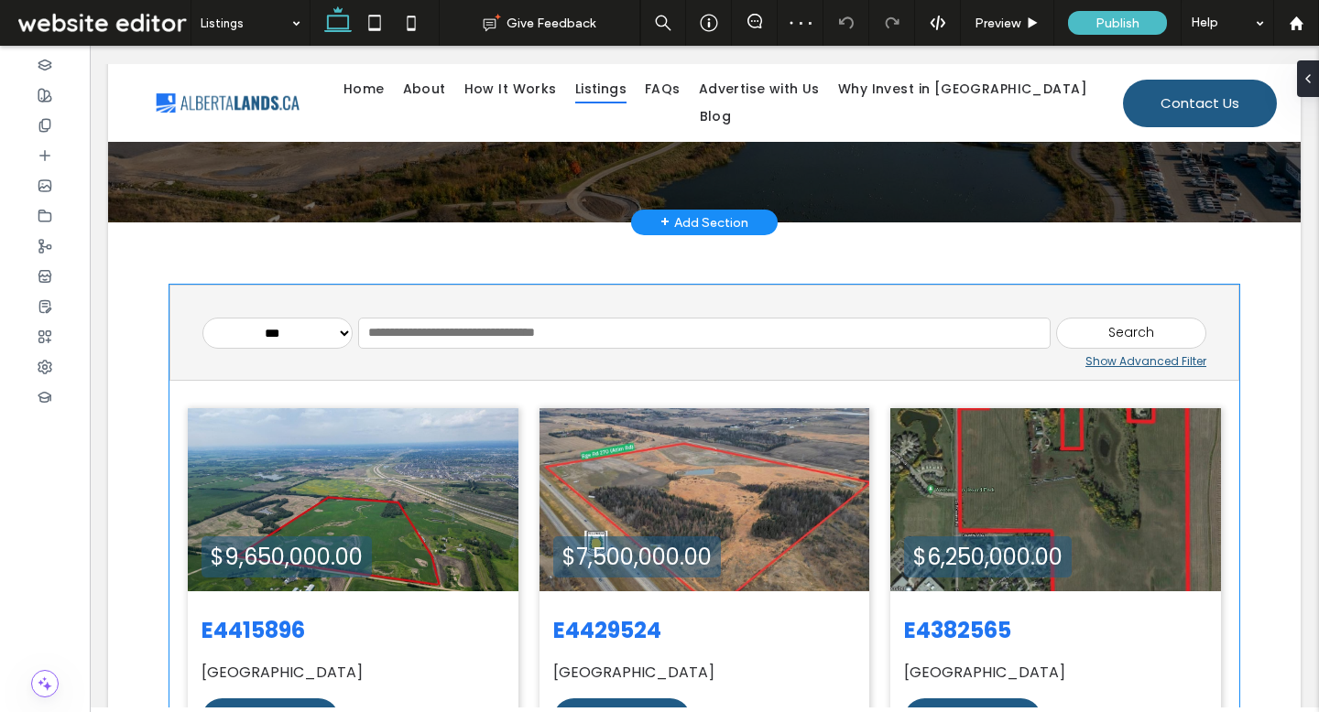
scroll to position [352, 0]
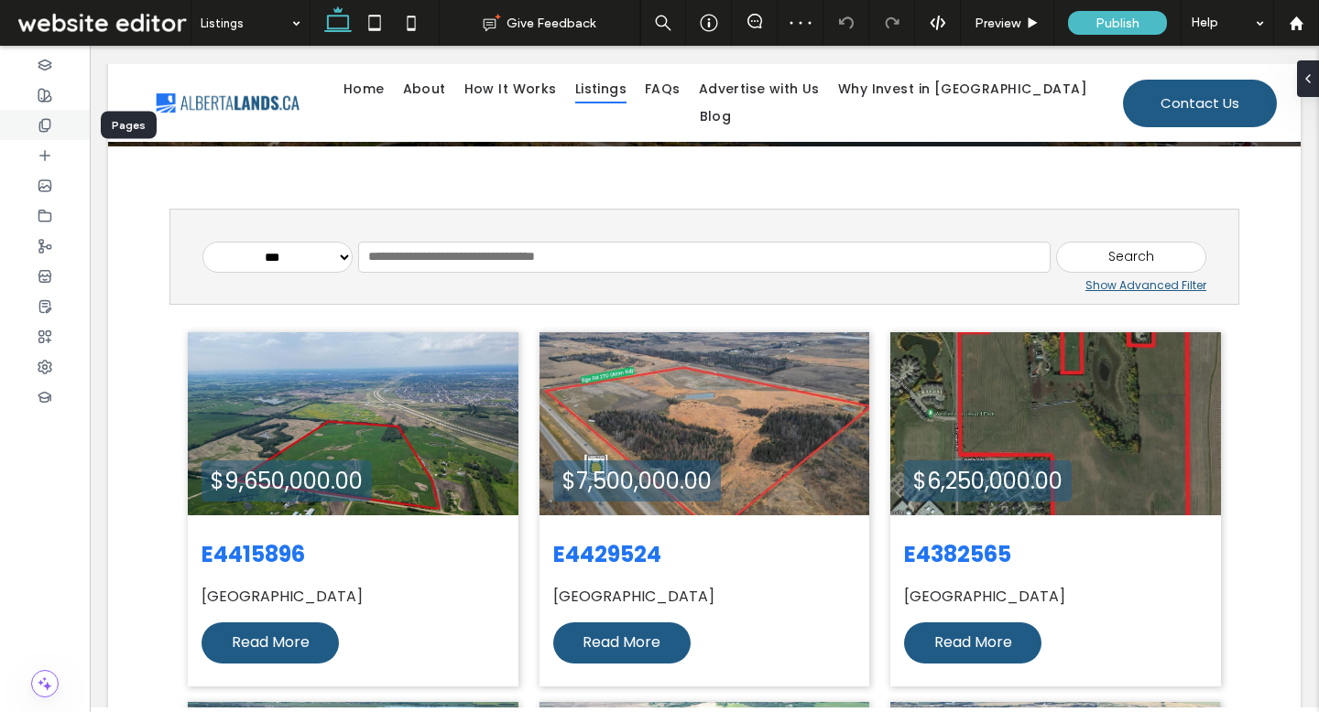
click at [60, 123] on div at bounding box center [45, 125] width 90 height 30
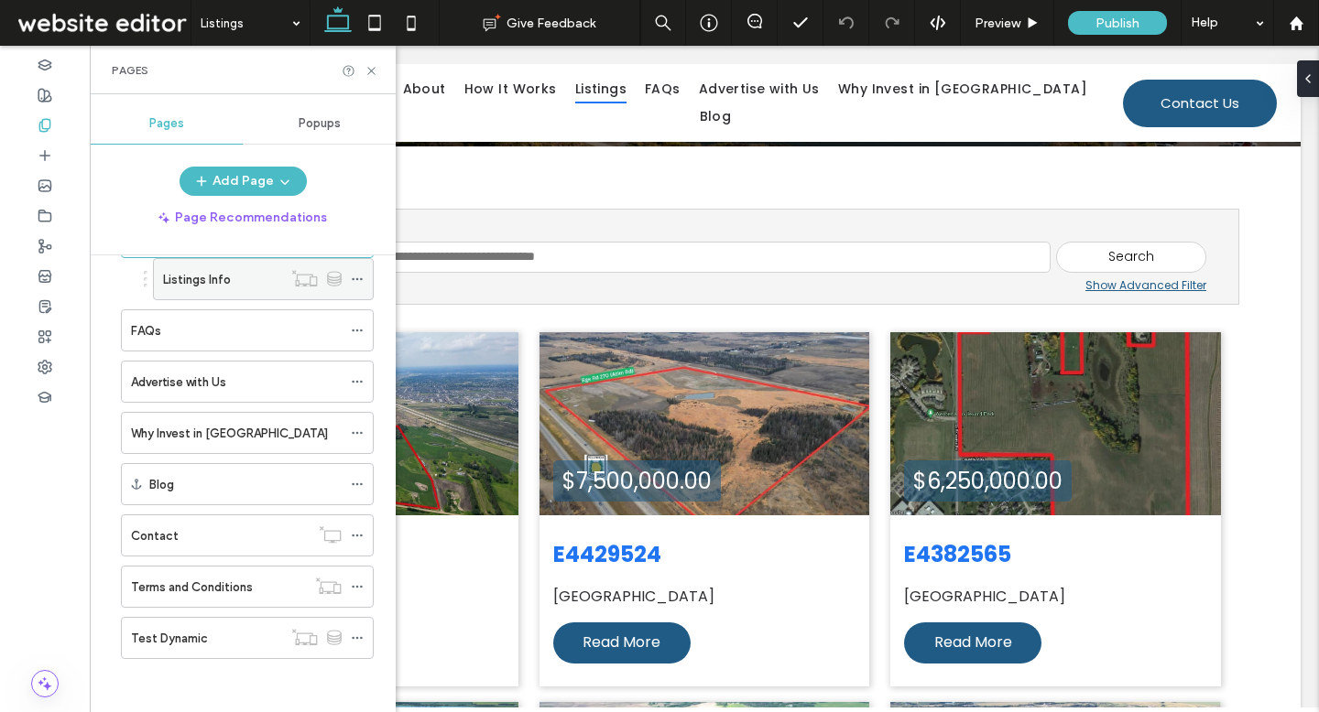
scroll to position [226, 0]
click at [229, 634] on div "Test Dynamic" at bounding box center [206, 636] width 151 height 19
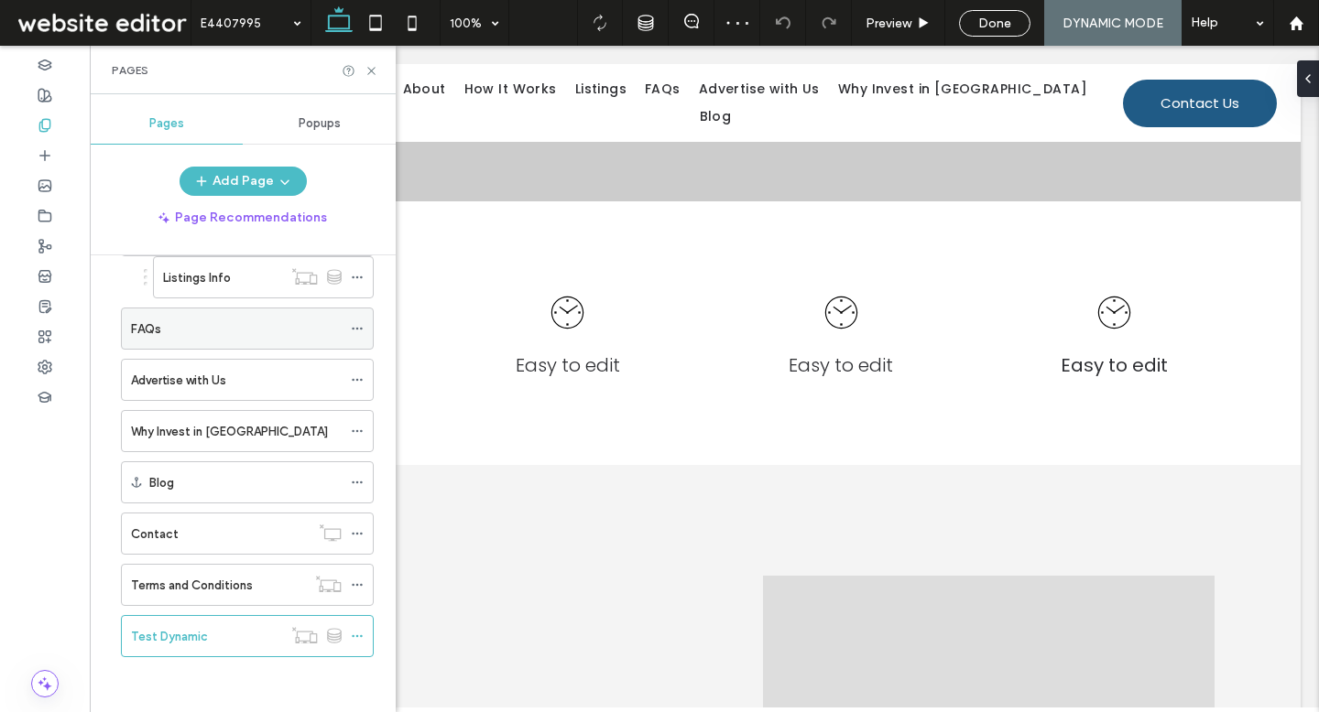
scroll to position [151, 0]
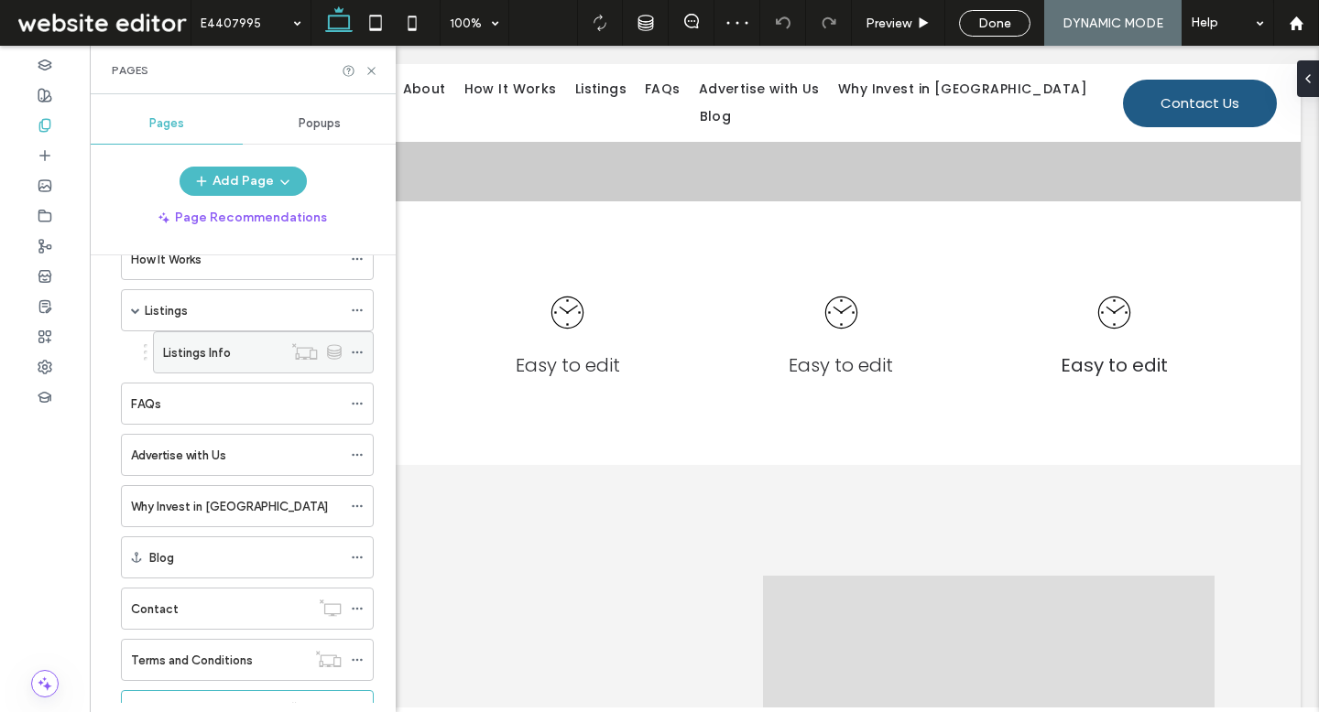
click at [255, 345] on div "Listings Info" at bounding box center [222, 352] width 119 height 19
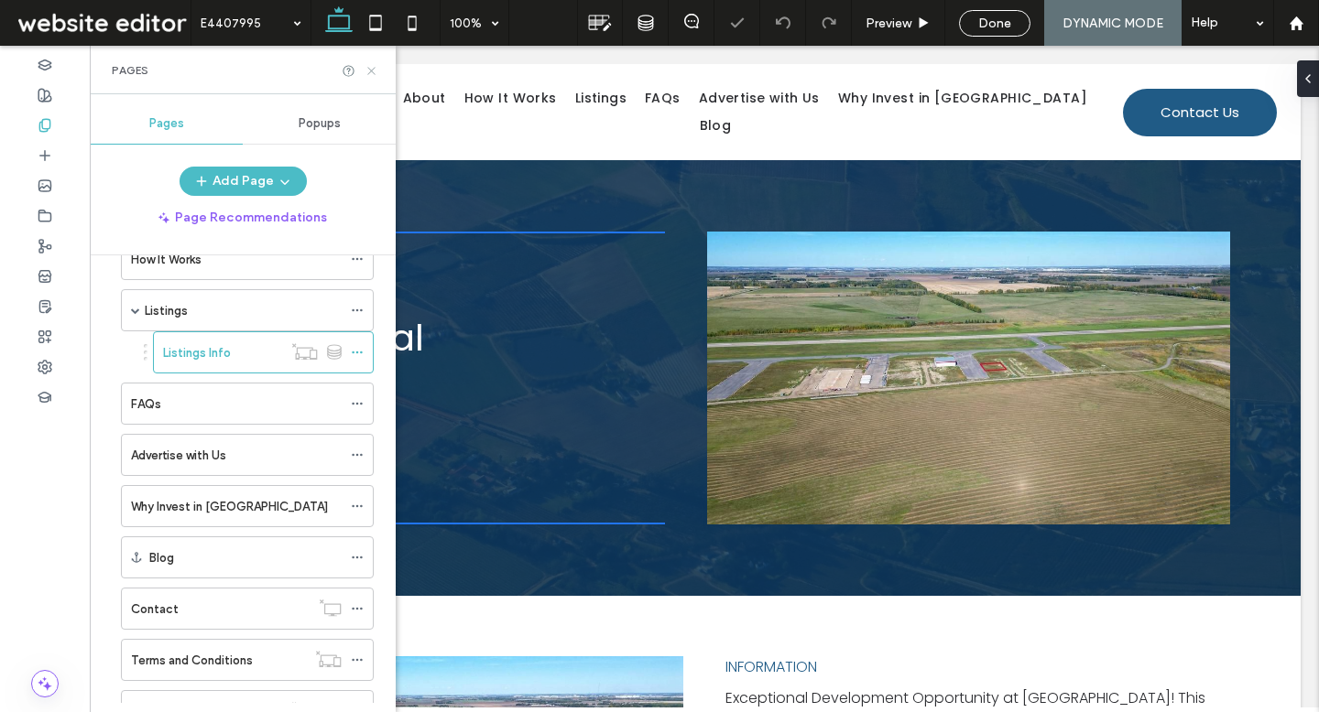
click at [375, 72] on icon at bounding box center [371, 71] width 14 height 14
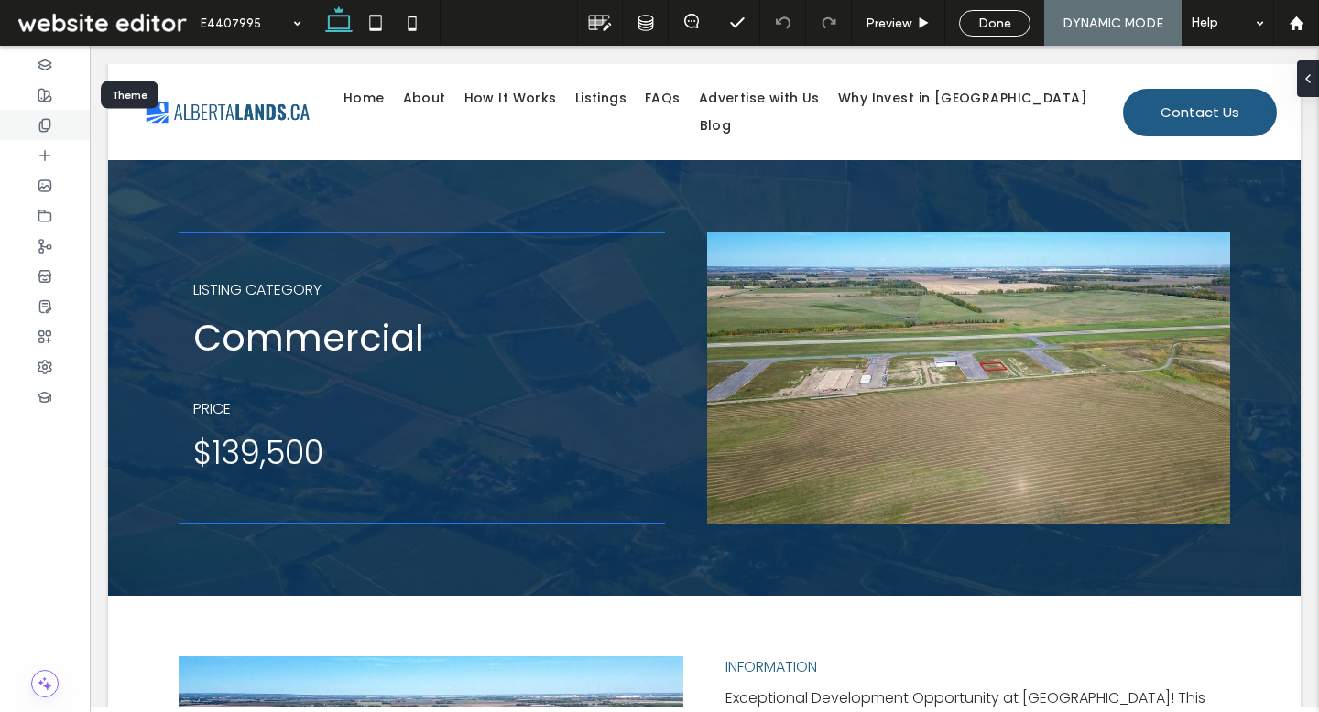
click at [55, 131] on div at bounding box center [45, 125] width 90 height 30
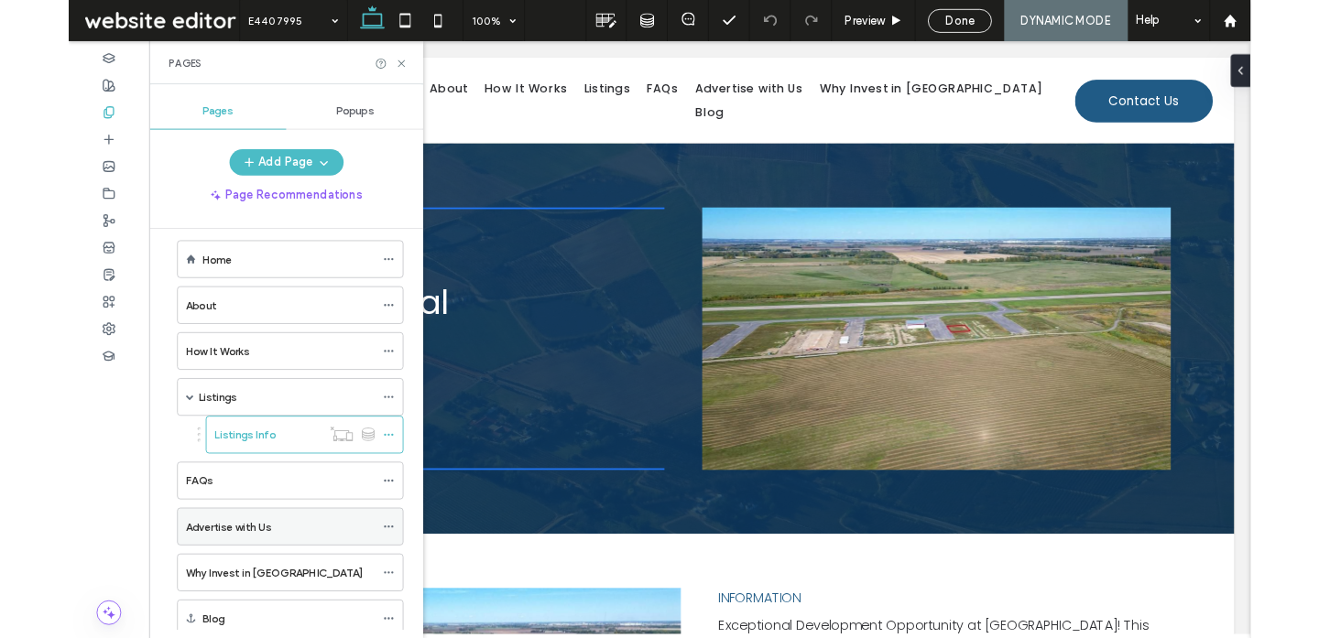
scroll to position [13, 0]
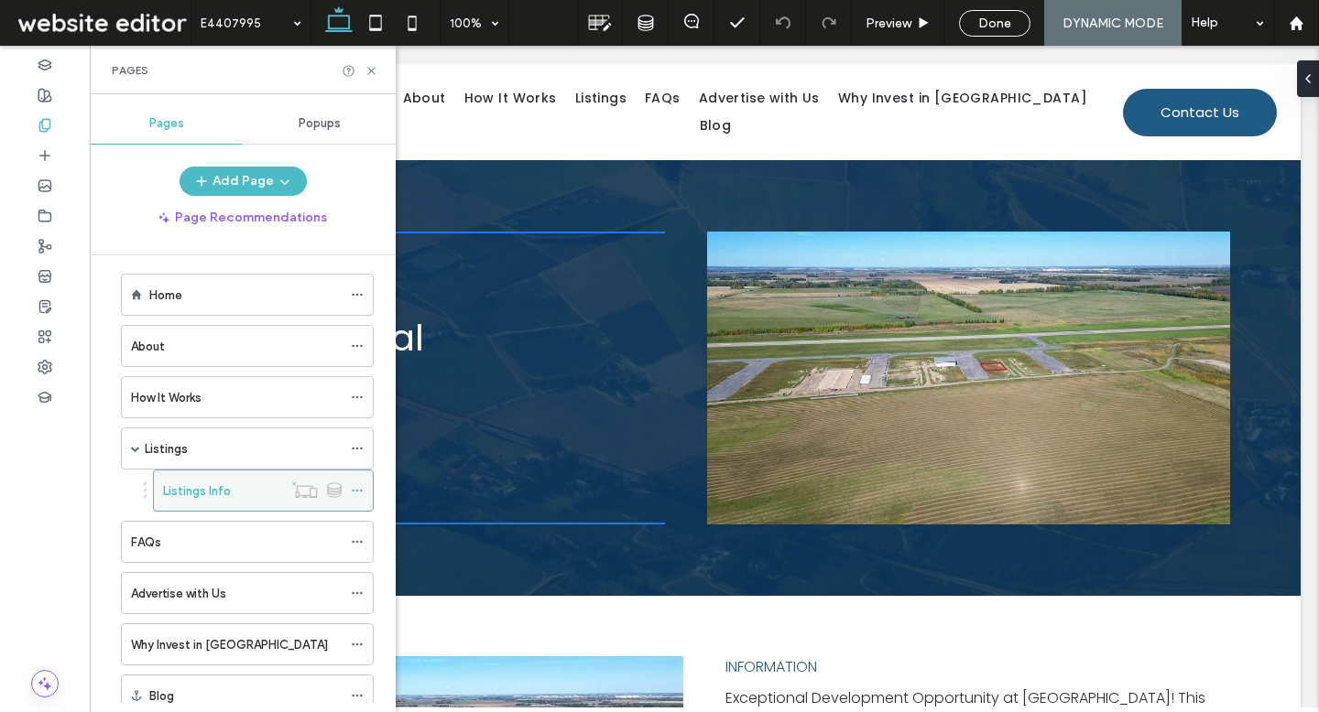
click at [363, 488] on icon at bounding box center [357, 490] width 13 height 13
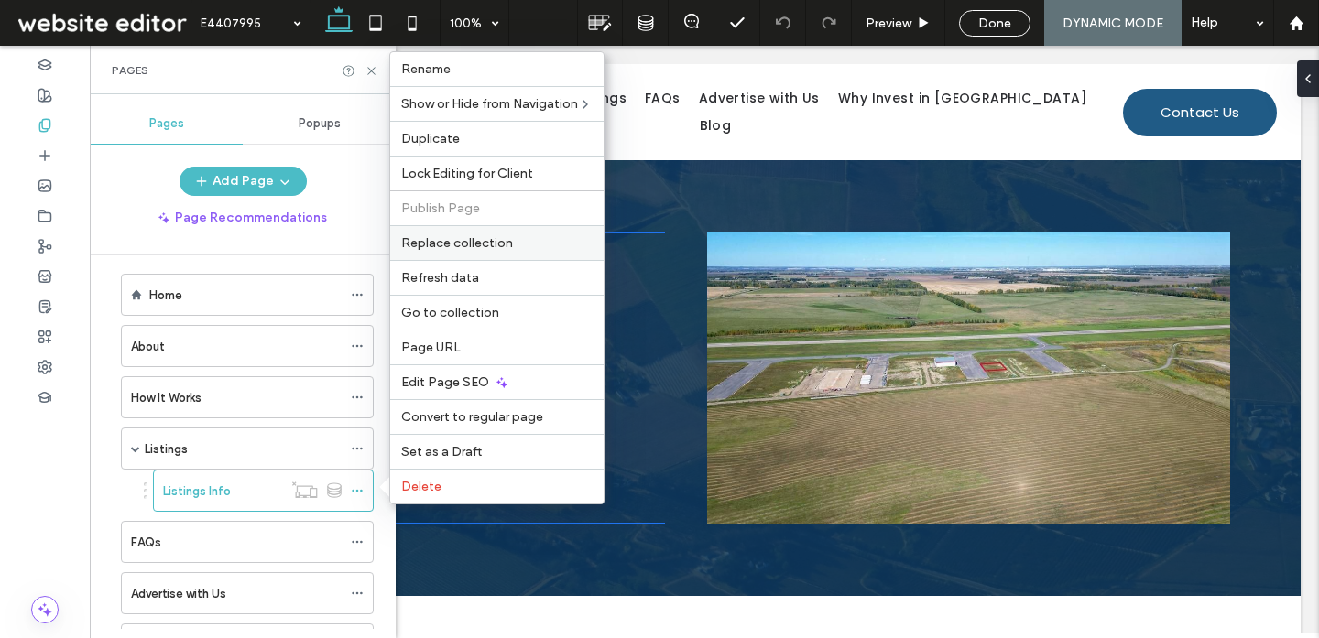
click at [474, 247] on span "Replace collection" at bounding box center [457, 243] width 112 height 16
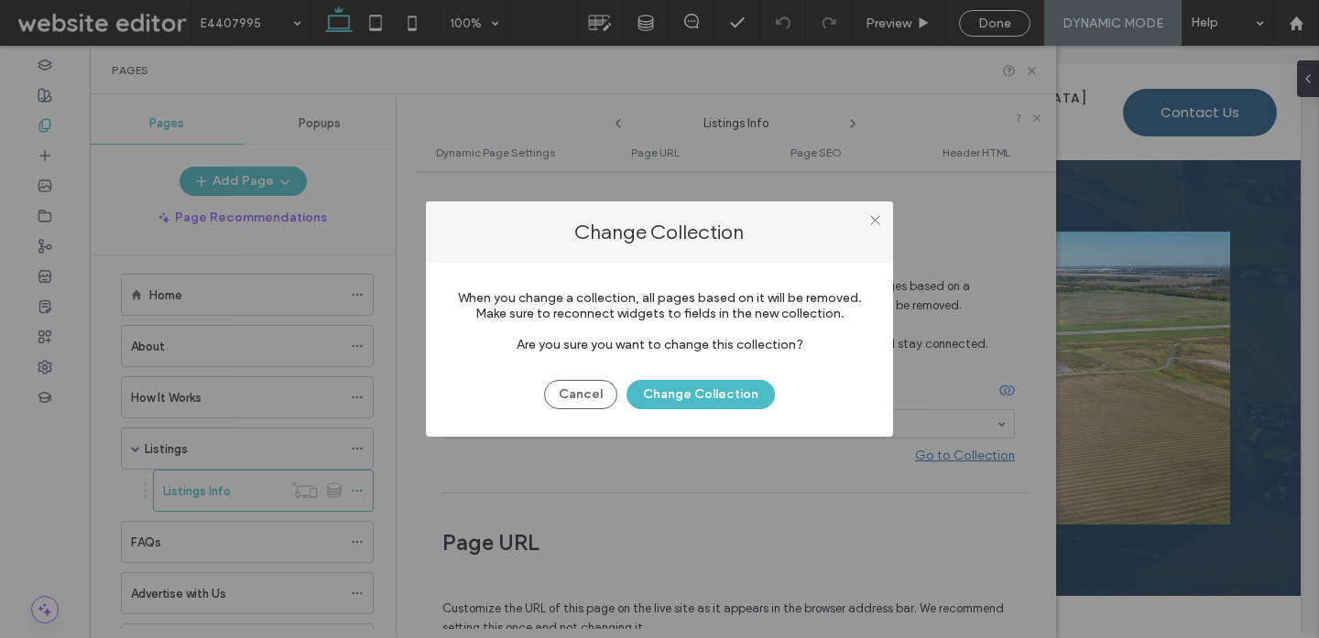
drag, startPoint x: 674, startPoint y: 396, endPoint x: 581, endPoint y: 566, distance: 193.8
click at [674, 397] on button "Change Collection" at bounding box center [700, 394] width 148 height 29
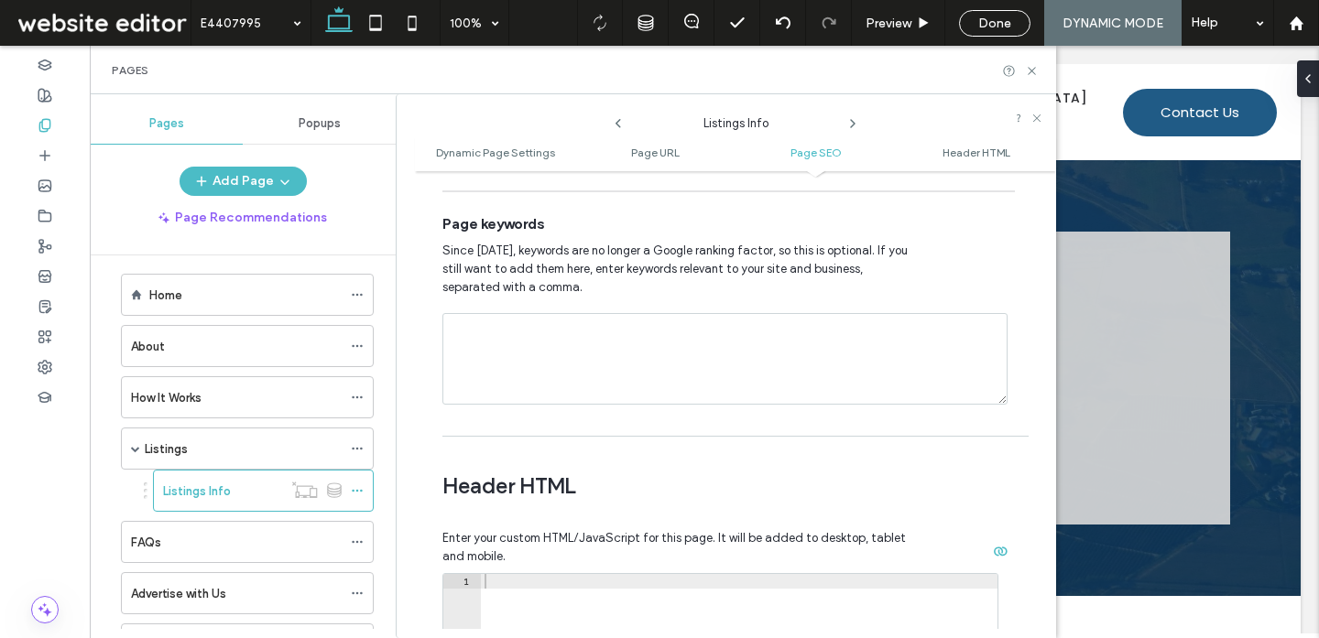
scroll to position [1710, 0]
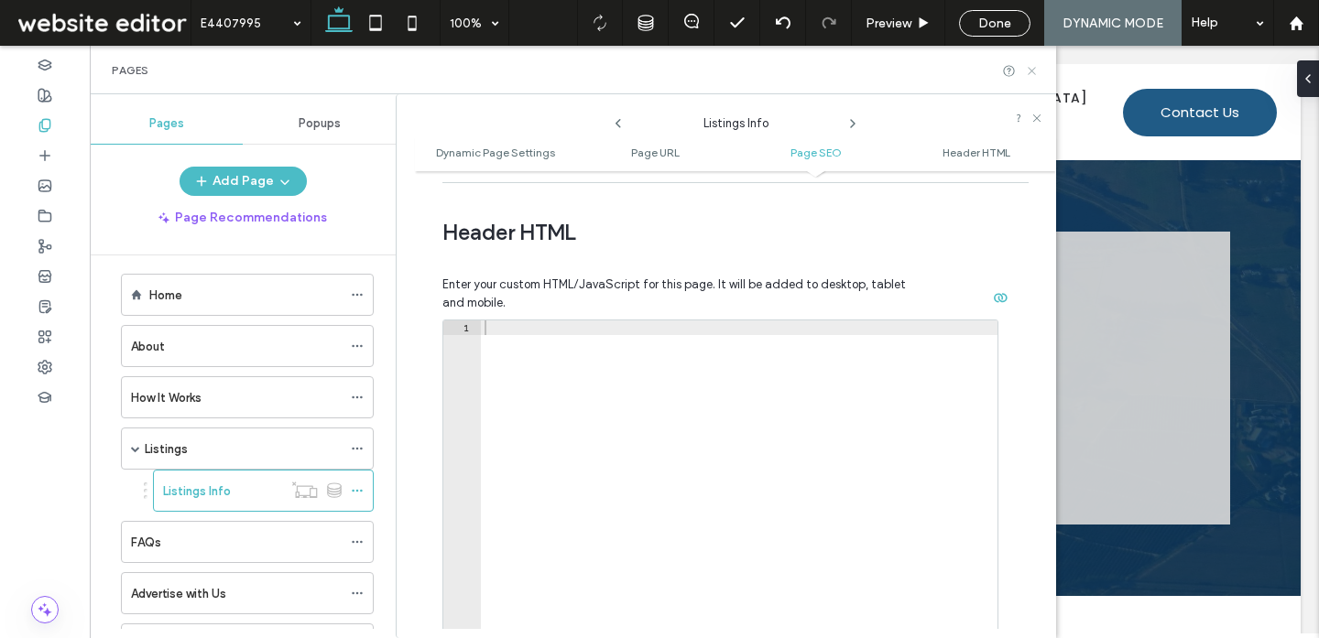
click at [1030, 72] on icon at bounding box center [1032, 71] width 14 height 14
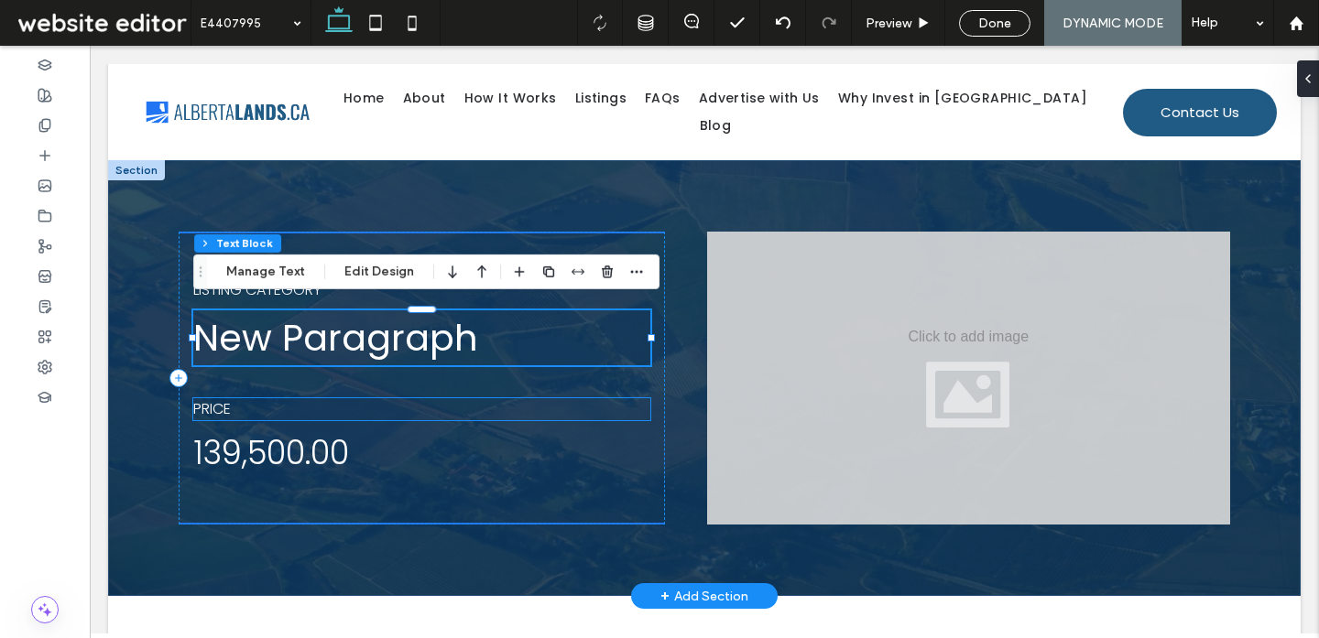
click at [554, 398] on p "PRICE" at bounding box center [421, 409] width 457 height 22
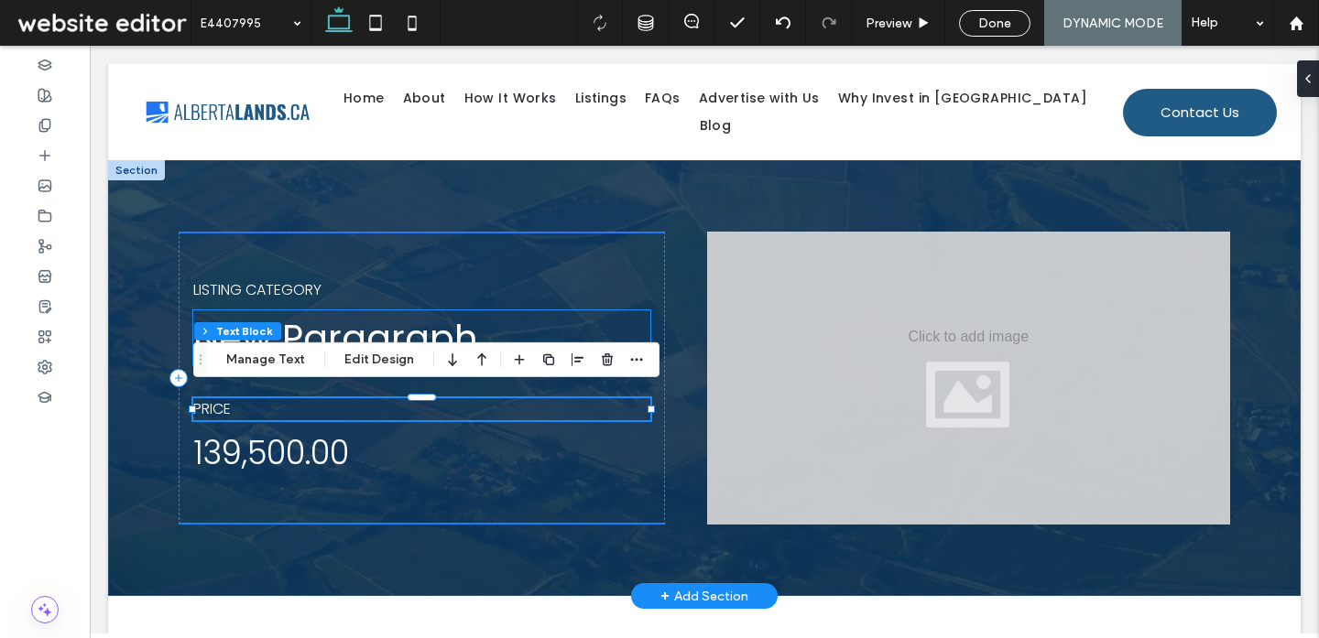
click at [455, 323] on span "New Paragraph" at bounding box center [335, 337] width 285 height 51
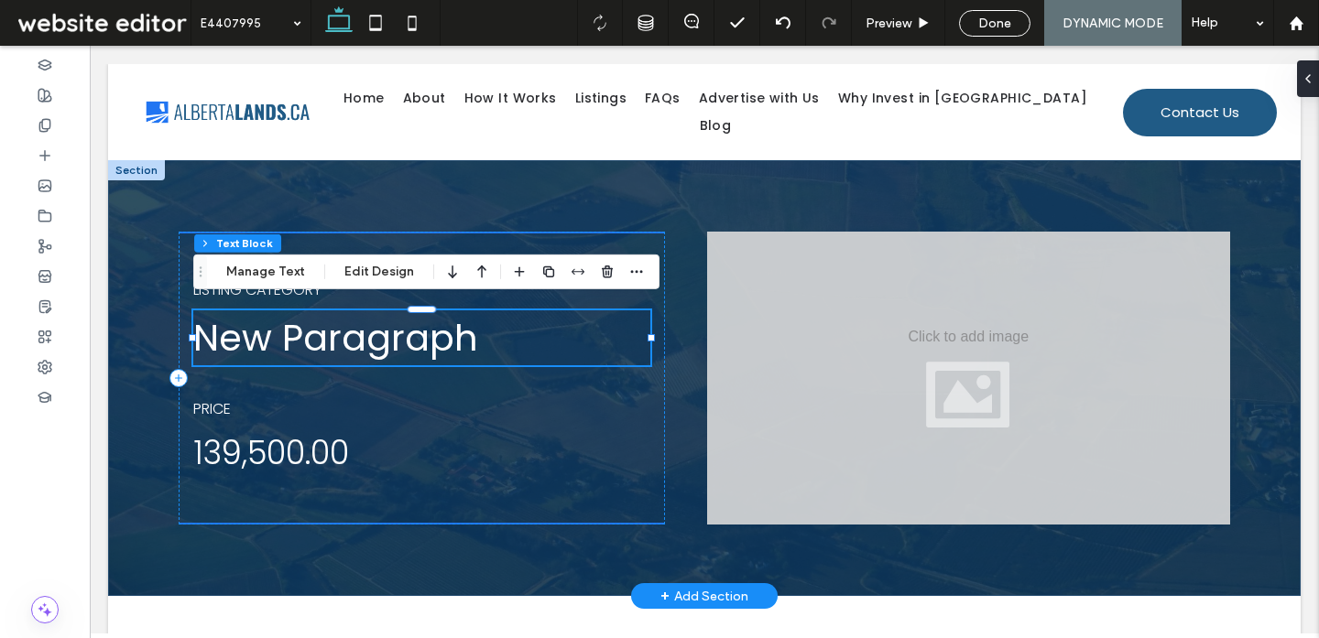
click at [374, 336] on span "New Paragraph" at bounding box center [335, 337] width 285 height 51
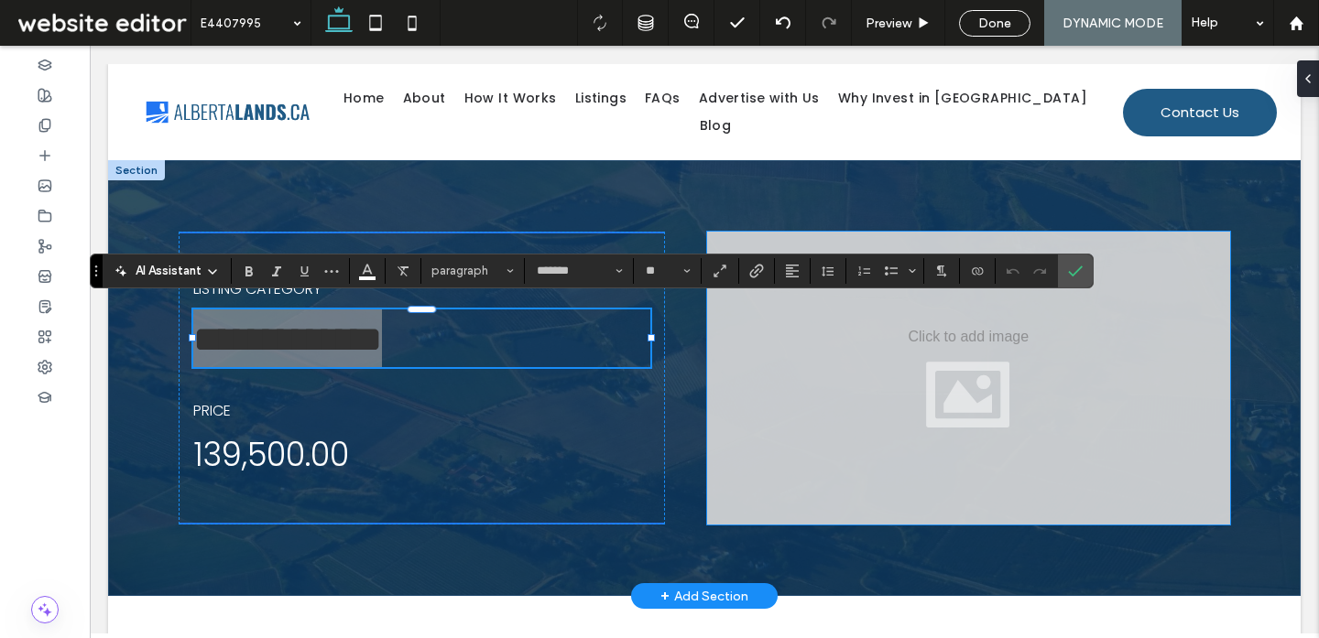
click at [1069, 288] on div "AI Assistant paragraph ******* **" at bounding box center [592, 271] width 1004 height 35
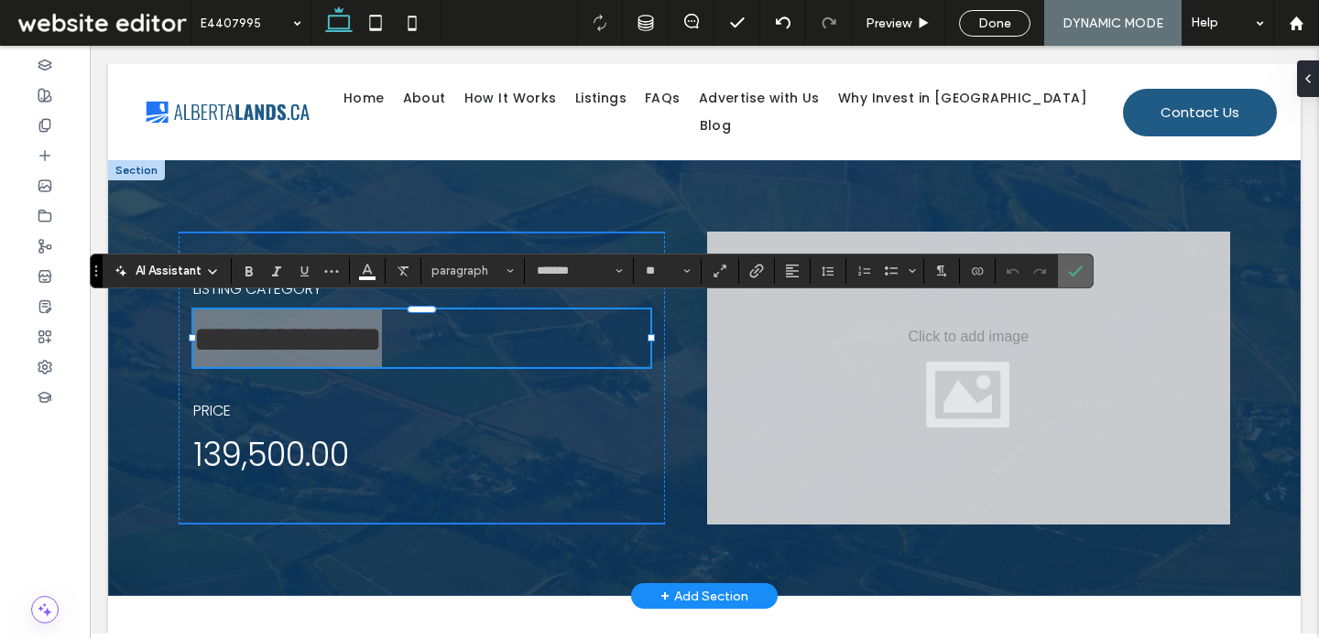
click at [1073, 270] on icon "Confirm" at bounding box center [1075, 271] width 15 height 15
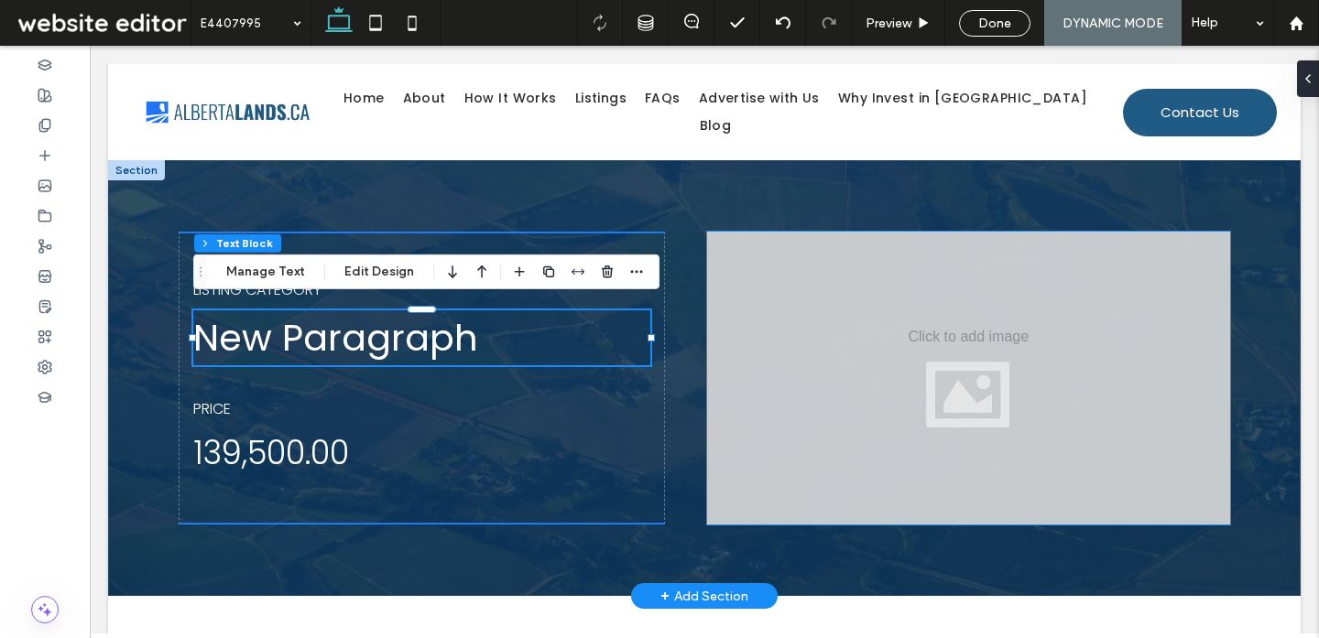
click at [951, 299] on div at bounding box center [968, 378] width 523 height 293
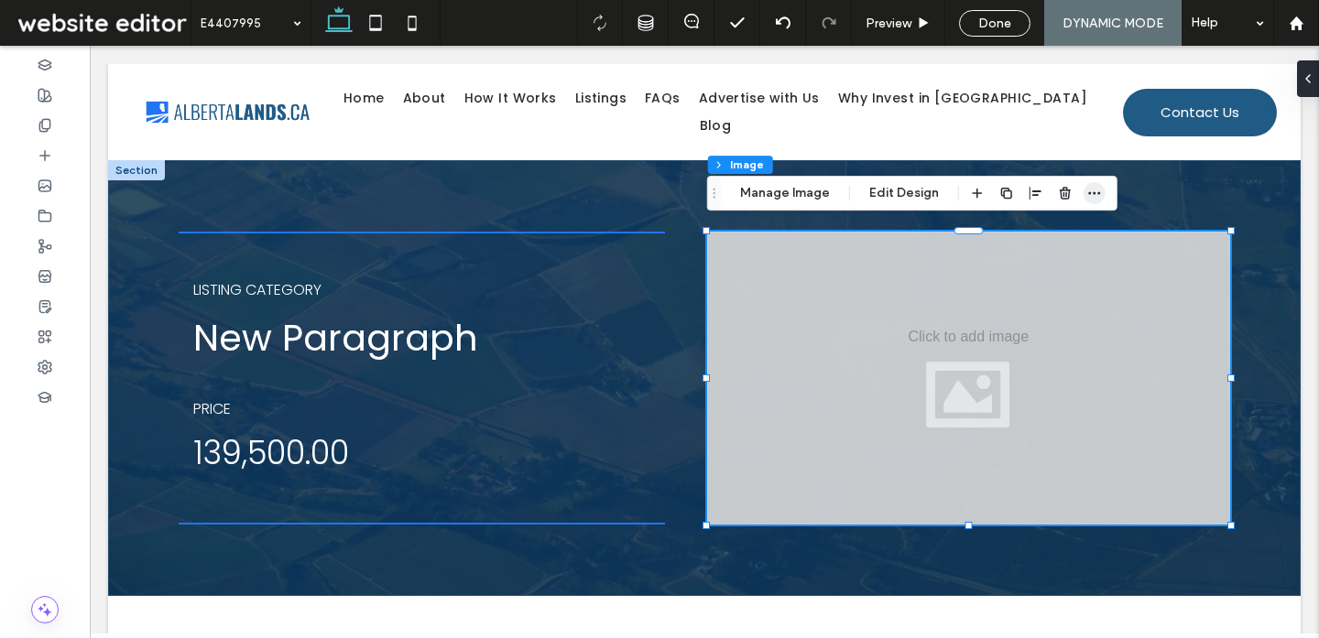
click at [1095, 193] on use "button" at bounding box center [1094, 193] width 12 height 3
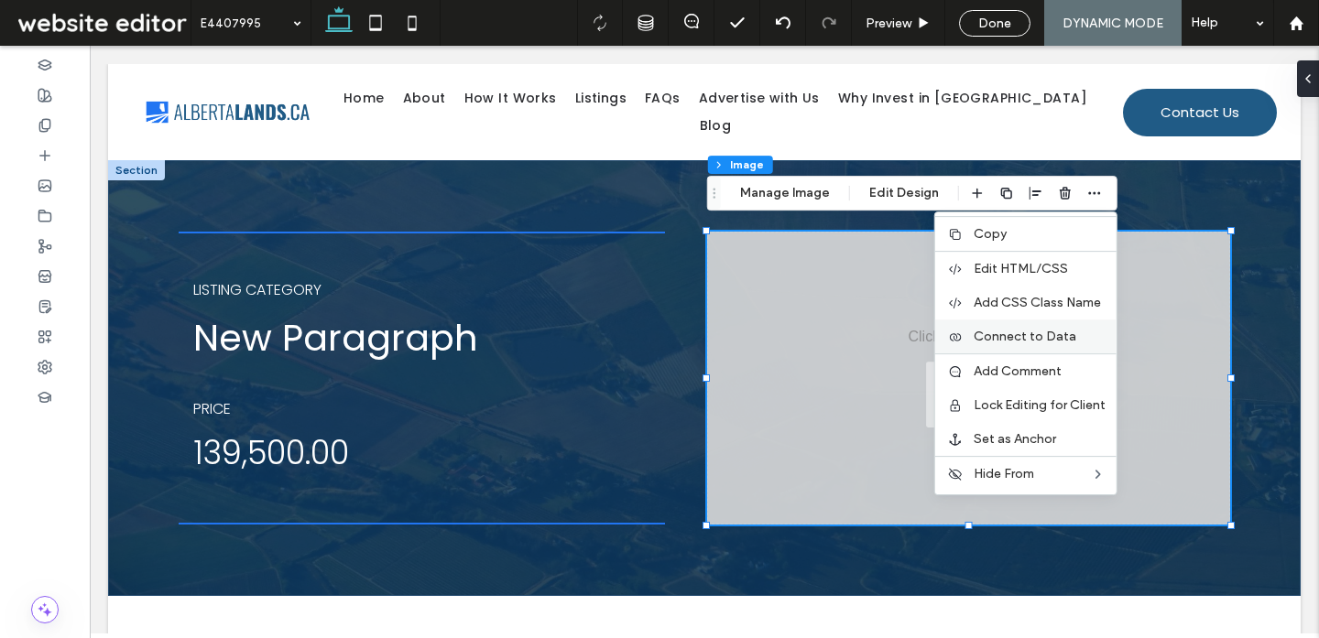
click at [1030, 344] on span "Connect to Data" at bounding box center [1024, 337] width 103 height 16
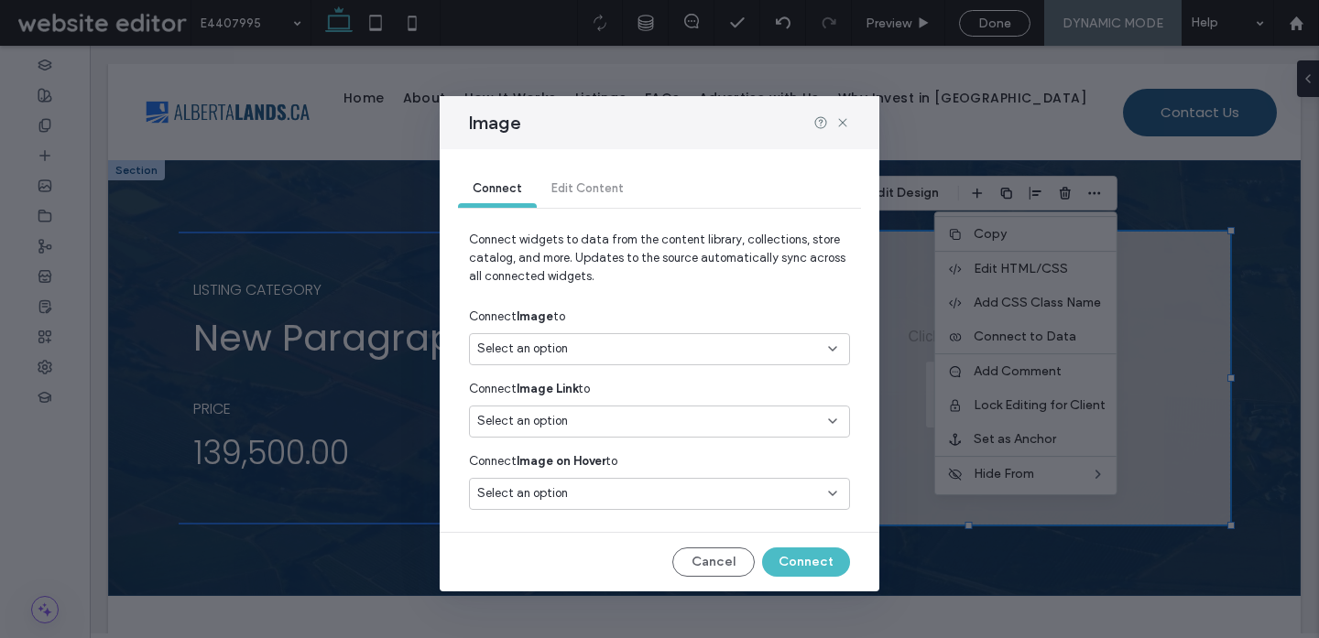
click at [614, 352] on div "Select an option" at bounding box center [648, 349] width 342 height 18
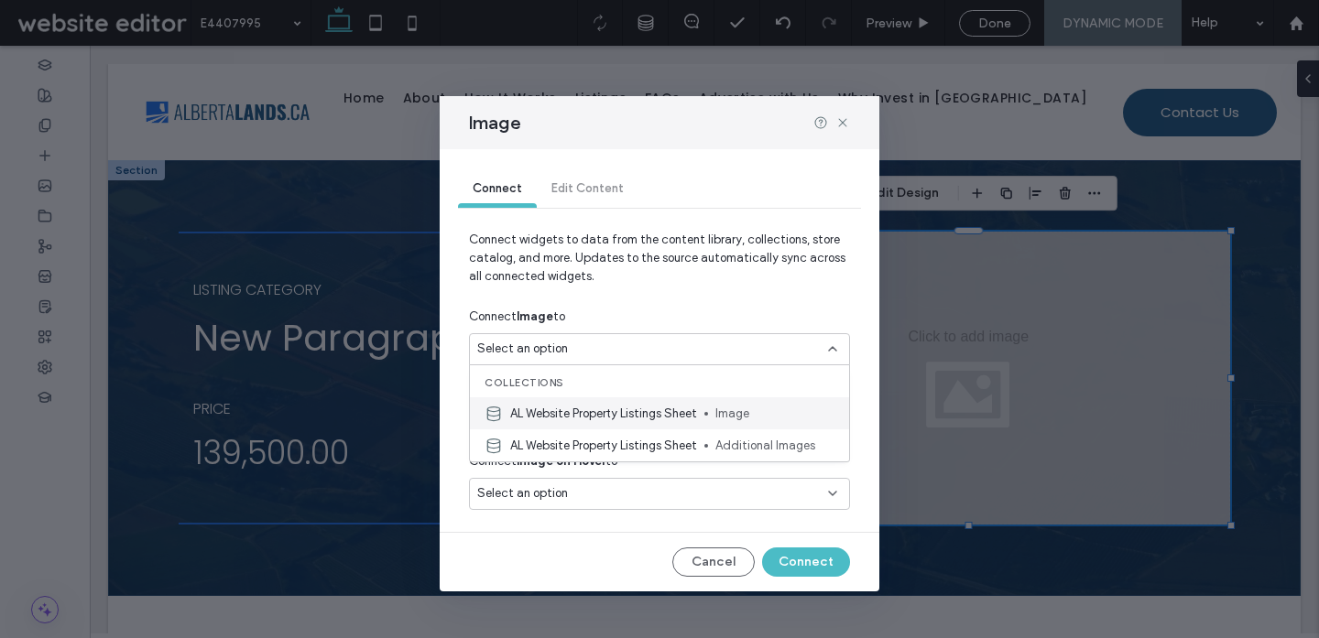
click at [602, 422] on div "AL Website Property Listings Sheet Image" at bounding box center [659, 413] width 379 height 32
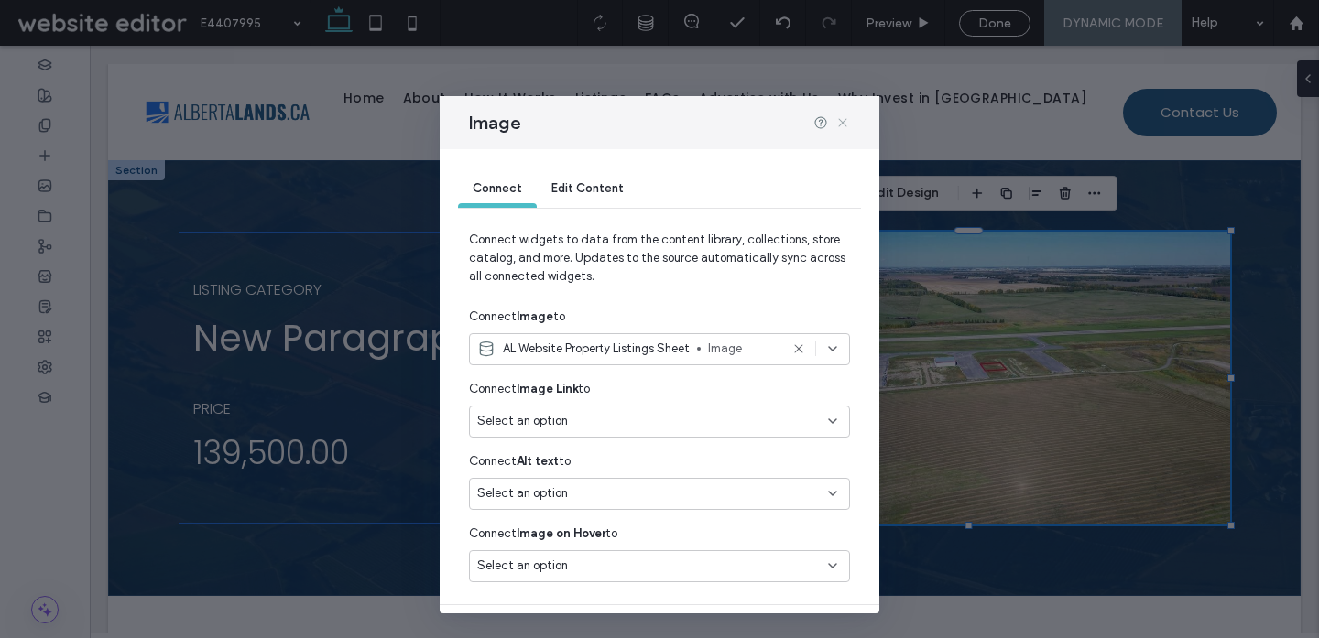
click at [841, 118] on icon at bounding box center [842, 122] width 15 height 15
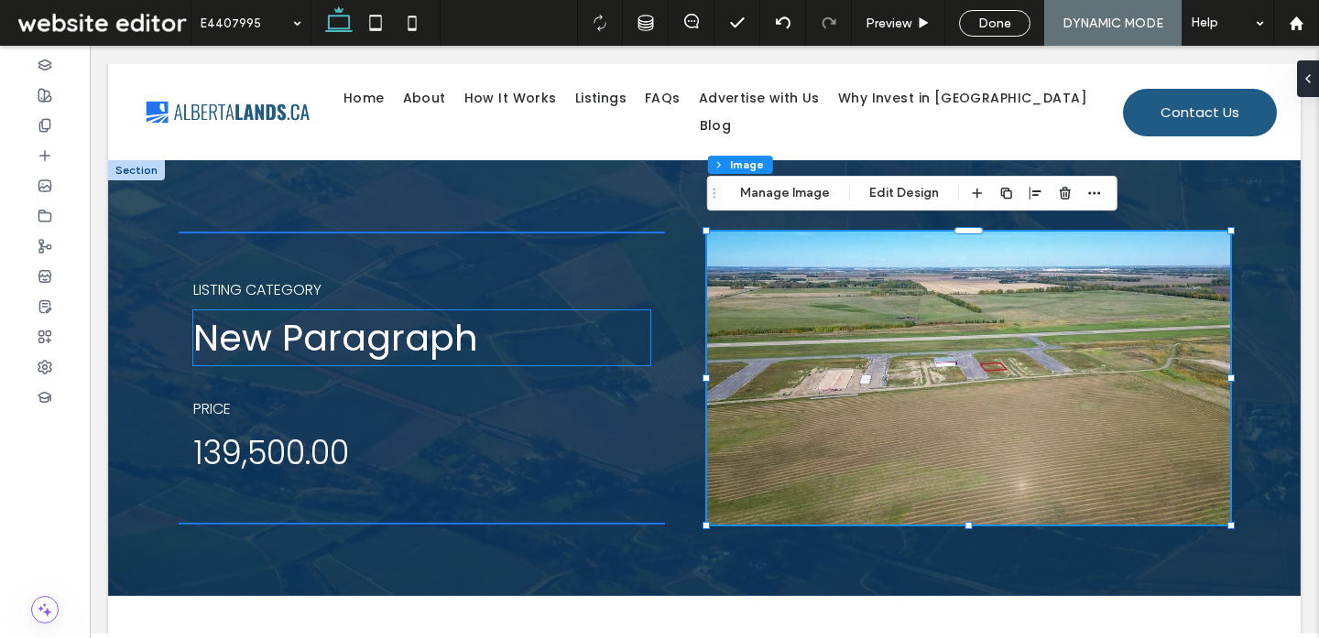
click at [365, 335] on span "New Paragraph" at bounding box center [335, 337] width 285 height 51
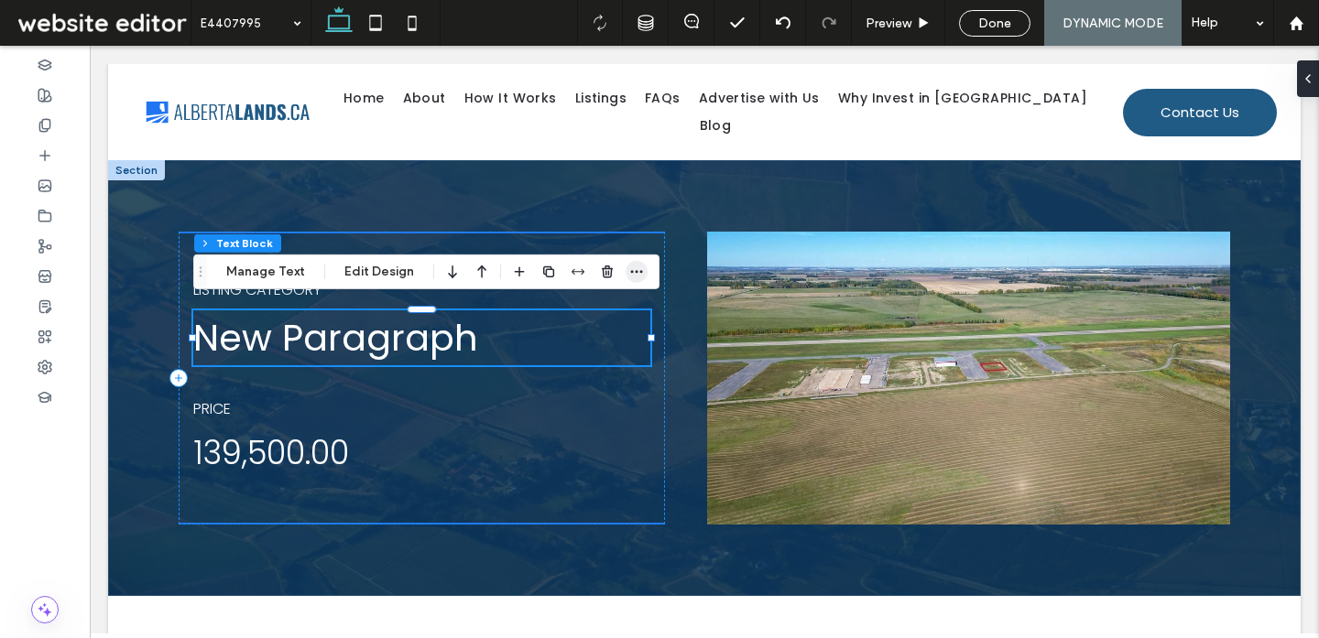
click at [639, 281] on span "button" at bounding box center [636, 272] width 22 height 22
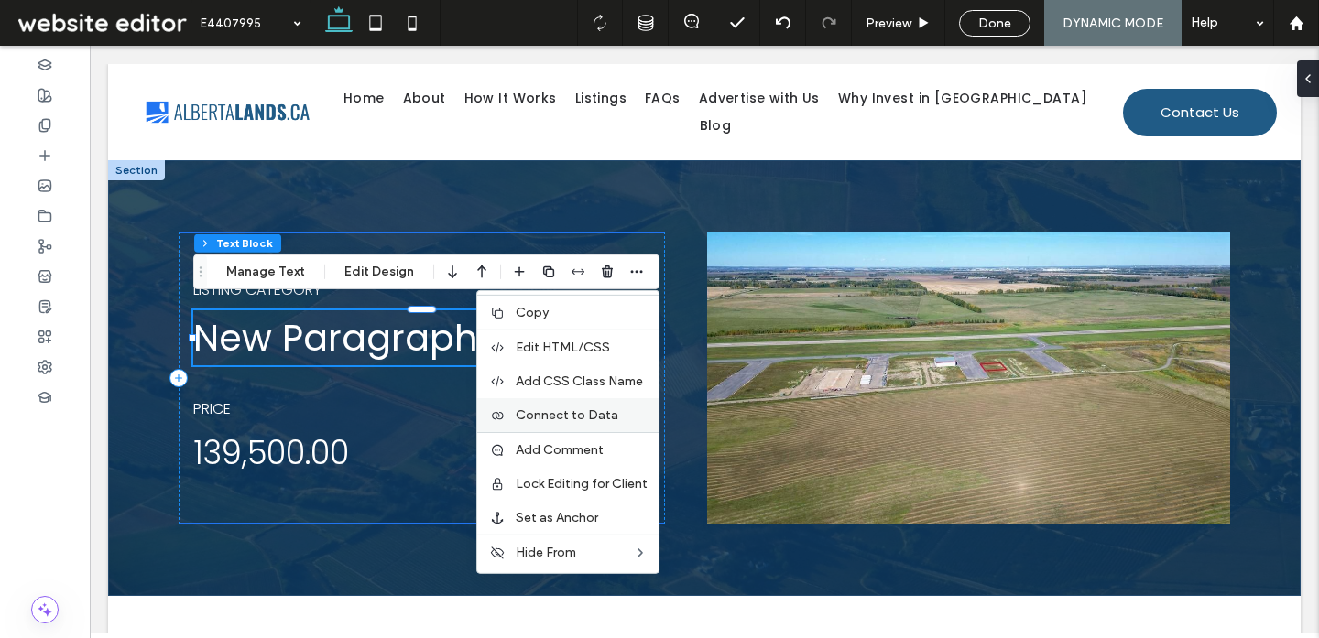
click at [555, 427] on div "Connect to Data" at bounding box center [567, 415] width 181 height 34
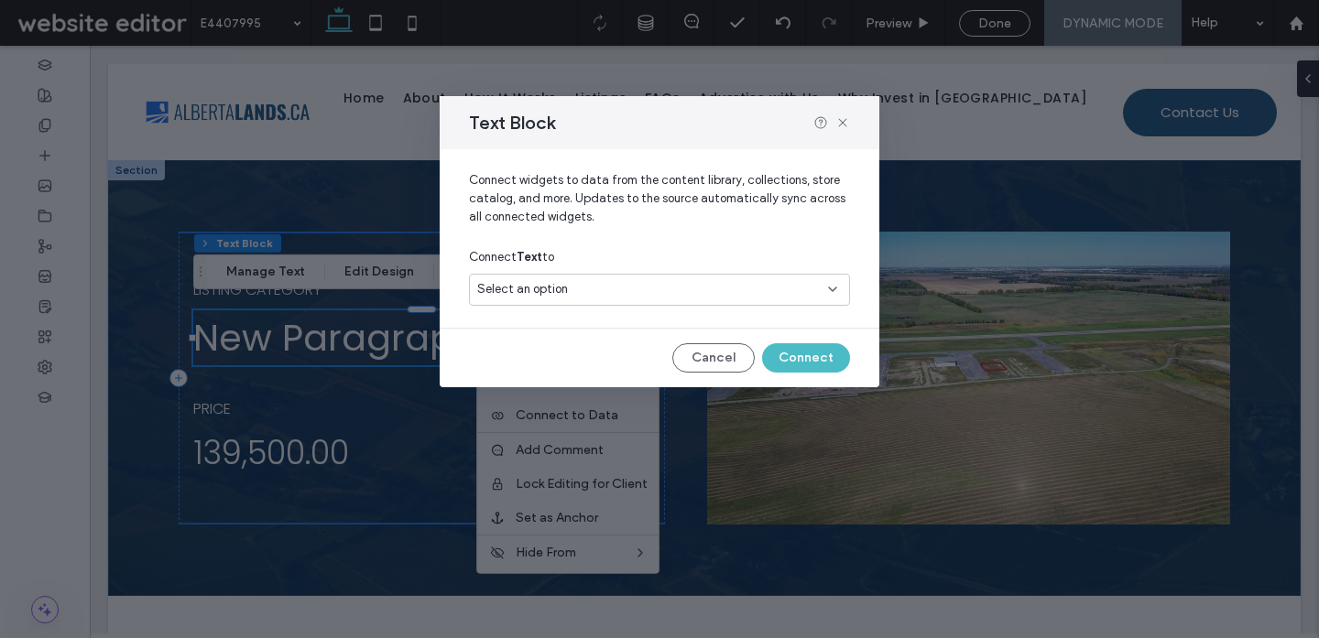
click at [712, 282] on div "Select an option" at bounding box center [648, 289] width 342 height 18
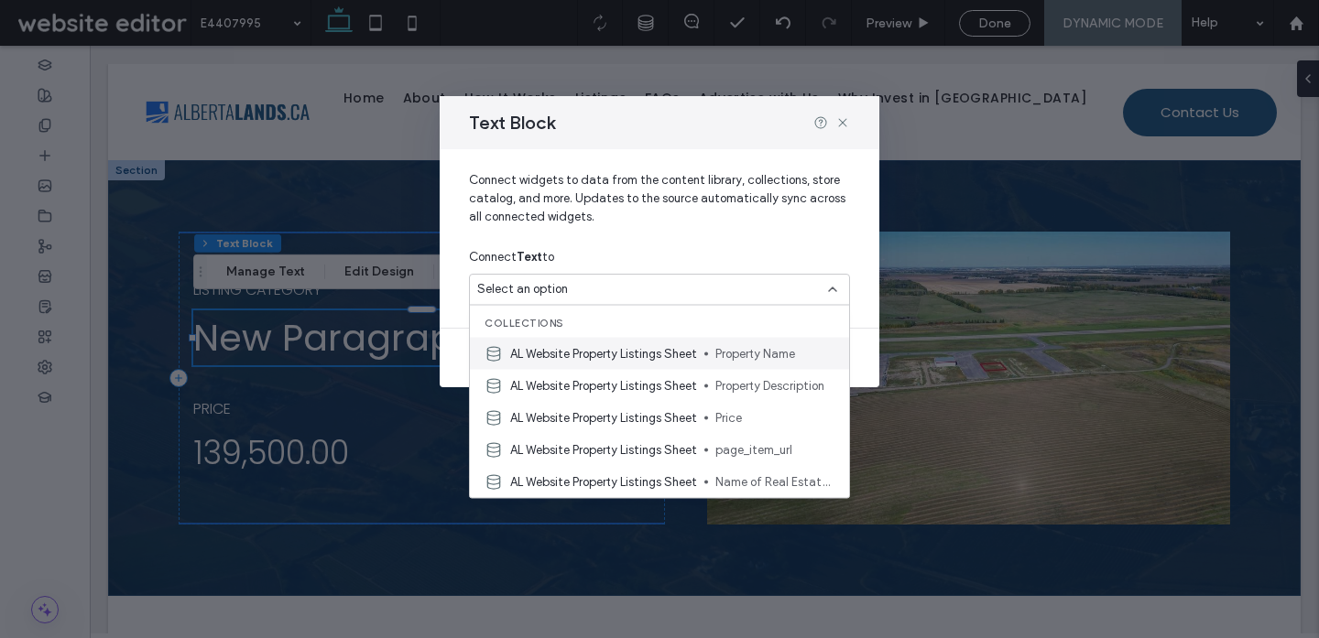
click at [642, 348] on span "AL Website Property Listings Sheet" at bounding box center [603, 353] width 187 height 18
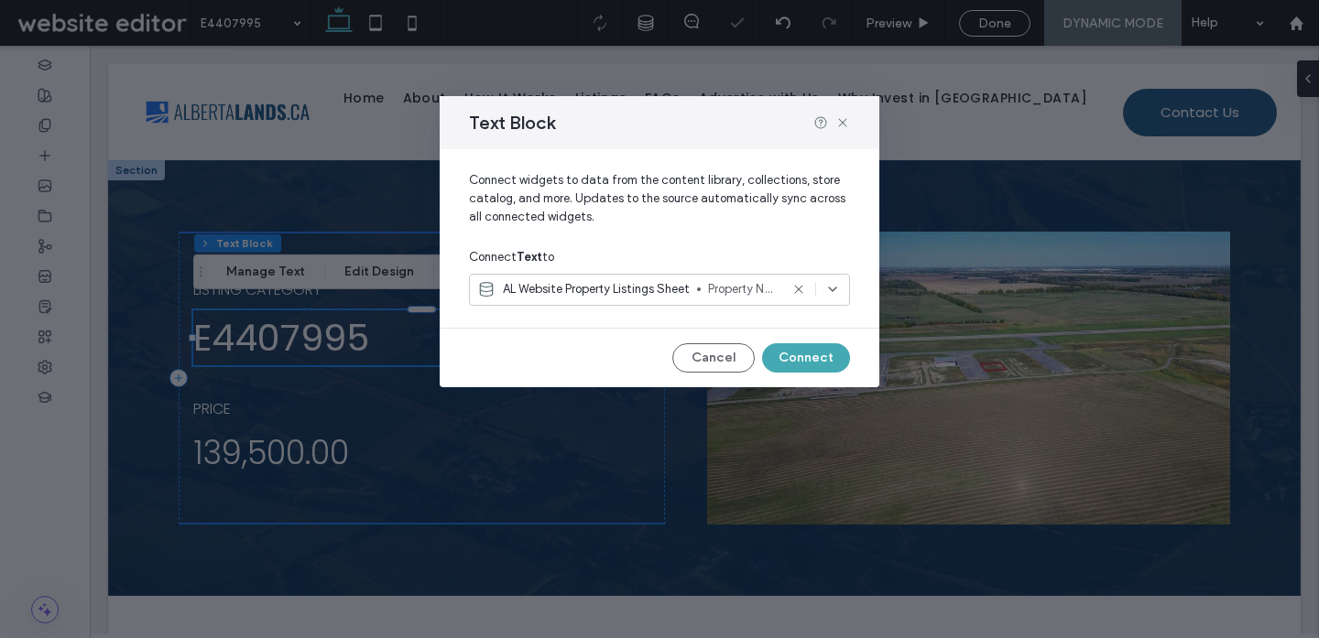
click at [805, 356] on button "Connect" at bounding box center [806, 357] width 88 height 29
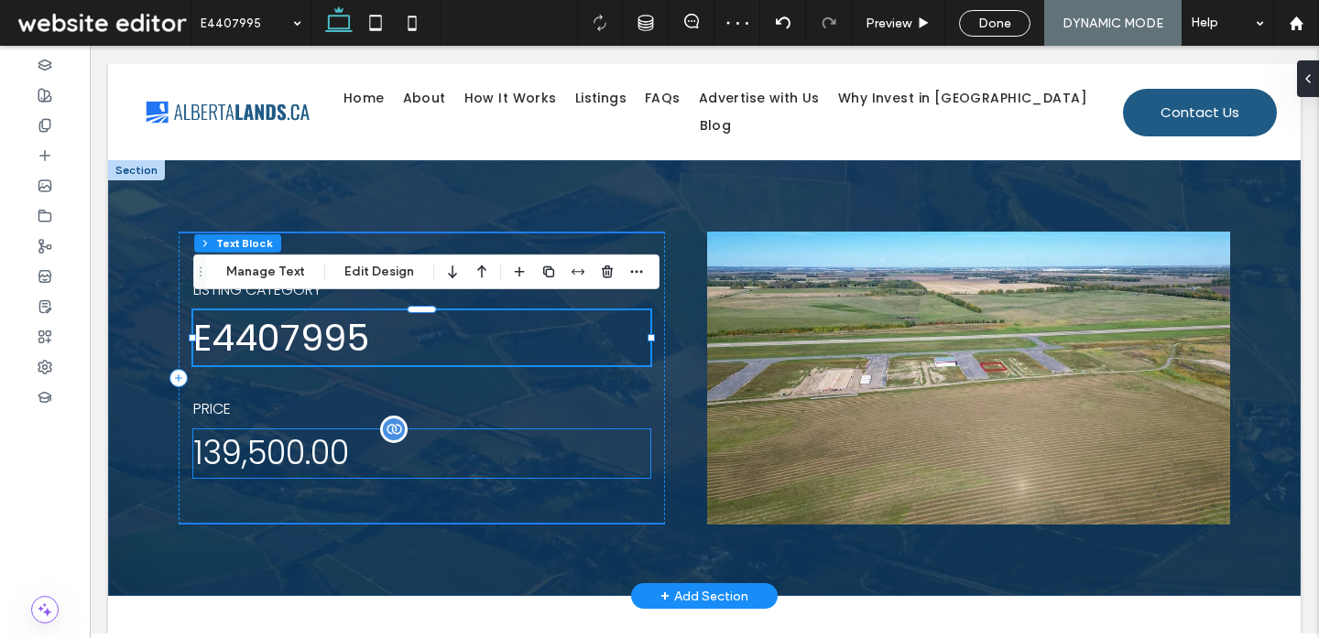
click at [438, 451] on p "139,500.00" at bounding box center [421, 453] width 457 height 49
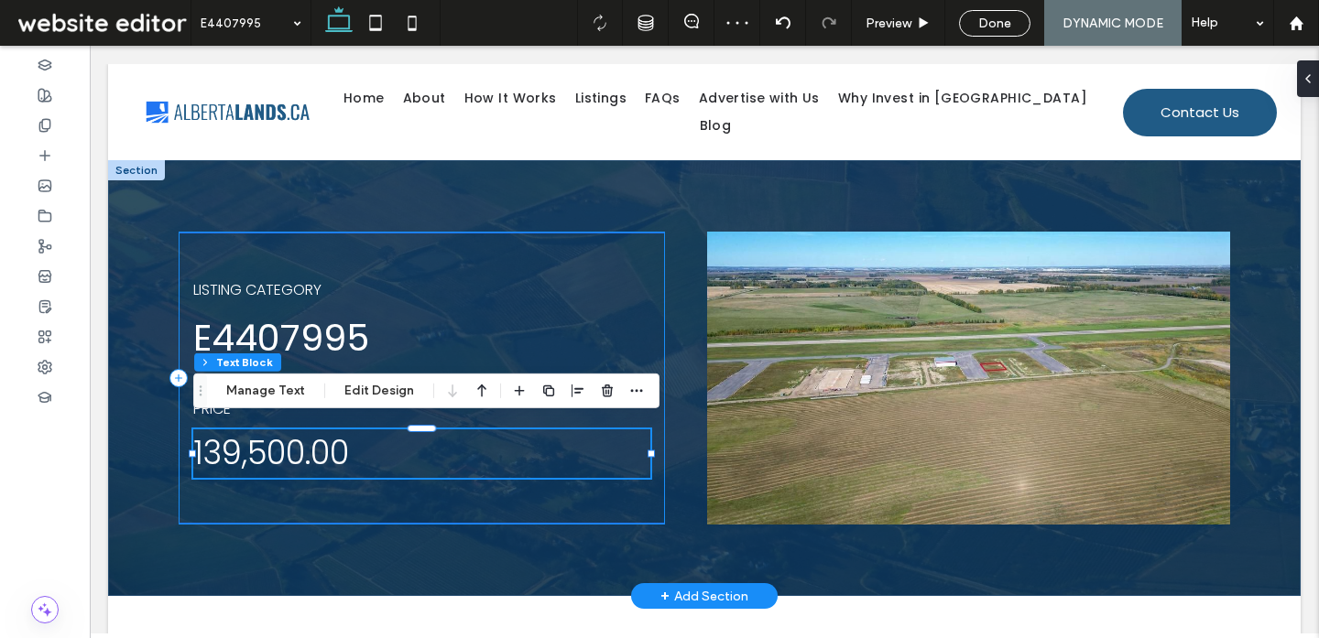
click at [467, 245] on div "LISTING CATEGORY E4407995 PRICE 139,500.00" at bounding box center [422, 378] width 486 height 293
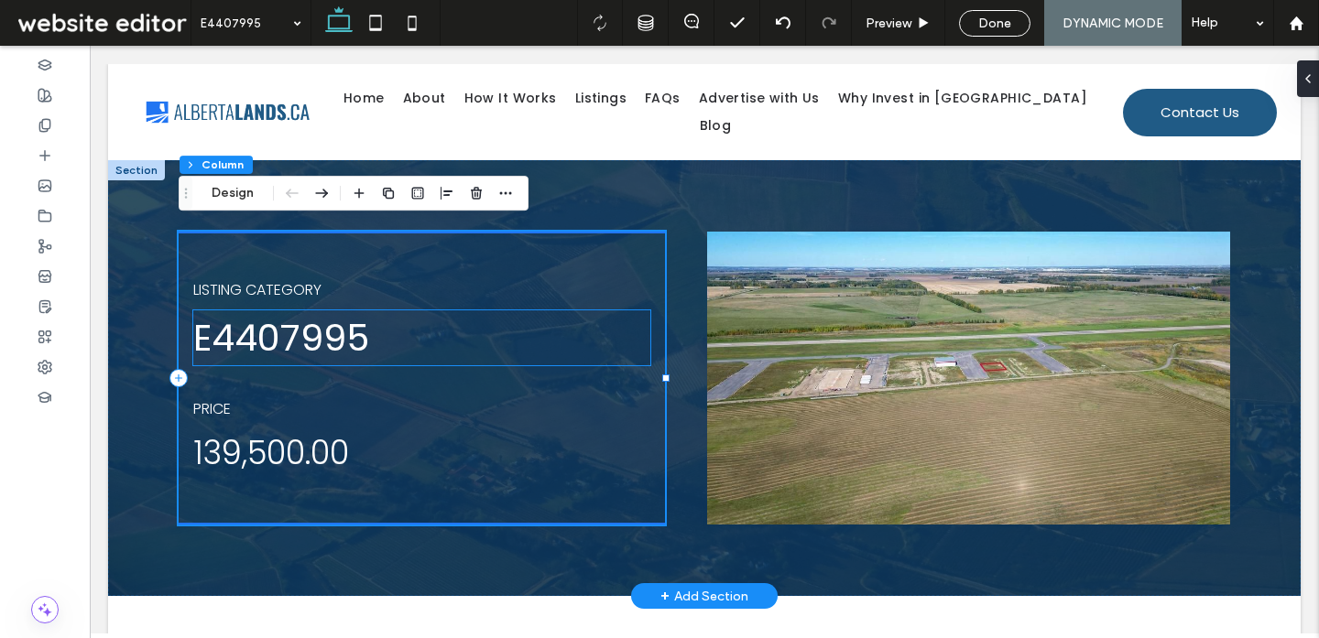
click at [331, 343] on div "E4407995" at bounding box center [421, 337] width 457 height 55
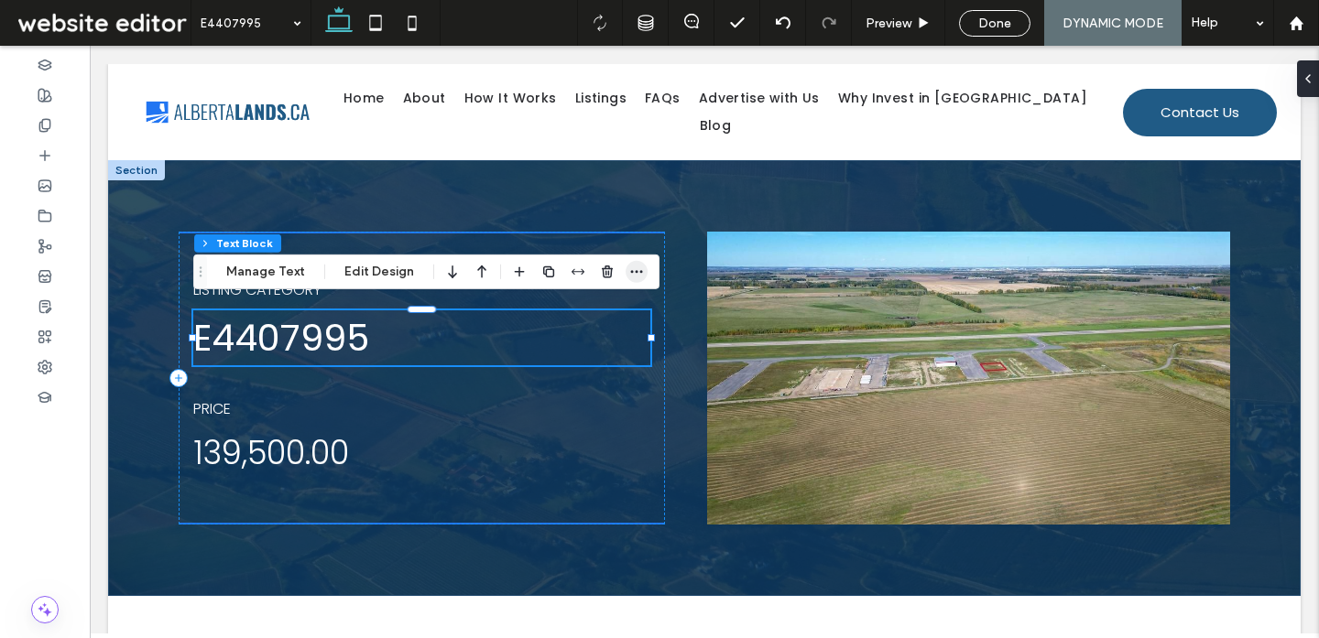
click at [629, 275] on icon "button" at bounding box center [636, 272] width 15 height 15
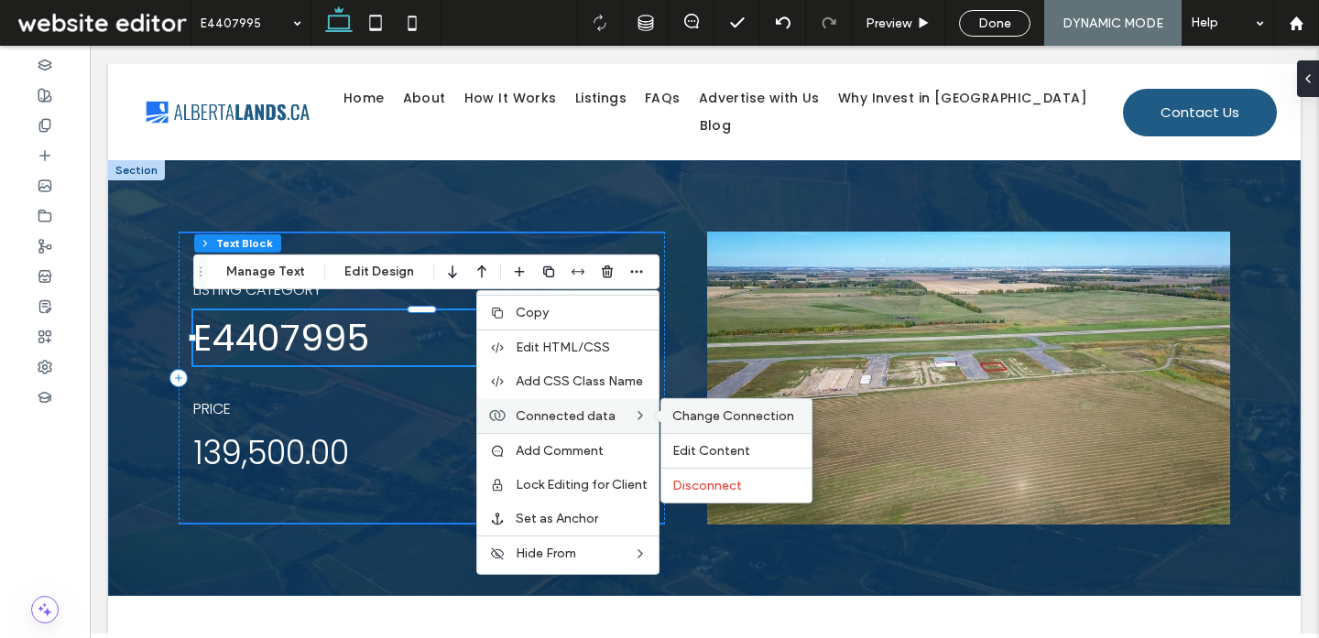
click at [716, 415] on span "Change Connection" at bounding box center [733, 416] width 122 height 16
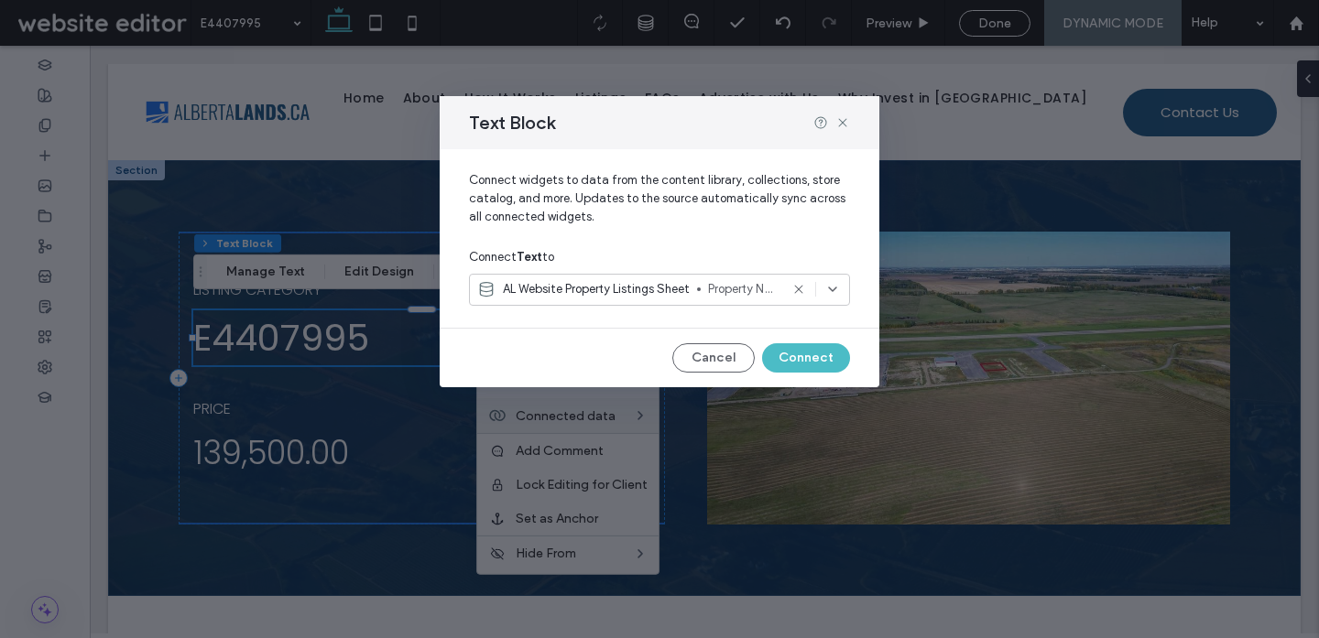
click at [714, 294] on span "Property Name" at bounding box center [743, 289] width 71 height 18
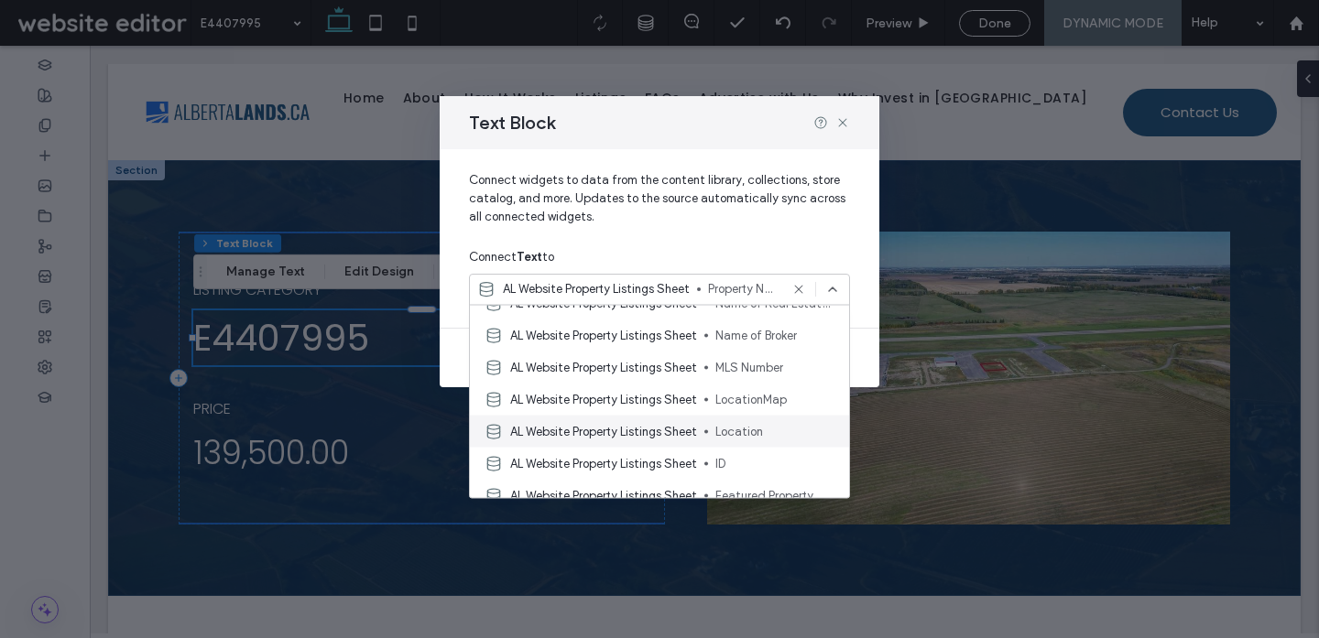
scroll to position [289, 0]
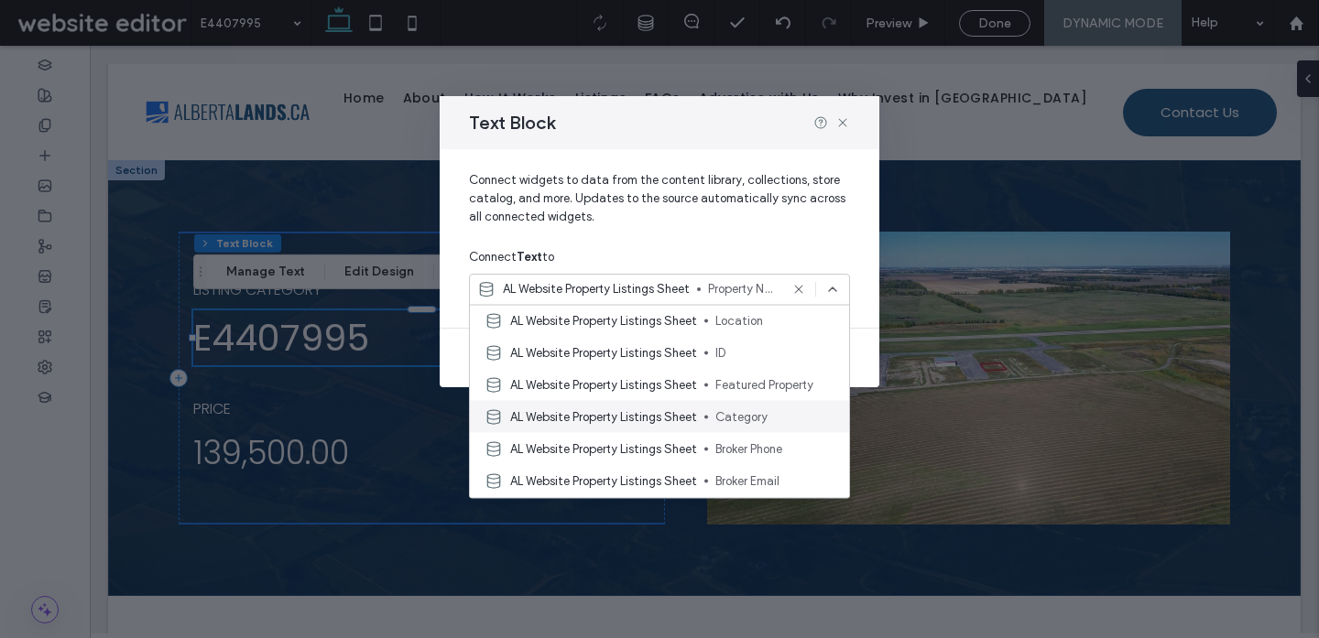
click at [592, 404] on div "AL Website Property Listings Sheet Category" at bounding box center [659, 417] width 379 height 32
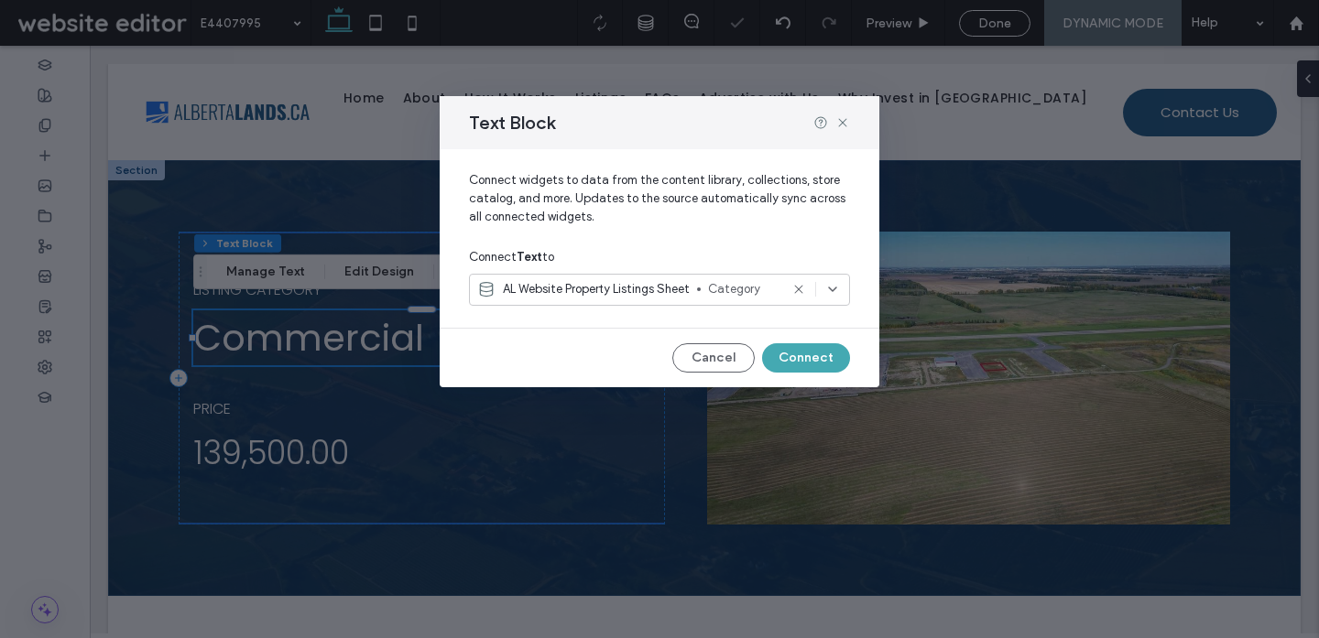
click at [805, 357] on button "Connect" at bounding box center [806, 357] width 88 height 29
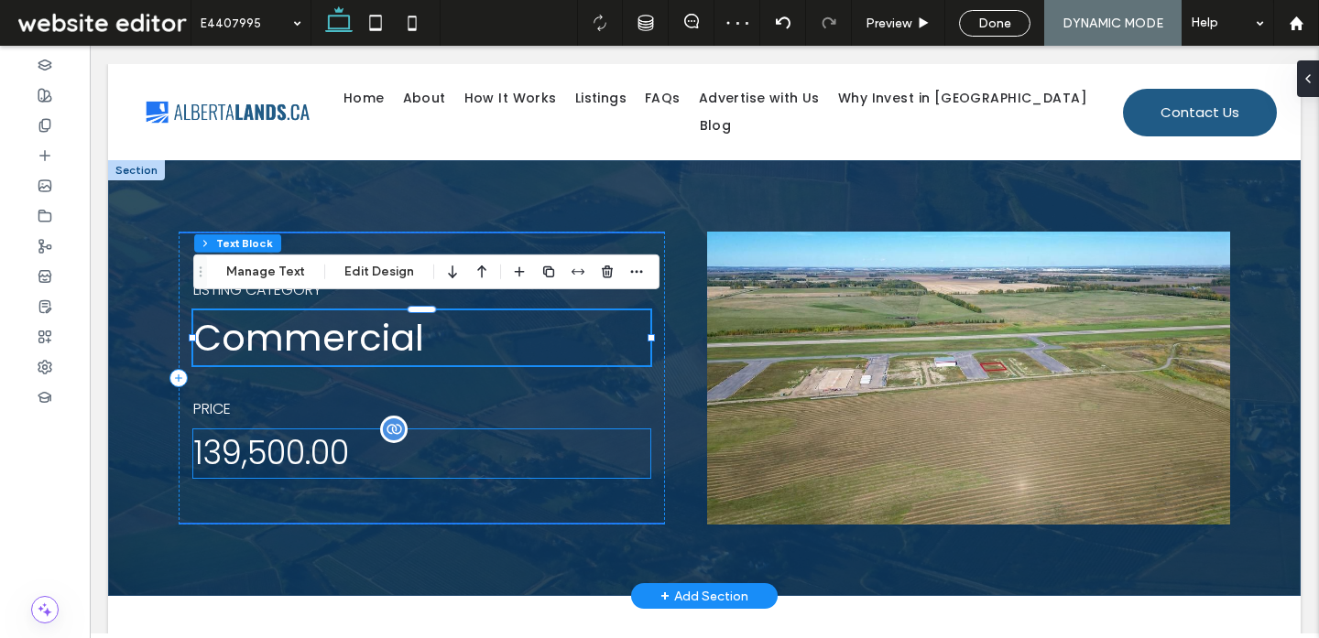
click at [397, 458] on p "139,500.00" at bounding box center [421, 453] width 457 height 49
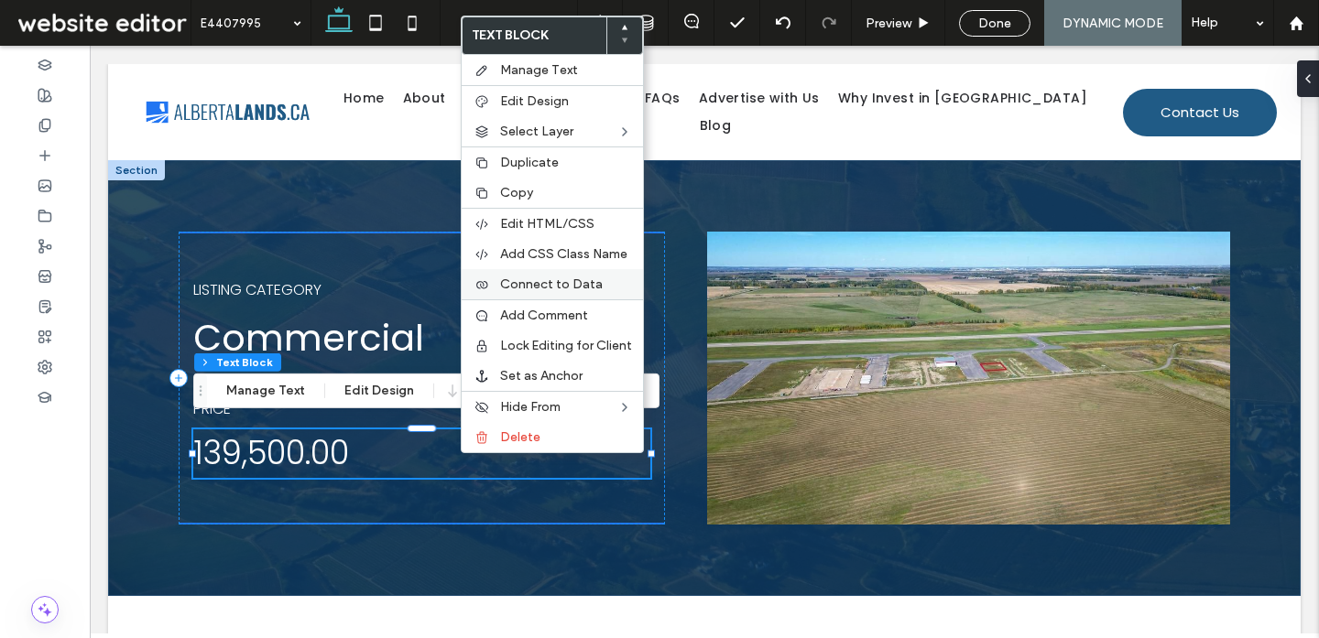
click at [607, 276] on div "Connect to Data" at bounding box center [552, 284] width 181 height 30
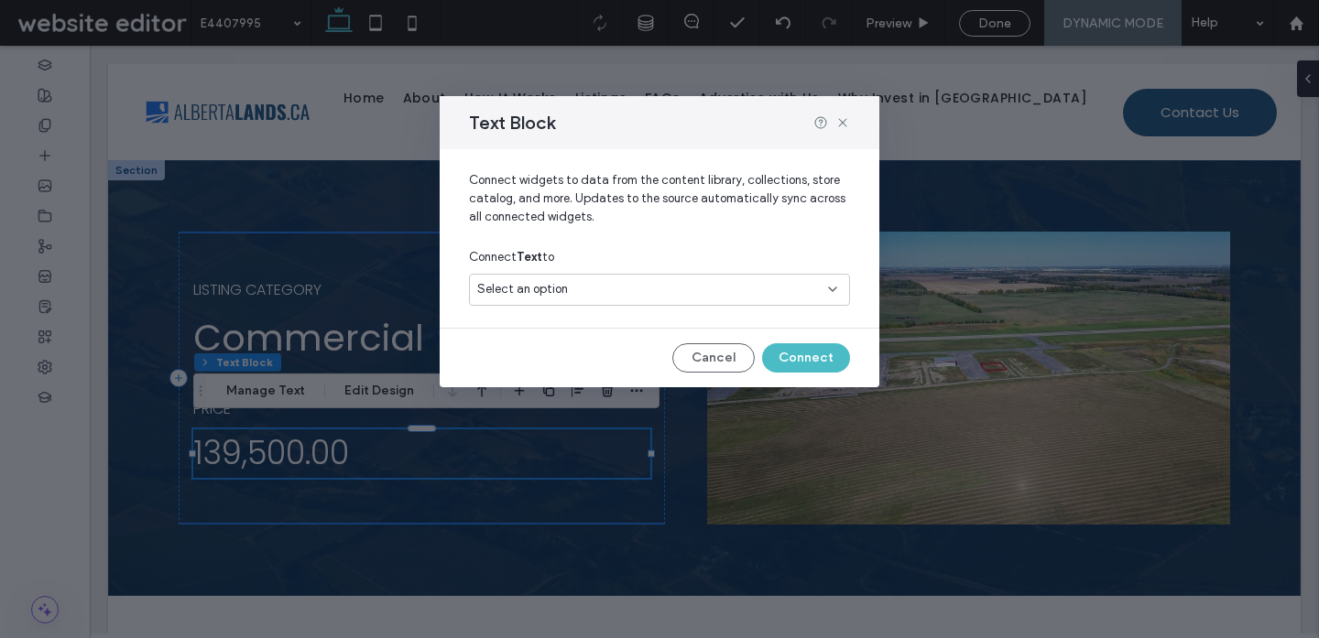
click at [734, 282] on div "Select an option" at bounding box center [648, 289] width 342 height 18
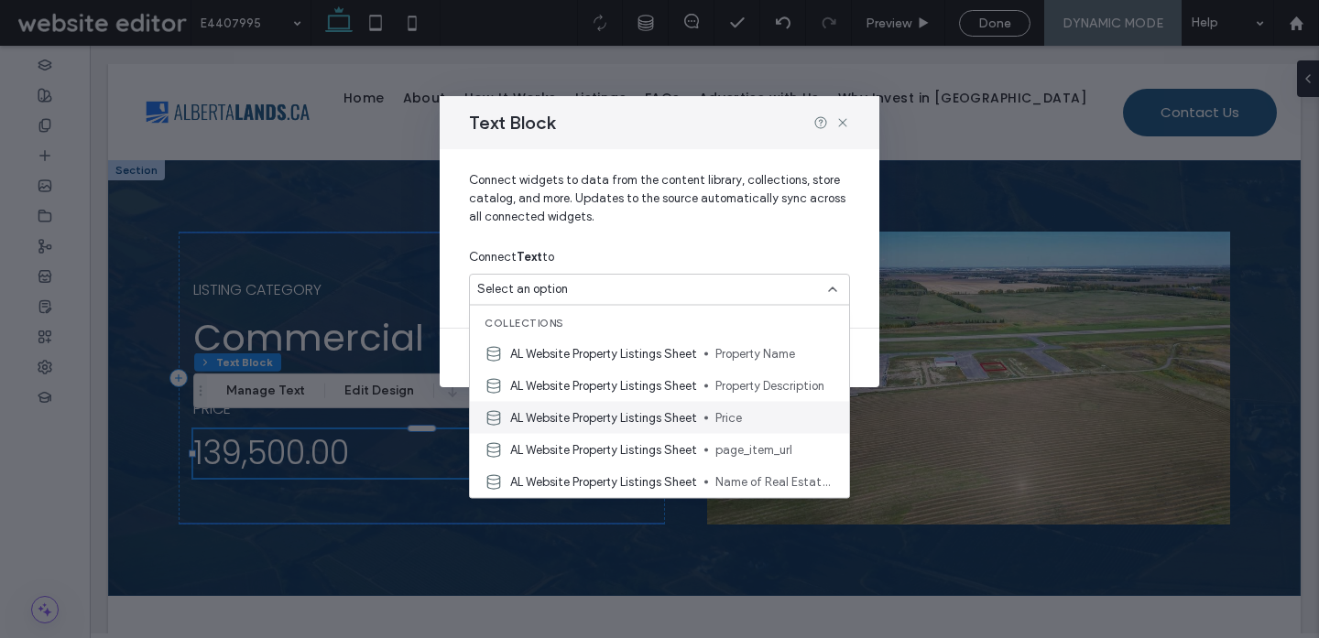
click at [701, 414] on div "AL Website Property Listings Sheet Price" at bounding box center [659, 418] width 379 height 32
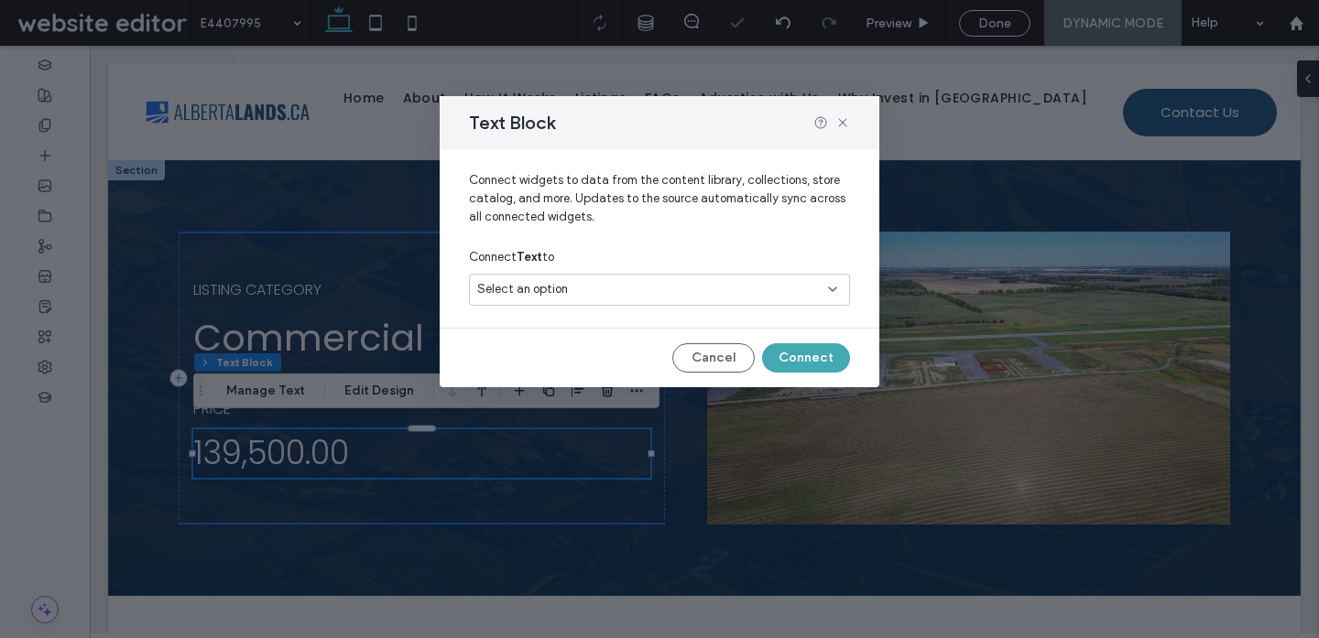
click at [790, 358] on button "Connect" at bounding box center [806, 357] width 88 height 29
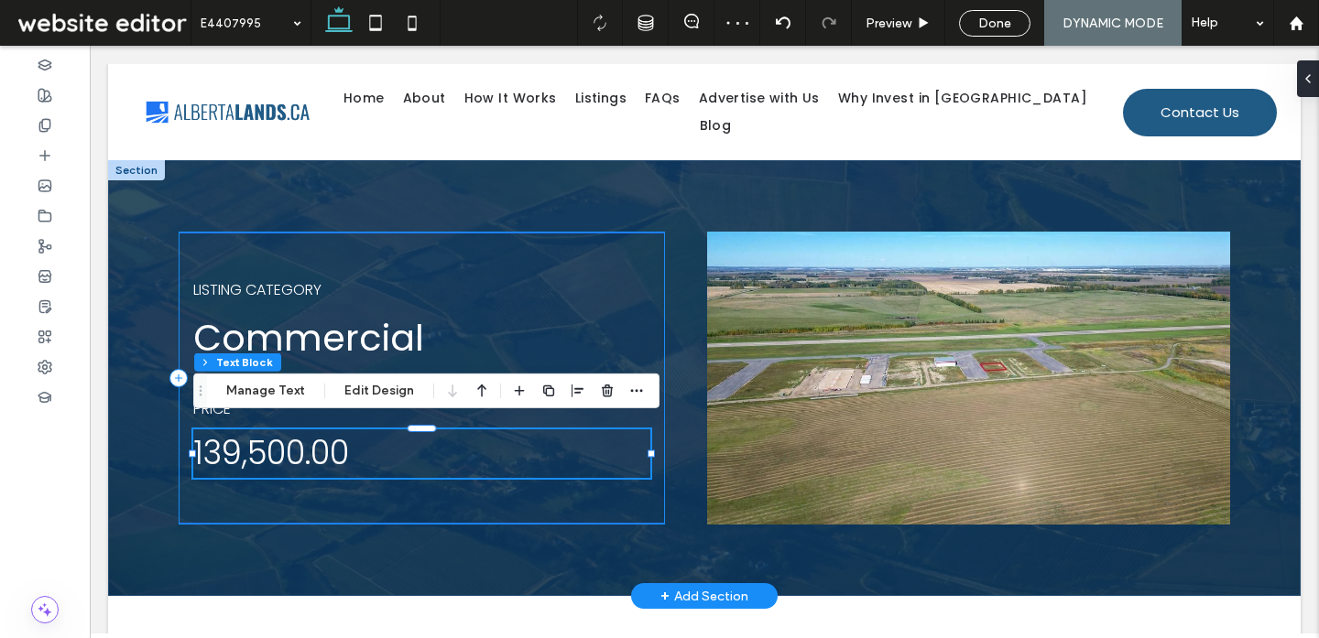
click at [569, 483] on div "LISTING CATEGORY Commercial PRICE 139,500.00" at bounding box center [422, 378] width 486 height 293
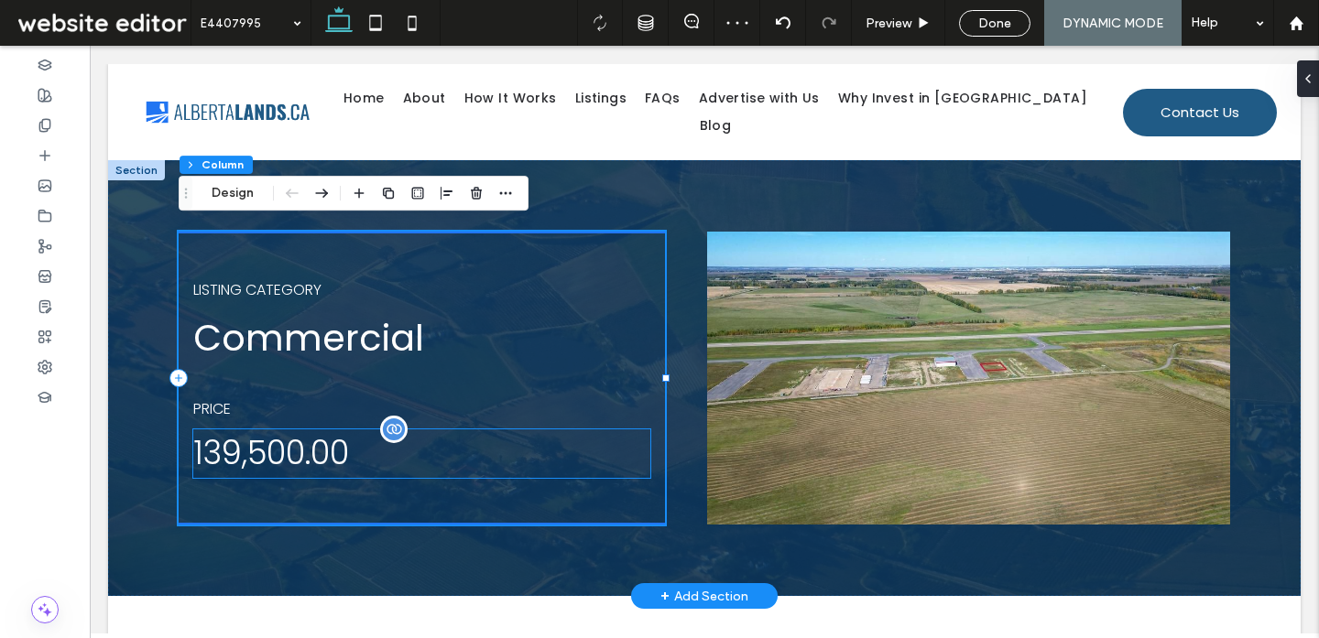
click at [470, 442] on p "139,500.00" at bounding box center [421, 453] width 457 height 49
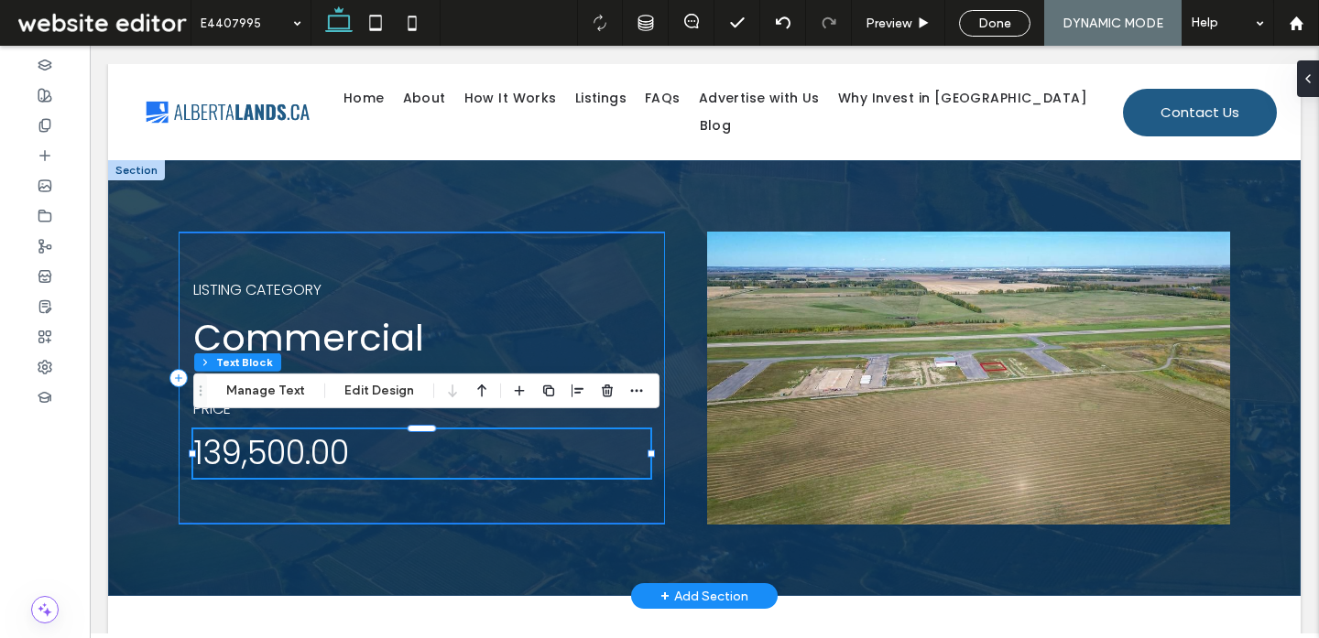
click at [493, 254] on div "LISTING CATEGORY Commercial PRICE 139,500.00" at bounding box center [422, 378] width 486 height 293
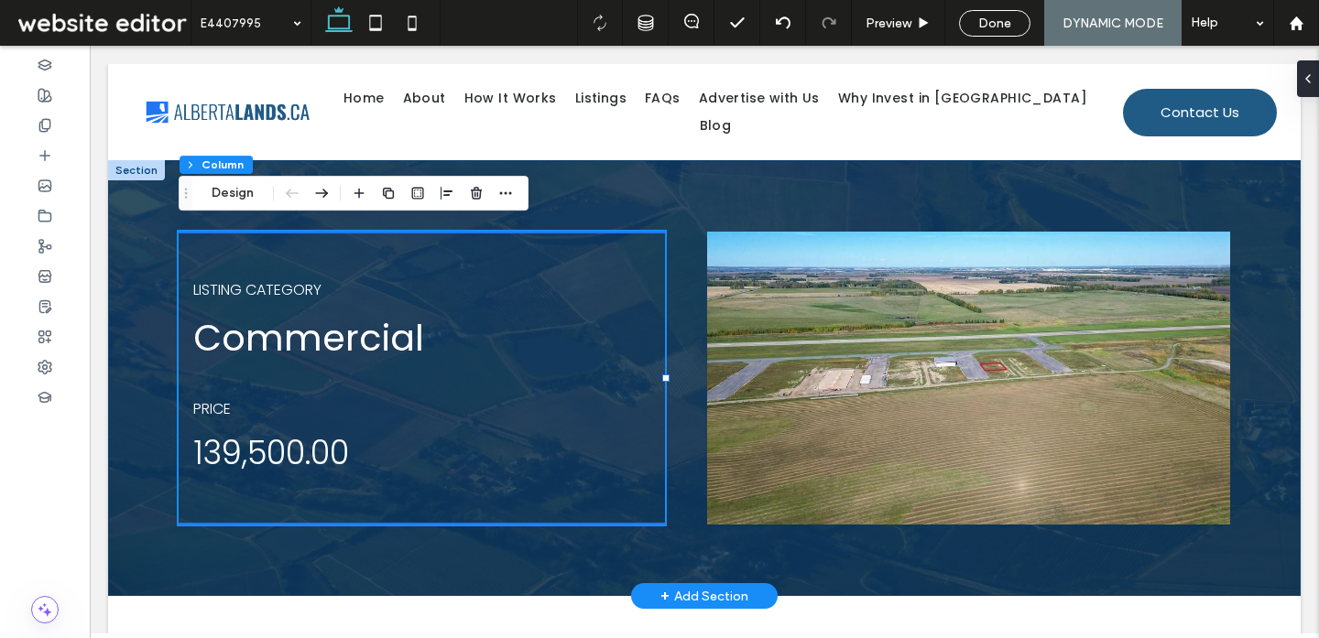
click at [336, 526] on div "LISTING CATEGORY Commercial PRICE 139,500.00" at bounding box center [704, 378] width 1099 height 436
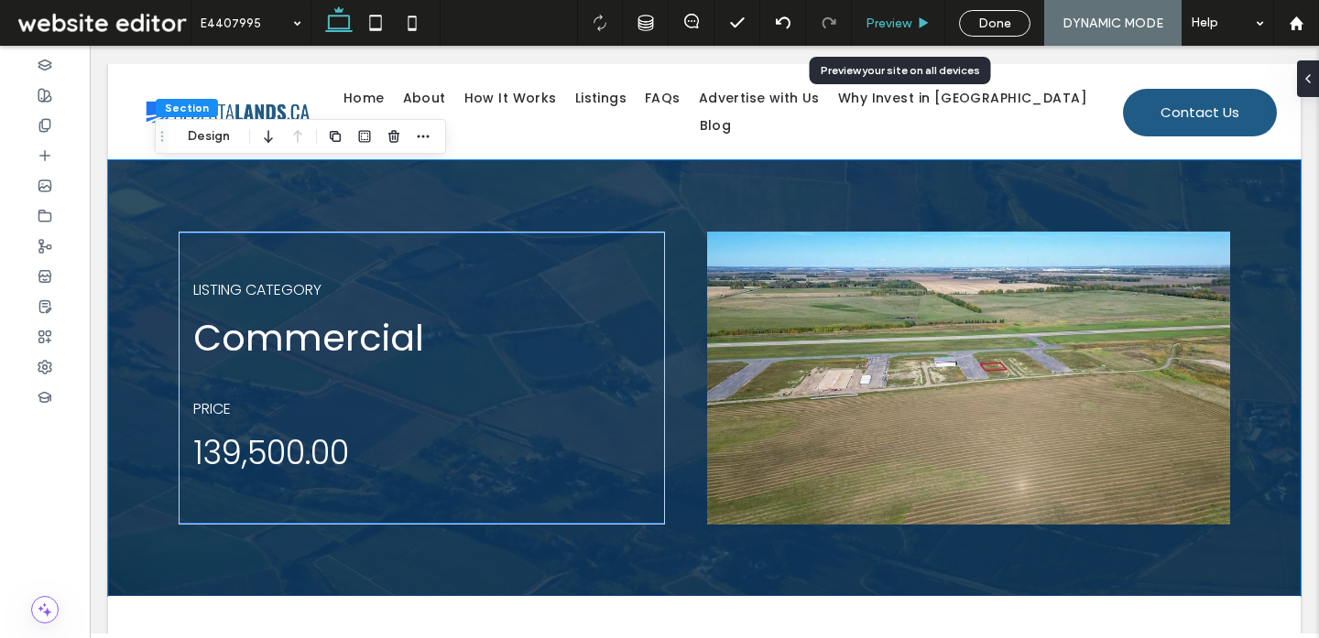
click at [896, 30] on div "Preview" at bounding box center [898, 23] width 93 height 46
click at [897, 18] on span "Preview" at bounding box center [888, 24] width 46 height 16
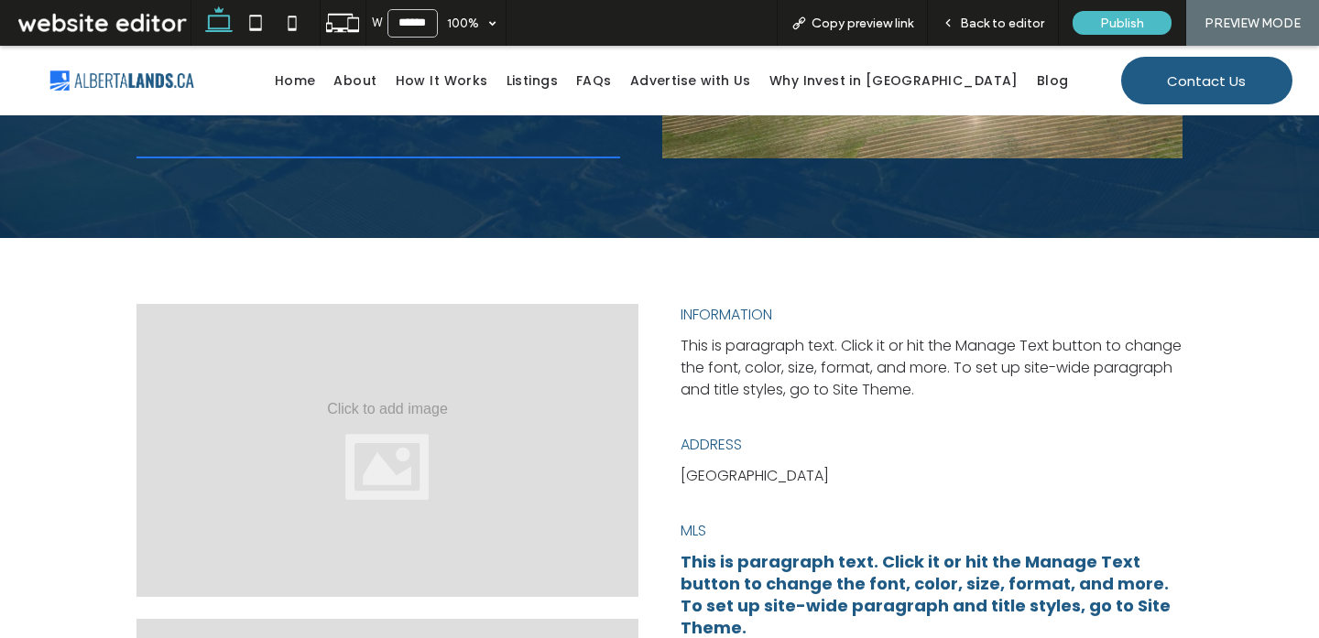
scroll to position [420, 0]
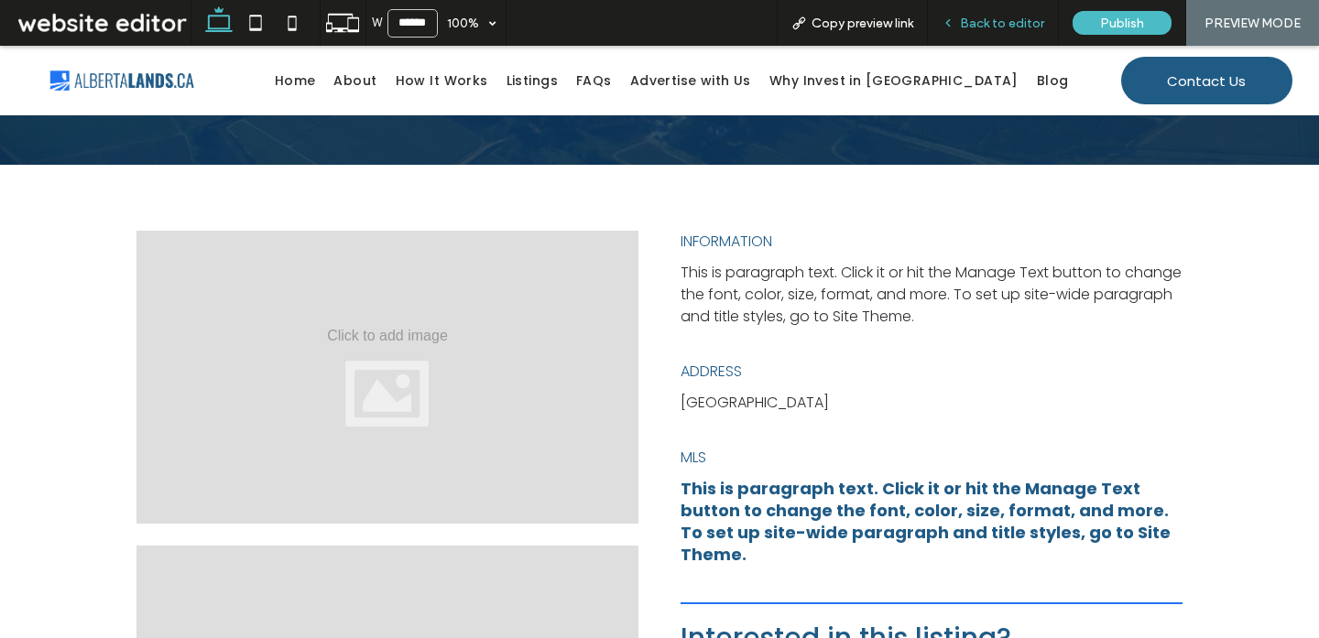
click at [977, 23] on span "Back to editor" at bounding box center [1002, 24] width 84 height 16
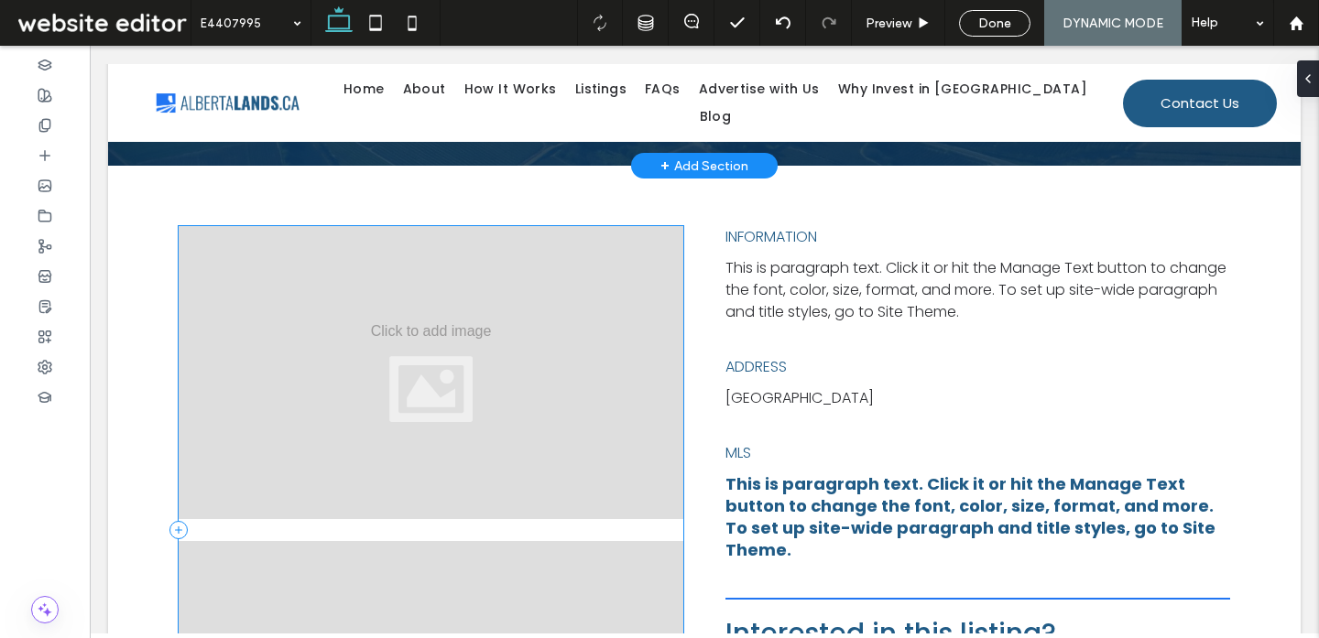
scroll to position [419, 0]
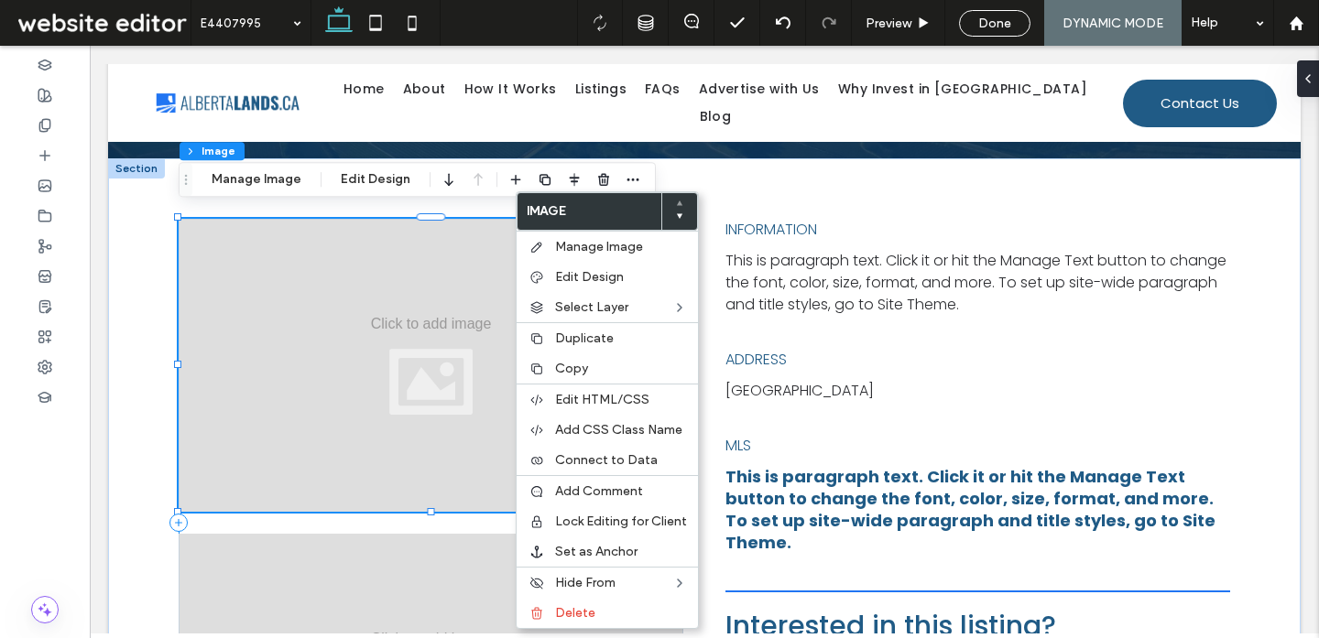
click at [470, 516] on div at bounding box center [431, 523] width 505 height 608
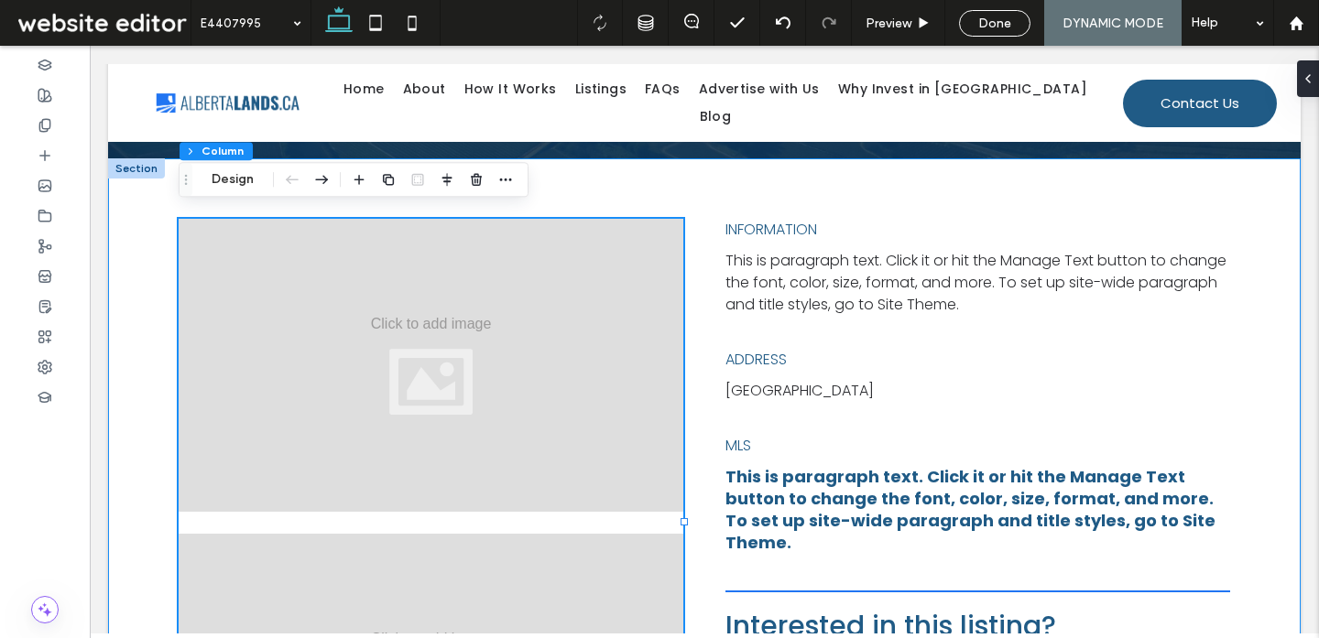
click at [133, 511] on div "INFORMATION This is paragraph text. Click it or hit the Manage Text button to c…" at bounding box center [704, 503] width 1192 height 691
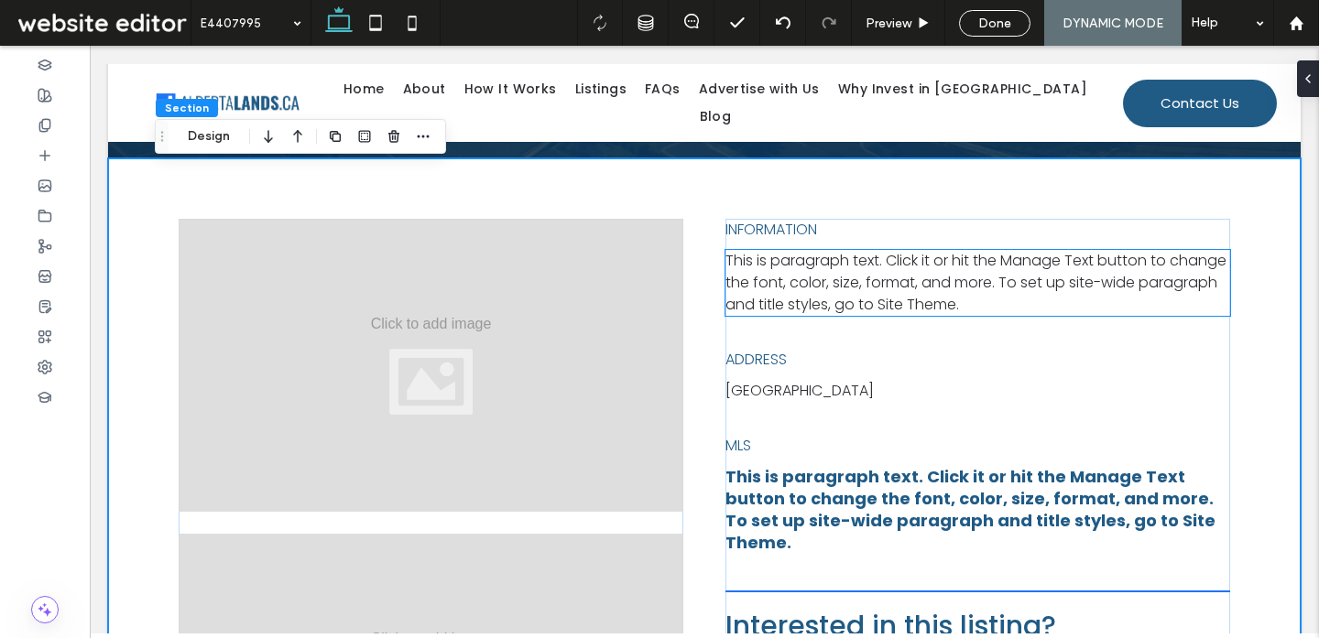
click at [828, 288] on span "This is paragraph text. Click it or hit the Manage Text button to change the fo…" at bounding box center [975, 282] width 501 height 65
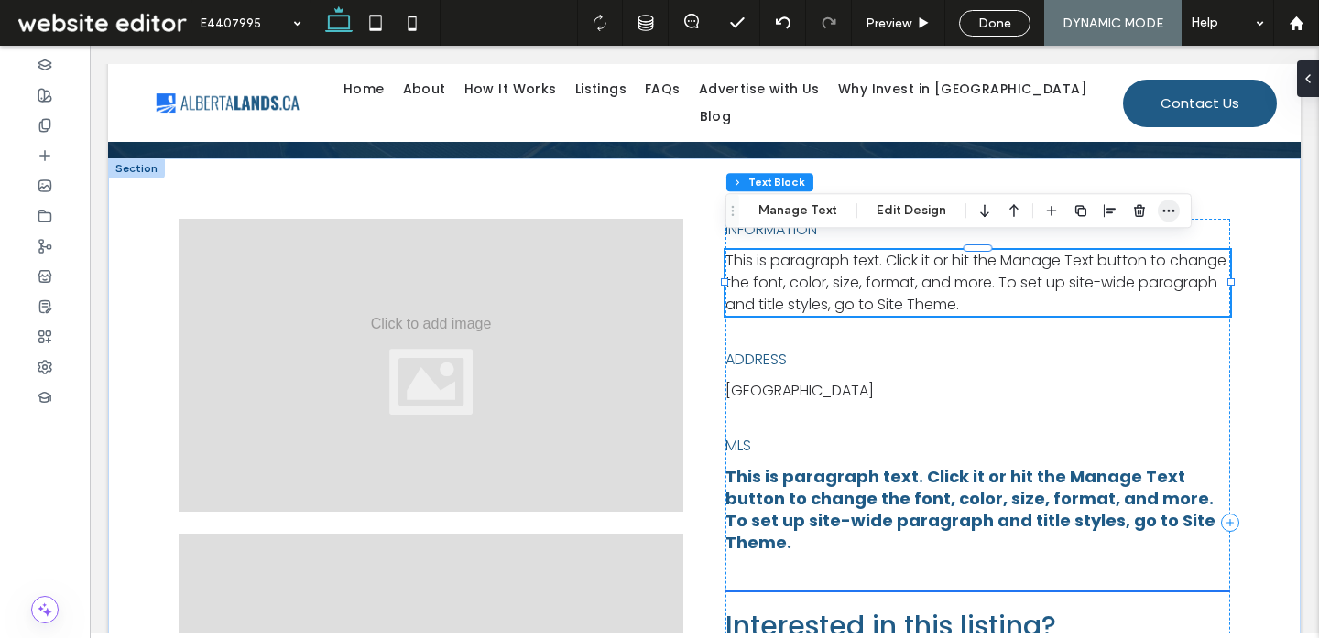
click at [1161, 208] on icon "button" at bounding box center [1168, 210] width 15 height 15
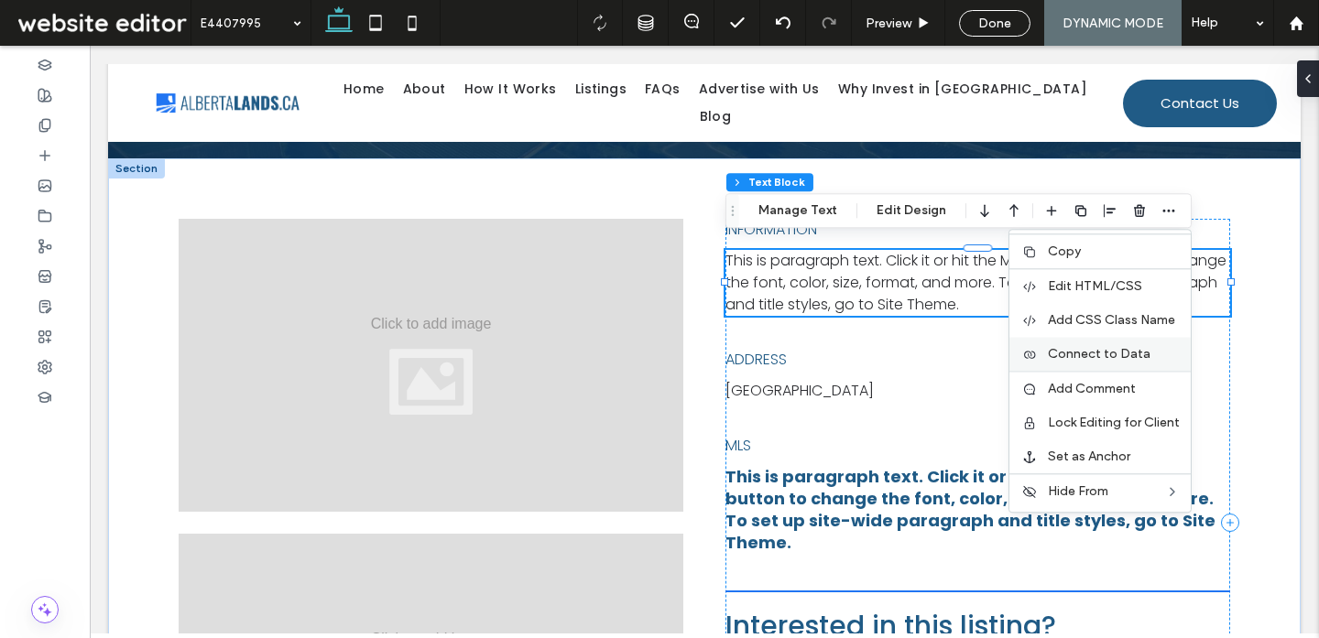
click at [1043, 350] on div "Connect to Data" at bounding box center [1099, 354] width 181 height 34
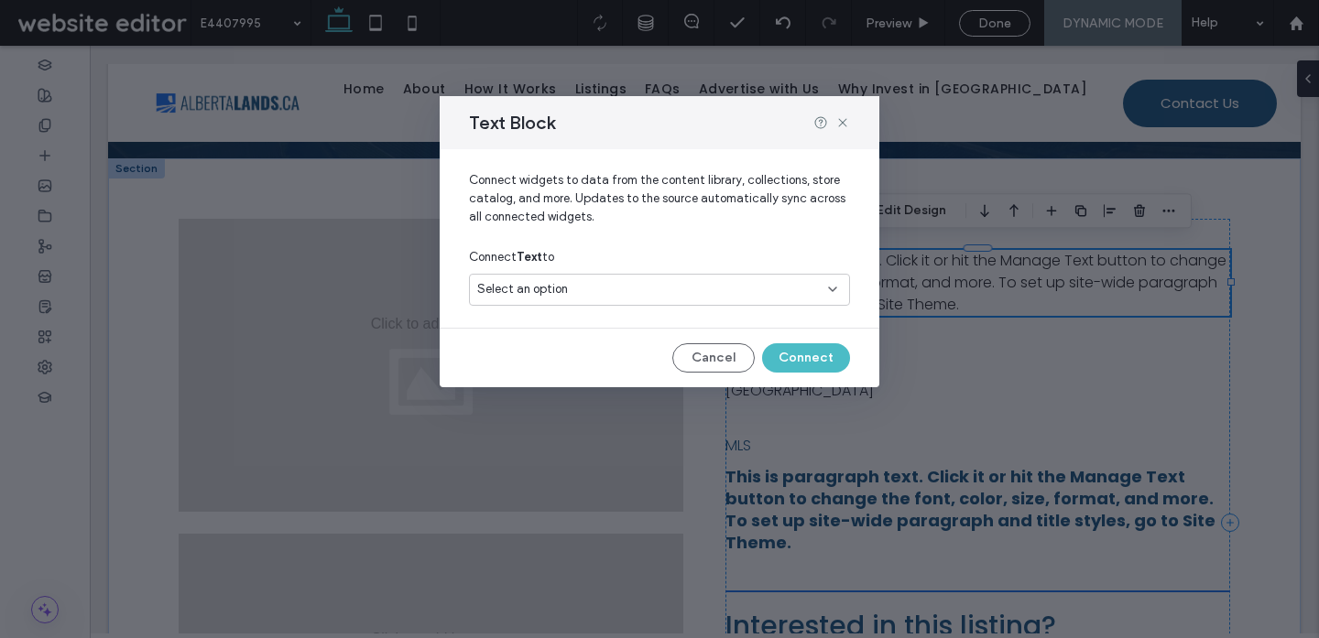
click at [637, 291] on div "Select an option" at bounding box center [648, 289] width 342 height 18
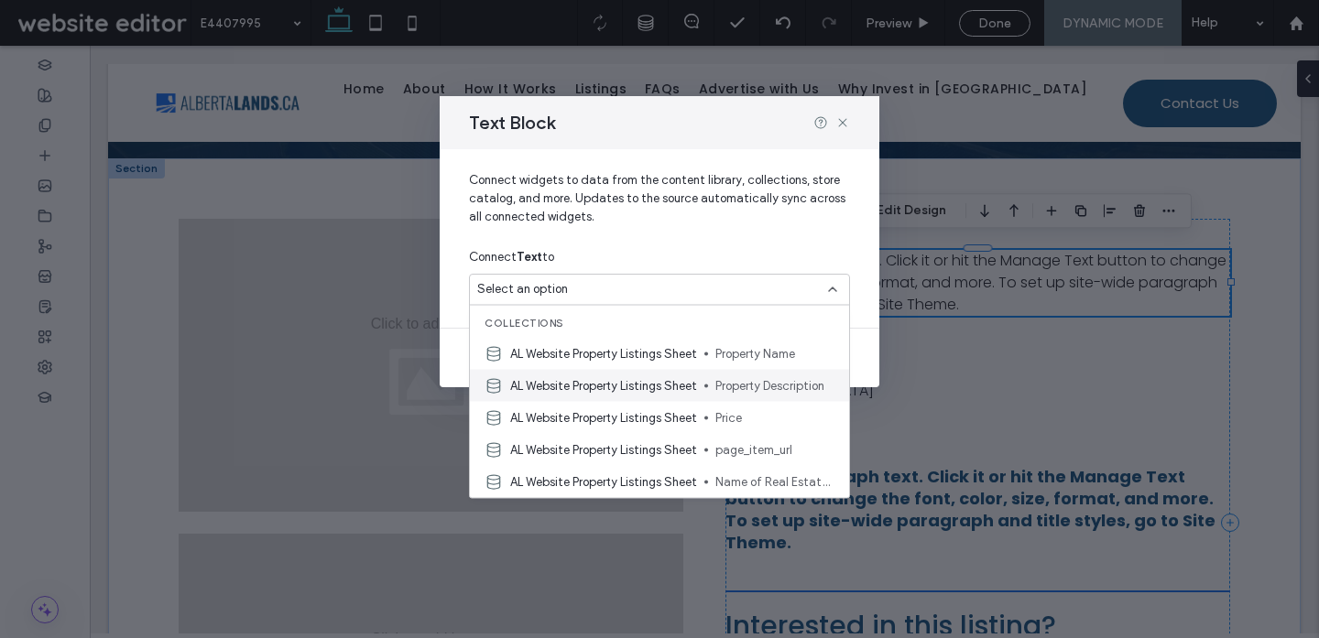
click at [593, 387] on span "AL Website Property Listings Sheet" at bounding box center [603, 385] width 187 height 18
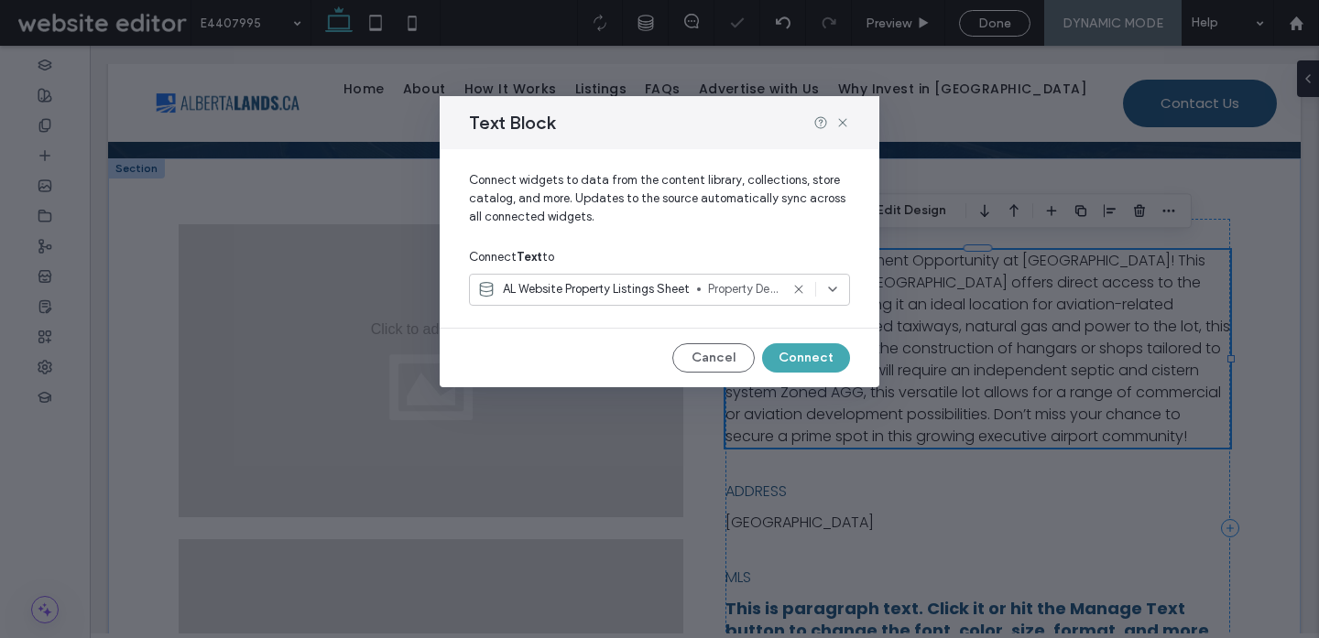
click at [800, 355] on button "Connect" at bounding box center [806, 357] width 88 height 29
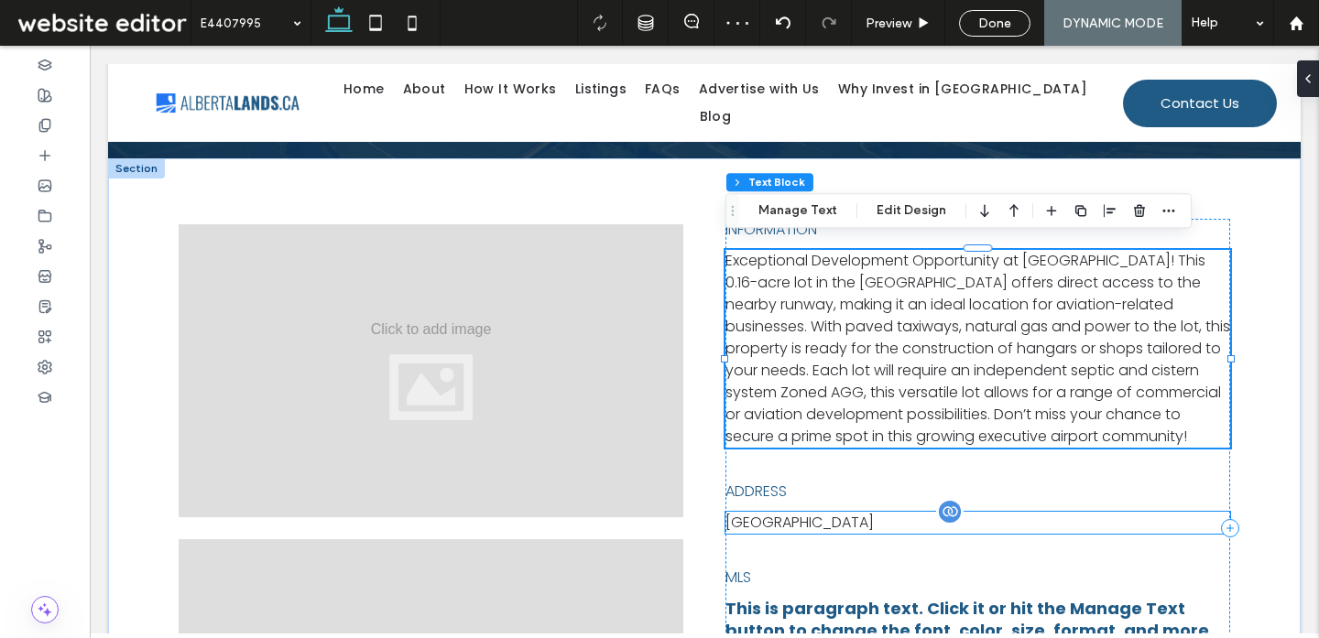
click at [782, 534] on div "[GEOGRAPHIC_DATA]" at bounding box center [977, 523] width 505 height 22
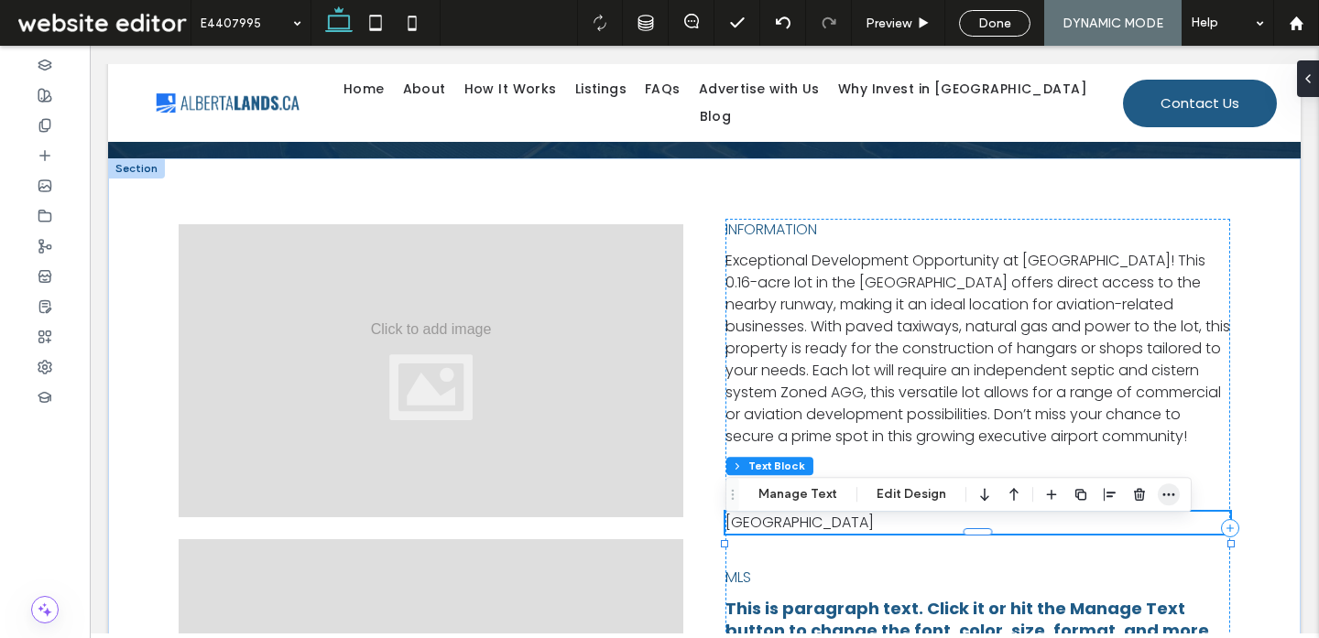
click at [1168, 494] on icon "button" at bounding box center [1168, 494] width 15 height 15
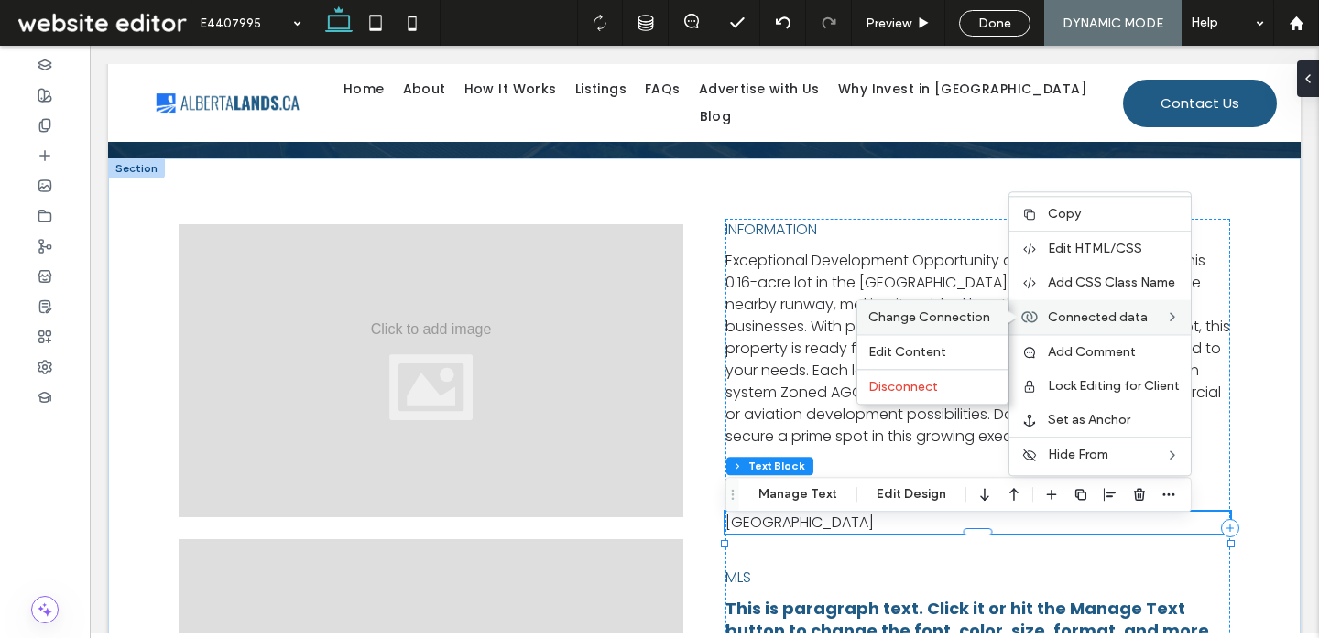
click at [945, 316] on span "Change Connection" at bounding box center [929, 318] width 122 height 16
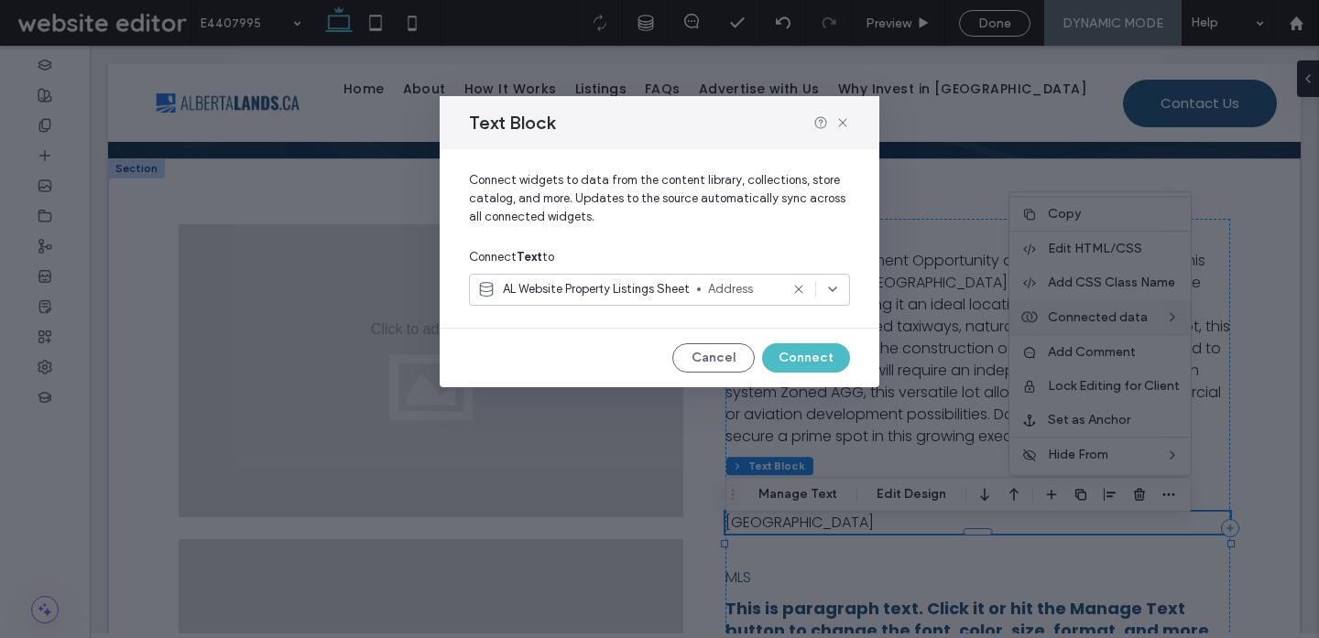
click at [616, 295] on span "AL Website Property Listings Sheet" at bounding box center [596, 289] width 187 height 18
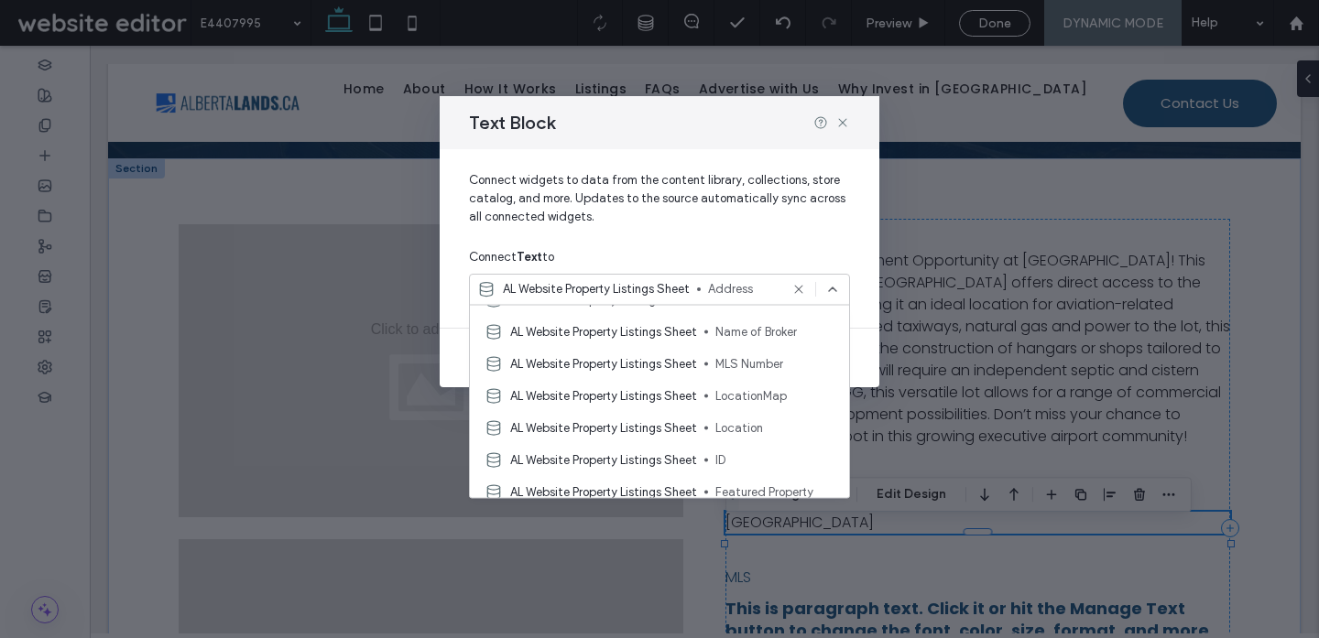
scroll to position [189, 0]
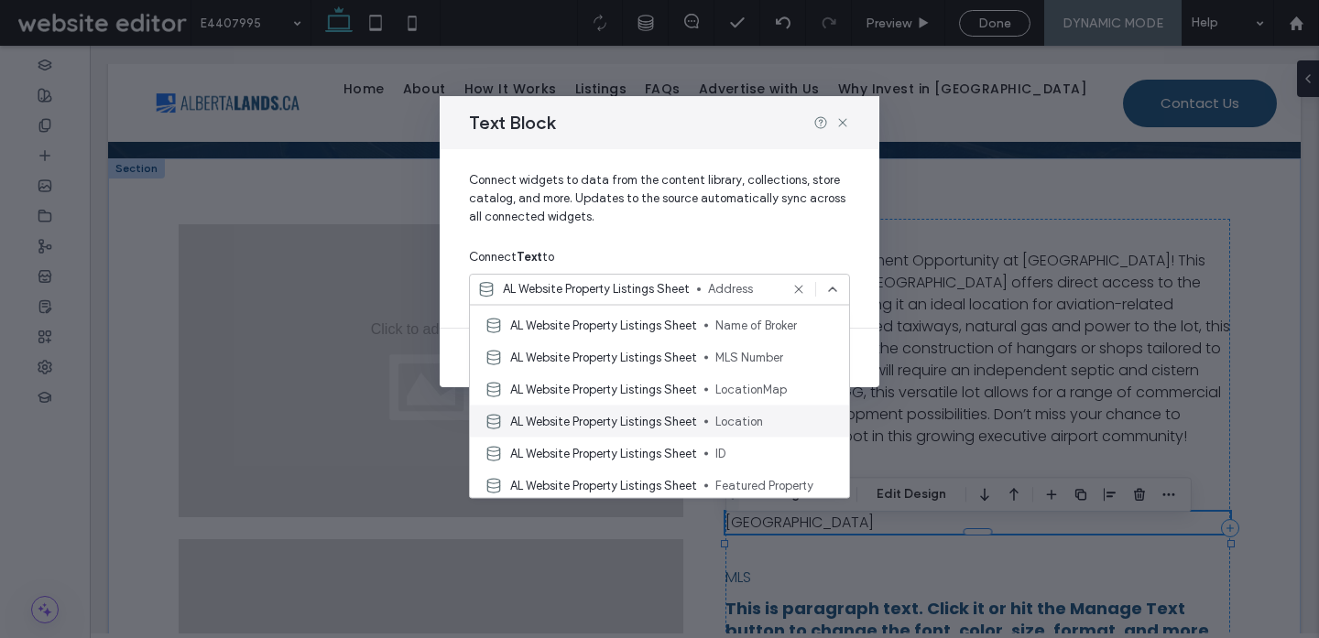
click at [577, 423] on span "AL Website Property Listings Sheet" at bounding box center [603, 421] width 187 height 18
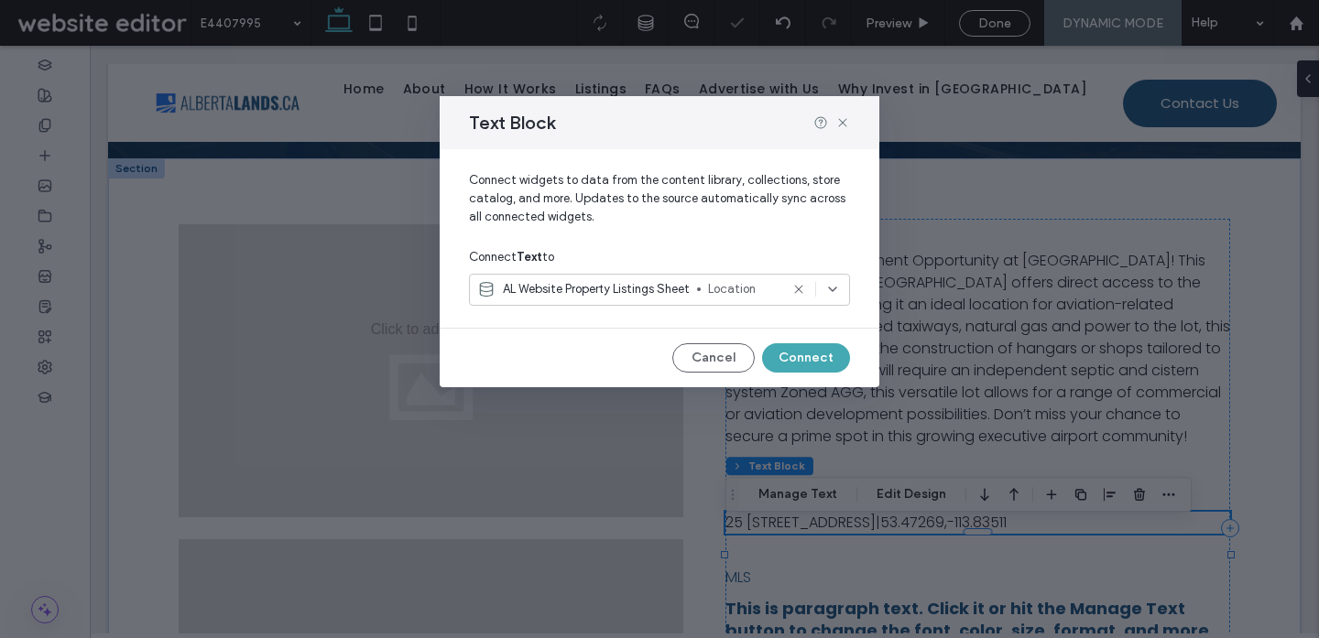
click at [832, 353] on button "Connect" at bounding box center [806, 357] width 88 height 29
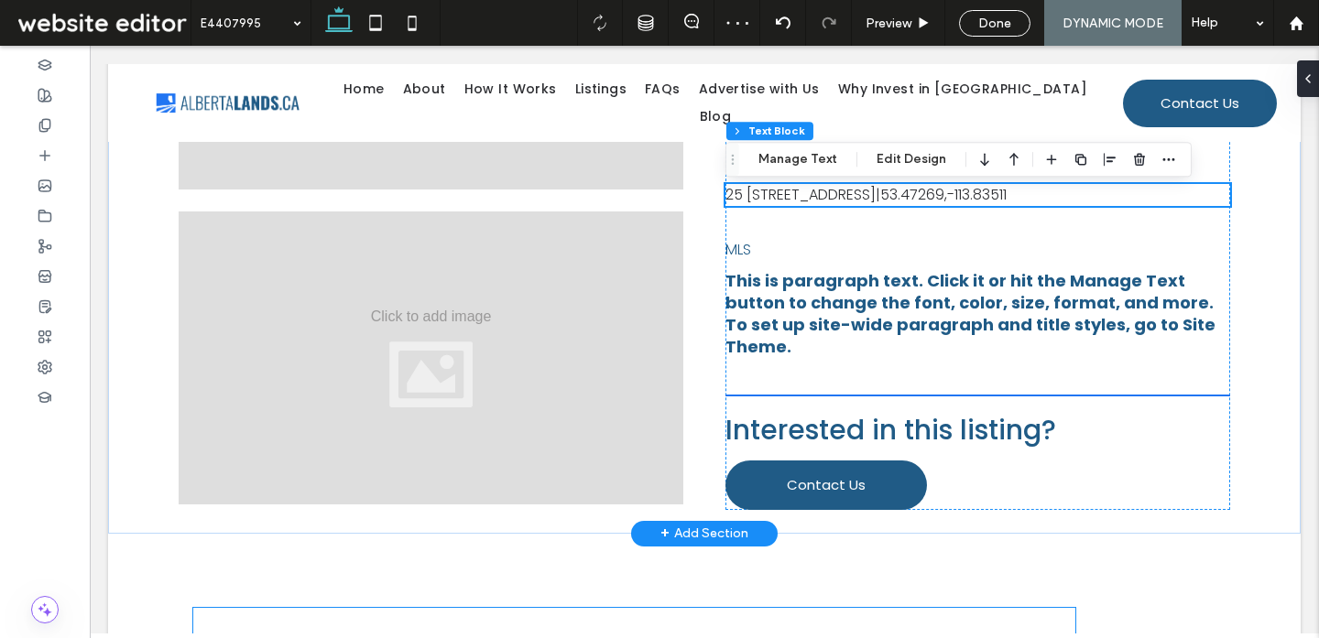
scroll to position [755, 0]
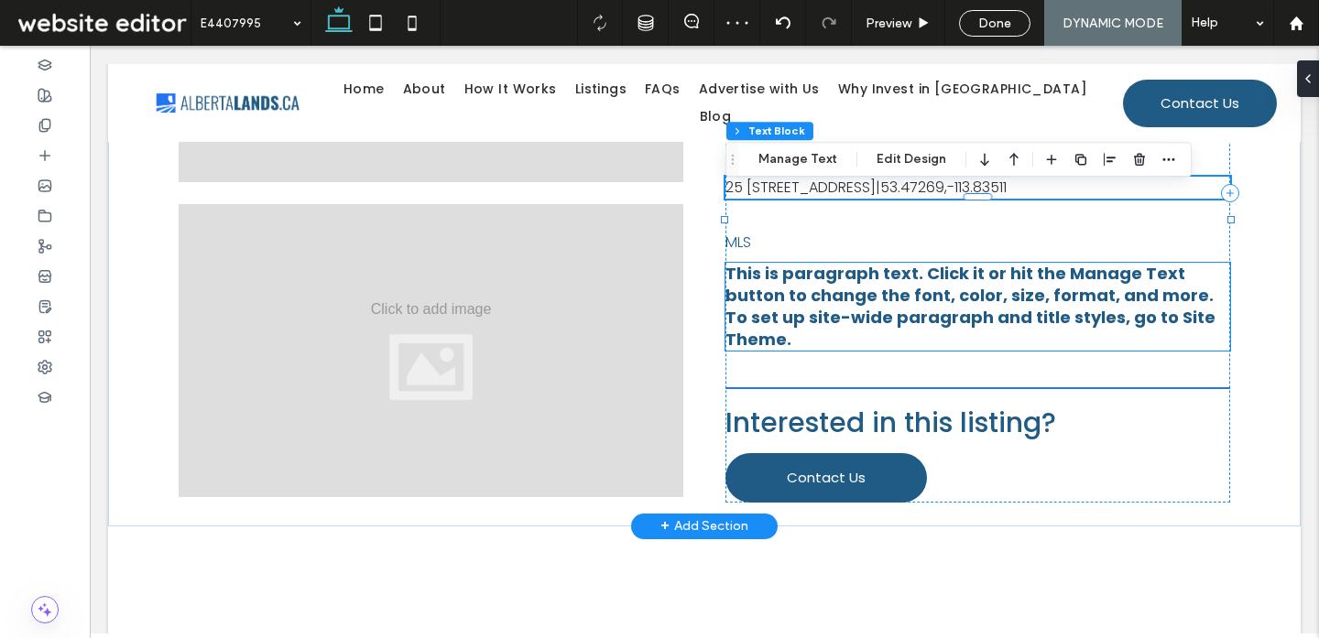
click at [810, 342] on span "This is paragraph text. Click it or hit the Manage Text button to change the fo…" at bounding box center [970, 306] width 490 height 89
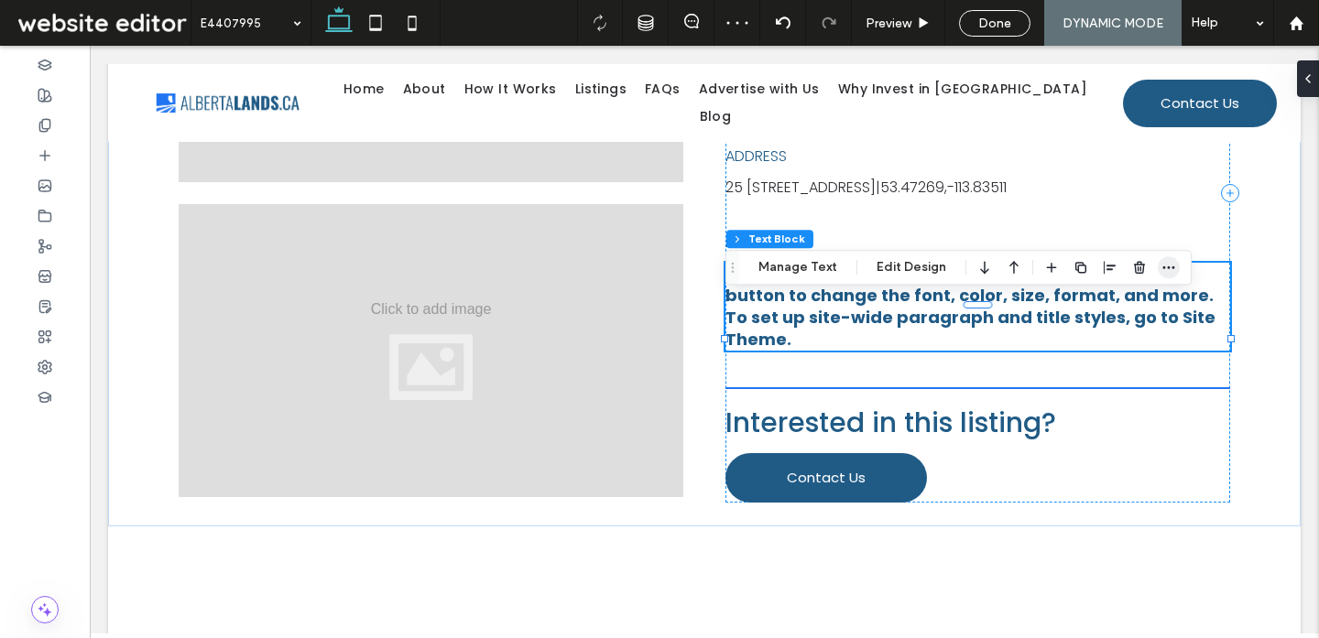
click at [1172, 268] on span "button" at bounding box center [1168, 267] width 22 height 22
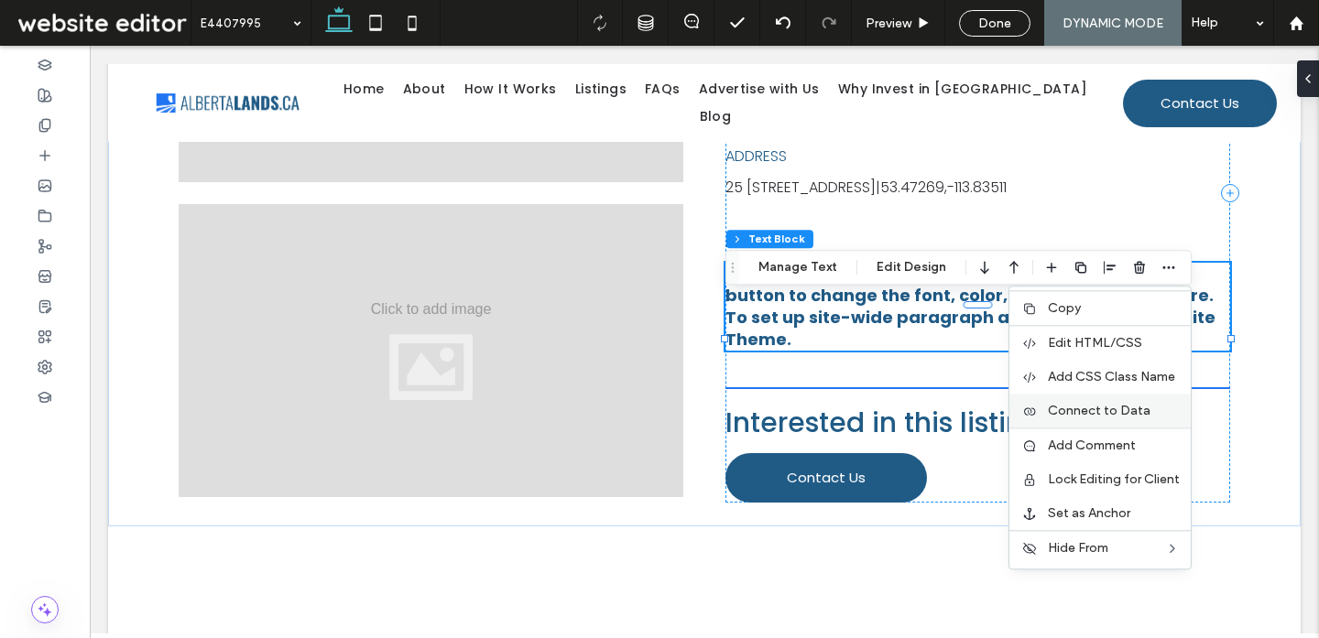
click at [1090, 405] on span "Connect to Data" at bounding box center [1099, 411] width 103 height 16
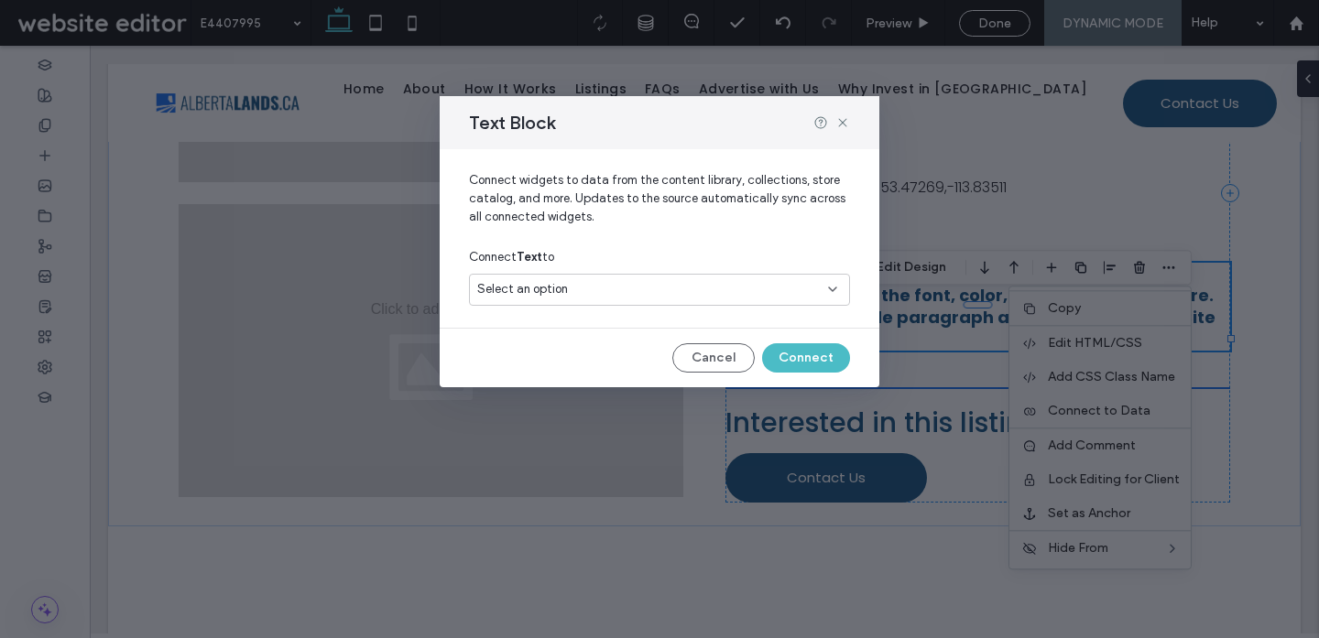
click at [690, 294] on div "Select an option" at bounding box center [648, 289] width 342 height 18
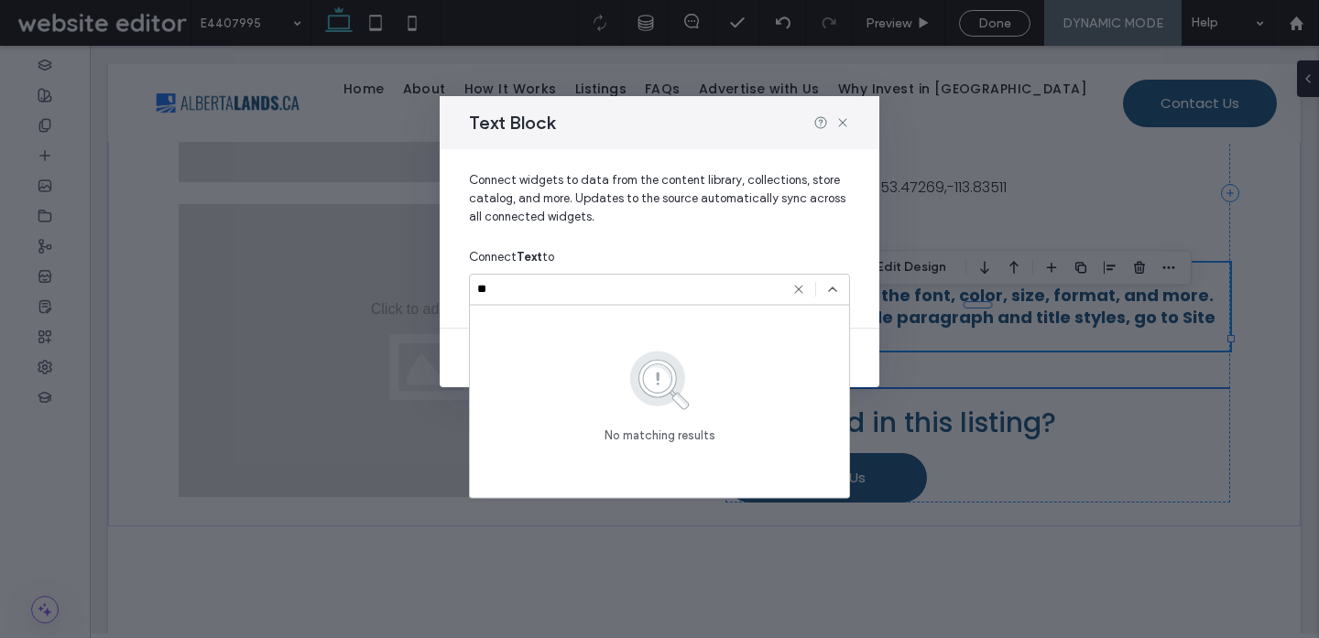
type input "*"
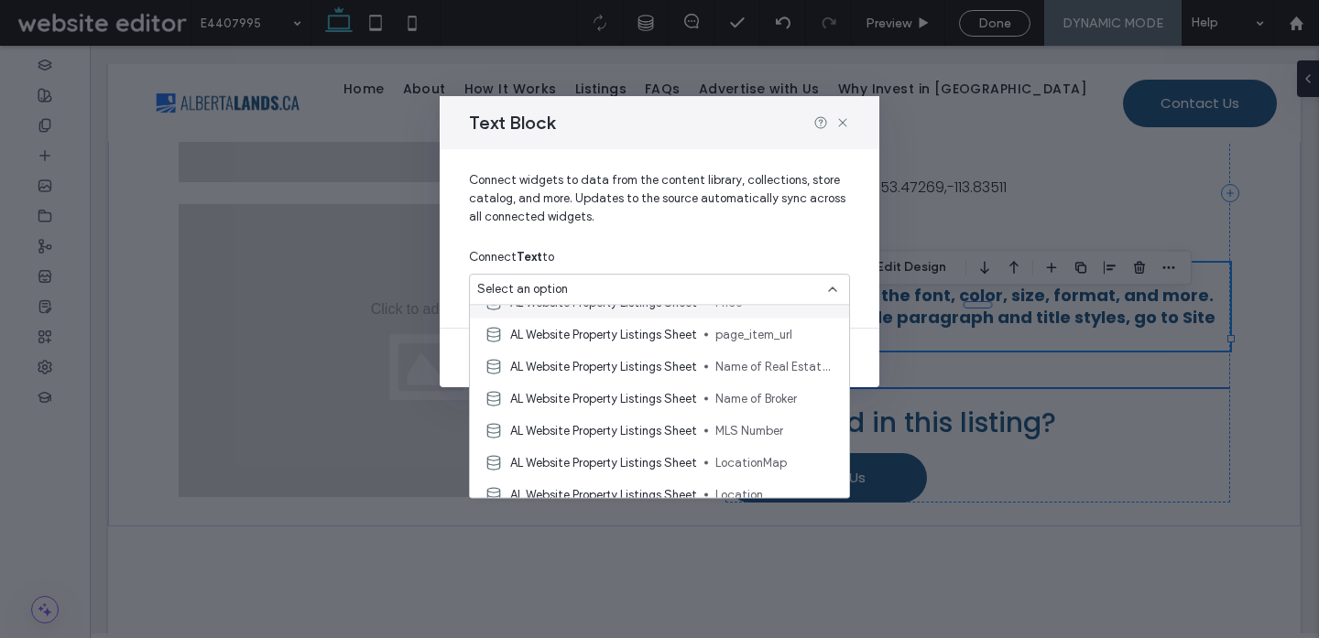
scroll to position [119, 0]
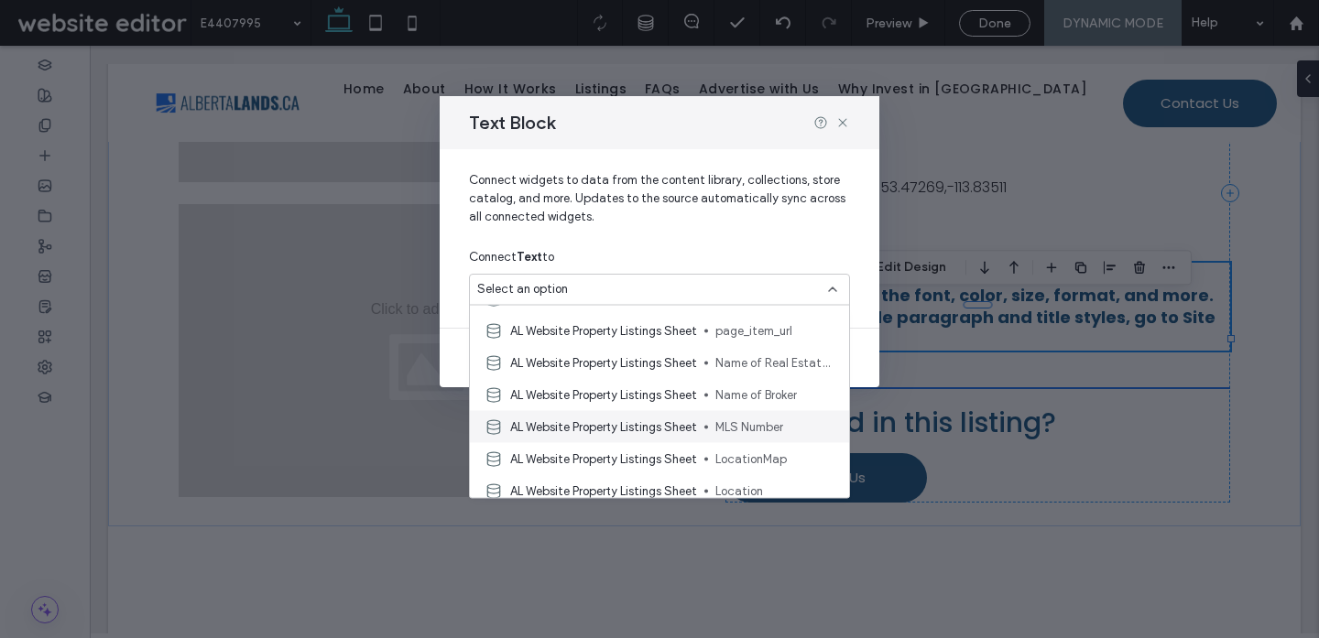
click at [575, 428] on span "AL Website Property Listings Sheet" at bounding box center [603, 427] width 187 height 18
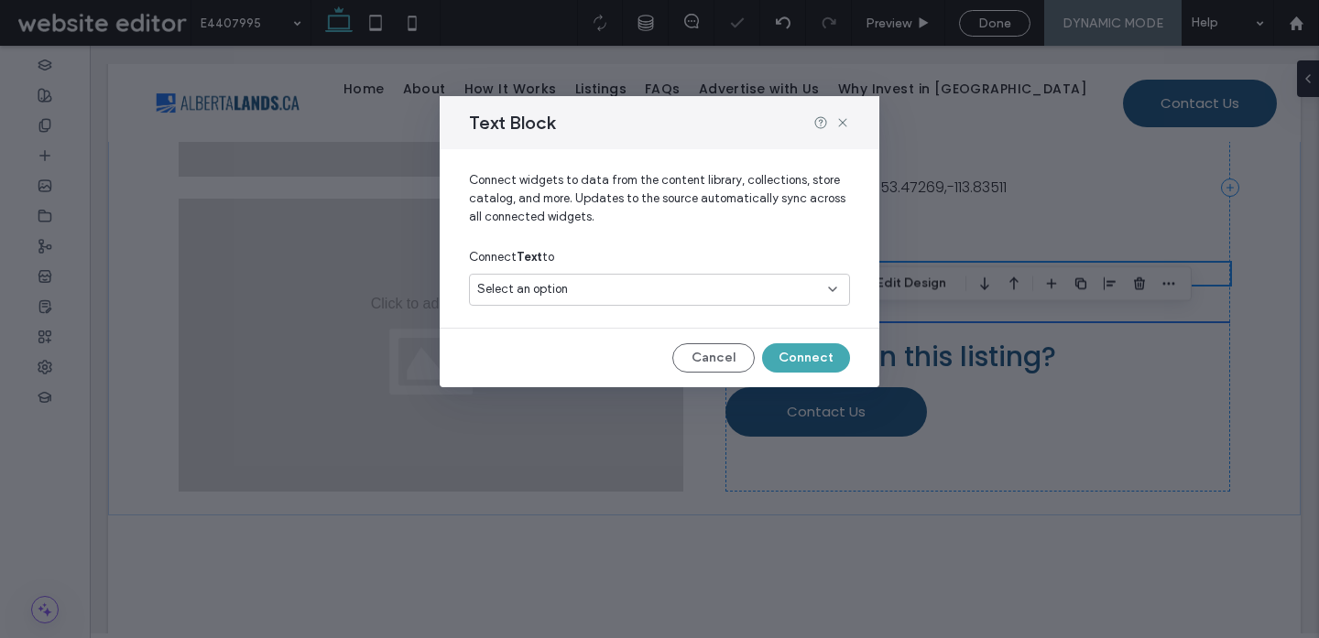
scroll to position [738, 0]
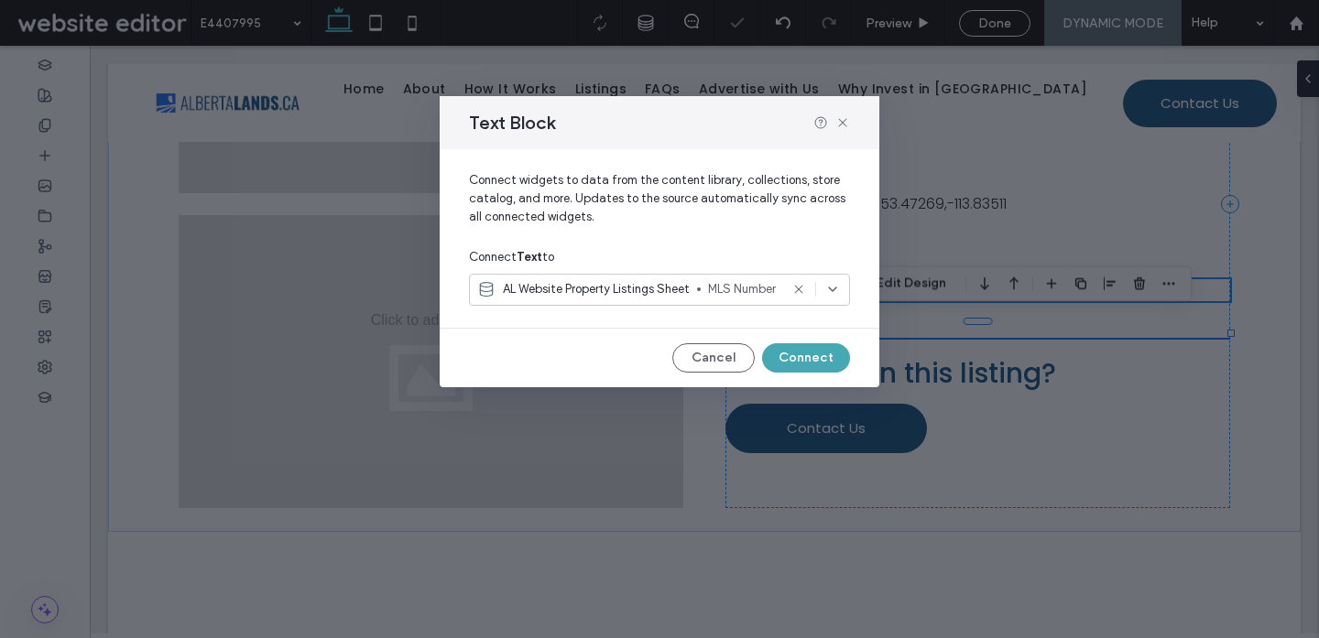
click at [804, 357] on button "Connect" at bounding box center [806, 357] width 88 height 29
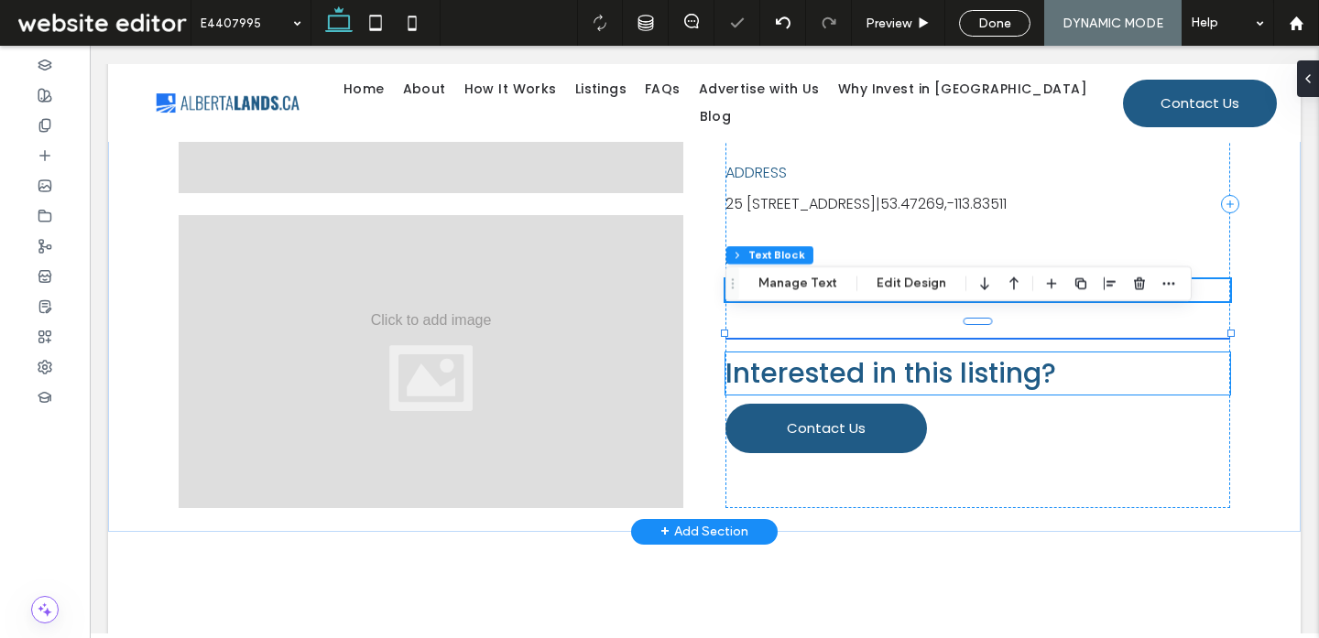
click at [979, 393] on span "Interested in this listing?" at bounding box center [890, 372] width 331 height 39
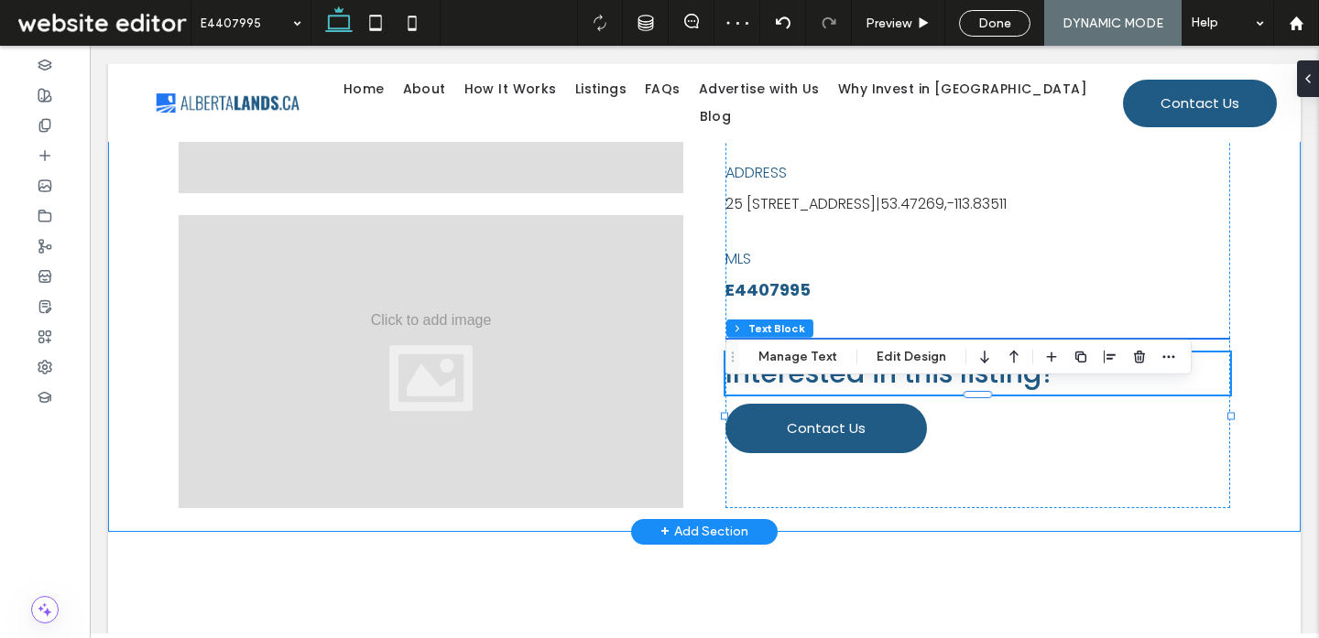
click at [696, 459] on div "INFORMATION Exceptional Development Opportunity at [GEOGRAPHIC_DATA]! This 0.16…" at bounding box center [704, 185] width 1099 height 691
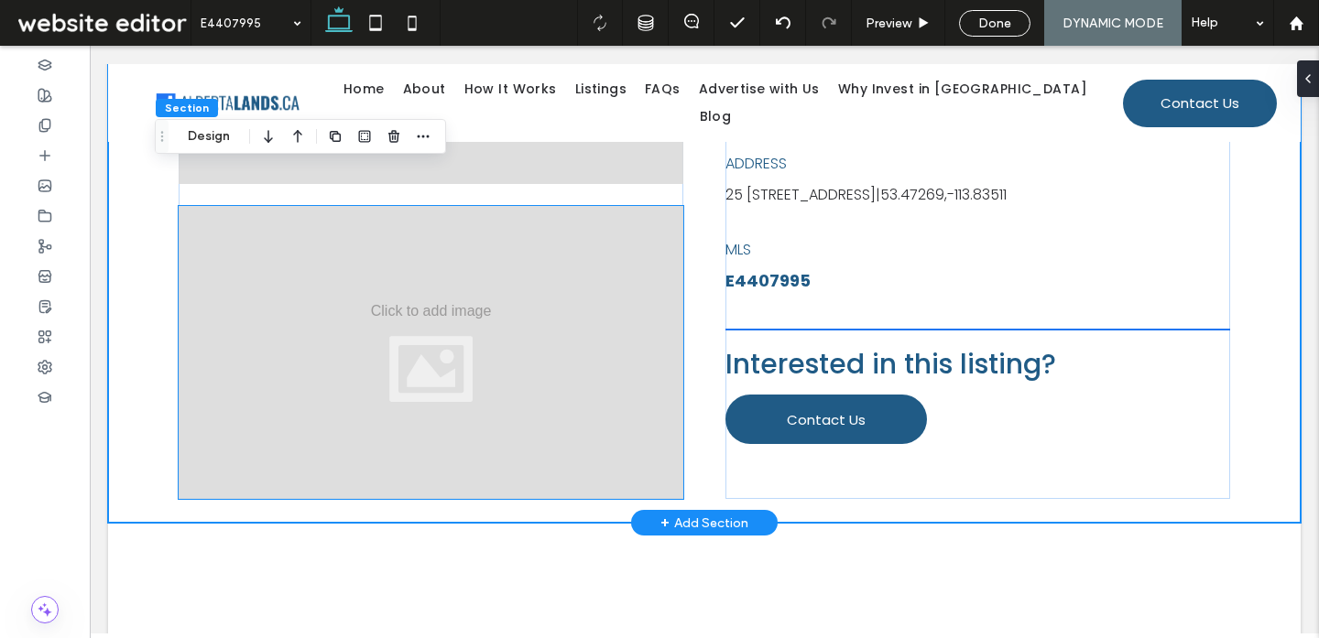
scroll to position [758, 0]
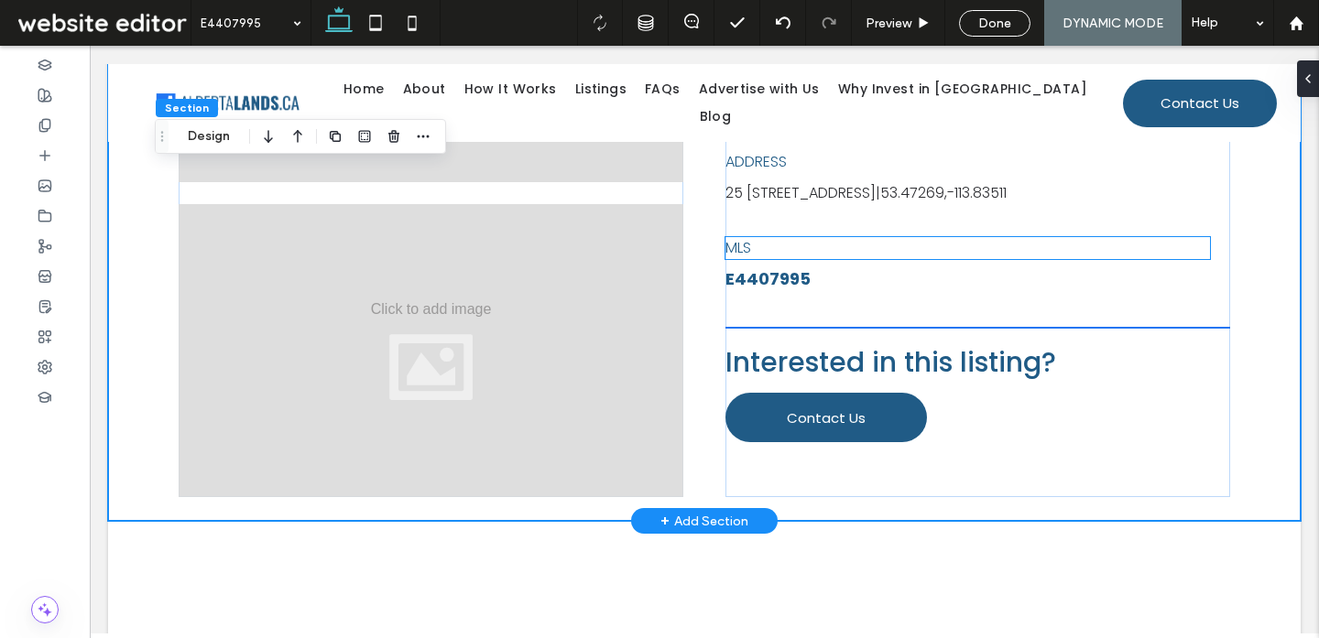
click at [740, 258] on span "MLS" at bounding box center [738, 247] width 26 height 21
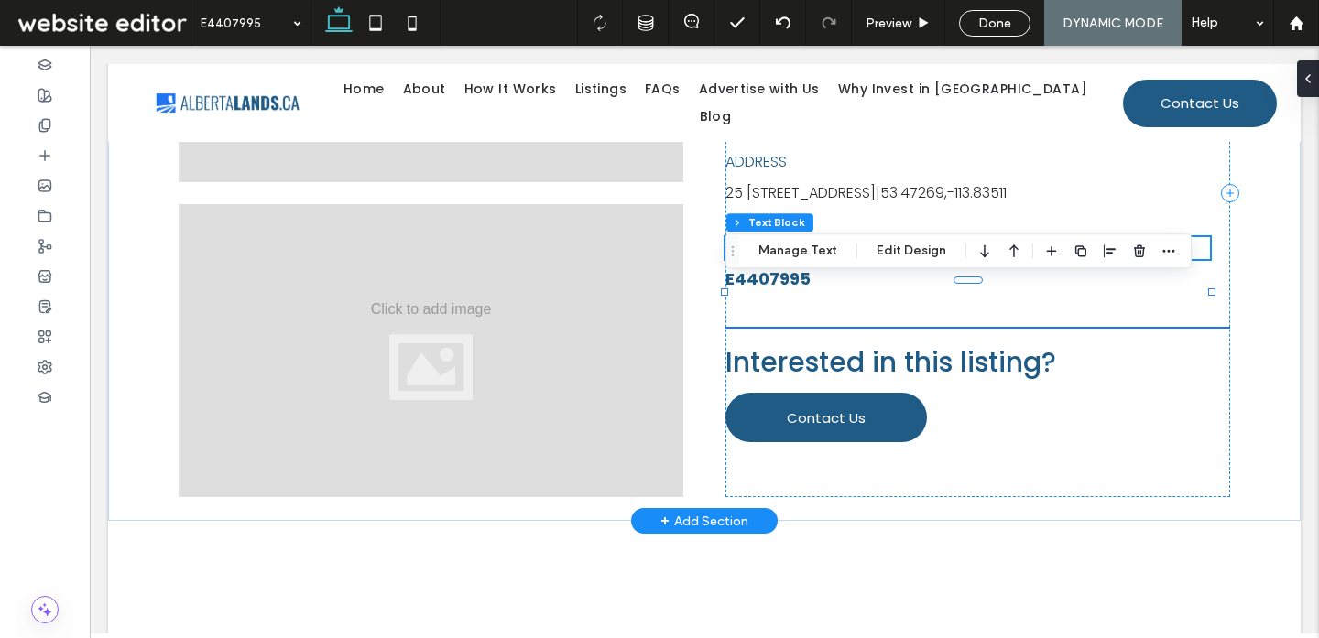
click at [758, 259] on p "MLS" at bounding box center [967, 248] width 485 height 22
click at [758, 259] on p "***" at bounding box center [967, 248] width 485 height 22
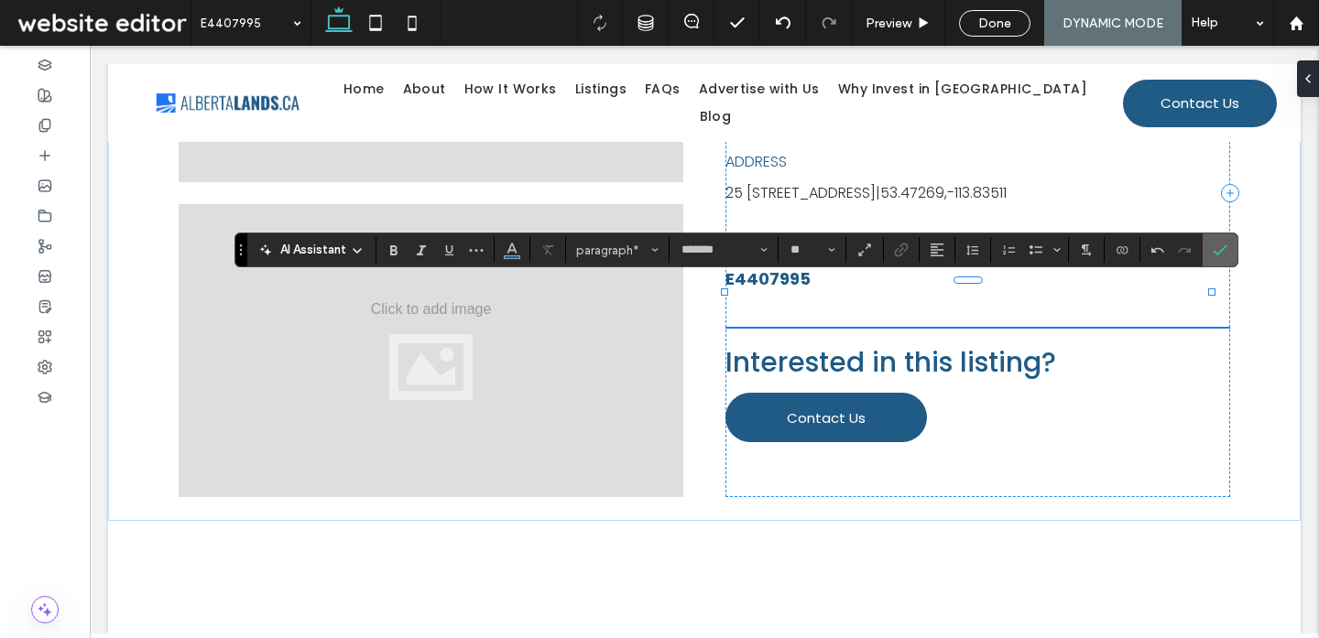
click at [1222, 248] on use "Confirm" at bounding box center [1219, 250] width 15 height 11
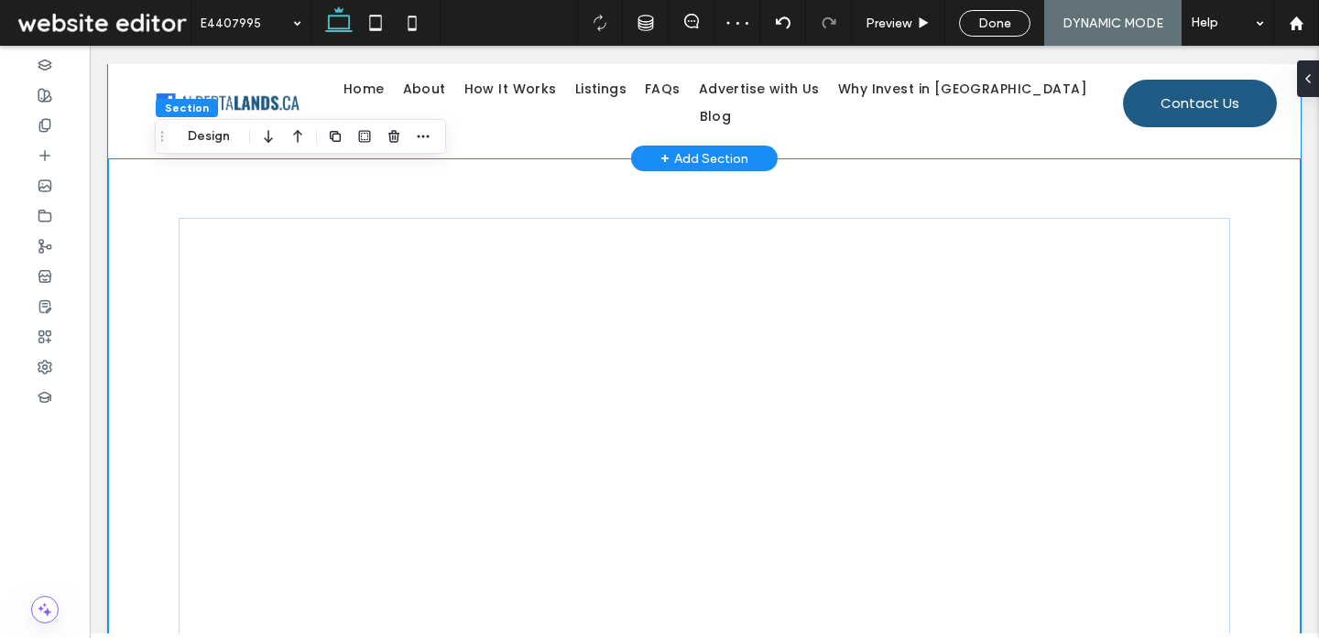
scroll to position [1122, 0]
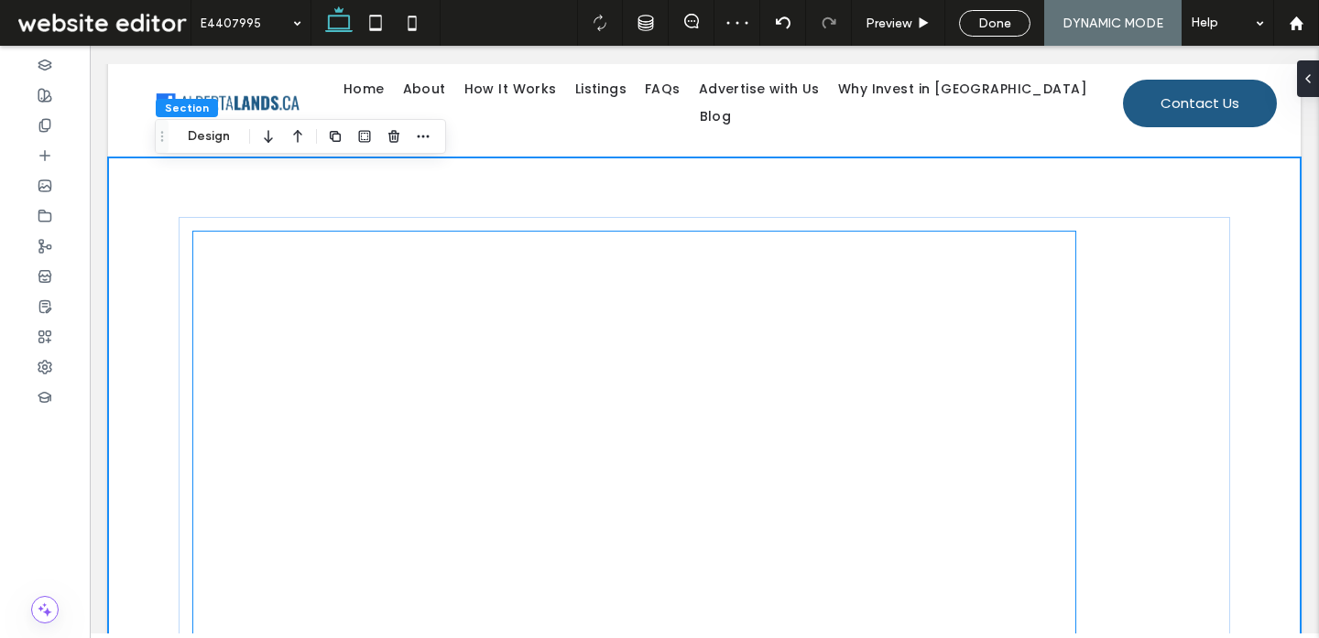
click at [439, 358] on div at bounding box center [634, 493] width 882 height 522
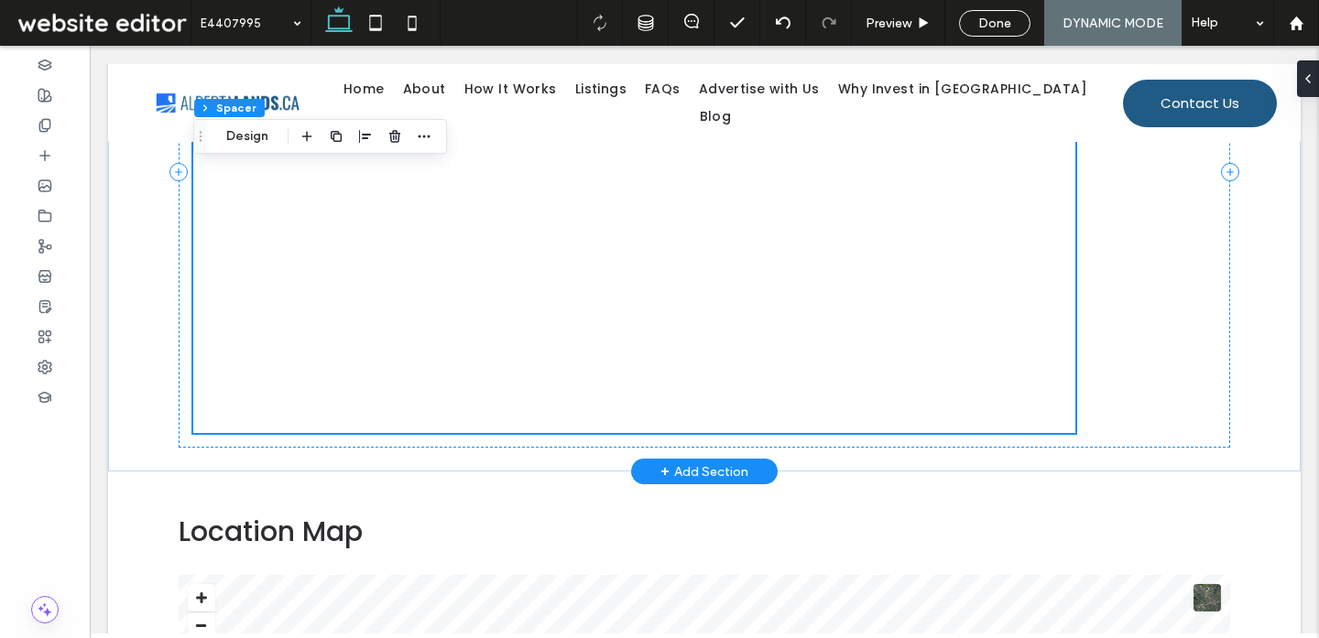
scroll to position [1462, 0]
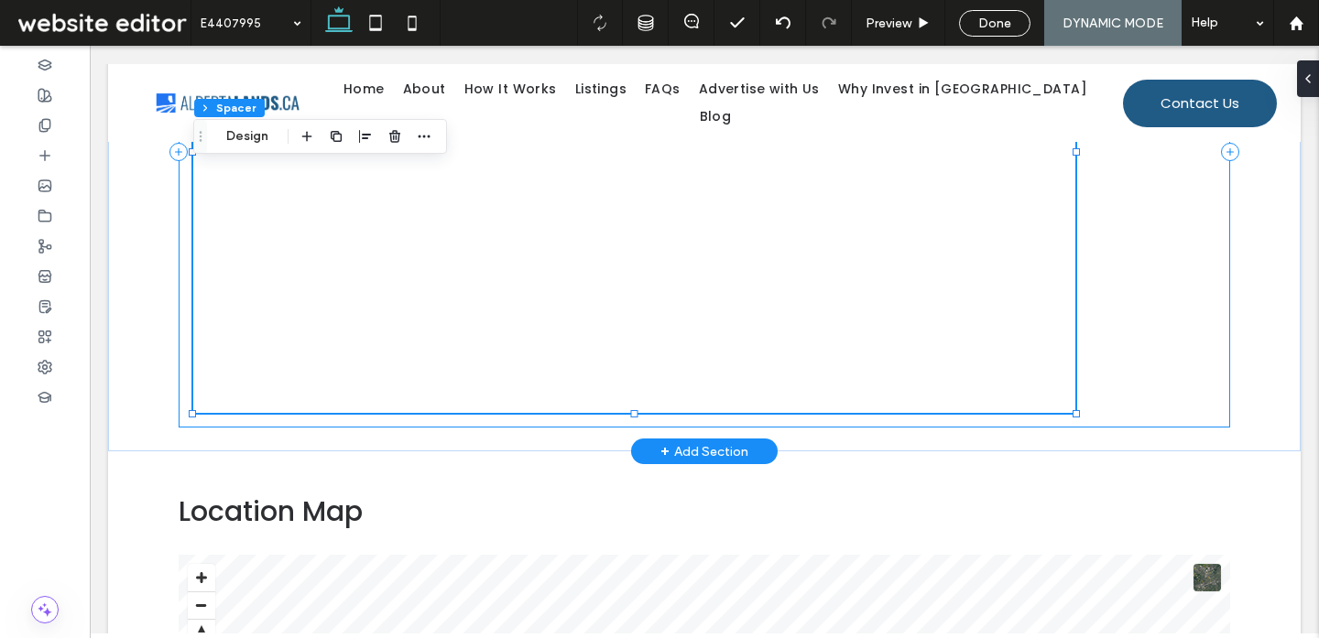
click at [196, 418] on div at bounding box center [704, 151] width 1051 height 551
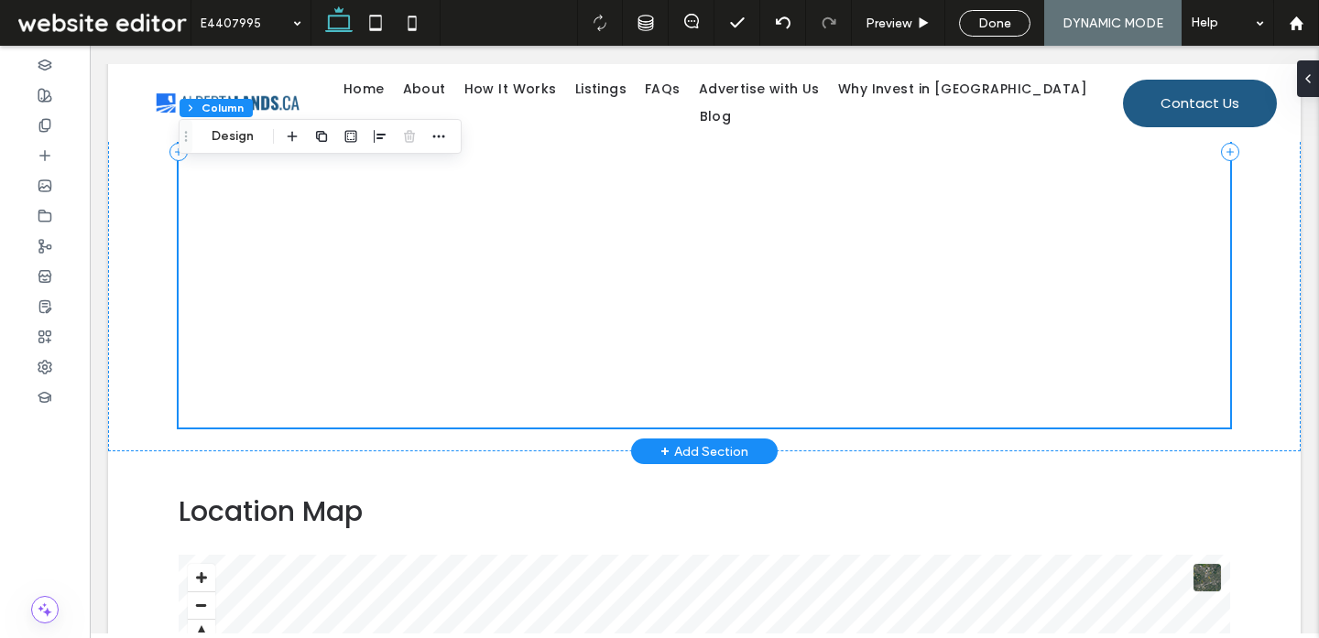
click at [1199, 420] on div at bounding box center [704, 151] width 1051 height 551
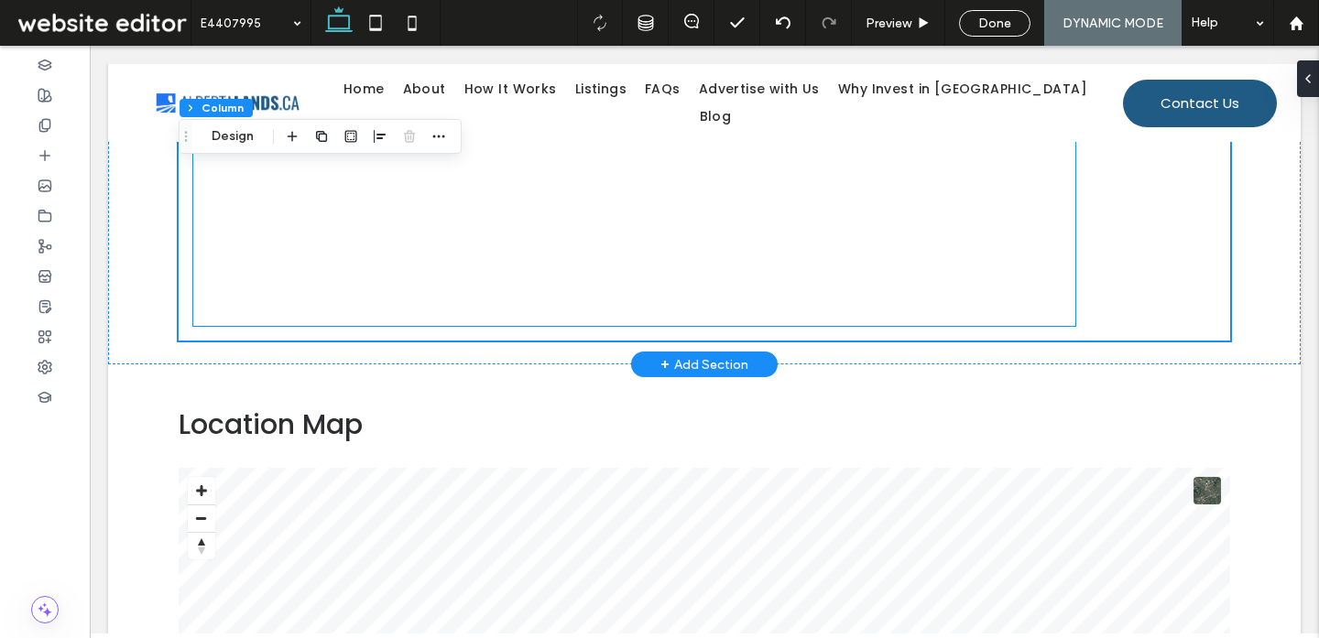
scroll to position [1582, 0]
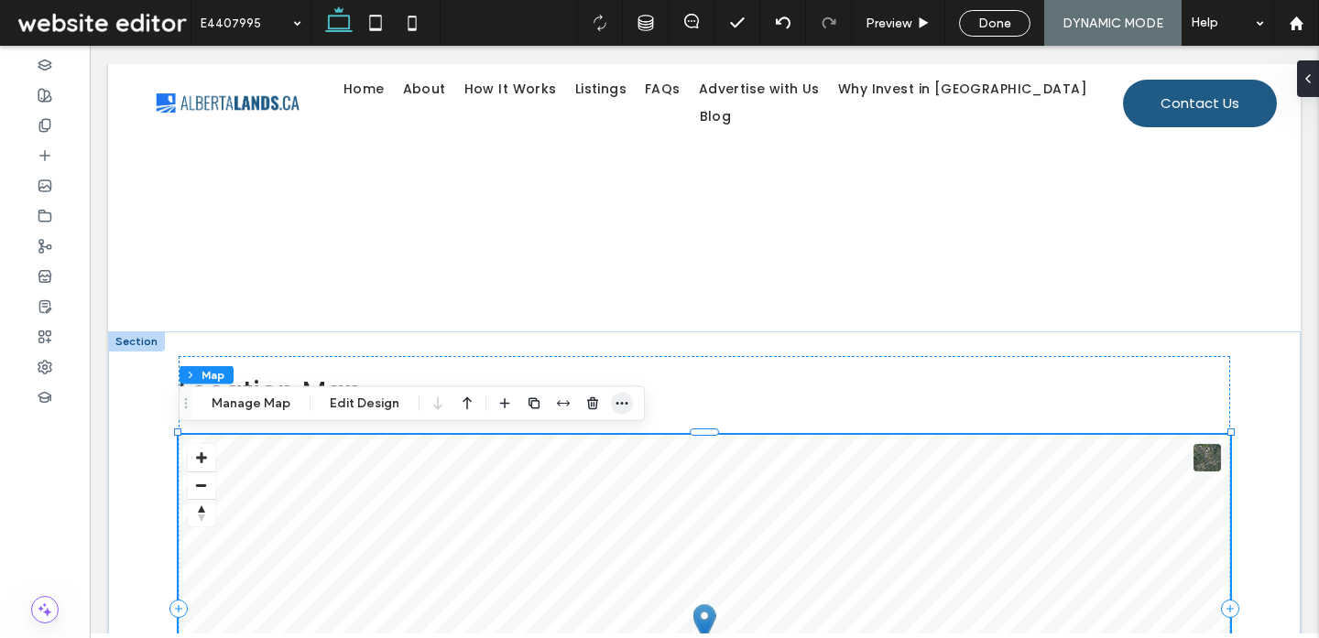
click at [623, 402] on use "button" at bounding box center [622, 403] width 12 height 3
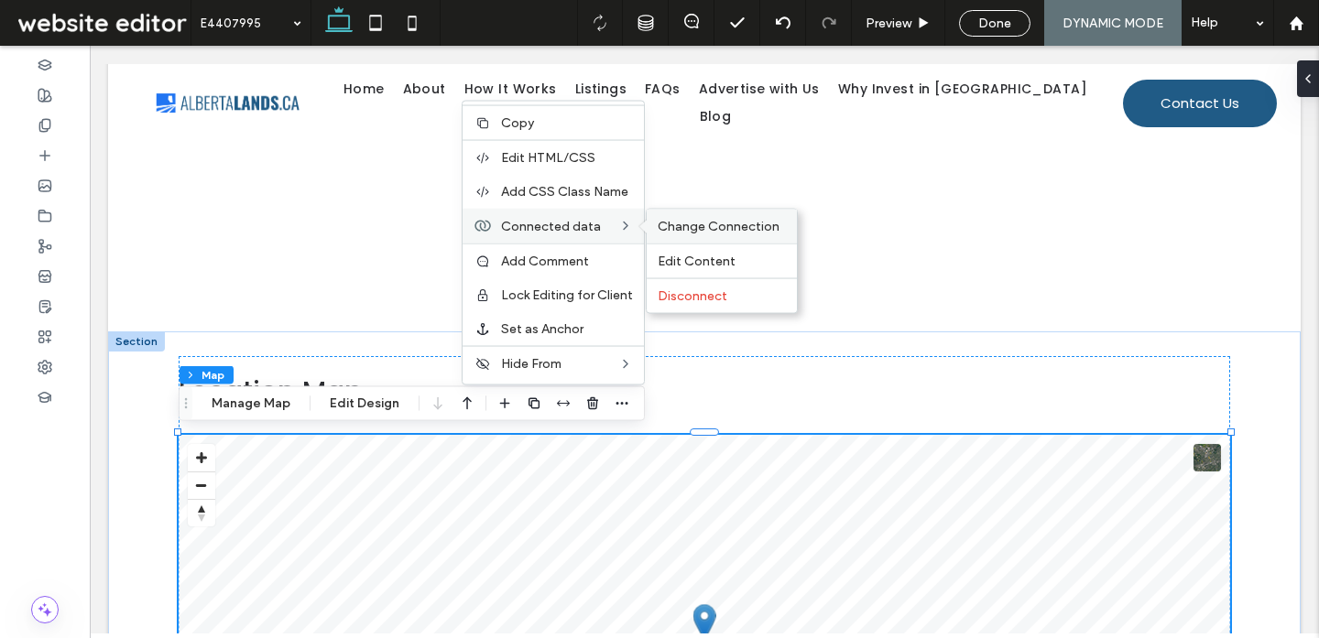
click at [708, 227] on span "Change Connection" at bounding box center [718, 227] width 122 height 16
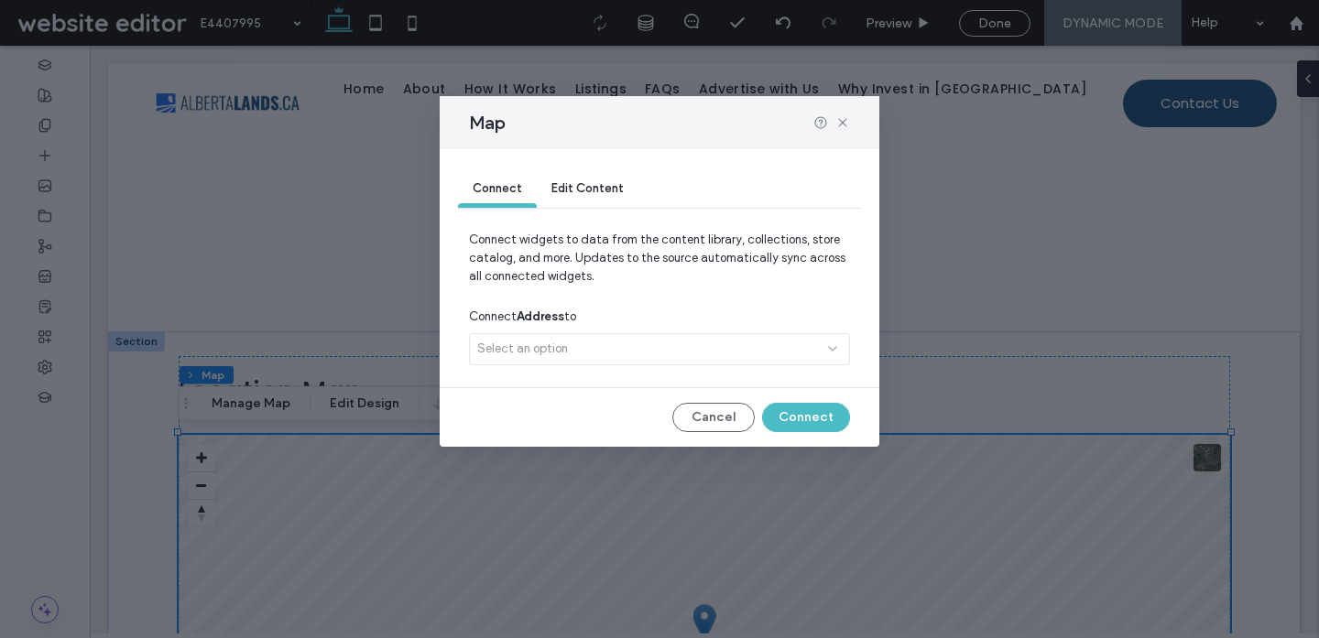
click at [554, 351] on div "Select an option" at bounding box center [659, 352] width 381 height 39
click at [693, 416] on button "Cancel" at bounding box center [713, 417] width 82 height 29
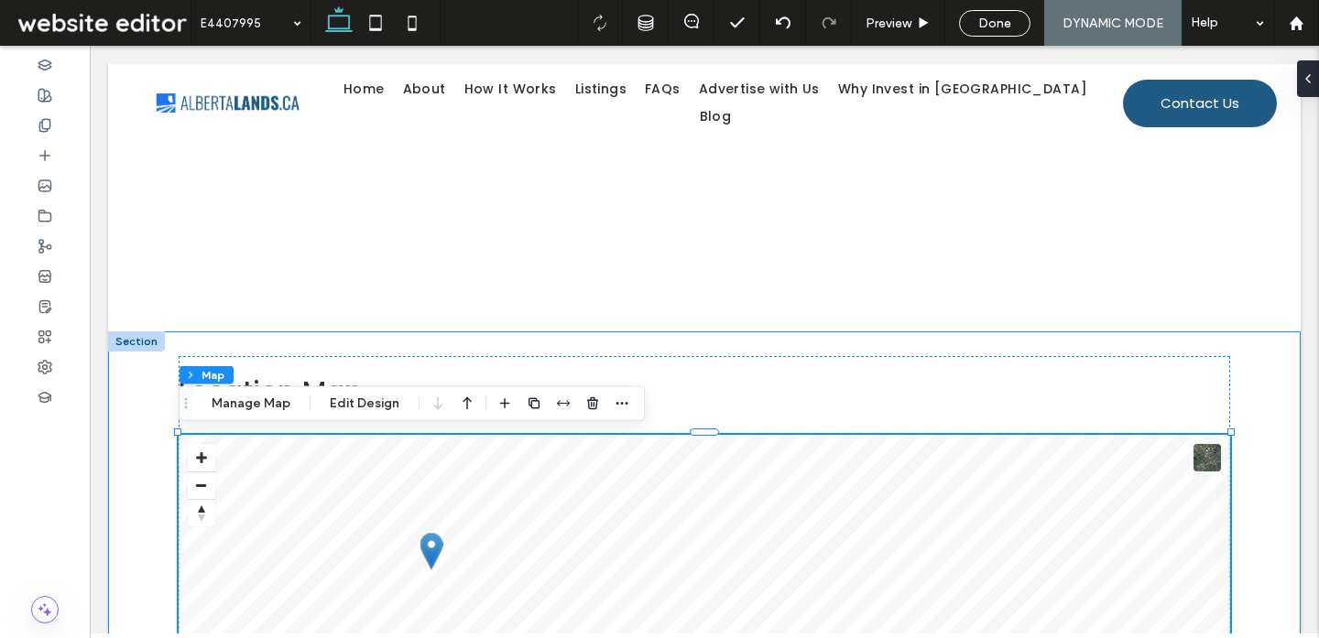
click at [118, 533] on div "Location Map © Mapbox © OpenStreetMap Improve this map" at bounding box center [704, 625] width 1192 height 589
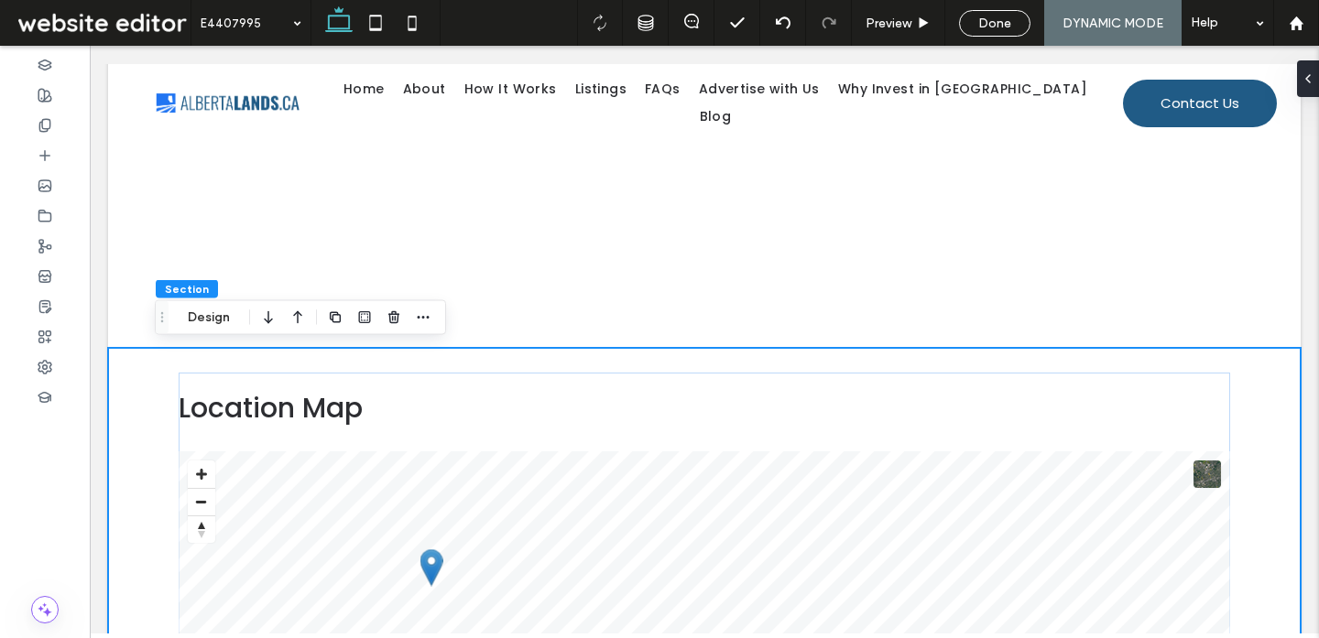
scroll to position [1567, 0]
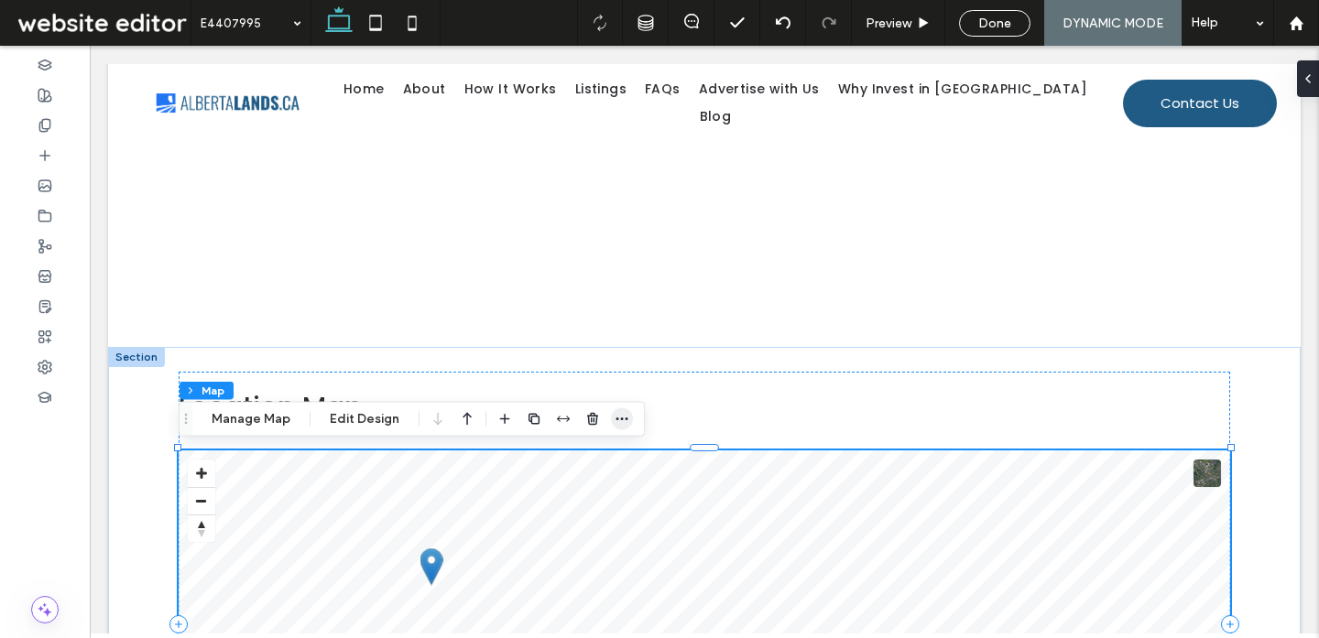
click at [619, 423] on icon "button" at bounding box center [621, 419] width 15 height 15
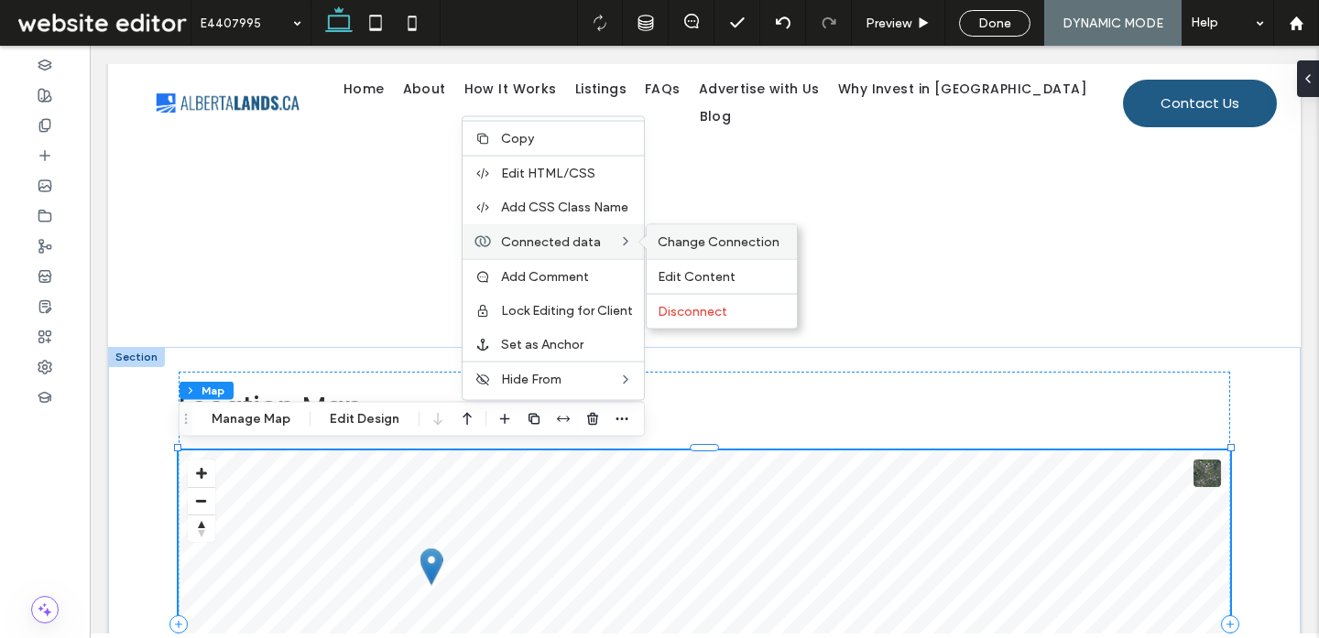
click at [681, 246] on span "Change Connection" at bounding box center [718, 242] width 122 height 16
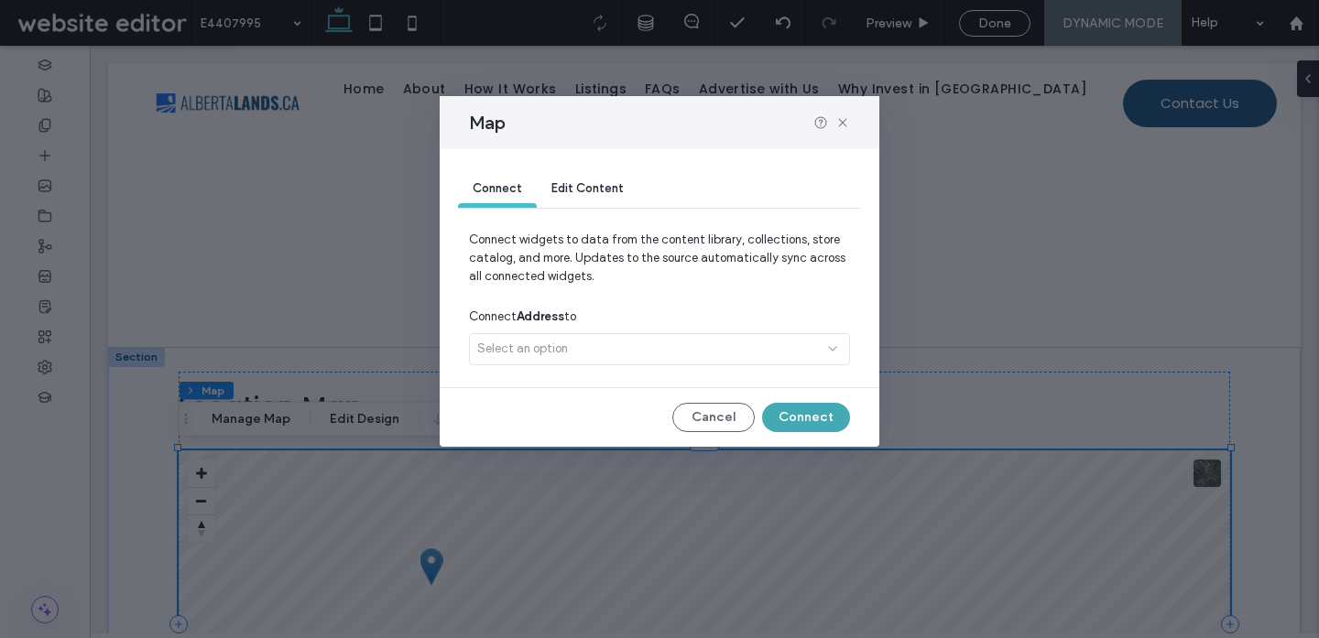
click at [795, 422] on button "Connect" at bounding box center [806, 417] width 88 height 29
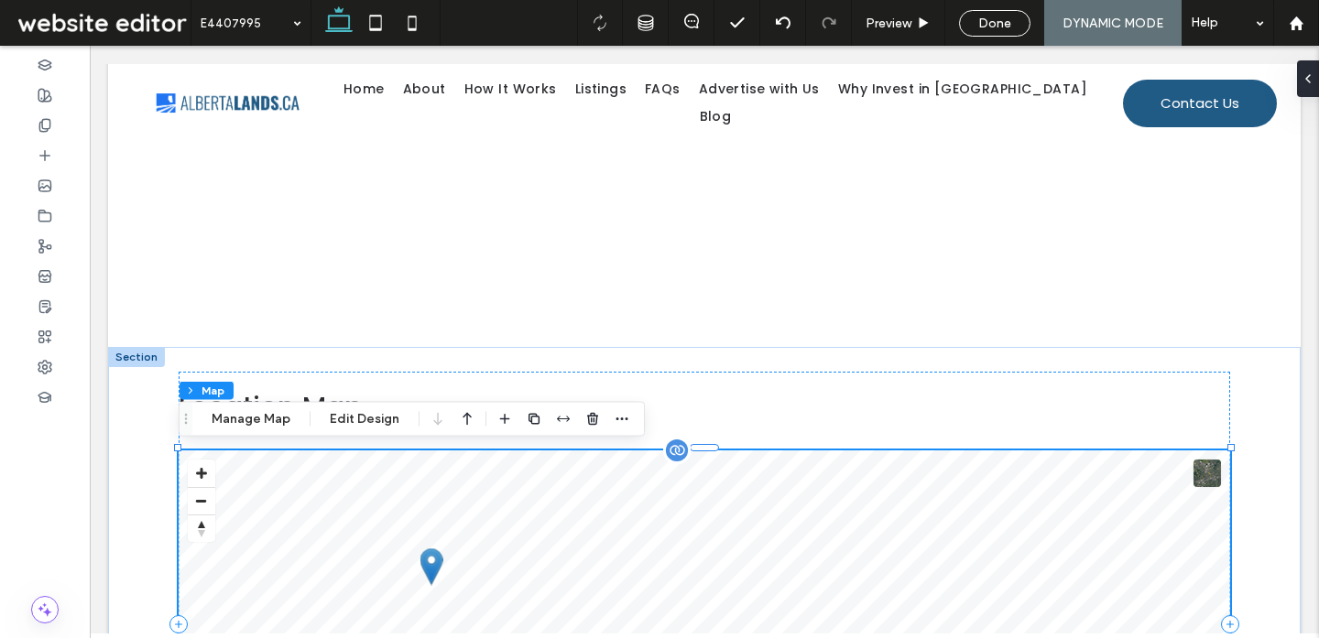
click at [681, 453] on div at bounding box center [676, 450] width 27 height 27
click at [611, 413] on span "button" at bounding box center [622, 419] width 22 height 22
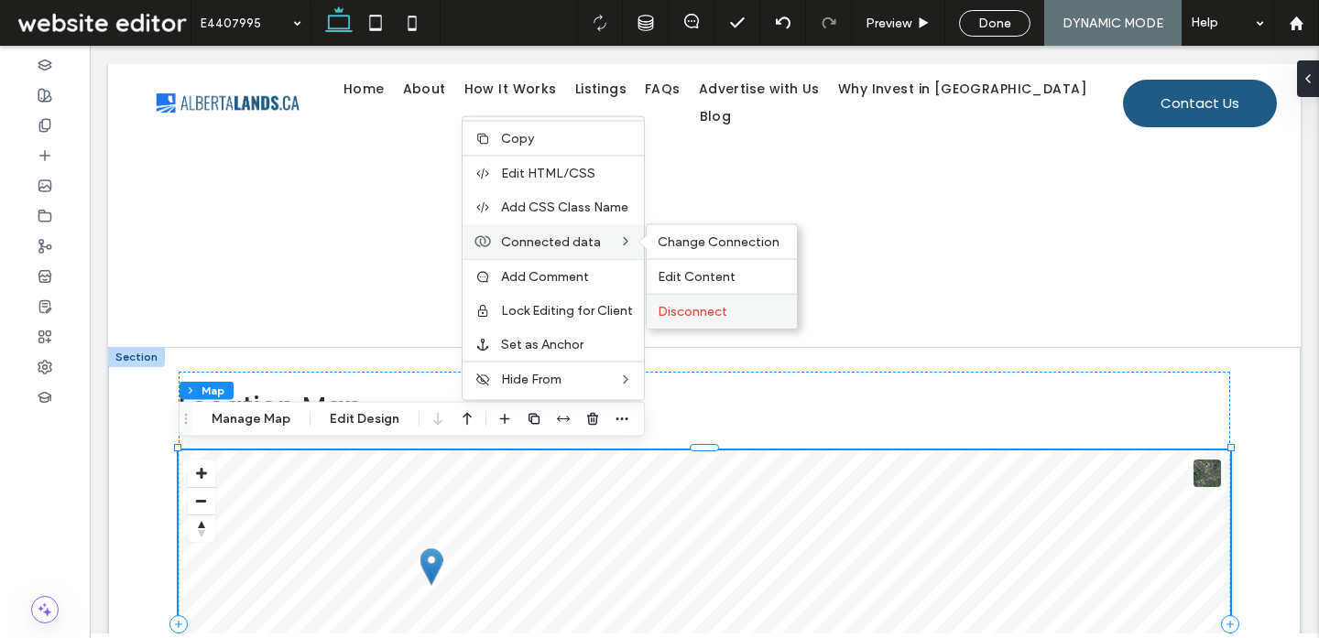
click at [693, 312] on span "Disconnect" at bounding box center [692, 312] width 70 height 16
click at [679, 275] on span "Edit Content" at bounding box center [696, 277] width 78 height 16
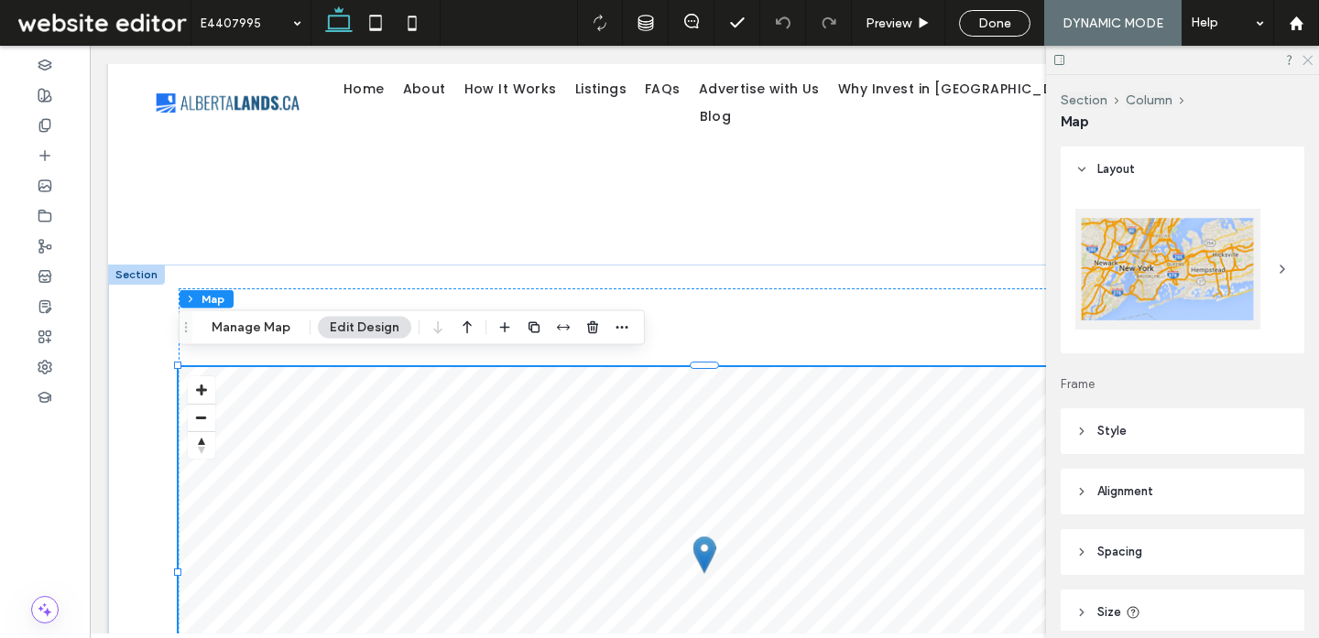
click at [1306, 59] on use at bounding box center [1307, 61] width 10 height 10
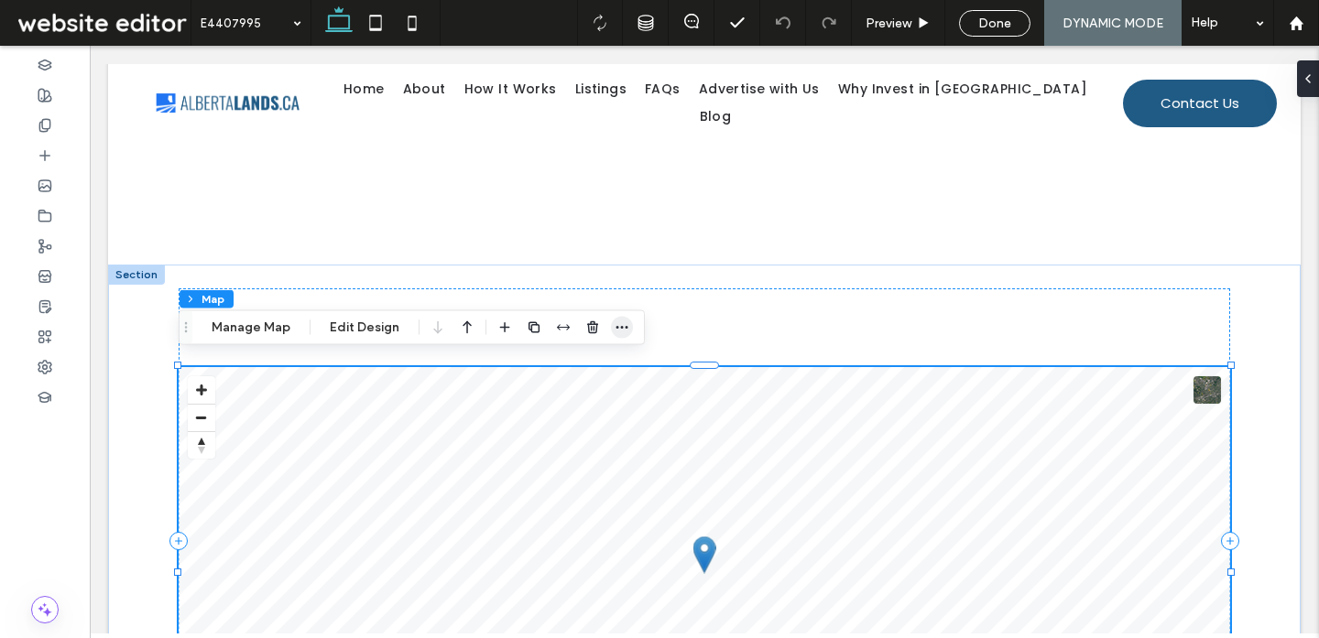
click at [619, 328] on icon "button" at bounding box center [621, 327] width 15 height 15
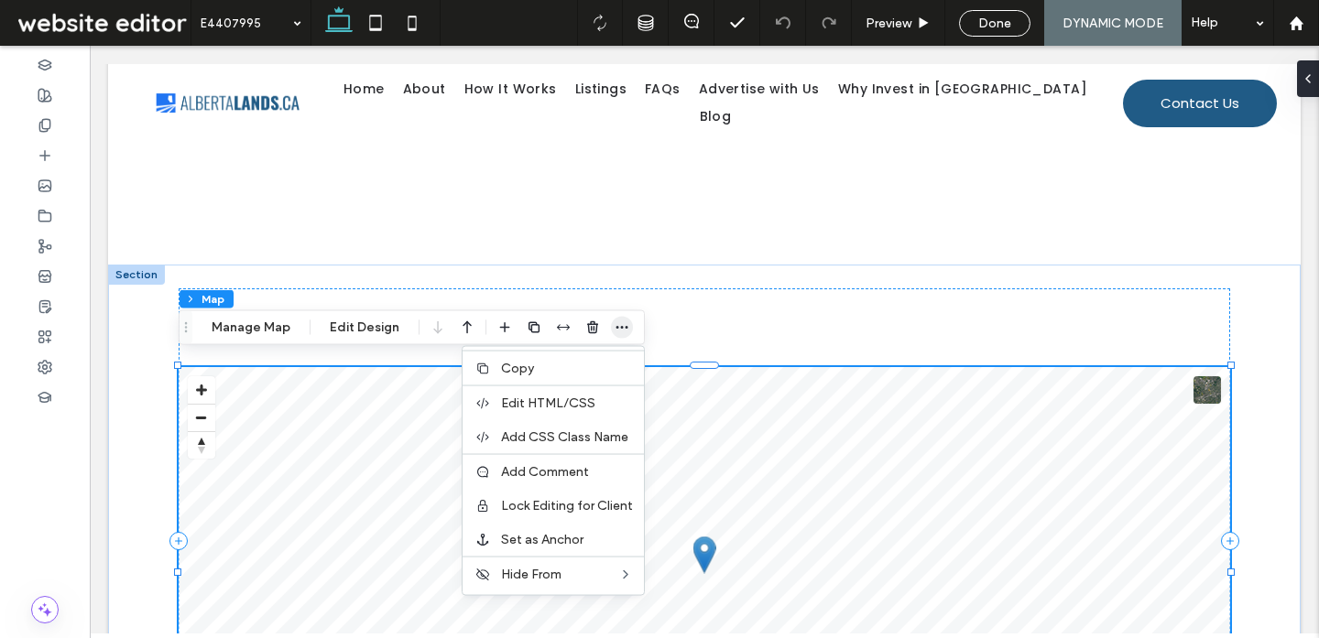
click at [624, 331] on icon "button" at bounding box center [621, 327] width 15 height 15
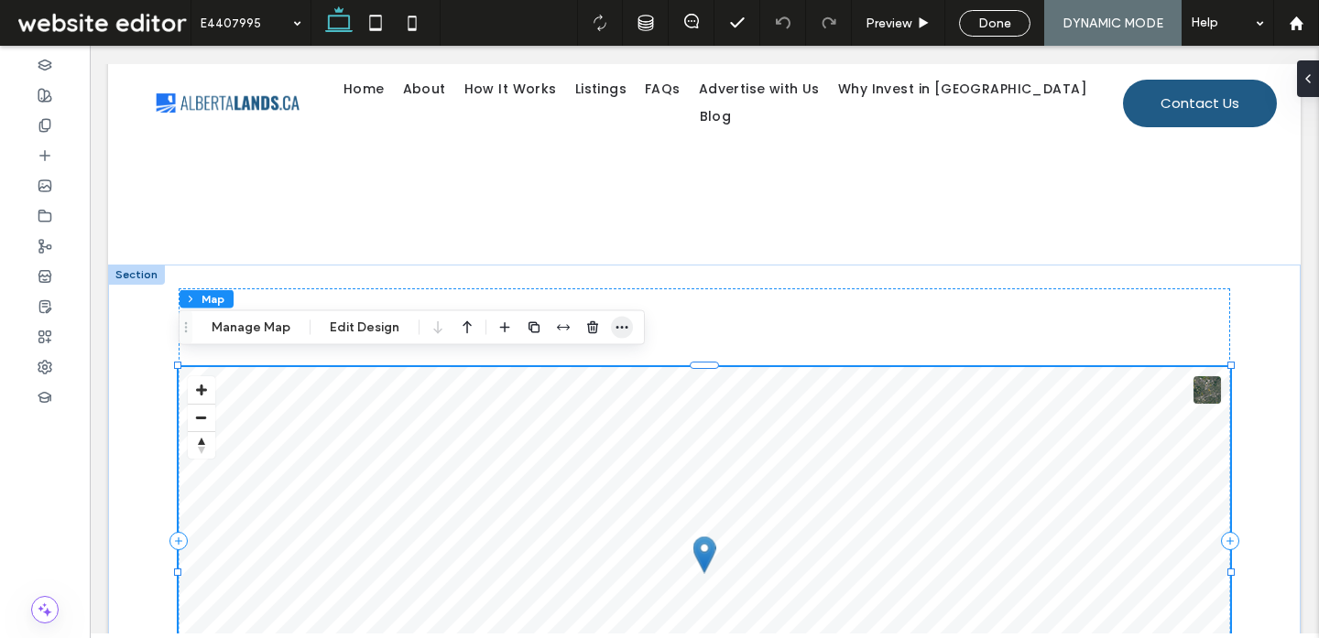
click at [619, 330] on icon "button" at bounding box center [621, 327] width 15 height 15
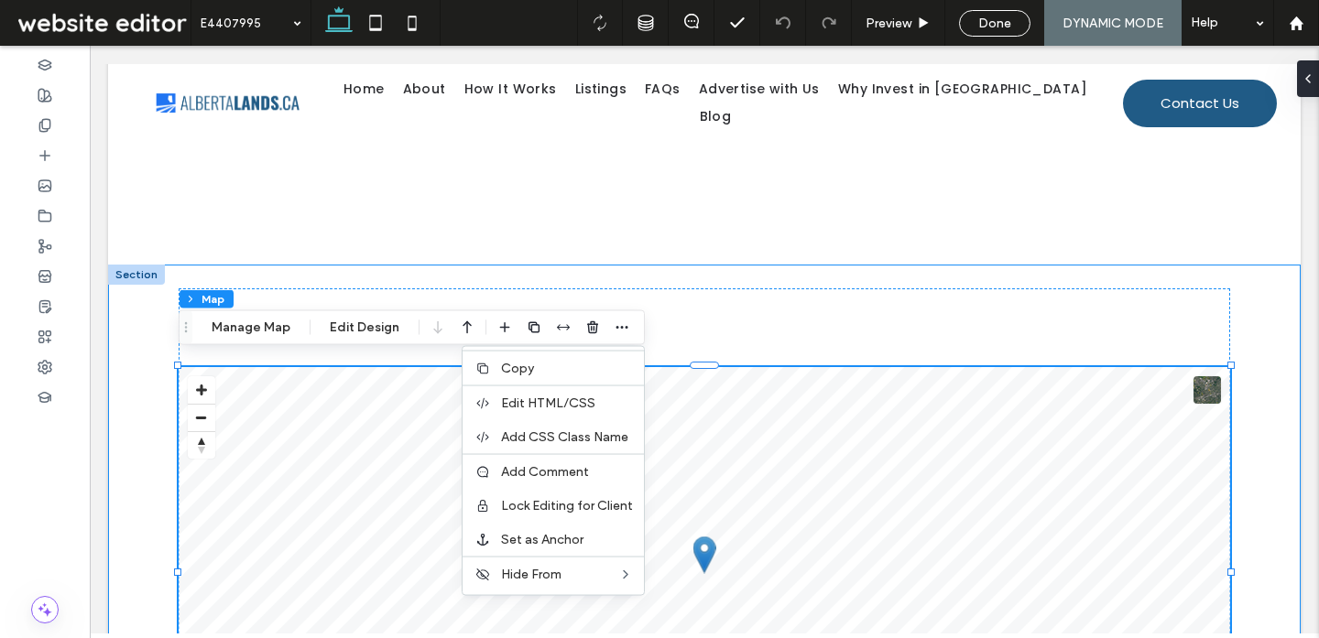
click at [157, 462] on div "Location Map © Mapbox © OpenStreetMap Improve this map" at bounding box center [704, 559] width 1099 height 589
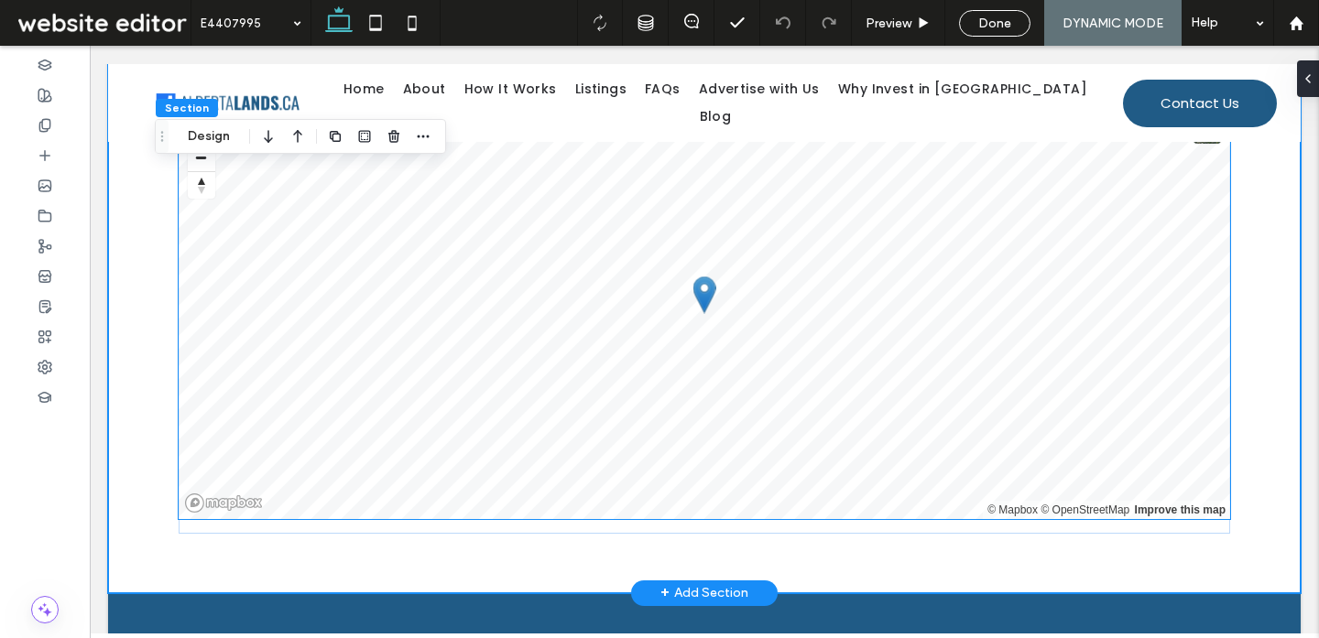
scroll to position [1904, 0]
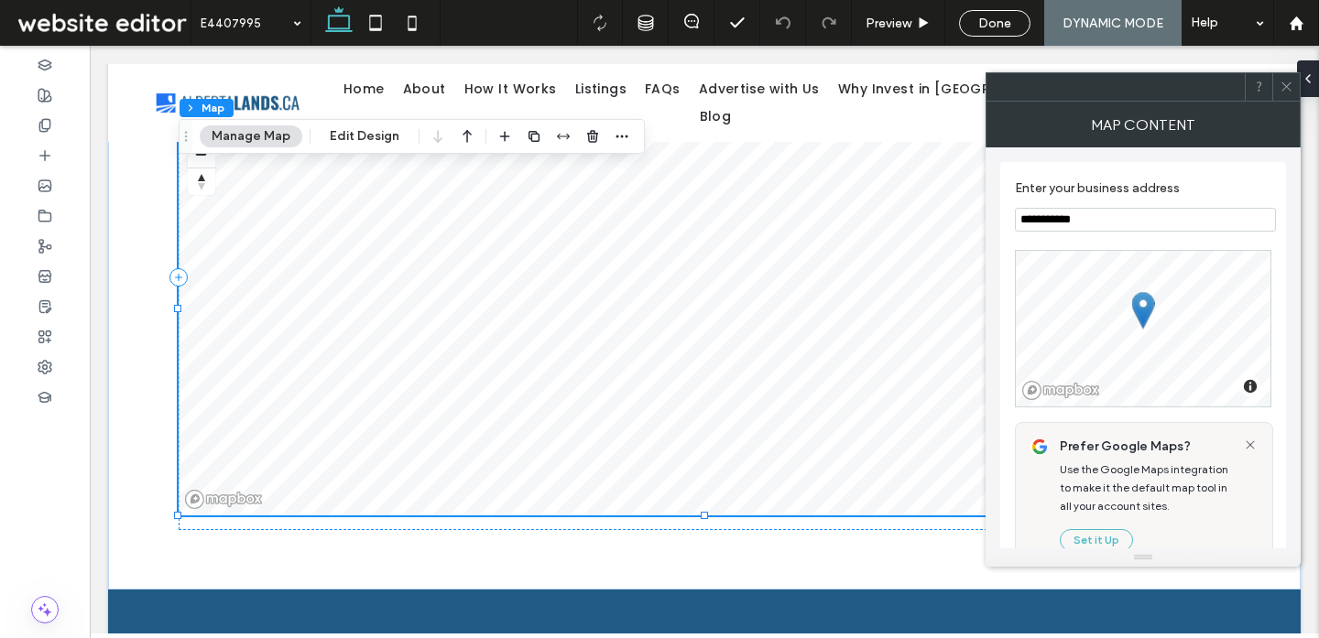
click at [1280, 92] on icon at bounding box center [1286, 87] width 14 height 14
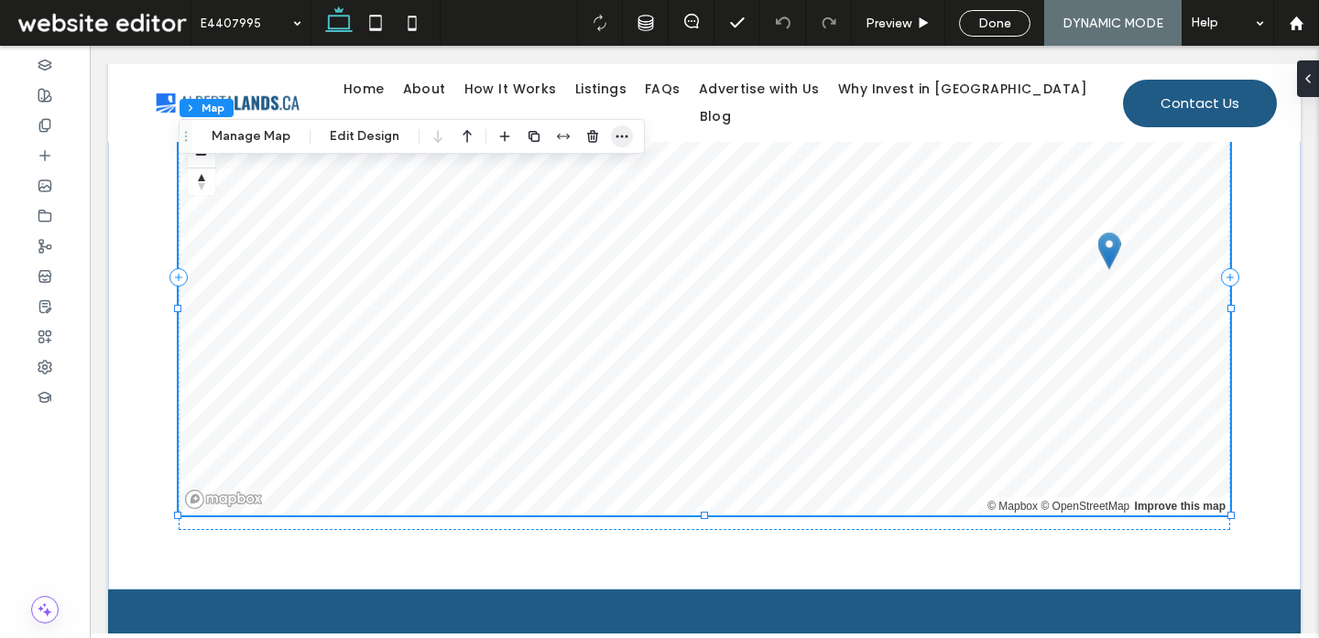
click at [614, 143] on icon "button" at bounding box center [621, 136] width 15 height 15
click at [249, 137] on button "Manage Map" at bounding box center [251, 136] width 103 height 22
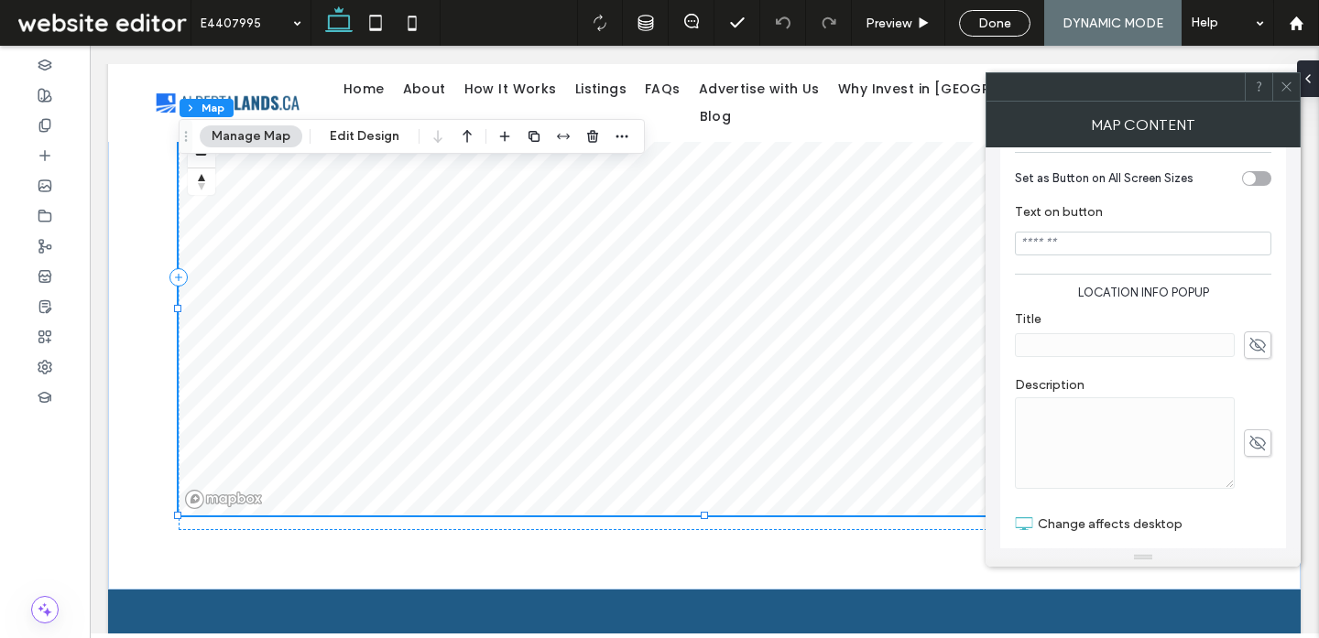
scroll to position [502, 0]
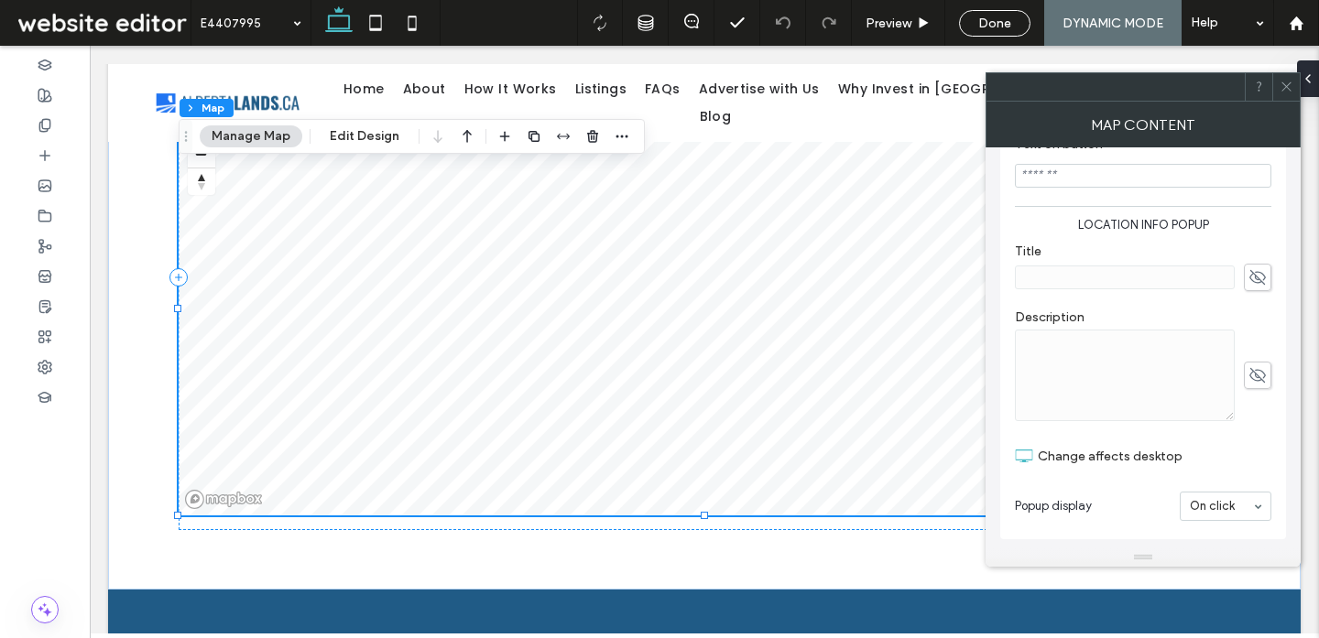
click at [1282, 86] on icon at bounding box center [1286, 87] width 14 height 14
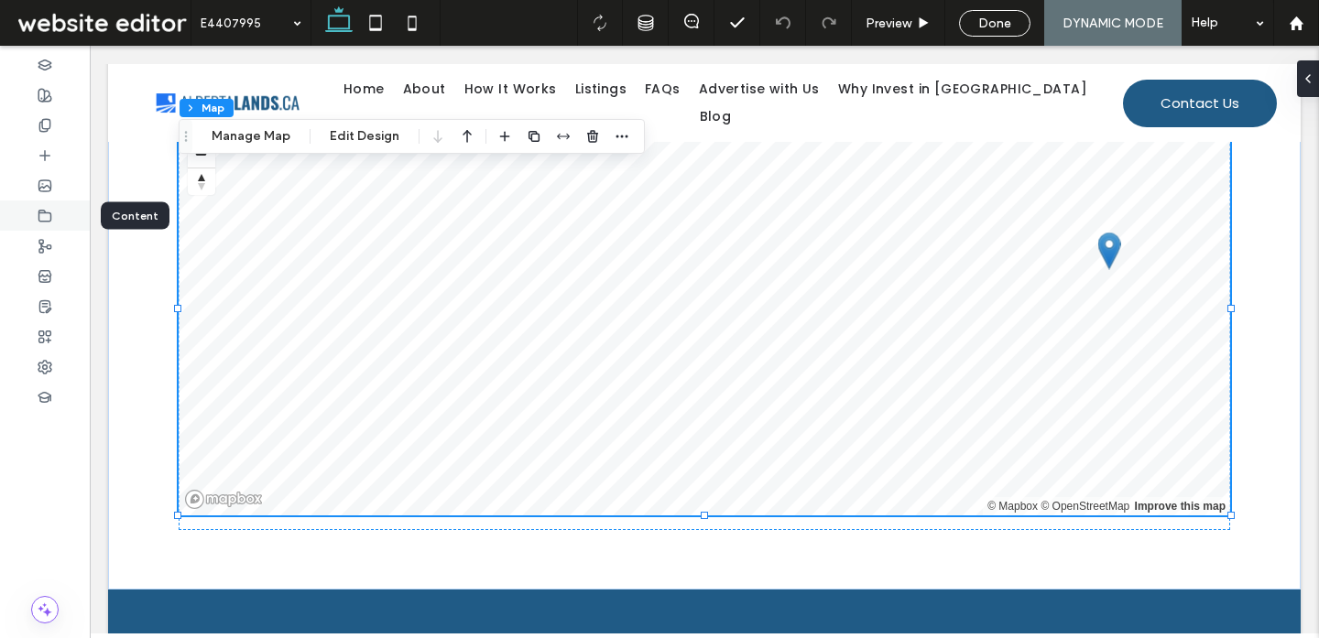
click at [53, 224] on div at bounding box center [45, 216] width 90 height 30
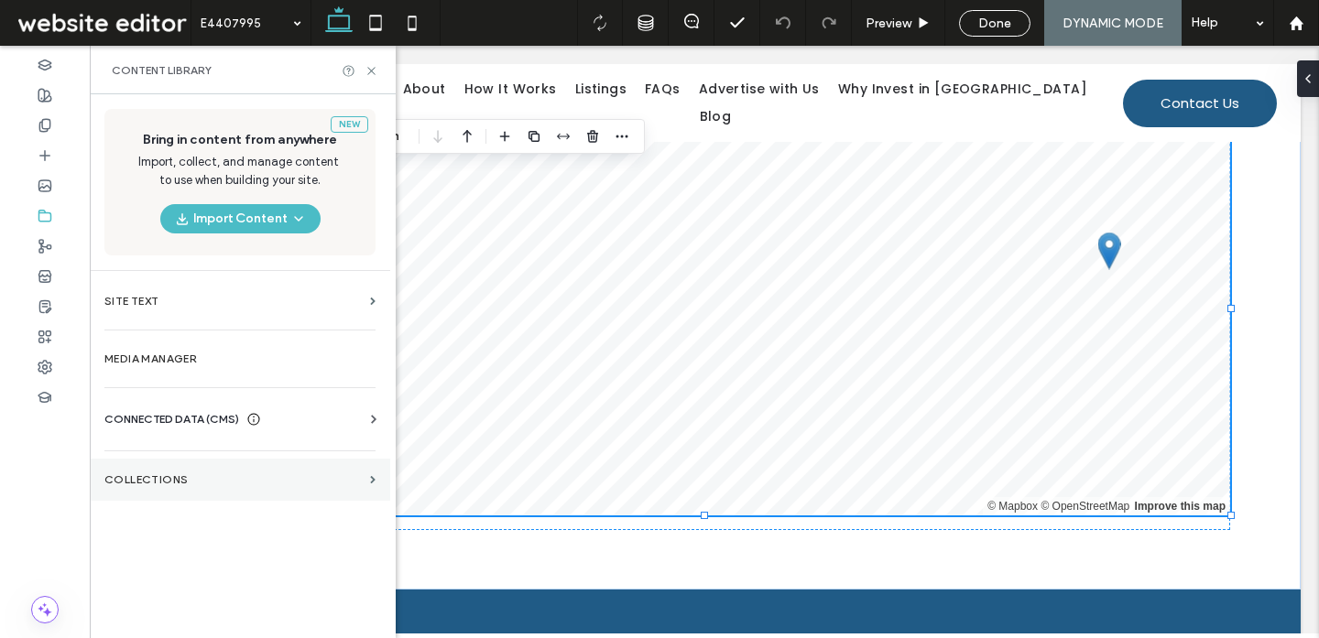
click at [151, 476] on label "Collections" at bounding box center [233, 479] width 258 height 13
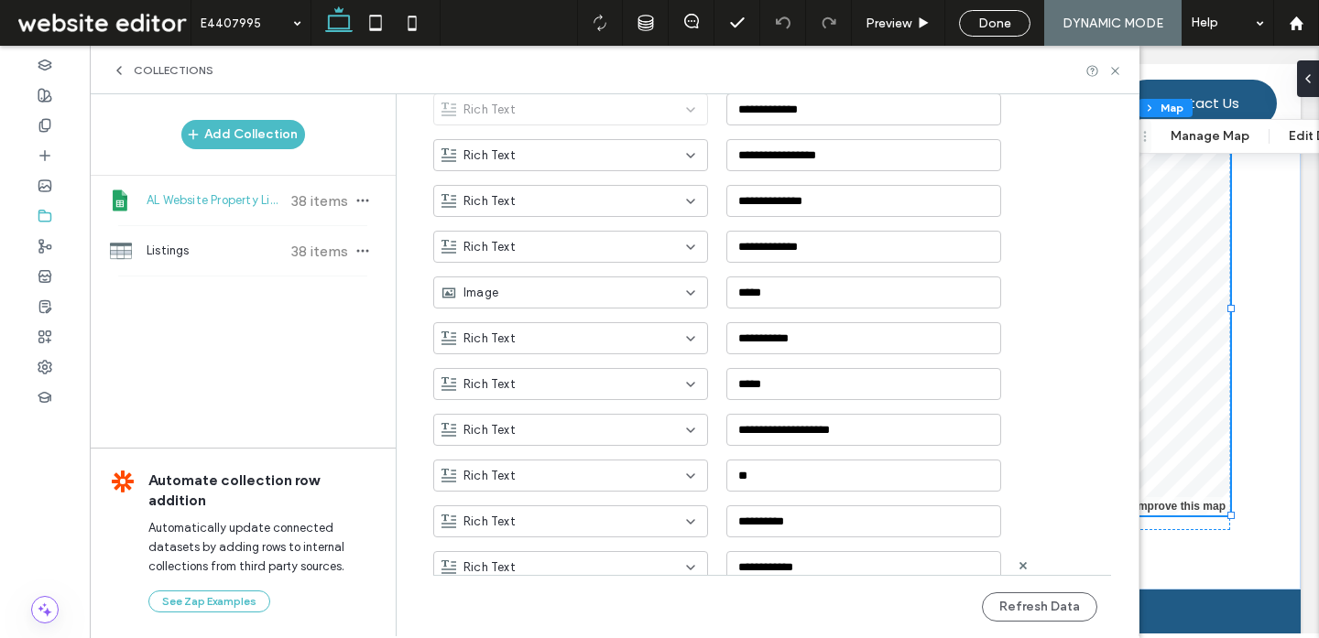
scroll to position [568, 0]
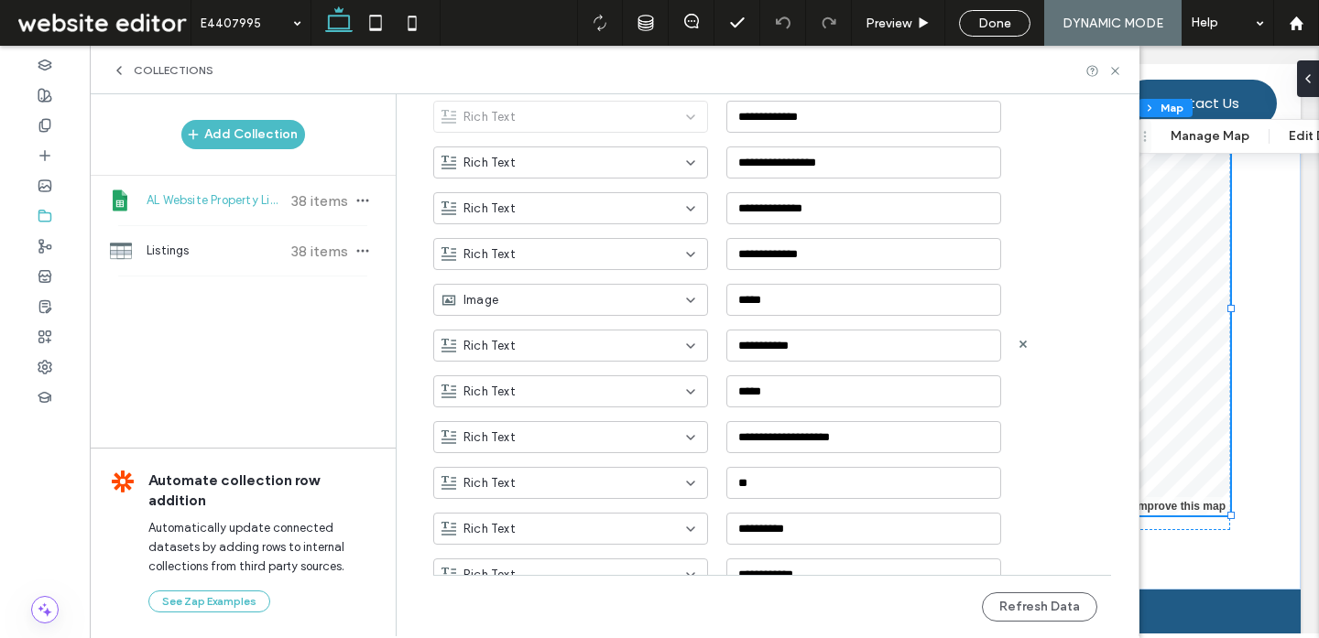
click at [655, 346] on div "Rich Text" at bounding box center [559, 346] width 236 height 18
click at [557, 387] on div "Location" at bounding box center [561, 390] width 273 height 32
click at [1005, 613] on button "Refresh Data" at bounding box center [1039, 606] width 115 height 29
click at [1113, 82] on div "Collections" at bounding box center [614, 70] width 1049 height 49
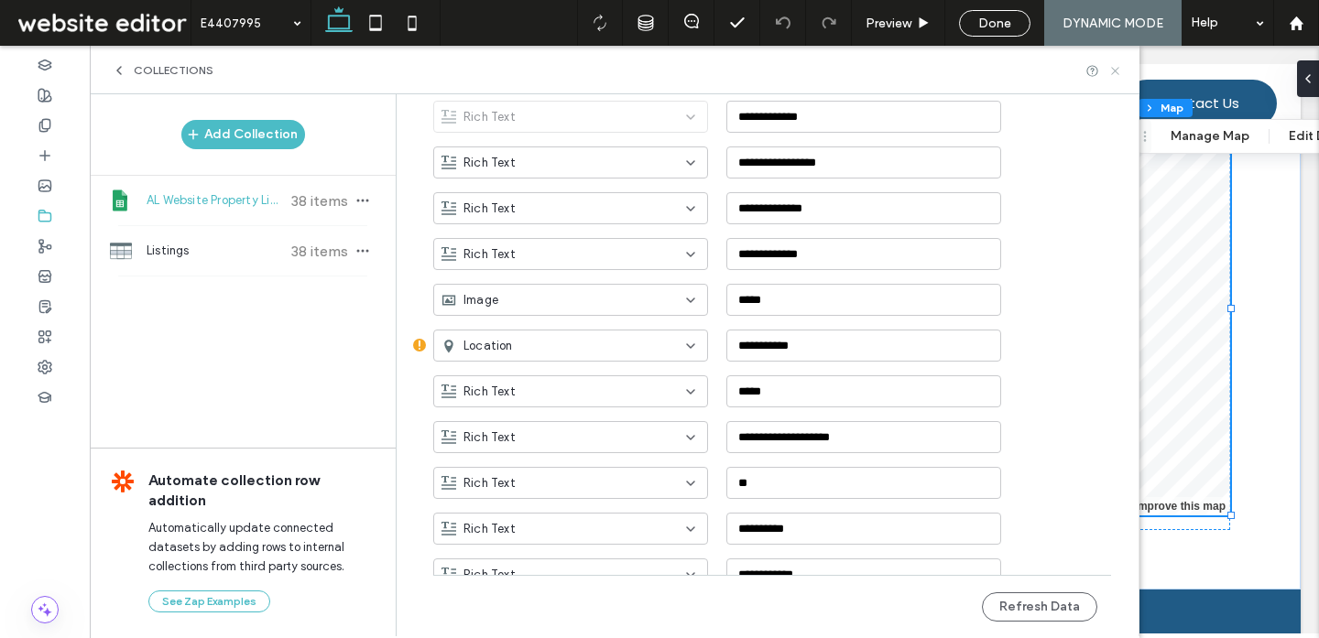
drag, startPoint x: 1115, startPoint y: 71, endPoint x: 938, endPoint y: 73, distance: 177.7
click at [1115, 71] on use at bounding box center [1114, 70] width 7 height 7
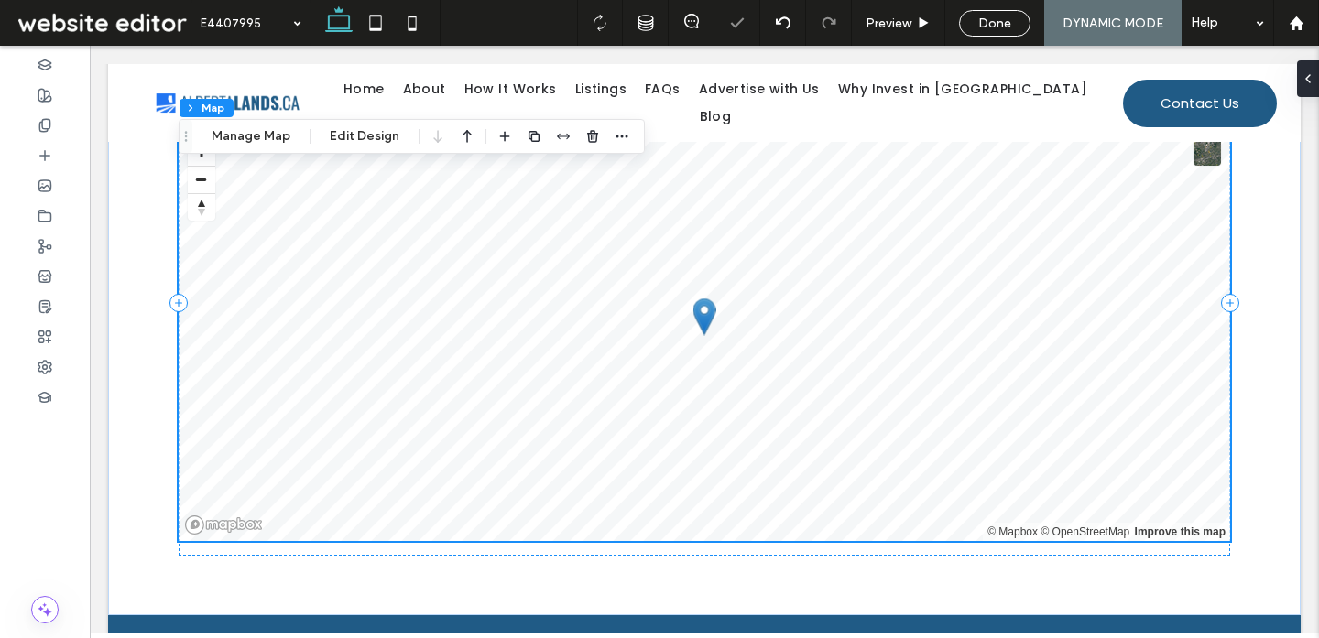
scroll to position [1882, 0]
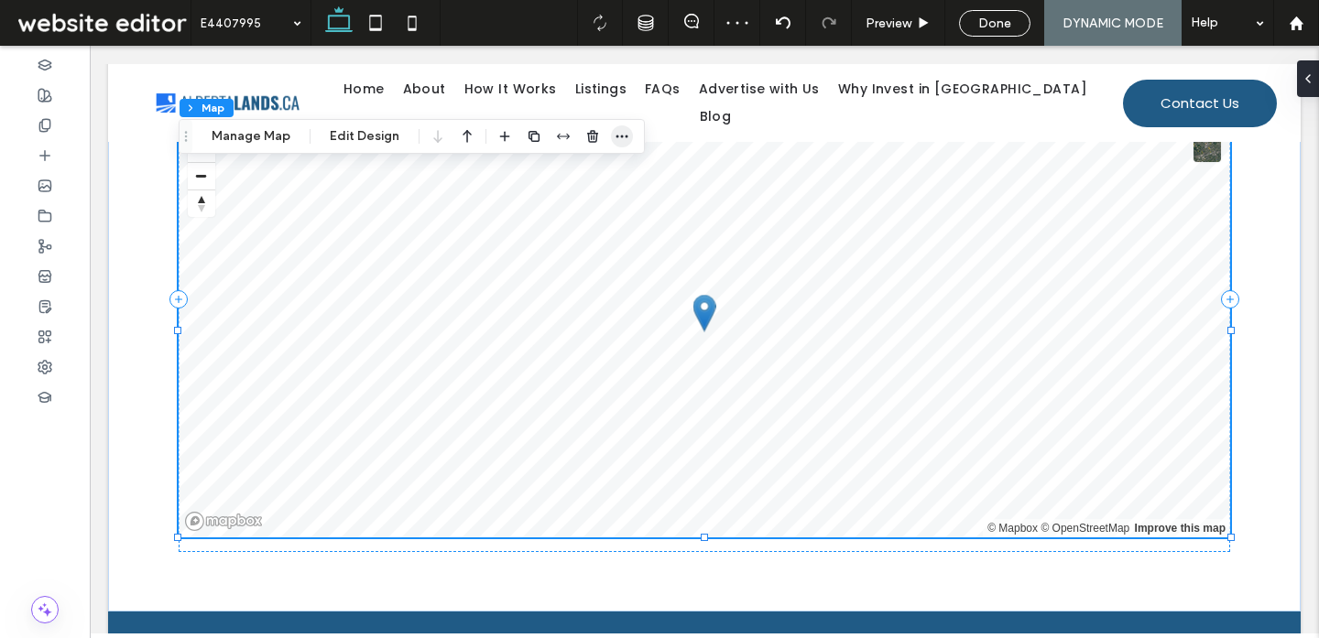
click at [626, 145] on span "button" at bounding box center [622, 136] width 22 height 22
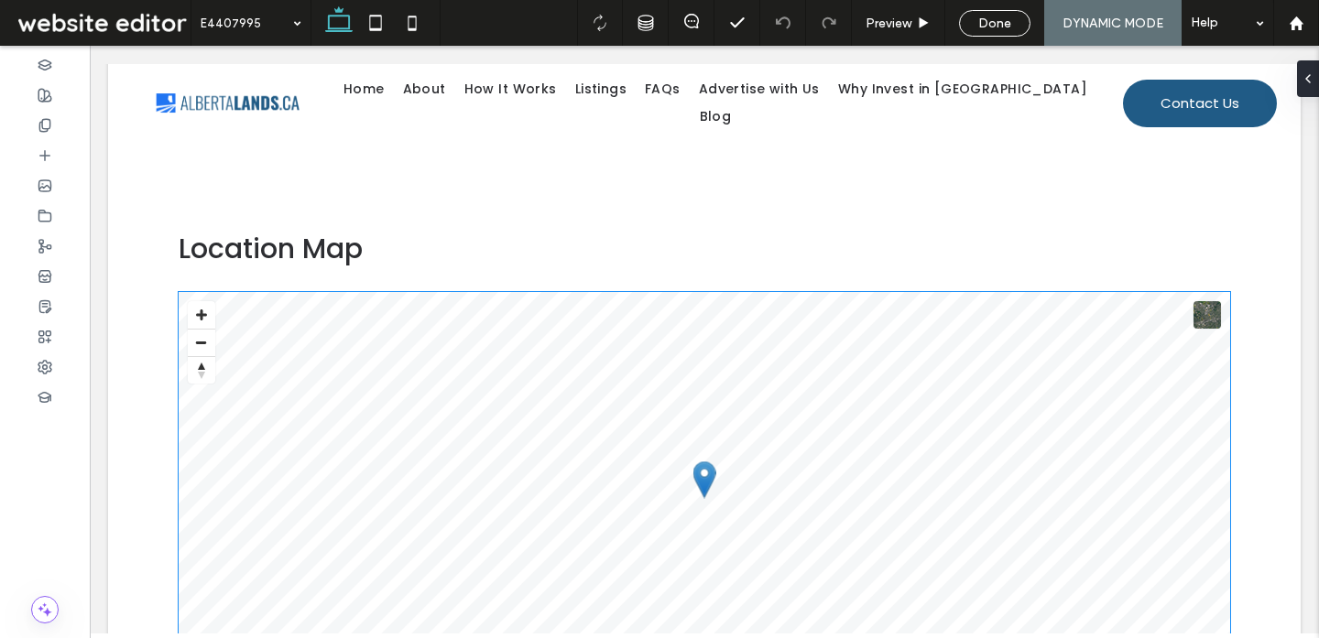
scroll to position [1723, 0]
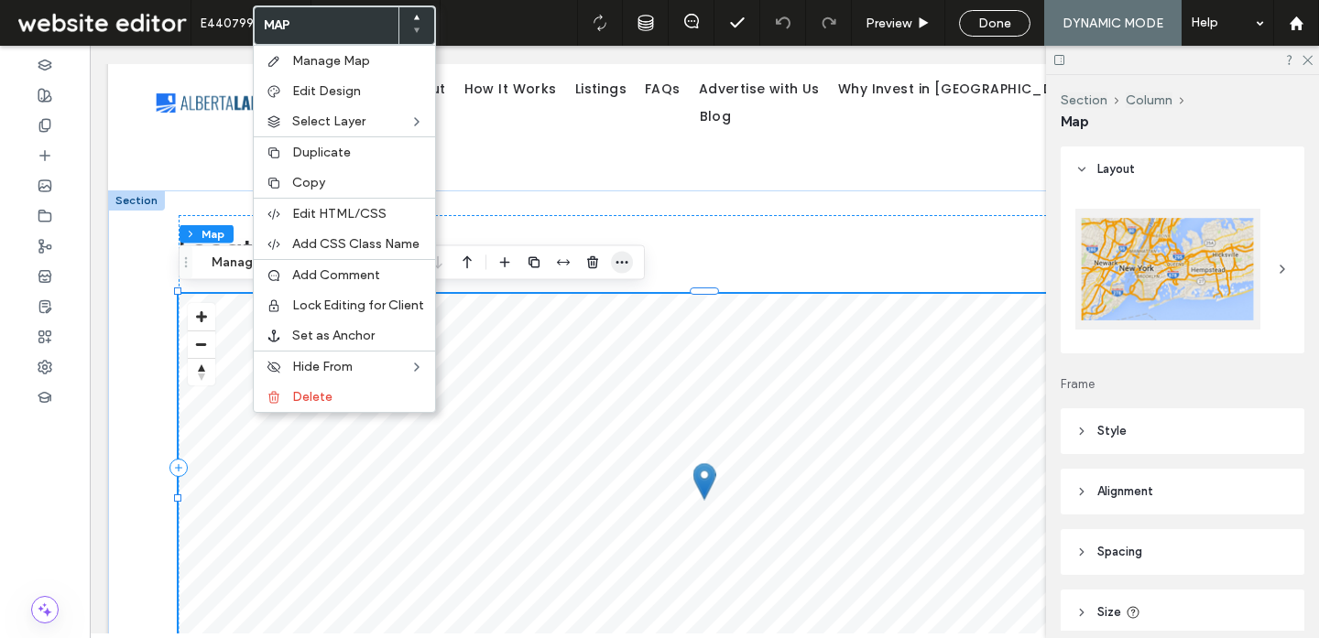
click at [619, 270] on span "button" at bounding box center [622, 263] width 22 height 22
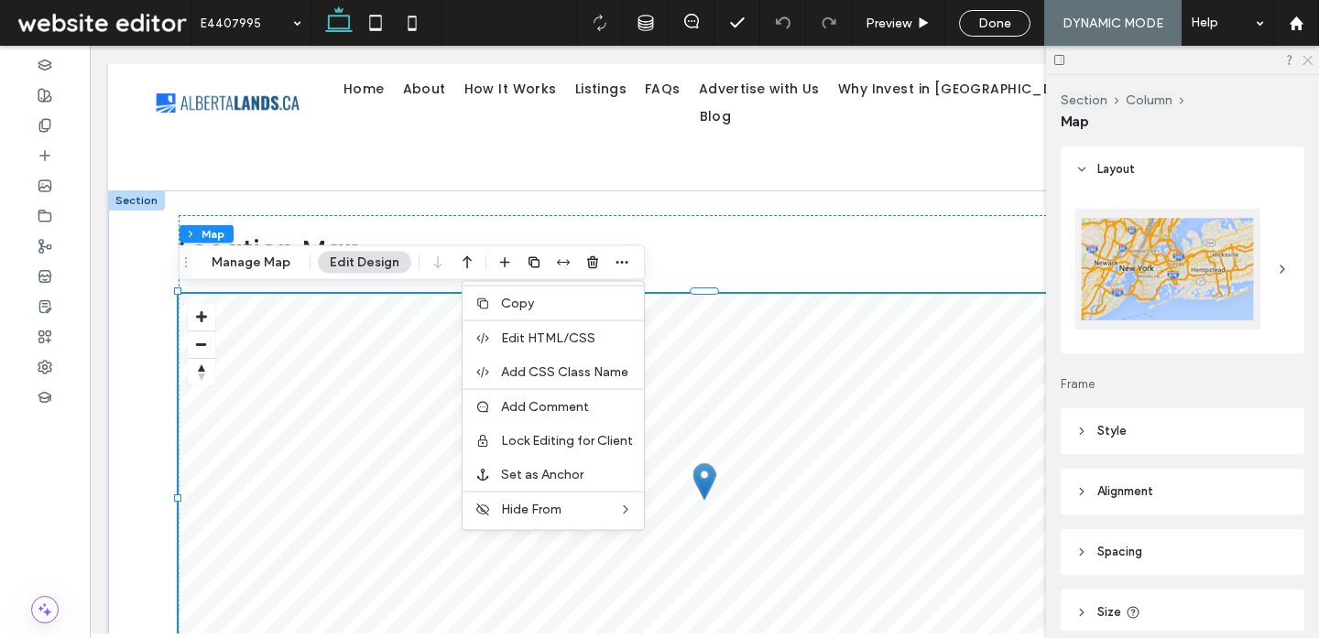
click at [1308, 54] on icon at bounding box center [1306, 59] width 12 height 12
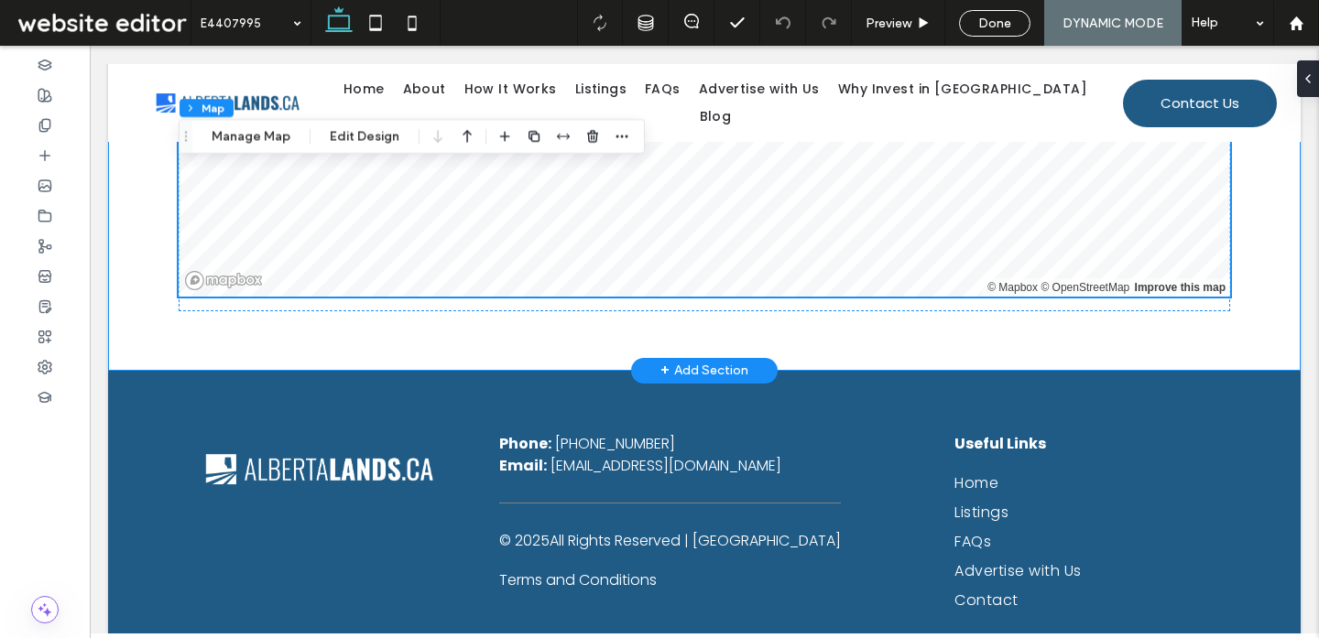
scroll to position [2138, 0]
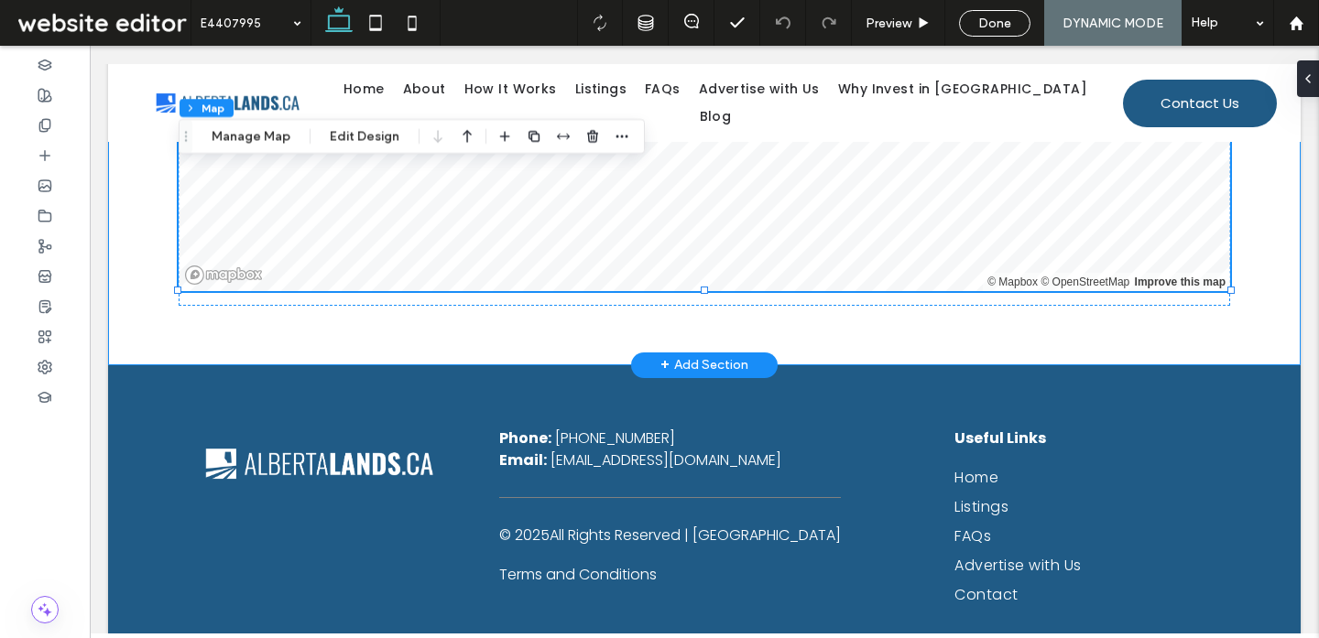
click at [185, 320] on div "Location Map © Mapbox © OpenStreetMap Improve this map" at bounding box center [704, 70] width 1099 height 589
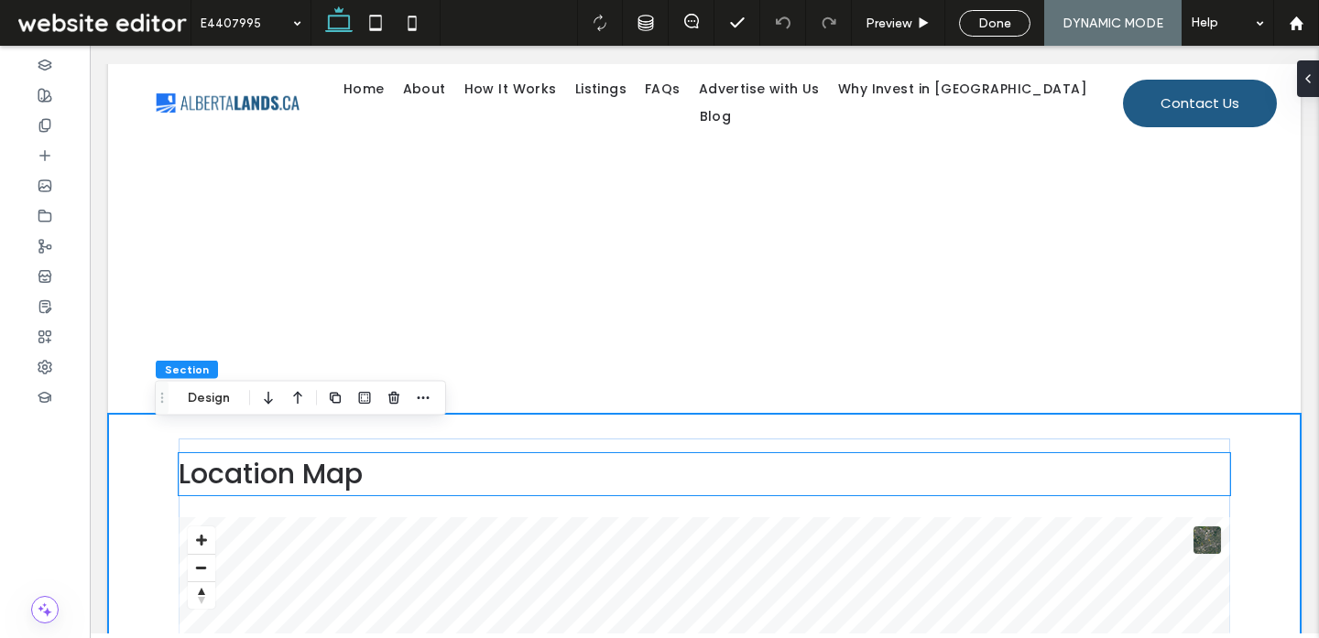
scroll to position [1483, 0]
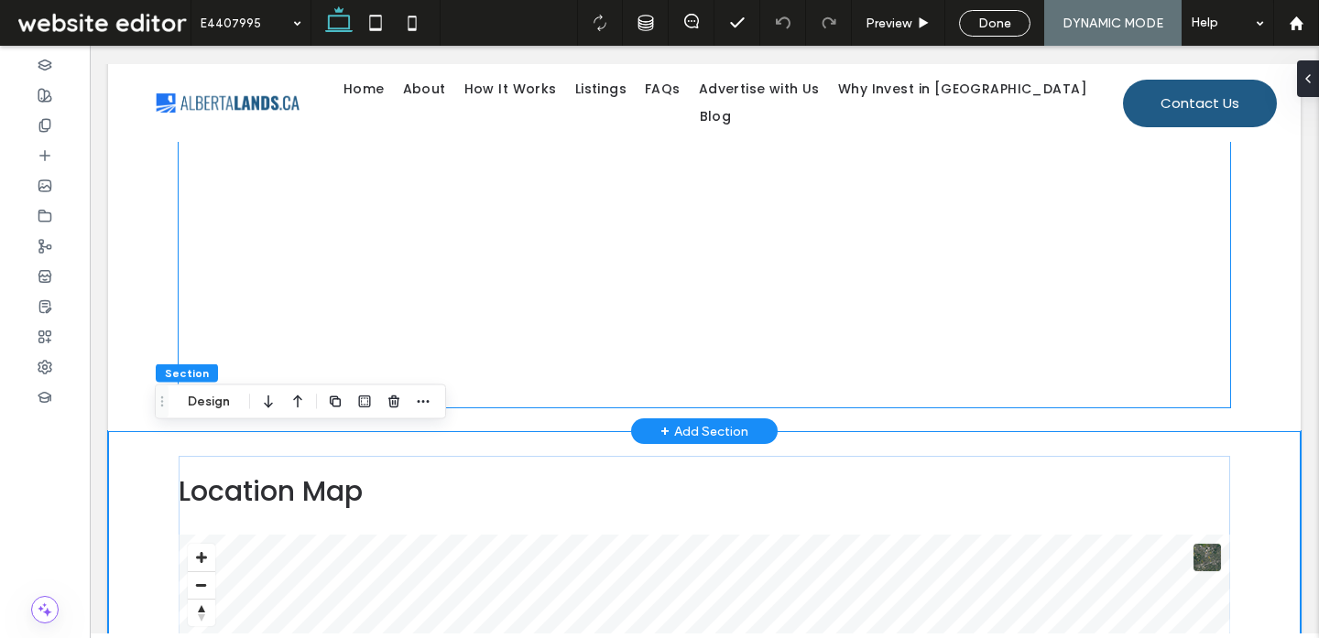
click at [187, 310] on div at bounding box center [704, 131] width 1051 height 551
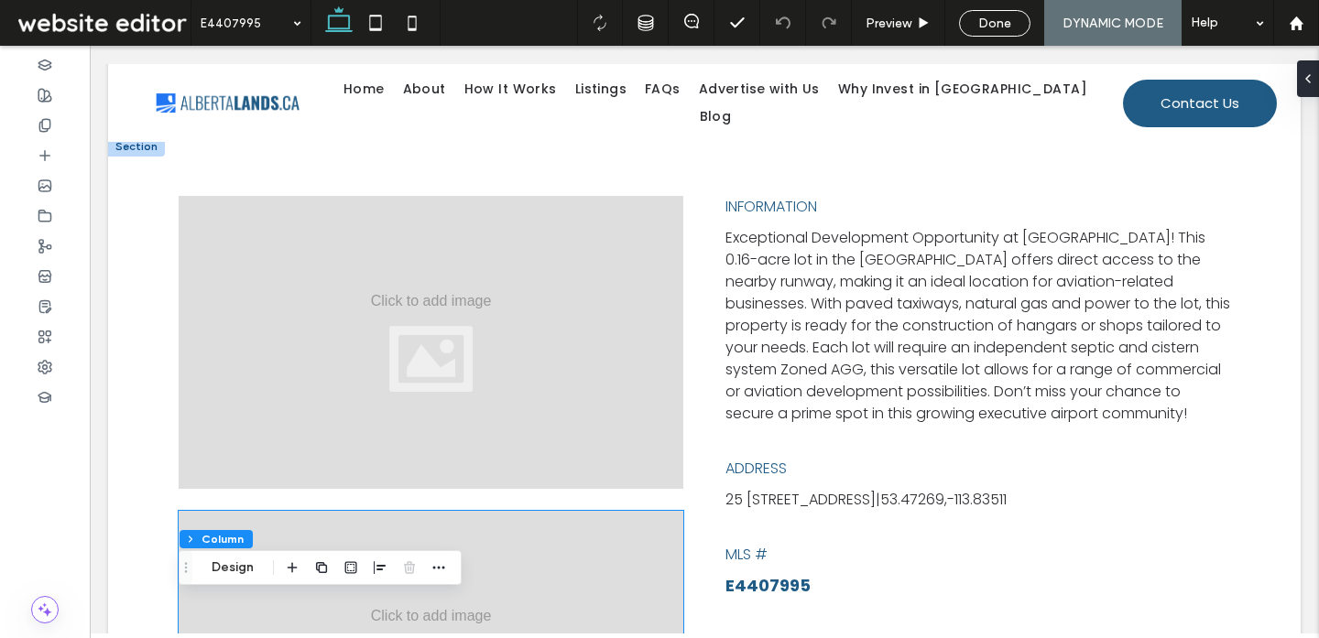
scroll to position [429, 0]
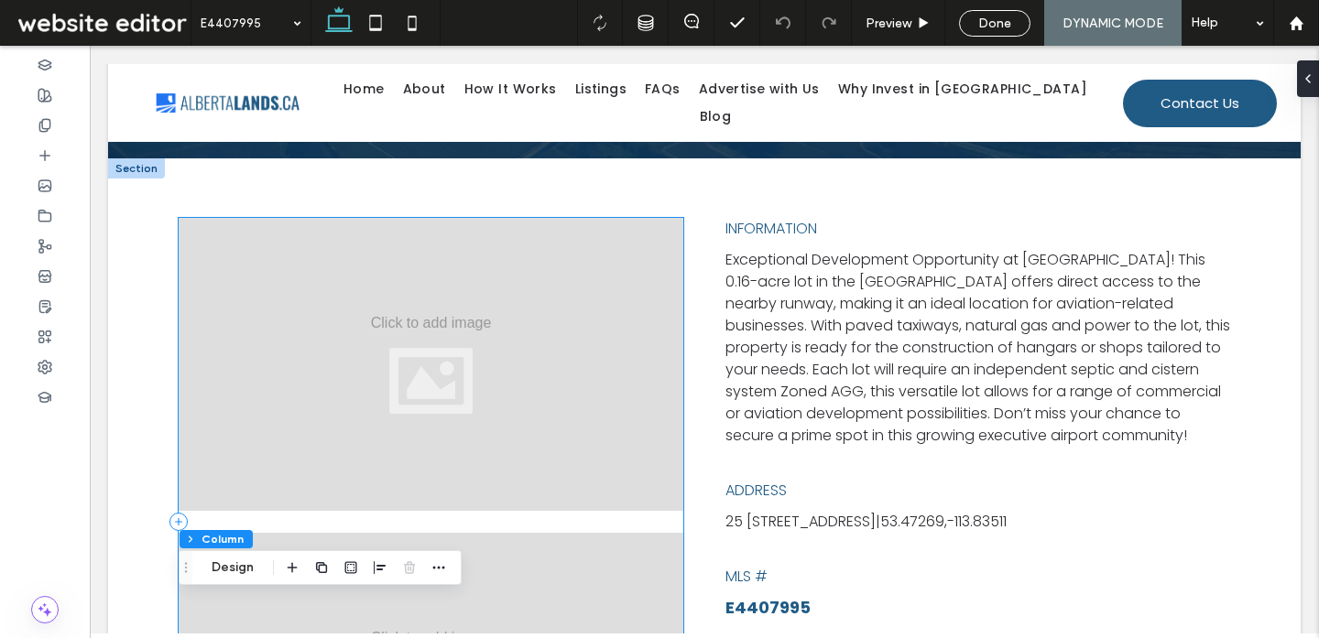
click at [583, 504] on div at bounding box center [431, 364] width 505 height 293
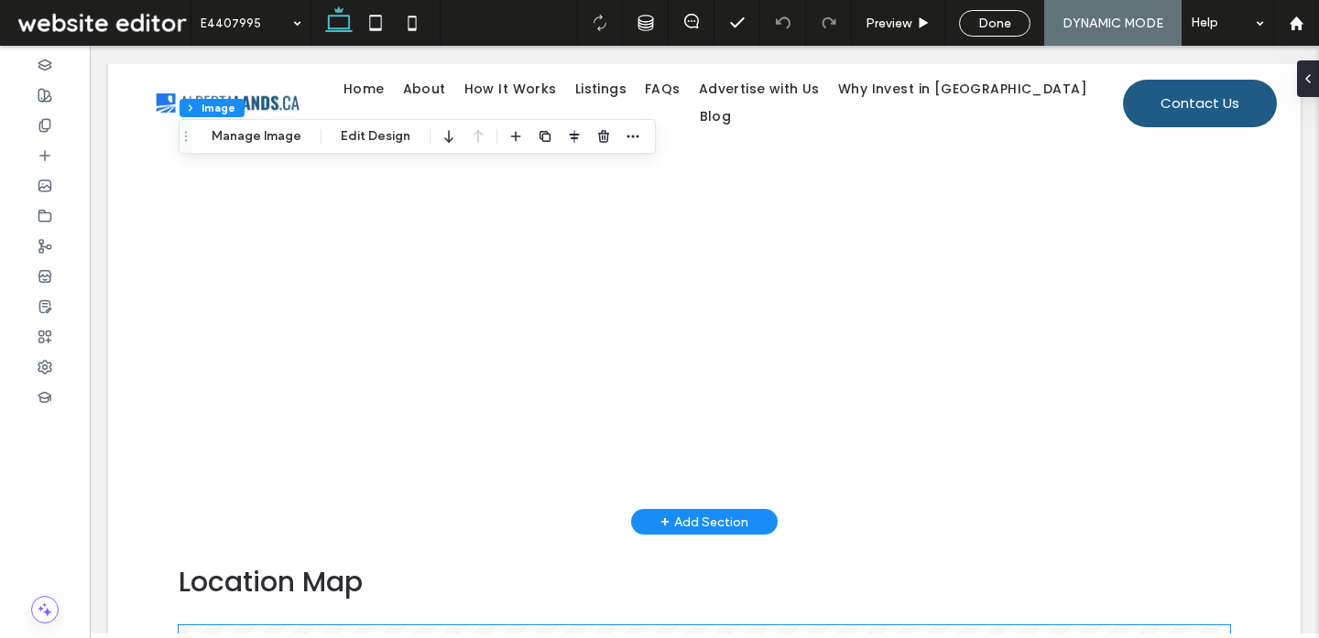
scroll to position [1390, 0]
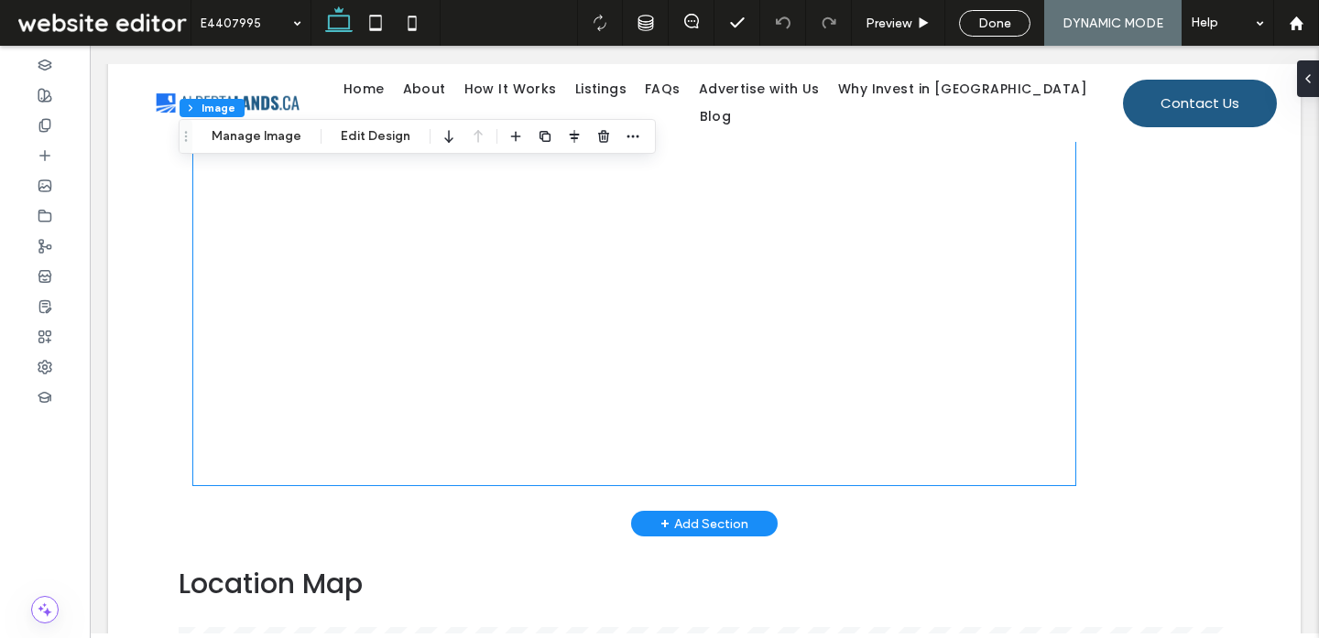
click at [462, 458] on div at bounding box center [634, 224] width 882 height 522
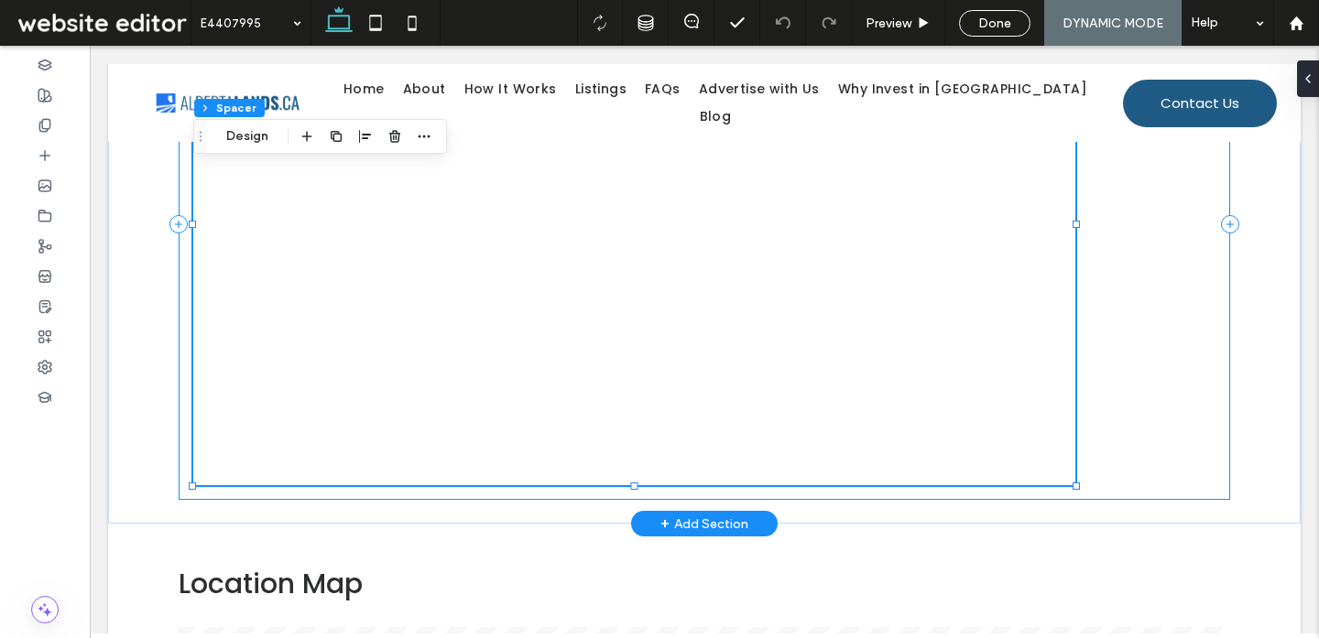
click at [1188, 353] on div at bounding box center [704, 224] width 1051 height 551
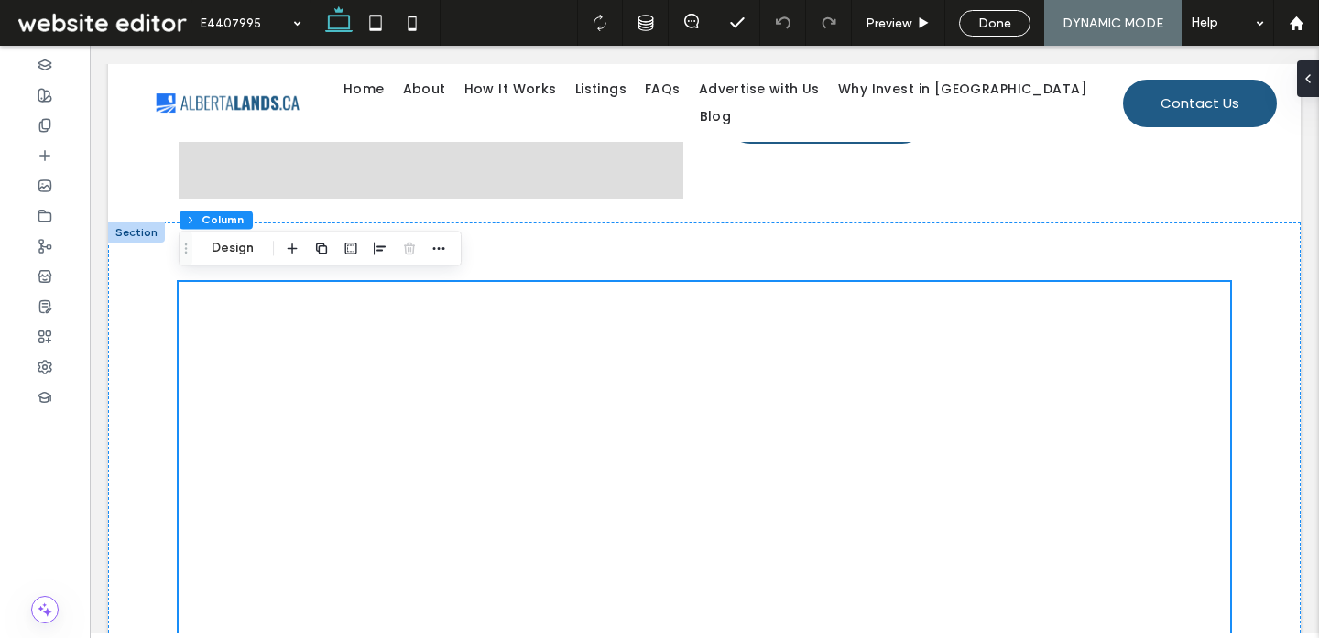
scroll to position [1056, 0]
click at [1172, 407] on div at bounding box center [704, 558] width 1051 height 551
click at [432, 255] on icon "button" at bounding box center [438, 252] width 15 height 15
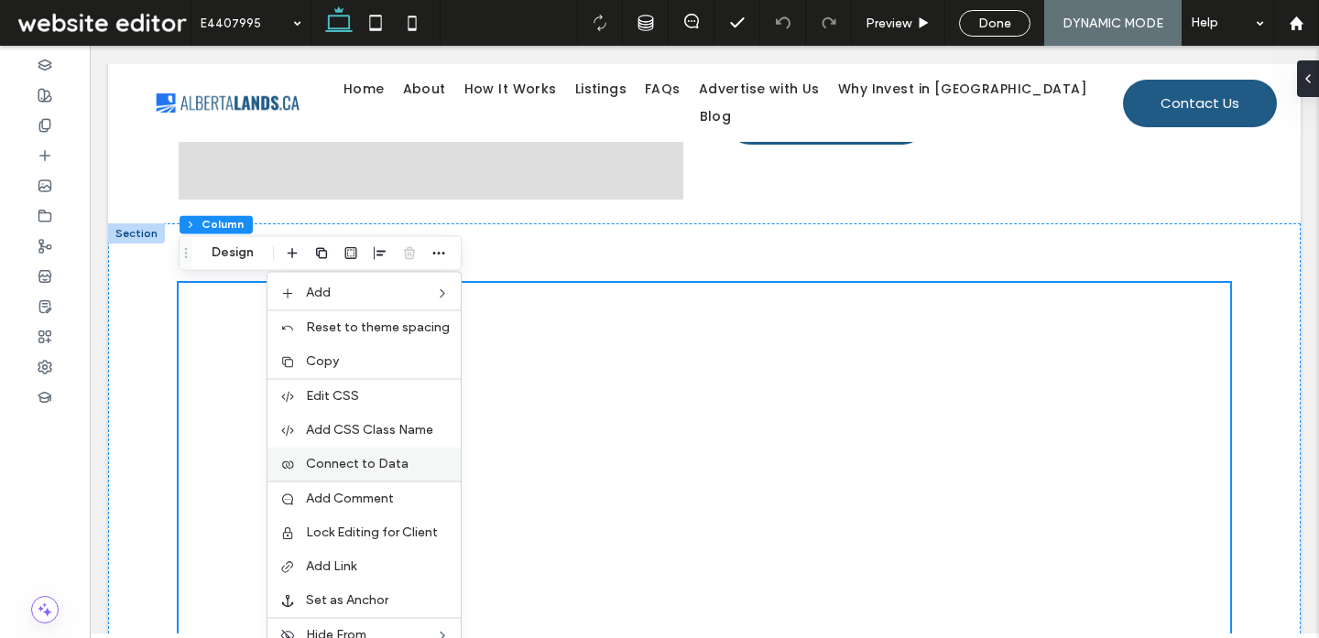
click at [379, 460] on span "Connect to Data" at bounding box center [357, 464] width 103 height 16
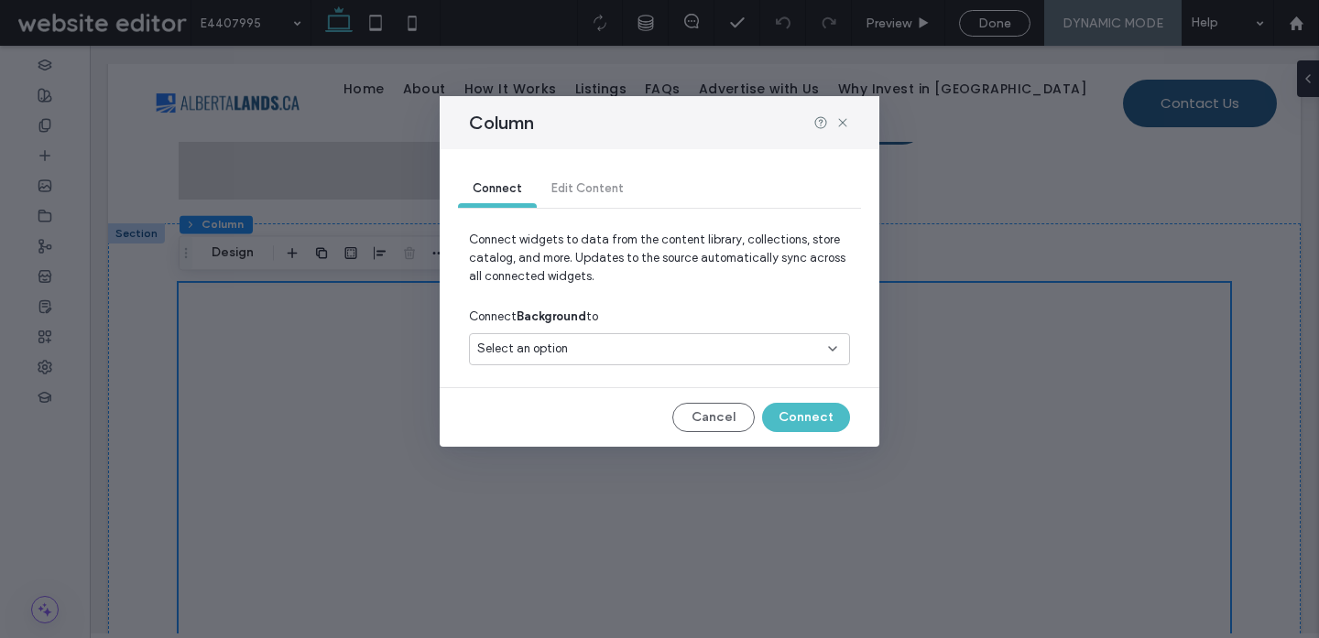
click at [592, 346] on div "Select an option" at bounding box center [648, 349] width 342 height 18
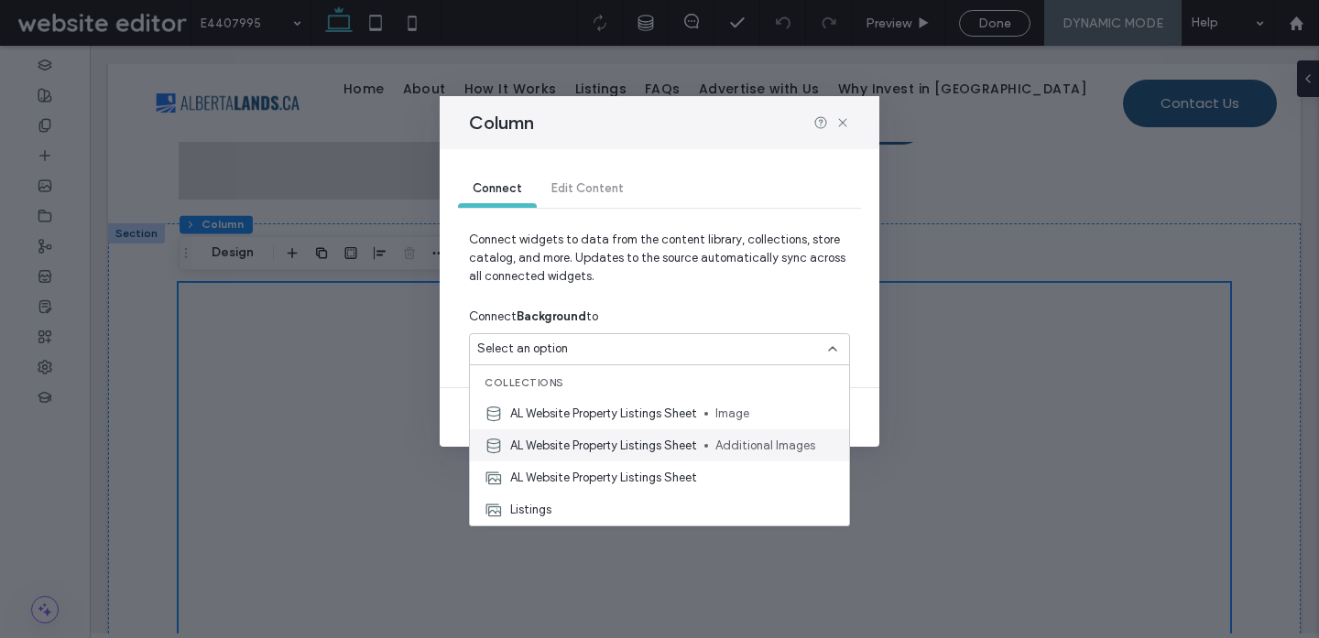
click at [585, 431] on div "AL Website Property Listings Sheet Additional Images" at bounding box center [659, 445] width 379 height 32
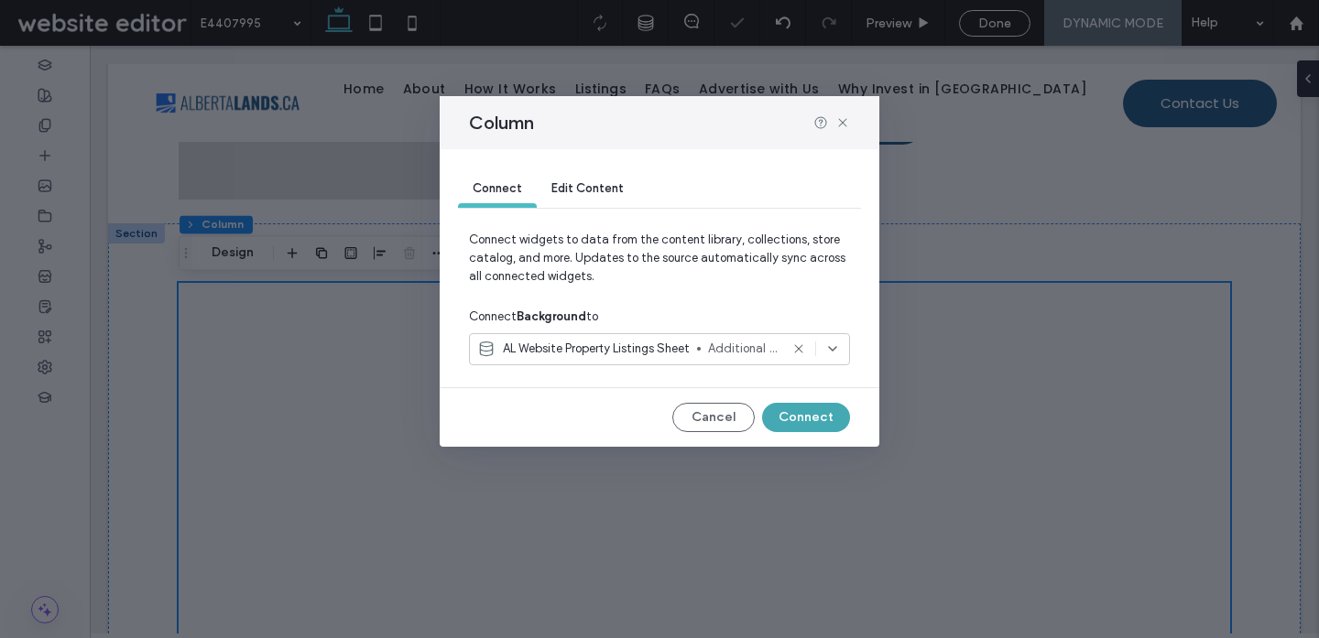
drag, startPoint x: 714, startPoint y: 400, endPoint x: 804, endPoint y: 422, distance: 92.4
click at [804, 422] on button "Connect" at bounding box center [806, 417] width 88 height 29
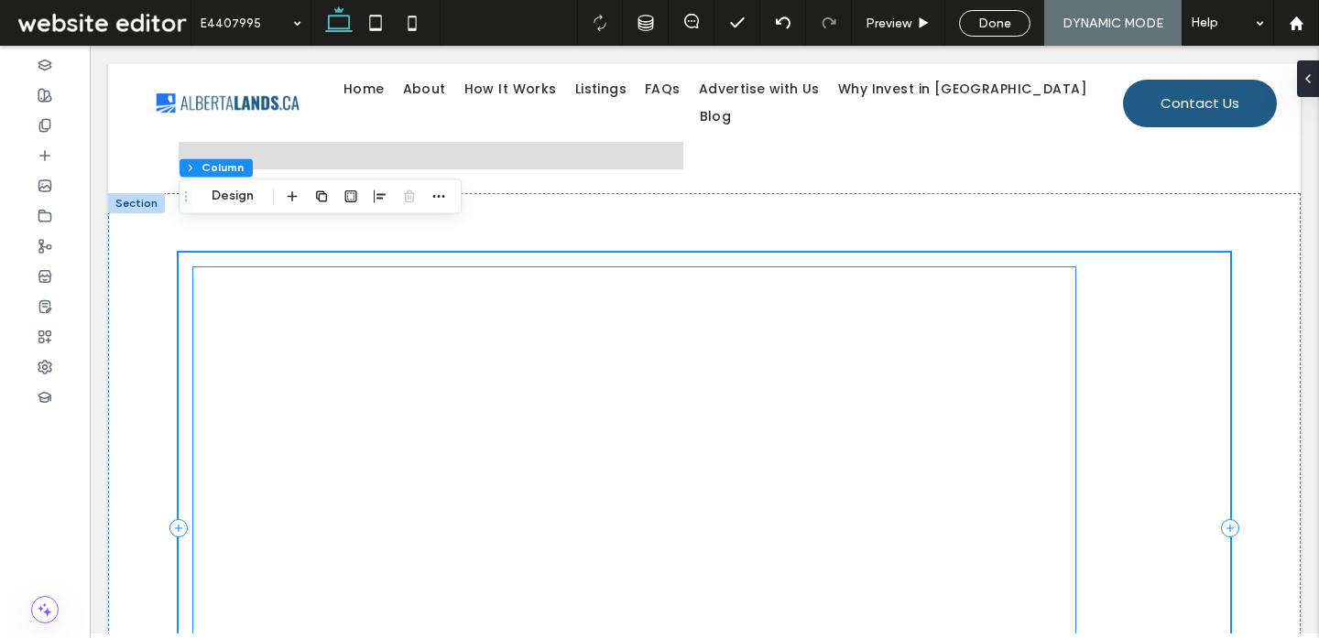
scroll to position [1078, 0]
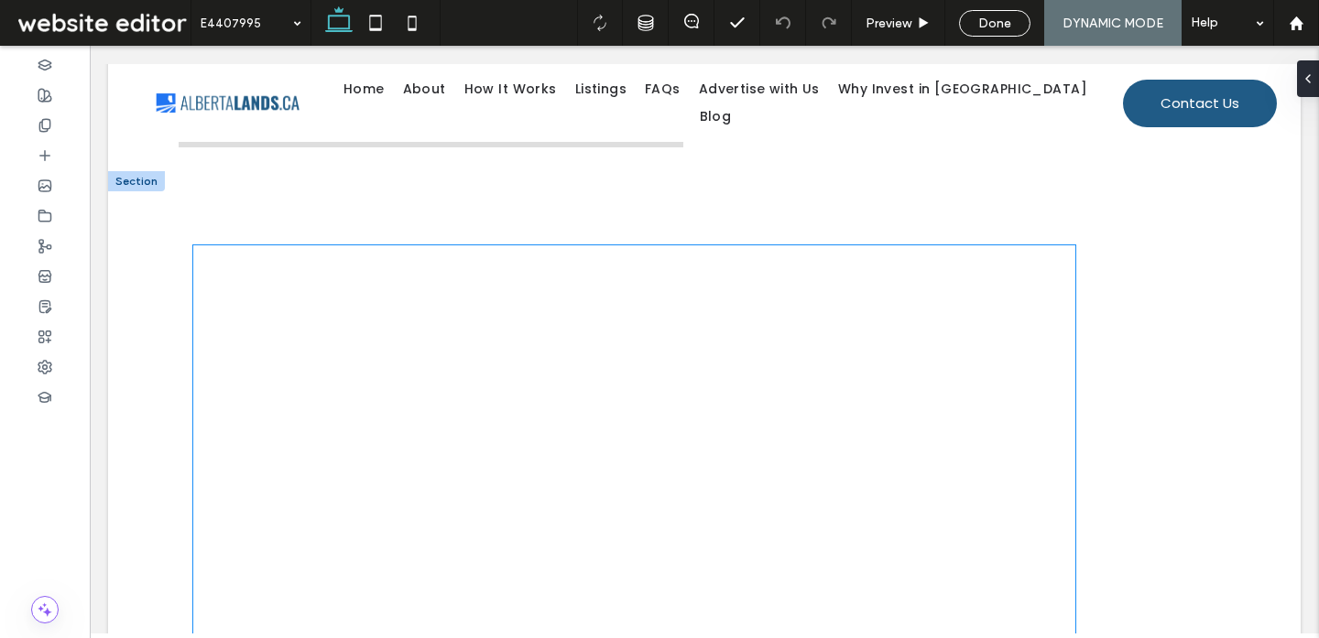
scroll to position [1100, 0]
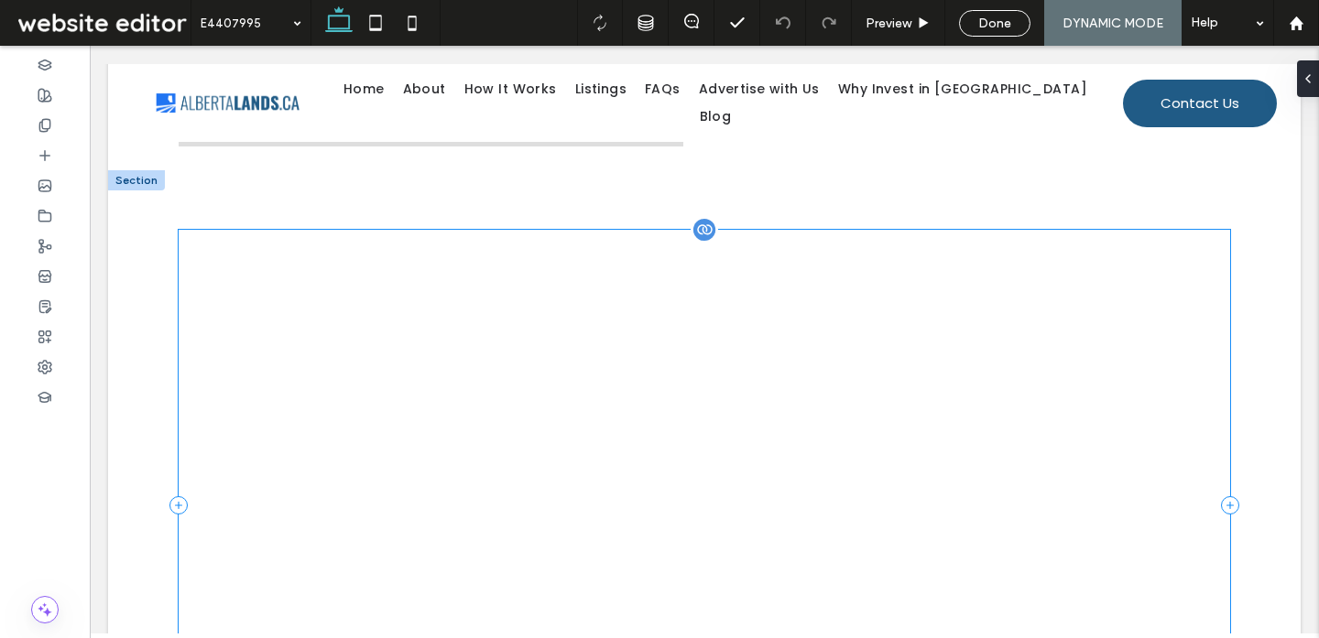
click at [1127, 372] on div at bounding box center [704, 505] width 1051 height 551
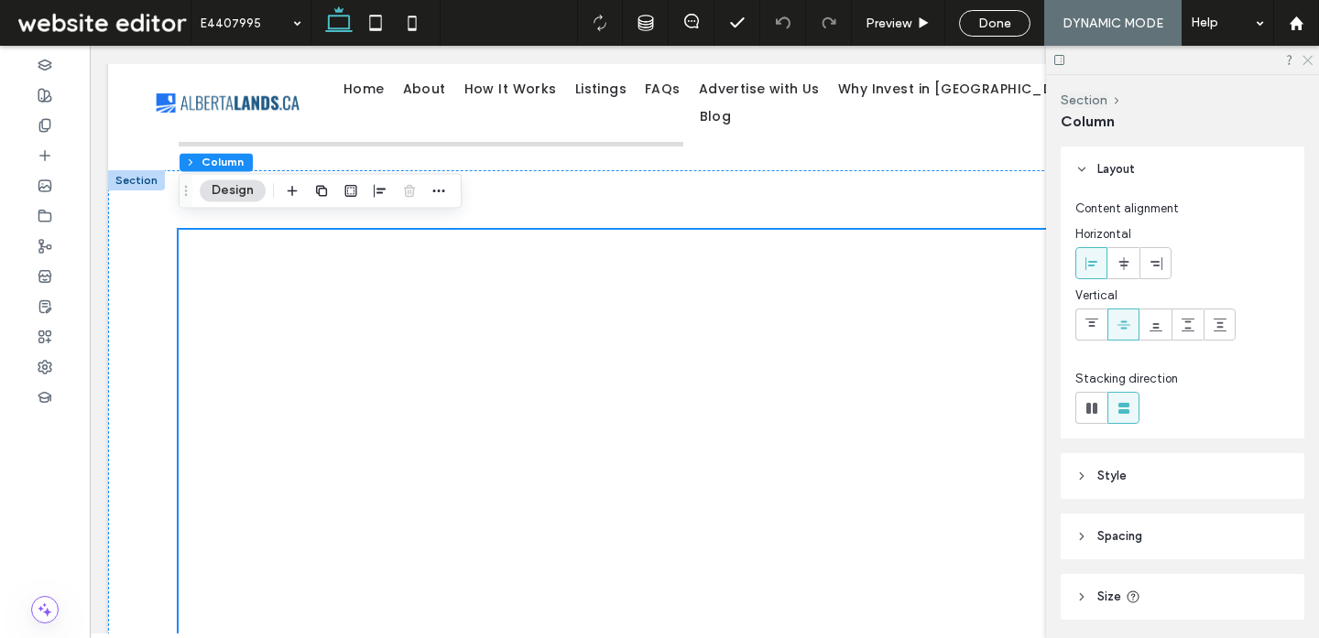
click at [1306, 55] on icon at bounding box center [1306, 59] width 12 height 12
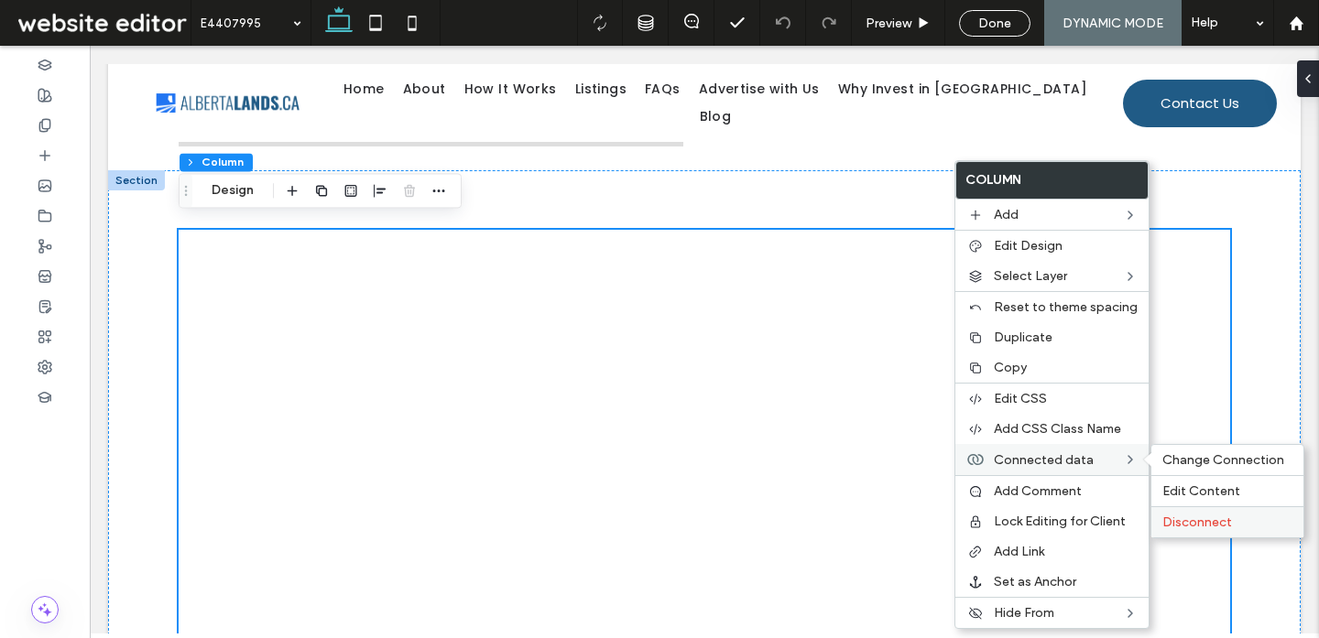
click at [1169, 516] on span "Disconnect" at bounding box center [1197, 523] width 70 height 16
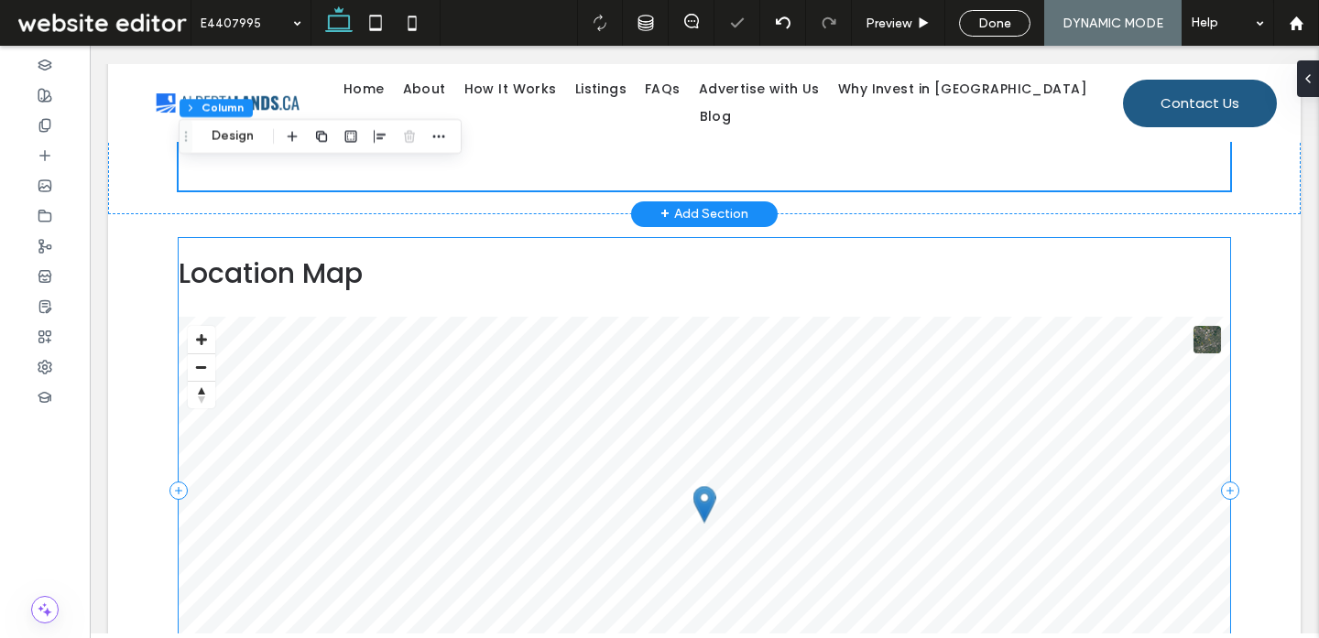
scroll to position [1711, 0]
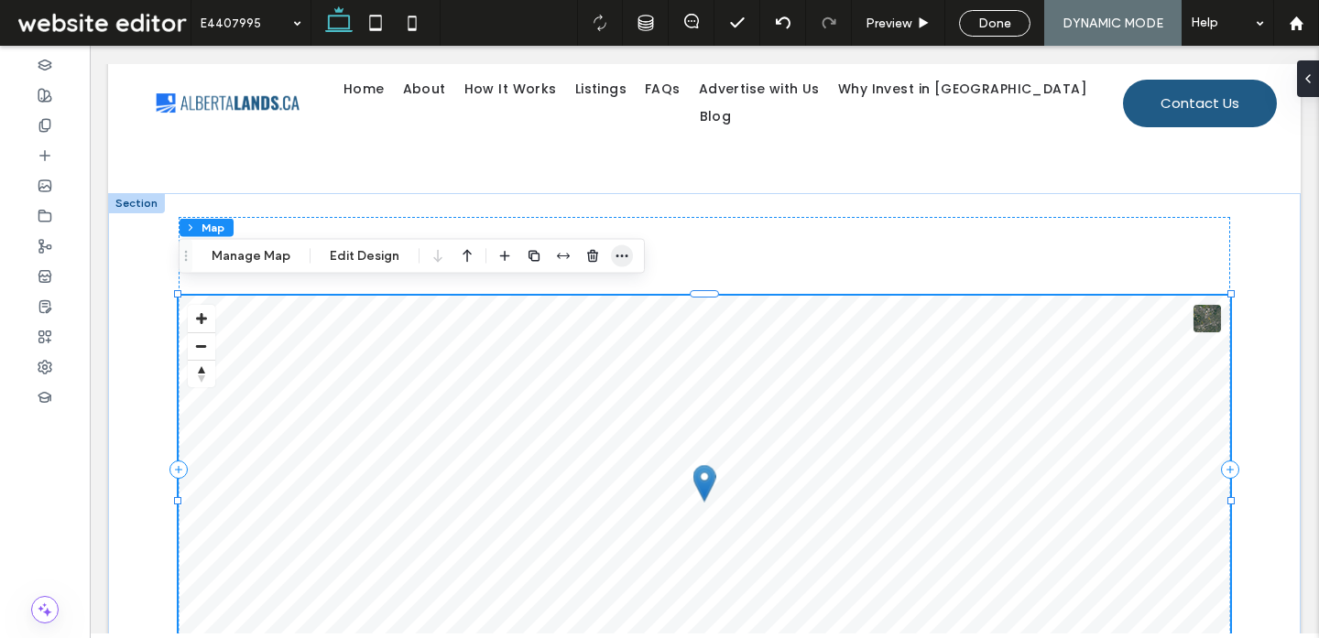
click at [614, 251] on icon "button" at bounding box center [621, 256] width 15 height 15
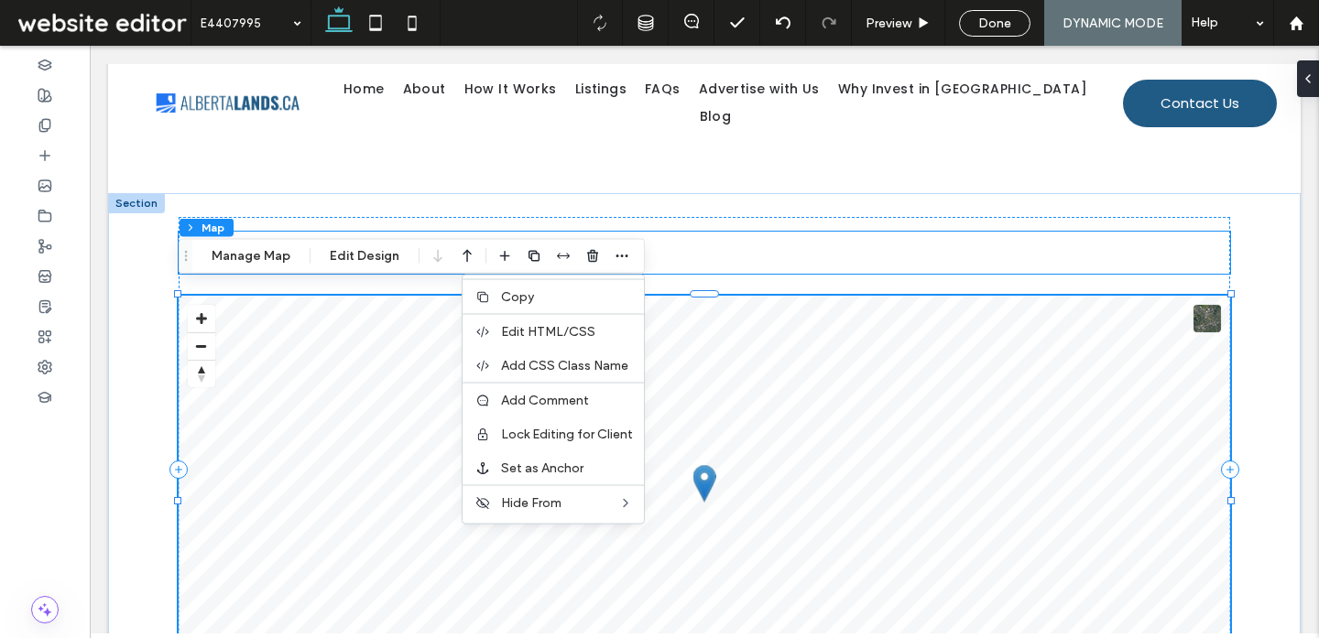
click at [738, 260] on h3 "Location Map" at bounding box center [704, 253] width 1051 height 42
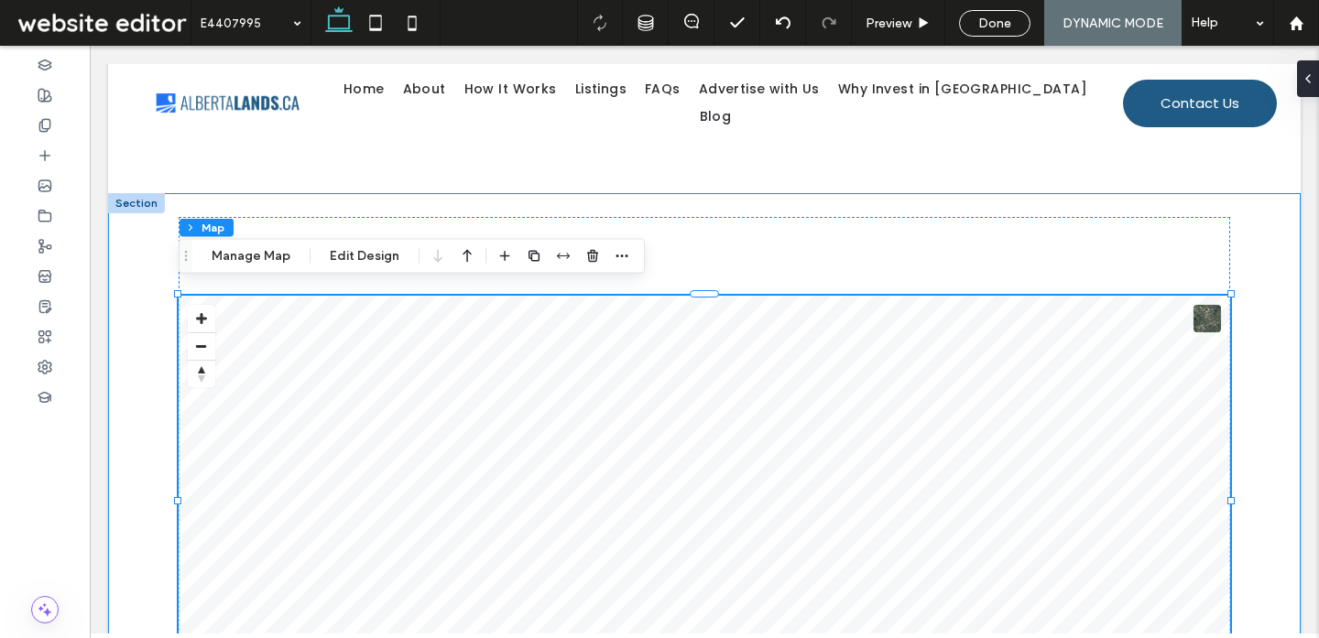
click at [1249, 236] on div "Location Map © Mapbox © OpenStreetMap Improve this map" at bounding box center [704, 487] width 1099 height 589
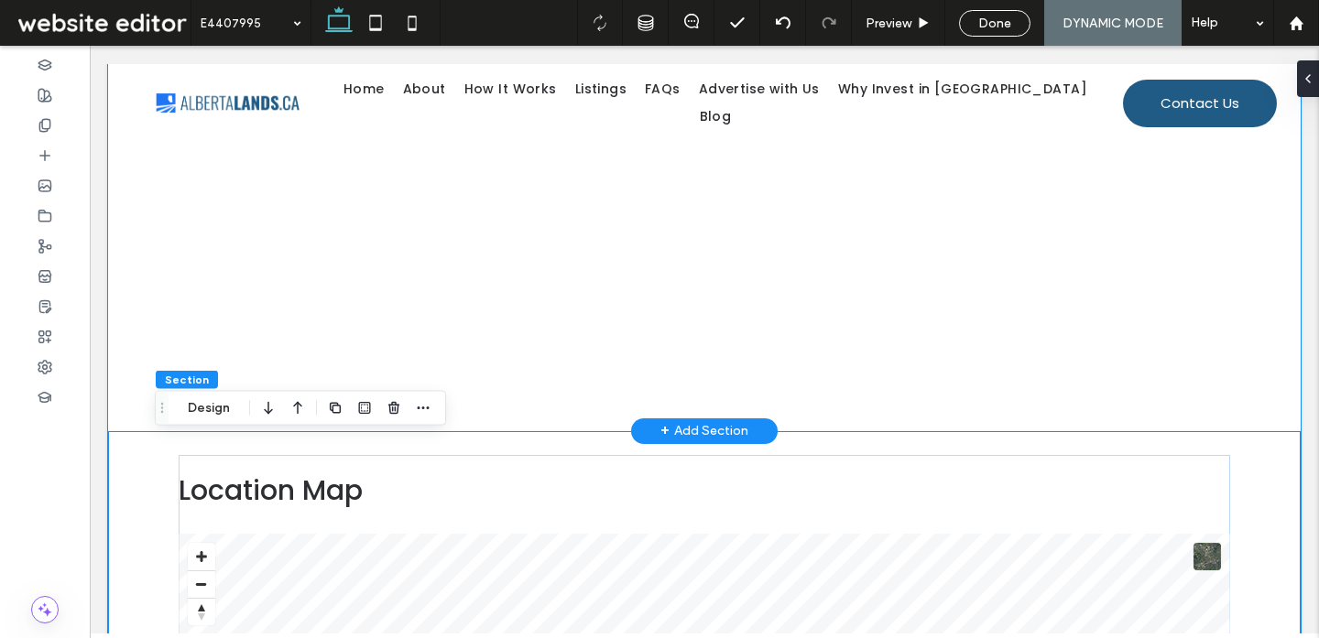
scroll to position [1475, 0]
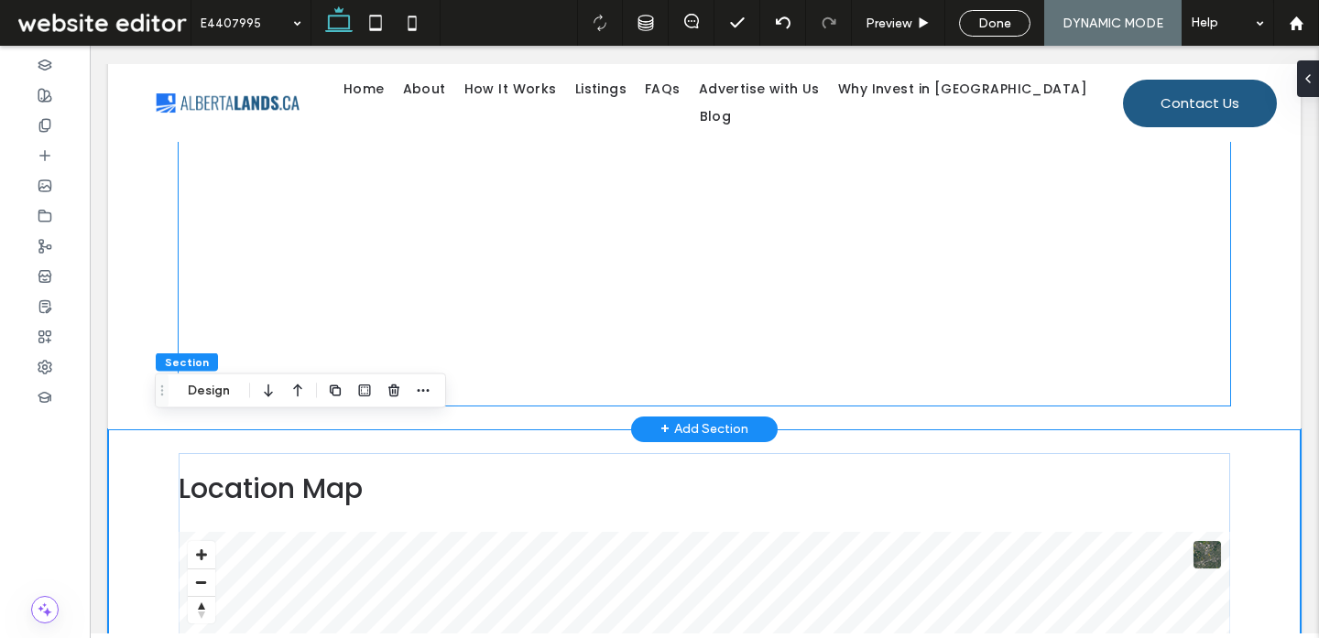
click at [1221, 375] on div at bounding box center [704, 129] width 1051 height 551
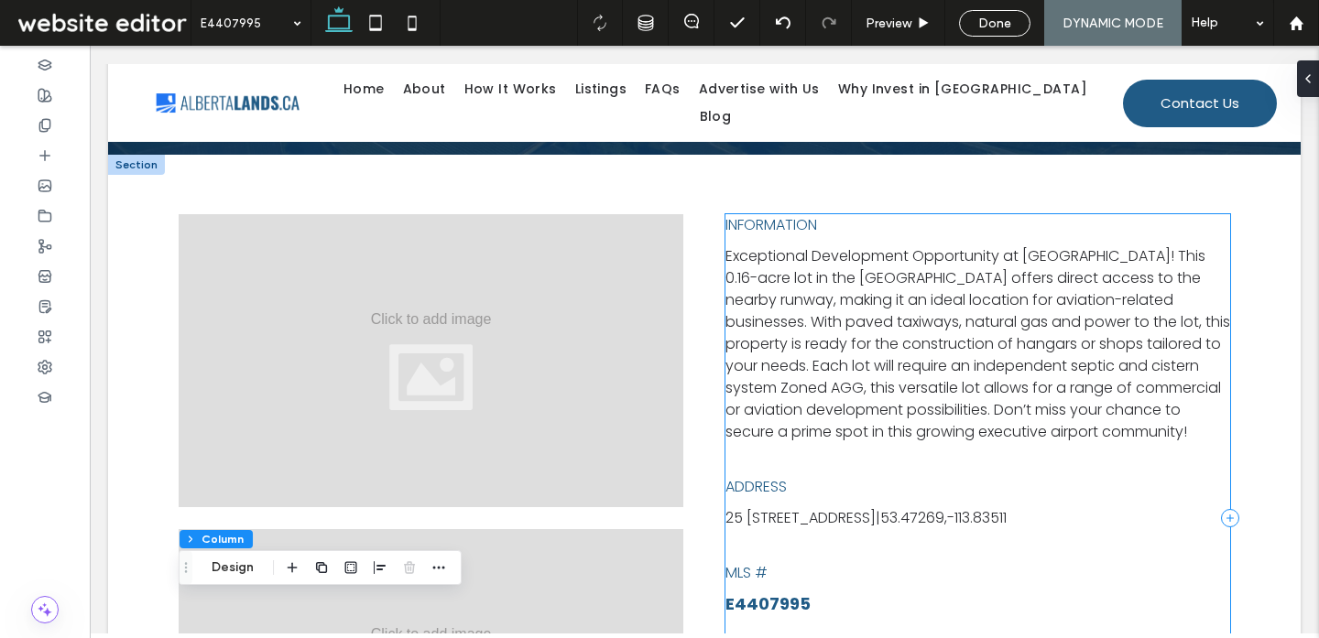
scroll to position [439, 0]
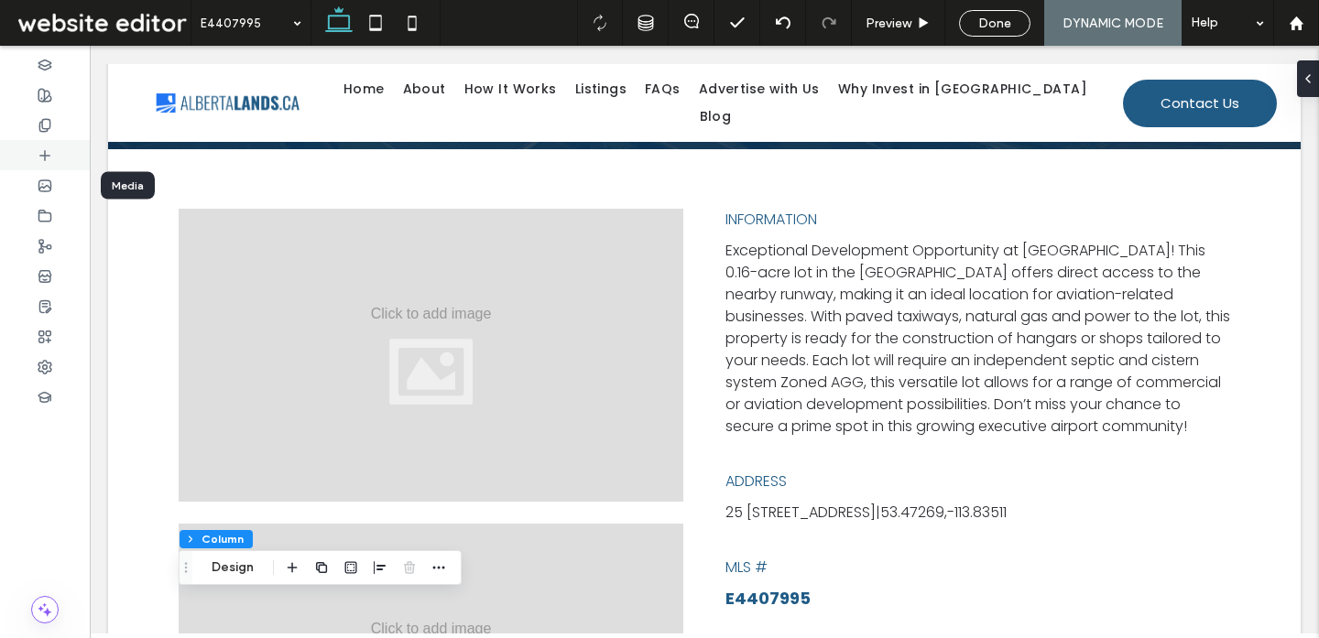
click at [58, 158] on div at bounding box center [45, 155] width 90 height 30
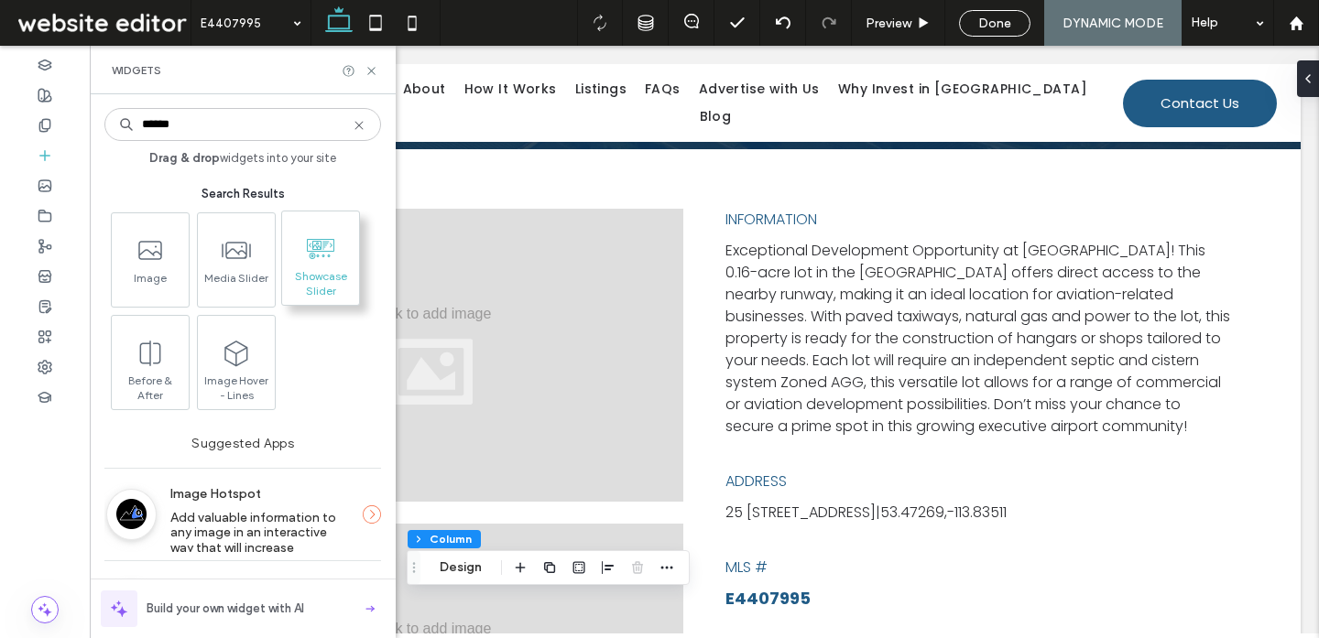
type input "******"
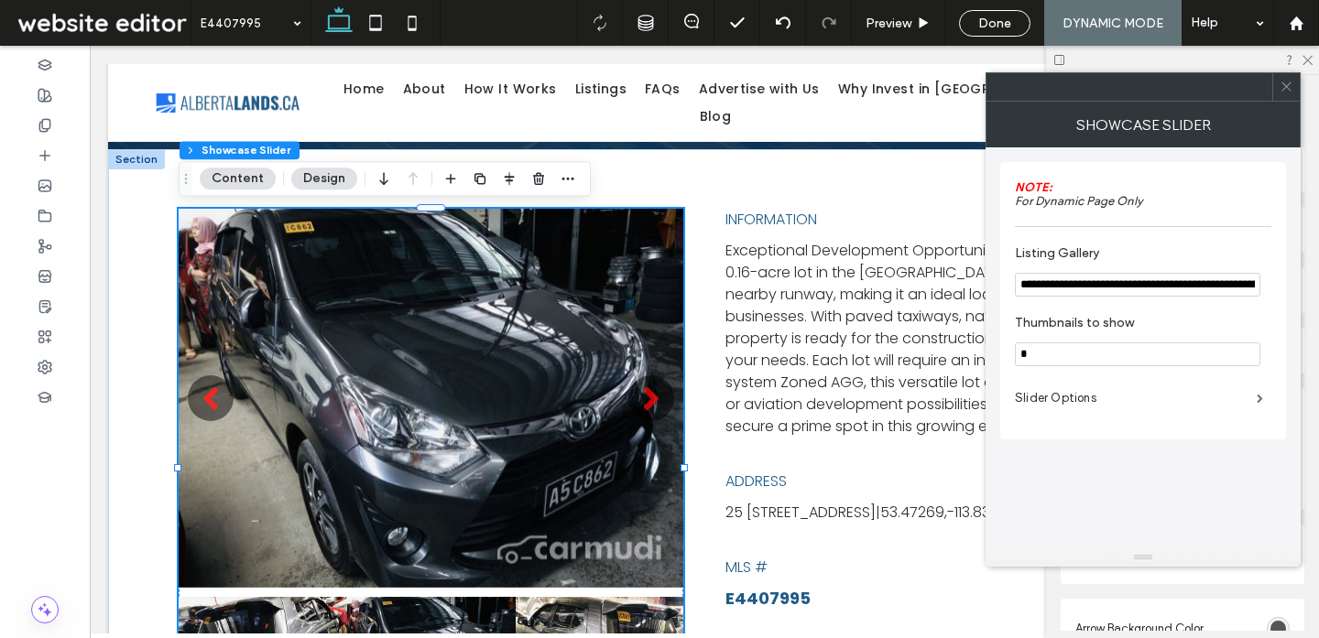
click at [1283, 91] on icon at bounding box center [1286, 87] width 14 height 14
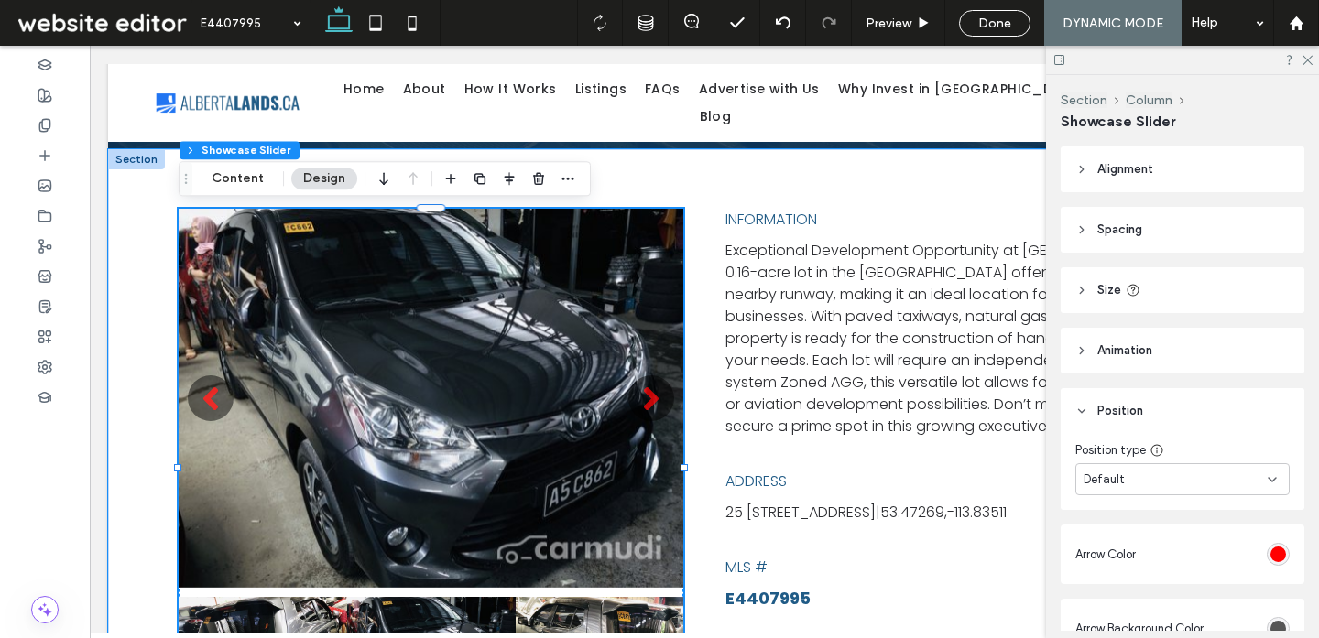
click at [641, 363] on img at bounding box center [431, 398] width 505 height 378
click at [561, 181] on icon "button" at bounding box center [567, 178] width 15 height 15
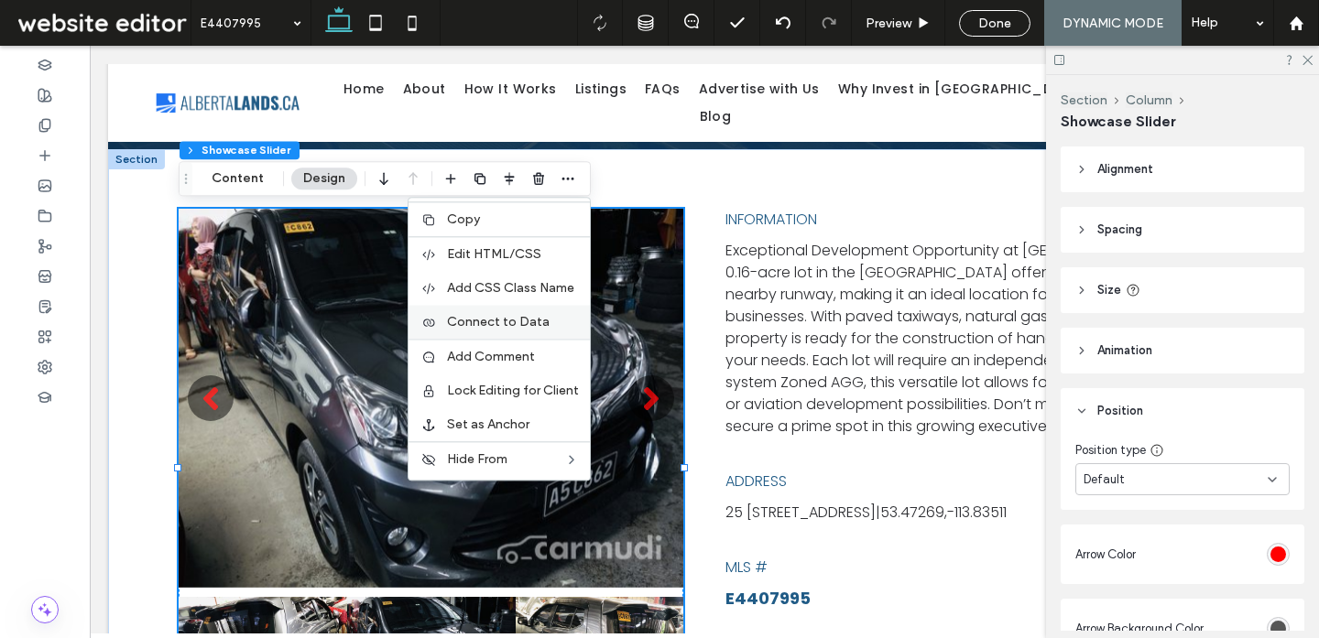
click at [535, 324] on span "Connect to Data" at bounding box center [498, 322] width 103 height 16
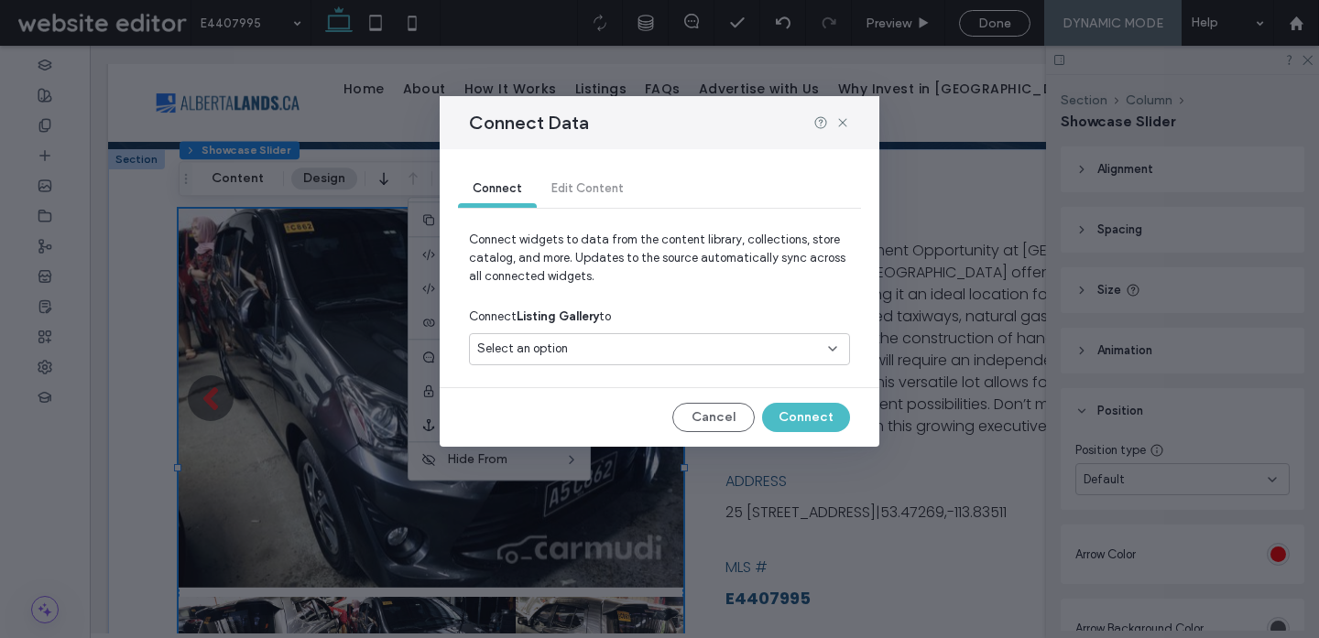
click at [719, 347] on div "Select an option" at bounding box center [648, 349] width 342 height 18
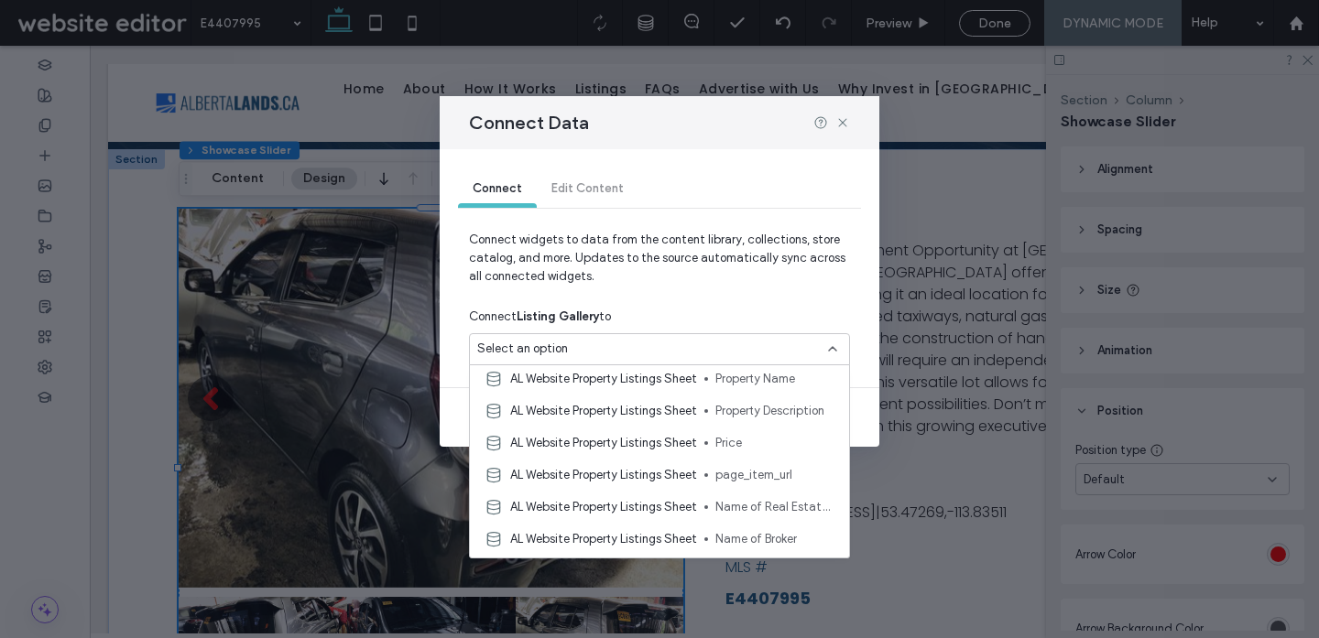
scroll to position [0, 0]
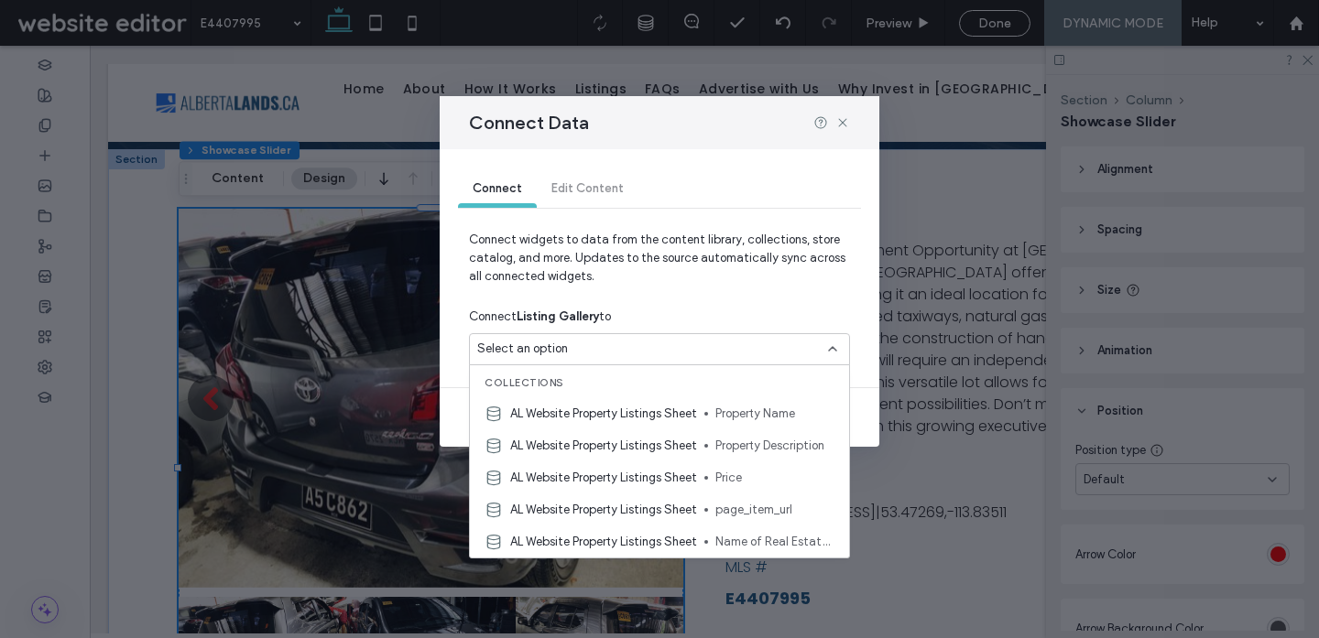
click at [829, 348] on icon at bounding box center [832, 349] width 15 height 15
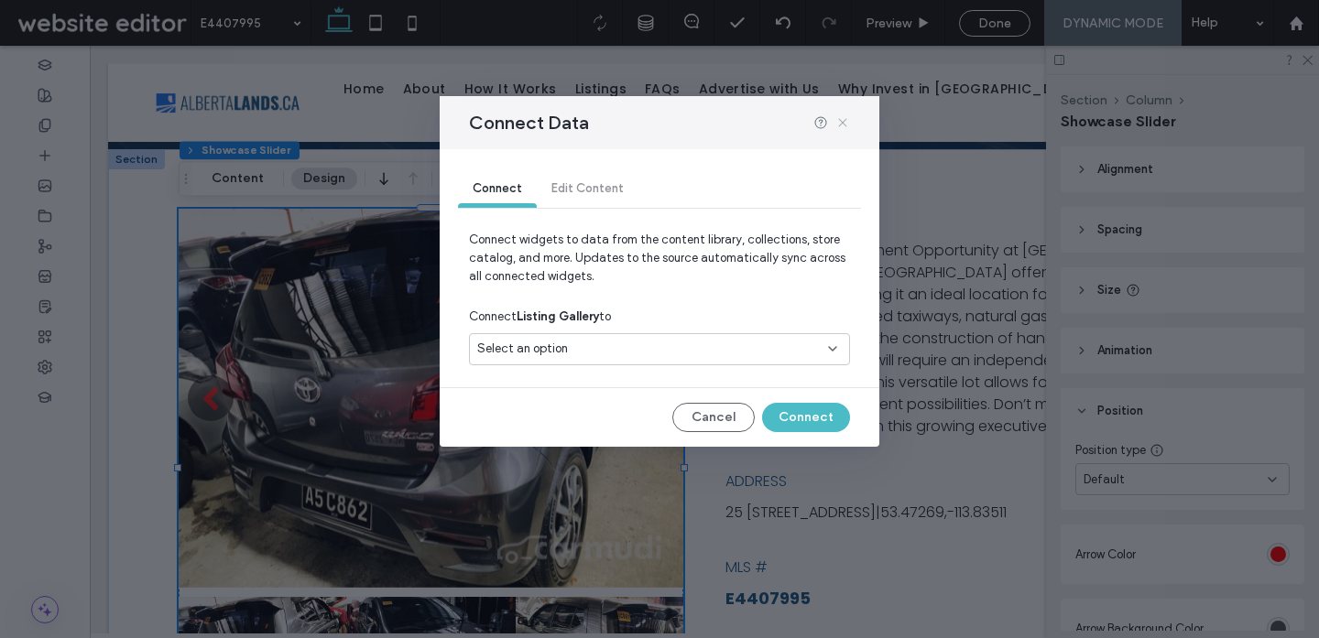
click at [846, 128] on icon at bounding box center [842, 122] width 15 height 15
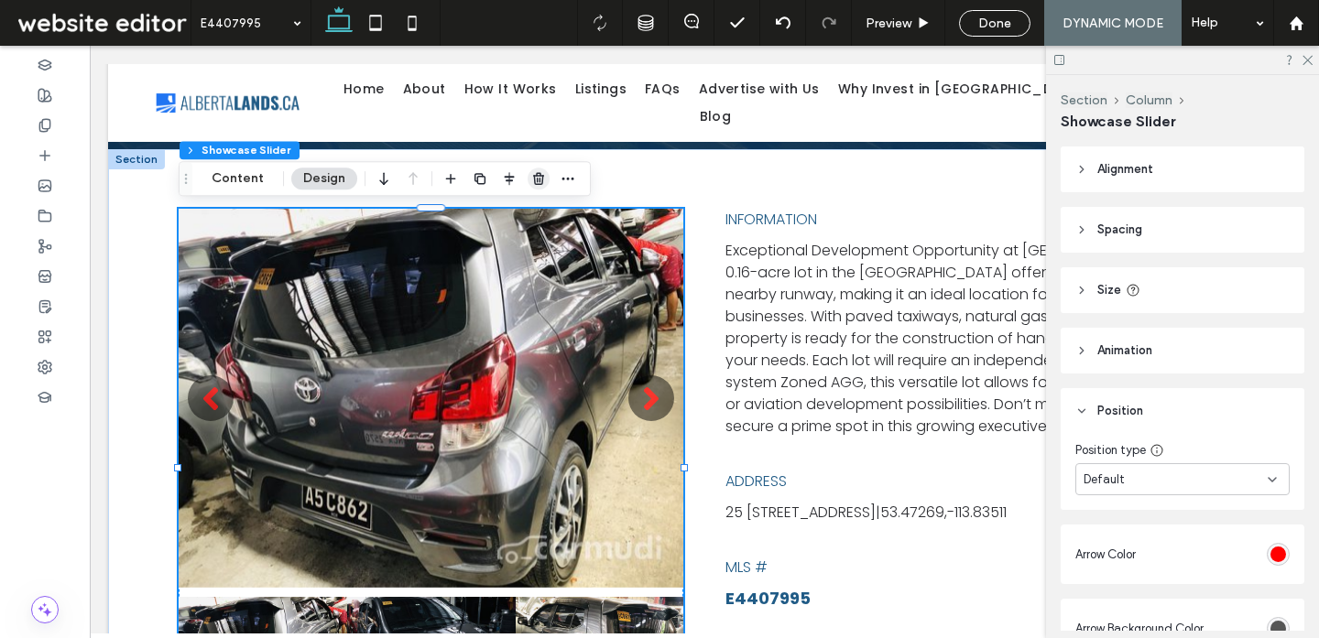
click at [536, 179] on icon "button" at bounding box center [538, 178] width 15 height 15
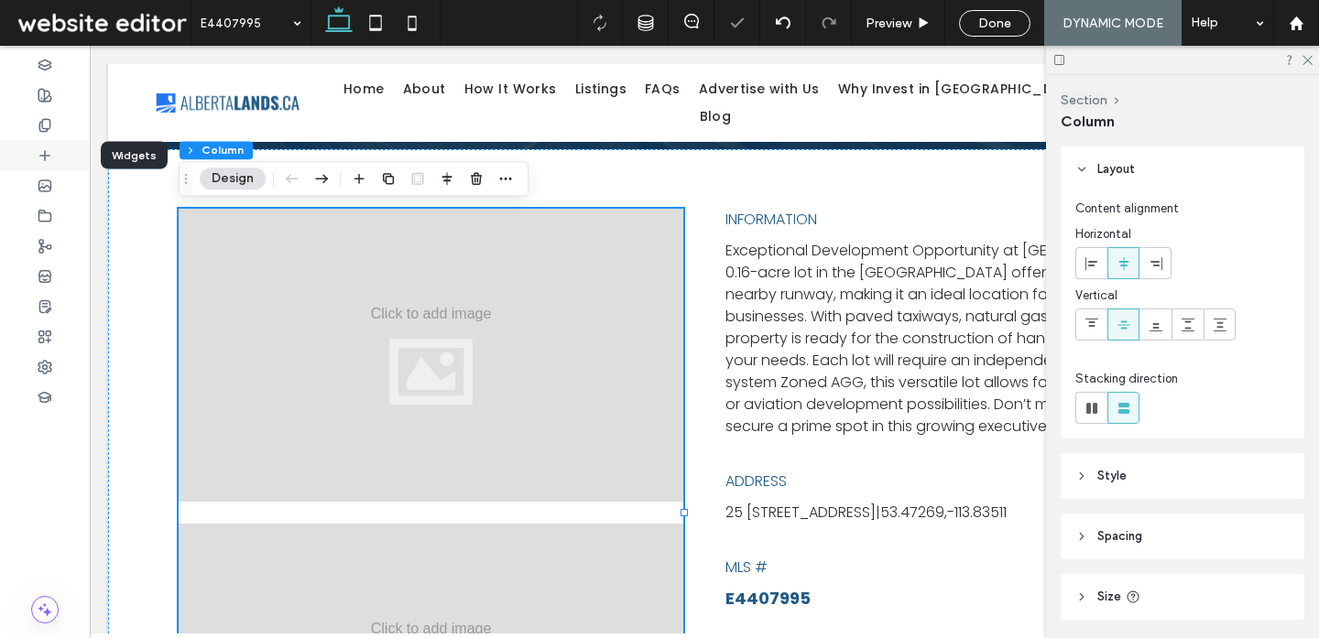
click at [67, 155] on div at bounding box center [45, 155] width 90 height 30
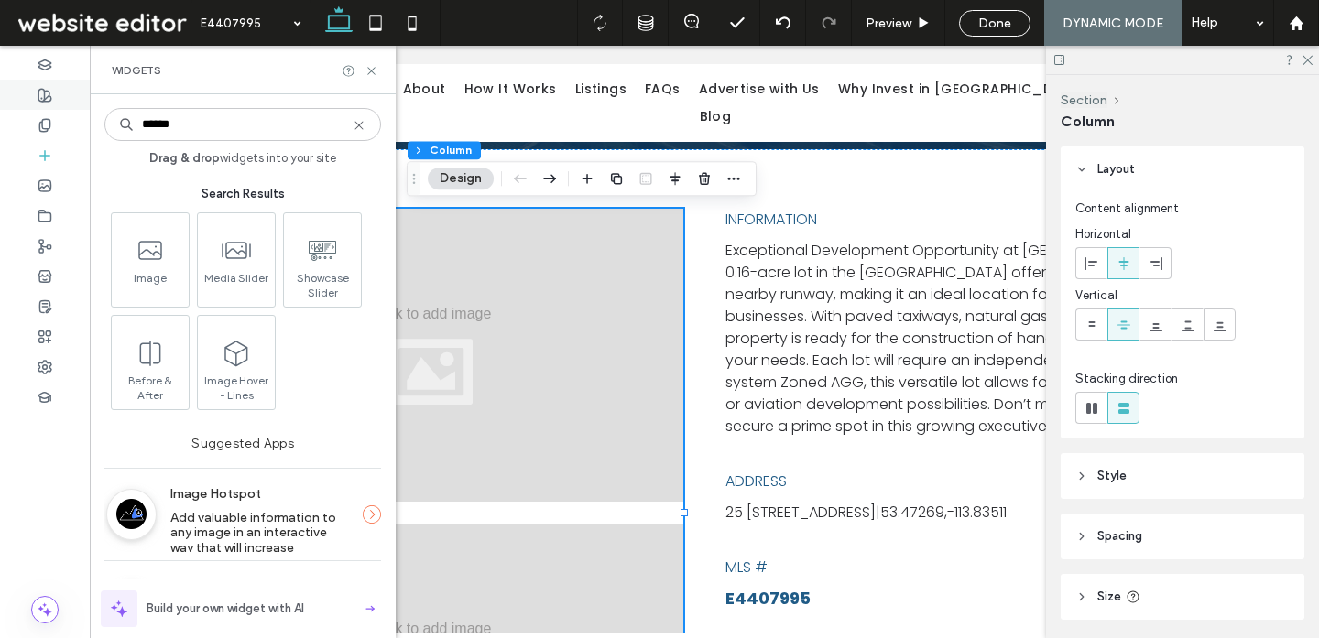
drag, startPoint x: 196, startPoint y: 130, endPoint x: 87, endPoint y: 97, distance: 113.8
click at [87, 97] on div "Widgets ****** Drag & drop widgets into your site Search Results Image Media Sl…" at bounding box center [45, 342] width 90 height 592
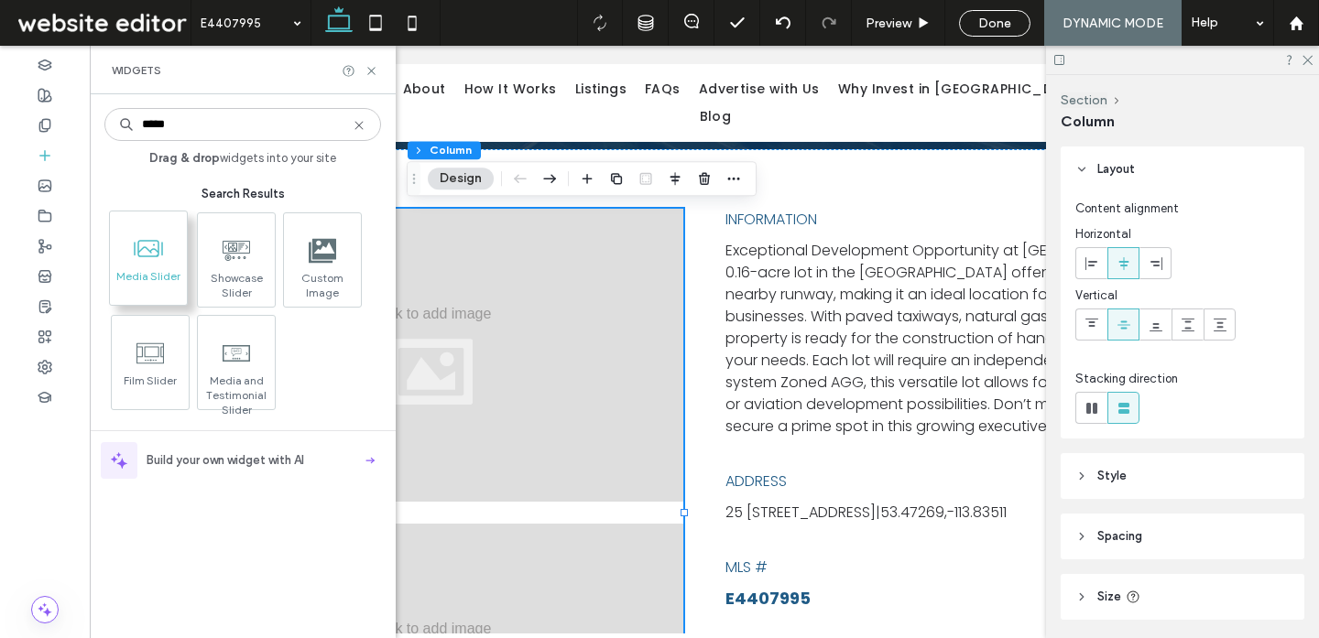
type input "*****"
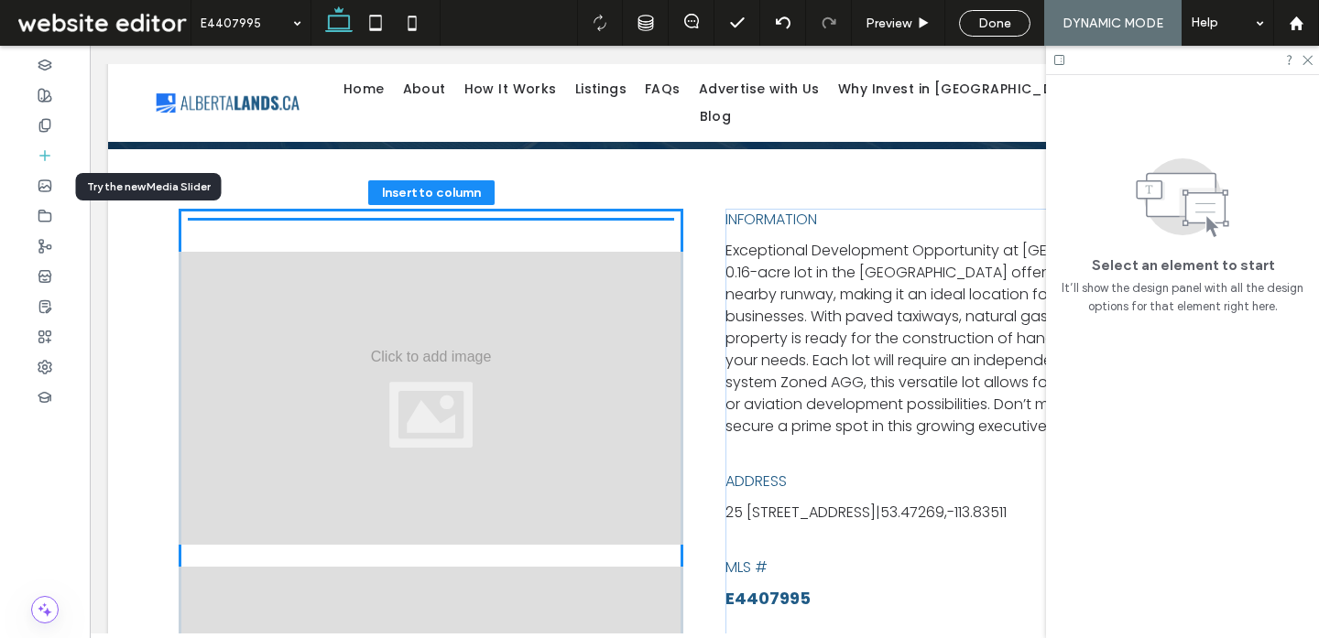
drag, startPoint x: 257, startPoint y: 301, endPoint x: 485, endPoint y: 232, distance: 238.4
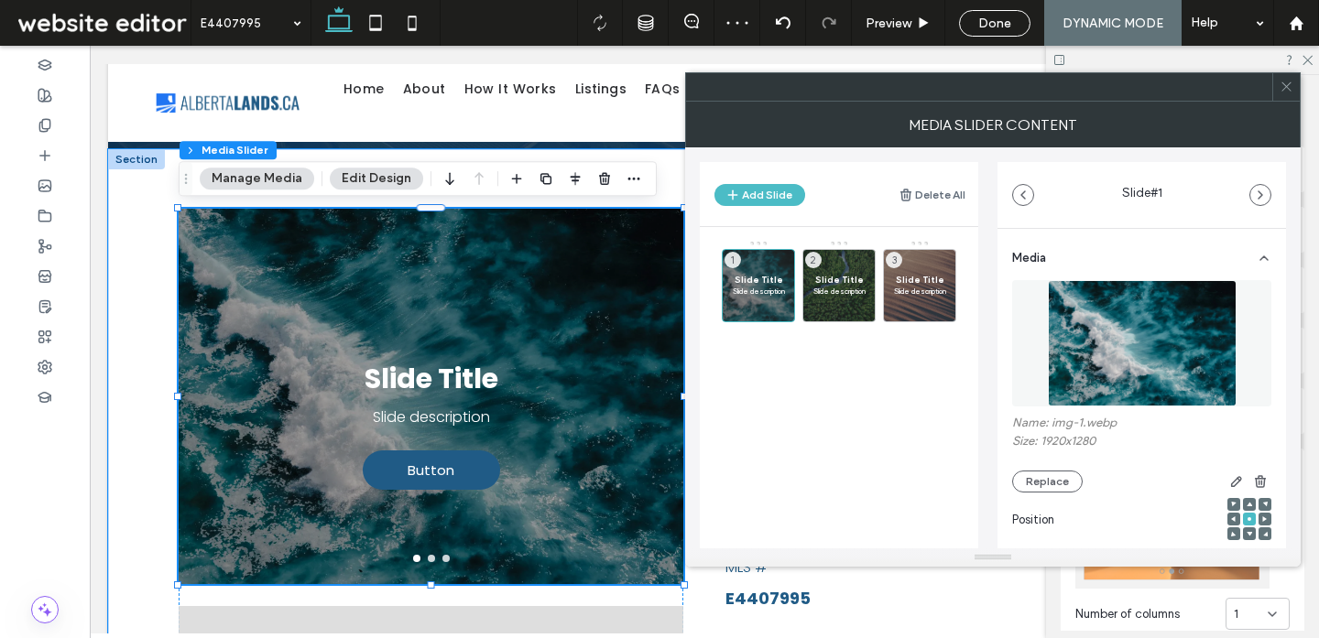
click at [1287, 89] on use at bounding box center [1285, 86] width 9 height 9
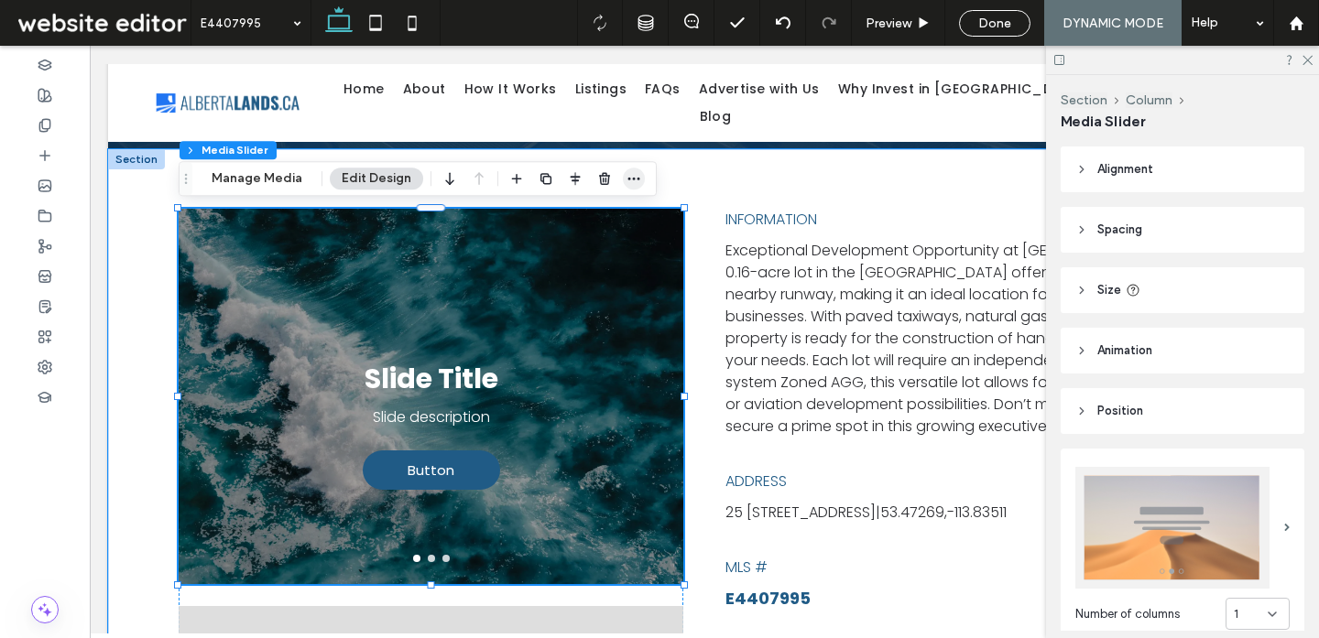
click at [626, 171] on icon "button" at bounding box center [633, 178] width 15 height 15
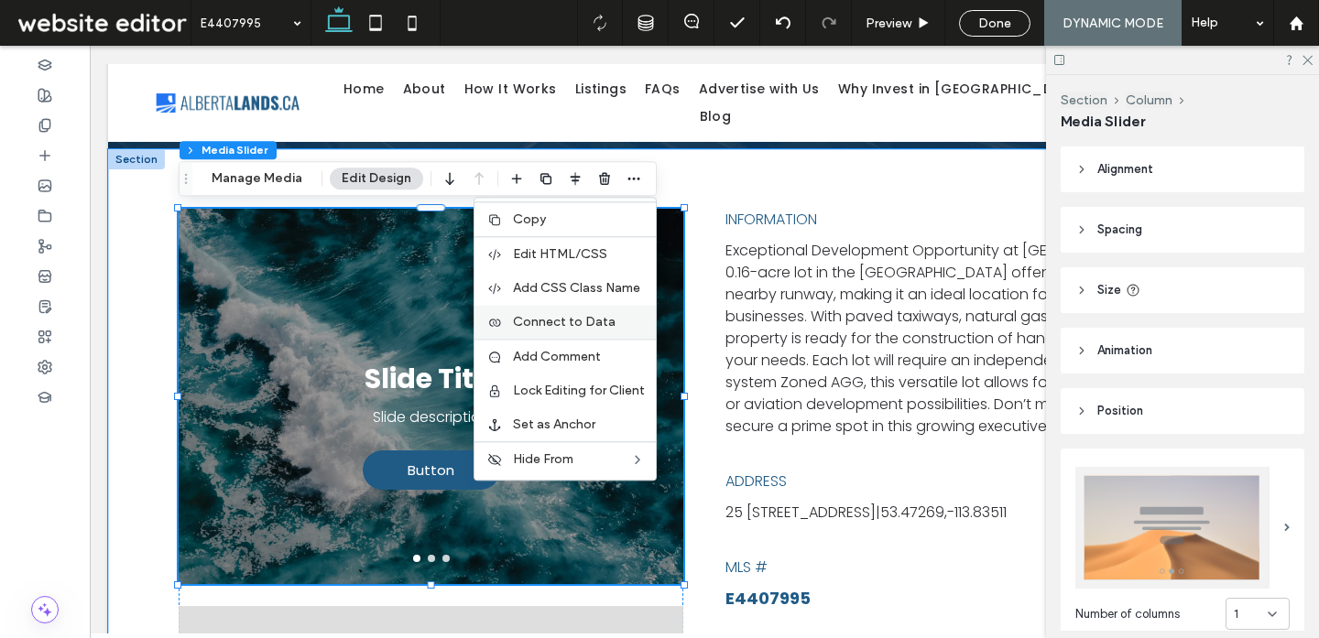
click at [634, 326] on label "Connect to Data" at bounding box center [579, 322] width 132 height 16
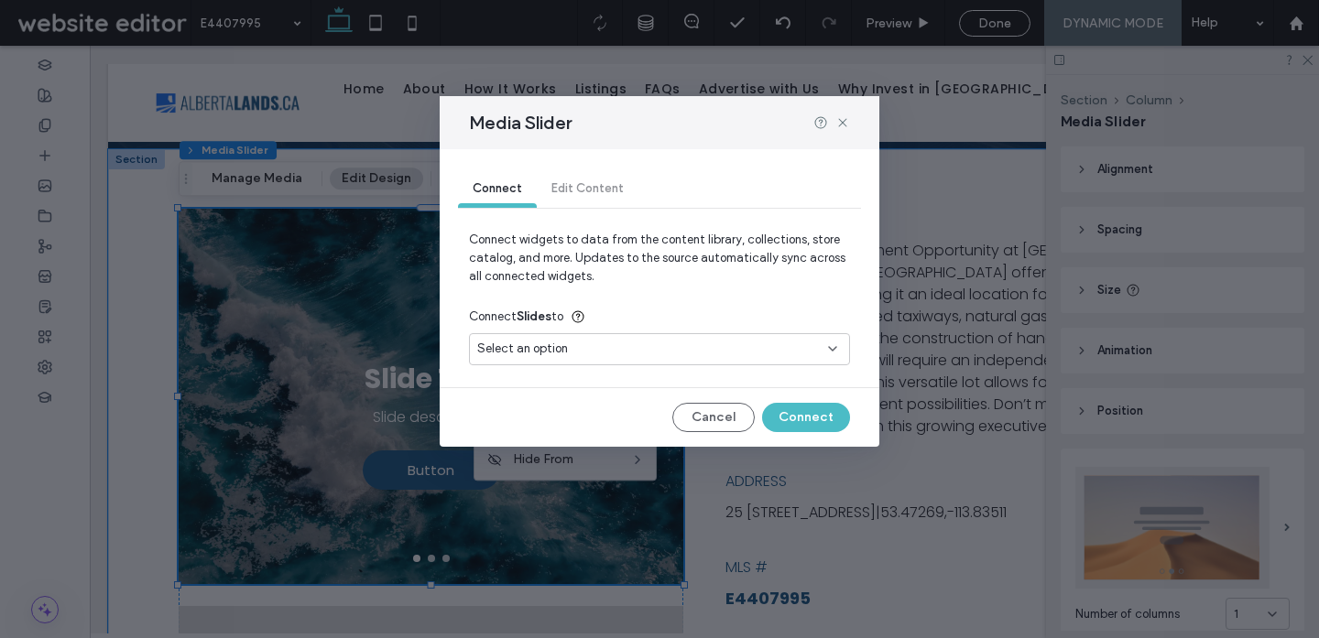
click at [762, 351] on div "Select an option" at bounding box center [648, 349] width 342 height 18
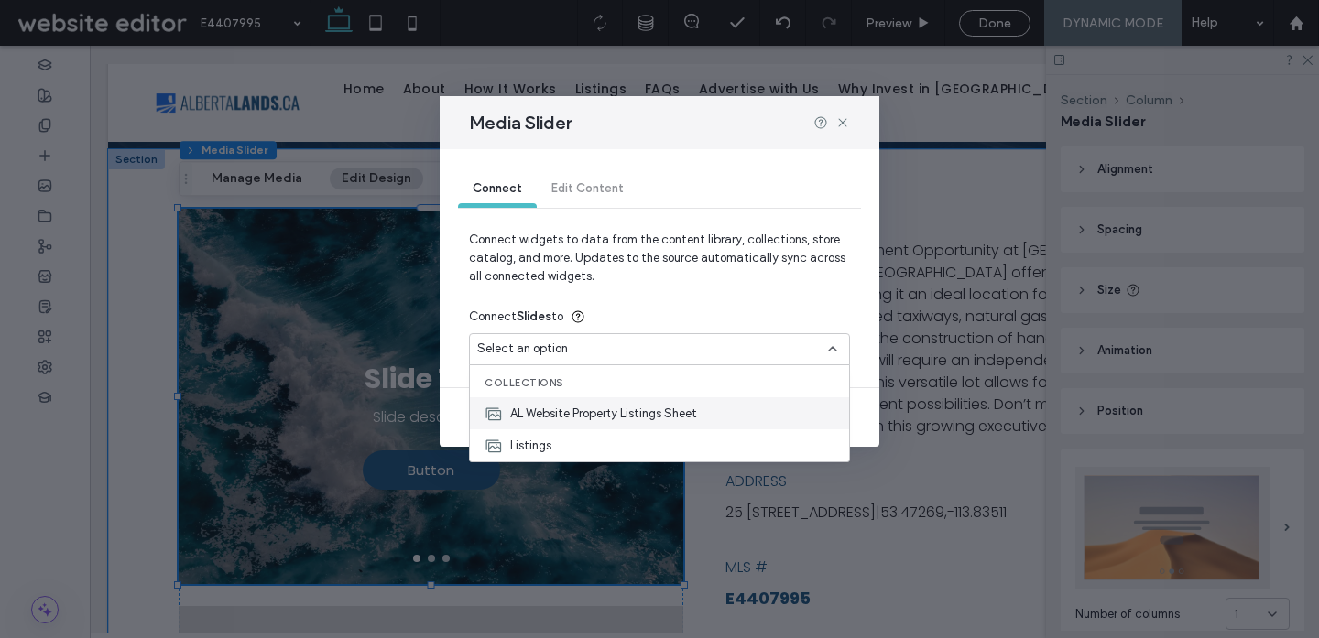
click at [685, 418] on span "AL Website Property Listings Sheet" at bounding box center [603, 414] width 187 height 18
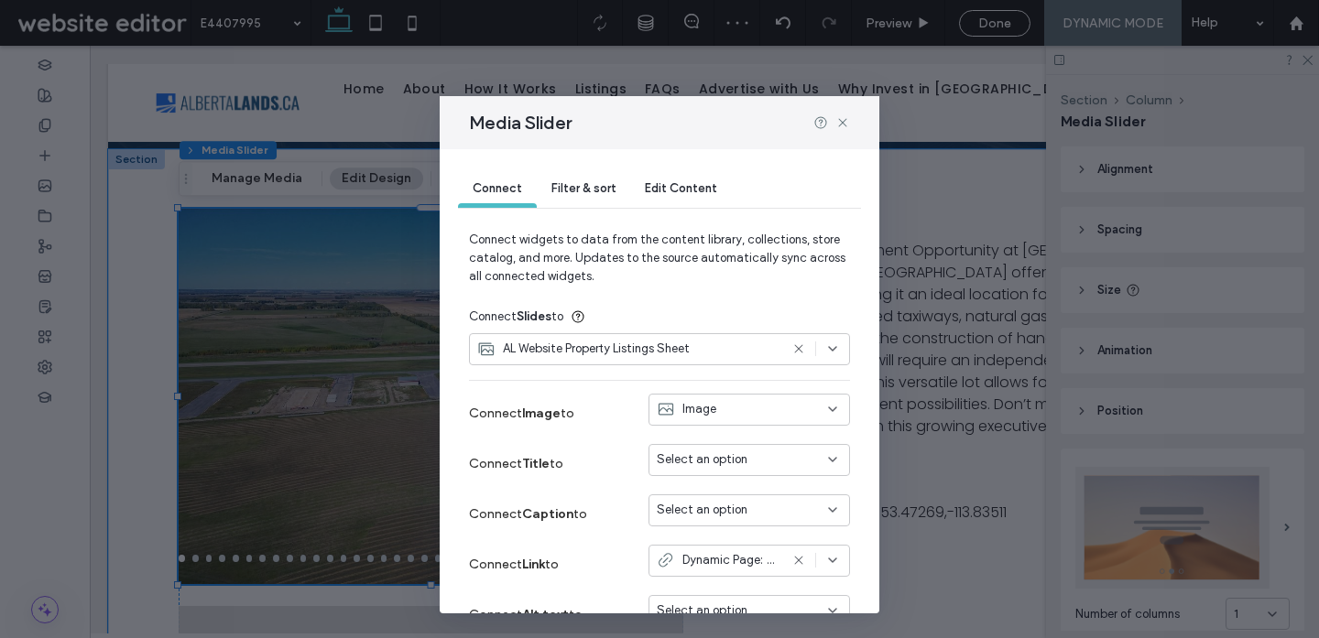
click at [697, 412] on span "Image" at bounding box center [699, 409] width 34 height 18
click at [702, 438] on span "Additional Images" at bounding box center [740, 442] width 100 height 18
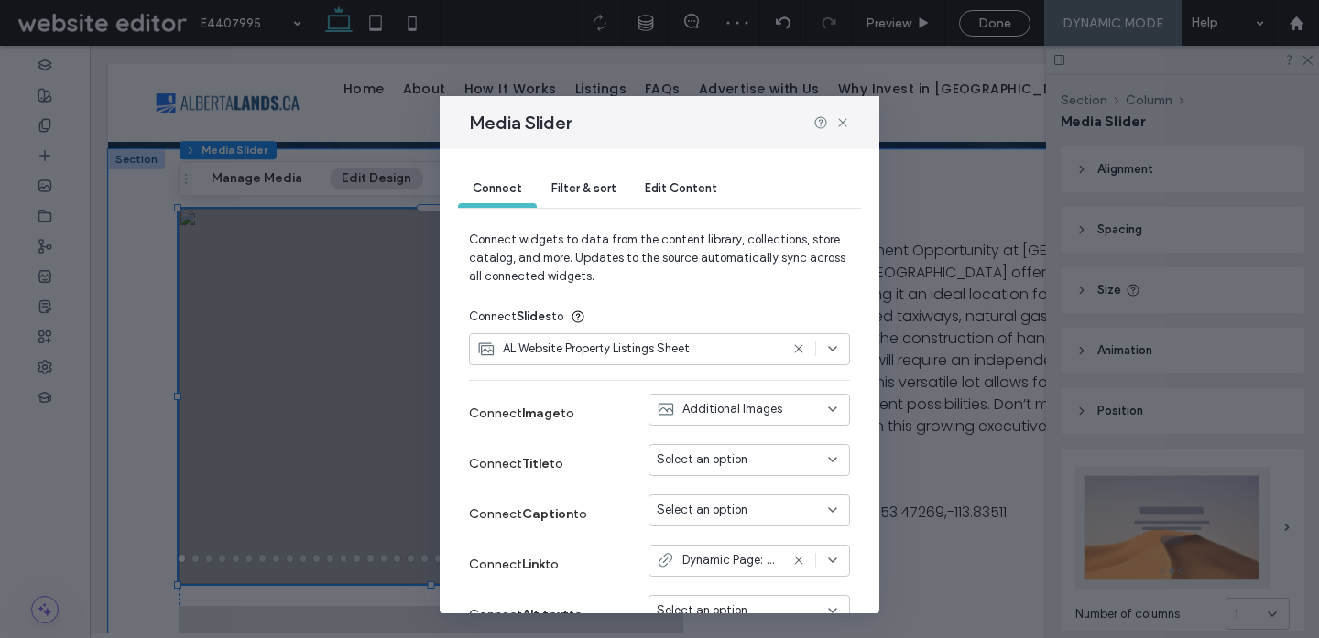
click at [689, 464] on span "Select an option" at bounding box center [702, 460] width 91 height 18
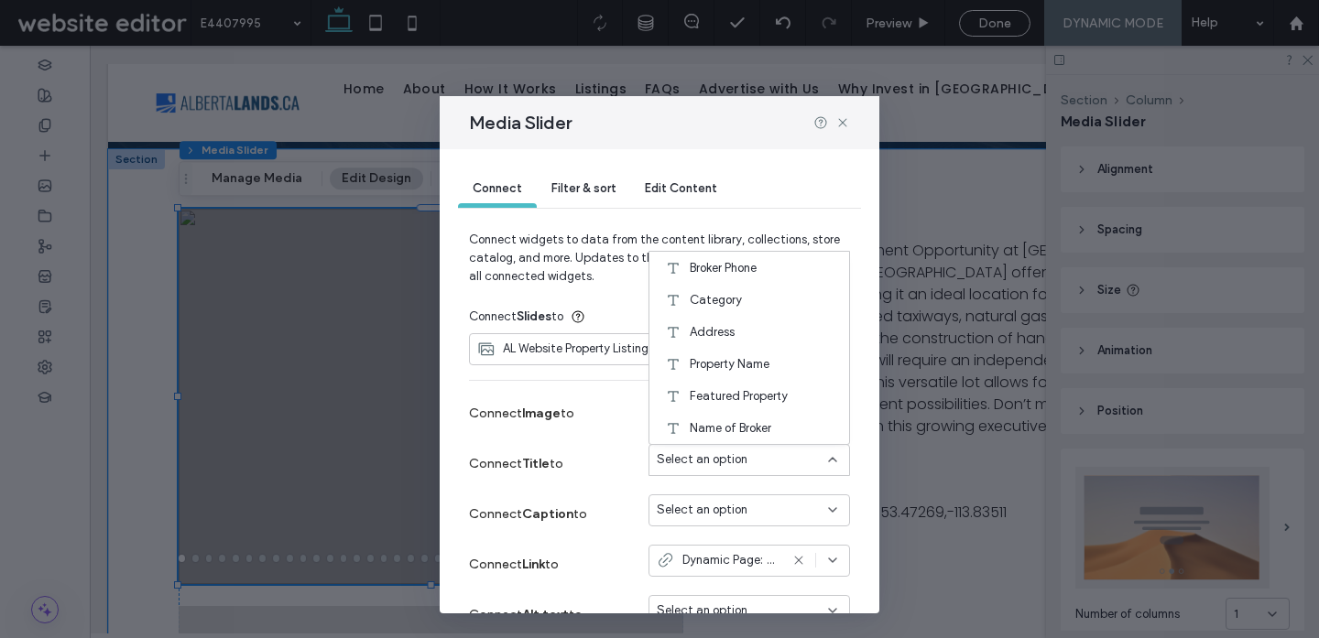
click at [681, 490] on div "Connect Caption to Select an option" at bounding box center [659, 514] width 381 height 50
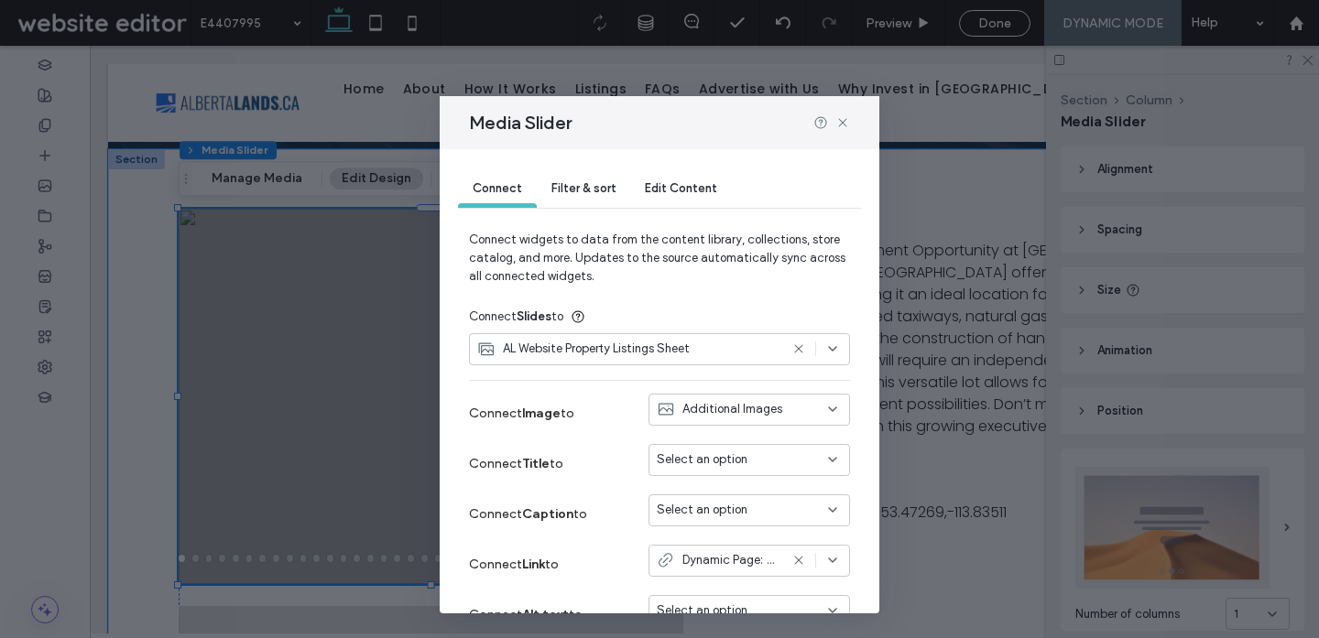
scroll to position [151, 0]
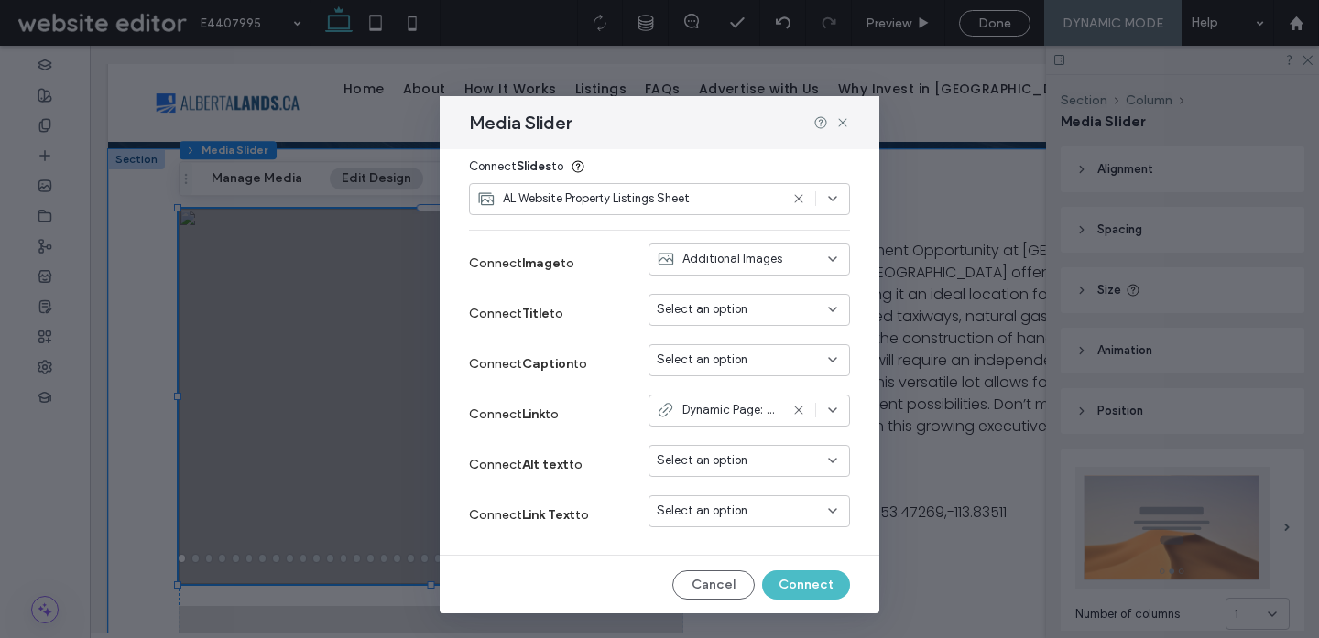
click at [799, 410] on use at bounding box center [798, 411] width 8 height 8
click at [815, 581] on button "Connect" at bounding box center [806, 584] width 88 height 29
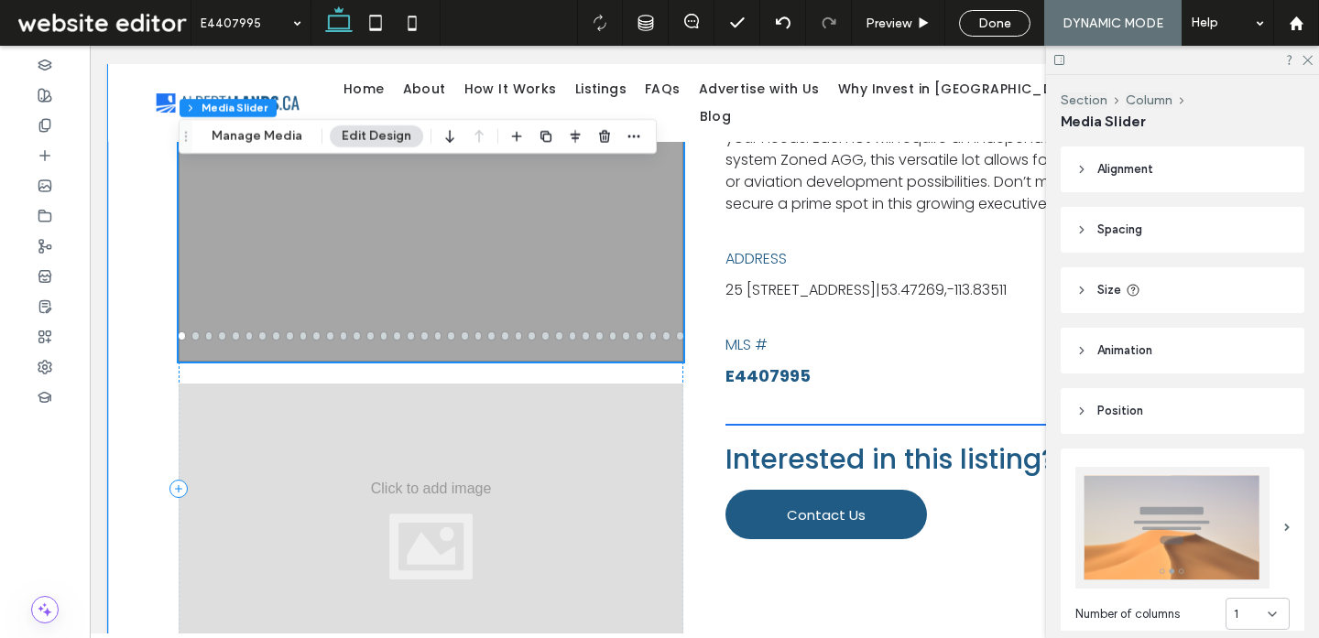
scroll to position [662, 0]
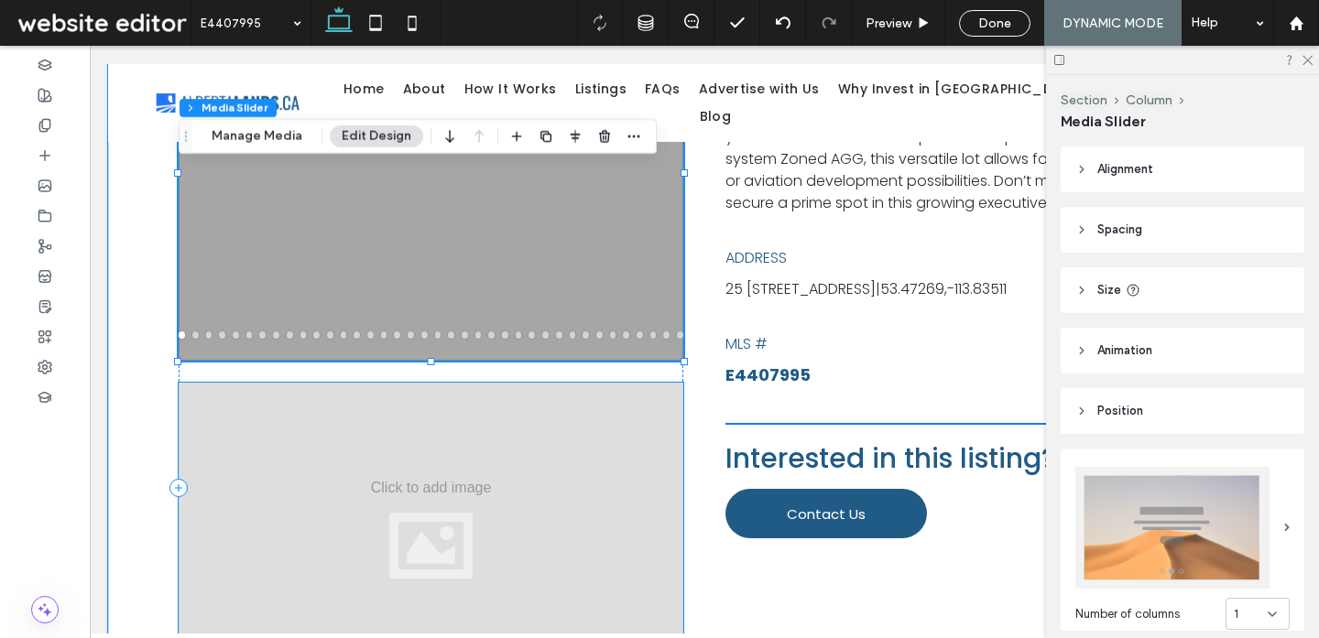
click at [626, 530] on div at bounding box center [431, 529] width 505 height 293
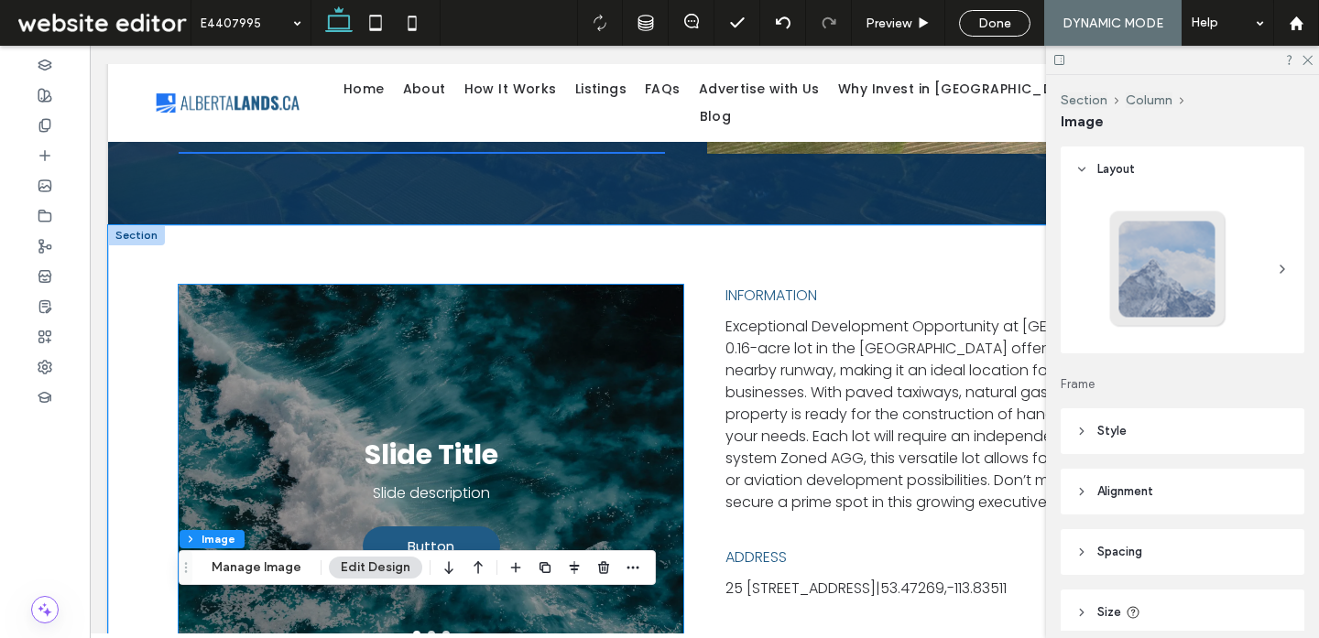
scroll to position [359, 0]
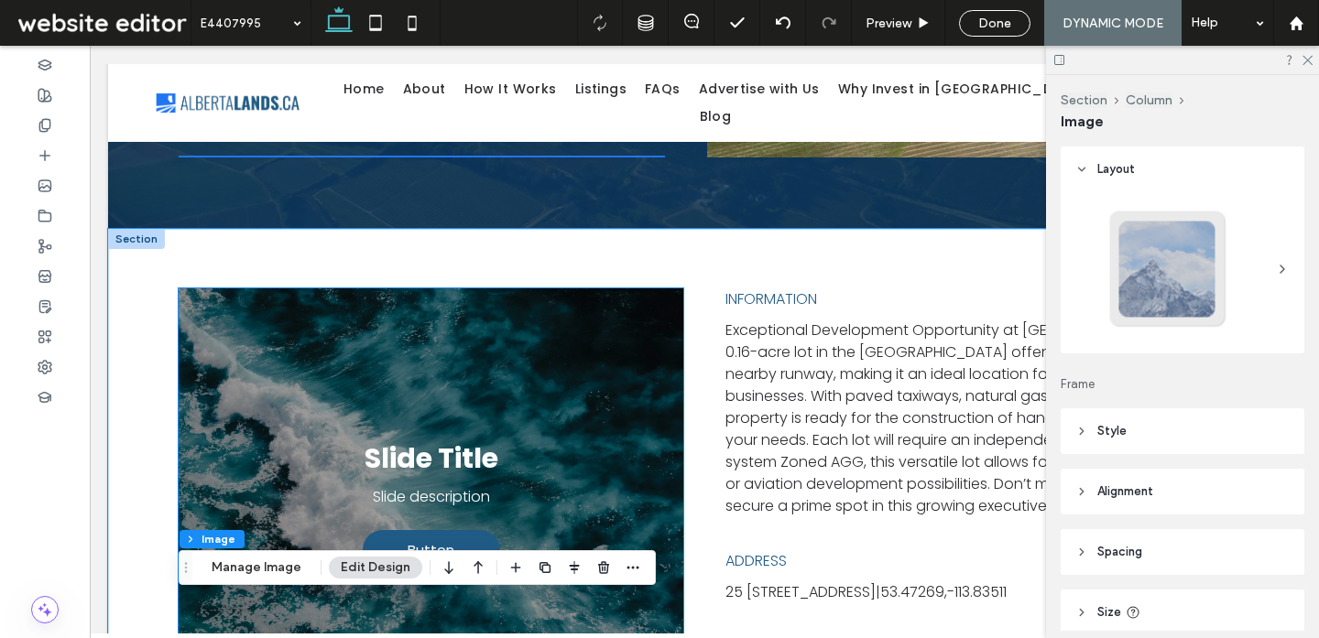
click at [668, 324] on div at bounding box center [431, 475] width 505 height 375
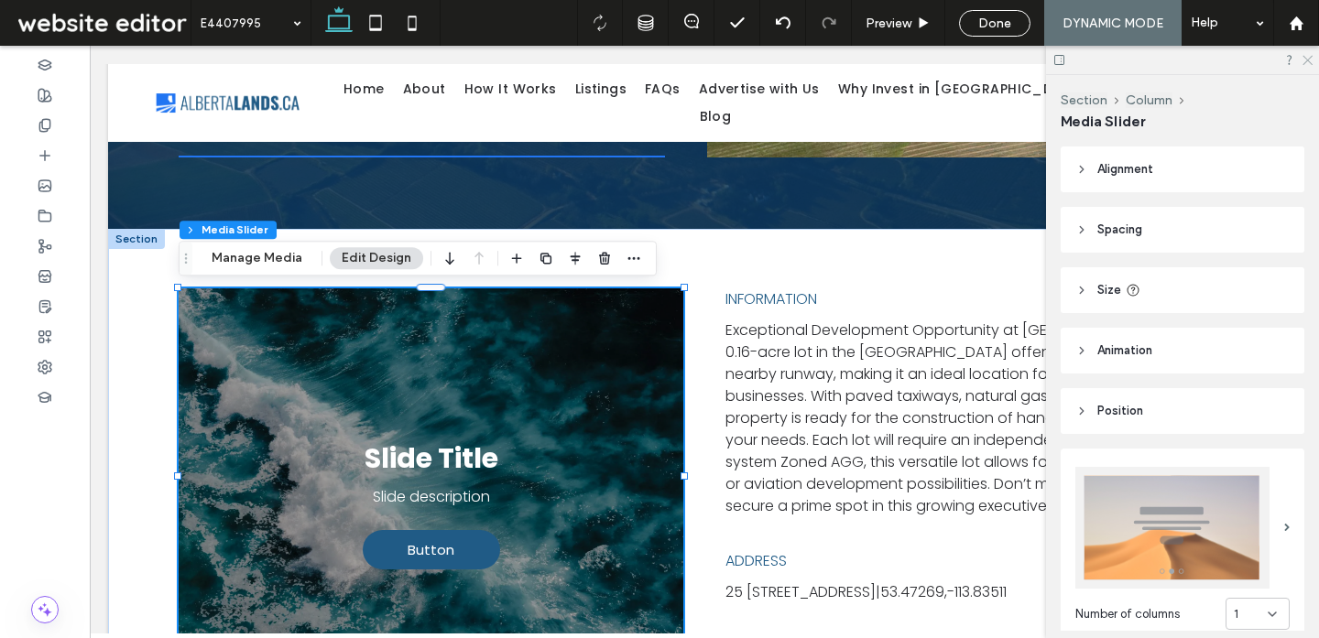
click at [1305, 60] on icon at bounding box center [1306, 59] width 12 height 12
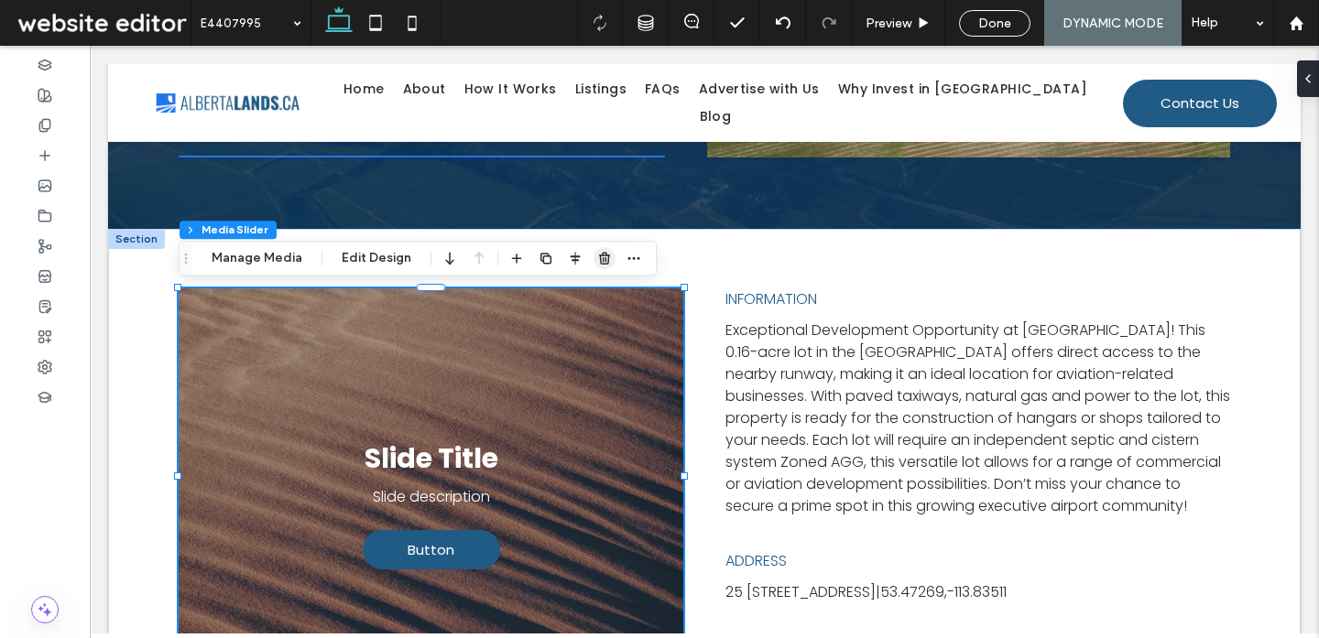
click at [597, 252] on icon "button" at bounding box center [604, 258] width 15 height 15
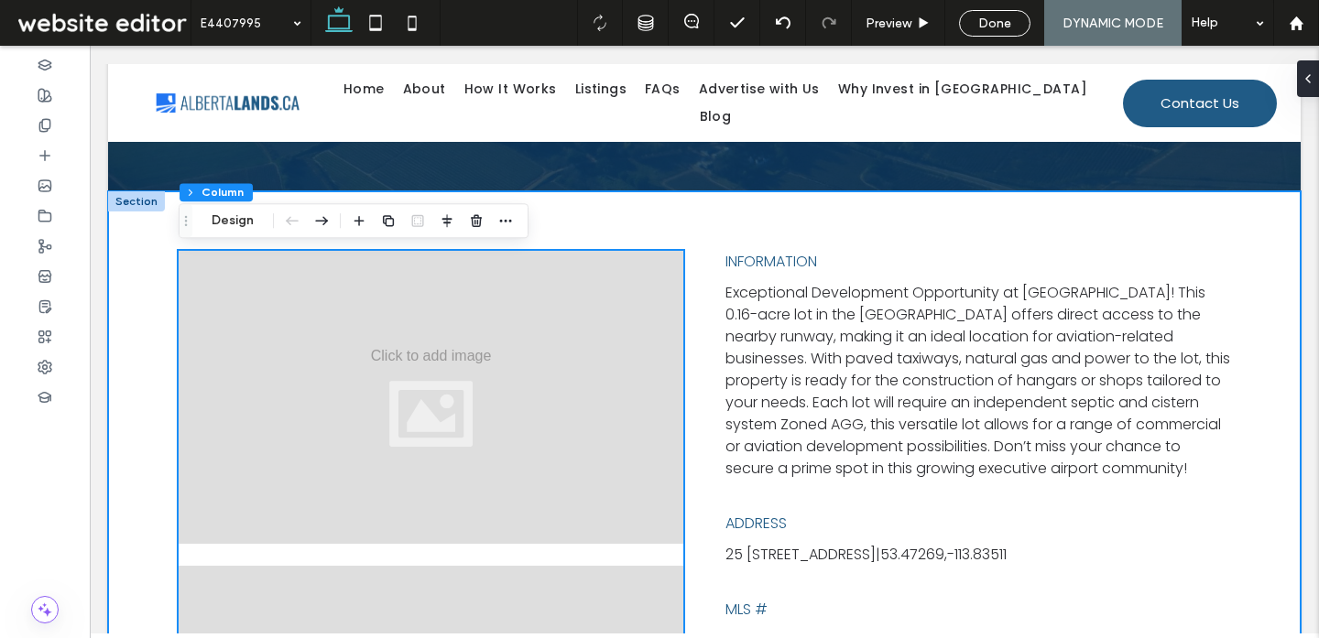
scroll to position [396, 0]
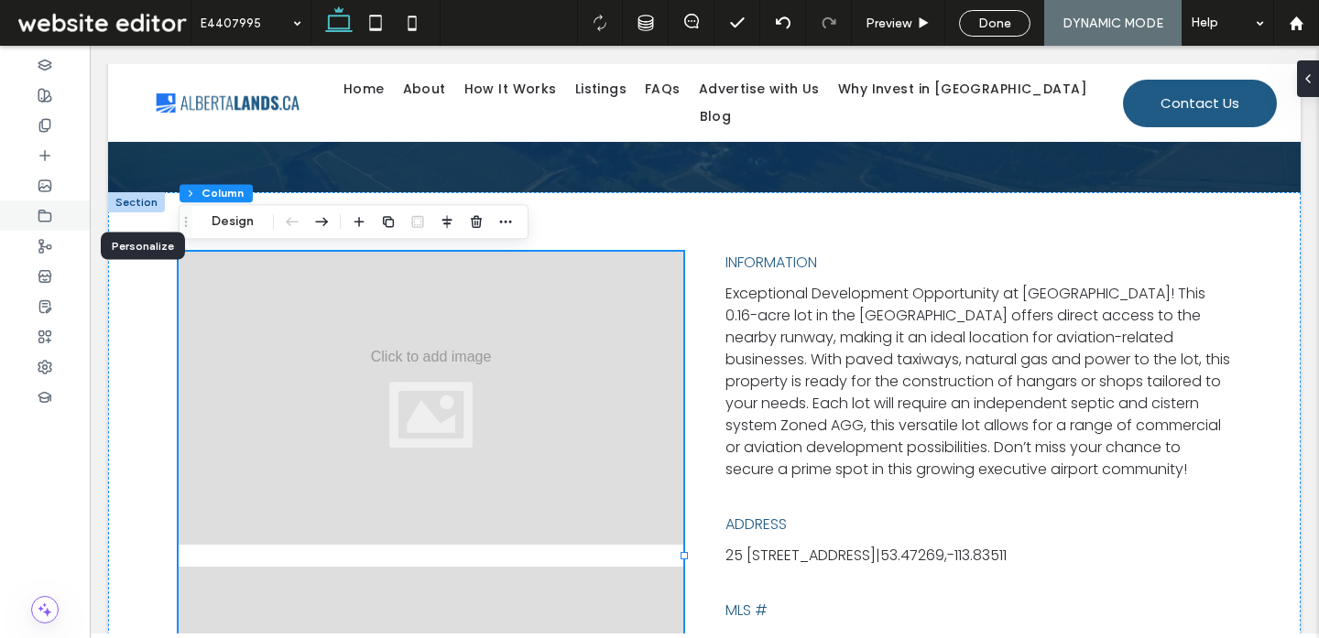
click at [50, 222] on icon at bounding box center [45, 216] width 15 height 15
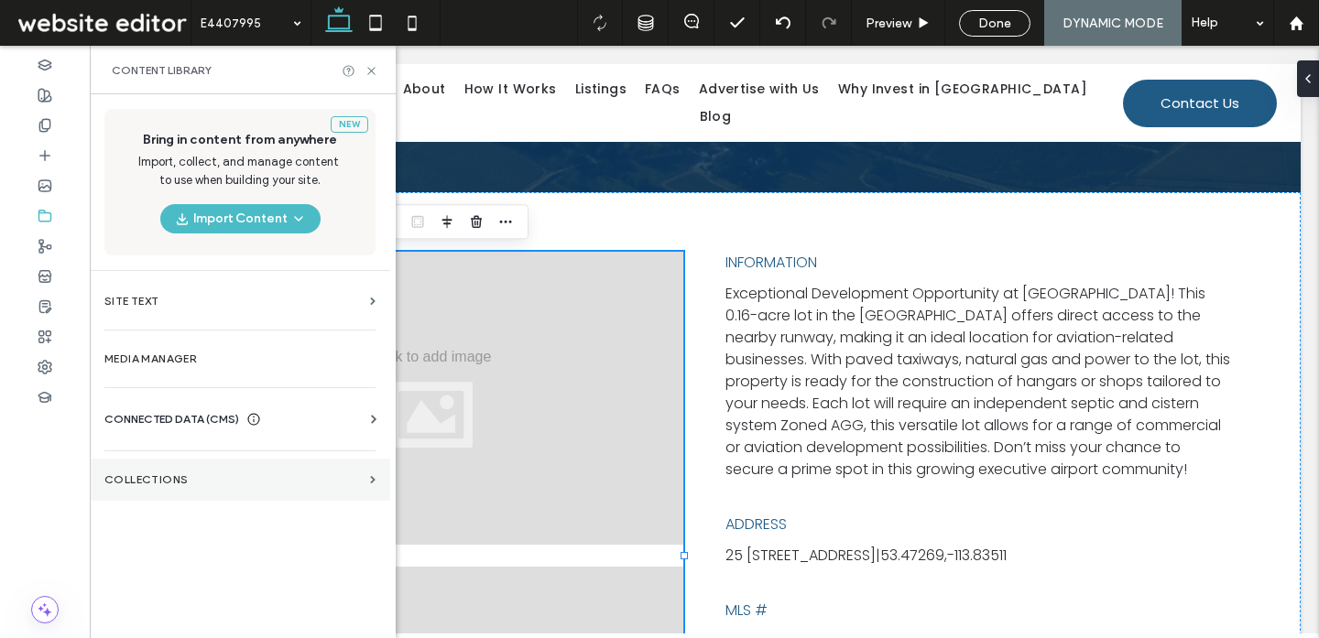
click at [195, 475] on label "Collections" at bounding box center [233, 479] width 258 height 13
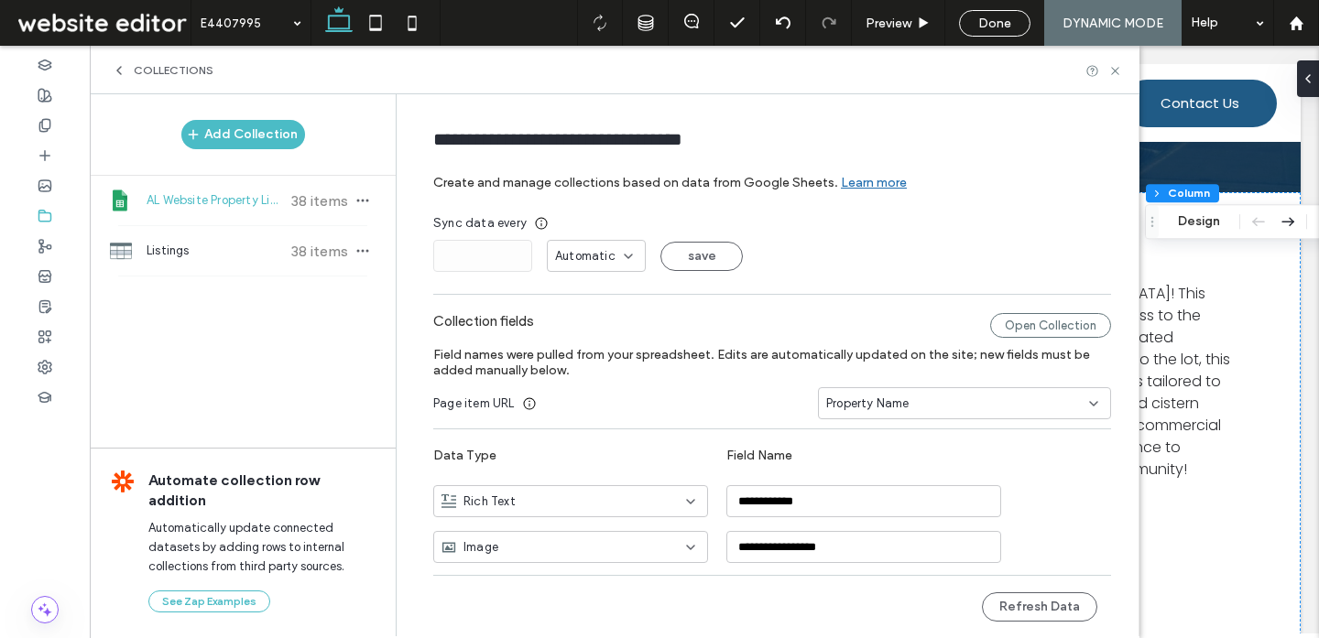
click at [289, 211] on div "AL Website Property Listings Sheet 38 items" at bounding box center [243, 200] width 306 height 49
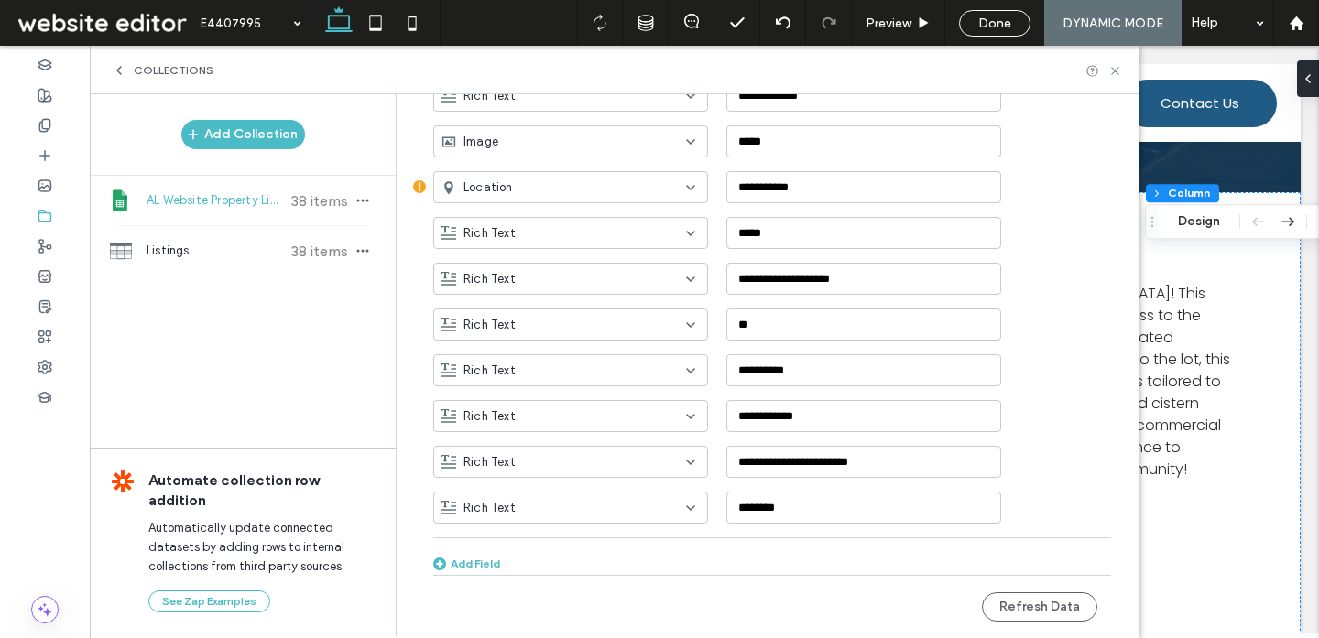
click at [478, 562] on div "Add Field" at bounding box center [466, 564] width 67 height 14
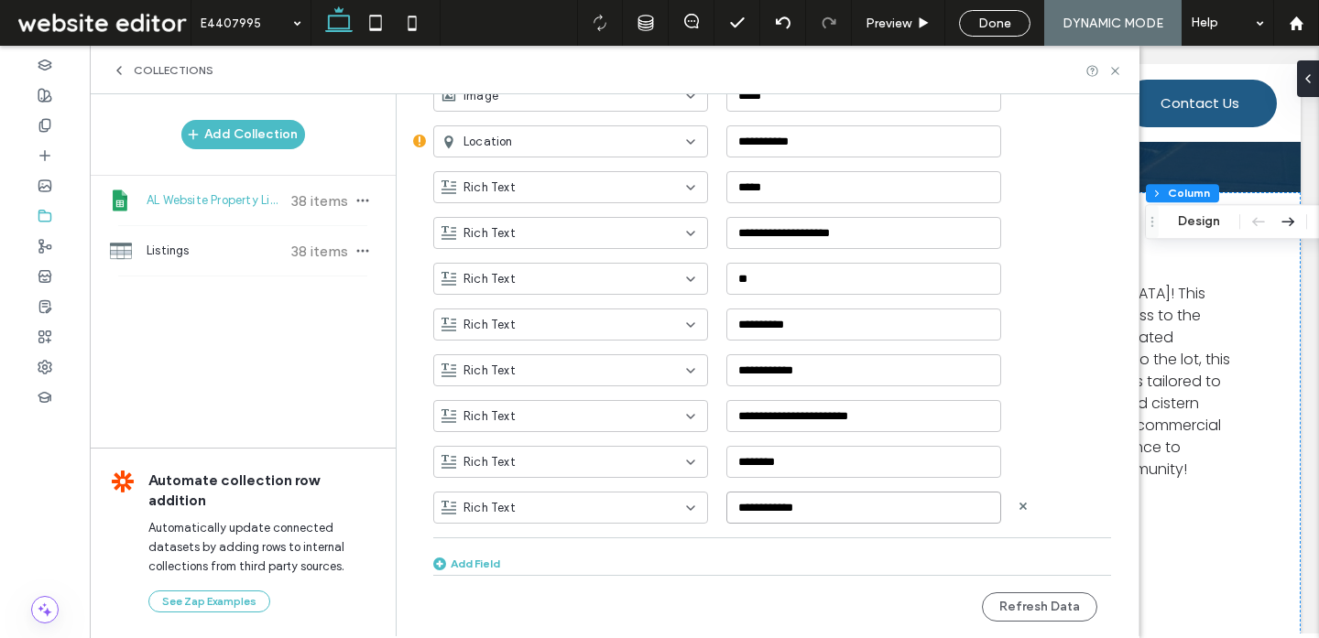
click at [768, 506] on input "**********" at bounding box center [863, 508] width 275 height 32
type input "*******"
click at [604, 512] on div "Rich Text" at bounding box center [559, 508] width 236 height 18
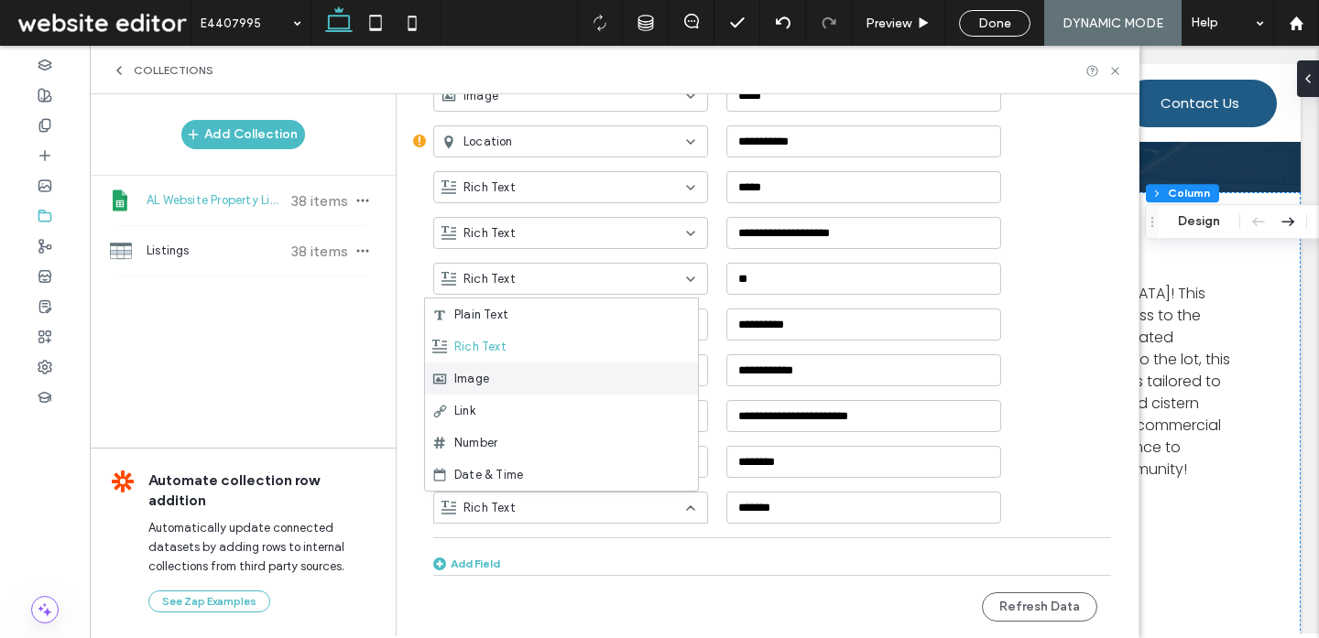
click at [561, 373] on div "Image" at bounding box center [561, 379] width 273 height 32
click at [469, 561] on div "Add Field" at bounding box center [466, 564] width 67 height 14
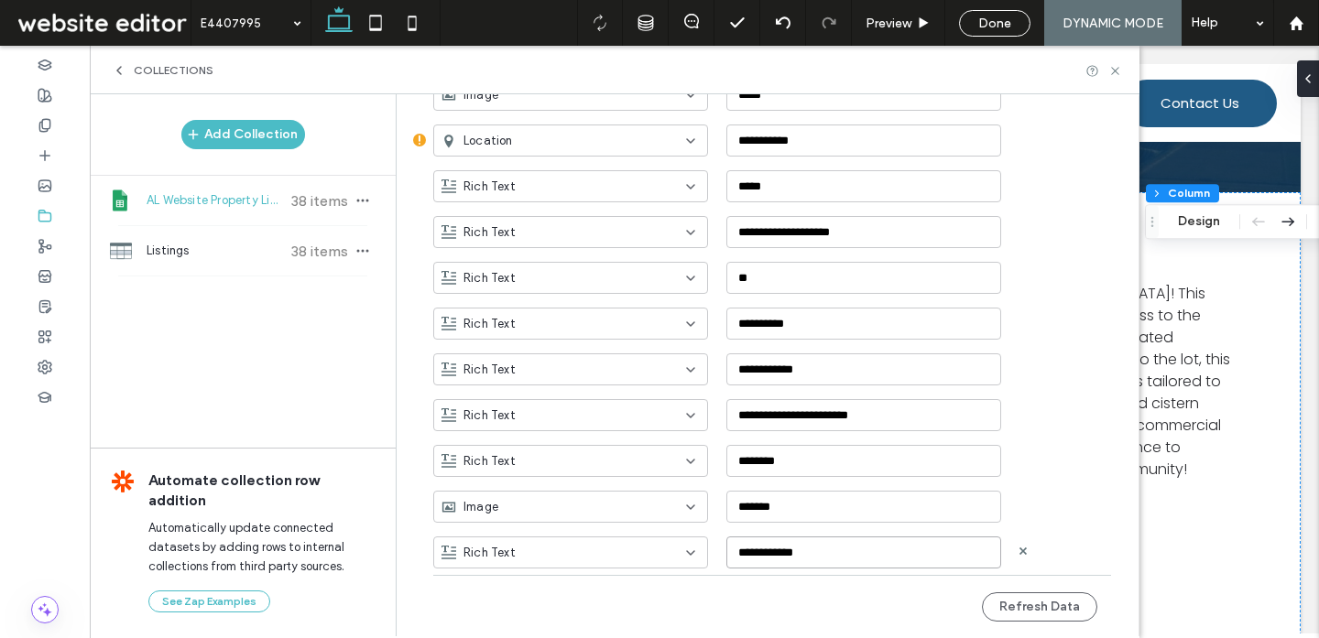
click at [757, 558] on input "**********" at bounding box center [863, 553] width 275 height 32
paste input
type input "*******"
click at [511, 554] on div "Rich Text" at bounding box center [559, 553] width 236 height 18
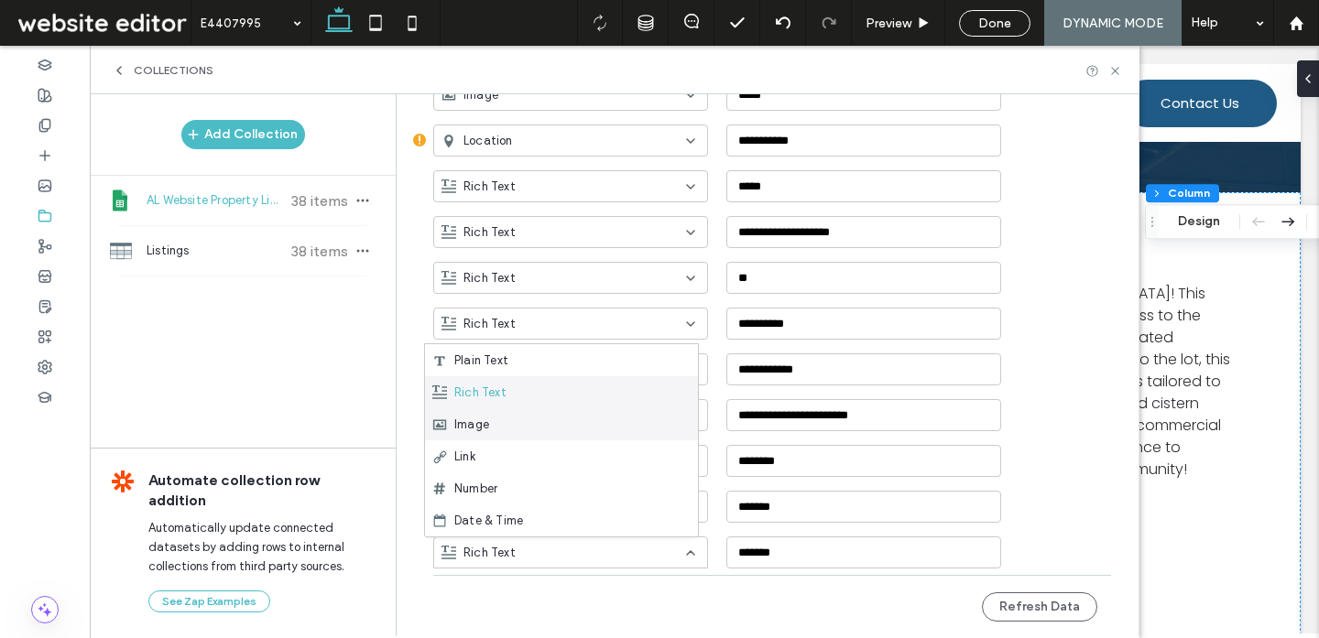
click at [527, 420] on div "Image" at bounding box center [561, 424] width 273 height 32
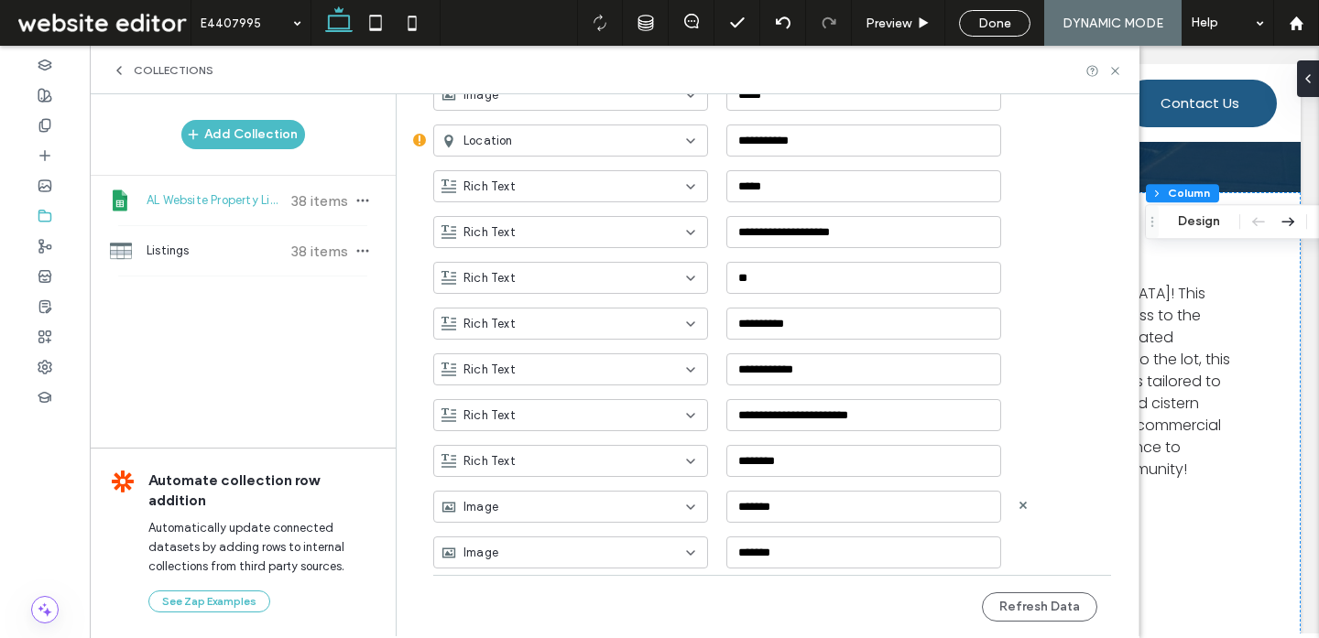
scroll to position [819, 0]
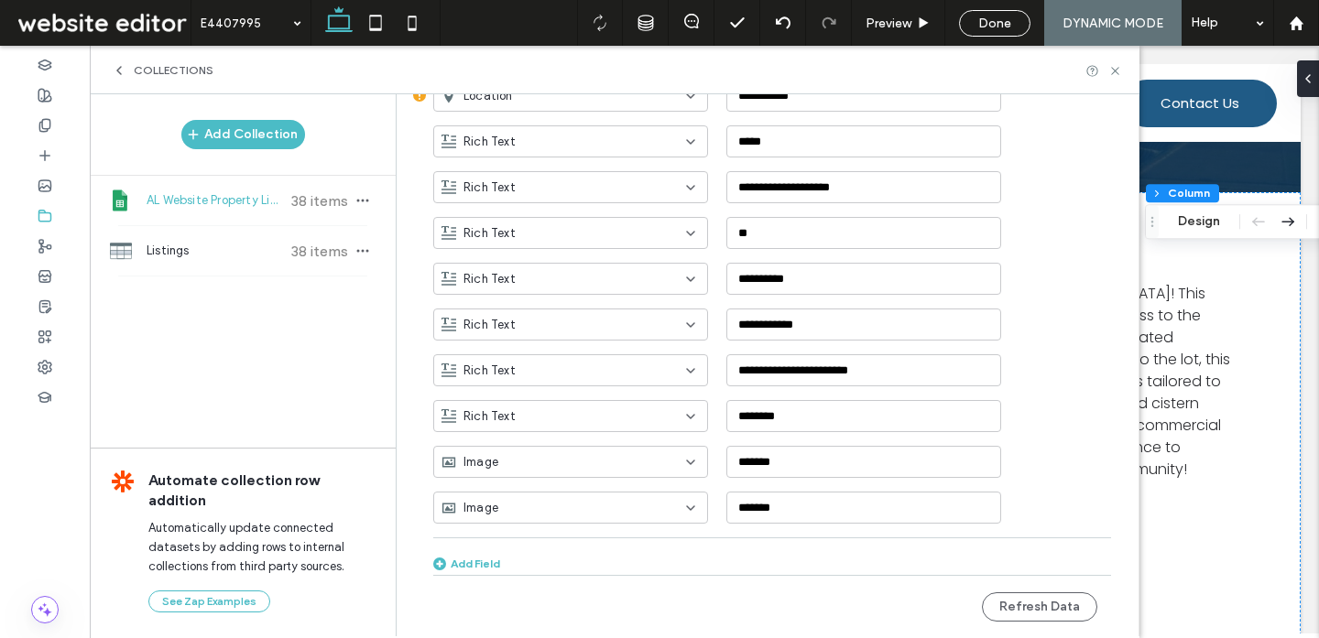
click at [465, 564] on div "Add Field" at bounding box center [466, 564] width 67 height 14
click at [784, 549] on input "**********" at bounding box center [863, 553] width 275 height 32
paste input
type input "*******"
click at [601, 559] on div "Rich Text" at bounding box center [559, 553] width 236 height 18
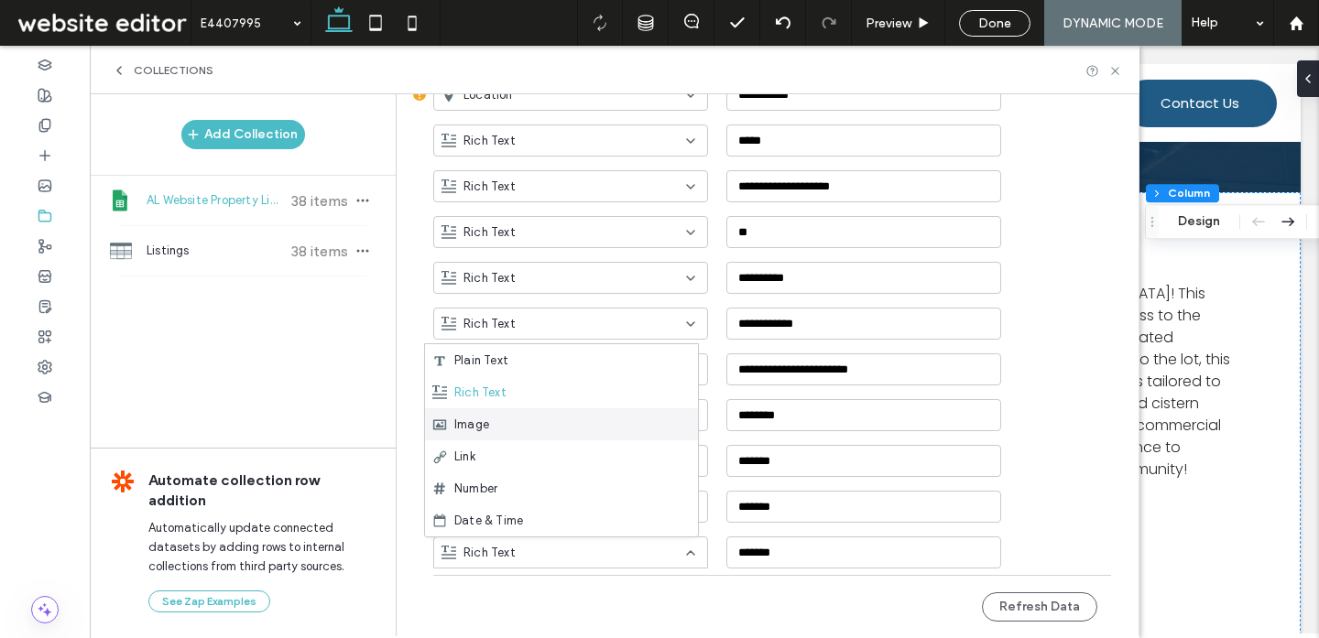
click at [588, 410] on div "Image" at bounding box center [561, 424] width 273 height 32
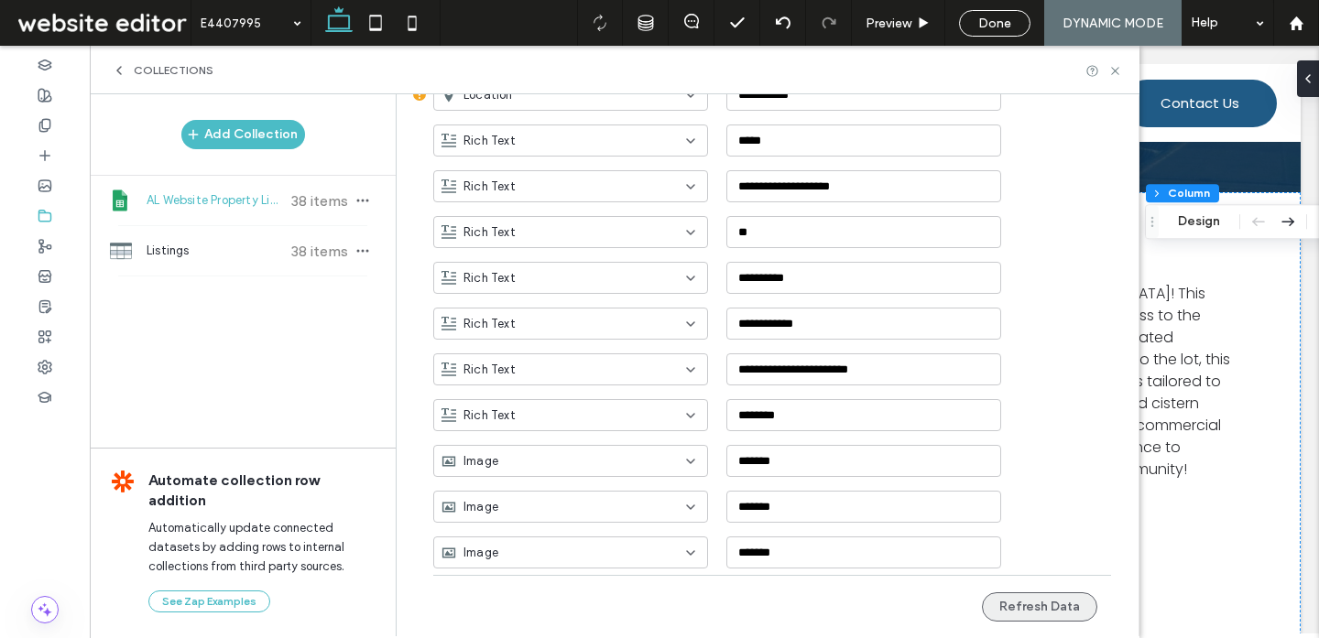
click at [1044, 607] on button "Refresh Data" at bounding box center [1039, 606] width 115 height 29
click at [1117, 71] on icon at bounding box center [1115, 71] width 14 height 14
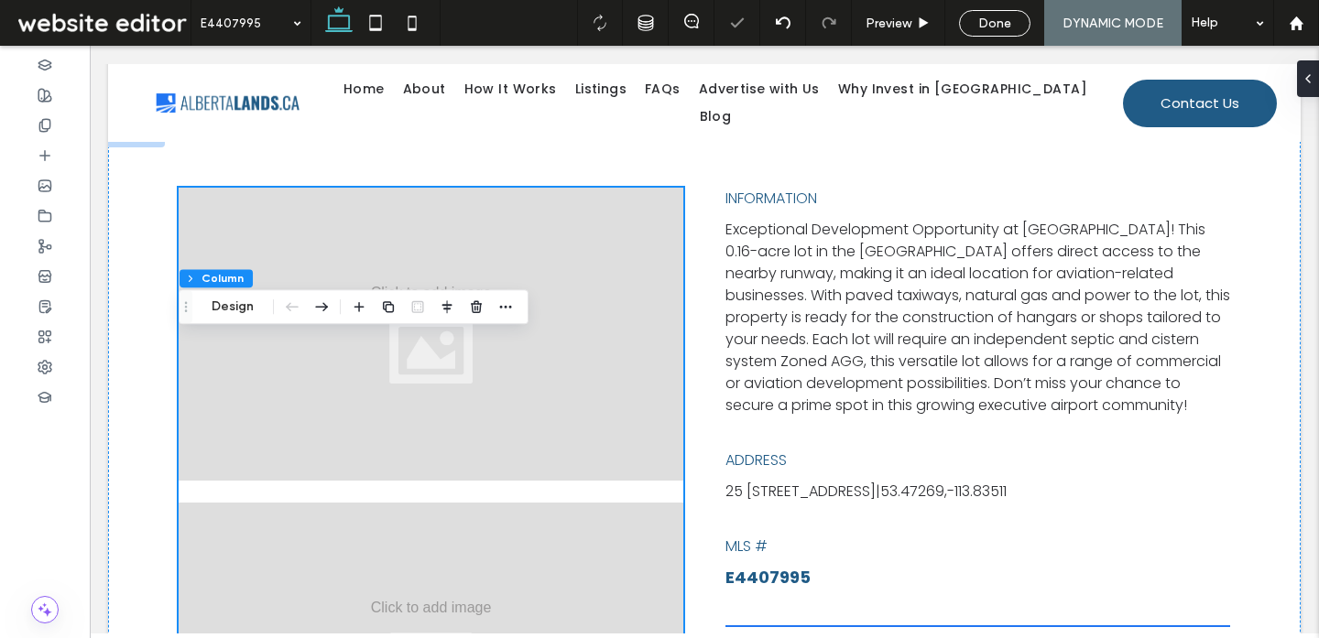
scroll to position [580, 0]
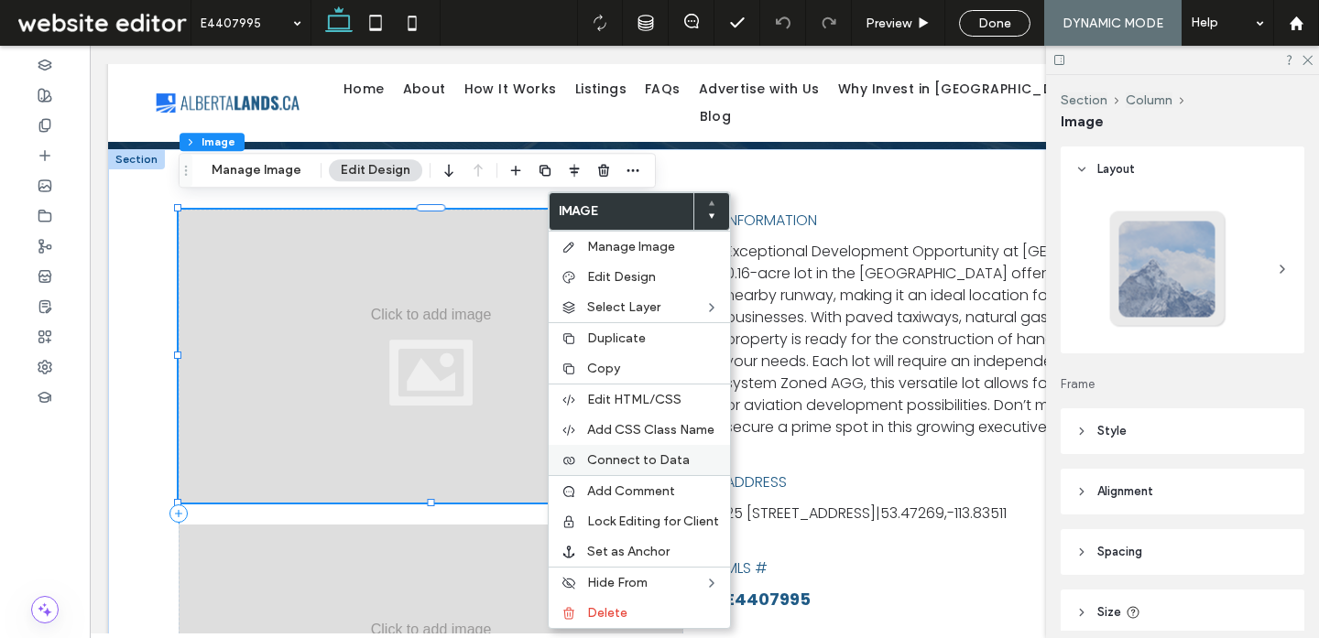
click at [690, 462] on label "Connect to Data" at bounding box center [653, 460] width 132 height 16
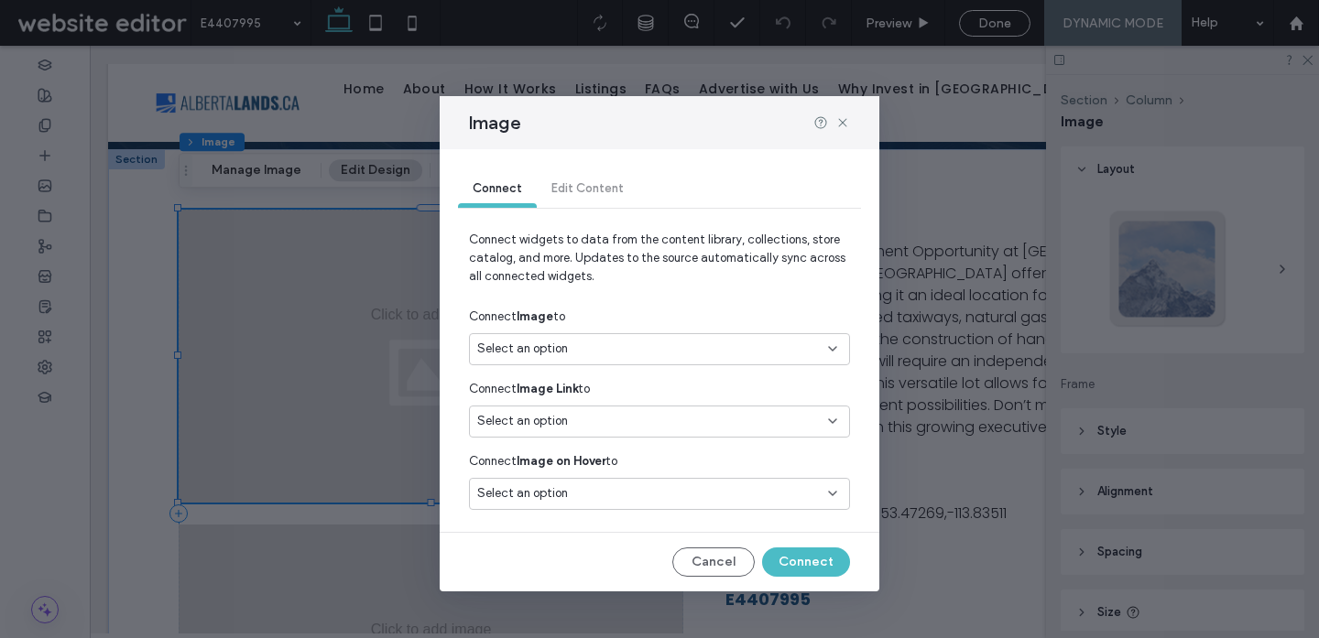
click at [607, 342] on div "Select an option" at bounding box center [648, 349] width 342 height 18
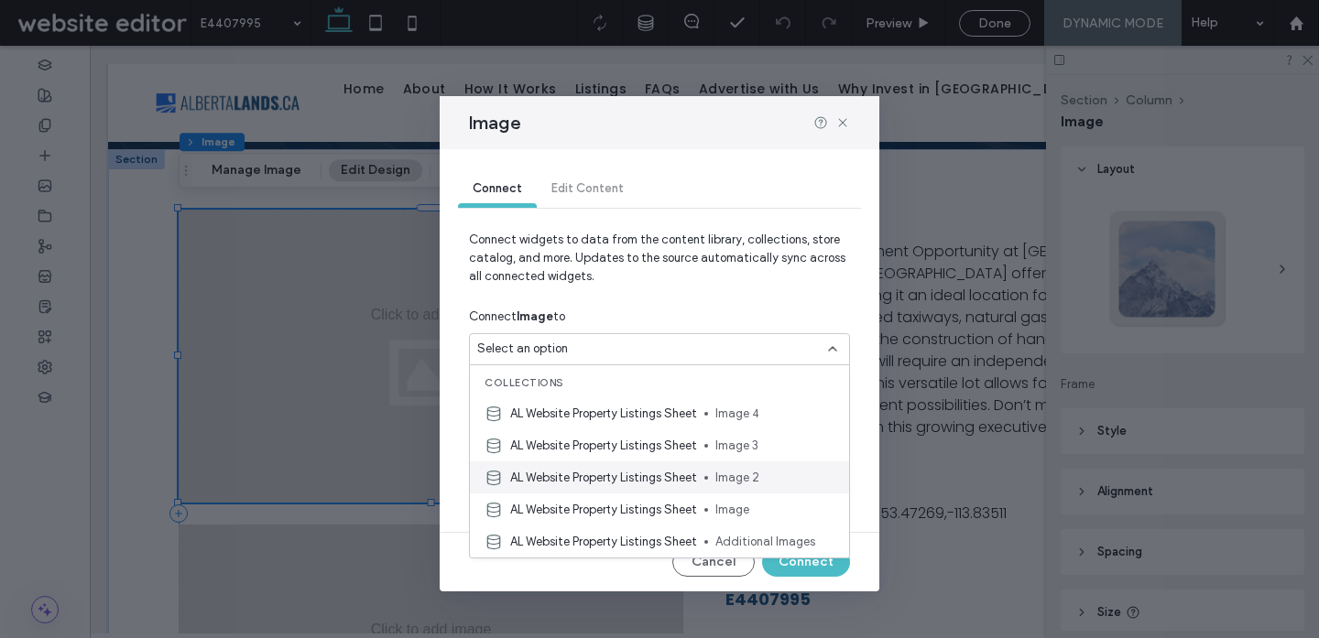
click at [611, 482] on span "AL Website Property Listings Sheet" at bounding box center [603, 478] width 187 height 18
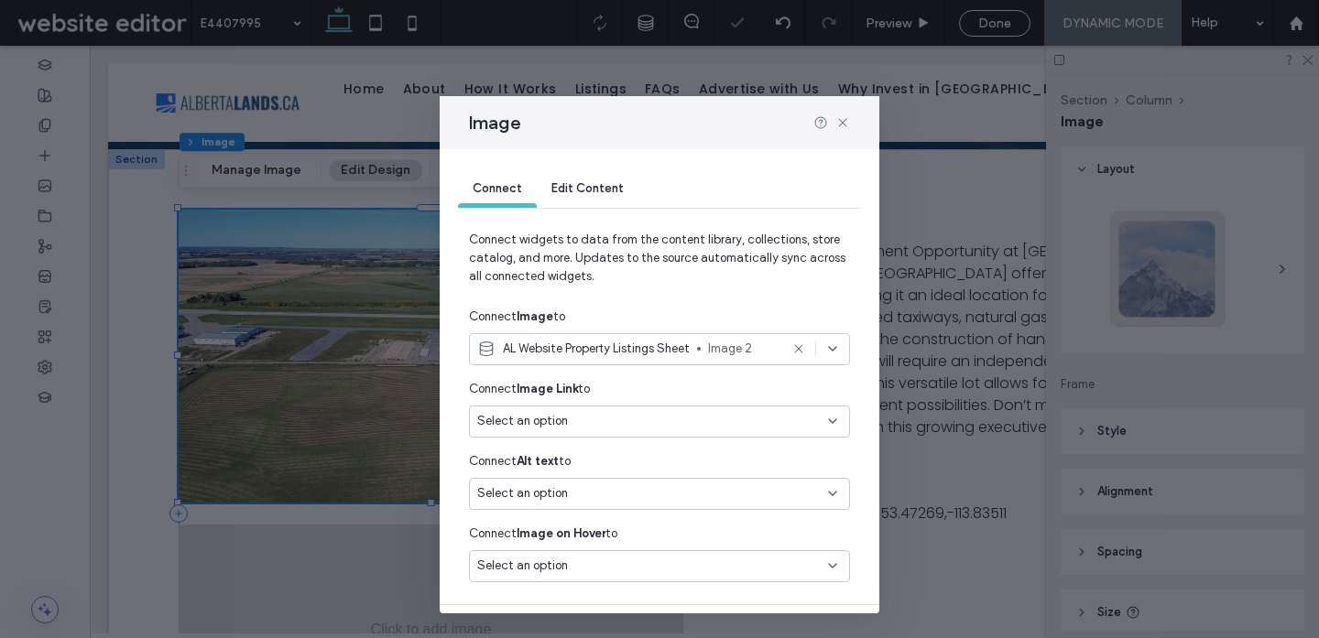
scroll to position [50, 0]
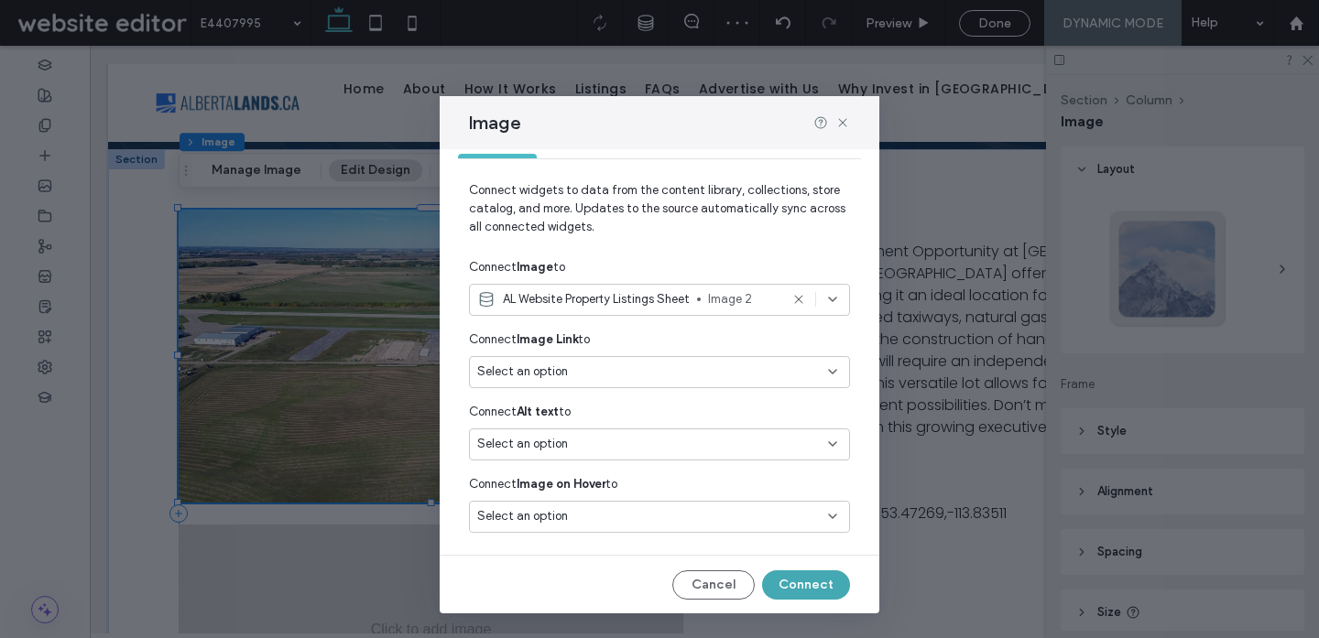
click at [792, 590] on button "Connect" at bounding box center [806, 584] width 88 height 29
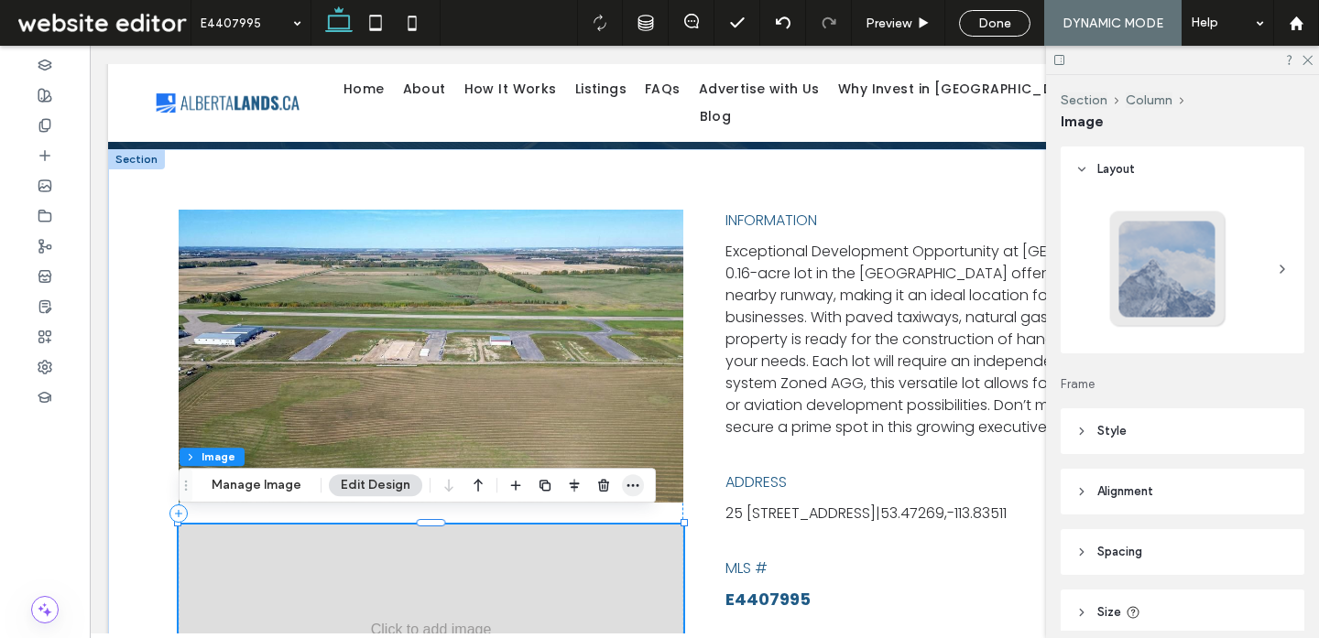
click at [627, 483] on icon "button" at bounding box center [632, 485] width 15 height 15
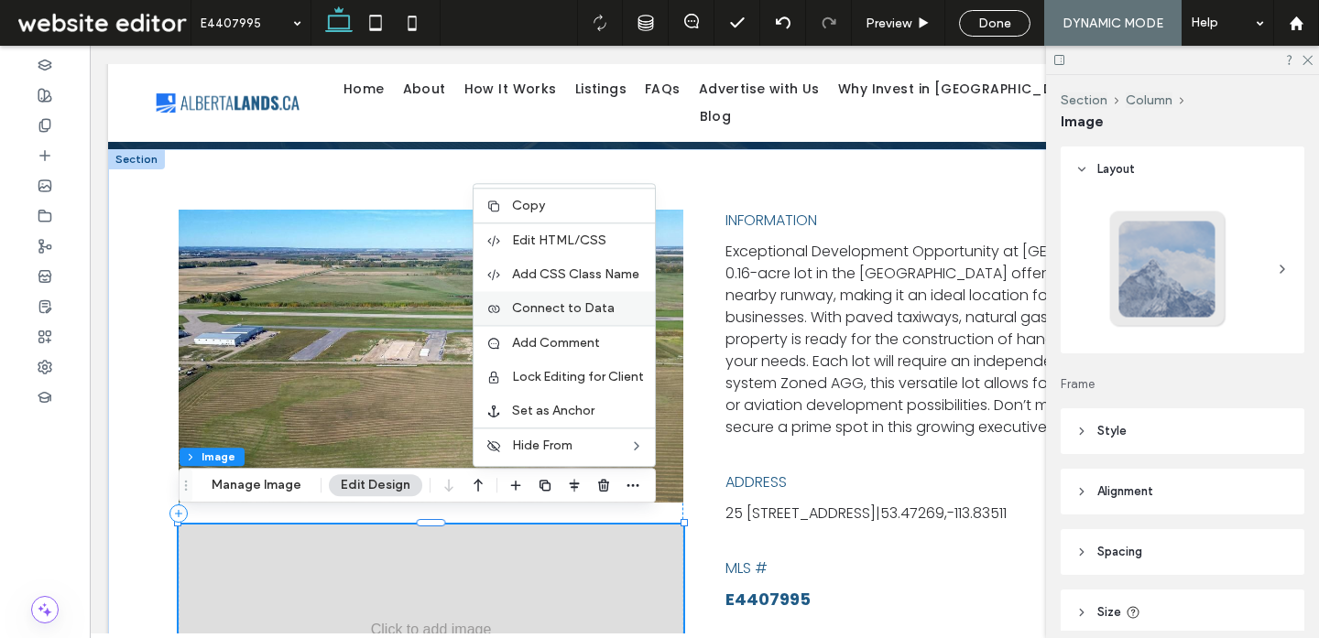
click at [612, 311] on label "Connect to Data" at bounding box center [578, 308] width 132 height 16
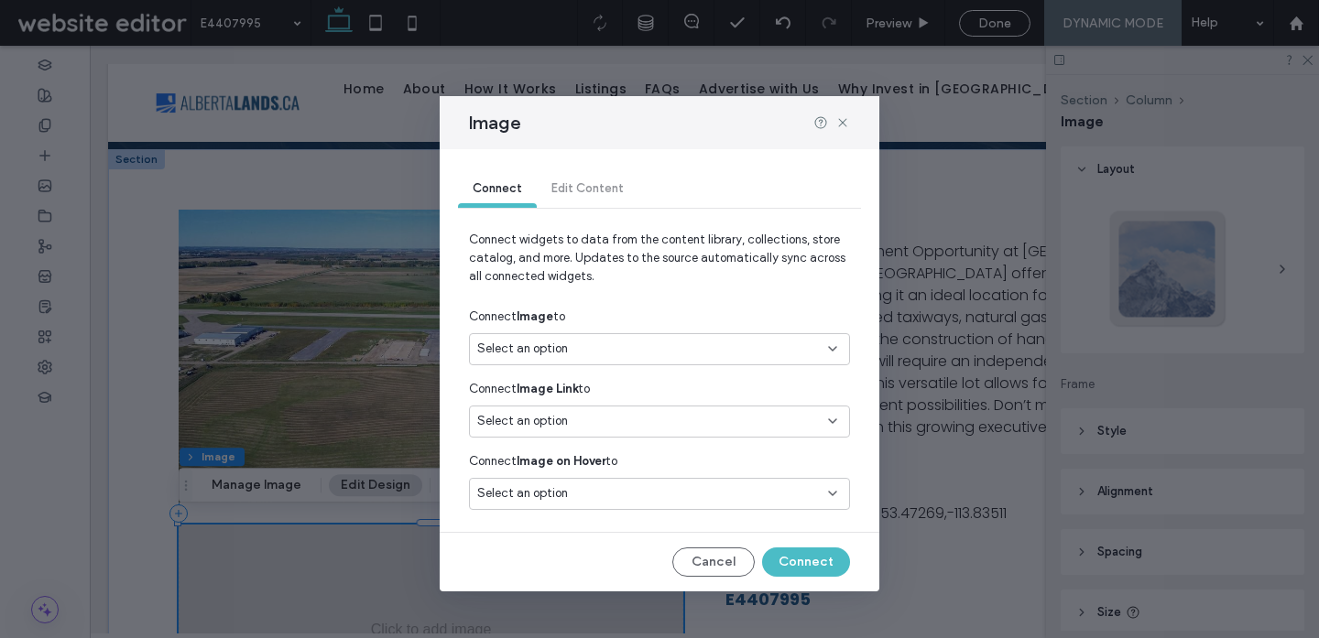
click at [740, 356] on div "Select an option" at bounding box center [648, 349] width 342 height 18
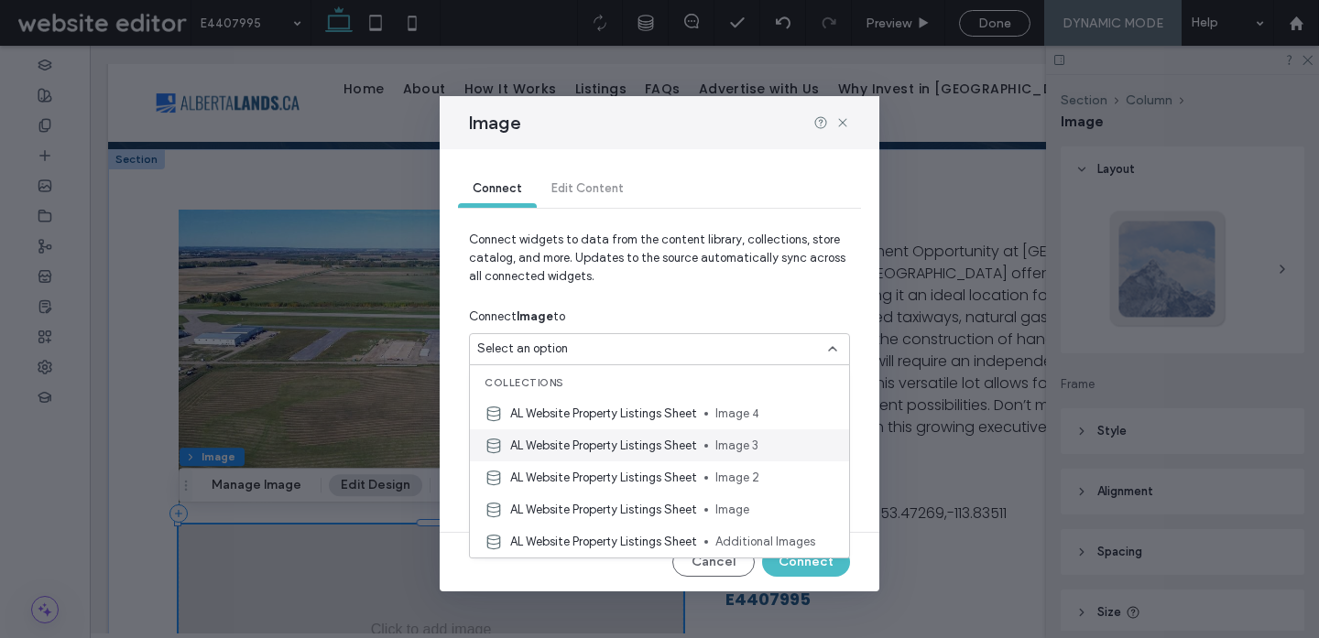
click at [664, 447] on span "AL Website Property Listings Sheet" at bounding box center [603, 446] width 187 height 18
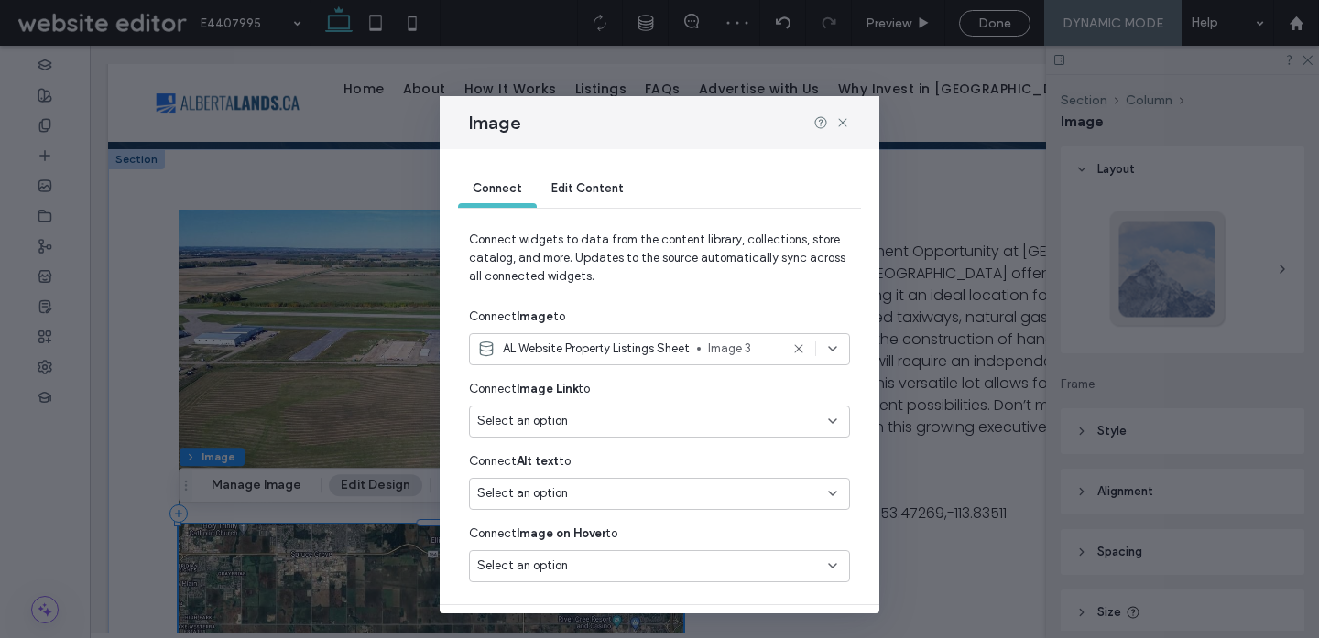
click at [723, 354] on span "Image 3" at bounding box center [743, 349] width 71 height 18
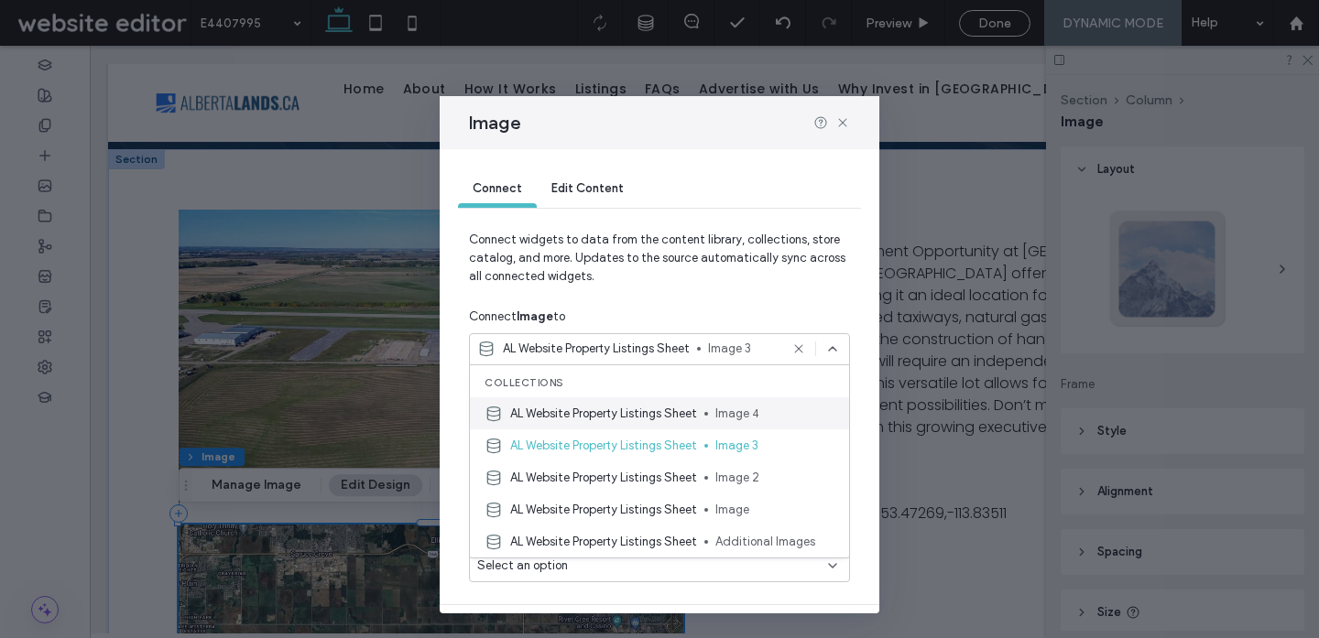
click at [700, 425] on div "AL Website Property Listings Sheet Image 4" at bounding box center [659, 413] width 379 height 32
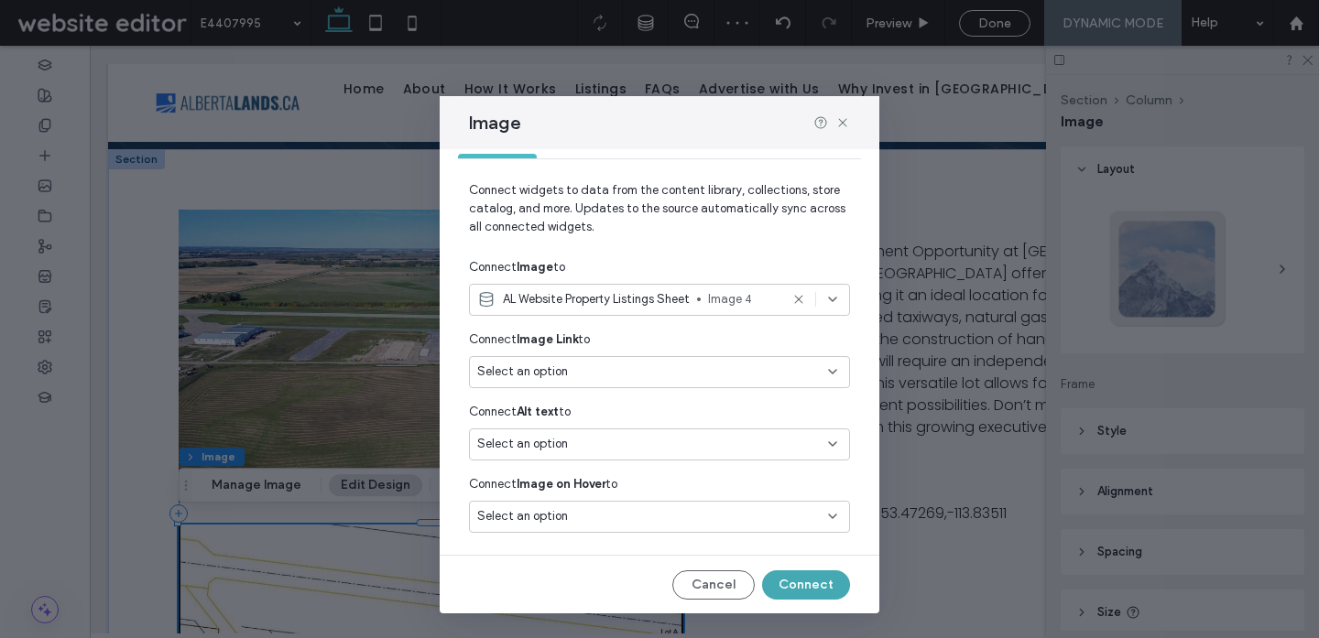
click at [817, 581] on button "Connect" at bounding box center [806, 584] width 88 height 29
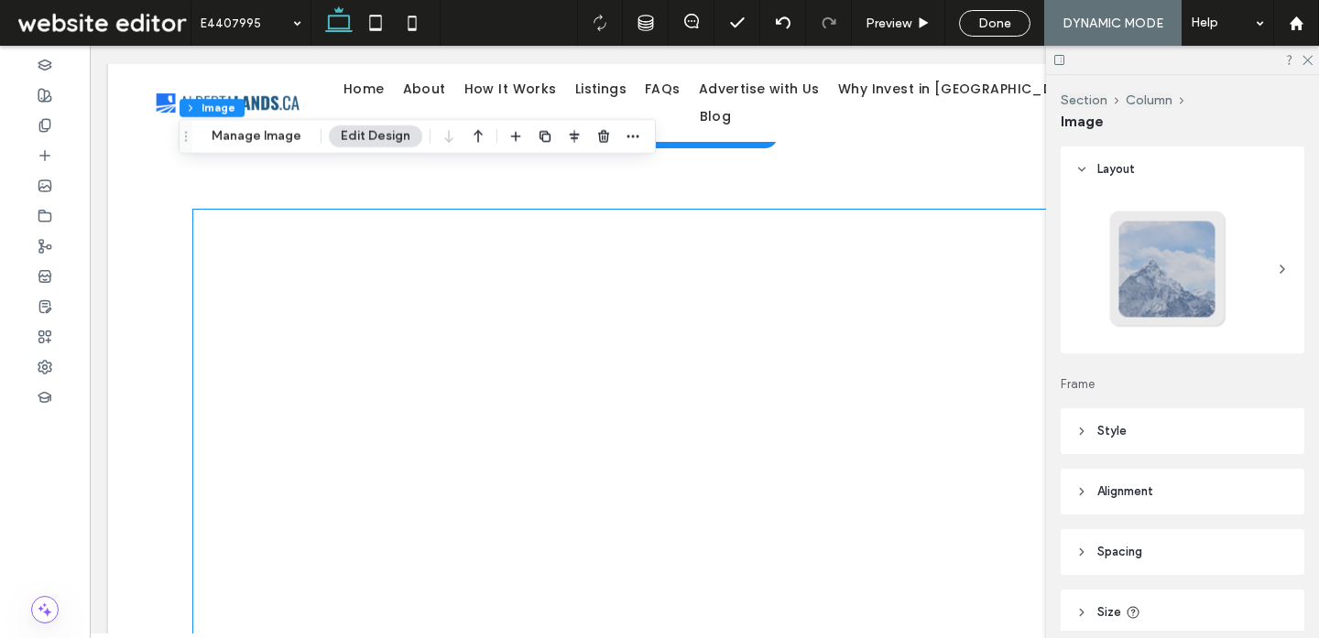
scroll to position [1115, 0]
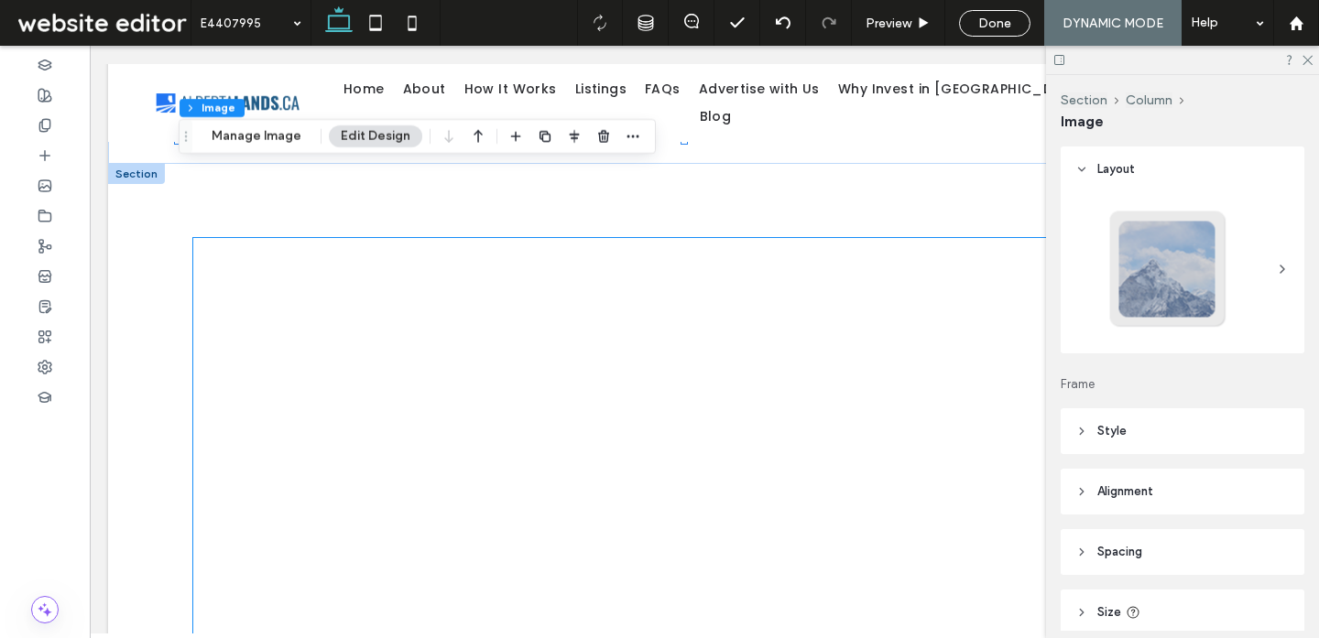
click at [636, 251] on div at bounding box center [634, 499] width 882 height 522
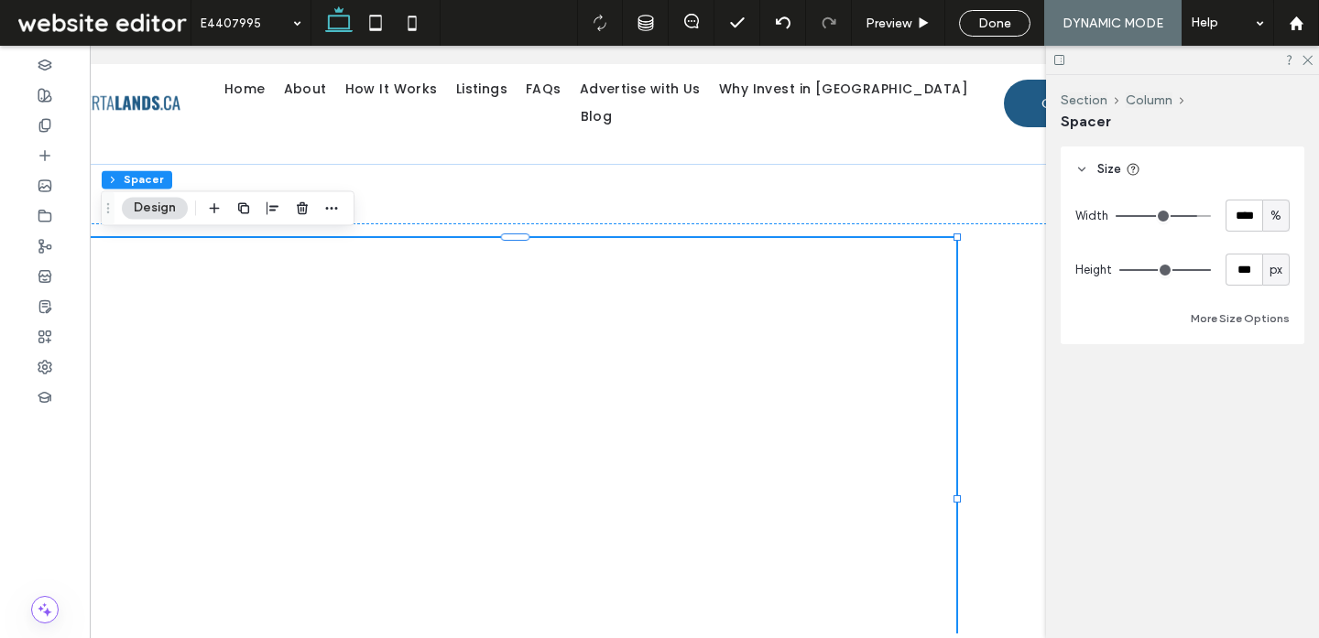
scroll to position [0, 273]
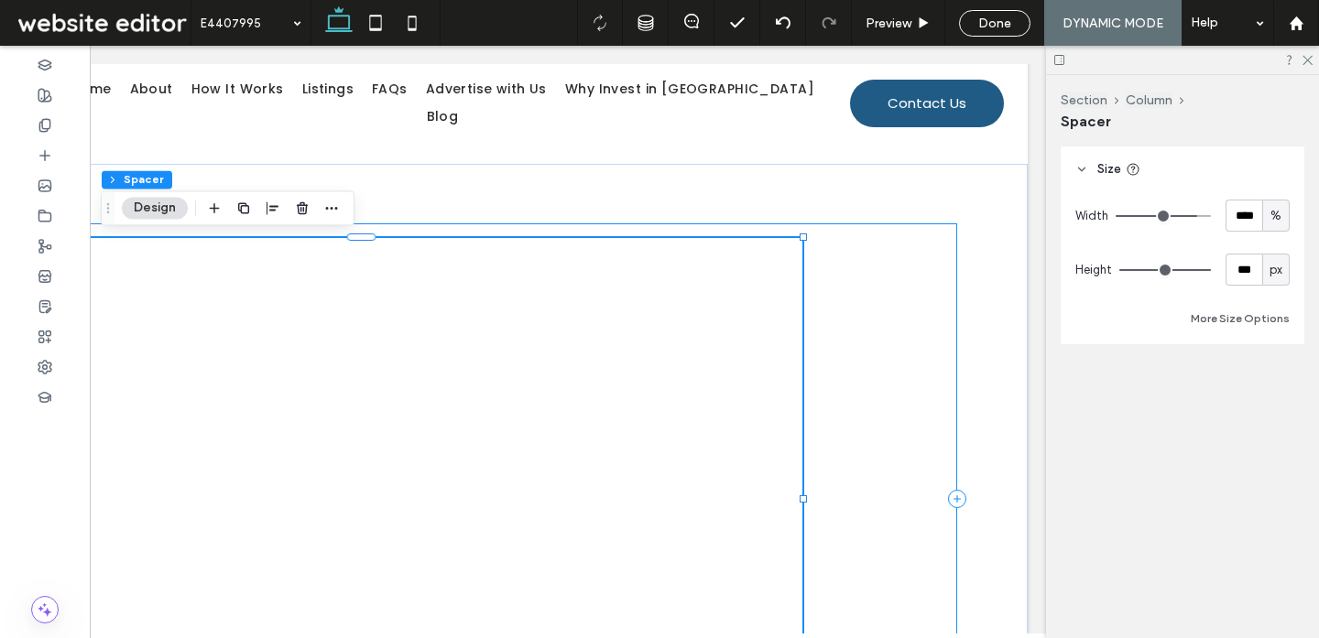
click at [837, 286] on div at bounding box center [431, 498] width 1051 height 551
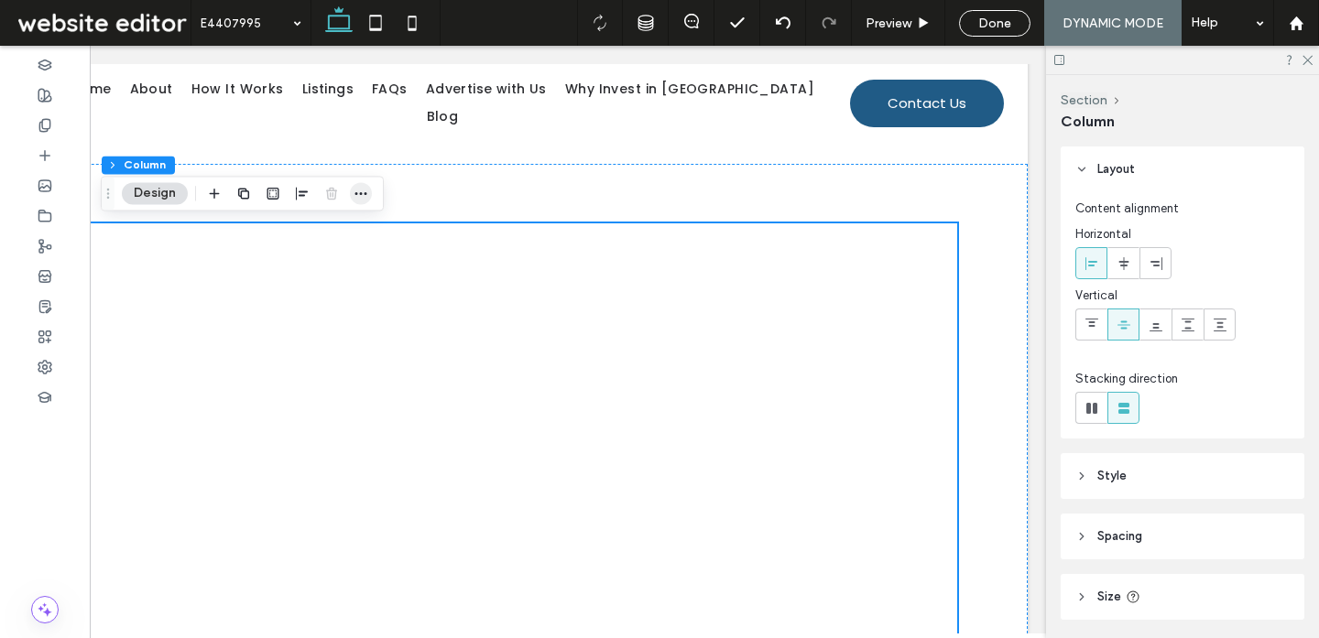
click at [355, 192] on use "button" at bounding box center [361, 193] width 12 height 3
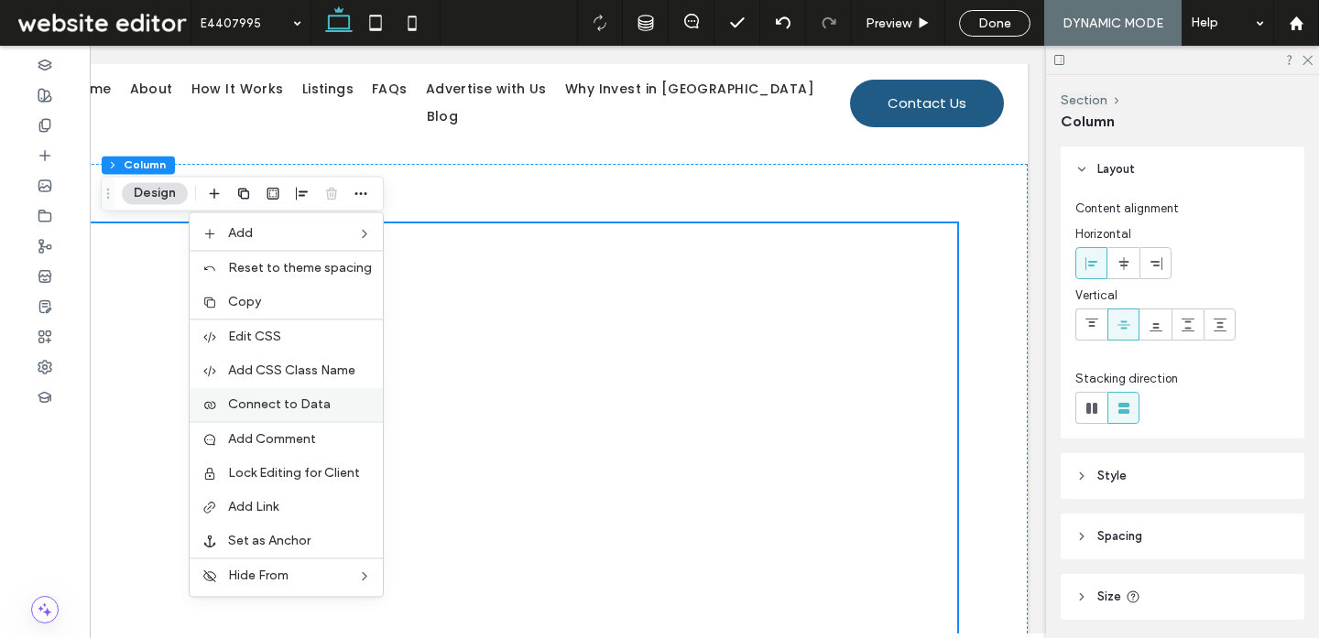
click at [315, 398] on span "Connect to Data" at bounding box center [279, 405] width 103 height 16
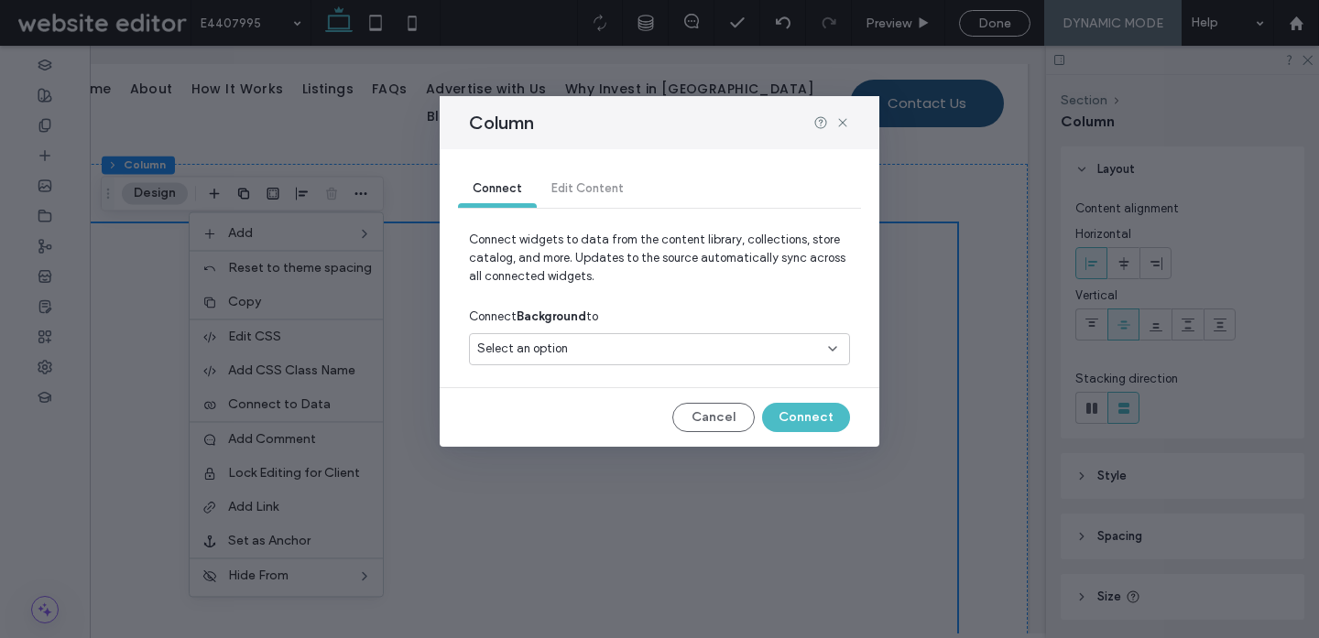
click at [570, 346] on div "Select an option" at bounding box center [648, 349] width 342 height 18
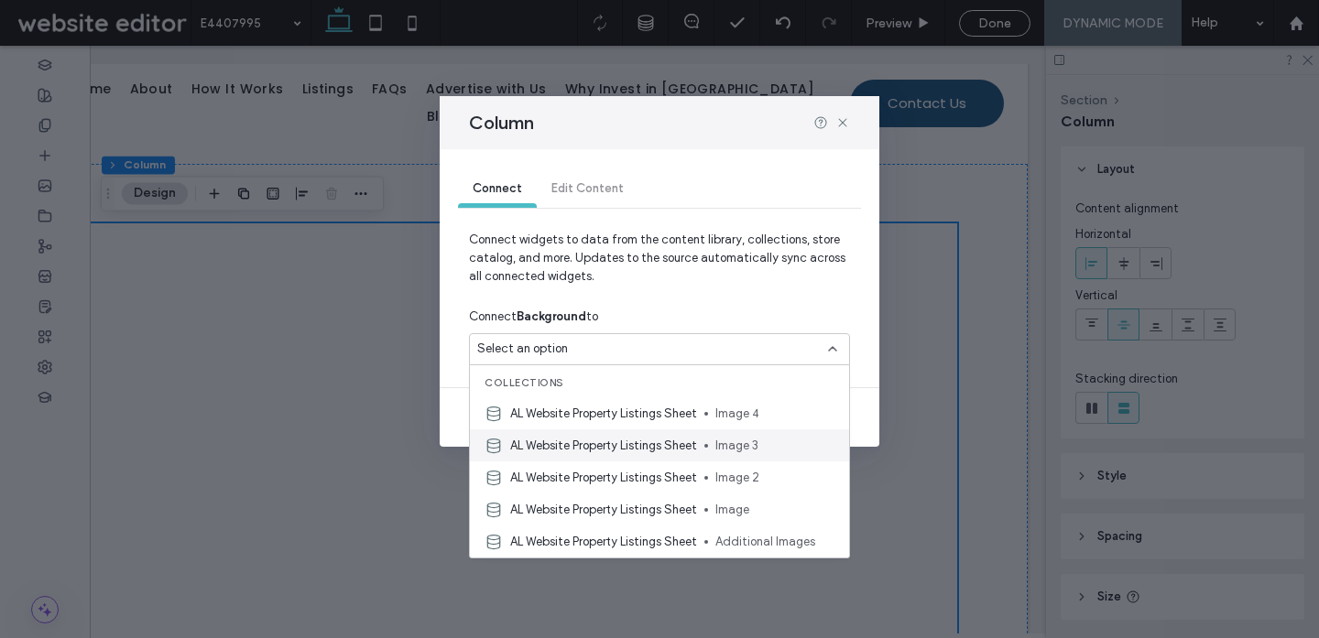
click at [557, 441] on span "AL Website Property Listings Sheet" at bounding box center [603, 446] width 187 height 18
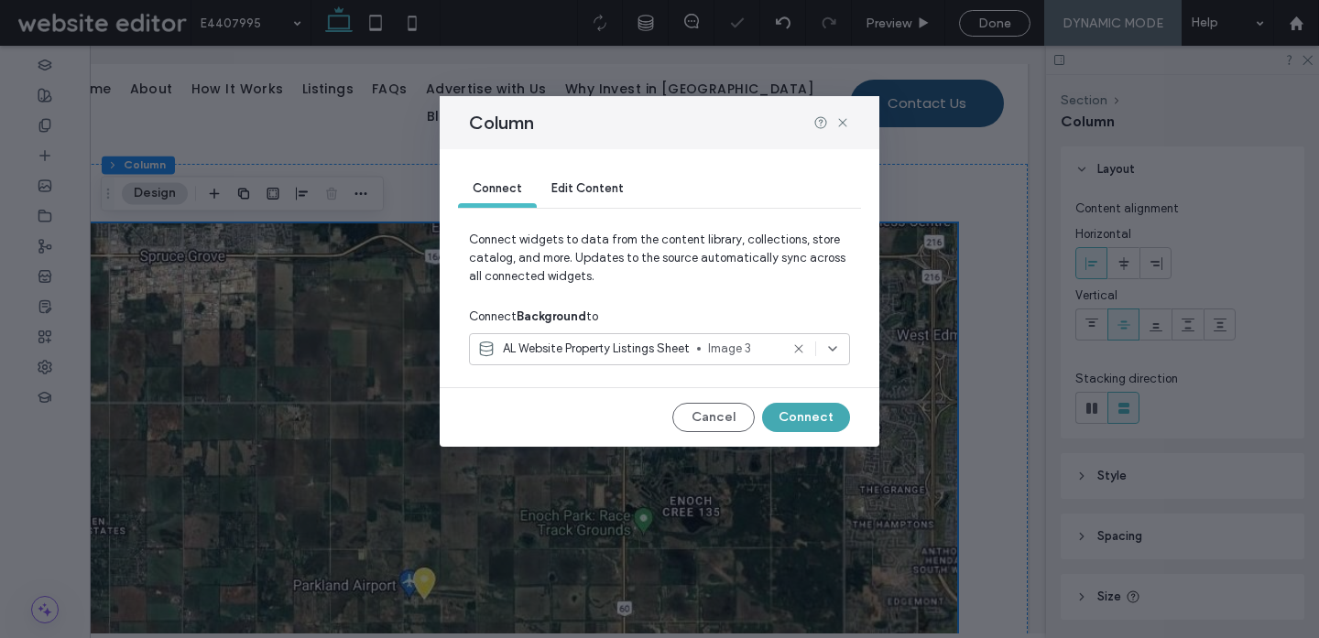
click at [784, 424] on button "Connect" at bounding box center [806, 417] width 88 height 29
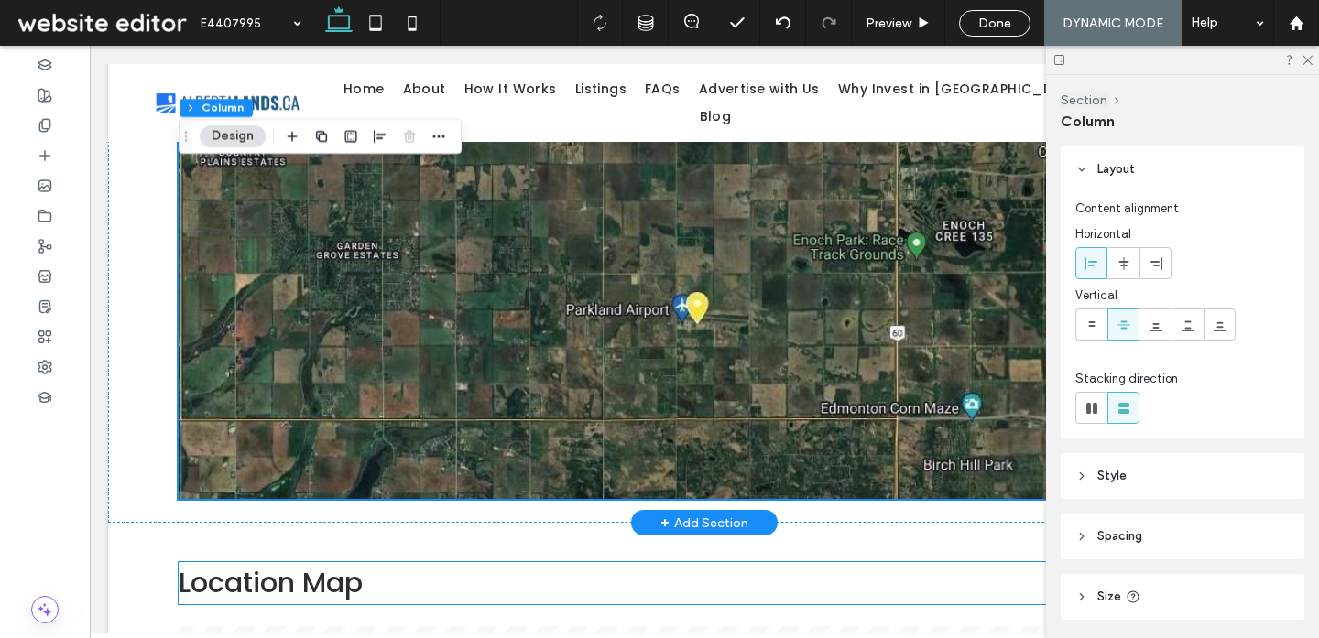
scroll to position [1394, 0]
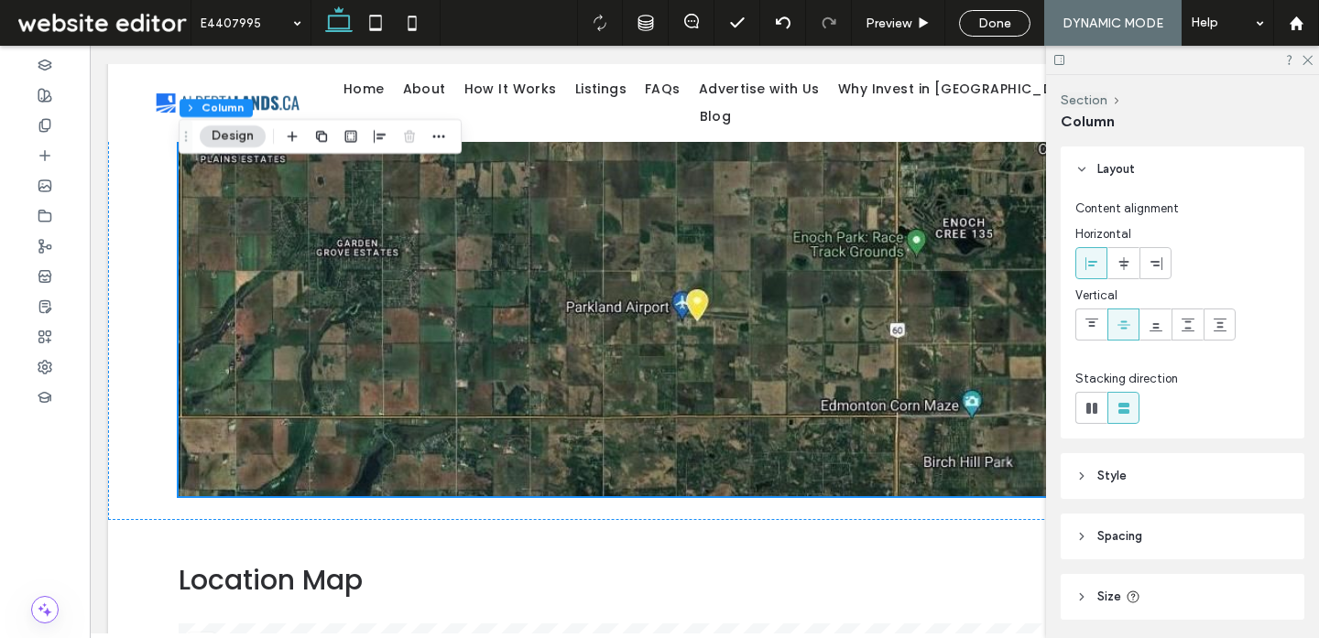
click at [1313, 53] on div at bounding box center [1182, 60] width 273 height 28
click at [1309, 63] on icon at bounding box center [1306, 59] width 12 height 12
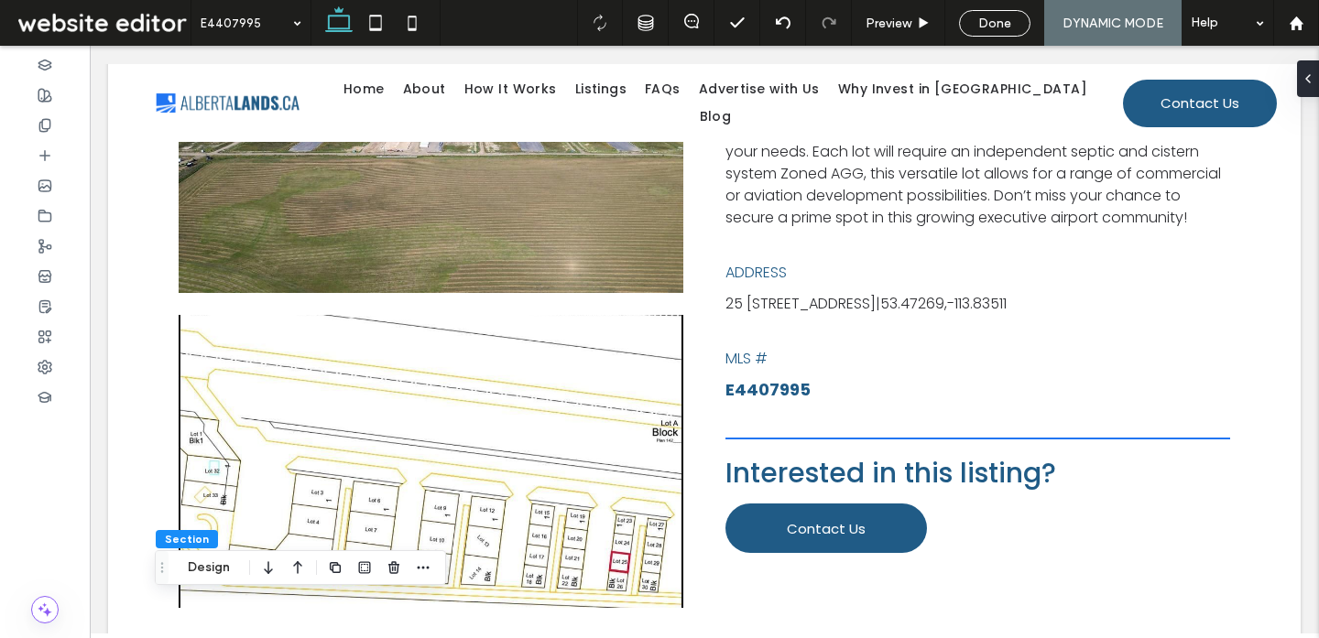
scroll to position [592, 0]
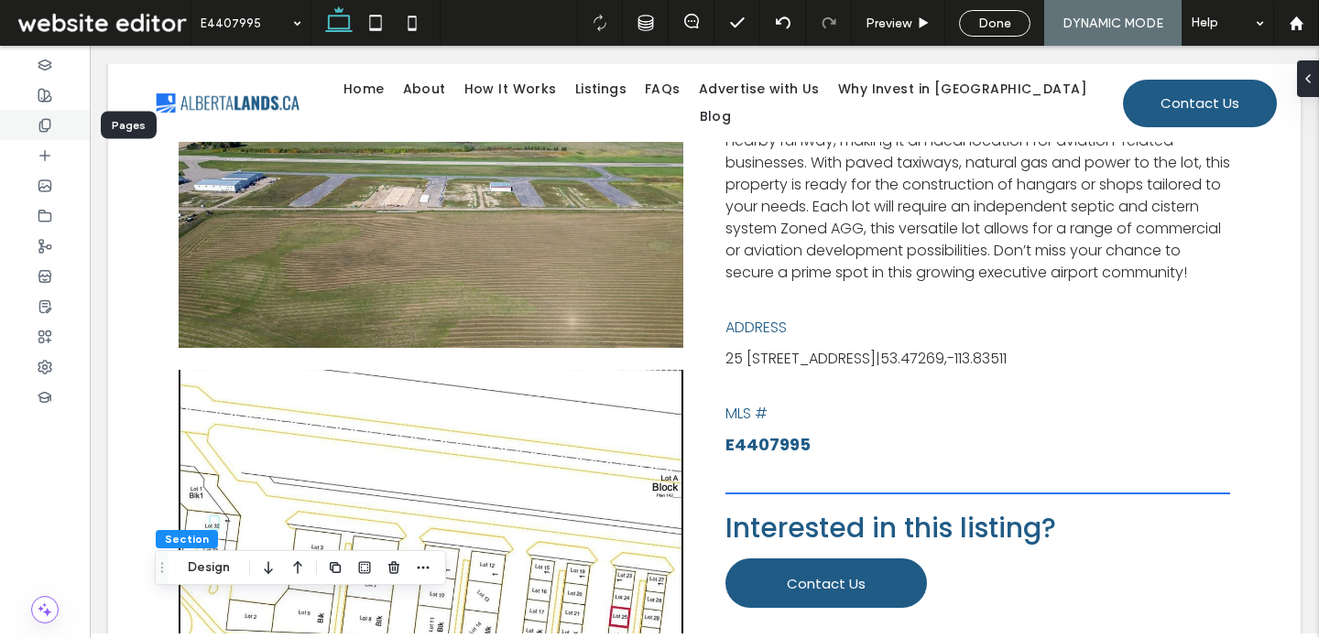
click at [45, 114] on div at bounding box center [45, 125] width 90 height 30
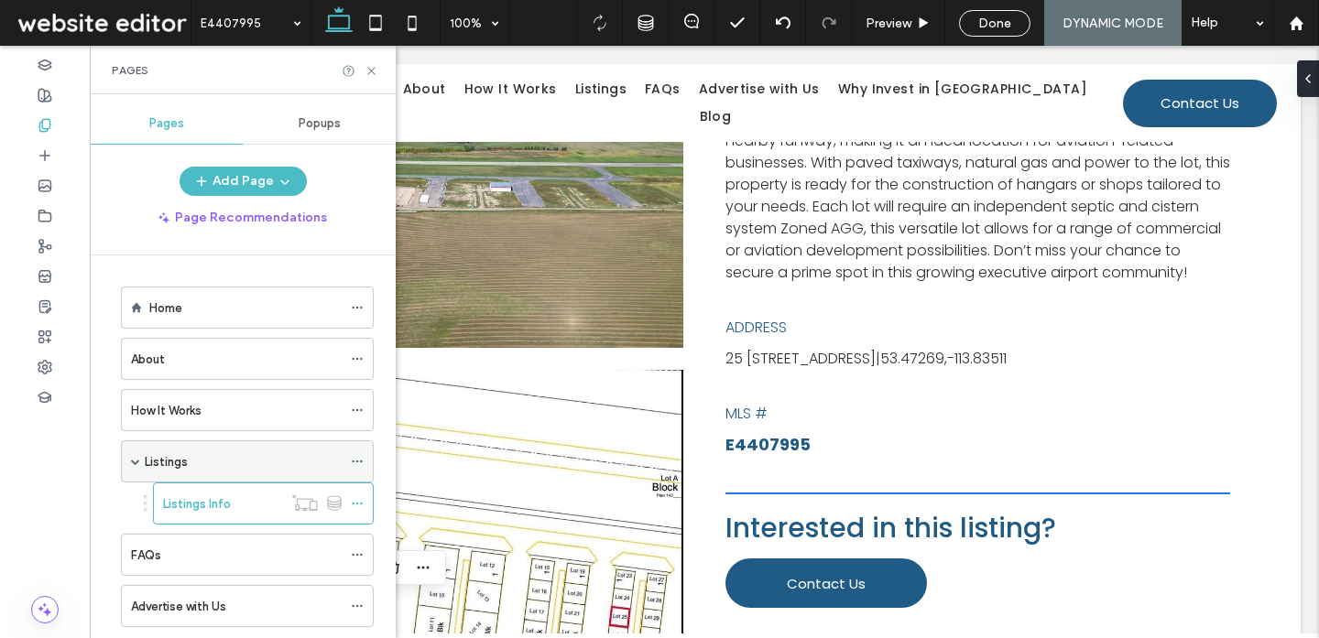
click at [219, 478] on div "Listings" at bounding box center [243, 461] width 197 height 40
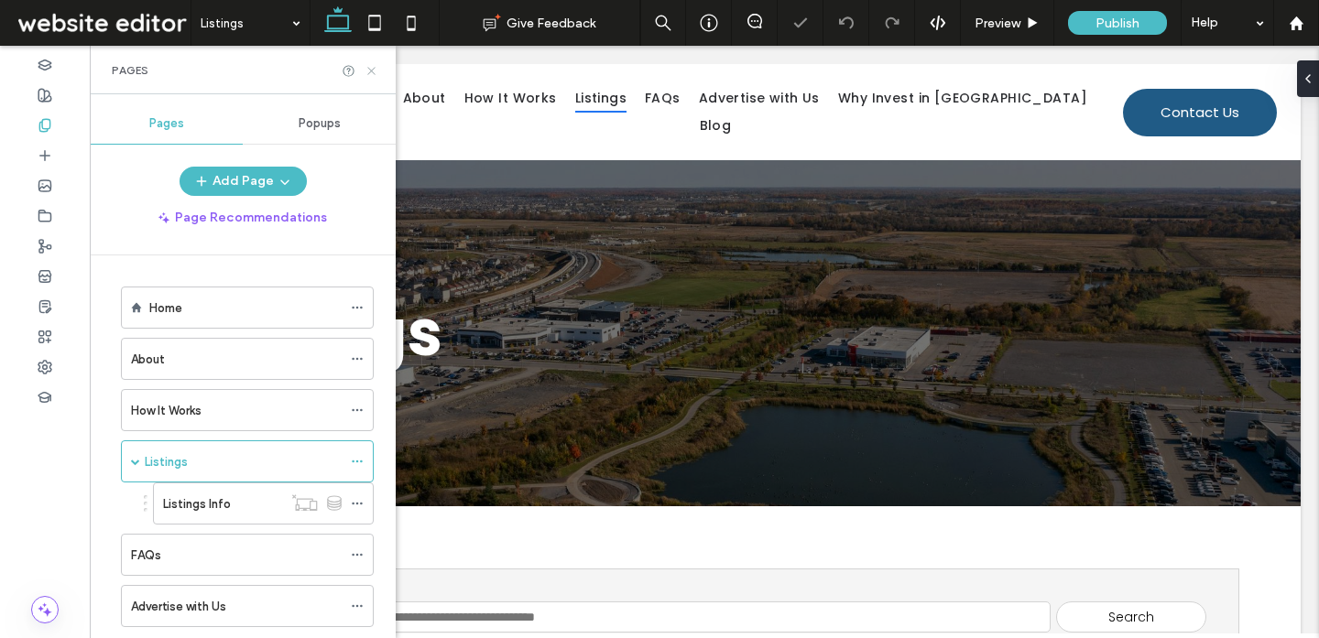
click at [372, 72] on icon at bounding box center [371, 71] width 14 height 14
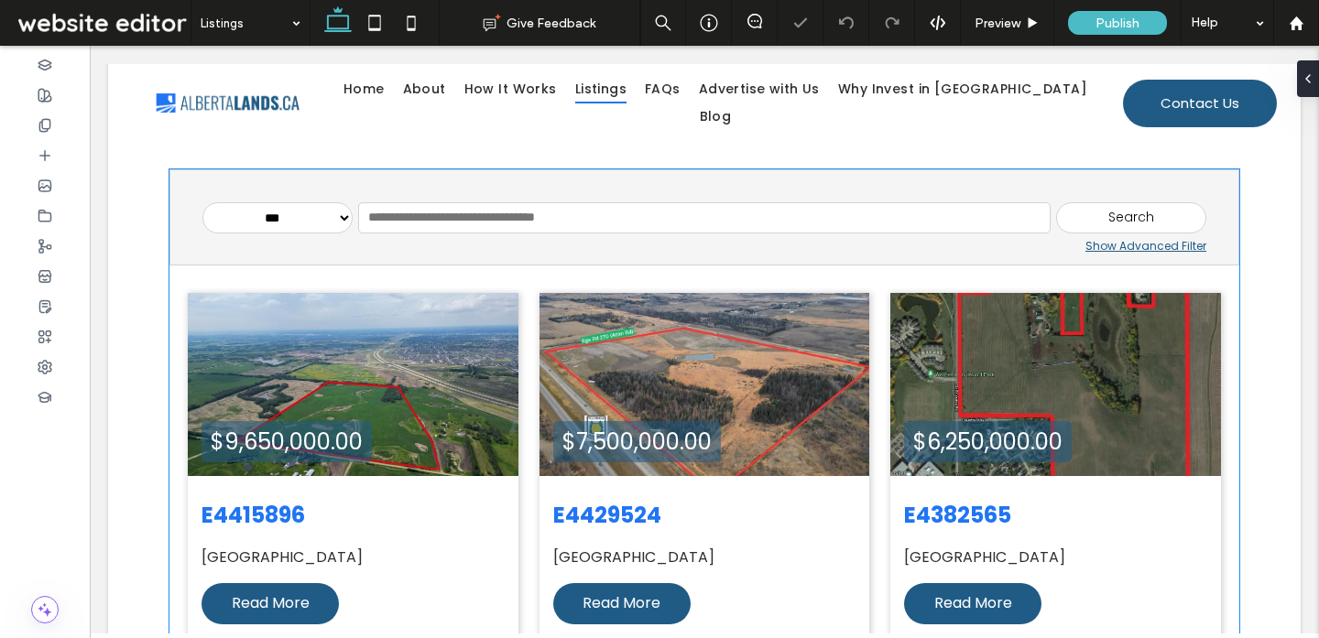
scroll to position [395, 0]
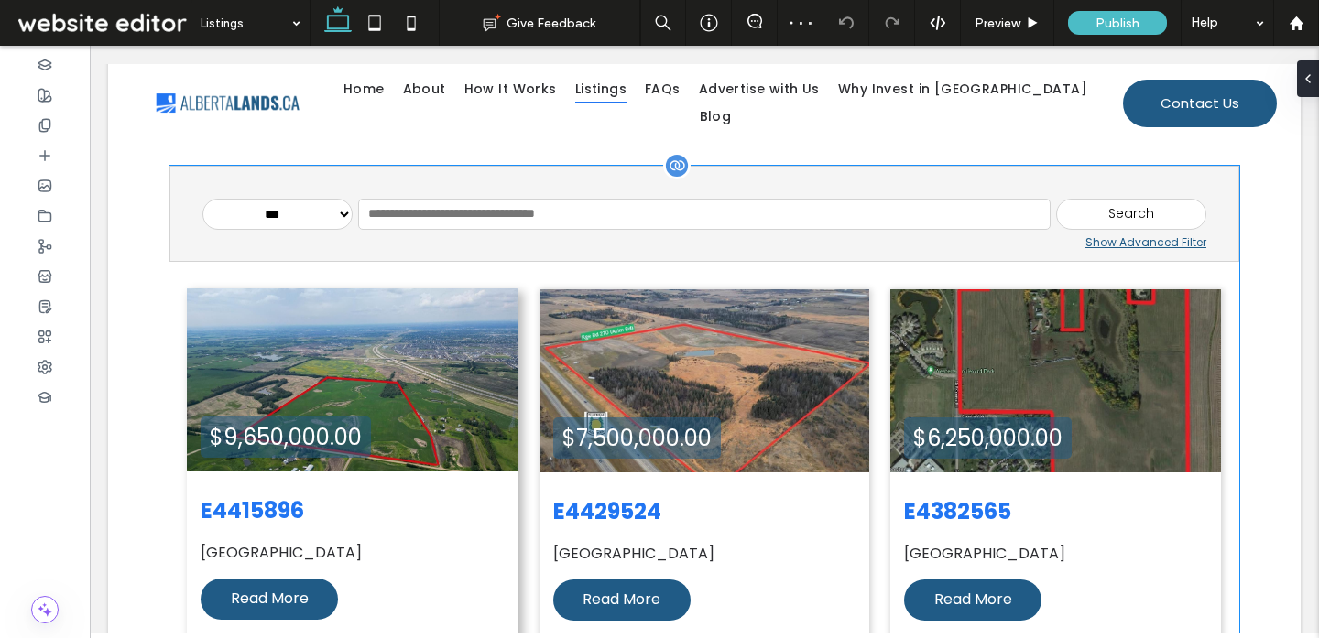
click at [306, 314] on div "$9,650,000.00" at bounding box center [352, 379] width 331 height 183
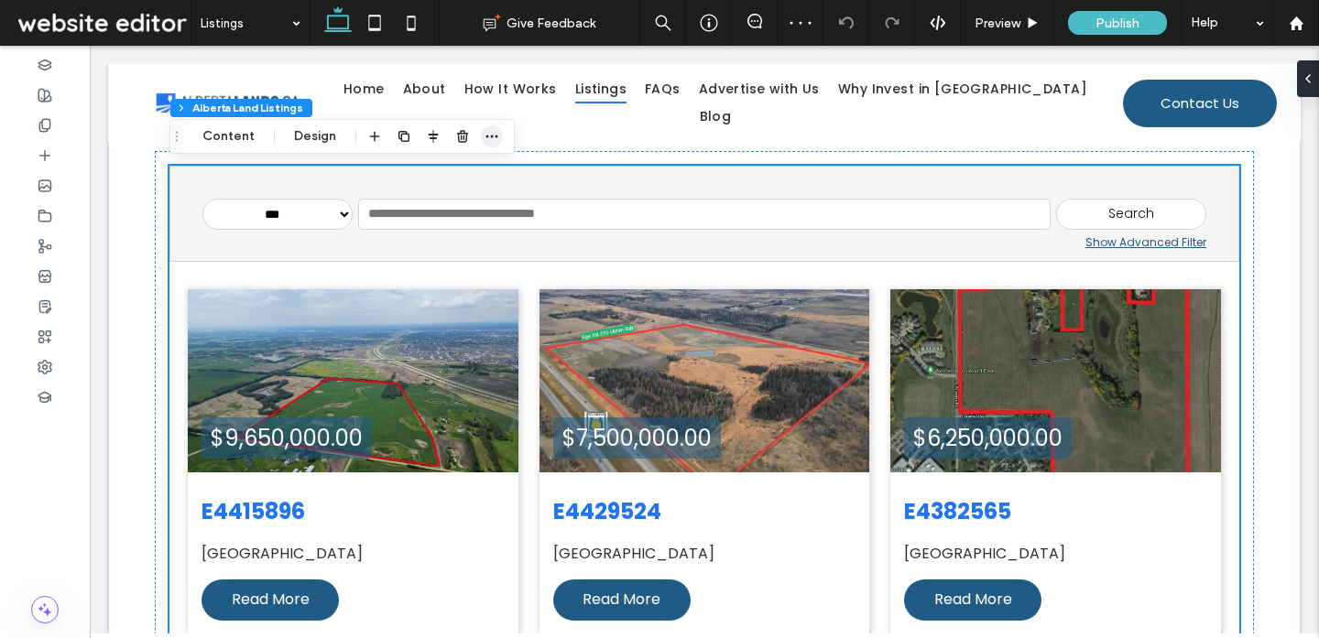
click at [481, 131] on span "button" at bounding box center [492, 136] width 22 height 22
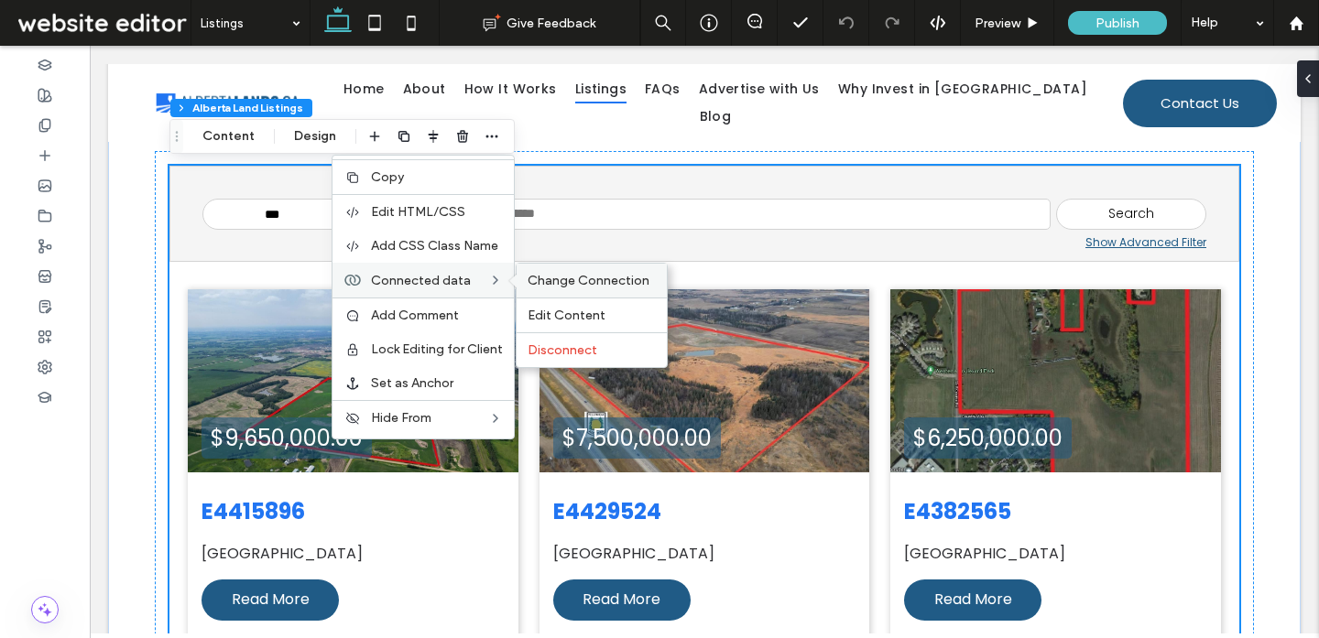
click at [559, 281] on span "Change Connection" at bounding box center [588, 281] width 122 height 16
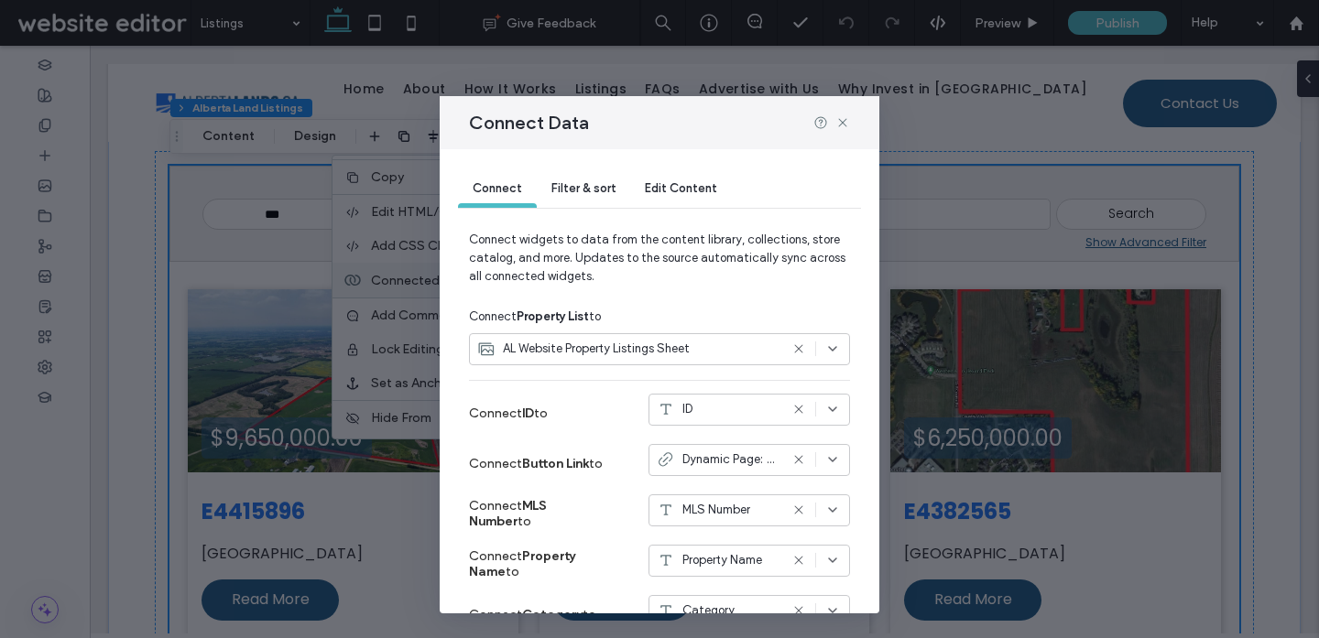
click at [705, 455] on span "Dynamic Page: Test Dynamic" at bounding box center [730, 460] width 96 height 18
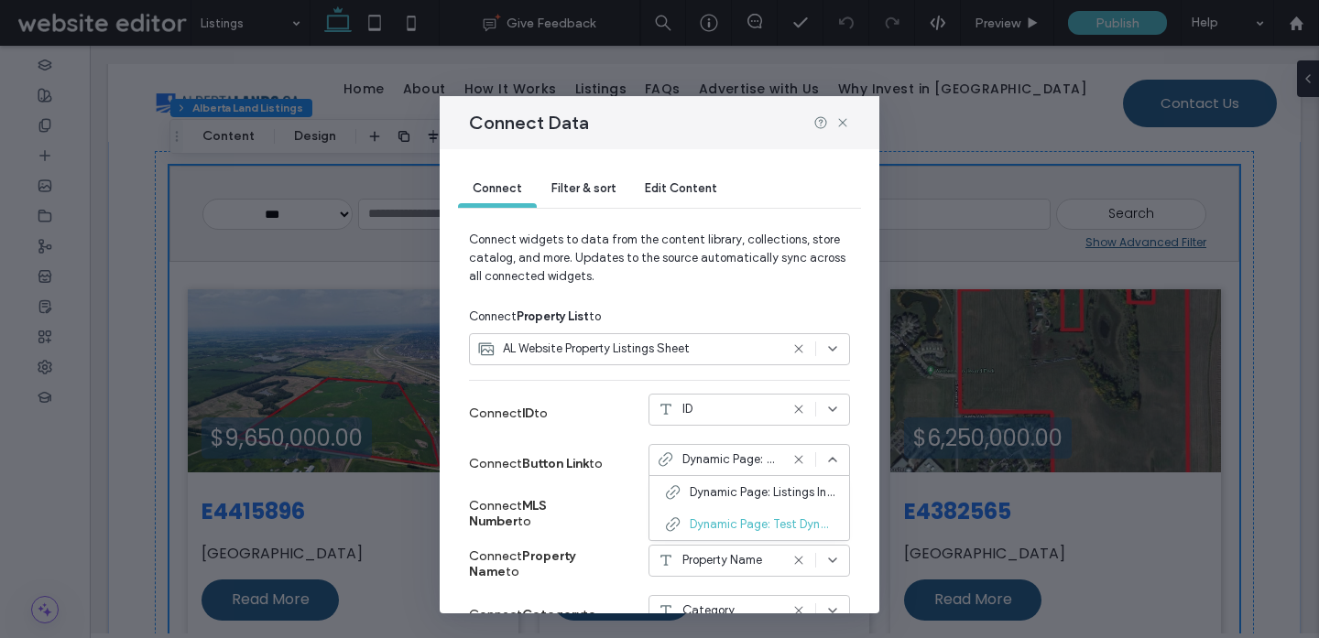
drag, startPoint x: 717, startPoint y: 496, endPoint x: 714, endPoint y: 554, distance: 57.8
click at [717, 496] on span "Dynamic Page: Listings Info" at bounding box center [762, 492] width 145 height 18
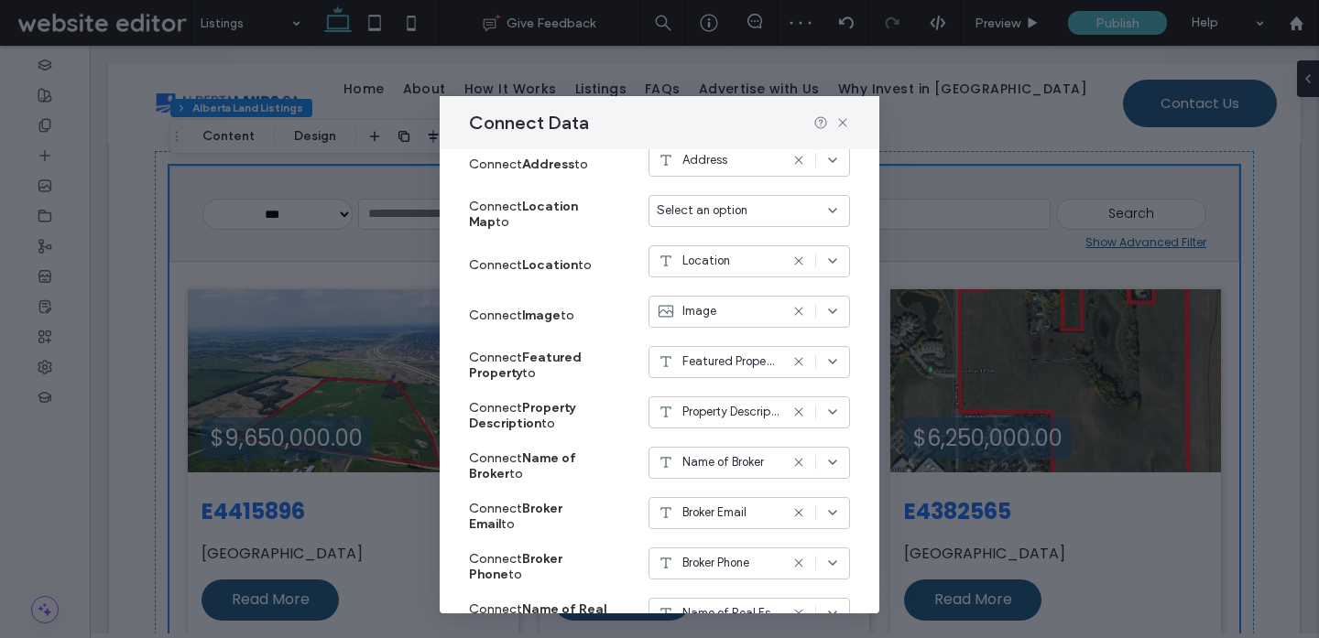
scroll to position [655, 0]
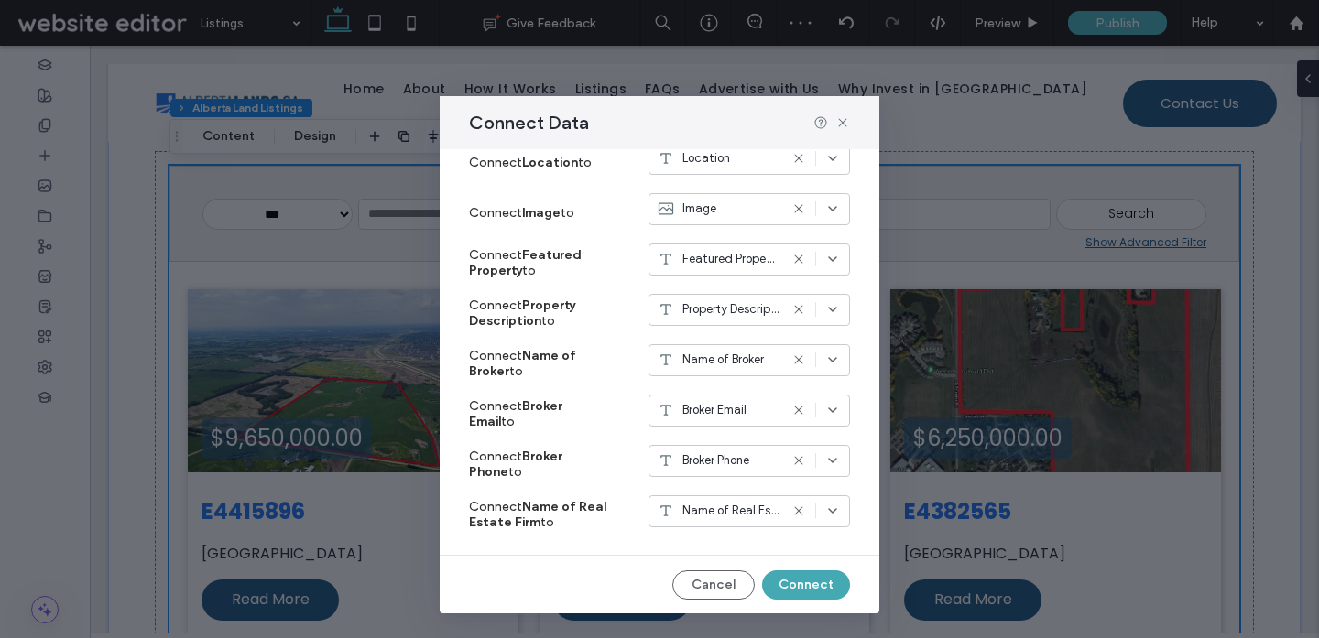
click at [793, 581] on button "Connect" at bounding box center [806, 584] width 88 height 29
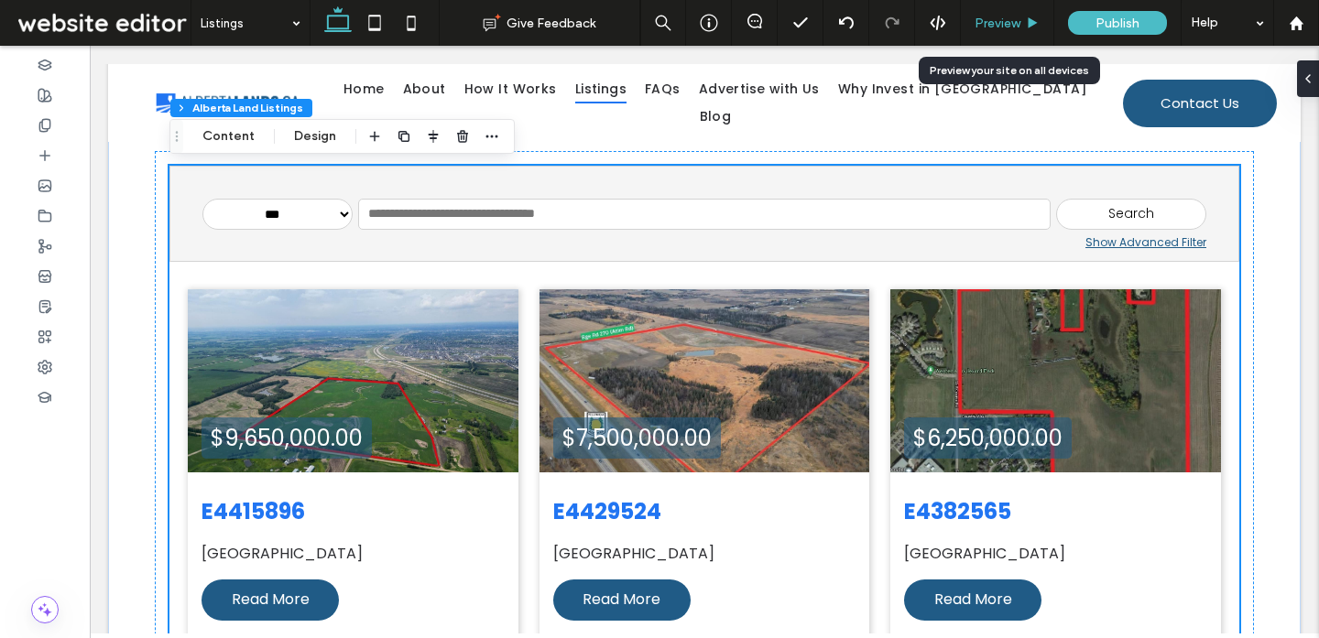
click at [1001, 17] on span "Preview" at bounding box center [997, 24] width 46 height 16
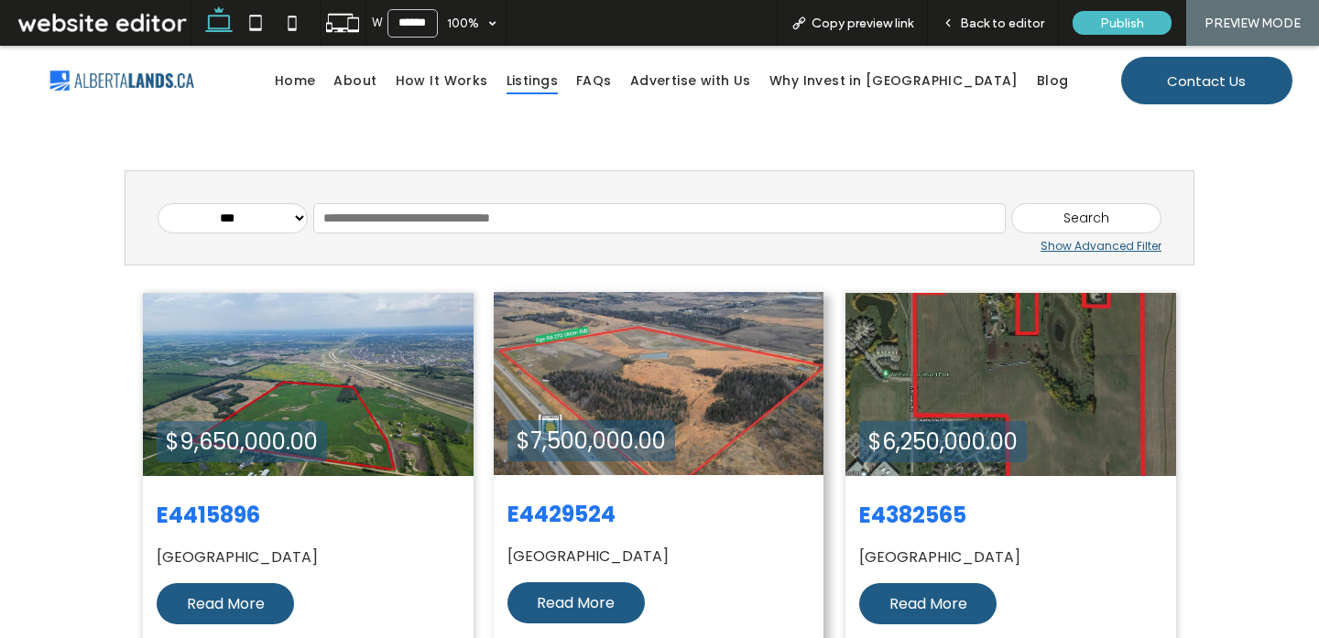
scroll to position [358, 0]
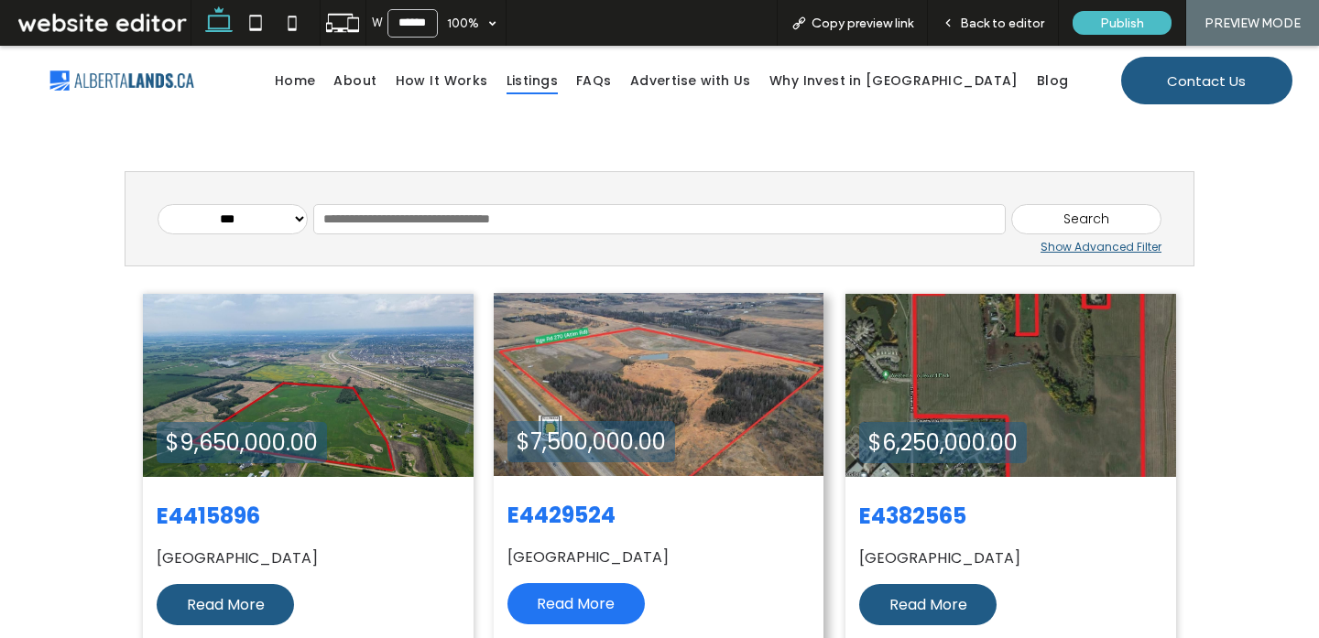
click at [556, 600] on span "Read More" at bounding box center [576, 604] width 78 height 22
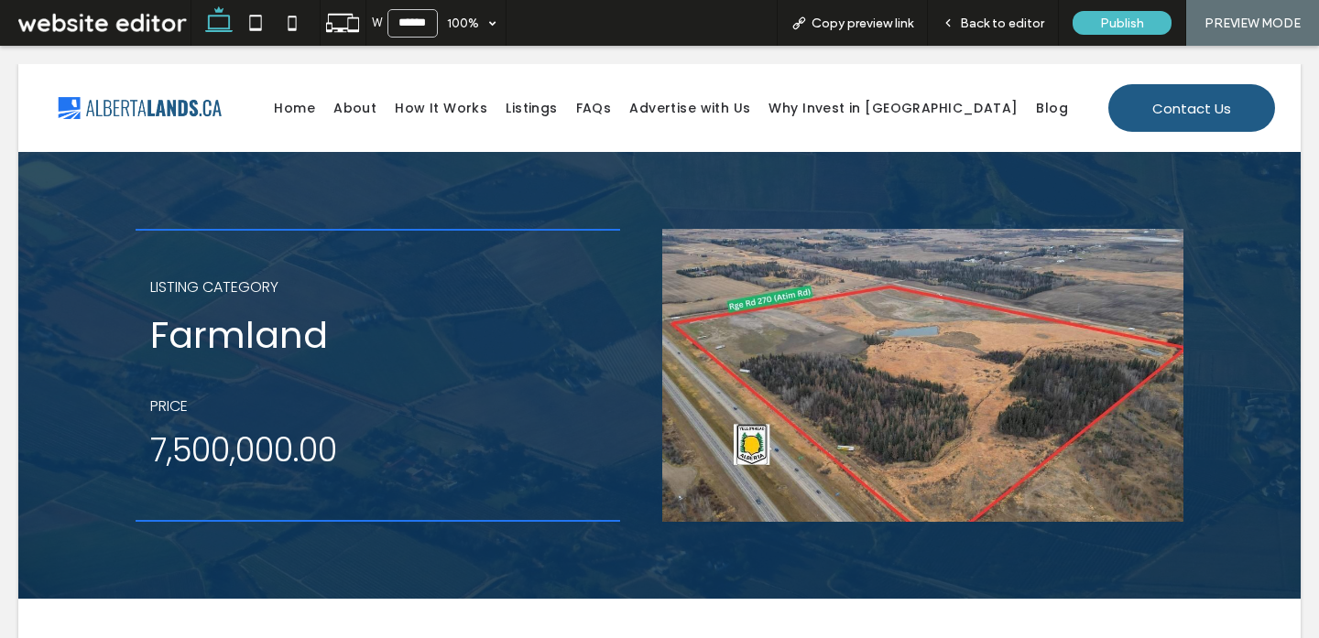
scroll to position [0, 0]
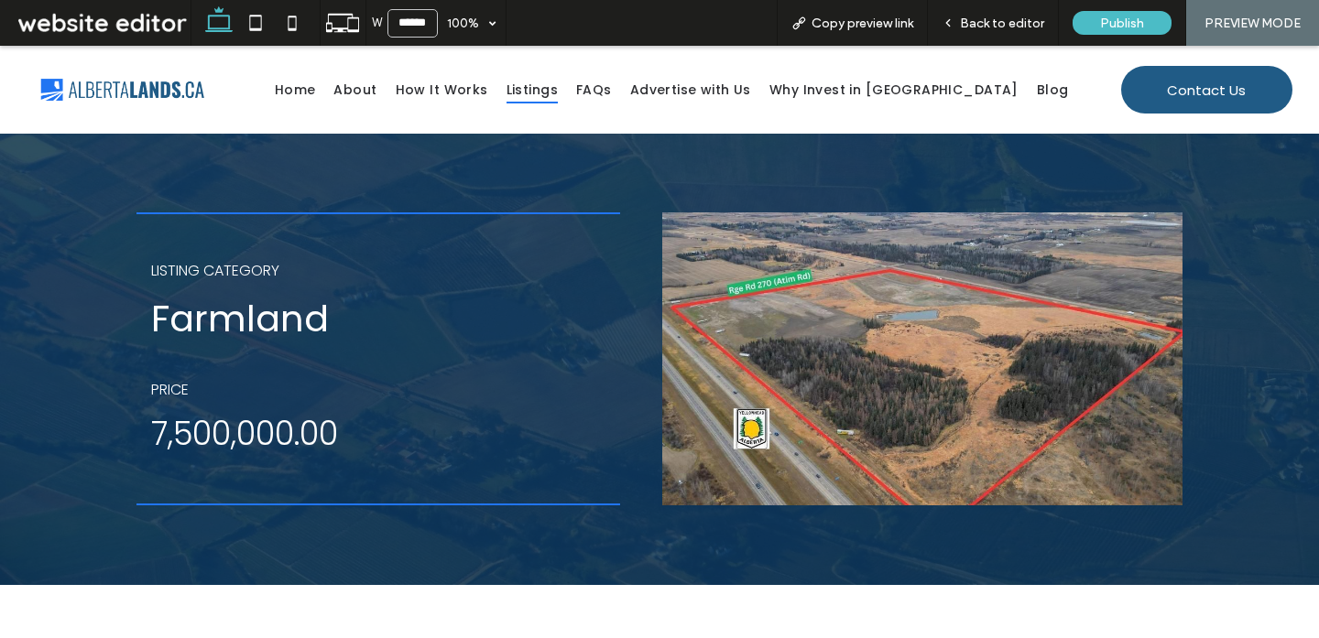
click at [558, 92] on span "Listings" at bounding box center [531, 90] width 51 height 28
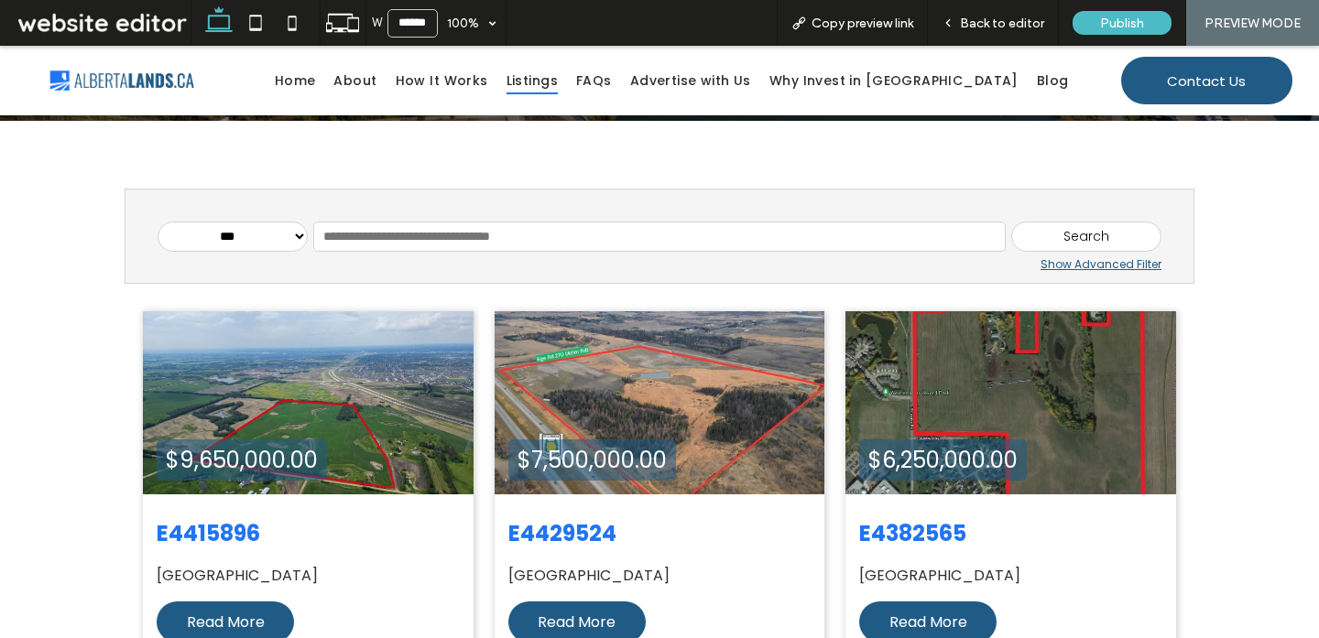
scroll to position [364, 0]
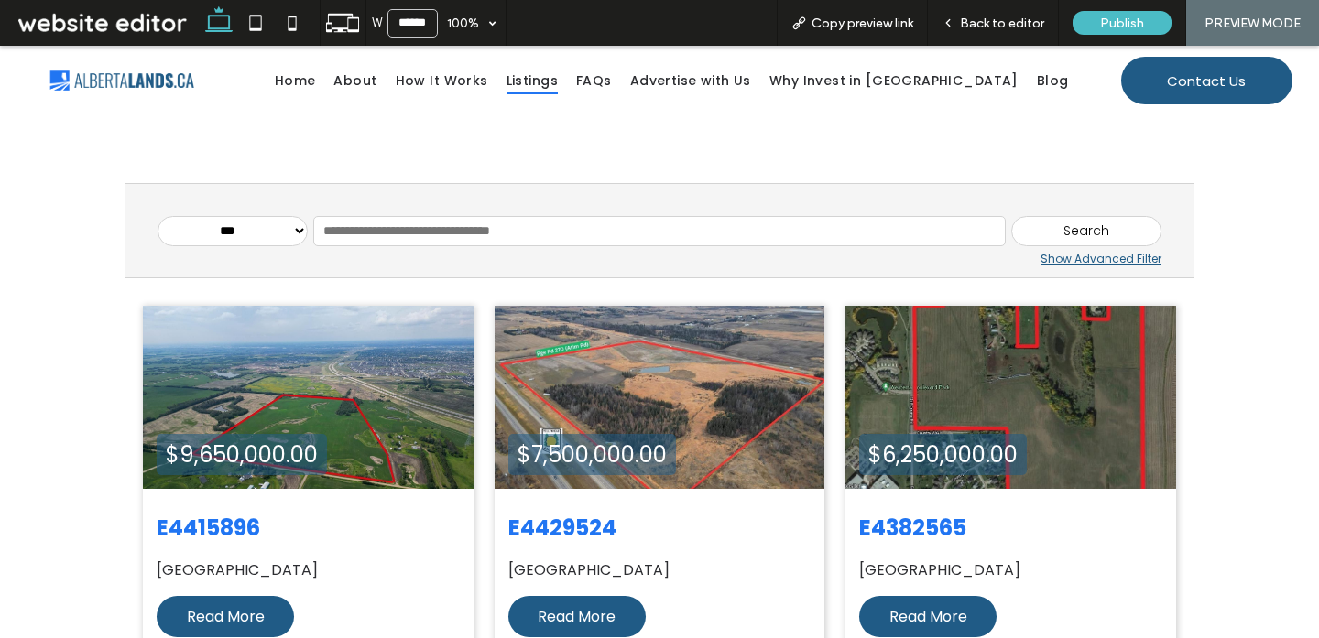
click at [1061, 261] on div "Show Advanced Filter" at bounding box center [660, 259] width 1004 height 16
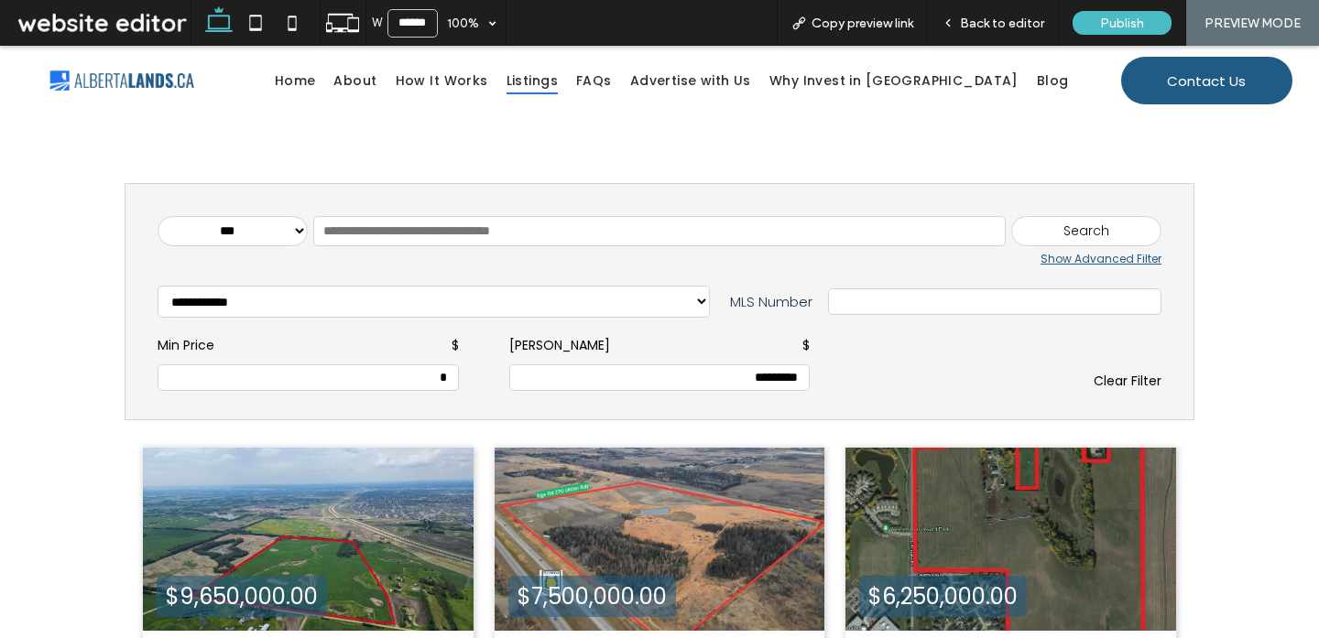
click at [1061, 255] on div "Show Advanced Filter" at bounding box center [660, 259] width 1004 height 16
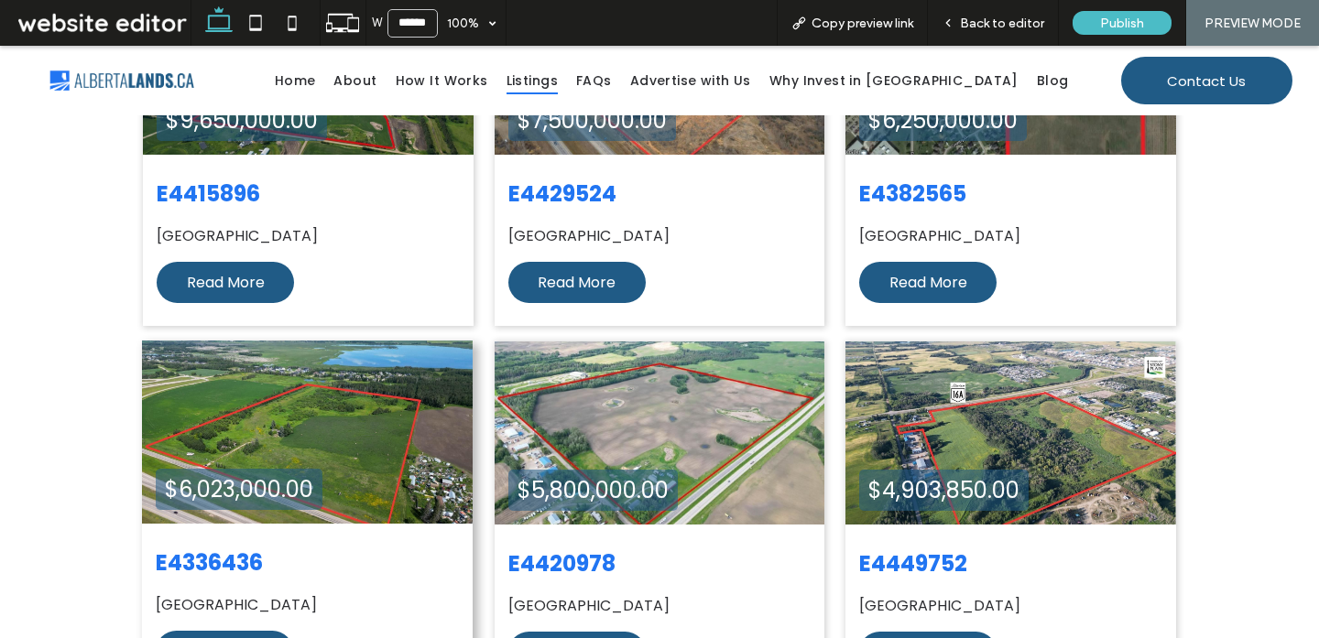
scroll to position [716, 0]
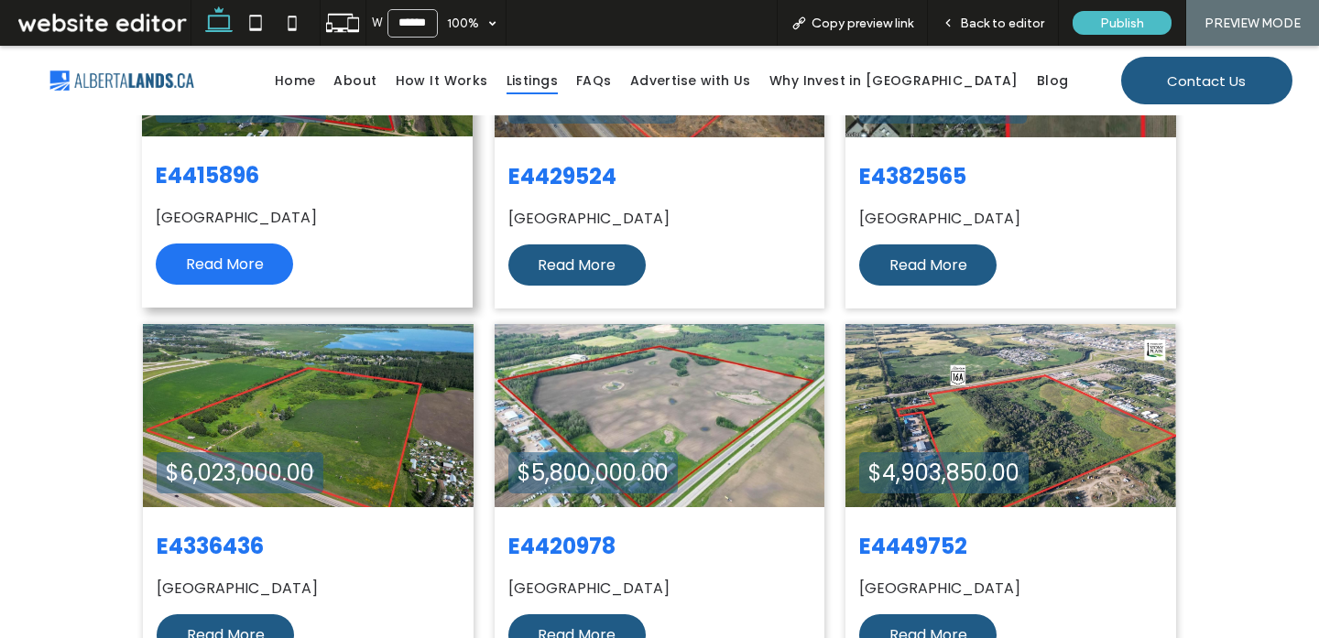
click at [243, 256] on span "Read More" at bounding box center [225, 265] width 78 height 22
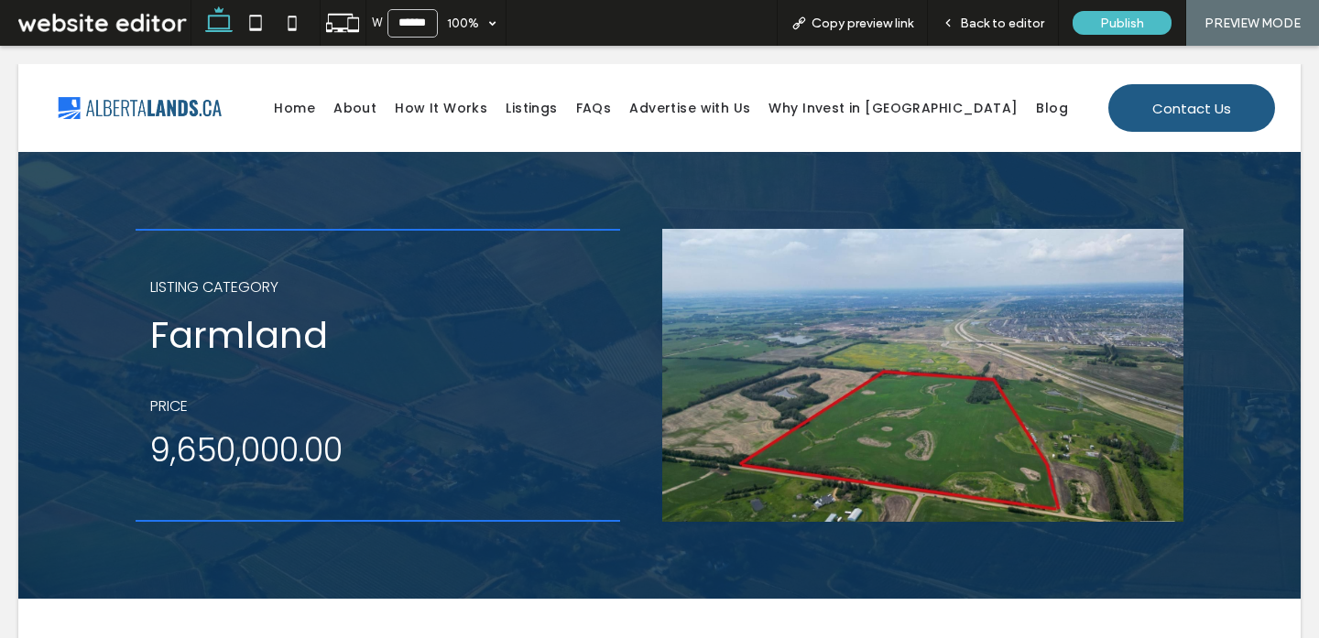
scroll to position [0, 0]
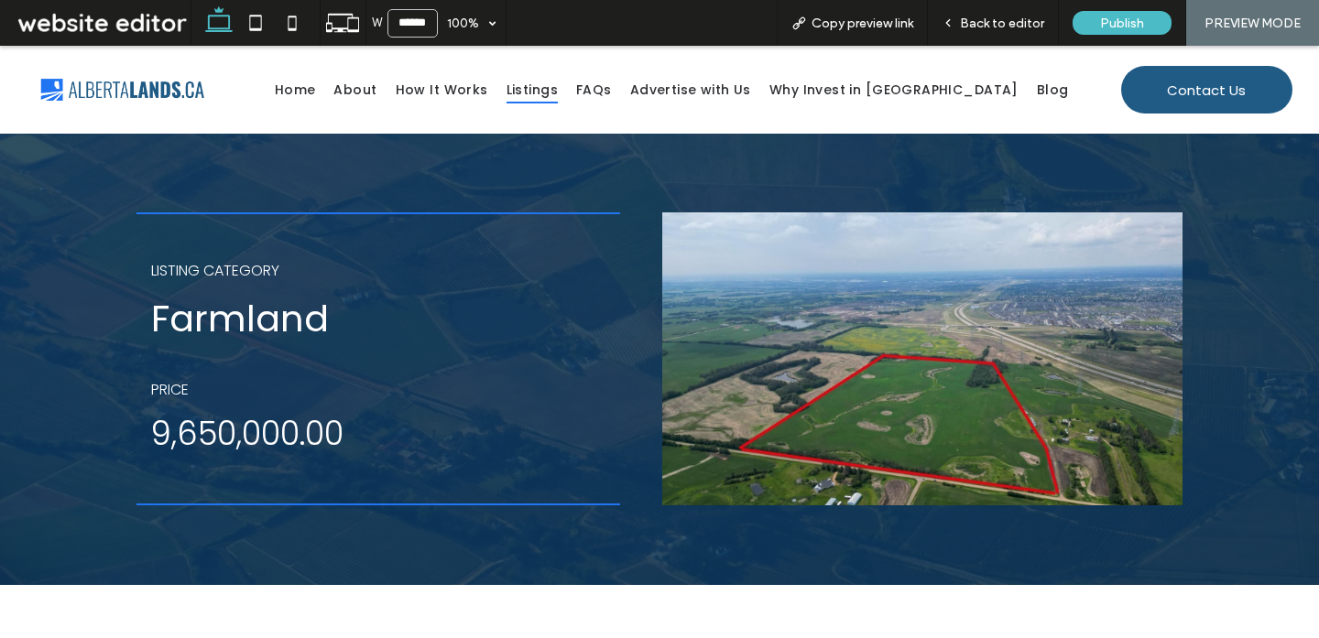
click at [558, 92] on span "Listings" at bounding box center [531, 90] width 51 height 28
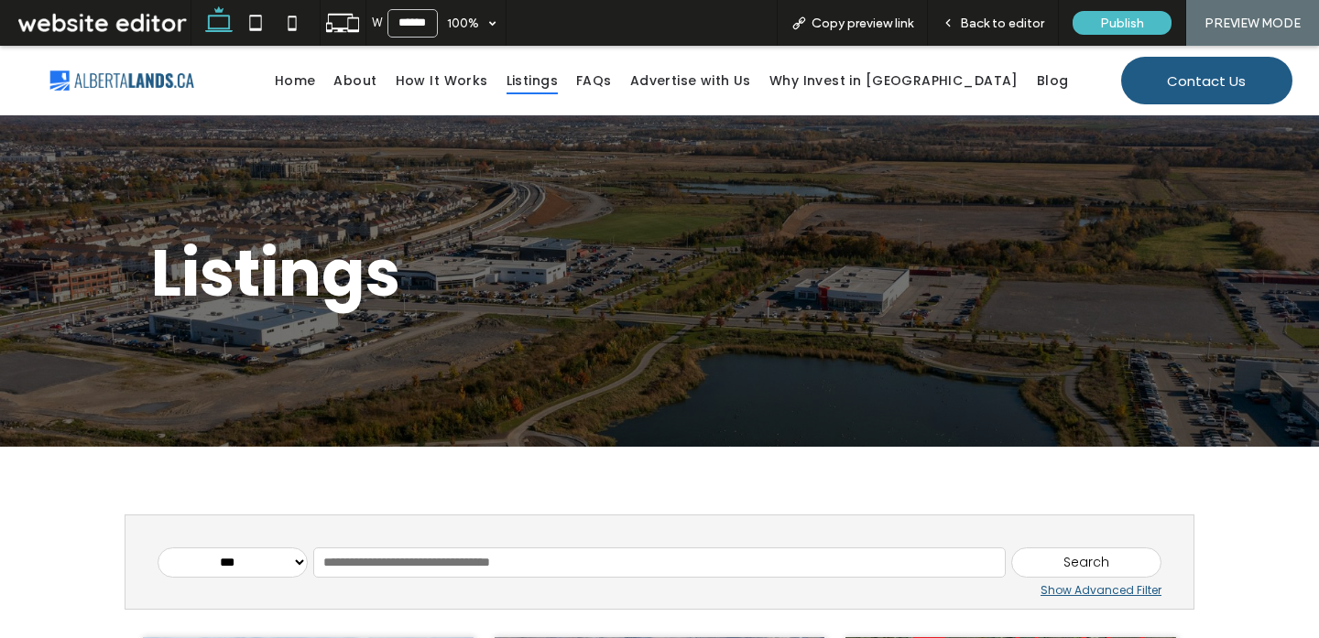
scroll to position [31, 0]
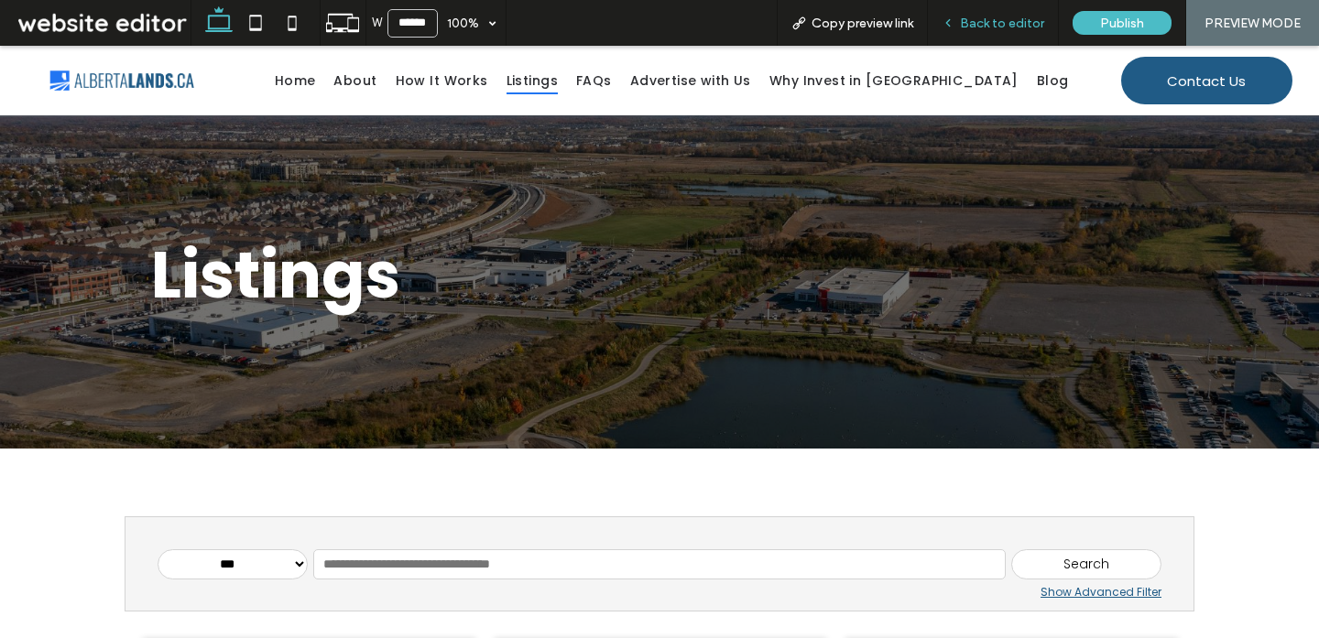
click at [993, 21] on span "Back to editor" at bounding box center [1002, 24] width 84 height 16
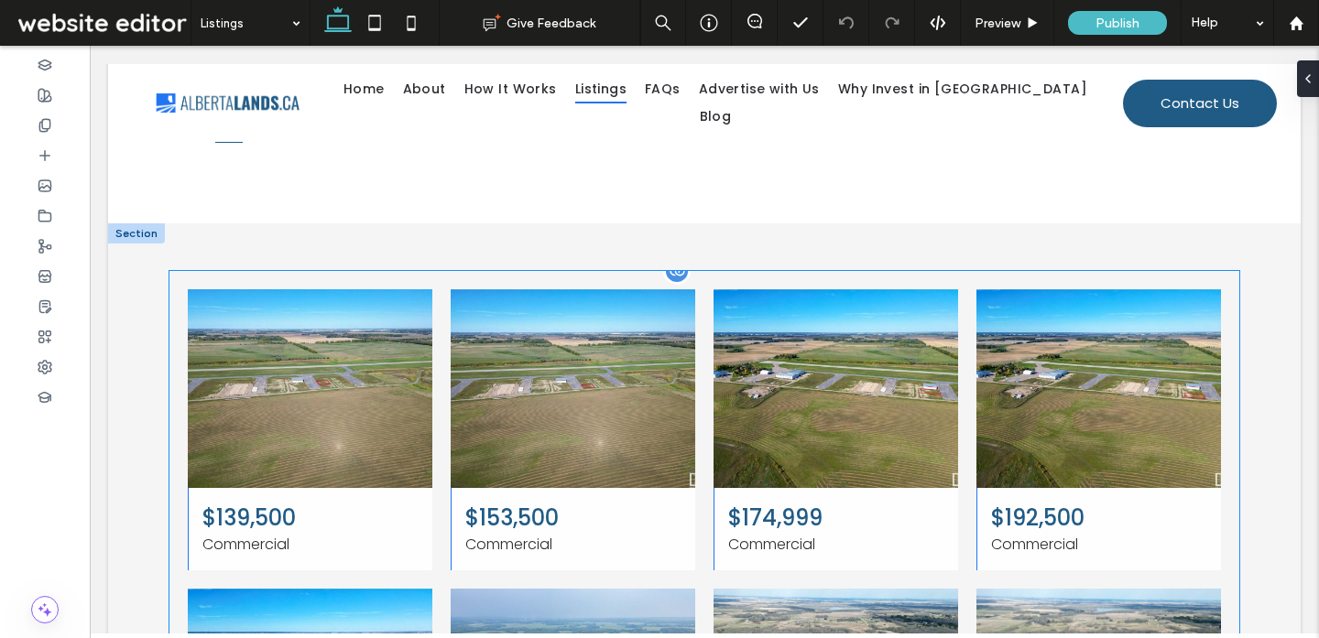
scroll to position [1647, 0]
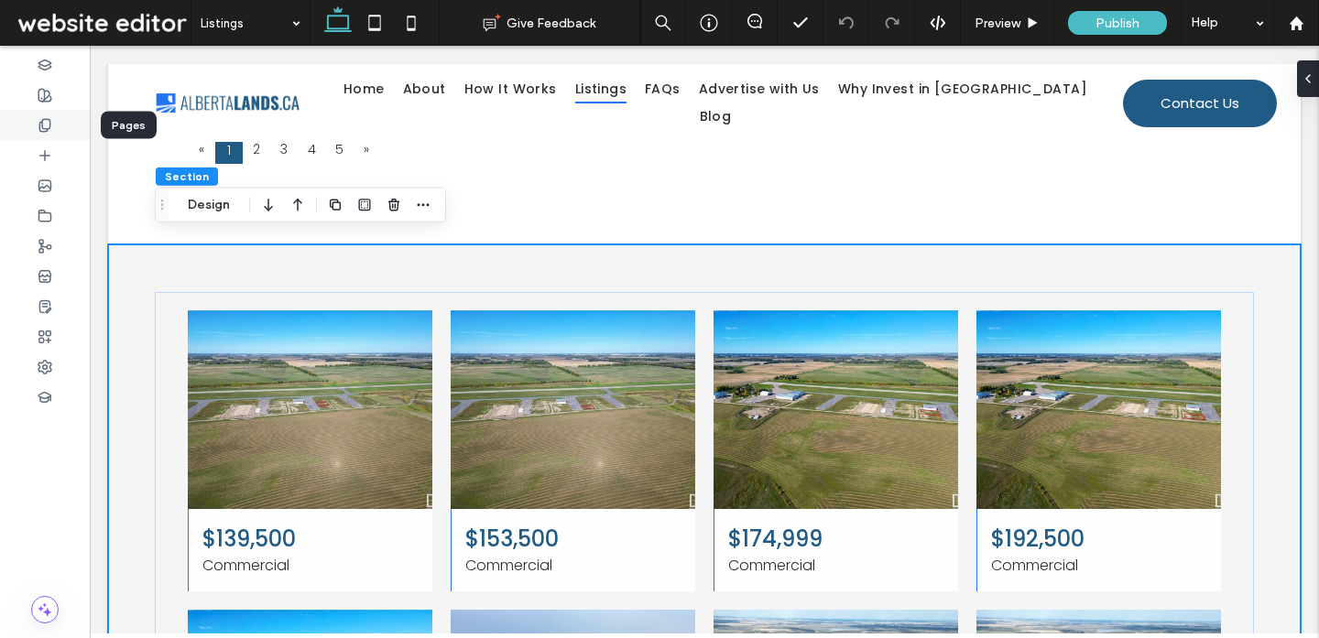
click at [45, 121] on icon at bounding box center [45, 125] width 15 height 15
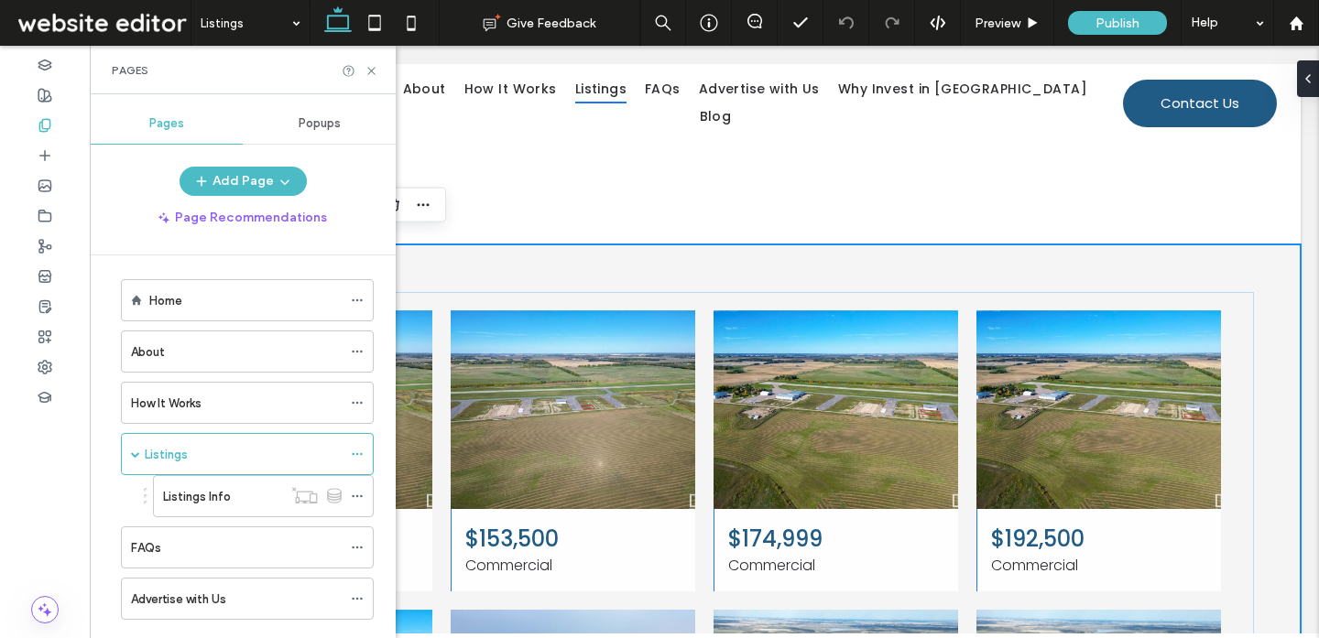
scroll to position [300, 0]
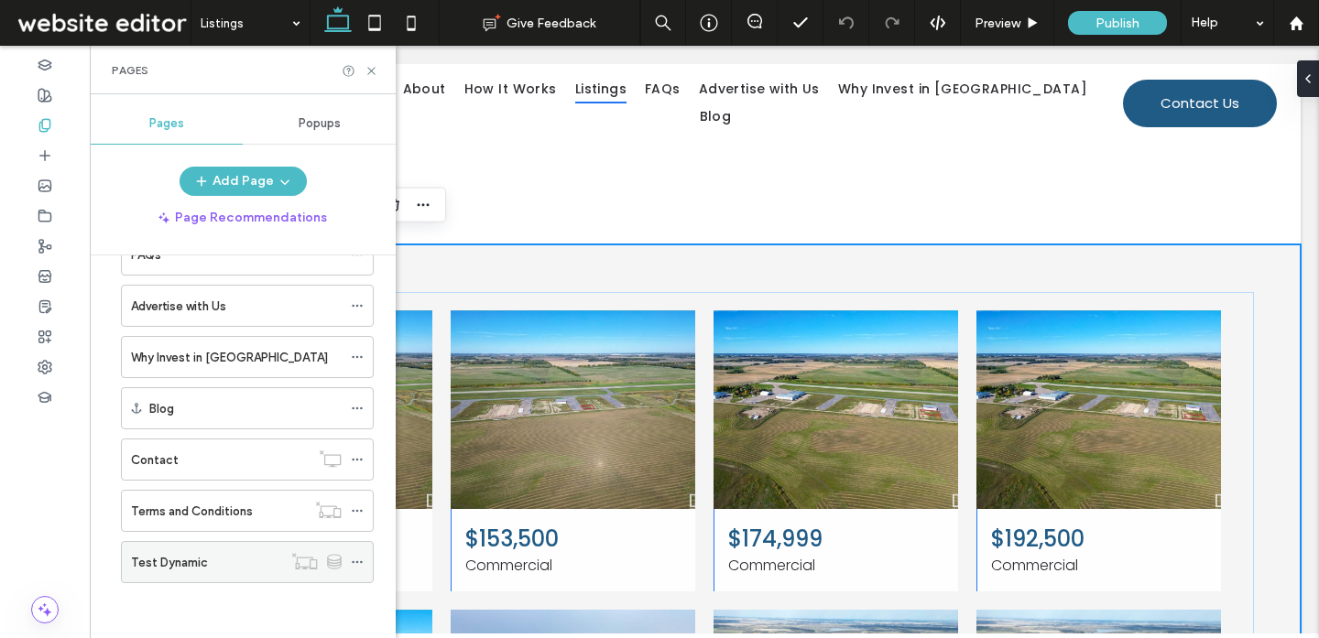
click at [359, 563] on icon at bounding box center [357, 562] width 13 height 13
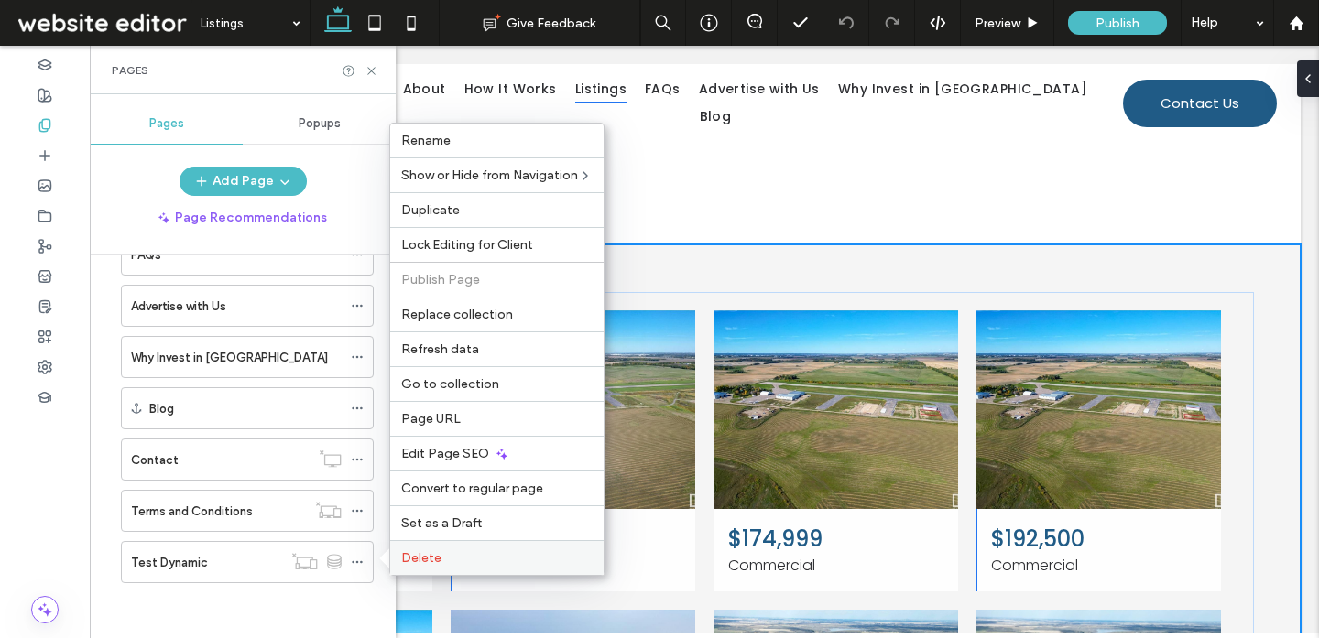
click at [425, 547] on div "Delete" at bounding box center [496, 557] width 213 height 35
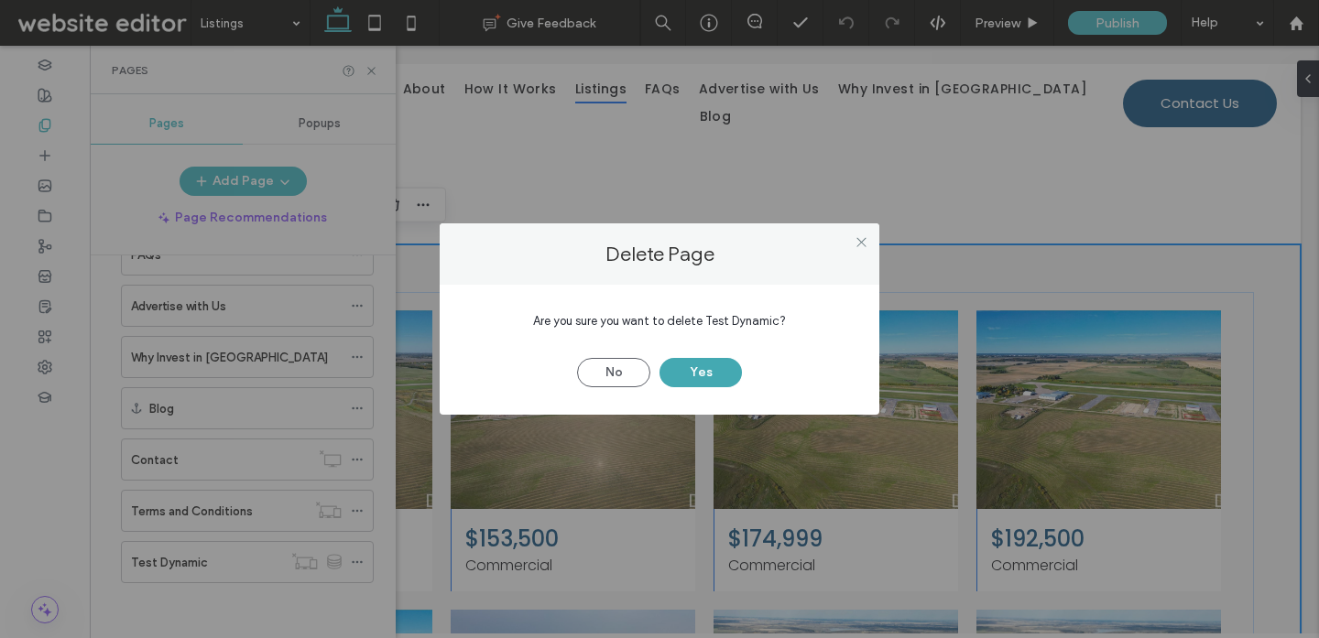
click at [708, 369] on button "Yes" at bounding box center [700, 372] width 82 height 29
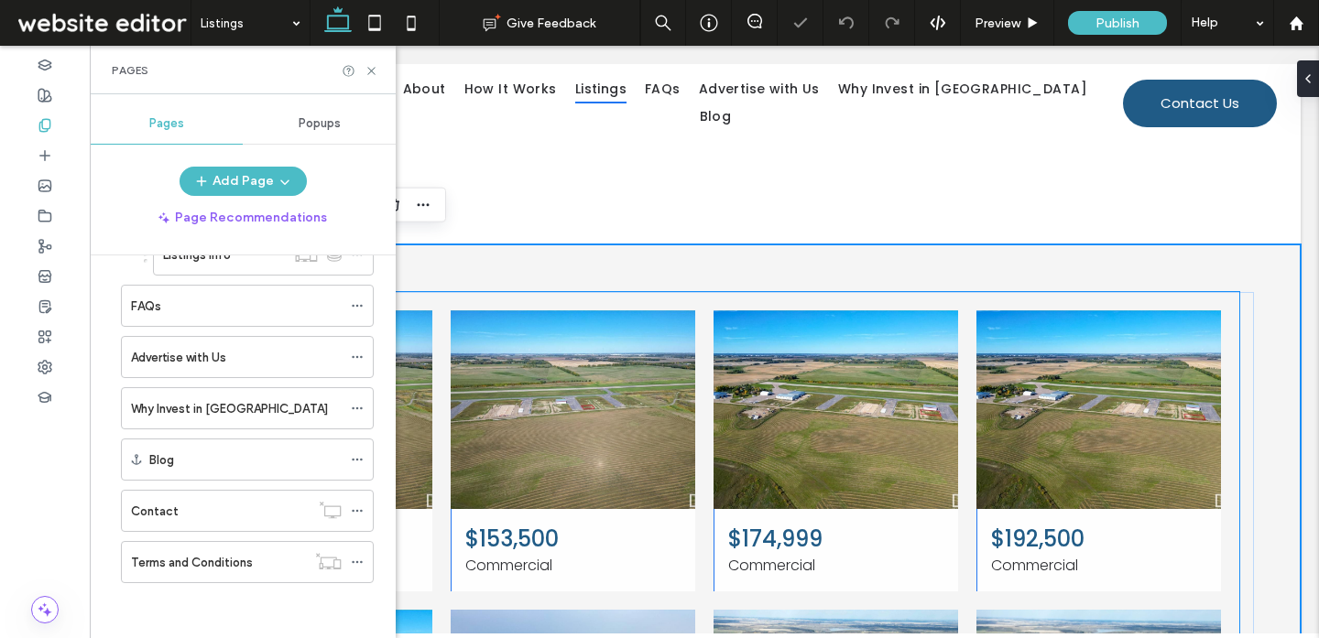
scroll to position [249, 0]
click at [373, 62] on div "Pages" at bounding box center [243, 70] width 306 height 49
click at [368, 74] on icon at bounding box center [371, 71] width 14 height 14
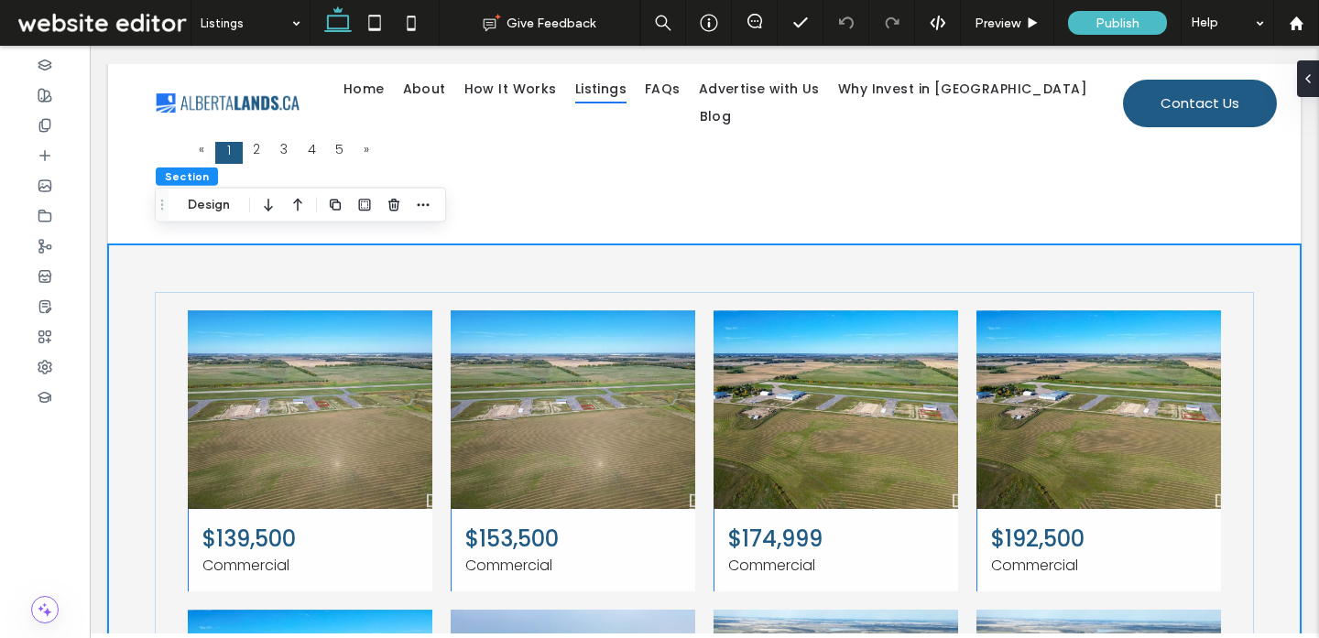
click at [426, 204] on use "button" at bounding box center [424, 204] width 12 height 3
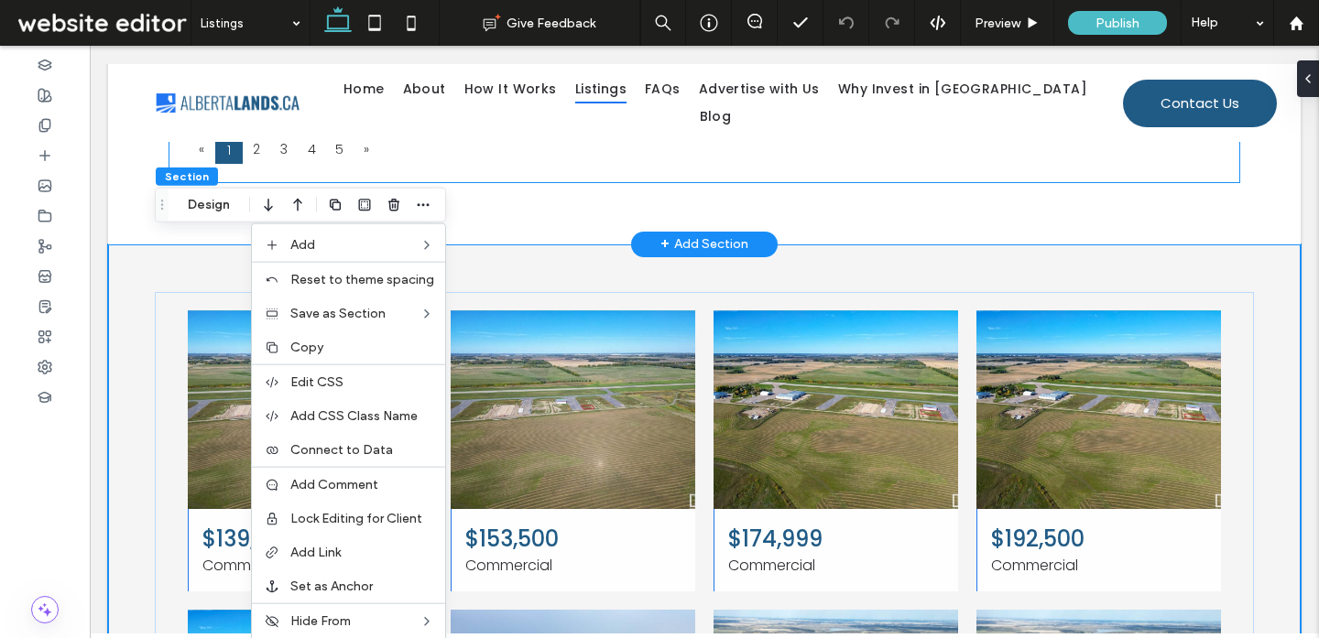
click at [484, 139] on div "« 1 2 3 4 5 »" at bounding box center [704, 149] width 1033 height 27
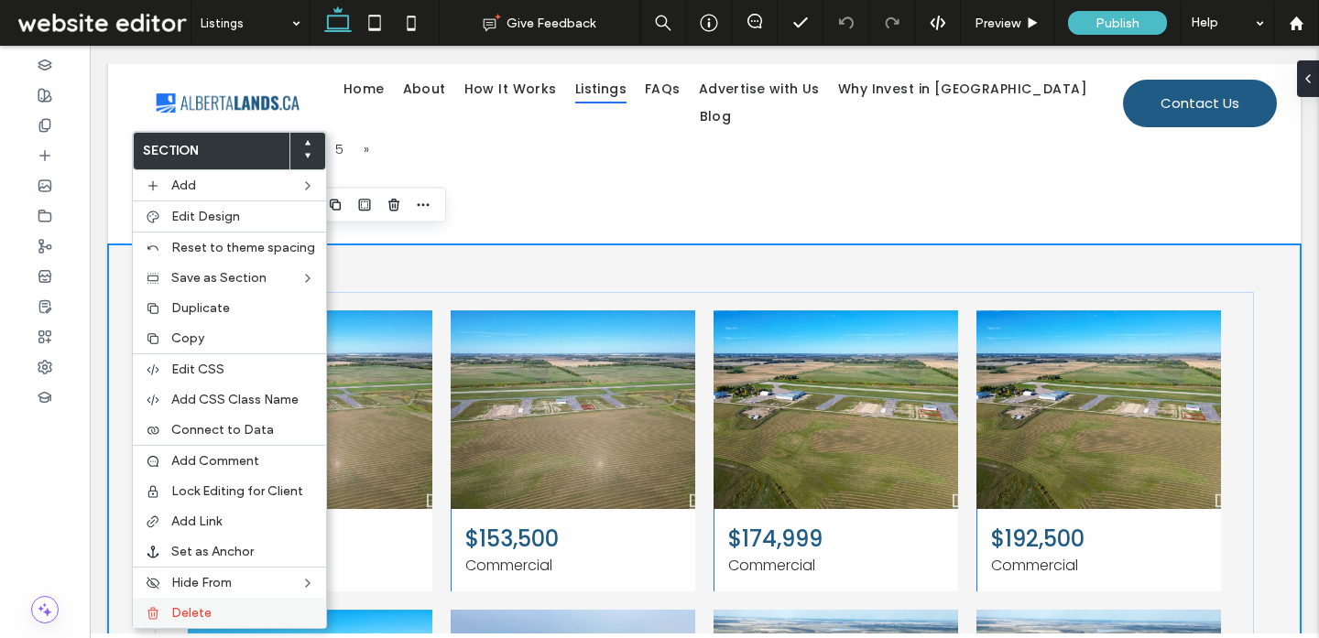
click at [222, 610] on label "Delete" at bounding box center [243, 613] width 144 height 16
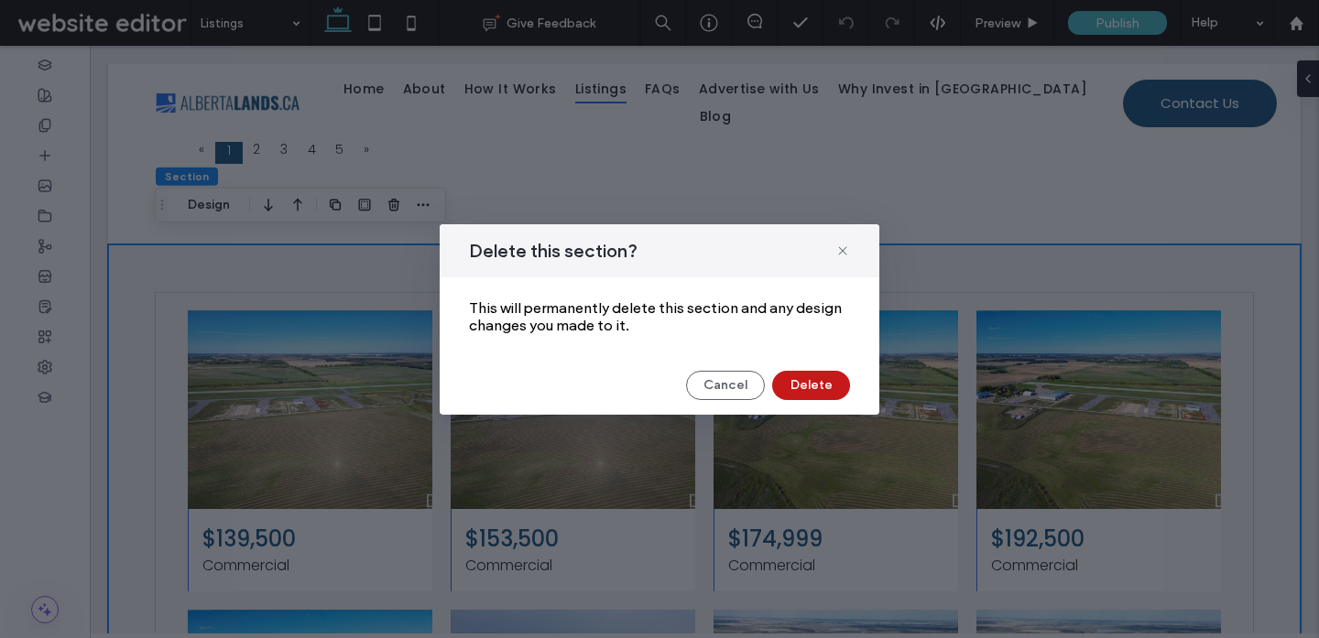
click at [778, 384] on button "Delete" at bounding box center [811, 385] width 78 height 29
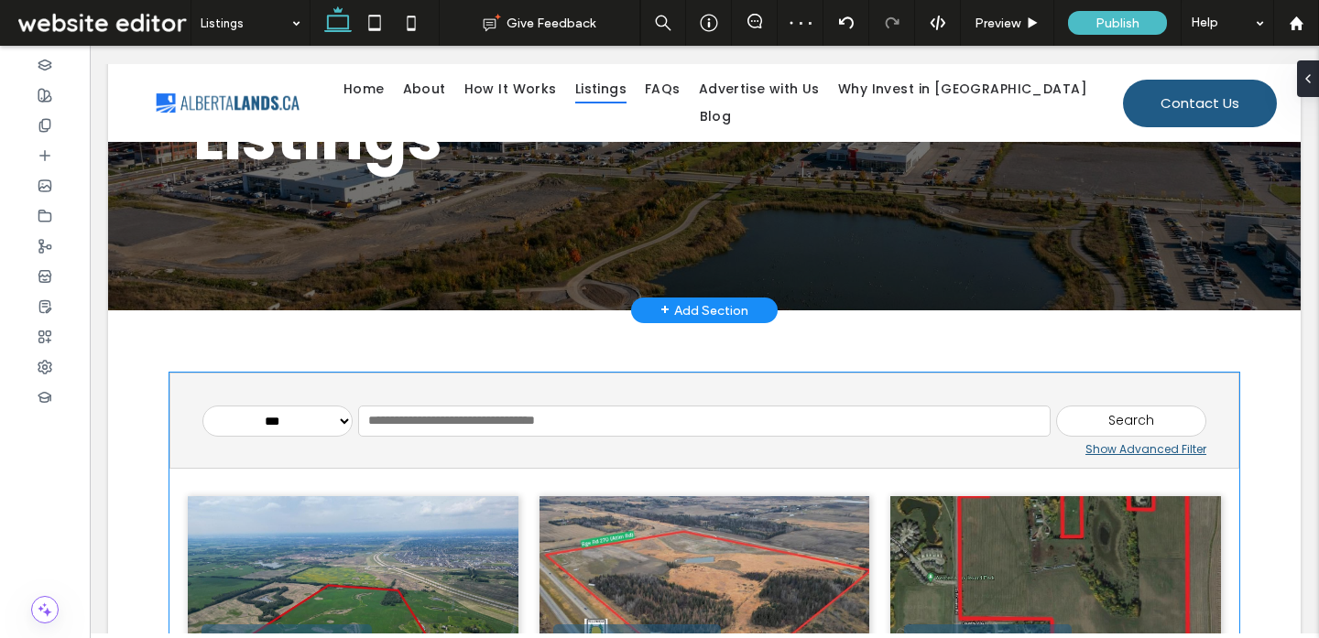
scroll to position [166, 0]
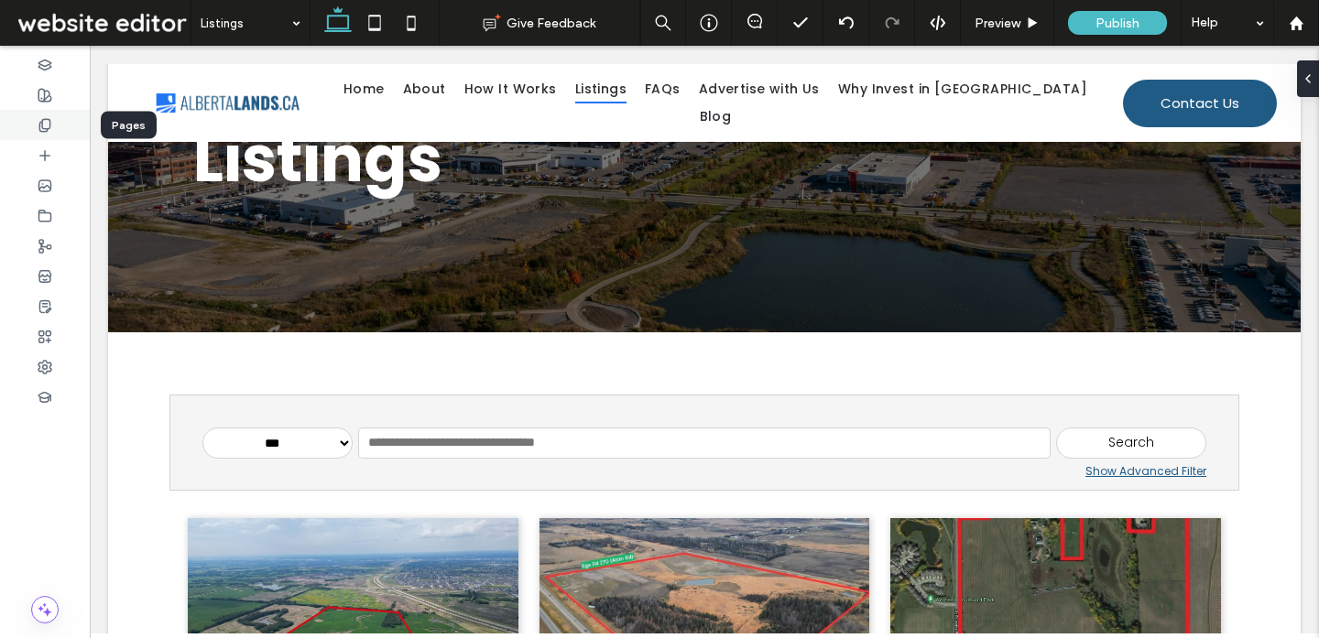
click at [59, 126] on div at bounding box center [45, 125] width 90 height 30
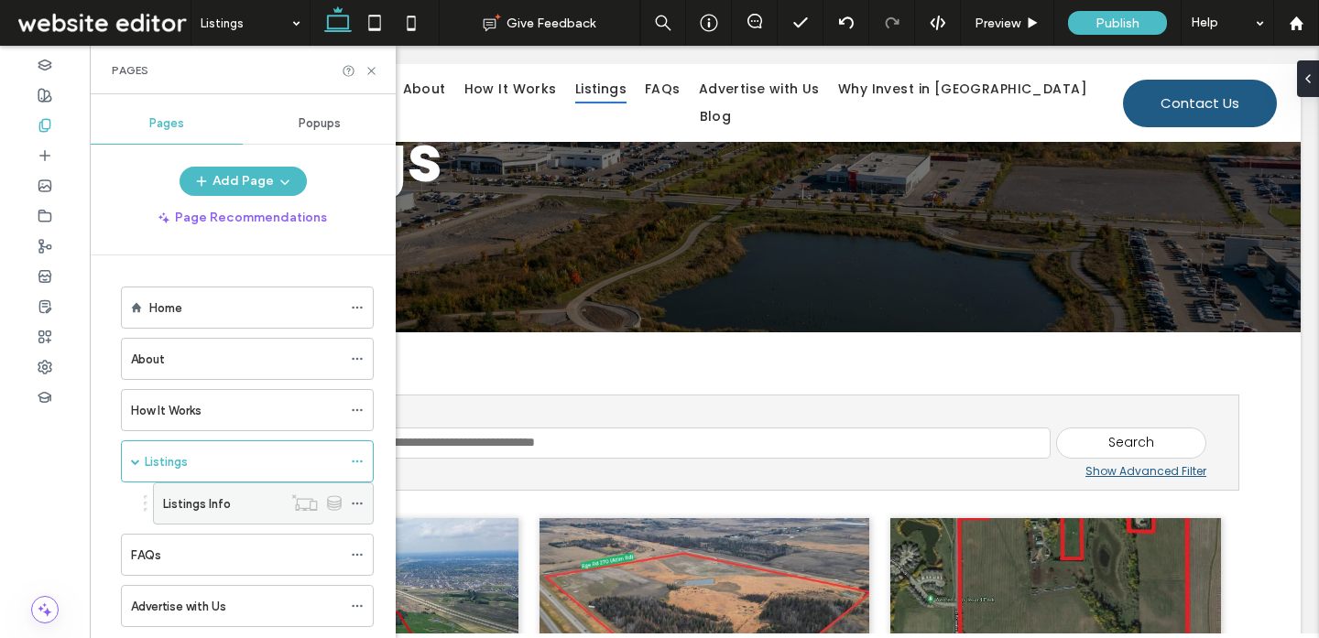
click at [223, 510] on label "Listings Info" at bounding box center [197, 504] width 68 height 32
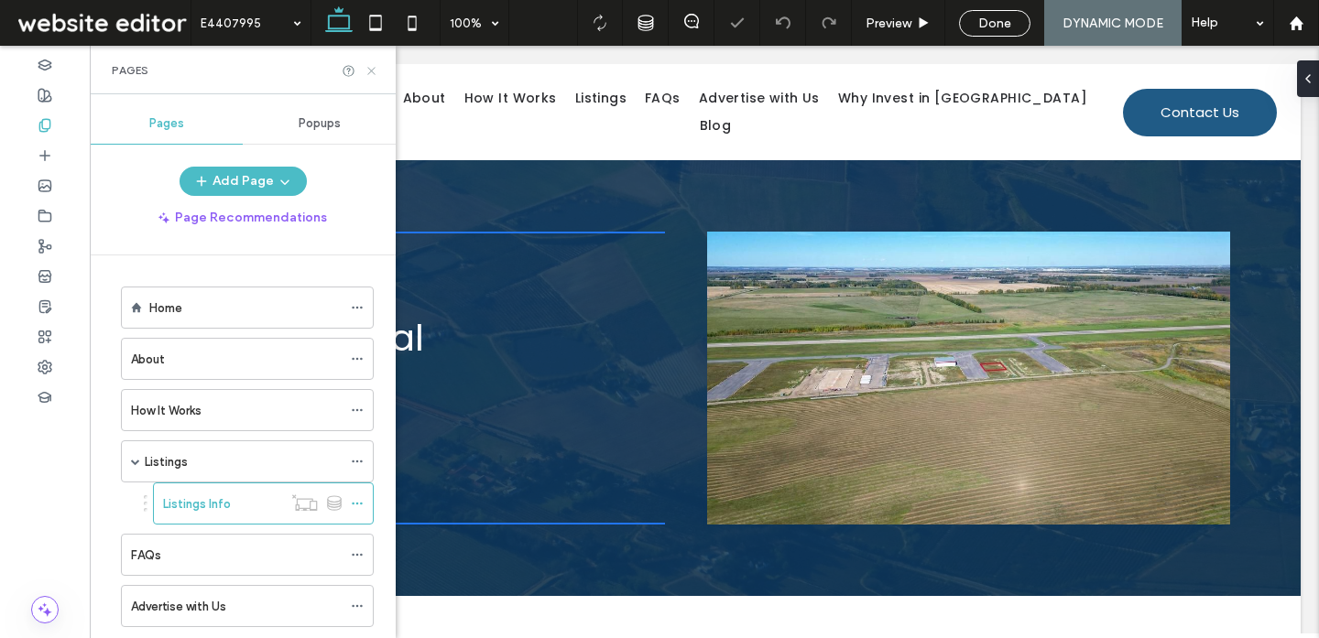
click at [375, 70] on icon at bounding box center [371, 71] width 14 height 14
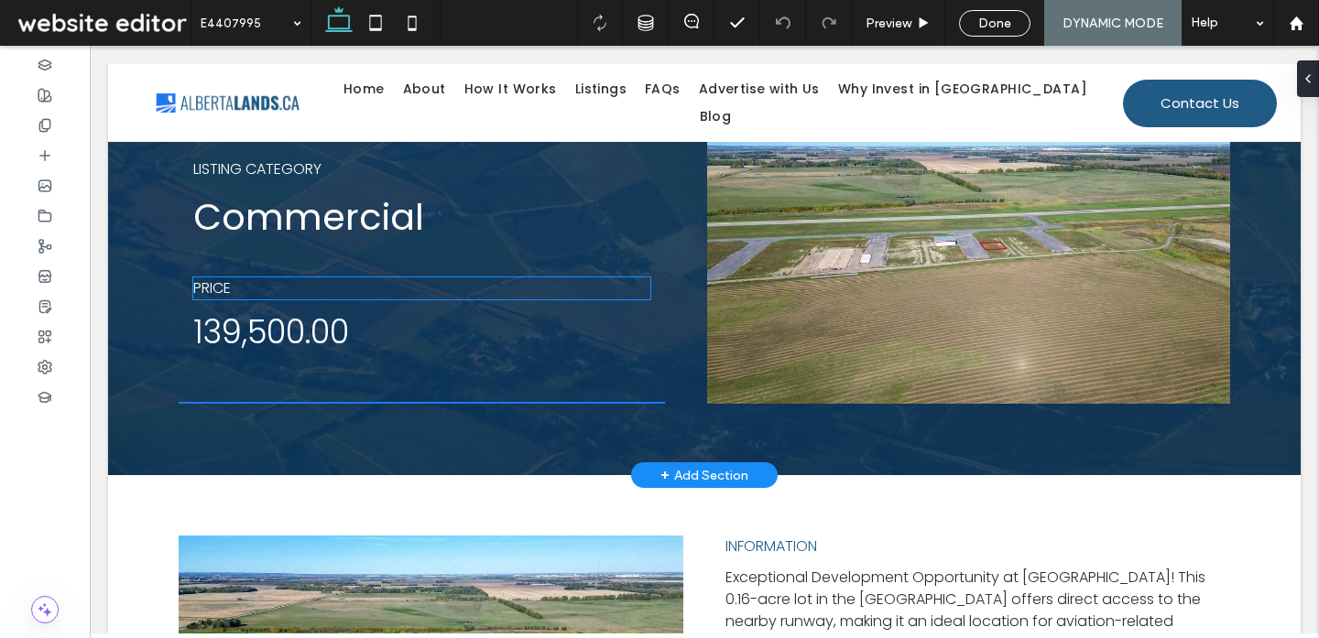
scroll to position [56, 0]
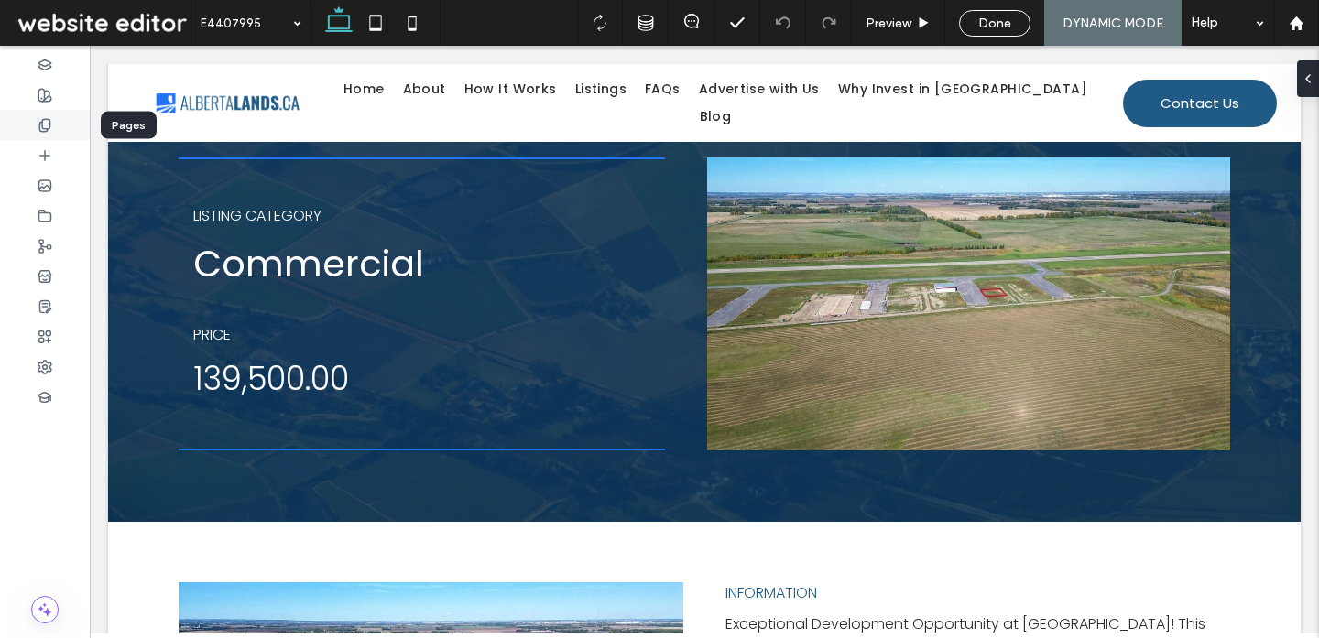
click at [56, 122] on div at bounding box center [45, 125] width 90 height 30
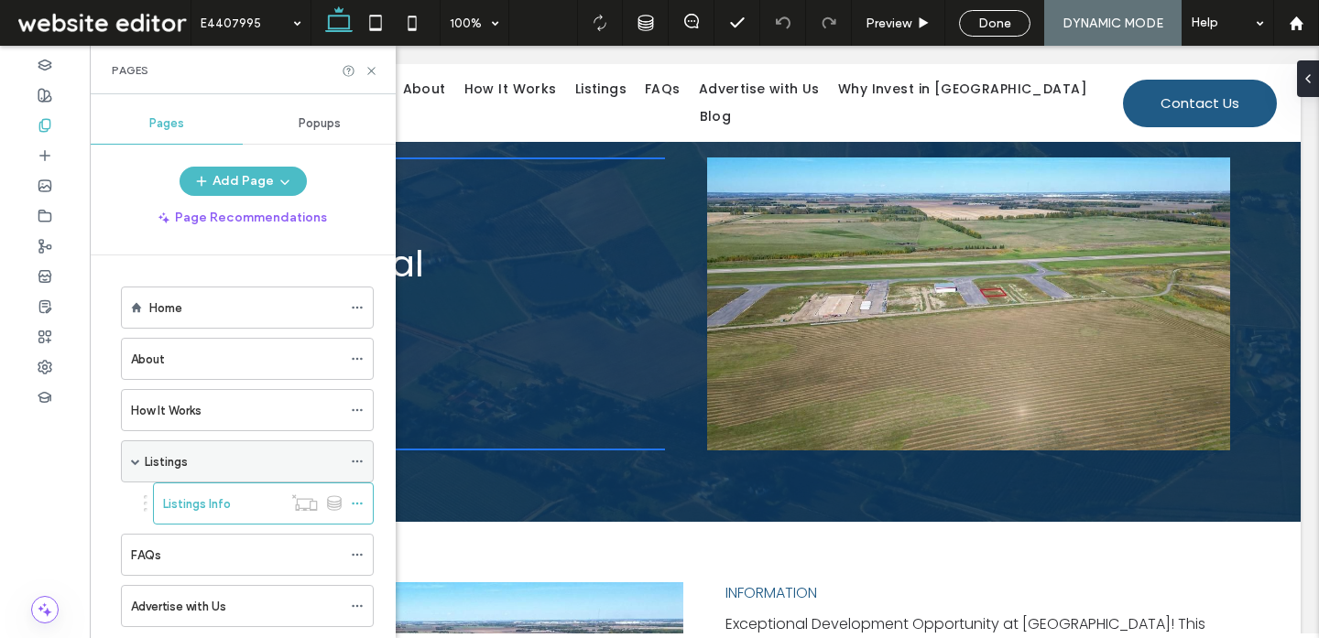
click at [211, 462] on div "Listings" at bounding box center [243, 461] width 197 height 19
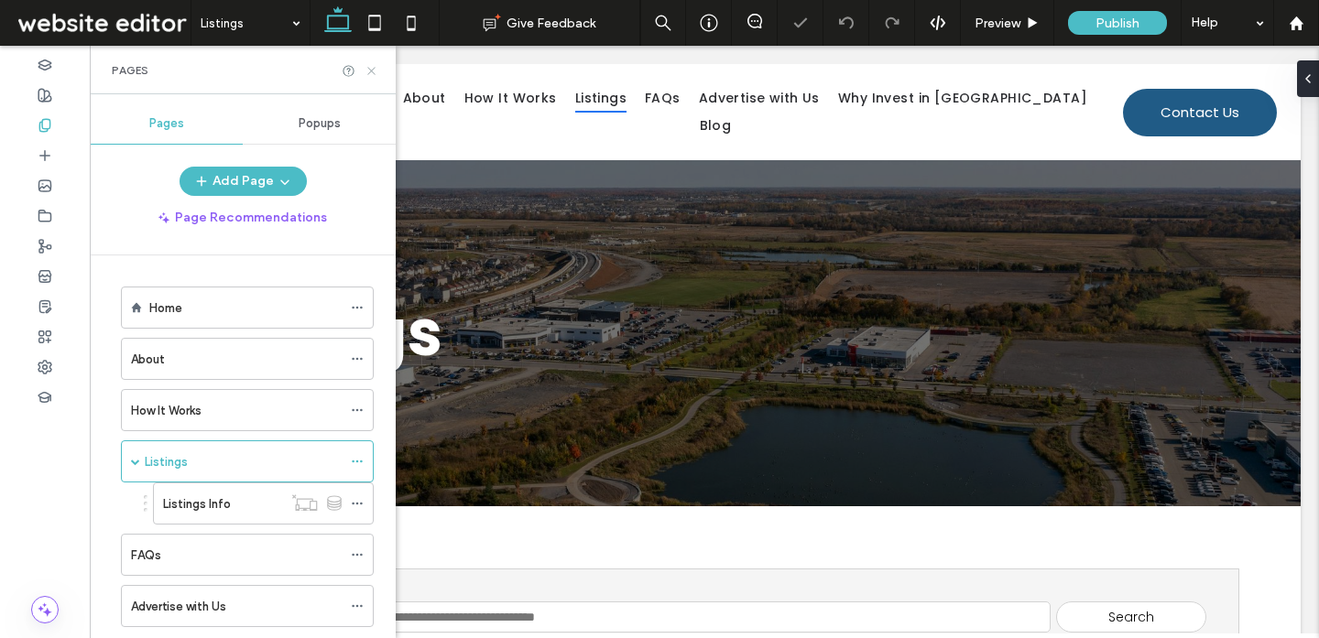
click at [370, 71] on icon at bounding box center [371, 71] width 14 height 14
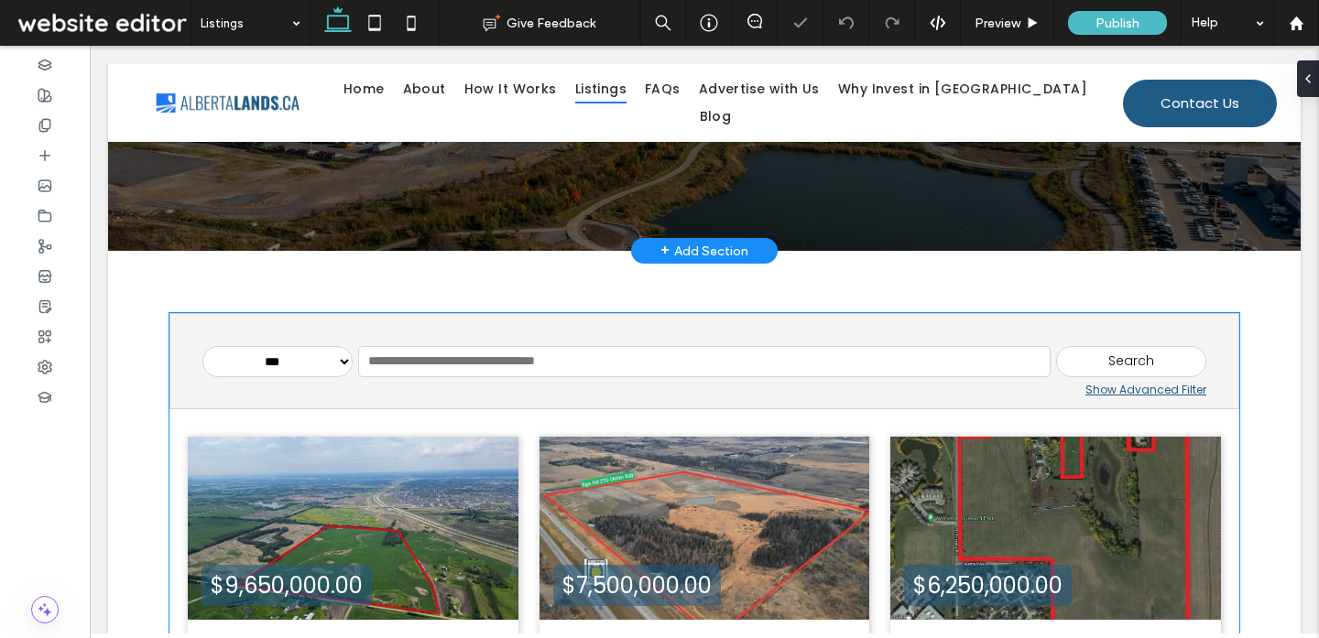
scroll to position [253, 0]
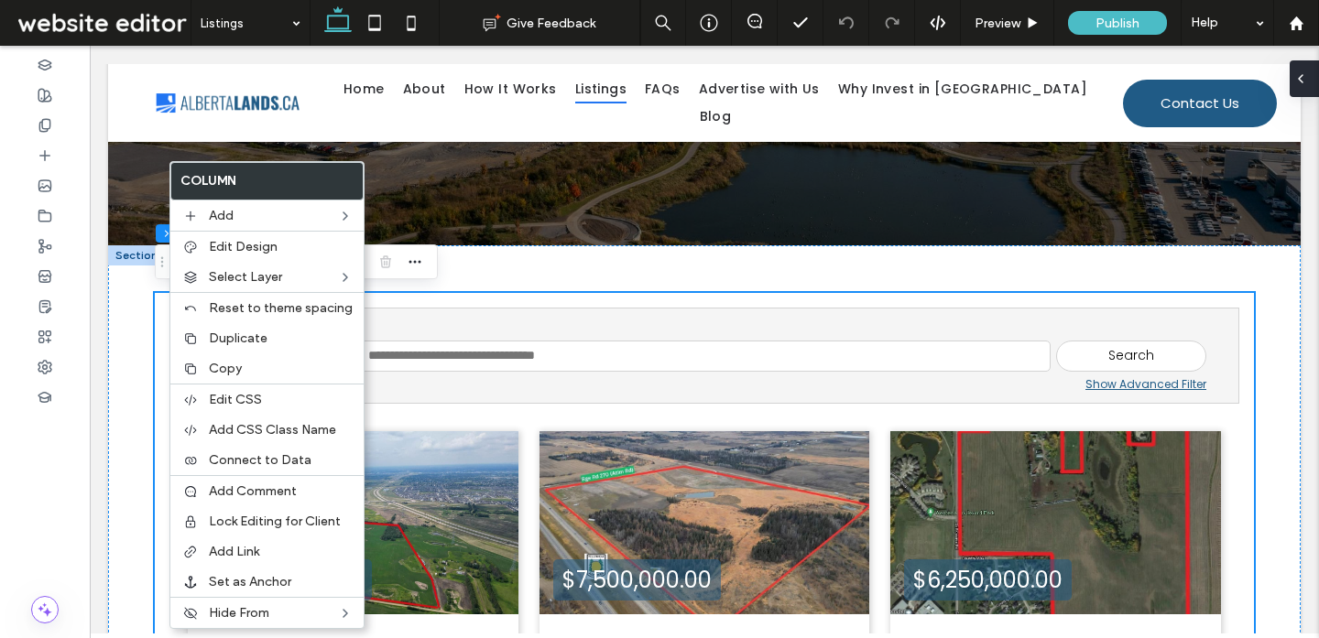
click at [1300, 82] on icon at bounding box center [1300, 78] width 15 height 15
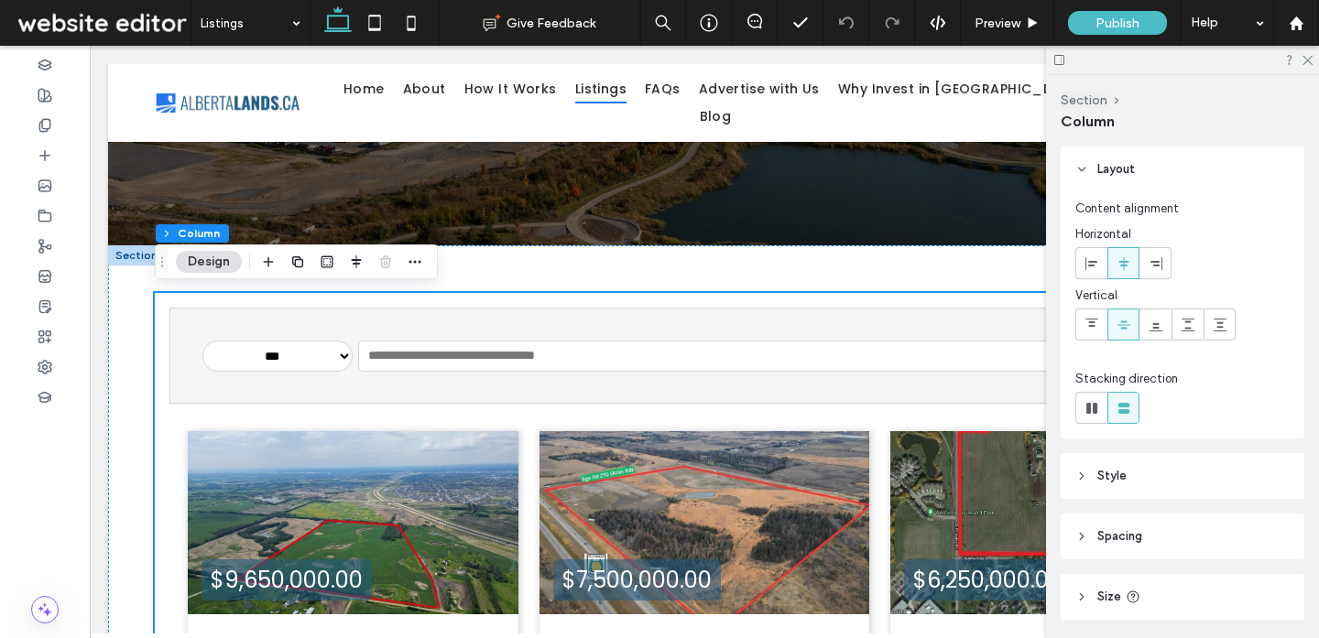
scroll to position [123, 0]
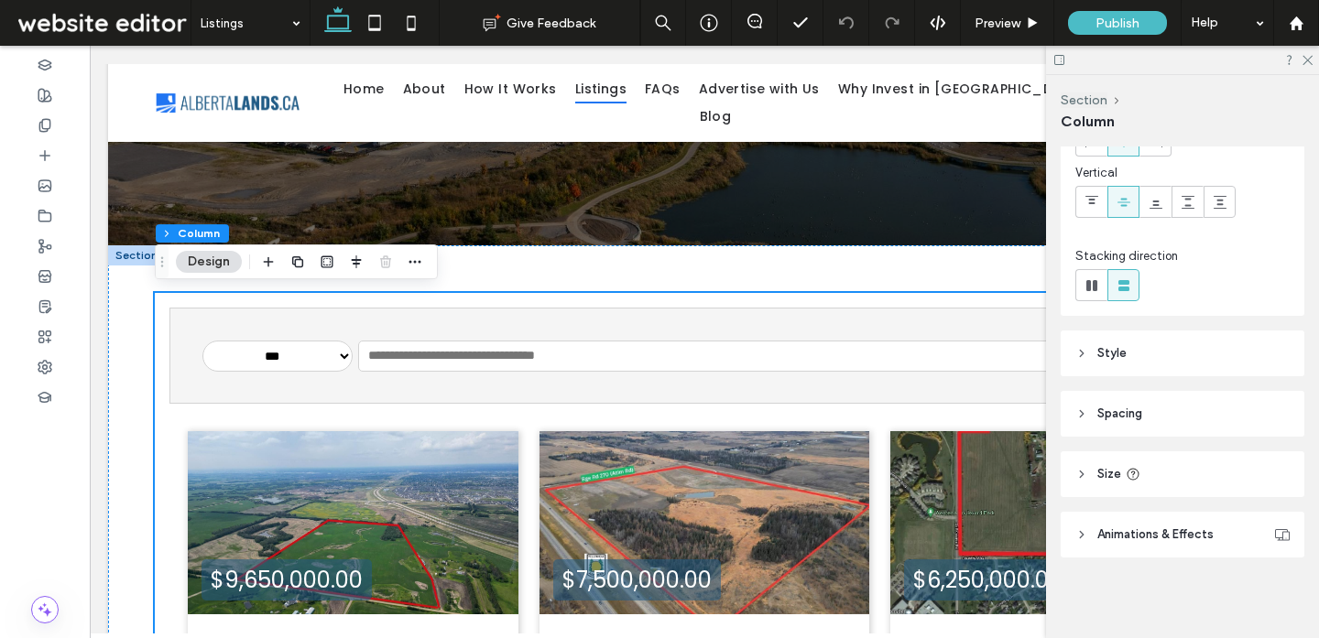
click at [1144, 531] on span "Animations & Effects" at bounding box center [1155, 535] width 116 height 18
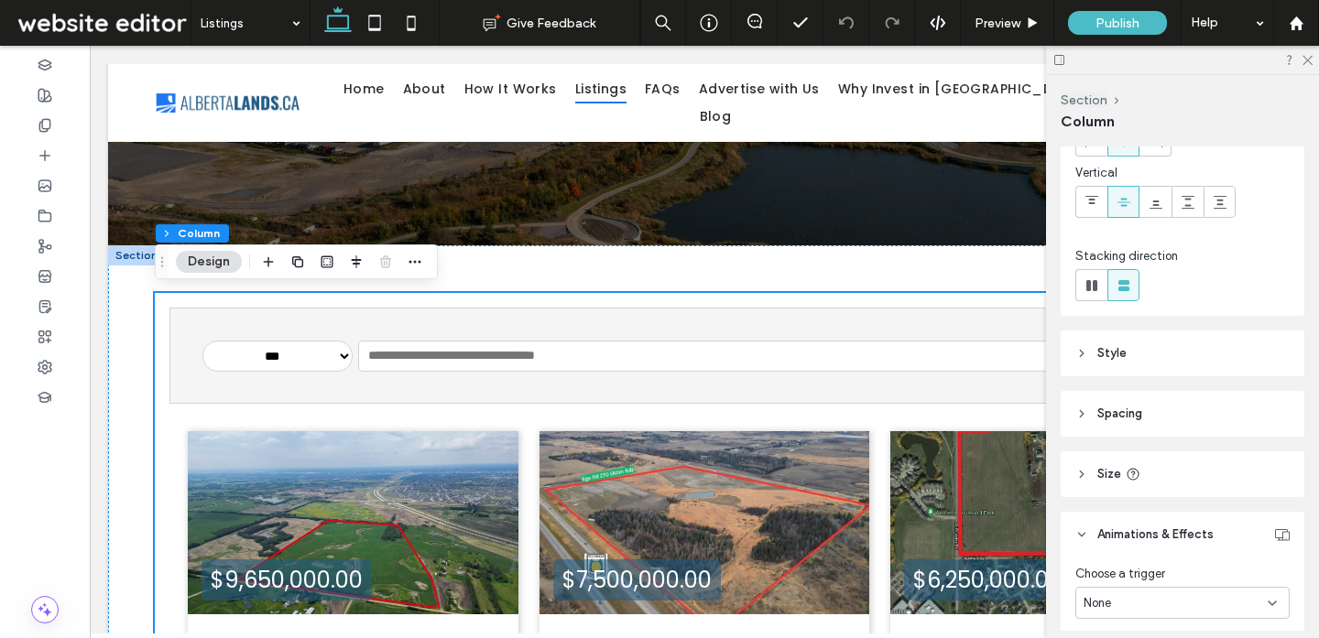
scroll to position [199, 0]
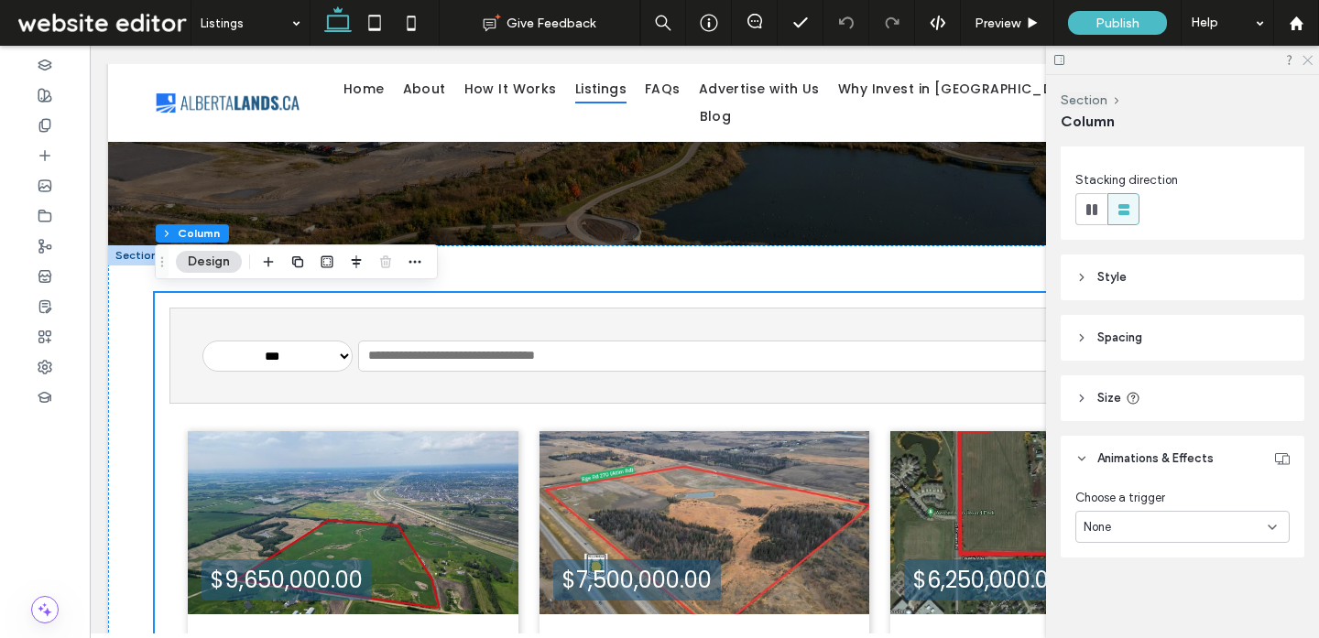
click at [1307, 55] on icon at bounding box center [1306, 59] width 12 height 12
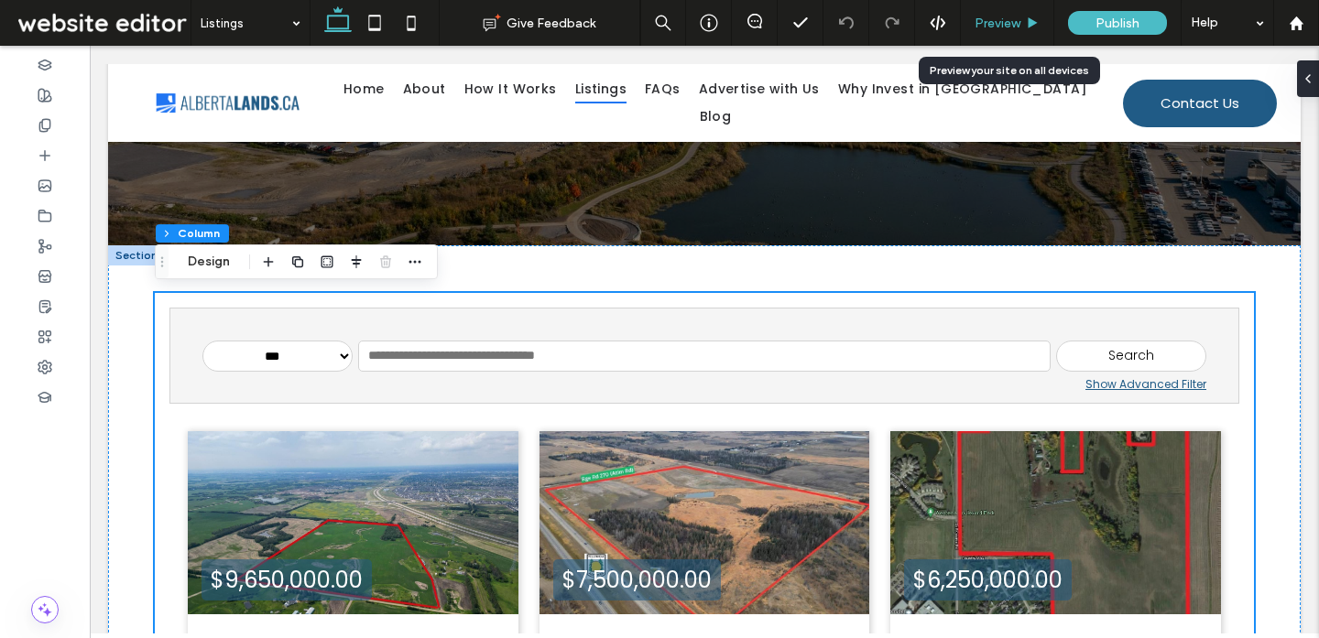
click at [1019, 40] on div "Preview" at bounding box center [1007, 23] width 93 height 46
click at [1005, 37] on div "Preview" at bounding box center [1007, 23] width 93 height 46
click at [978, 27] on span "Preview" at bounding box center [997, 24] width 46 height 16
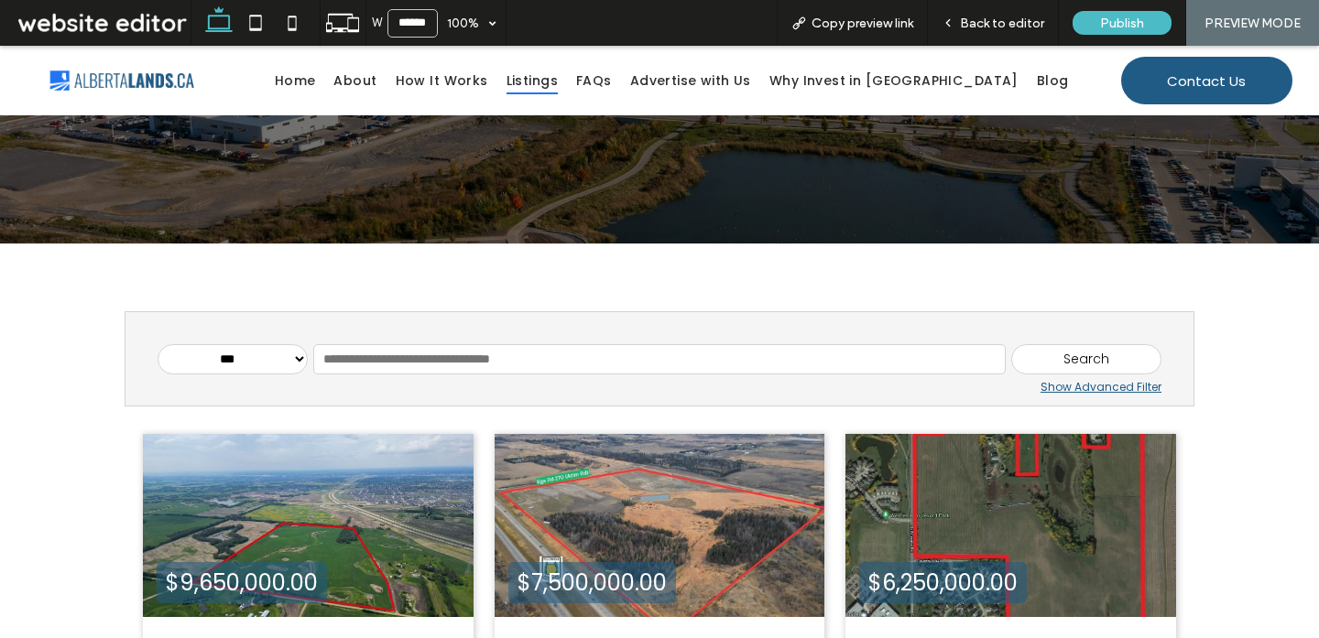
scroll to position [216, 0]
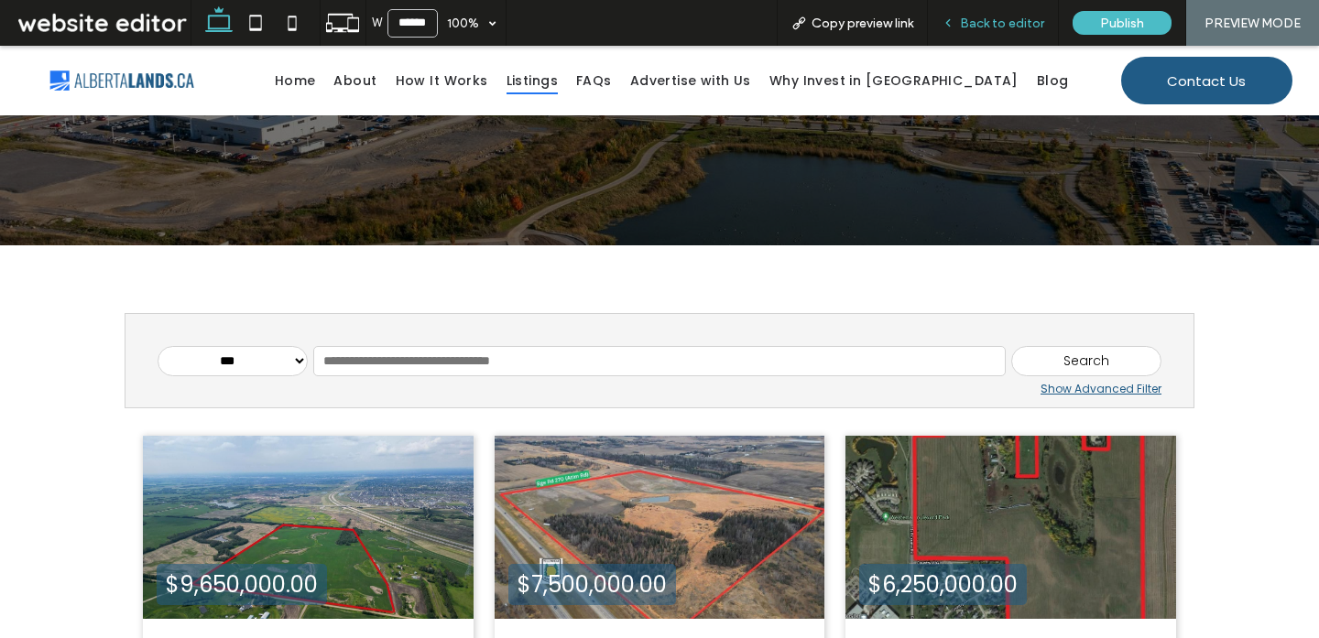
click at [1039, 27] on span "Back to editor" at bounding box center [1002, 24] width 84 height 16
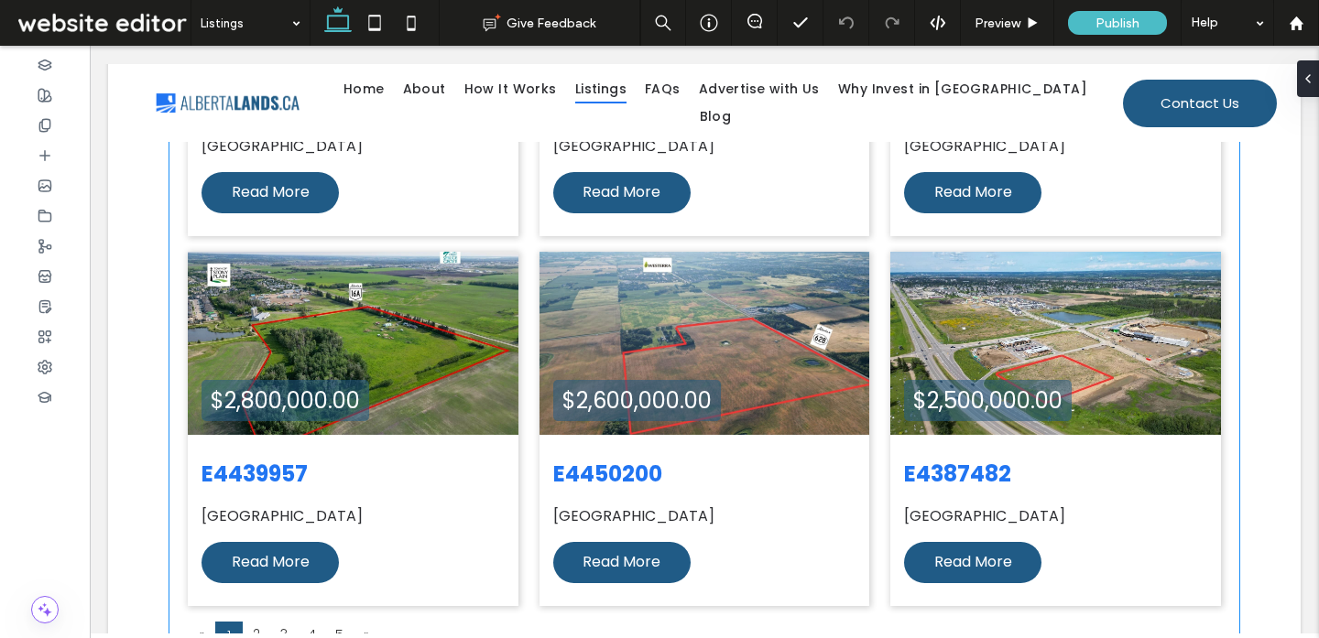
scroll to position [1161, 0]
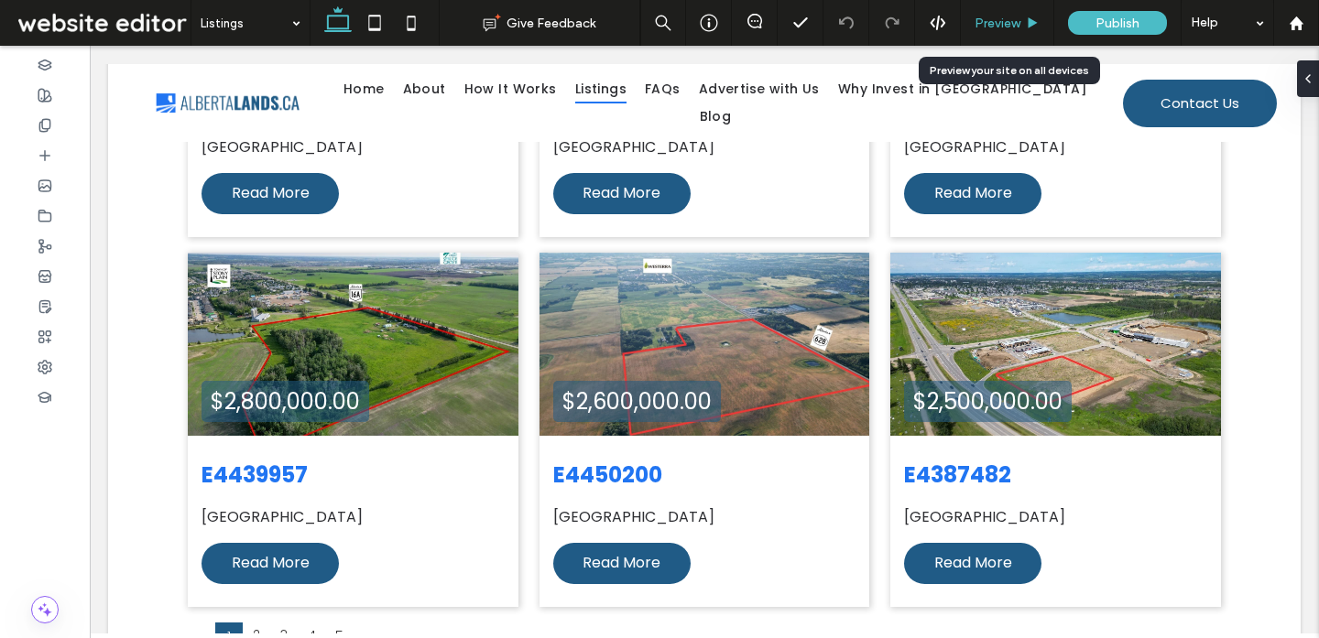
click at [1004, 20] on span "Preview" at bounding box center [997, 24] width 46 height 16
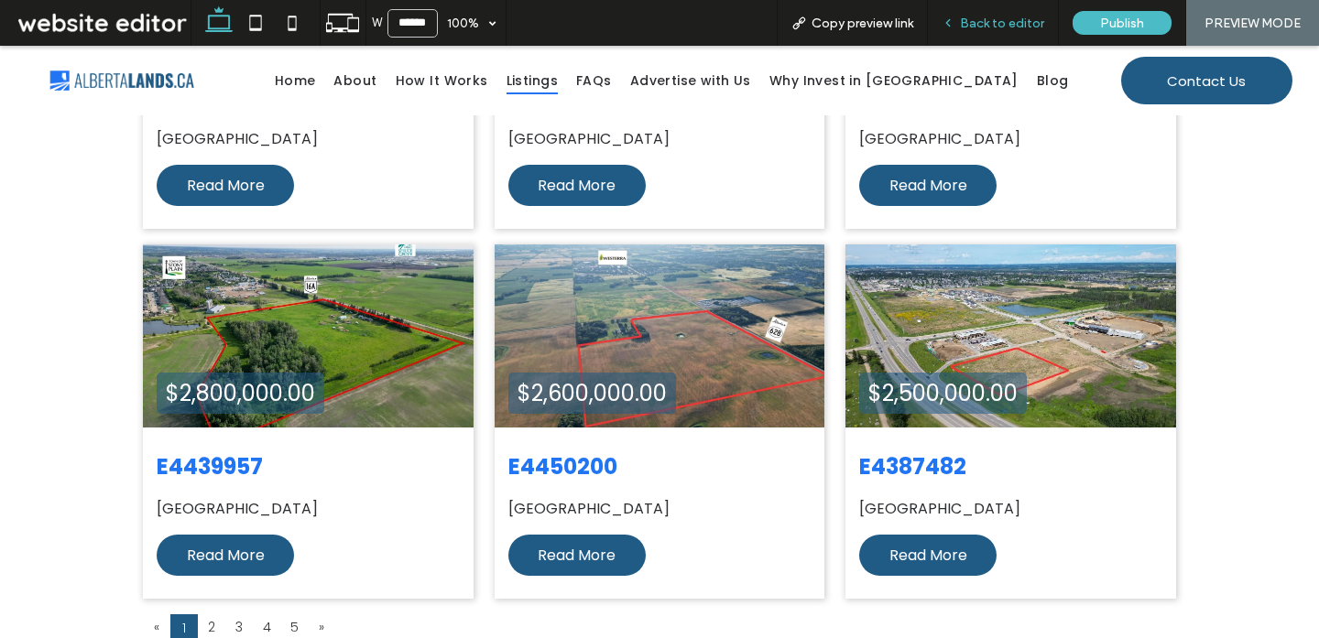
click at [1024, 23] on span "Back to editor" at bounding box center [1002, 24] width 84 height 16
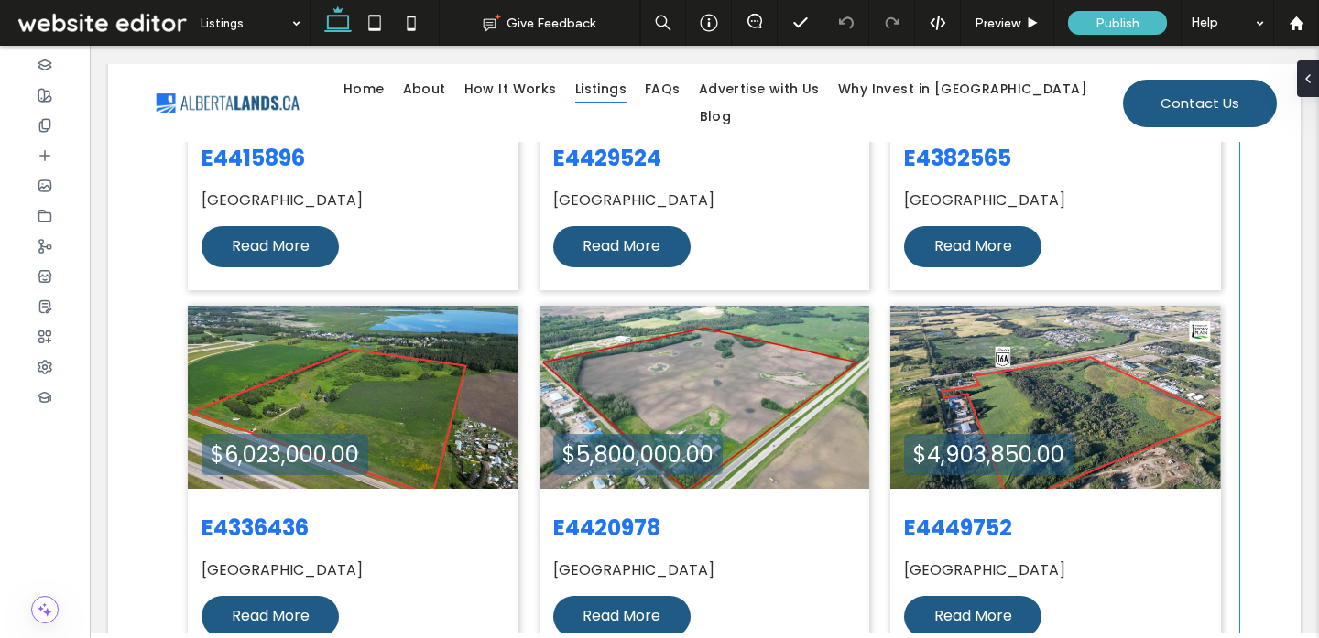
scroll to position [737, 0]
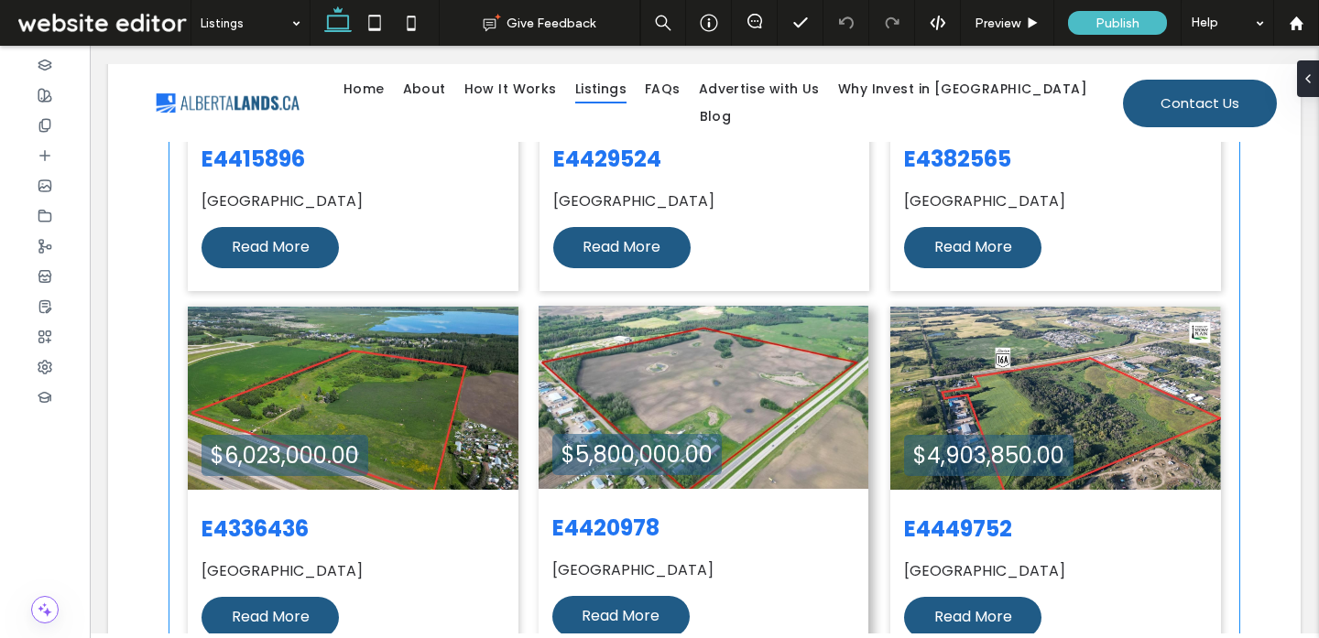
click at [641, 489] on div "E4420978 Stony Plain Read More" at bounding box center [703, 574] width 331 height 171
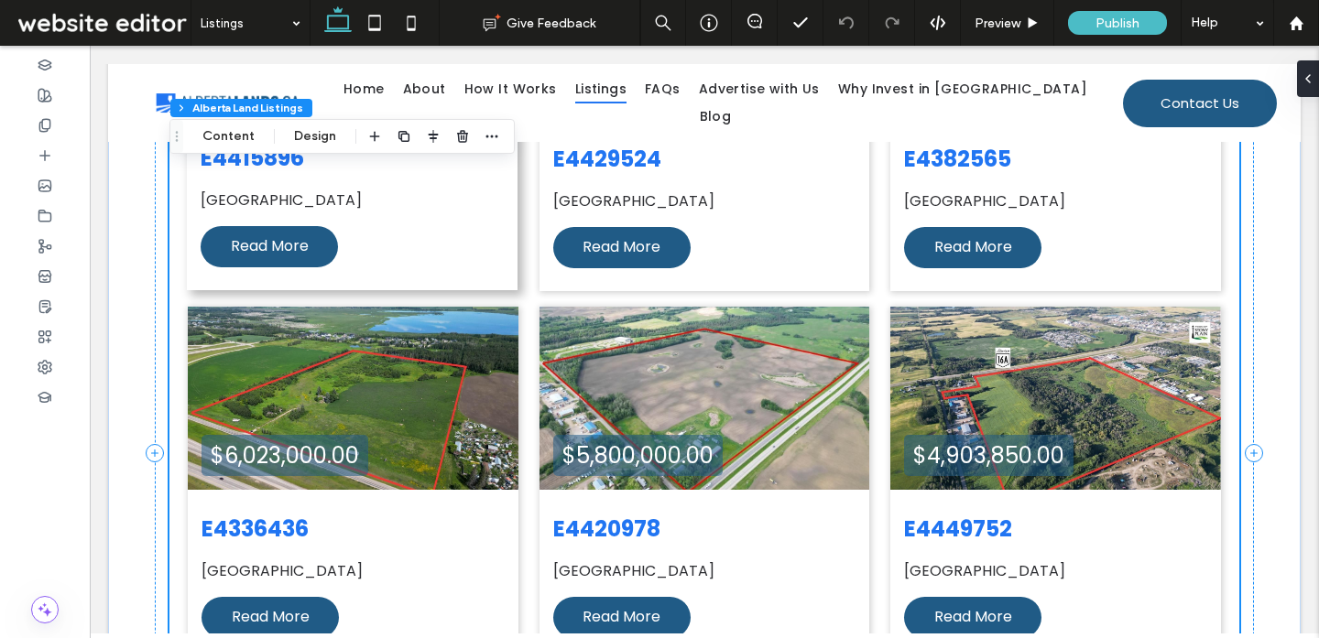
click at [514, 255] on div "E4415896 Edmonton Read More" at bounding box center [352, 204] width 331 height 171
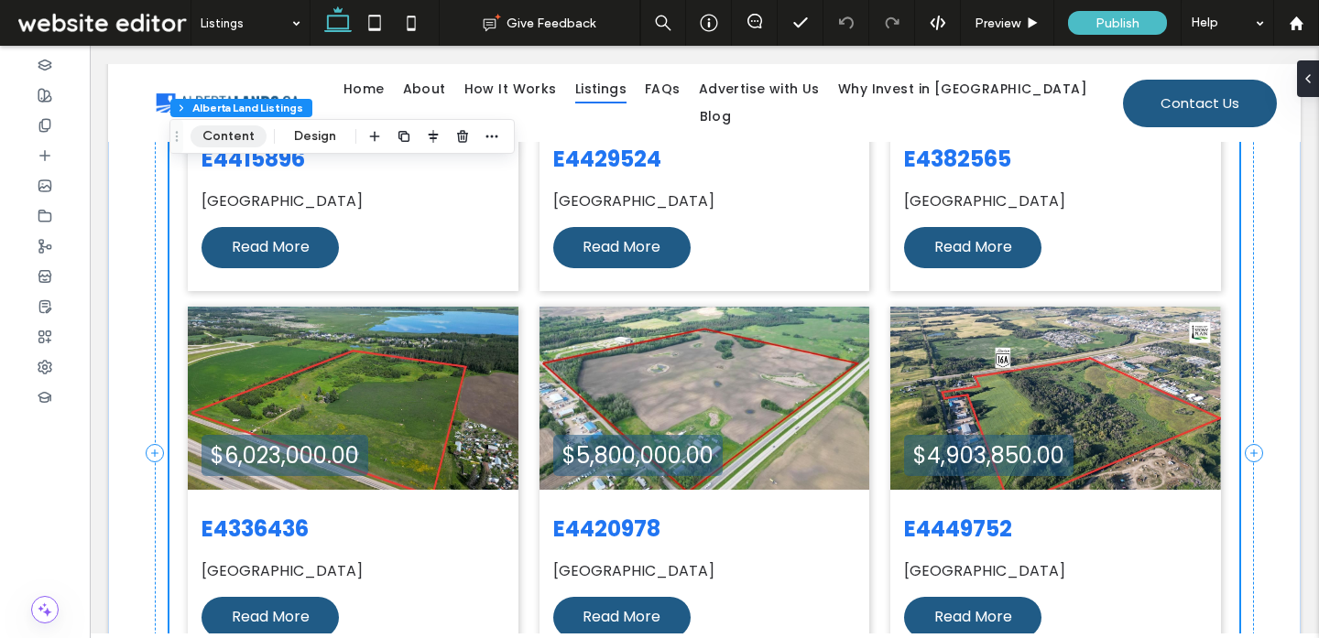
click at [242, 142] on button "Content" at bounding box center [228, 136] width 76 height 22
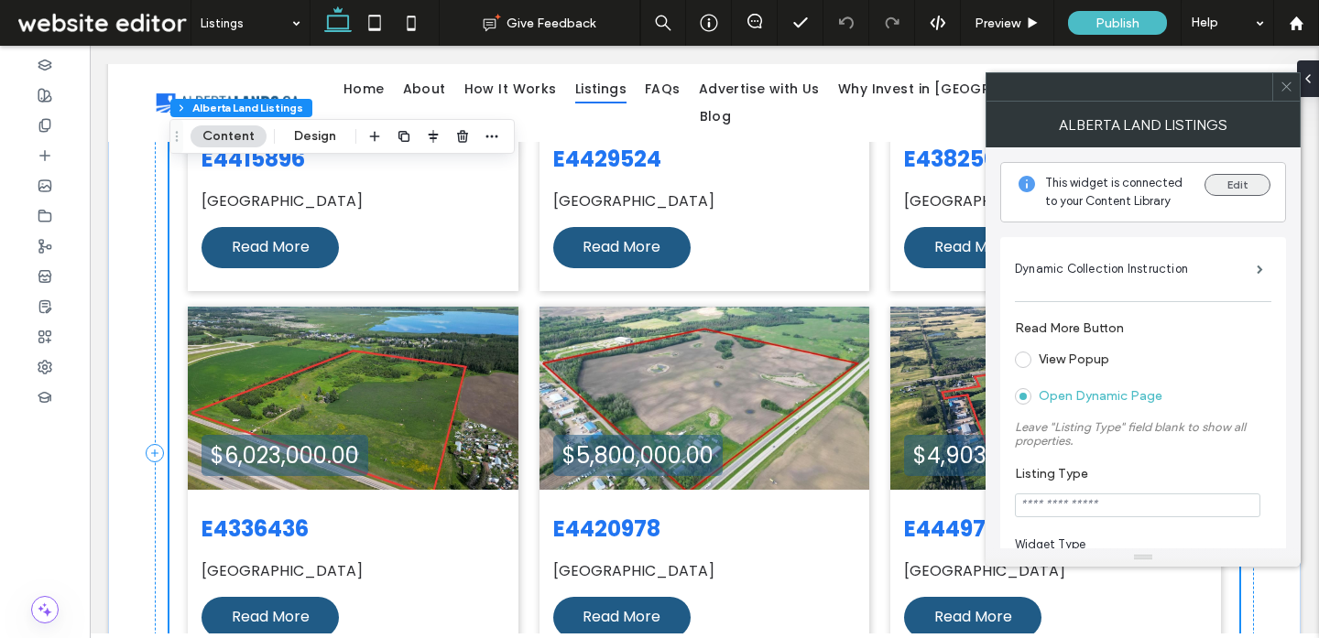
click at [1225, 188] on button "Edit" at bounding box center [1237, 185] width 66 height 22
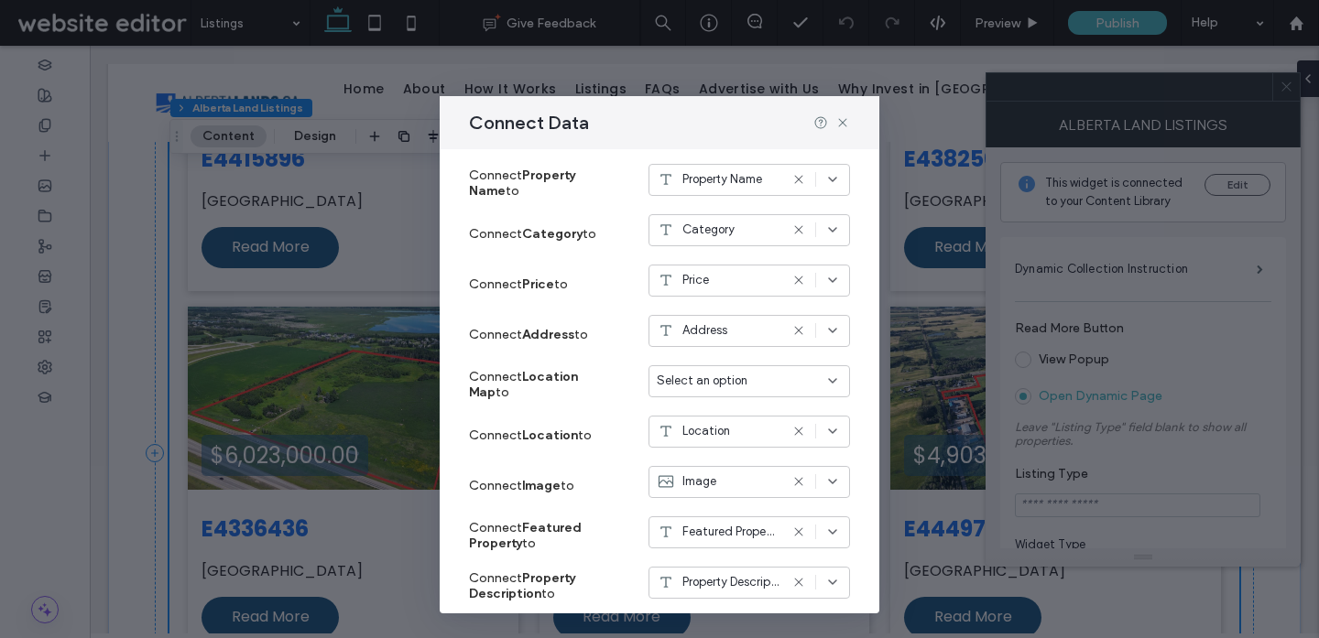
scroll to position [389, 0]
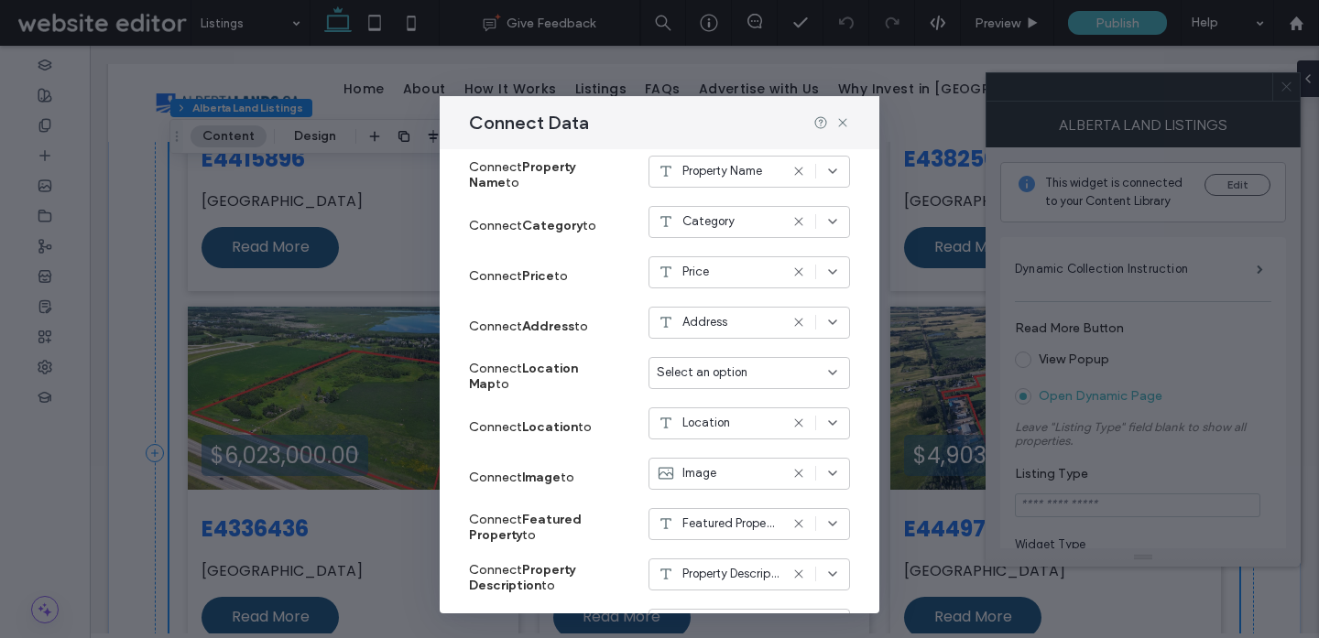
click at [749, 375] on div "Select an option" at bounding box center [738, 373] width 163 height 18
type input "***"
click at [759, 407] on div "Location" at bounding box center [749, 405] width 200 height 32
click at [739, 322] on div "Address" at bounding box center [718, 322] width 122 height 18
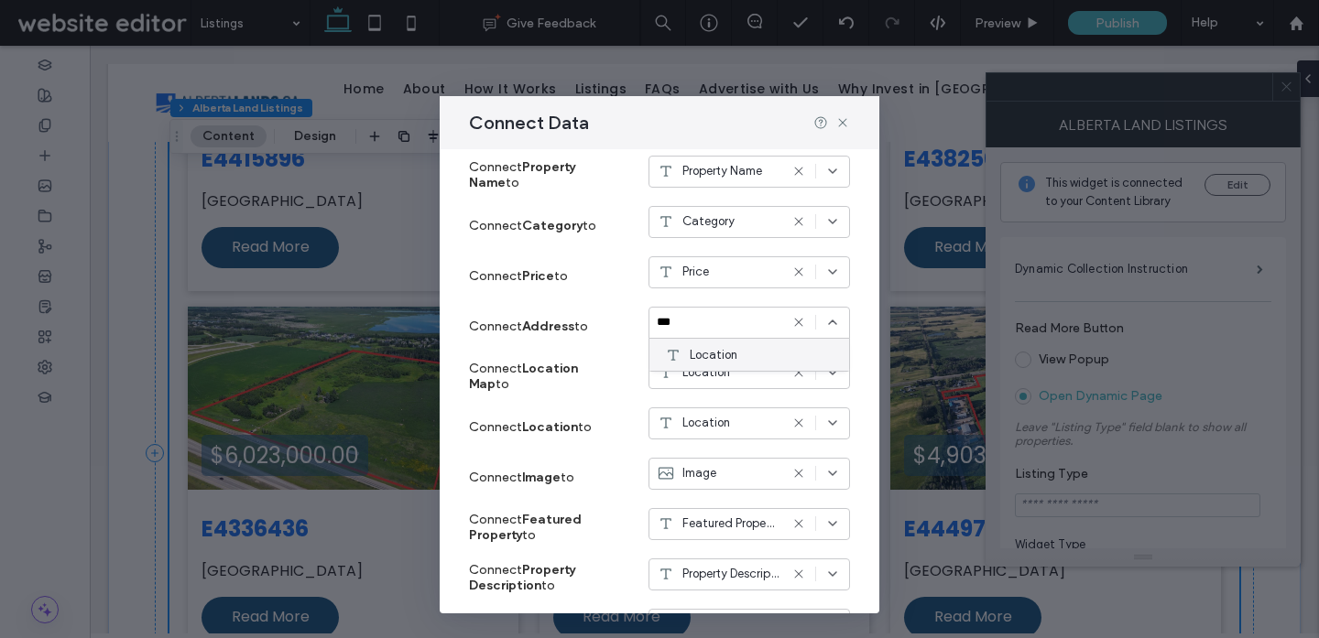
type input "***"
drag, startPoint x: 757, startPoint y: 359, endPoint x: 747, endPoint y: 408, distance: 50.5
click at [757, 359] on div "Location" at bounding box center [749, 355] width 200 height 32
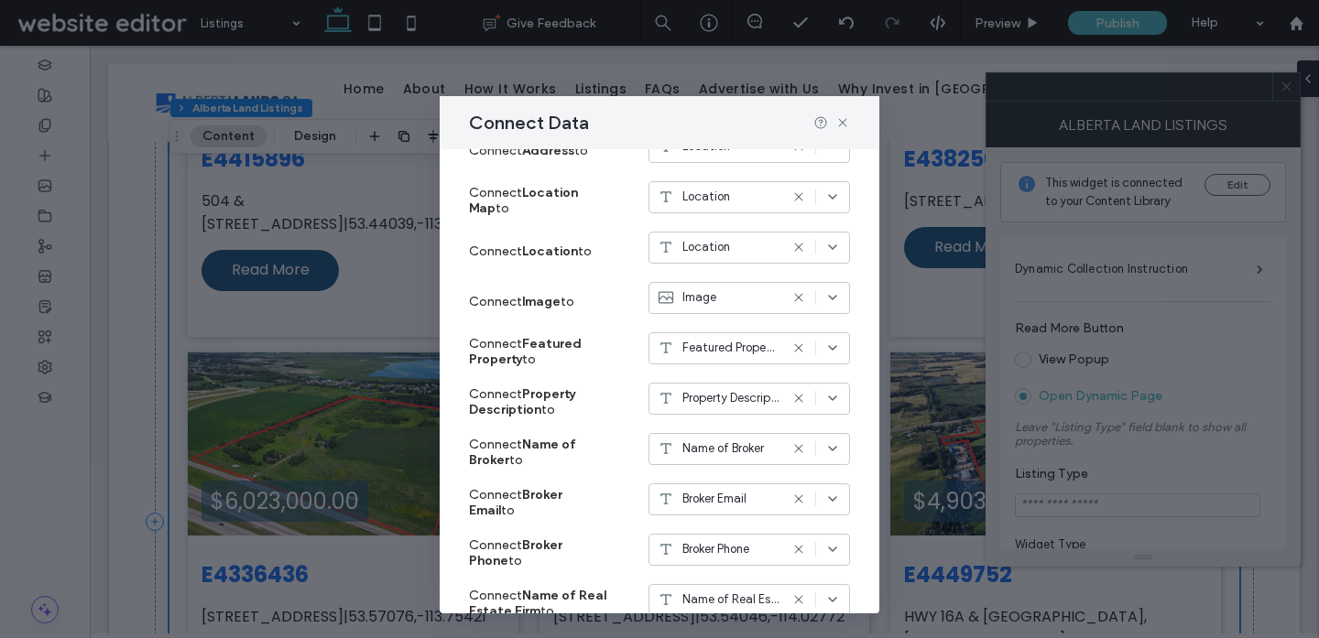
scroll to position [570, 0]
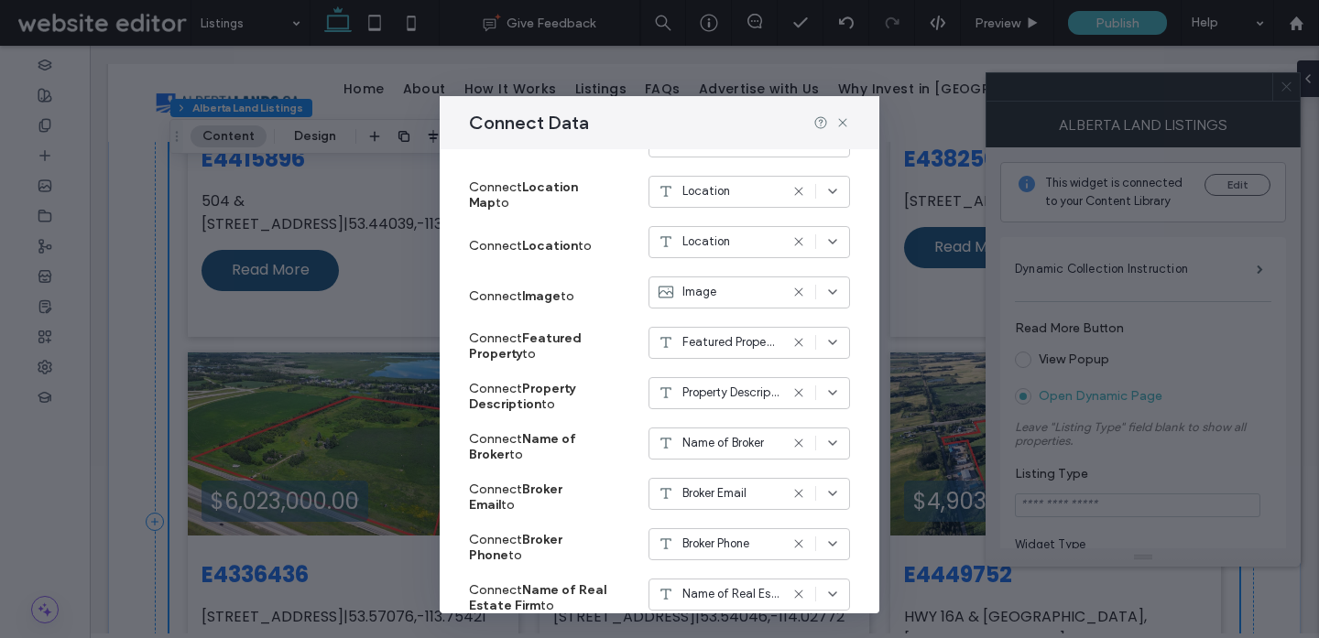
click at [695, 353] on div "Featured Property" at bounding box center [748, 343] width 201 height 32
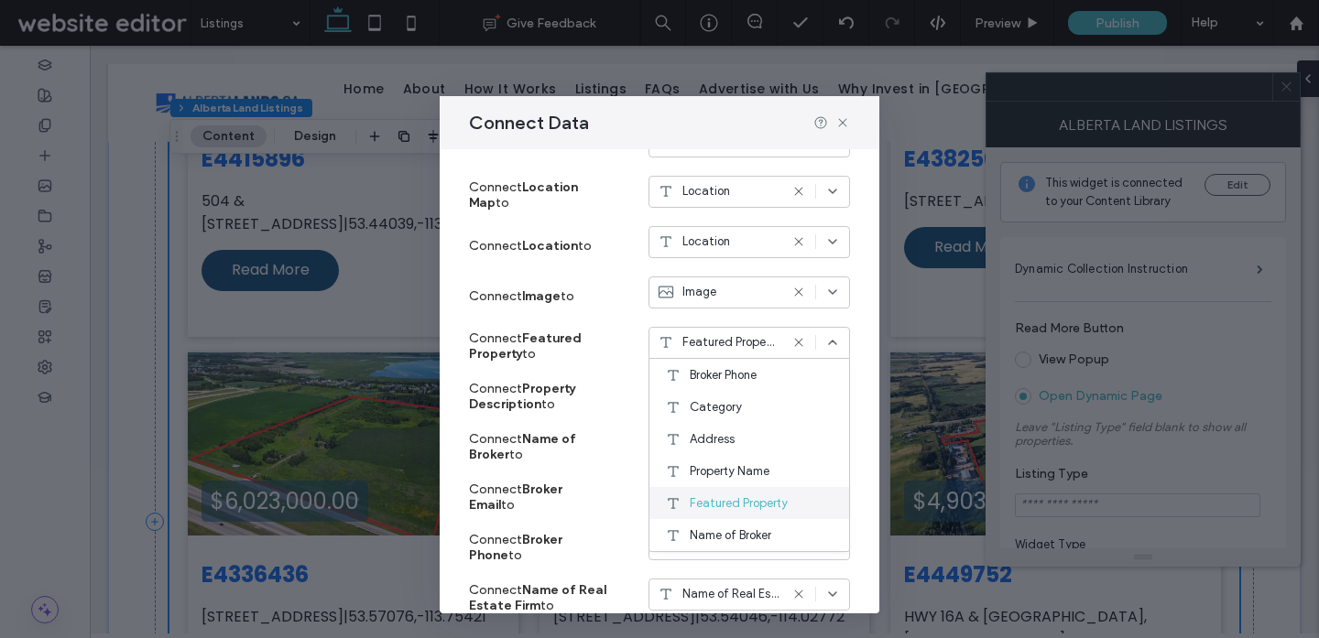
click at [712, 505] on span "Featured Property" at bounding box center [739, 503] width 98 height 18
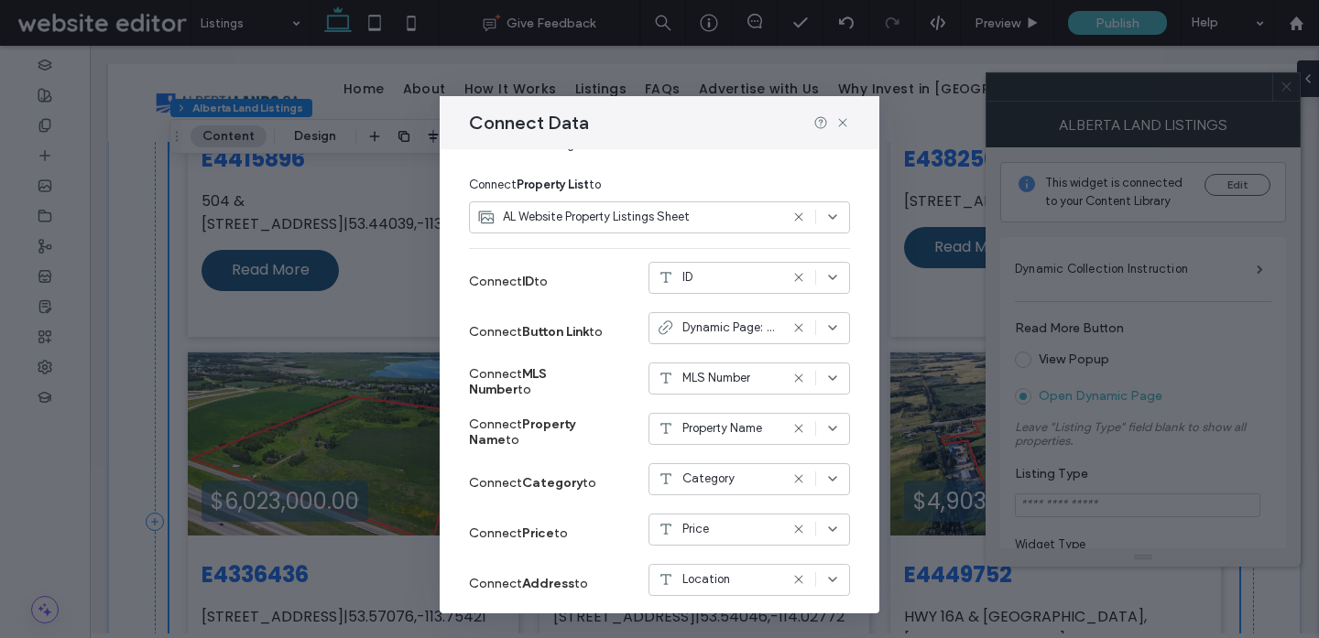
scroll to position [0, 0]
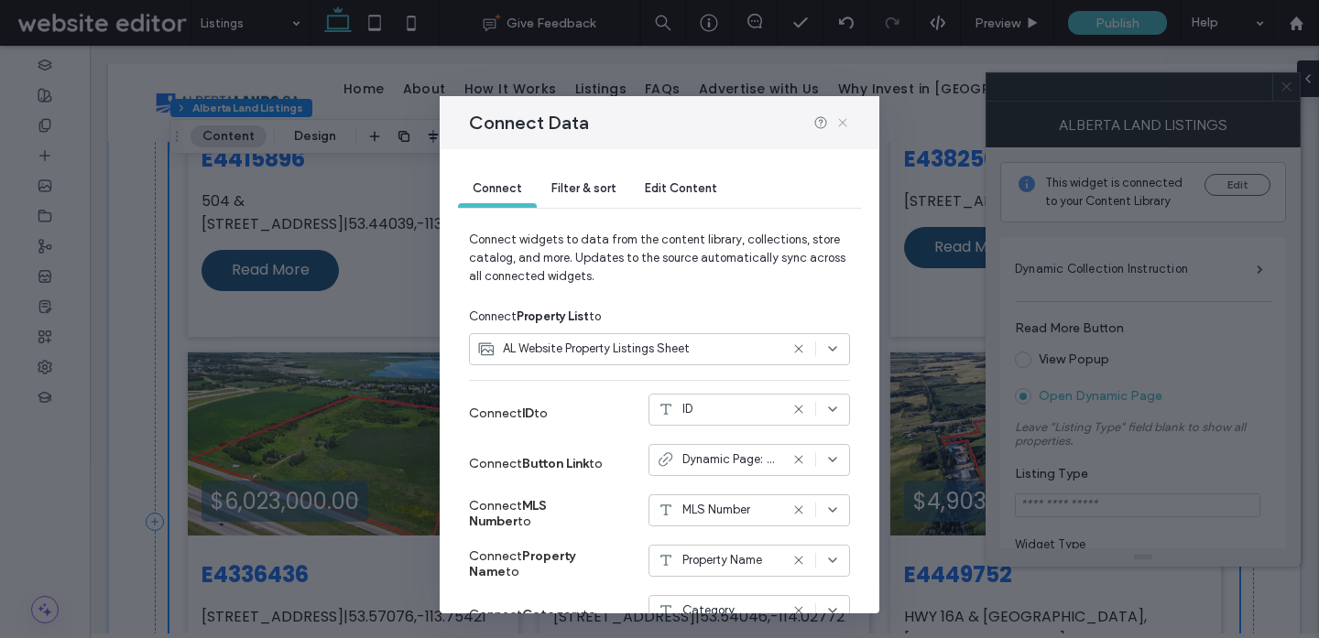
click at [848, 121] on icon at bounding box center [842, 122] width 15 height 15
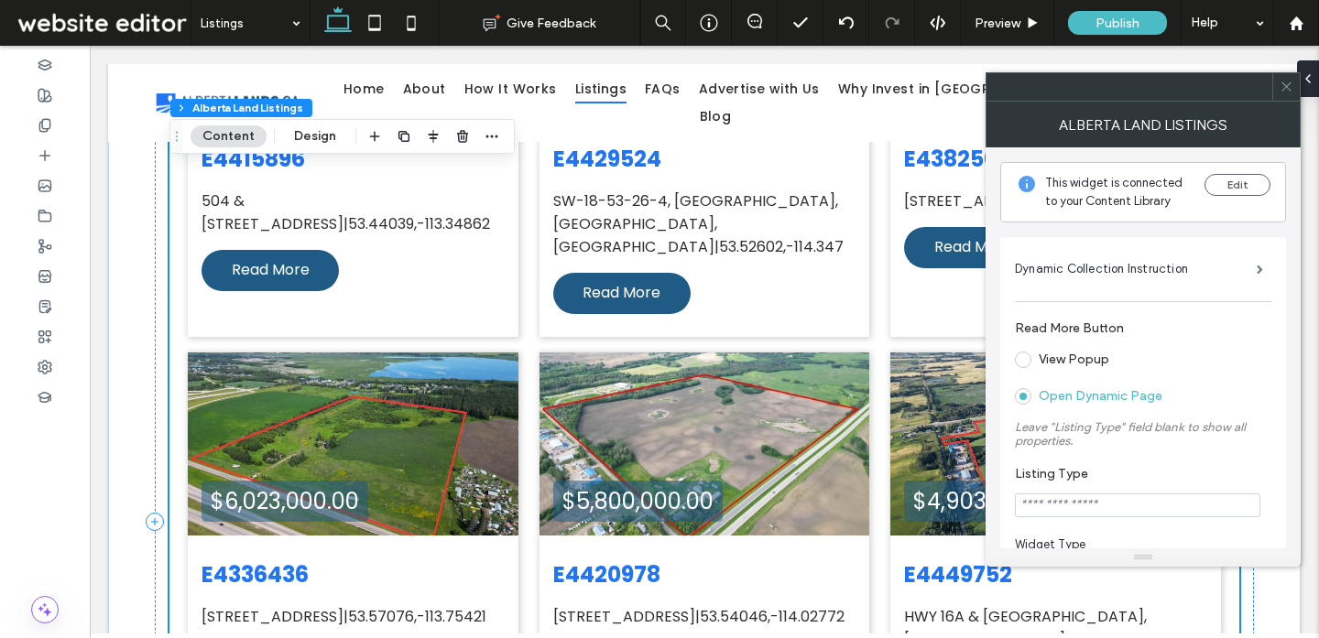
click at [1290, 86] on icon at bounding box center [1286, 87] width 14 height 14
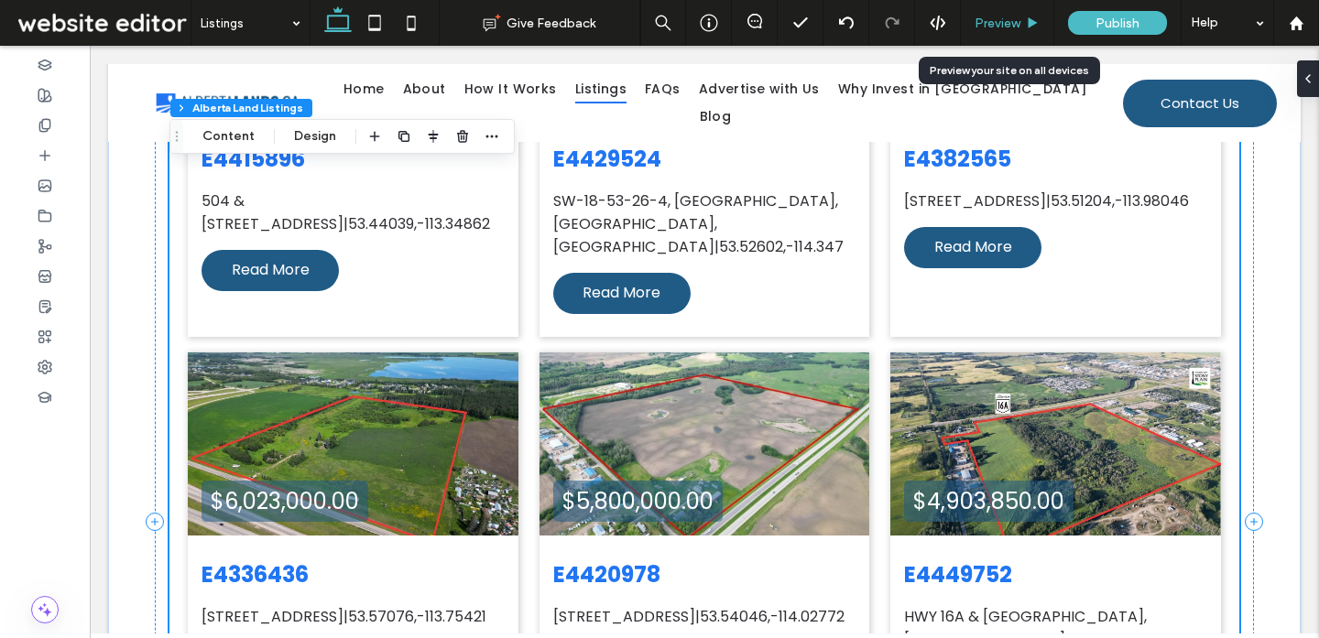
click at [1007, 27] on span "Preview" at bounding box center [997, 24] width 46 height 16
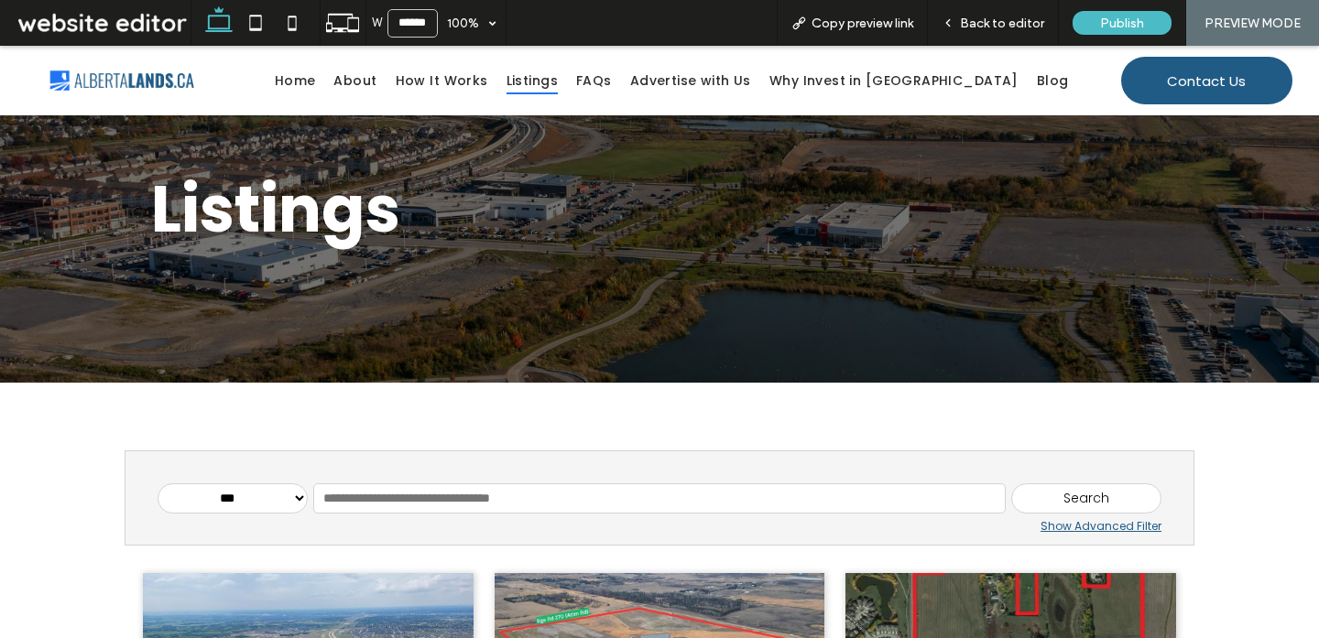
scroll to position [75, 0]
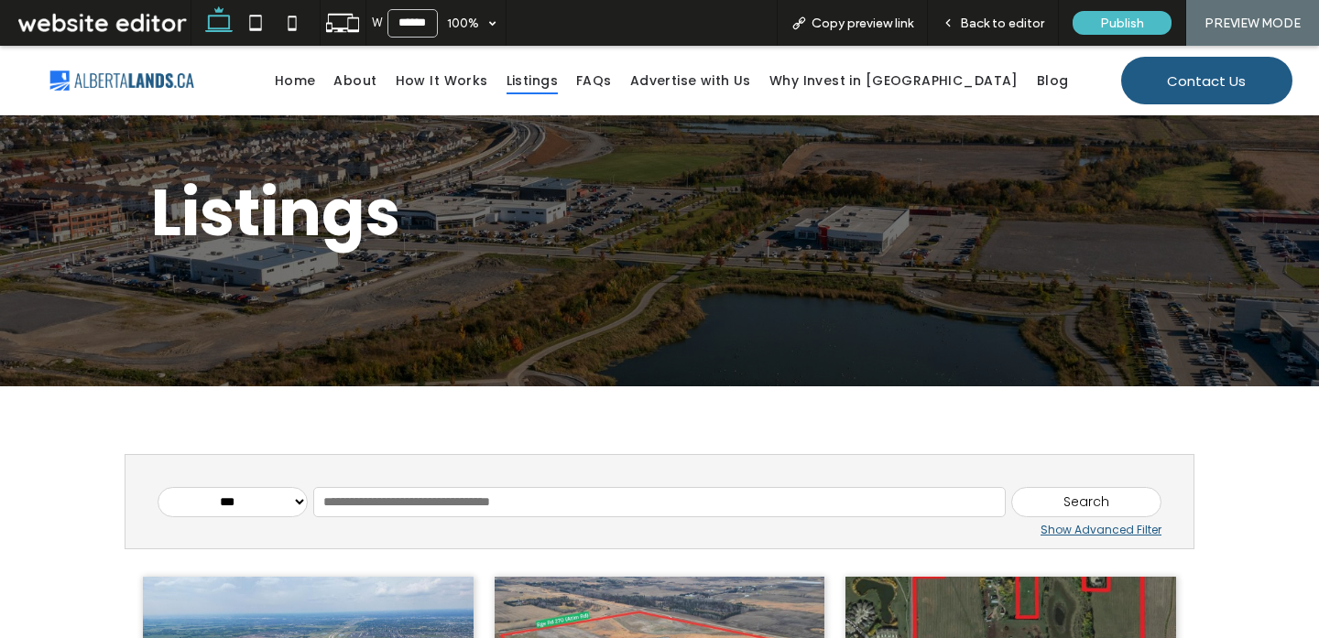
click at [235, 495] on select "**********" at bounding box center [233, 502] width 150 height 31
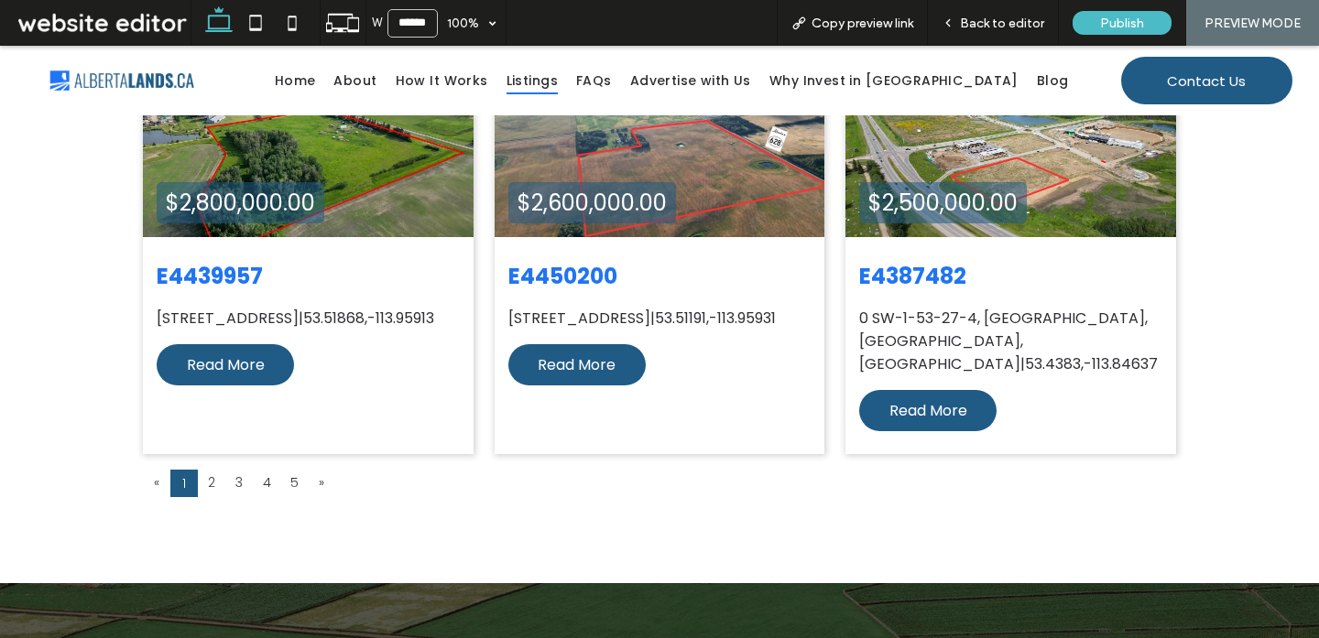
scroll to position [1431, 0]
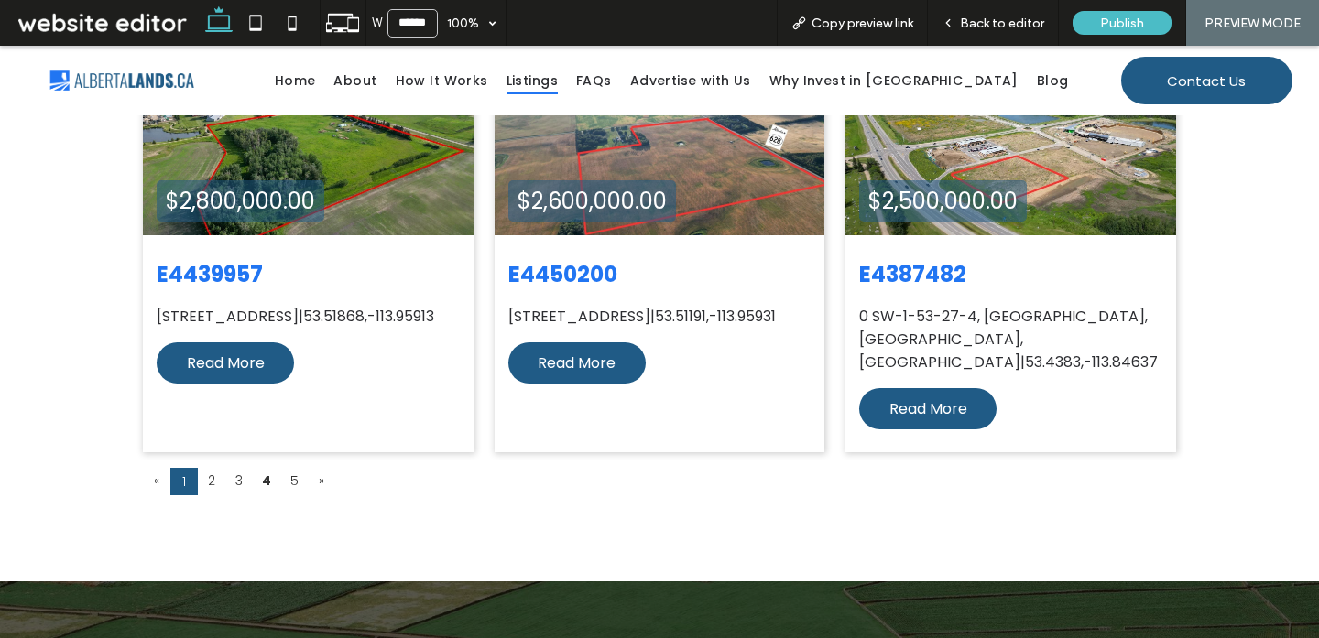
click at [271, 468] on link "4" at bounding box center [266, 481] width 27 height 26
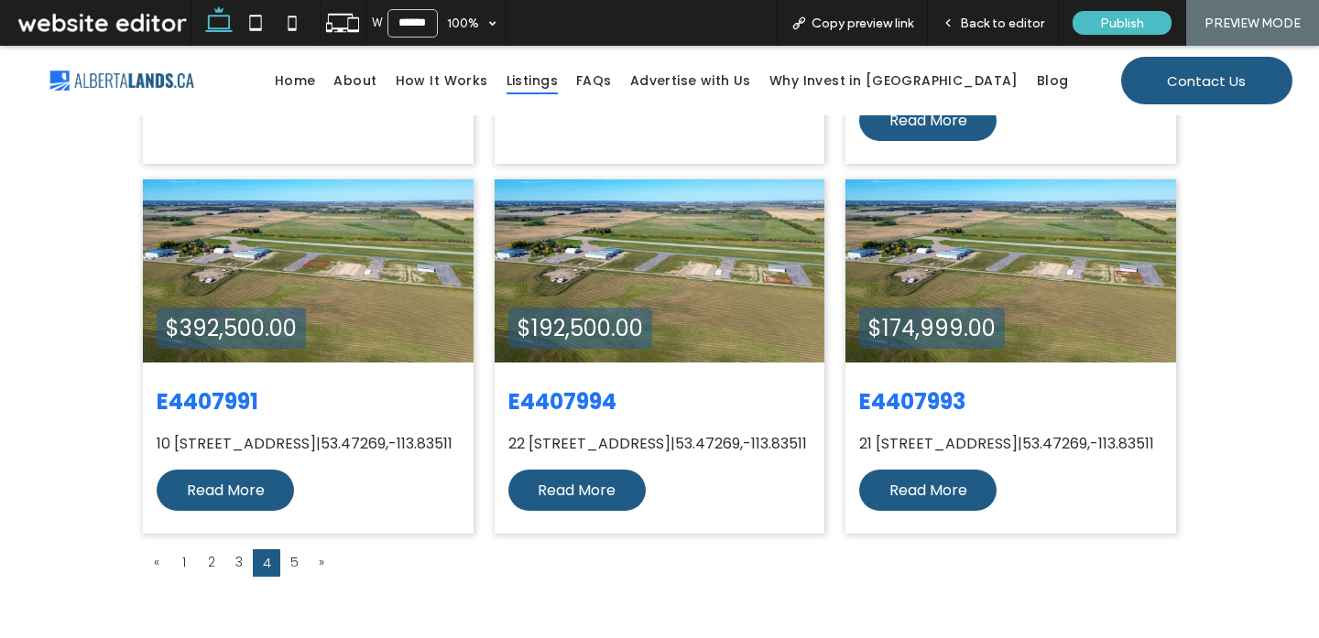
scroll to position [1329, 0]
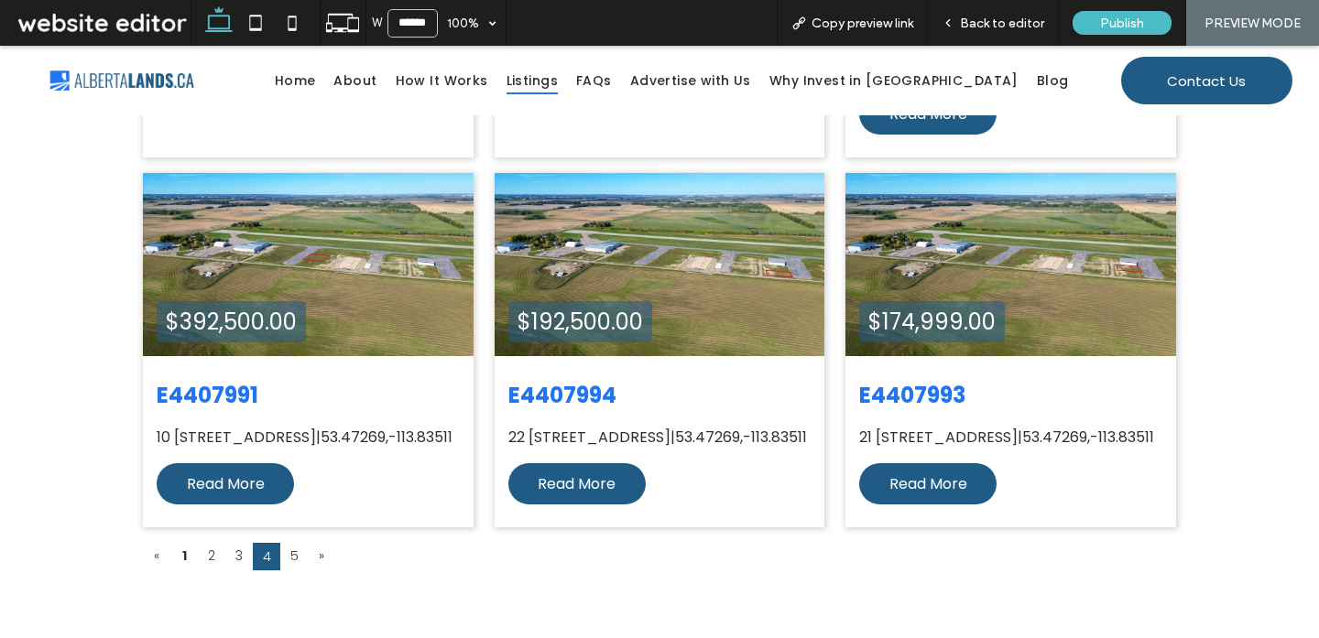
click at [188, 543] on link "1" at bounding box center [183, 556] width 27 height 26
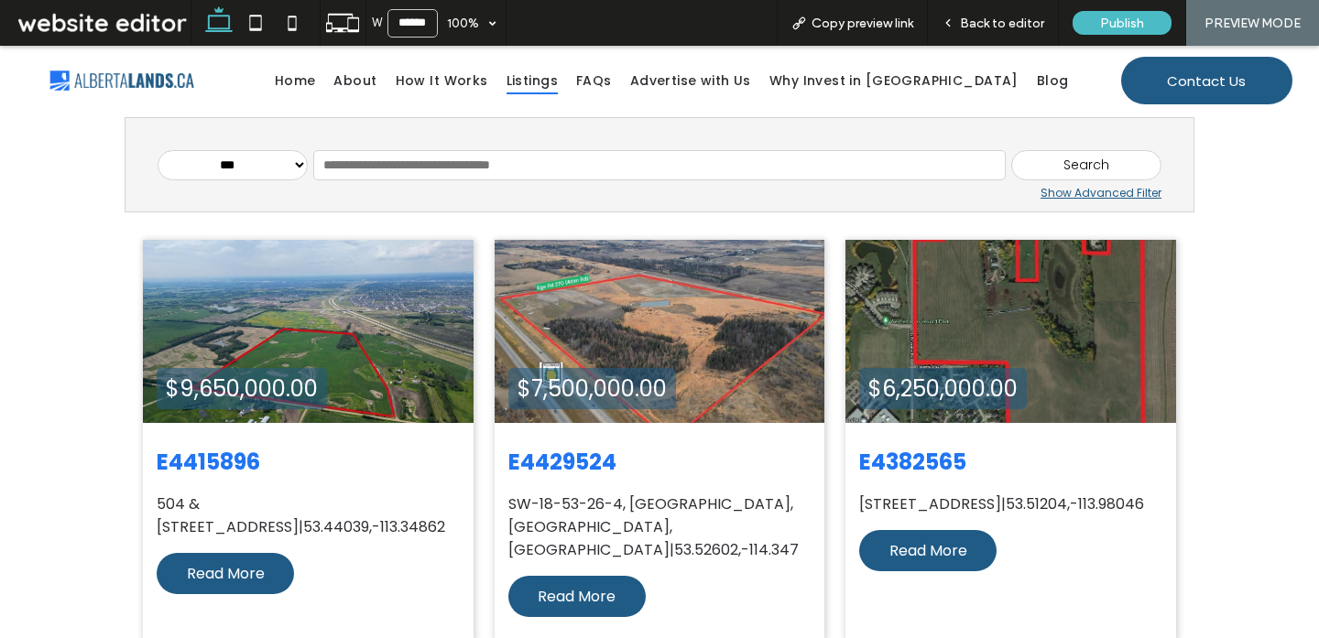
scroll to position [0, 0]
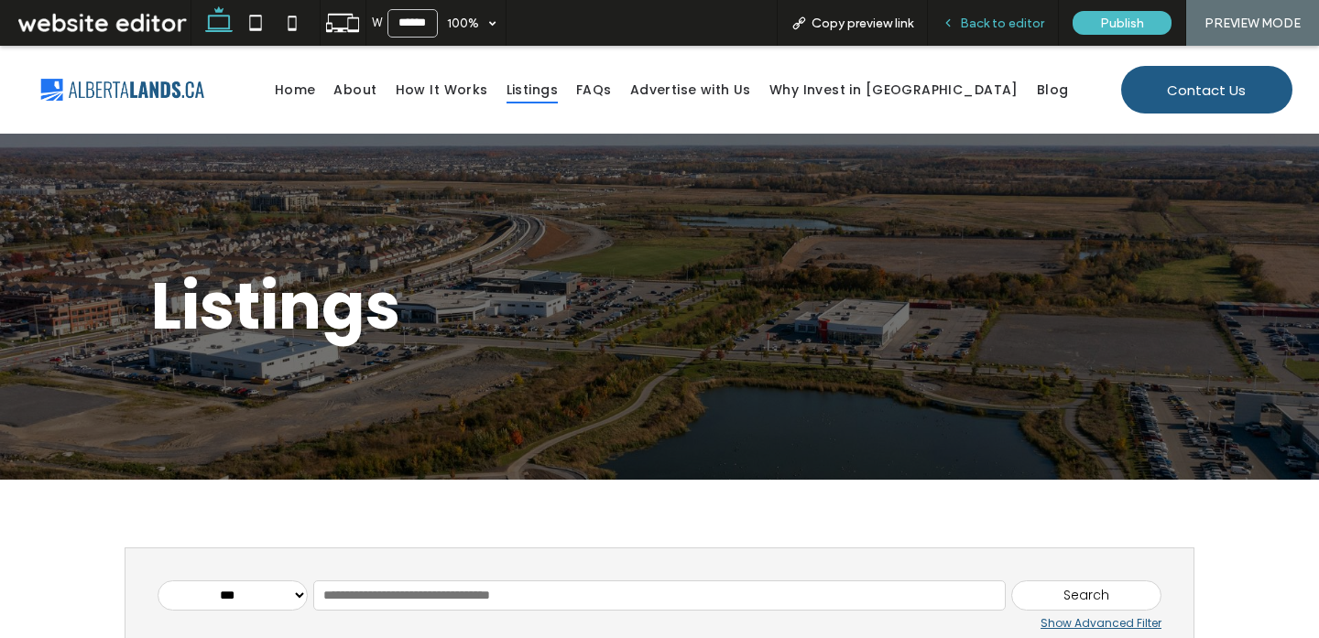
click at [987, 19] on span "Back to editor" at bounding box center [1002, 24] width 84 height 16
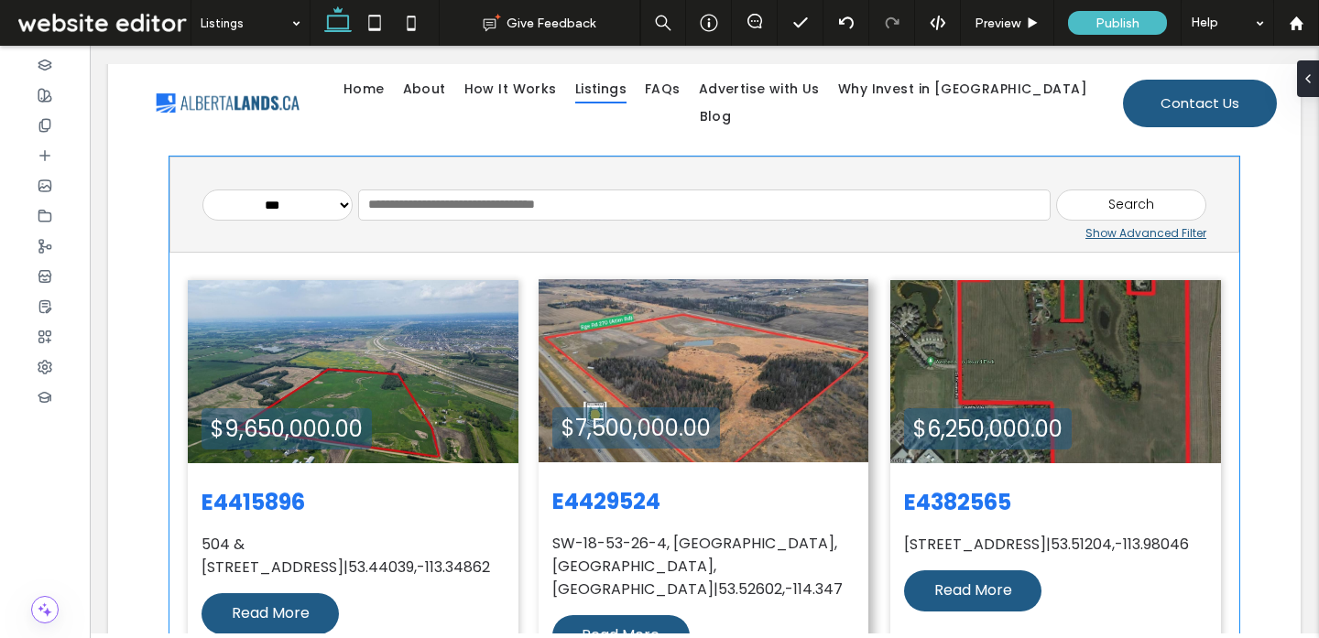
scroll to position [388, 0]
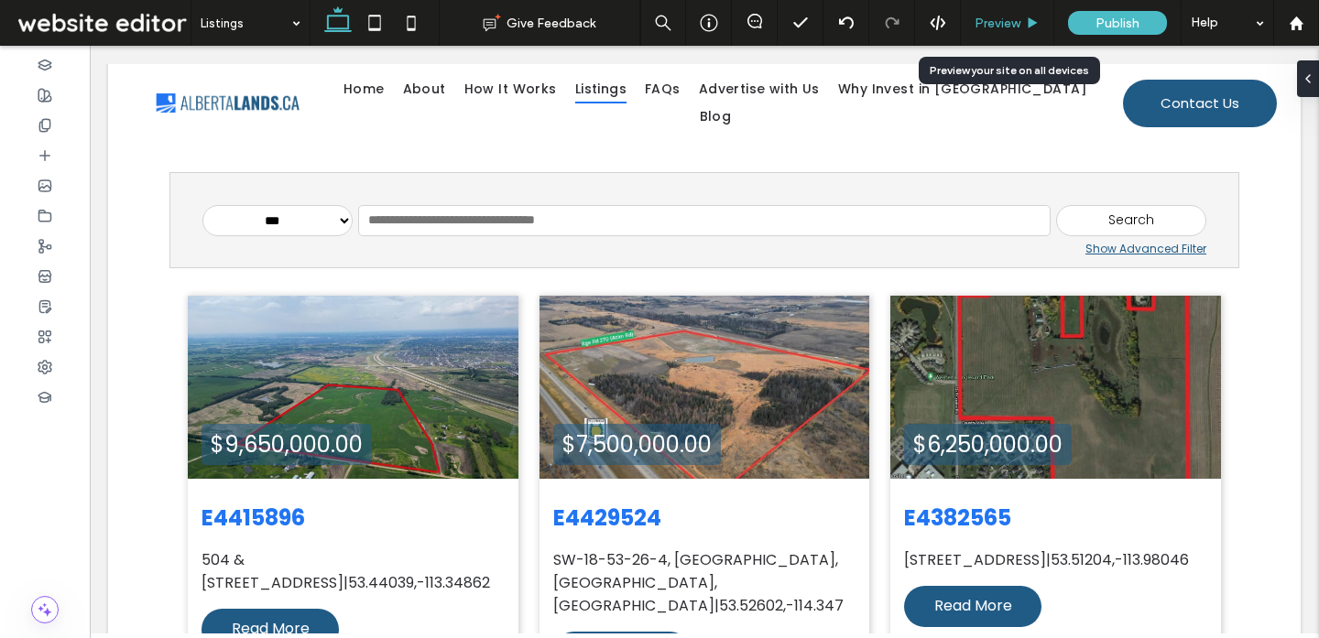
click at [1029, 19] on use at bounding box center [1032, 22] width 9 height 10
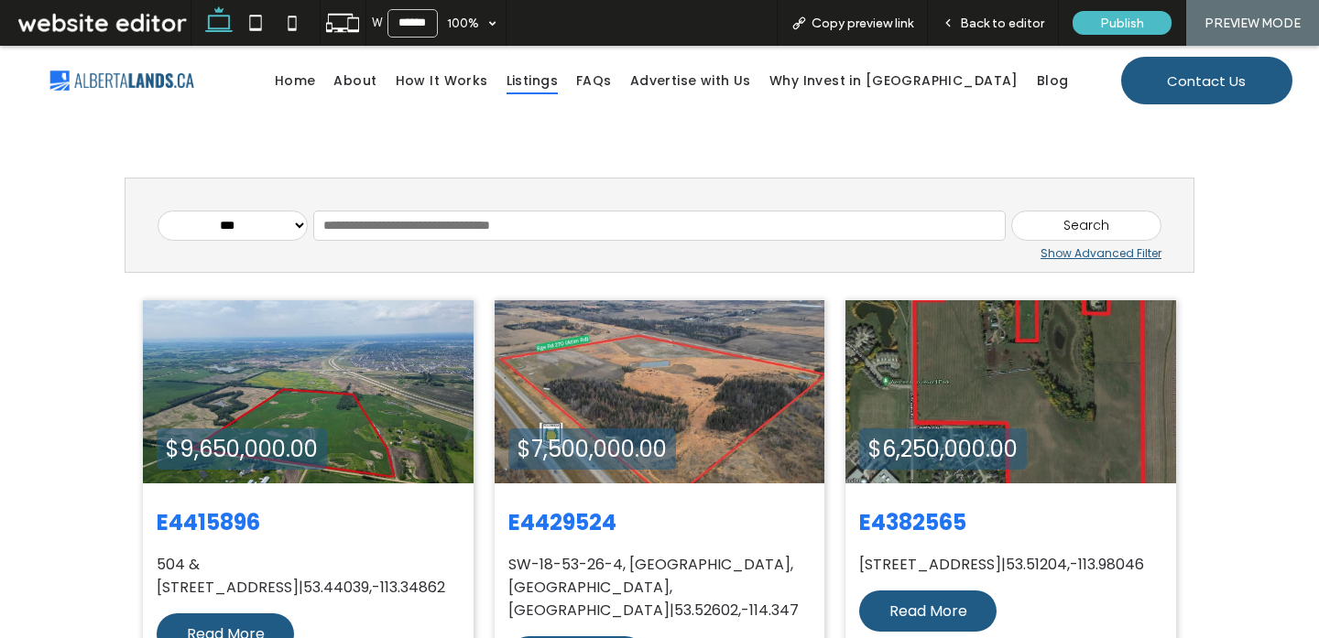
scroll to position [352, 0]
click at [1045, 255] on div "Show Advanced Filter" at bounding box center [660, 253] width 1004 height 16
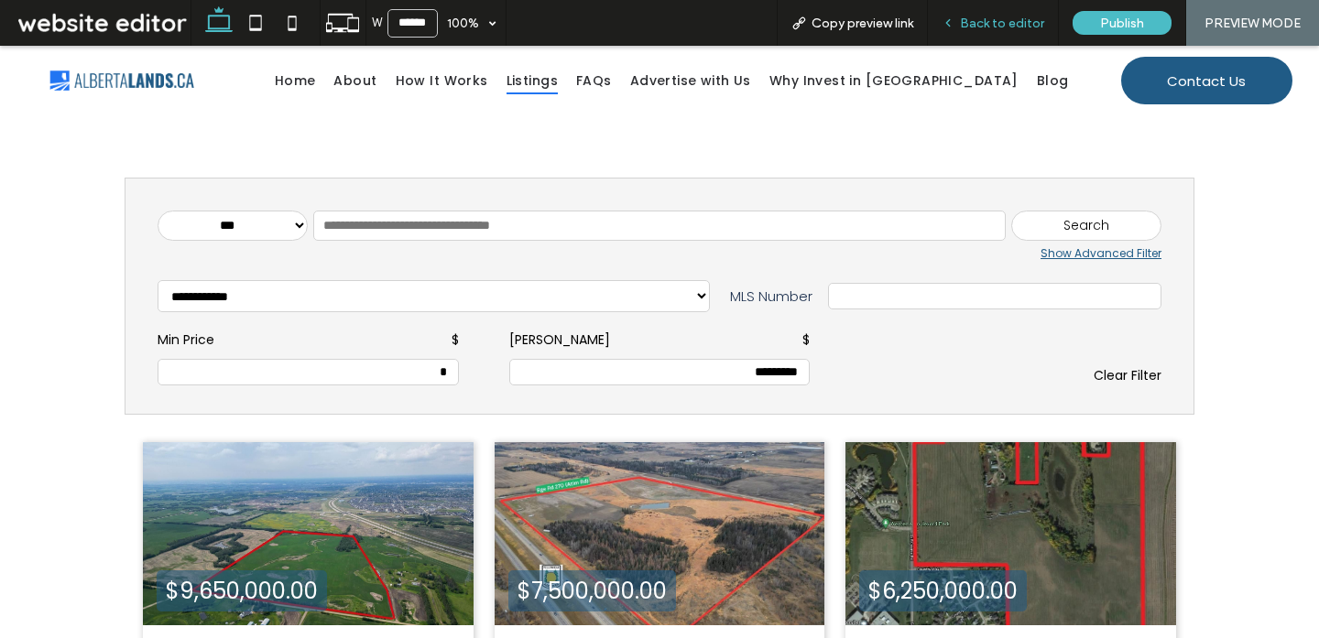
click at [1006, 25] on span "Back to editor" at bounding box center [1002, 24] width 84 height 16
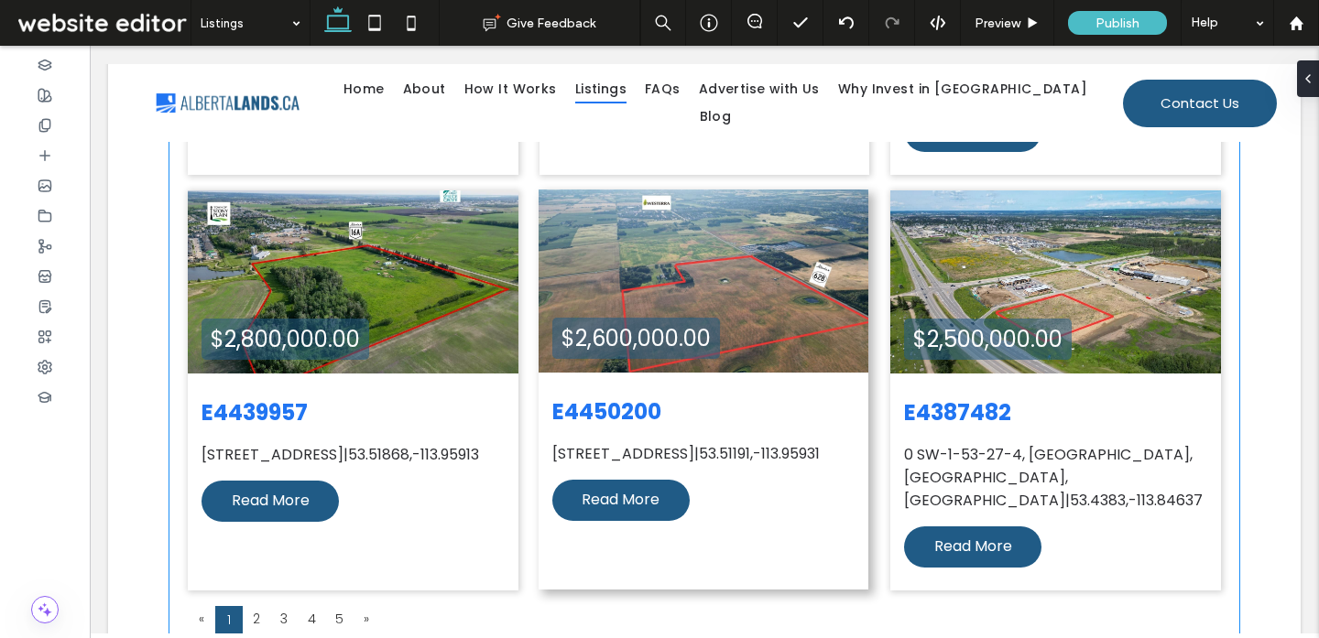
scroll to position [1515, 0]
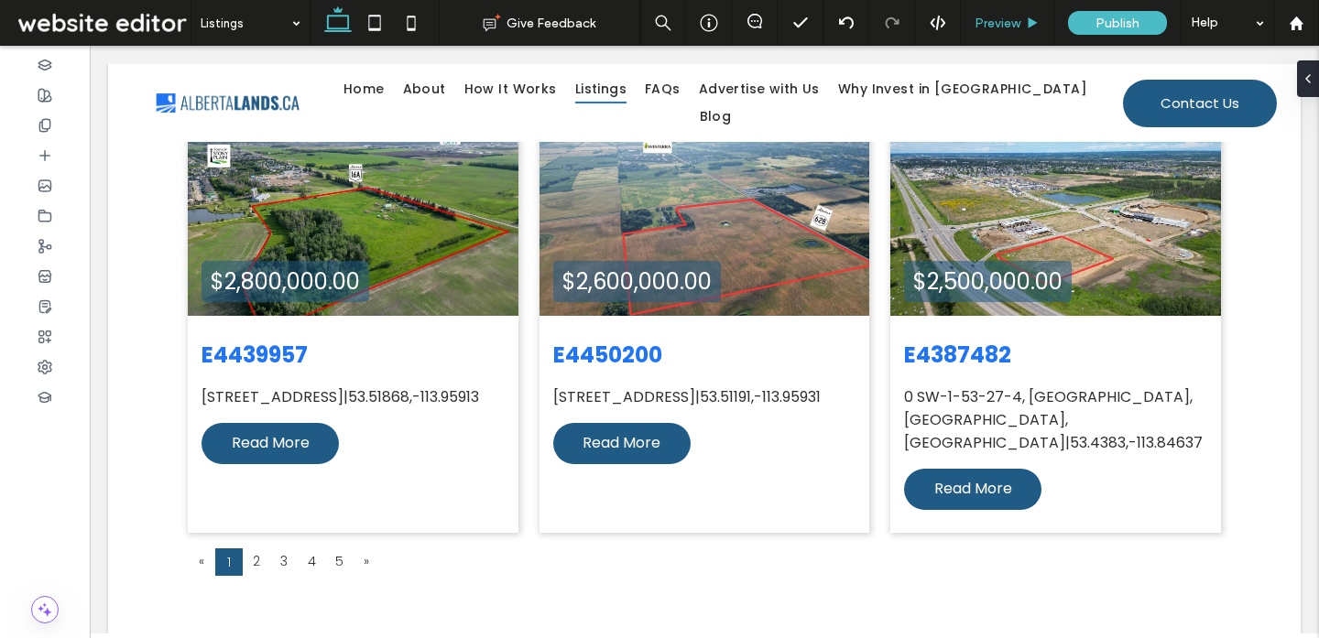
click at [986, 31] on div "Preview" at bounding box center [1007, 23] width 93 height 46
click at [994, 20] on span "Preview" at bounding box center [997, 24] width 46 height 16
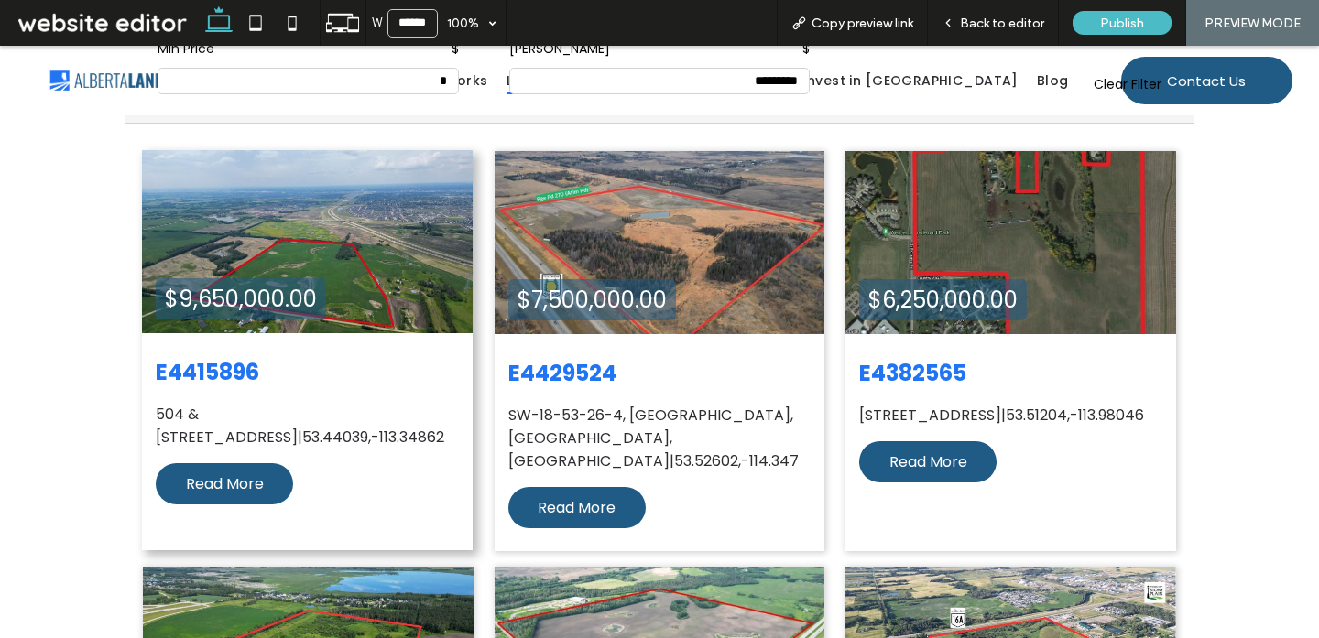
scroll to position [654, 0]
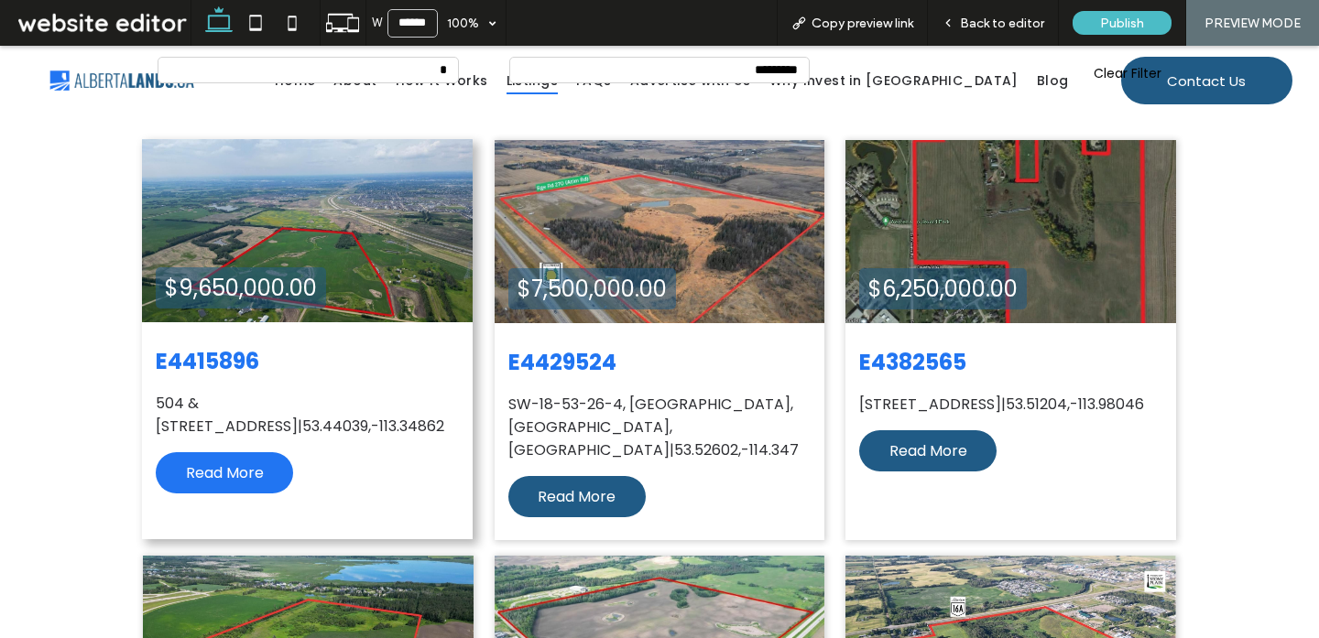
click at [251, 477] on span "Read More" at bounding box center [225, 473] width 78 height 22
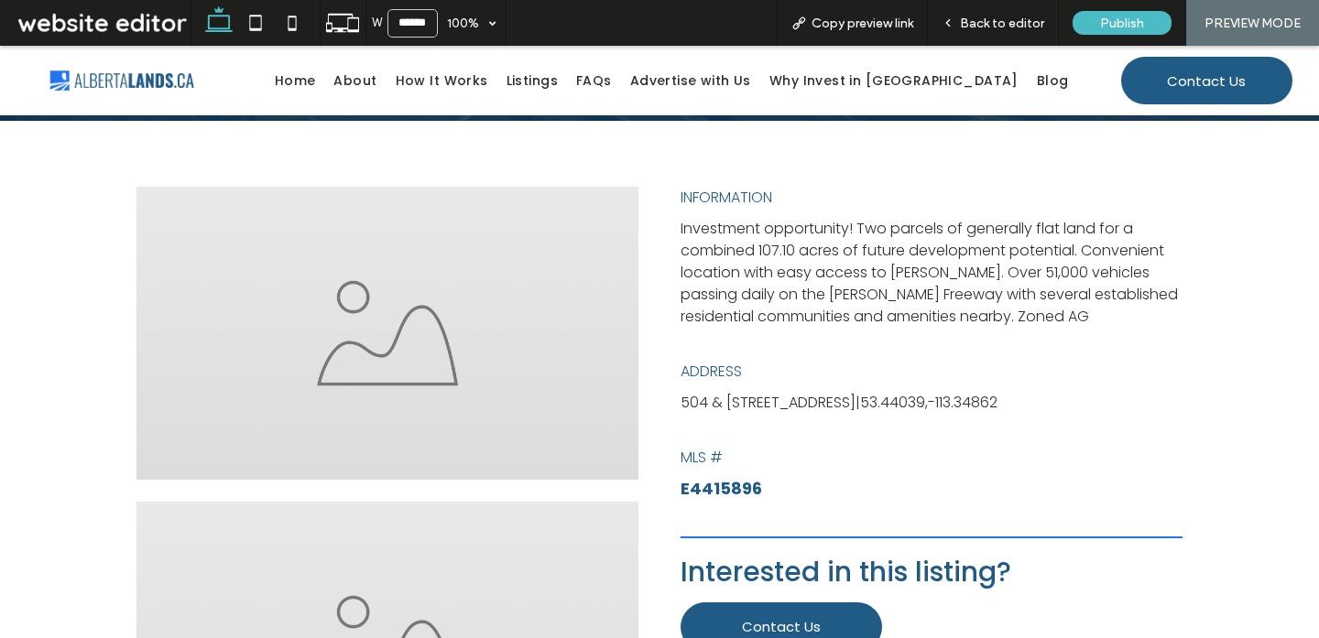
scroll to position [379, 0]
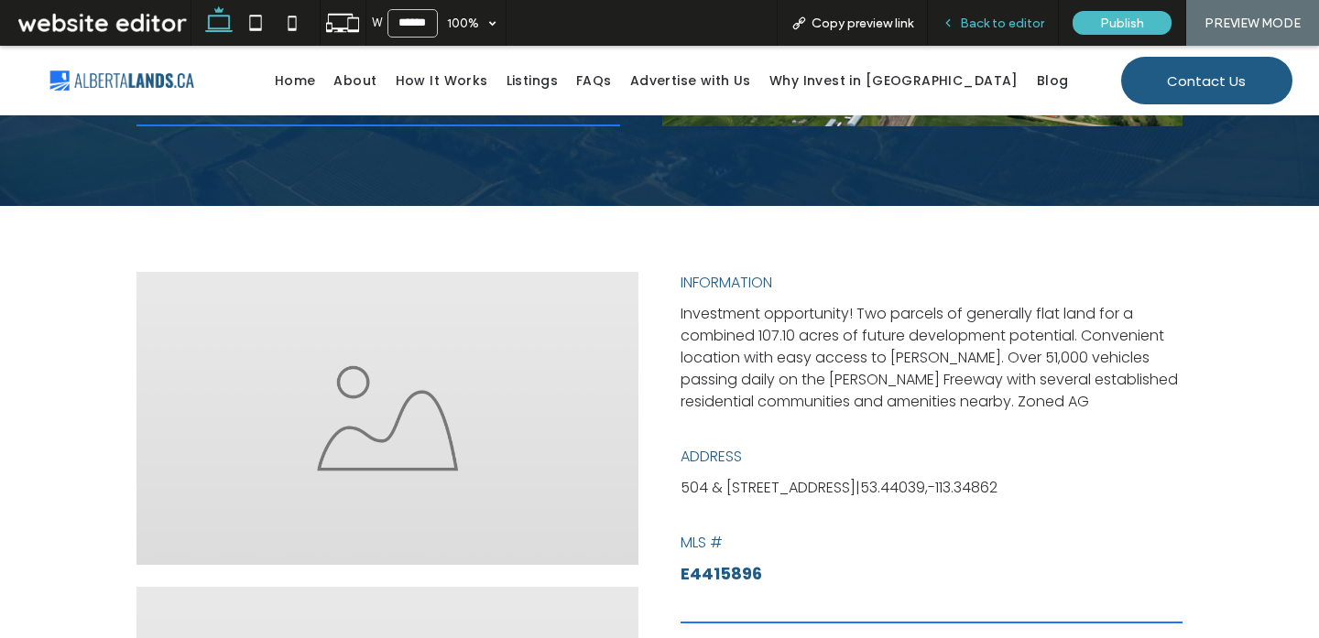
click at [978, 26] on span "Back to editor" at bounding box center [1002, 24] width 84 height 16
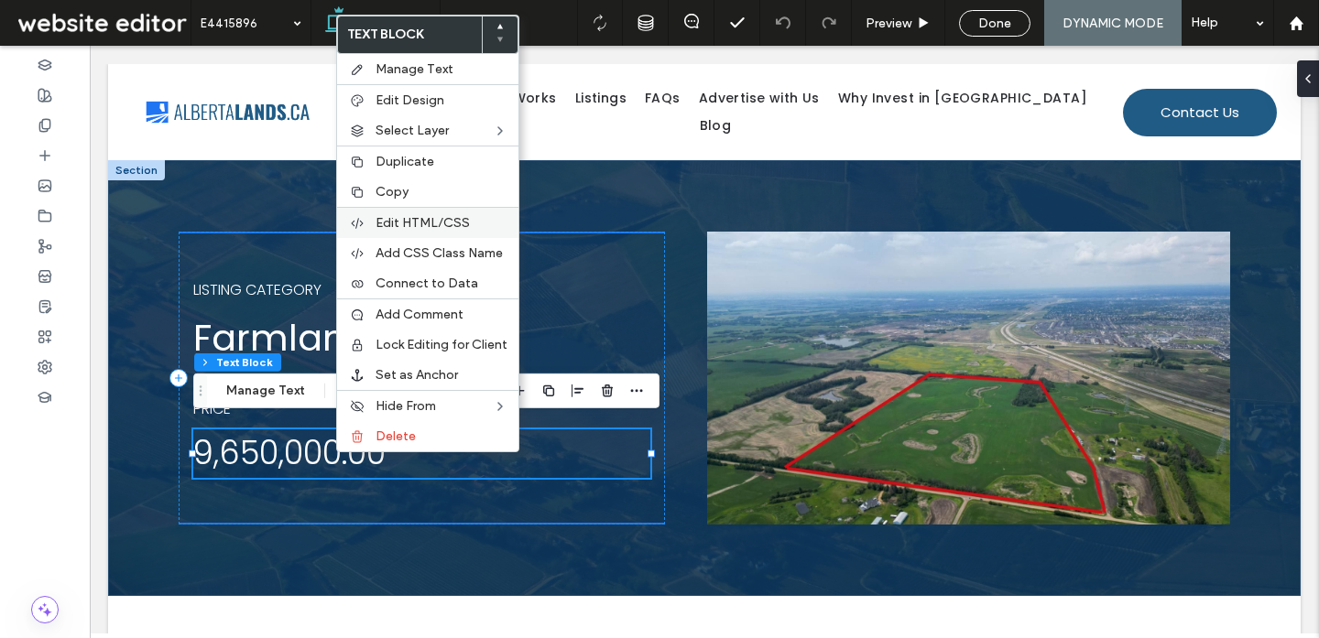
click at [430, 231] on div "Edit HTML/CSS" at bounding box center [427, 222] width 181 height 31
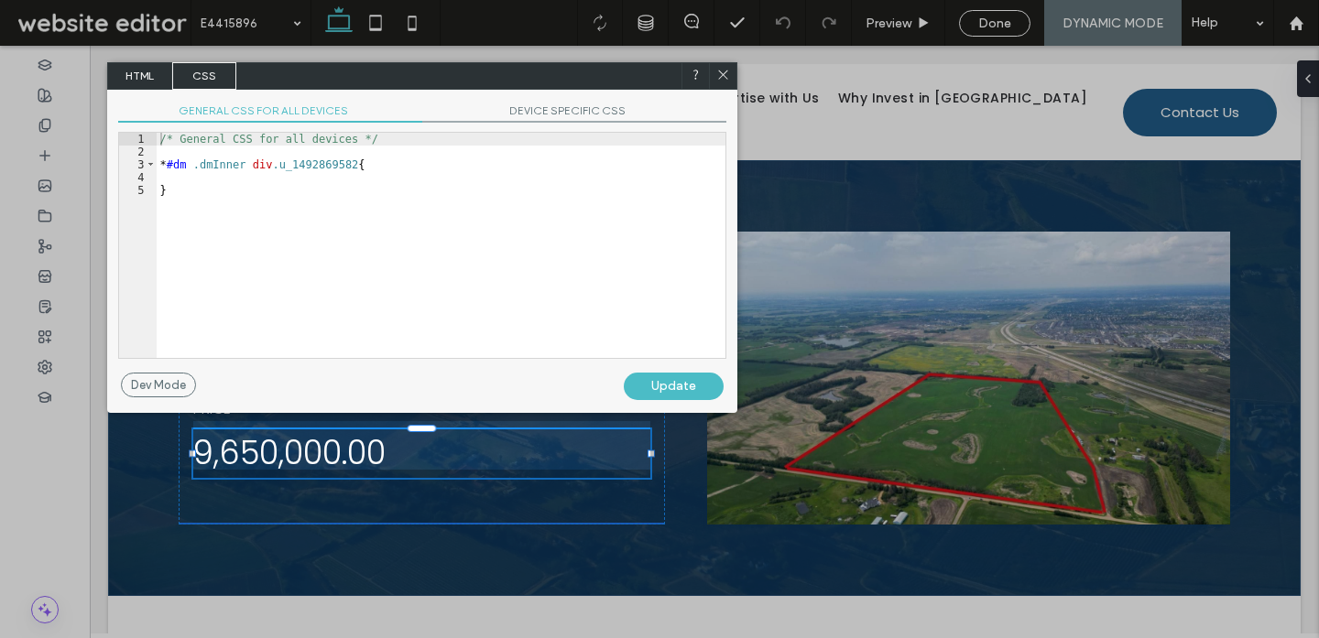
click at [158, 77] on span "HTML" at bounding box center [140, 75] width 64 height 27
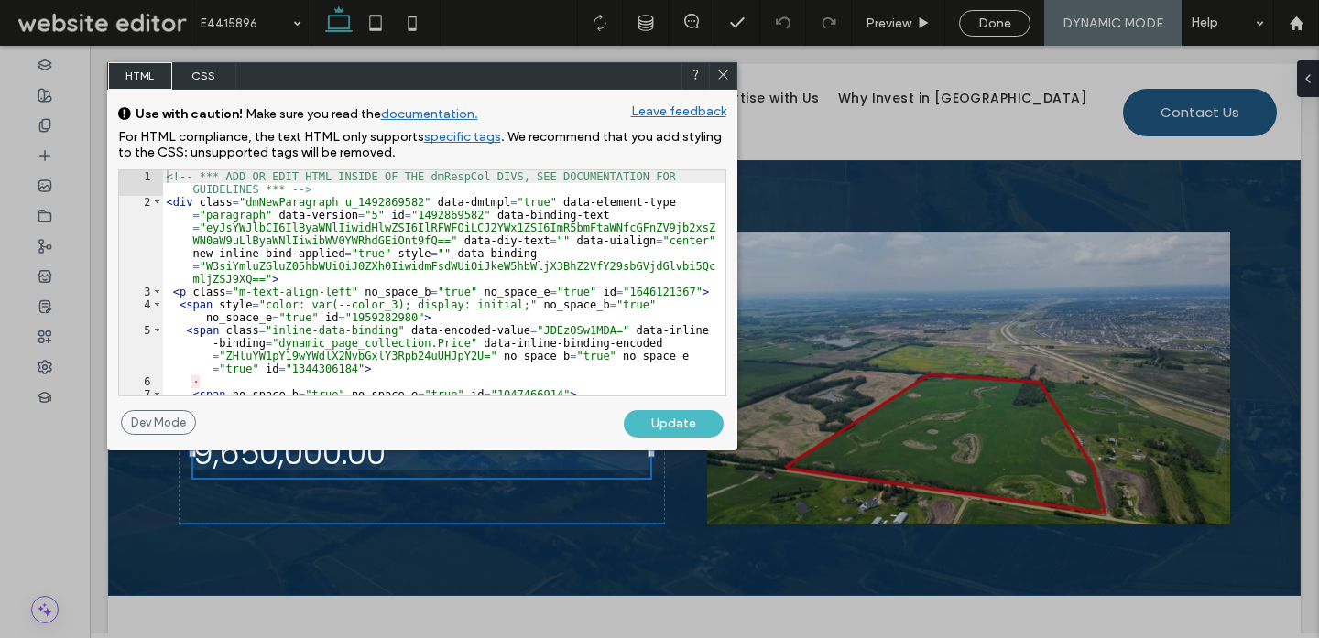
click at [320, 234] on div "<!-- *** ADD OR EDIT HTML INSIDE OF THE dmRespCol DIVS, SEE DOCUMENTATION FOR G…" at bounding box center [444, 302] width 562 height 264
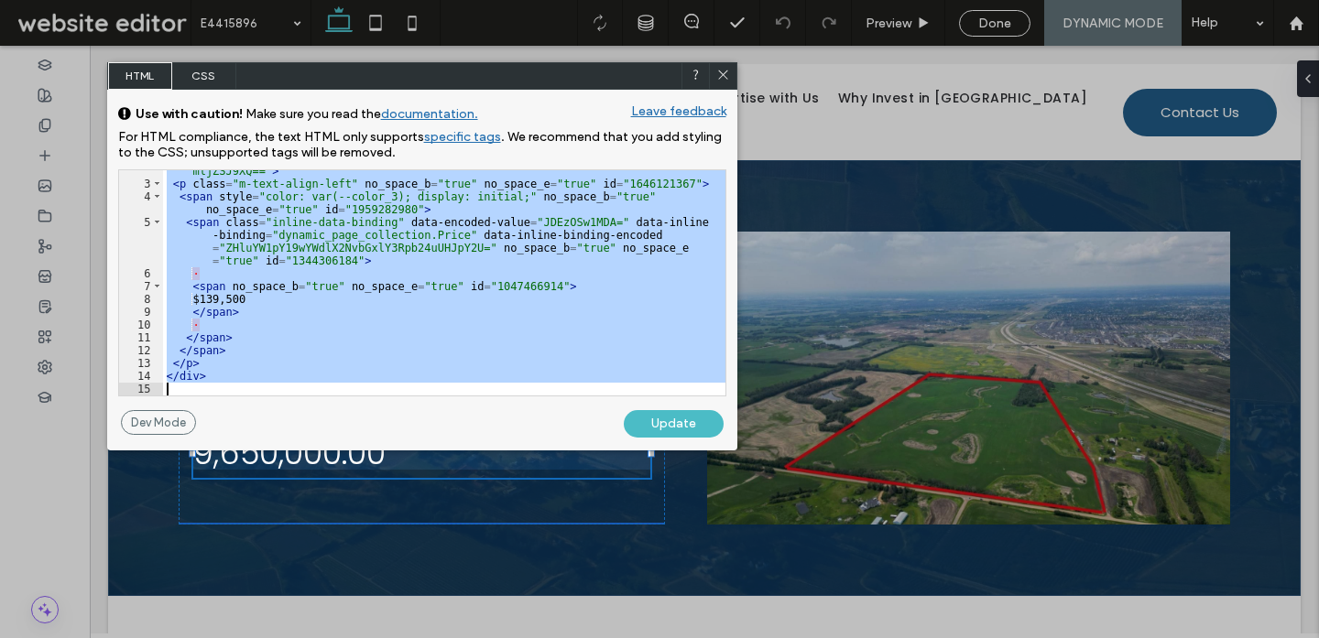
scroll to position [108, 0]
click at [285, 332] on div "< div class = "dmNewParagraph u_1492869582" data-dmtmpl = "true" data-element-t…" at bounding box center [444, 252] width 562 height 328
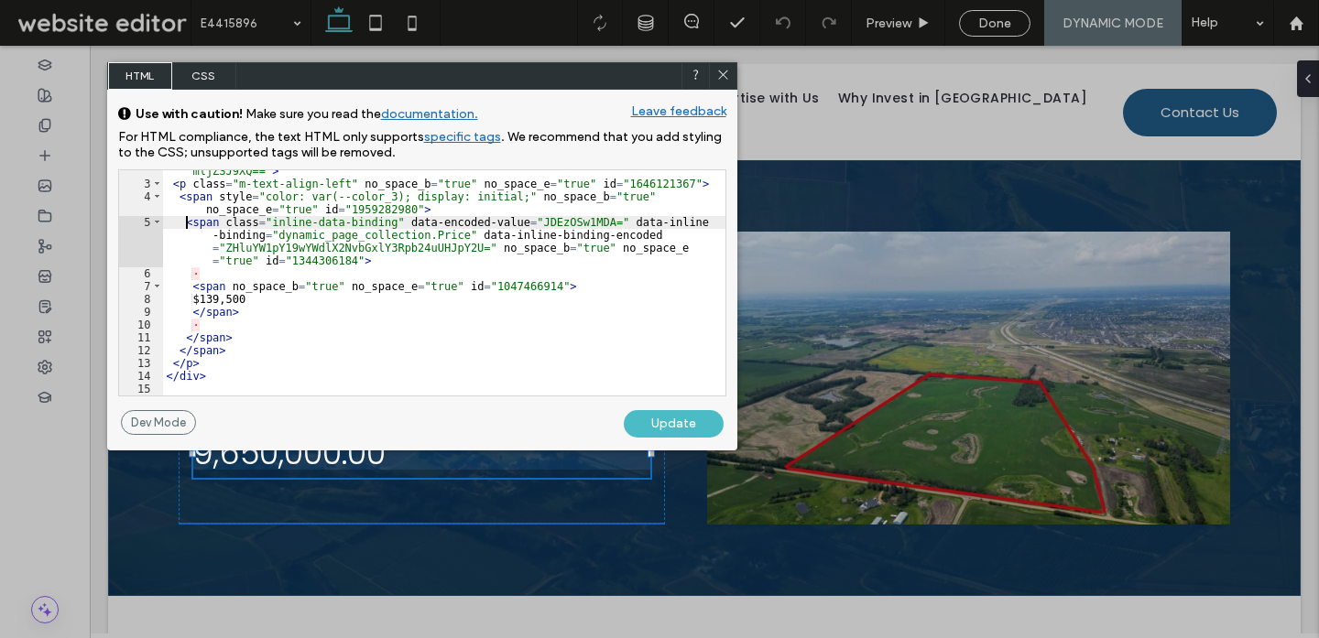
click at [185, 221] on div "< div class = "dmNewParagraph u_1492869582" data-dmtmpl = "true" data-element-t…" at bounding box center [444, 252] width 562 height 328
type textarea "**"
click at [686, 429] on div "Update" at bounding box center [674, 423] width 100 height 27
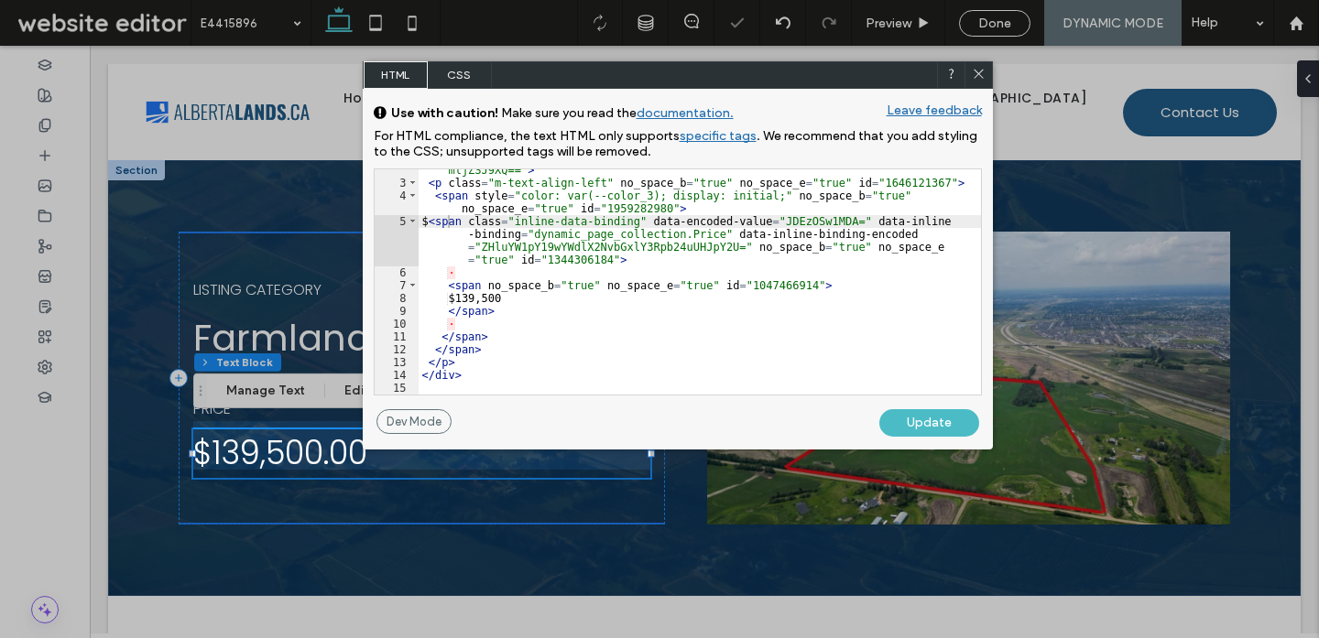
drag, startPoint x: 407, startPoint y: 76, endPoint x: 766, endPoint y: 76, distance: 359.0
click at [766, 76] on div "HTML CSS" at bounding box center [678, 74] width 630 height 27
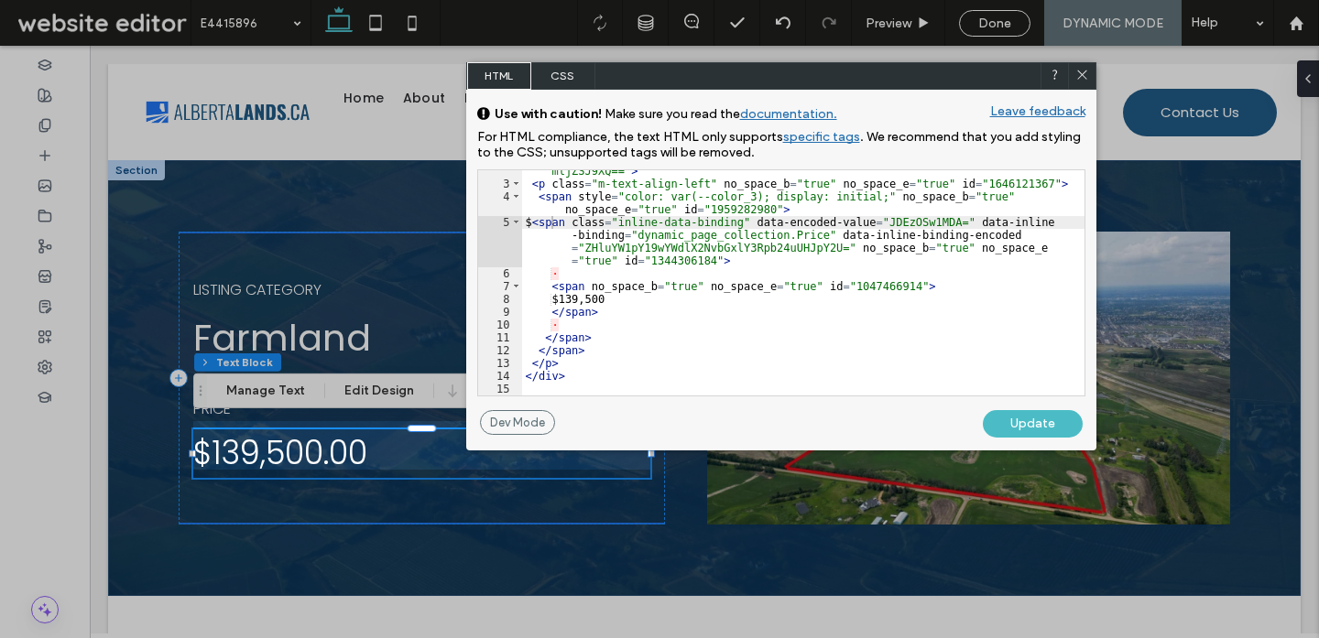
click at [1078, 73] on icon at bounding box center [1082, 75] width 14 height 14
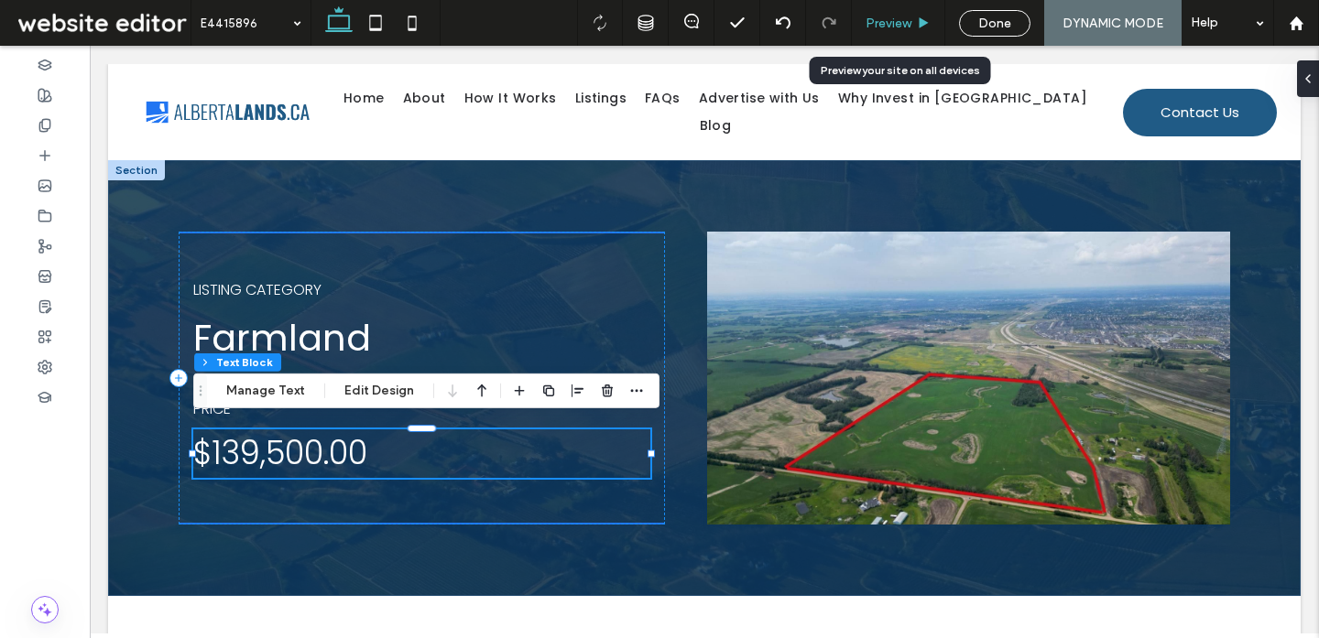
click at [894, 22] on span "Preview" at bounding box center [888, 24] width 46 height 16
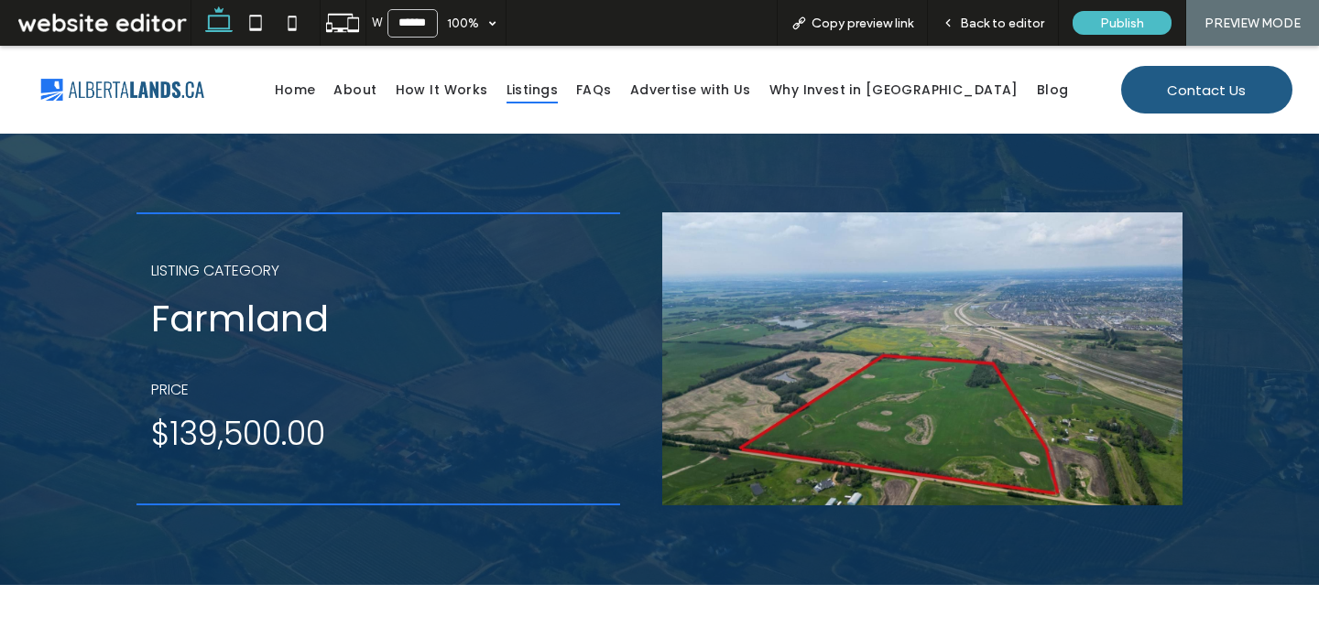
click at [544, 80] on span "Listings" at bounding box center [531, 90] width 51 height 28
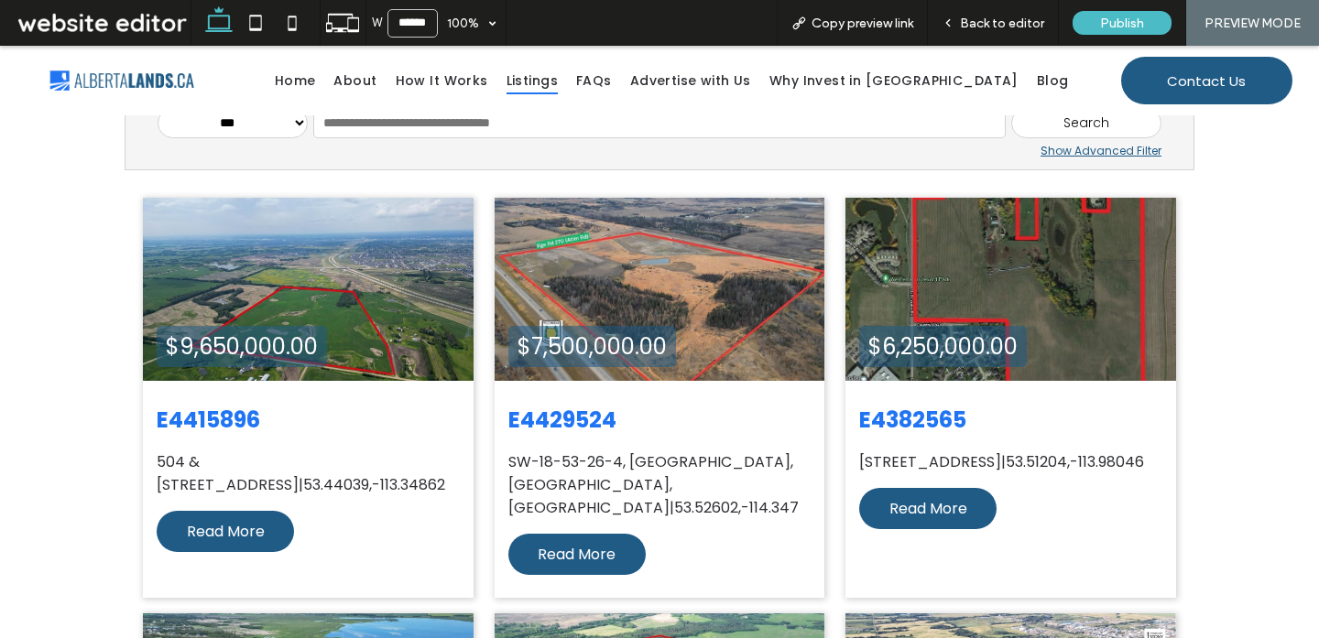
scroll to position [455, 0]
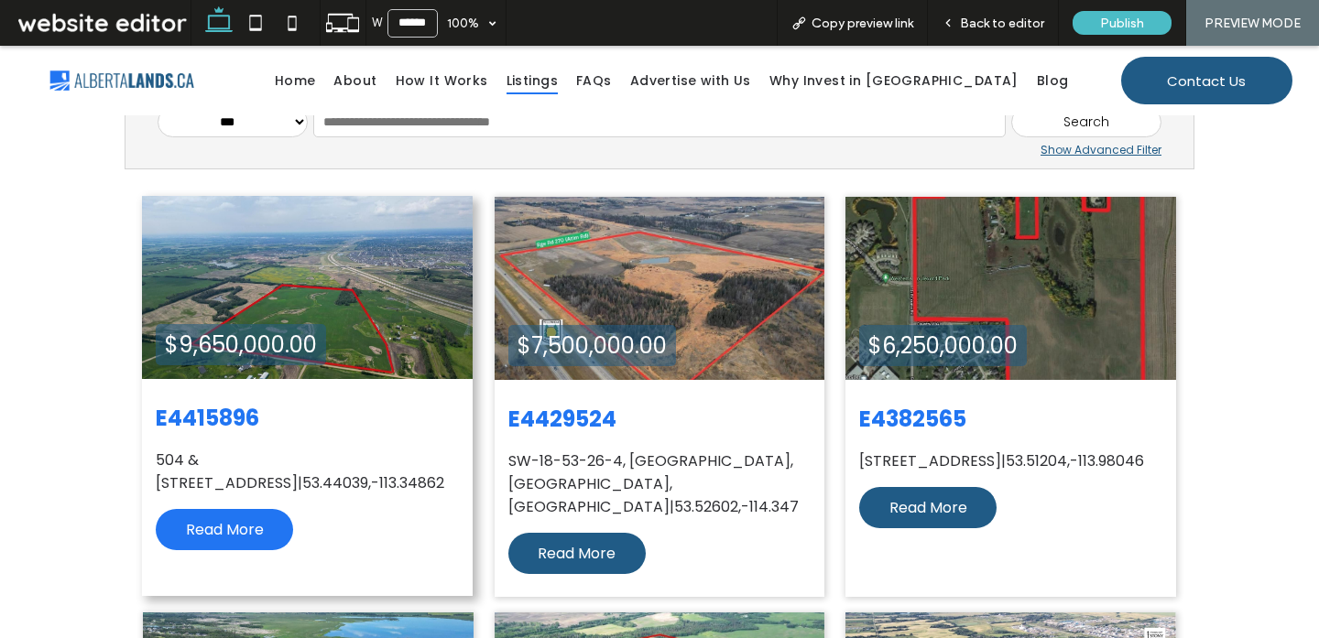
click at [247, 529] on span "Read More" at bounding box center [225, 530] width 78 height 22
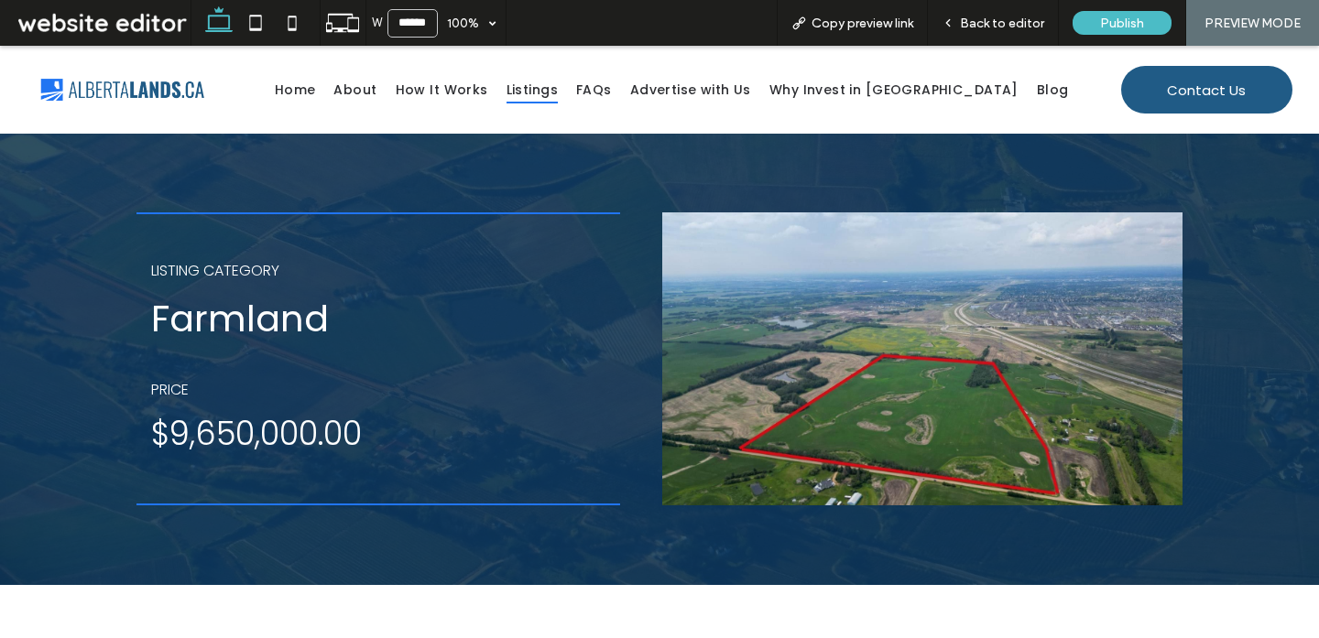
click at [547, 86] on span "Listings" at bounding box center [531, 90] width 51 height 28
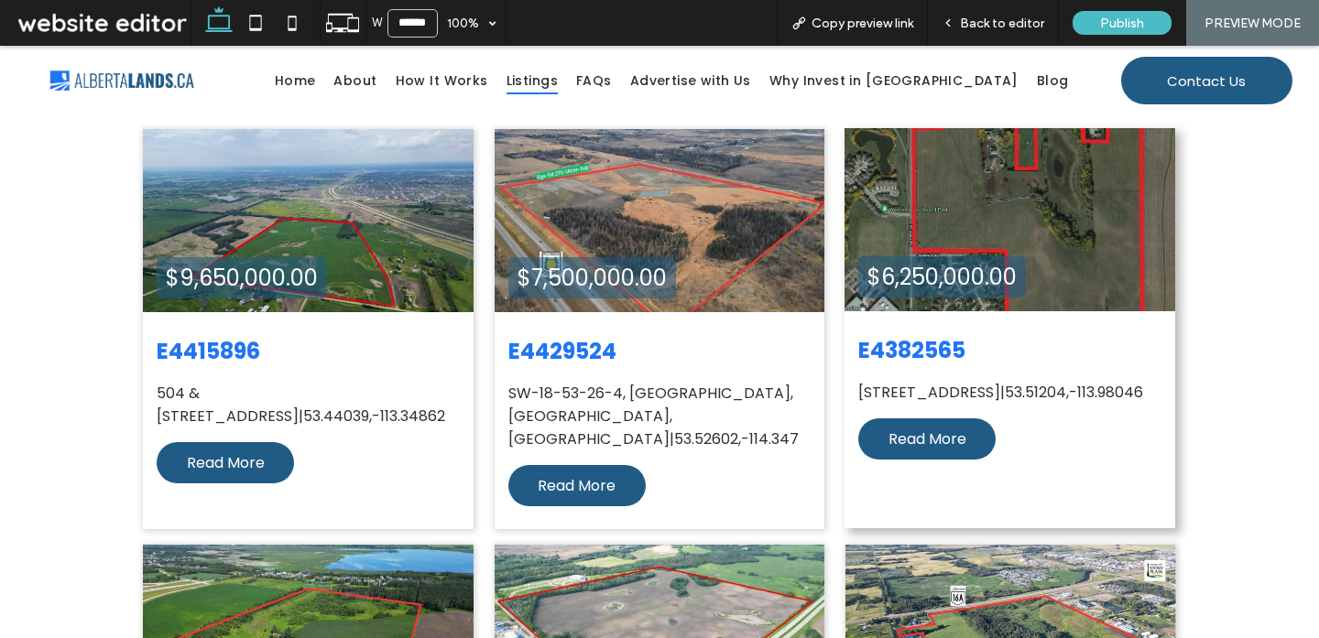
scroll to position [614, 0]
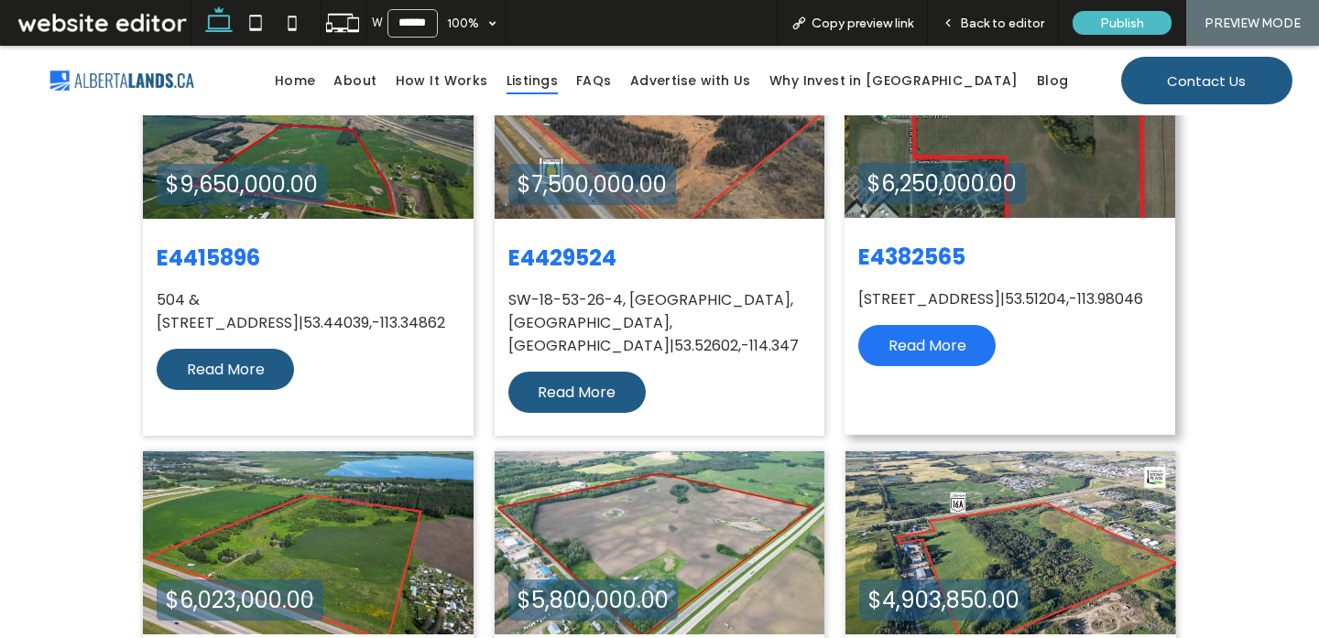
click at [938, 357] on span "Read More" at bounding box center [927, 346] width 78 height 22
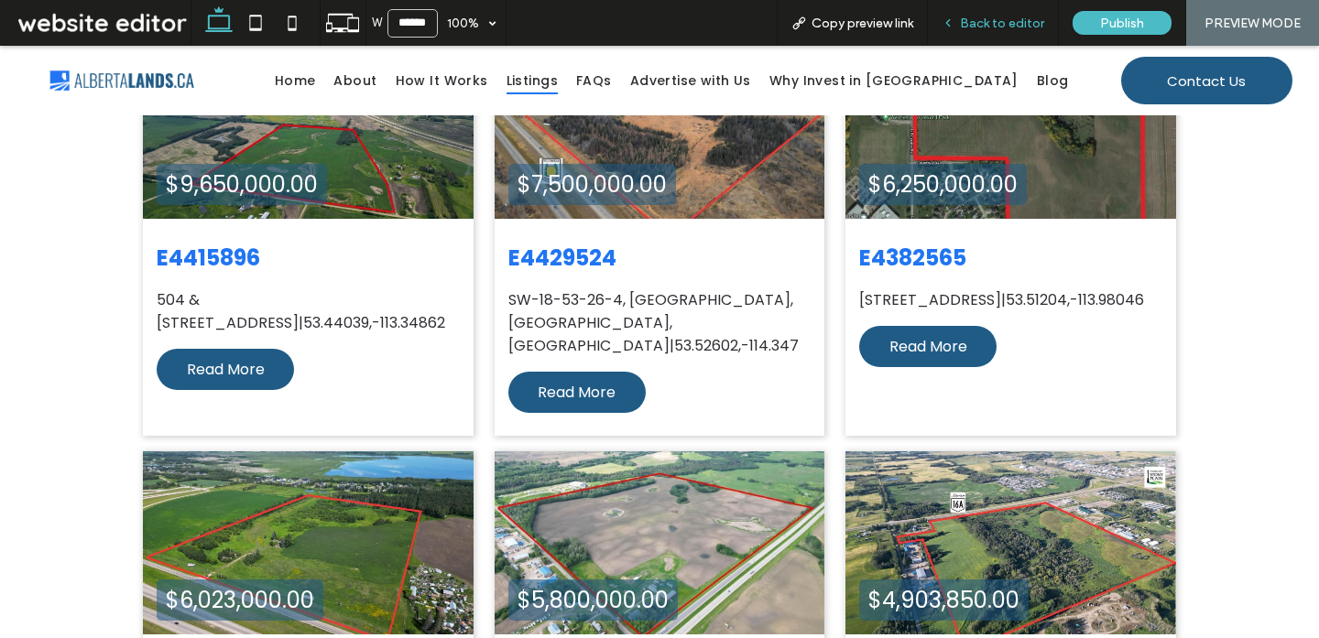
click at [1000, 19] on span "Back to editor" at bounding box center [1002, 24] width 84 height 16
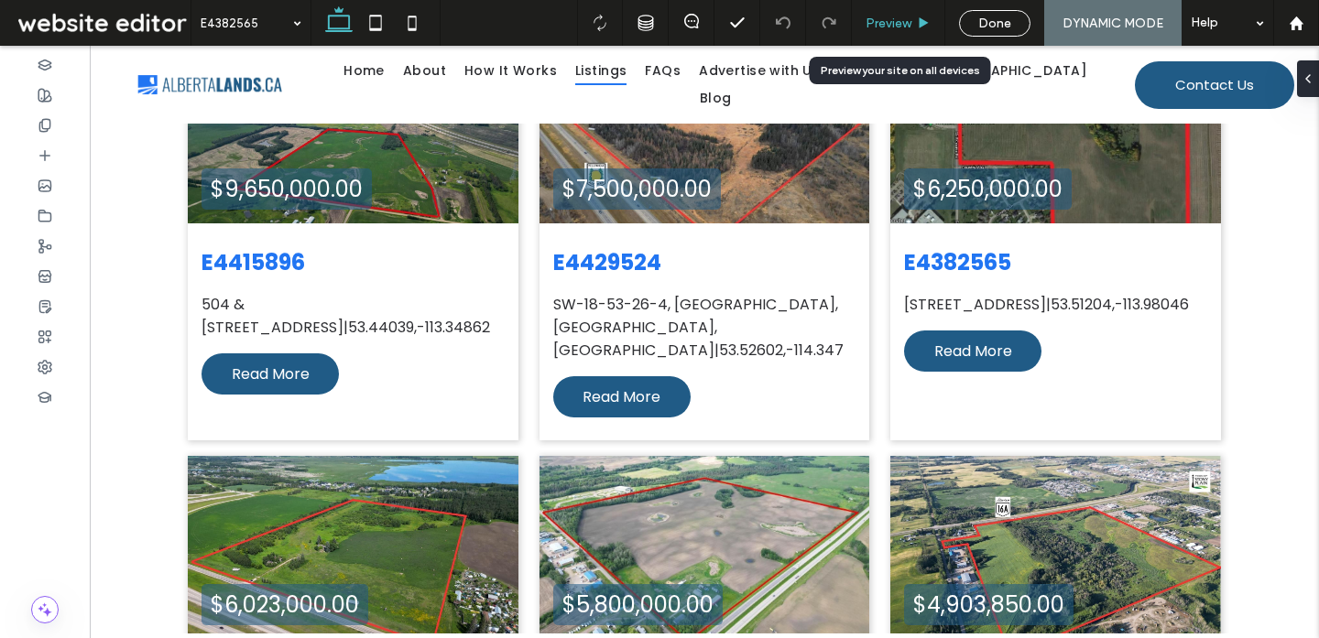
click at [898, 22] on span "Preview" at bounding box center [888, 24] width 46 height 16
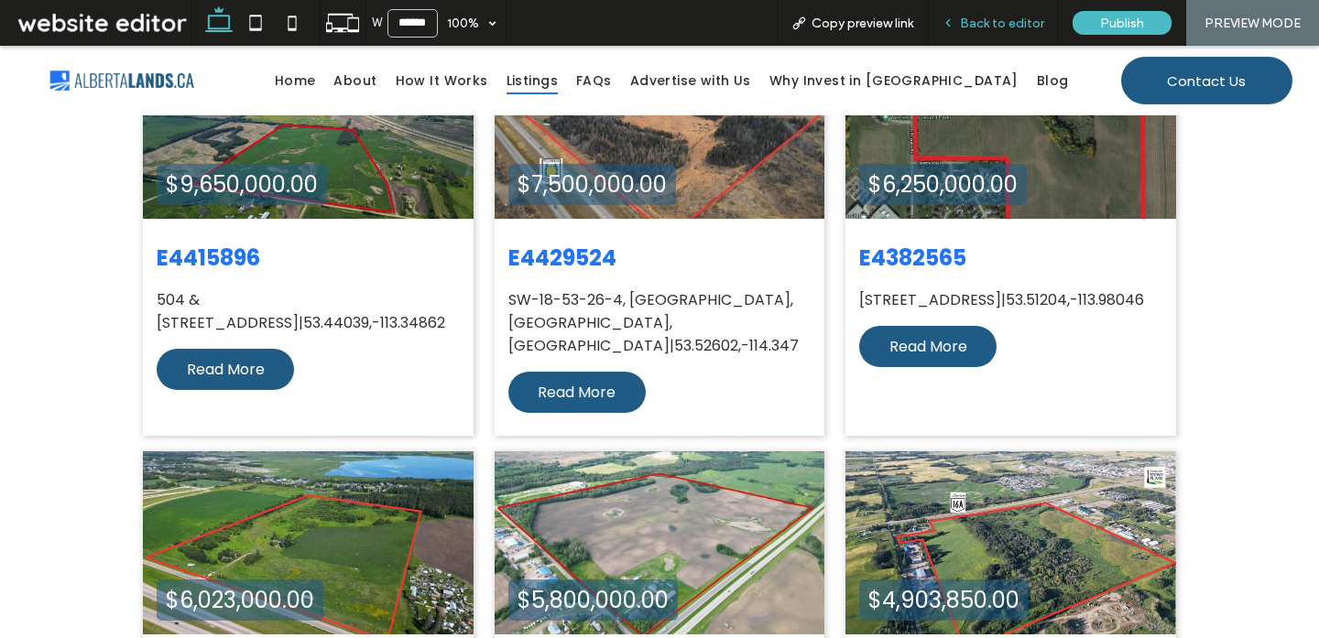
click at [1001, 20] on span "Back to editor" at bounding box center [1002, 24] width 84 height 16
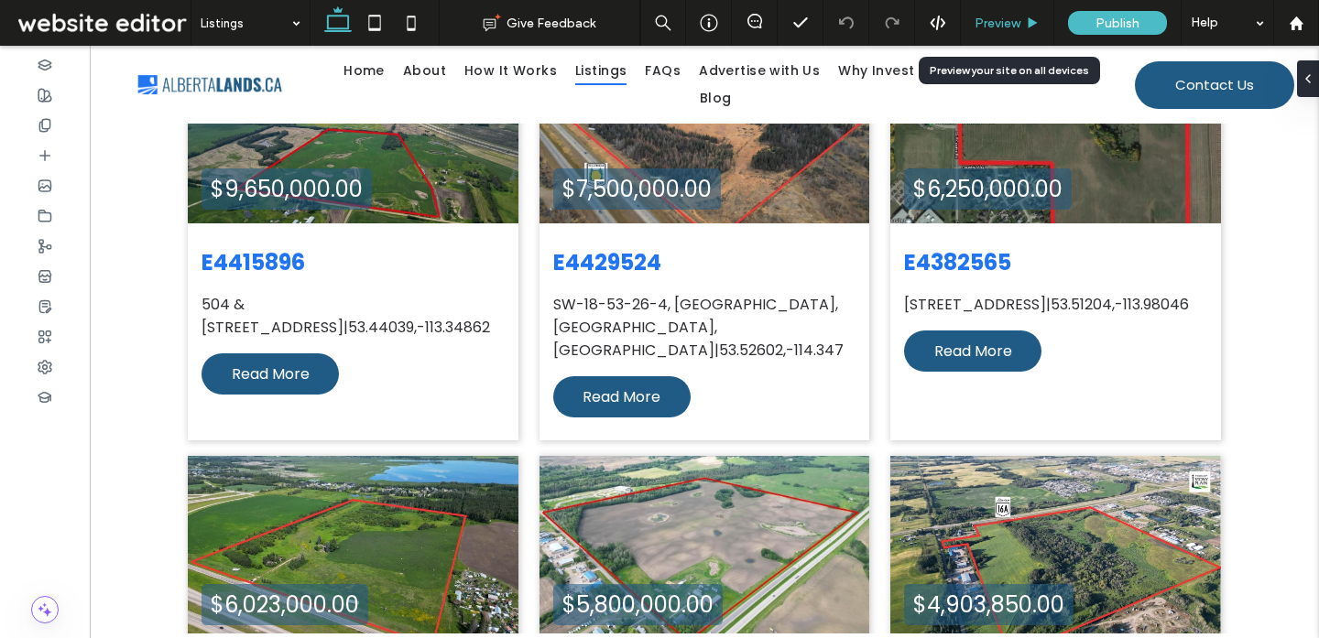
click at [1000, 24] on span "Preview" at bounding box center [997, 24] width 46 height 16
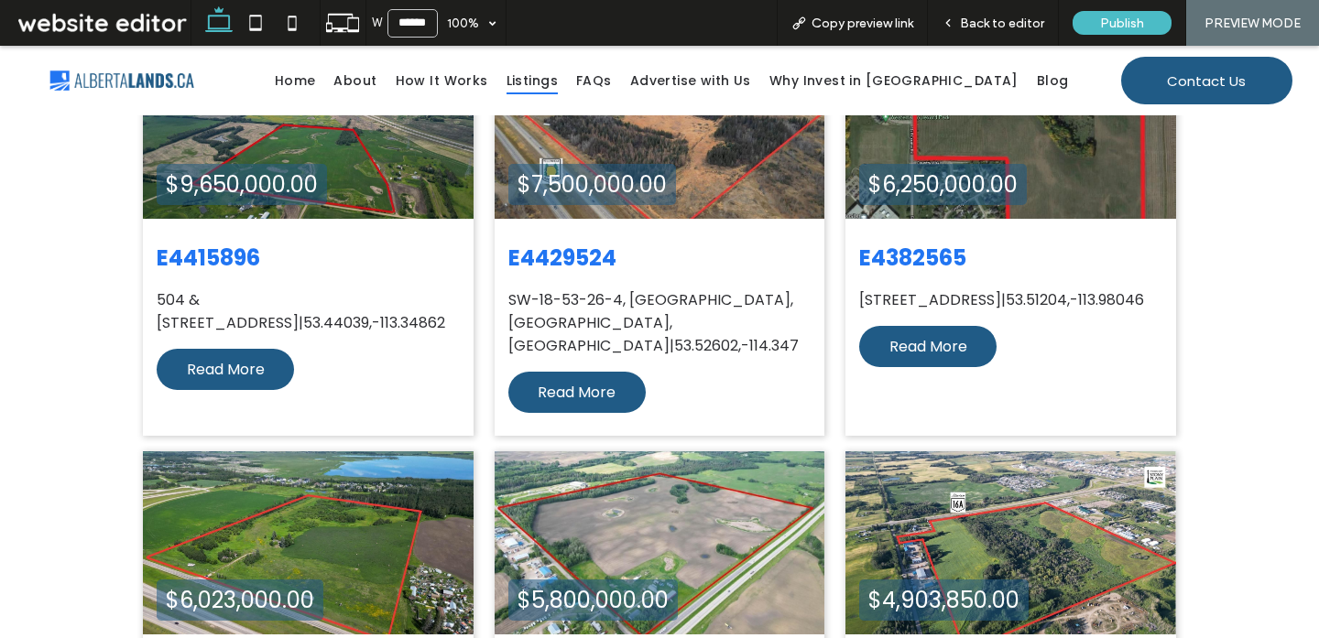
click at [940, 495] on div "W ****** 100% Copy preview link Back to editor Publish PREVIEW MODE Design Pane…" at bounding box center [659, 319] width 1319 height 638
click at [1023, 16] on span "Back to editor" at bounding box center [1002, 24] width 84 height 16
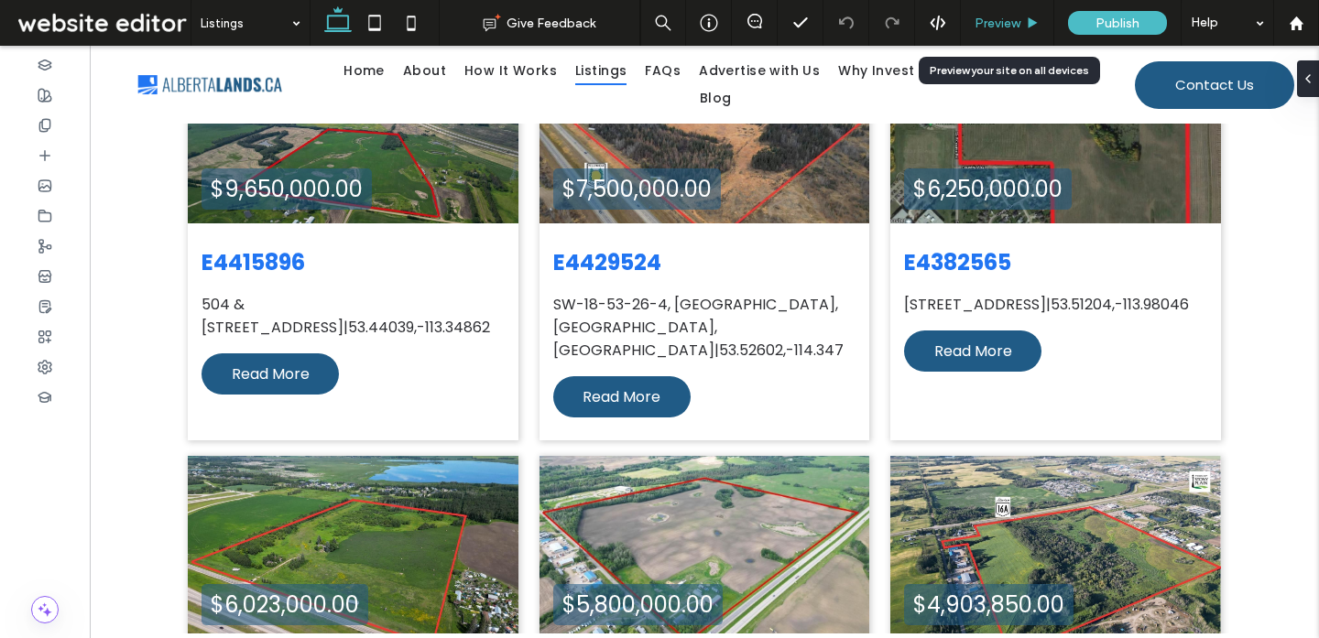
click at [993, 21] on span "Preview" at bounding box center [997, 24] width 46 height 16
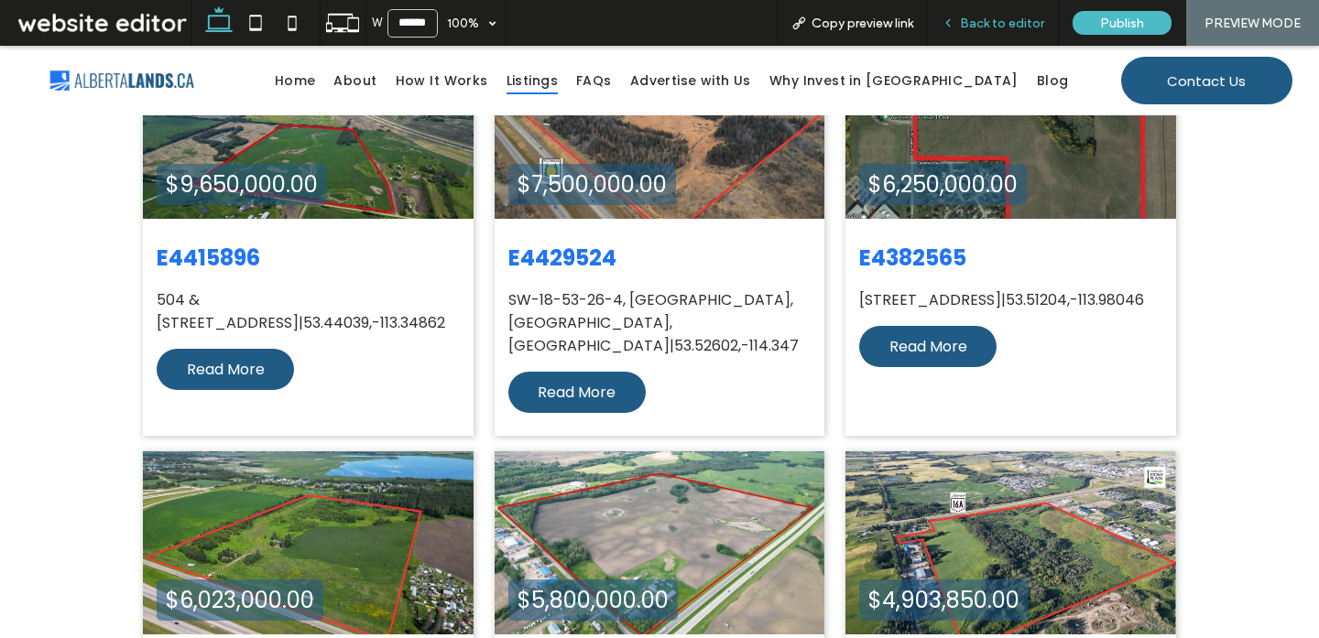
click at [1000, 16] on span "Back to editor" at bounding box center [1002, 24] width 84 height 16
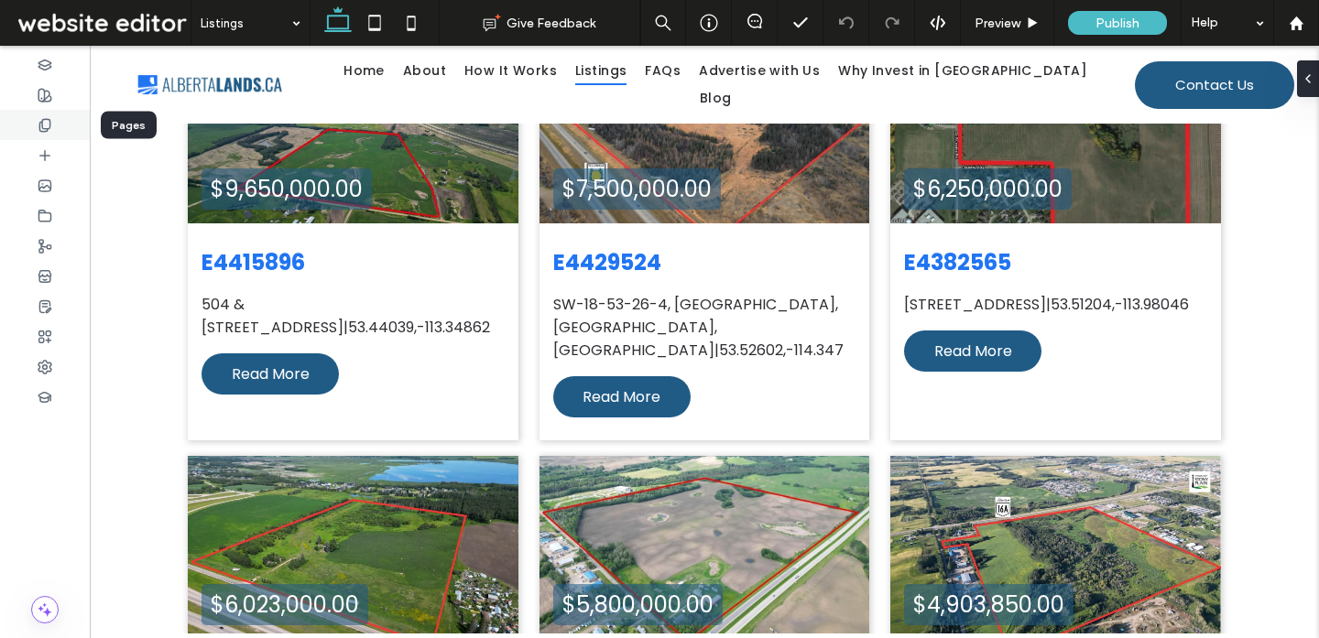
click at [33, 126] on div at bounding box center [45, 125] width 90 height 30
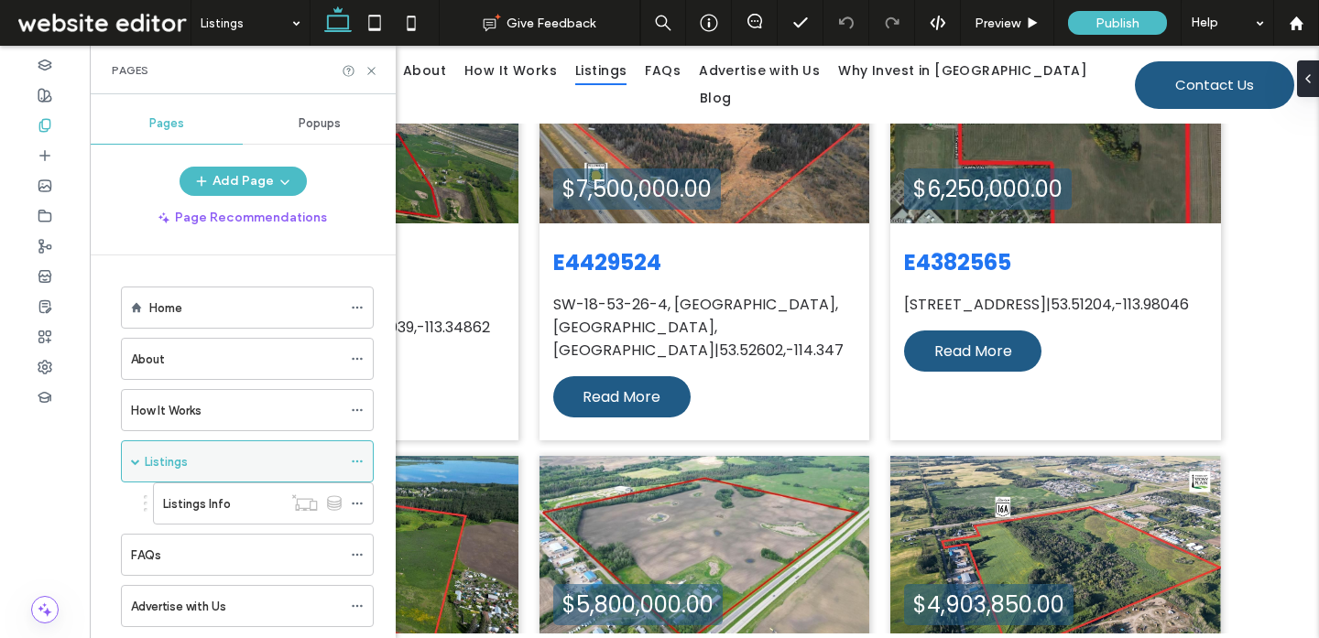
click at [235, 479] on div "Listings" at bounding box center [243, 461] width 197 height 40
click at [234, 494] on div at bounding box center [659, 319] width 1319 height 638
click at [266, 496] on div "Listings Info" at bounding box center [222, 503] width 119 height 19
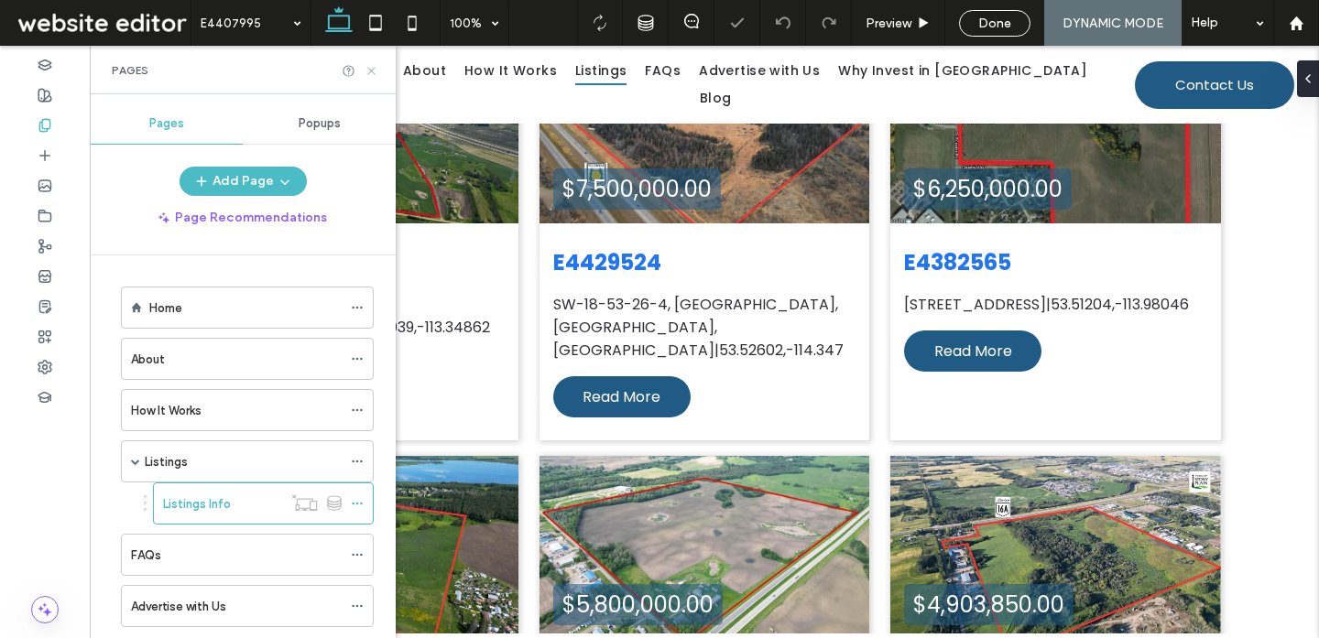
click at [376, 70] on icon at bounding box center [371, 71] width 14 height 14
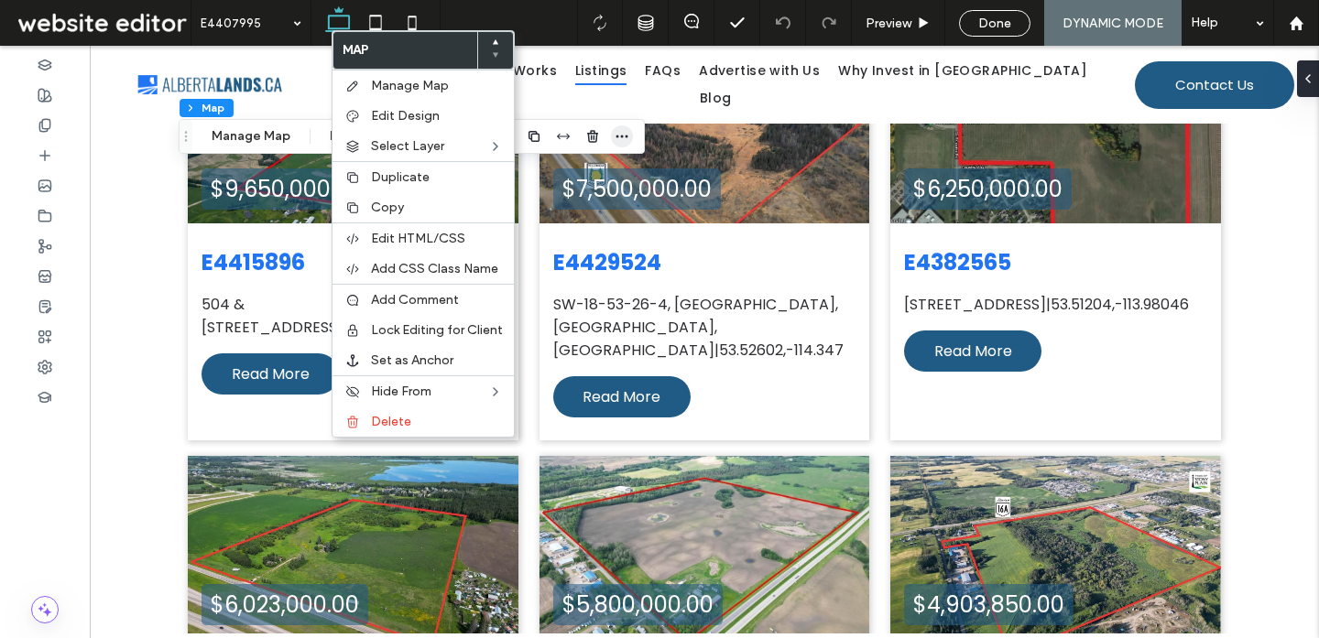
click at [619, 133] on icon "button" at bounding box center [621, 136] width 15 height 15
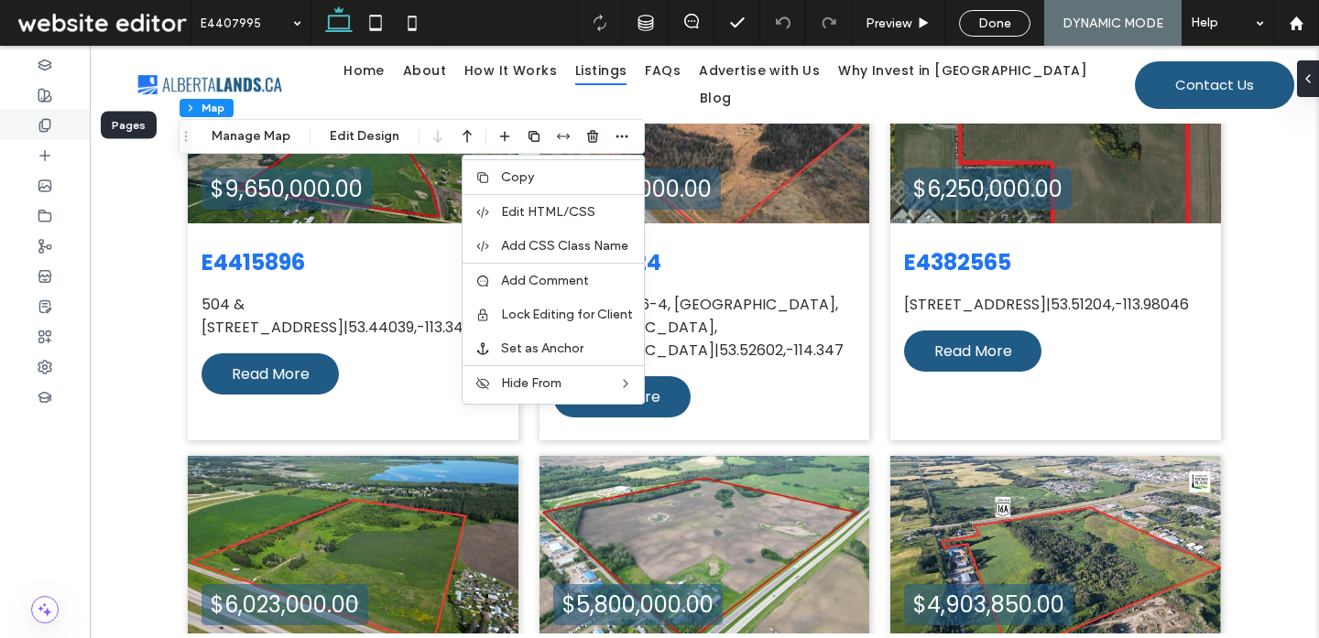
click at [30, 120] on div at bounding box center [45, 125] width 90 height 30
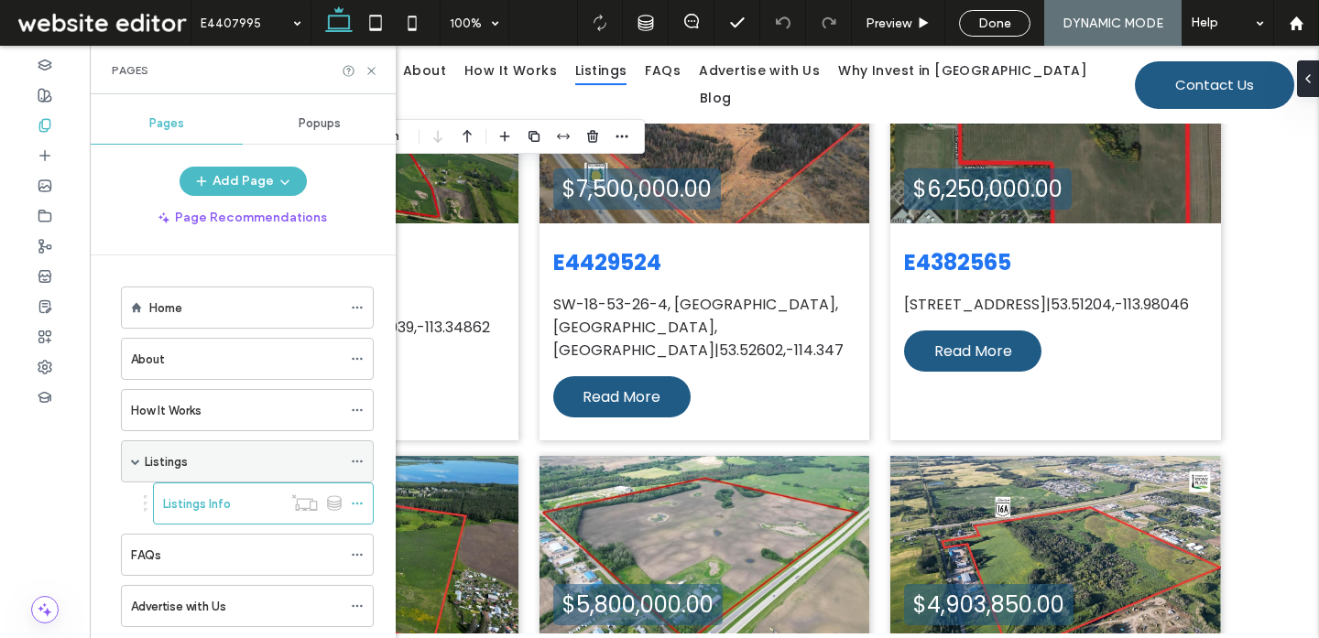
click at [226, 460] on div "Listings" at bounding box center [243, 461] width 197 height 19
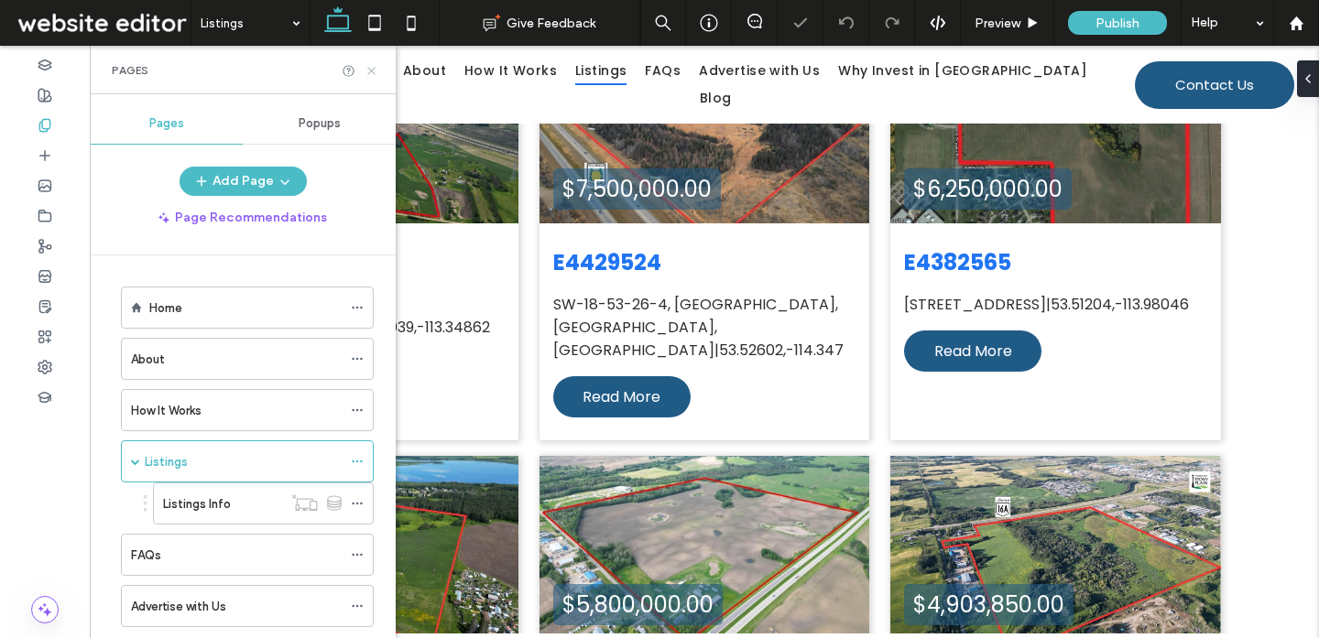
click at [372, 71] on use at bounding box center [370, 70] width 7 height 7
